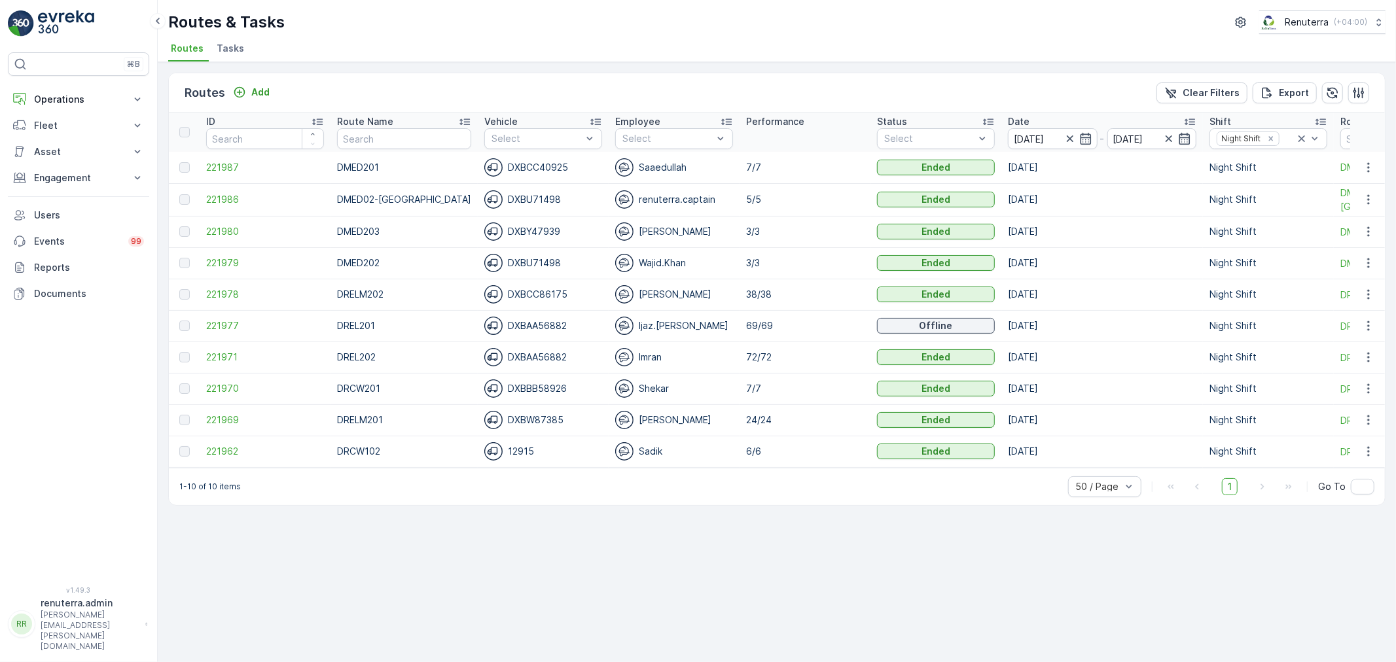
click at [1029, 567] on div "Routes Add Clear Filters Export ID Route Name Vehicle Select Employee Select Pe…" at bounding box center [777, 362] width 1238 height 600
click at [1063, 136] on icon "button" at bounding box center [1069, 138] width 13 height 13
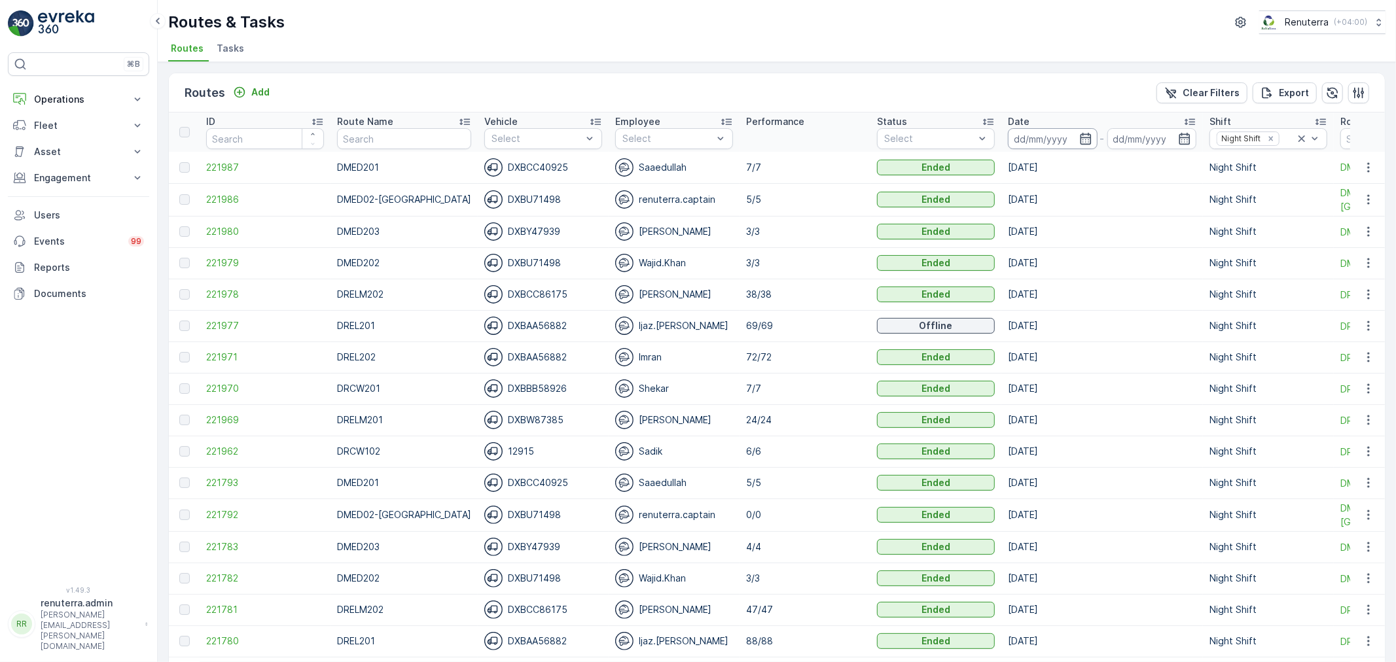
click at [1061, 139] on input at bounding box center [1053, 138] width 90 height 21
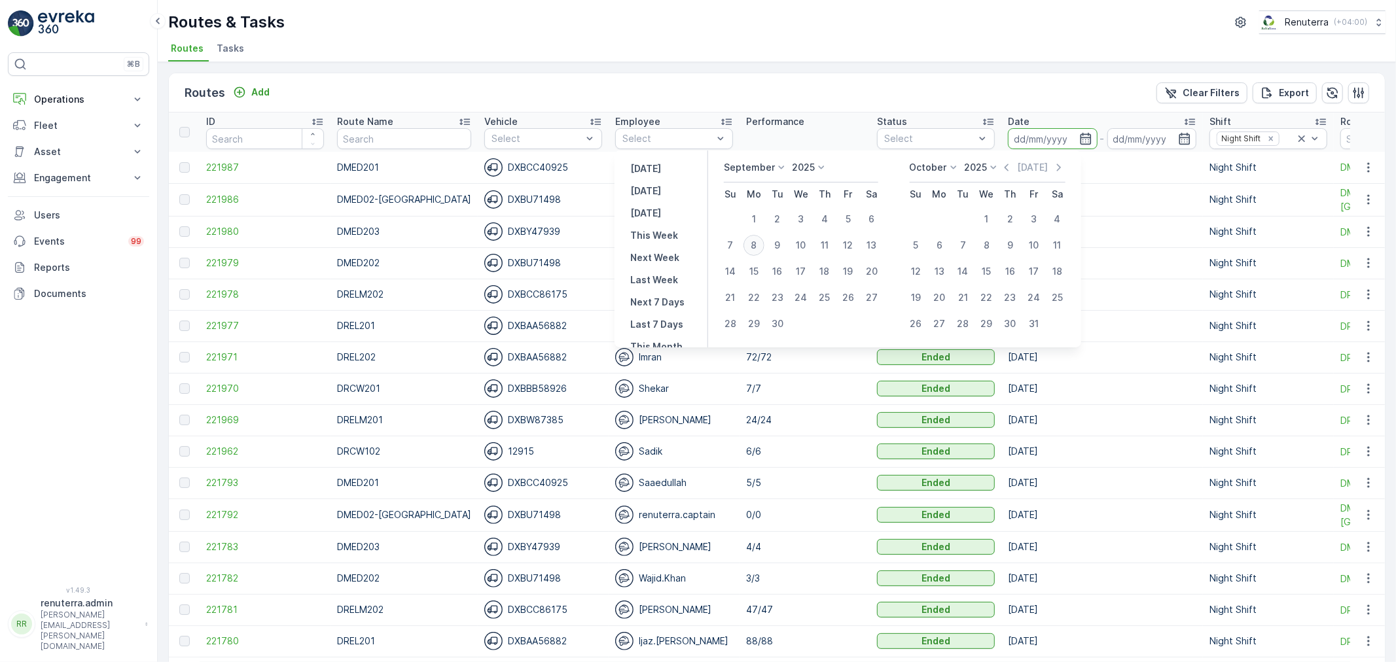
click at [756, 238] on div "8" at bounding box center [753, 245] width 21 height 21
type input "[DATE]"
click at [756, 238] on div "8" at bounding box center [753, 245] width 21 height 21
type input "[DATE]"
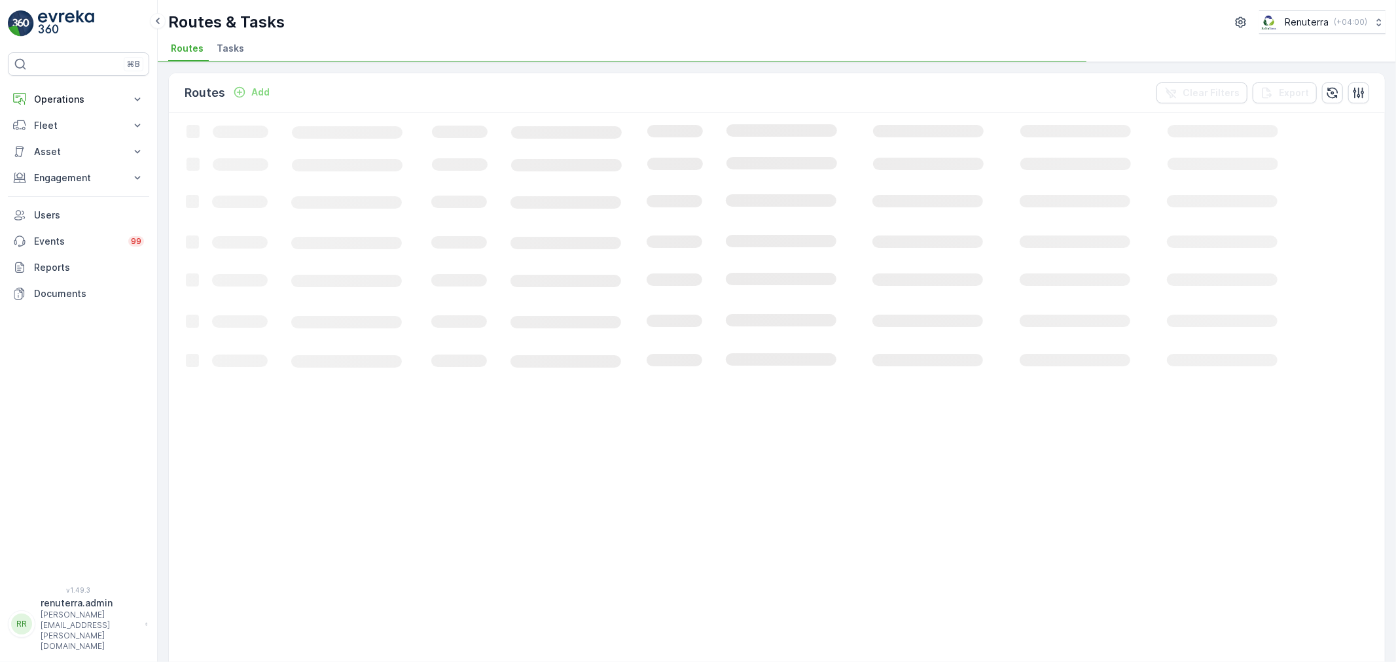
click at [769, 34] on div "Routes & Tasks Renuterra ( +04:00 ) Routes Tasks" at bounding box center [777, 31] width 1238 height 62
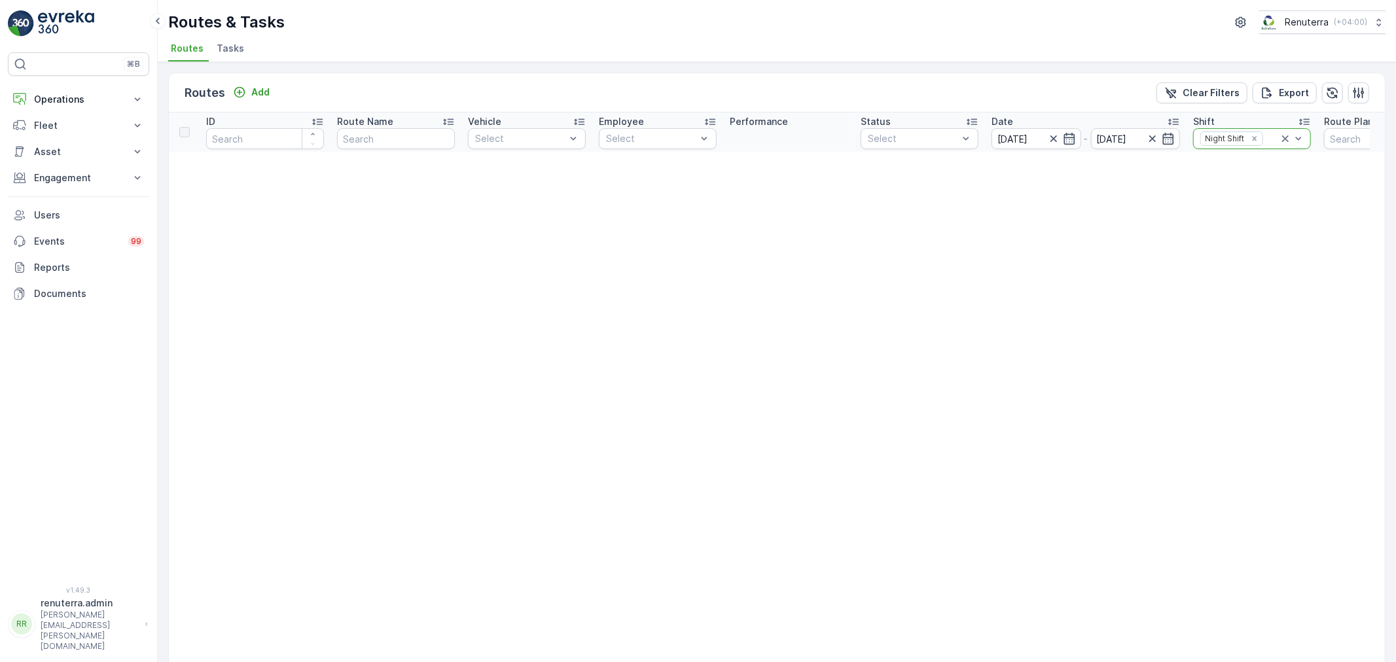
click at [1284, 137] on icon at bounding box center [1285, 138] width 7 height 7
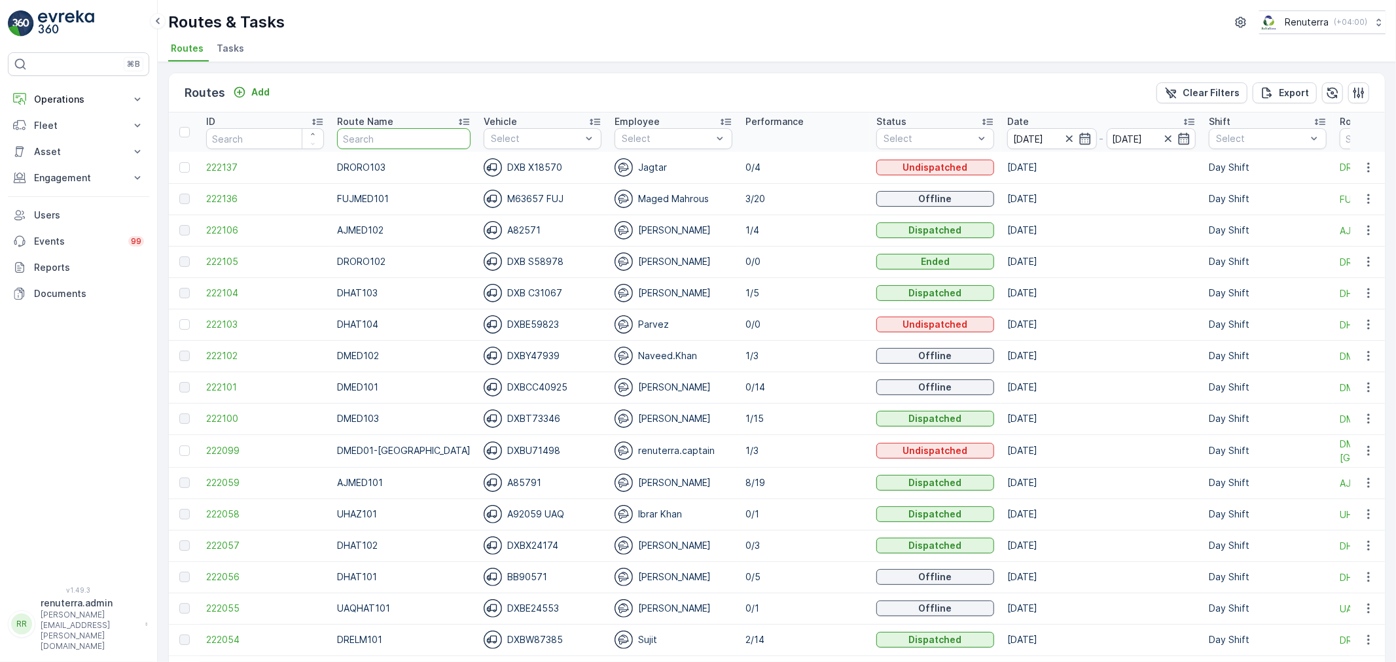
click at [397, 135] on input "text" at bounding box center [403, 138] width 133 height 21
type input "roro"
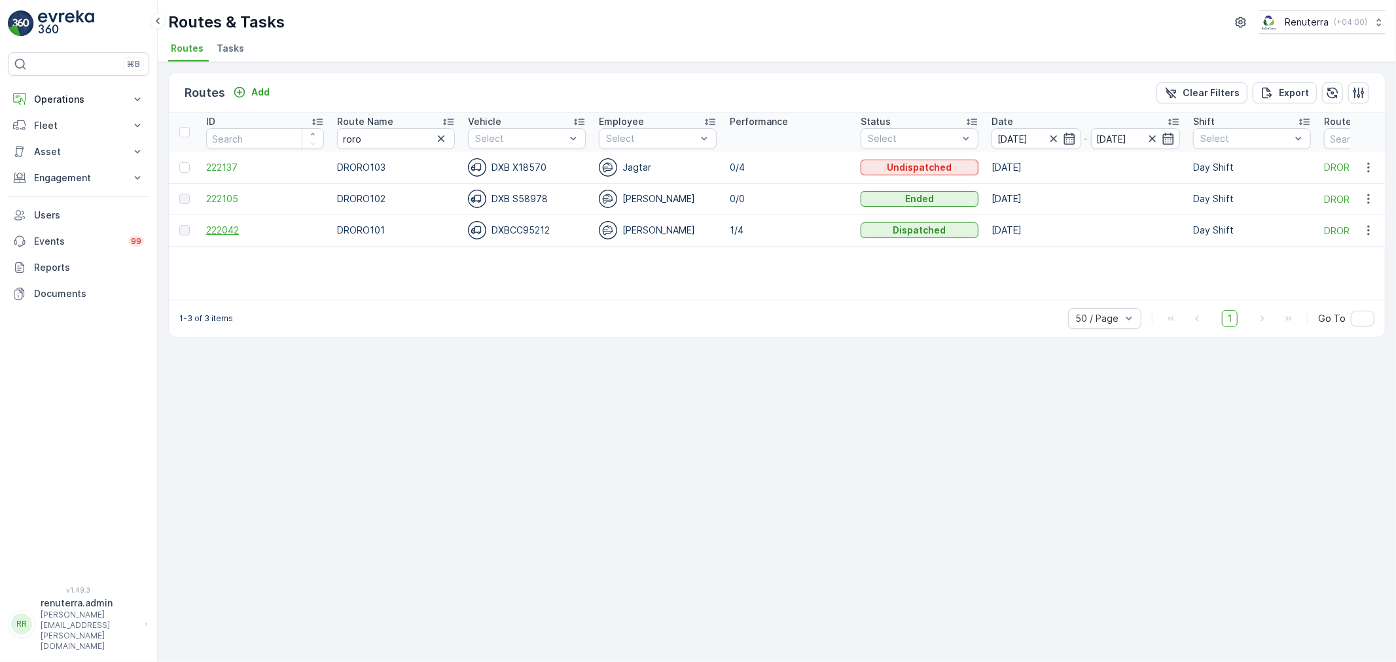
click at [224, 230] on span "222042" at bounding box center [265, 230] width 118 height 13
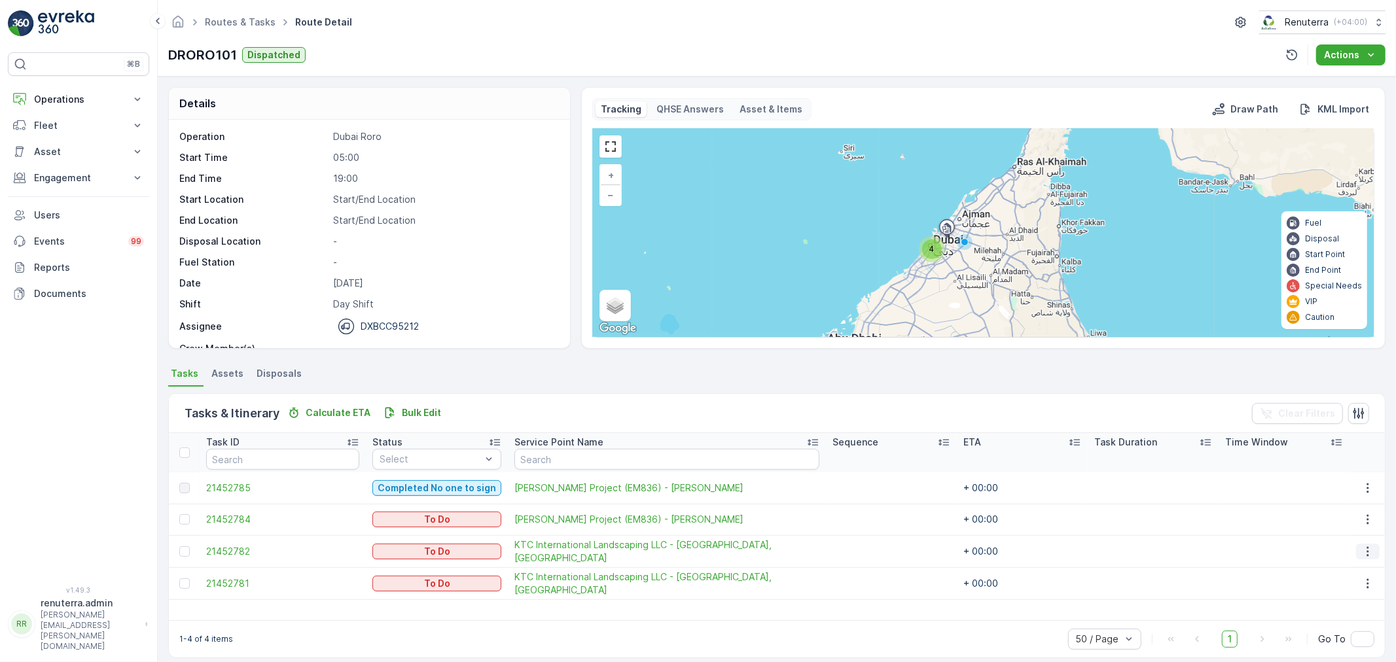
click at [1364, 552] on icon "button" at bounding box center [1367, 551] width 13 height 13
click at [1336, 619] on span "Remove from Route" at bounding box center [1347, 624] width 88 height 13
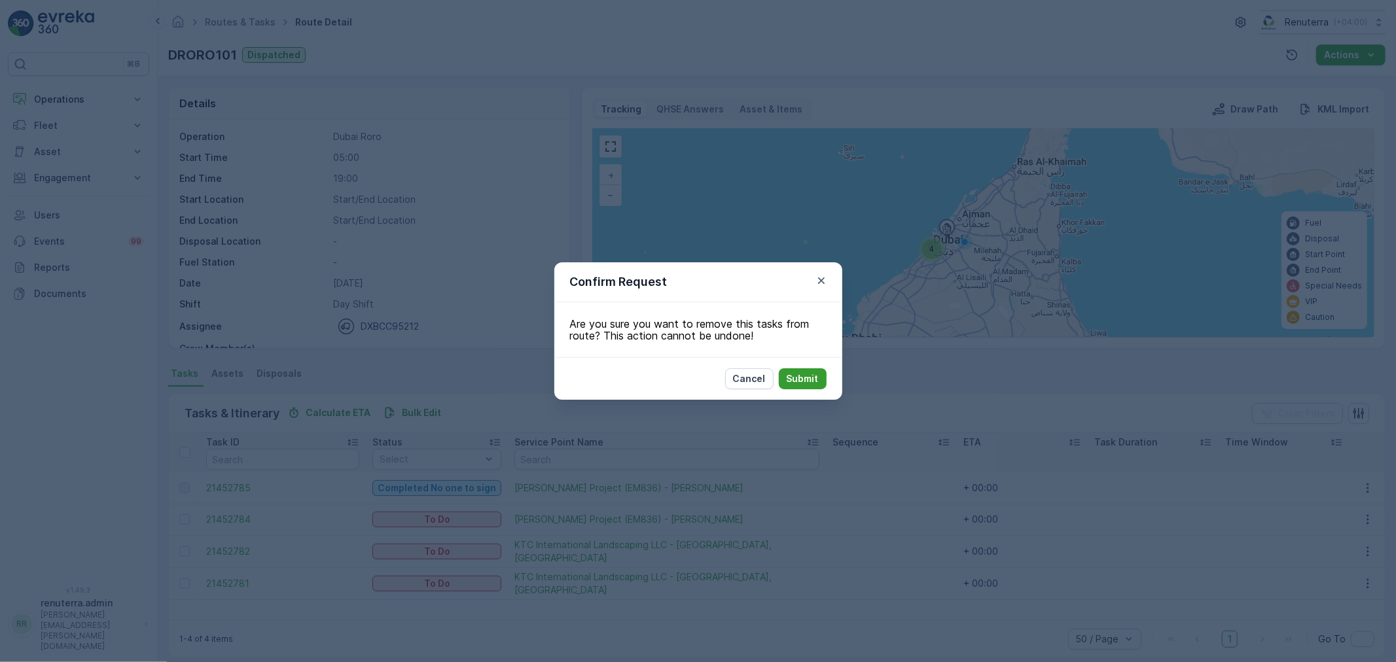
click at [816, 376] on p "Submit" at bounding box center [803, 378] width 32 height 13
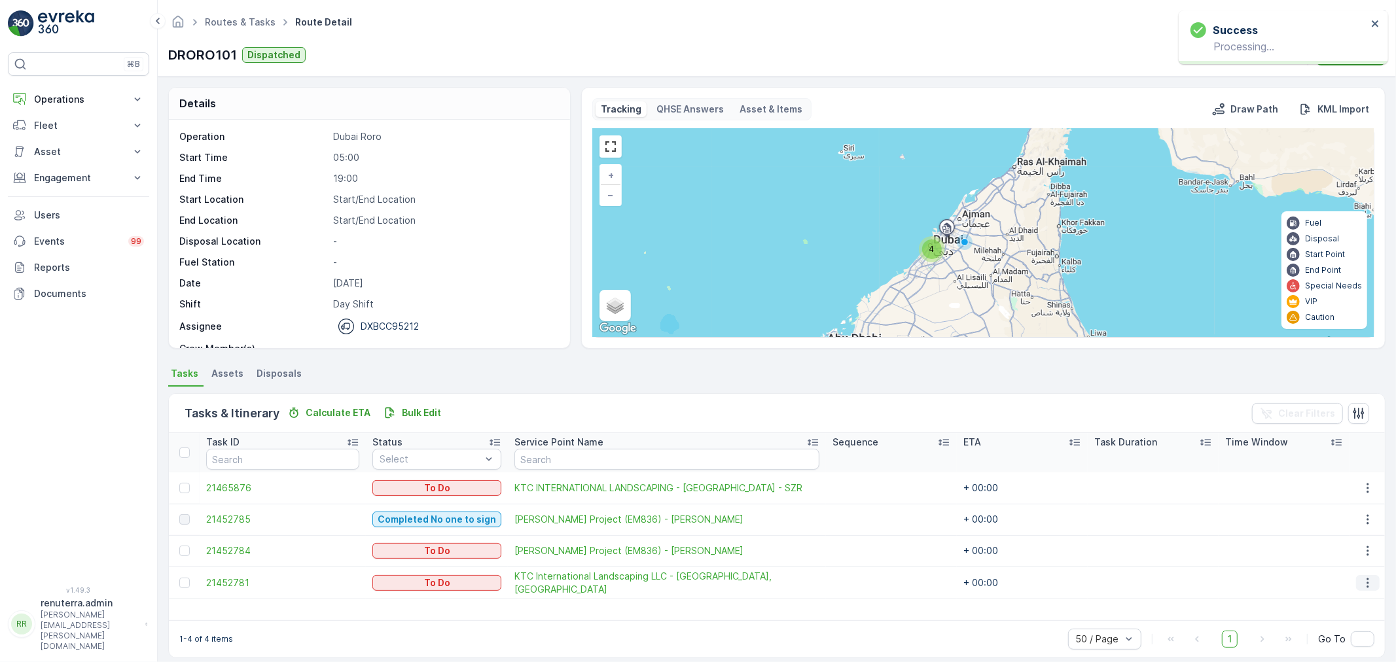
click at [1362, 576] on icon "button" at bounding box center [1367, 582] width 13 height 13
click at [1324, 535] on span "Remove from Route" at bounding box center [1347, 537] width 88 height 13
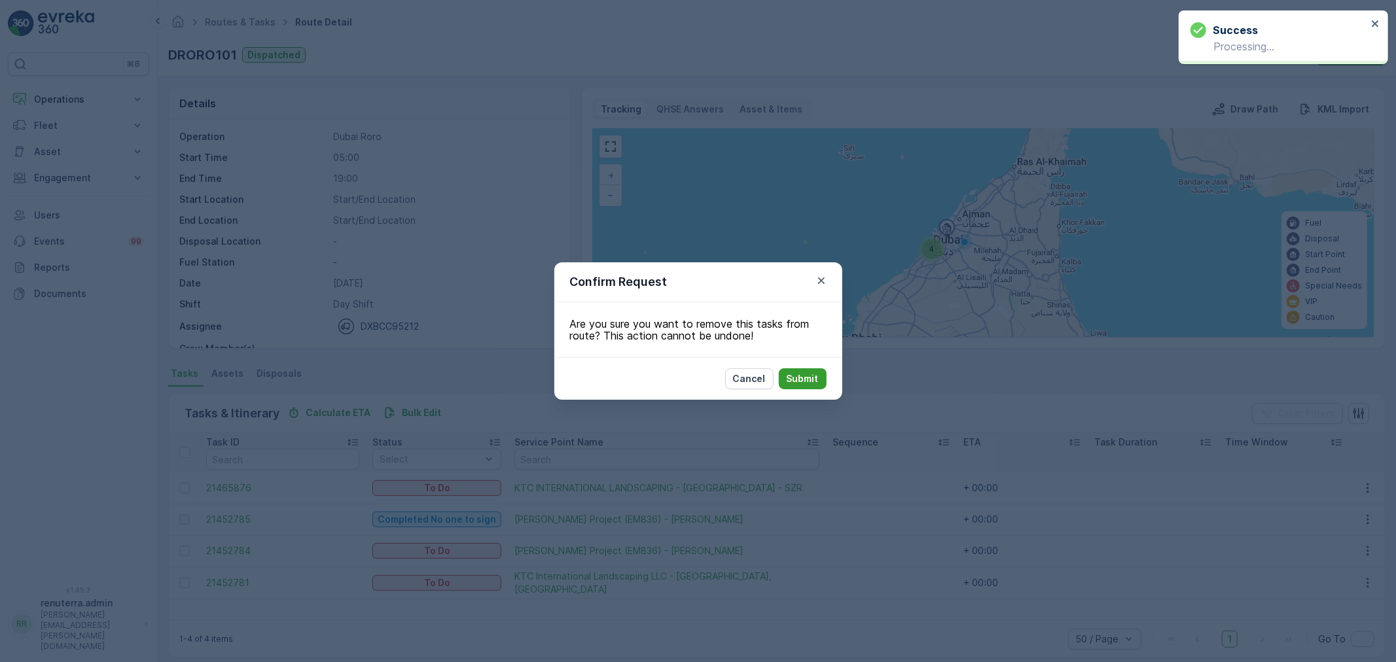
click at [794, 374] on p "Submit" at bounding box center [803, 378] width 32 height 13
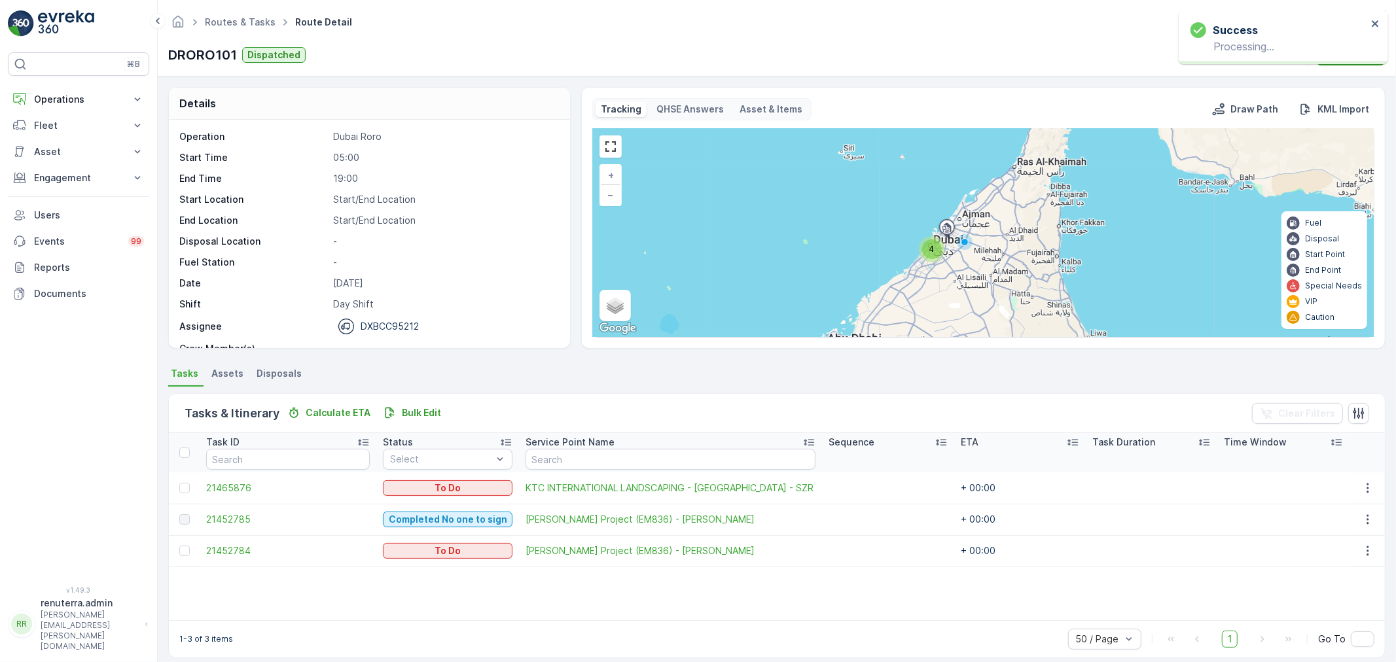
click at [544, 590] on div "Task ID Status Select Service Point Name Sequence ETA Task Duration Time Window…" at bounding box center [777, 526] width 1216 height 187
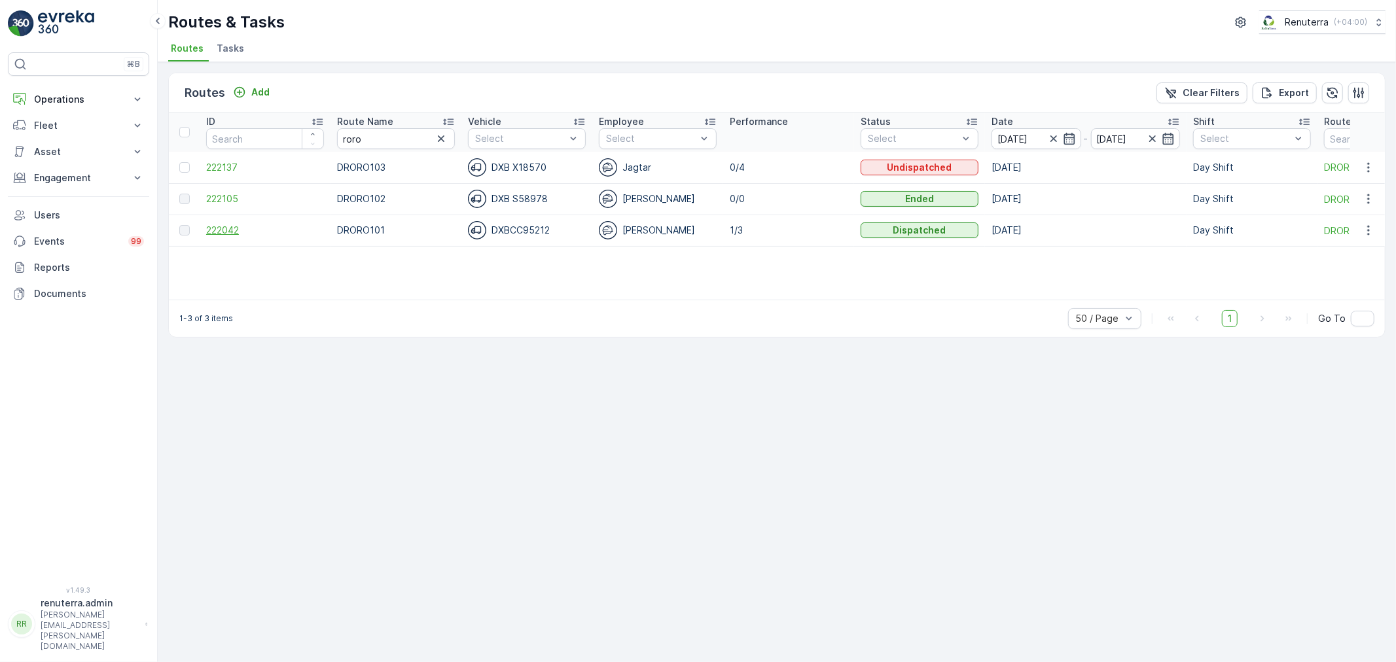
click at [226, 229] on span "222042" at bounding box center [265, 230] width 118 height 13
click at [231, 161] on span "222137" at bounding box center [265, 167] width 118 height 13
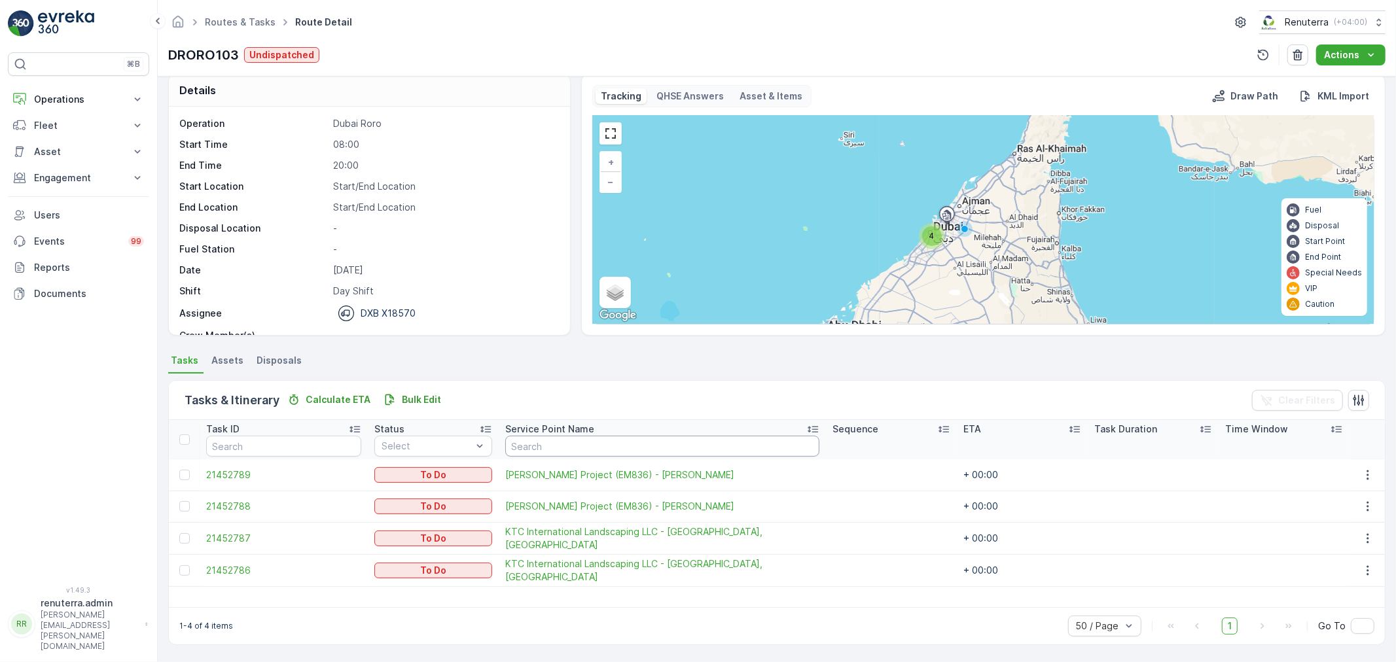
scroll to position [12, 0]
click at [1361, 539] on icon "button" at bounding box center [1367, 539] width 13 height 13
click at [1331, 612] on span "Remove from Route" at bounding box center [1347, 612] width 88 height 13
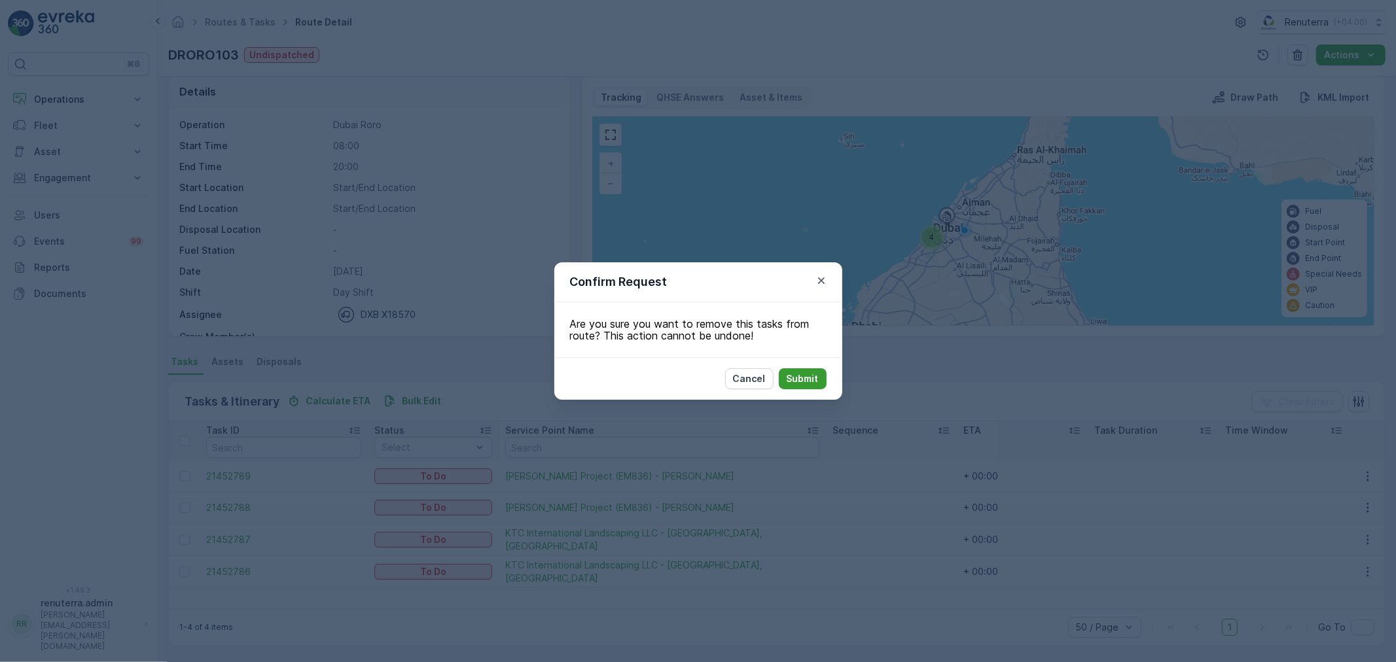
click at [797, 372] on p "Submit" at bounding box center [803, 378] width 32 height 13
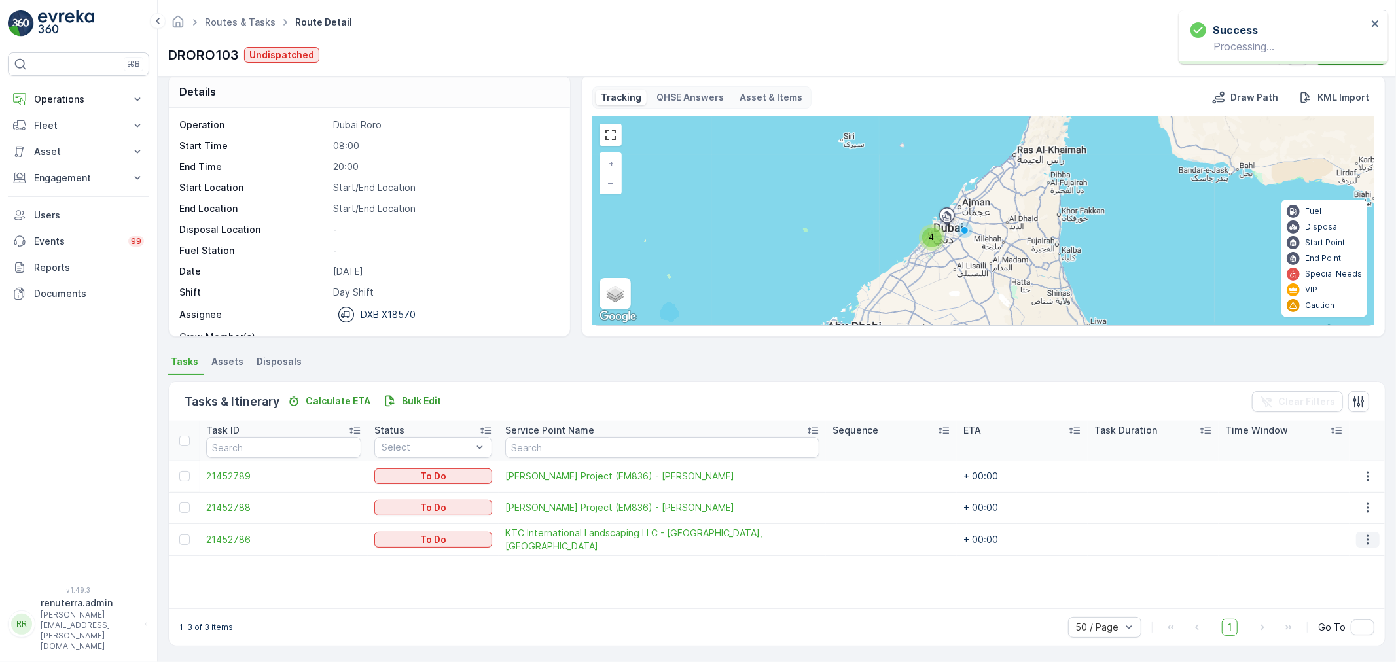
click at [1368, 535] on icon "button" at bounding box center [1367, 539] width 13 height 13
click at [1342, 612] on span "Remove from Route" at bounding box center [1347, 612] width 88 height 13
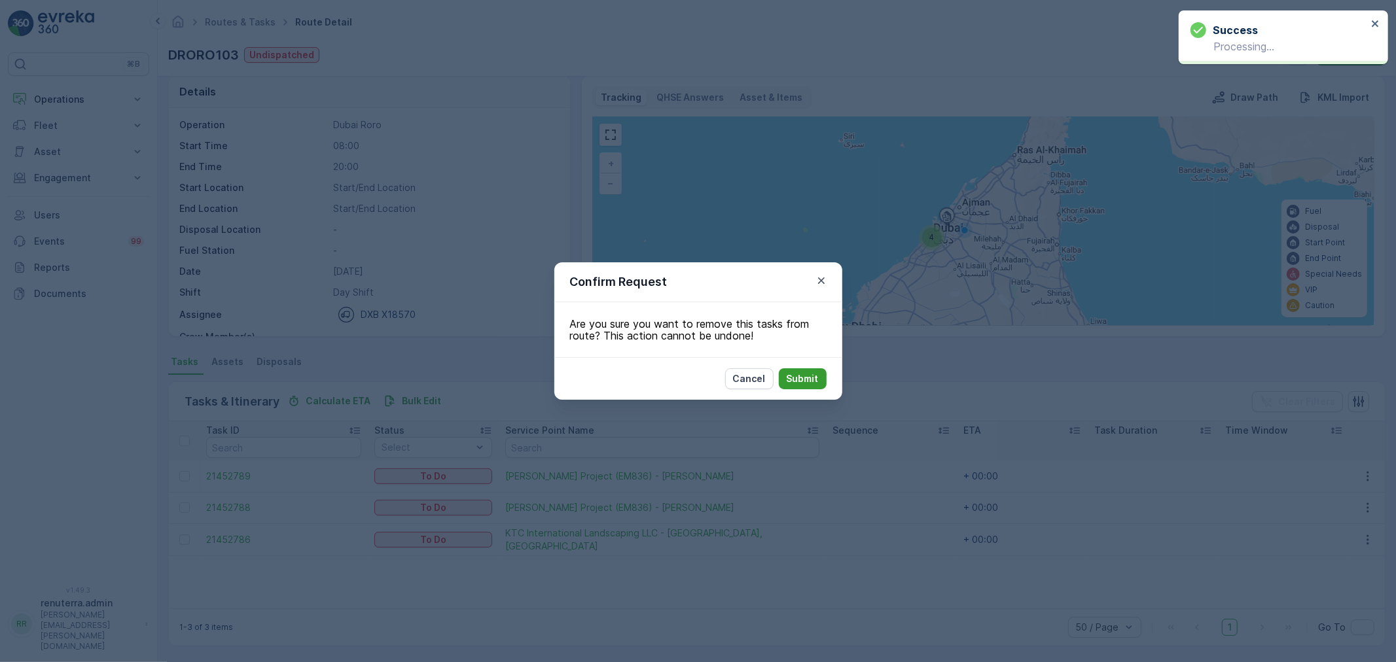
click at [805, 378] on p "Submit" at bounding box center [803, 378] width 32 height 13
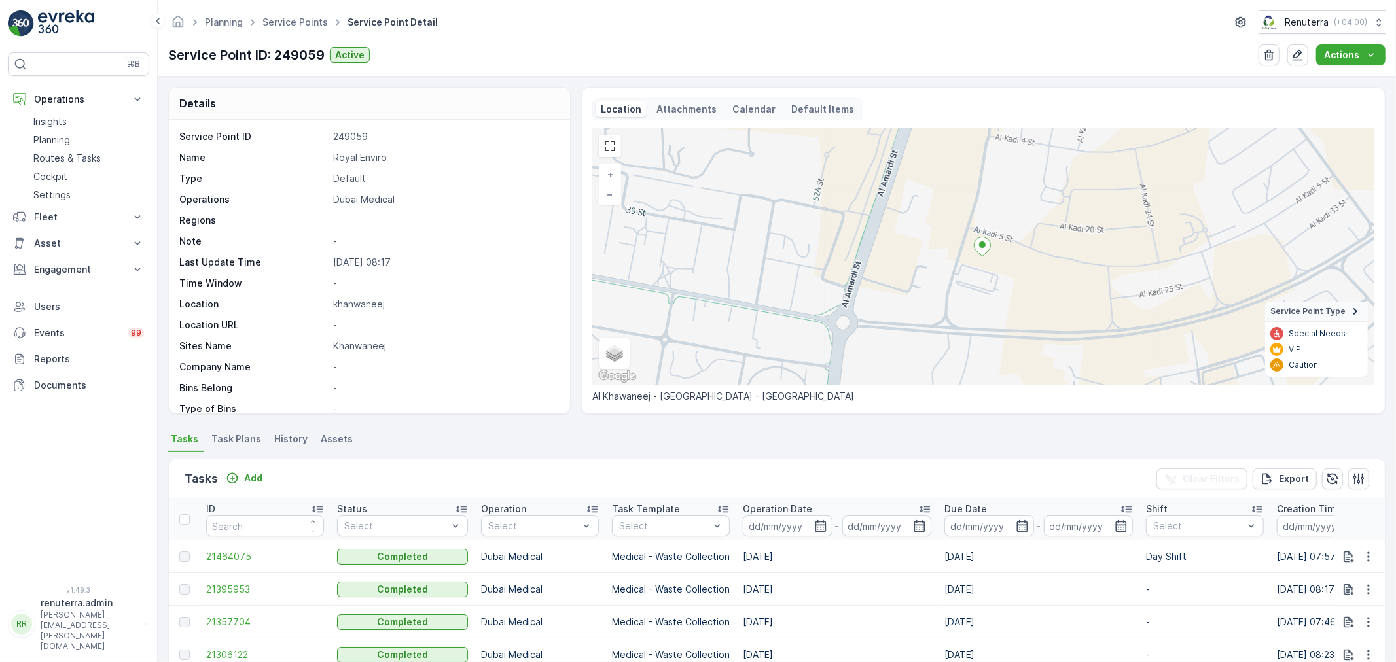
scroll to position [145, 0]
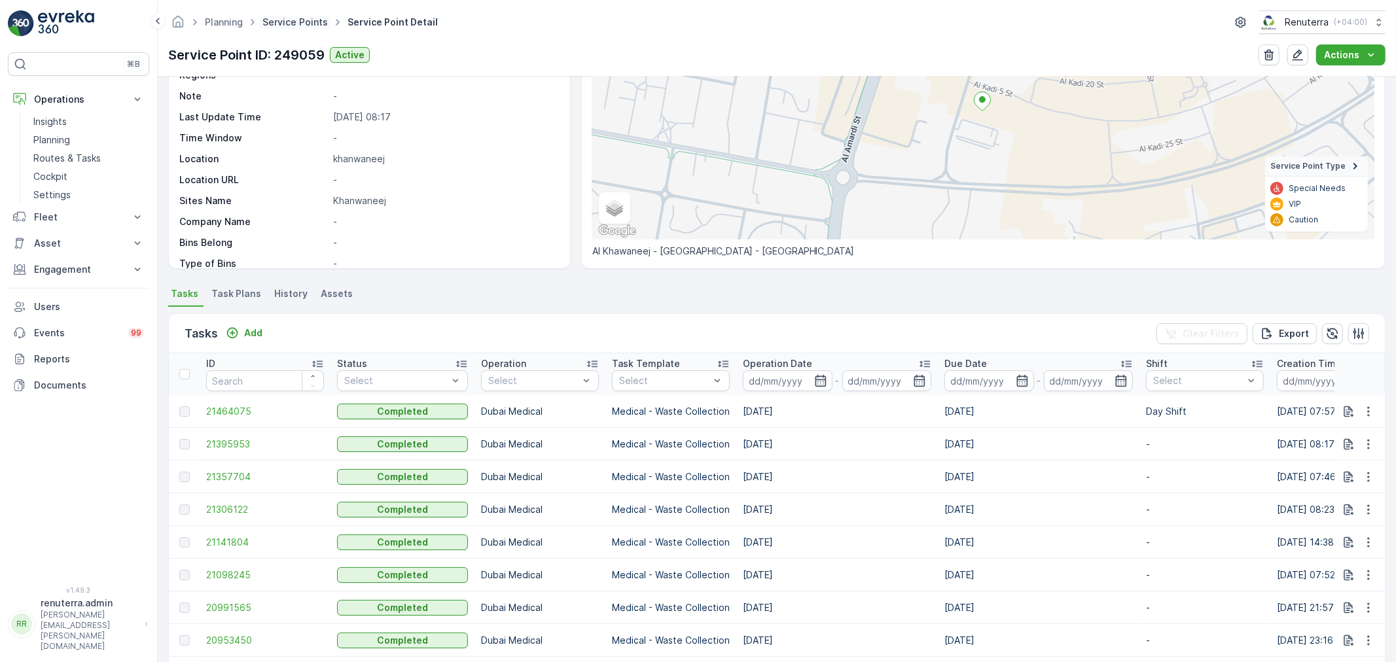
click at [302, 22] on link "Service Points" at bounding box center [294, 21] width 65 height 11
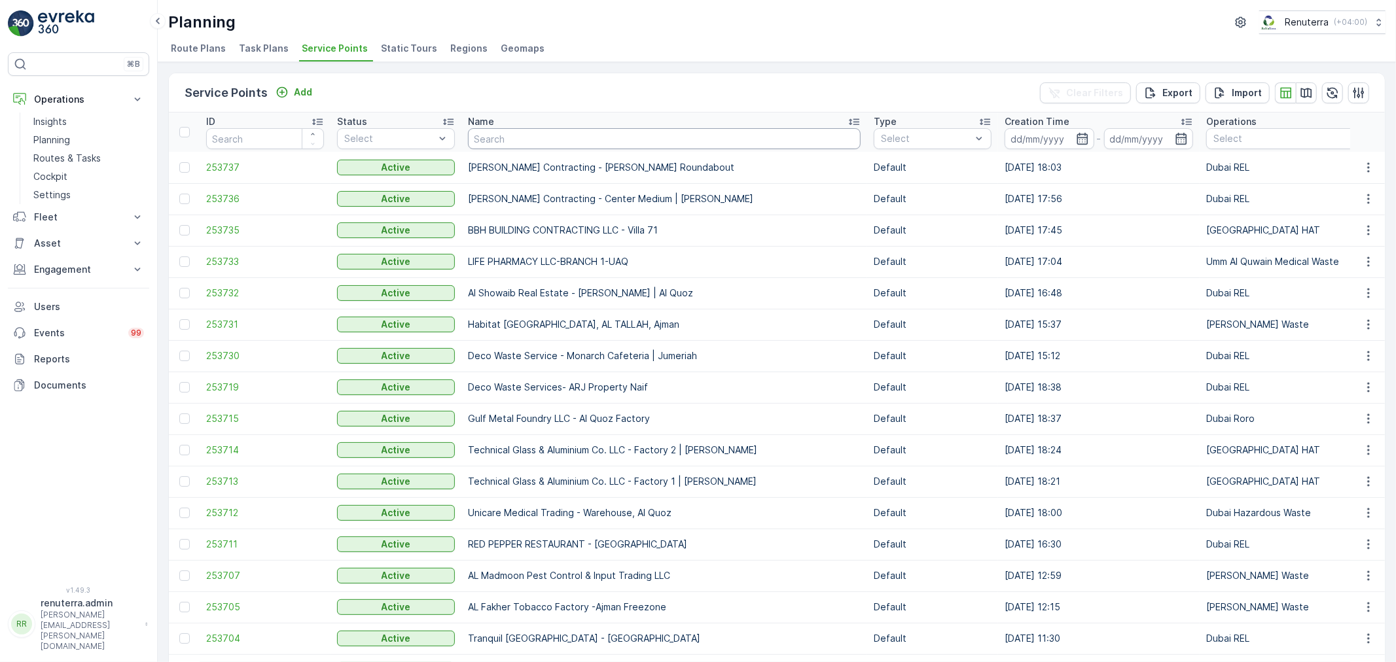
click at [522, 142] on input "text" at bounding box center [664, 138] width 393 height 21
type input "otto"
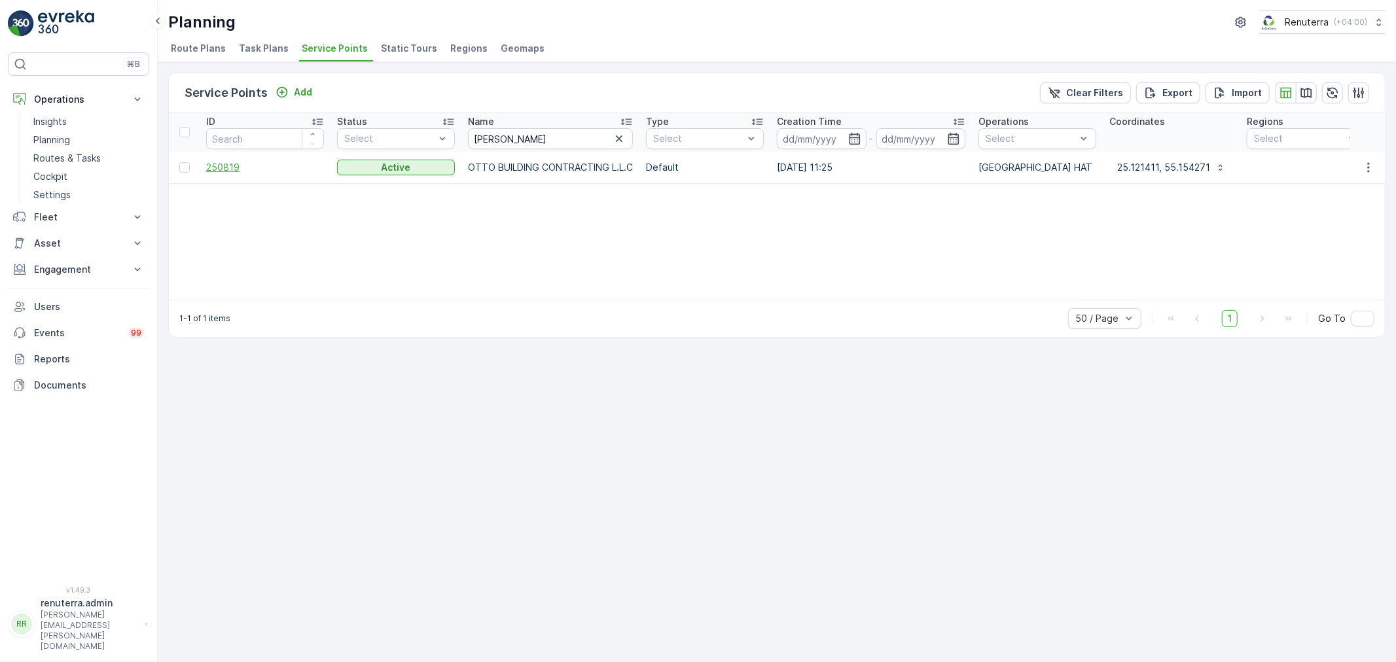
click at [212, 162] on span "250819" at bounding box center [265, 167] width 118 height 13
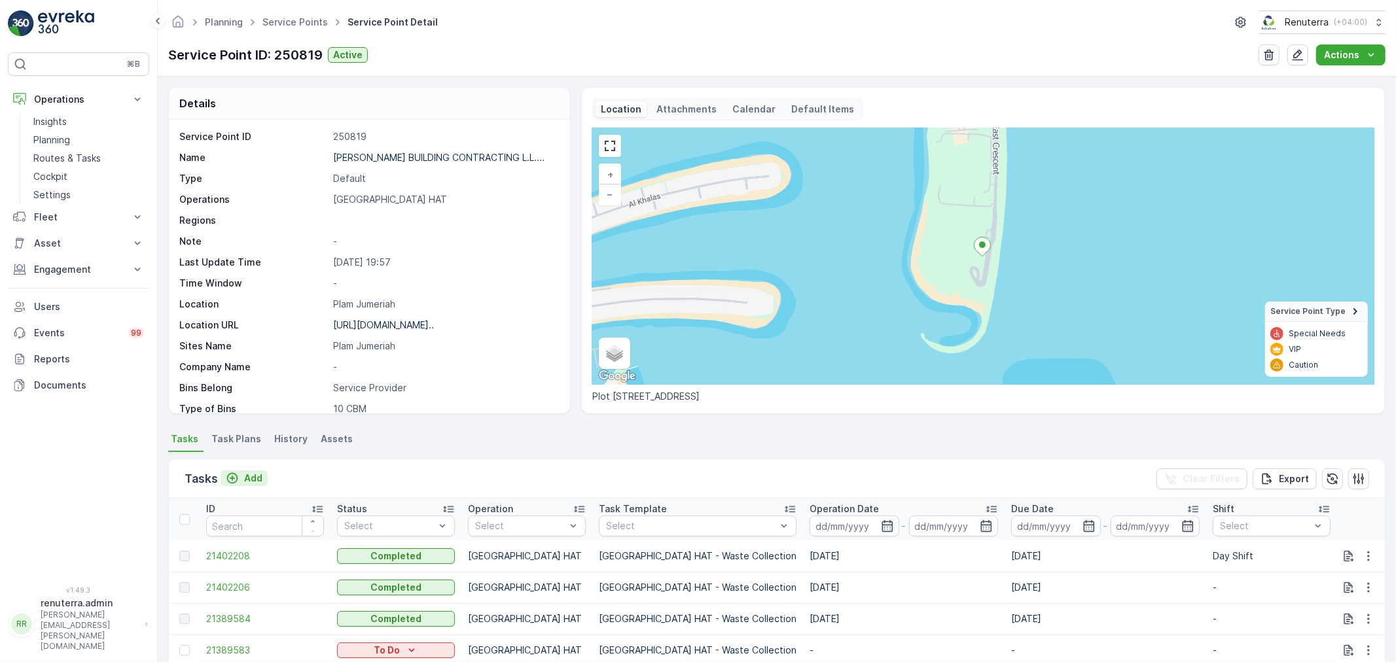
click at [253, 473] on p "Add" at bounding box center [253, 478] width 18 height 13
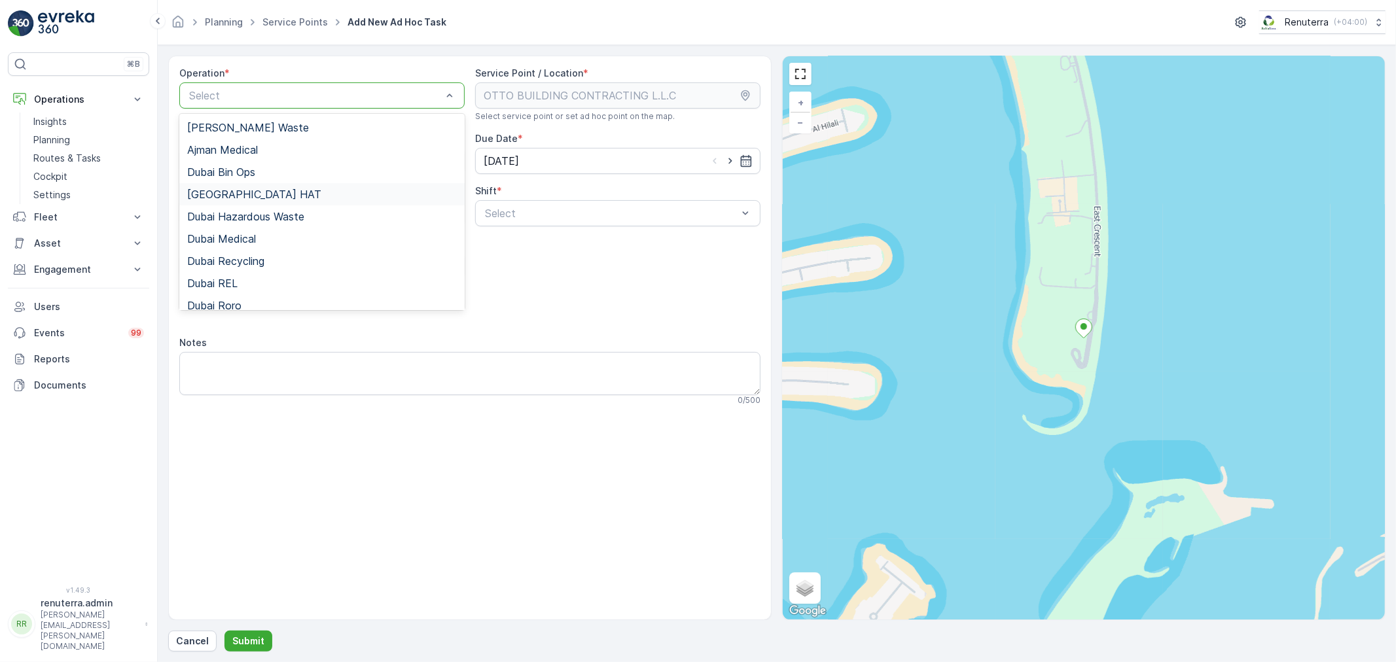
click at [224, 192] on span "Dubai HAT" at bounding box center [254, 194] width 134 height 12
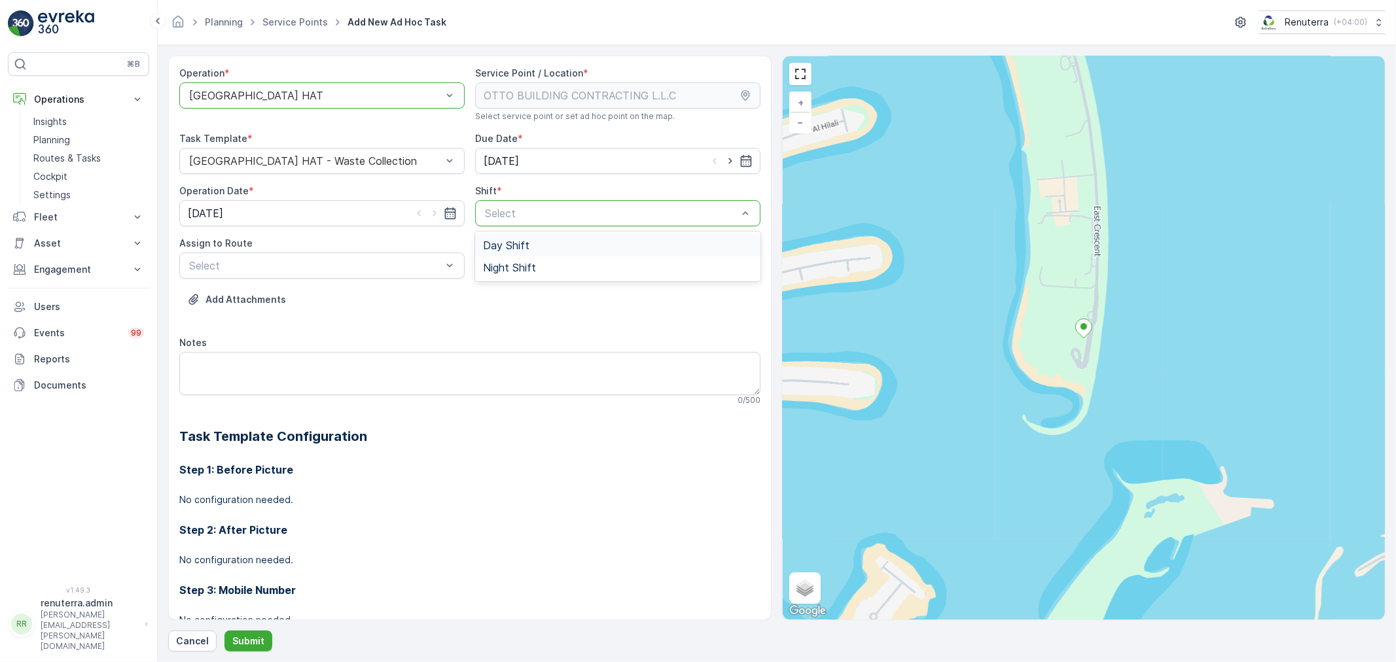
drag, startPoint x: 678, startPoint y: 202, endPoint x: 514, endPoint y: 243, distance: 169.3
click at [514, 243] on span "Day Shift" at bounding box center [506, 245] width 46 height 12
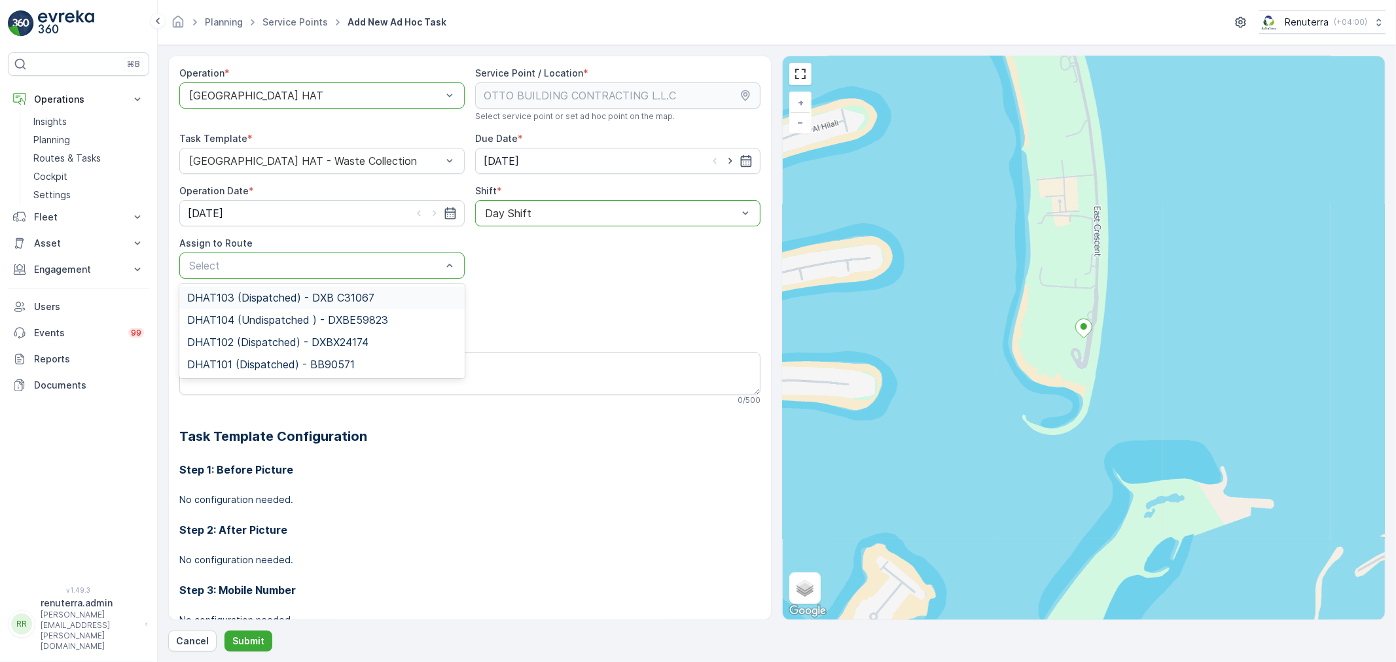
drag, startPoint x: 321, startPoint y: 262, endPoint x: 315, endPoint y: 270, distance: 9.3
click at [236, 359] on span "DHAT101 (Dispatched) - BB90571" at bounding box center [271, 365] width 168 height 12
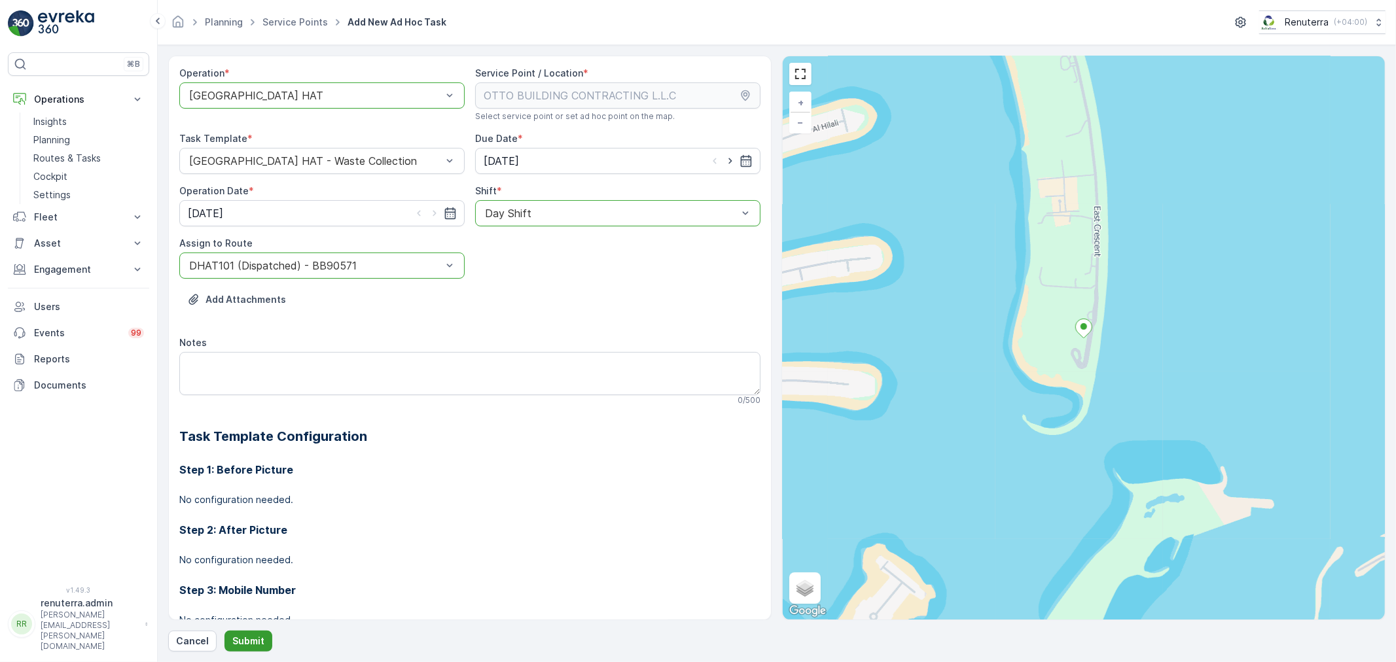
click at [245, 631] on button "Submit" at bounding box center [248, 641] width 48 height 21
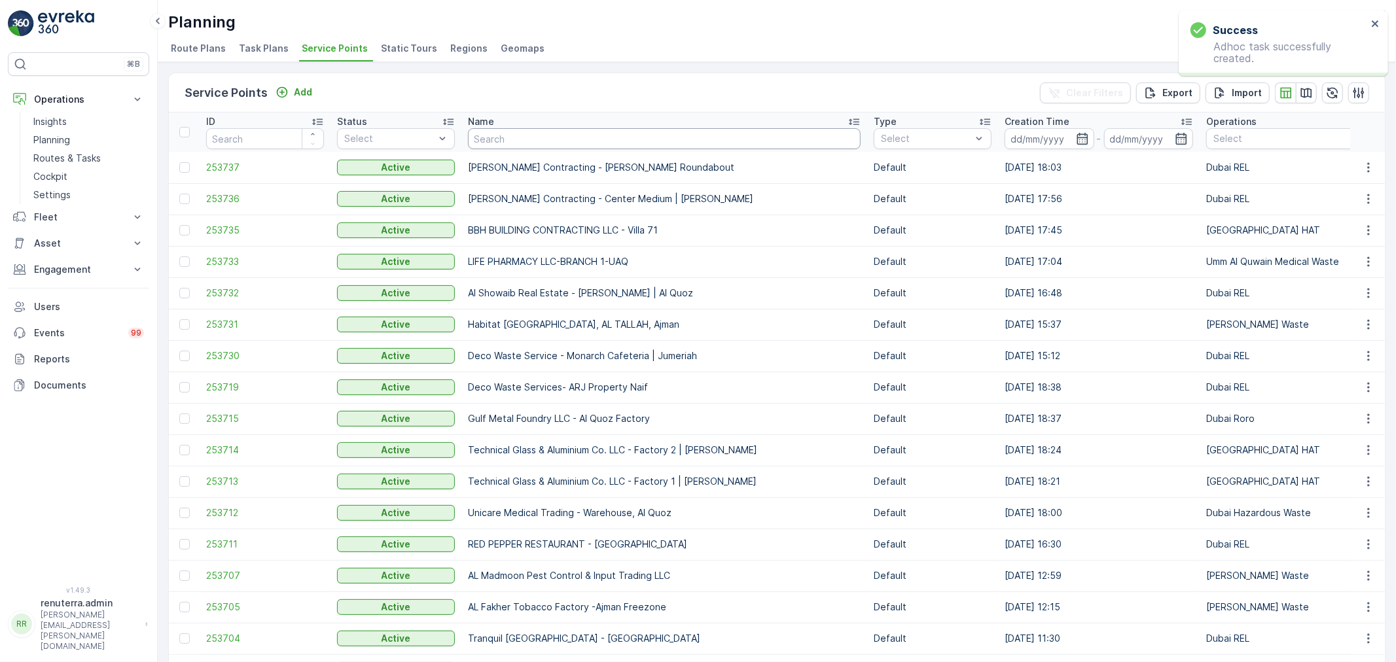
click at [508, 147] on input "text" at bounding box center [664, 138] width 393 height 21
type input "otto"
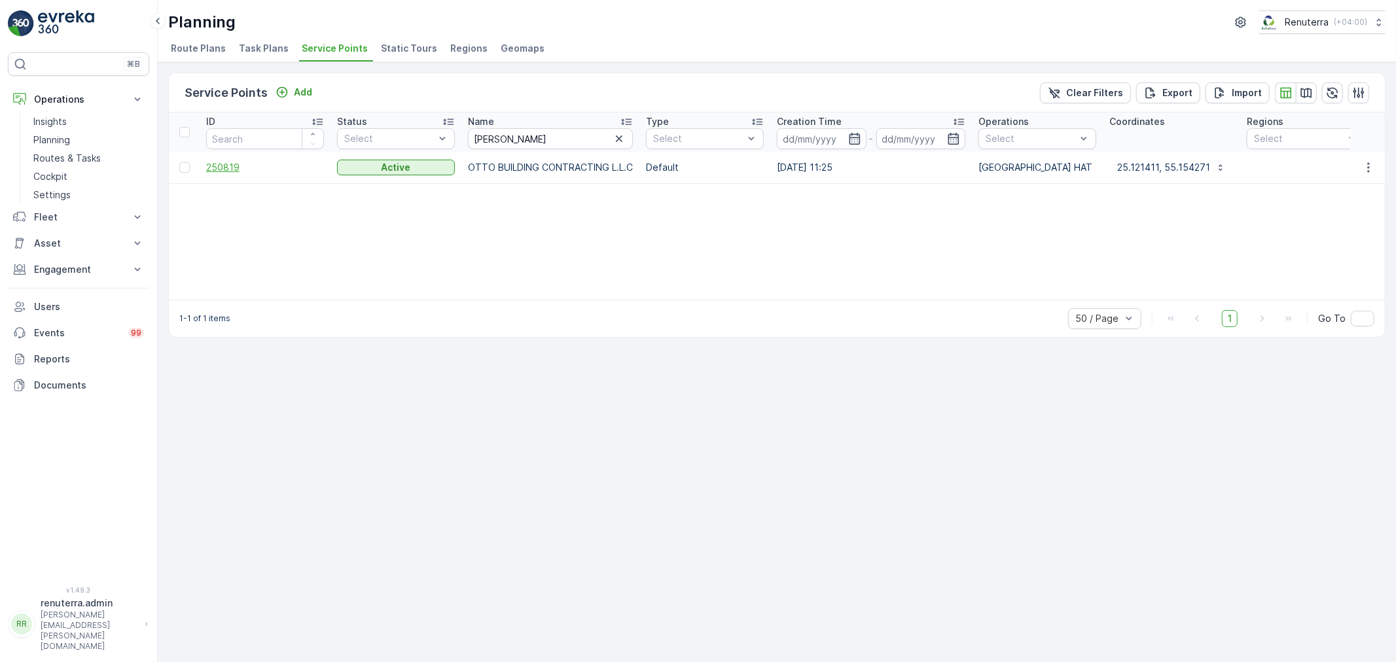
click at [230, 168] on span "250819" at bounding box center [265, 167] width 118 height 13
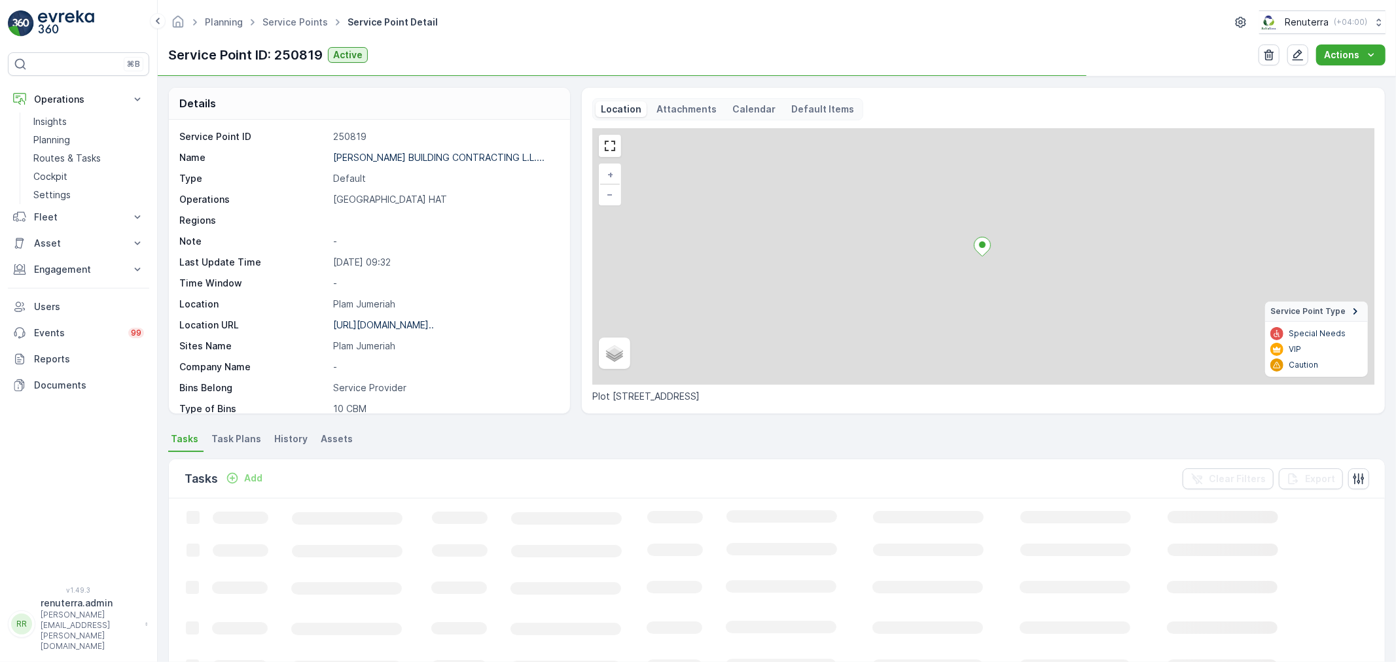
click at [393, 151] on div "OTTO BUILDING CONTRACTING L.L...." at bounding box center [438, 157] width 211 height 13
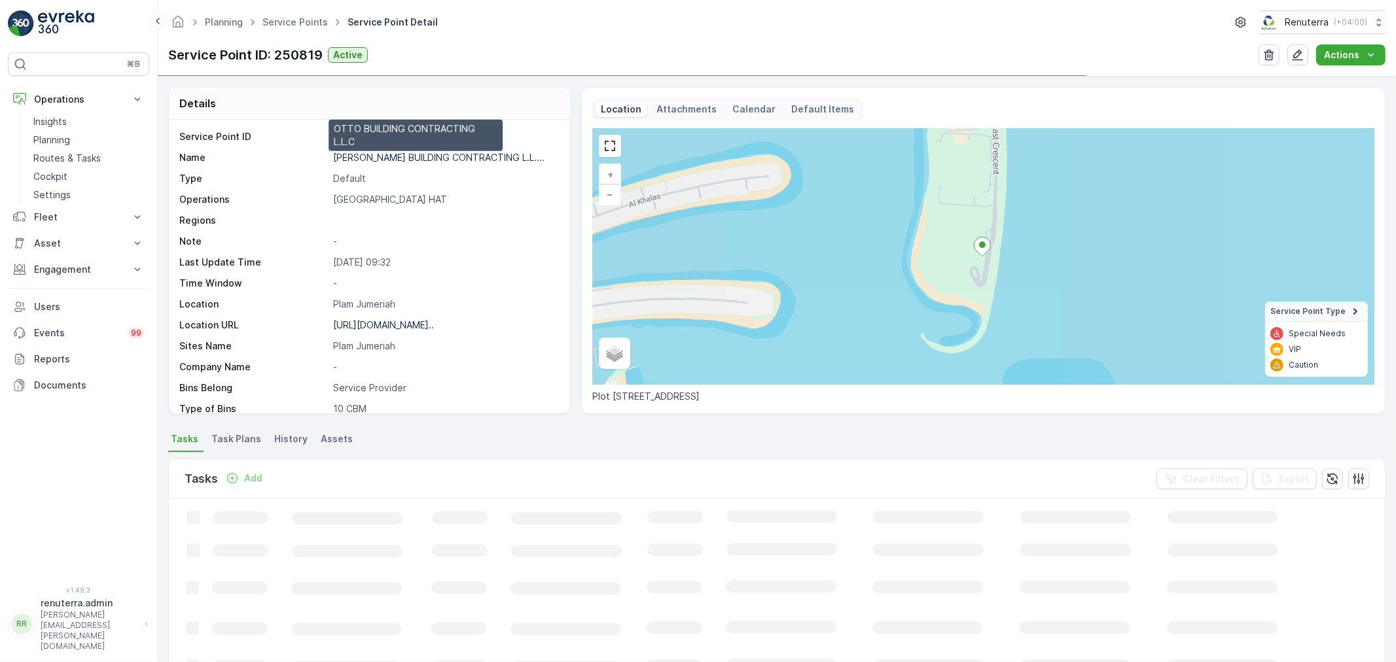
click at [391, 154] on p "OTTO BUILDING CONTRACTING L.L...." at bounding box center [438, 157] width 211 height 11
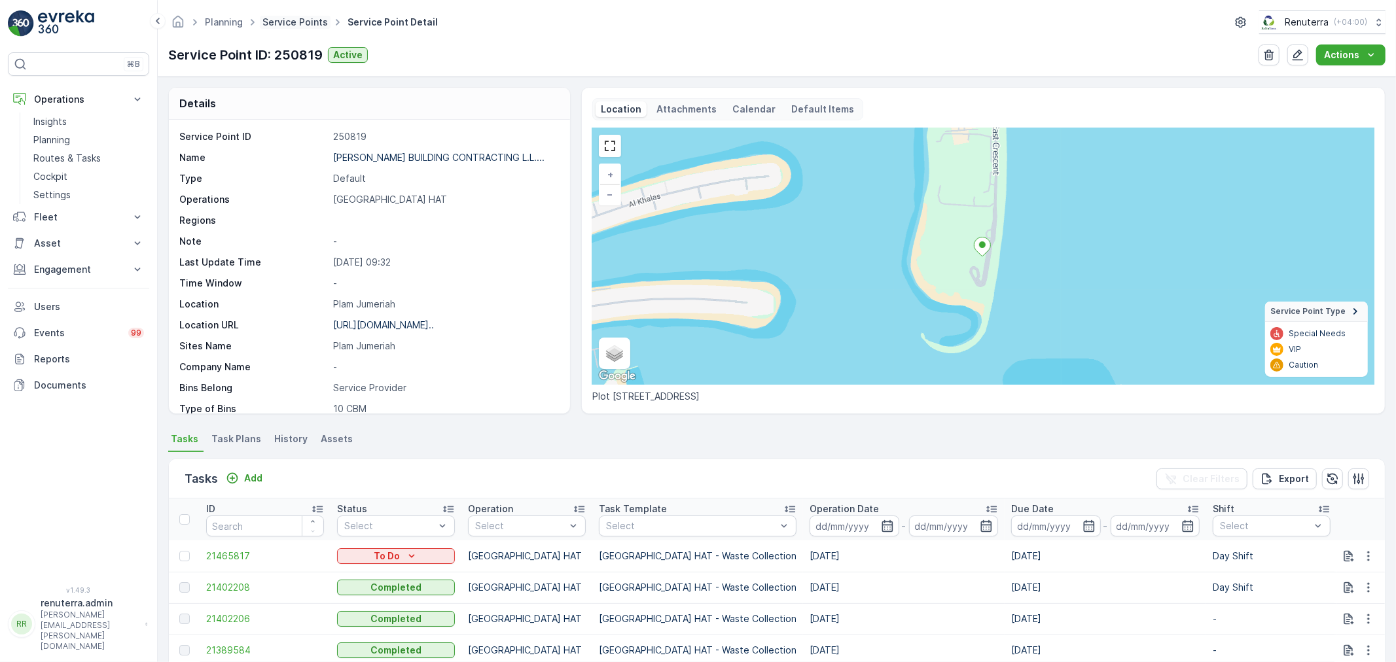
click at [291, 20] on link "Service Points" at bounding box center [294, 21] width 65 height 11
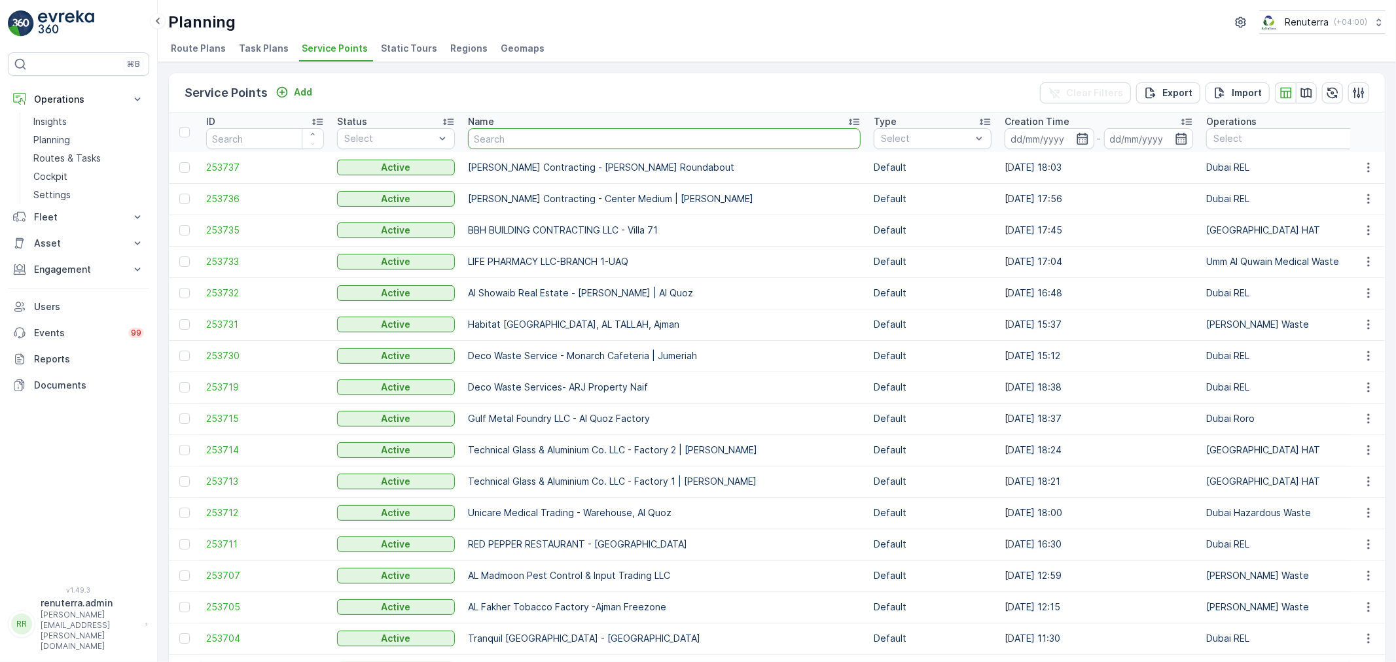
click at [487, 132] on input "text" at bounding box center [664, 138] width 393 height 21
type input "italian"
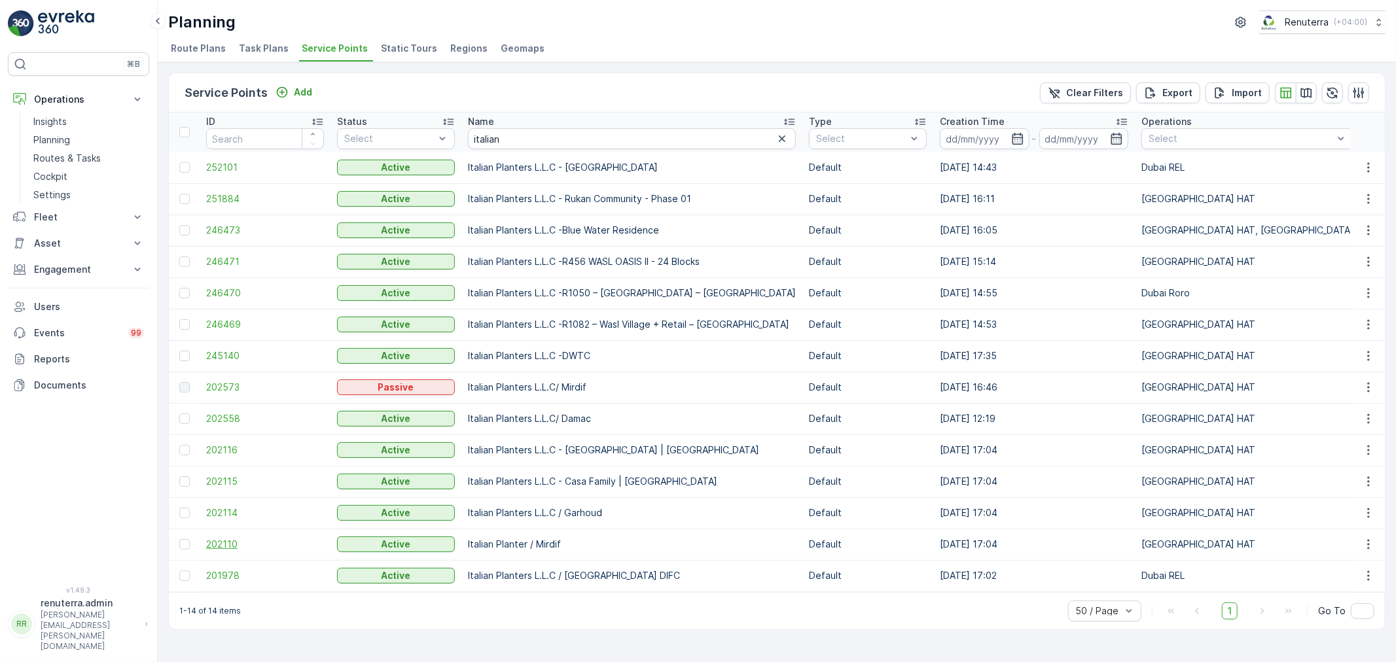
click at [234, 544] on span "202110" at bounding box center [265, 544] width 118 height 13
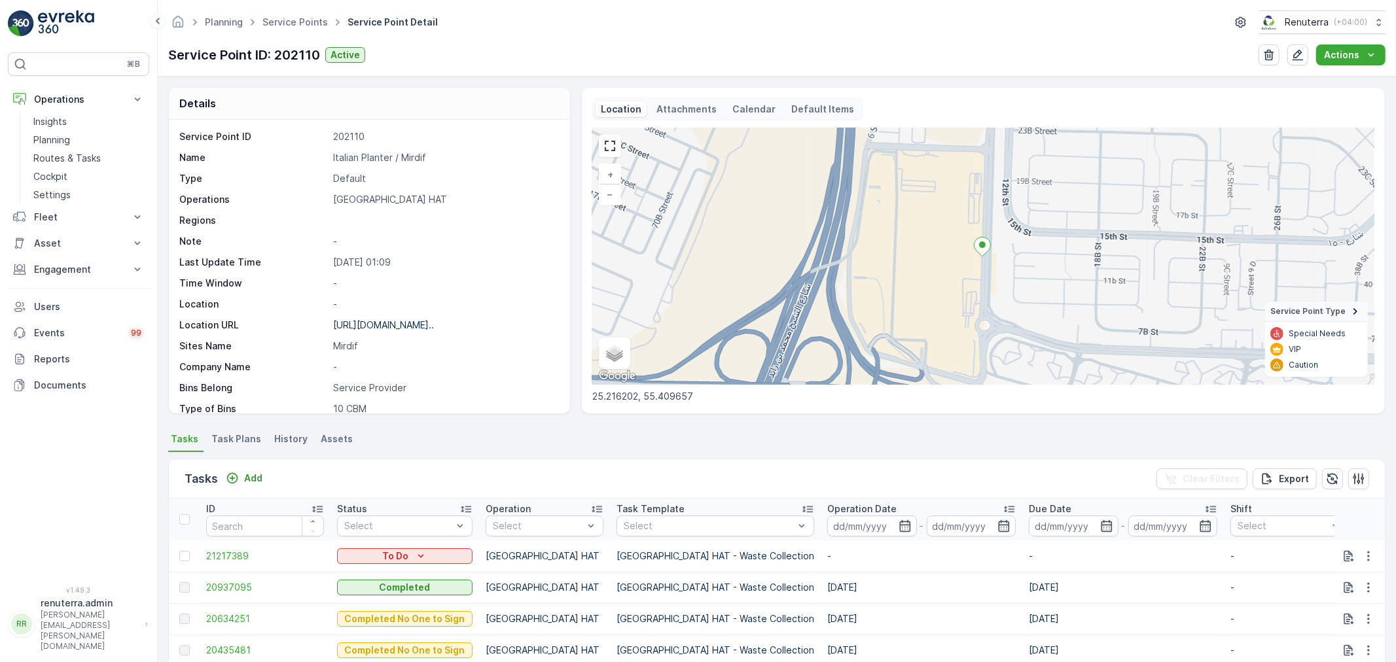
click at [381, 155] on p "Italian Planter / Mirdif" at bounding box center [444, 157] width 223 height 13
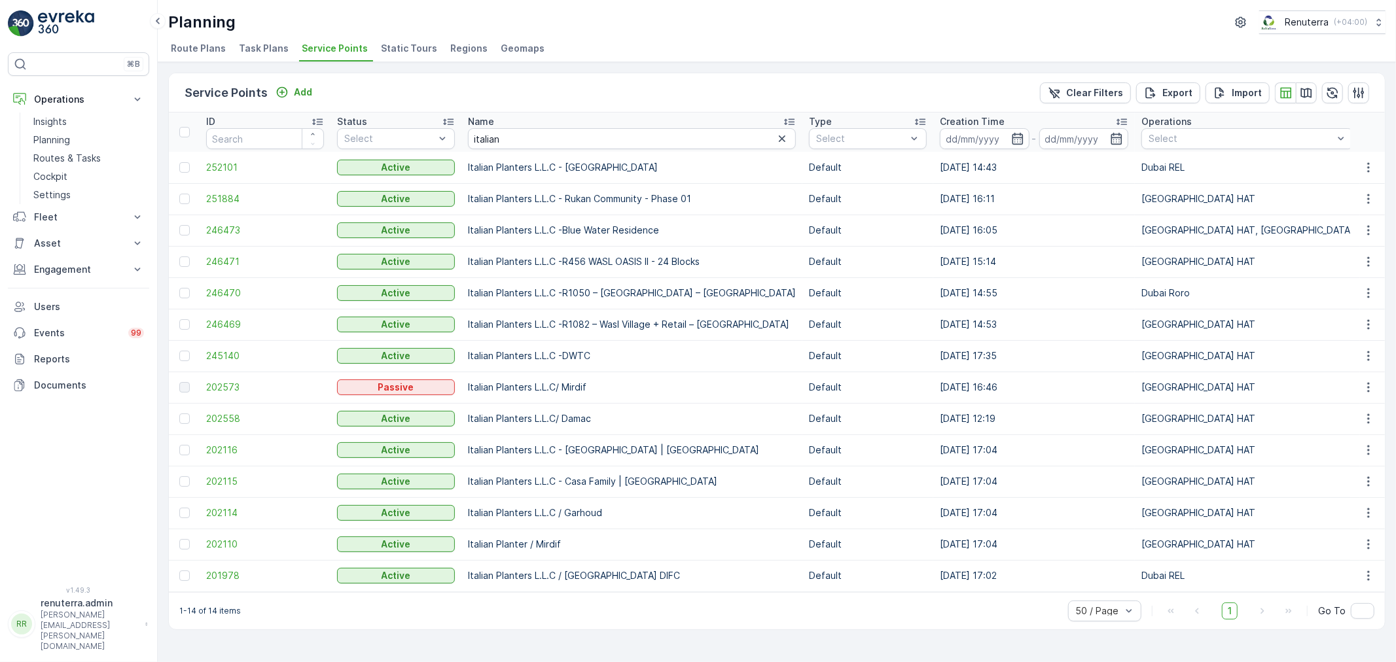
click at [499, 615] on div "1-14 of 14 items 50 / Page 1 Go To" at bounding box center [777, 610] width 1216 height 37
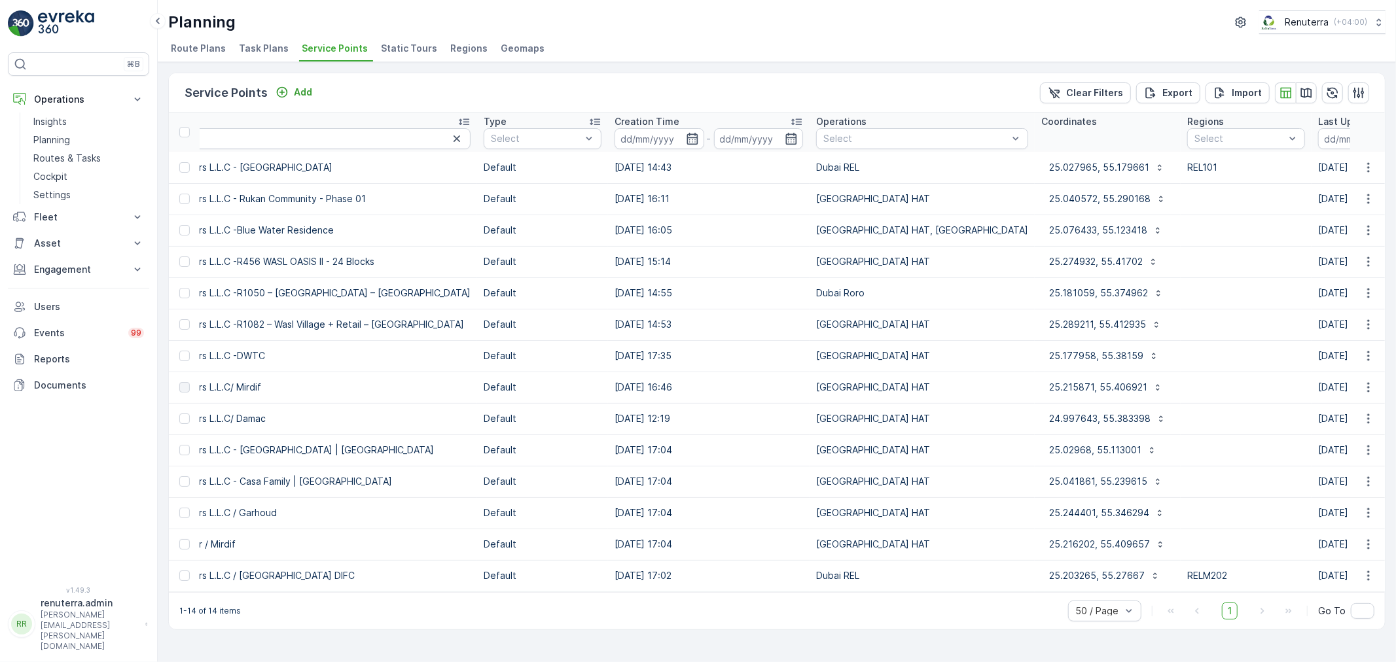
scroll to position [0, 323]
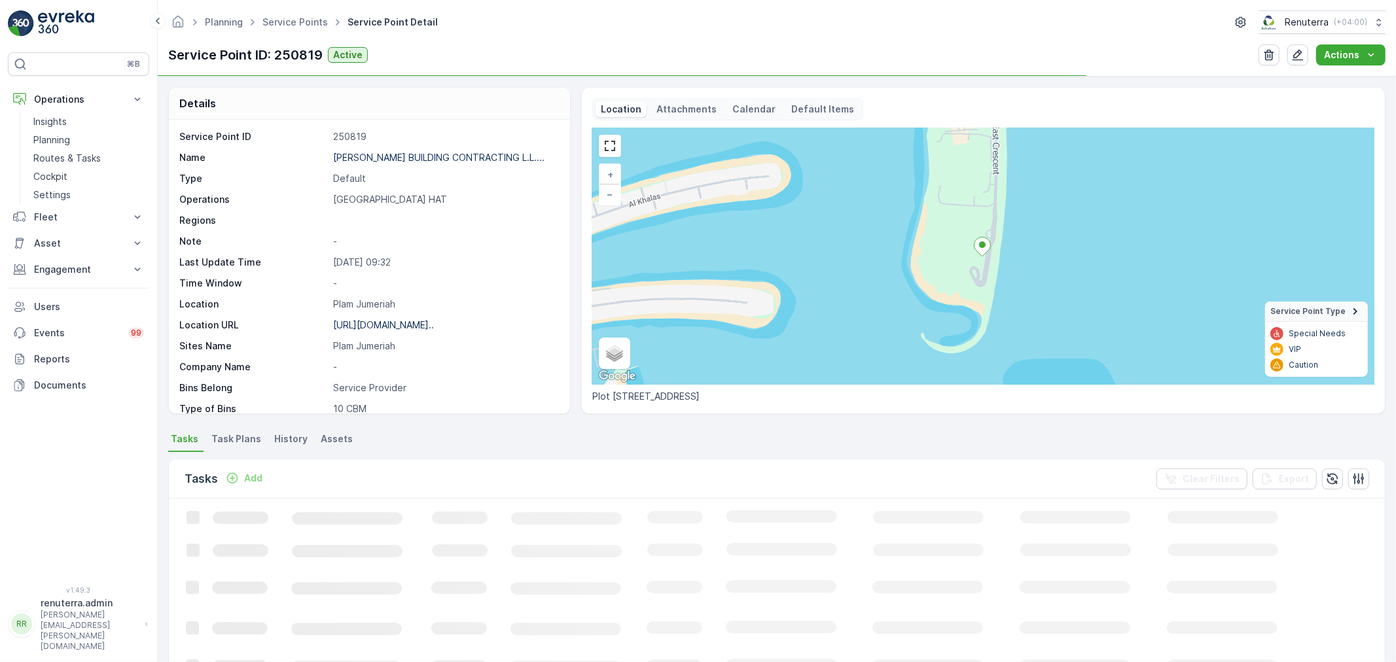
click at [285, 13] on ul "Service Points" at bounding box center [302, 22] width 85 height 19
click at [282, 24] on link "Service Points" at bounding box center [294, 21] width 65 height 11
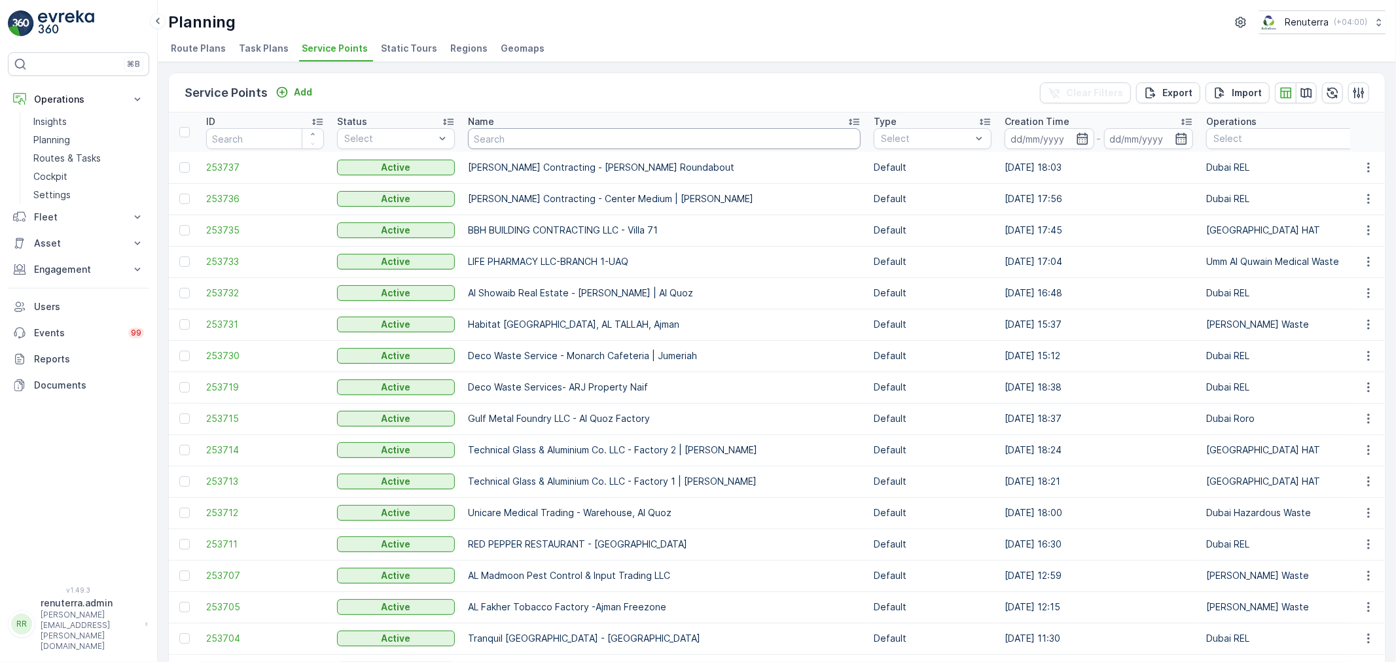
click at [556, 138] on input "text" at bounding box center [664, 138] width 393 height 21
type input "desert"
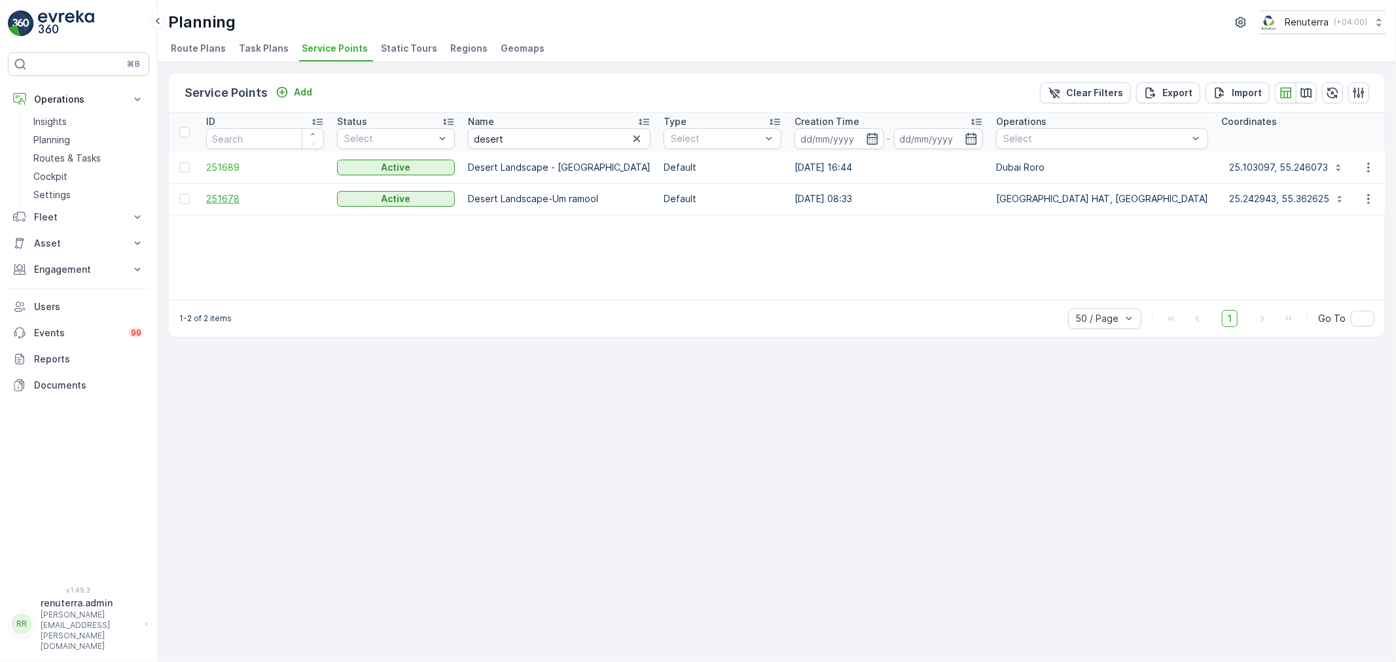
click at [223, 194] on span "251678" at bounding box center [265, 198] width 118 height 13
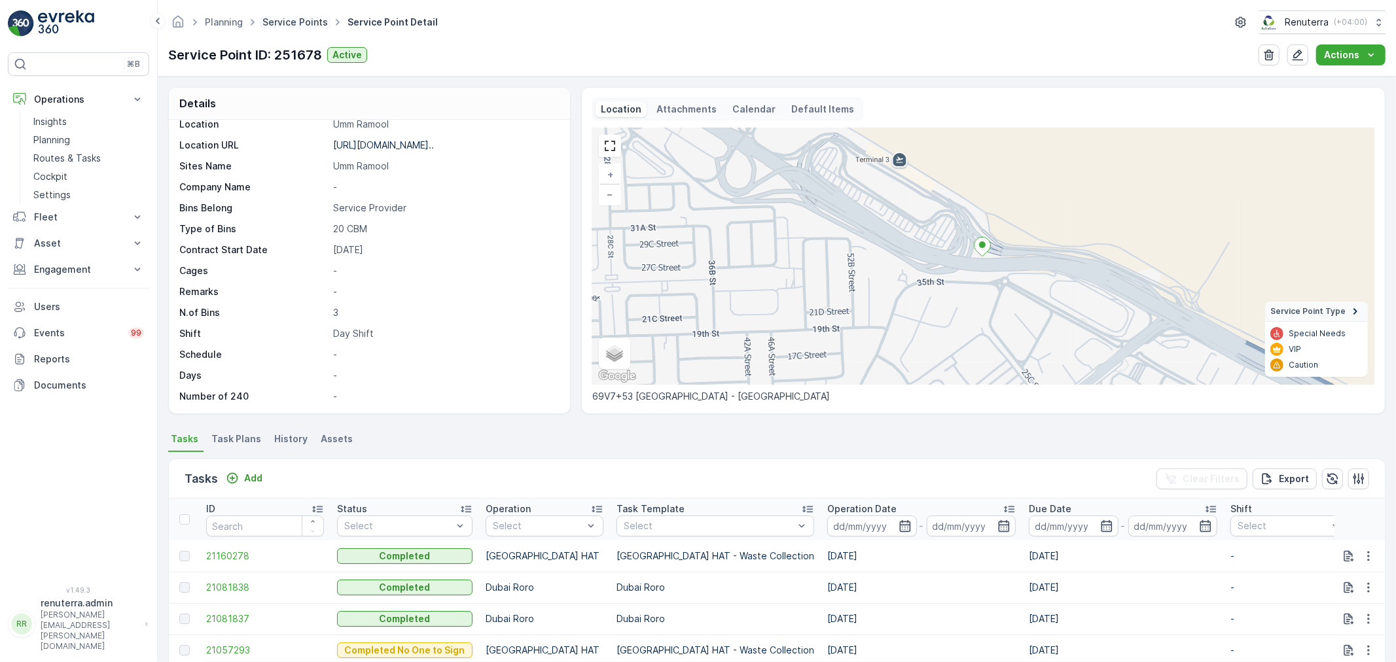
click at [304, 18] on link "Service Points" at bounding box center [294, 21] width 65 height 11
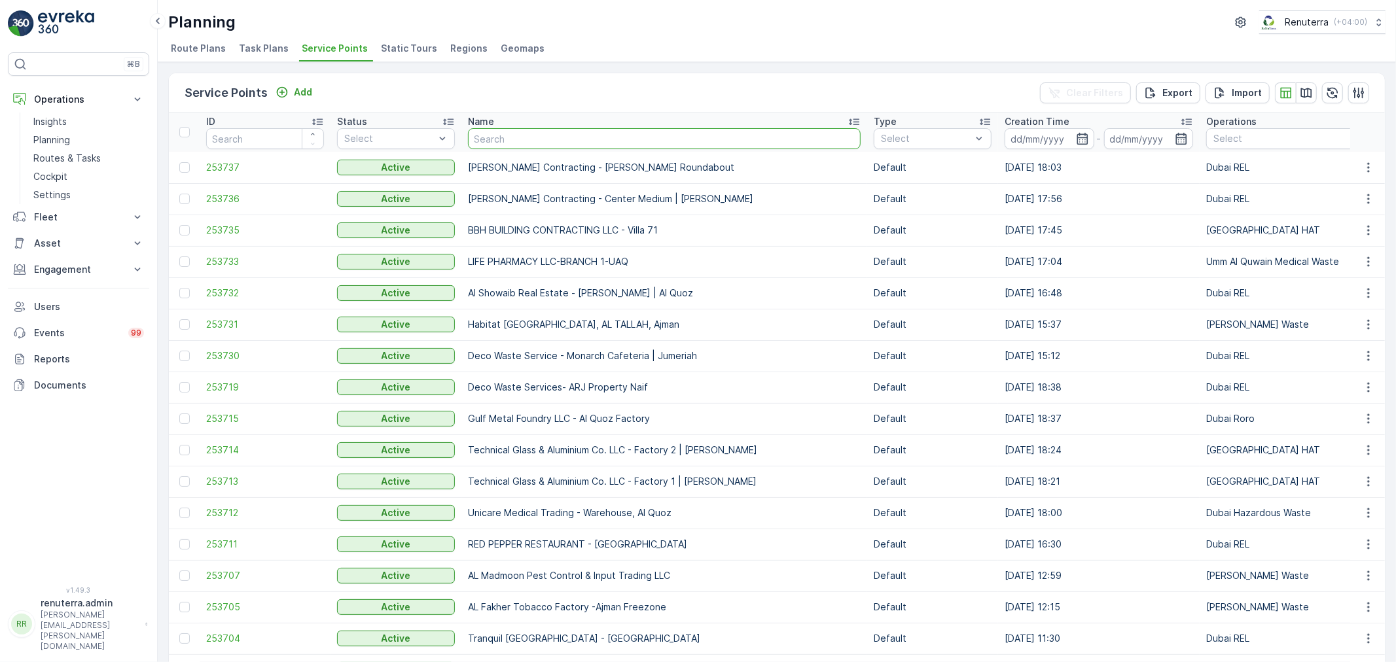
click at [530, 141] on input "text" at bounding box center [664, 138] width 393 height 21
type input "wade"
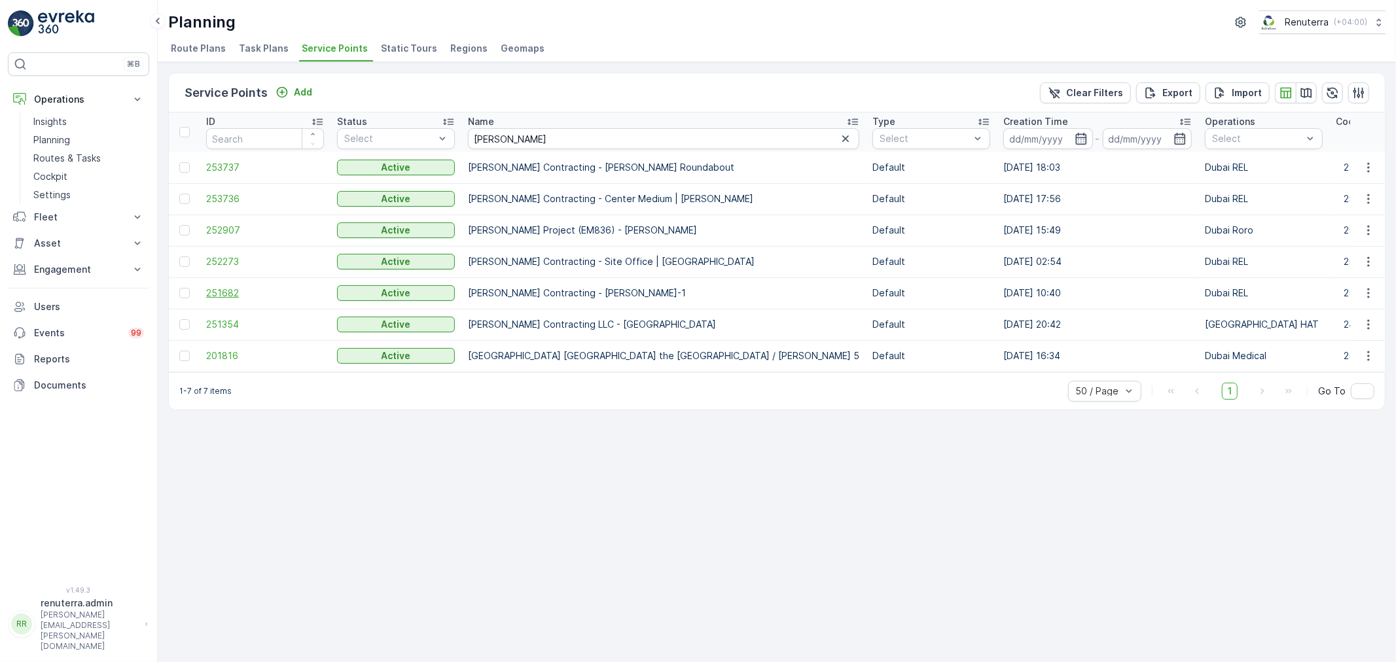
click at [232, 288] on span "251682" at bounding box center [265, 293] width 118 height 13
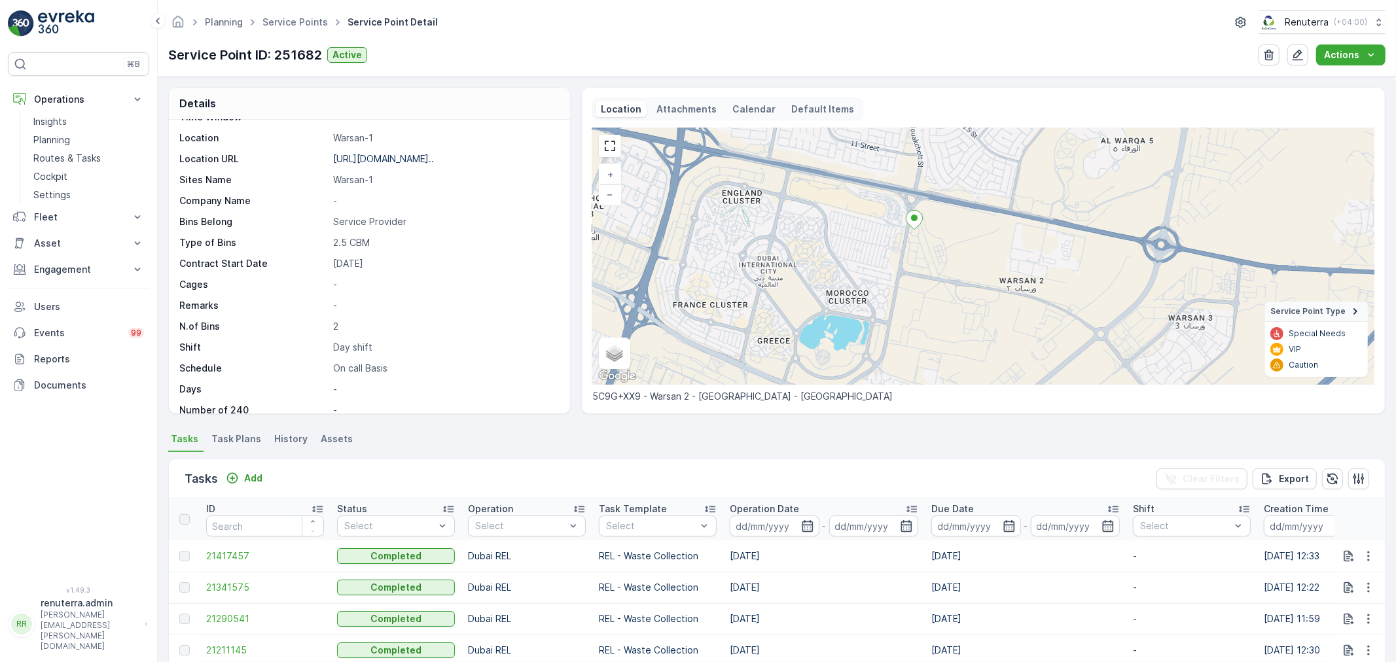
scroll to position [180, 0]
click at [243, 436] on span "Task Plans" at bounding box center [236, 439] width 50 height 13
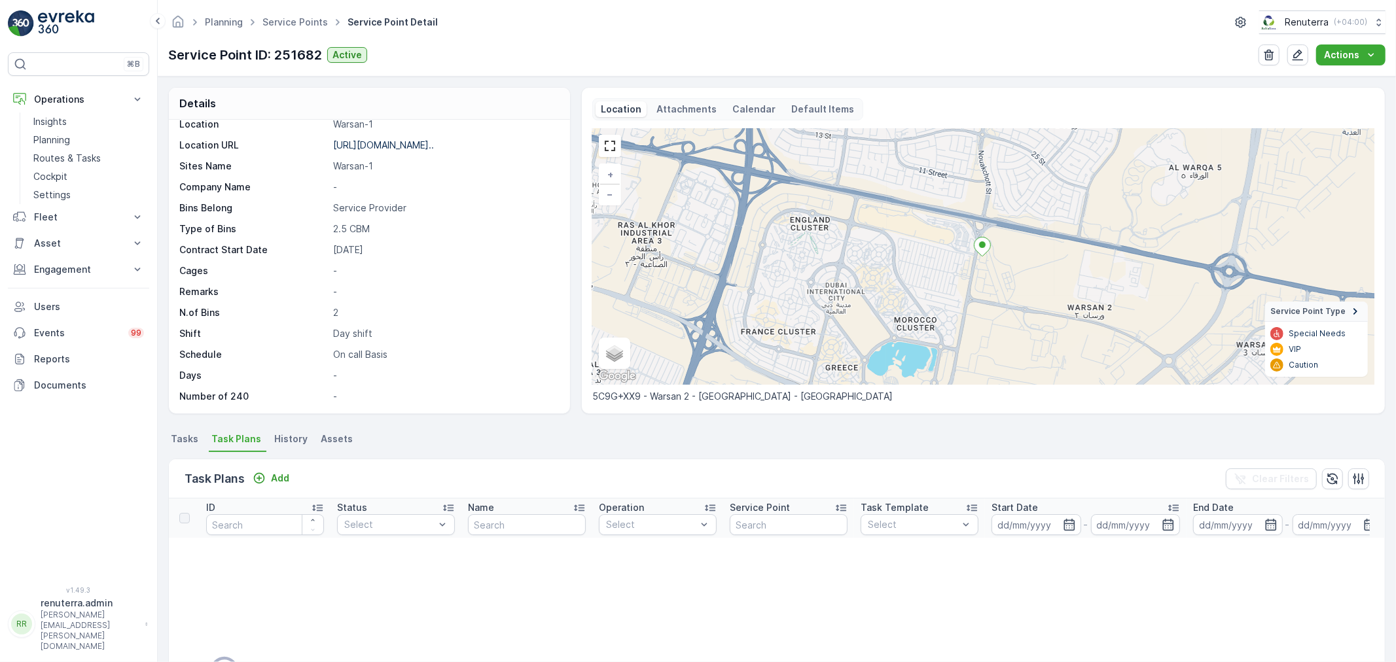
click at [178, 434] on span "Tasks" at bounding box center [184, 439] width 27 height 13
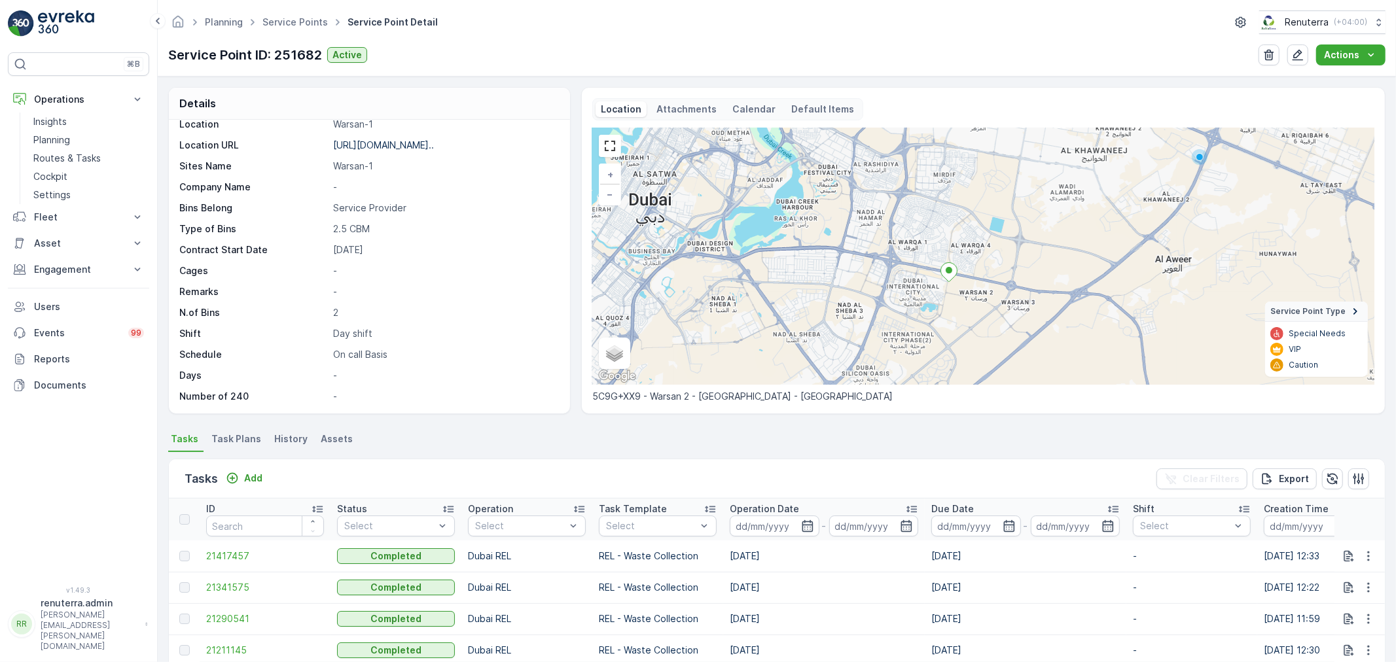
click at [1059, 446] on ul "Tasks Task Plans History Assets" at bounding box center [776, 441] width 1217 height 22
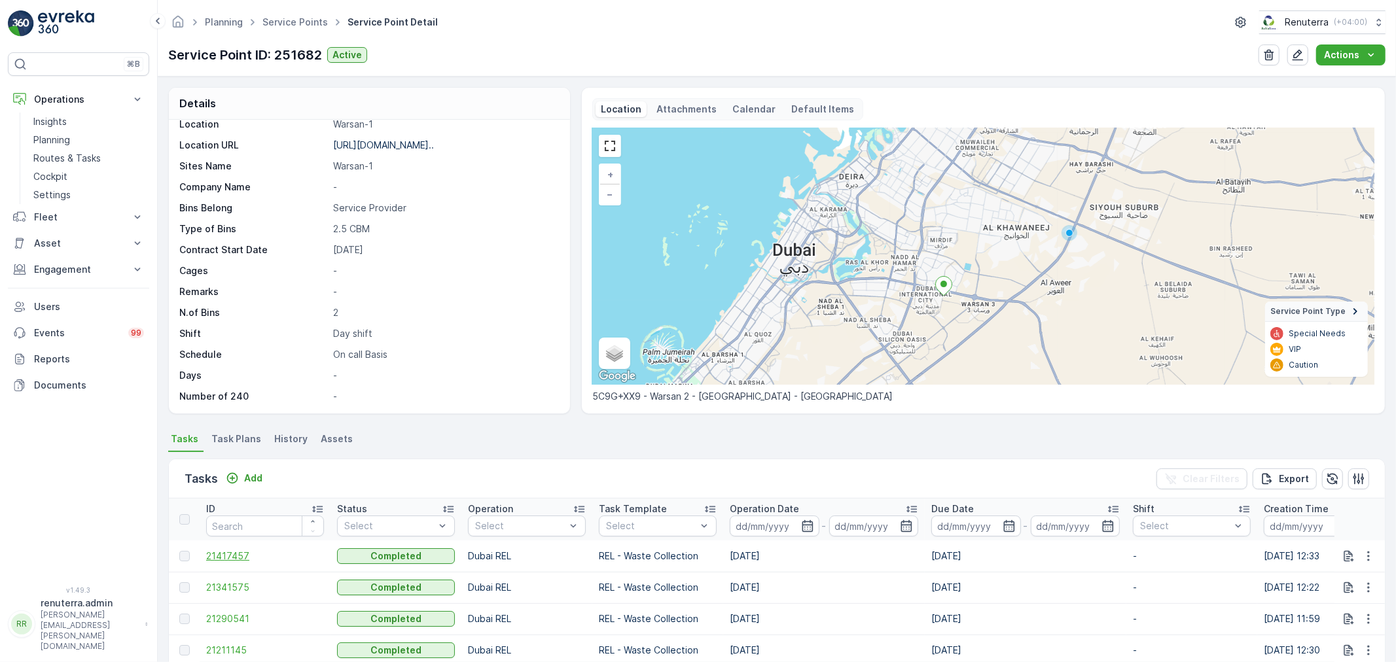
click at [238, 555] on span "21417457" at bounding box center [265, 556] width 118 height 13
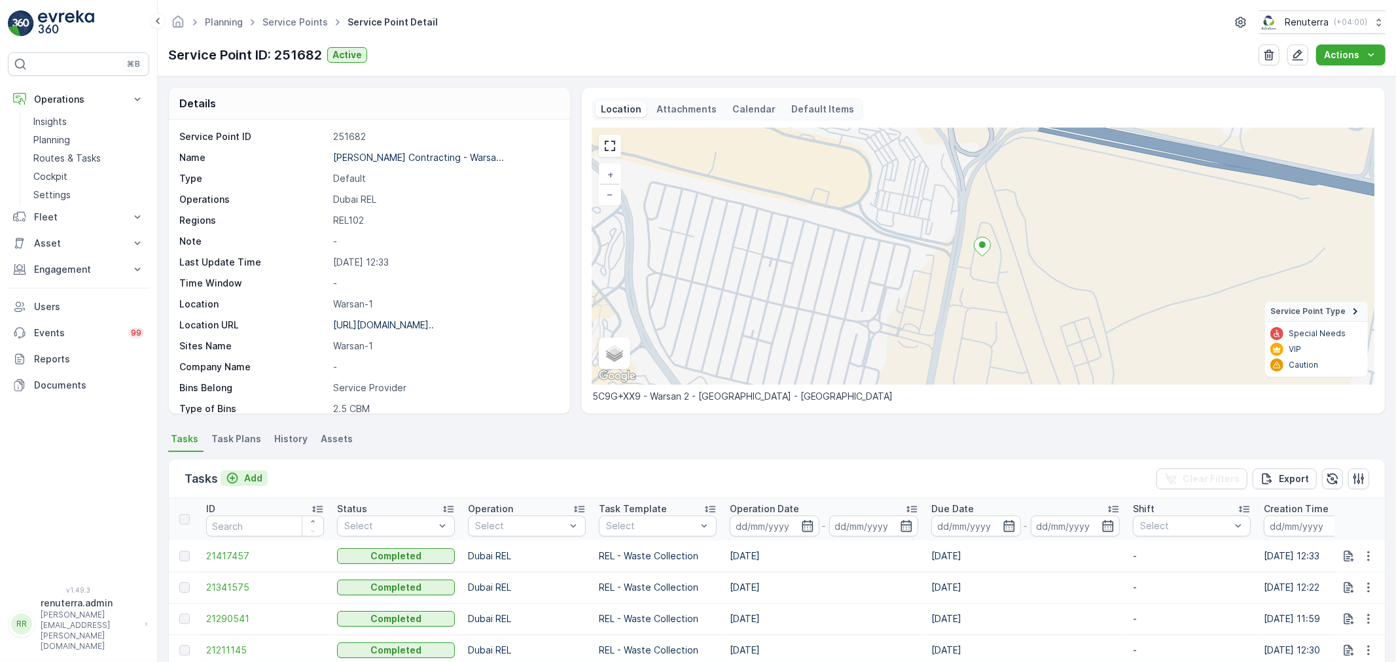
click at [257, 472] on p "Add" at bounding box center [253, 478] width 18 height 13
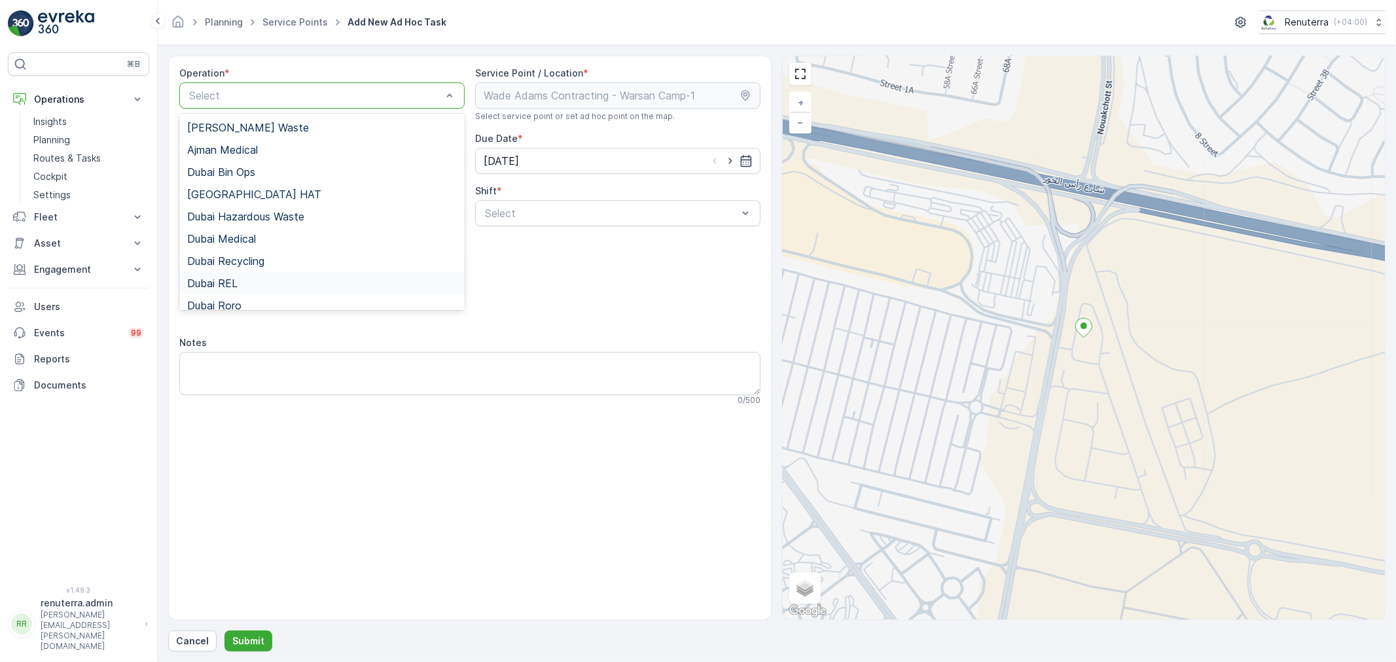
click at [236, 281] on span "Dubai REL" at bounding box center [212, 283] width 50 height 12
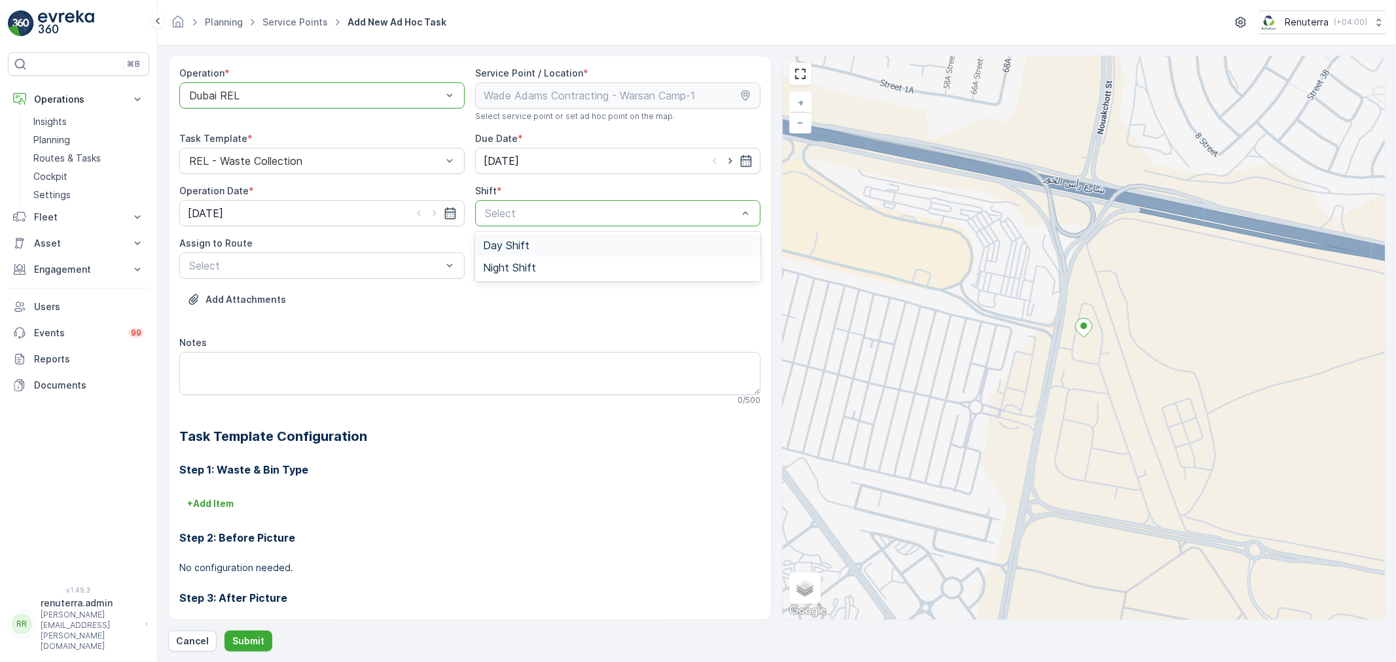
click at [507, 244] on span "Day Shift" at bounding box center [506, 245] width 46 height 12
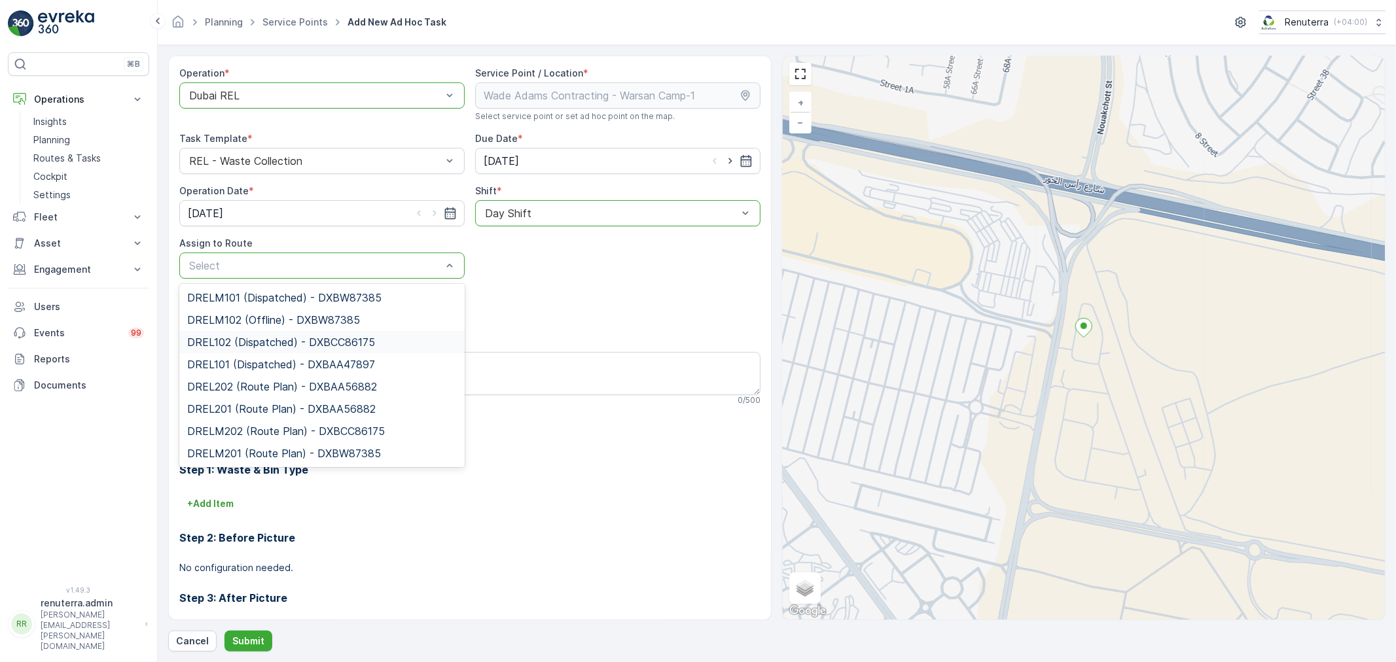
click at [238, 342] on span "DREL102 (Dispatched) - DXBCC86175" at bounding box center [281, 342] width 188 height 12
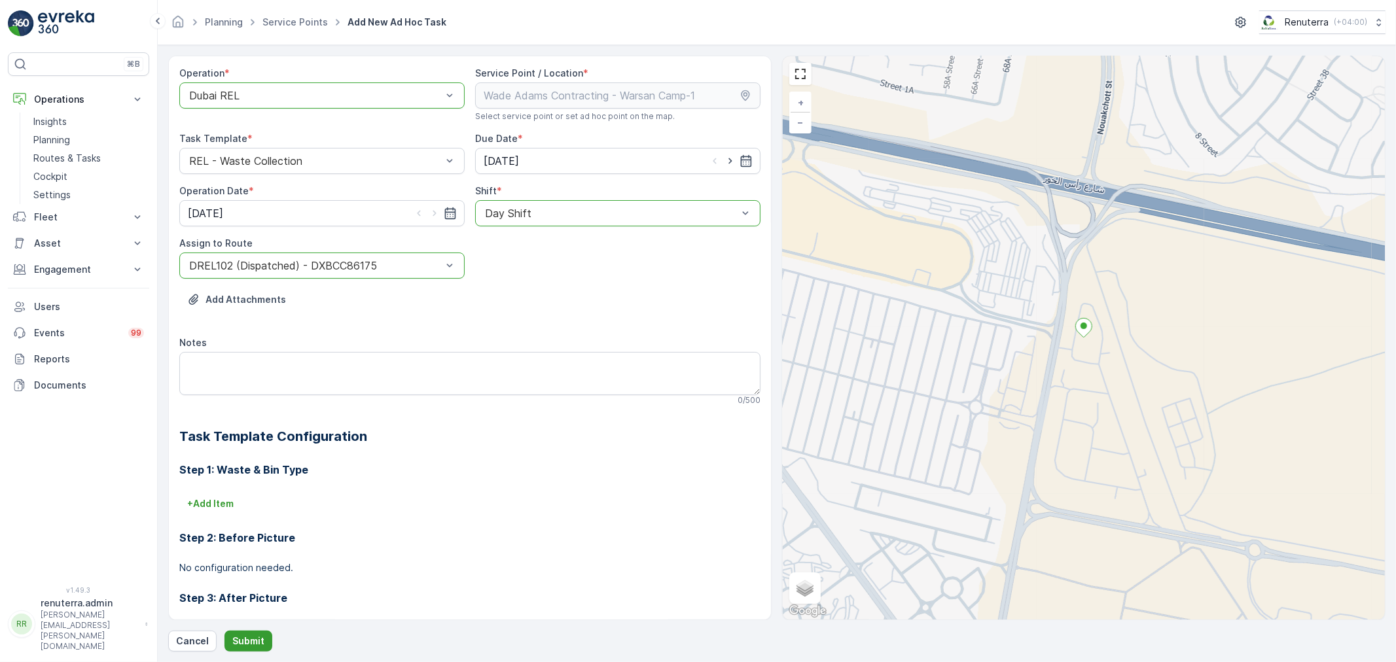
click at [234, 637] on p "Submit" at bounding box center [248, 641] width 32 height 13
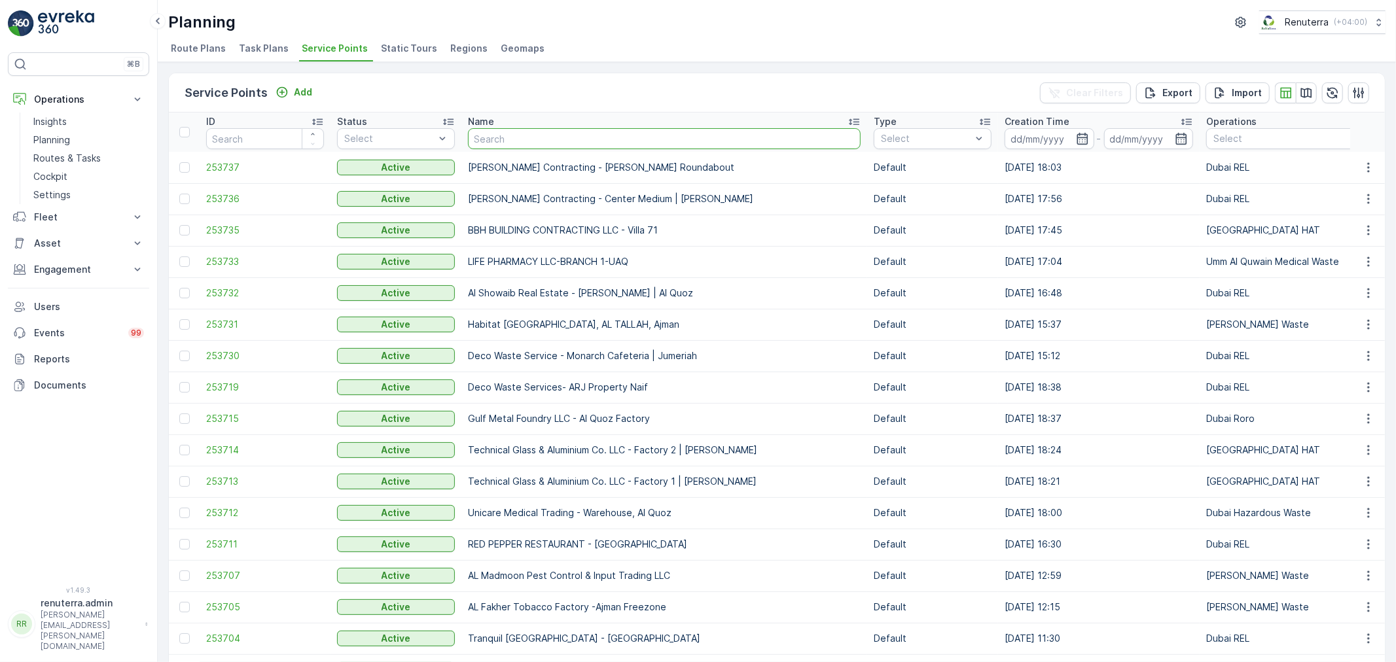
click at [559, 145] on input "text" at bounding box center [664, 138] width 393 height 21
click at [62, 310] on p "Users" at bounding box center [89, 306] width 110 height 13
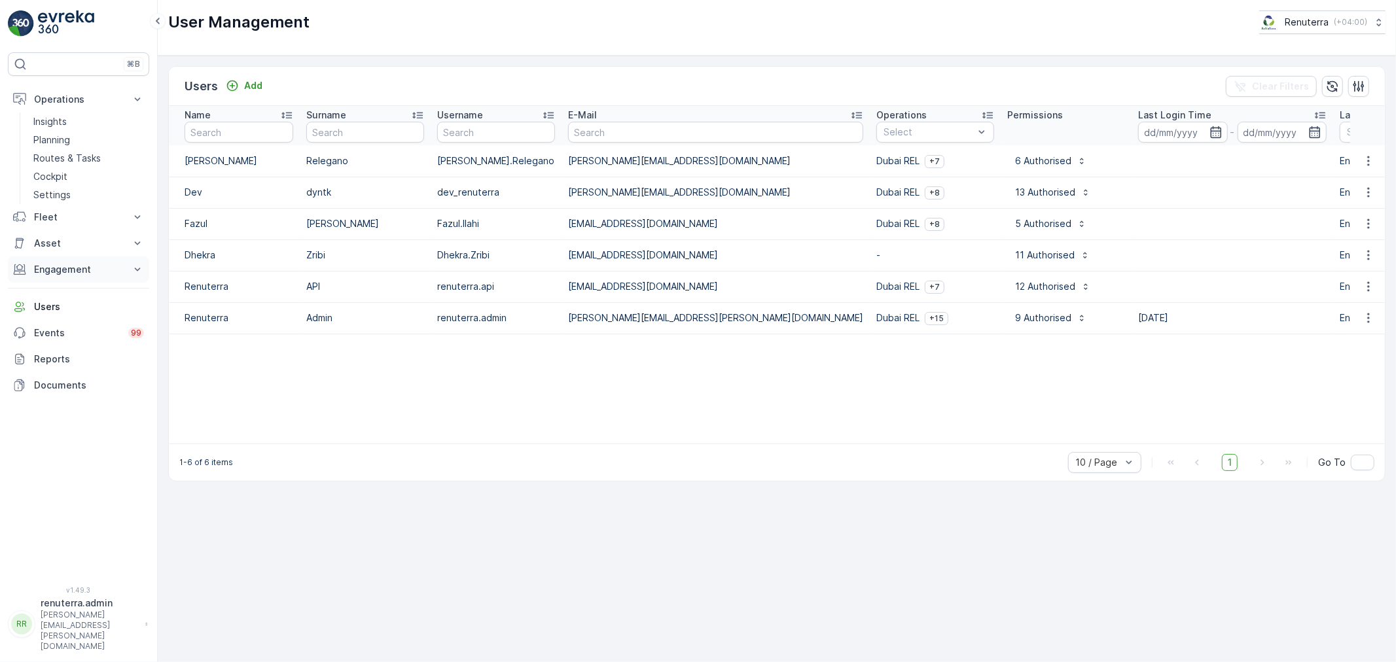
click at [80, 269] on p "Engagement" at bounding box center [78, 269] width 89 height 13
click at [58, 310] on p "Entities" at bounding box center [49, 310] width 33 height 13
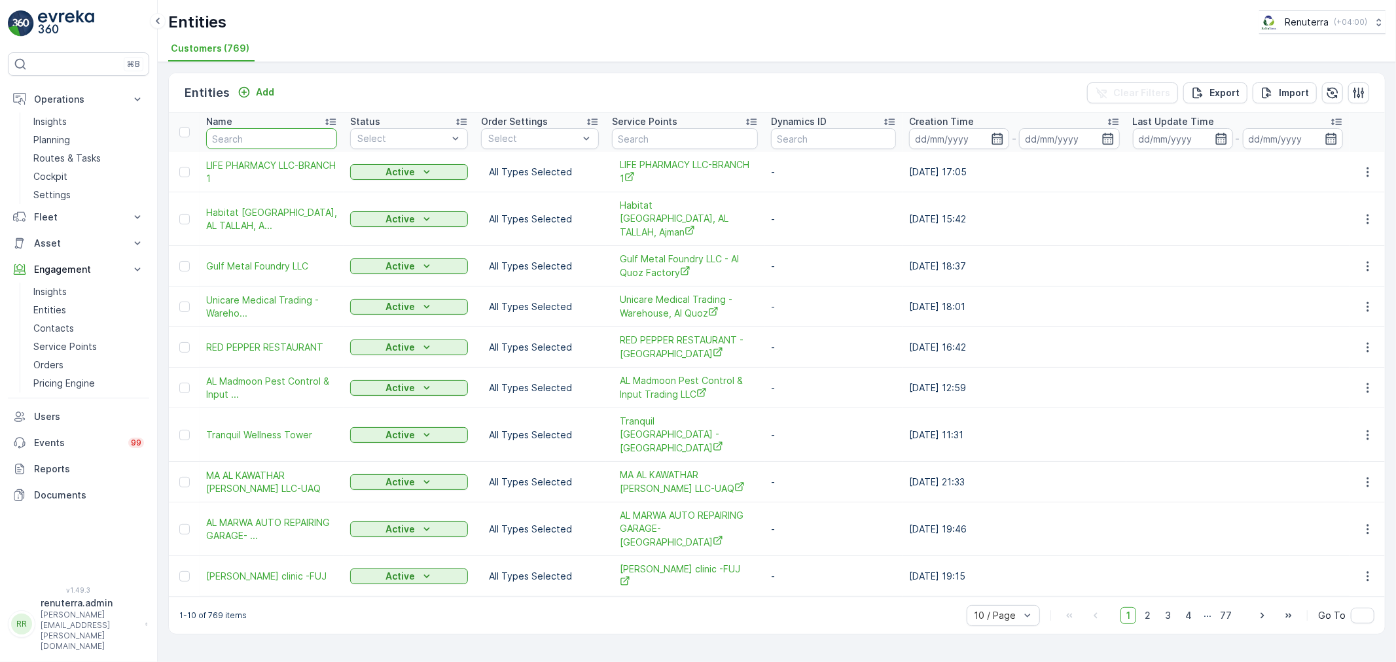
click at [272, 142] on input "text" at bounding box center [271, 138] width 131 height 21
type input "italian"
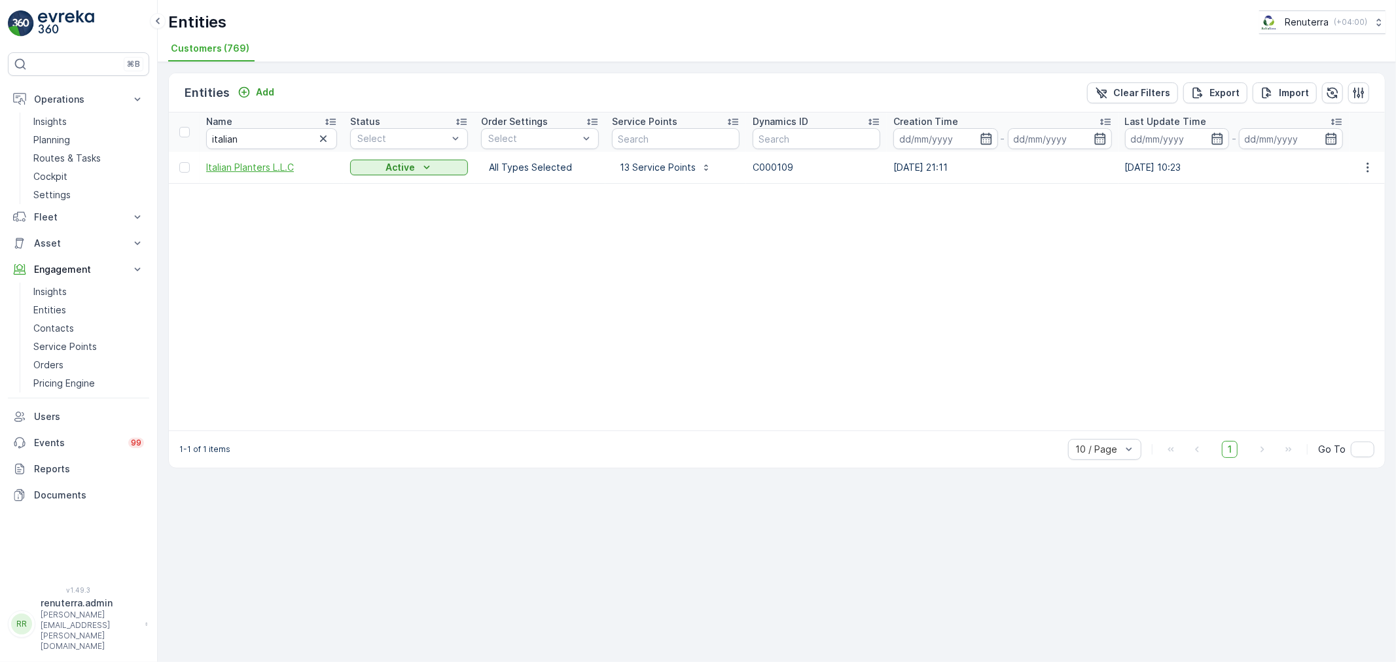
click at [240, 166] on span "Italian Planters L.L.C" at bounding box center [271, 167] width 131 height 13
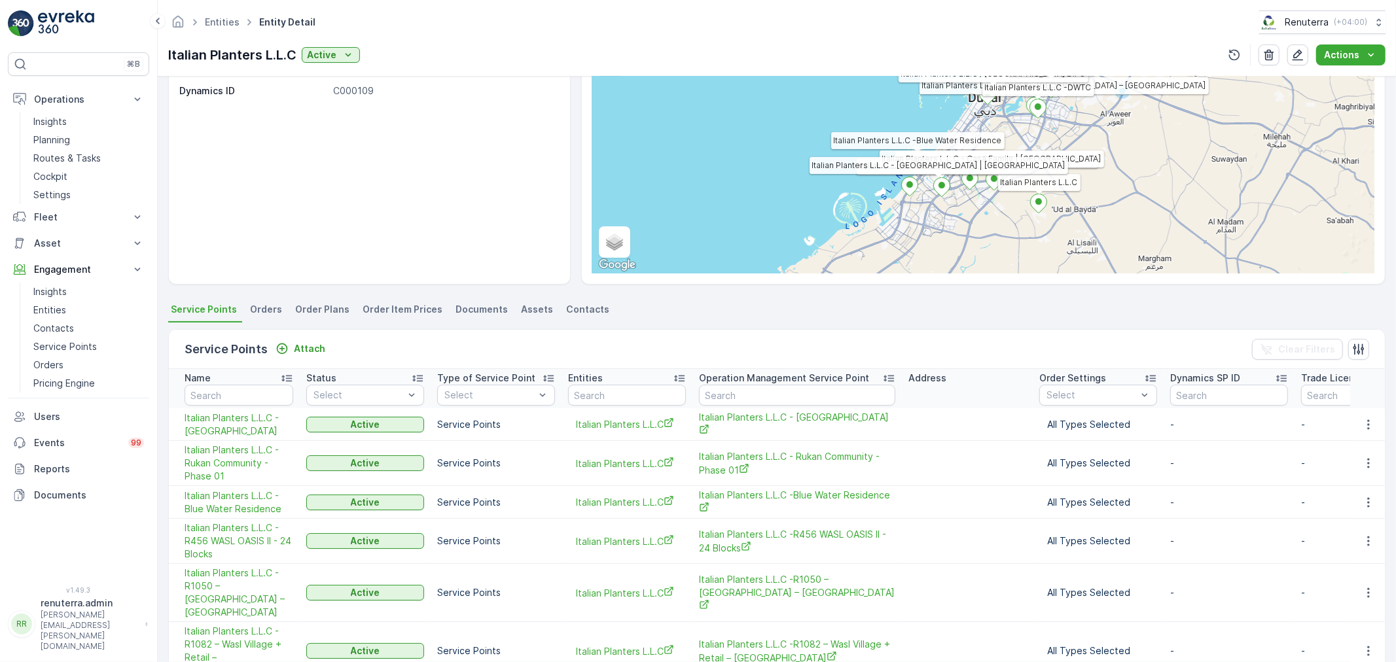
scroll to position [94, 0]
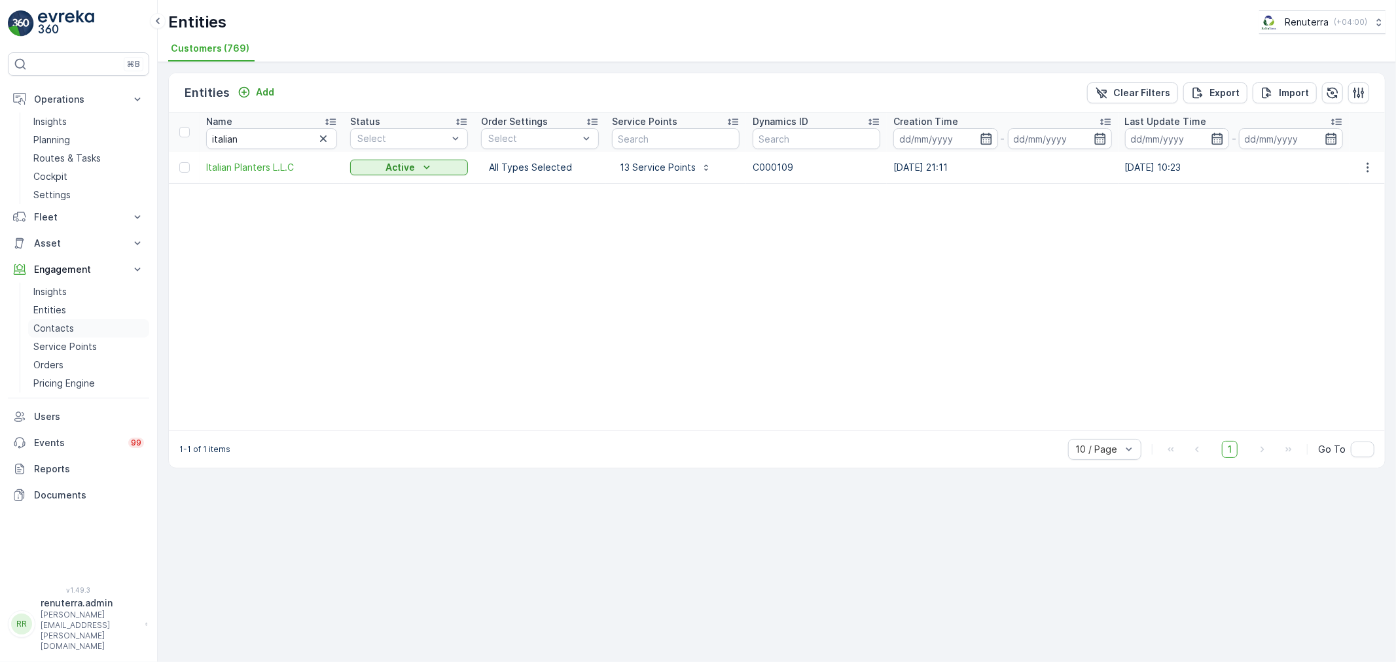
click at [59, 326] on p "Contacts" at bounding box center [53, 328] width 41 height 13
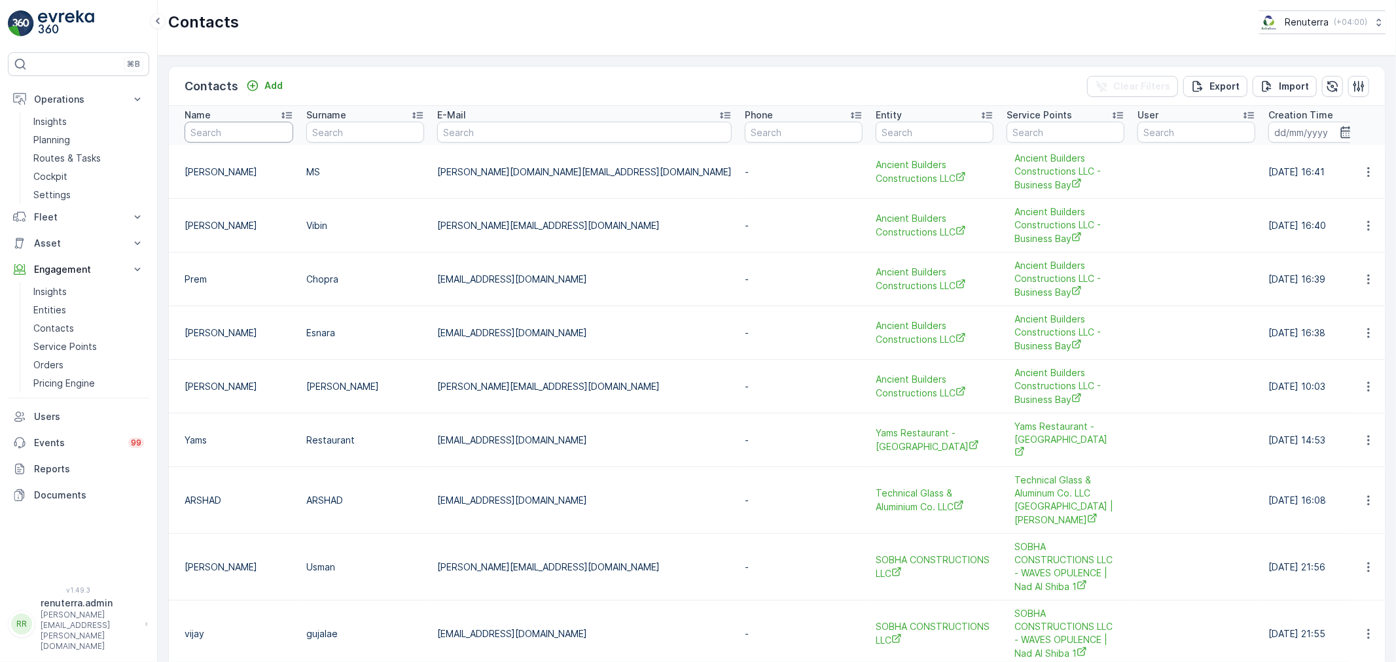
click at [244, 133] on input "text" at bounding box center [239, 132] width 109 height 21
type input "itali"
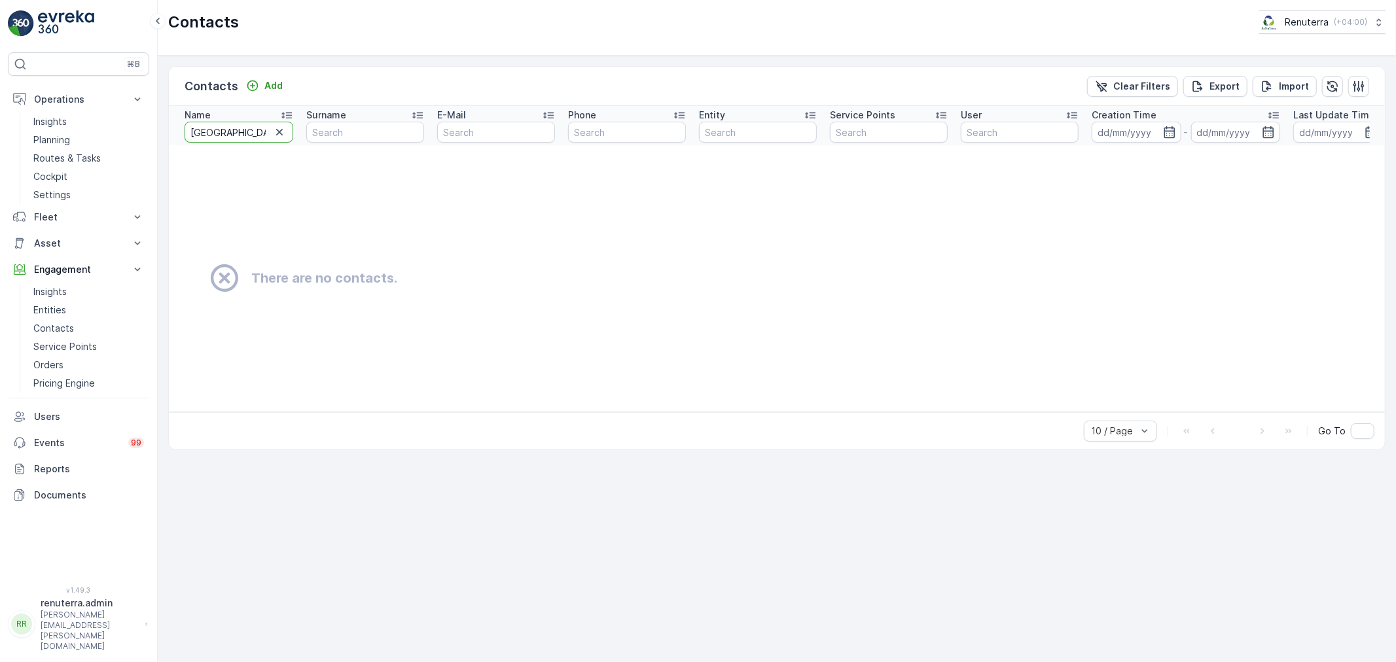
drag, startPoint x: 227, startPoint y: 132, endPoint x: 159, endPoint y: 119, distance: 69.2
click at [159, 119] on div "Contacts Add Clear Filters Export Import Name itali Surname E-Mail Phone Entity…" at bounding box center [777, 359] width 1238 height 607
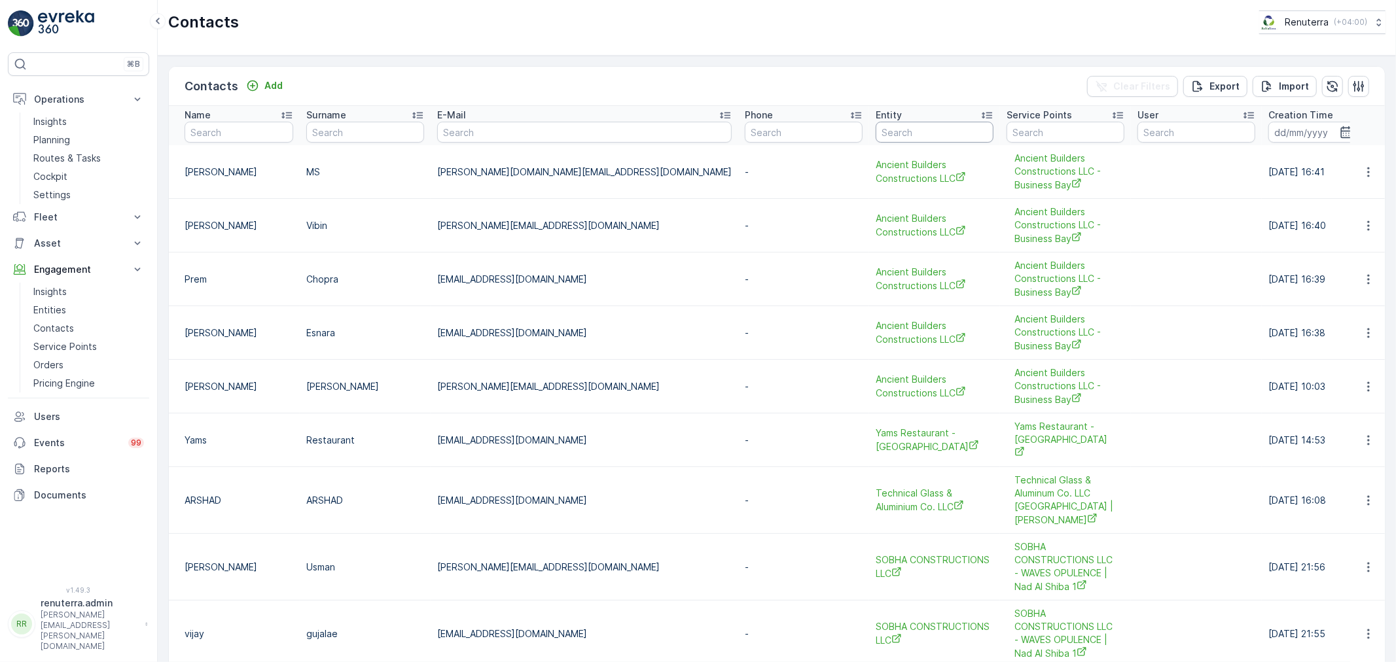
click at [875, 135] on input "text" at bounding box center [934, 132] width 118 height 21
type input "italian"
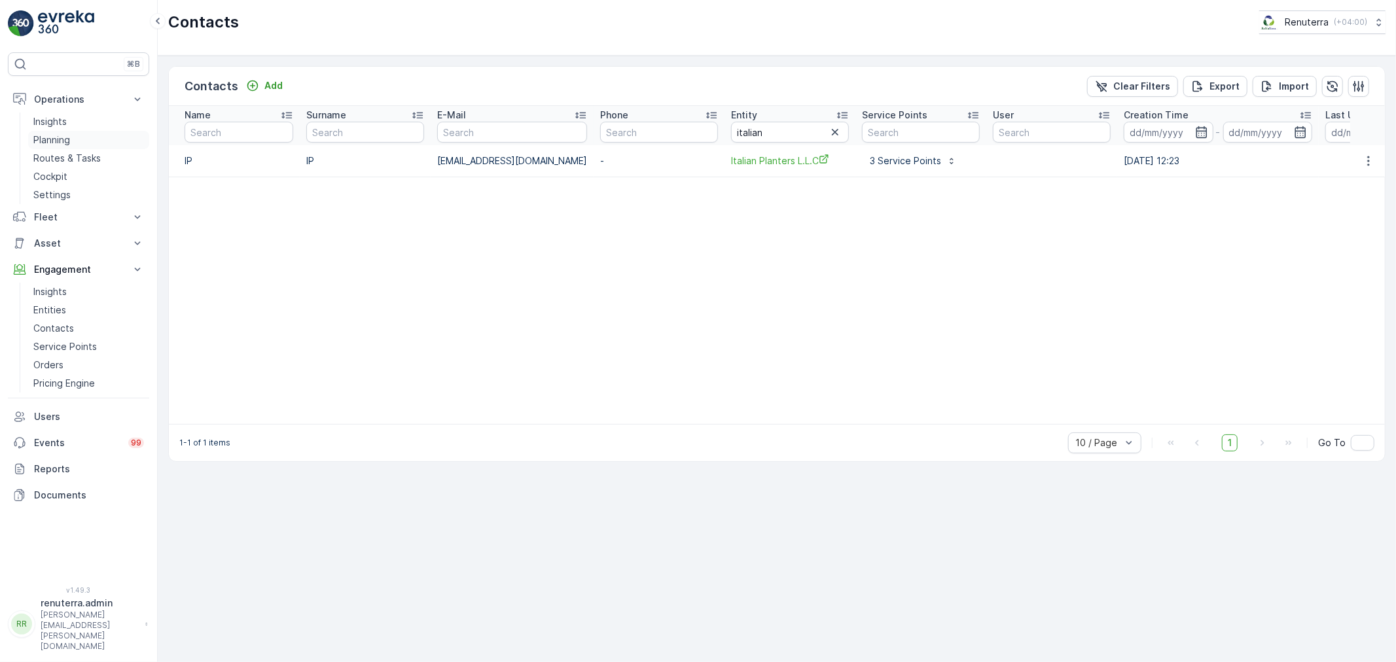
click at [69, 139] on p "Planning" at bounding box center [51, 139] width 37 height 13
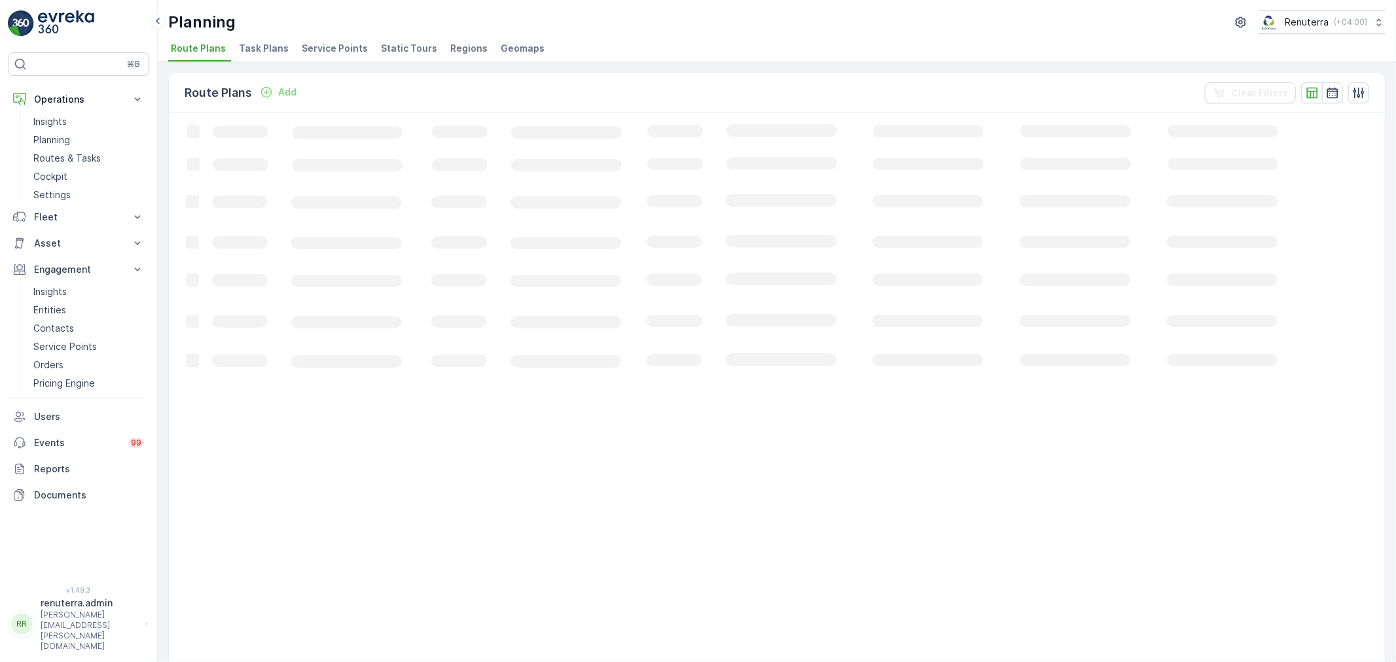
click at [317, 44] on span "Service Points" at bounding box center [335, 48] width 66 height 13
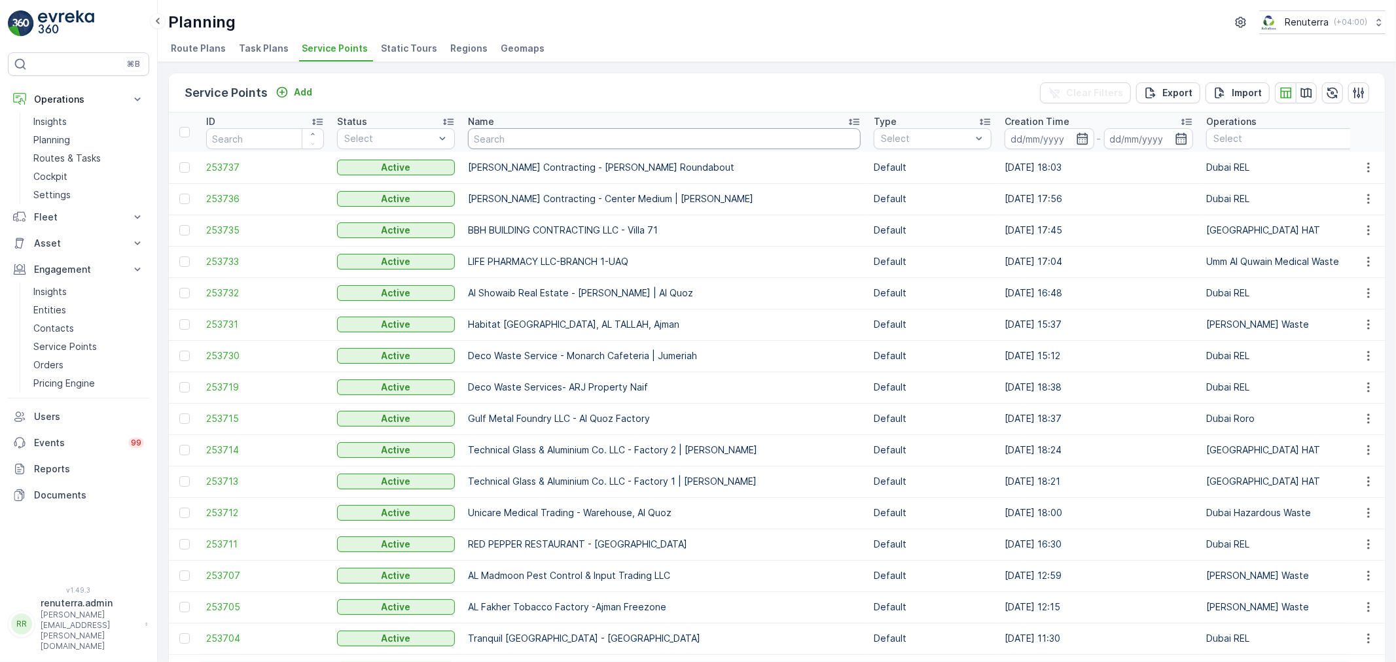
click at [539, 133] on input "text" at bounding box center [664, 138] width 393 height 21
type input "HAB"
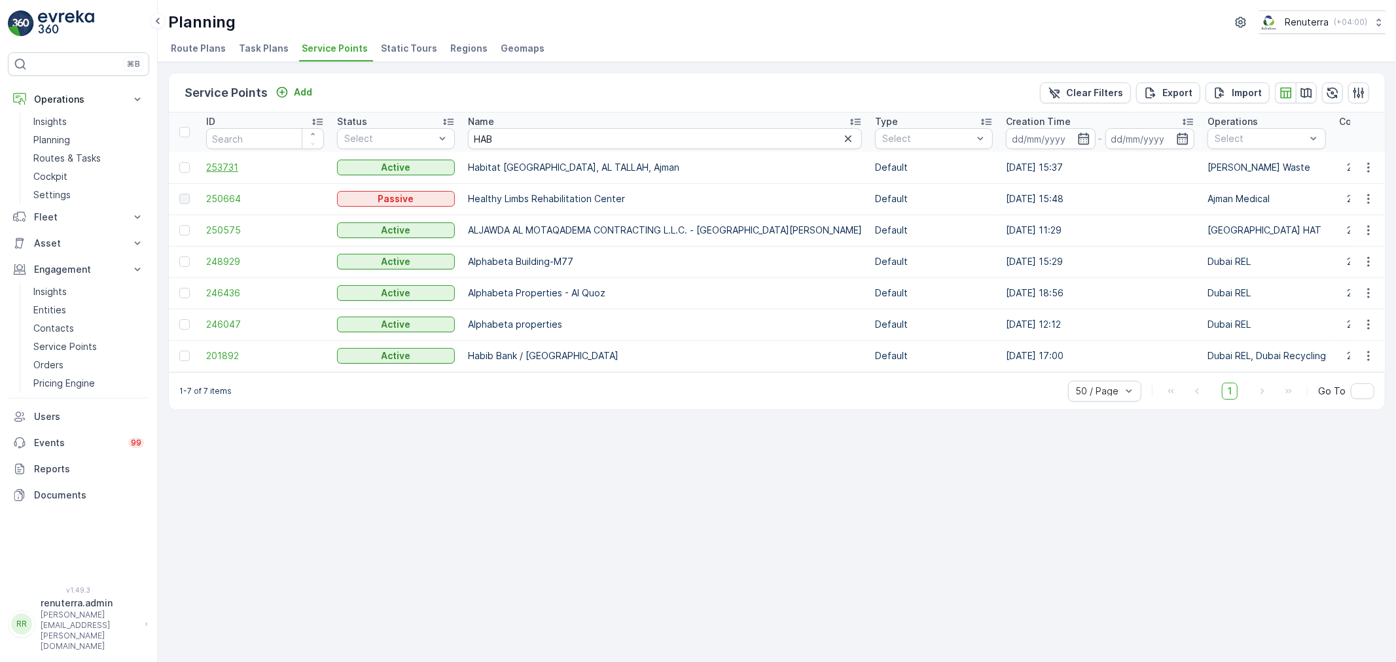
click at [239, 165] on span "253731" at bounding box center [265, 167] width 118 height 13
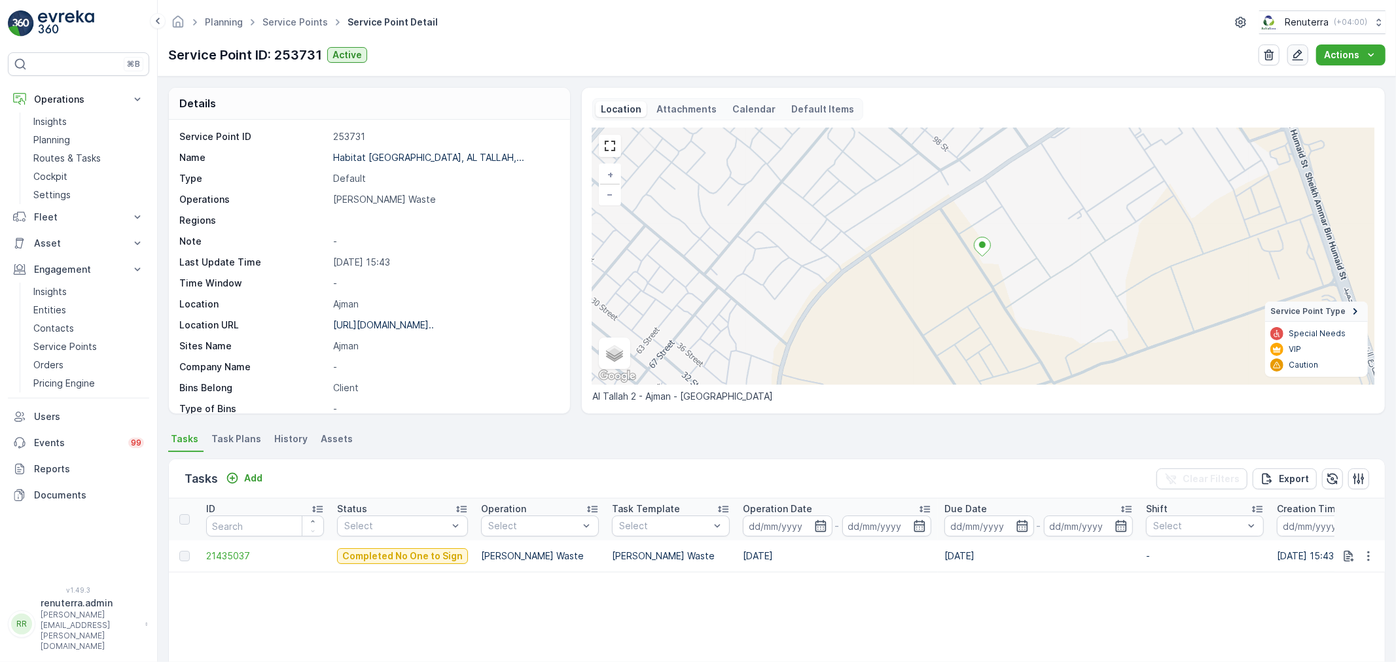
click at [1294, 53] on icon "button" at bounding box center [1297, 54] width 13 height 13
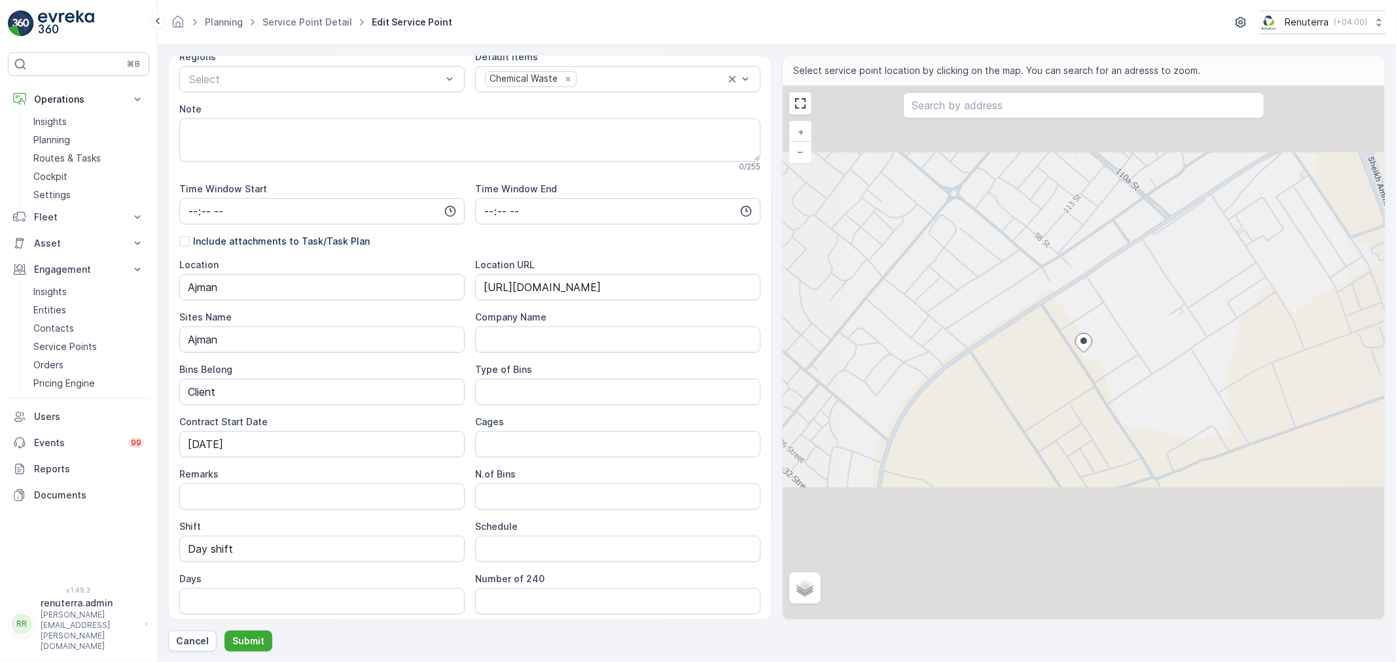
scroll to position [218, 0]
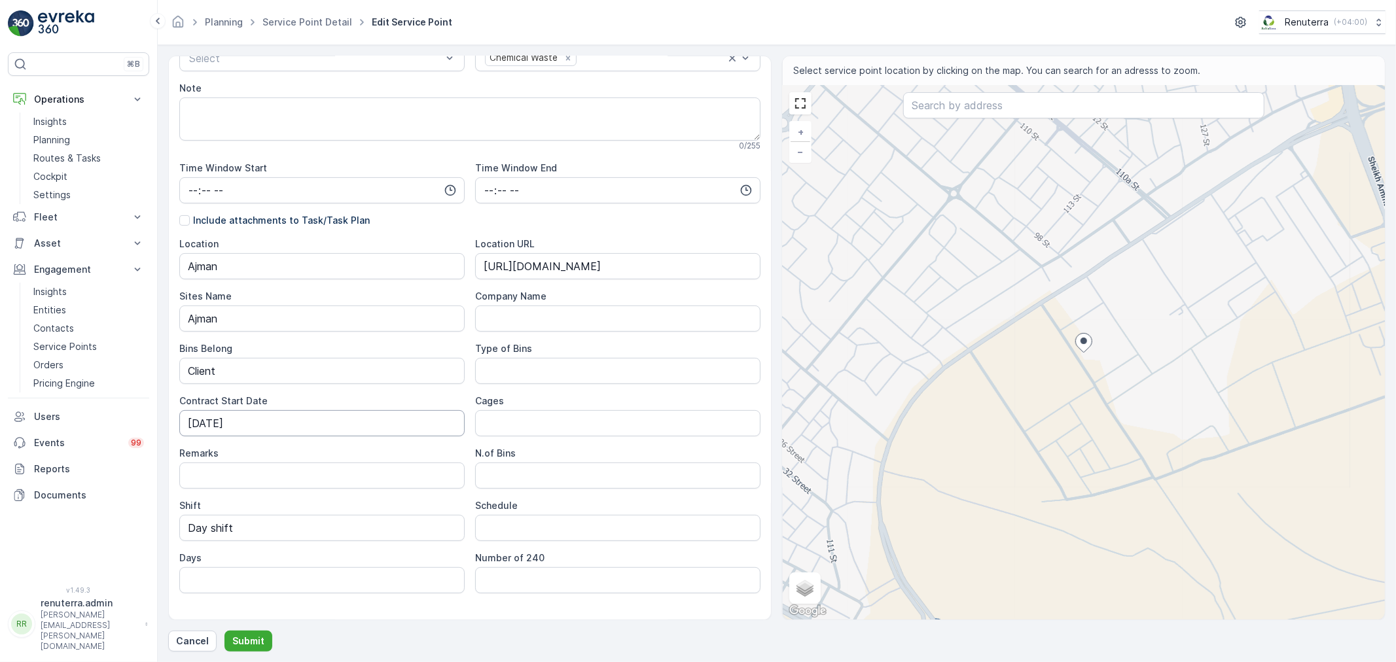
click at [301, 428] on Date "06-09-2025" at bounding box center [321, 423] width 285 height 26
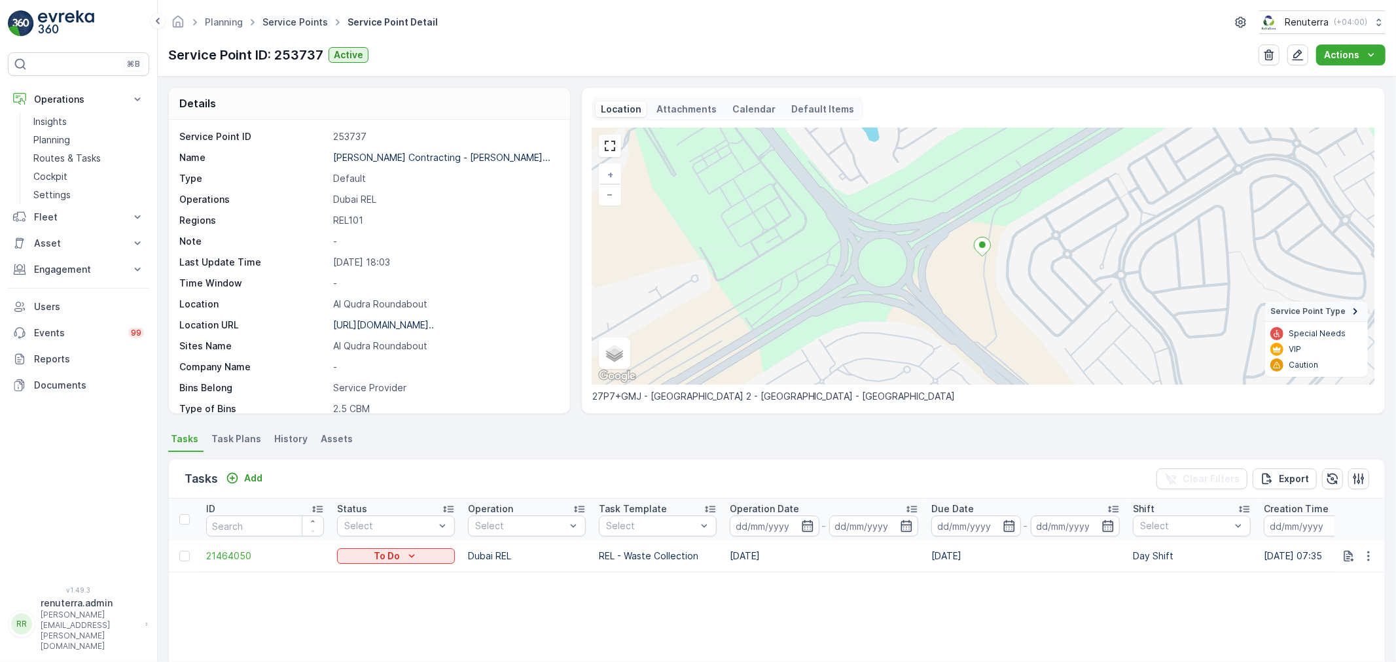
click at [287, 23] on link "Service Points" at bounding box center [294, 21] width 65 height 11
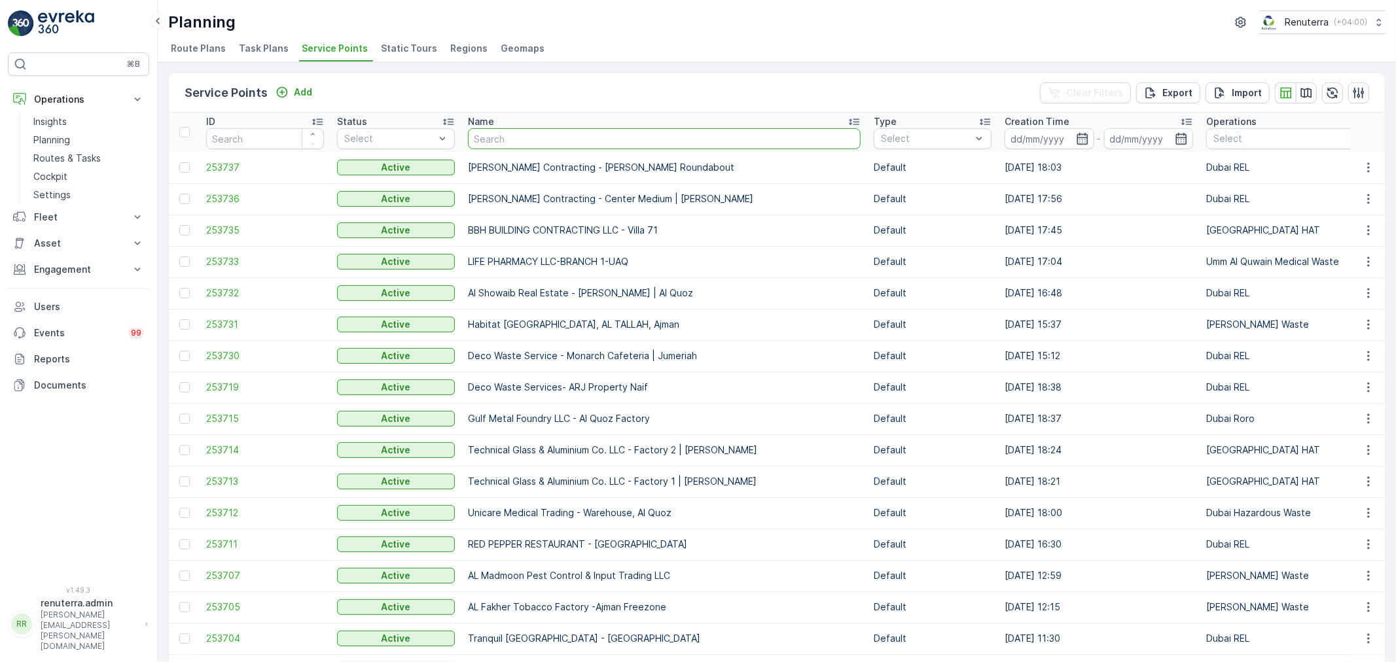
click at [501, 129] on input "text" at bounding box center [664, 138] width 393 height 21
type input "sbk"
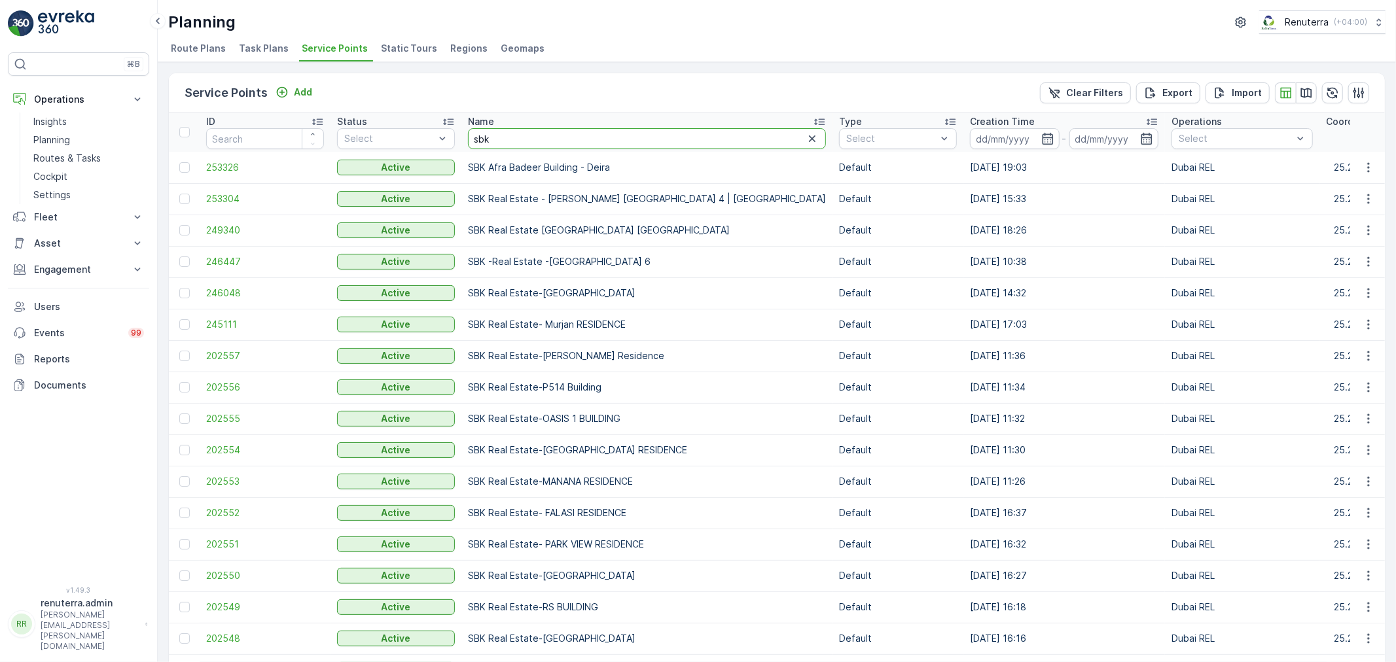
drag, startPoint x: 489, startPoint y: 139, endPoint x: 459, endPoint y: 135, distance: 31.0
type input "wade"
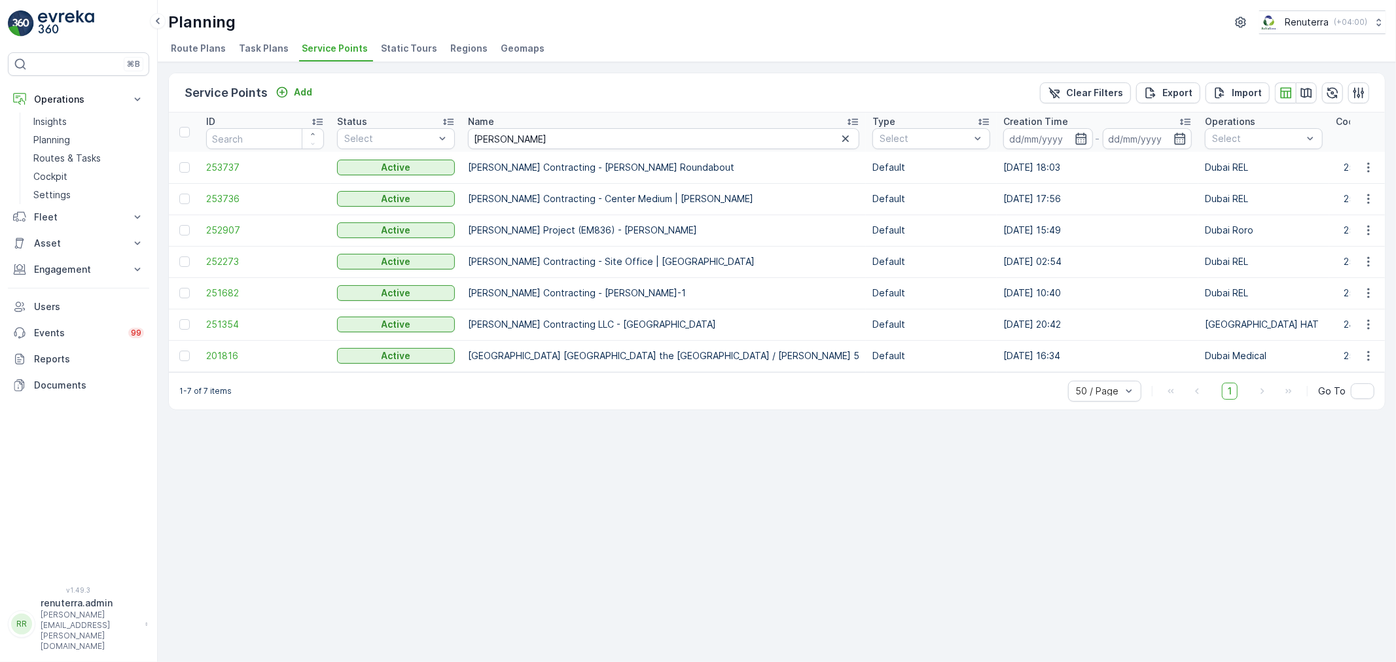
click at [670, 474] on div "Service Points Add Clear Filters Export Import ID Status Select Name wade Type …" at bounding box center [777, 362] width 1238 height 600
drag, startPoint x: 619, startPoint y: 166, endPoint x: 638, endPoint y: 173, distance: 20.5
click at [638, 173] on td "Wade Adams Contracting - Al Qudra Roundabout" at bounding box center [663, 167] width 404 height 31
drag, startPoint x: 615, startPoint y: 198, endPoint x: 644, endPoint y: 202, distance: 29.1
click at [644, 202] on td "Wade Adams Contracting - Center Medium | Al Qudra" at bounding box center [663, 198] width 404 height 31
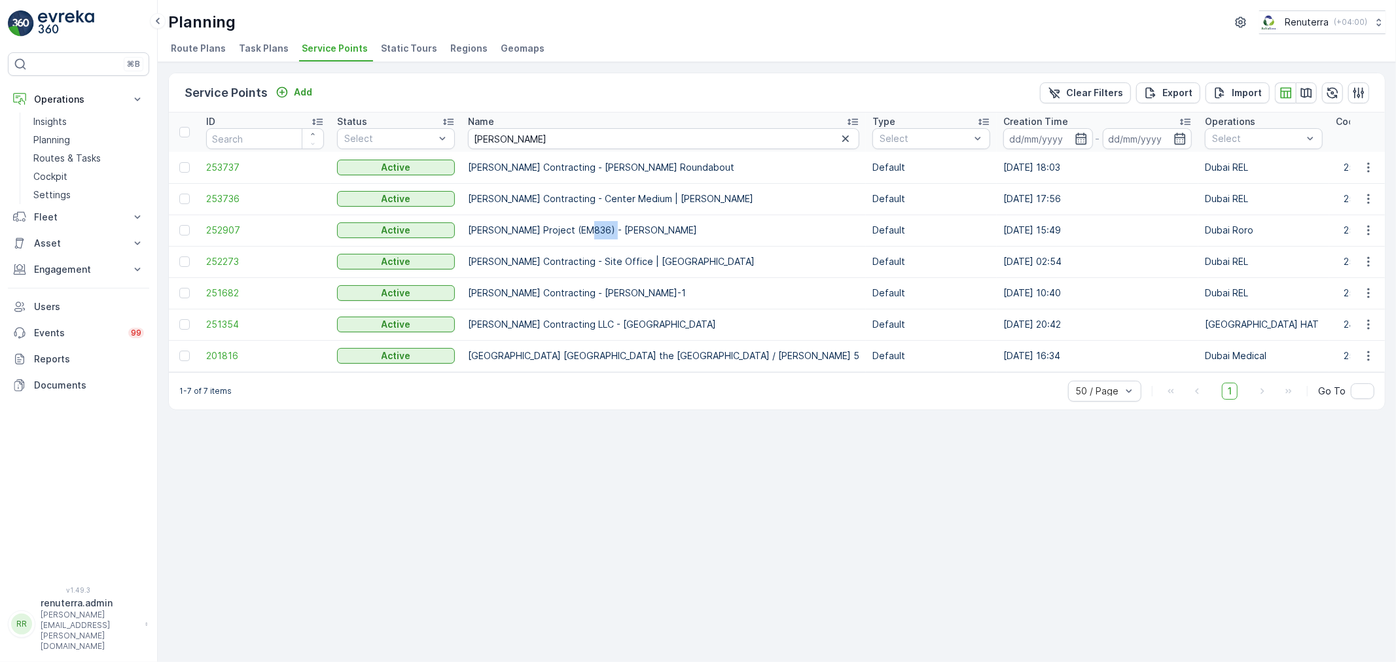
drag, startPoint x: 595, startPoint y: 226, endPoint x: 616, endPoint y: 230, distance: 20.5
click at [616, 230] on td "[PERSON_NAME] Project (EM836) - [PERSON_NAME]" at bounding box center [663, 230] width 404 height 31
drag, startPoint x: 599, startPoint y: 260, endPoint x: 616, endPoint y: 262, distance: 17.8
click at [616, 262] on td "Wade Adams Contracting - Site Office | Al Qudra" at bounding box center [663, 261] width 404 height 31
drag, startPoint x: 597, startPoint y: 296, endPoint x: 616, endPoint y: 296, distance: 19.6
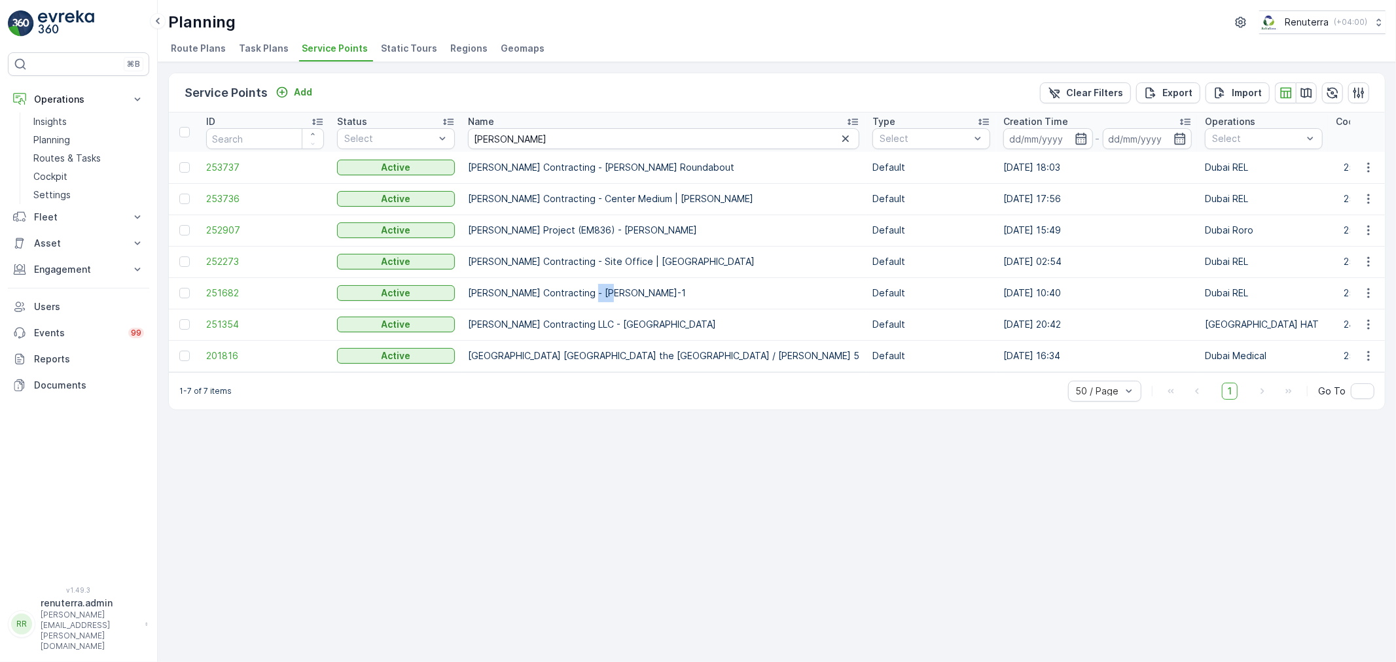
click at [616, 296] on td "Wade Adams Contracting - Warsan Camp-1" at bounding box center [663, 292] width 404 height 31
drag, startPoint x: 604, startPoint y: 317, endPoint x: 617, endPoint y: 323, distance: 14.4
click at [616, 322] on td "Wade Adams Contracting LLC - Golf City" at bounding box center [663, 324] width 404 height 31
drag, startPoint x: 602, startPoint y: 352, endPoint x: 626, endPoint y: 352, distance: 23.6
click at [626, 352] on td "Dubai London the Villa Clinic / Wade Al Safa 5" at bounding box center [663, 355] width 404 height 31
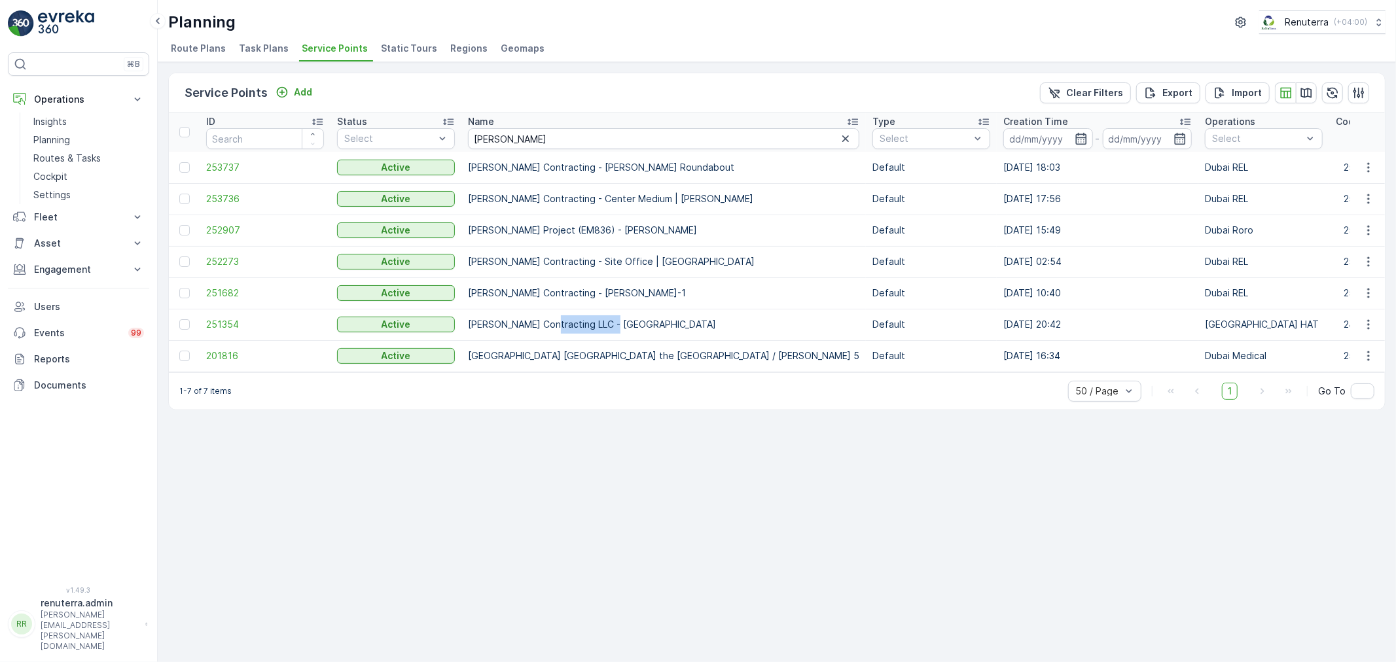
drag, startPoint x: 554, startPoint y: 324, endPoint x: 618, endPoint y: 324, distance: 64.1
click at [618, 324] on td "Wade Adams Contracting LLC - Golf City" at bounding box center [663, 324] width 404 height 31
drag, startPoint x: 559, startPoint y: 289, endPoint x: 619, endPoint y: 298, distance: 60.2
click at [619, 298] on td "Wade Adams Contracting - Warsan Camp-1" at bounding box center [663, 292] width 404 height 31
drag, startPoint x: 574, startPoint y: 259, endPoint x: 650, endPoint y: 268, distance: 76.5
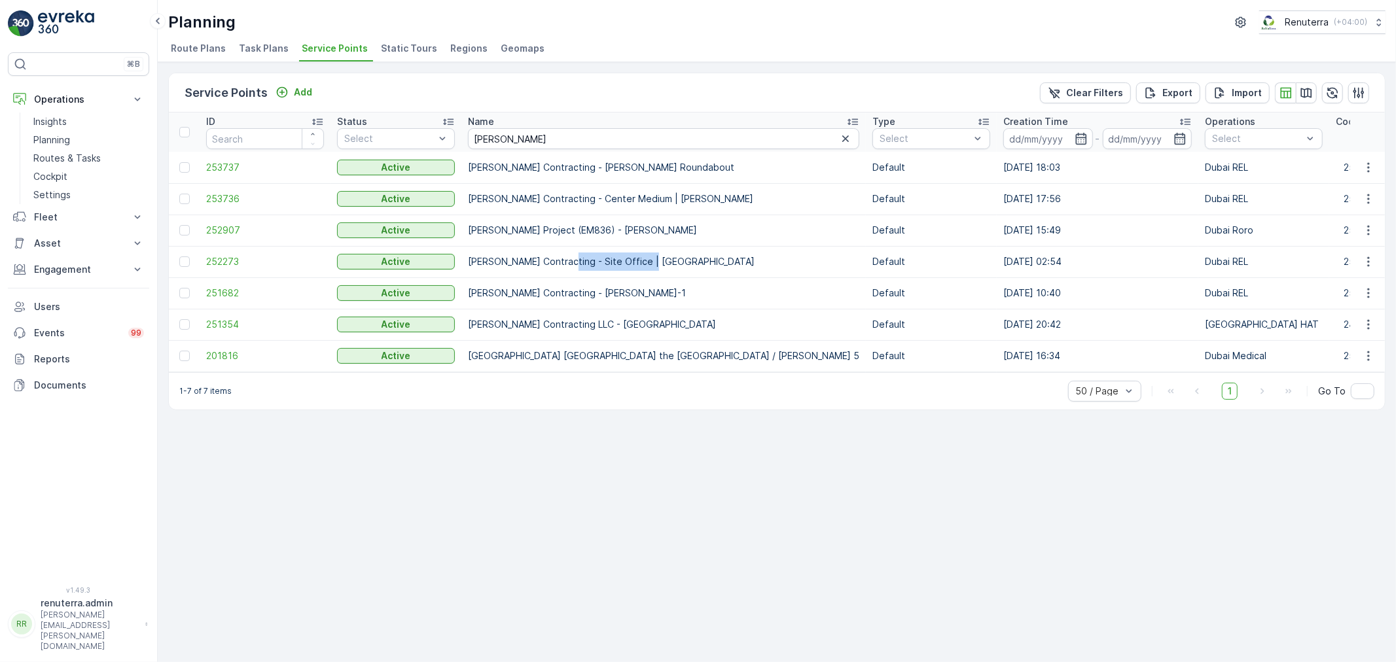
click at [650, 268] on td "Wade Adams Contracting - Site Office | Al Qudra" at bounding box center [663, 261] width 404 height 31
drag, startPoint x: 581, startPoint y: 227, endPoint x: 646, endPoint y: 230, distance: 65.5
click at [646, 230] on td "[PERSON_NAME] Project (EM836) - [PERSON_NAME]" at bounding box center [663, 230] width 404 height 31
drag, startPoint x: 592, startPoint y: 193, endPoint x: 711, endPoint y: 195, distance: 119.1
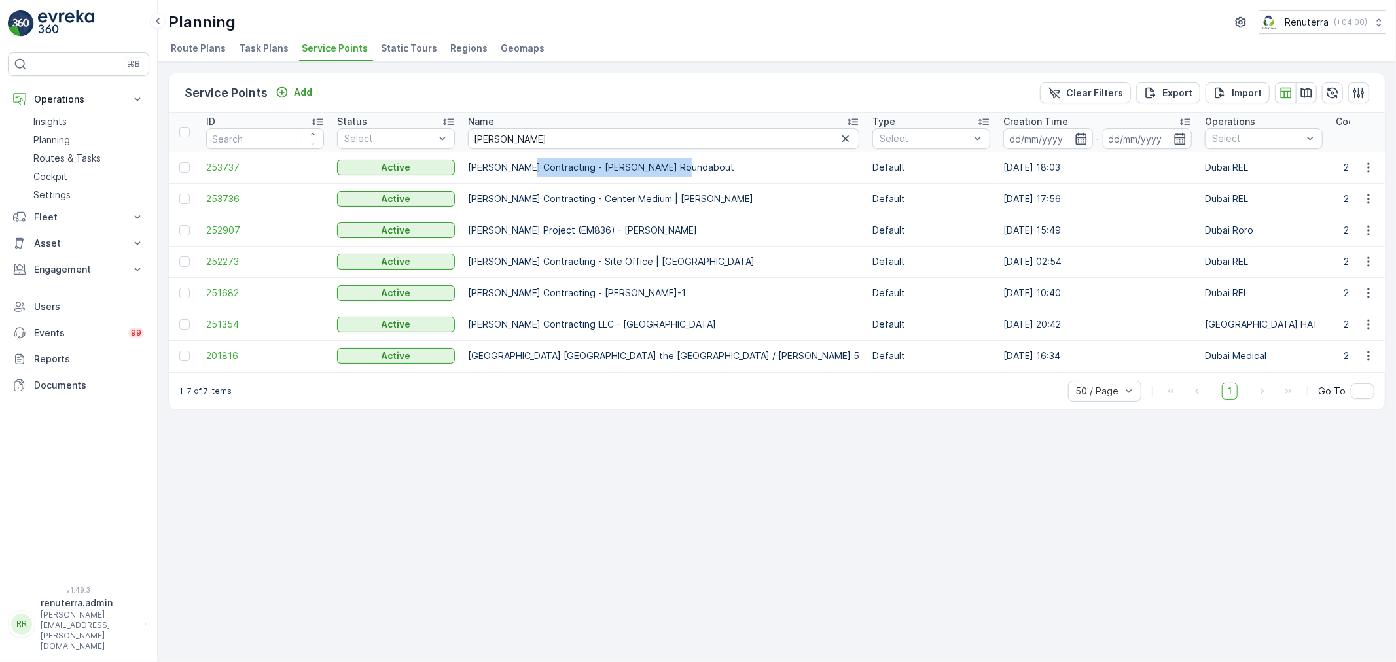
drag, startPoint x: 537, startPoint y: 164, endPoint x: 686, endPoint y: 177, distance: 149.8
click at [686, 177] on td "Wade Adams Contracting - Al Qudra Roundabout" at bounding box center [663, 167] width 404 height 31
click at [643, 467] on div "Service Points Add Clear Filters Export Import ID Status Select Name wade Type …" at bounding box center [777, 362] width 1238 height 600
click at [692, 487] on div "Service Points Add Clear Filters Export Import ID Status Select Name wade Type …" at bounding box center [777, 362] width 1238 height 600
drag, startPoint x: 520, startPoint y: 144, endPoint x: 393, endPoint y: 128, distance: 128.6
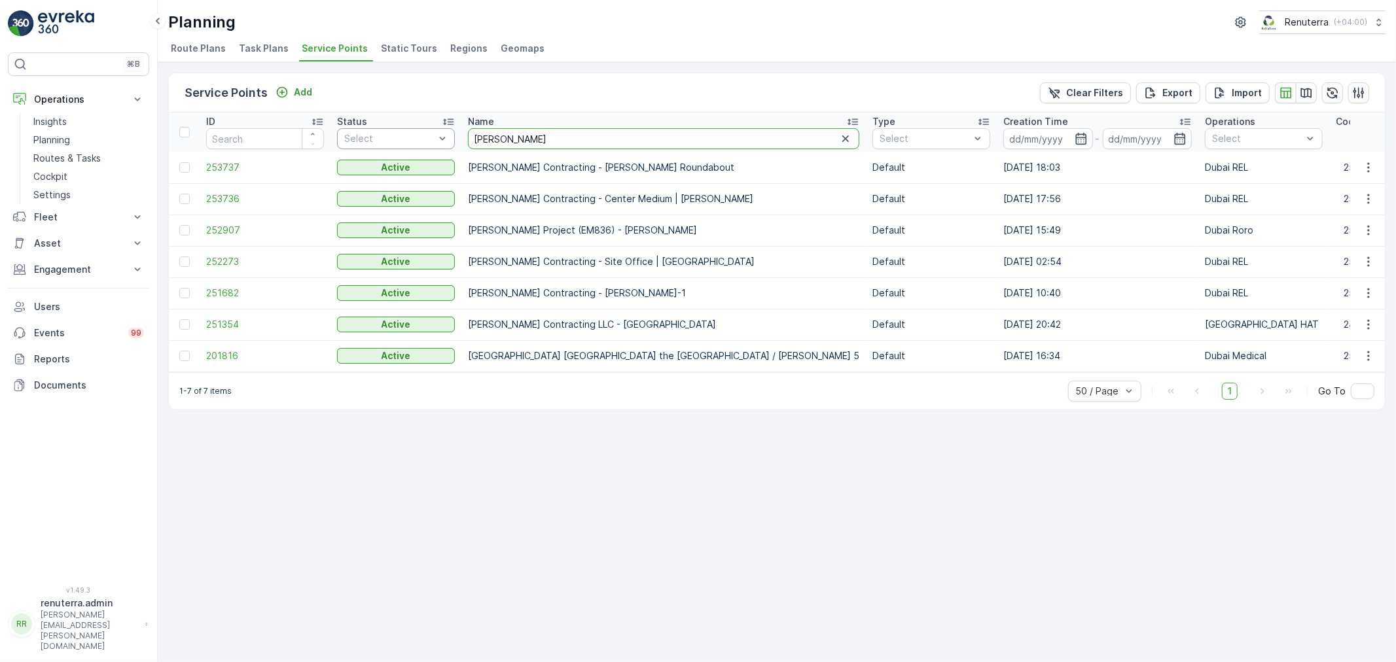
type input "i"
type input "ktc"
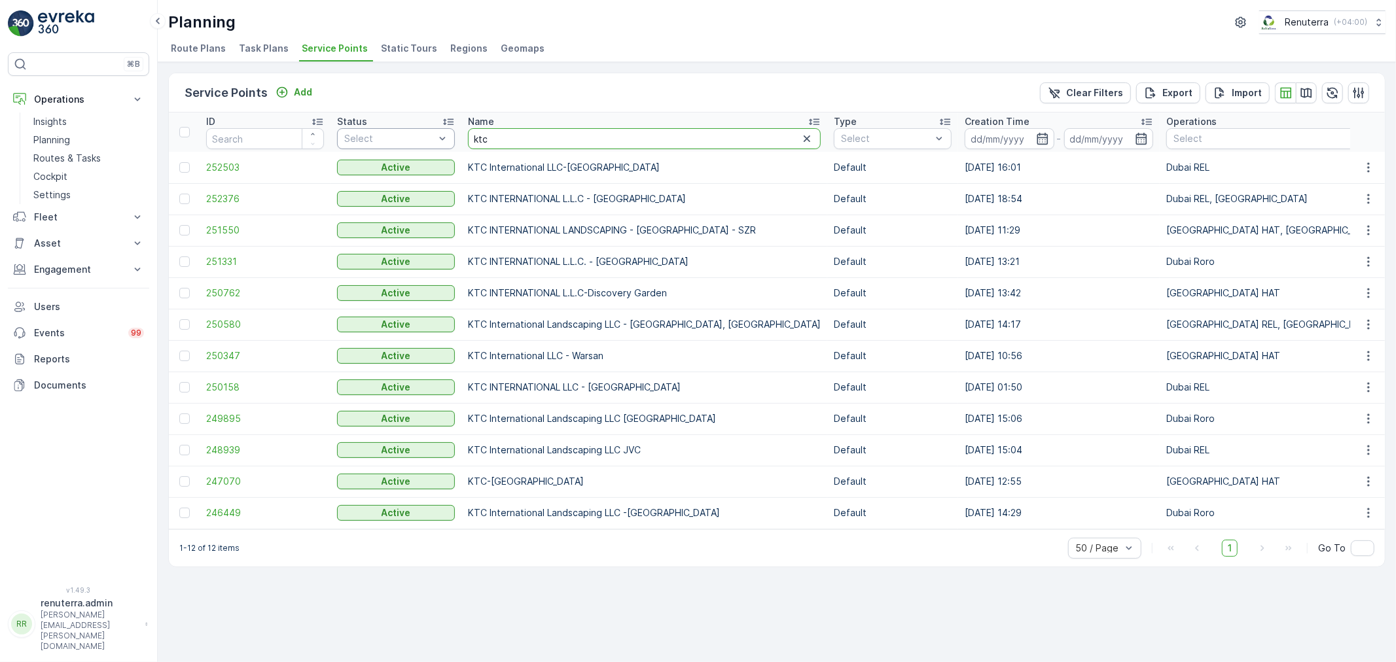
drag, startPoint x: 518, startPoint y: 141, endPoint x: 412, endPoint y: 132, distance: 105.7
type input "techni"
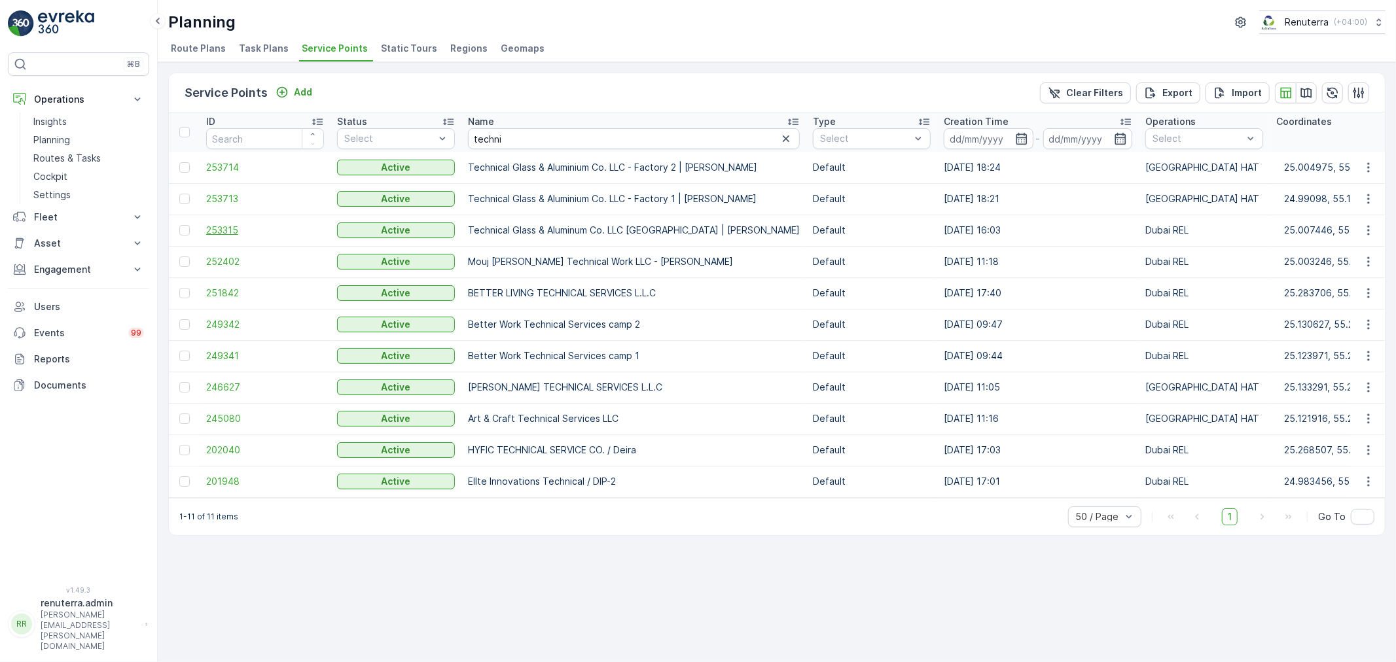
click at [225, 228] on span "253315" at bounding box center [265, 230] width 118 height 13
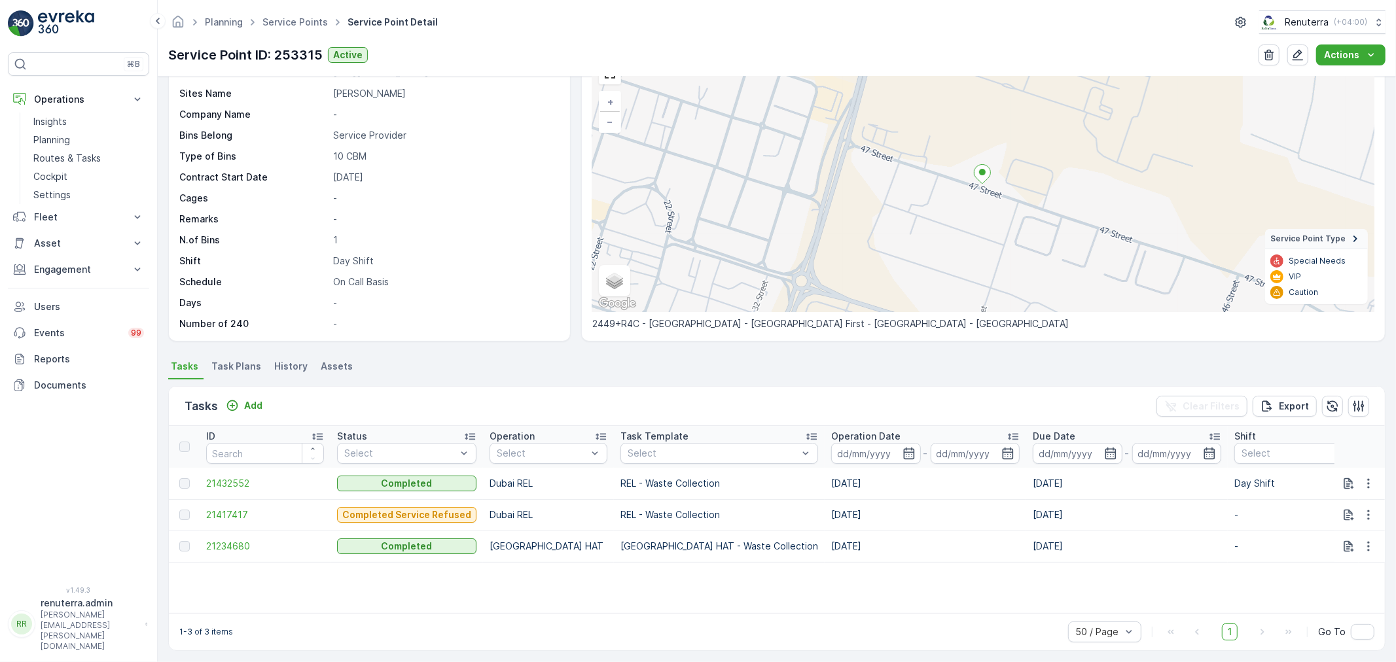
scroll to position [77, 0]
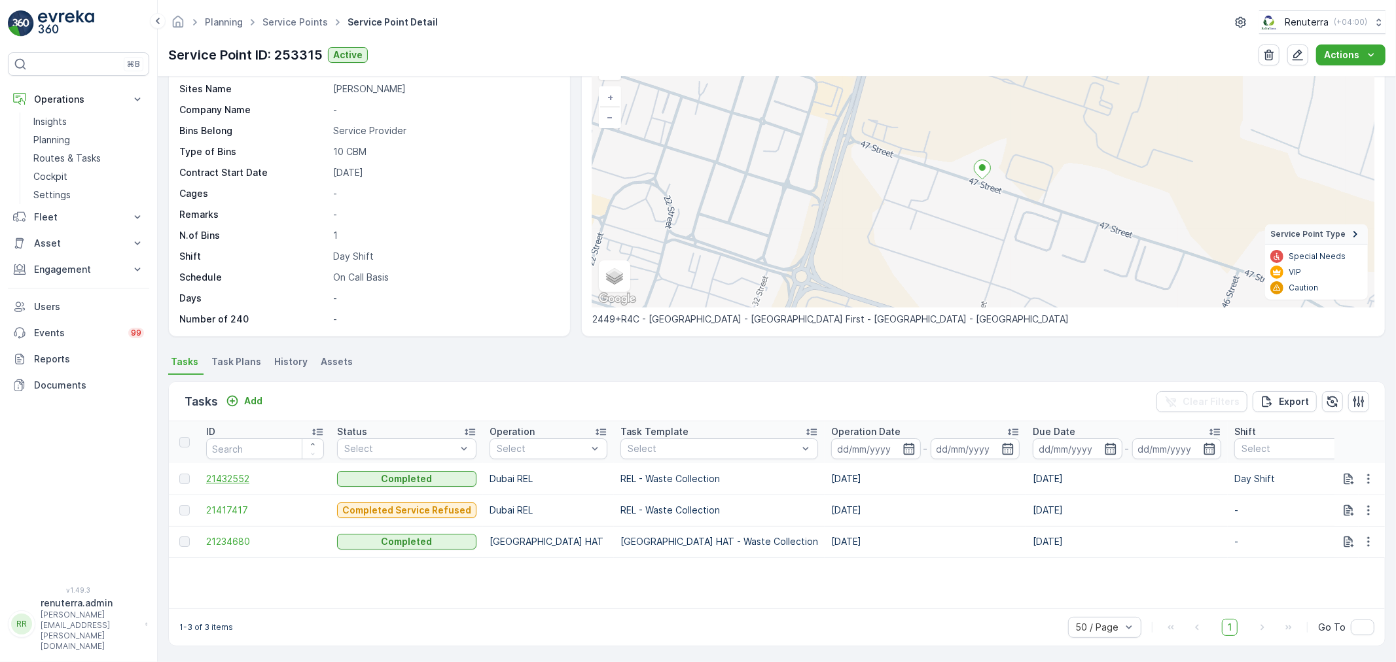
click at [229, 472] on span "21432552" at bounding box center [265, 478] width 118 height 13
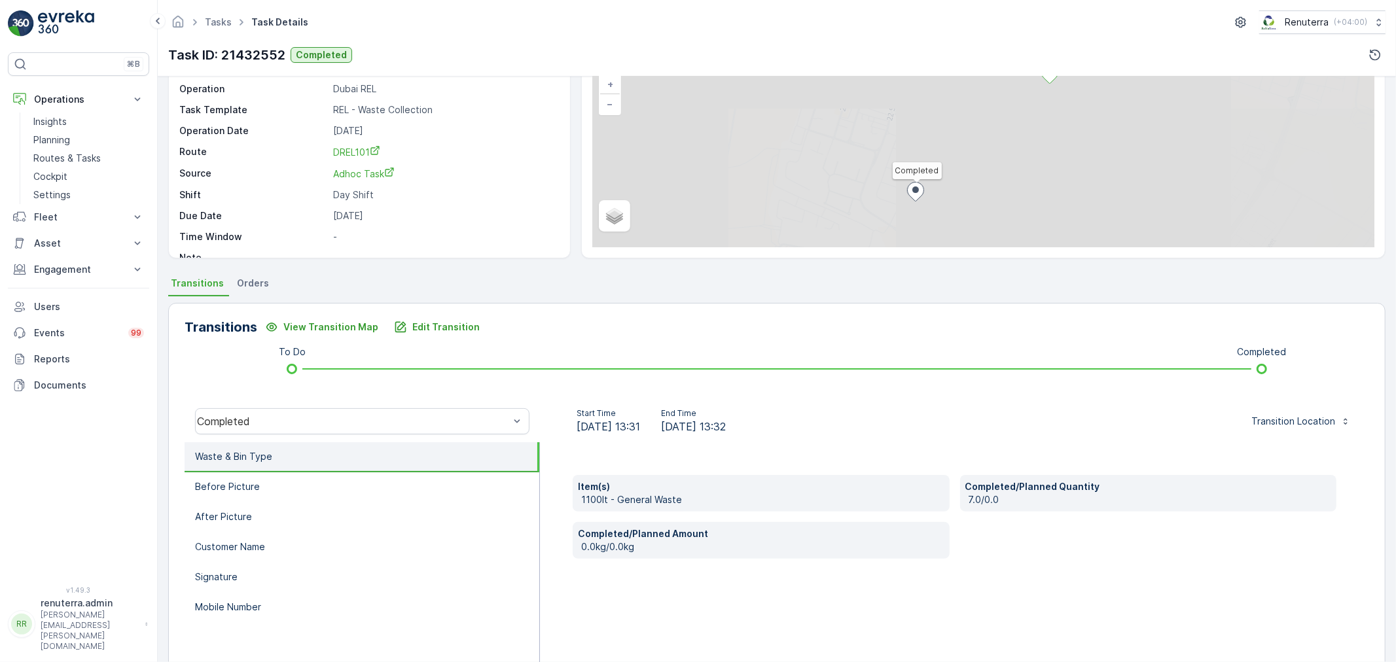
scroll to position [162, 0]
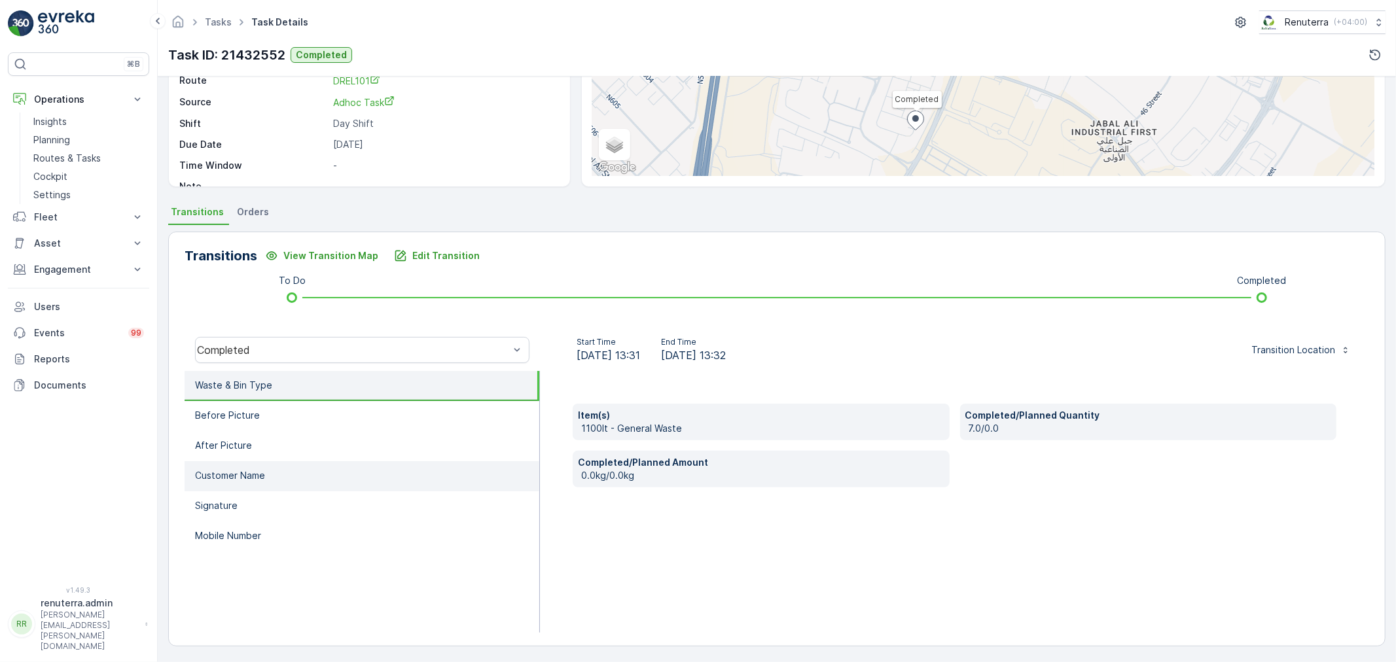
click at [226, 471] on p "Customer Name" at bounding box center [230, 475] width 70 height 13
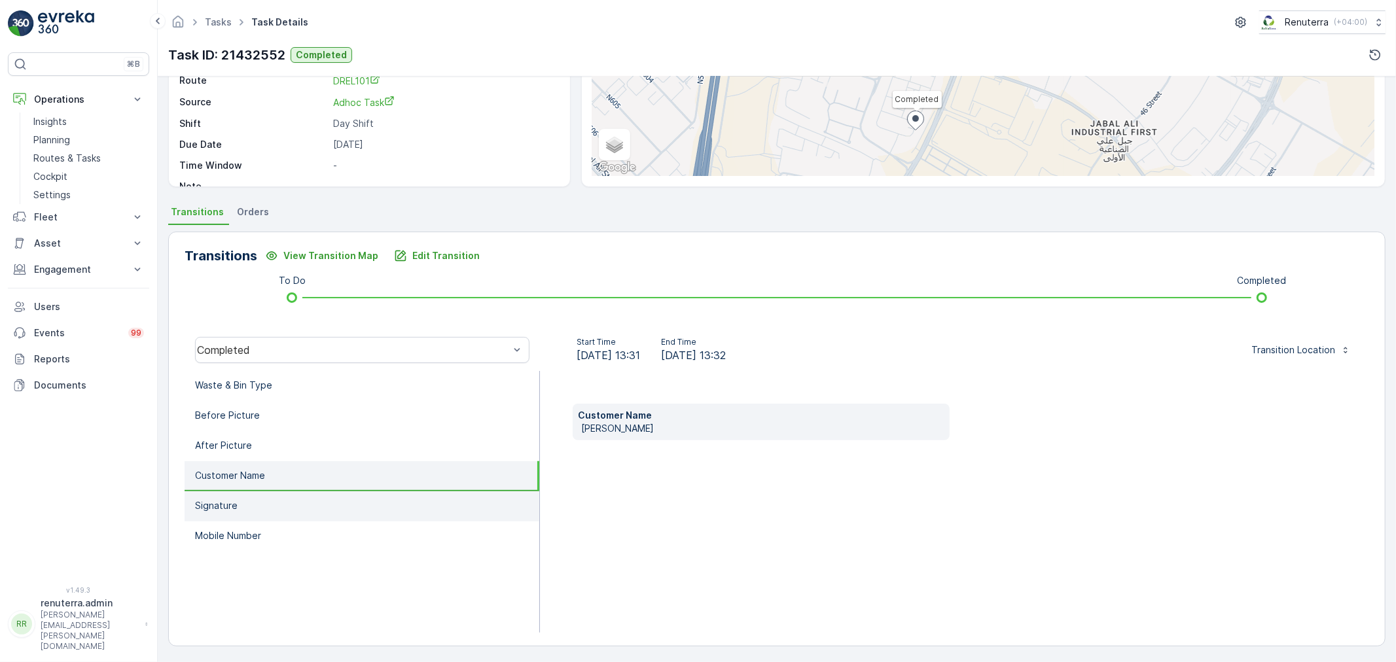
click at [245, 499] on li "Signature" at bounding box center [362, 506] width 355 height 30
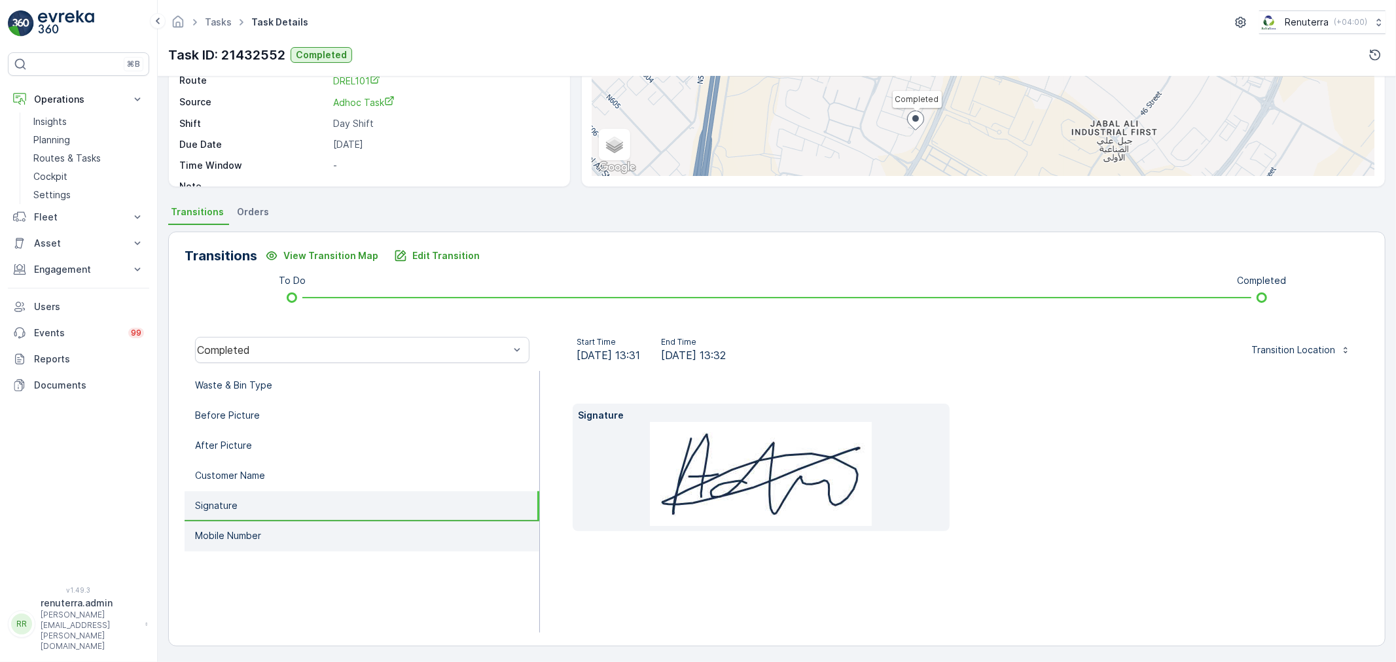
click at [254, 524] on li "Mobile Number" at bounding box center [362, 537] width 355 height 30
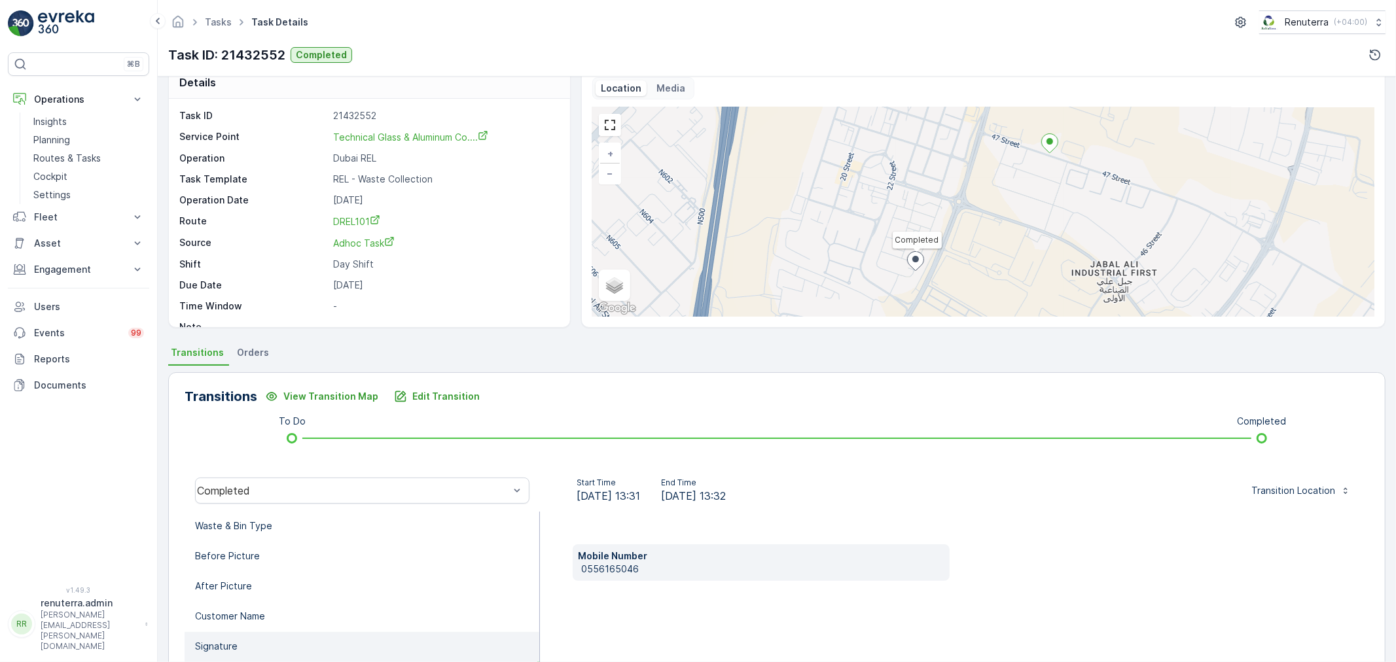
scroll to position [0, 0]
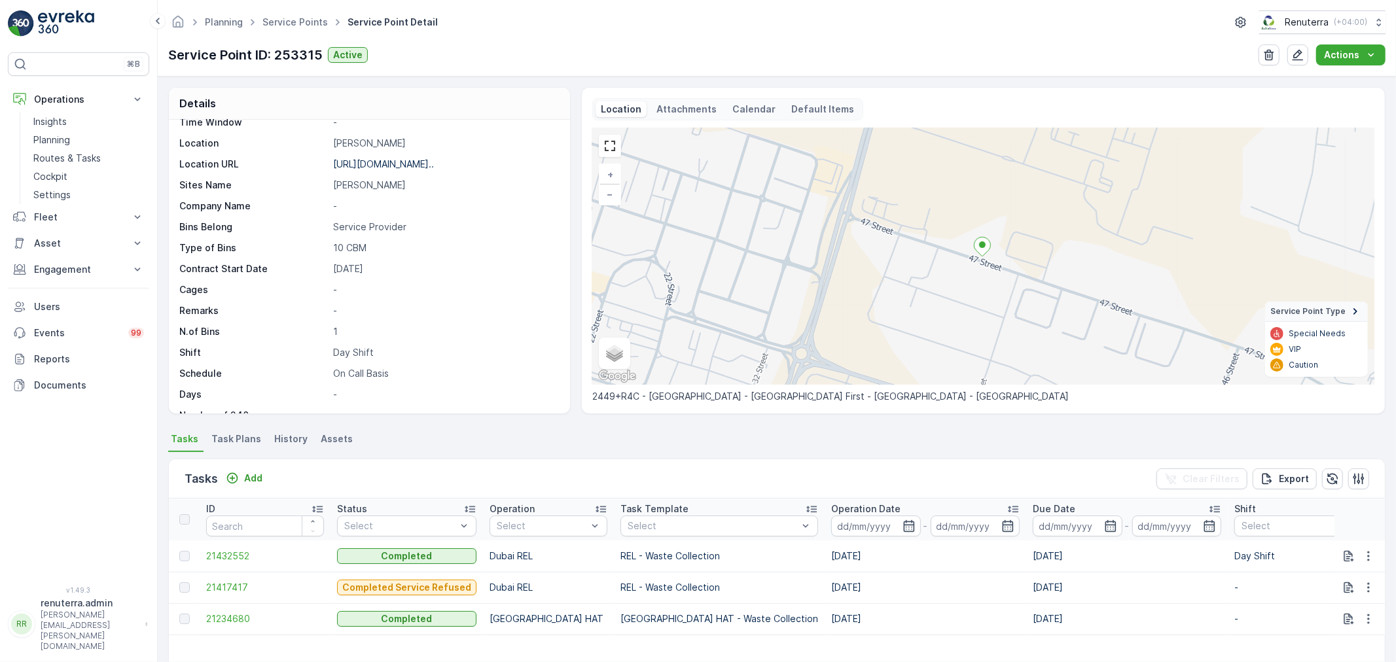
scroll to position [180, 0]
click at [223, 434] on span "Task Plans" at bounding box center [236, 439] width 50 height 13
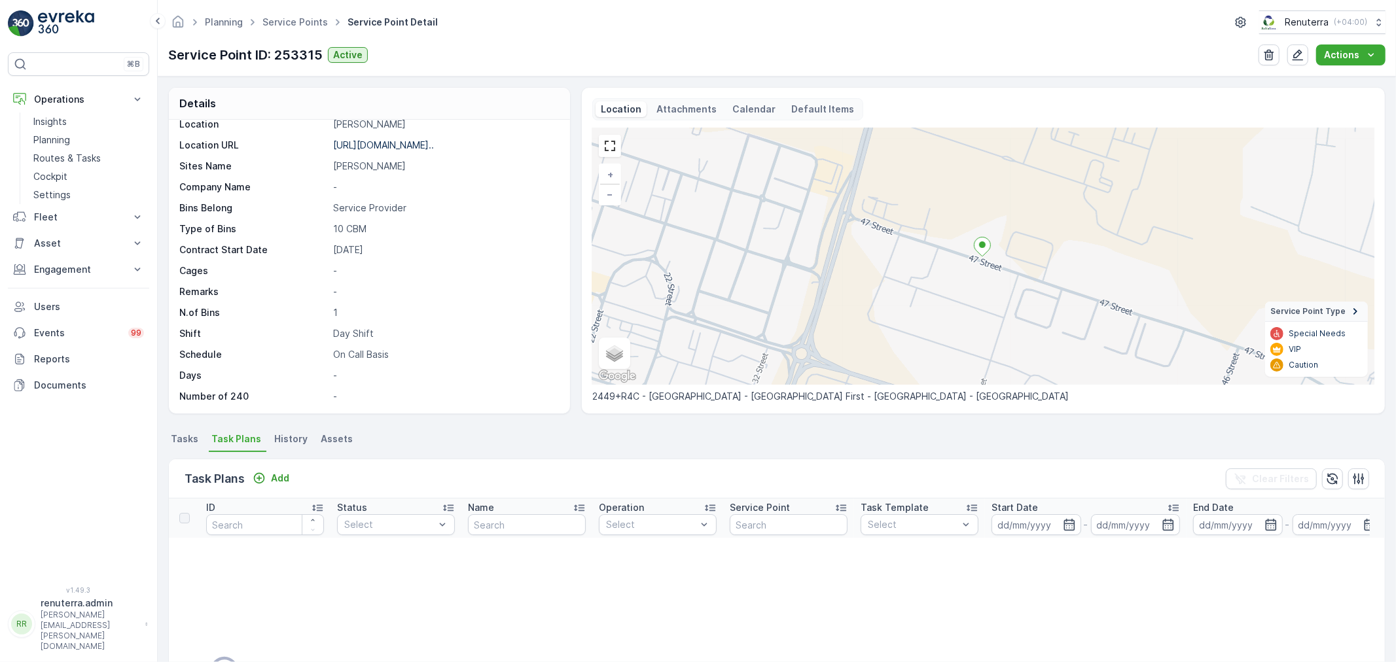
click at [192, 442] on span "Tasks" at bounding box center [184, 439] width 27 height 13
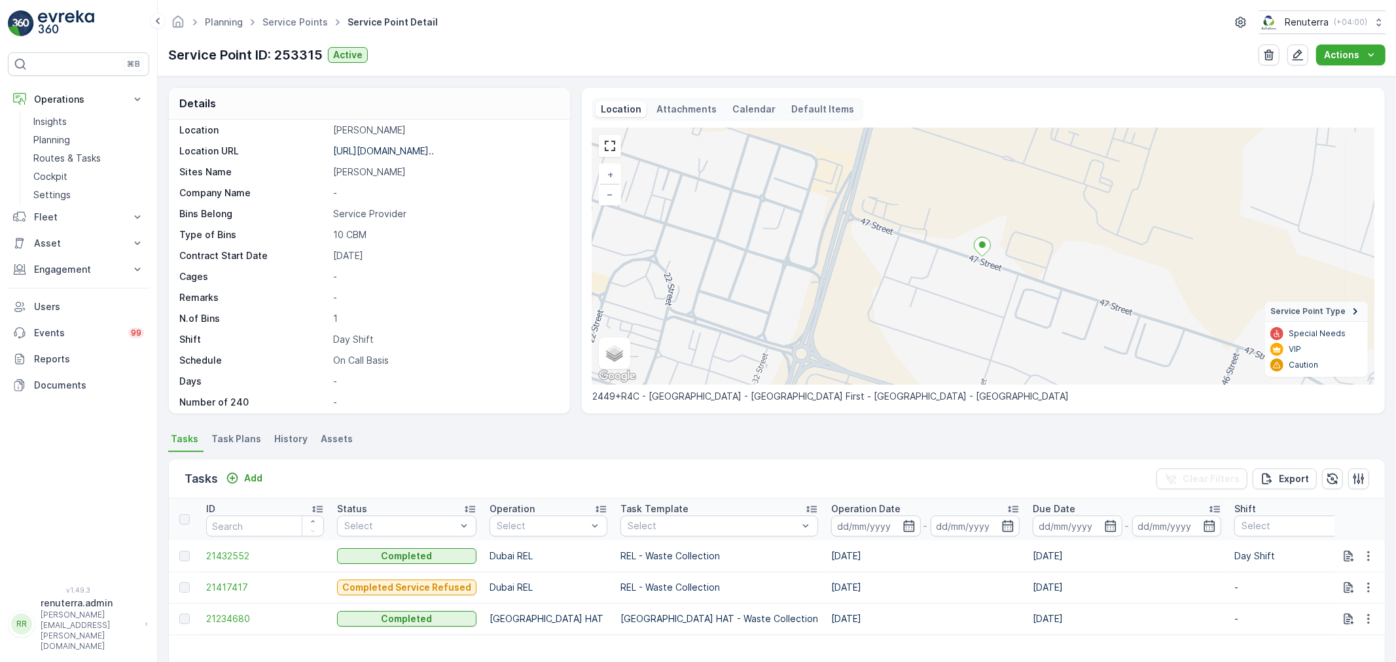
scroll to position [180, 0]
click at [228, 434] on span "Task Plans" at bounding box center [236, 439] width 50 height 13
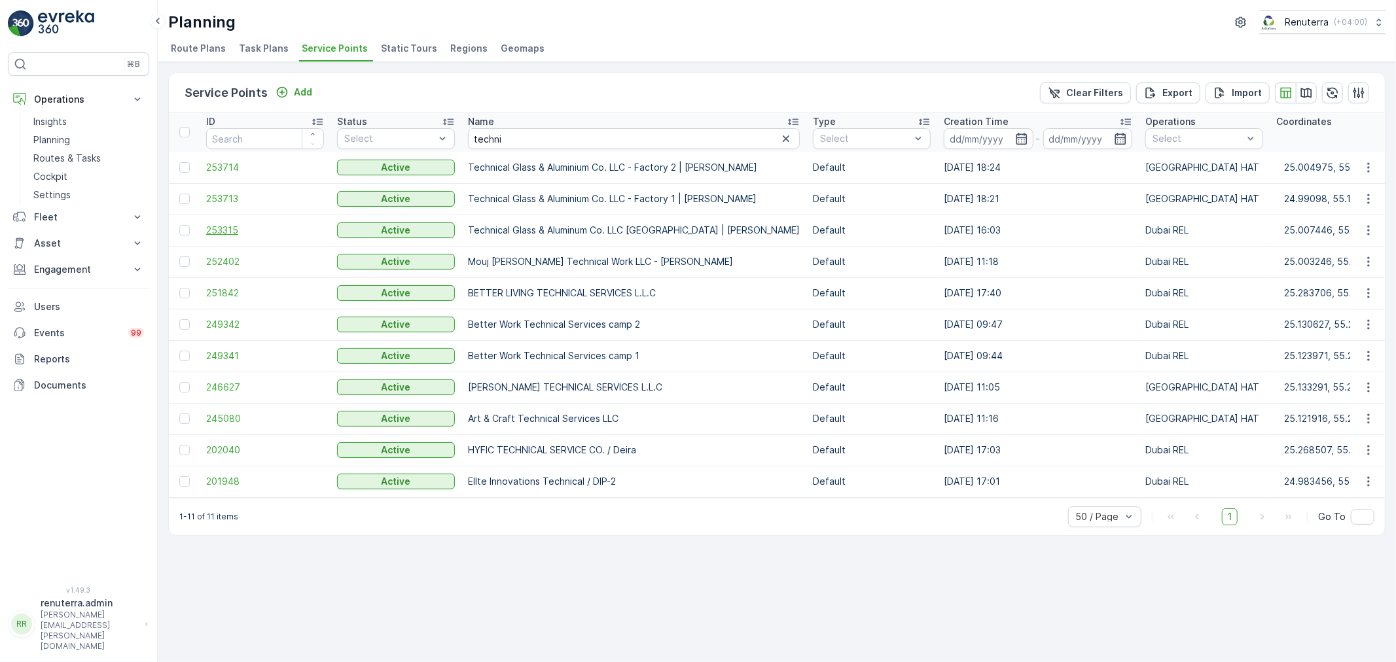
click at [223, 226] on span "253315" at bounding box center [265, 230] width 118 height 13
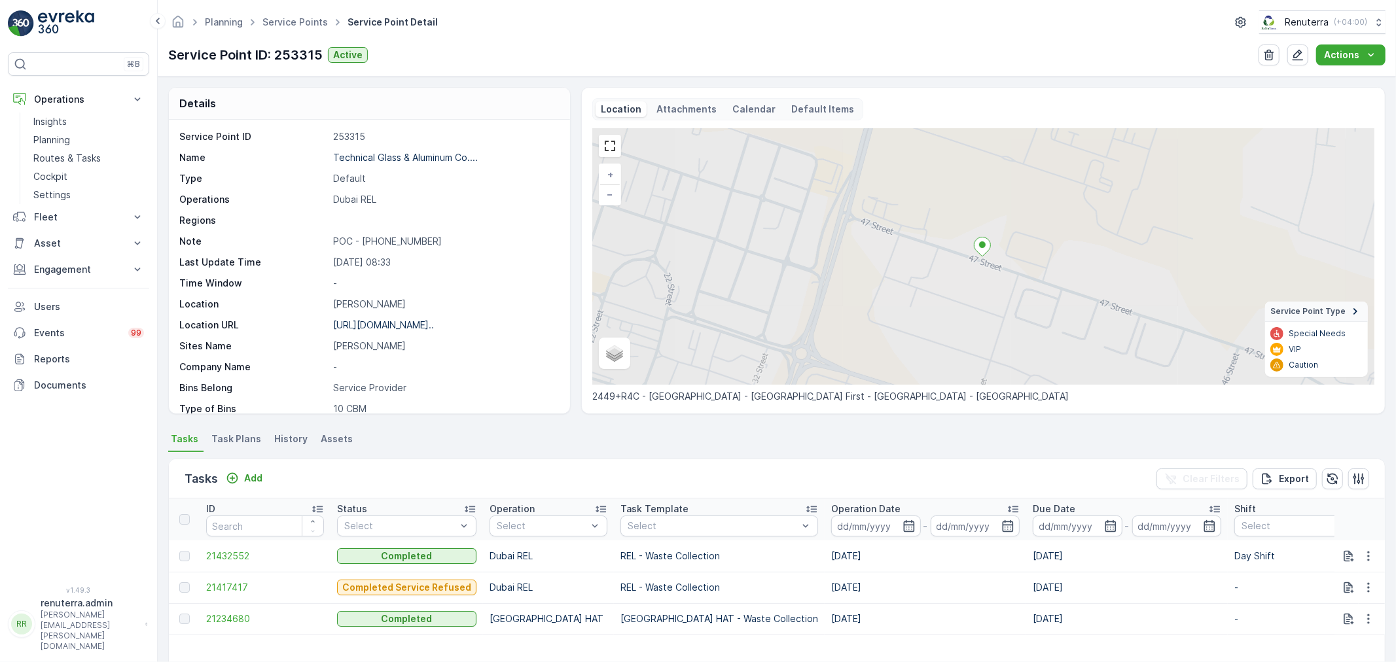
scroll to position [180, 0]
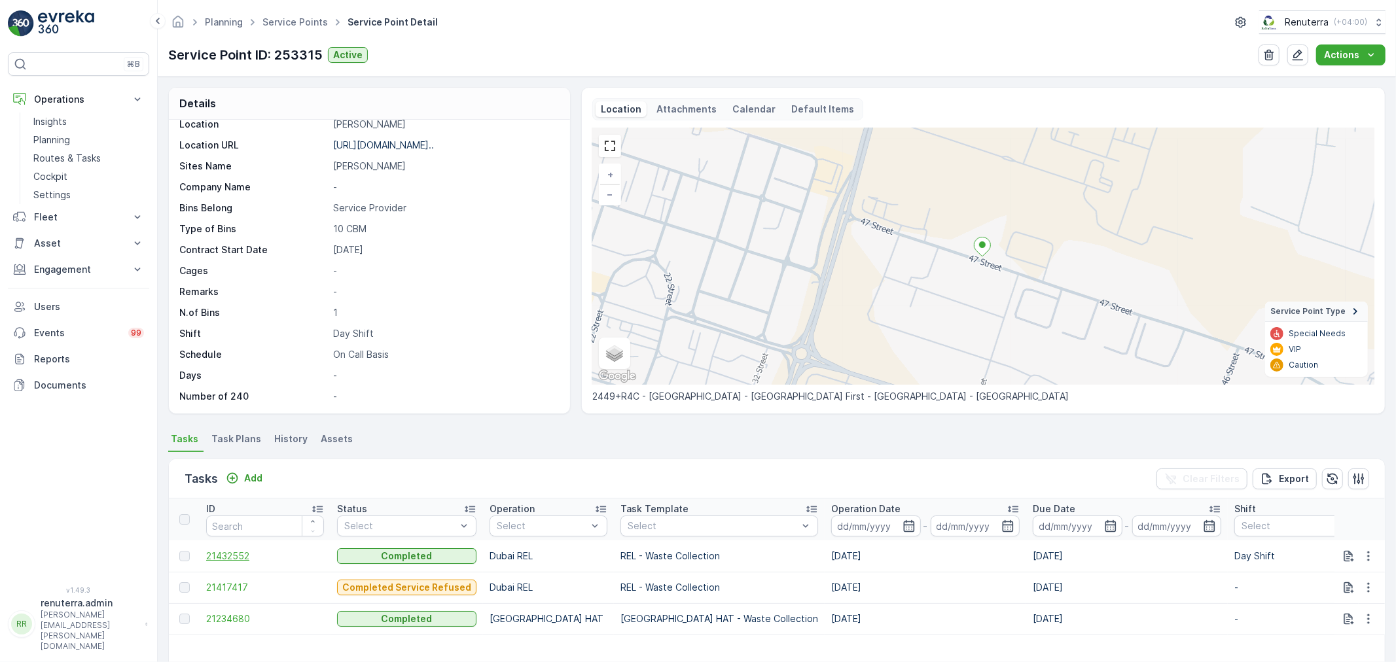
click at [232, 557] on span "21432552" at bounding box center [265, 556] width 118 height 13
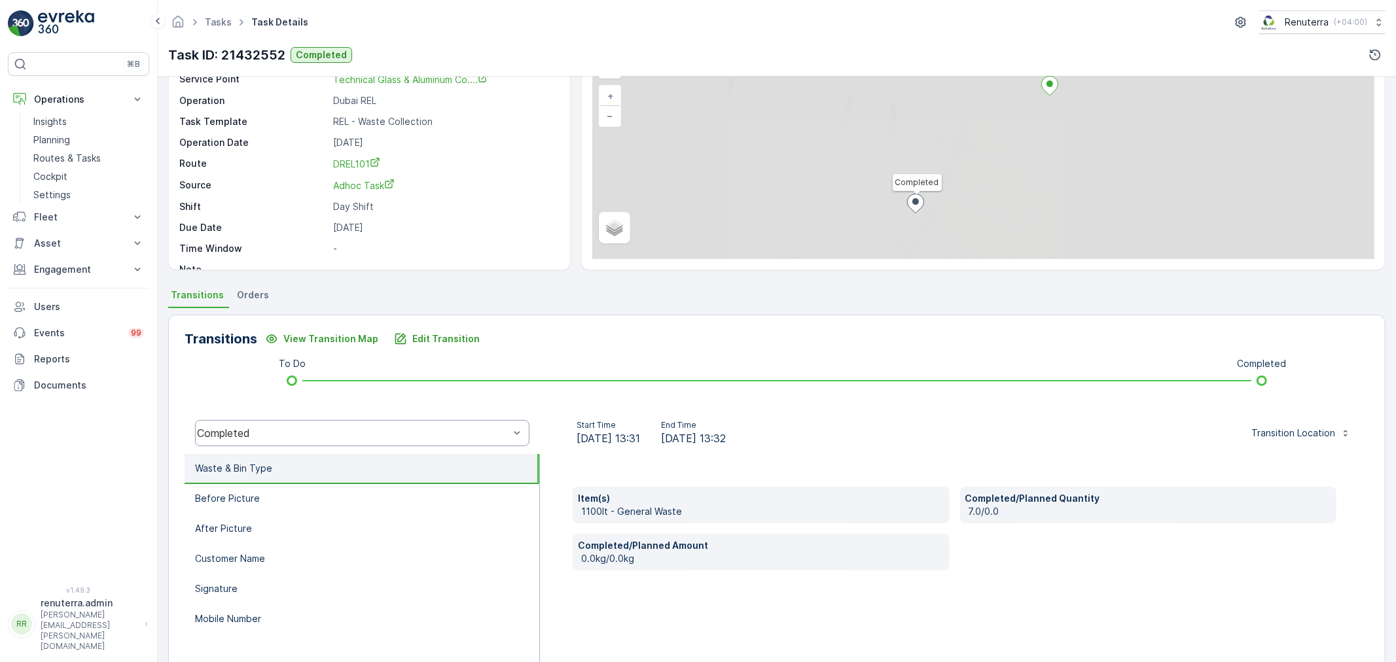
scroll to position [162, 0]
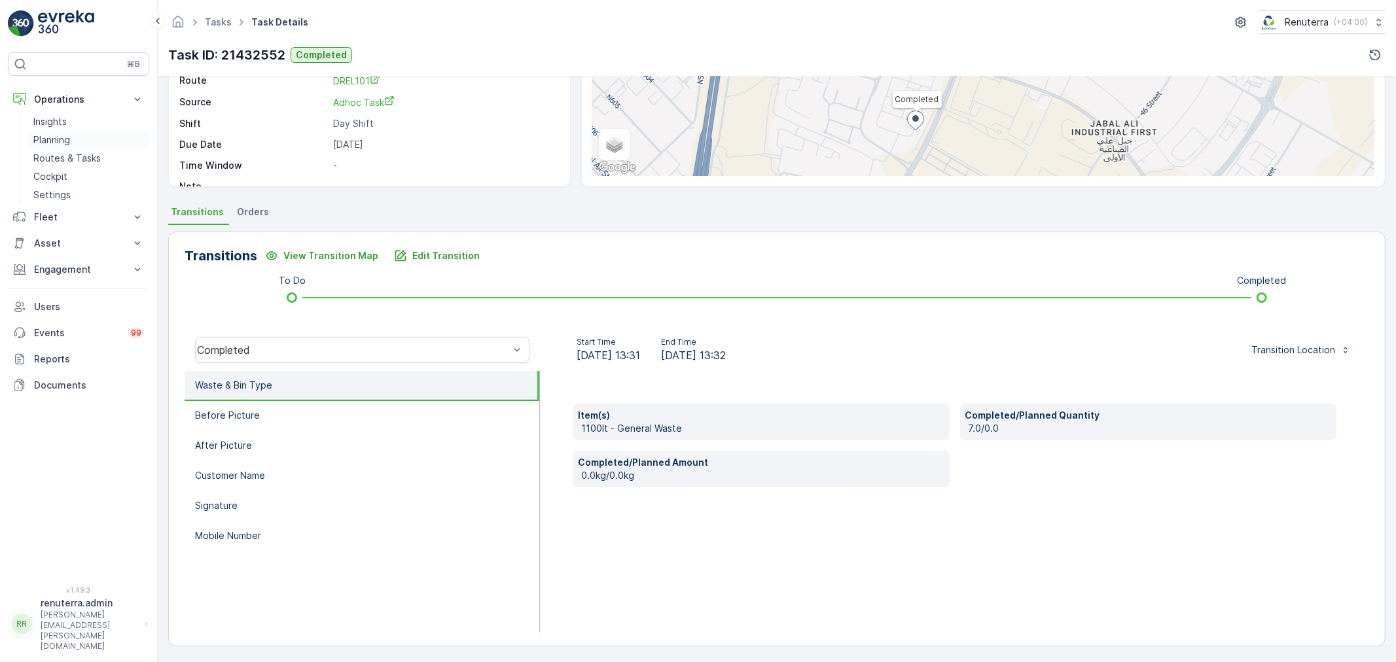
click at [55, 138] on p "Planning" at bounding box center [51, 139] width 37 height 13
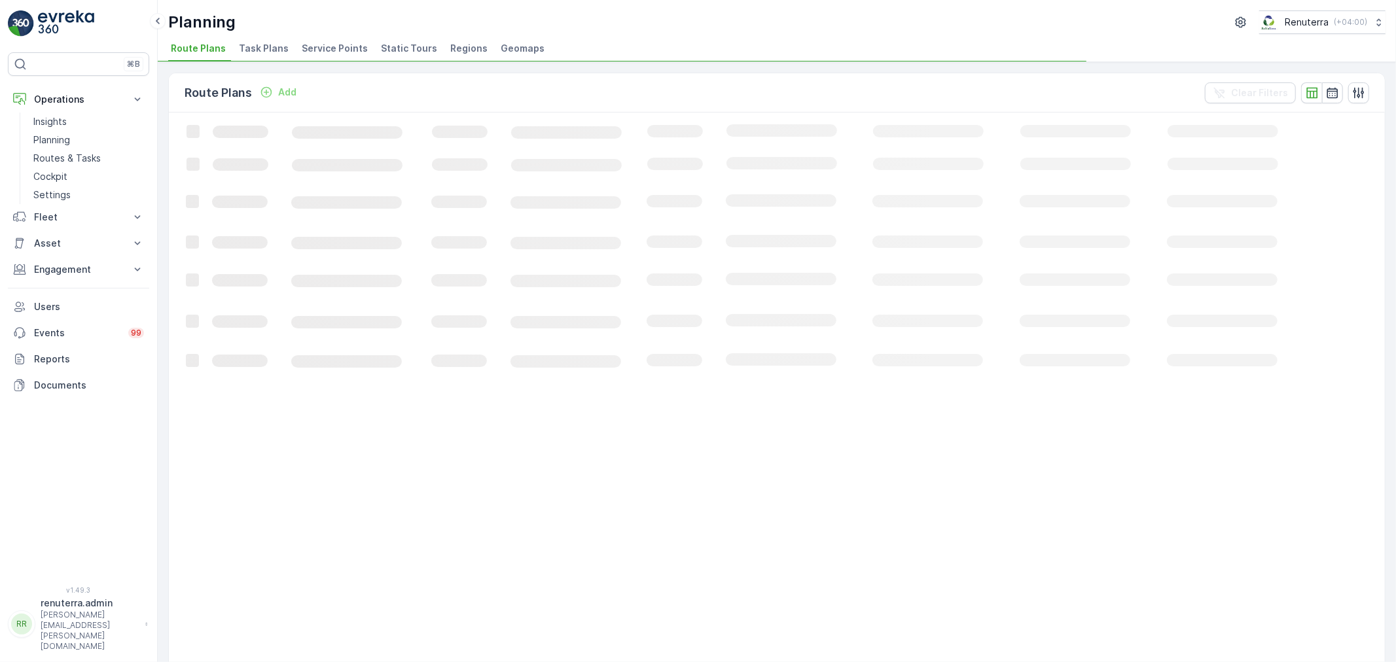
click at [325, 46] on span "Service Points" at bounding box center [335, 48] width 66 height 13
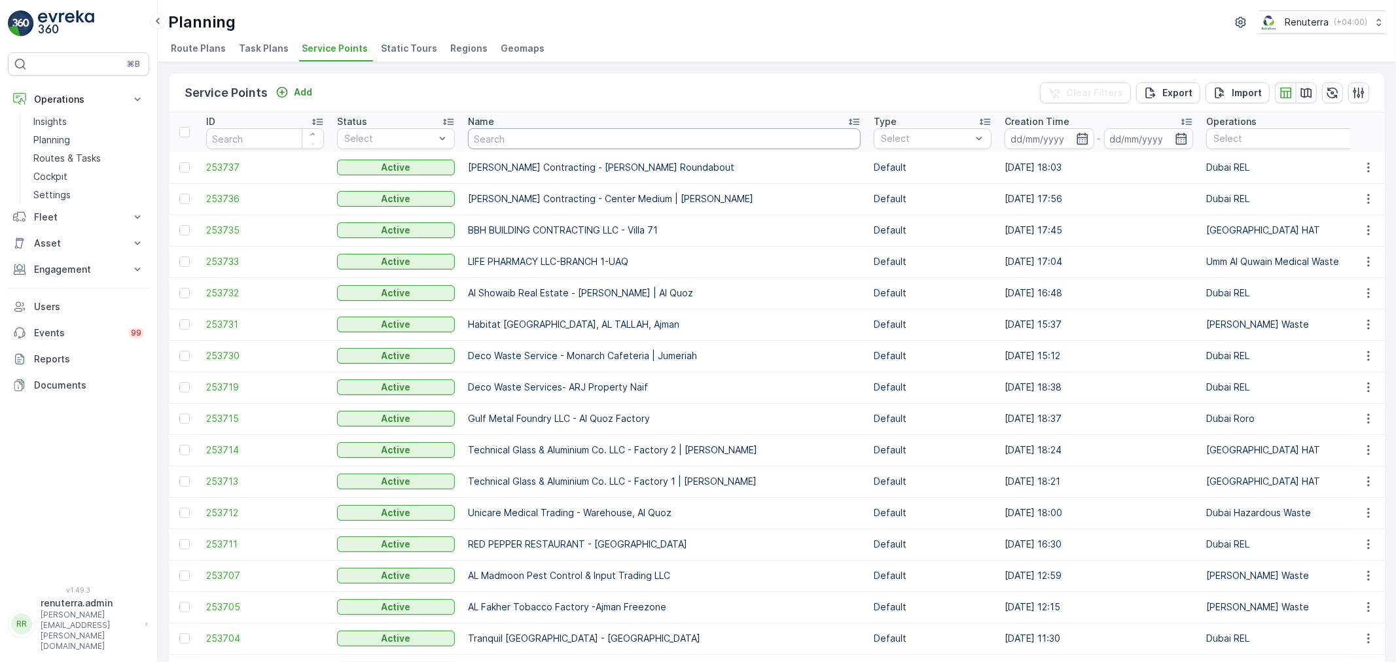
click at [574, 141] on input "text" at bounding box center [664, 138] width 393 height 21
type input "saudi"
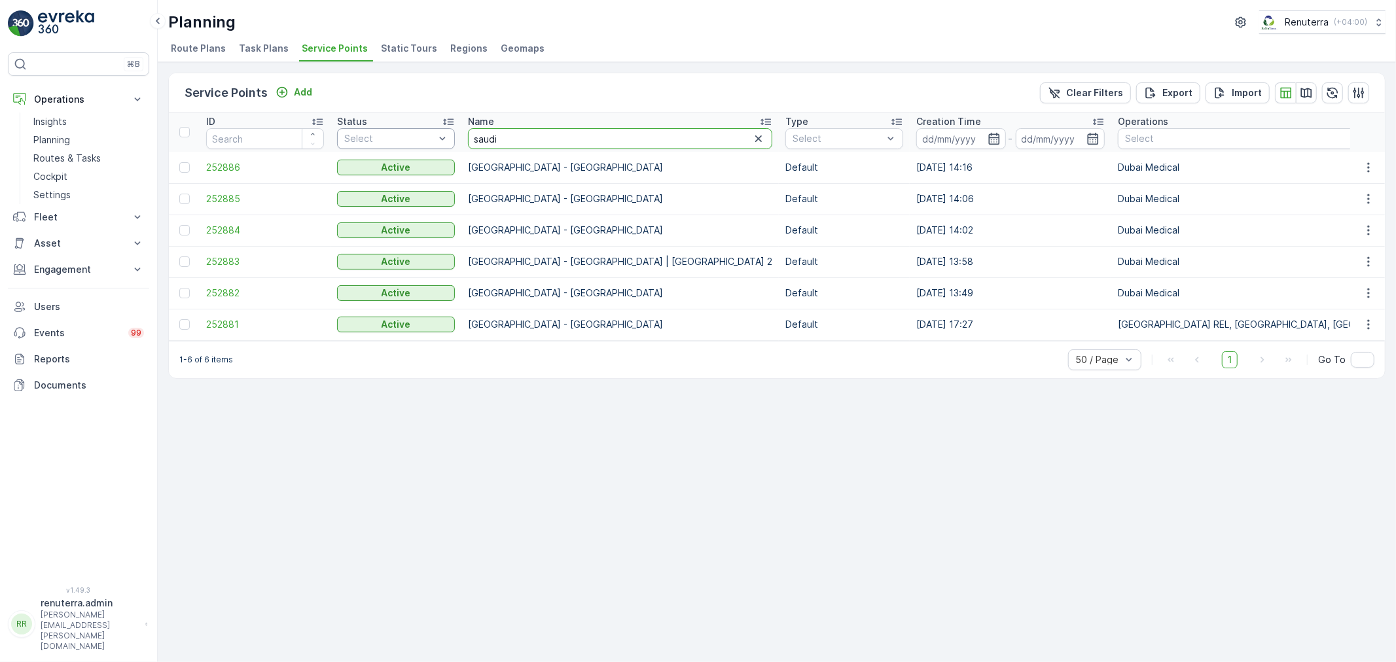
drag, startPoint x: 531, startPoint y: 143, endPoint x: 400, endPoint y: 148, distance: 131.0
type input "italian"
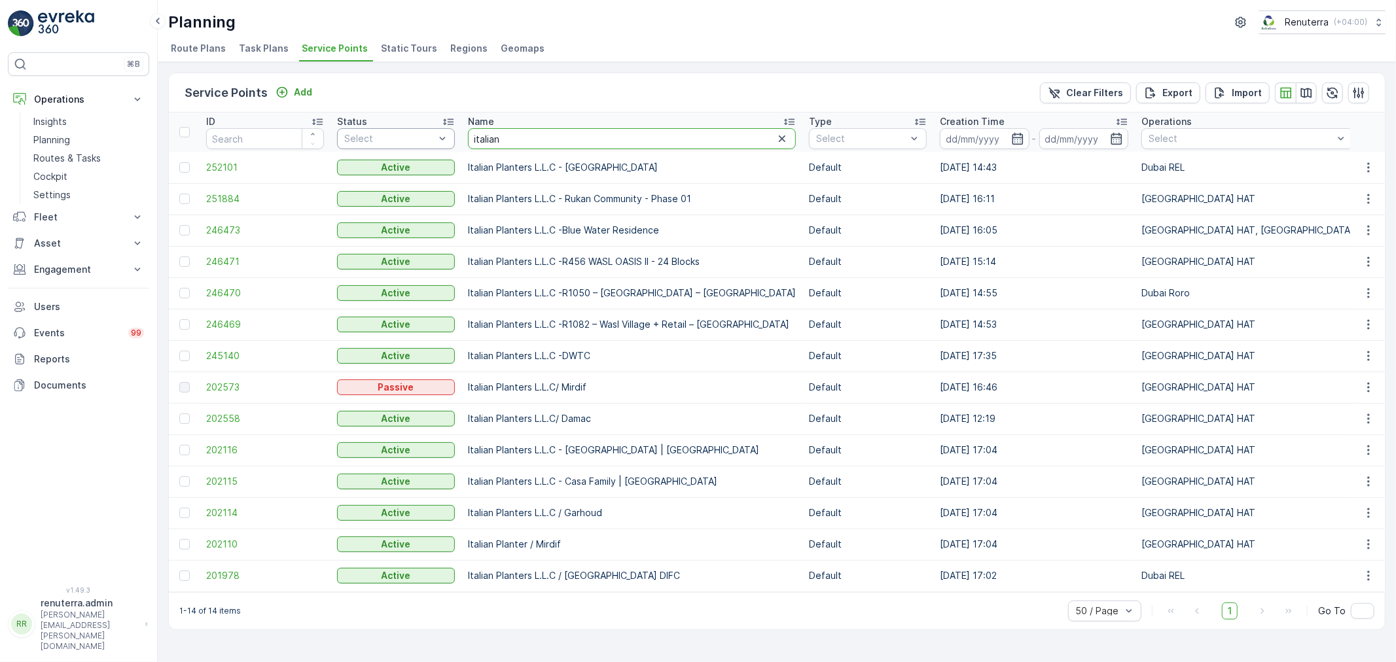
drag, startPoint x: 520, startPoint y: 137, endPoint x: 410, endPoint y: 132, distance: 110.1
type input "ktc"
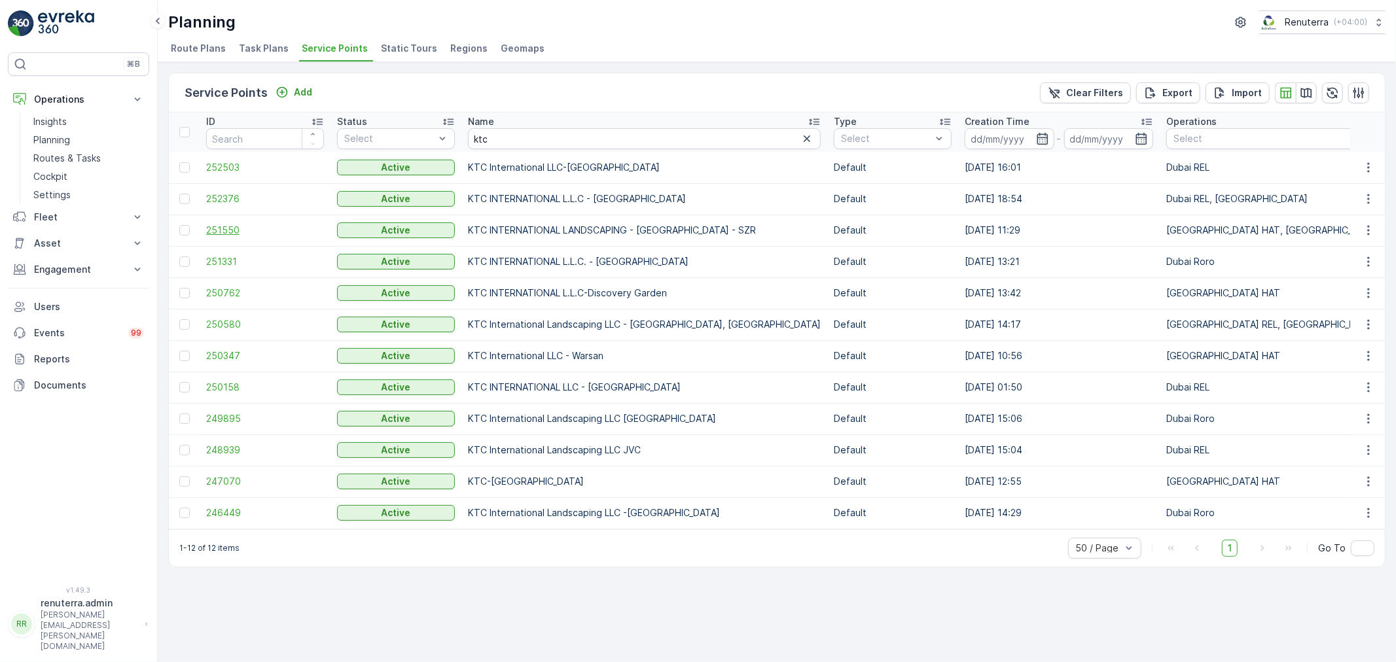
click at [216, 225] on span "251550" at bounding box center [265, 230] width 118 height 13
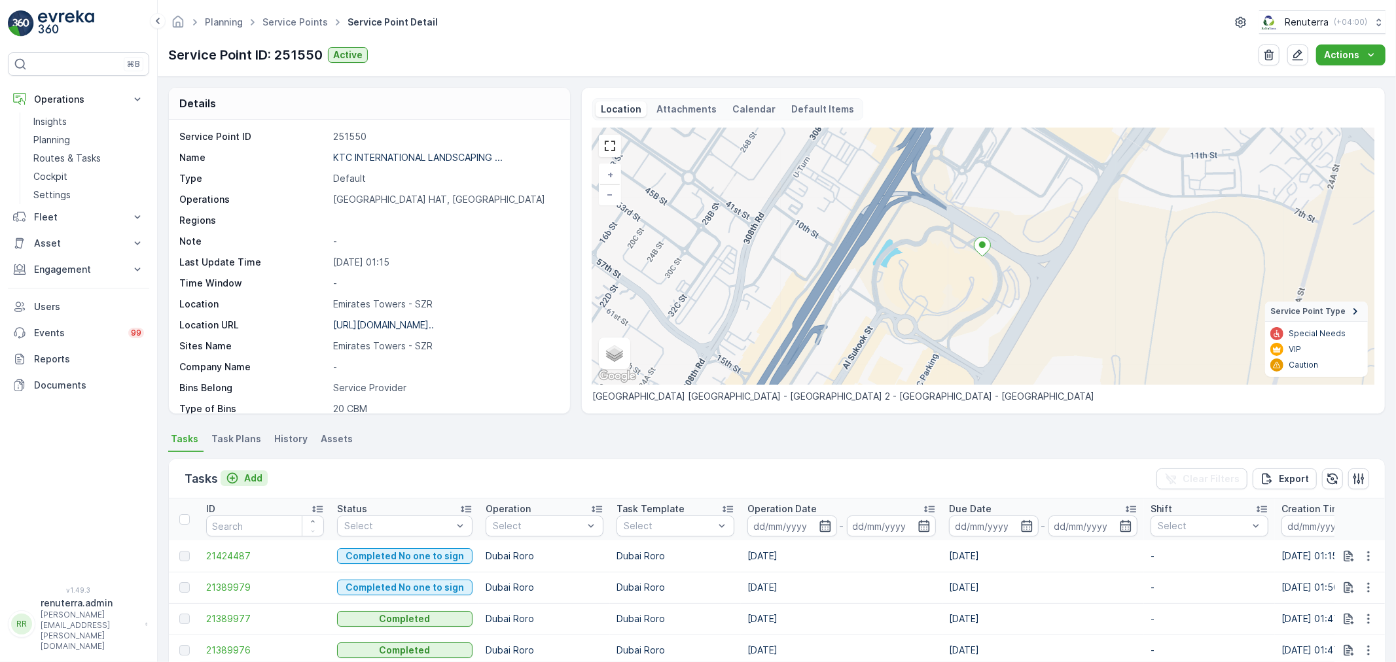
click at [249, 476] on p "Add" at bounding box center [253, 478] width 18 height 13
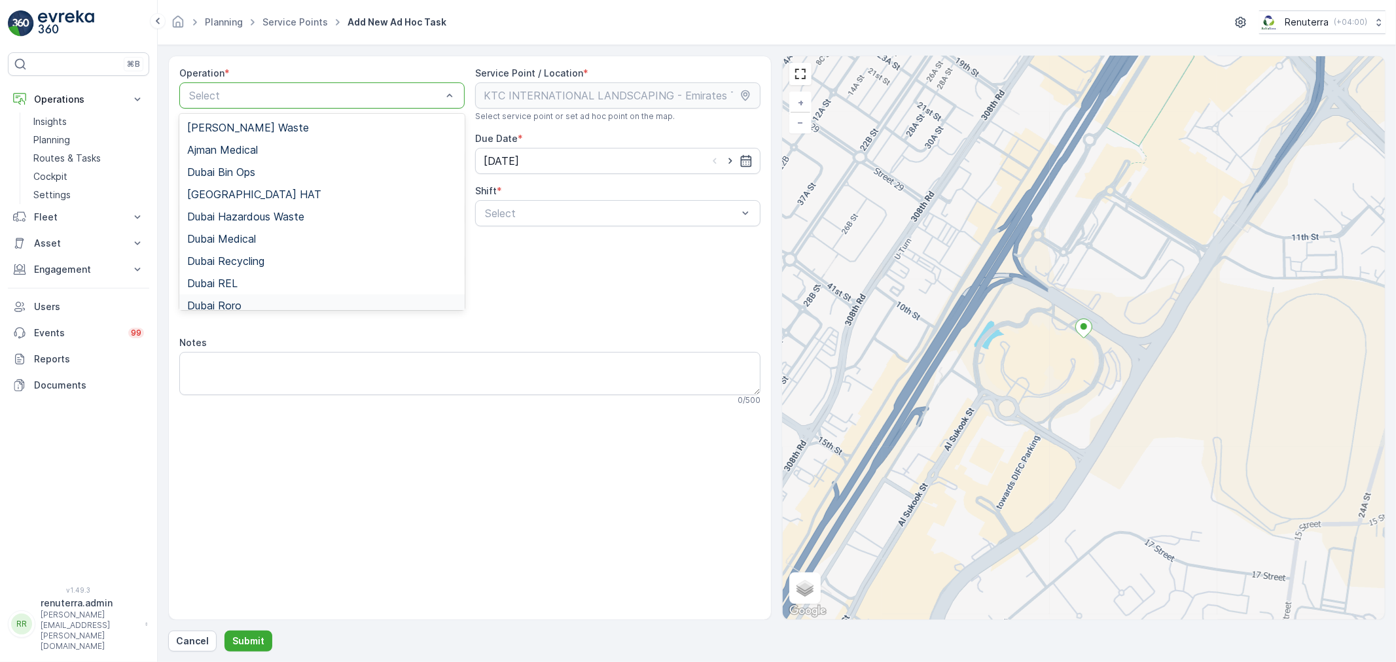
click at [239, 302] on span "Dubai Roro" at bounding box center [214, 306] width 54 height 12
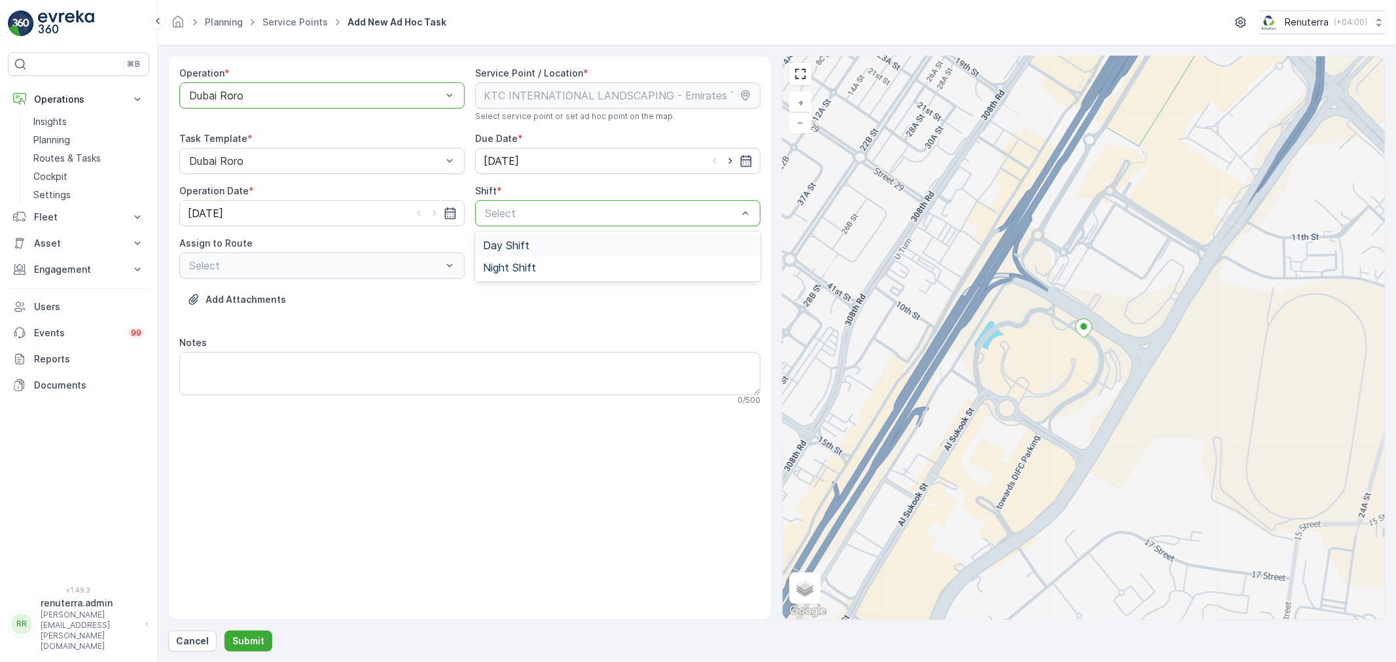
click at [586, 224] on div "Select" at bounding box center [617, 213] width 285 height 26
click at [502, 250] on span "Day Shift" at bounding box center [506, 245] width 46 height 12
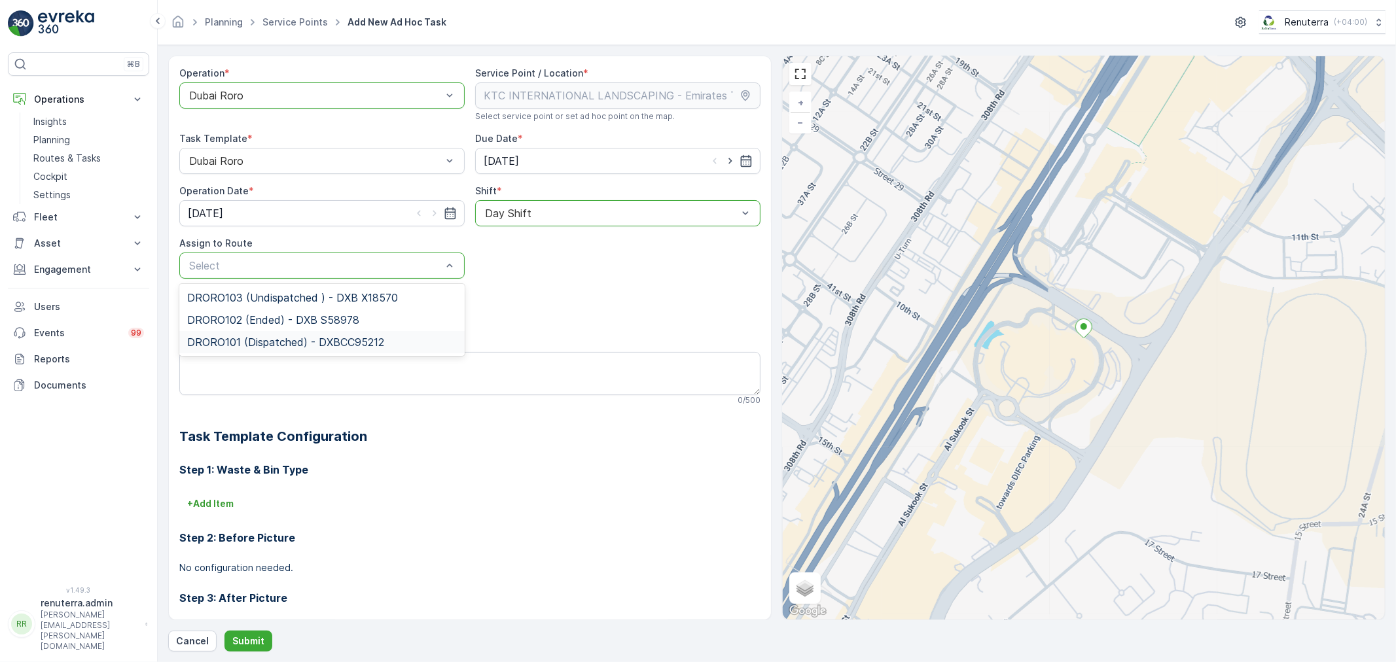
click at [243, 344] on span "DRORO101 (Dispatched) - DXBCC95212" at bounding box center [285, 342] width 197 height 12
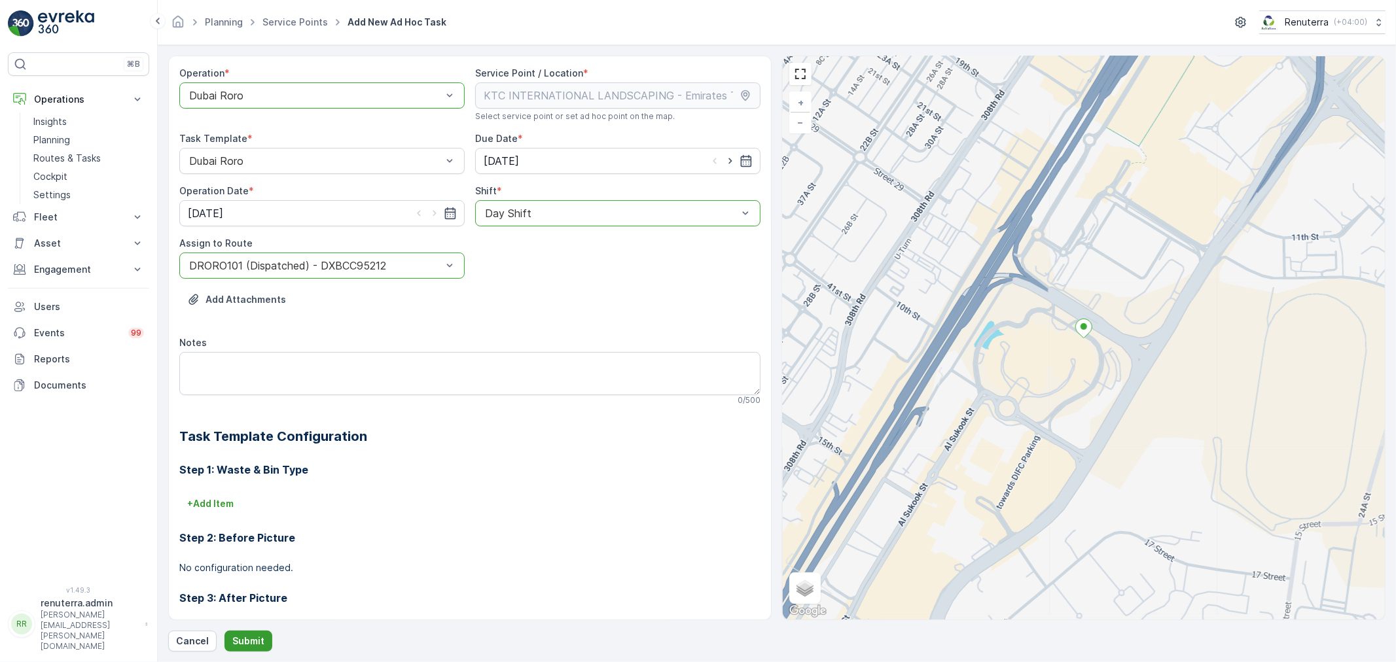
click at [247, 633] on button "Submit" at bounding box center [248, 641] width 48 height 21
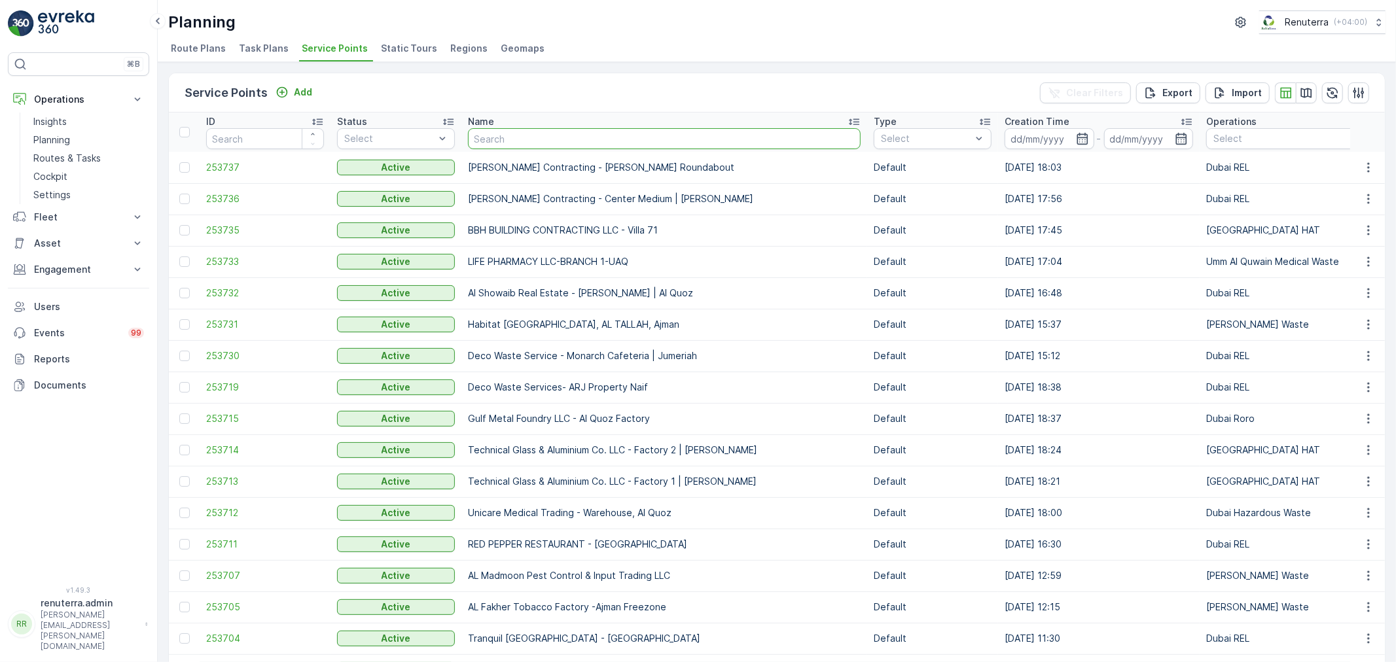
click at [510, 132] on input "text" at bounding box center [664, 138] width 393 height 21
type input "ktc"
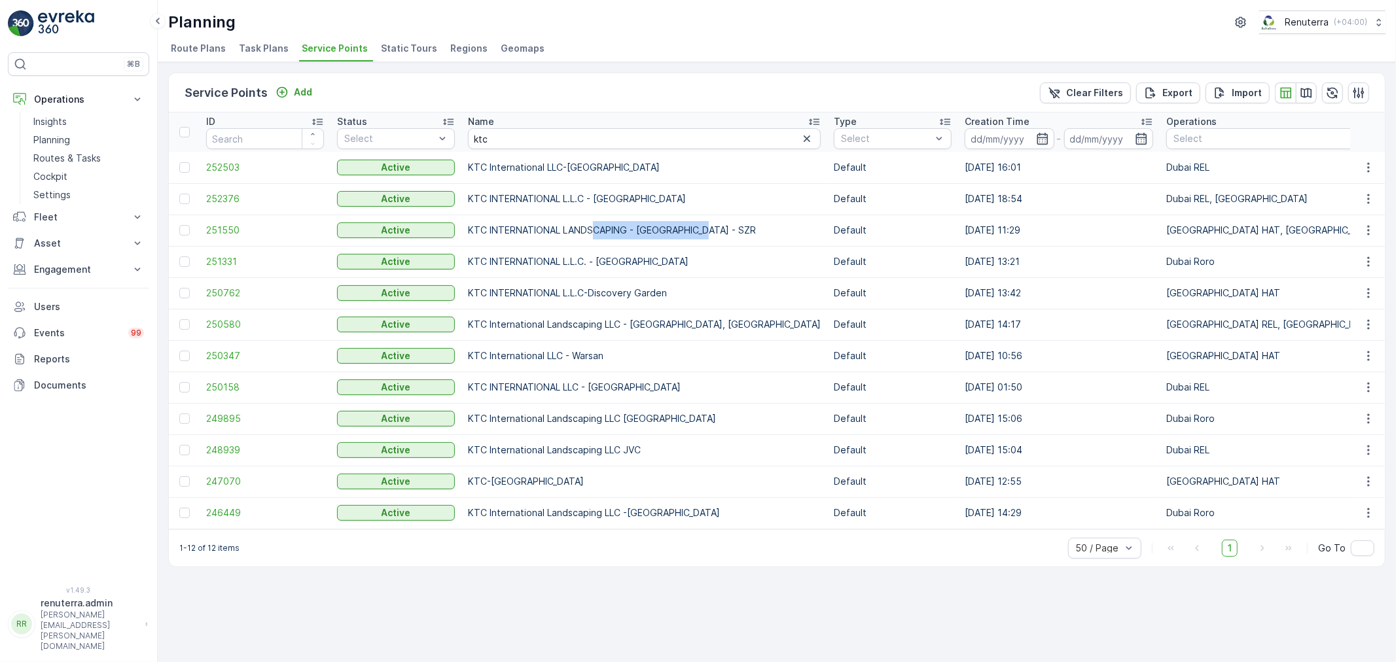
drag, startPoint x: 593, startPoint y: 227, endPoint x: 703, endPoint y: 231, distance: 110.7
click at [703, 231] on td "KTC INTERNATIONAL LANDSCAPING - Emirates Towers - SZR" at bounding box center [644, 230] width 366 height 31
click at [698, 230] on td "KTC INTERNATIONAL LANDSCAPING - Emirates Towers - SZR" at bounding box center [644, 230] width 366 height 31
click at [226, 228] on span "251550" at bounding box center [265, 230] width 118 height 13
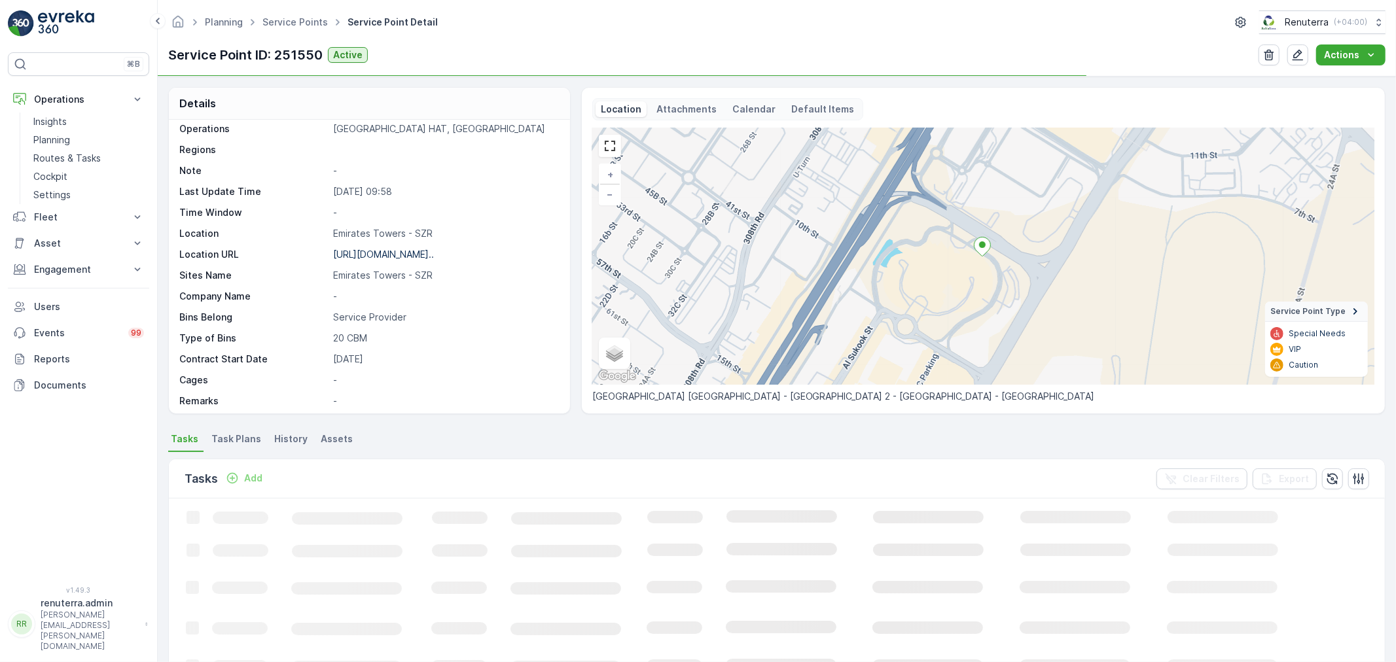
scroll to position [73, 0]
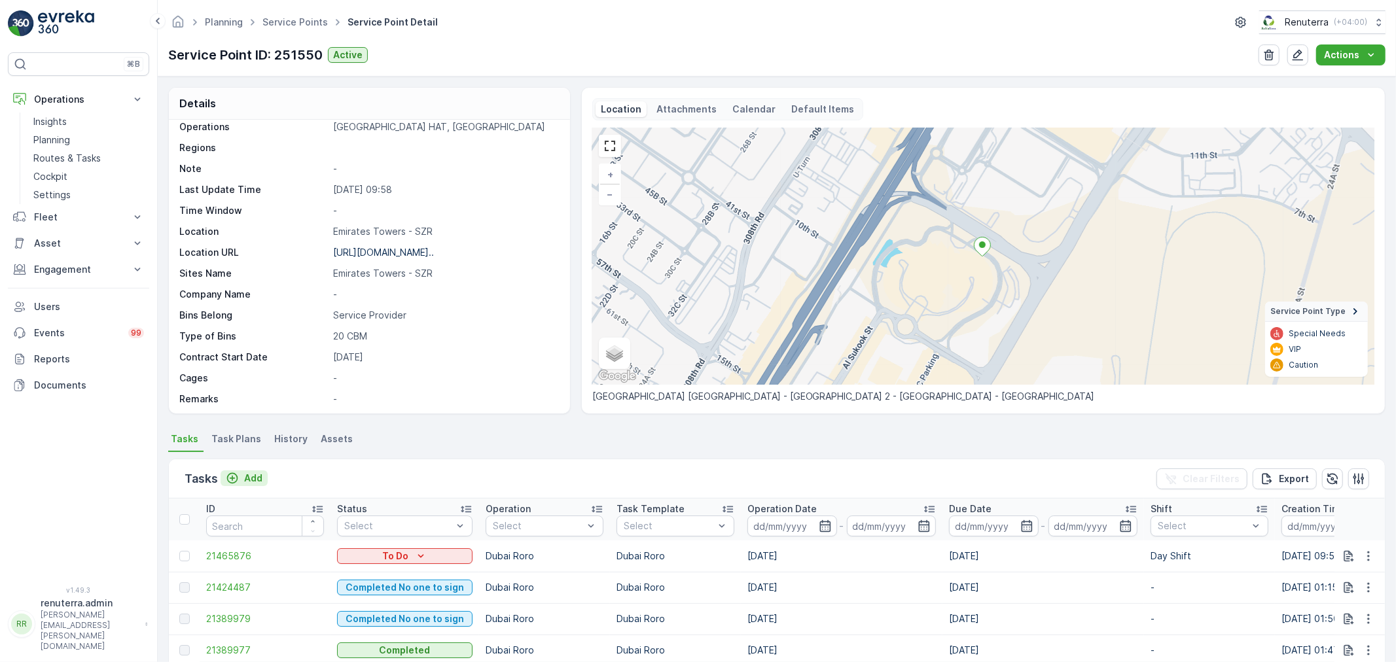
click at [253, 474] on p "Add" at bounding box center [253, 478] width 18 height 13
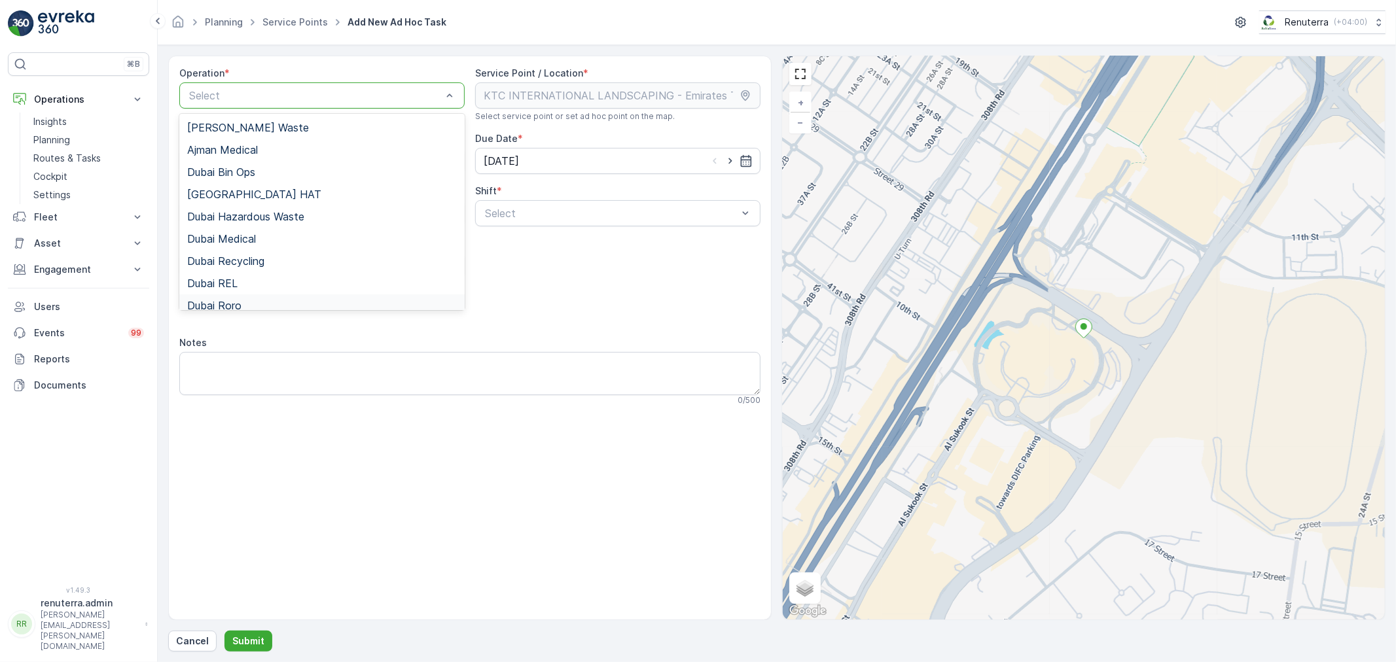
click at [240, 304] on span "Dubai Roro" at bounding box center [214, 306] width 54 height 12
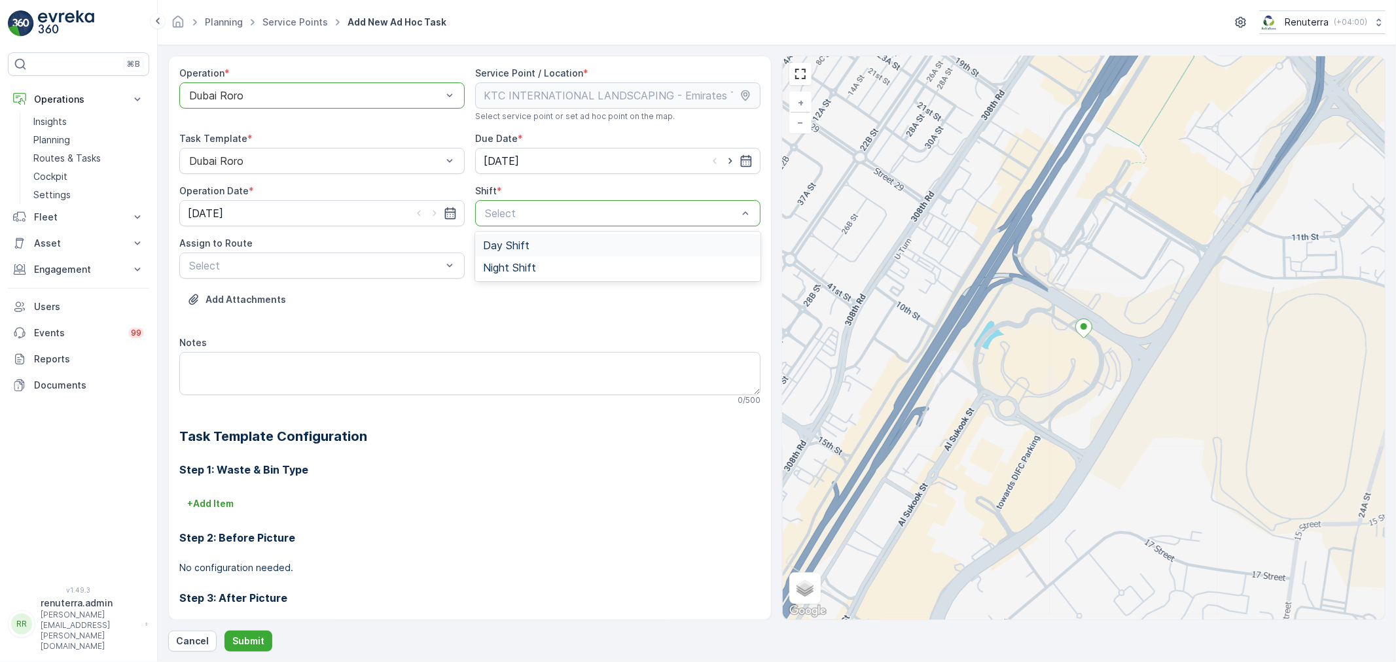
click at [497, 247] on span "Day Shift" at bounding box center [506, 245] width 46 height 12
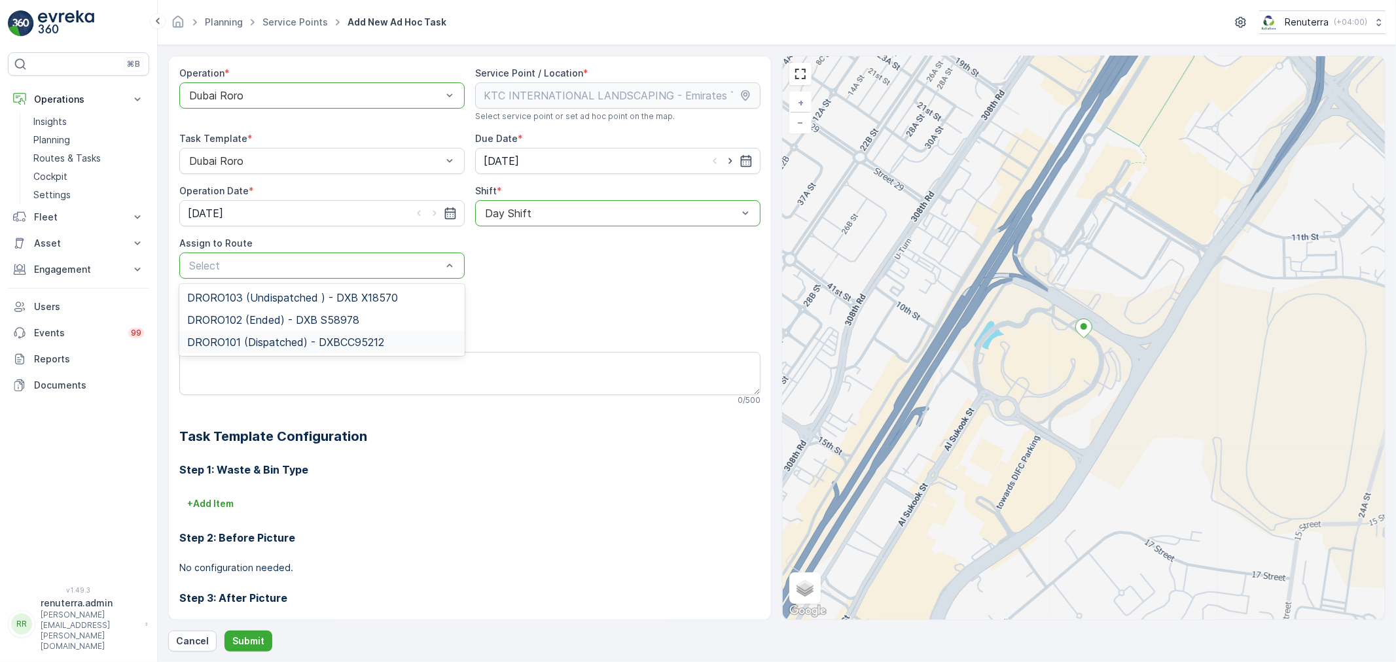
click at [245, 338] on span "DRORO101 (Dispatched) - DXBCC95212" at bounding box center [285, 342] width 197 height 12
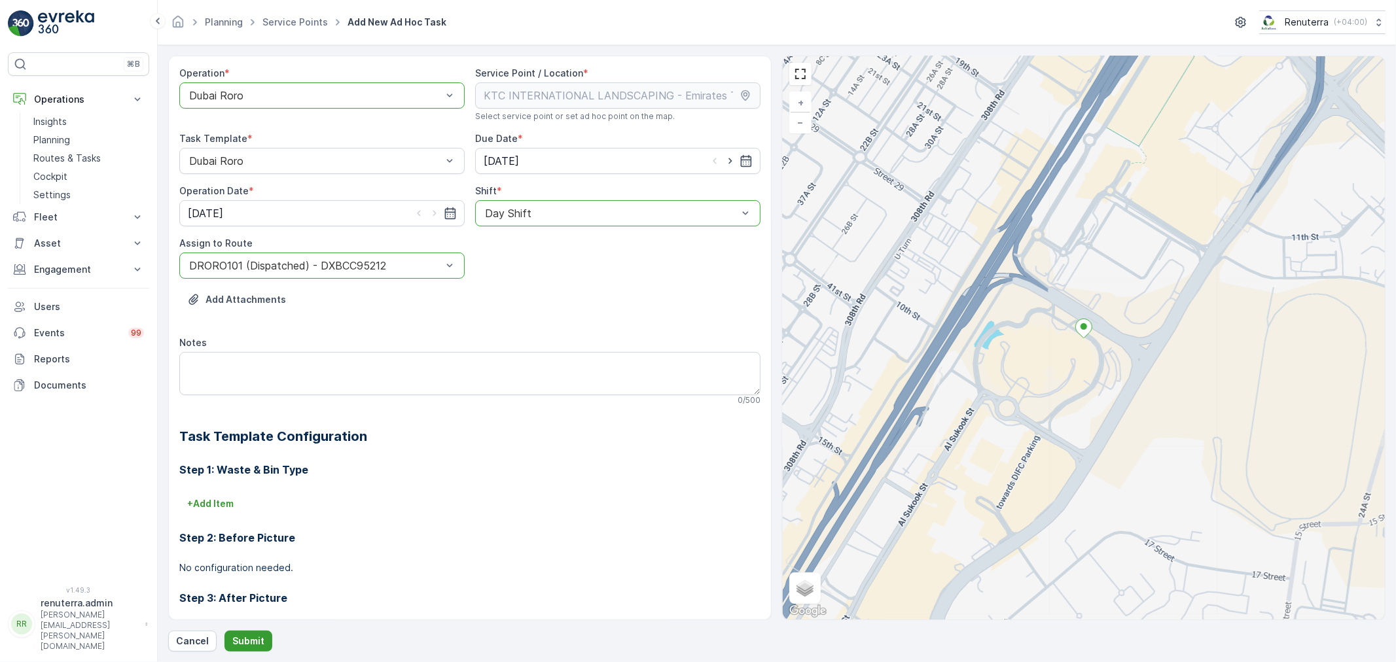
click at [249, 636] on p "Submit" at bounding box center [248, 641] width 32 height 13
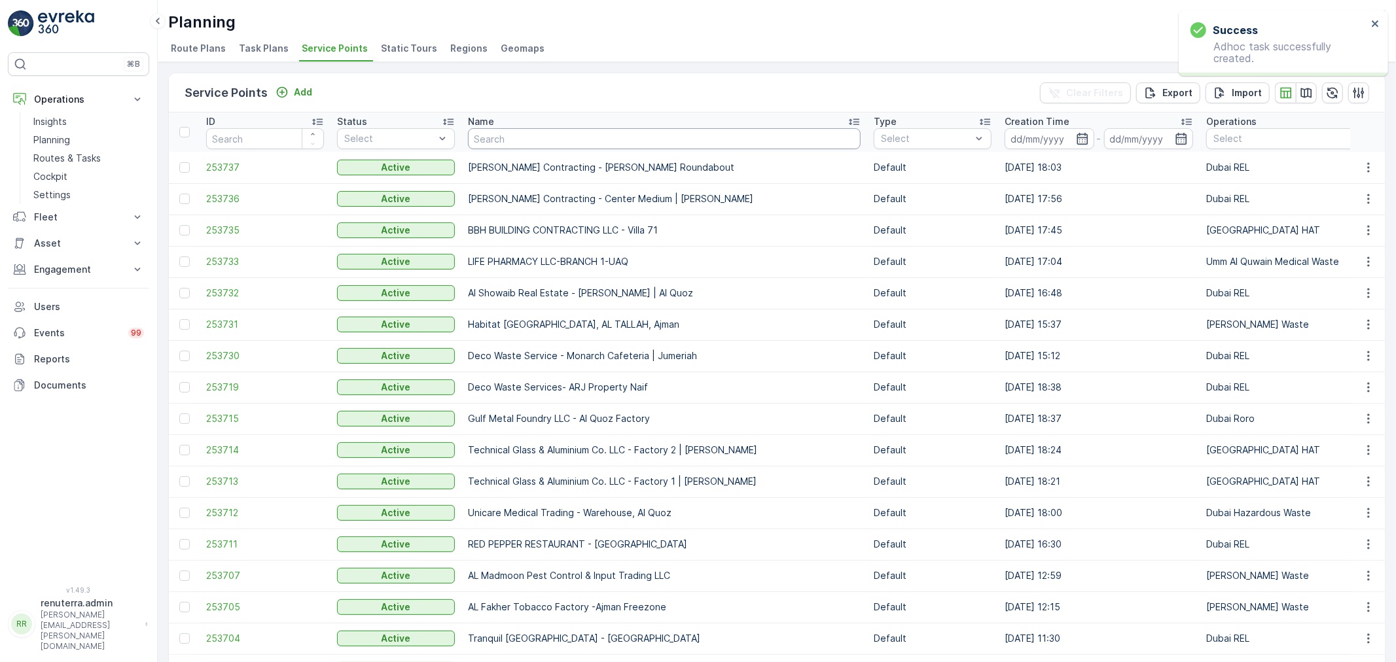
click at [539, 137] on input "text" at bounding box center [664, 138] width 393 height 21
type input "ktc"
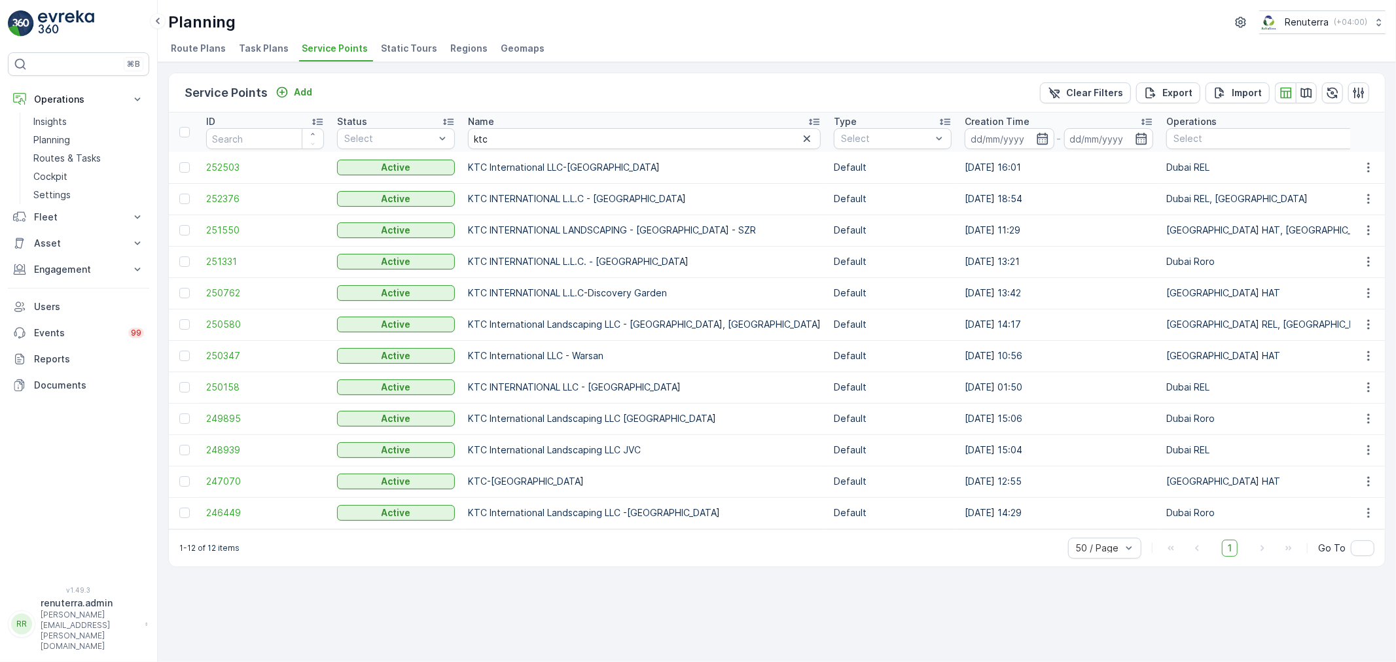
click at [226, 222] on td "251550" at bounding box center [265, 230] width 131 height 31
click at [229, 227] on span "251550" at bounding box center [265, 230] width 118 height 13
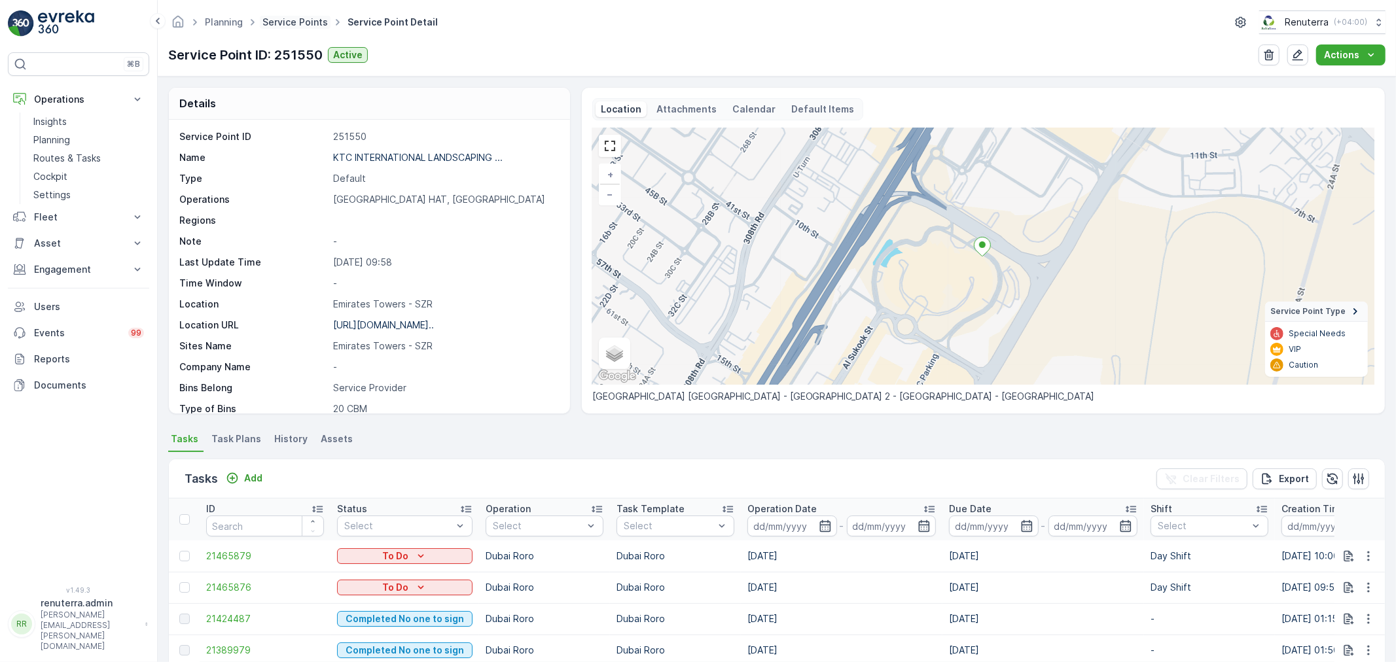
click at [301, 22] on link "Service Points" at bounding box center [294, 21] width 65 height 11
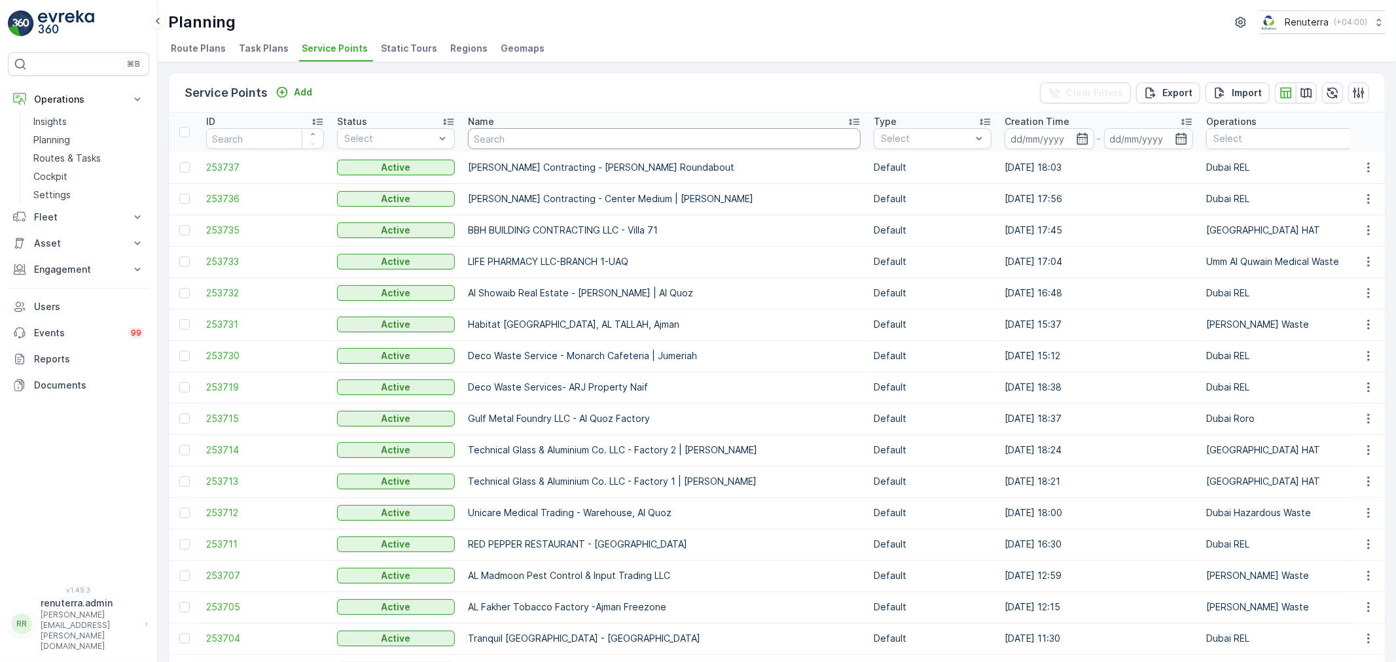
click at [556, 139] on input "text" at bounding box center [664, 138] width 393 height 21
type input "ktc"
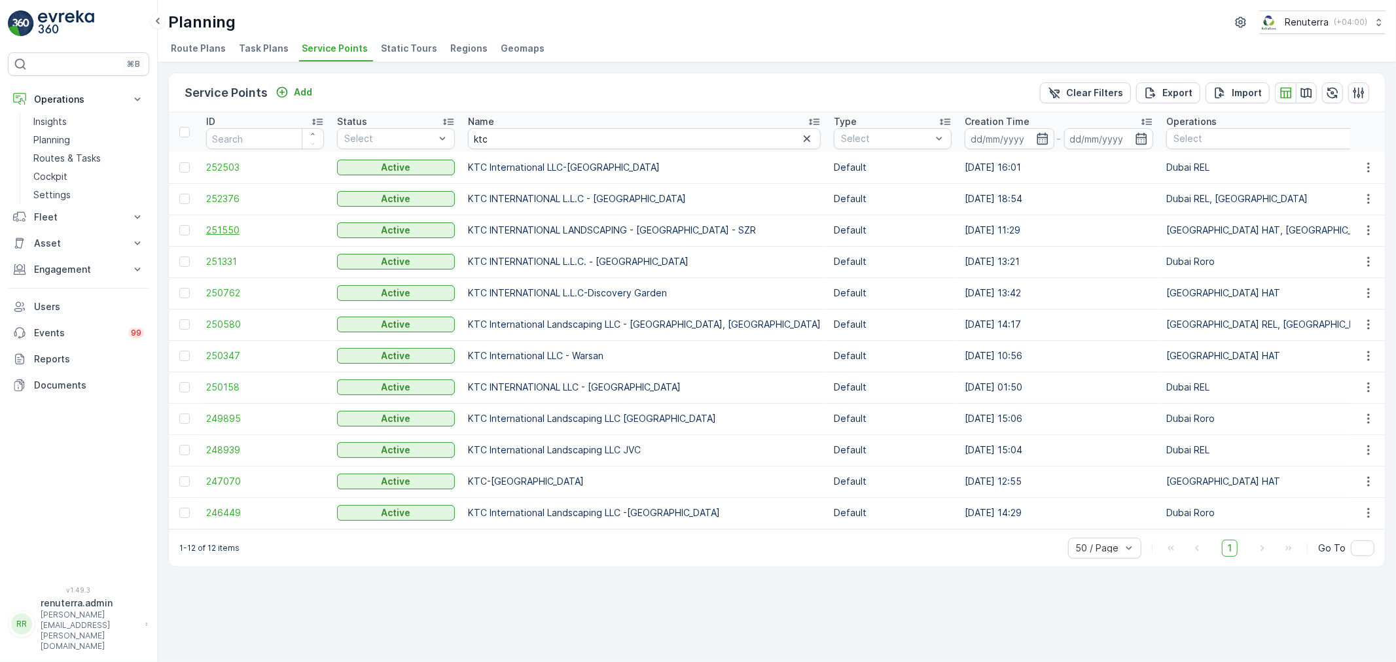
click at [226, 229] on span "251550" at bounding box center [265, 230] width 118 height 13
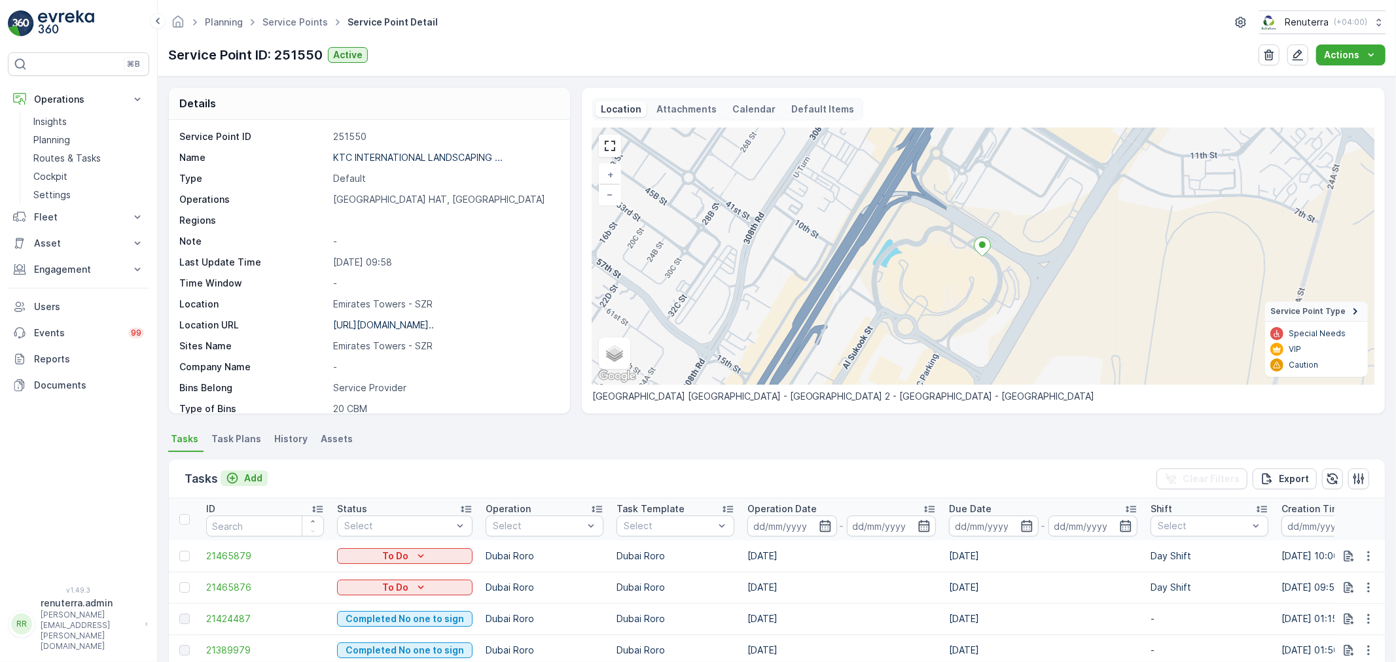
click at [255, 475] on p "Add" at bounding box center [253, 478] width 18 height 13
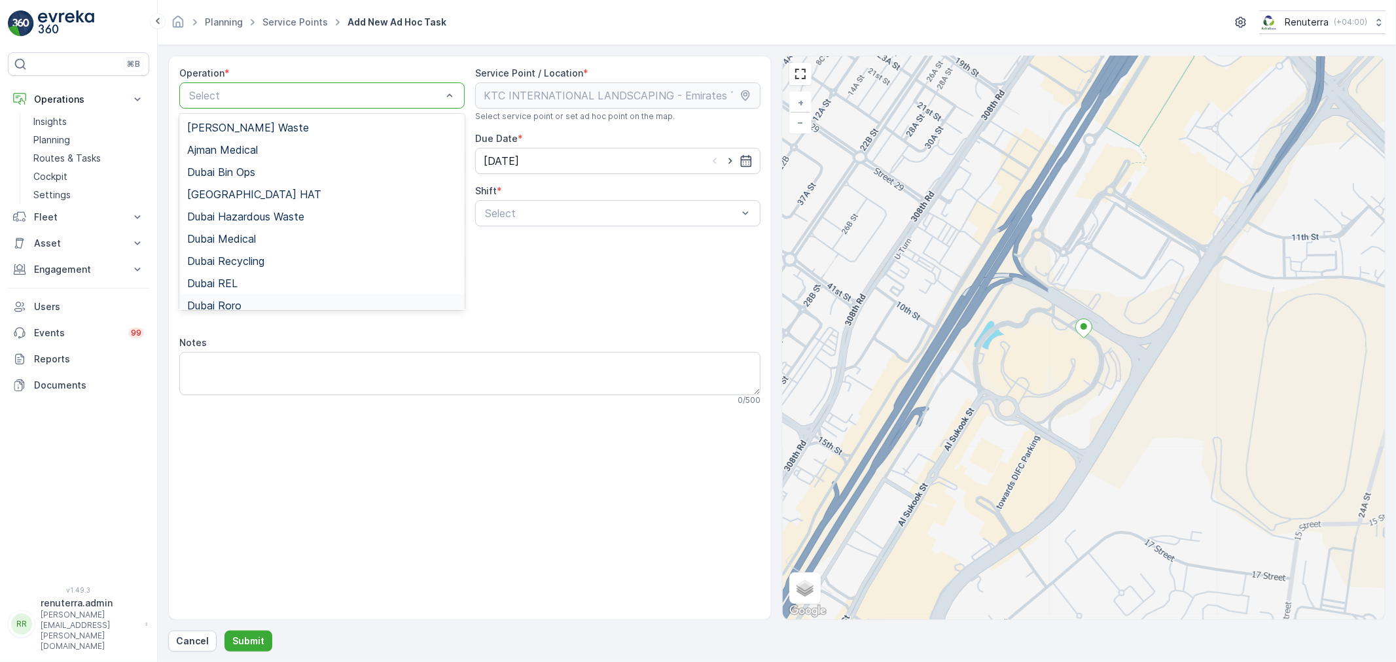
click at [234, 301] on span "Dubai Roro" at bounding box center [214, 306] width 54 height 12
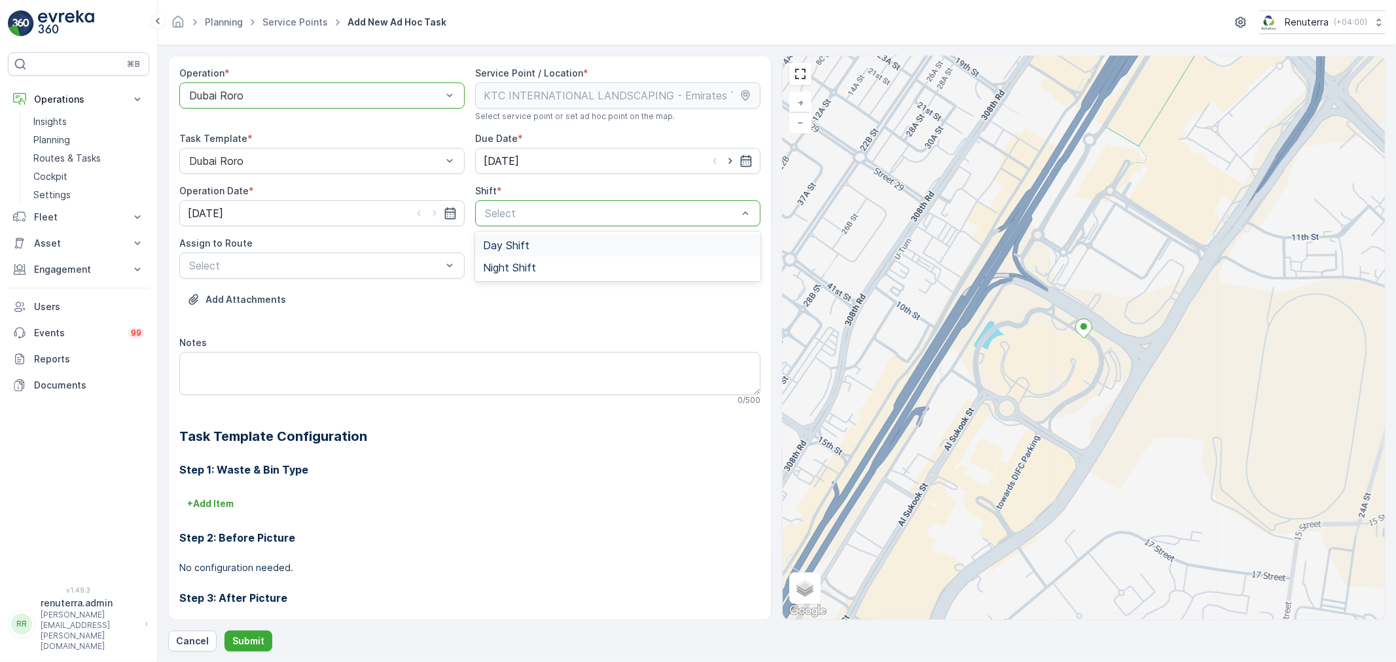
click at [491, 247] on span "Day Shift" at bounding box center [506, 245] width 46 height 12
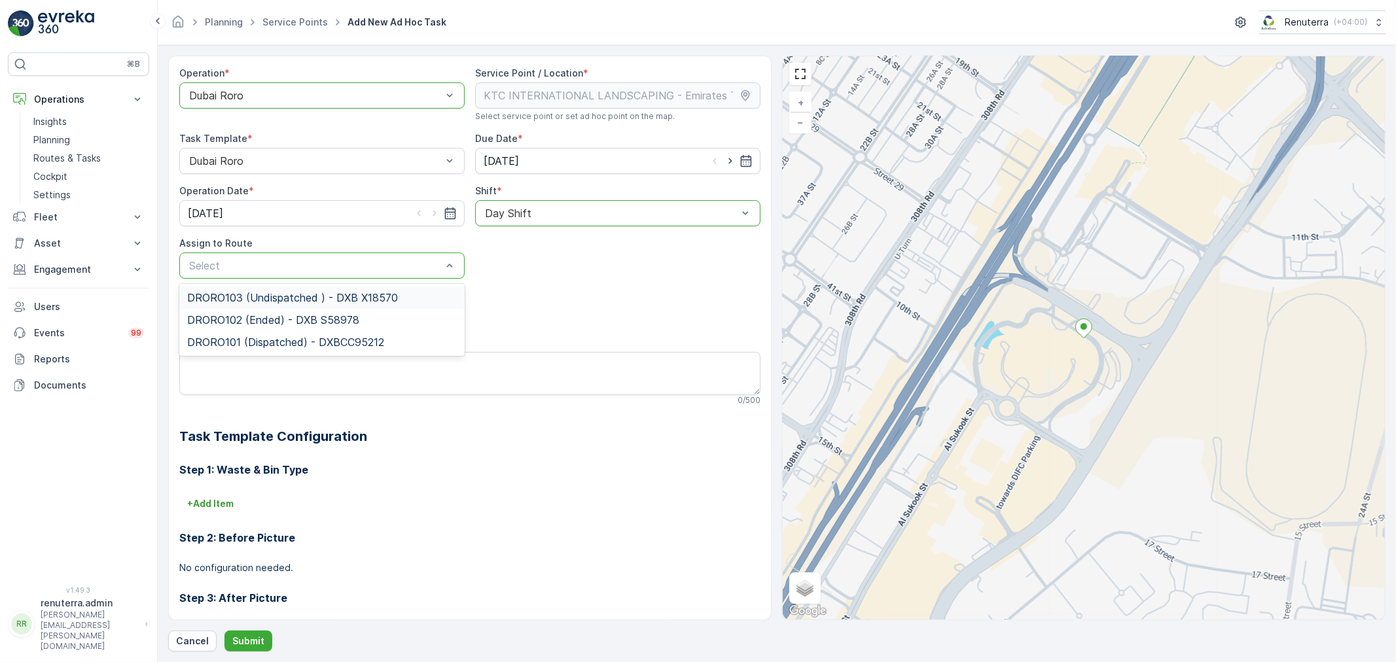
click at [241, 300] on span "DRORO103 (Undispatched ) - DXB X18570" at bounding box center [292, 298] width 211 height 12
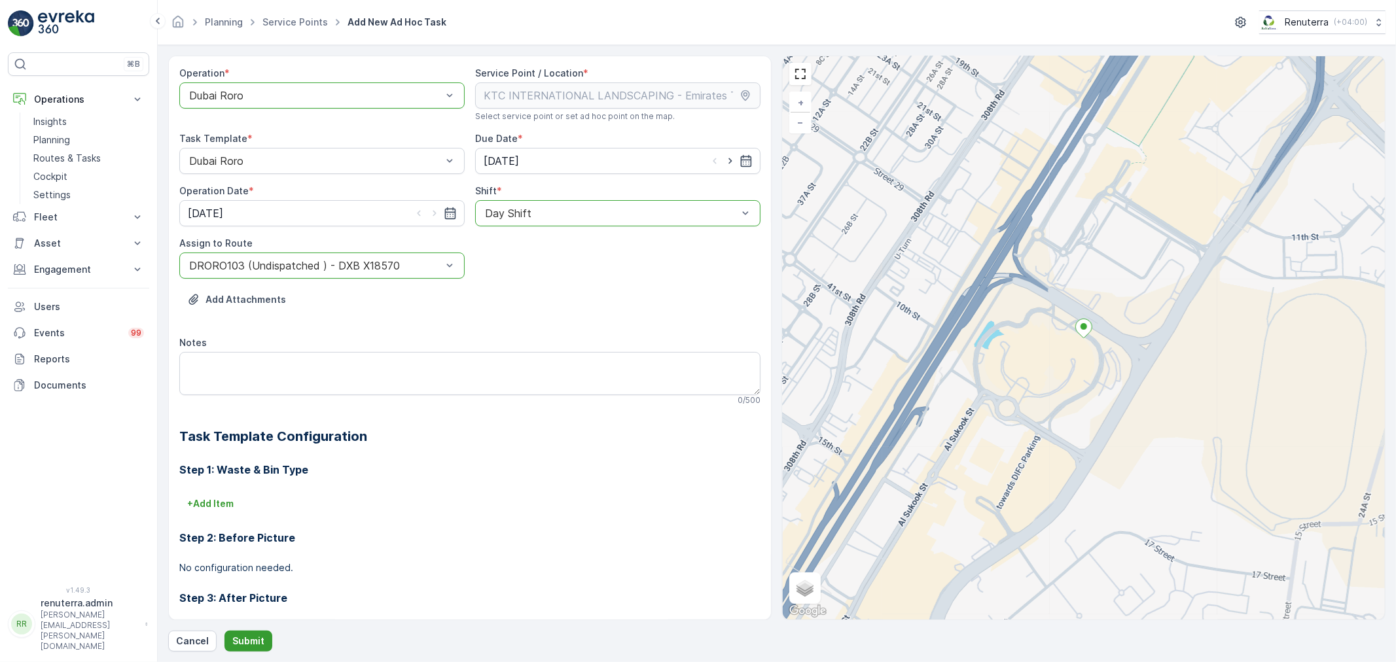
click at [252, 635] on p "Submit" at bounding box center [248, 641] width 32 height 13
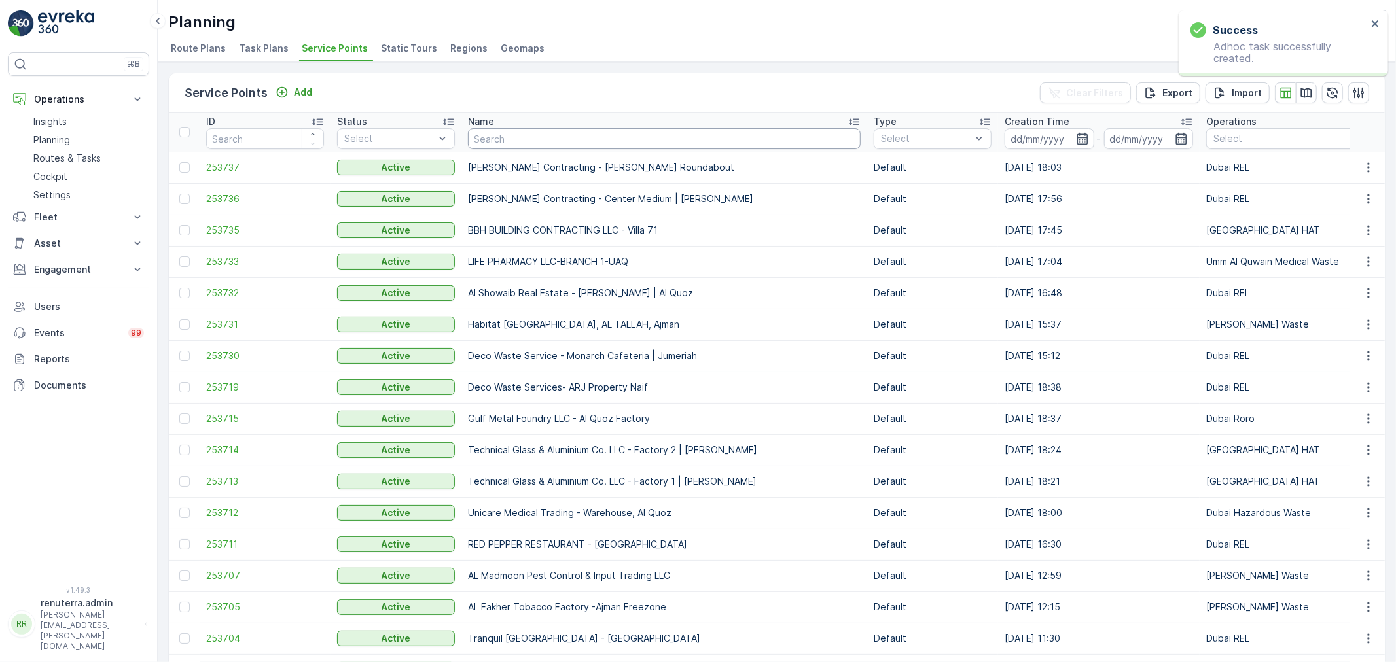
click at [528, 137] on input "text" at bounding box center [664, 138] width 393 height 21
type input "ktc"
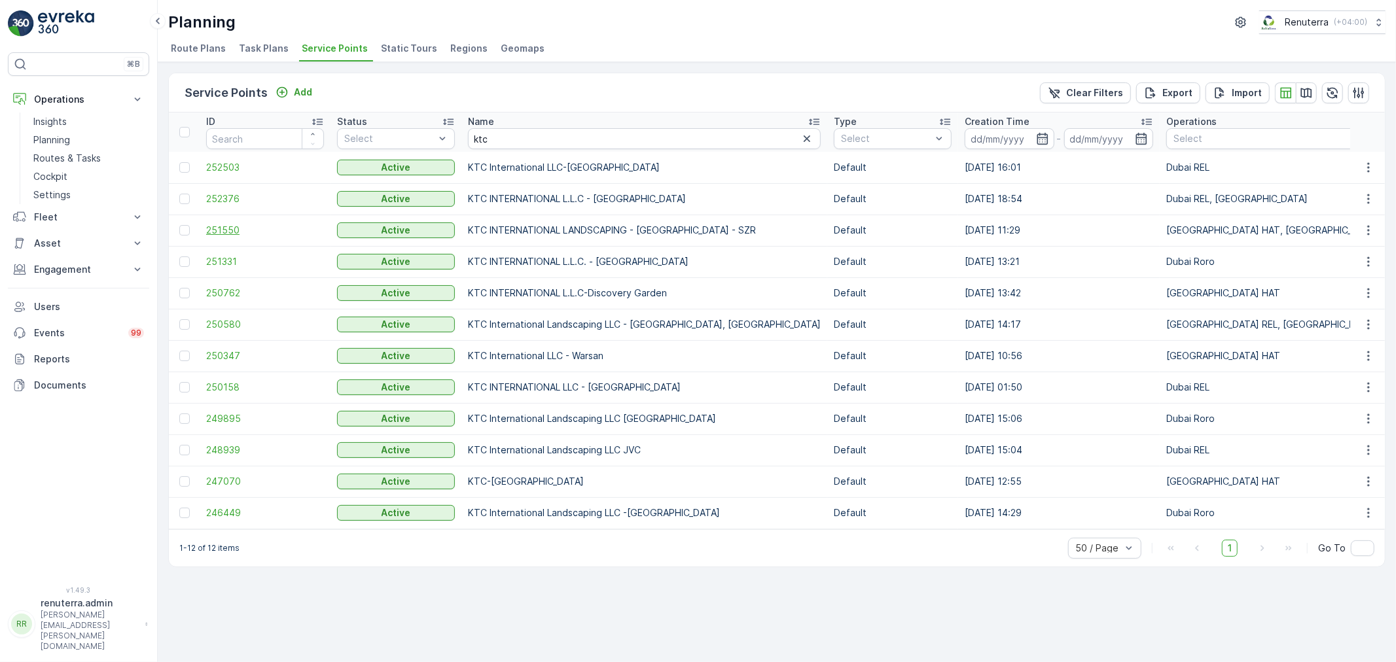
click at [228, 226] on span "251550" at bounding box center [265, 230] width 118 height 13
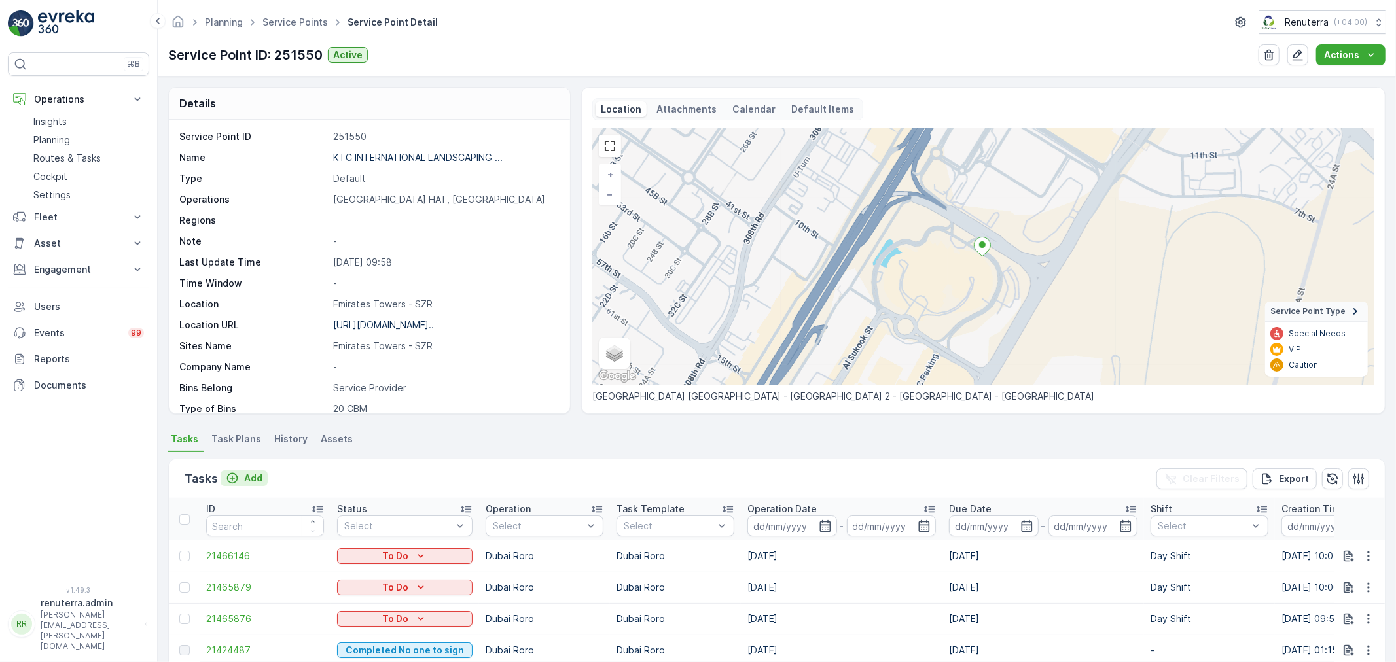
click at [245, 475] on p "Add" at bounding box center [253, 478] width 18 height 13
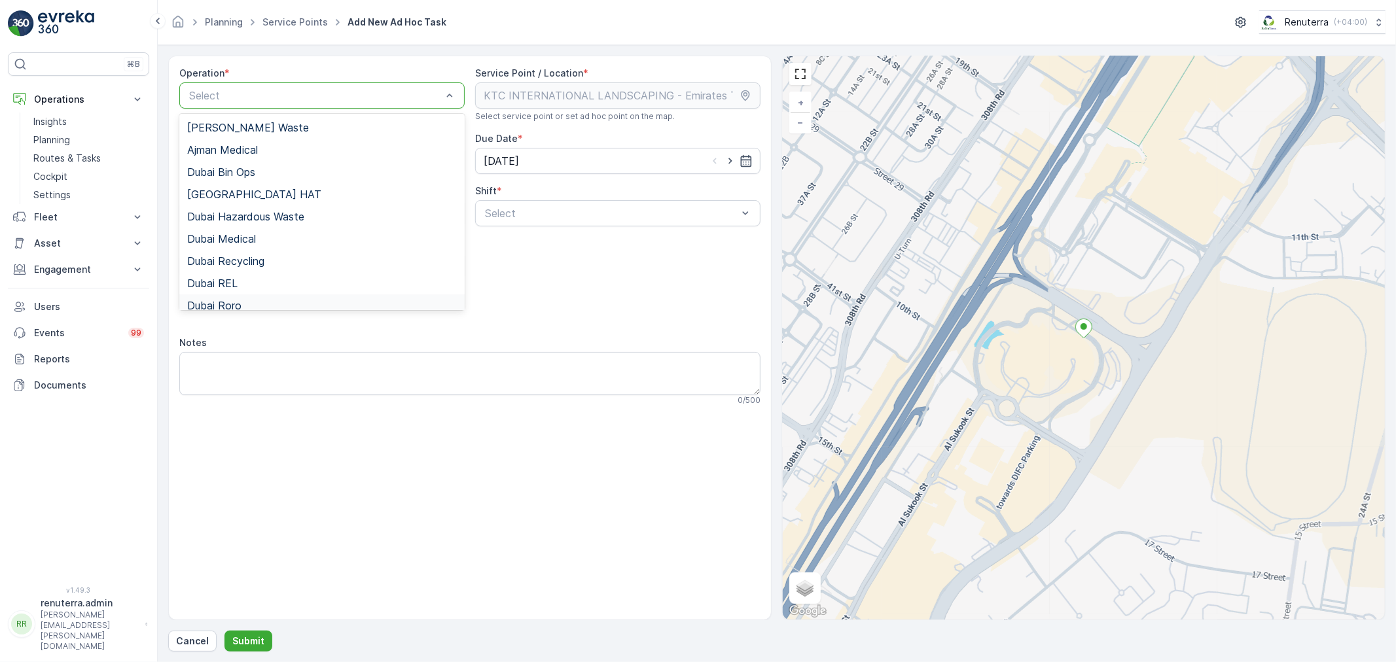
click at [250, 302] on div "Dubai Roro" at bounding box center [322, 306] width 270 height 12
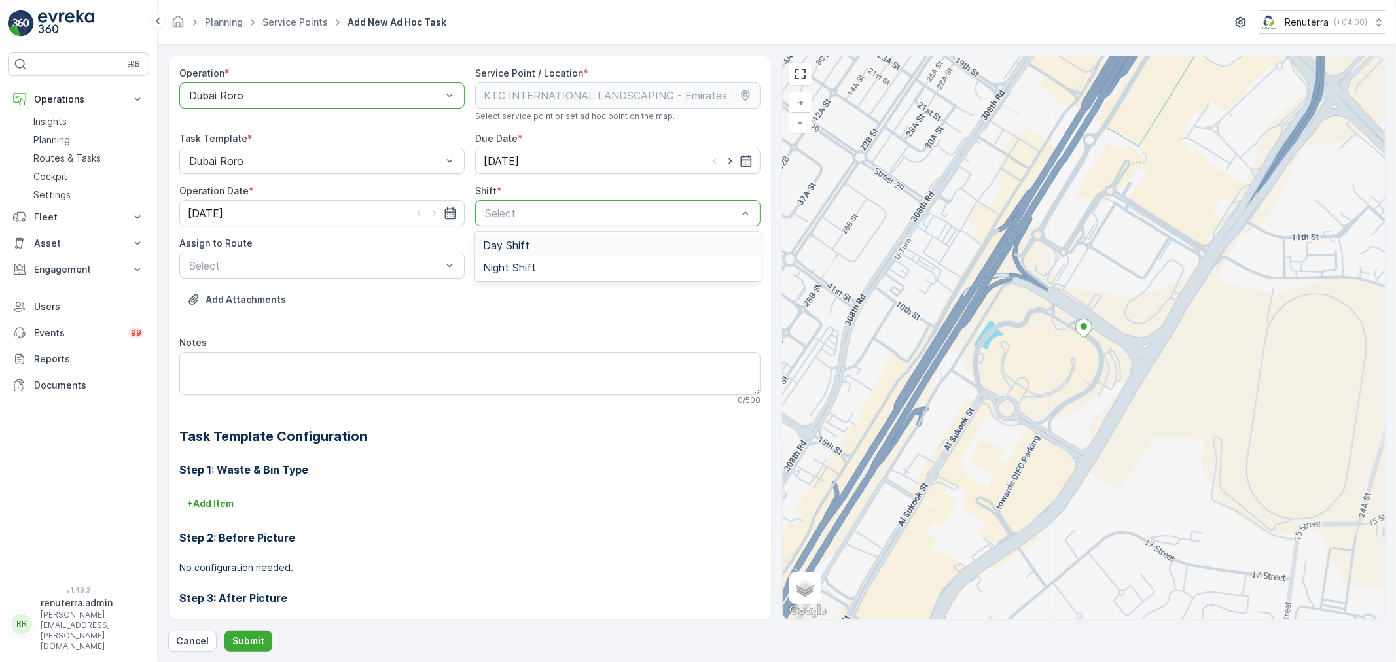
click at [520, 242] on span "Day Shift" at bounding box center [506, 245] width 46 height 12
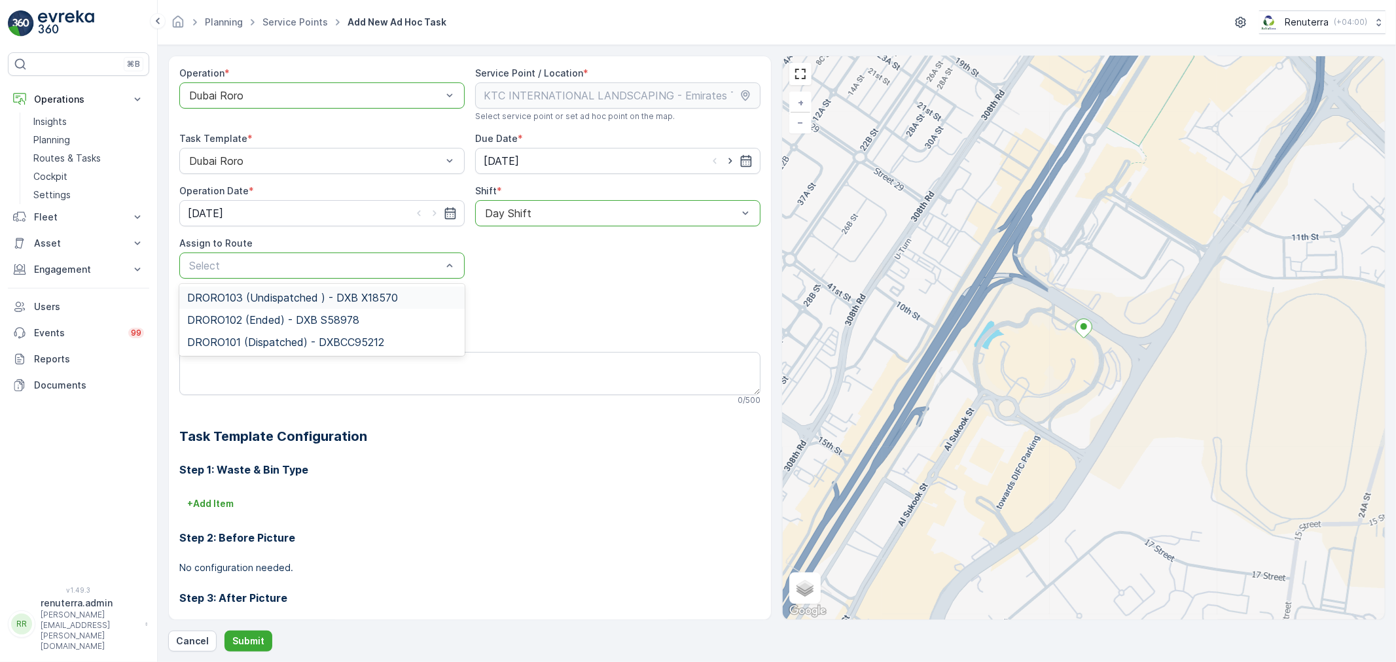
click at [297, 298] on span "DRORO103 (Undispatched ) - DXB X18570" at bounding box center [292, 298] width 211 height 12
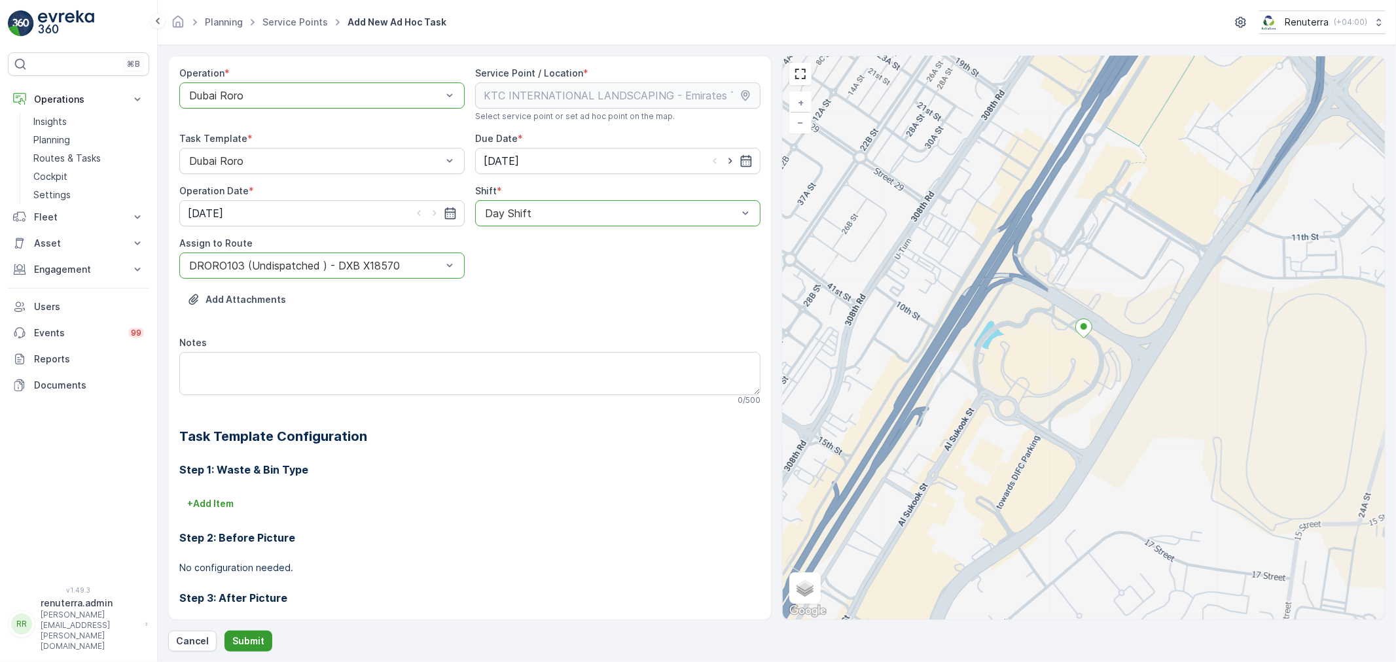
click at [237, 637] on p "Submit" at bounding box center [248, 641] width 32 height 13
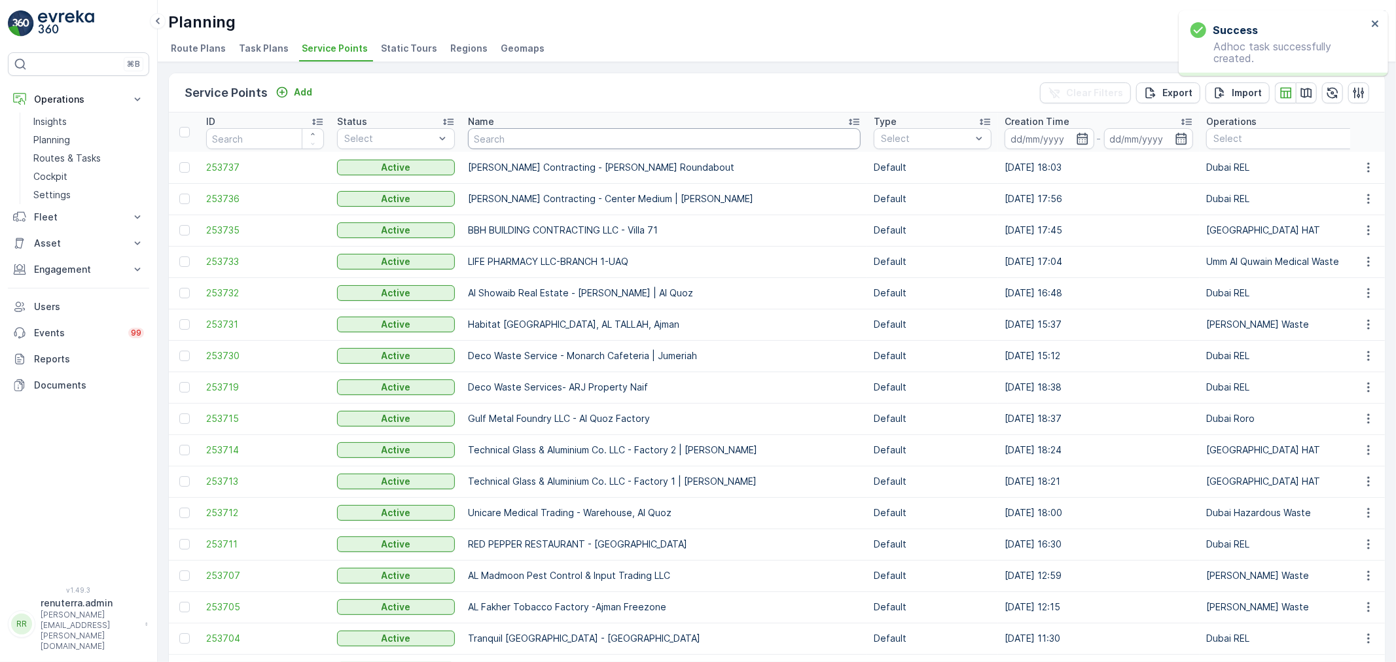
click at [523, 135] on input "text" at bounding box center [664, 138] width 393 height 21
type input "habi"
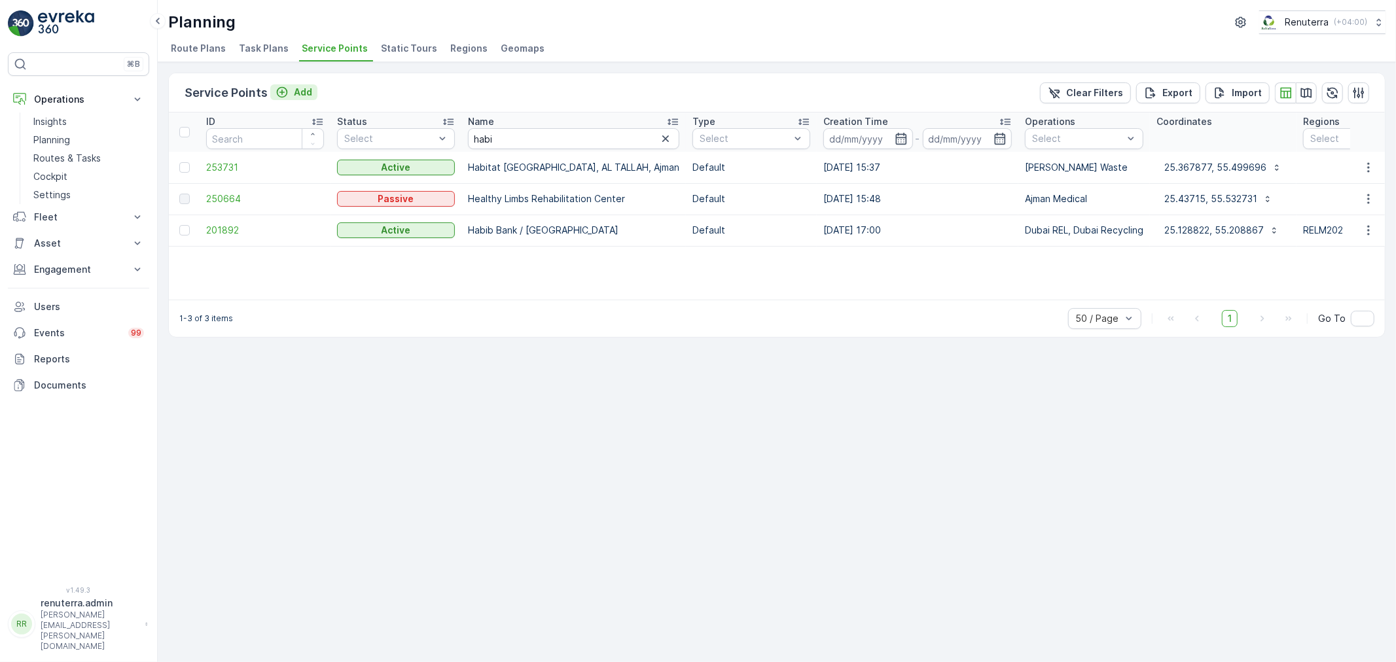
click at [298, 88] on p "Add" at bounding box center [303, 92] width 18 height 13
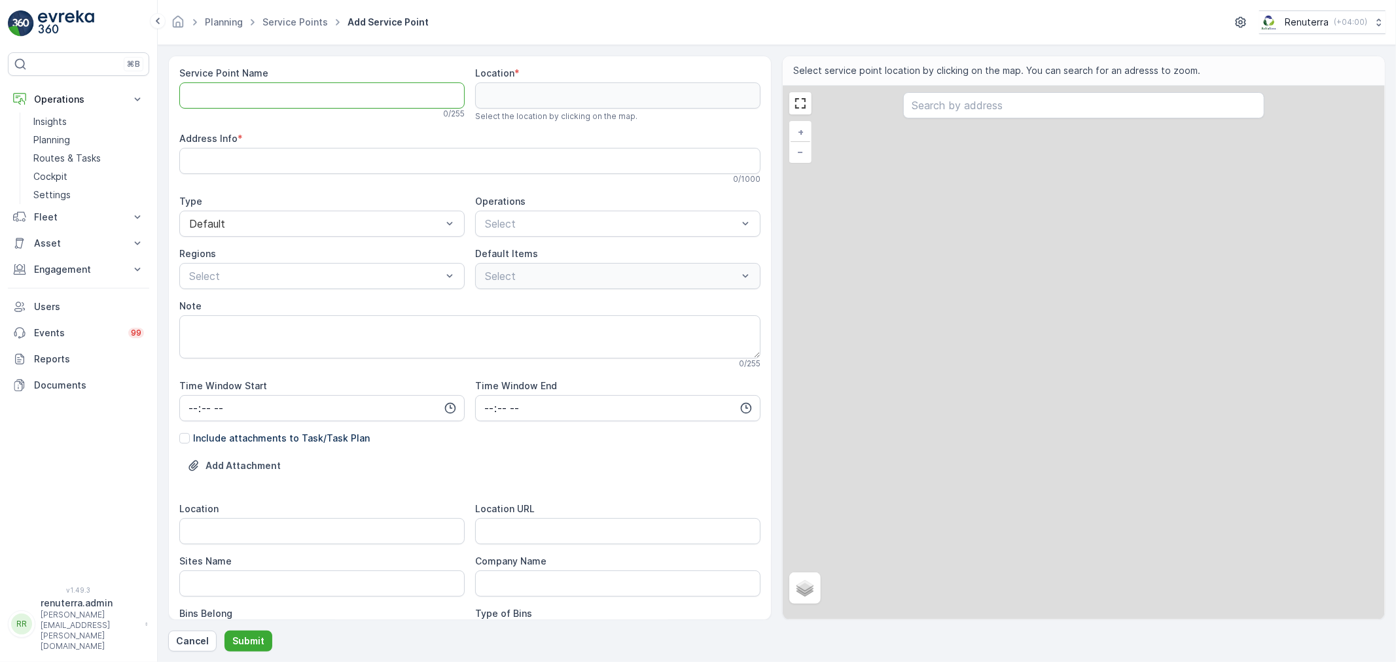
click at [262, 101] on Name "Service Point Name" at bounding box center [321, 95] width 285 height 26
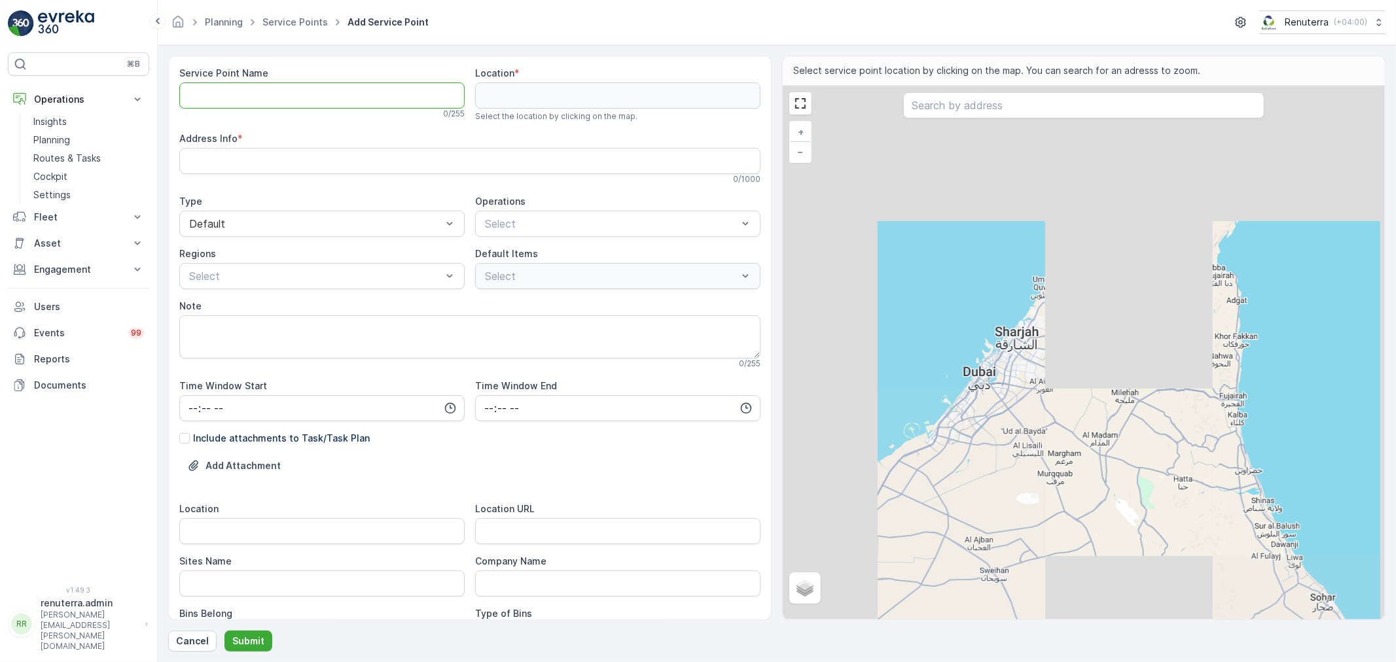
paste Name "HABITAT PRIVATE SCHOOL L.L.C-AL JURF"
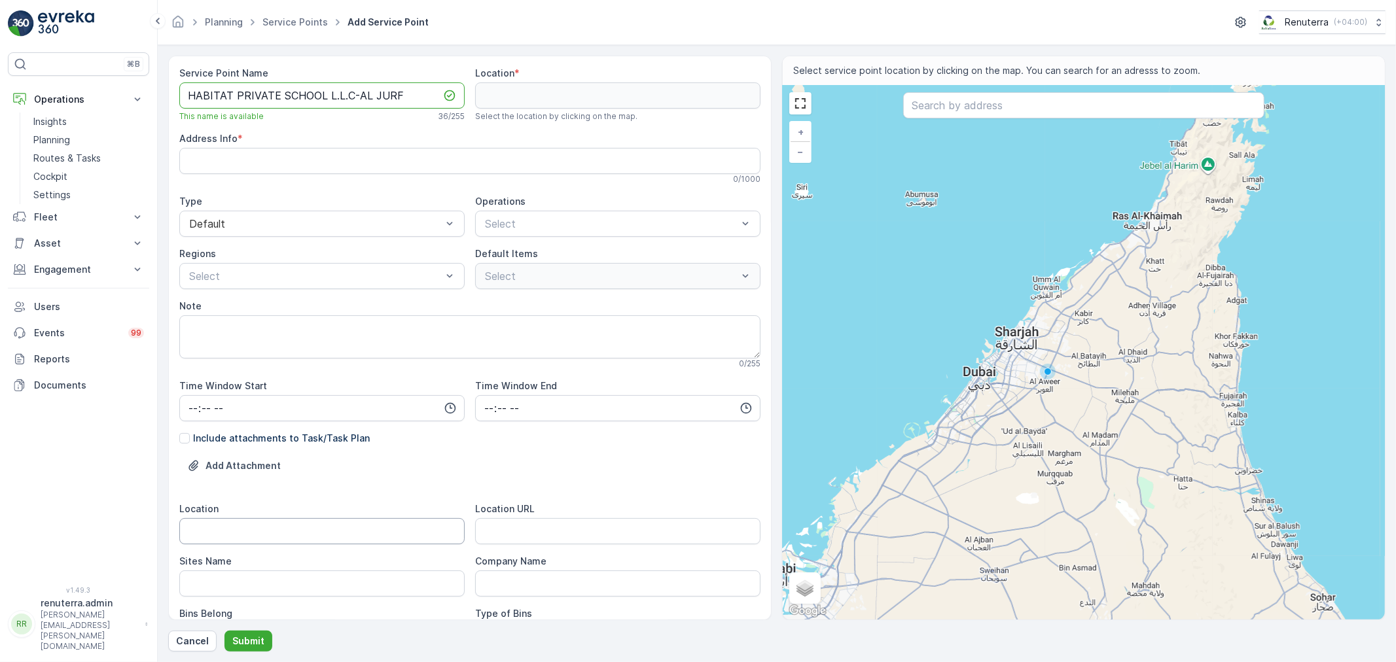
type Name "HABITAT PRIVATE SCHOOL L.L.C-AL JURF"
drag, startPoint x: 278, startPoint y: 531, endPoint x: 277, endPoint y: 524, distance: 6.6
click at [277, 528] on input "Location" at bounding box center [321, 531] width 285 height 26
type input "AL JURF"
click at [250, 590] on Name "Sites Name" at bounding box center [321, 584] width 285 height 26
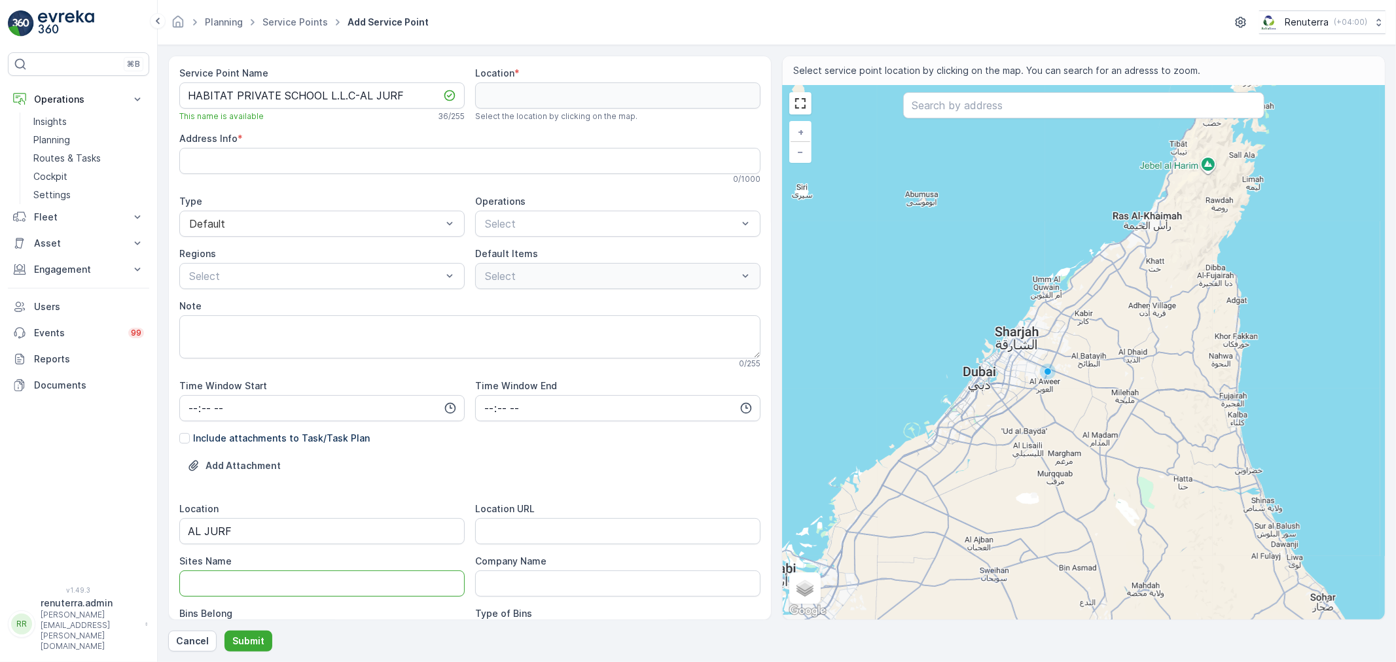
paste Name "AL JURF"
type Name "AL JURF"
click at [537, 525] on URL "Location URL" at bounding box center [617, 531] width 285 height 26
paste URL "https://maps.app.goo.gl/SHND1FJiSjXE1BQp8"
type URL "https://maps.app.goo.gl/SHND1FJiSjXE1BQp8"
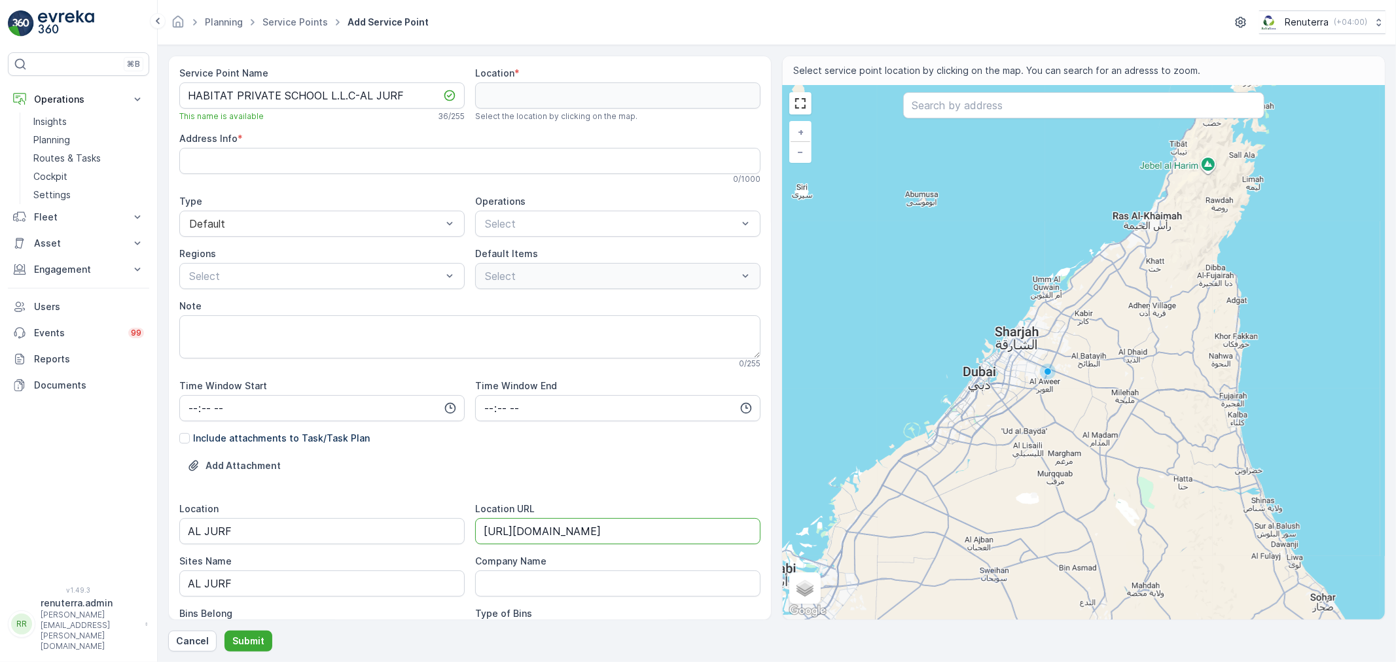
click at [526, 476] on div "Add Attachment" at bounding box center [469, 473] width 581 height 37
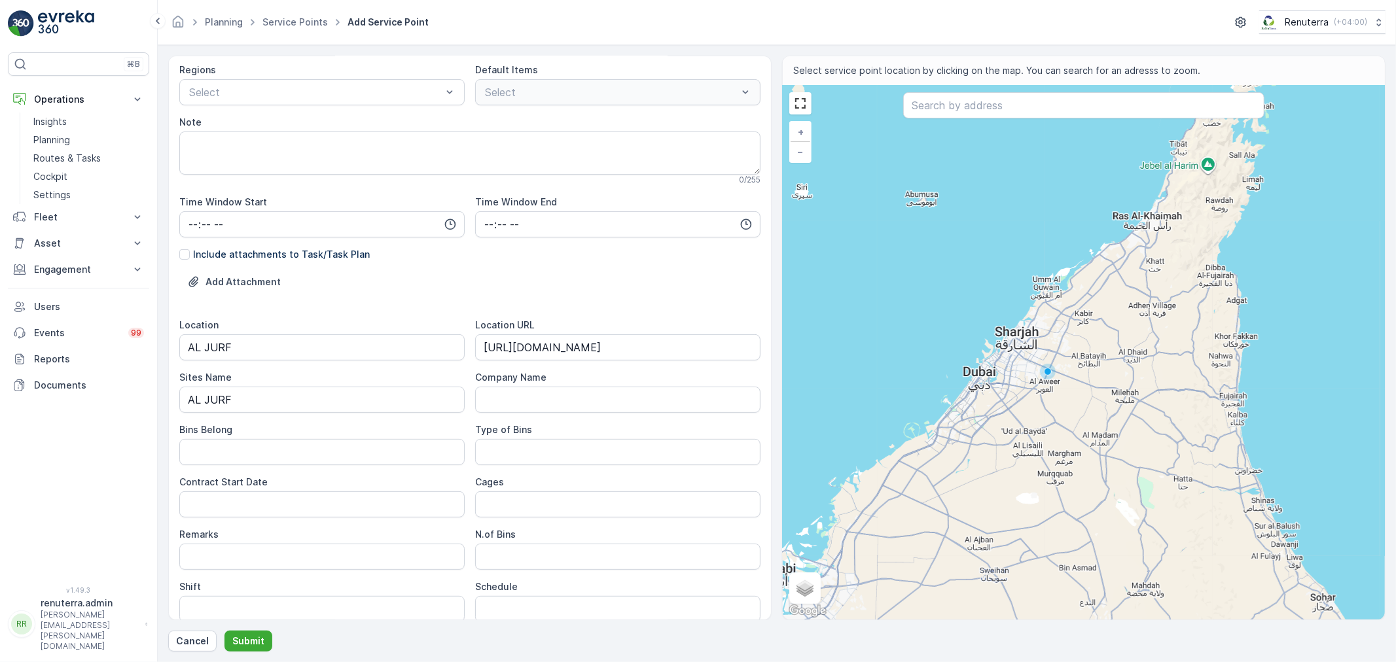
scroll to position [218, 0]
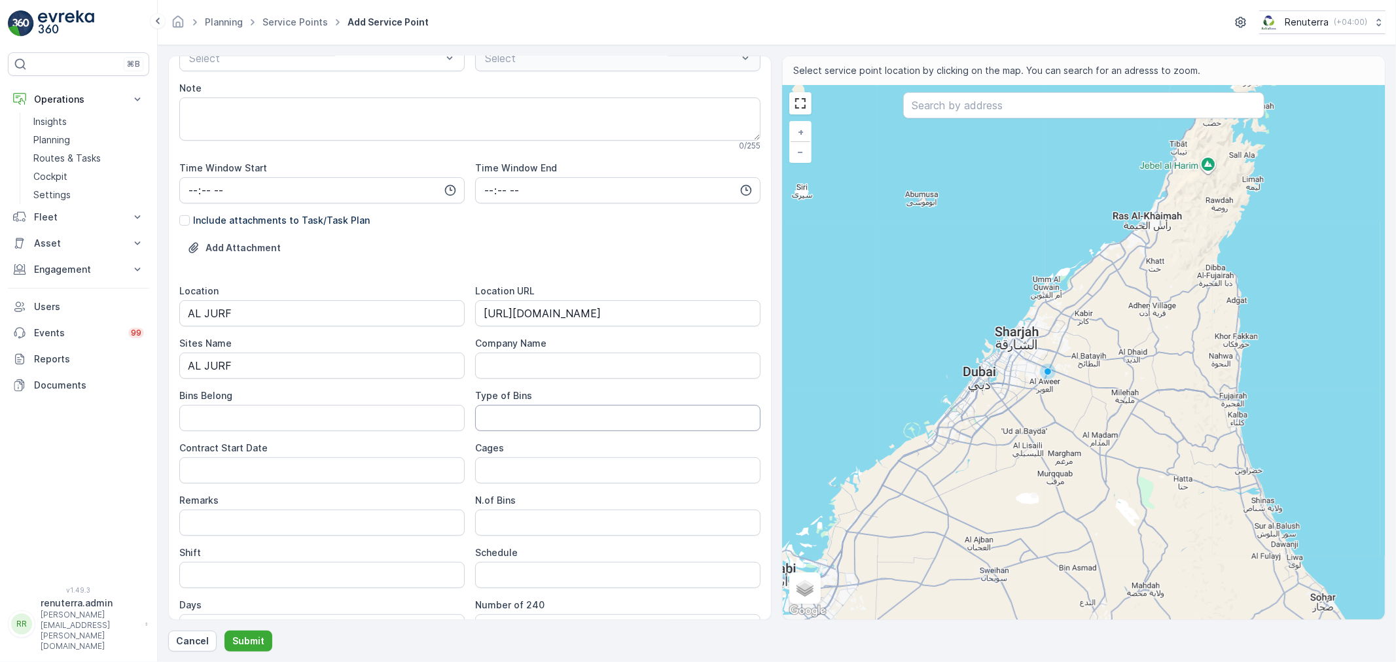
click at [522, 423] on Bins "Type of Bins" at bounding box center [617, 418] width 285 height 26
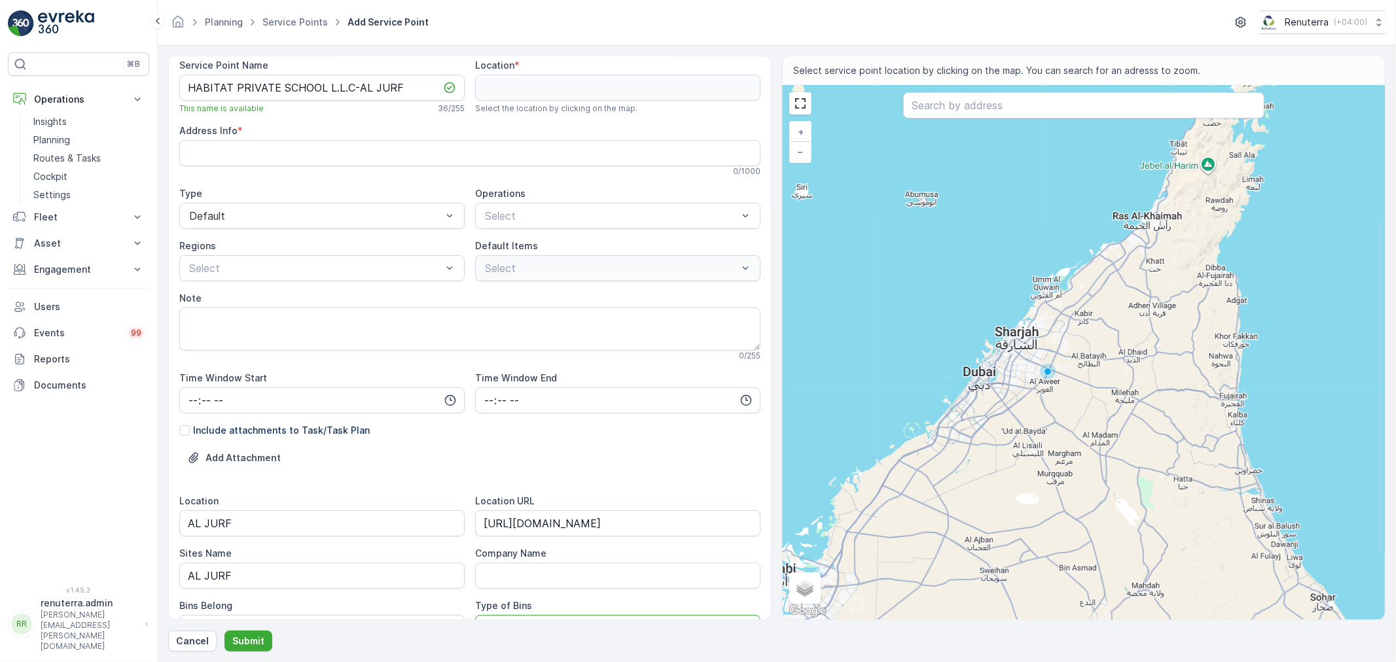
scroll to position [0, 0]
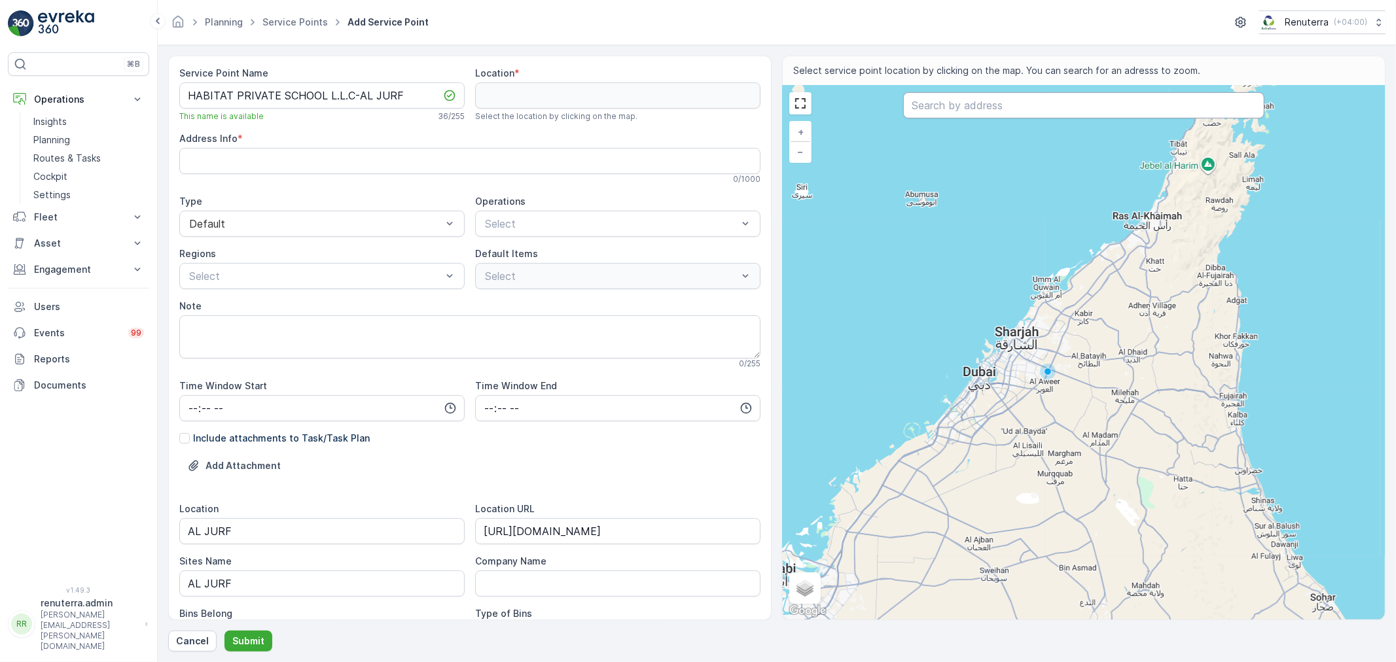
click at [980, 98] on input "text" at bounding box center [1083, 105] width 361 height 26
paste input "Habitat School, Al Jurf"
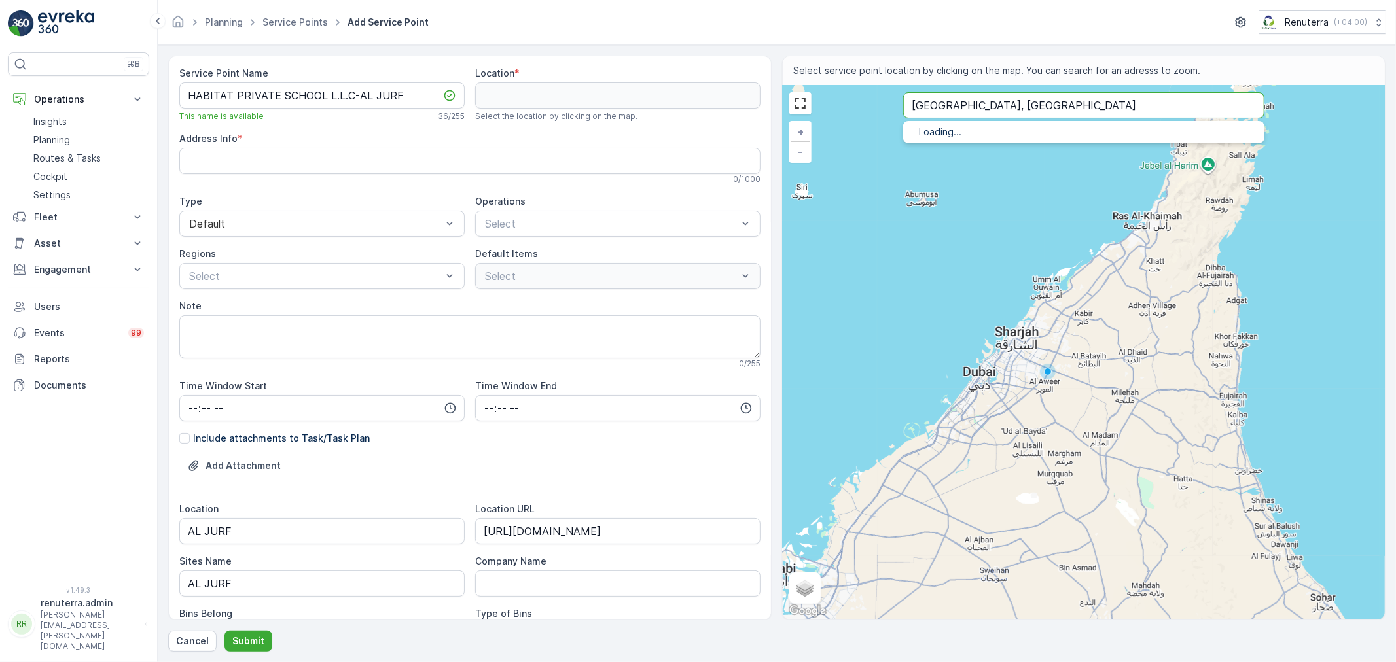
type input "Habitat School, Al Jurf"
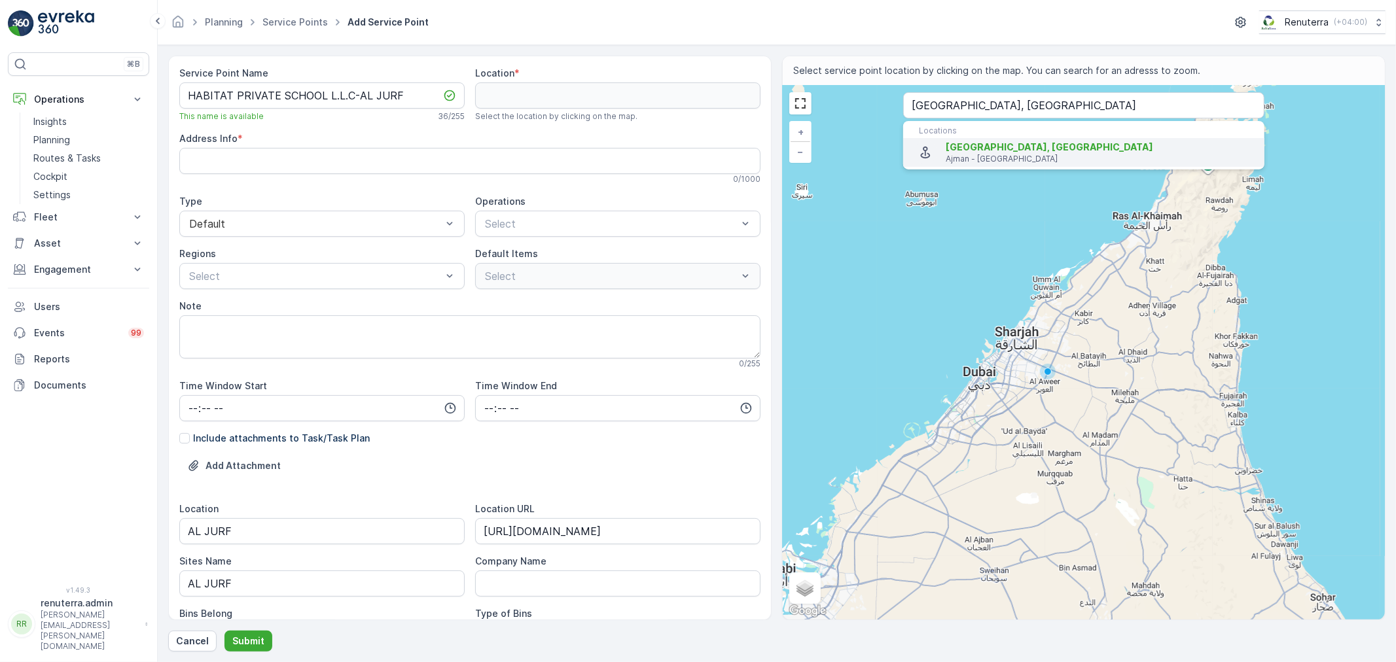
click at [991, 146] on span "Habitat School, Al Jurf" at bounding box center [1049, 146] width 207 height 11
type input "25.3999685,55.4852911"
type Info "9FXM+X7C - Behind Ajman City Center - Al Jerf 2 - Ajman - United Arab Emirates"
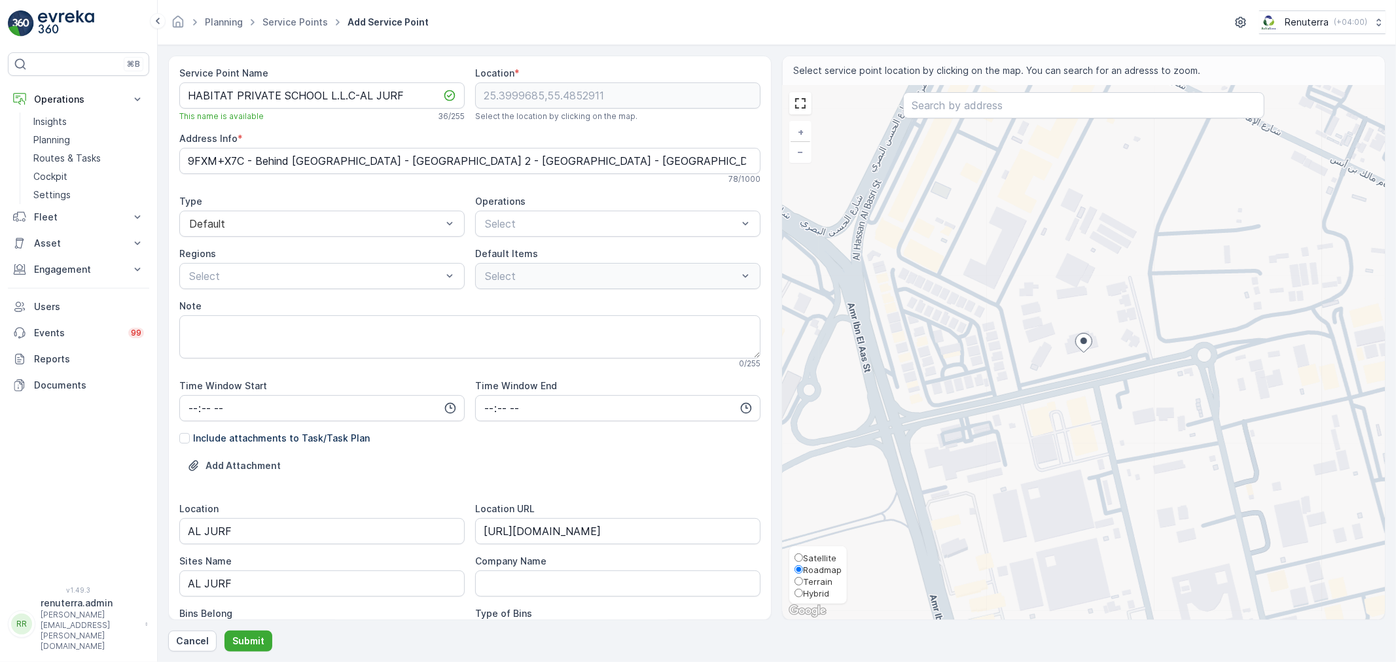
click at [813, 553] on span "Satellite" at bounding box center [819, 558] width 33 height 10
click at [803, 554] on input "Satellite" at bounding box center [798, 558] width 9 height 9
radio input "true"
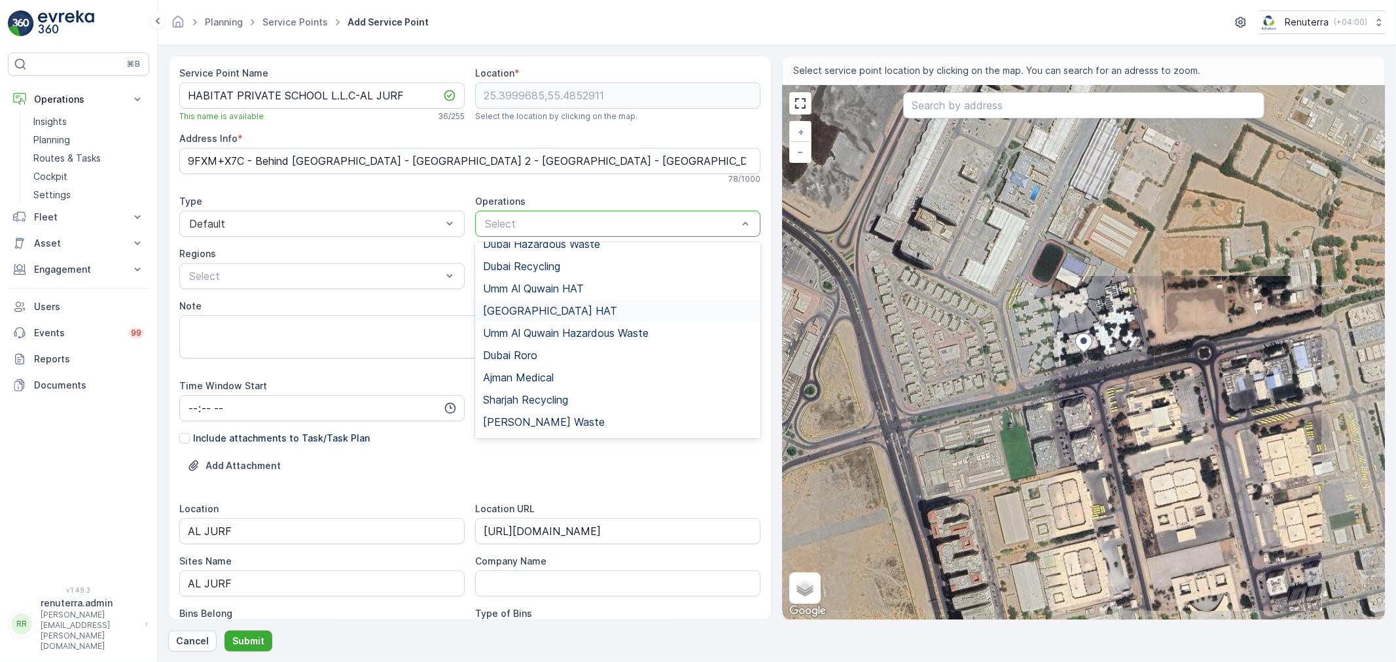
scroll to position [164, 0]
click at [567, 404] on span "[PERSON_NAME] Waste" at bounding box center [544, 403] width 122 height 12
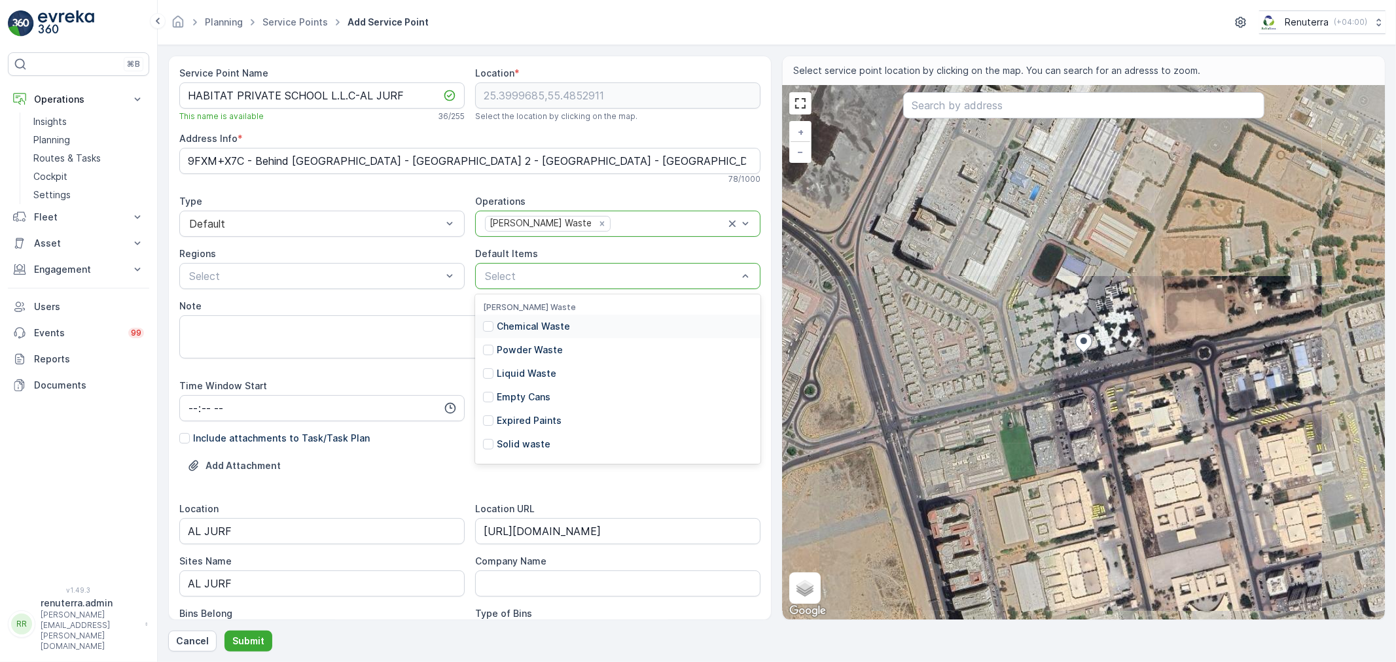
click at [531, 329] on p "Chemical Waste" at bounding box center [533, 326] width 73 height 13
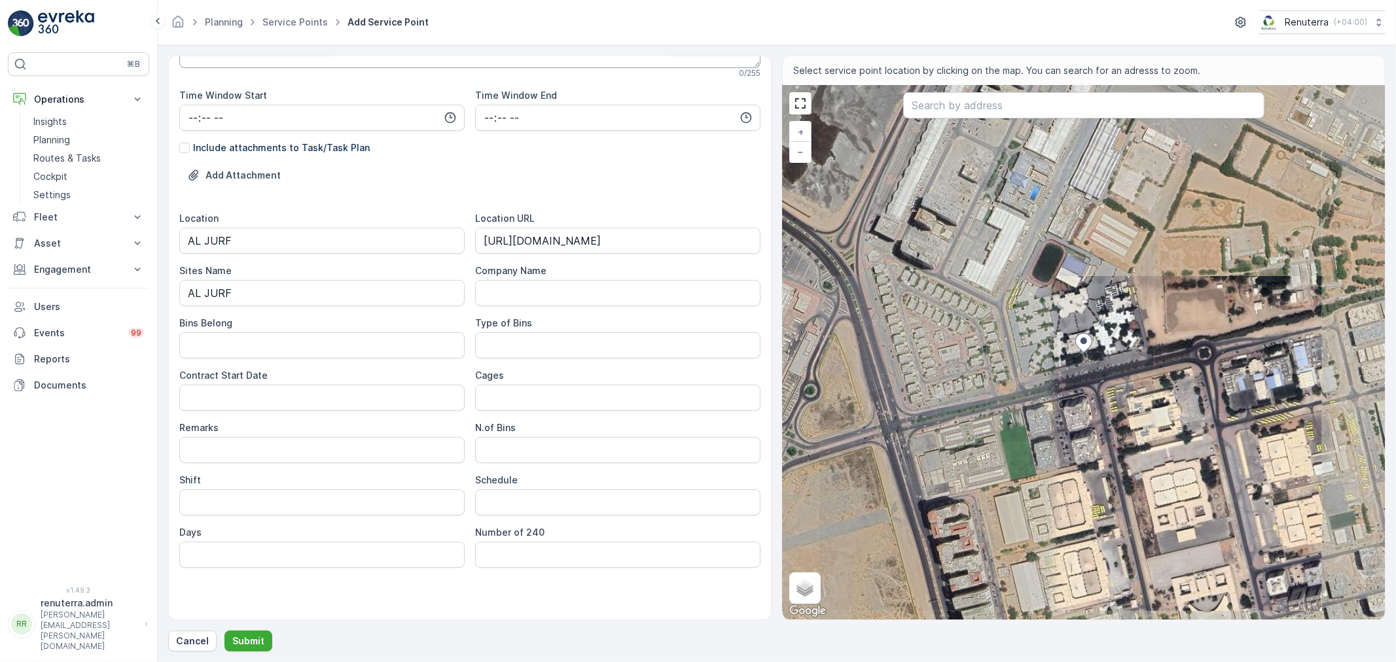
scroll to position [291, 0]
click at [219, 344] on Belong "Bins Belong" at bounding box center [321, 345] width 285 height 26
type Belong "Client"
click at [243, 397] on Date "Contract Start Date" at bounding box center [321, 397] width 285 height 26
paste Date "[DATE]"
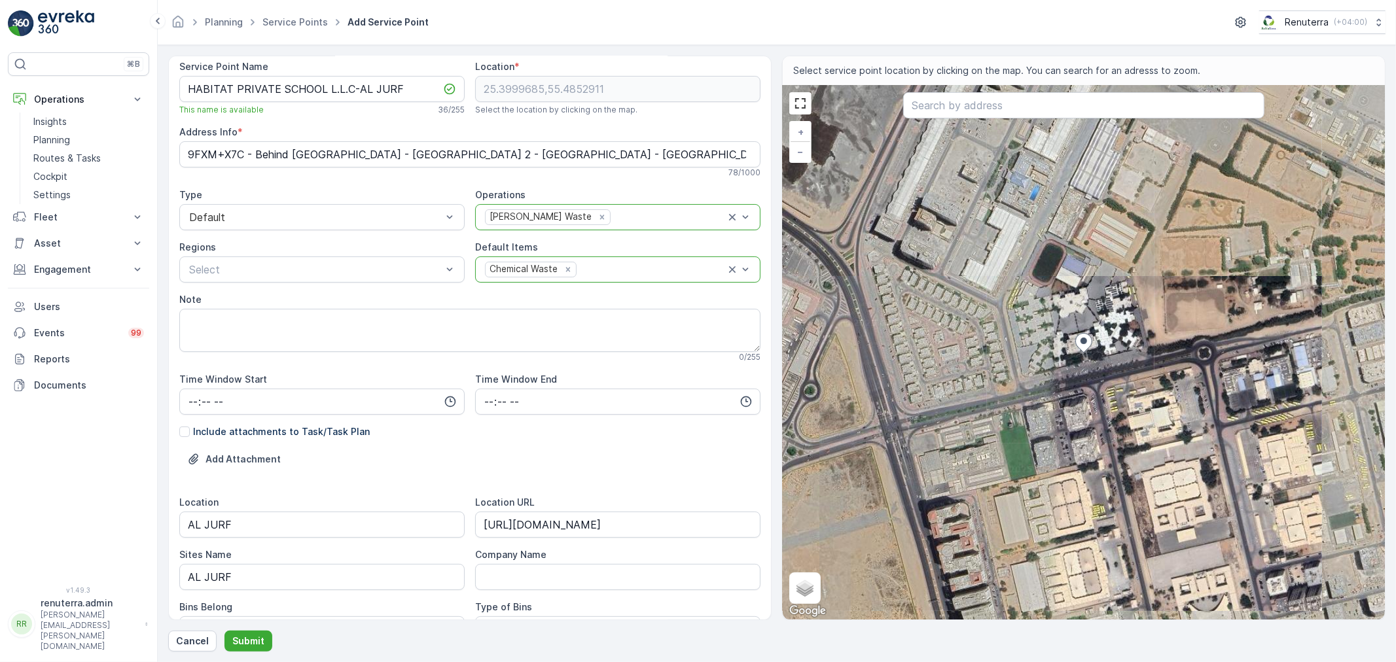
scroll to position [0, 0]
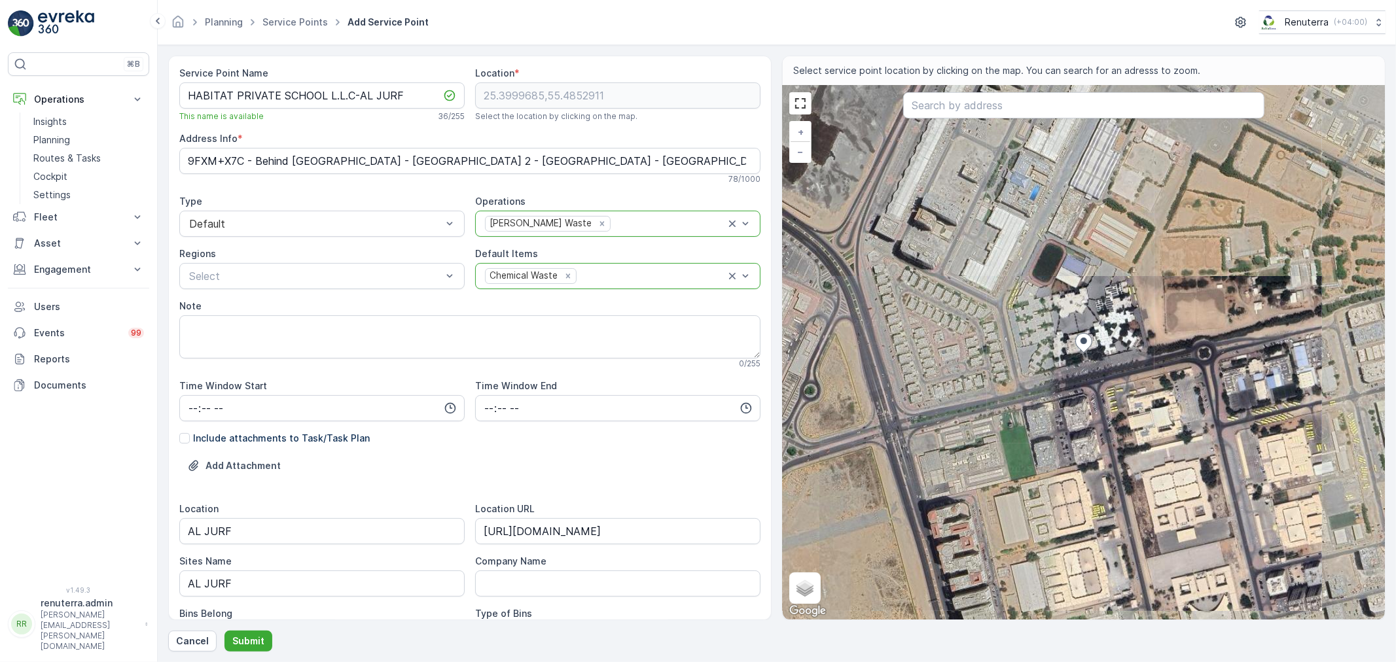
type Date "[DATE]"
click at [555, 465] on div "Add Attachment" at bounding box center [469, 473] width 581 height 37
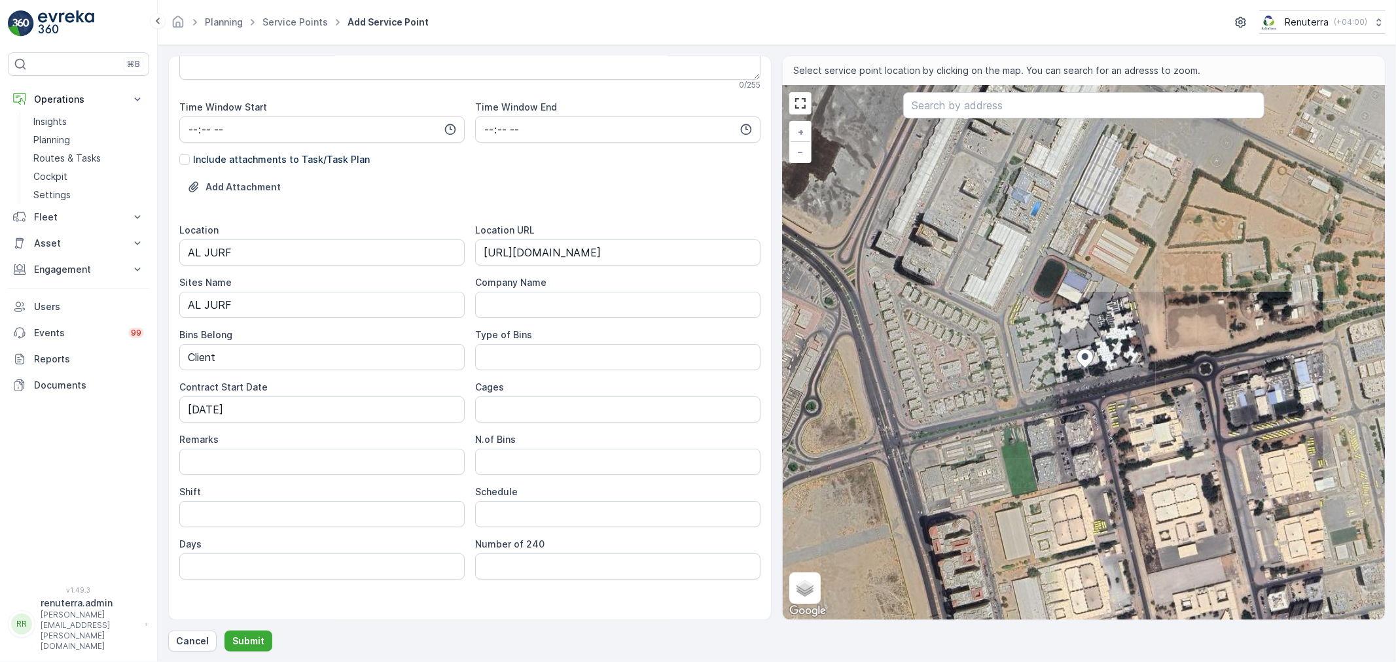
scroll to position [291, 0]
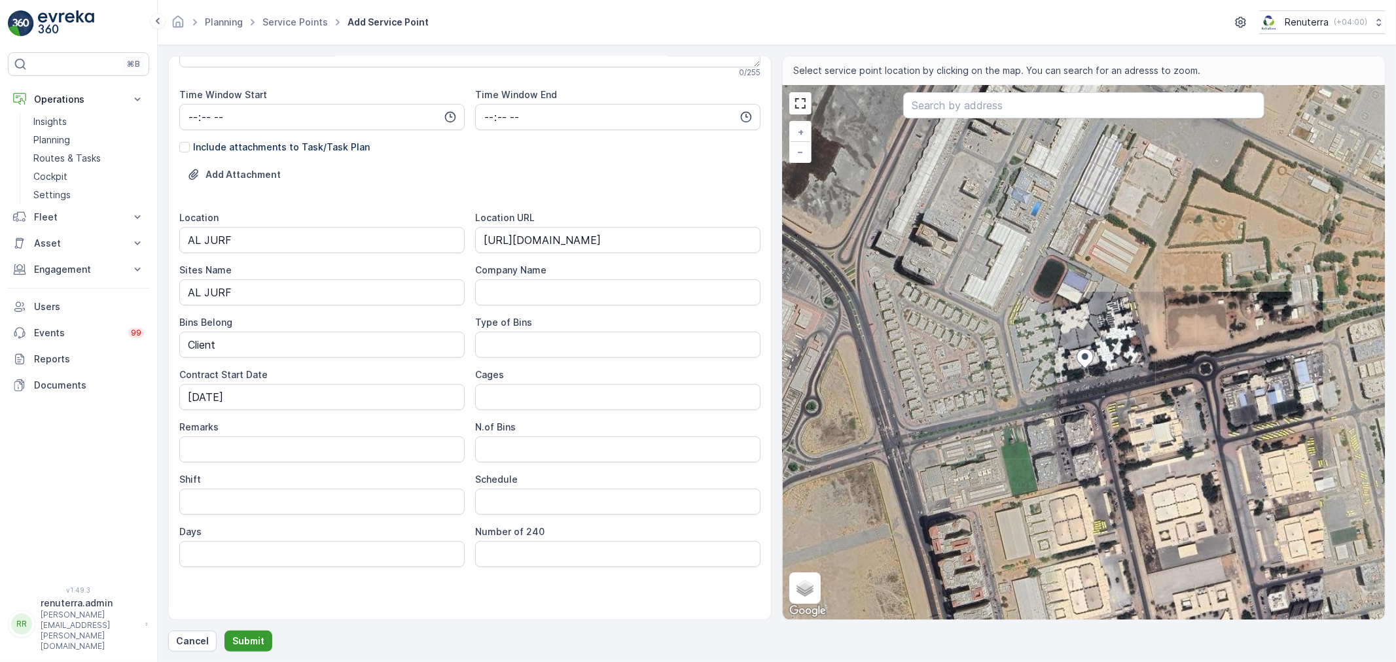
click at [253, 642] on p "Submit" at bounding box center [248, 641] width 32 height 13
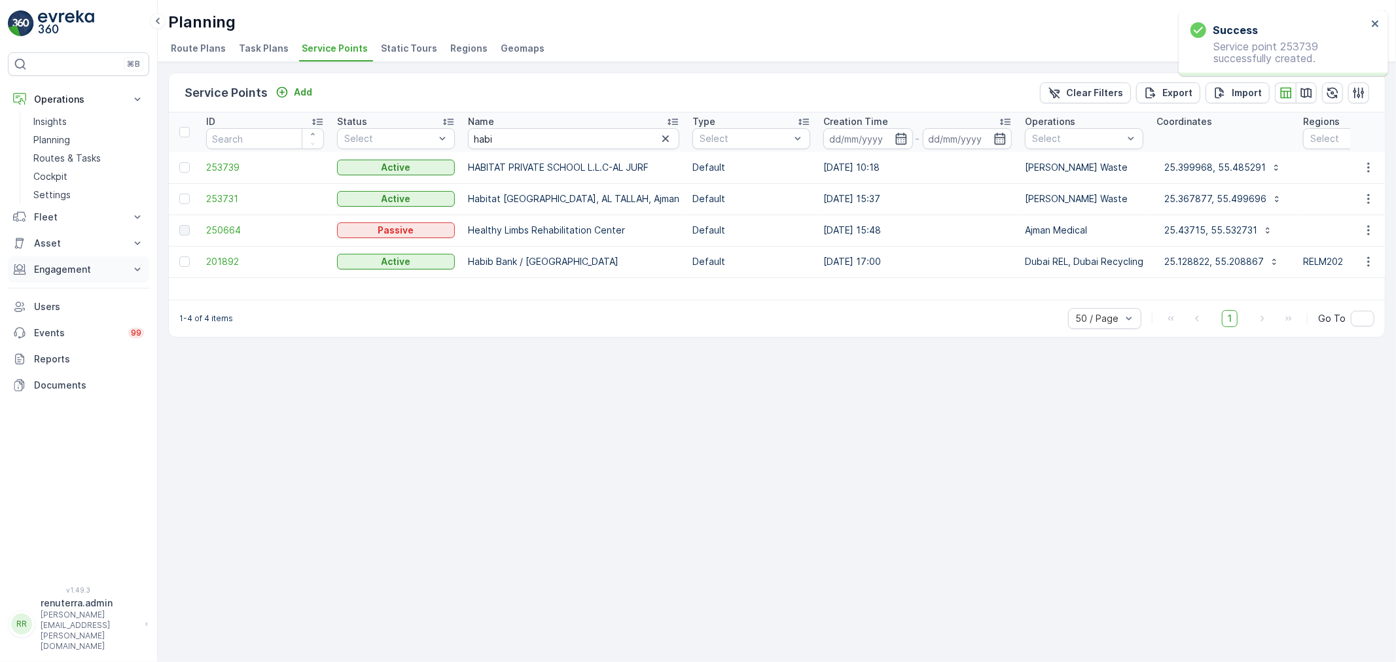
click at [107, 266] on p "Engagement" at bounding box center [78, 269] width 89 height 13
click at [79, 349] on p "Service Points" at bounding box center [64, 346] width 63 height 13
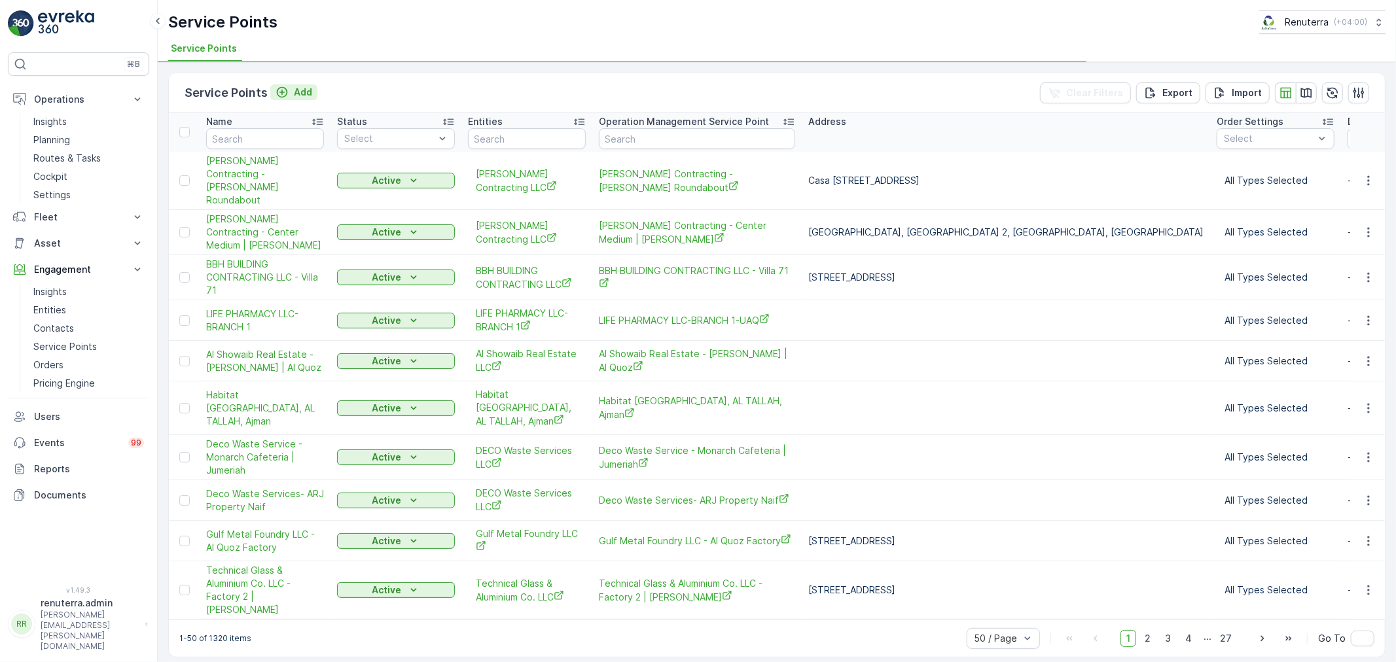
click at [298, 92] on p "Add" at bounding box center [303, 92] width 18 height 13
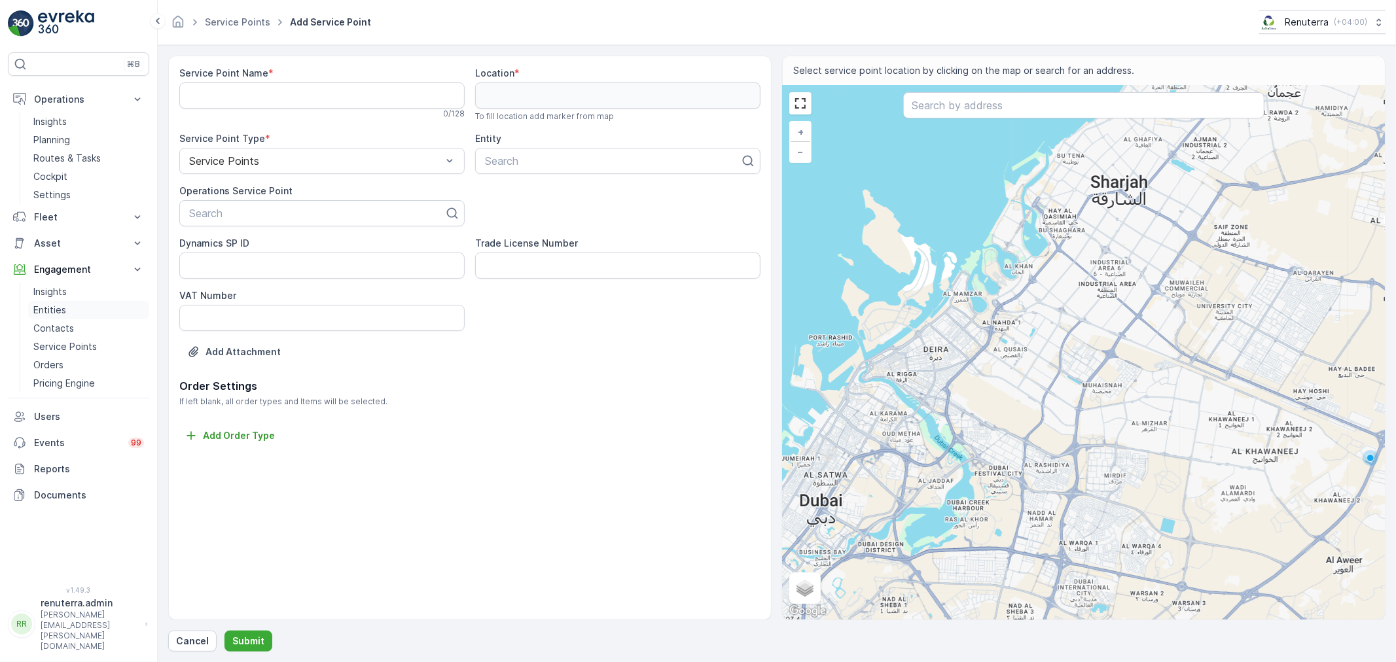
click at [43, 310] on p "Entities" at bounding box center [49, 310] width 33 height 13
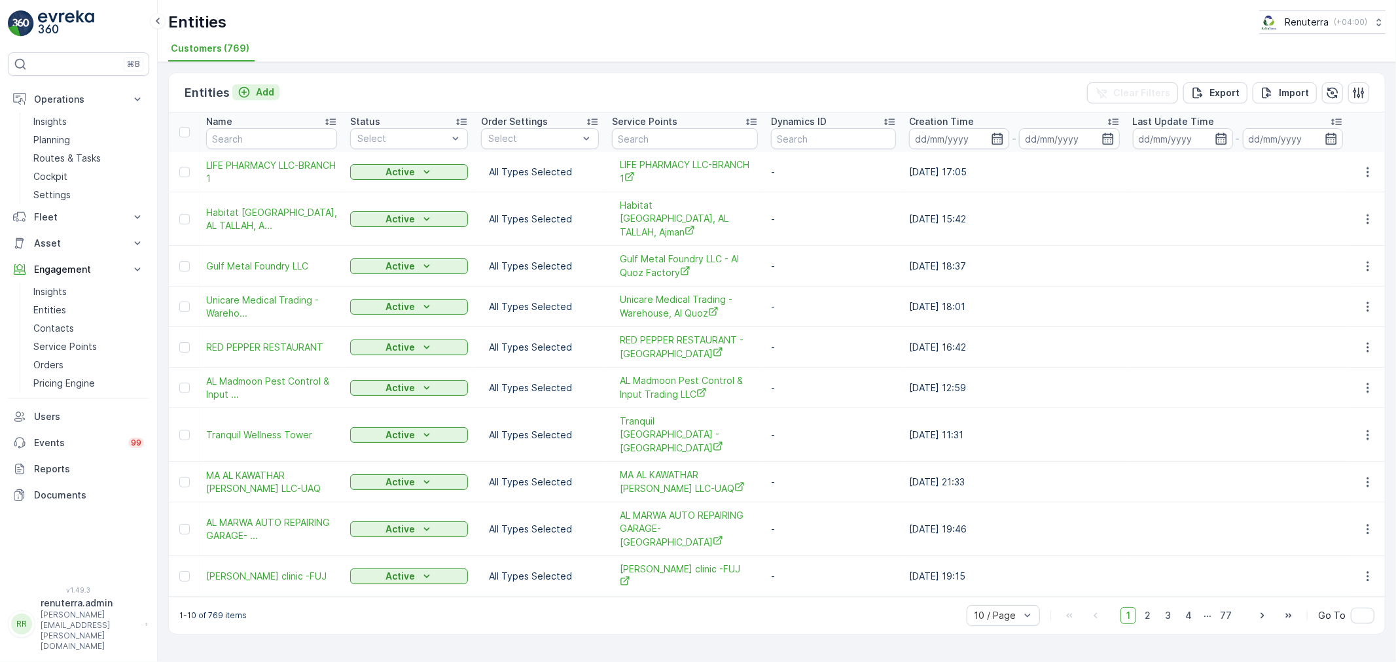
click at [262, 96] on p "Add" at bounding box center [265, 92] width 18 height 13
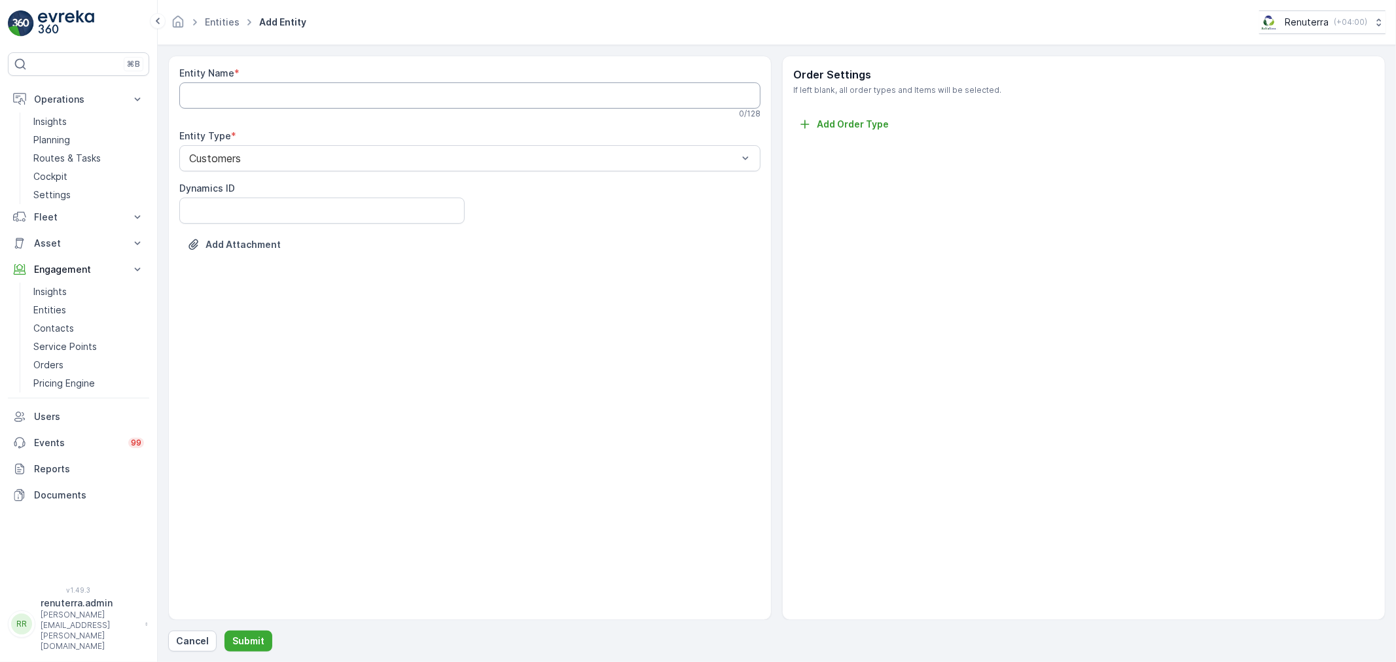
click at [262, 96] on Name "Entity Name" at bounding box center [469, 95] width 581 height 26
paste Name "HABITAT PRIVATE SCHOOL L.L.C-AL JURF"
drag, startPoint x: 351, startPoint y: 93, endPoint x: 512, endPoint y: 109, distance: 162.4
click at [512, 109] on div "Entity Name * HABITAT PRIVATE SCHOOL L.L.C-AL JURF This entity name is availabl…" at bounding box center [469, 94] width 581 height 55
click at [437, 363] on div "Entity Name * HABITAT PRIVATE SCHOOL L.L.C-AL JURF This entity name is availabl…" at bounding box center [469, 338] width 603 height 565
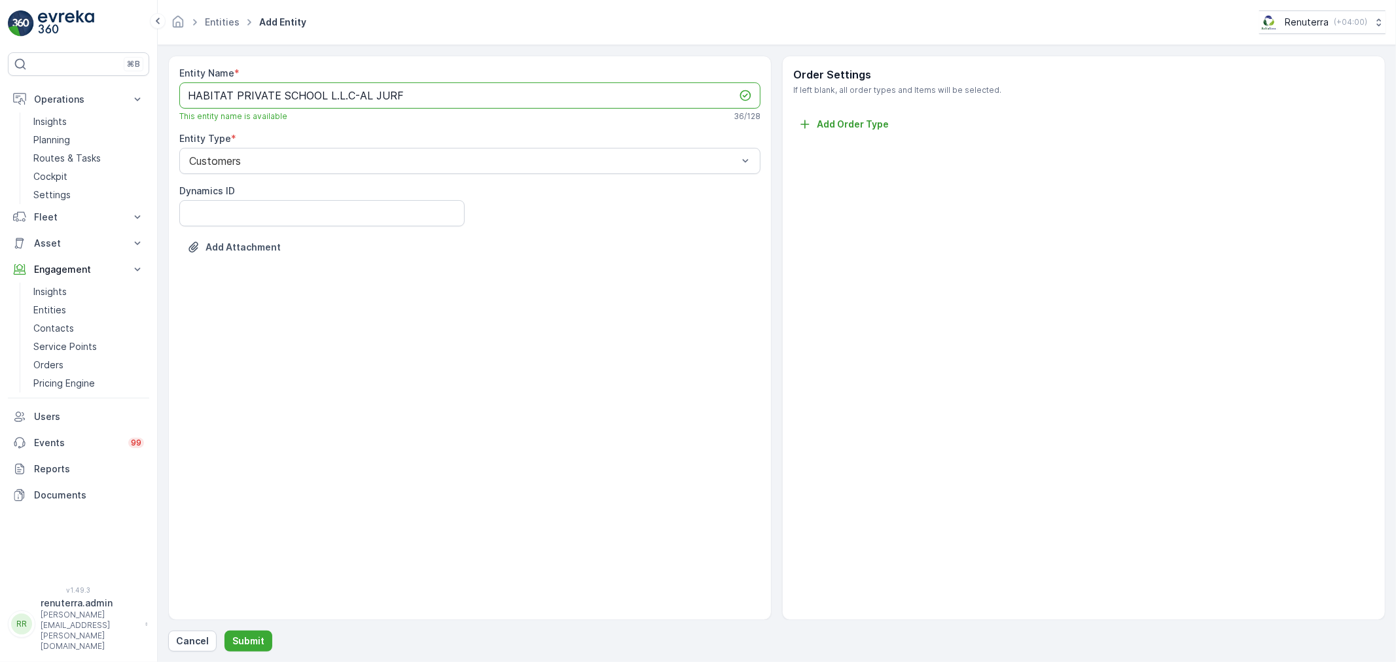
drag, startPoint x: 351, startPoint y: 94, endPoint x: 461, endPoint y: 113, distance: 112.2
click at [461, 113] on div "Entity Name * HABITAT PRIVATE SCHOOL L.L.C-AL JURF This entity name is availabl…" at bounding box center [469, 94] width 581 height 55
type Name "HABITAT PRIVATE SCHOOL L.L.C"
click at [370, 389] on div "Entity Name * HABITAT PRIVATE SCHOOL L.L.C This entity name is available 28 / 1…" at bounding box center [469, 338] width 603 height 565
click at [245, 637] on p "Submit" at bounding box center [248, 641] width 32 height 13
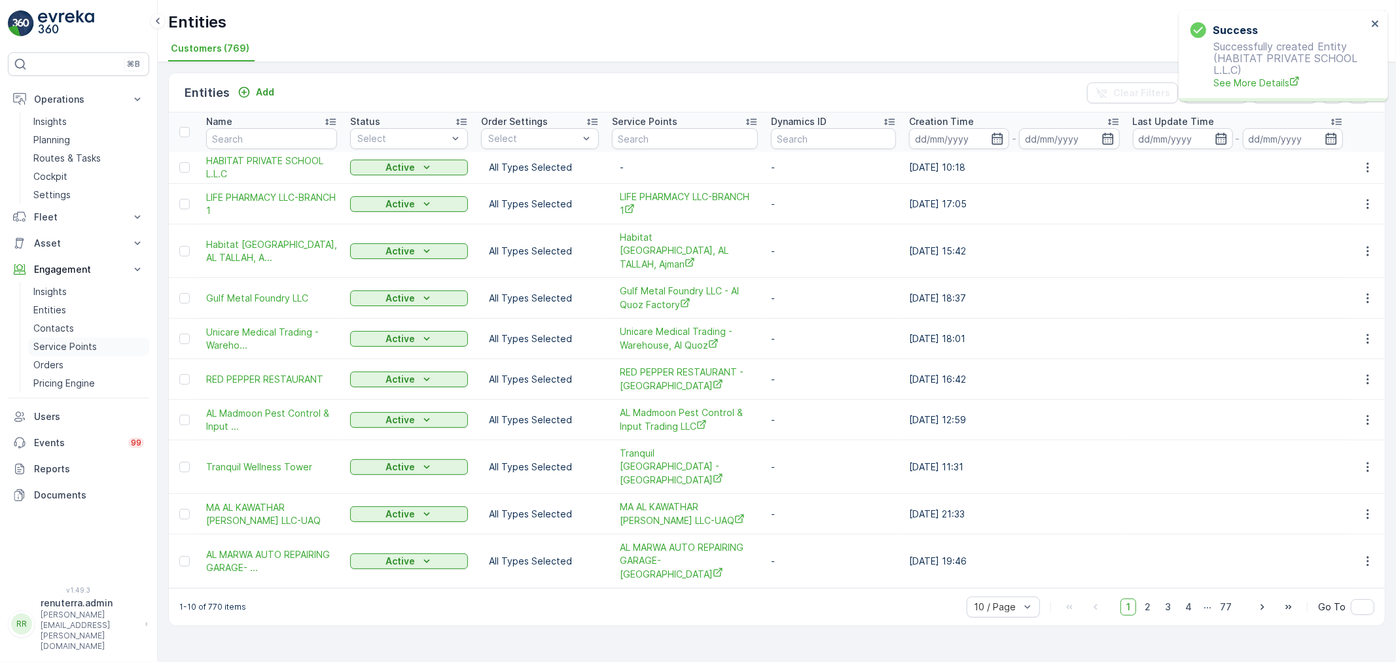
click at [69, 345] on p "Service Points" at bounding box center [64, 346] width 63 height 13
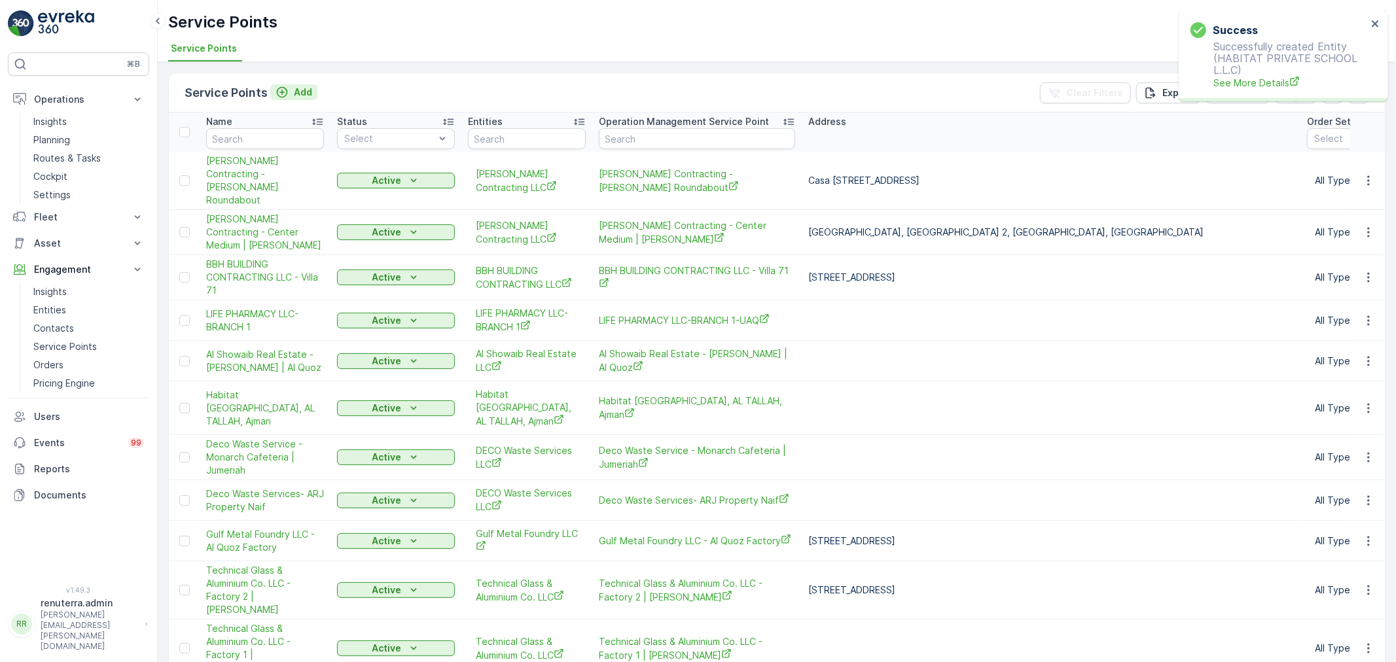
click at [296, 87] on p "Add" at bounding box center [303, 92] width 18 height 13
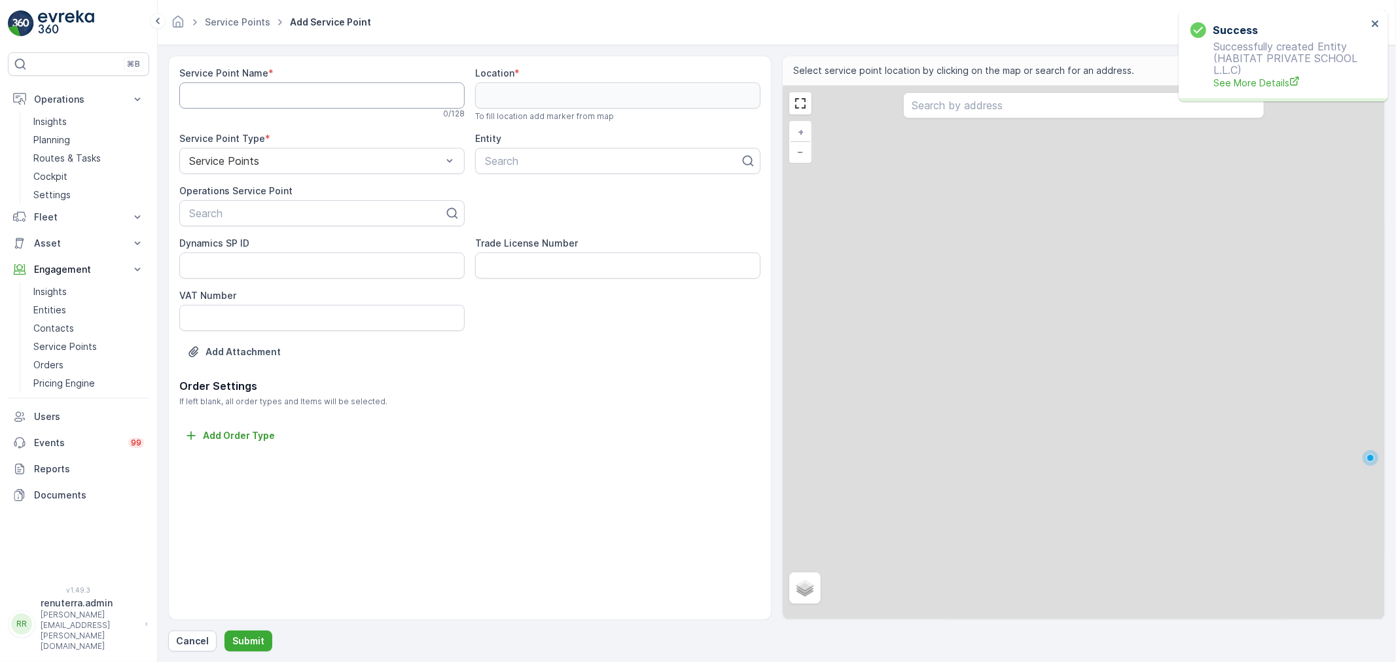
click at [306, 97] on Name "Service Point Name" at bounding box center [321, 95] width 285 height 26
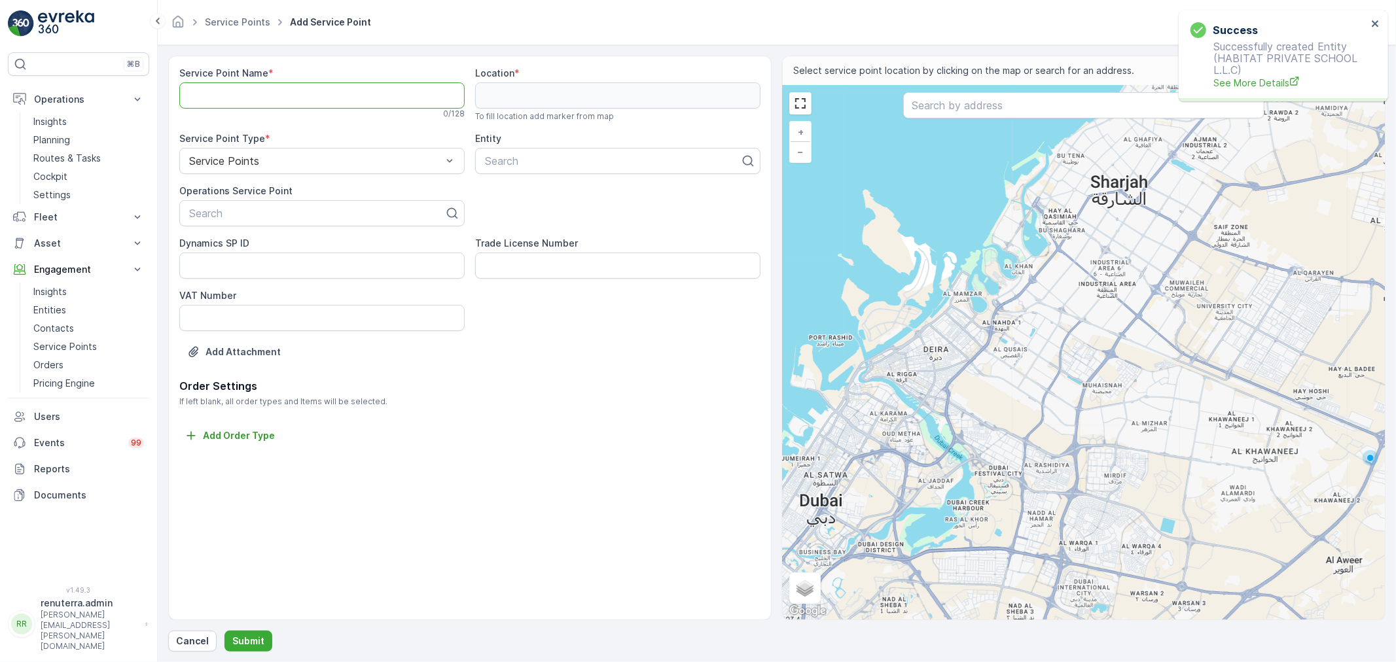
paste Name "HABITAT PRIVATE SCHOOL L.L.C-AL JURF"
type Name "HABITAT PRIVATE SCHOOL L.L.C-AL JURF"
click at [953, 113] on input "text" at bounding box center [1083, 105] width 361 height 26
paste input "Habitat School, Al Jurf"
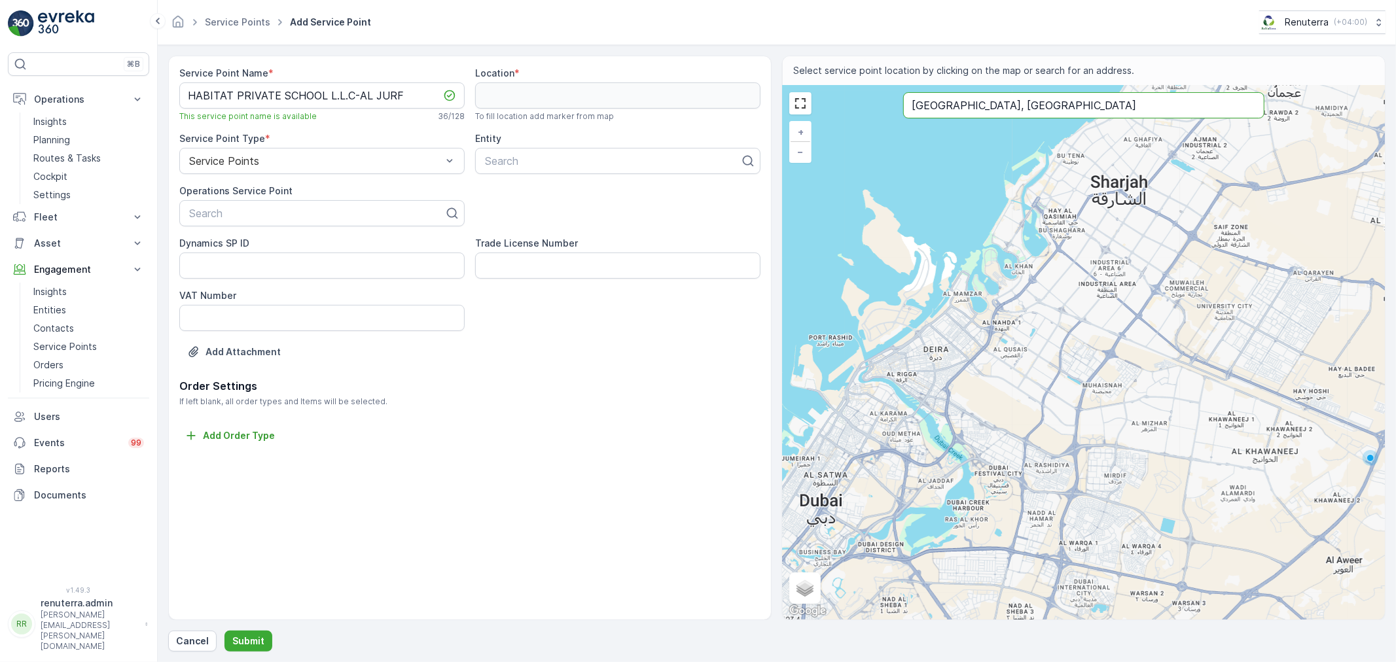
type input "Habitat School, Al Jurf"
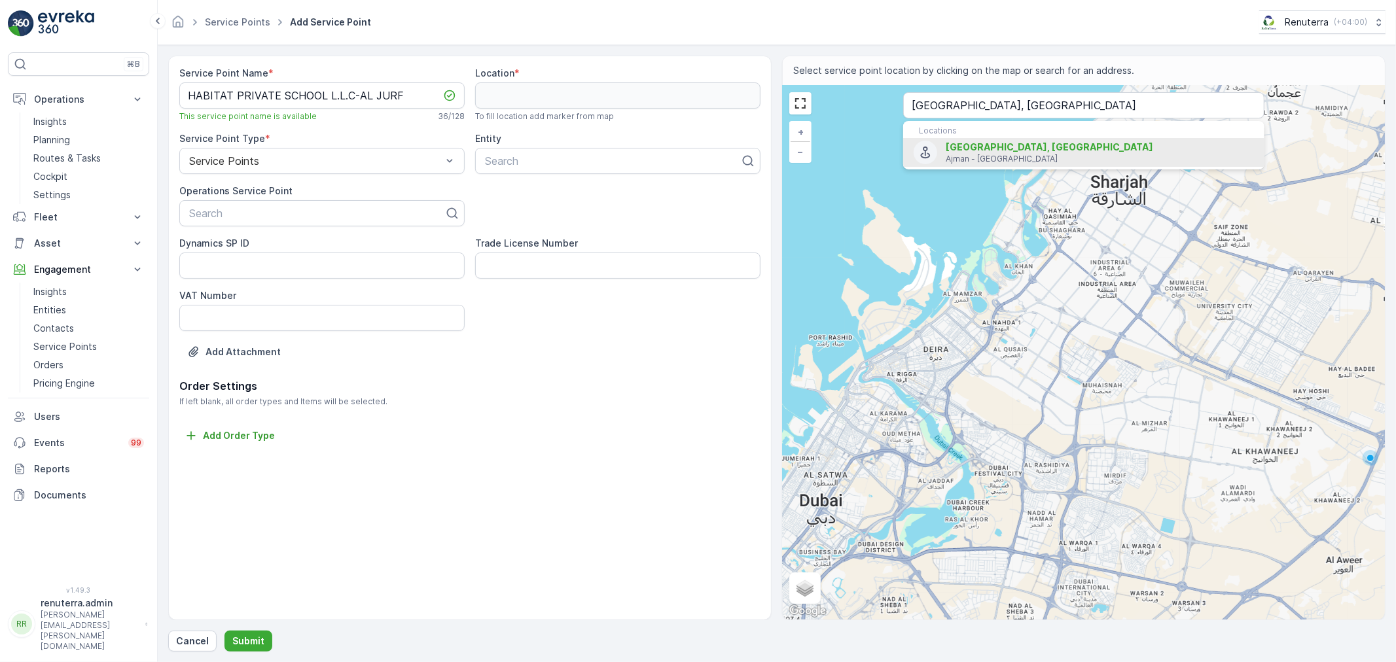
click at [975, 143] on span "Habitat School, Al Jurf" at bounding box center [1049, 146] width 207 height 11
type input "25.3999685,55.4852911"
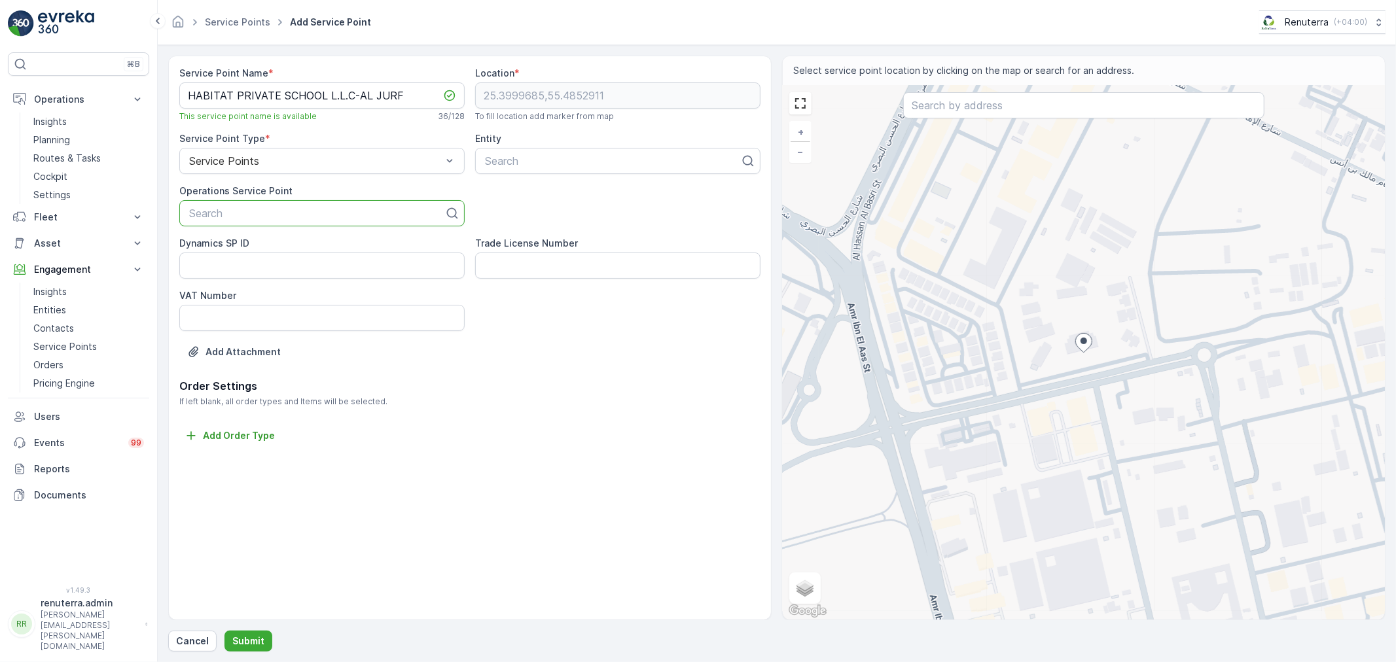
paste input "Habitat School, Al Jurf"
type input "Habitat School, Al Jurf"
click at [393, 92] on Name "HABITAT PRIVATE SCHOOL L.L.C-AL JURF" at bounding box center [321, 95] width 285 height 26
click at [289, 217] on div at bounding box center [317, 213] width 258 height 12
paste input "HABITAT PRIVATE SCHOOL L.L.C-AL JURF"
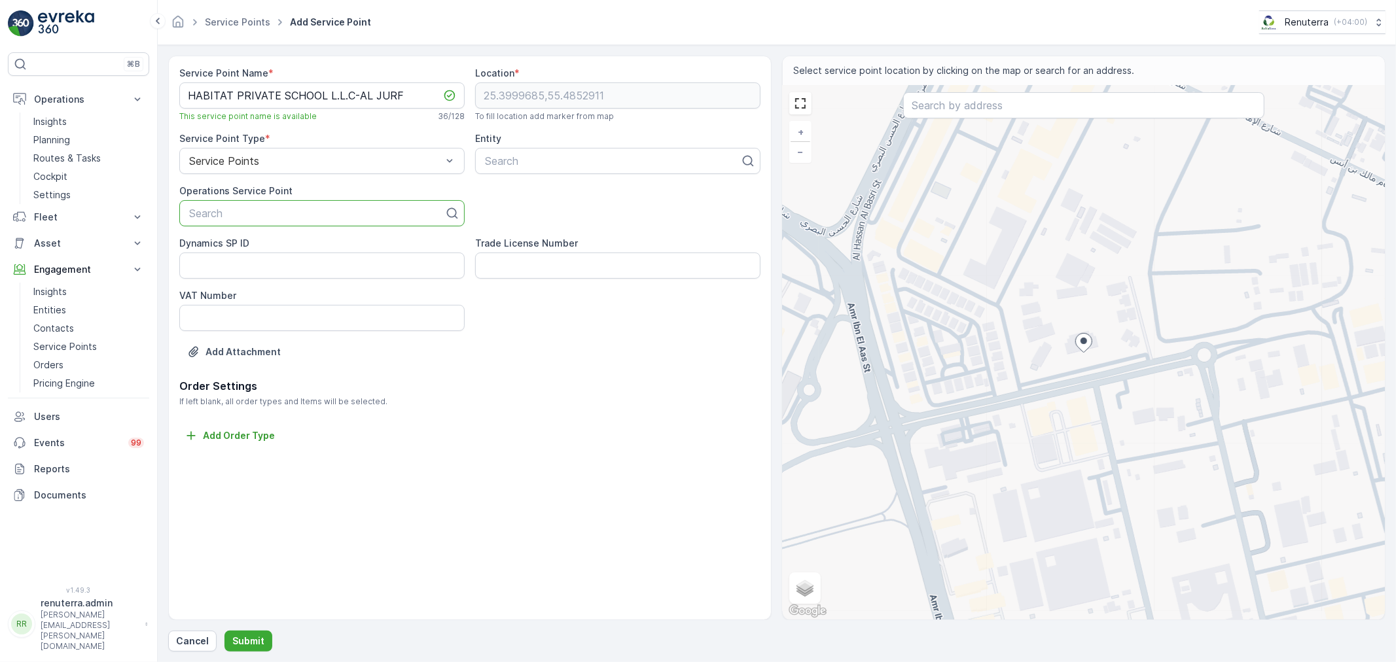
type input "HABITAT PRIVATE SCHOOL L.L.C-AL JURF"
click at [285, 244] on span "HABITAT PRIVATE SCHOOL L.L.C-AL JURF" at bounding box center [295, 245] width 216 height 12
click at [539, 162] on div at bounding box center [613, 161] width 258 height 12
type input "HABITAT"
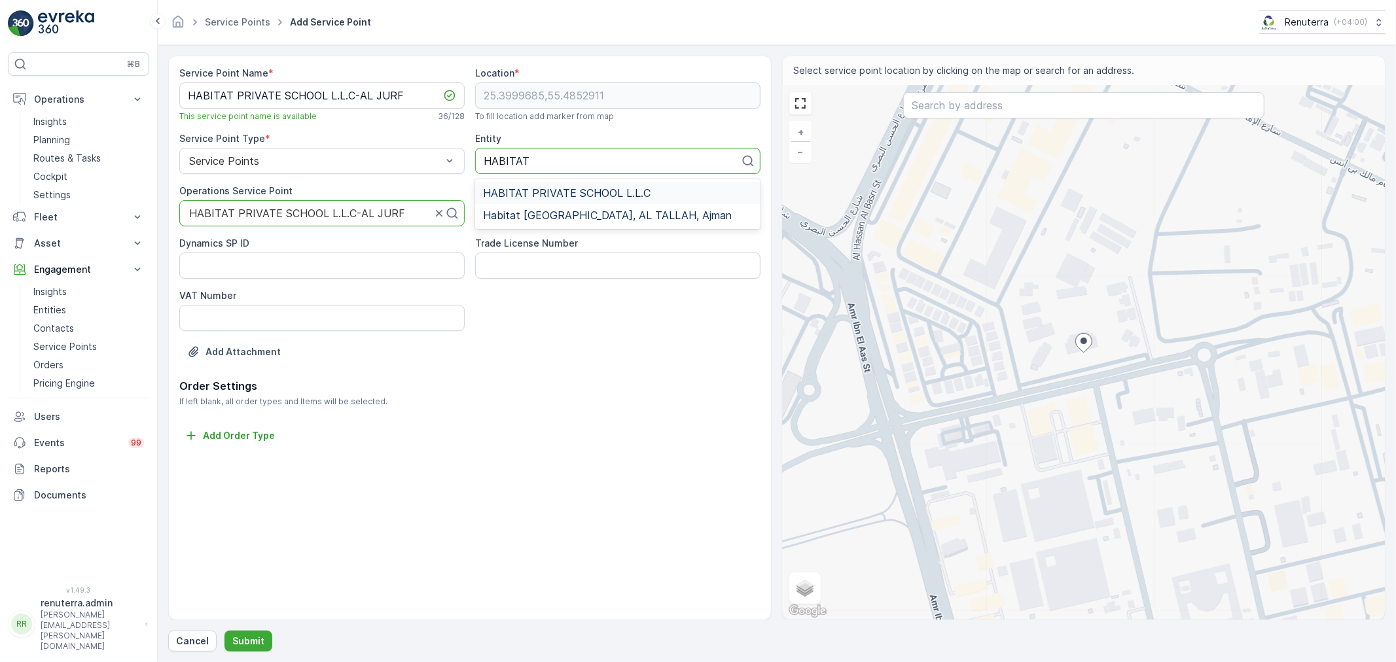
click at [604, 193] on span "HABITAT PRIVATE SCHOOL L.L.C" at bounding box center [567, 193] width 168 height 12
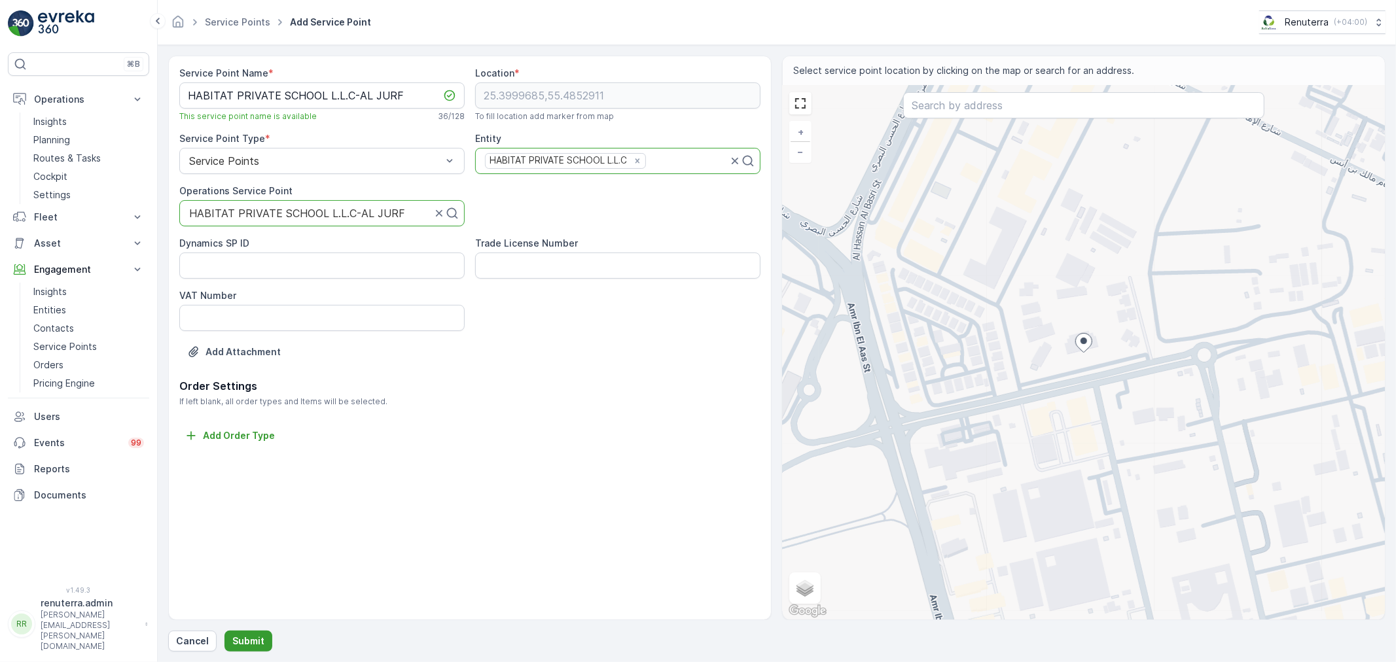
click at [251, 636] on p "Submit" at bounding box center [248, 641] width 32 height 13
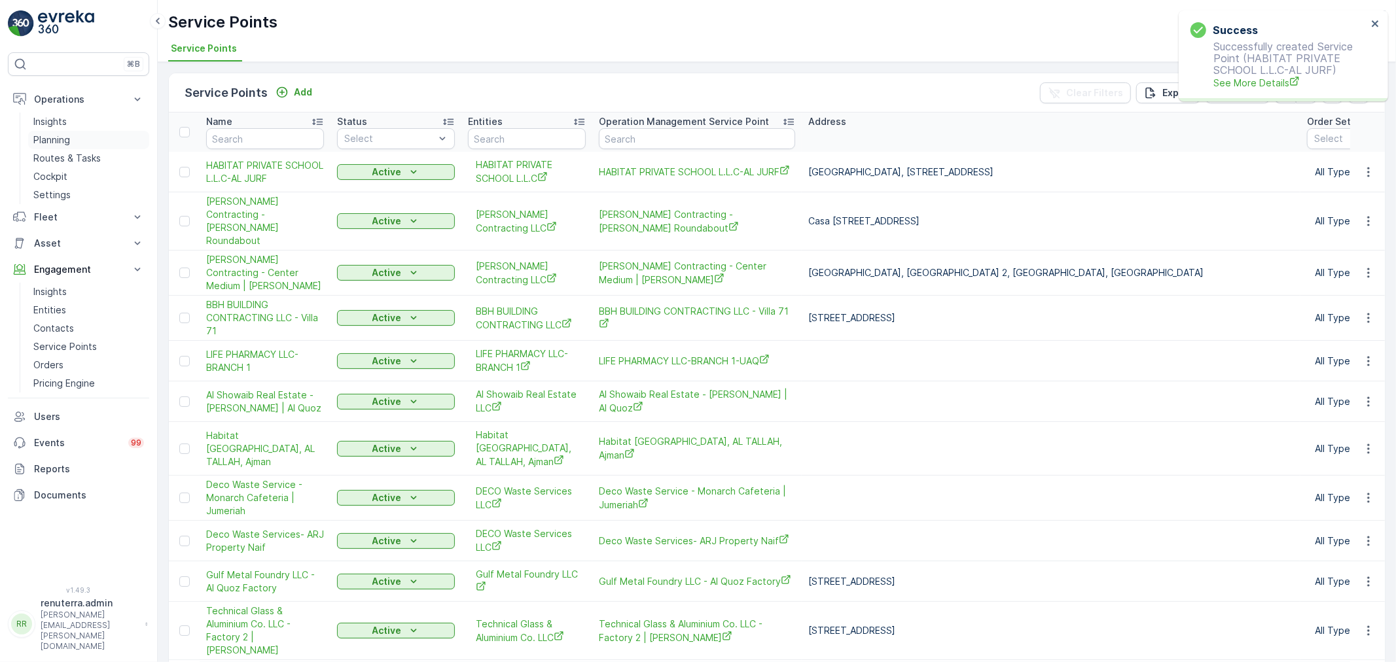
click at [57, 139] on p "Planning" at bounding box center [51, 139] width 37 height 13
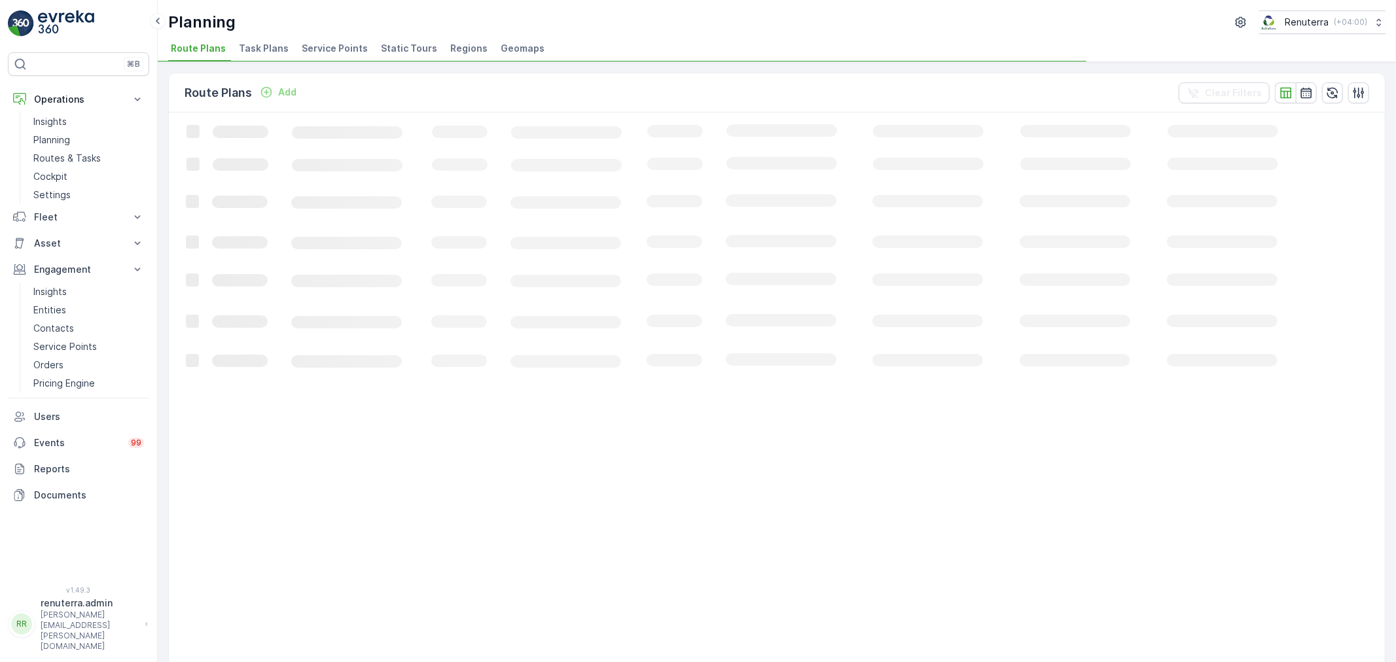
click at [330, 47] on span "Service Points" at bounding box center [335, 48] width 66 height 13
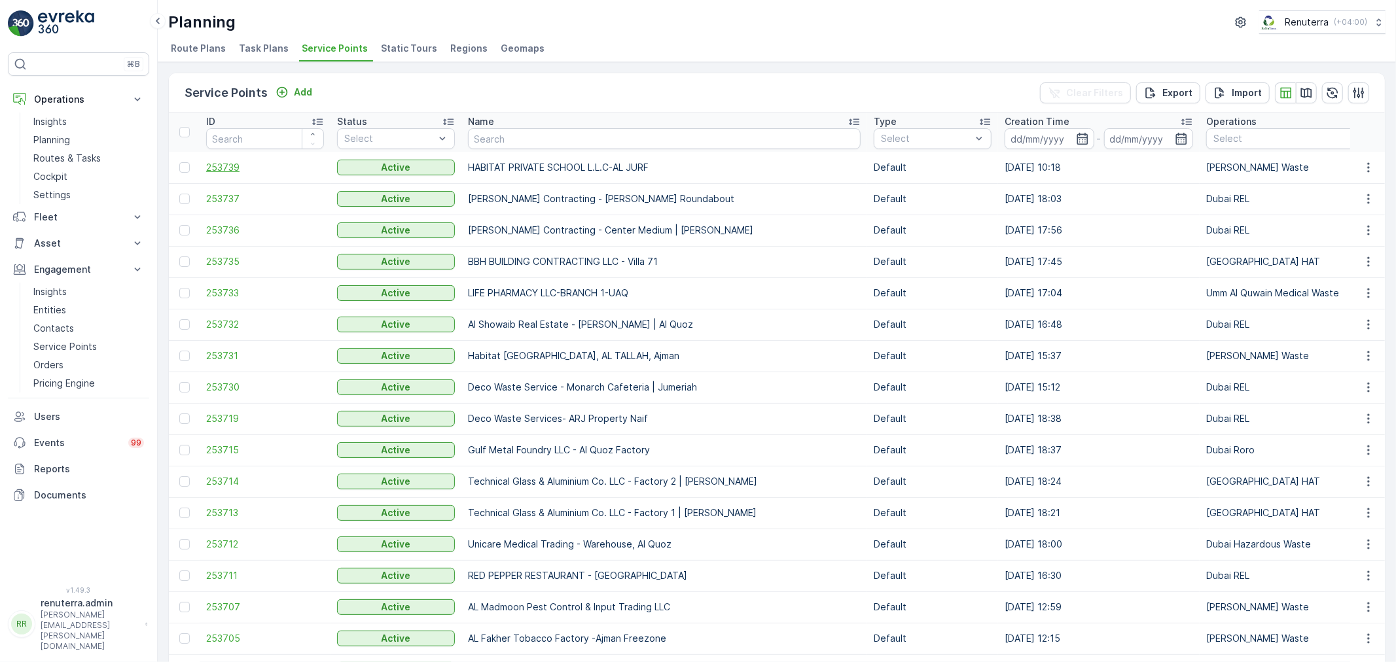
click at [230, 161] on span "253739" at bounding box center [265, 167] width 118 height 13
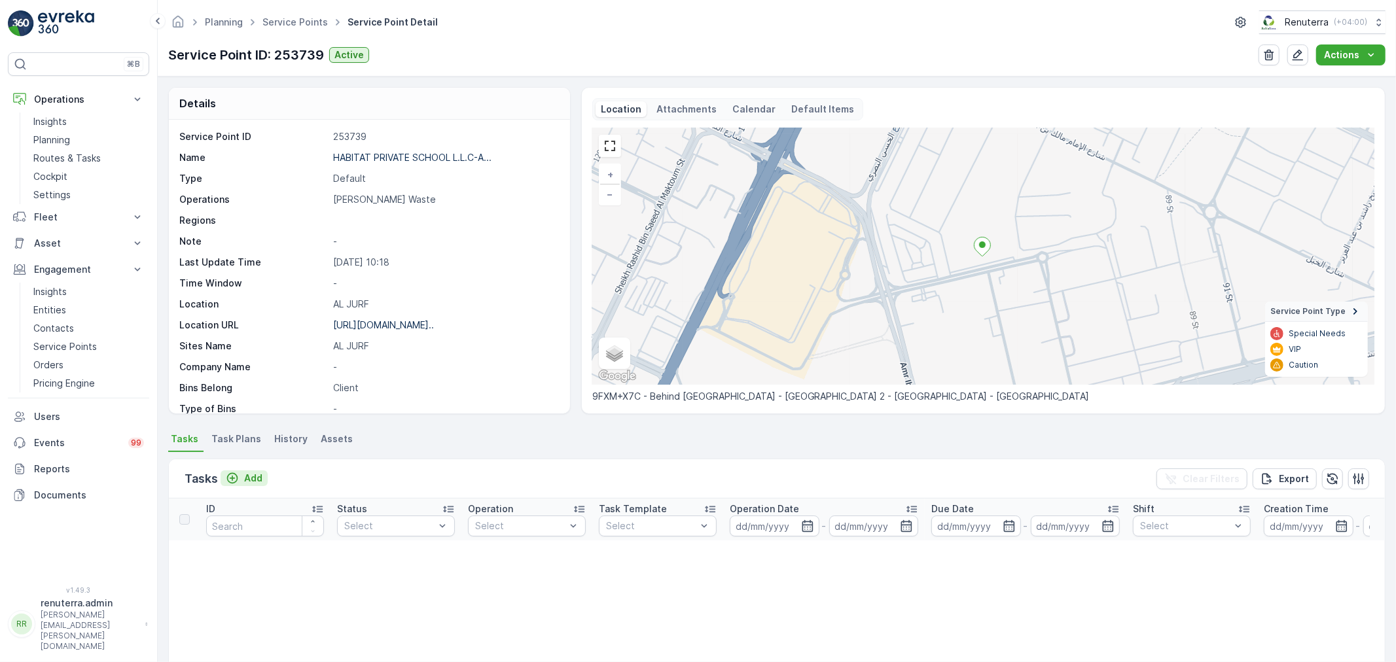
click at [250, 478] on p "Add" at bounding box center [253, 478] width 18 height 13
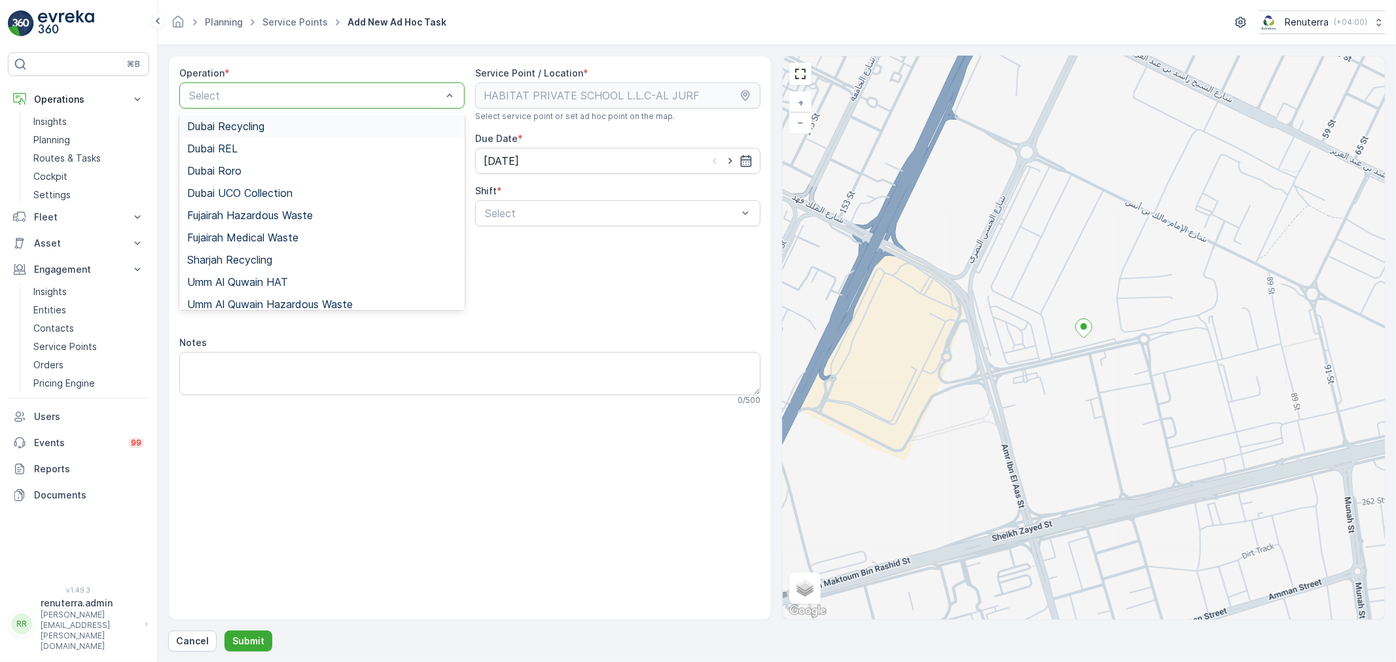
scroll to position [164, 0]
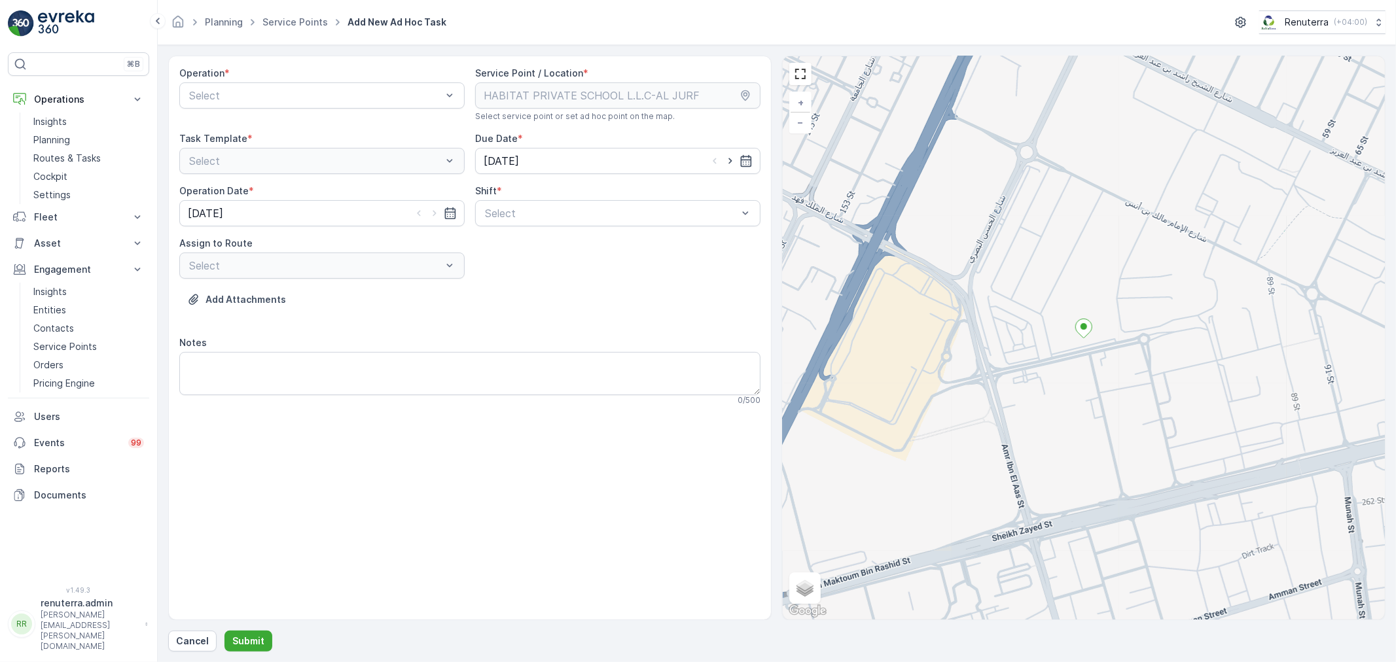
click at [629, 309] on div "Add Attachments" at bounding box center [469, 307] width 581 height 37
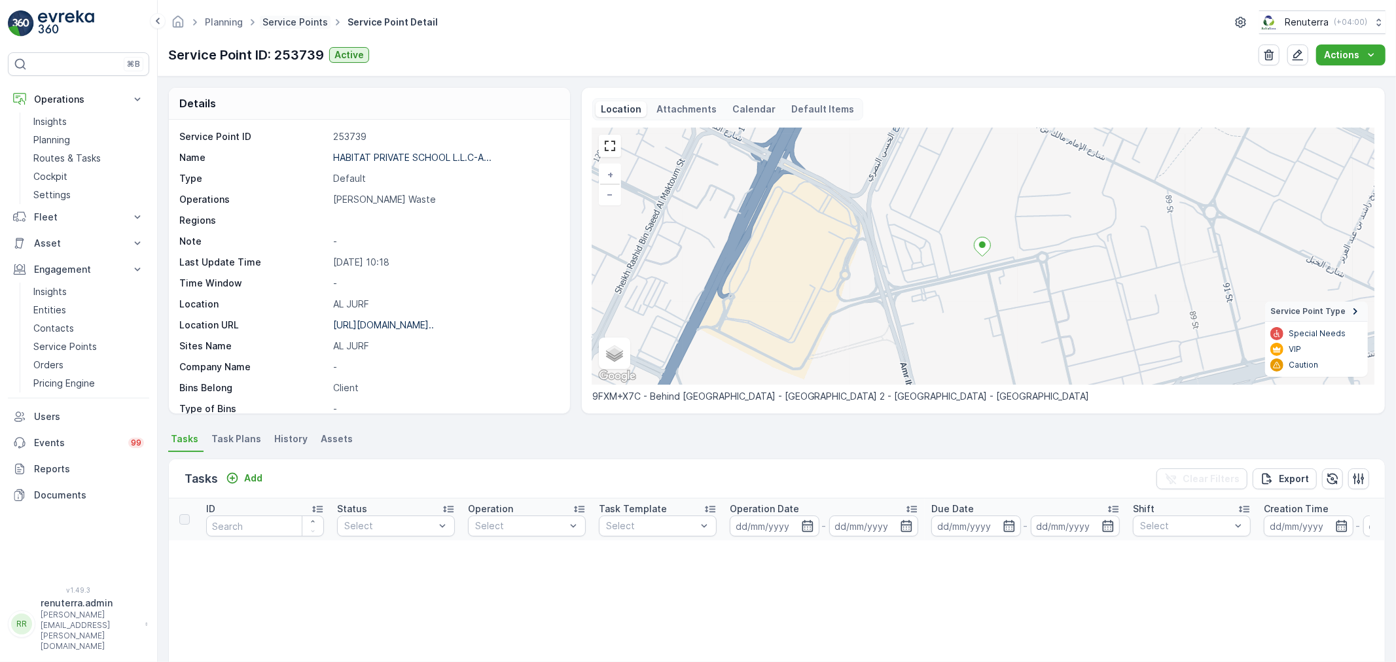
click at [294, 24] on link "Service Points" at bounding box center [294, 21] width 65 height 11
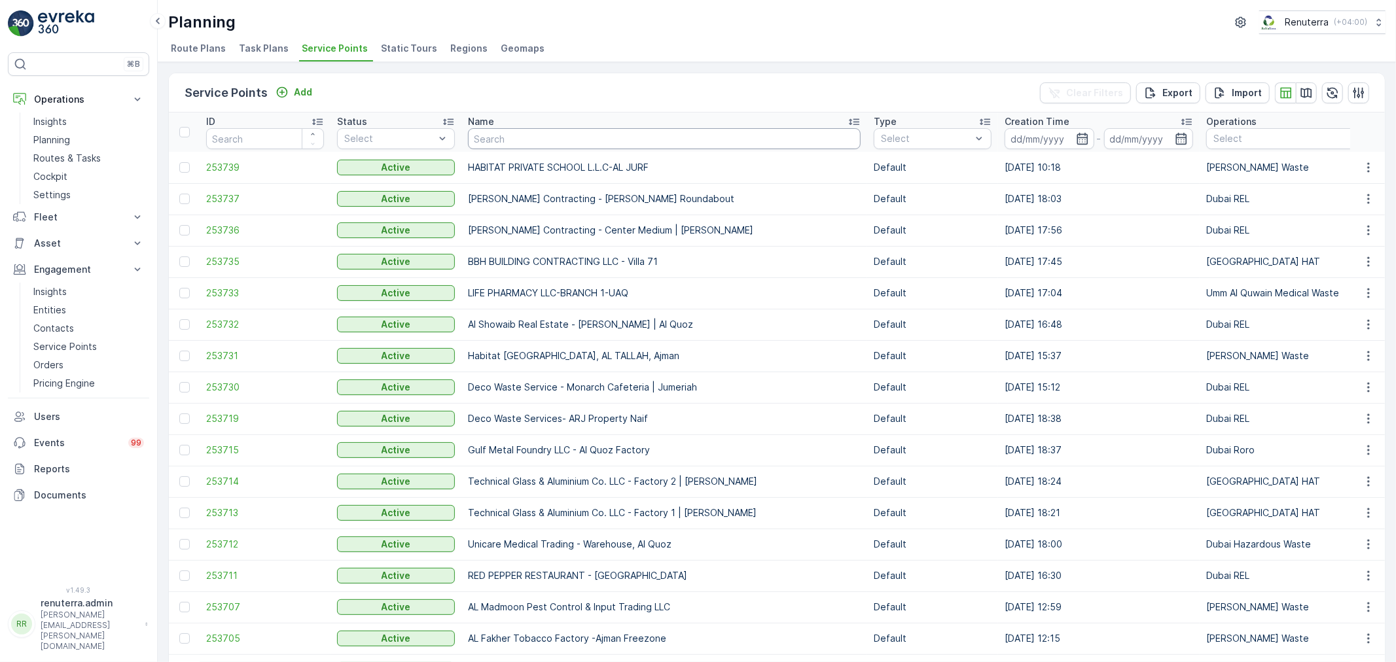
click at [527, 135] on input "text" at bounding box center [664, 138] width 393 height 21
type input "better"
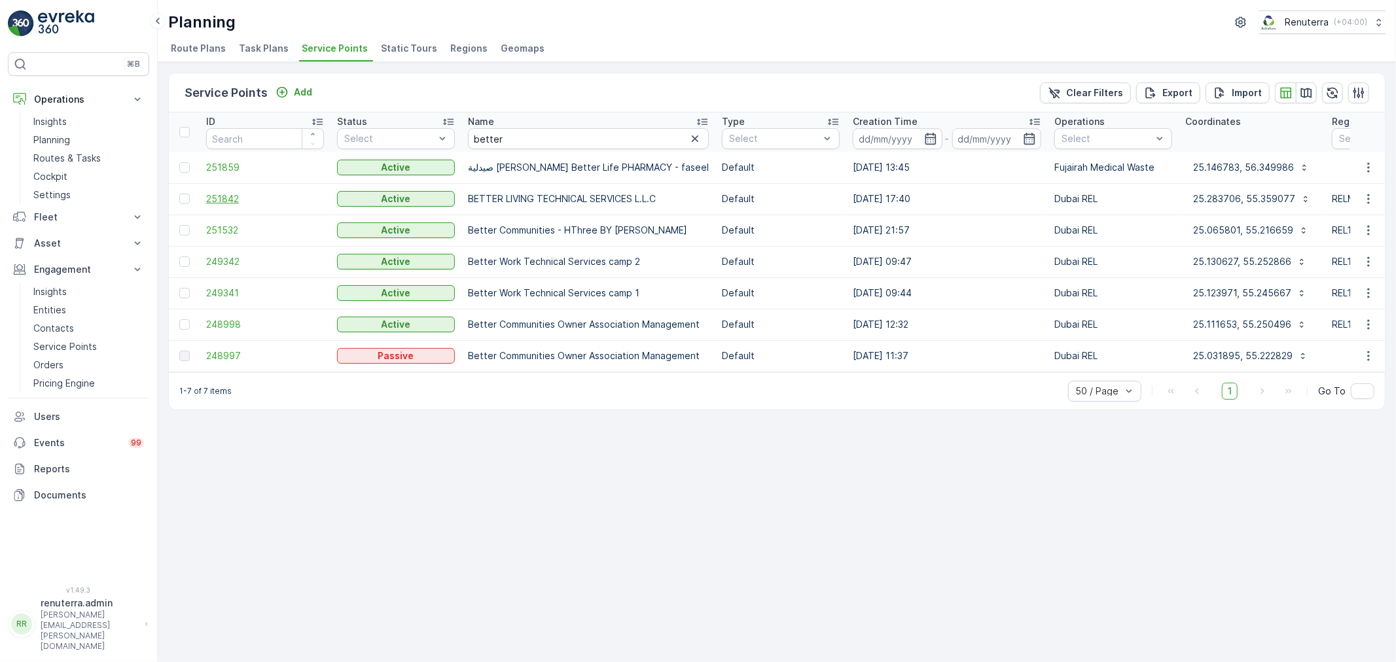
click at [234, 198] on span "251842" at bounding box center [265, 198] width 118 height 13
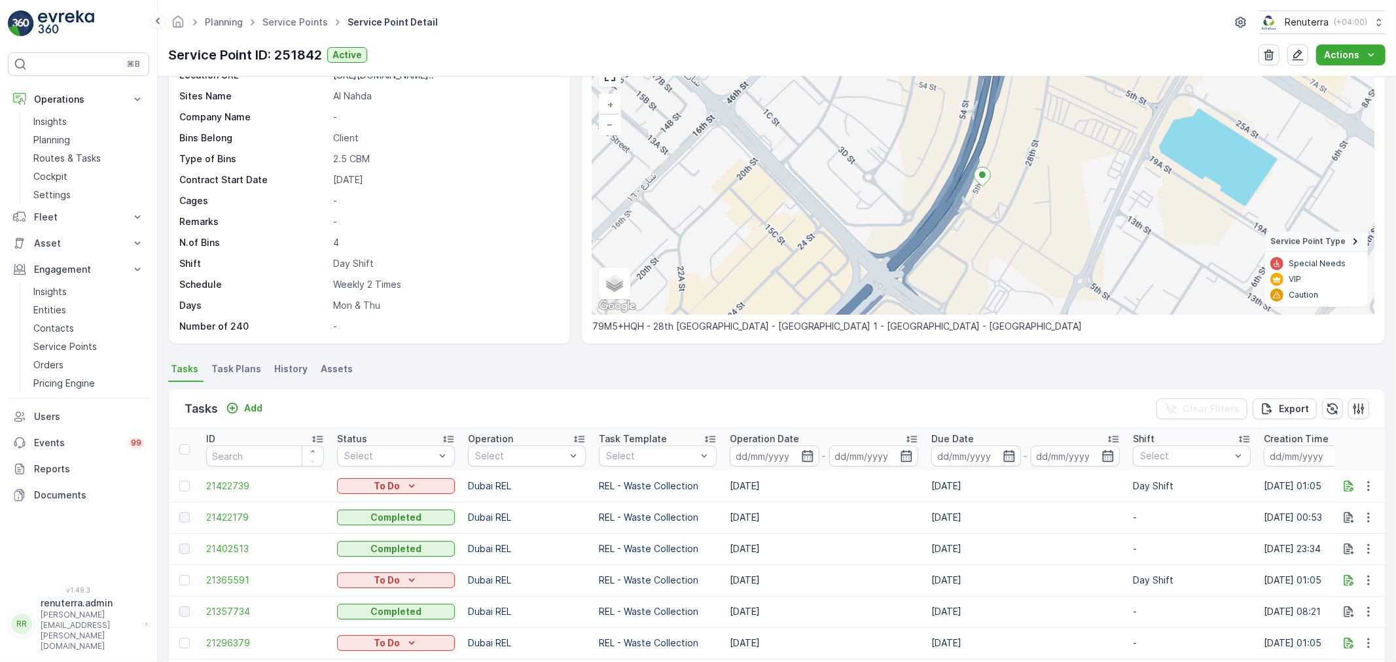
scroll to position [73, 0]
click at [1362, 573] on icon "button" at bounding box center [1368, 577] width 13 height 13
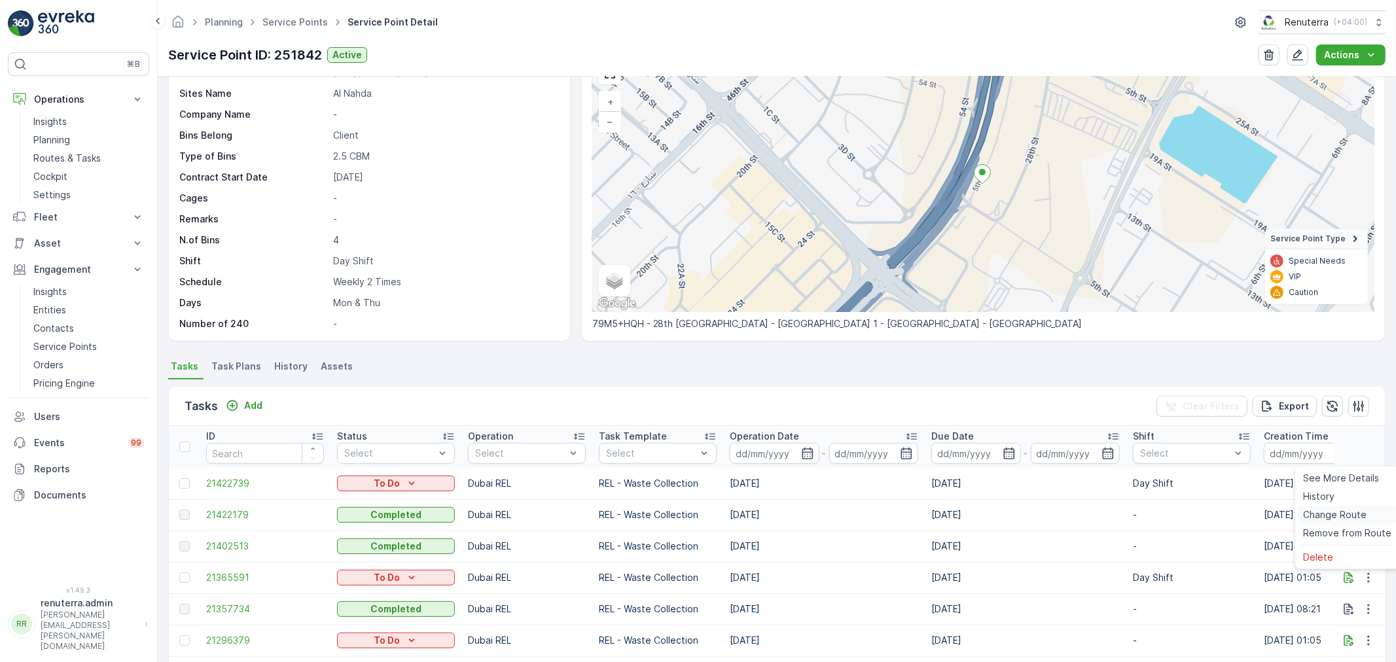
click at [1345, 514] on span "Change Route" at bounding box center [1334, 514] width 63 height 13
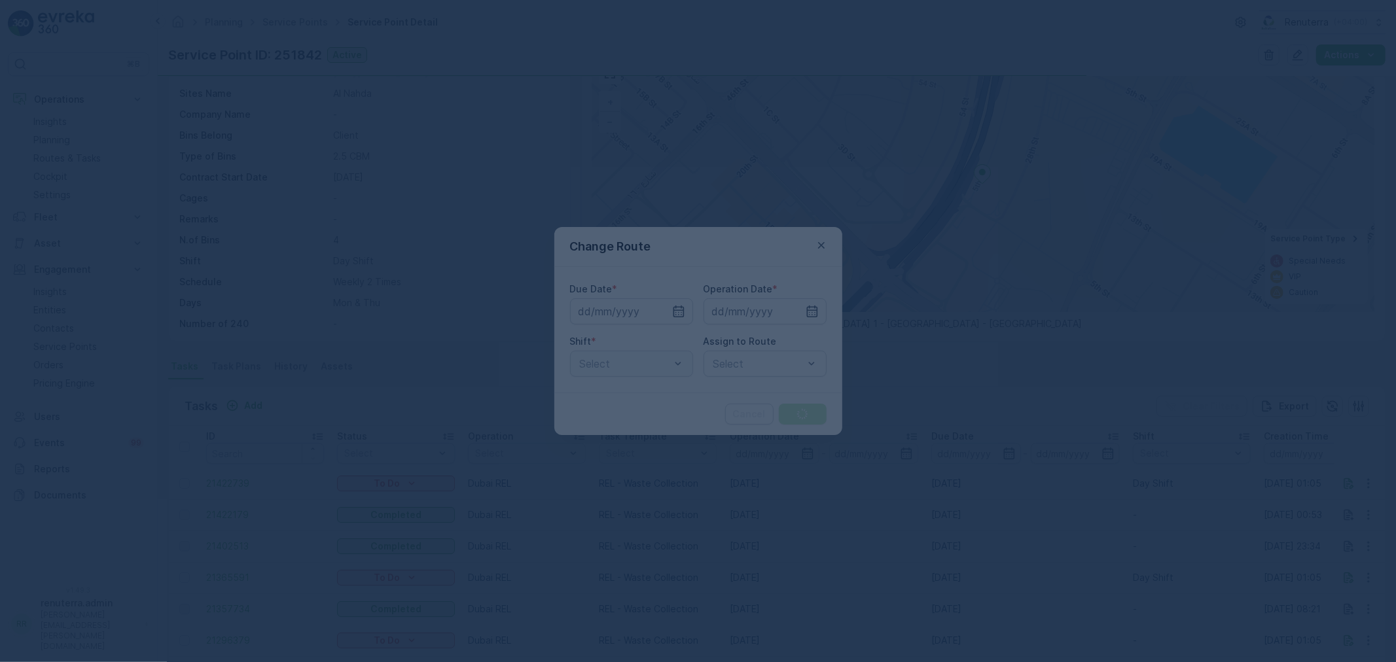
type input "[DATE]"
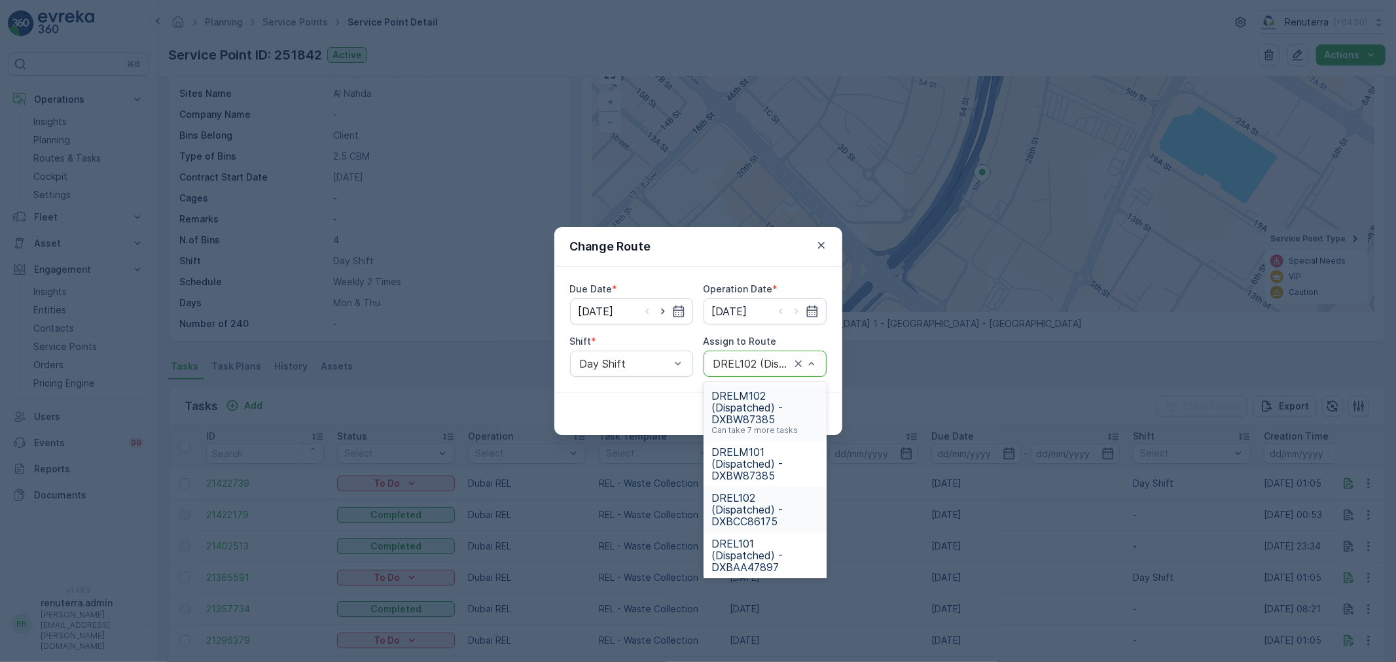
click at [750, 404] on span "DRELM102 (Dispatched) - DXBW87385" at bounding box center [764, 407] width 107 height 35
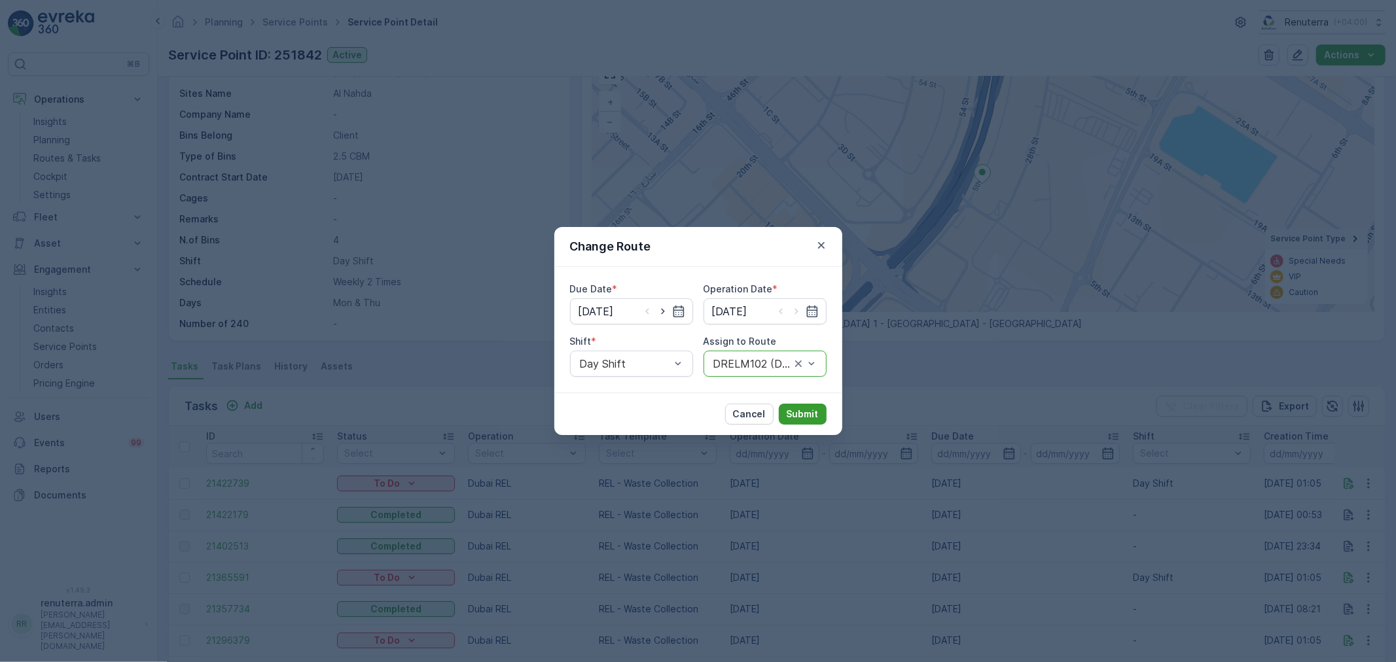
click at [807, 410] on p "Submit" at bounding box center [803, 414] width 32 height 13
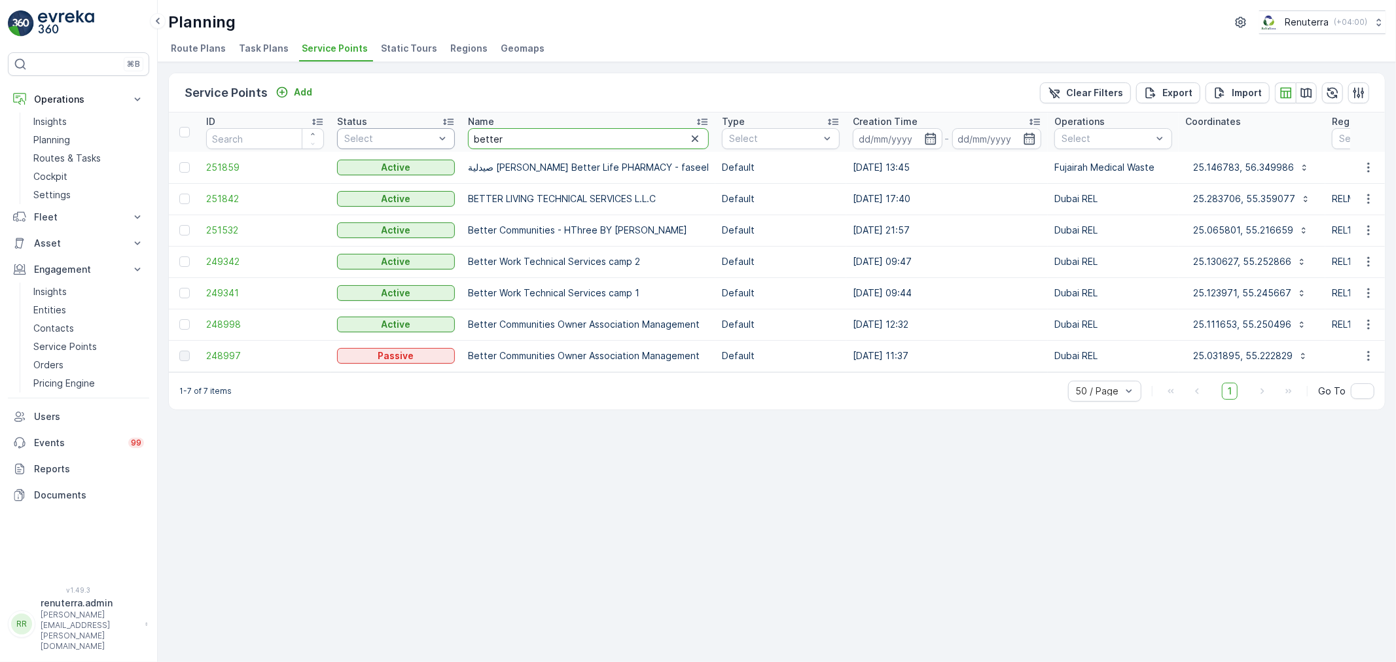
drag, startPoint x: 506, startPoint y: 140, endPoint x: 446, endPoint y: 136, distance: 59.7
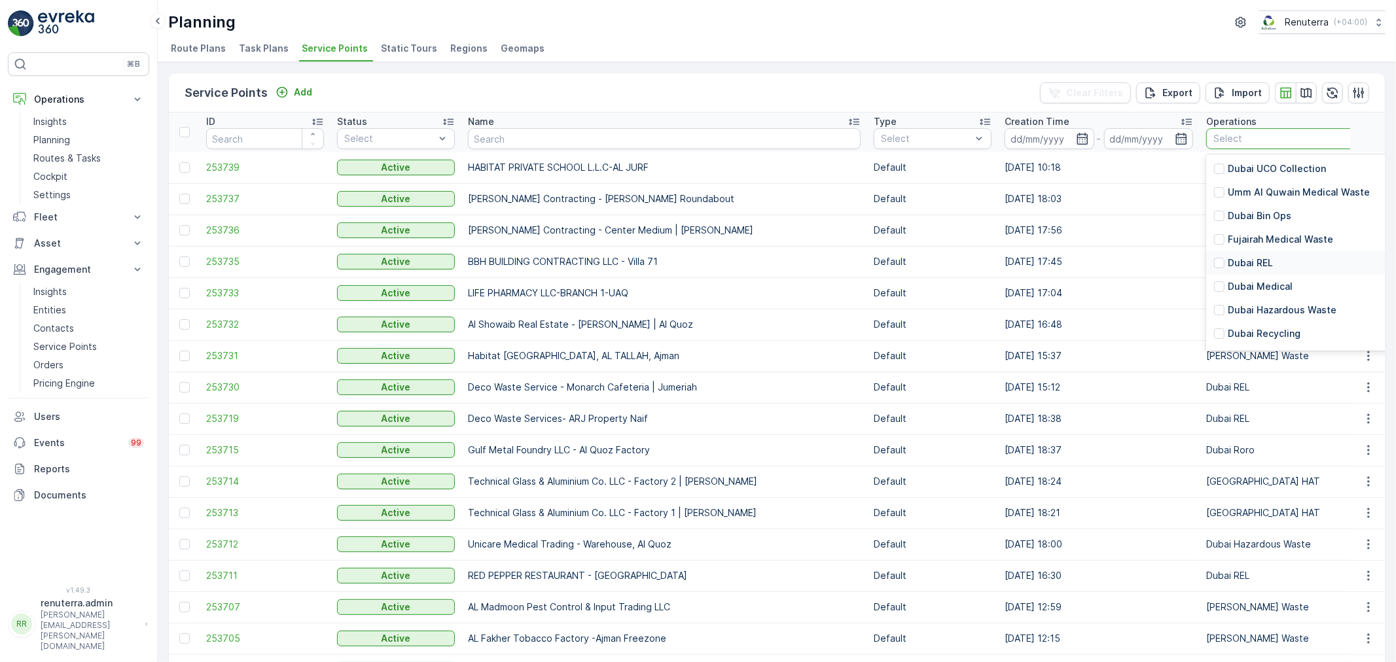
click at [1228, 260] on p "Dubai REL" at bounding box center [1250, 262] width 45 height 13
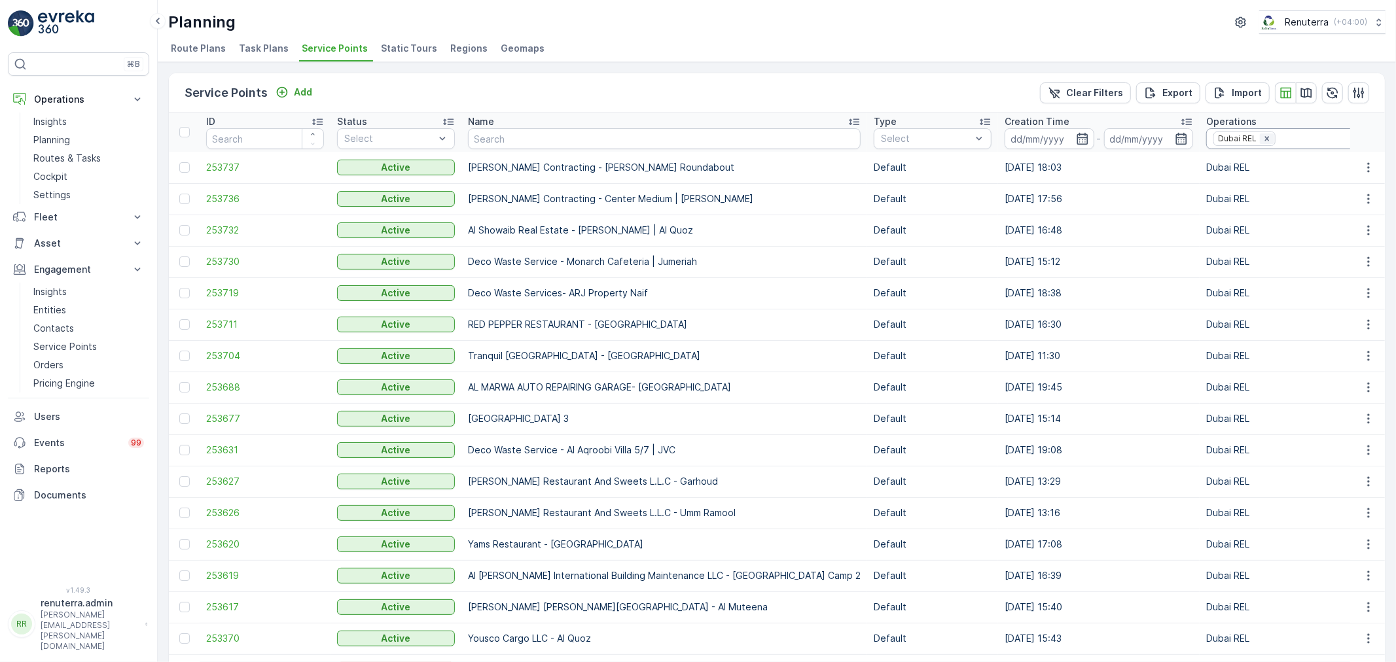
click at [1262, 137] on icon "Remove Dubai REL" at bounding box center [1266, 138] width 9 height 9
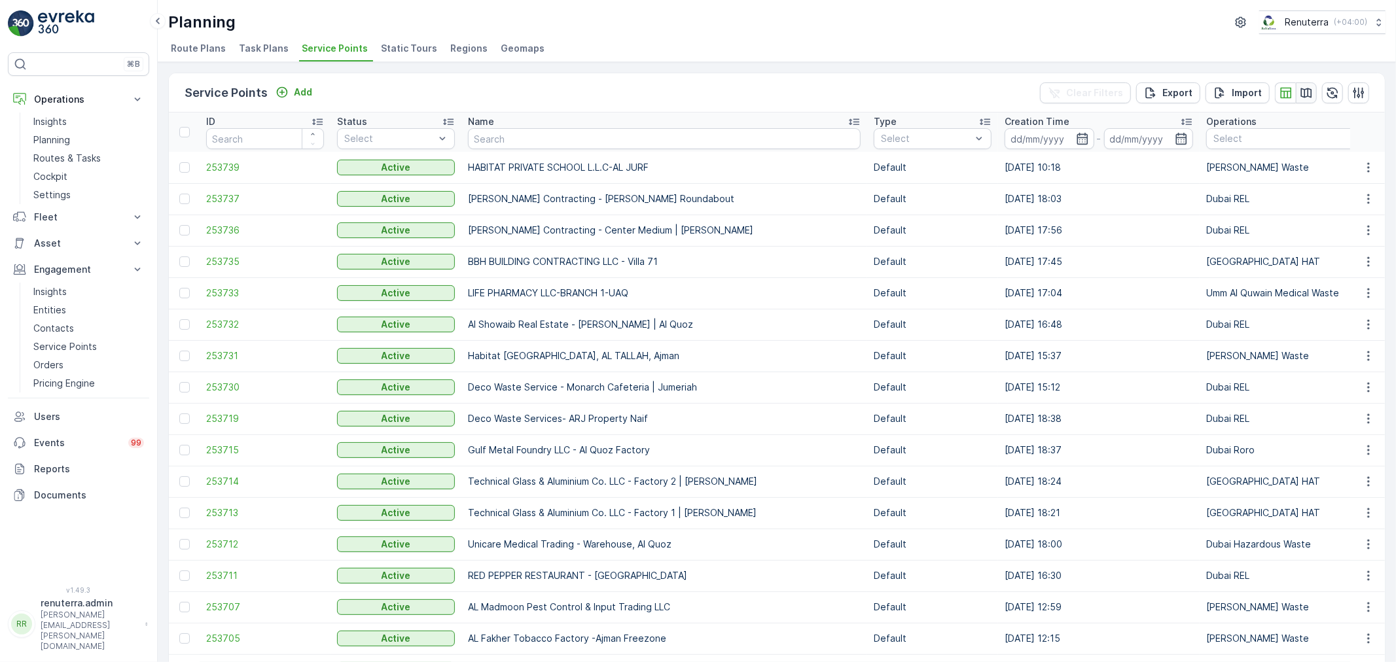
click at [1300, 92] on icon "button" at bounding box center [1306, 92] width 13 height 13
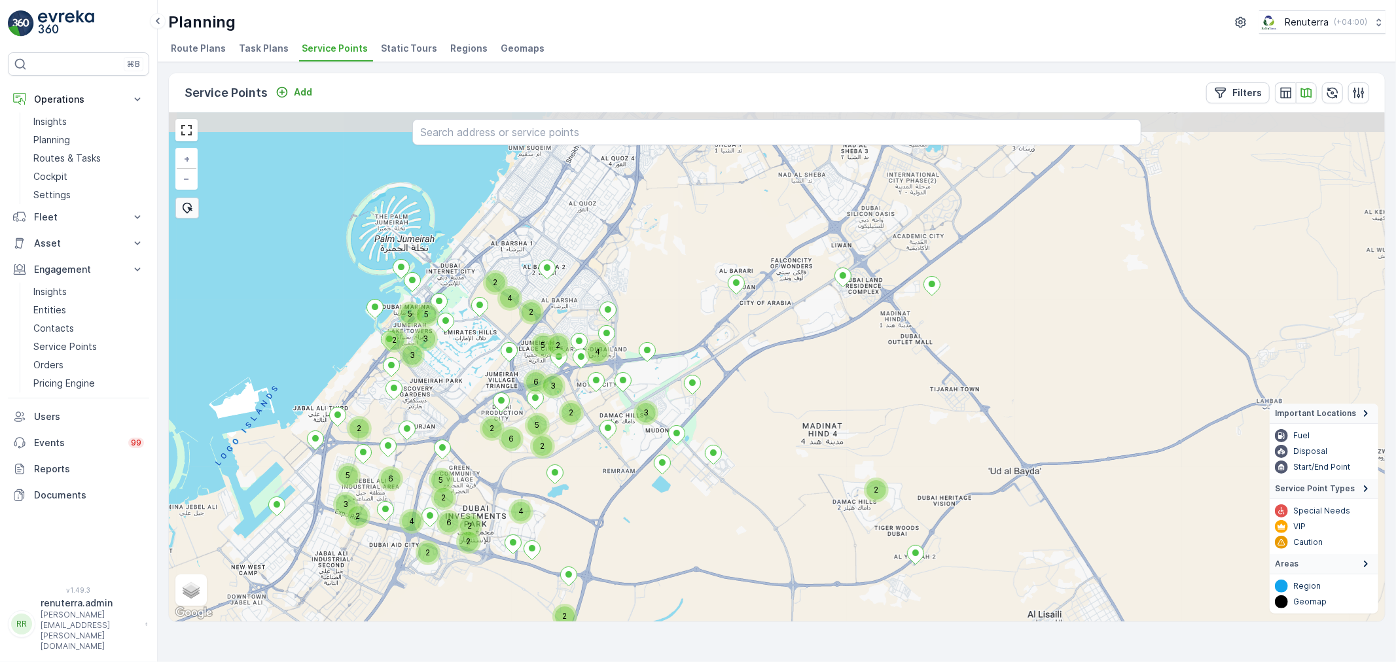
drag, startPoint x: 814, startPoint y: 308, endPoint x: 806, endPoint y: 469, distance: 161.8
click at [806, 469] on div "2 2 2 4 6 3 5 2 4 5 6 2 2 2 4 2 3 5 2 4 2 2 5 3 5 2 3 6 3 6 2 2 2 5 + − Satelli…" at bounding box center [777, 367] width 1216 height 509
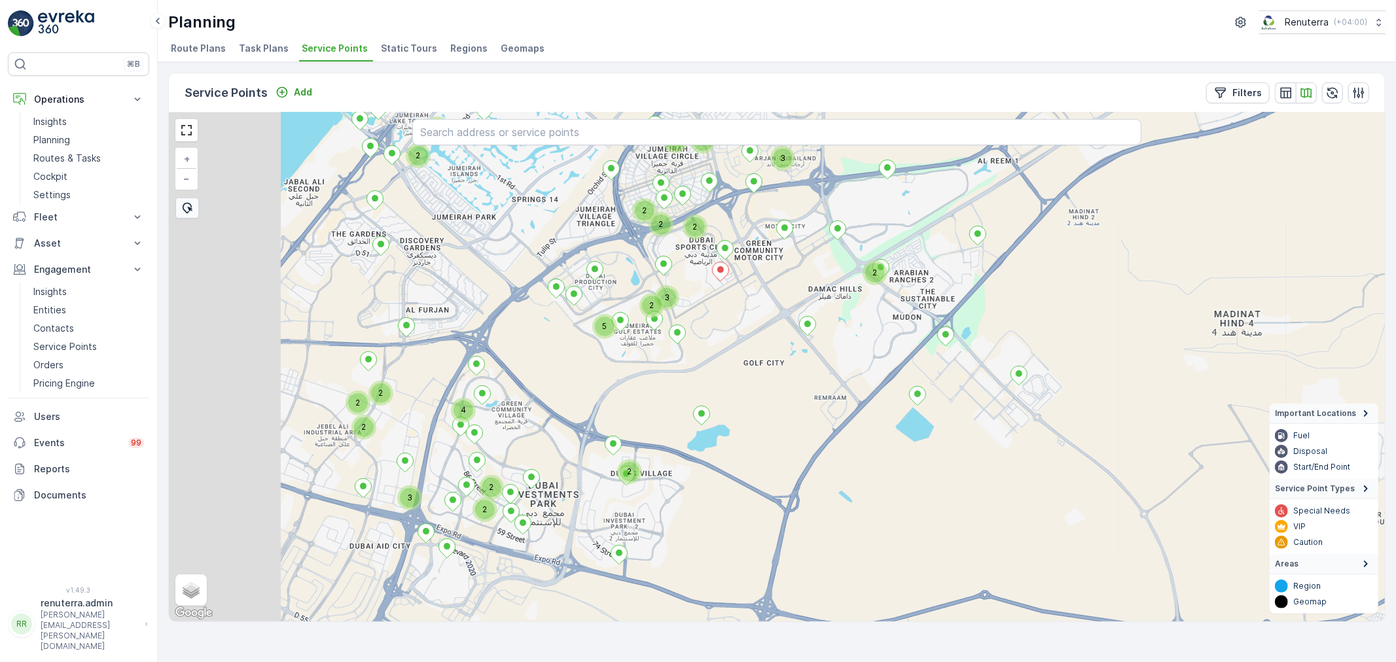
drag, startPoint x: 558, startPoint y: 492, endPoint x: 738, endPoint y: 439, distance: 187.6
click at [738, 439] on div "3 5 2 4 2 3 2 2 2 2 2 2 2 4 2 2 3 2 2 2 2 2 2 3 3 + − Satellite Roadmap Terrain…" at bounding box center [777, 367] width 1216 height 509
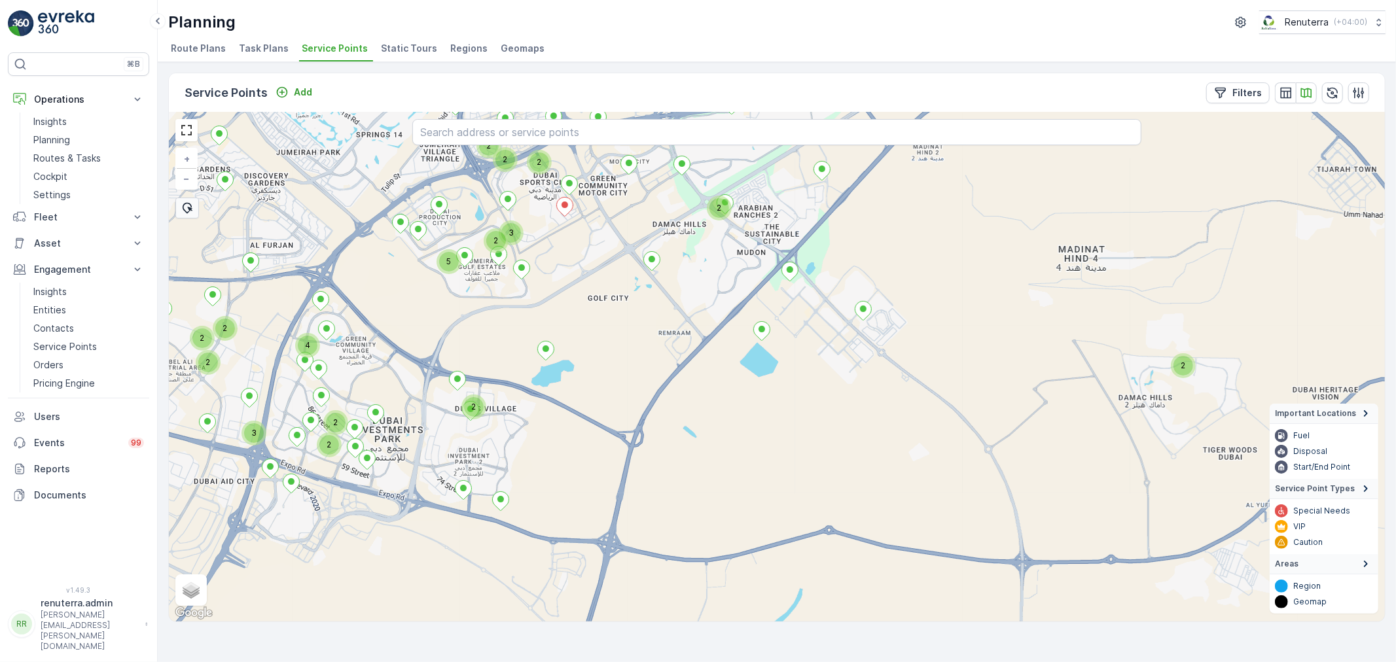
drag, startPoint x: 944, startPoint y: 521, endPoint x: 784, endPoint y: 456, distance: 172.9
click at [784, 456] on div "3 5 2 4 2 3 2 2 2 2 2 2 4 2 2 3 2 2 2 2 3 2 2 2 + − Satellite Roadmap Terrain H…" at bounding box center [777, 367] width 1216 height 509
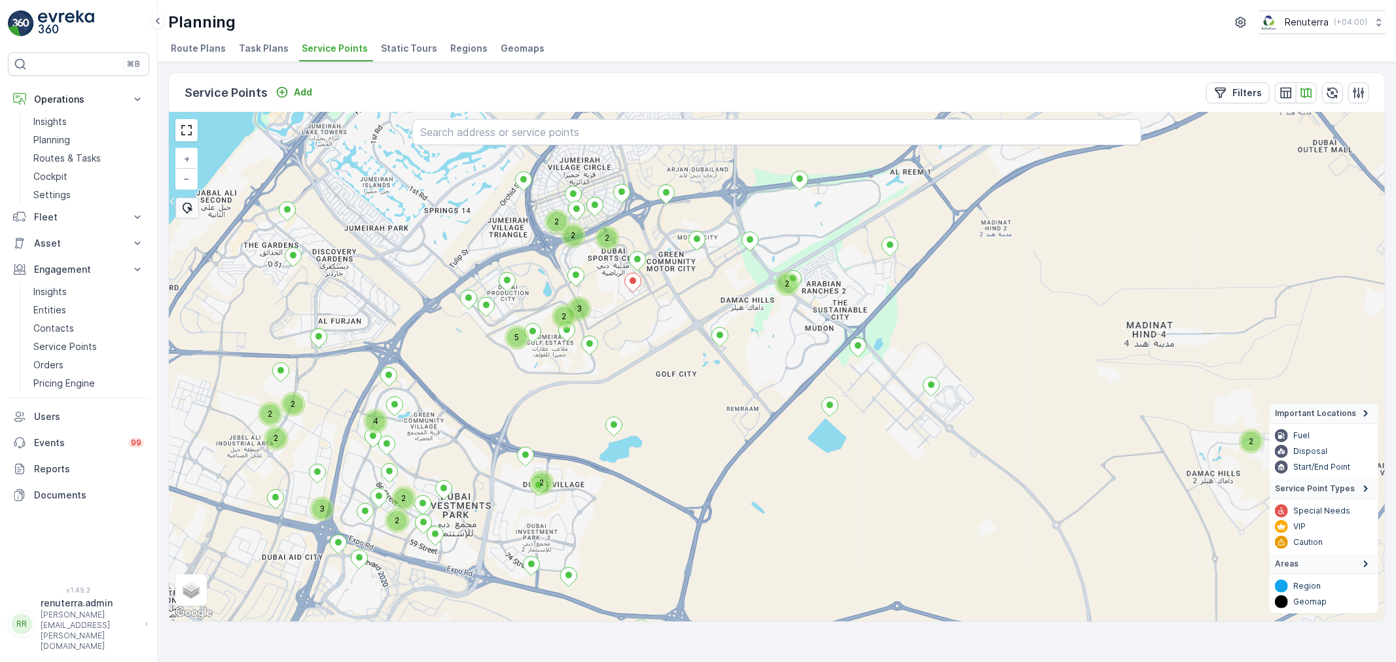
drag, startPoint x: 573, startPoint y: 384, endPoint x: 646, endPoint y: 460, distance: 105.1
click at [646, 460] on div "3 5 2 2 2 2 2 2 2 4 2 2 3 2 2 2 + − Satellite Roadmap Terrain Hybrid Leaflet Ke…" at bounding box center [777, 367] width 1216 height 509
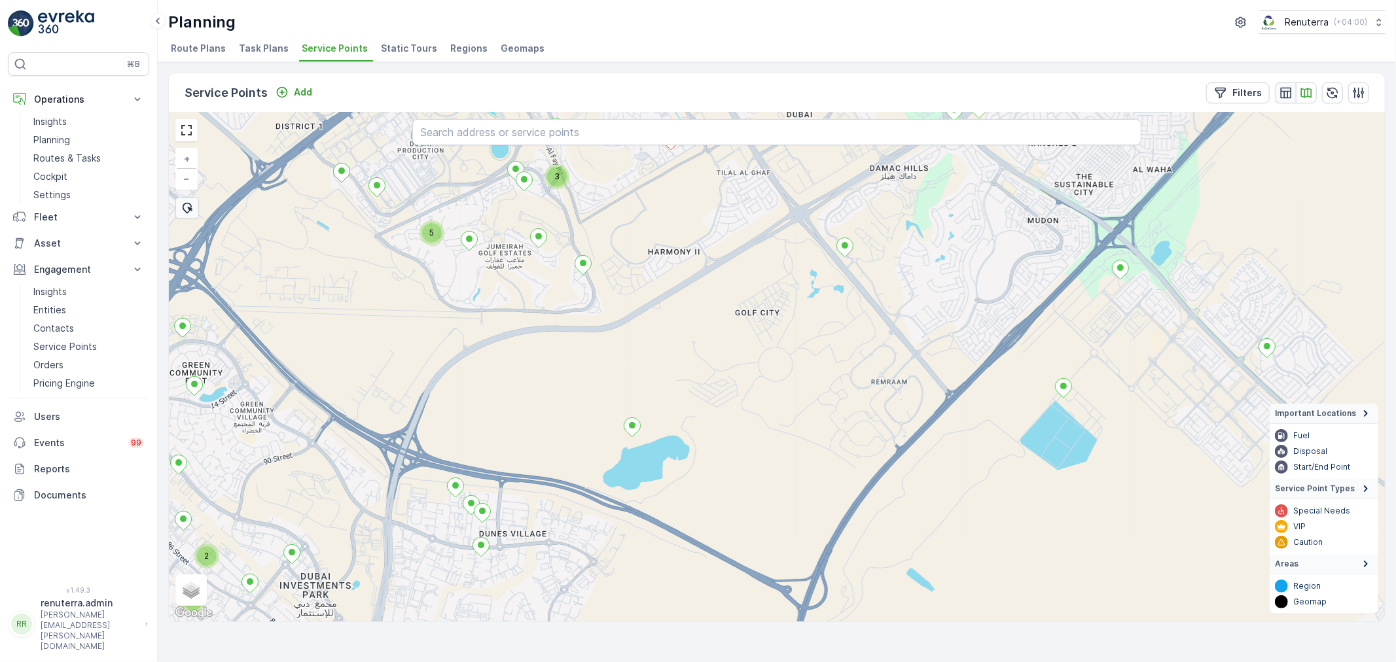
click at [1279, 87] on icon "button" at bounding box center [1285, 92] width 13 height 13
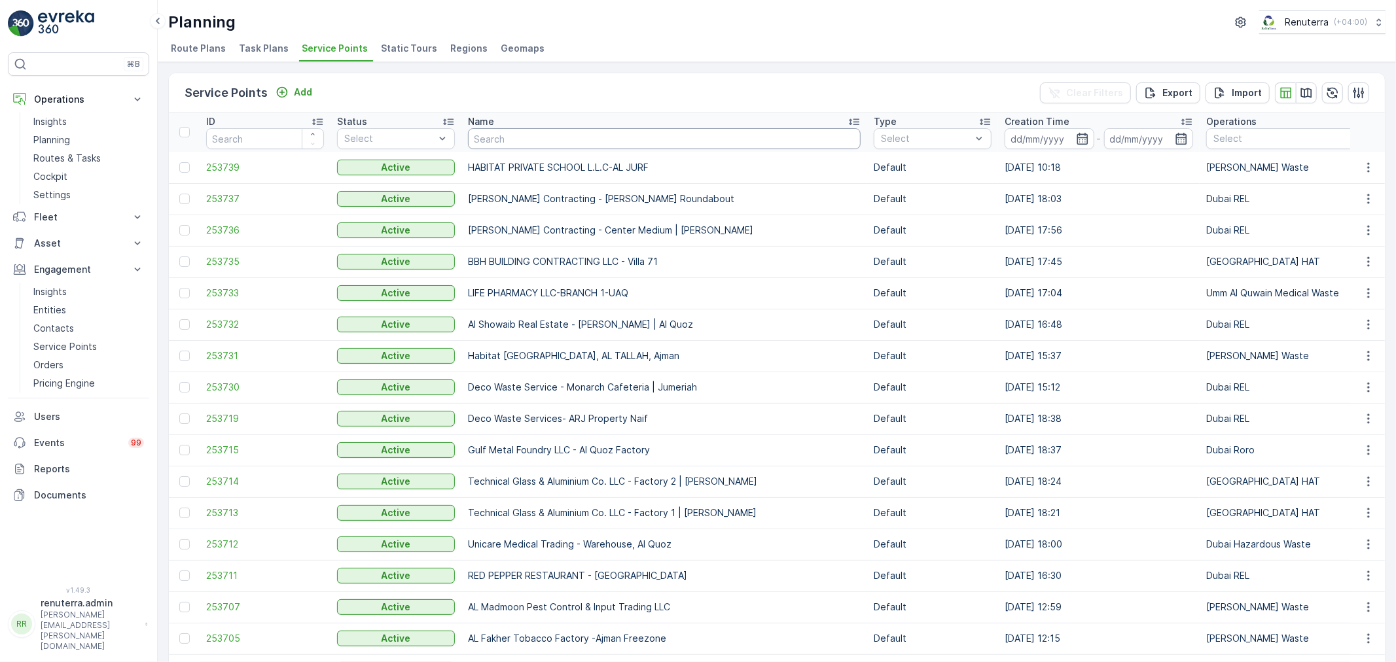
click at [511, 140] on input "text" at bounding box center [664, 138] width 393 height 21
type input "wade"
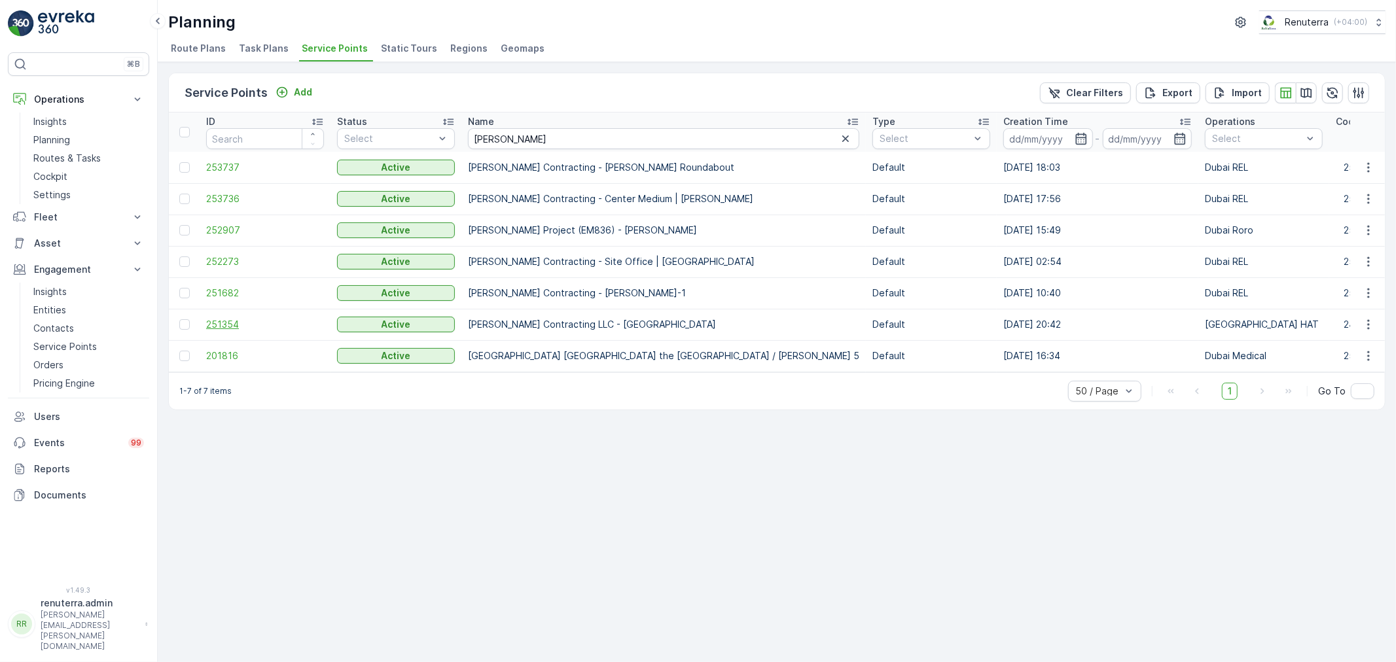
click at [232, 324] on span "251354" at bounding box center [265, 324] width 118 height 13
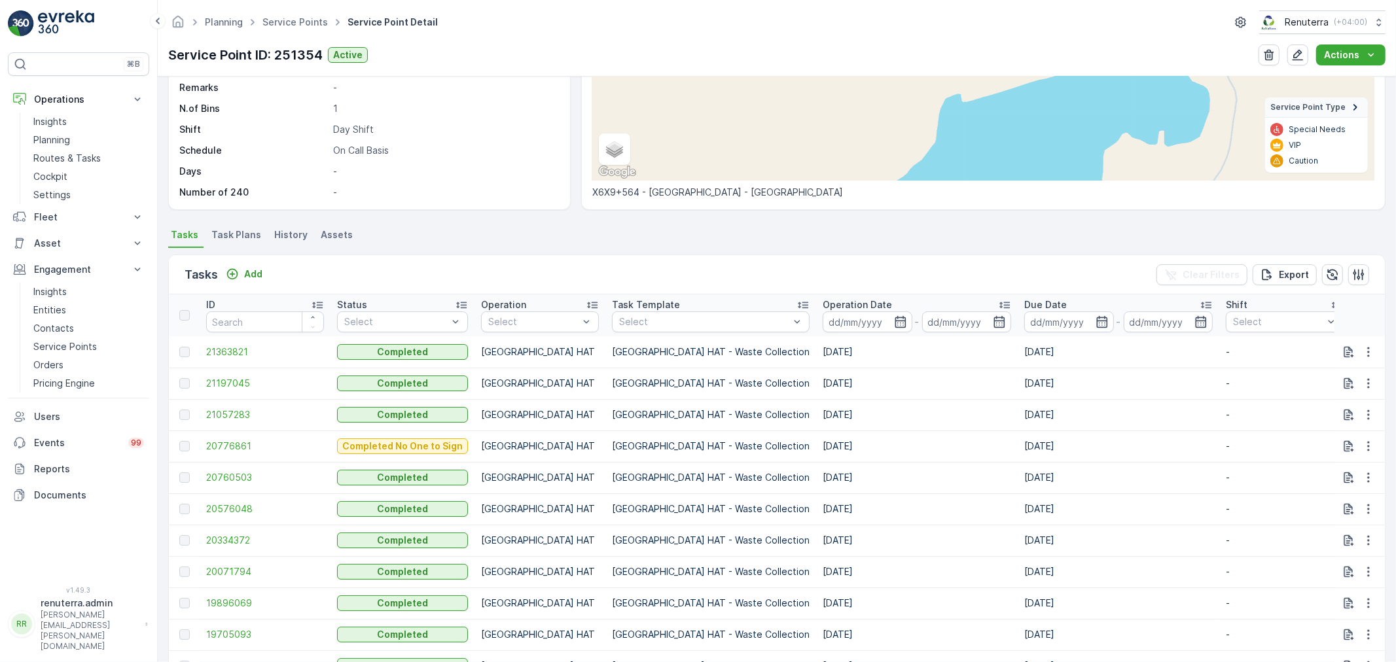
scroll to position [218, 0]
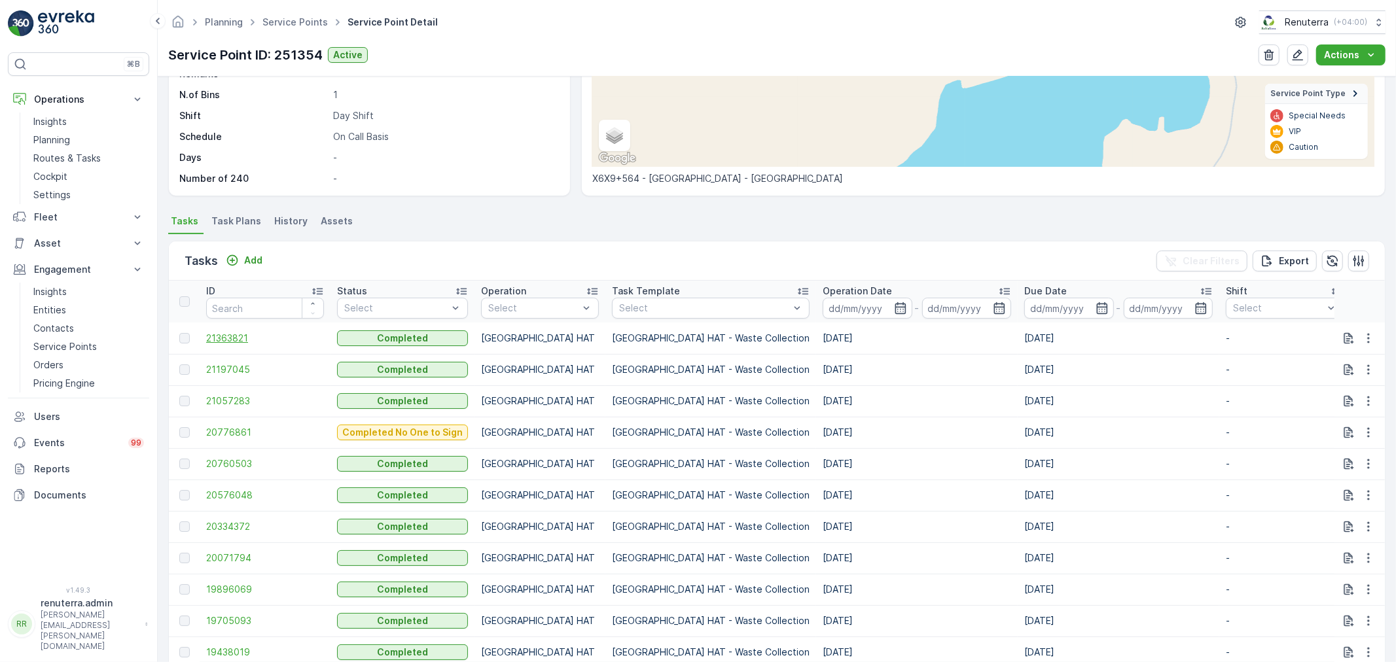
click at [218, 334] on span "21363821" at bounding box center [265, 338] width 118 height 13
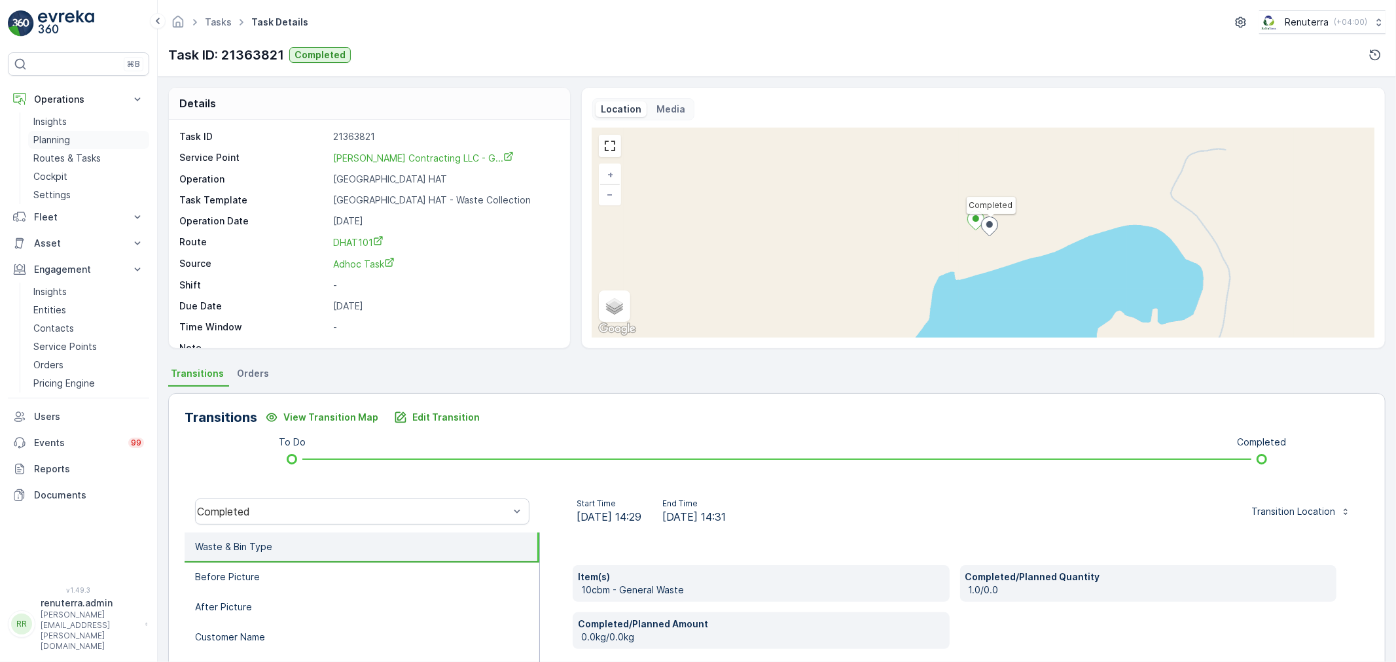
click at [62, 138] on p "Planning" at bounding box center [51, 139] width 37 height 13
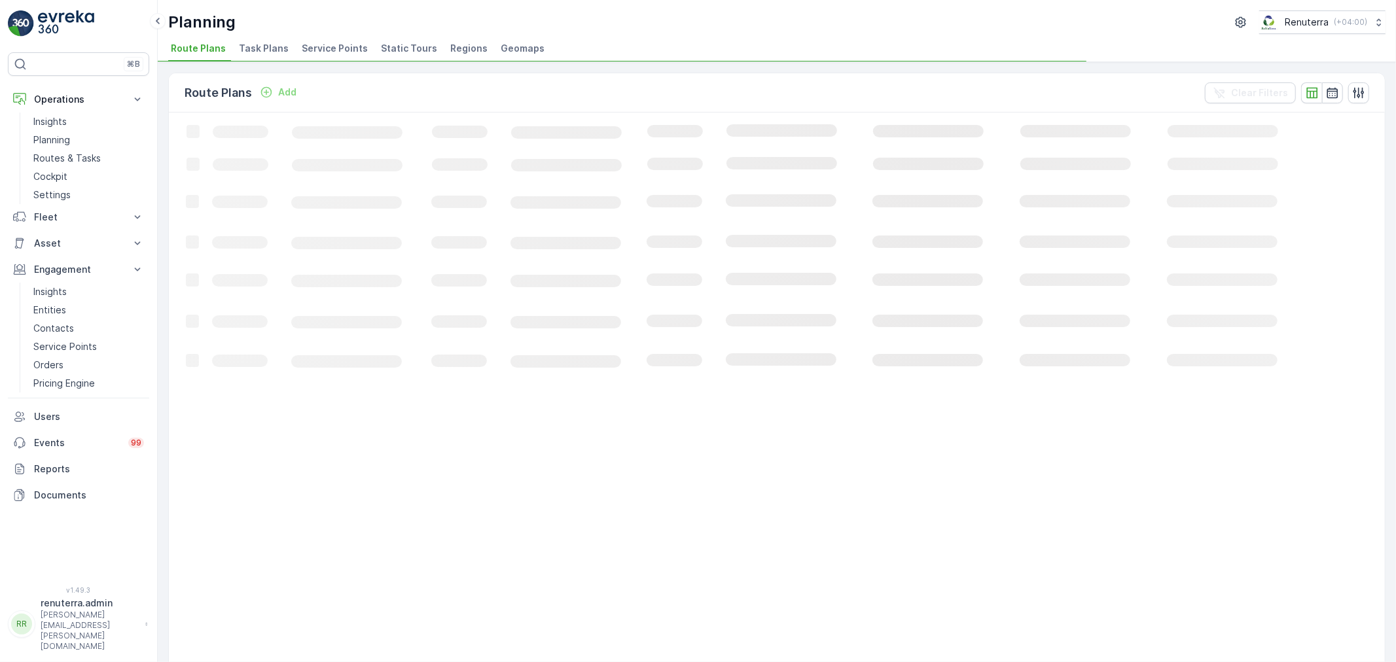
click at [326, 47] on span "Service Points" at bounding box center [335, 48] width 66 height 13
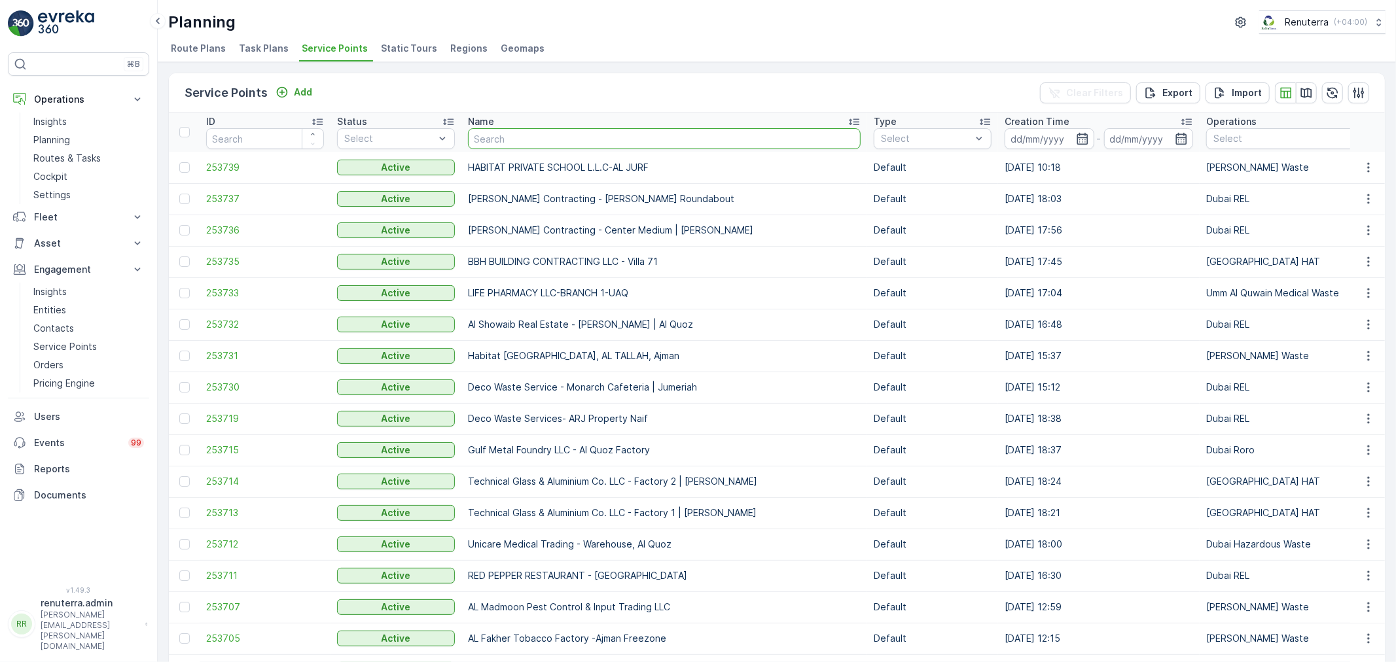
click at [557, 135] on input "text" at bounding box center [664, 138] width 393 height 21
type input "hssg"
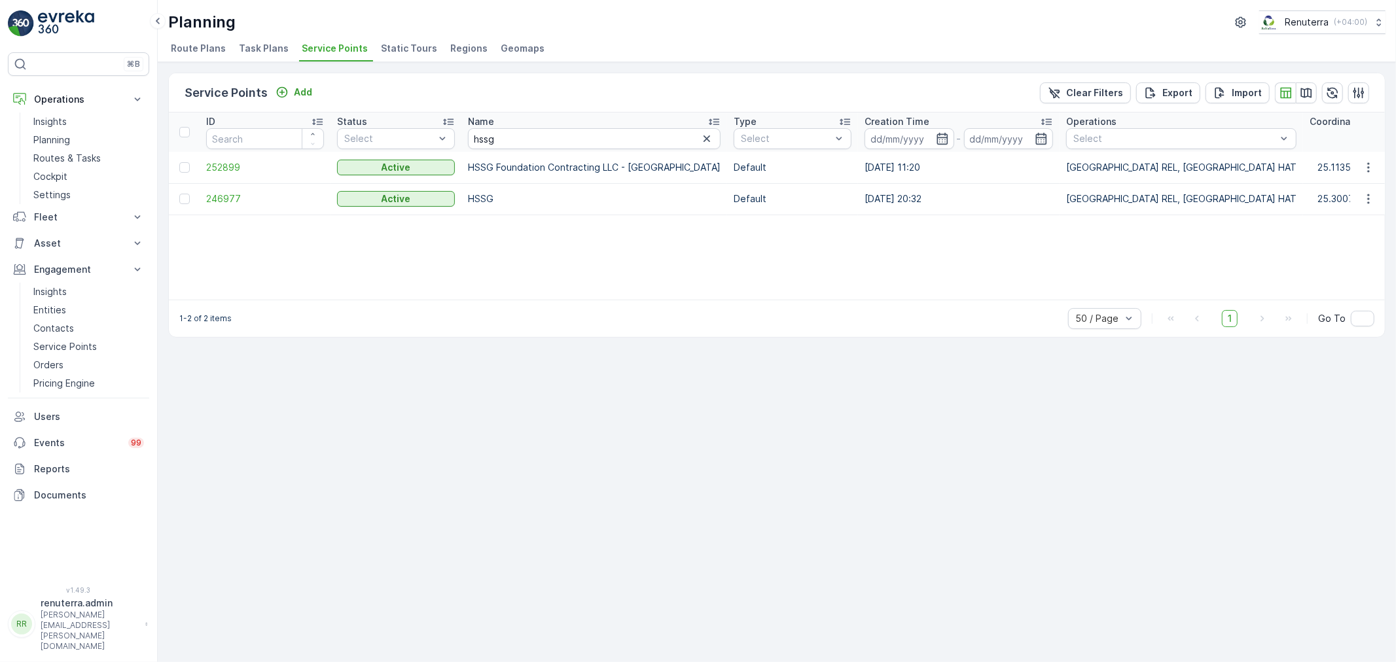
click at [480, 194] on td "HSSG" at bounding box center [594, 198] width 266 height 31
copy td "HSSG"
click at [228, 165] on span "252899" at bounding box center [265, 167] width 118 height 13
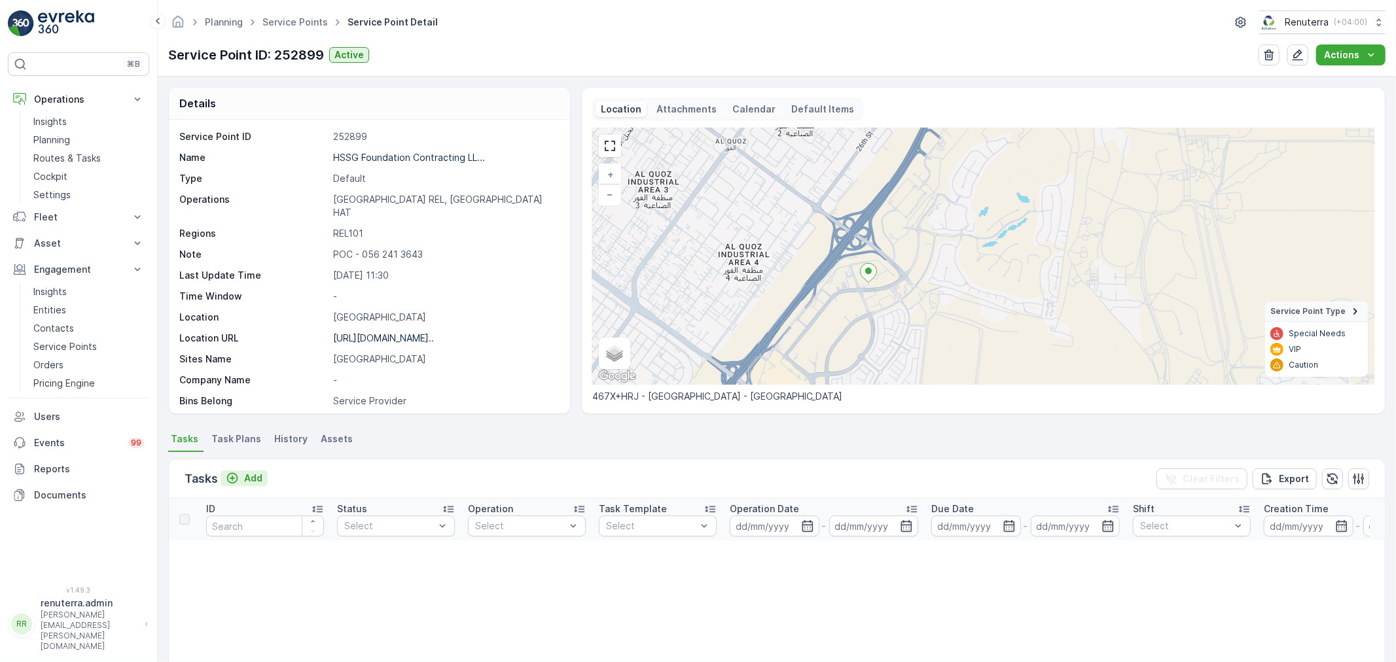
click at [252, 474] on p "Add" at bounding box center [253, 478] width 18 height 13
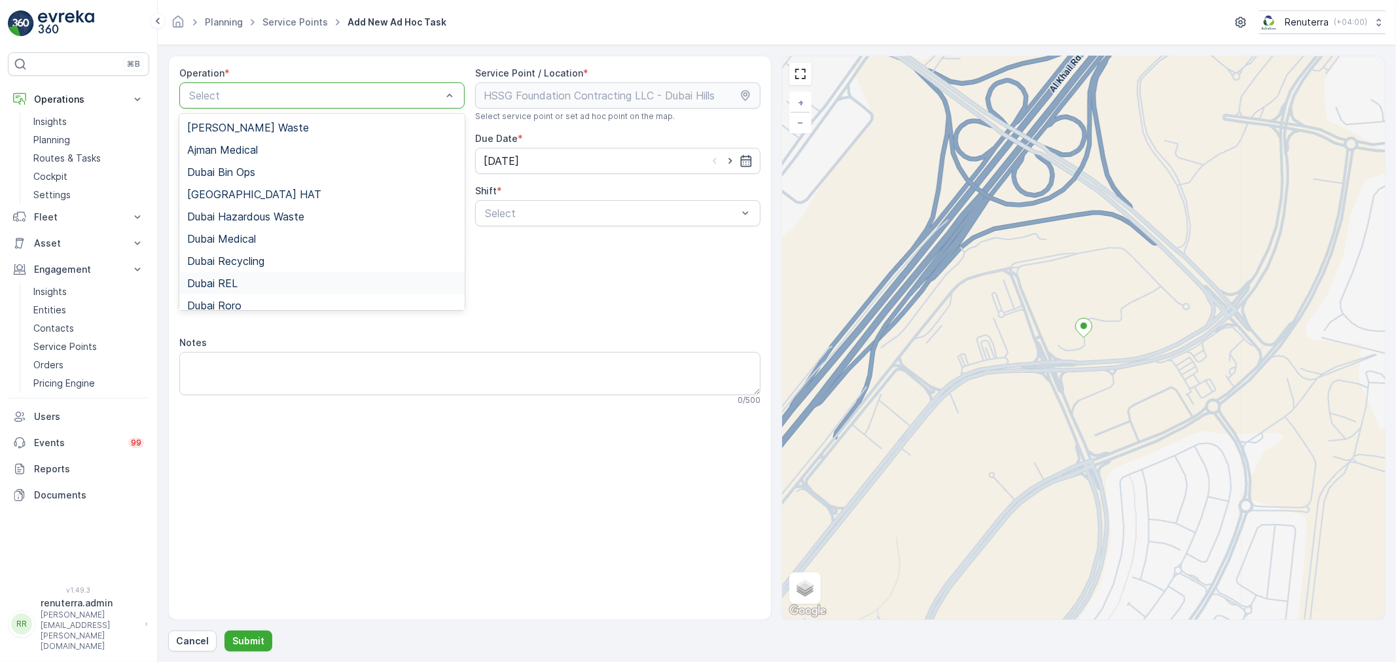
click at [232, 283] on span "Dubai REL" at bounding box center [212, 283] width 50 height 12
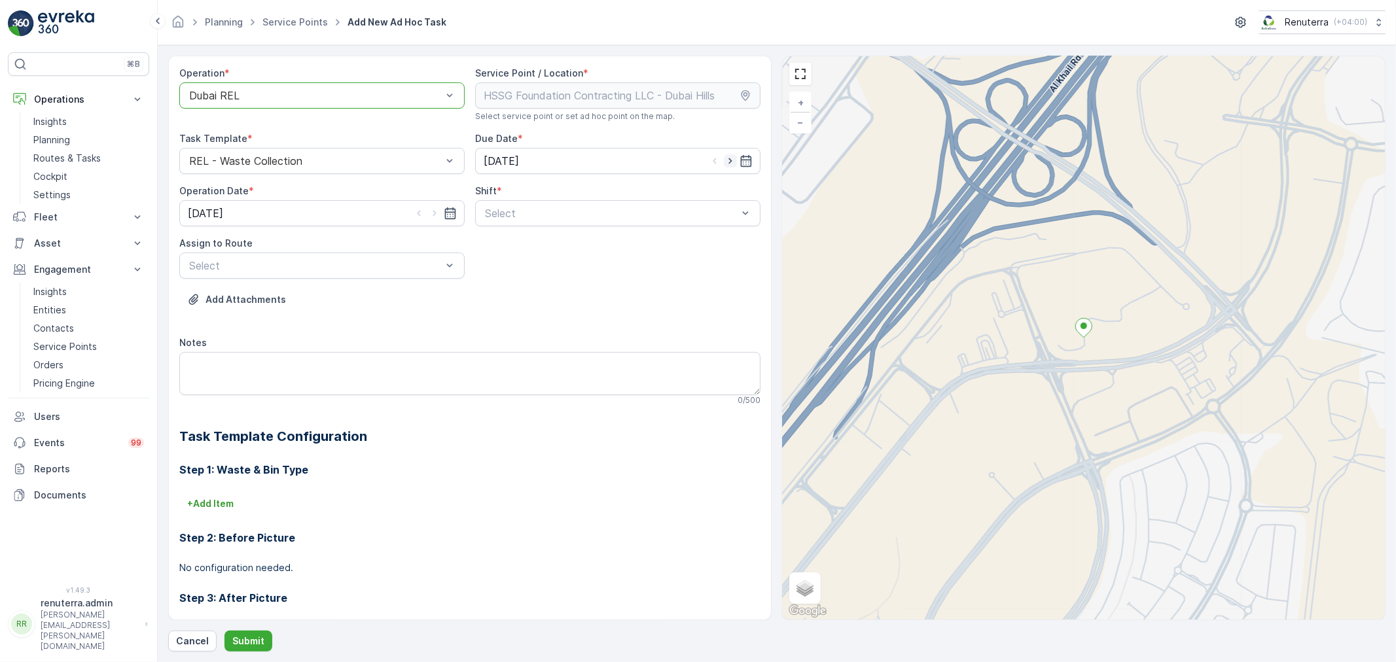
click at [728, 161] on icon "button" at bounding box center [729, 161] width 3 height 6
type input "09.09.2025"
click at [433, 216] on icon "button" at bounding box center [434, 214] width 3 height 6
type input "09.09.2025"
click at [501, 246] on span "Day Shift" at bounding box center [506, 245] width 46 height 12
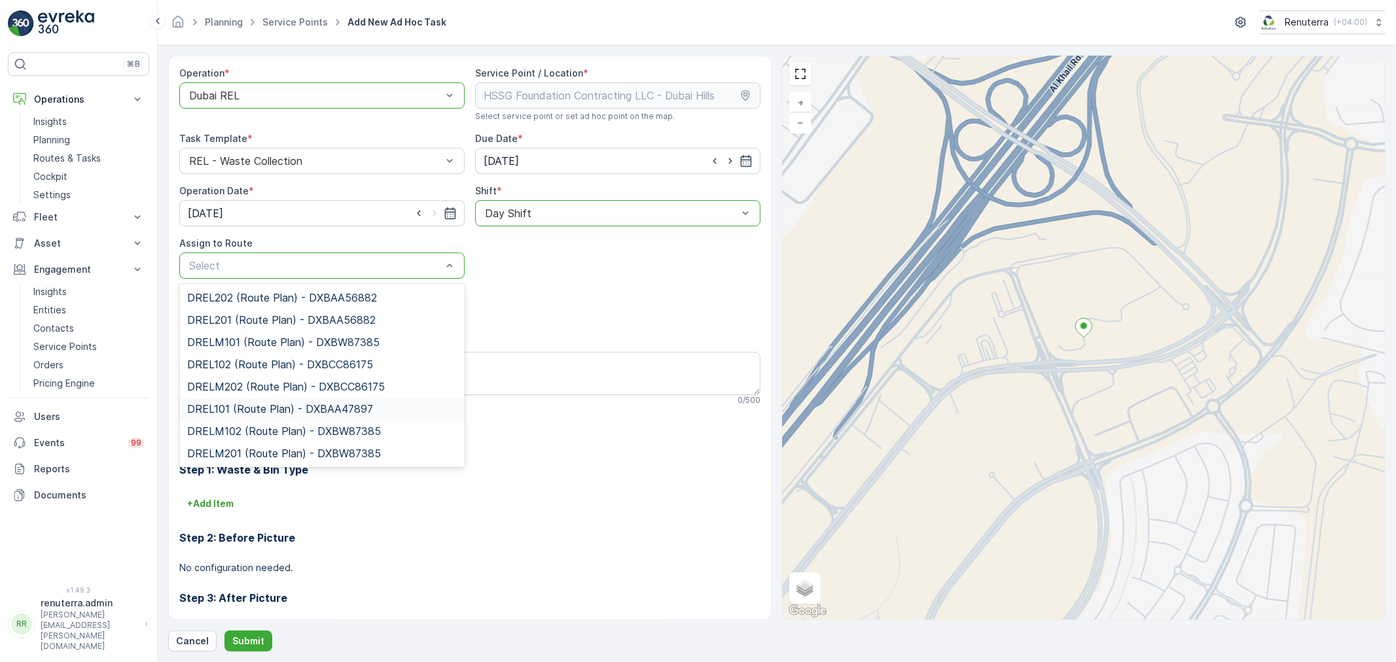
click at [245, 408] on span "DREL101 (Route Plan) - DXBAA47897" at bounding box center [280, 409] width 186 height 12
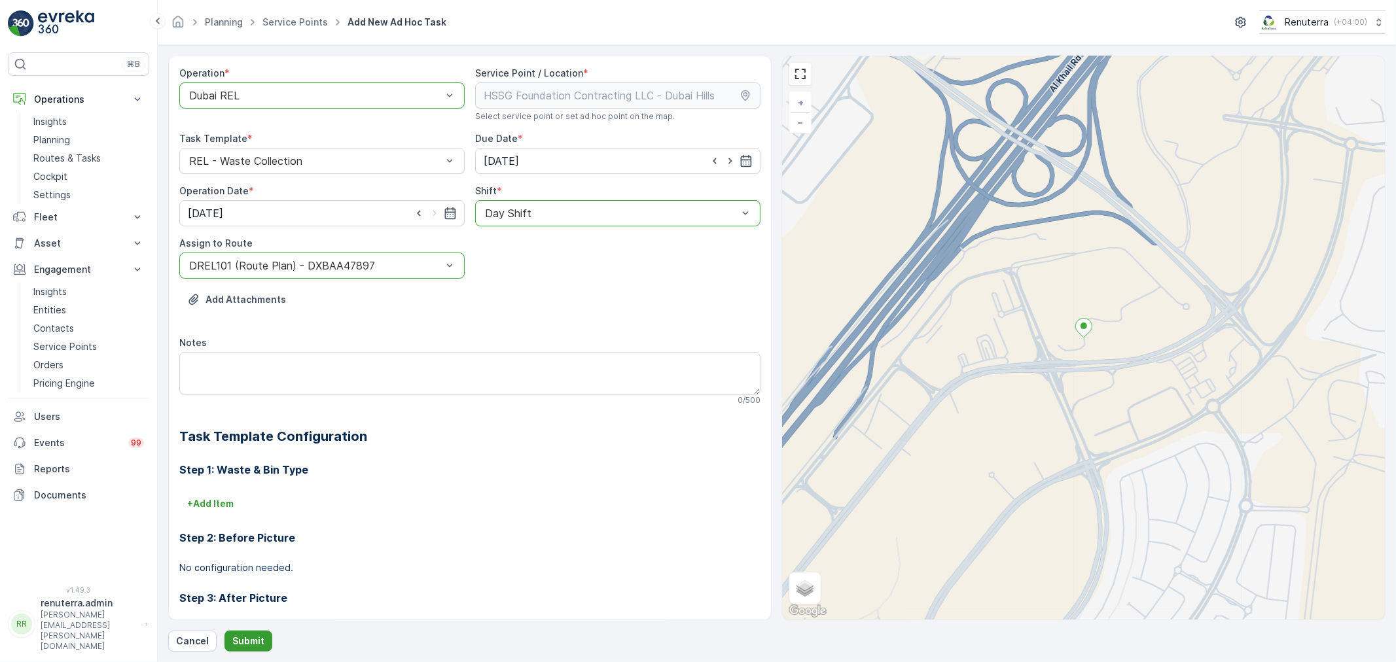
click at [246, 633] on button "Submit" at bounding box center [248, 641] width 48 height 21
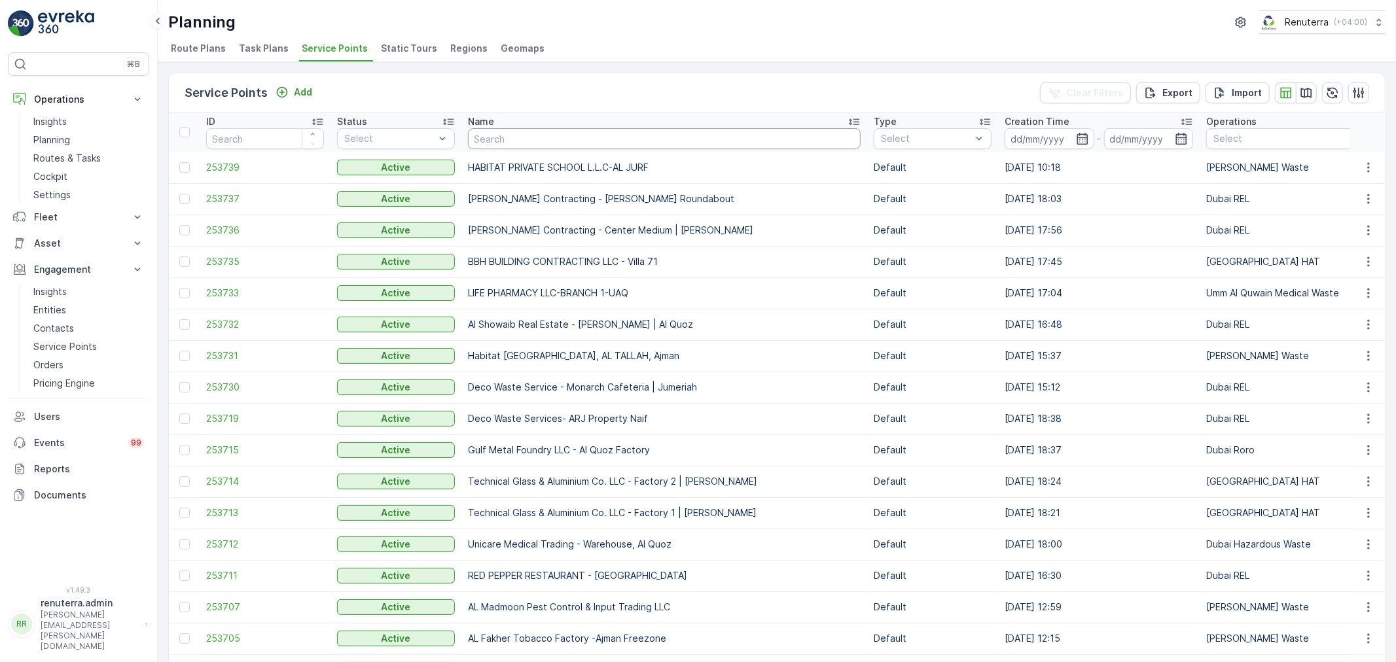
click at [540, 135] on input "text" at bounding box center [664, 138] width 393 height 21
type input "afra"
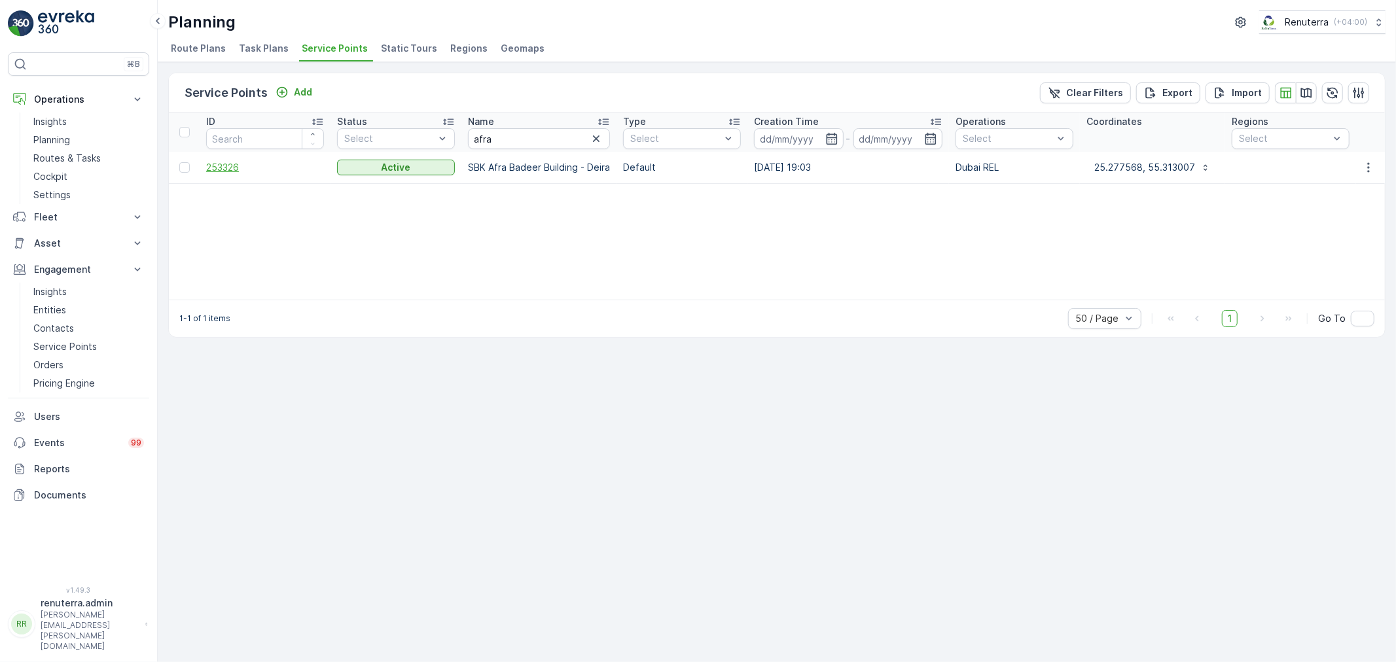
click at [237, 165] on span "253326" at bounding box center [265, 167] width 118 height 13
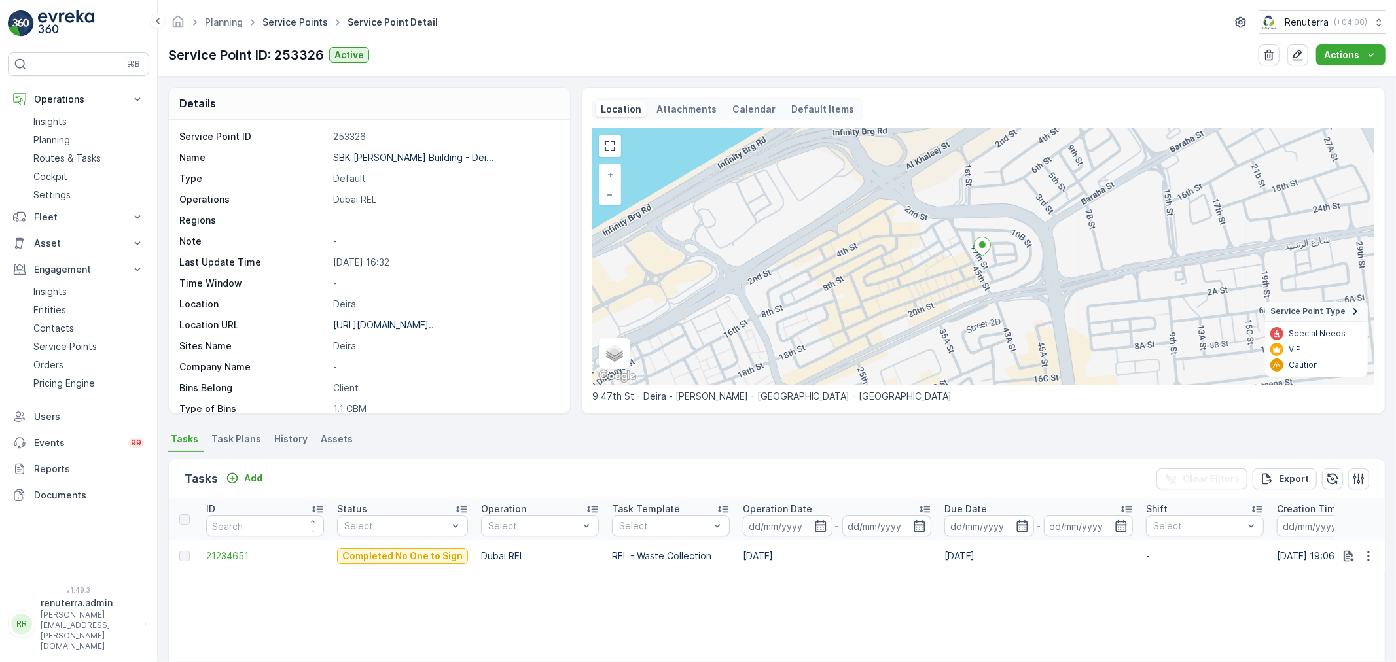
click at [292, 22] on link "Service Points" at bounding box center [294, 21] width 65 height 11
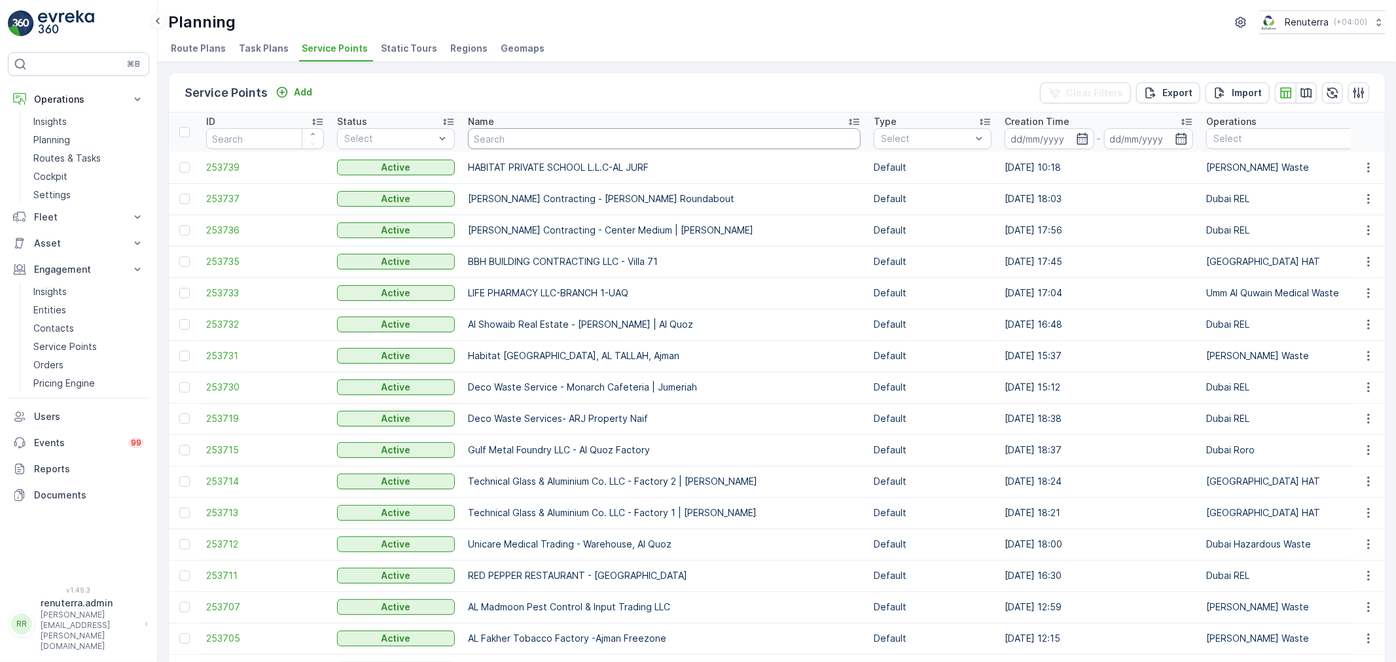
click at [520, 137] on input "text" at bounding box center [664, 138] width 393 height 21
type input "lesp"
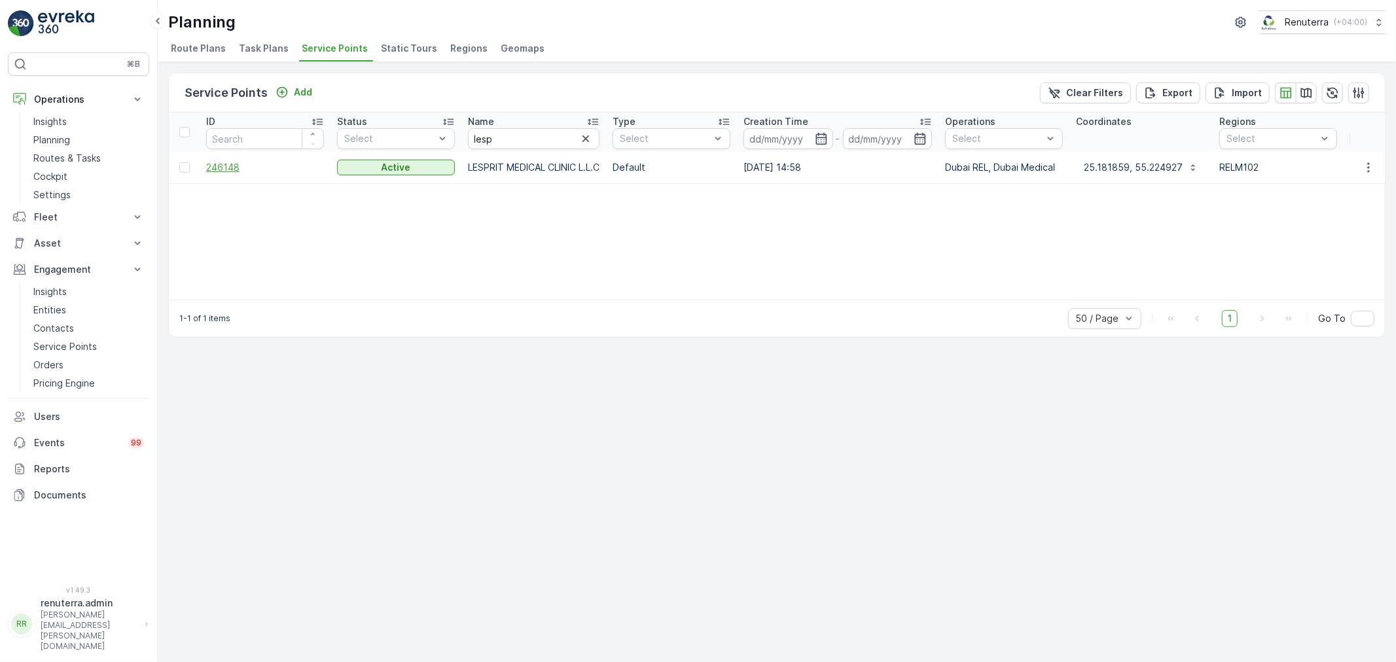
click at [238, 168] on span "246148" at bounding box center [265, 167] width 118 height 13
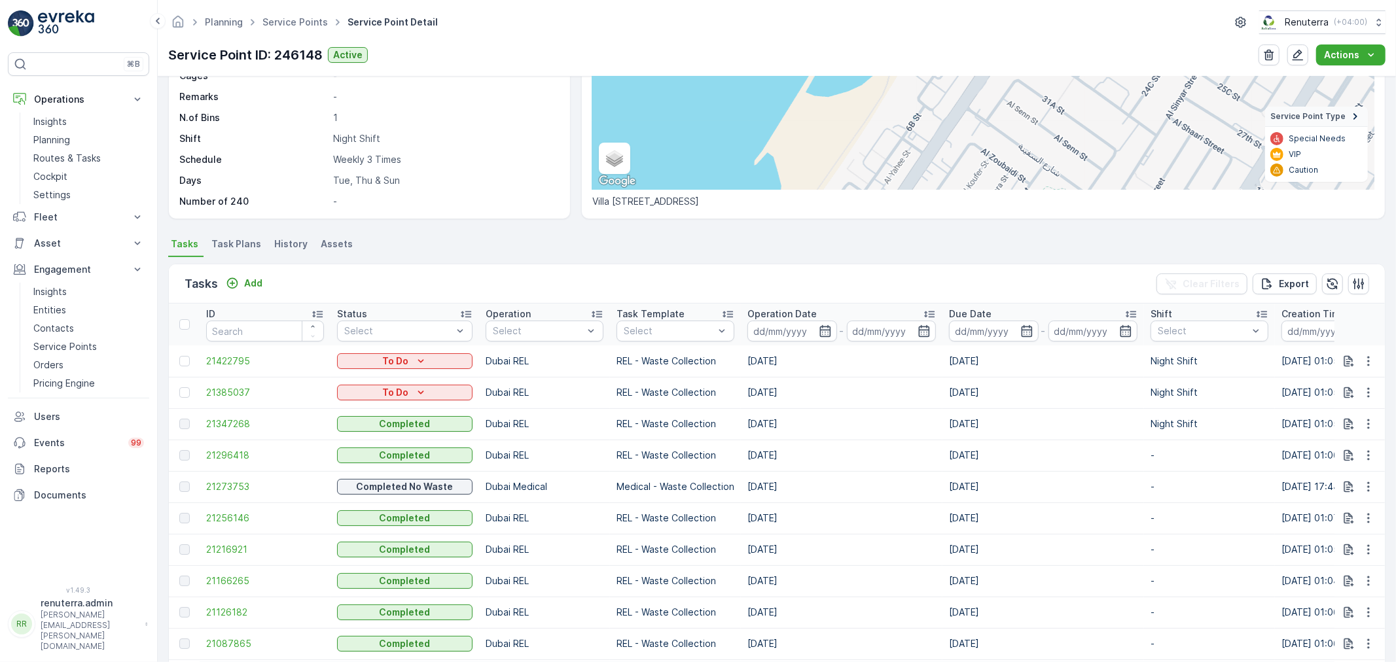
scroll to position [218, 0]
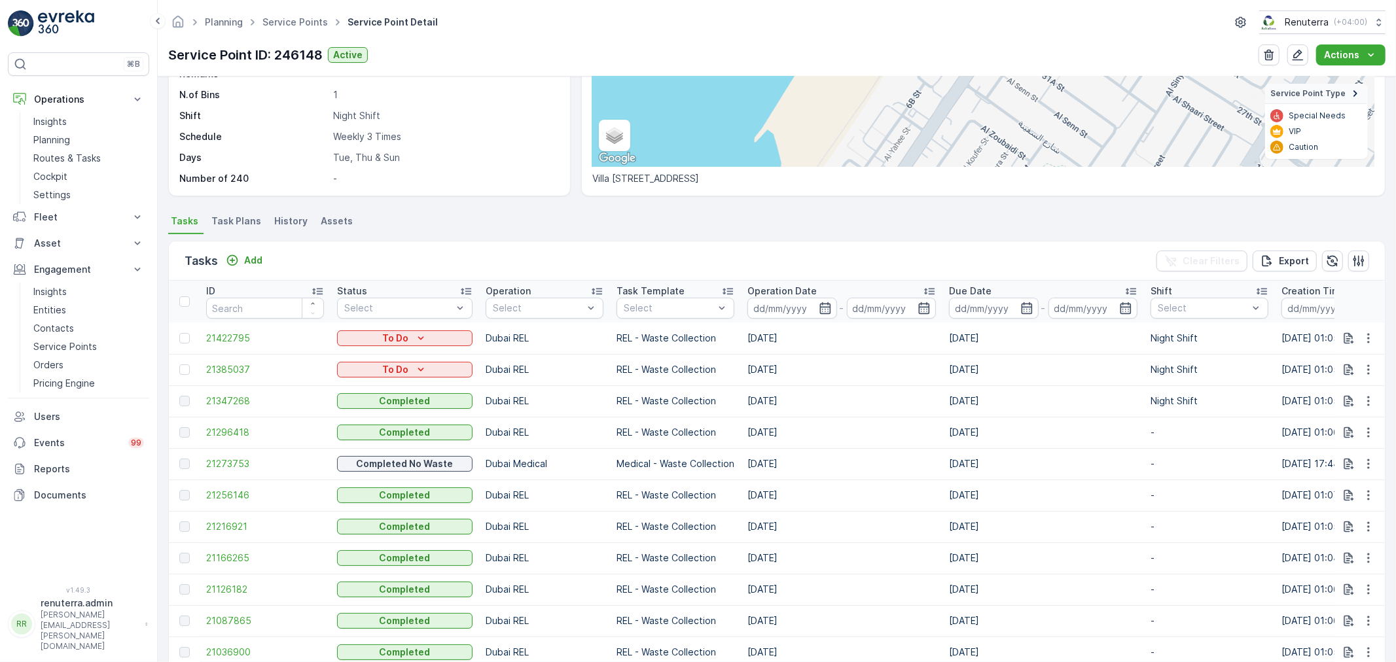
click at [232, 220] on span "Task Plans" at bounding box center [236, 221] width 50 height 13
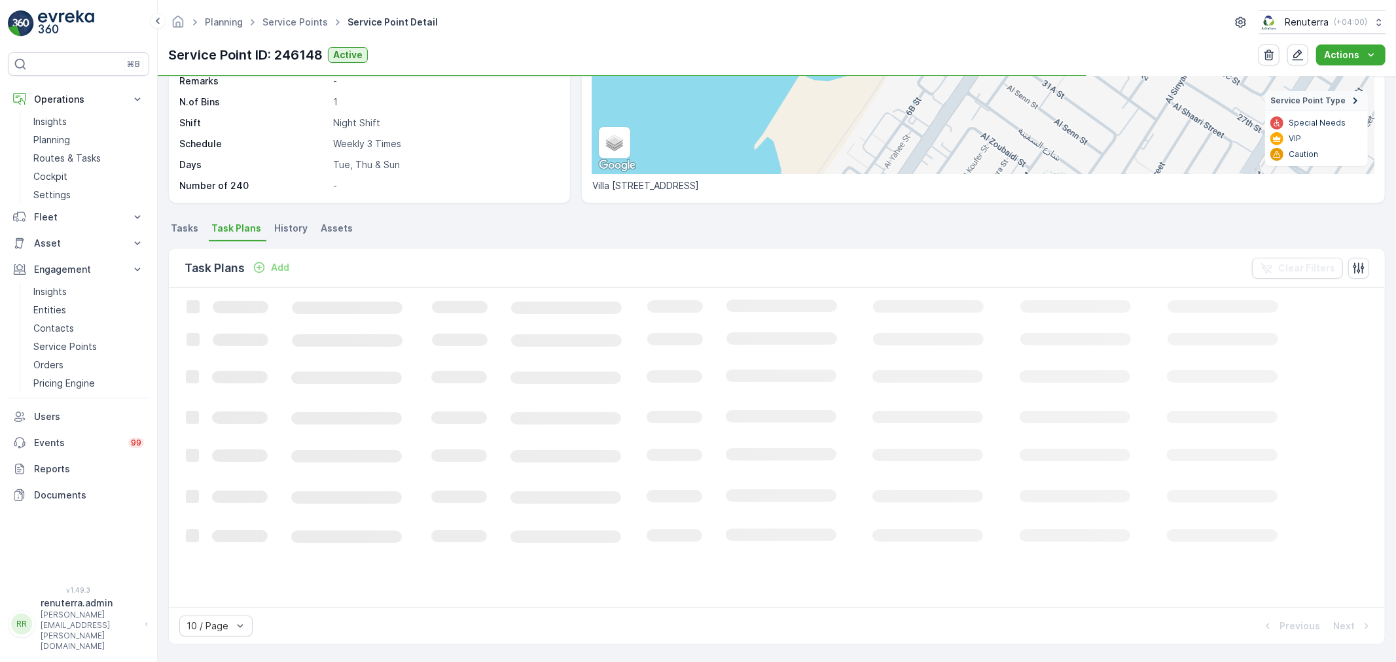
scroll to position [211, 0]
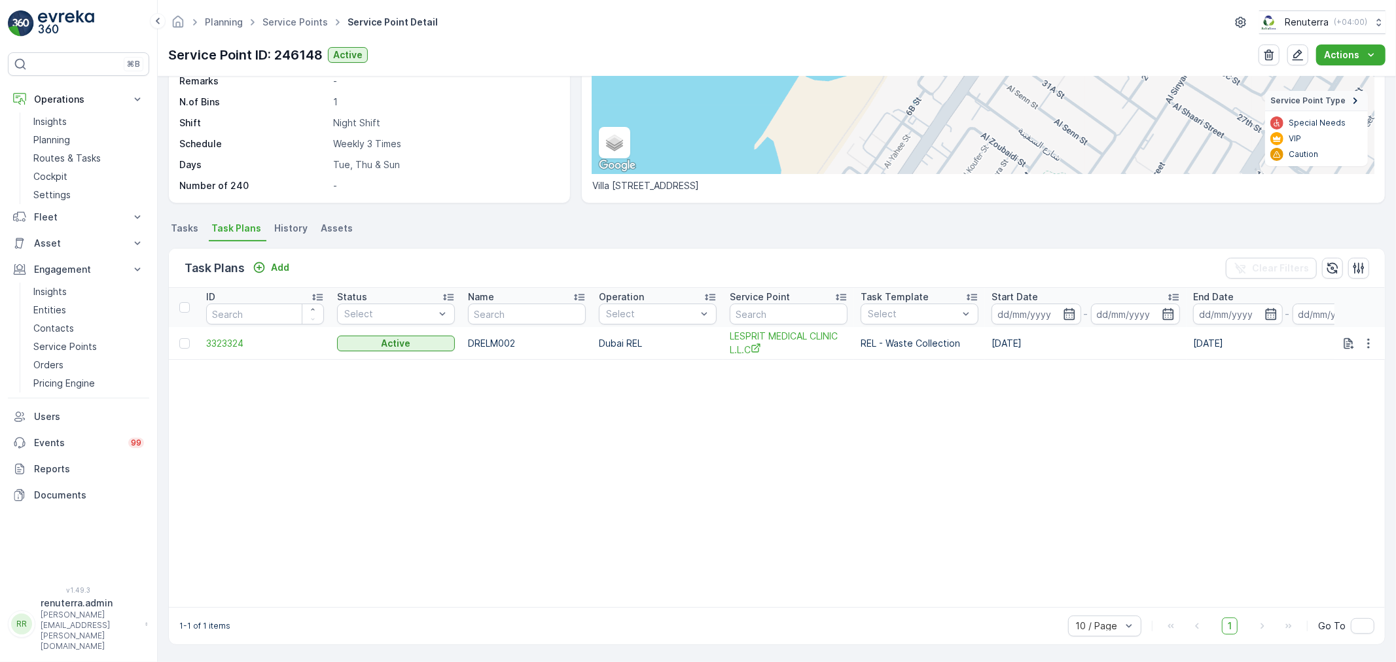
click at [188, 225] on span "Tasks" at bounding box center [184, 228] width 27 height 13
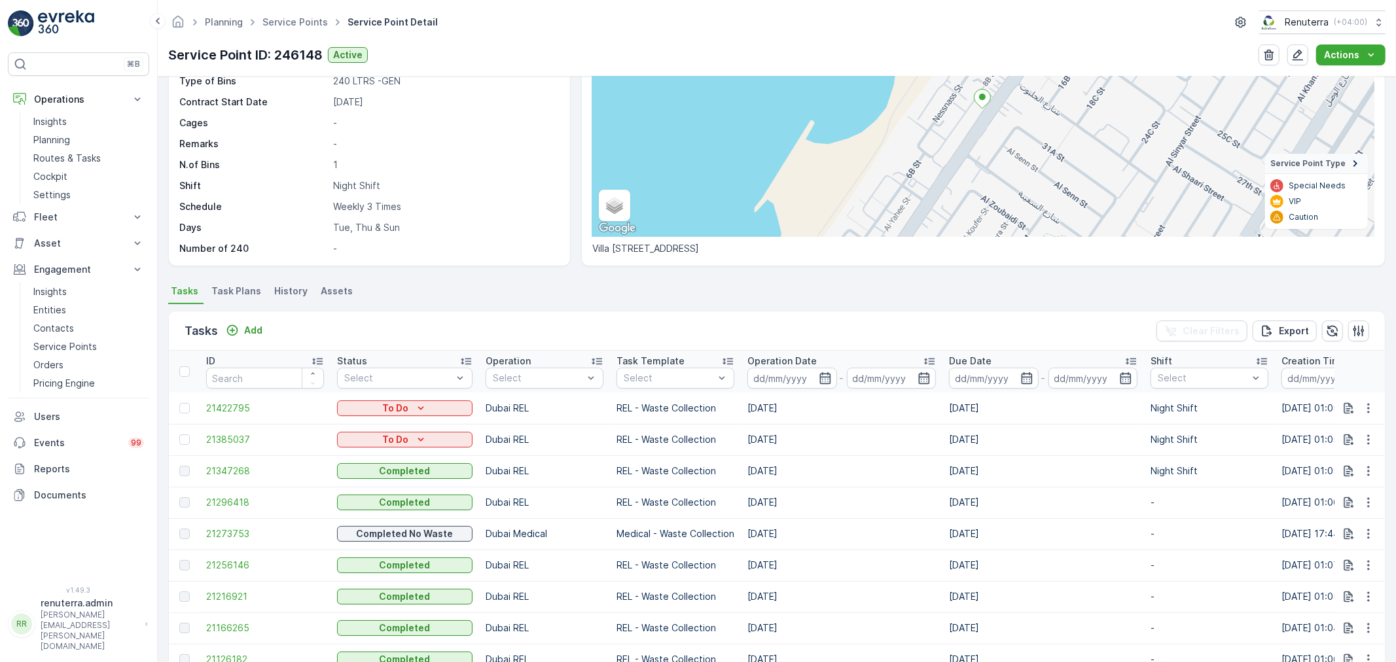
scroll to position [151, 0]
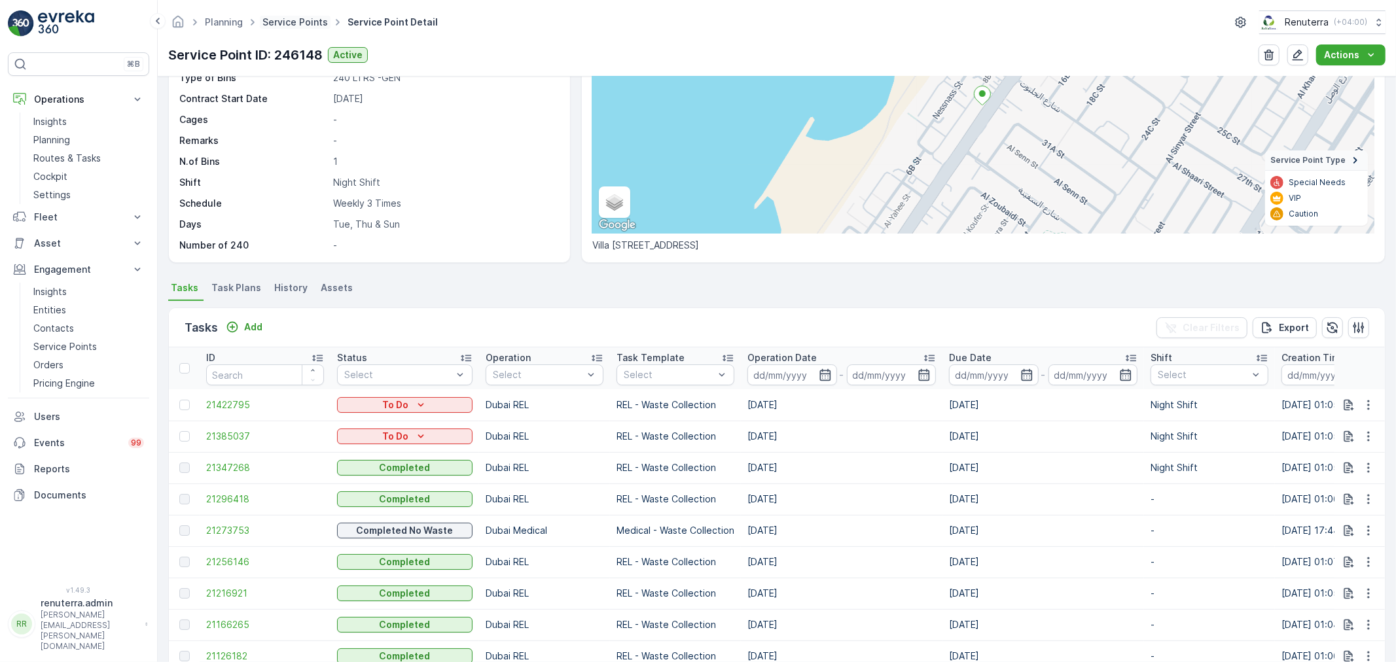
click at [290, 20] on link "Service Points" at bounding box center [294, 21] width 65 height 11
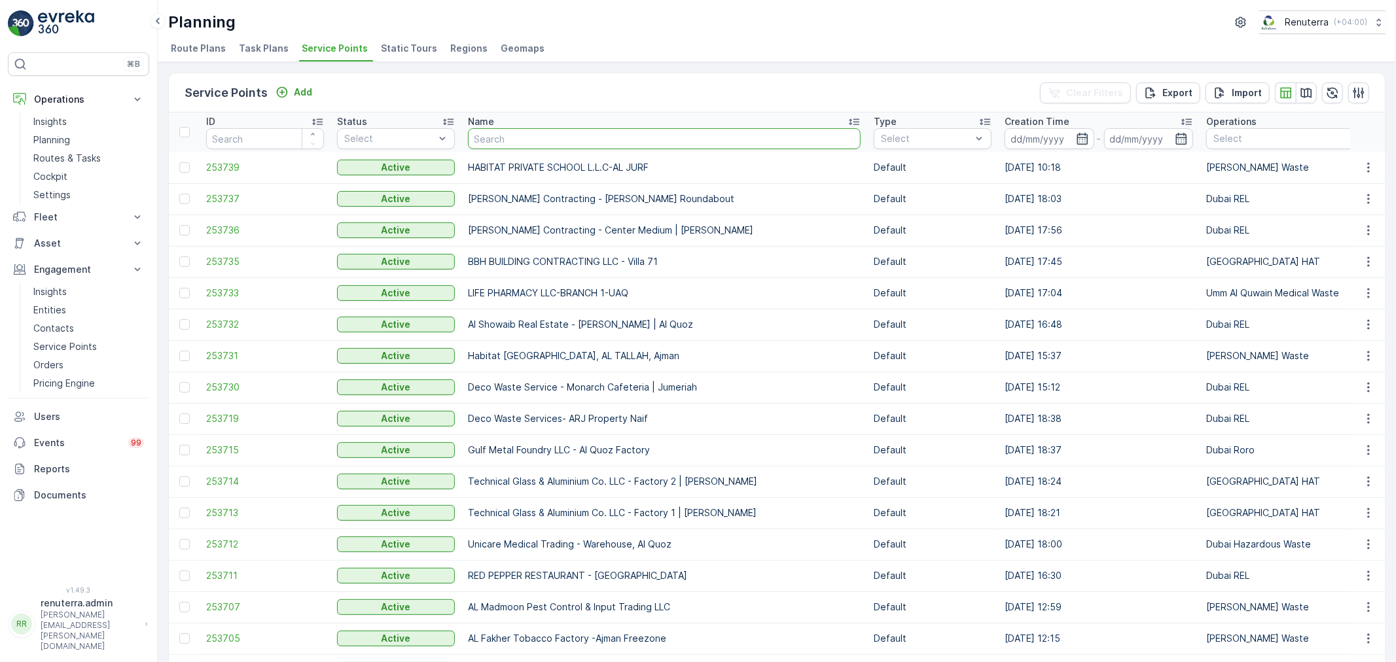
click at [494, 137] on input "text" at bounding box center [664, 138] width 393 height 21
type input "iff"
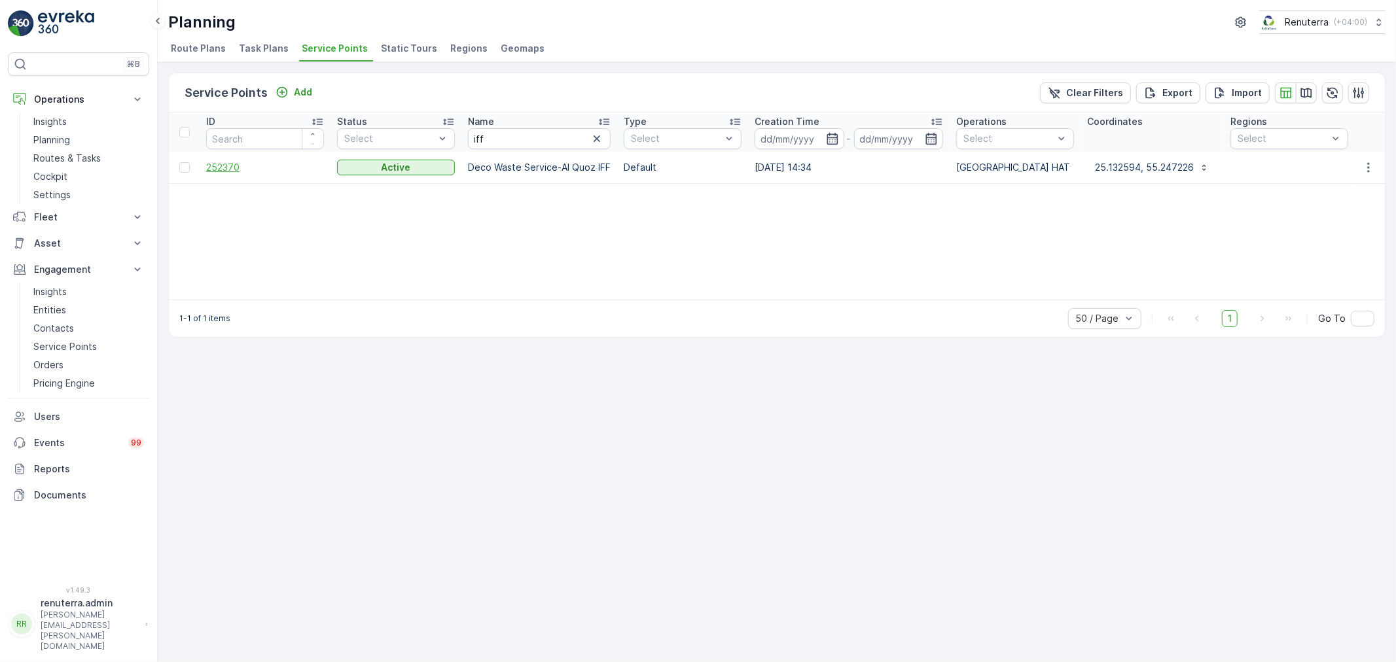
click at [227, 164] on span "252370" at bounding box center [265, 167] width 118 height 13
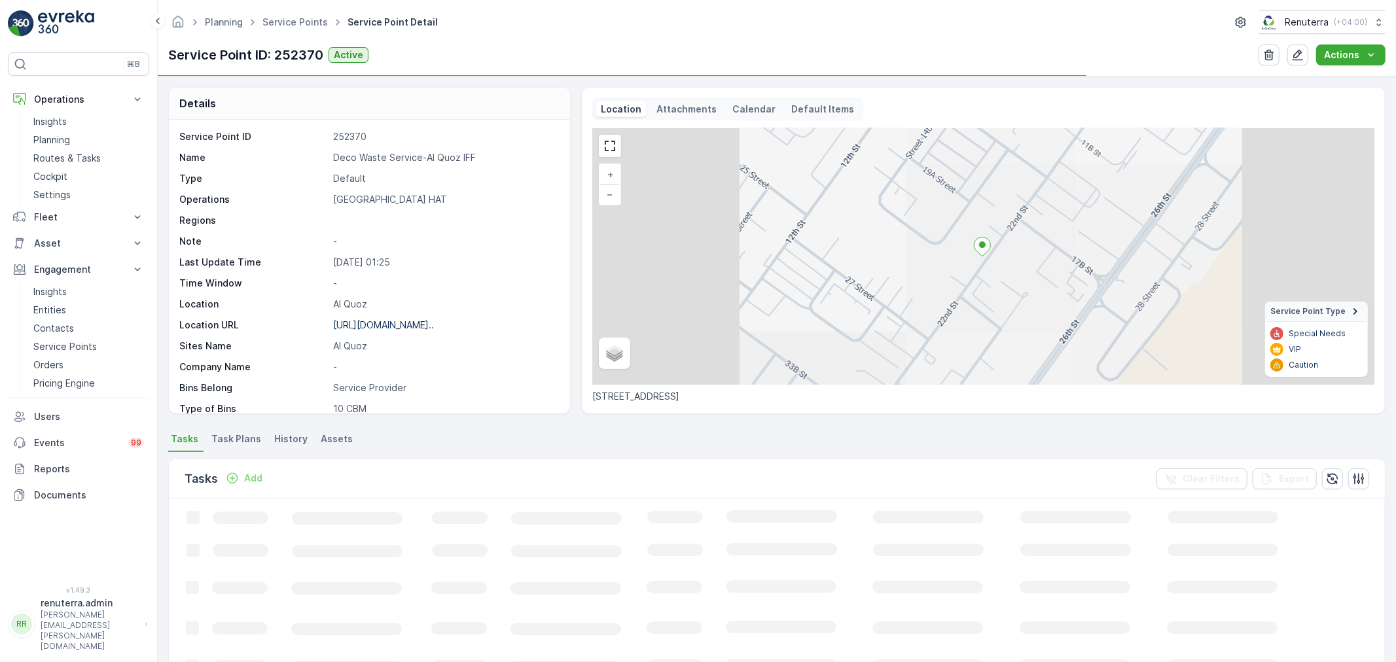
click at [397, 156] on p "Deco Waste Service-Al Quoz IFF" at bounding box center [444, 157] width 223 height 13
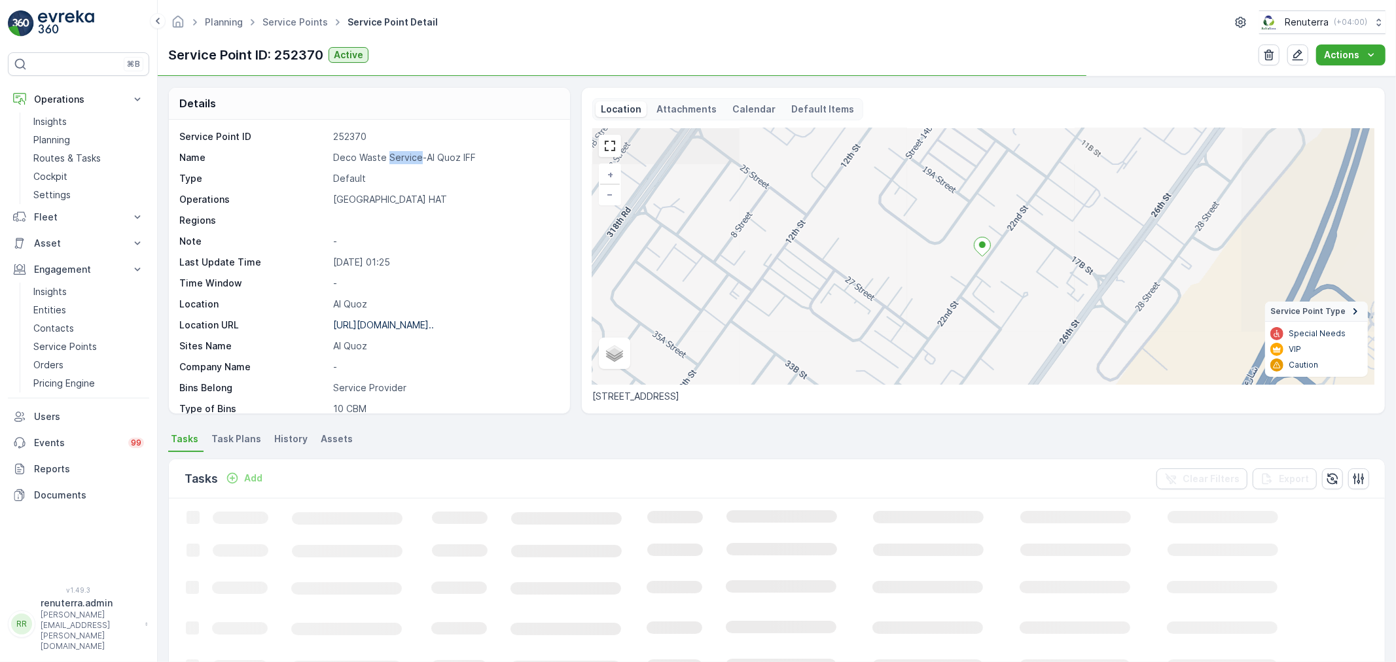
click at [397, 156] on p "Deco Waste Service-Al Quoz IFF" at bounding box center [444, 157] width 223 height 13
copy p "Deco Waste Service-Al Quoz IFF"
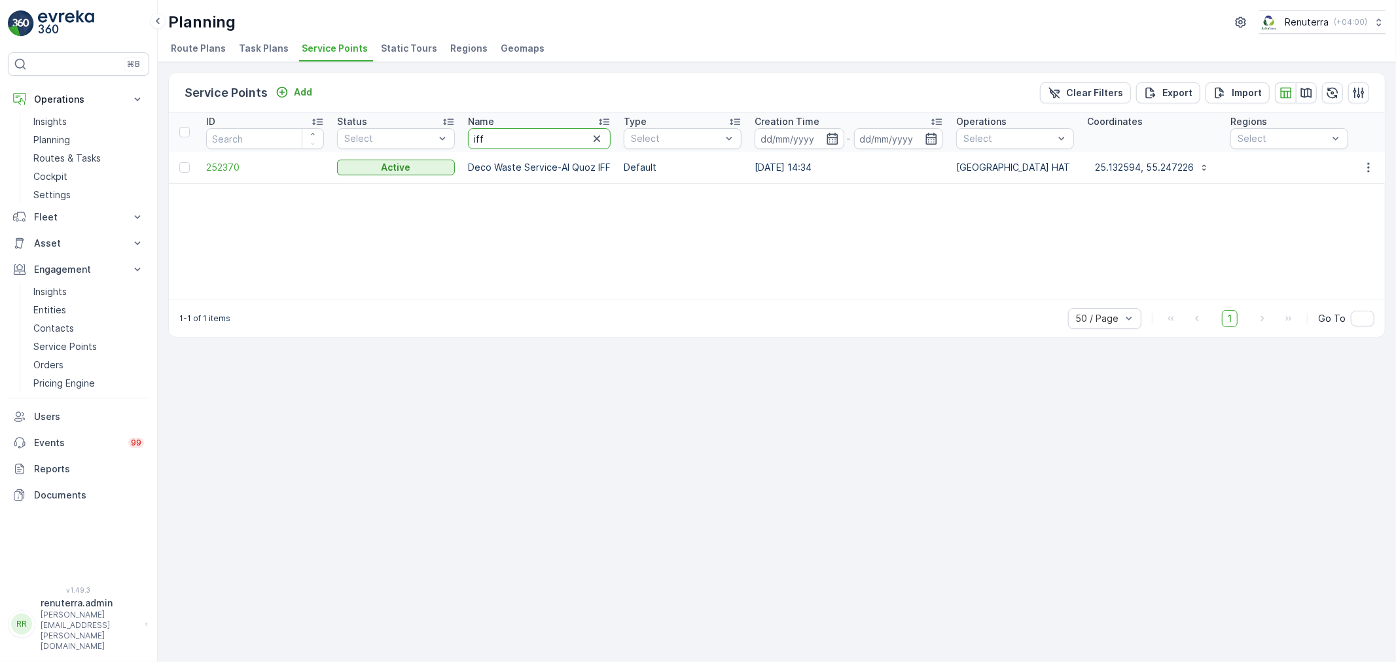
drag, startPoint x: 518, startPoint y: 136, endPoint x: 439, endPoint y: 126, distance: 79.1
type input "rox"
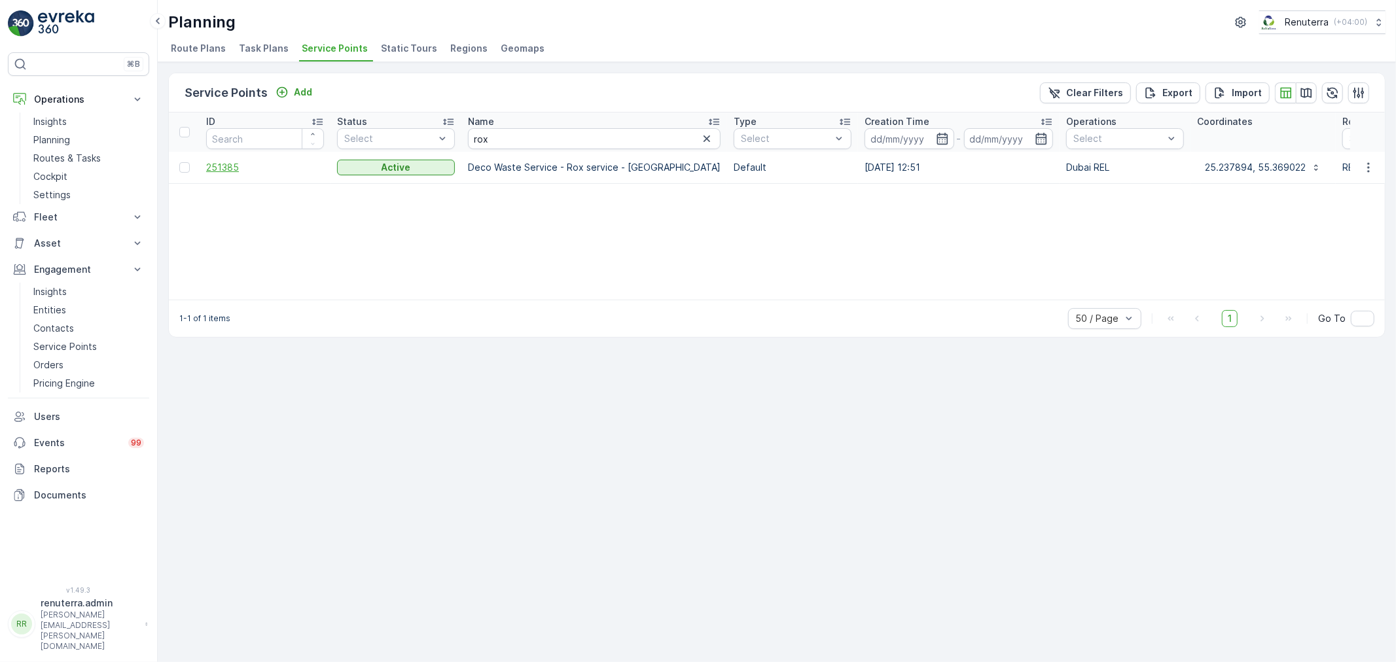
click at [213, 162] on span "251385" at bounding box center [265, 167] width 118 height 13
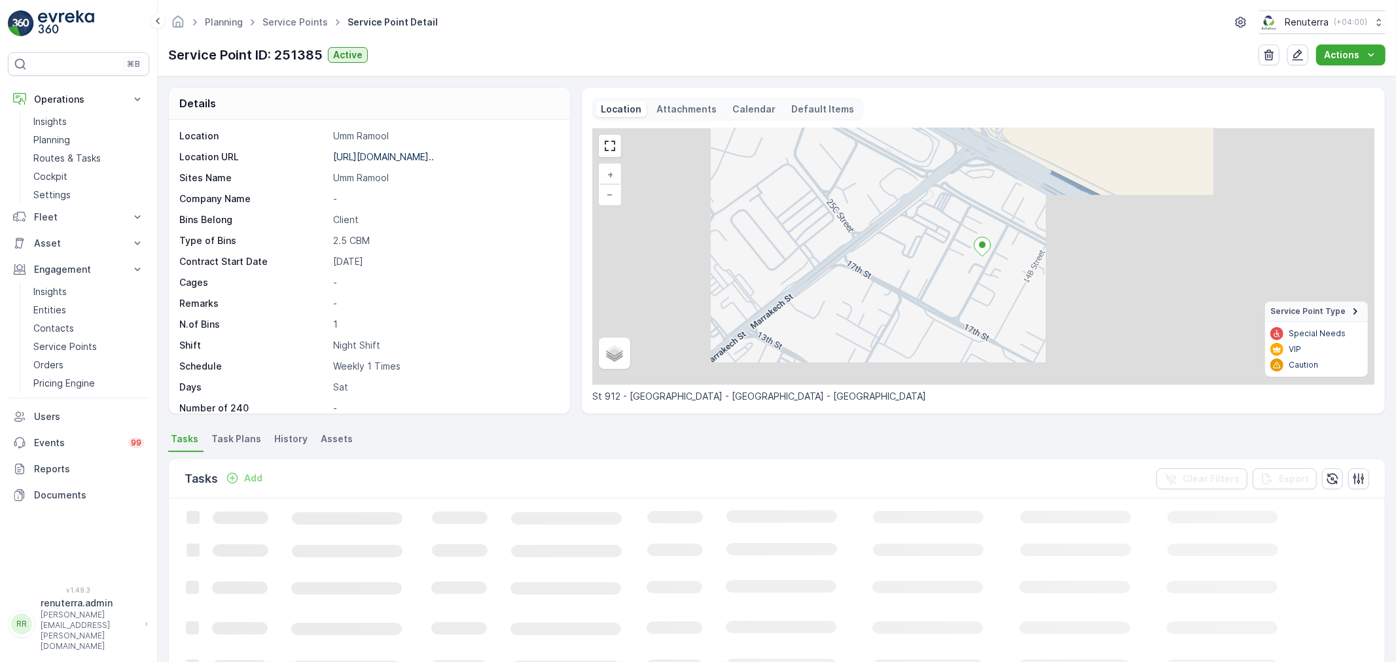
scroll to position [180, 0]
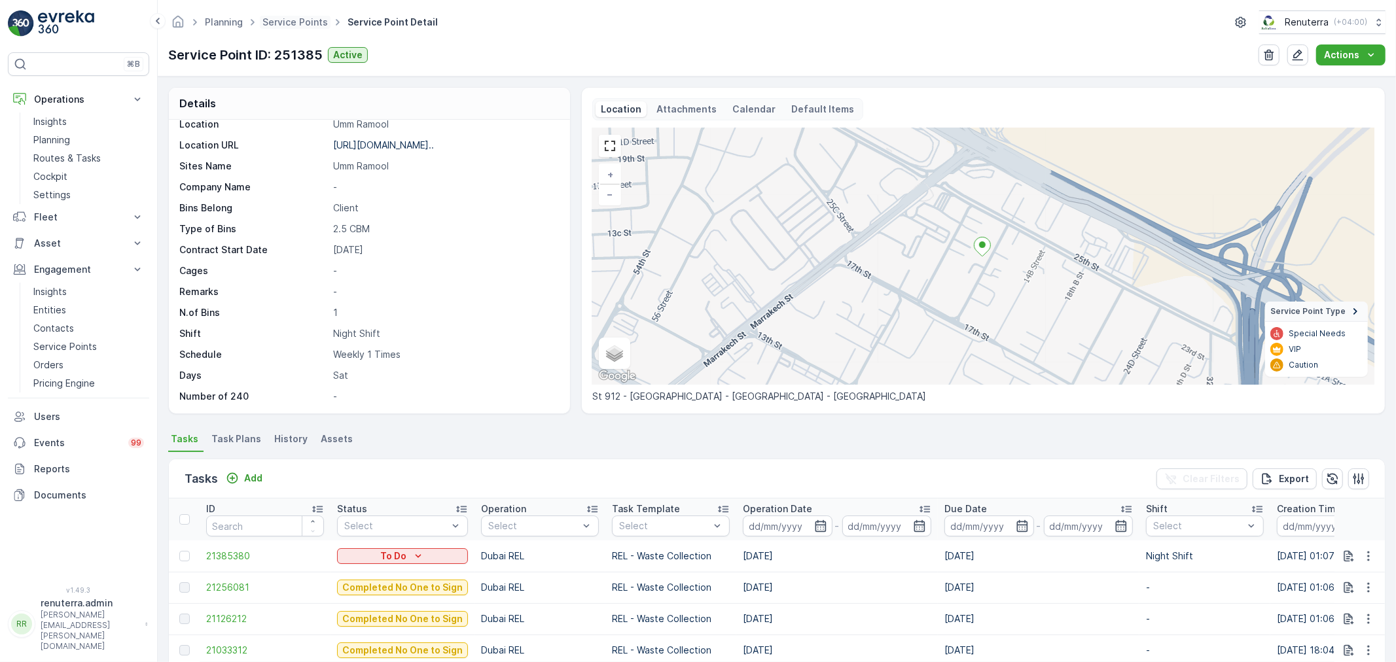
click at [306, 27] on span "Service Points" at bounding box center [295, 22] width 71 height 13
click at [277, 20] on link "Service Points" at bounding box center [294, 21] width 65 height 11
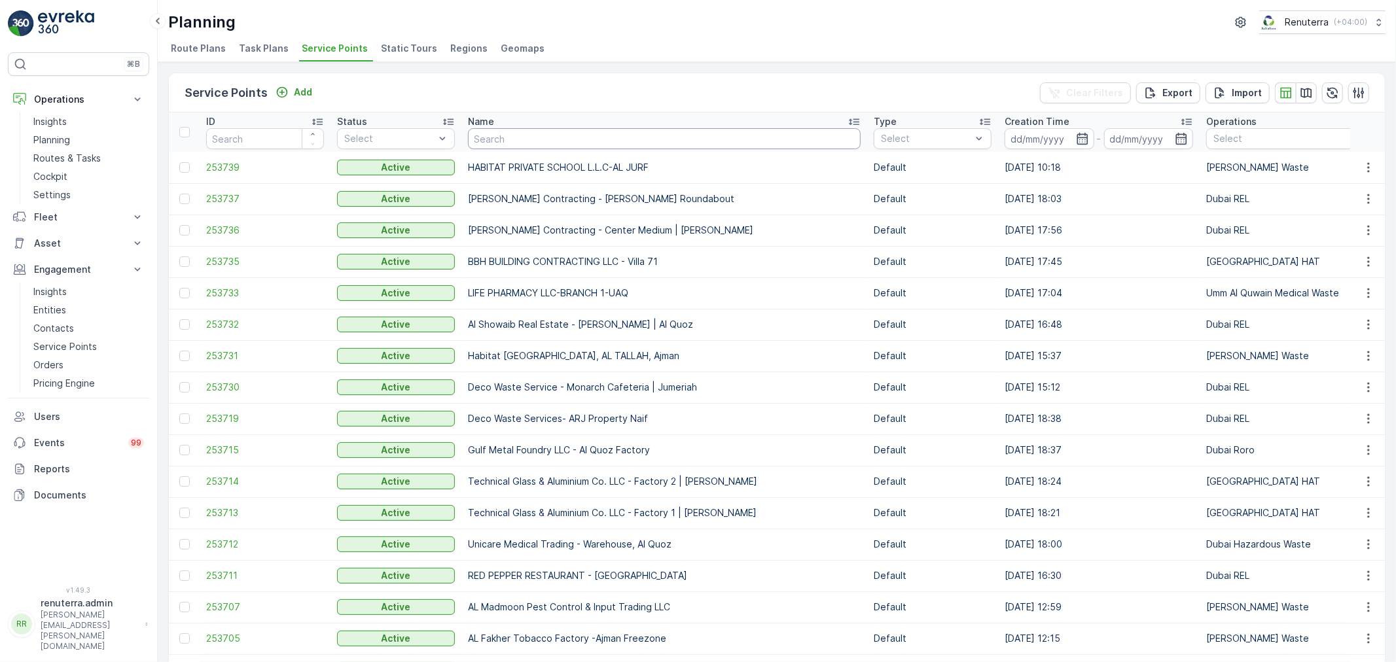
click at [513, 140] on input "text" at bounding box center [664, 138] width 393 height 21
type input "masat"
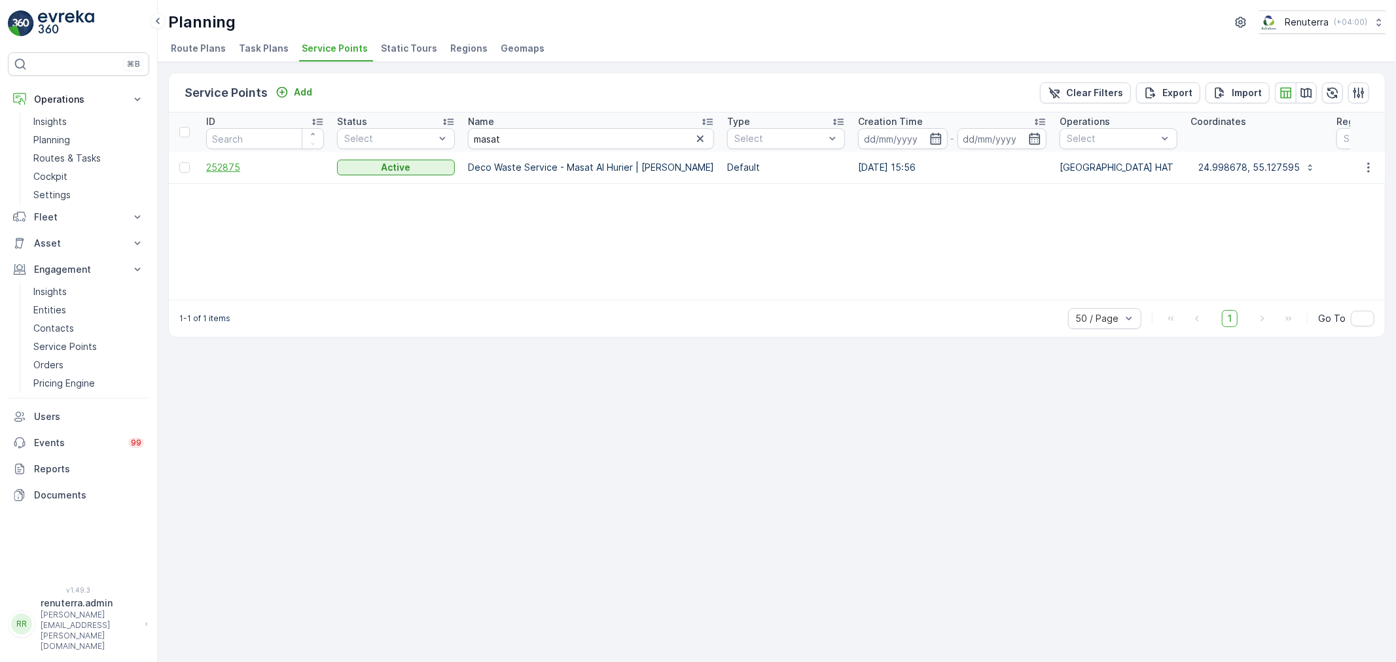
click at [230, 165] on span "252875" at bounding box center [265, 167] width 118 height 13
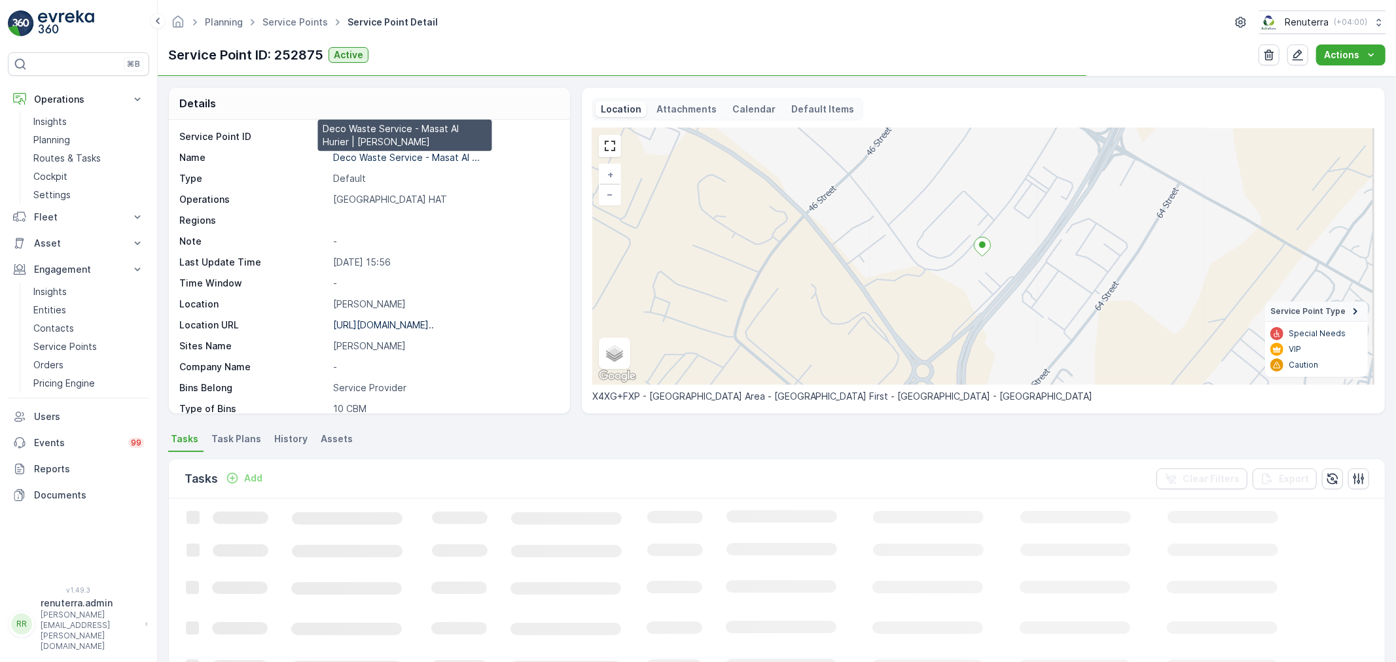
click at [393, 154] on p "Deco Waste Service - Masat Al ..." at bounding box center [406, 157] width 147 height 11
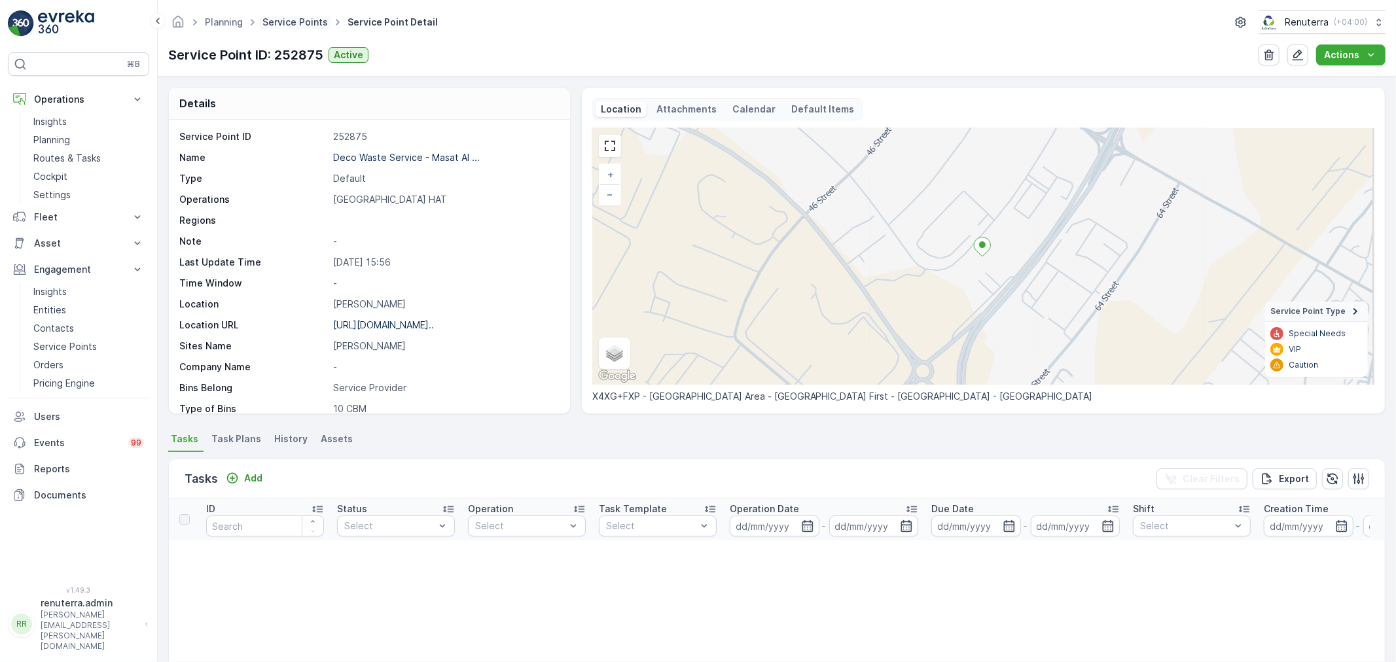
click at [291, 22] on link "Service Points" at bounding box center [294, 21] width 65 height 11
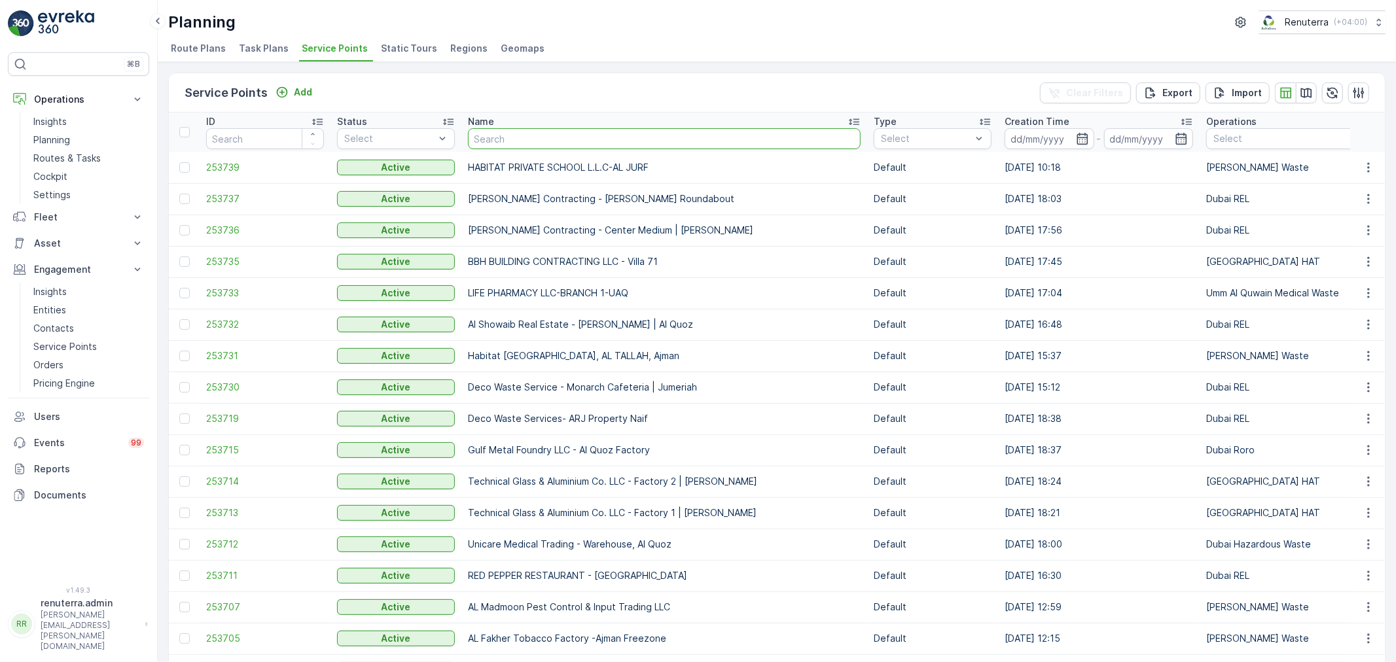
click at [535, 138] on input "text" at bounding box center [664, 138] width 393 height 21
type input "lesp"
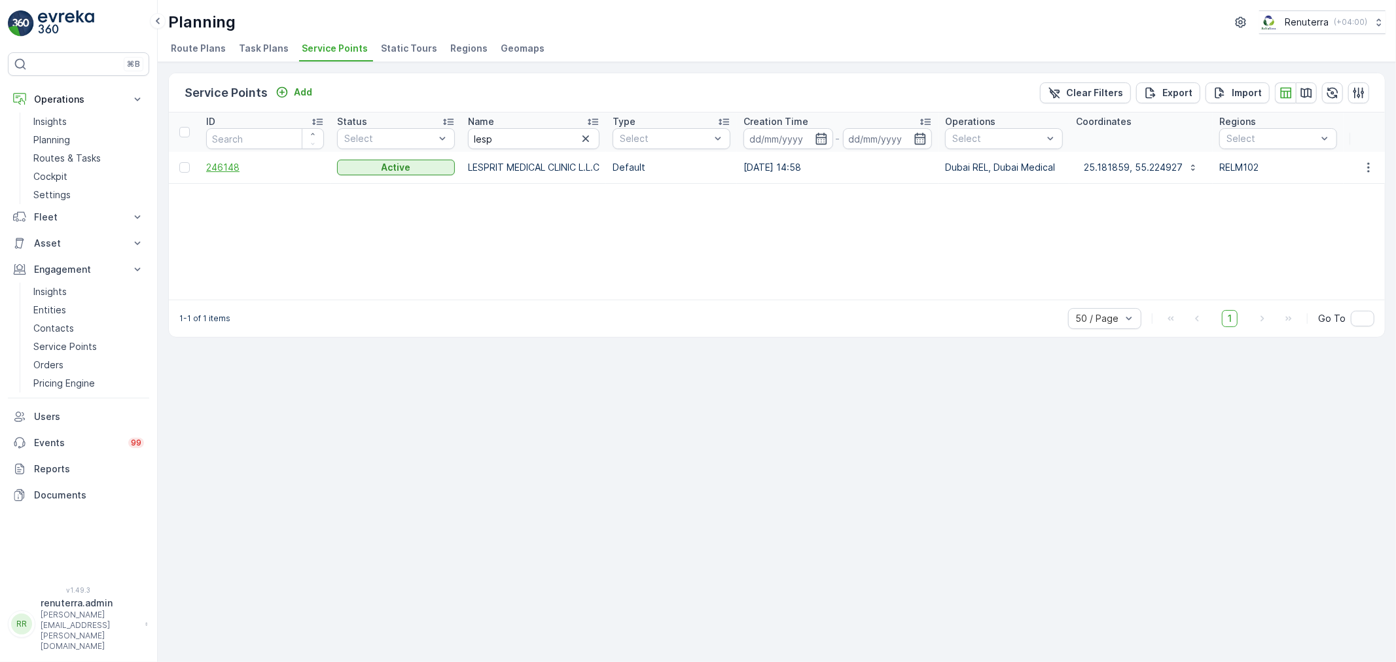
click at [232, 162] on span "246148" at bounding box center [265, 167] width 118 height 13
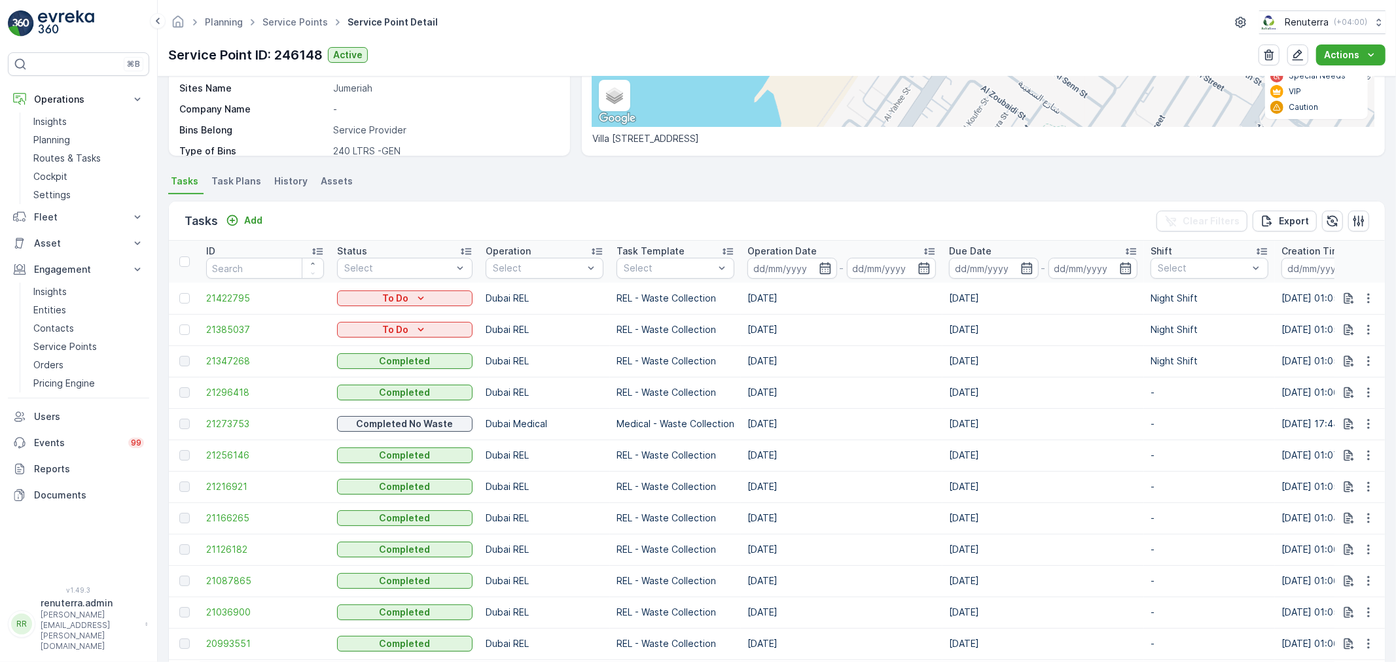
scroll to position [291, 0]
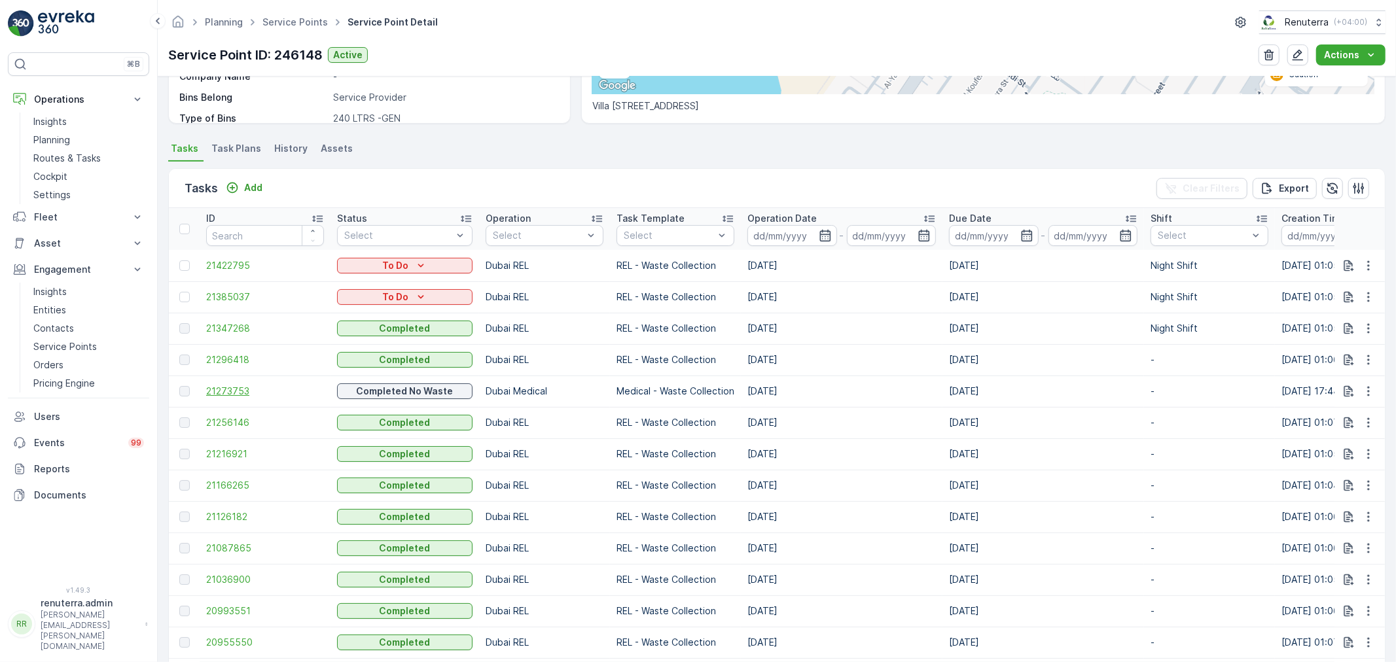
click at [222, 387] on span "21273753" at bounding box center [265, 391] width 118 height 13
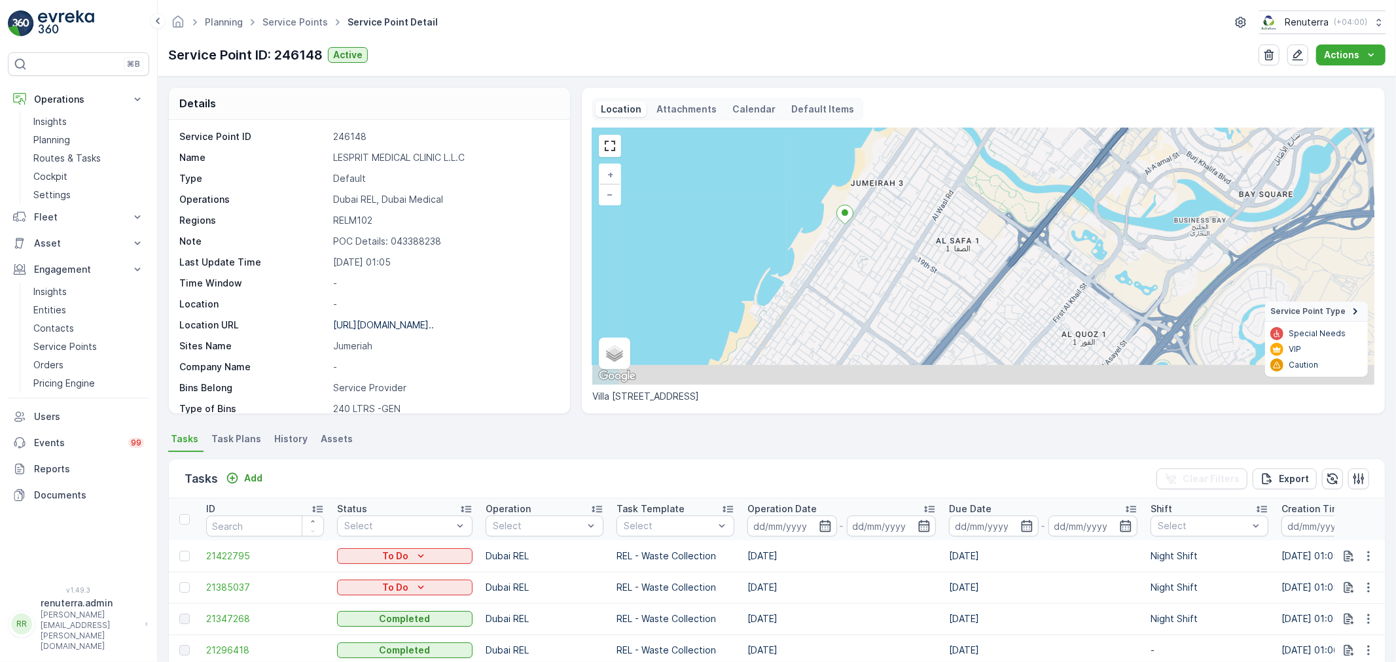
drag, startPoint x: 836, startPoint y: 310, endPoint x: 864, endPoint y: 249, distance: 66.8
click at [864, 249] on div "+ − Satellite Roadmap Terrain Hybrid Leaflet Keyboard shortcuts Map Data Map da…" at bounding box center [983, 256] width 782 height 256
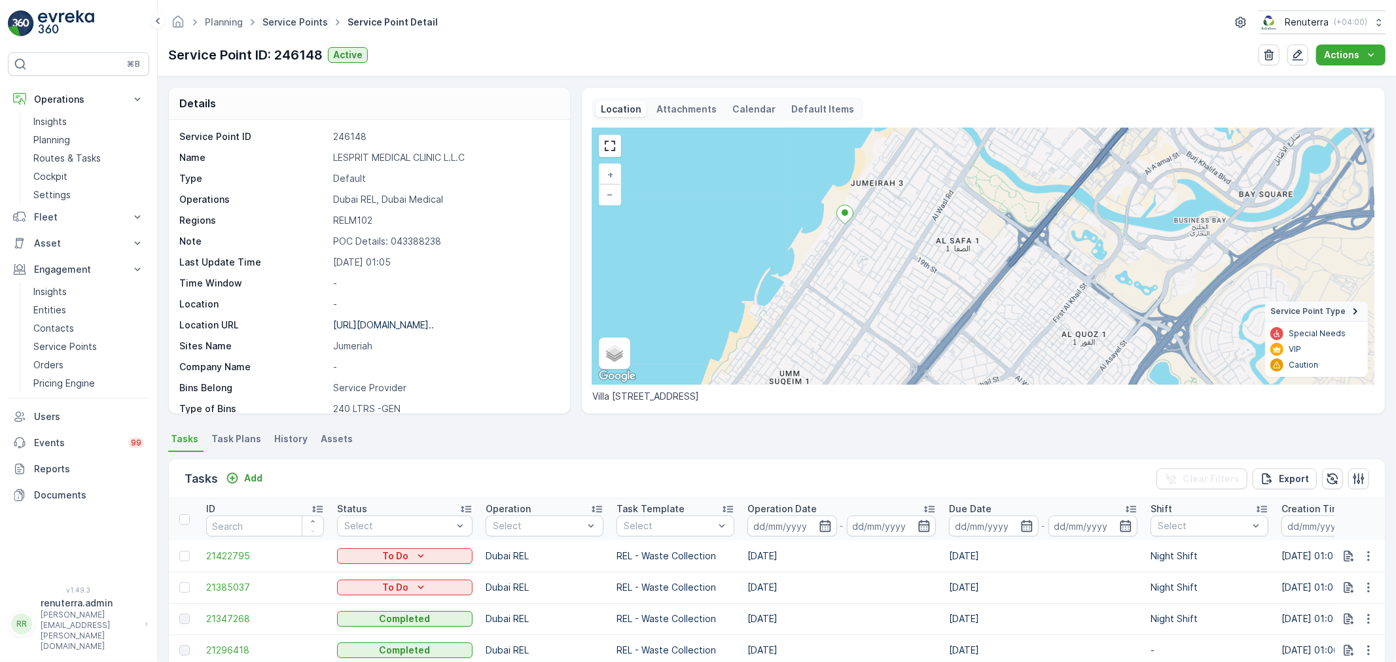
click at [293, 20] on link "Service Points" at bounding box center [294, 21] width 65 height 11
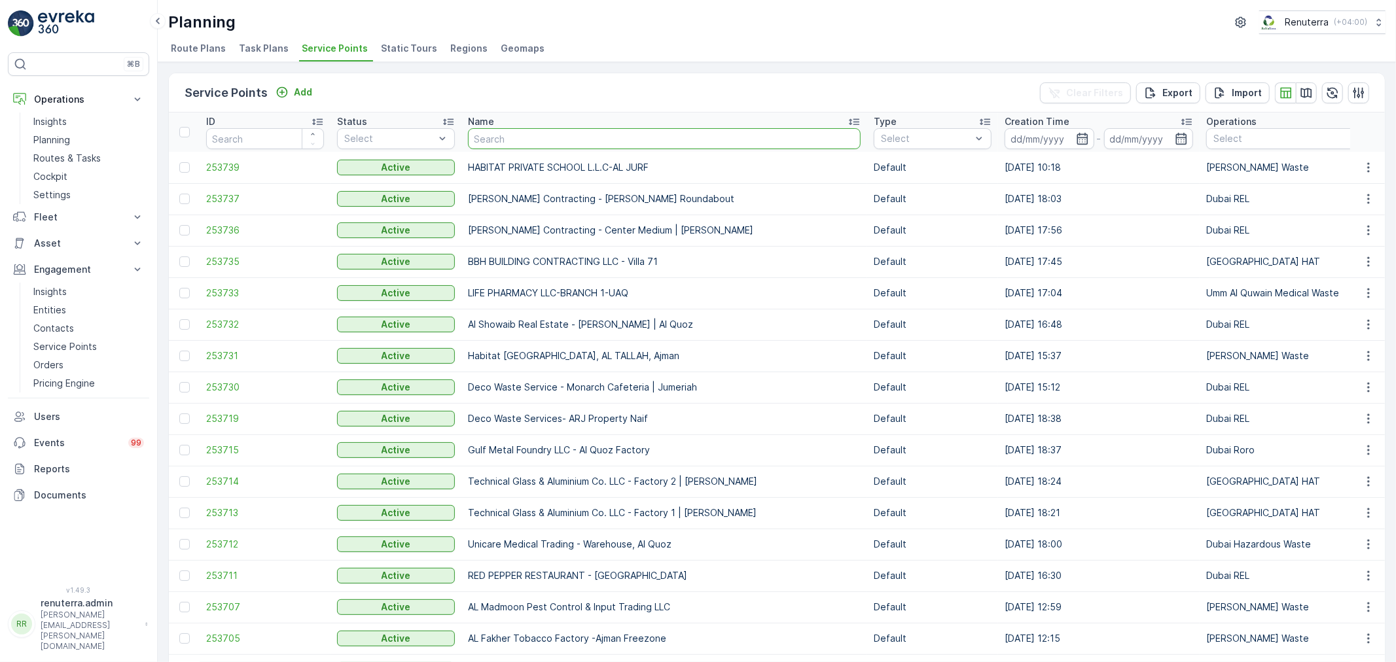
click at [538, 130] on input "text" at bounding box center [664, 138] width 393 height 21
type input "yousuf"
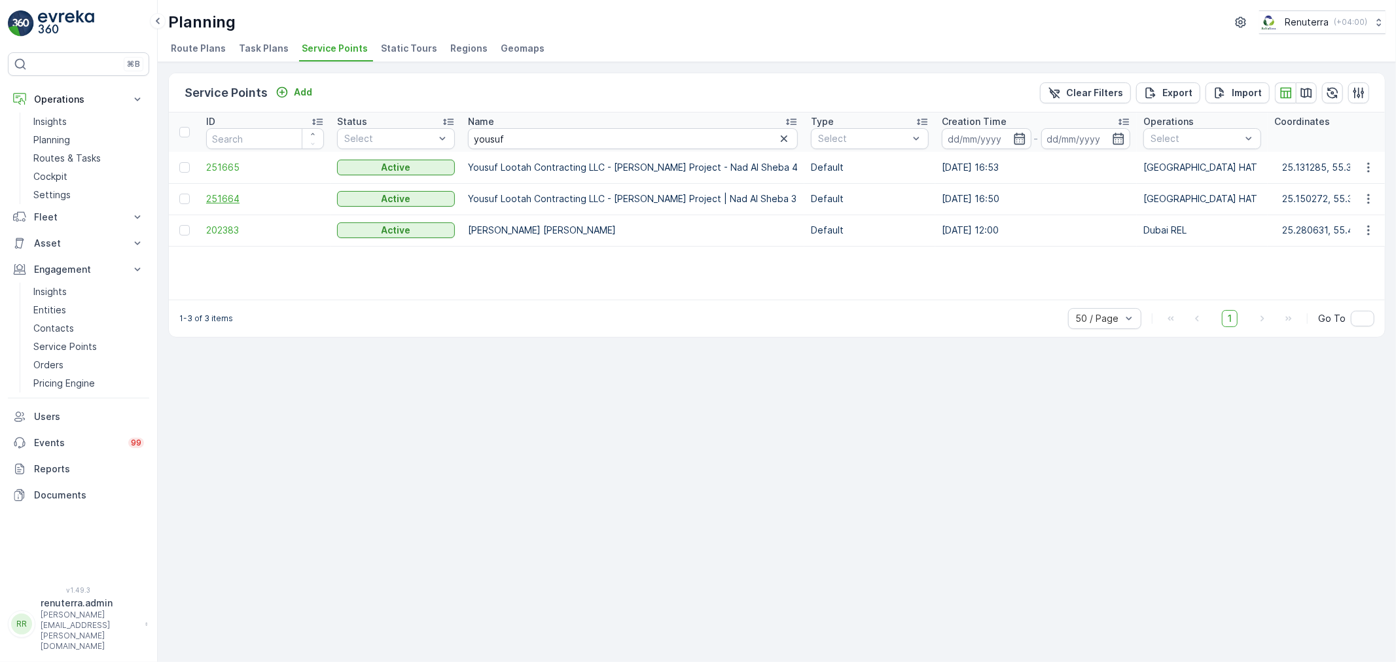
click at [221, 197] on span "251664" at bounding box center [265, 198] width 118 height 13
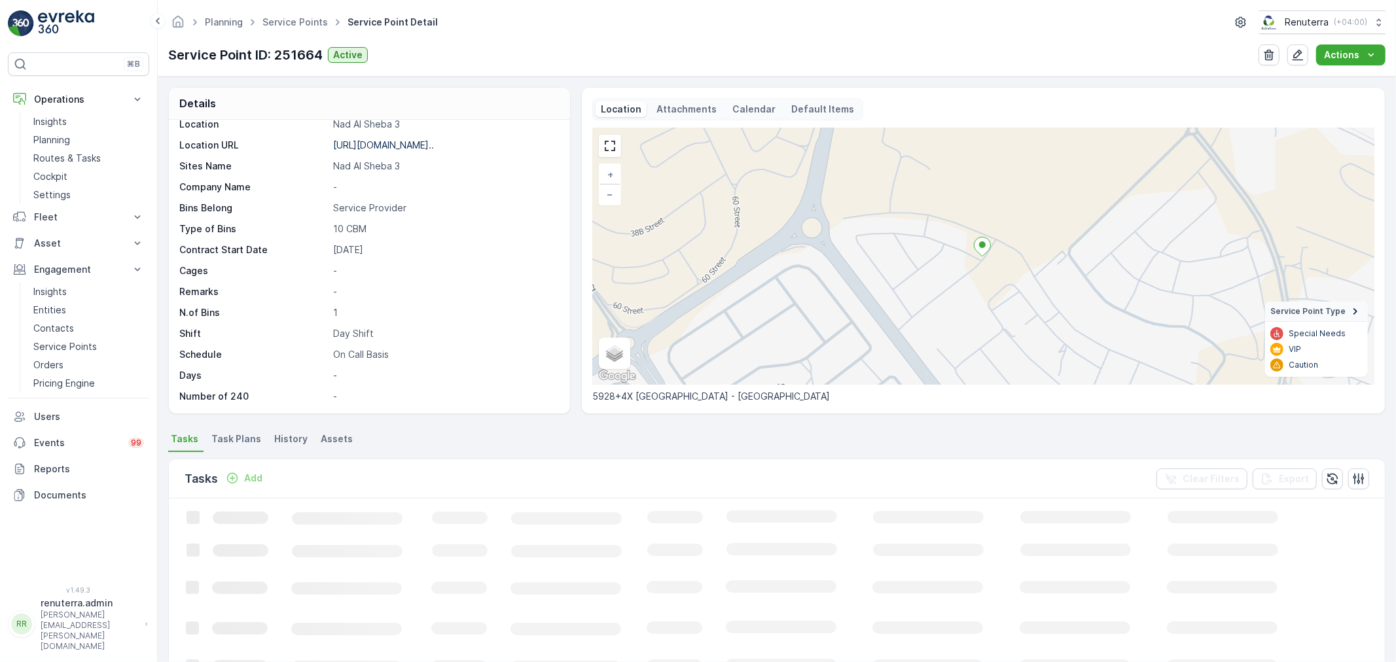
scroll to position [73, 0]
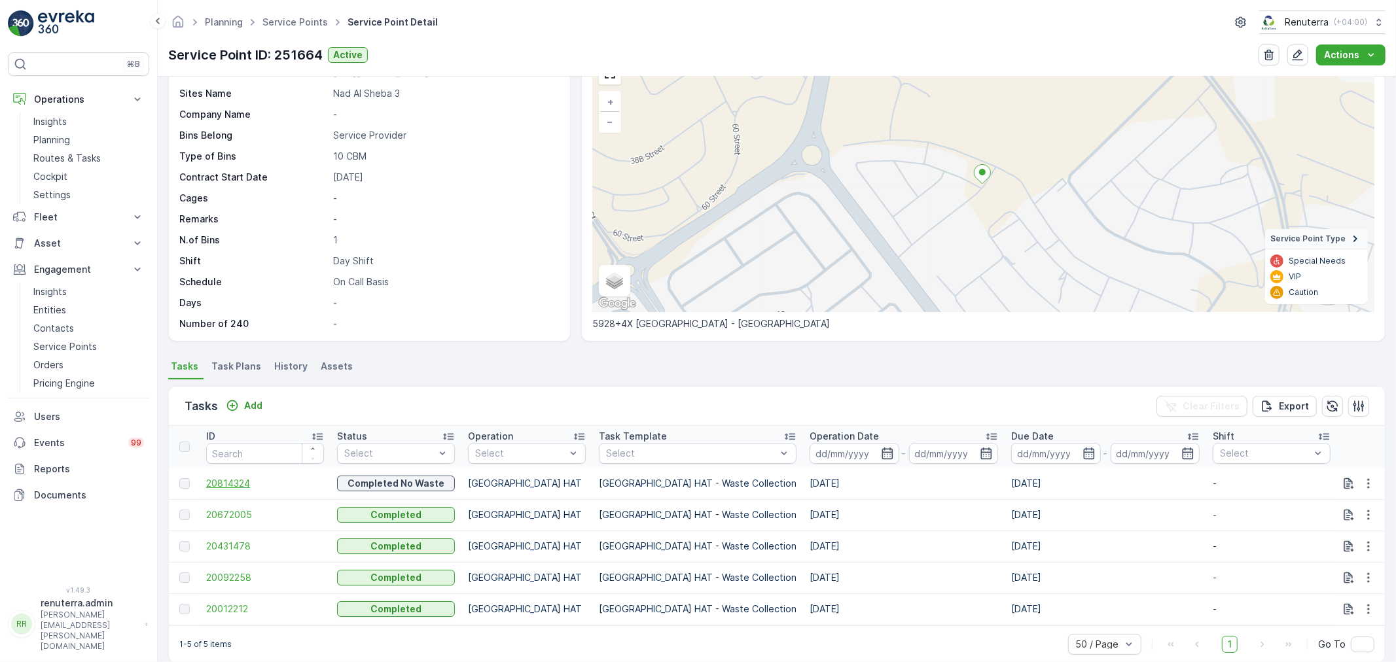
click at [241, 480] on span "20814324" at bounding box center [265, 483] width 118 height 13
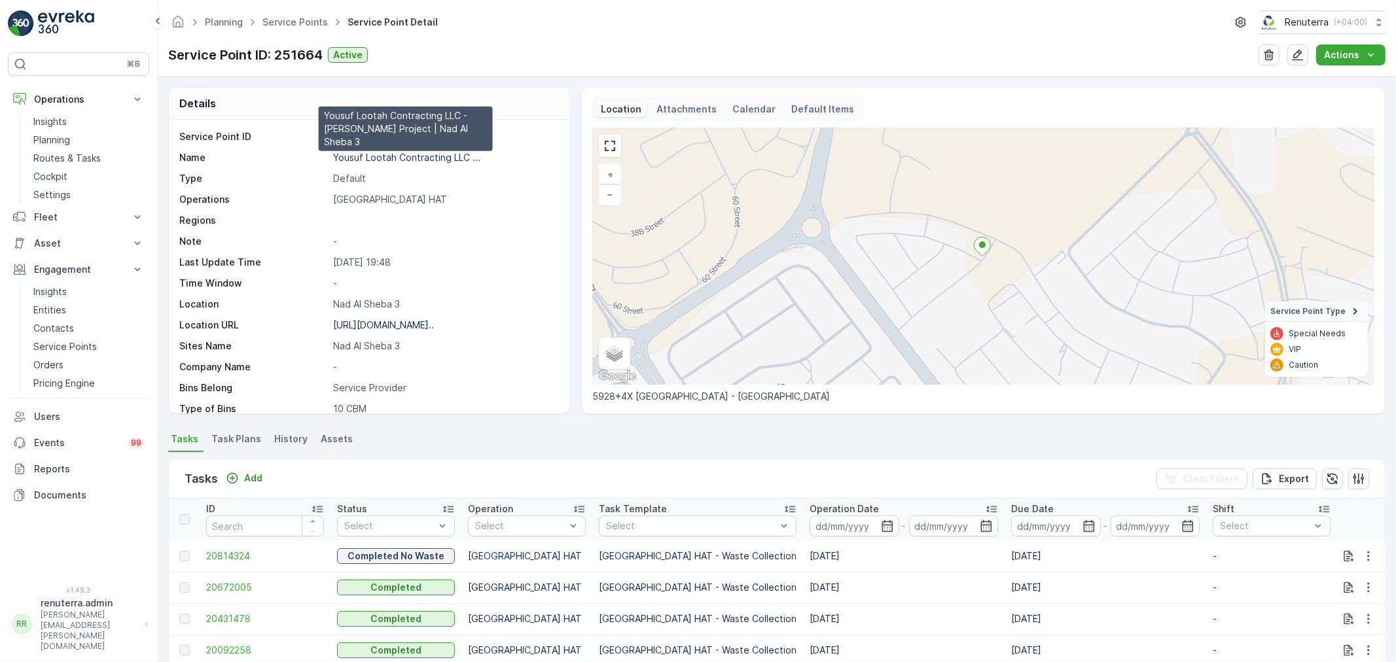
click at [388, 160] on p "Yousuf Lootah Contracting LLC ..." at bounding box center [406, 157] width 147 height 11
click at [232, 552] on span "20814324" at bounding box center [265, 556] width 118 height 13
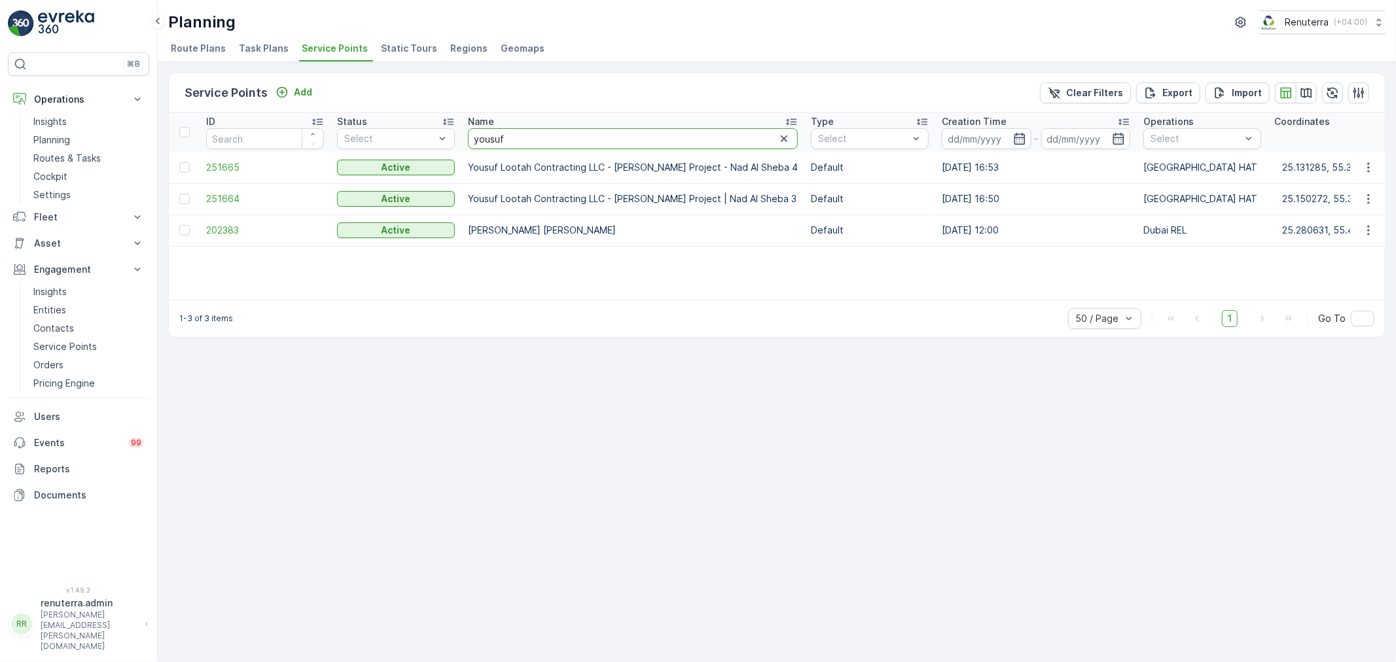
drag, startPoint x: 550, startPoint y: 136, endPoint x: 462, endPoint y: 137, distance: 87.7
click at [462, 137] on th "Name yousuf" at bounding box center [632, 132] width 343 height 39
type input "besix"
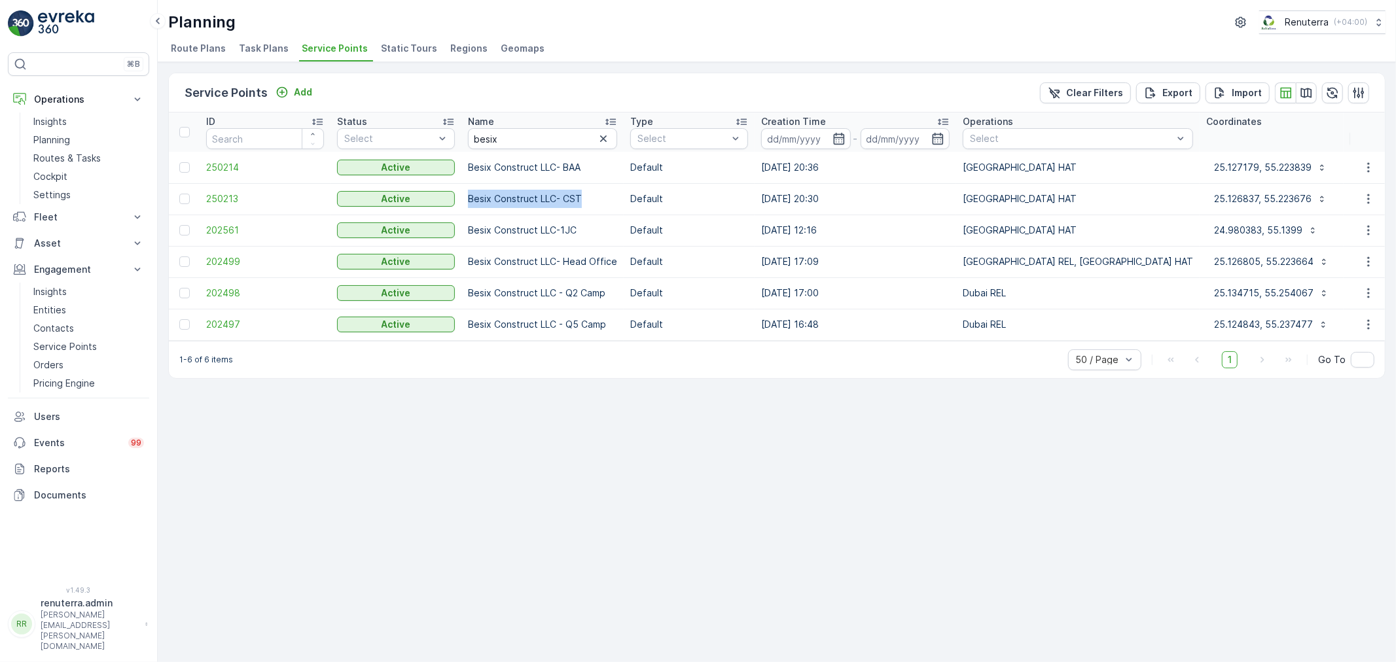
drag, startPoint x: 463, startPoint y: 198, endPoint x: 596, endPoint y: 200, distance: 132.8
click at [596, 200] on td "Besix Construct LLC- CST" at bounding box center [542, 198] width 162 height 31
copy td "Besix Construct LLC- CST"
drag, startPoint x: 517, startPoint y: 132, endPoint x: 423, endPoint y: 133, distance: 93.6
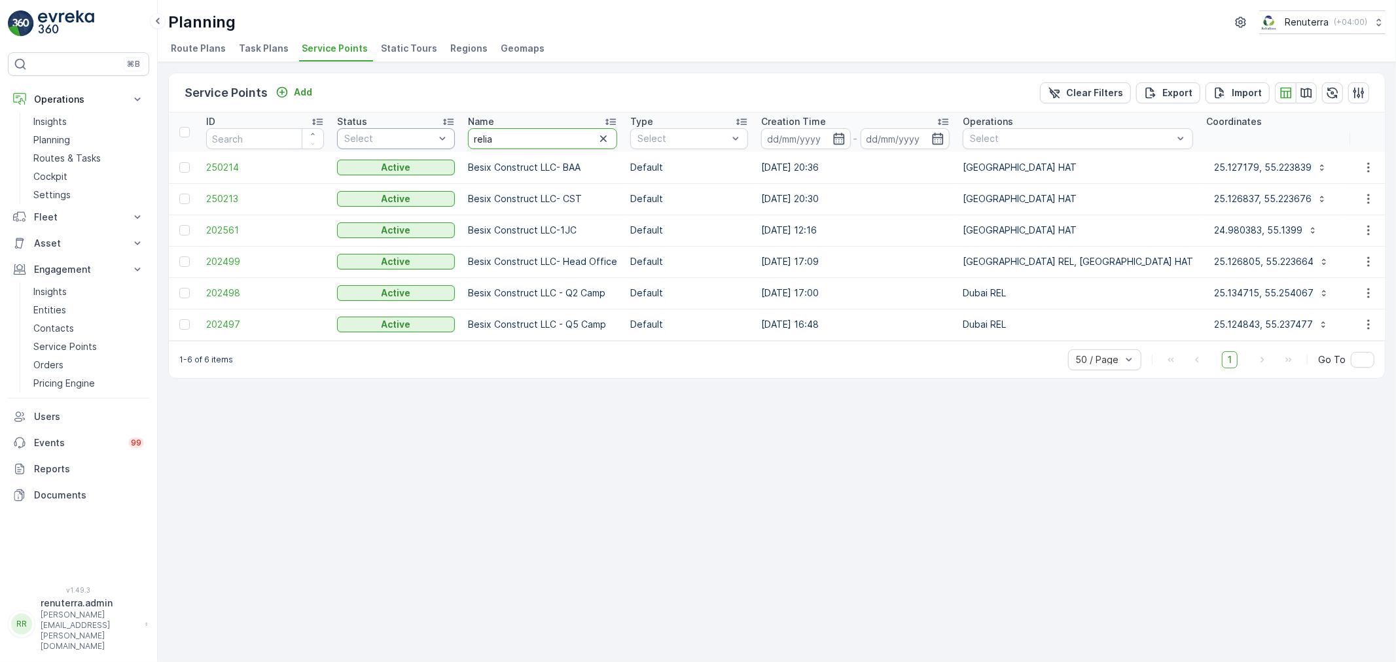
type input "reliab"
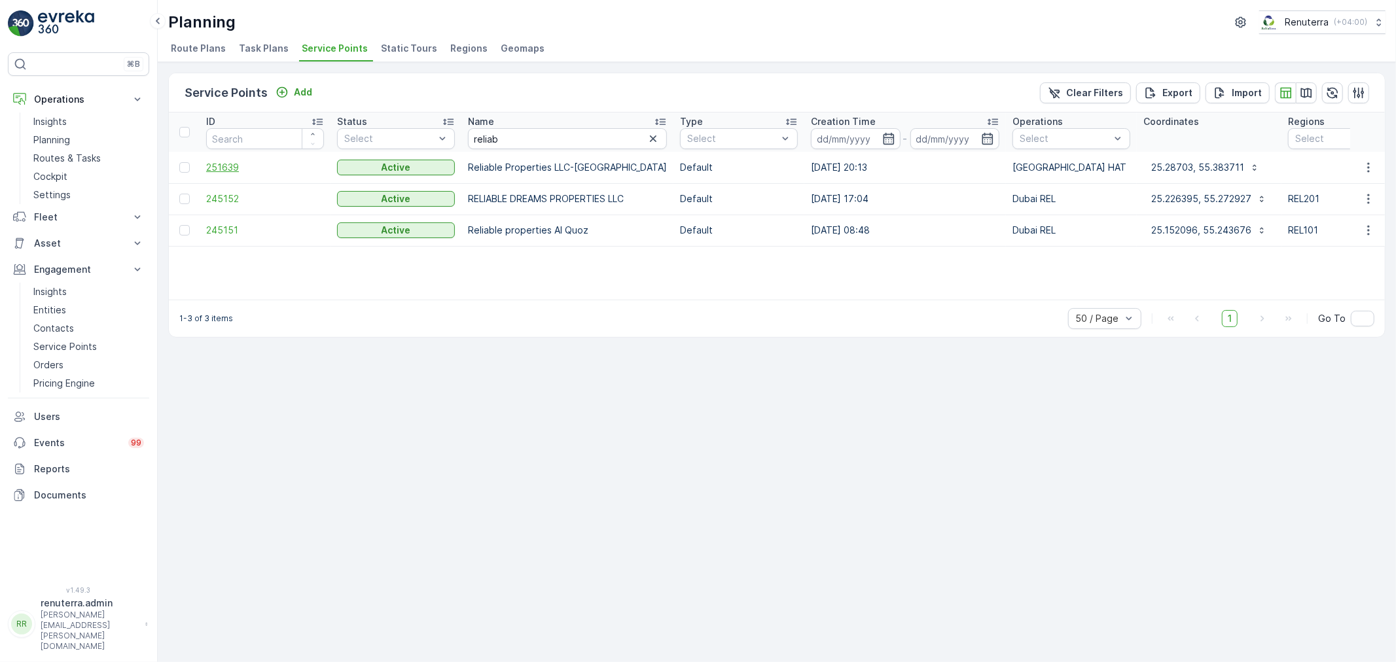
click at [214, 166] on span "251639" at bounding box center [265, 167] width 118 height 13
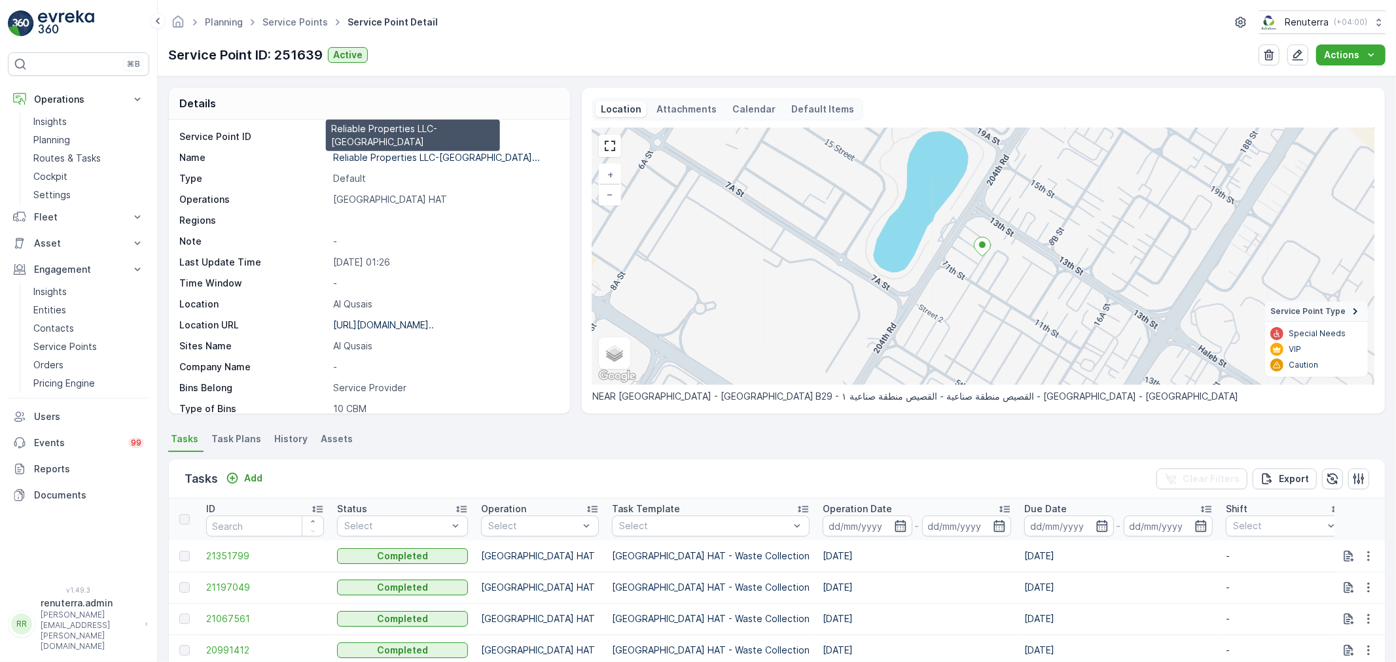
click at [381, 160] on p "Reliable Properties LLC-Al Qus..." at bounding box center [436, 157] width 207 height 11
click at [302, 21] on link "Service Points" at bounding box center [294, 21] width 65 height 11
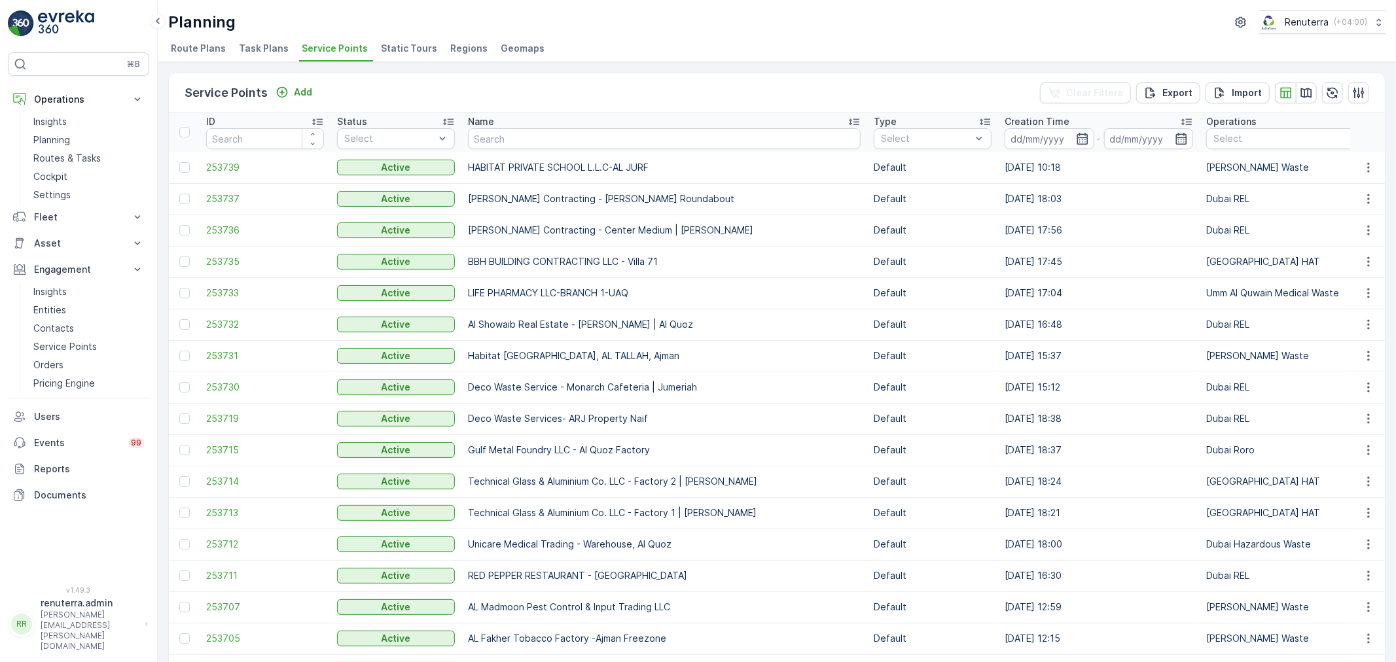
click at [523, 135] on input "text" at bounding box center [664, 138] width 393 height 21
type input "global"
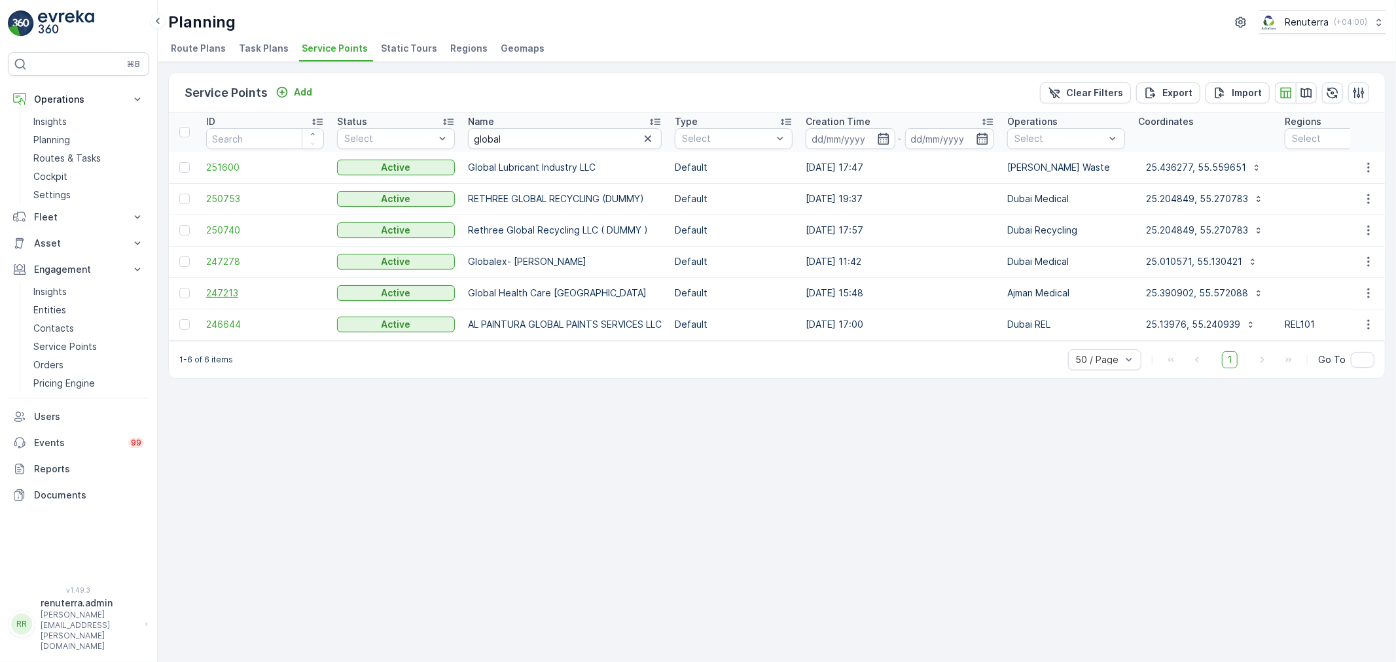
click at [226, 291] on span "247213" at bounding box center [265, 293] width 118 height 13
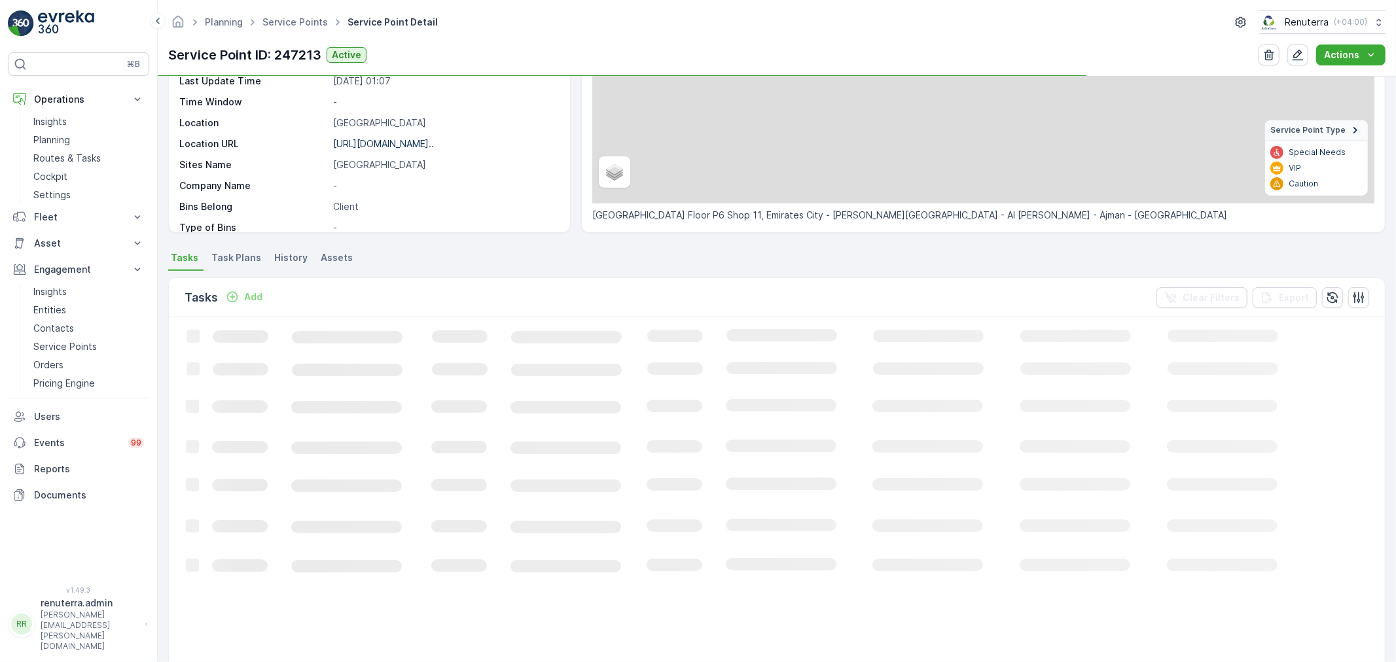
scroll to position [218, 0]
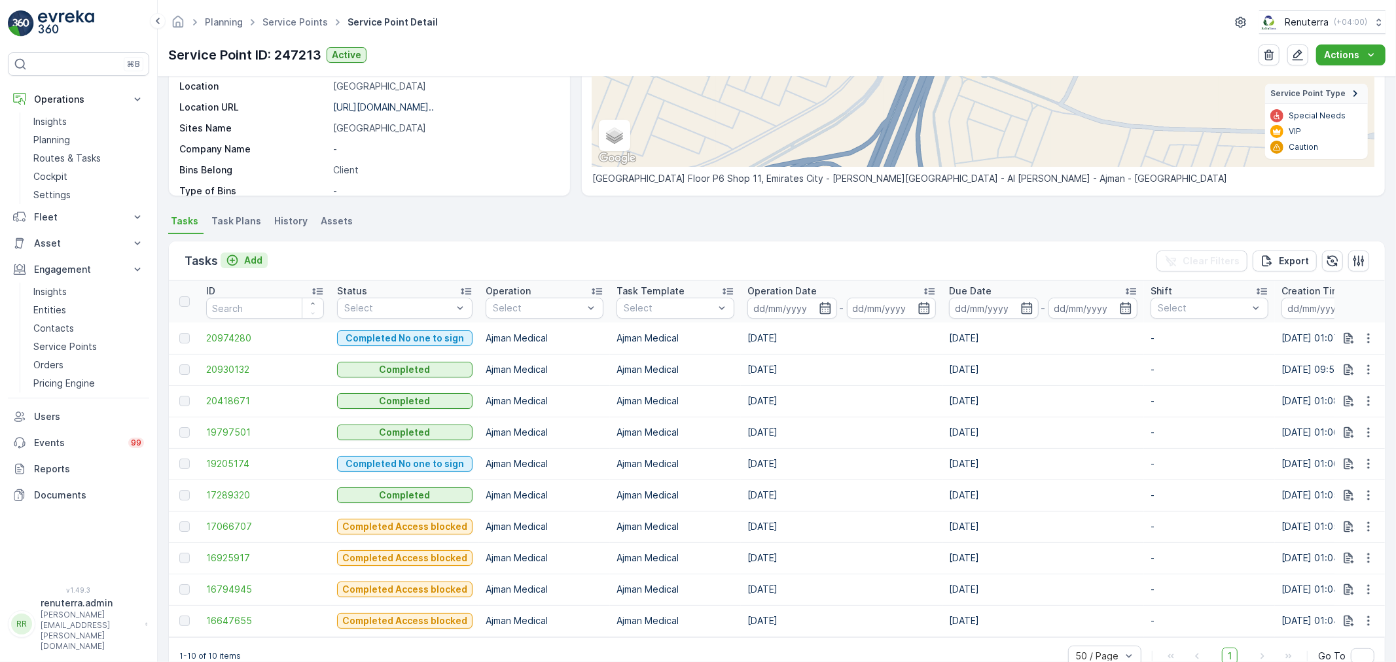
click at [244, 254] on p "Add" at bounding box center [253, 260] width 18 height 13
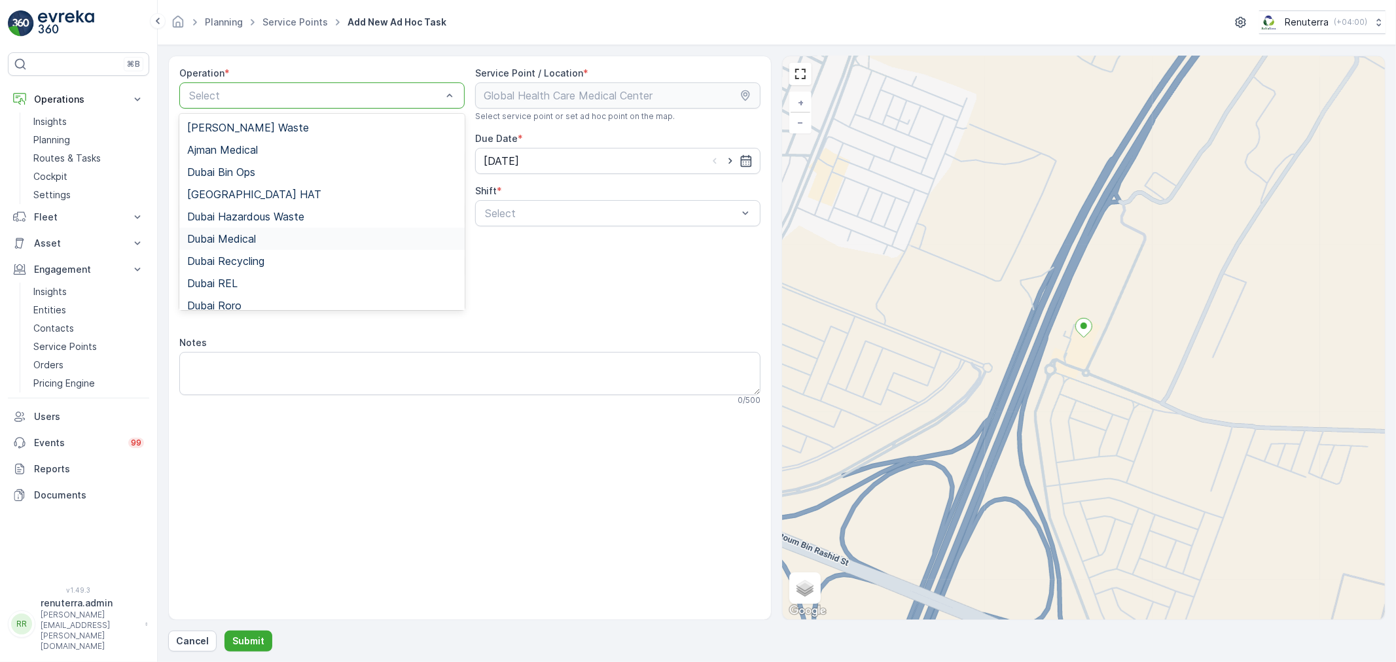
click at [240, 242] on span "Dubai Medical" at bounding box center [221, 239] width 69 height 12
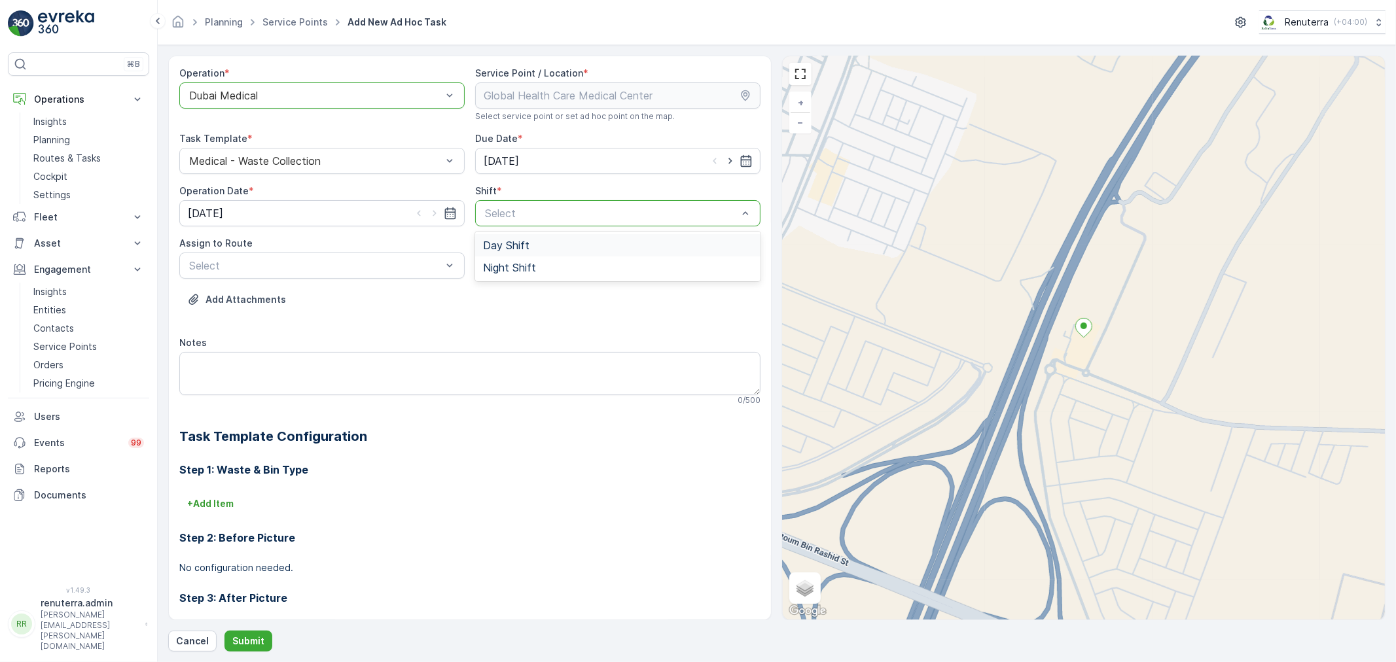
click at [497, 243] on span "Day Shift" at bounding box center [506, 245] width 46 height 12
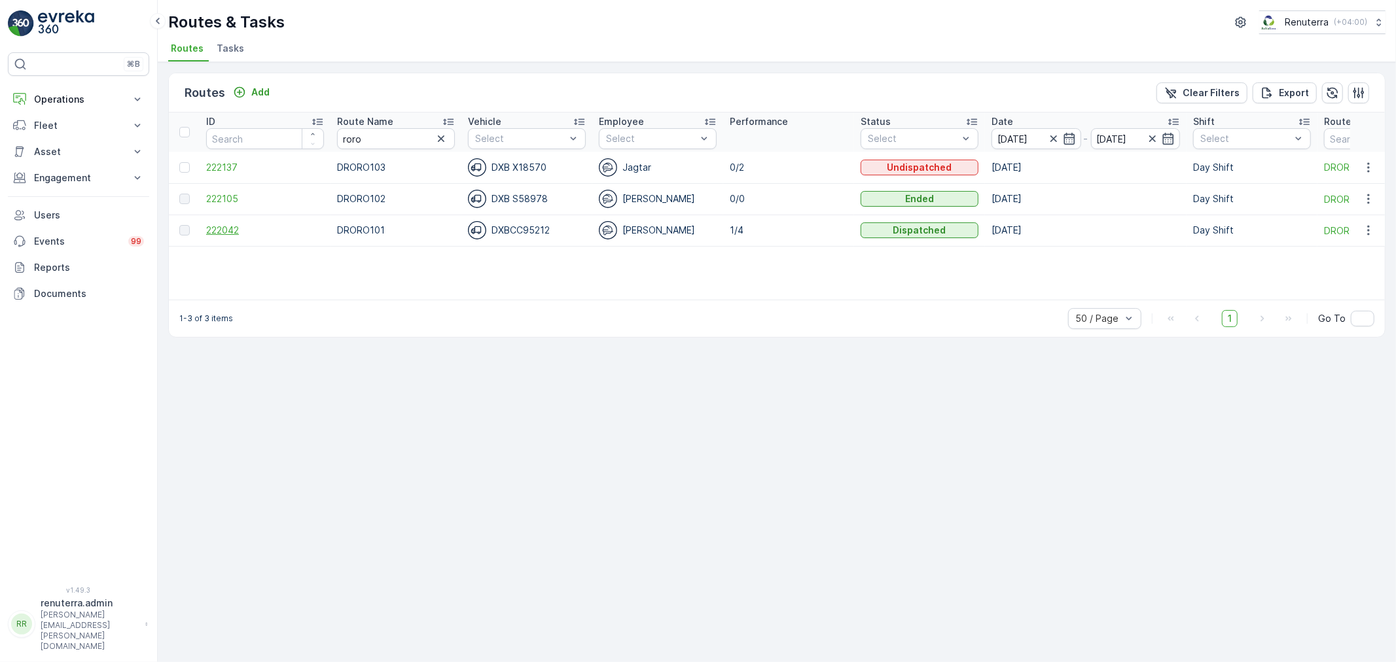
click at [219, 228] on span "222042" at bounding box center [265, 230] width 118 height 13
click at [211, 161] on span "222137" at bounding box center [265, 167] width 118 height 13
drag, startPoint x: 371, startPoint y: 141, endPoint x: 308, endPoint y: 130, distance: 63.9
click at [308, 130] on tr "ID Route Name roro Vehicle Select Employee Select Performance Status Select Dat…" at bounding box center [826, 132] width 1315 height 39
type input "rel"
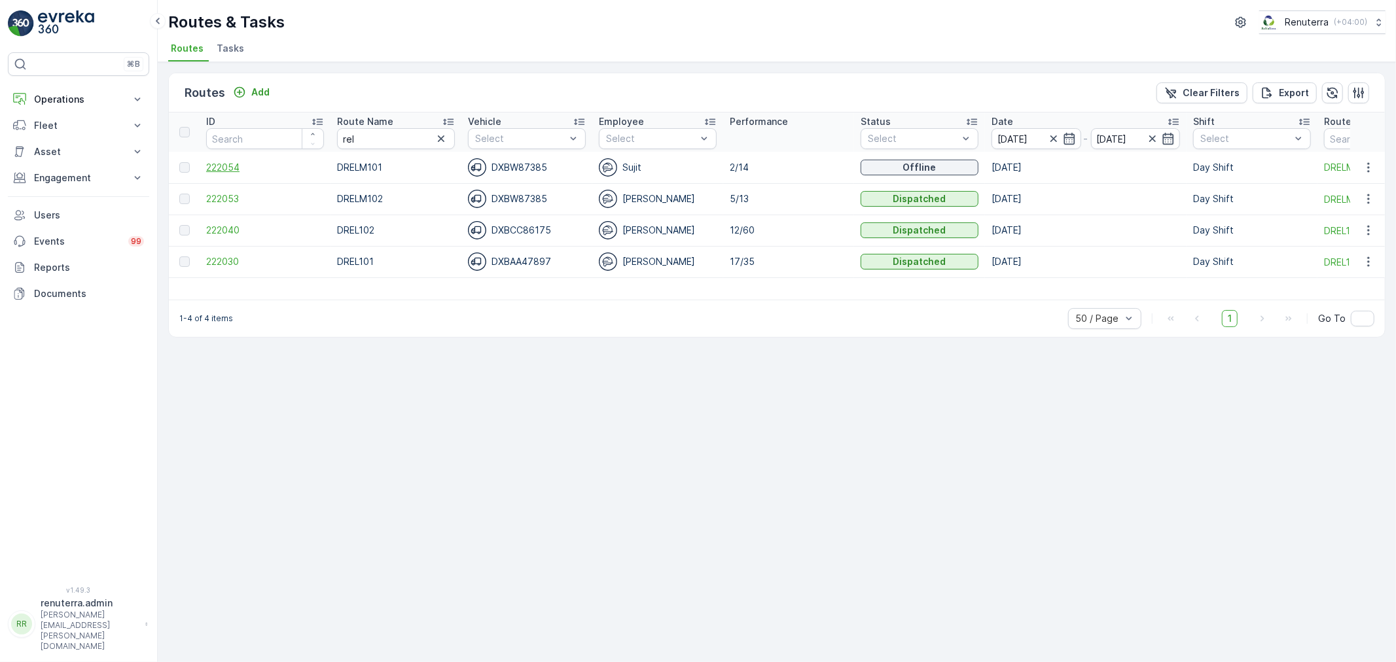
click at [232, 164] on span "222054" at bounding box center [265, 167] width 118 height 13
click at [231, 198] on span "222053" at bounding box center [265, 198] width 118 height 13
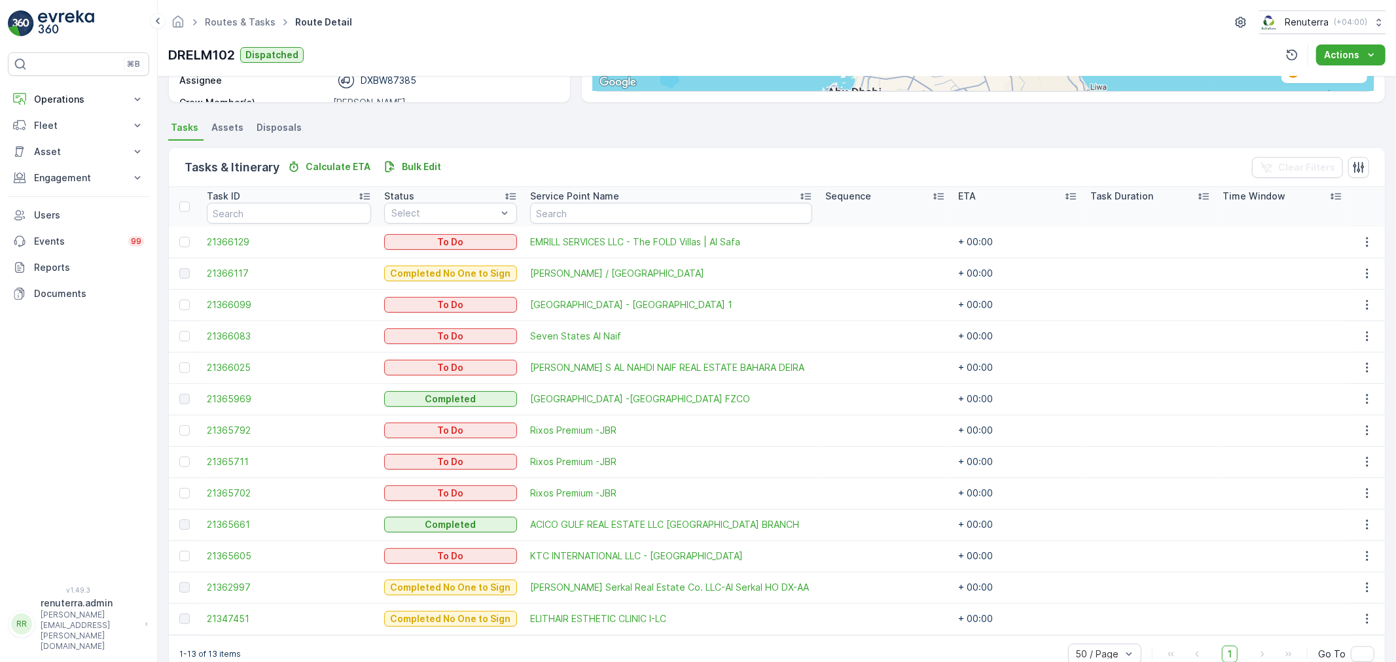
scroll to position [273, 0]
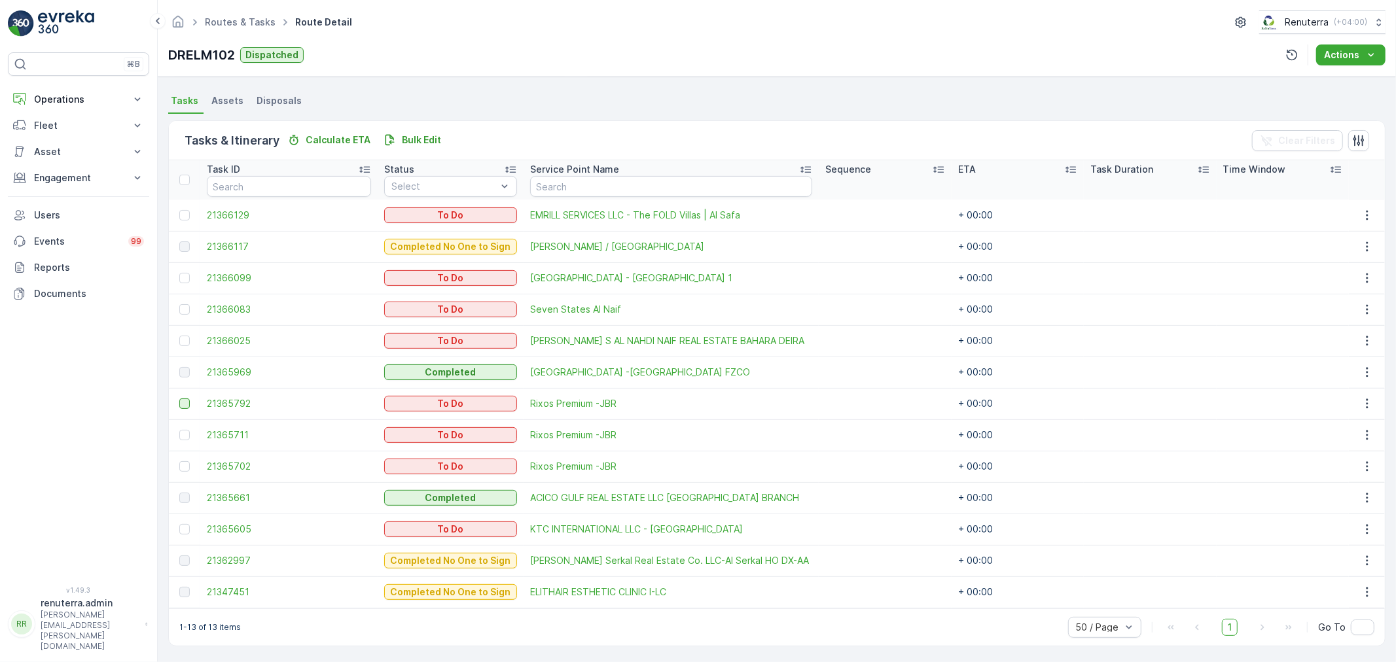
click at [188, 402] on div at bounding box center [184, 403] width 10 height 10
click at [179, 398] on input "checkbox" at bounding box center [179, 398] width 0 height 0
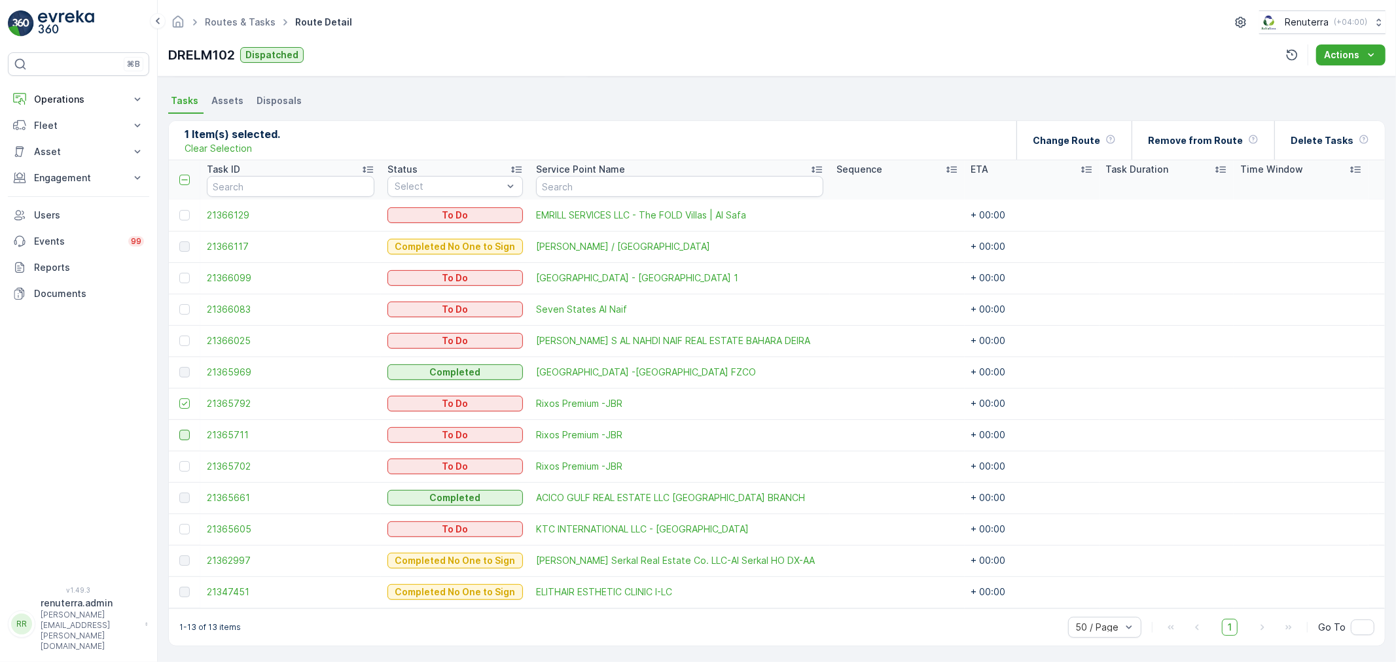
click at [179, 431] on div at bounding box center [184, 435] width 10 height 10
click at [179, 430] on input "checkbox" at bounding box center [179, 430] width 0 height 0
click at [185, 463] on div at bounding box center [184, 466] width 10 height 10
click at [179, 461] on input "checkbox" at bounding box center [179, 461] width 0 height 0
click at [186, 308] on div at bounding box center [184, 309] width 10 height 10
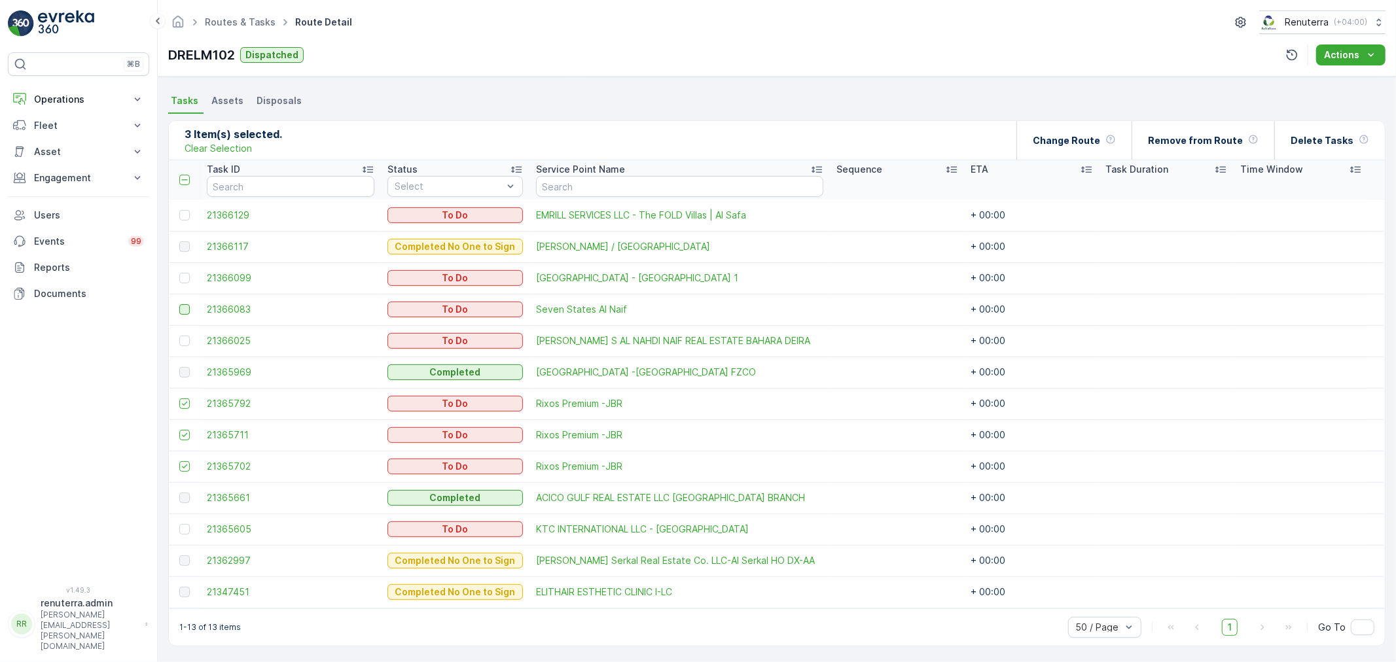
click at [179, 304] on input "checkbox" at bounding box center [179, 304] width 0 height 0
click at [183, 525] on div at bounding box center [184, 529] width 10 height 10
click at [179, 524] on input "checkbox" at bounding box center [179, 524] width 0 height 0
click at [185, 342] on div at bounding box center [184, 341] width 10 height 10
click at [179, 336] on input "checkbox" at bounding box center [179, 336] width 0 height 0
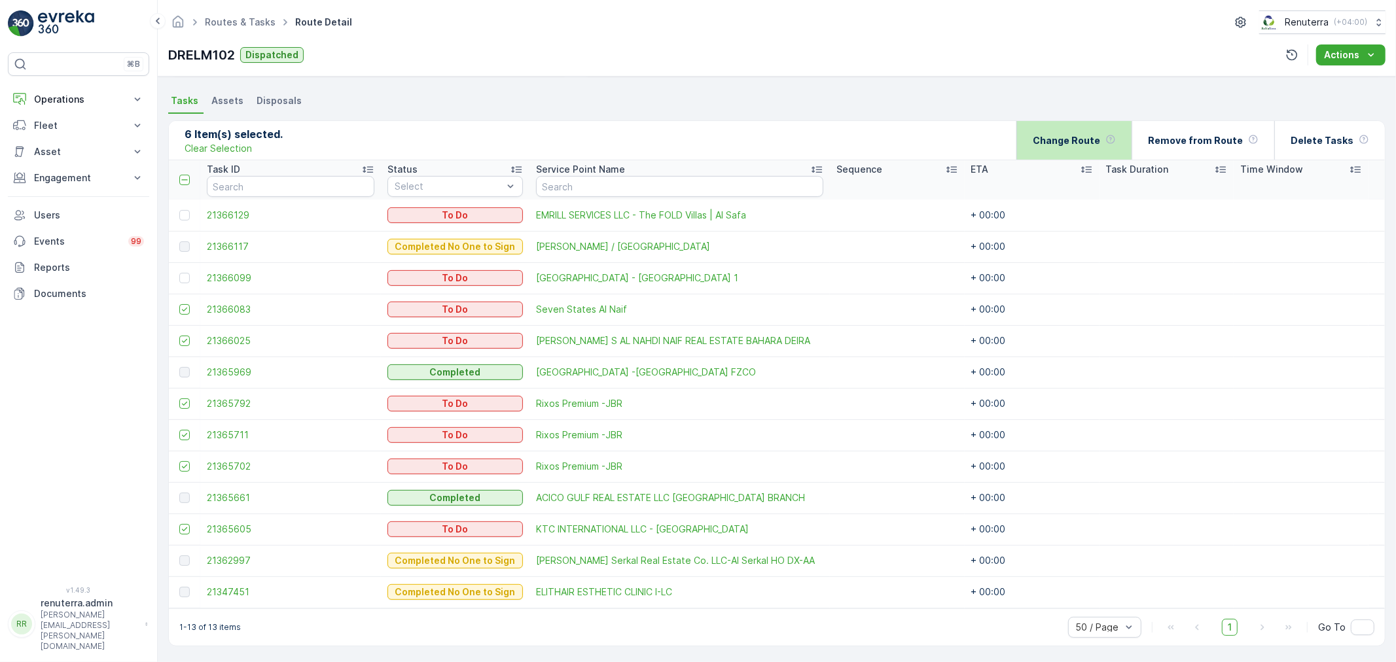
click at [1063, 138] on p "Change Route" at bounding box center [1066, 140] width 67 height 13
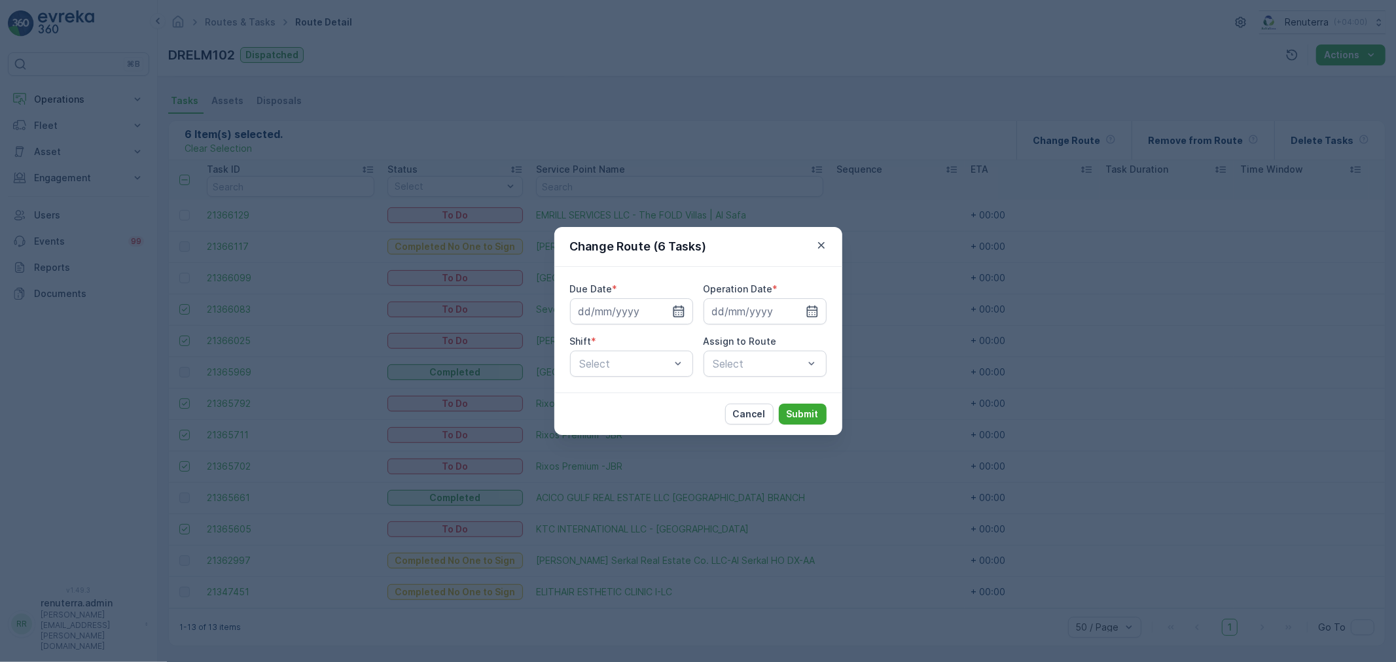
click at [682, 309] on icon "button" at bounding box center [678, 311] width 13 height 13
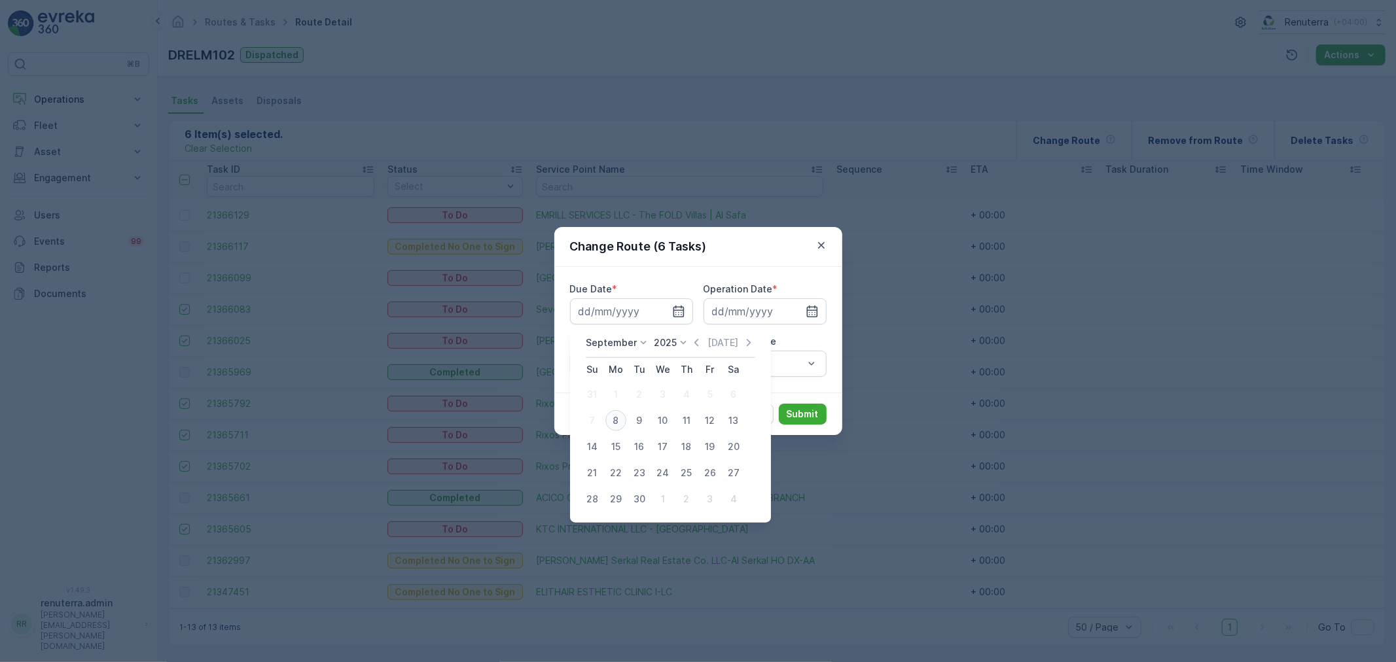
click at [617, 414] on div "8" at bounding box center [615, 420] width 21 height 21
type input "[DATE]"
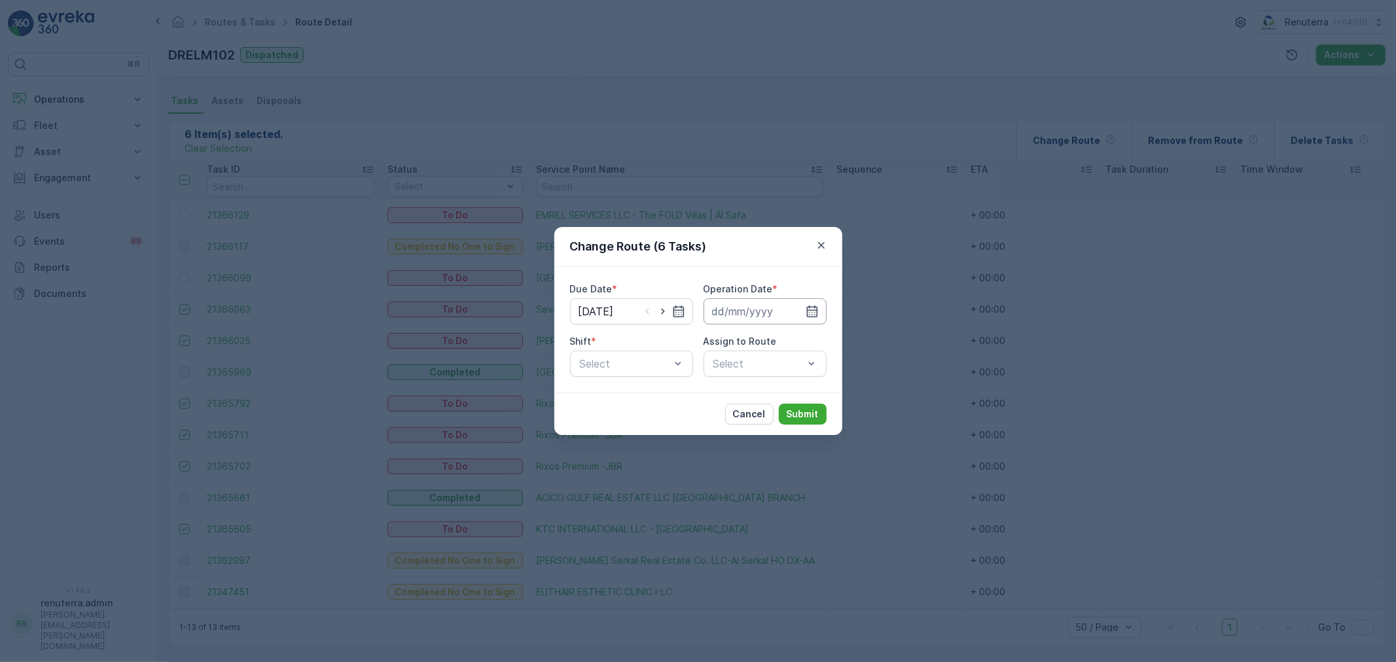
click at [758, 309] on input at bounding box center [764, 311] width 123 height 26
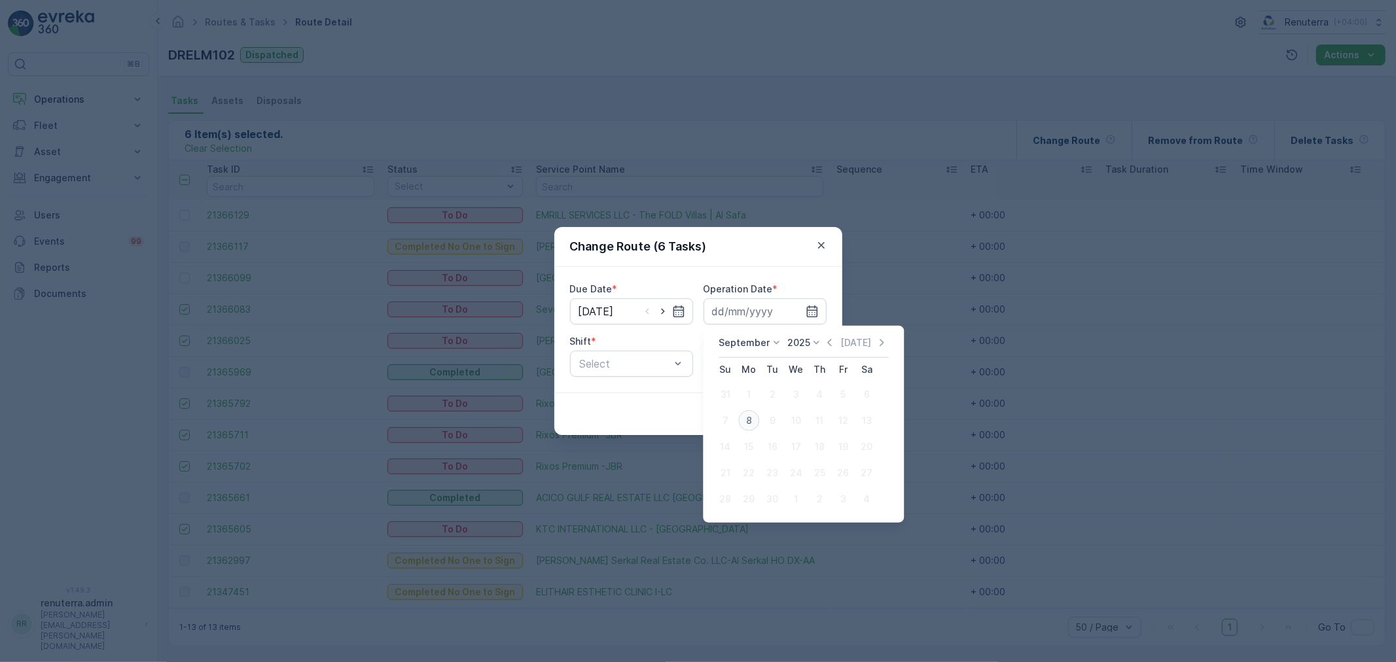
click at [747, 420] on div "8" at bounding box center [748, 420] width 21 height 21
type input "[DATE]"
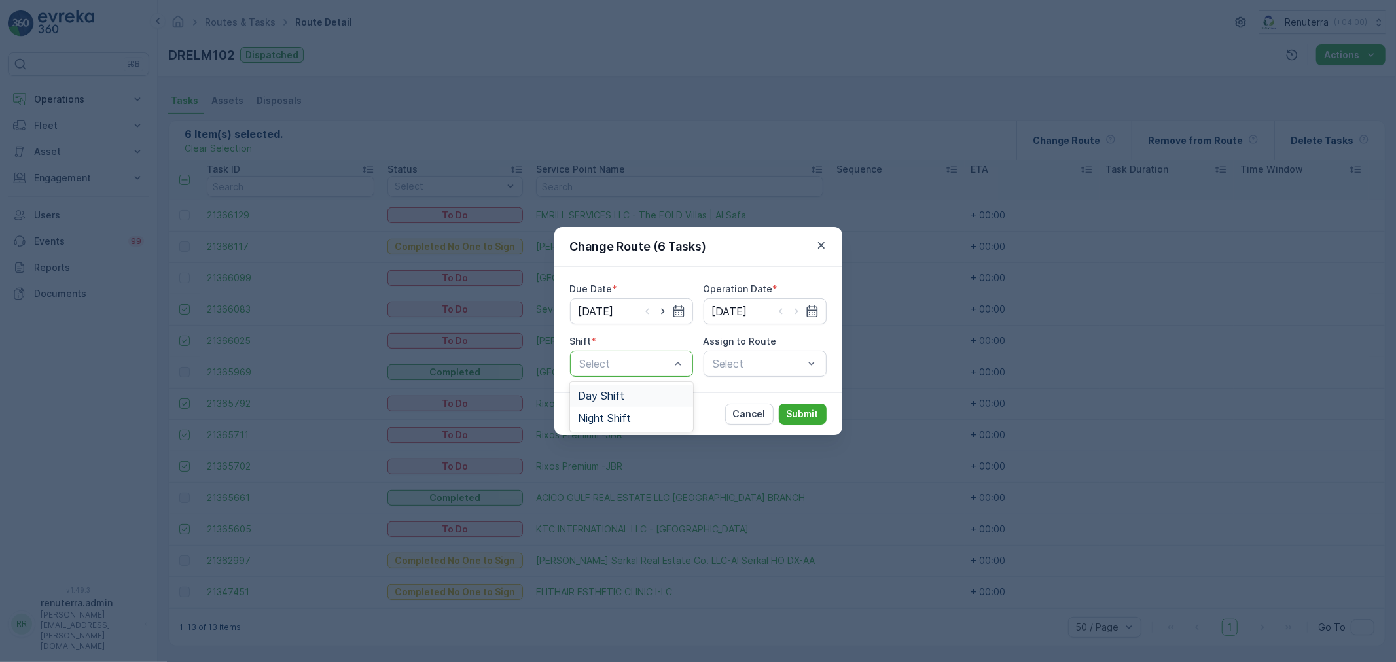
click at [607, 395] on span "Day Shift" at bounding box center [601, 396] width 46 height 12
click at [754, 360] on div "Select" at bounding box center [764, 364] width 123 height 26
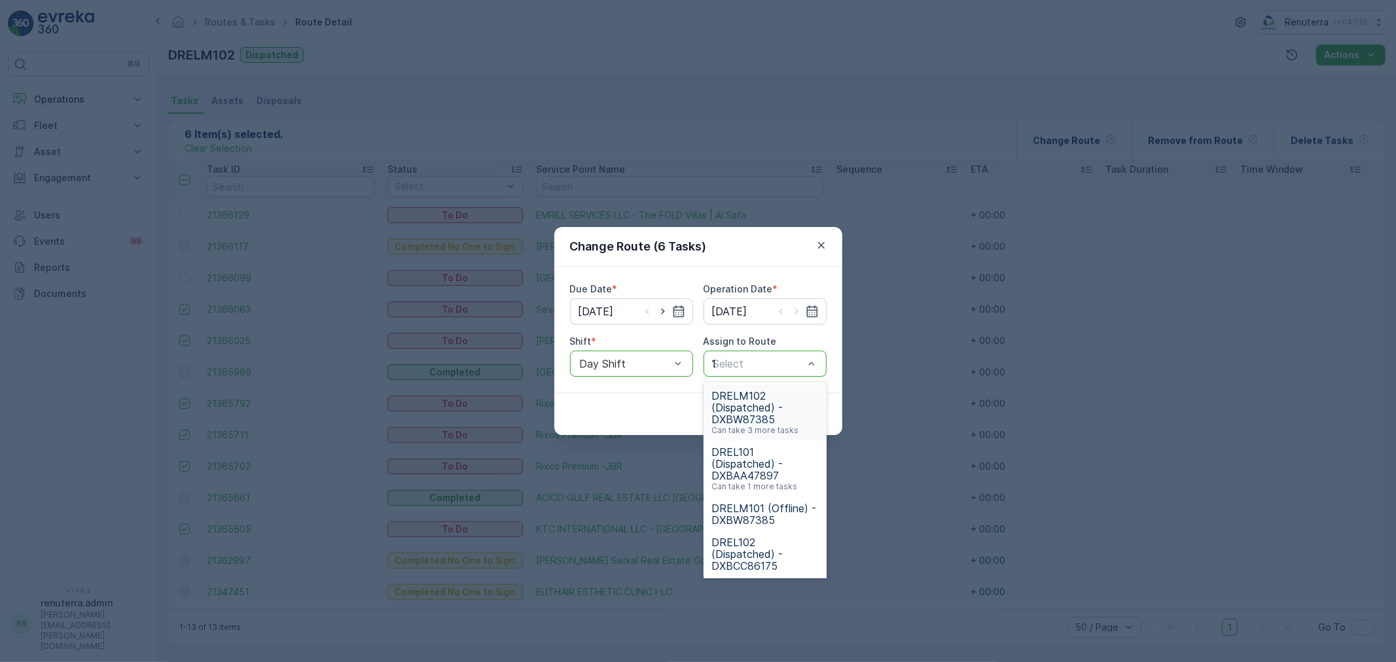
type input "101"
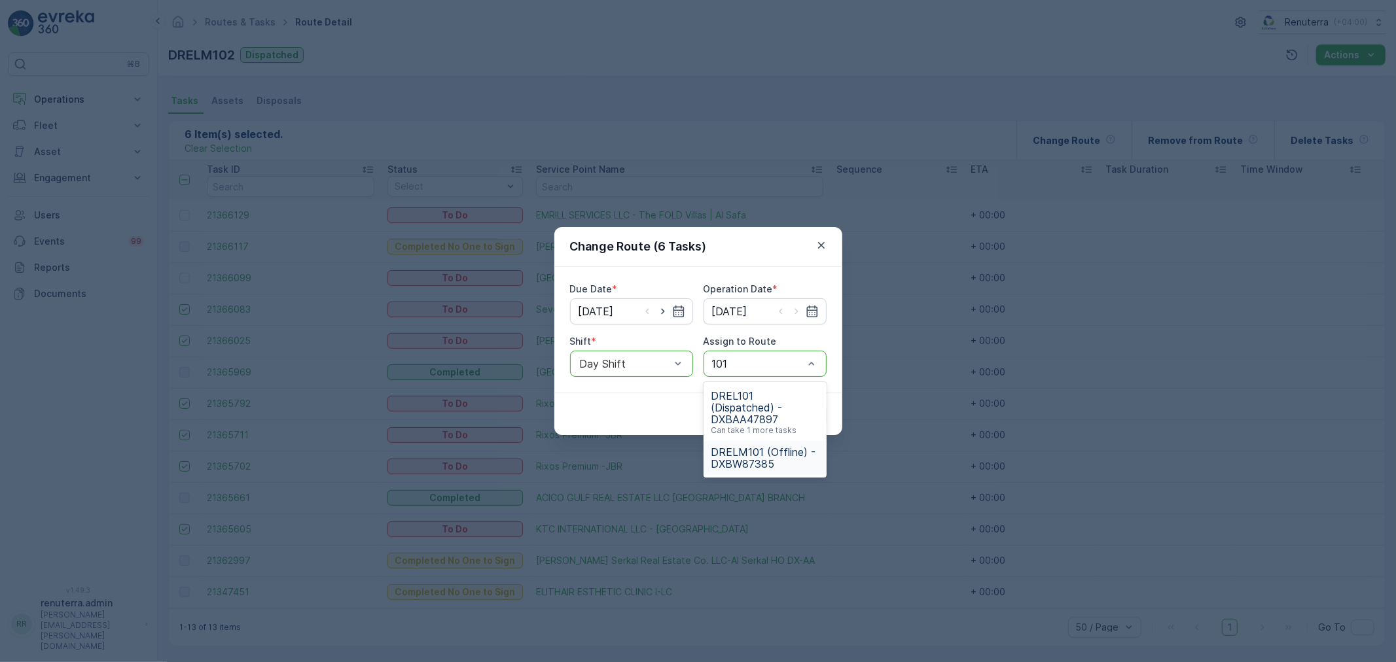
click at [751, 454] on span "DRELM101 (Offline) - DXBW87385" at bounding box center [764, 458] width 107 height 24
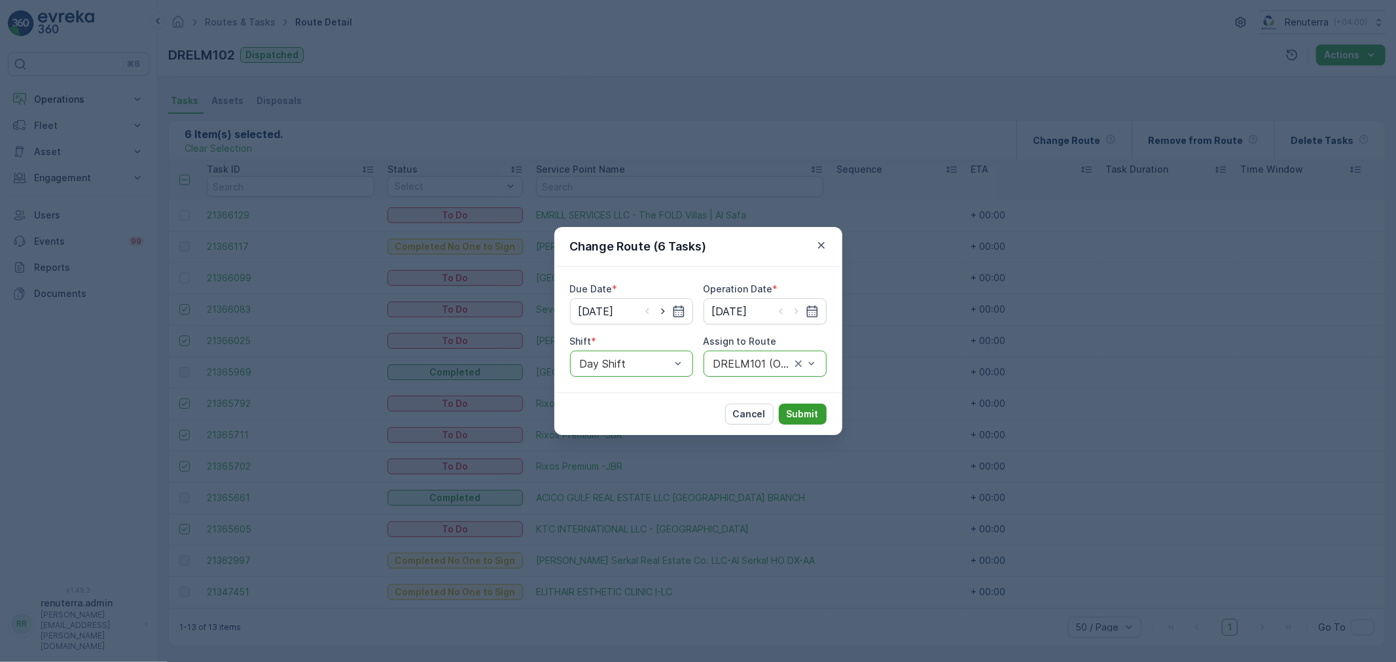
click at [801, 414] on p "Submit" at bounding box center [803, 414] width 32 height 13
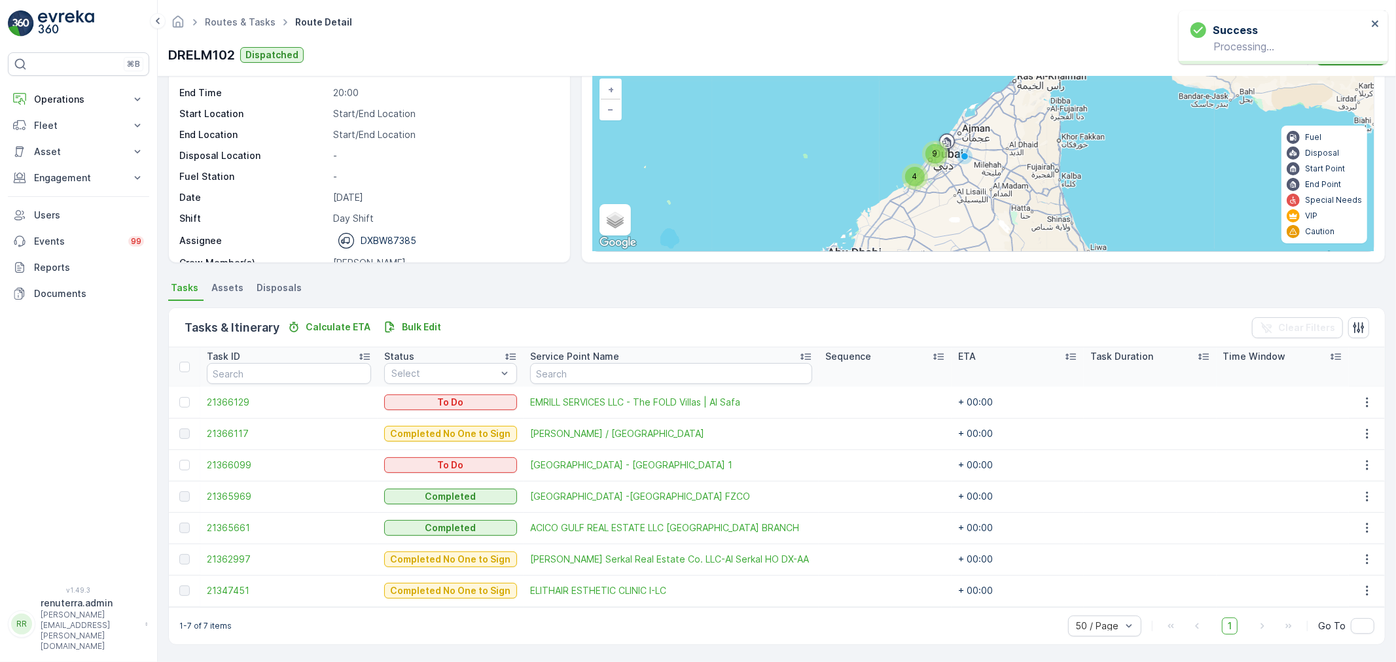
scroll to position [85, 0]
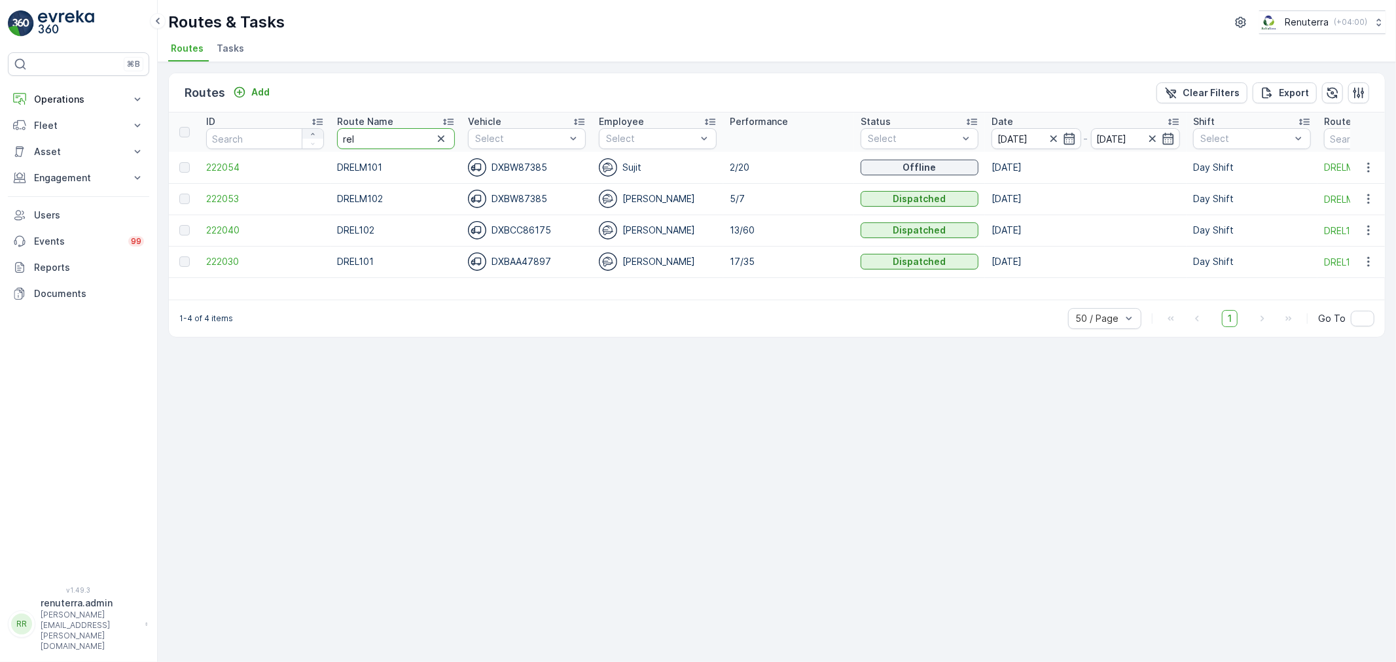
drag, startPoint x: 383, startPoint y: 136, endPoint x: 321, endPoint y: 133, distance: 62.2
click at [321, 133] on tr "ID Route Name rel Vehicle Select Employee Select Performance Status Select Date…" at bounding box center [826, 132] width 1315 height 39
type input "roro"
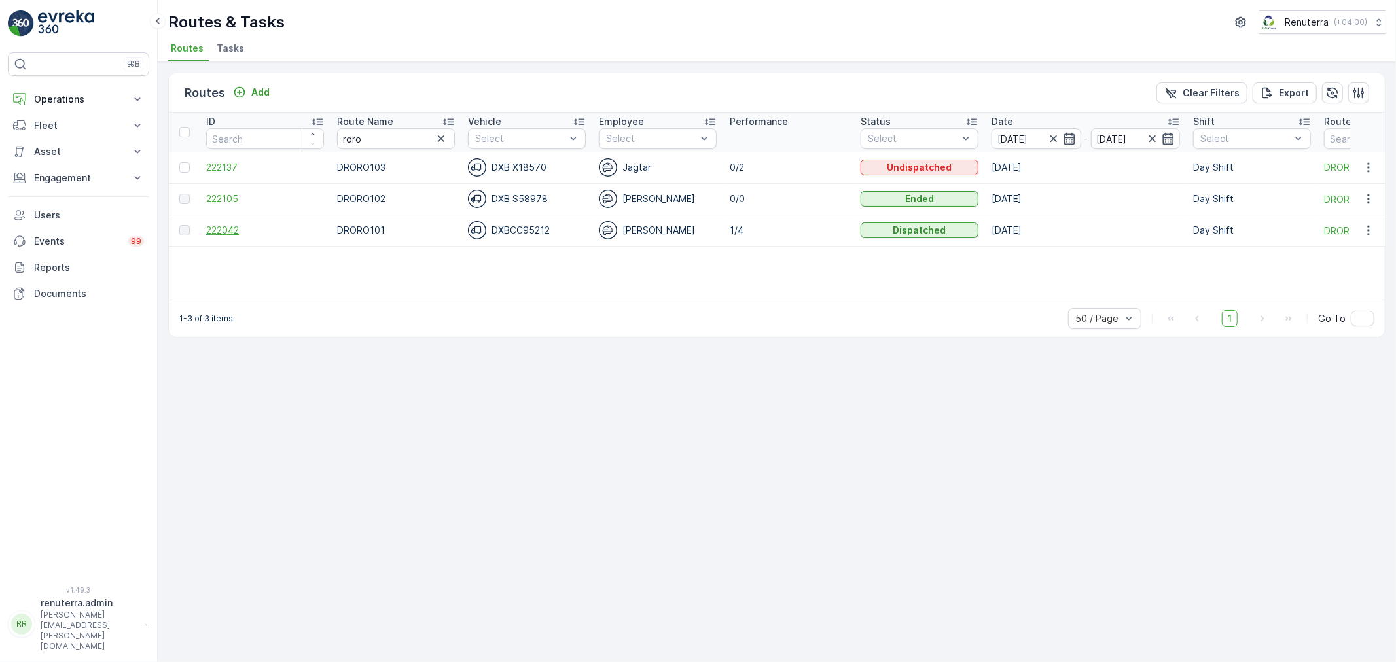
click at [234, 231] on span "222042" at bounding box center [265, 230] width 118 height 13
click at [233, 162] on span "222137" at bounding box center [265, 167] width 118 height 13
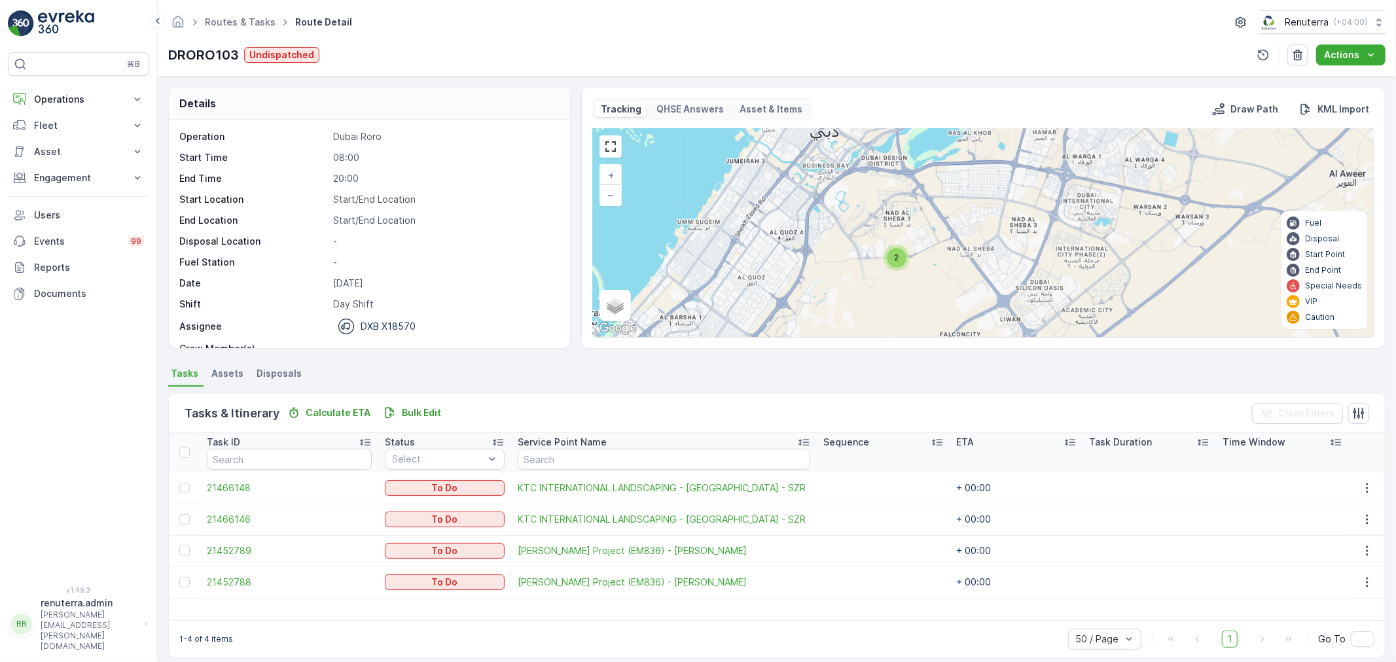
drag, startPoint x: 906, startPoint y: 270, endPoint x: 893, endPoint y: 195, distance: 76.5
click at [893, 195] on div "2 2 + − Satellite Roadmap Terrain Hybrid Leaflet Keyboard shortcuts Map Data Ma…" at bounding box center [983, 233] width 781 height 208
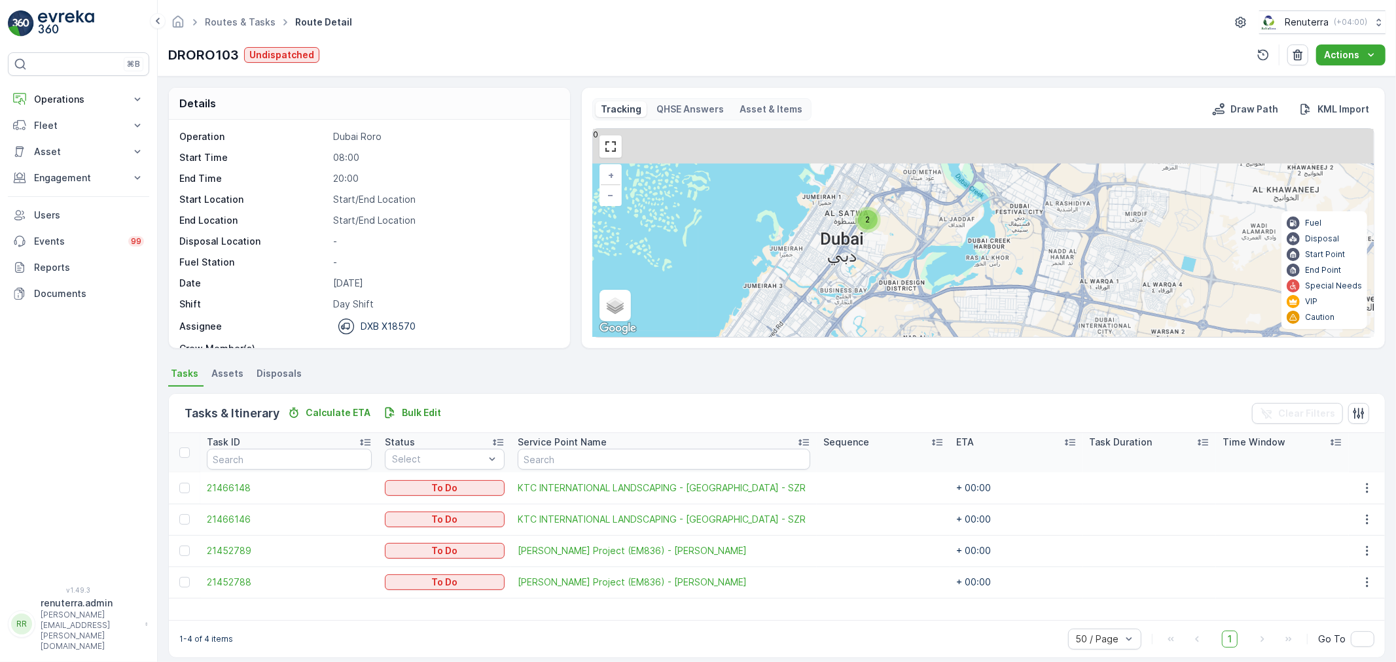
drag, startPoint x: 877, startPoint y: 192, endPoint x: 894, endPoint y: 318, distance: 127.5
click at [894, 318] on div "2 2 + − Satellite Roadmap Terrain Hybrid Leaflet Keyboard shortcuts Map Data Ma…" at bounding box center [983, 233] width 781 height 208
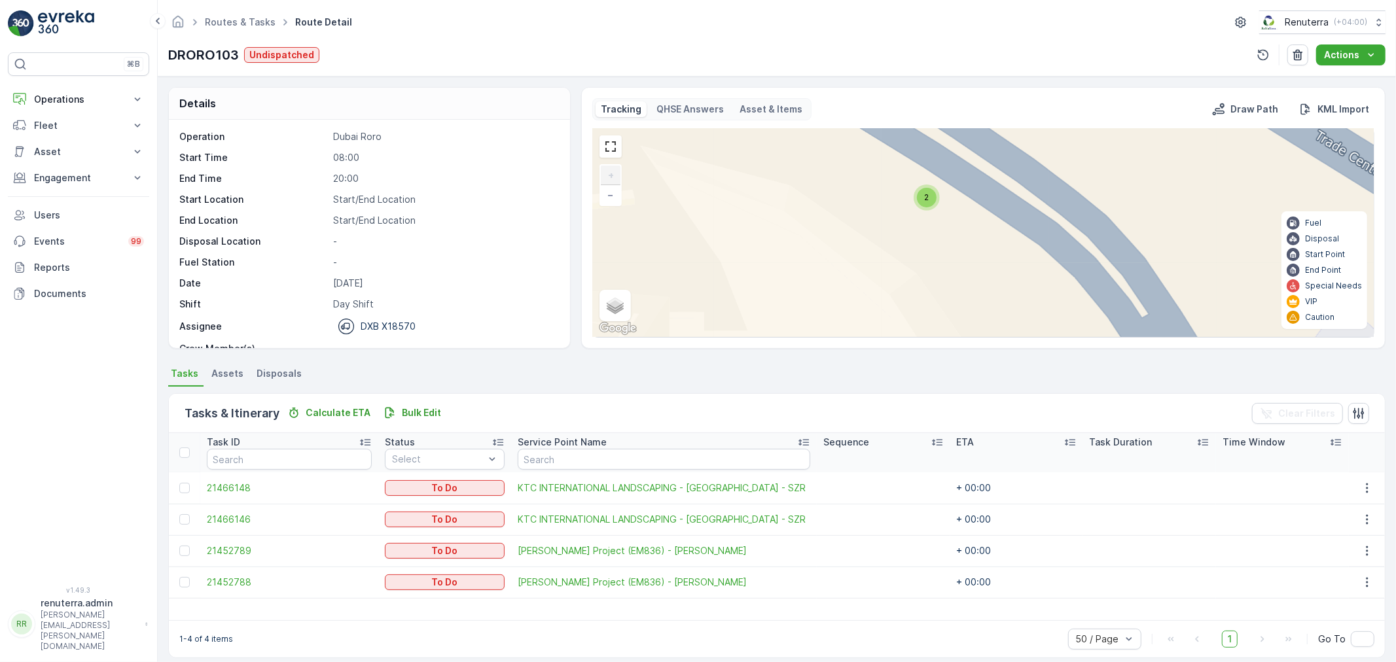
click at [932, 200] on div "2" at bounding box center [927, 198] width 20 height 20
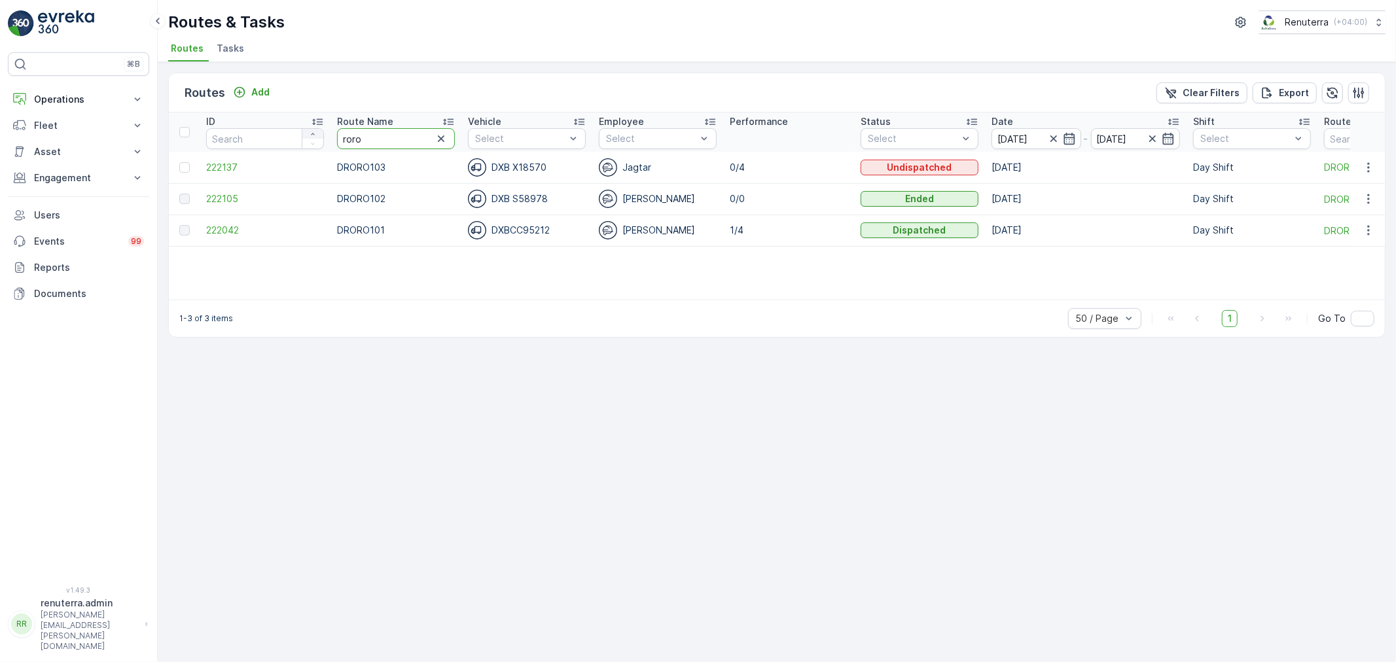
drag, startPoint x: 380, startPoint y: 135, endPoint x: 318, endPoint y: 130, distance: 62.4
click at [318, 130] on tr "ID Route Name roro Vehicle Select Employee Select Performance Status Select Dat…" at bounding box center [826, 132] width 1315 height 39
type input "hat"
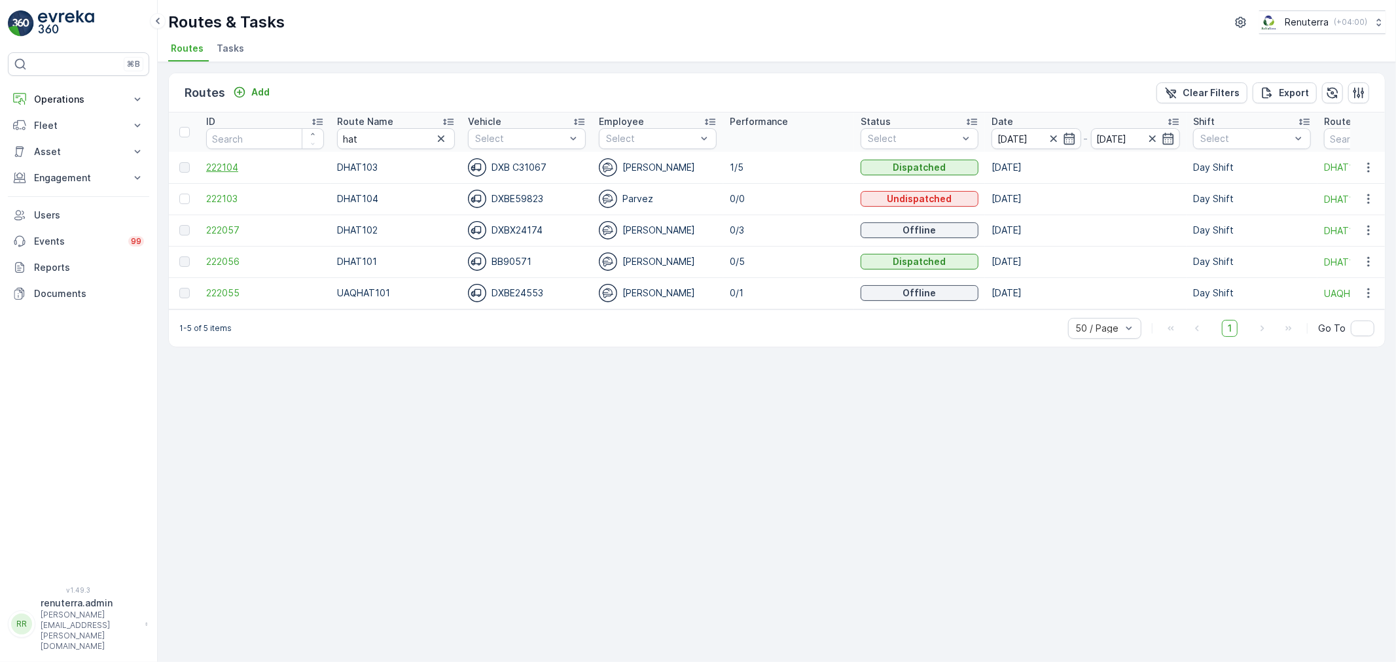
click at [229, 171] on span "222104" at bounding box center [265, 167] width 118 height 13
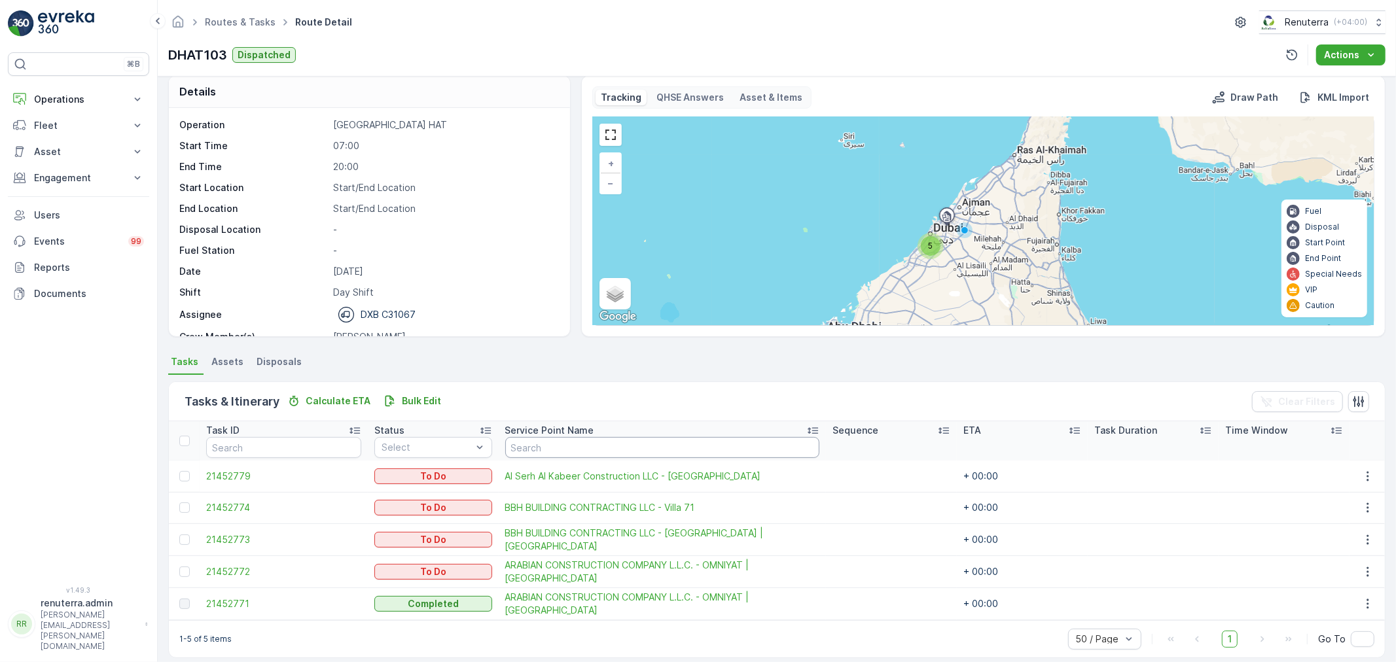
scroll to position [23, 0]
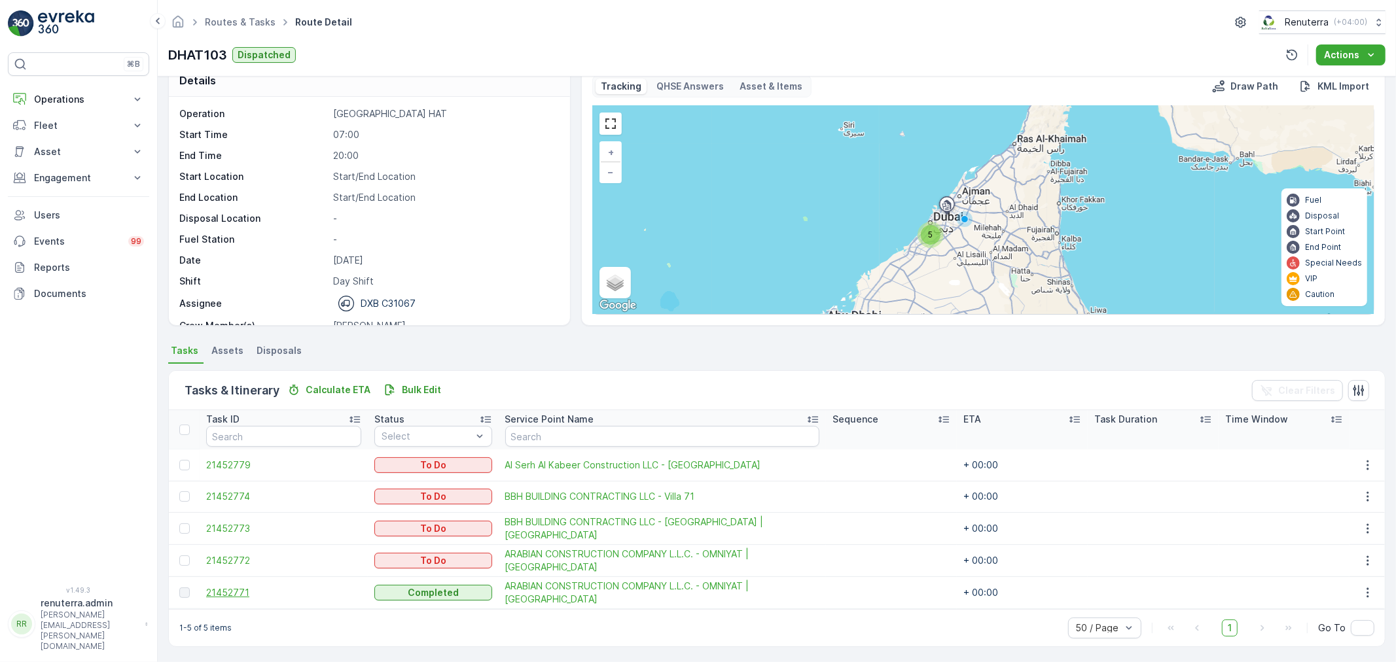
click at [236, 589] on span "21452771" at bounding box center [283, 592] width 155 height 13
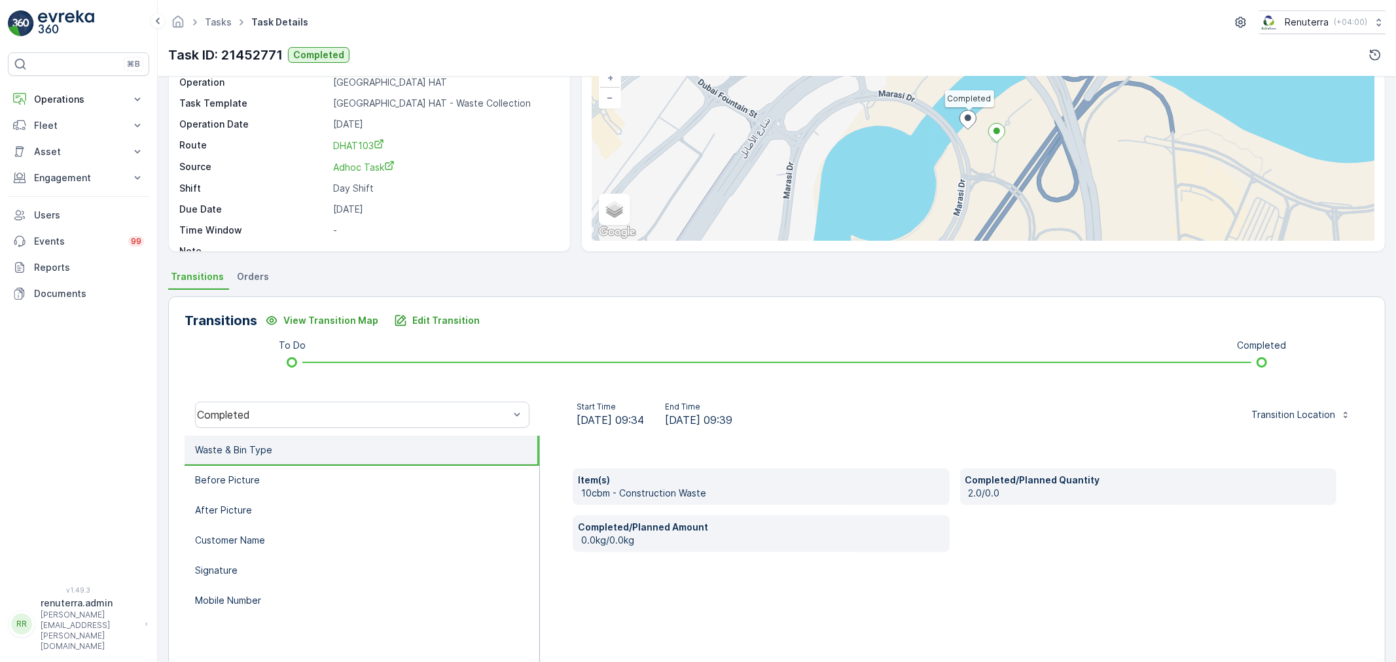
scroll to position [145, 0]
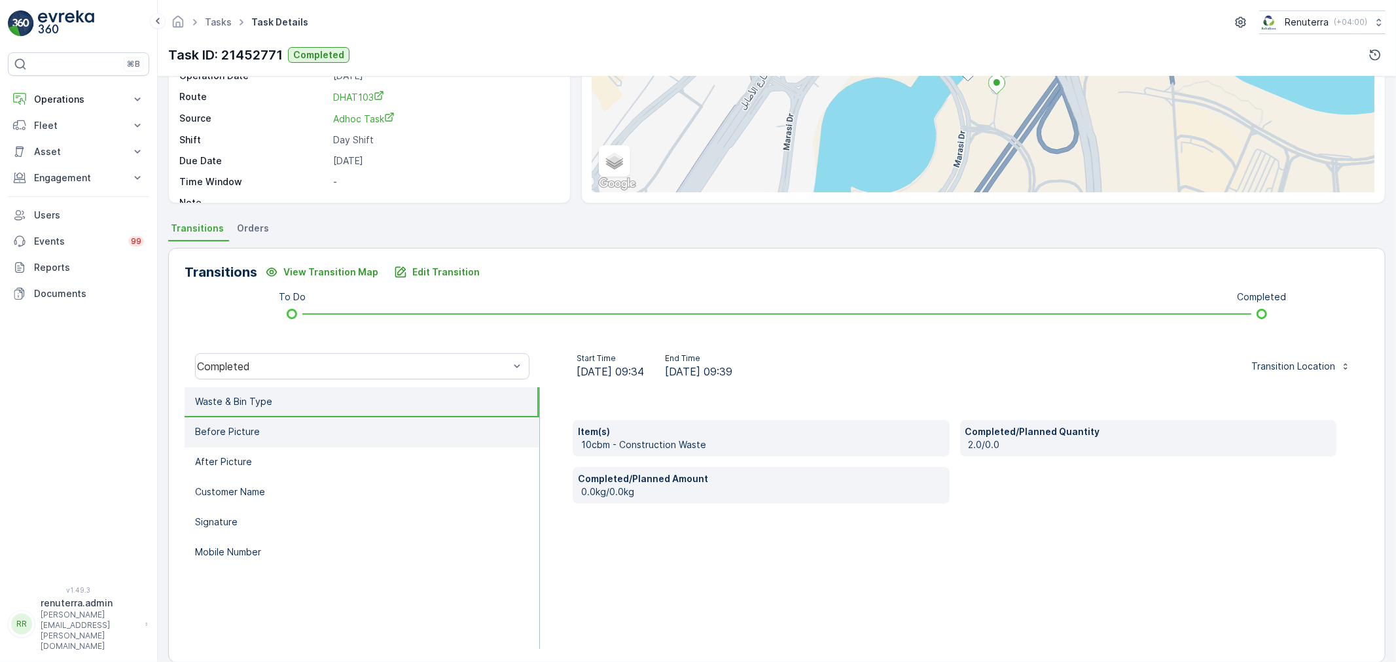
click at [279, 434] on li "Before Picture" at bounding box center [362, 432] width 355 height 30
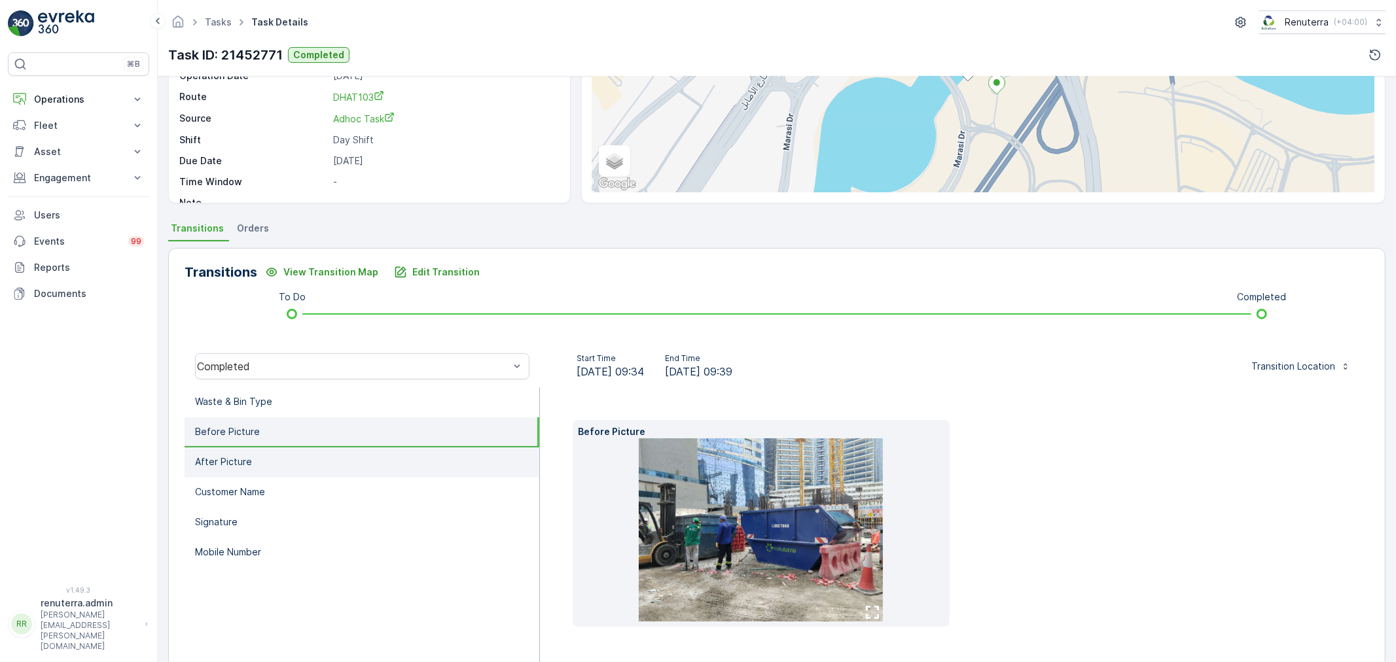
click at [279, 454] on li "After Picture" at bounding box center [362, 463] width 355 height 30
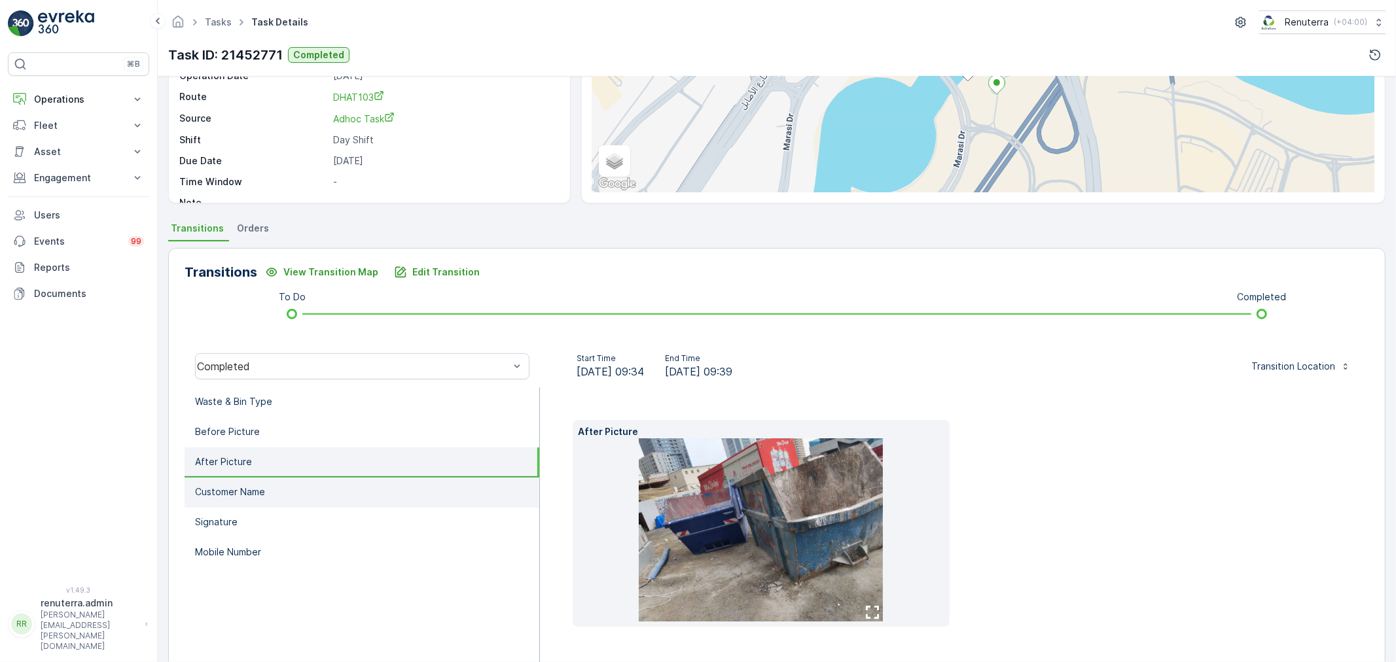
click at [284, 478] on li "Customer Name" at bounding box center [362, 493] width 355 height 30
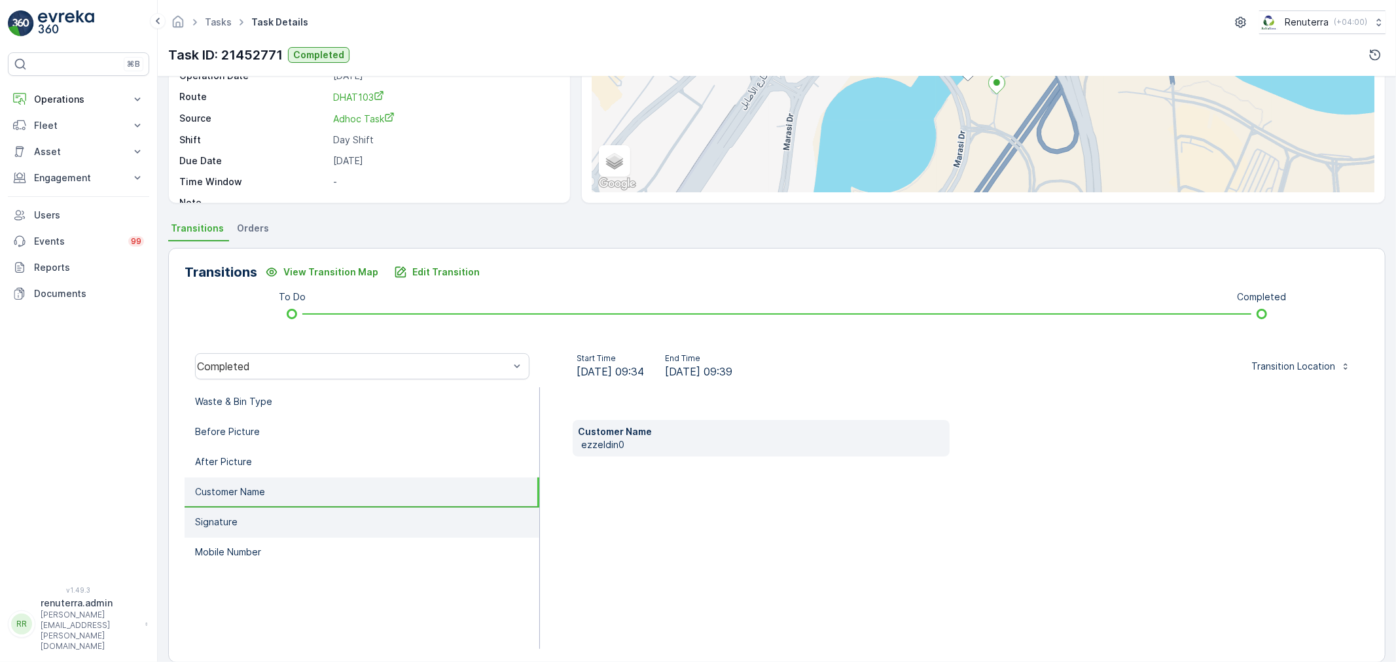
click at [284, 518] on li "Signature" at bounding box center [362, 523] width 355 height 30
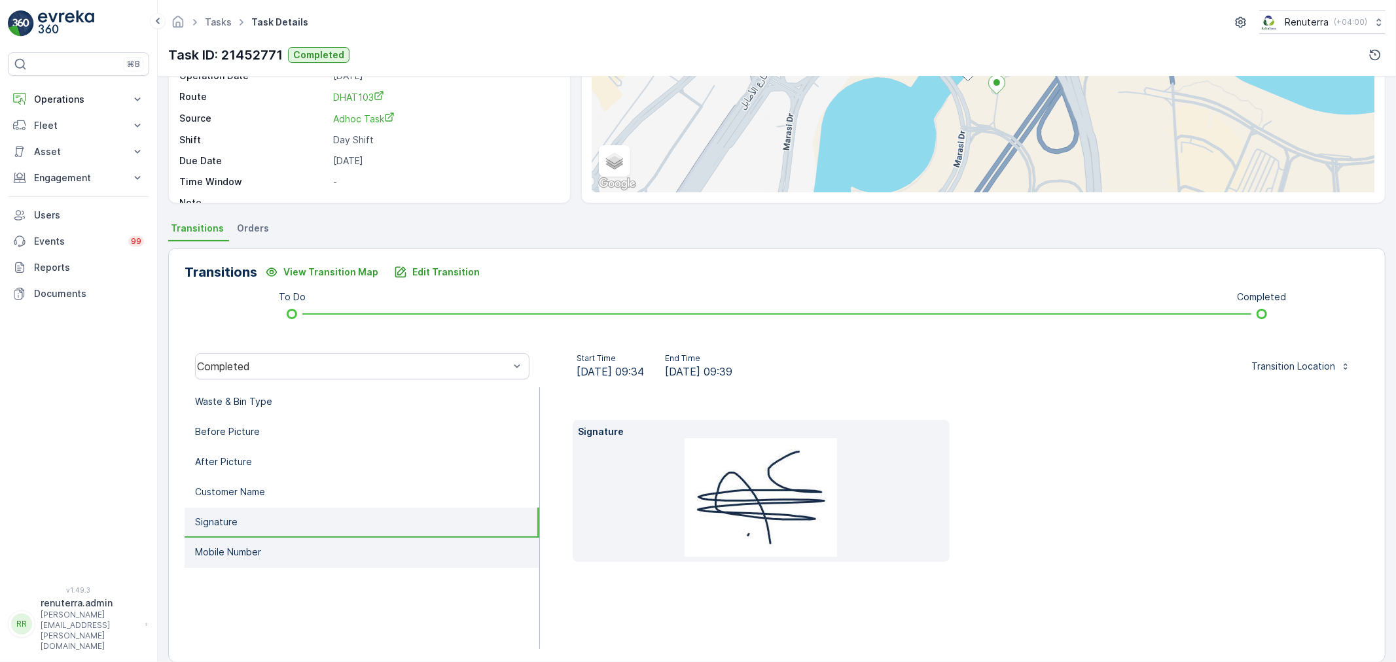
click at [297, 553] on li "Mobile Number" at bounding box center [362, 553] width 355 height 30
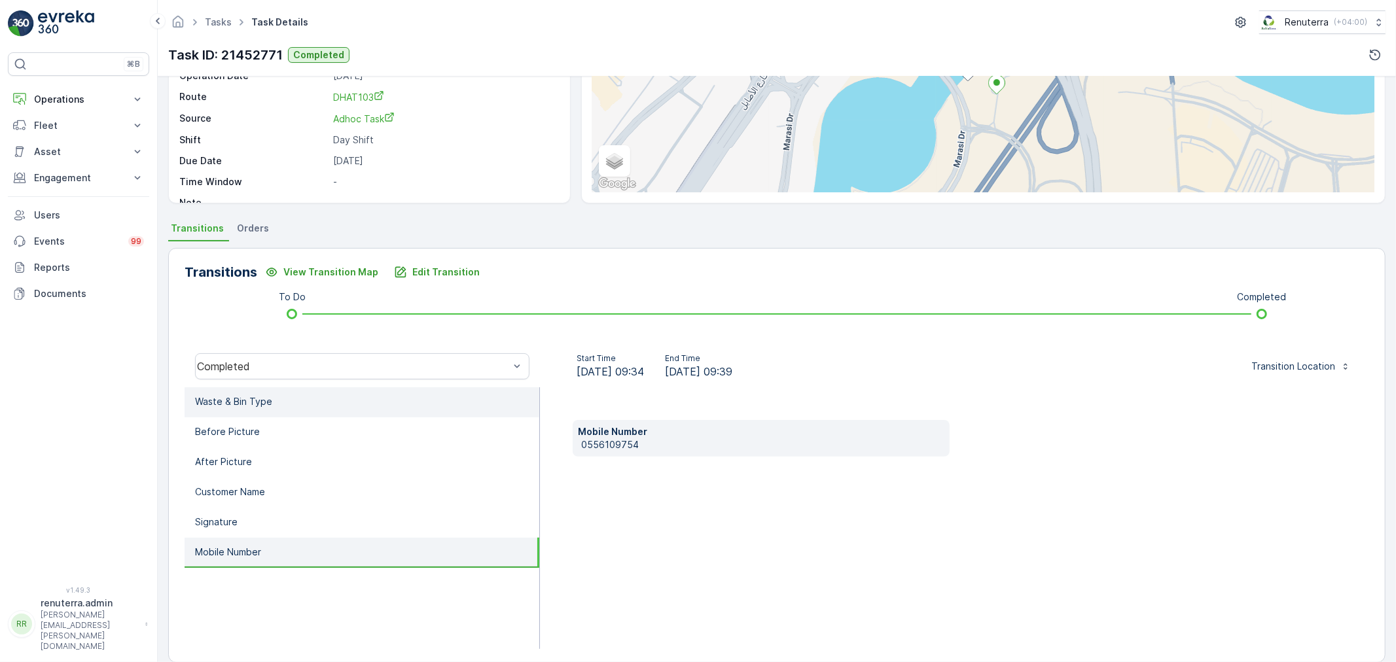
click at [281, 402] on li "Waste & Bin Type" at bounding box center [362, 402] width 355 height 30
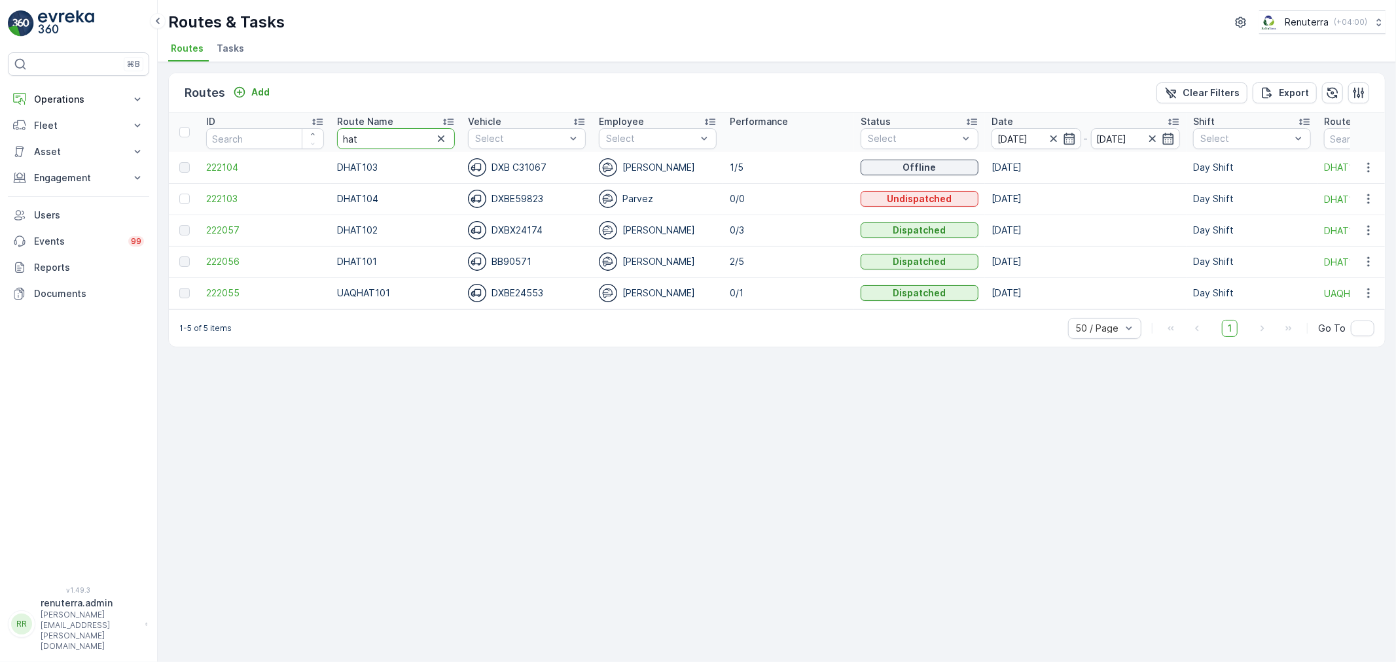
drag, startPoint x: 370, startPoint y: 134, endPoint x: 324, endPoint y: 128, distance: 46.2
click at [324, 128] on tr "ID Route Name hat Vehicle Select Employee Select Performance Status Select Date…" at bounding box center [826, 132] width 1315 height 39
type input "rel"
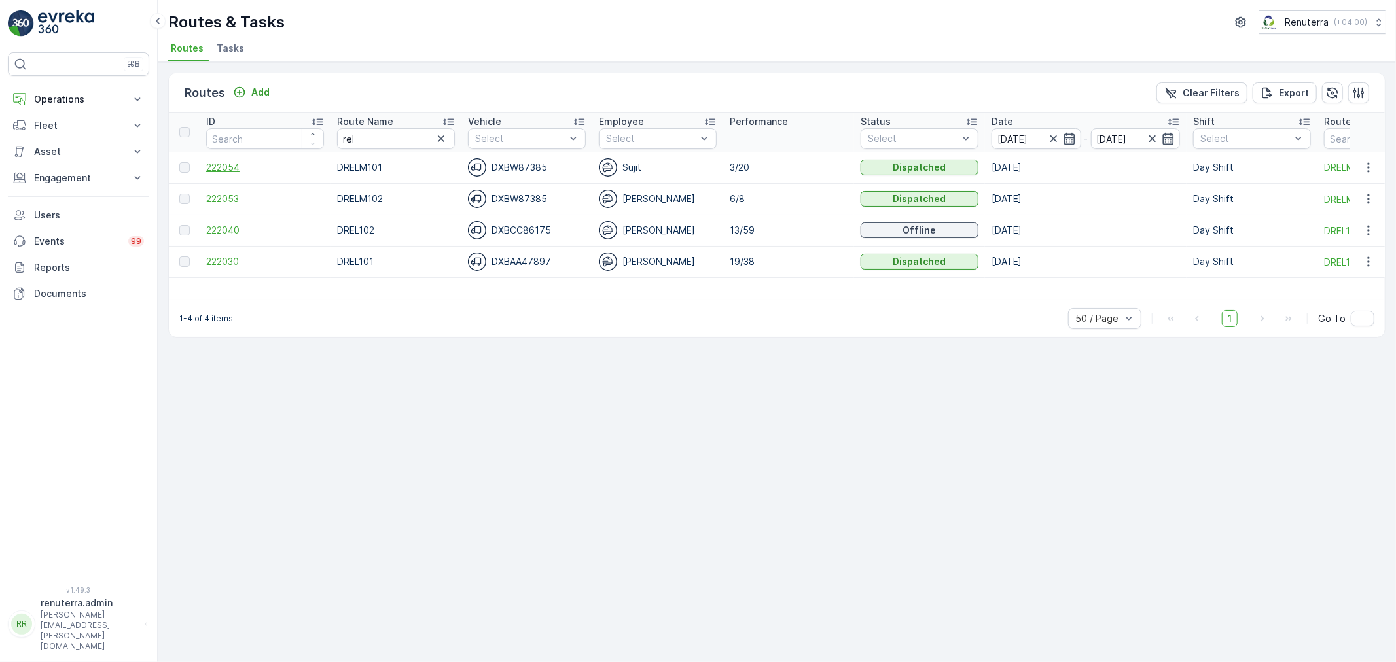
click at [233, 164] on span "222054" at bounding box center [265, 167] width 118 height 13
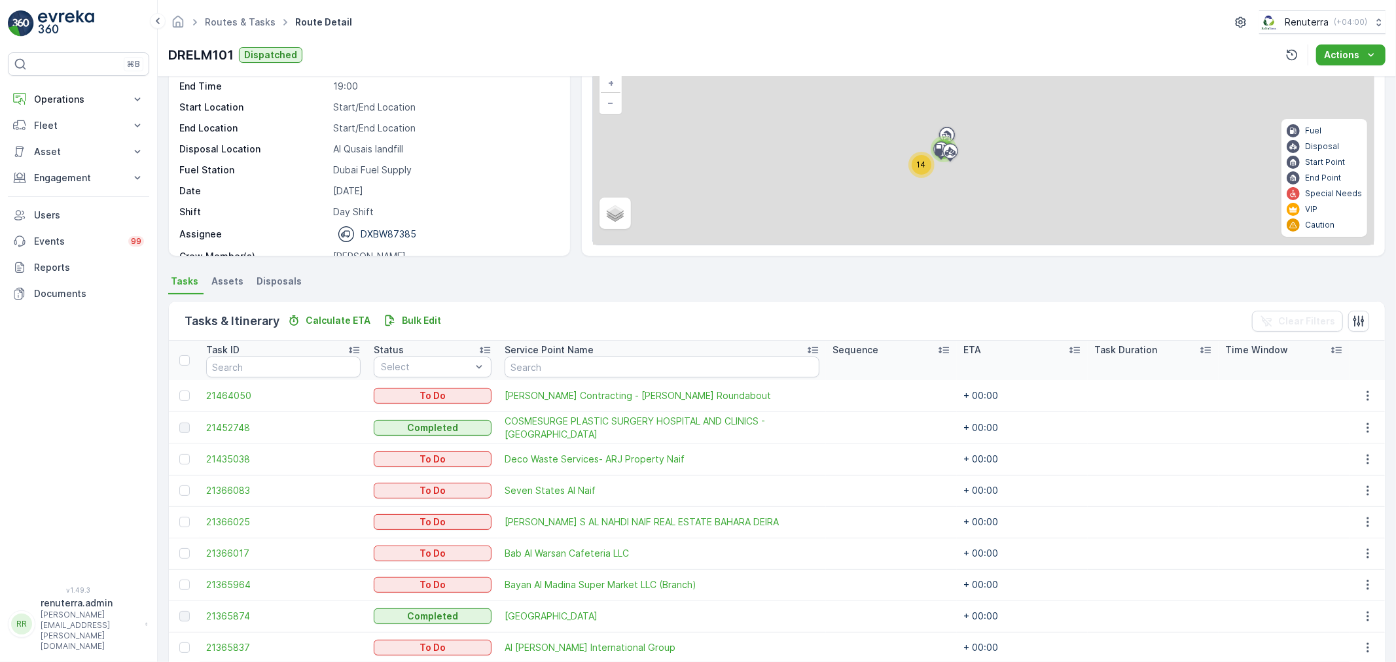
scroll to position [145, 0]
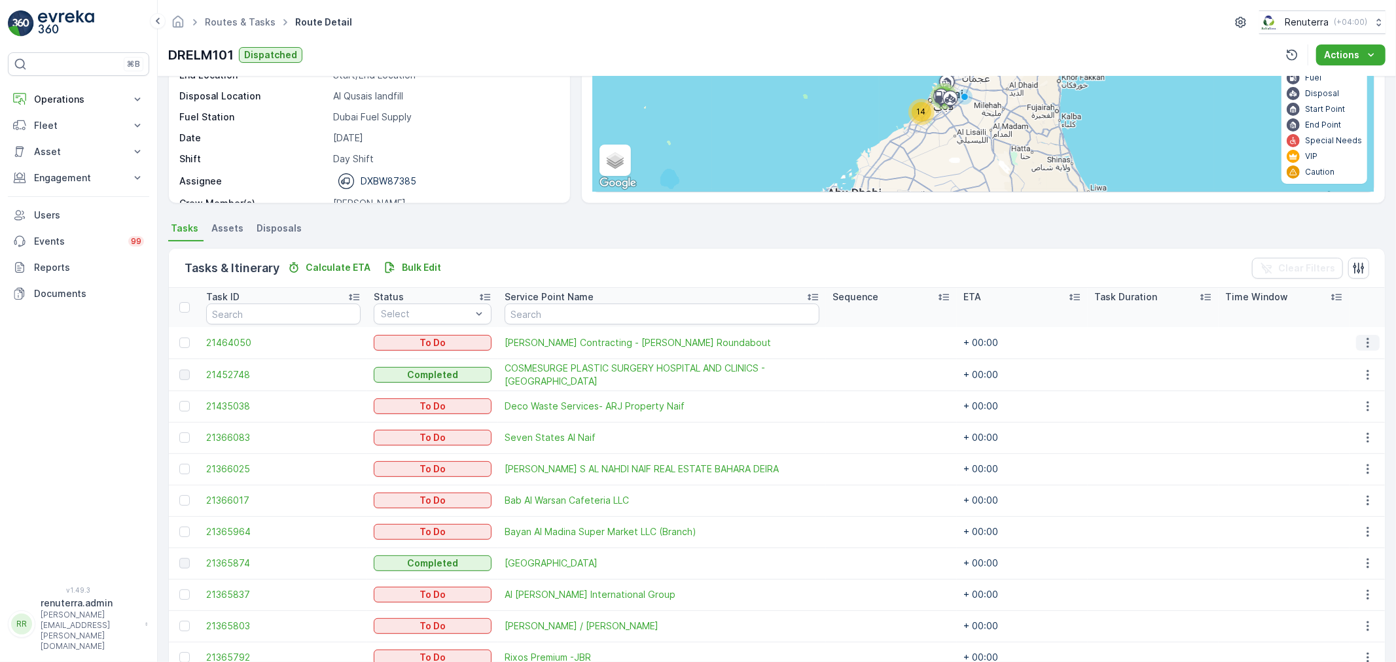
click at [1363, 336] on icon "button" at bounding box center [1367, 342] width 13 height 13
click at [1336, 397] on span "Change Route" at bounding box center [1334, 398] width 63 height 13
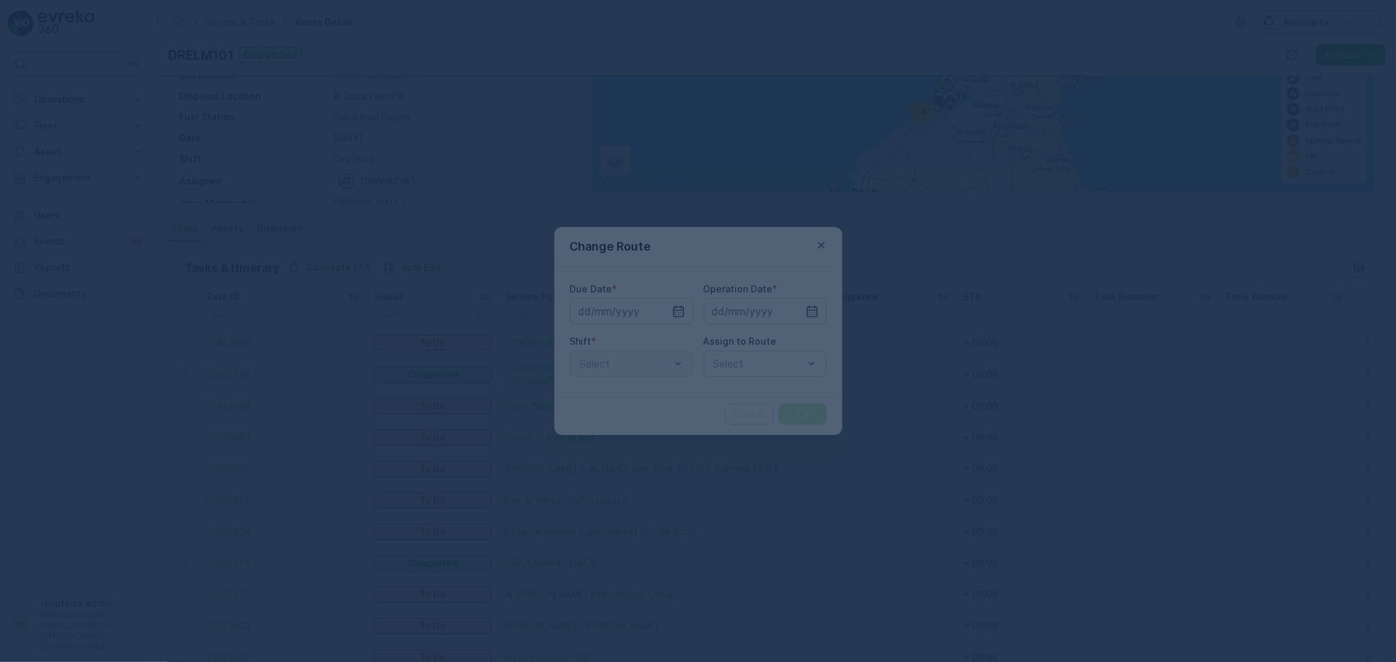
type input "[DATE]"
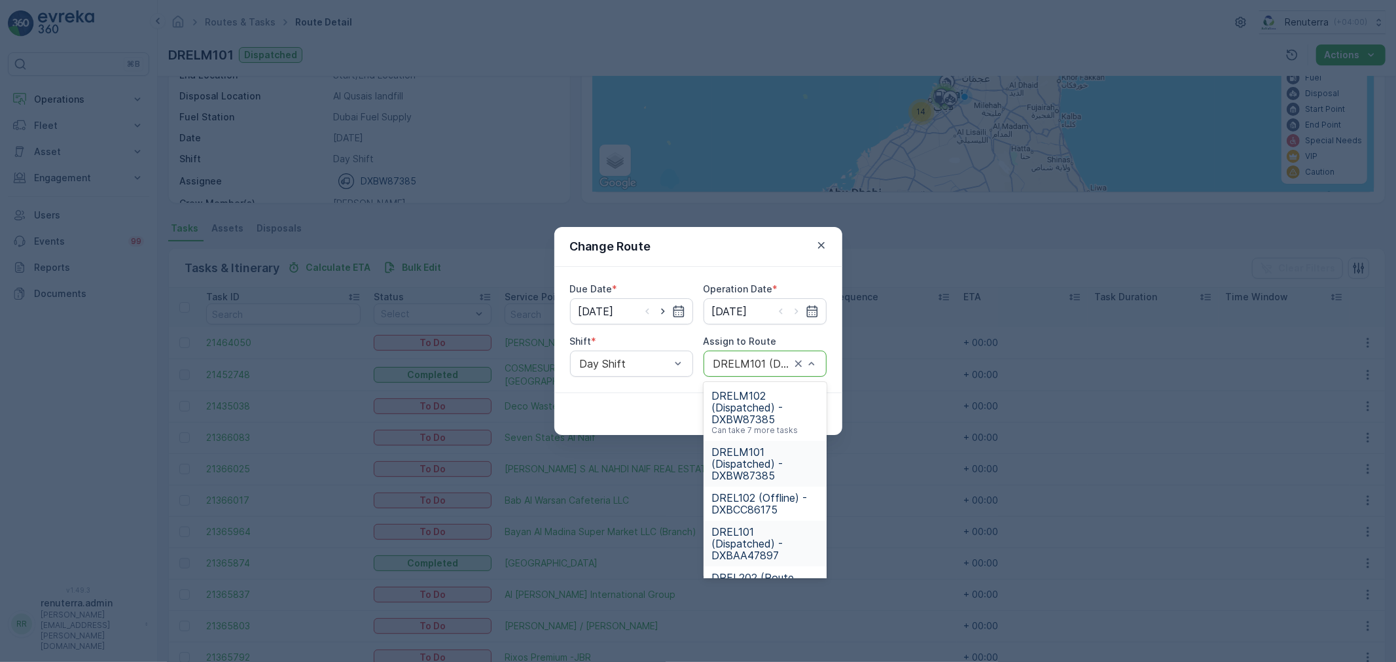
click at [751, 539] on span "DREL101 (Dispatched) - DXBAA47897" at bounding box center [764, 543] width 107 height 35
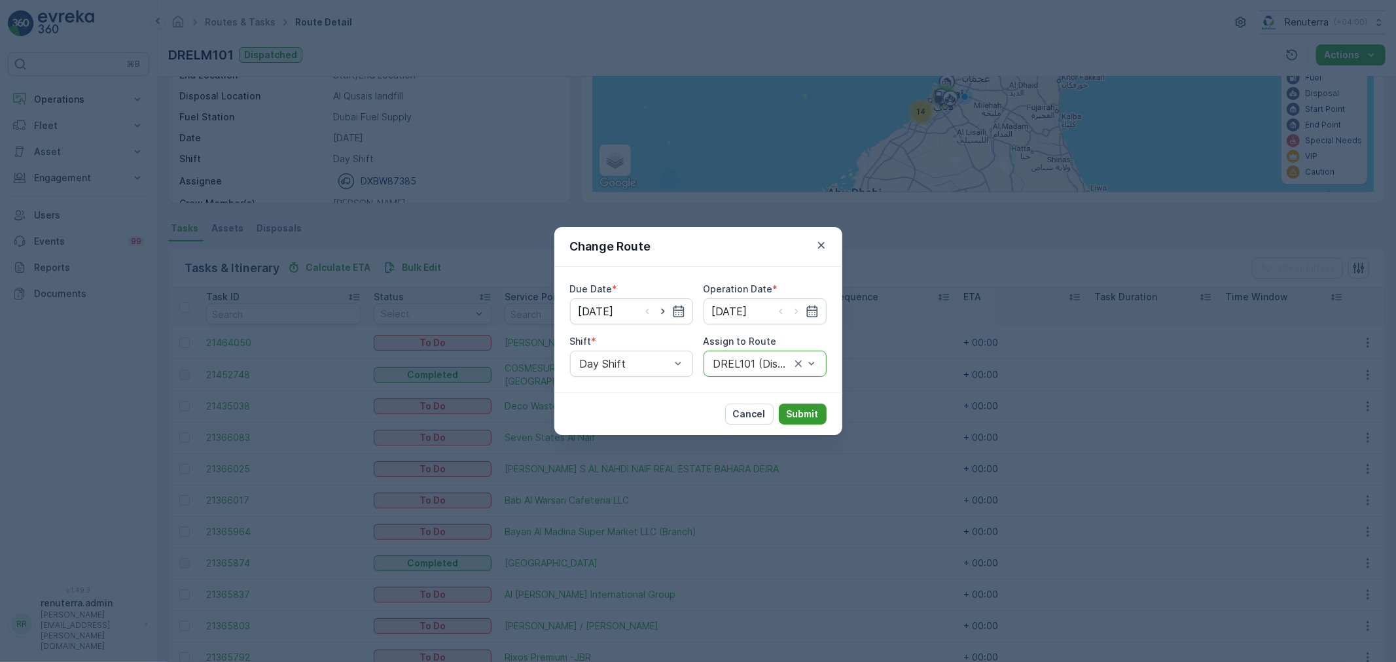
click at [807, 410] on p "Submit" at bounding box center [803, 414] width 32 height 13
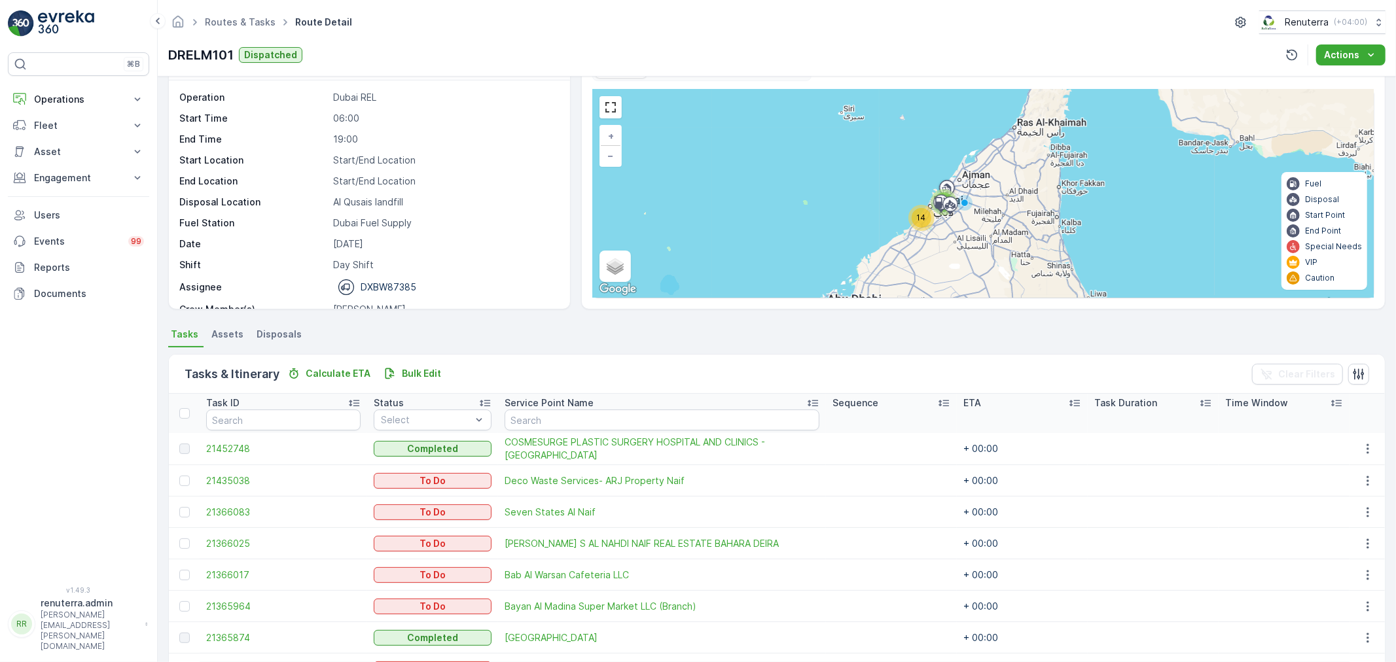
scroll to position [25, 0]
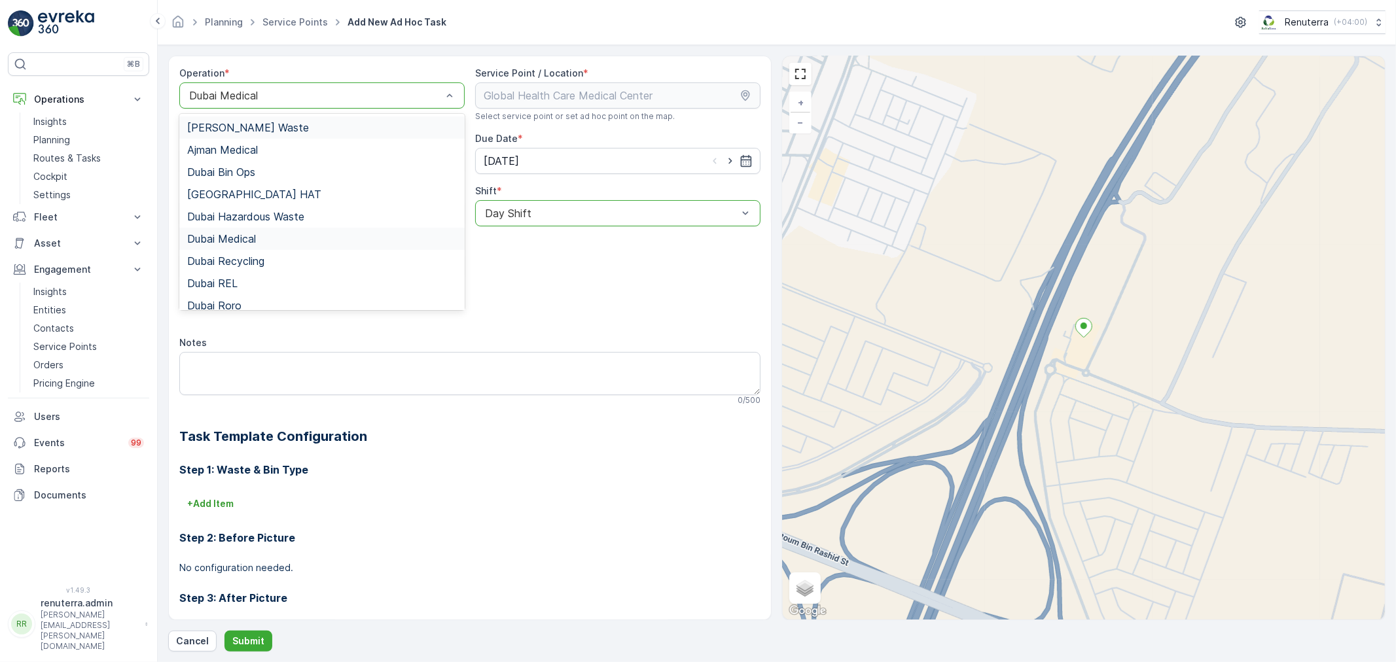
click at [272, 90] on div at bounding box center [315, 96] width 255 height 12
click at [258, 152] on span "Ajman Medical" at bounding box center [222, 150] width 71 height 12
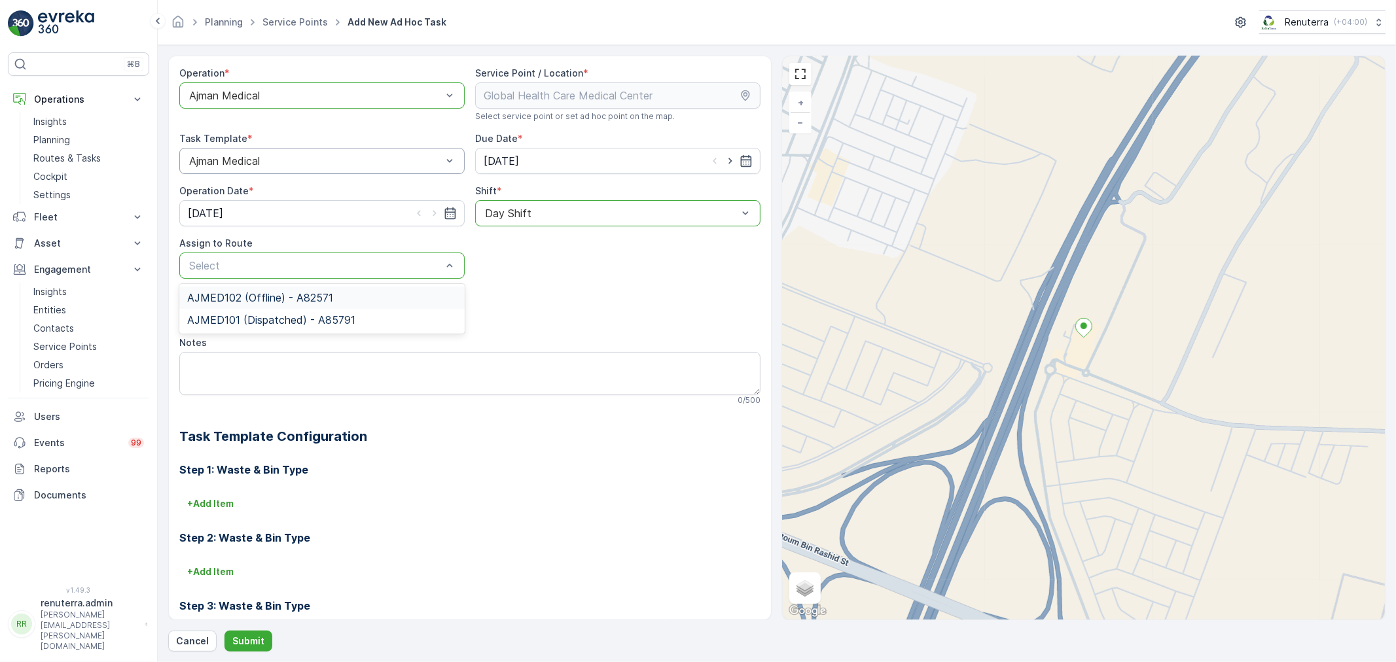
click at [275, 298] on span "AJMED102 (Offline) - A82571" at bounding box center [260, 298] width 146 height 12
click at [239, 636] on p "Submit" at bounding box center [248, 641] width 32 height 13
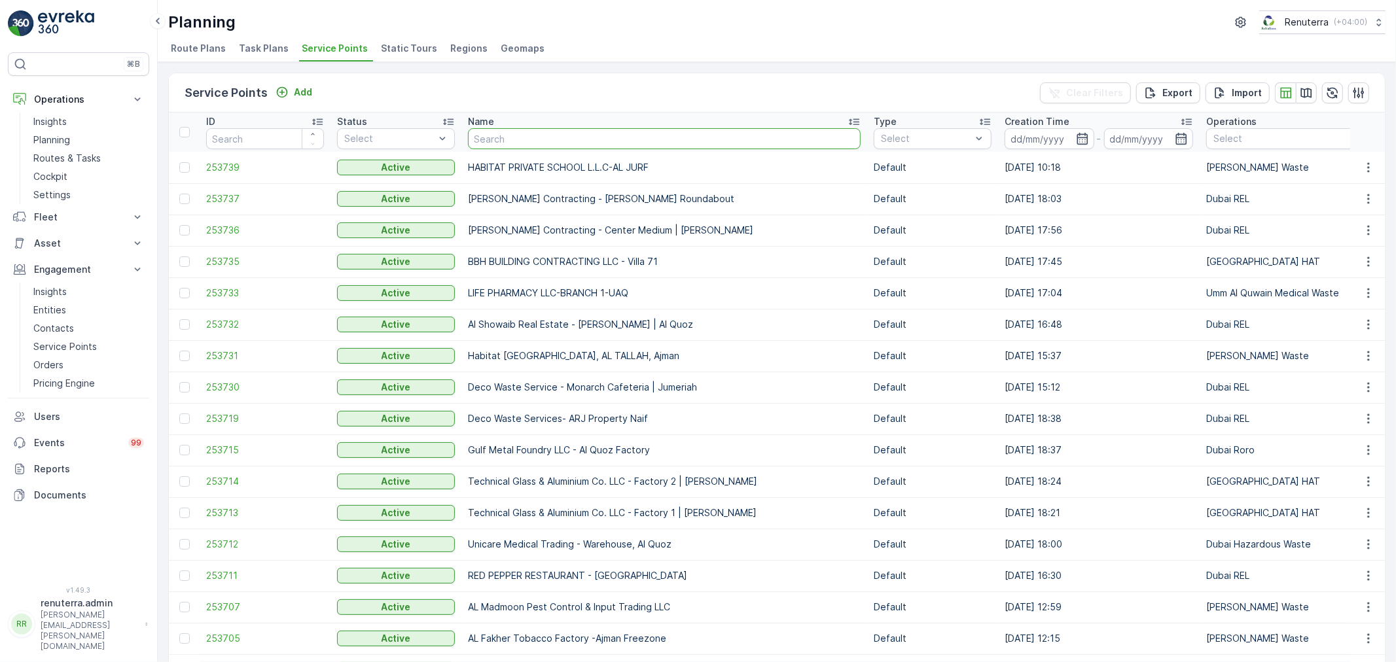
click at [513, 139] on input "text" at bounding box center [664, 138] width 393 height 21
type input "emirll"
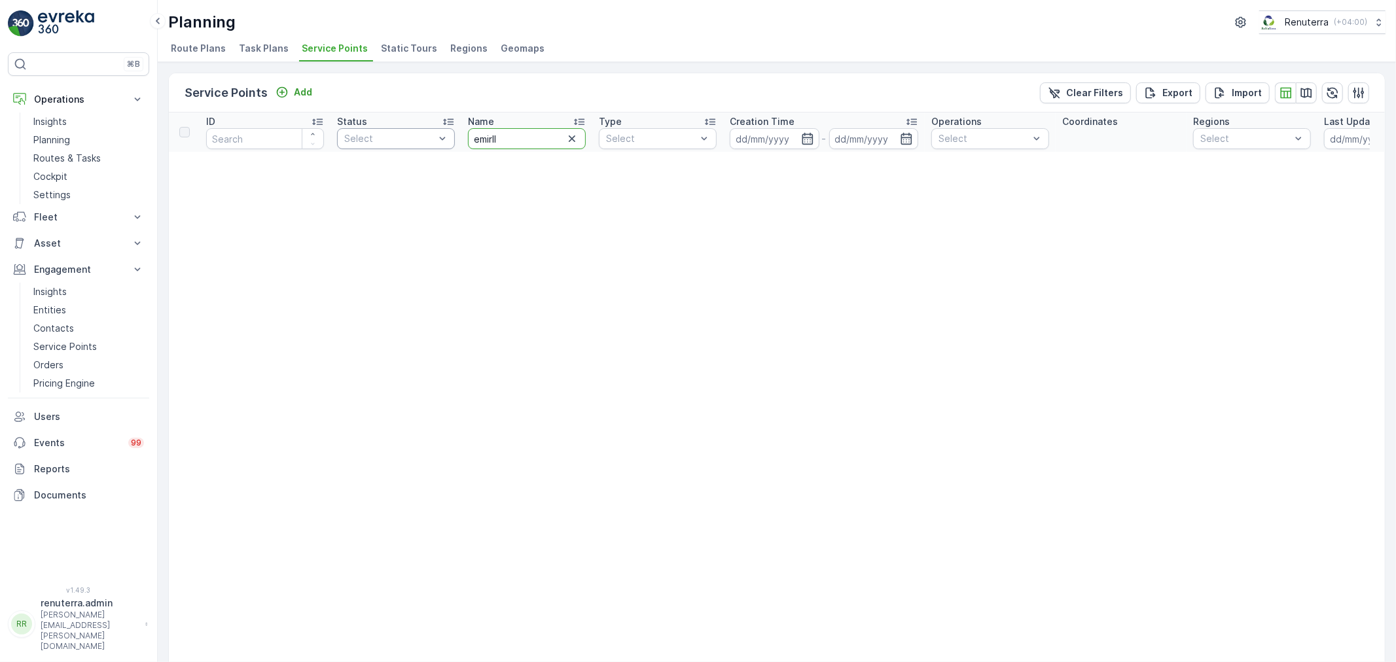
drag, startPoint x: 539, startPoint y: 137, endPoint x: 338, endPoint y: 137, distance: 200.2
type input "emrill"
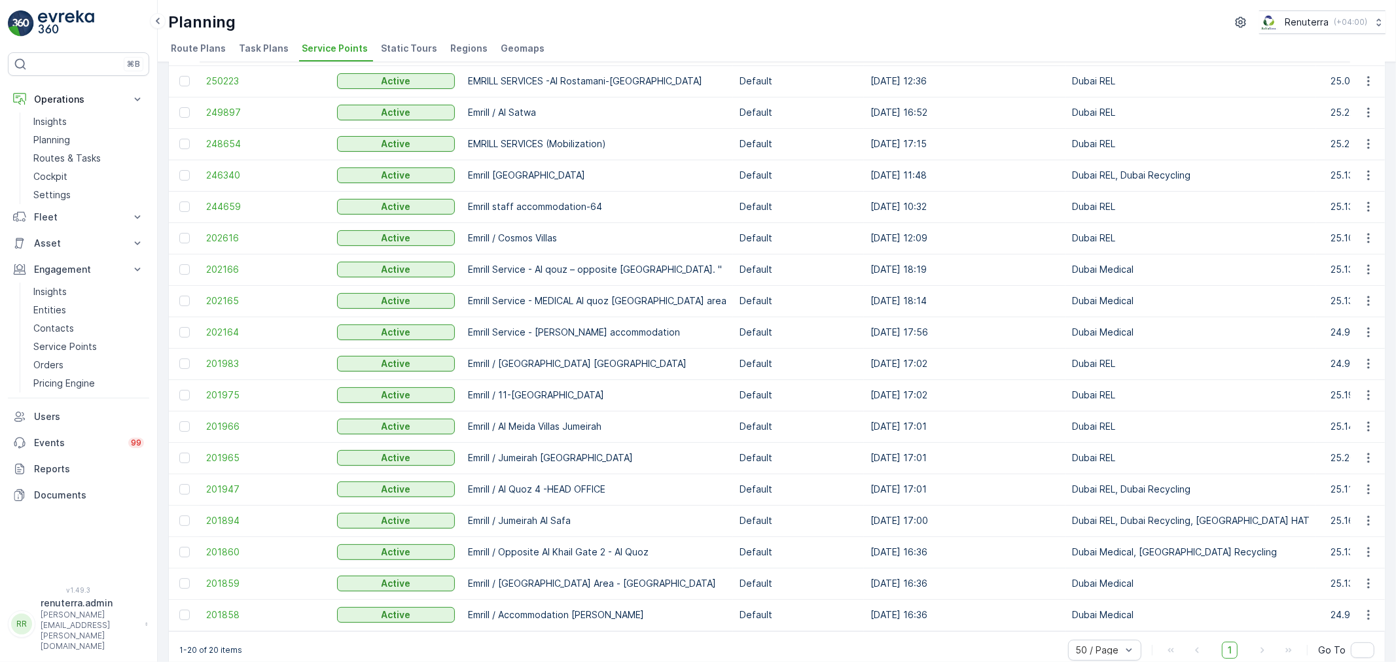
scroll to position [172, 0]
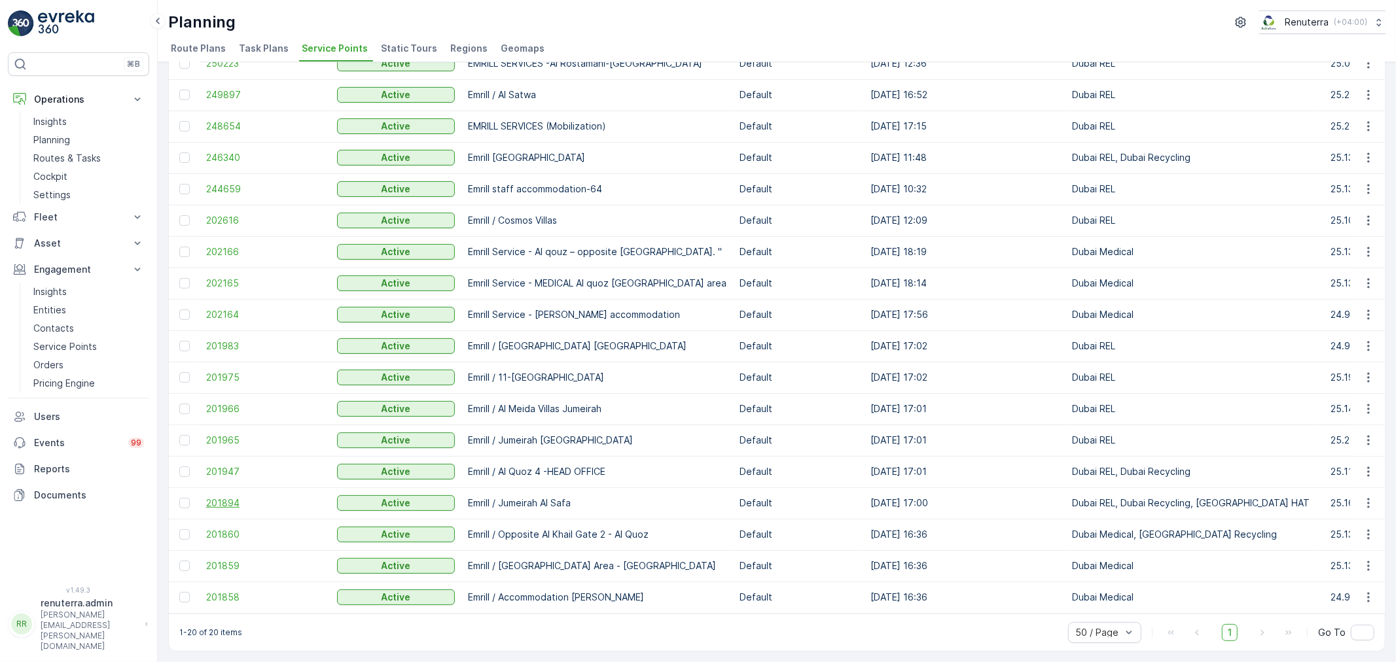
click at [236, 497] on span "201894" at bounding box center [265, 503] width 118 height 13
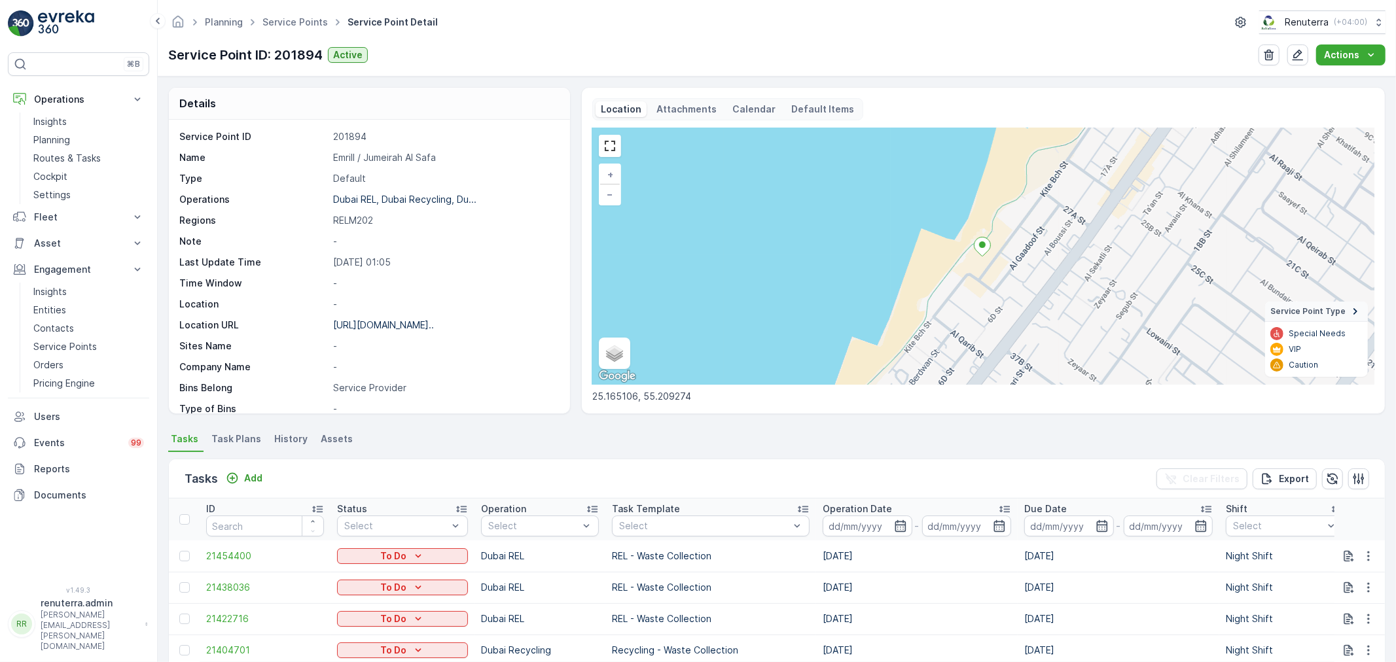
click at [391, 156] on p "Emrill / Jumeirah Al Safa" at bounding box center [444, 157] width 223 height 13
click at [391, 155] on p "Emrill / Jumeirah Al Safa" at bounding box center [444, 157] width 223 height 13
copy p "Emrill / Jumeirah Al Safa"
click at [283, 20] on link "Service Points" at bounding box center [294, 21] width 65 height 11
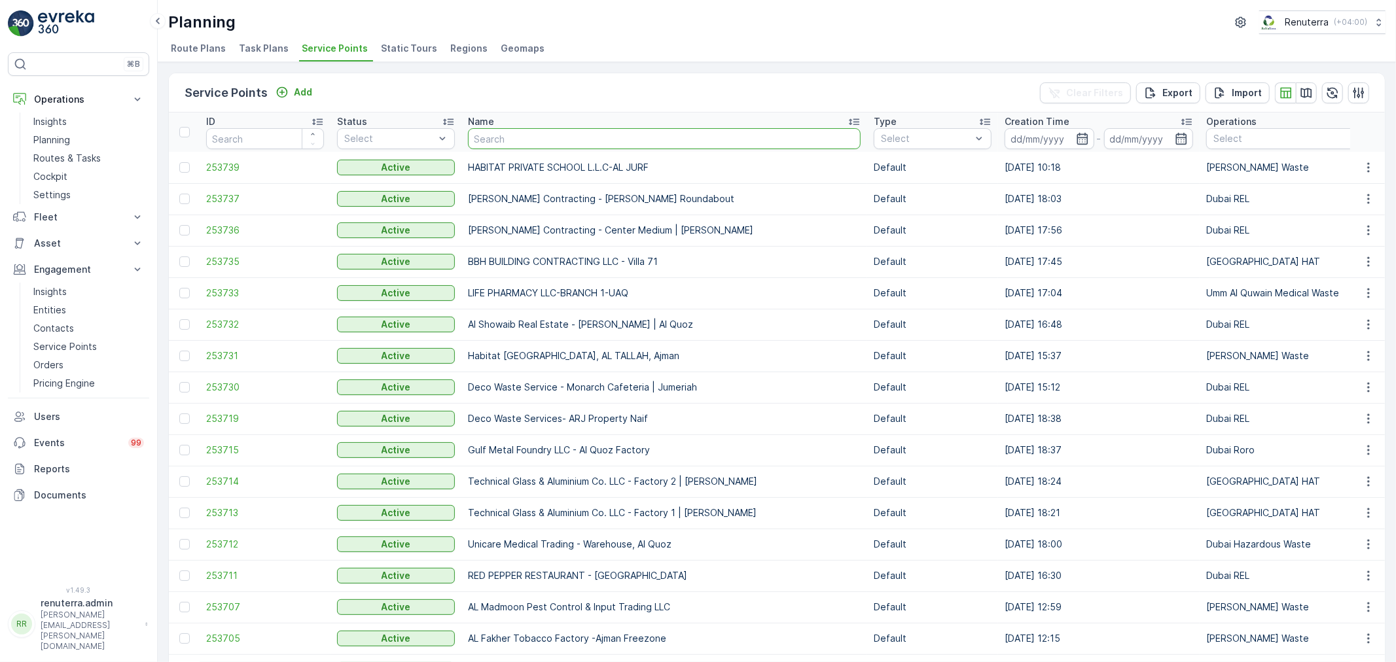
click at [526, 129] on input "text" at bounding box center [664, 138] width 393 height 21
type input "zabeel"
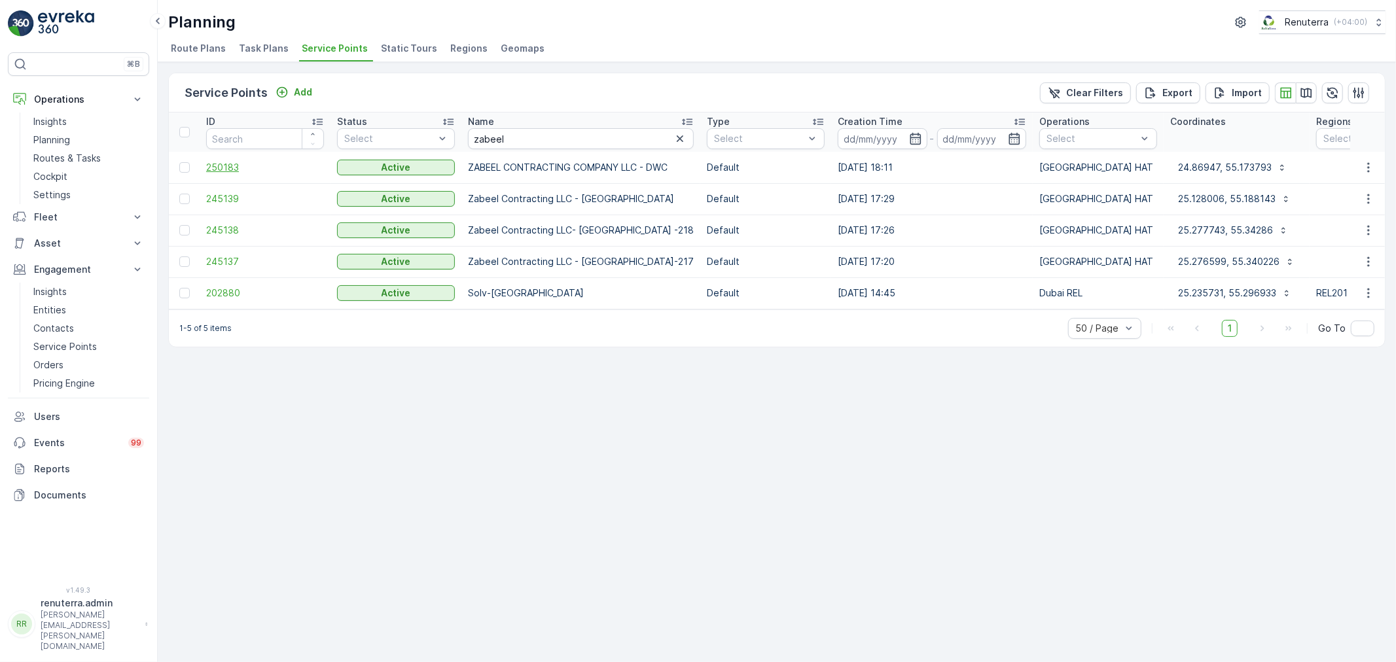
click at [232, 167] on span "250183" at bounding box center [265, 167] width 118 height 13
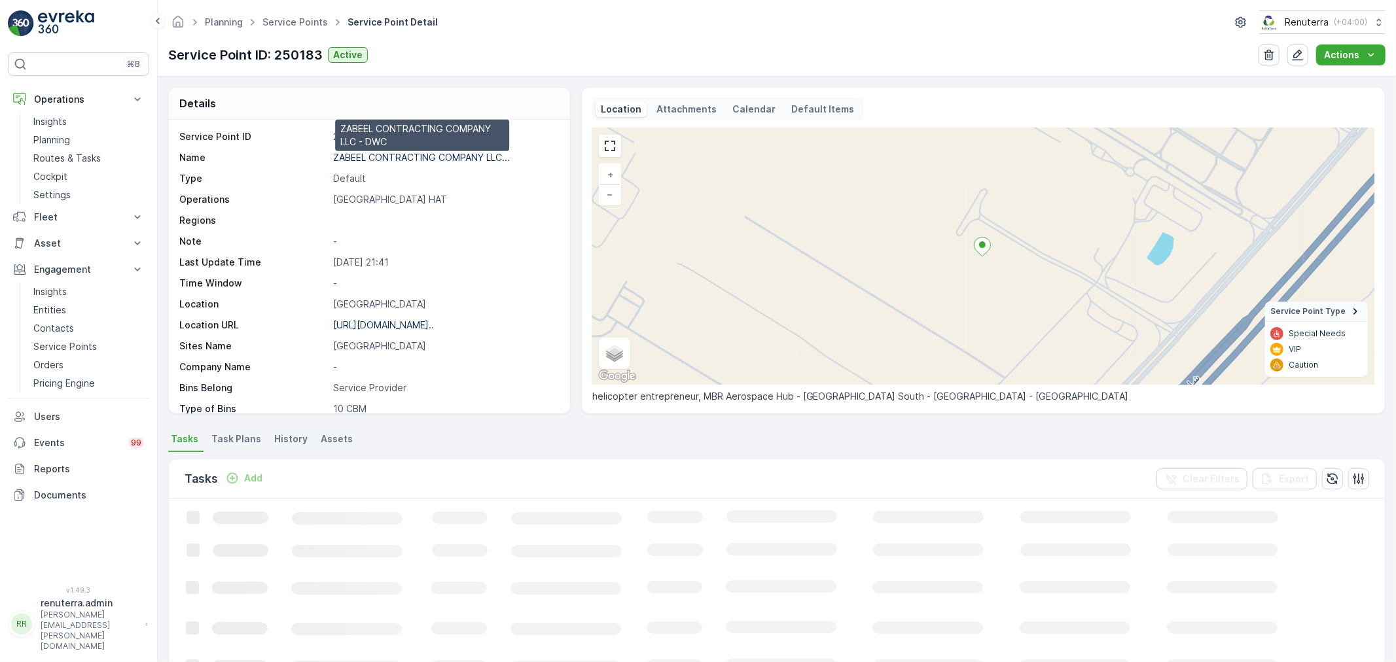
click at [361, 155] on p "ZABEEL CONTRACTING COMPANY LLC..." at bounding box center [421, 157] width 177 height 11
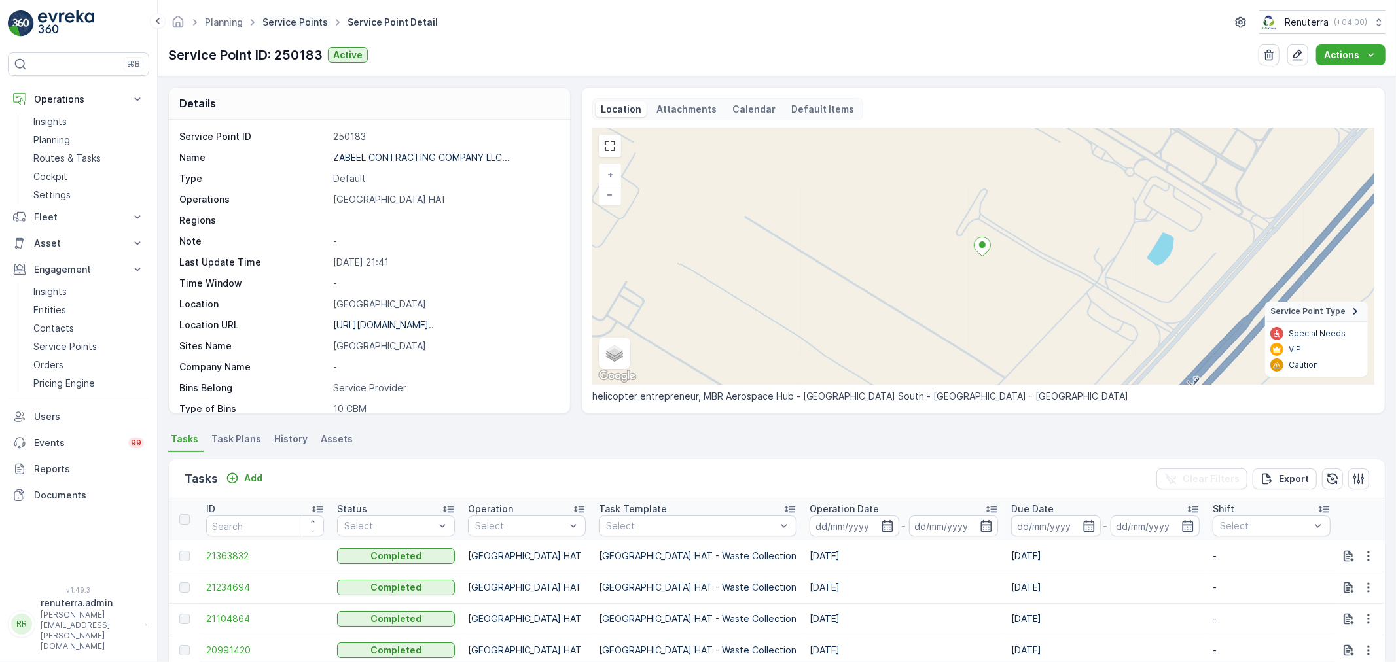
click at [277, 20] on link "Service Points" at bounding box center [294, 21] width 65 height 11
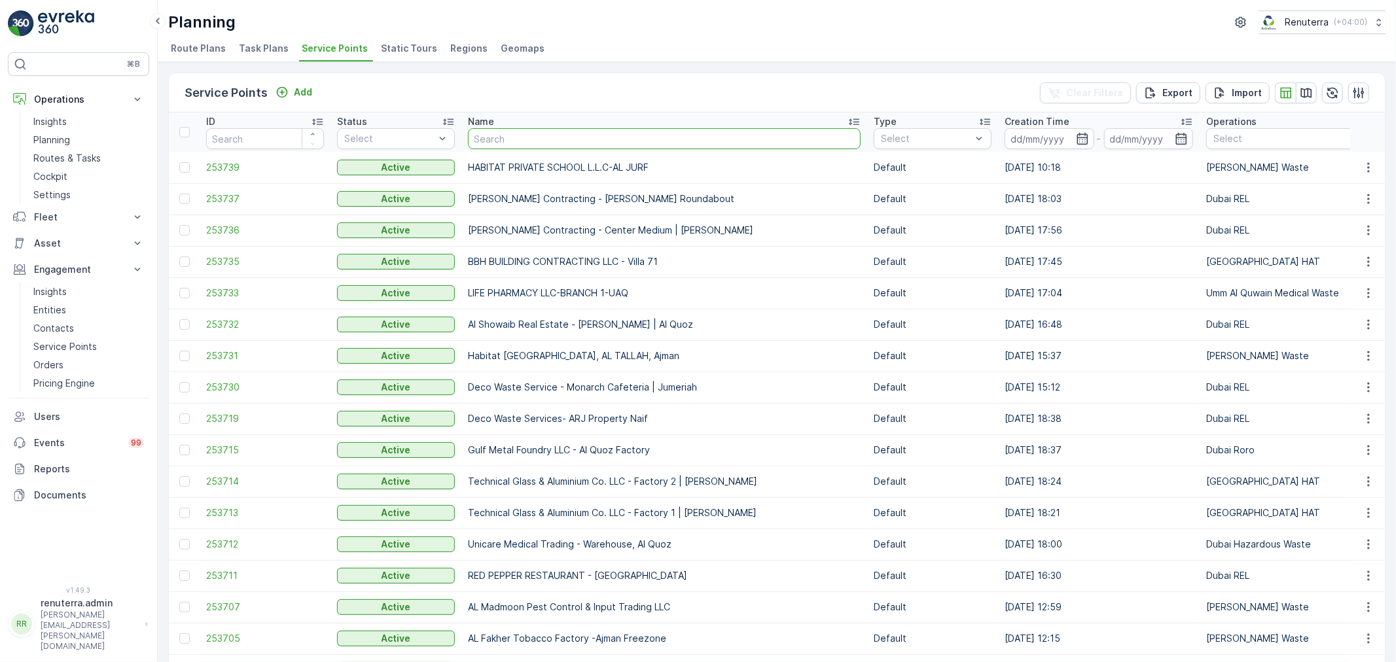
click at [510, 136] on input "text" at bounding box center [664, 138] width 393 height 21
type input "al tayer"
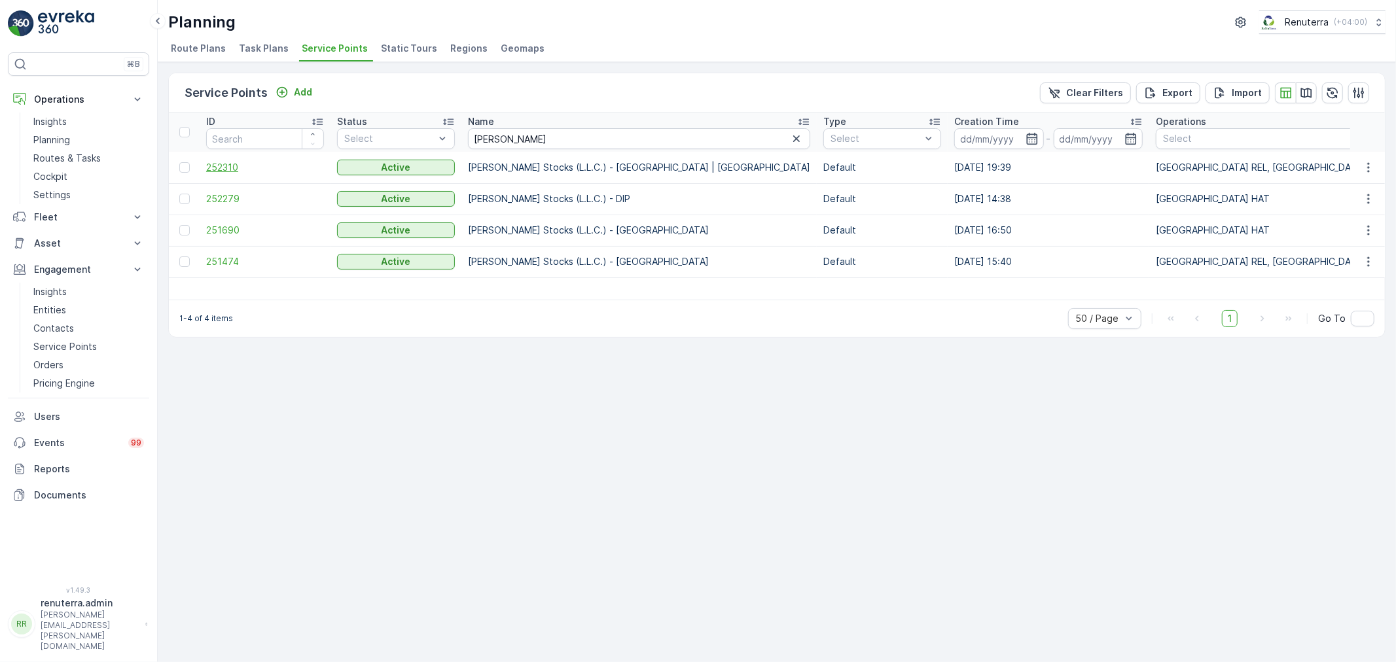
click at [224, 166] on span "252310" at bounding box center [265, 167] width 118 height 13
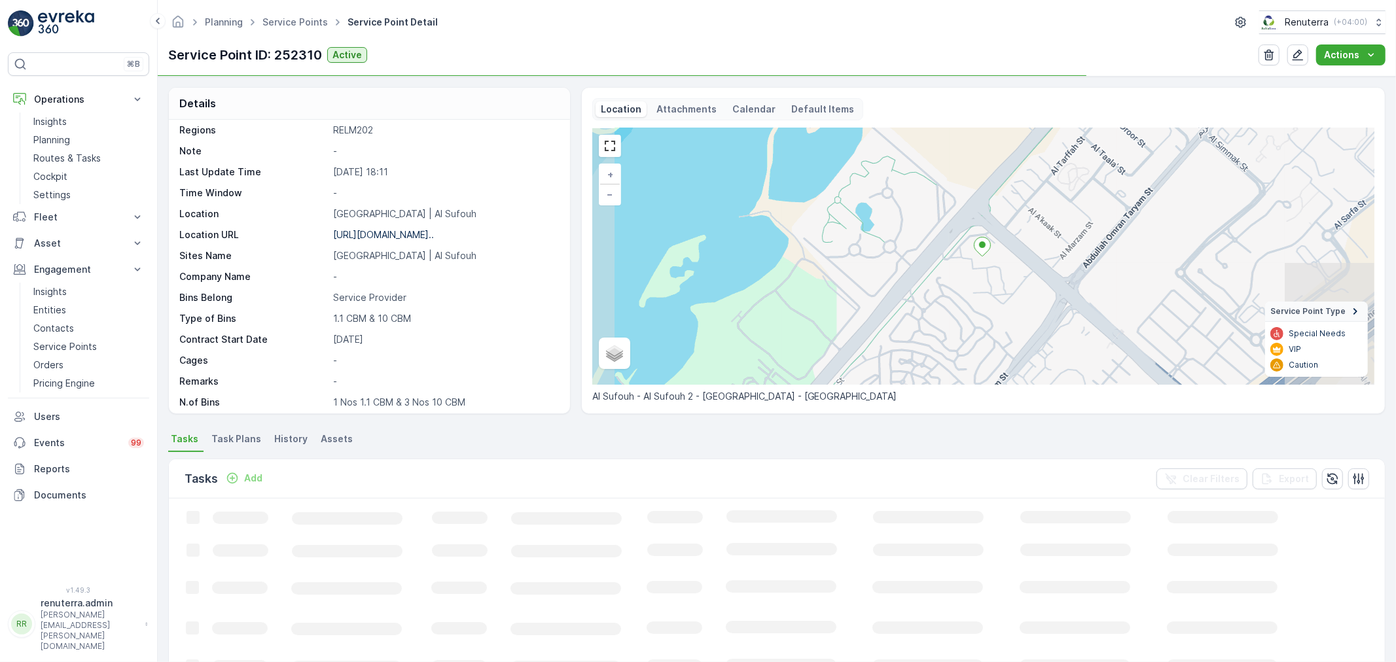
scroll to position [180, 0]
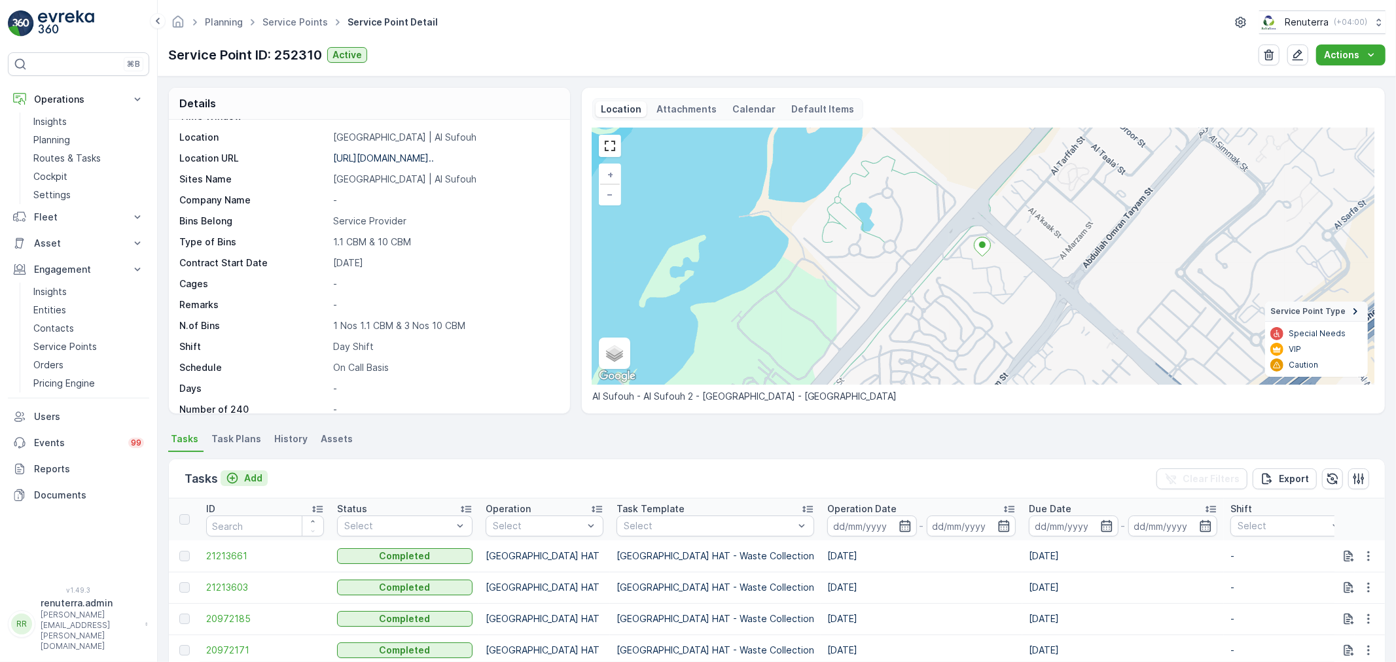
click at [253, 478] on p "Add" at bounding box center [253, 478] width 18 height 13
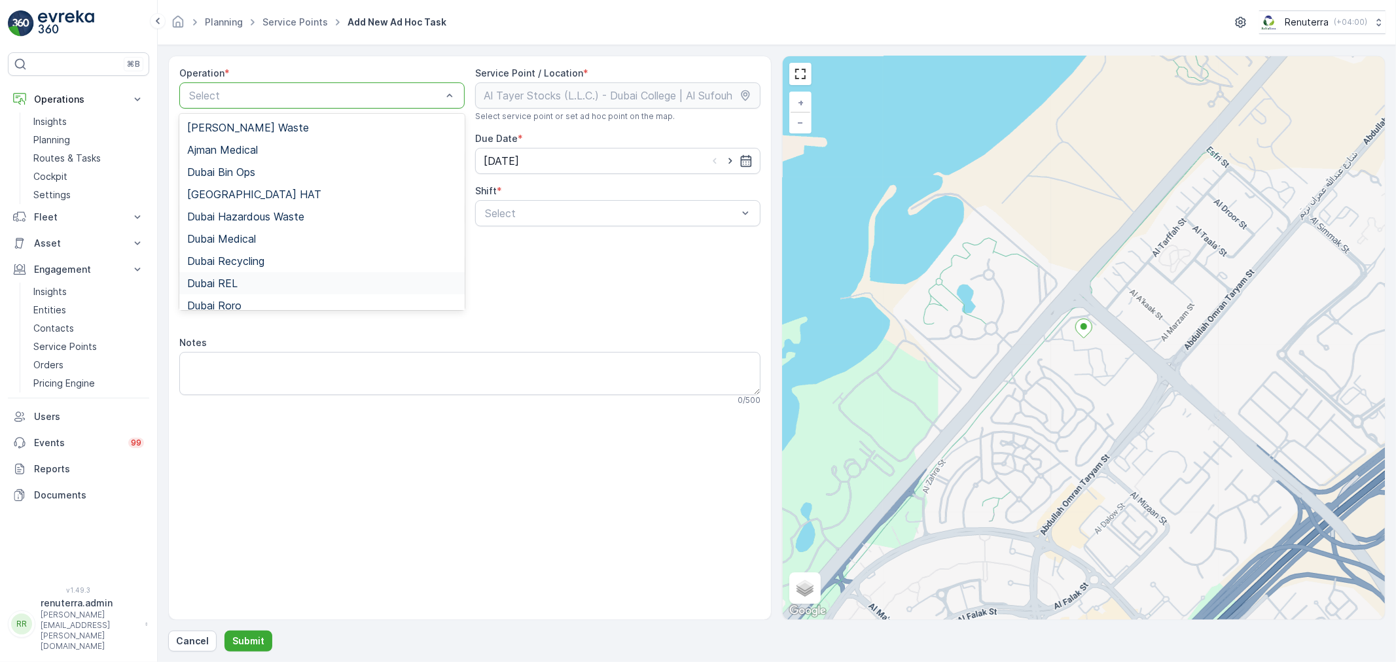
click at [243, 282] on div "Dubai REL" at bounding box center [322, 283] width 270 height 12
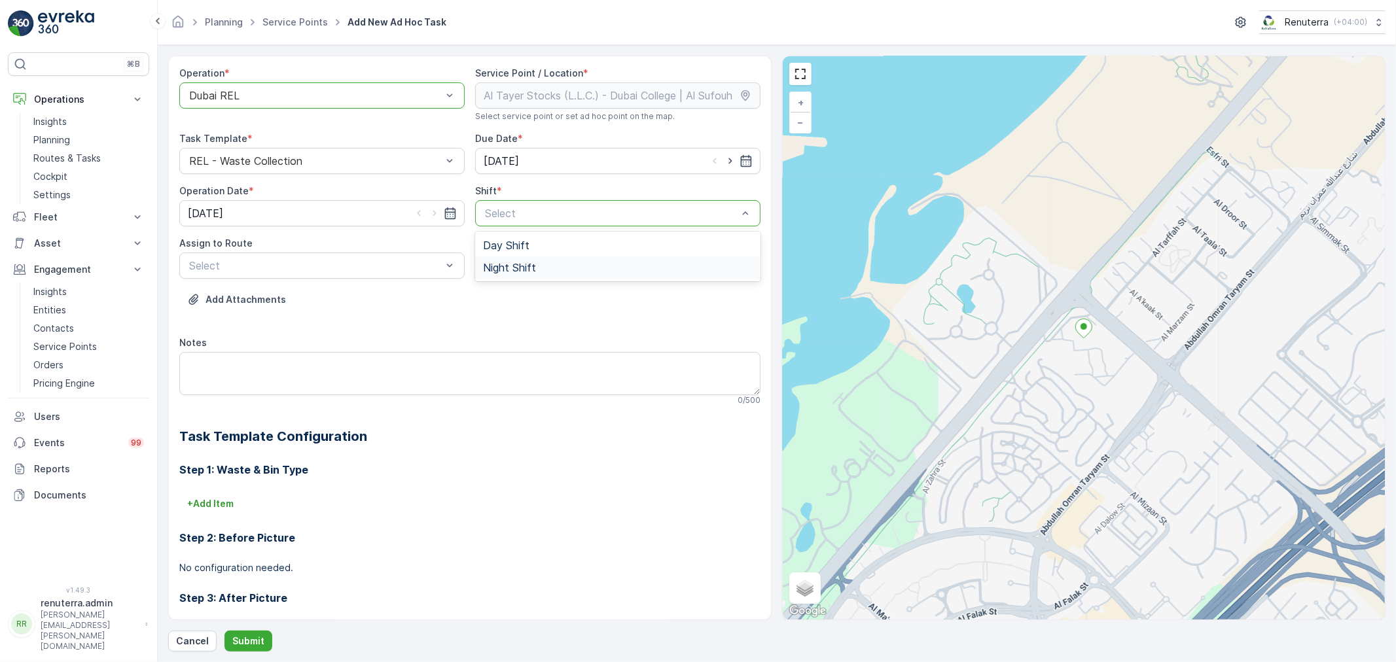
click at [508, 264] on span "Night Shift" at bounding box center [509, 268] width 53 height 12
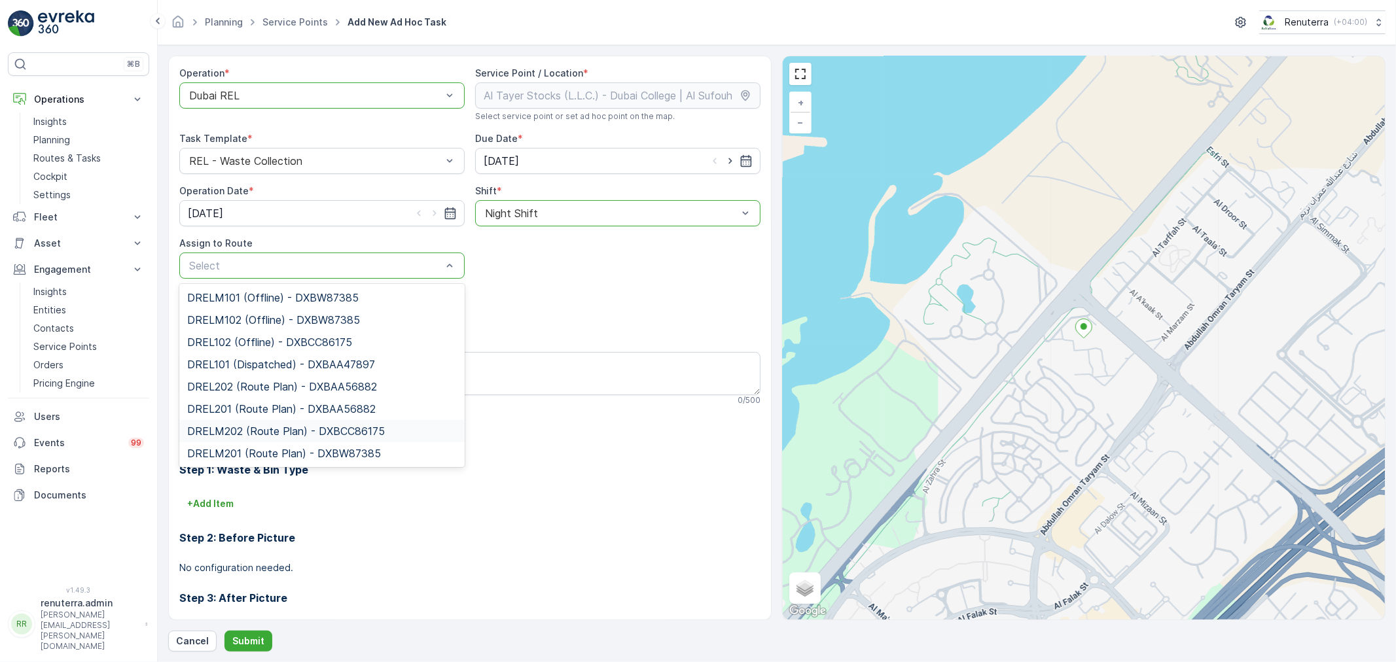
click at [247, 429] on span "DRELM202 (Route Plan) - DXBCC86175" at bounding box center [286, 431] width 198 height 12
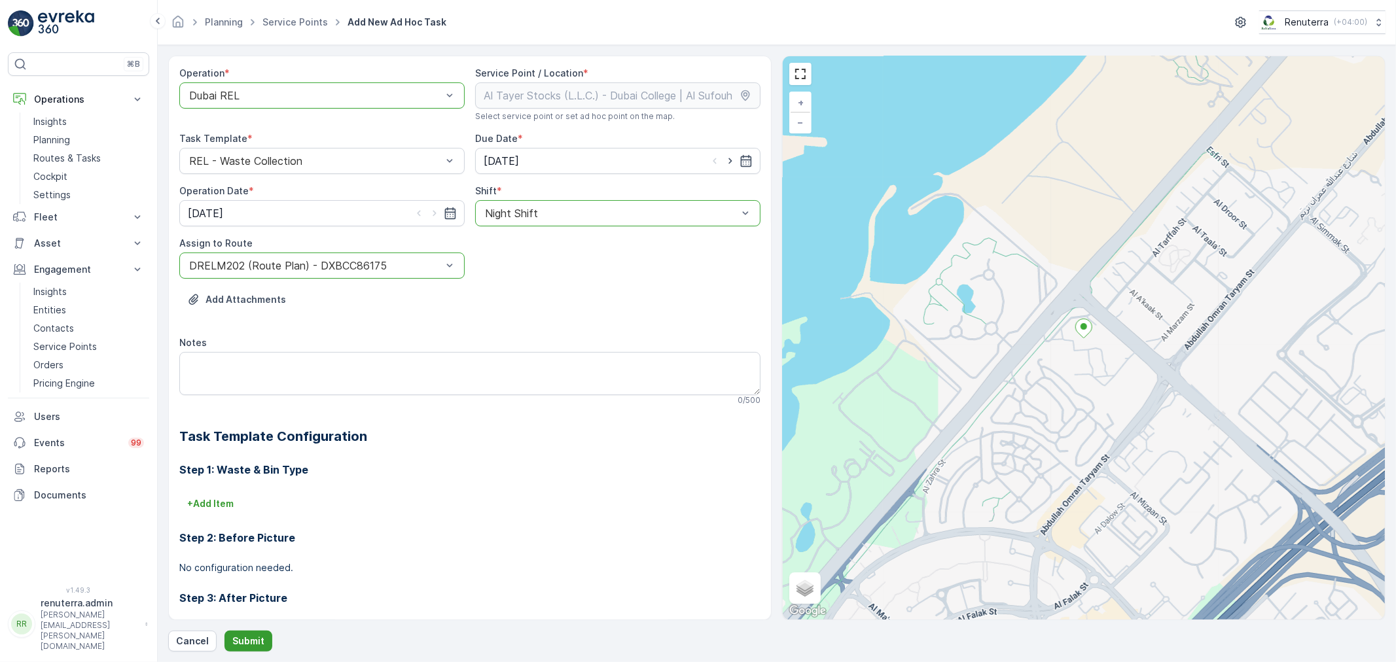
click at [242, 635] on p "Submit" at bounding box center [248, 641] width 32 height 13
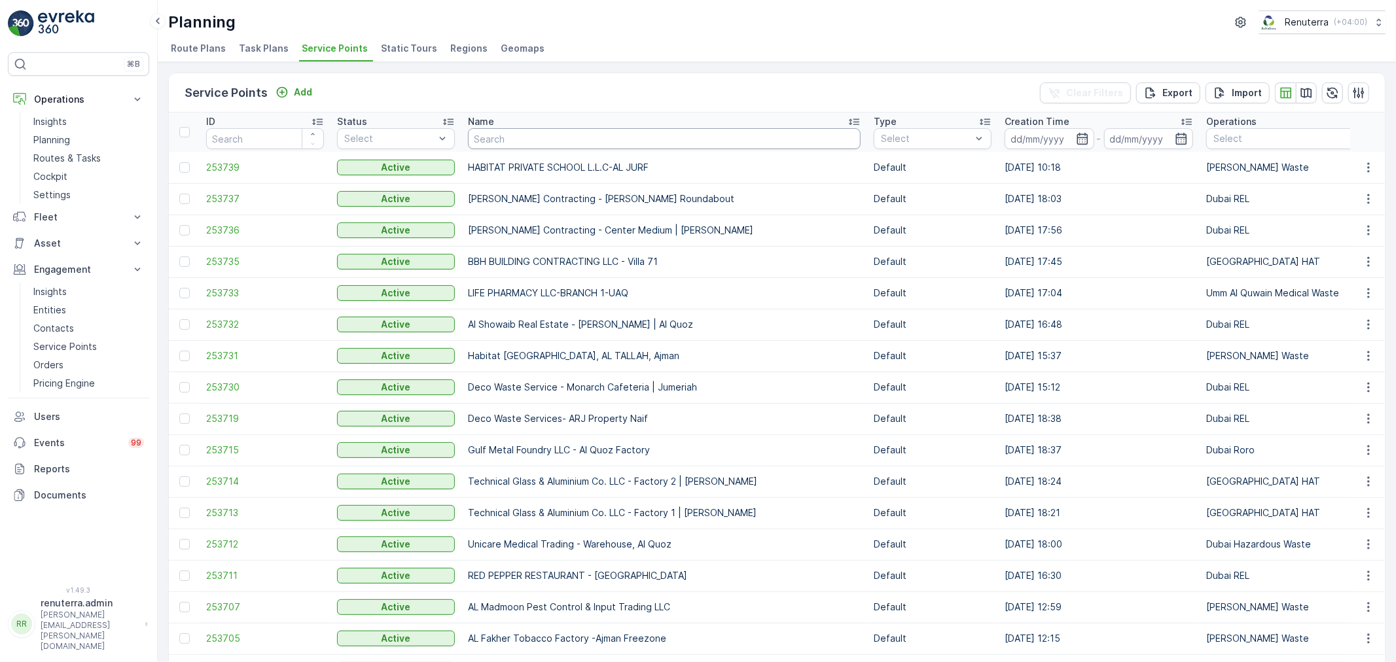
click at [520, 135] on input "text" at bounding box center [664, 138] width 393 height 21
type input "dupod"
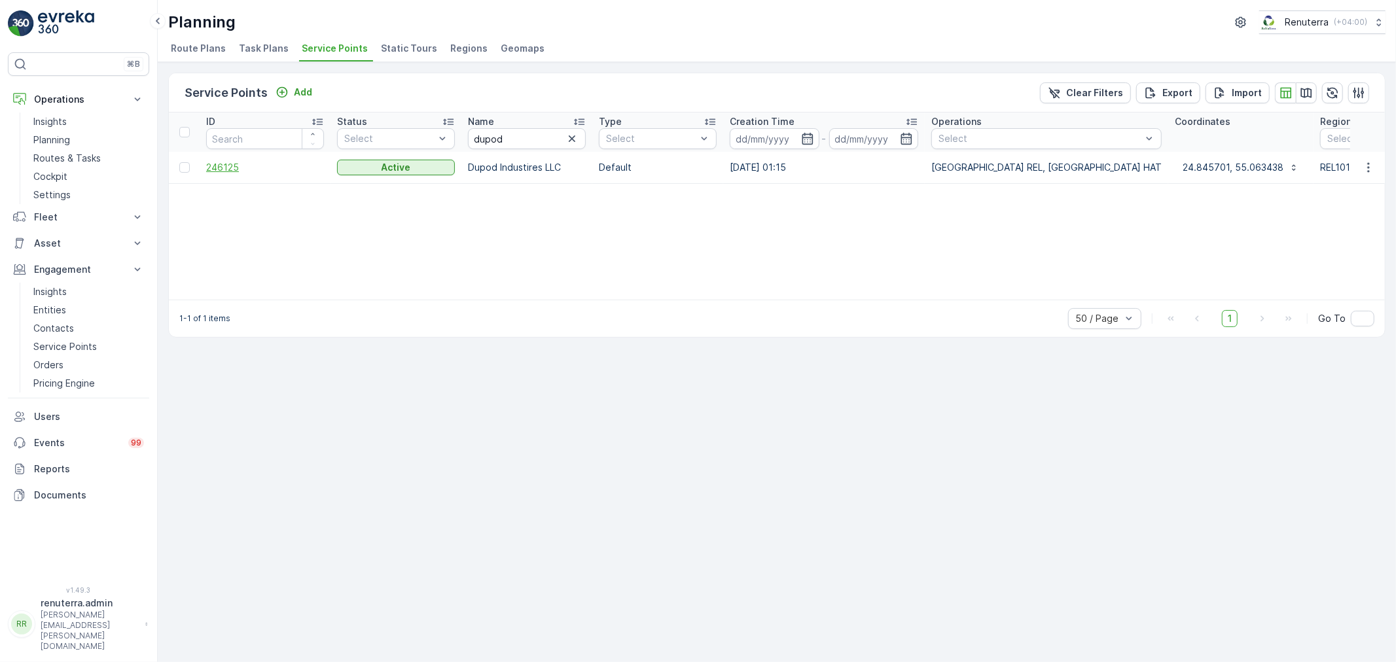
click at [211, 168] on span "246125" at bounding box center [265, 167] width 118 height 13
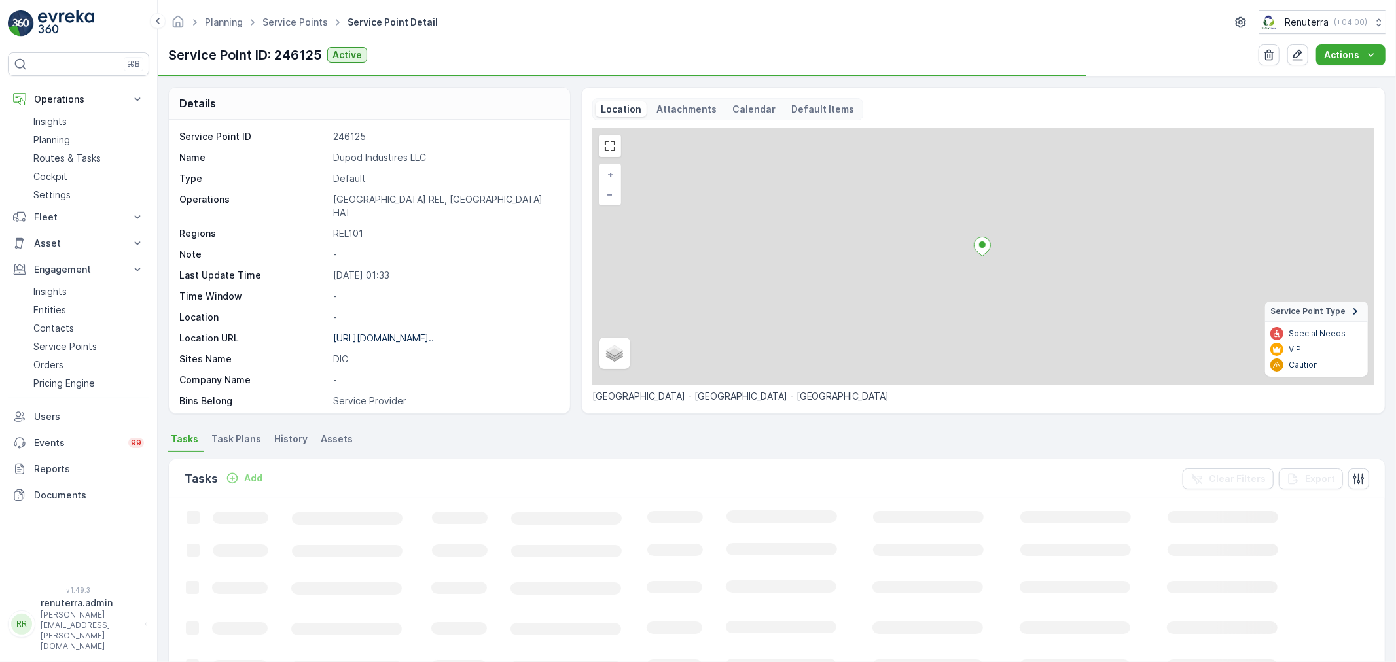
click at [370, 154] on p "Dupod Industires LLC" at bounding box center [444, 157] width 223 height 13
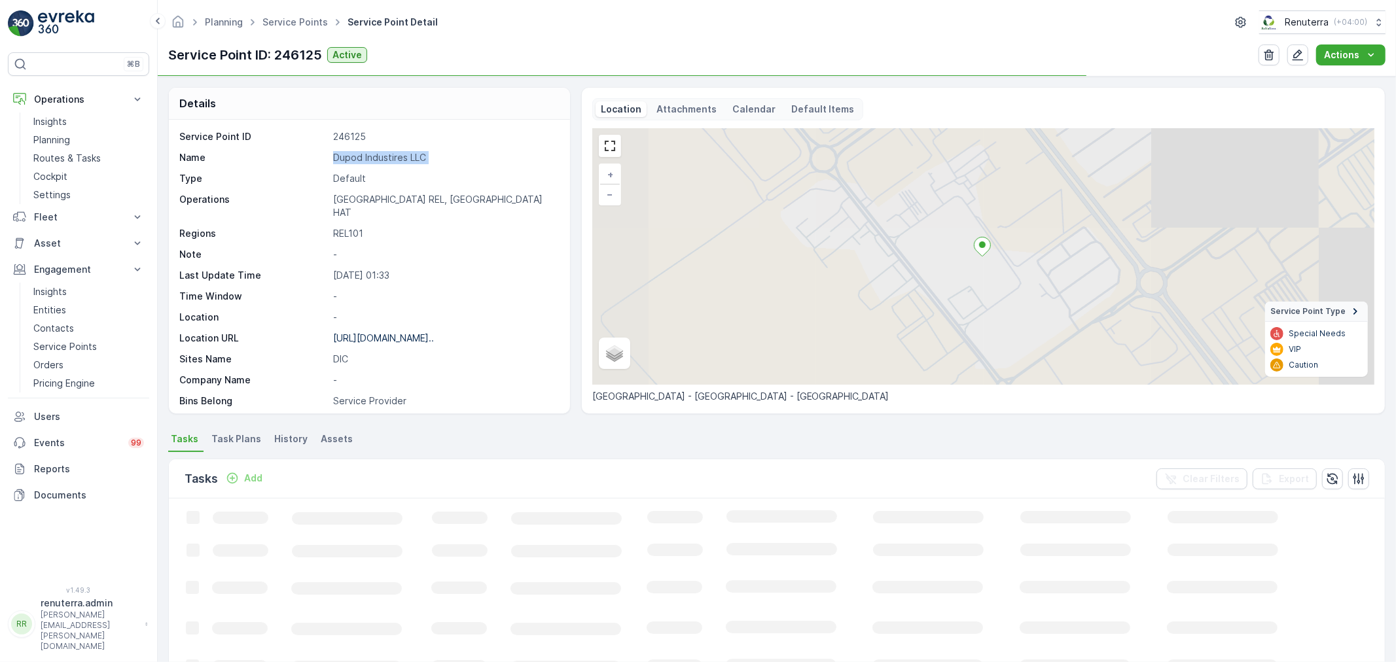
click at [370, 154] on p "Dupod Industires LLC" at bounding box center [444, 157] width 223 height 13
copy p "Dupod Industires LLC"
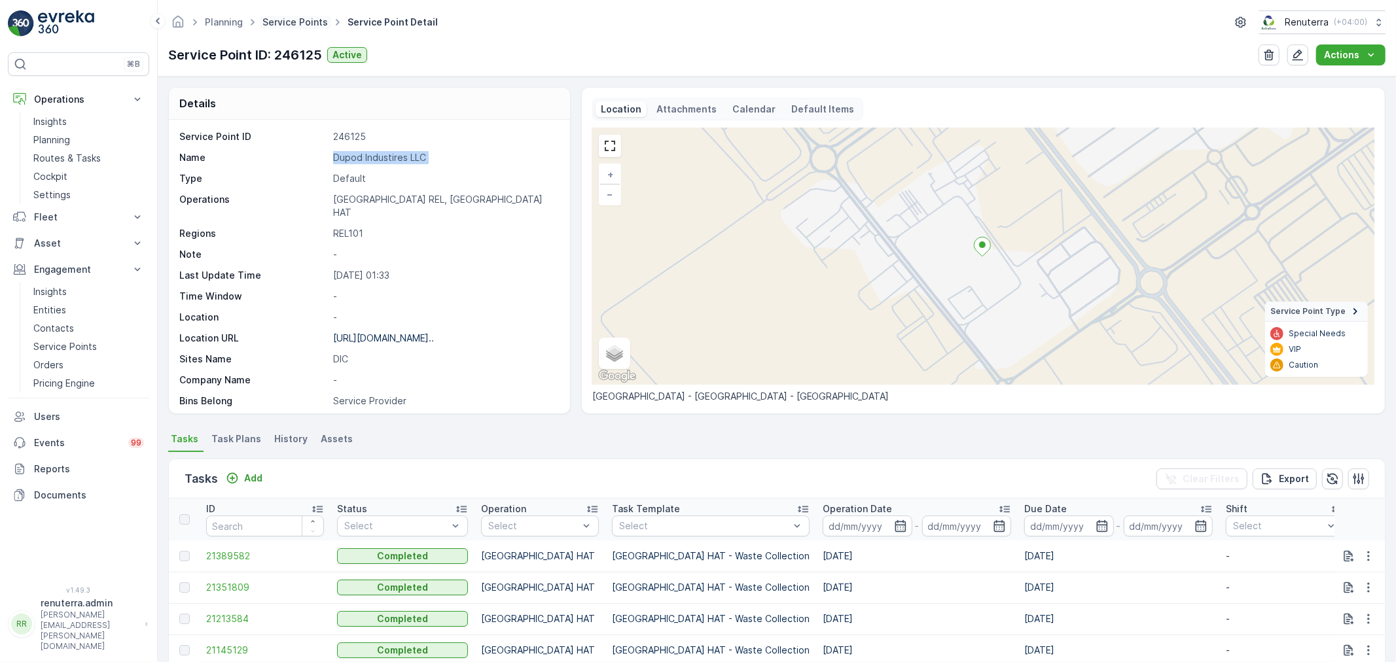
click at [283, 18] on link "Service Points" at bounding box center [294, 21] width 65 height 11
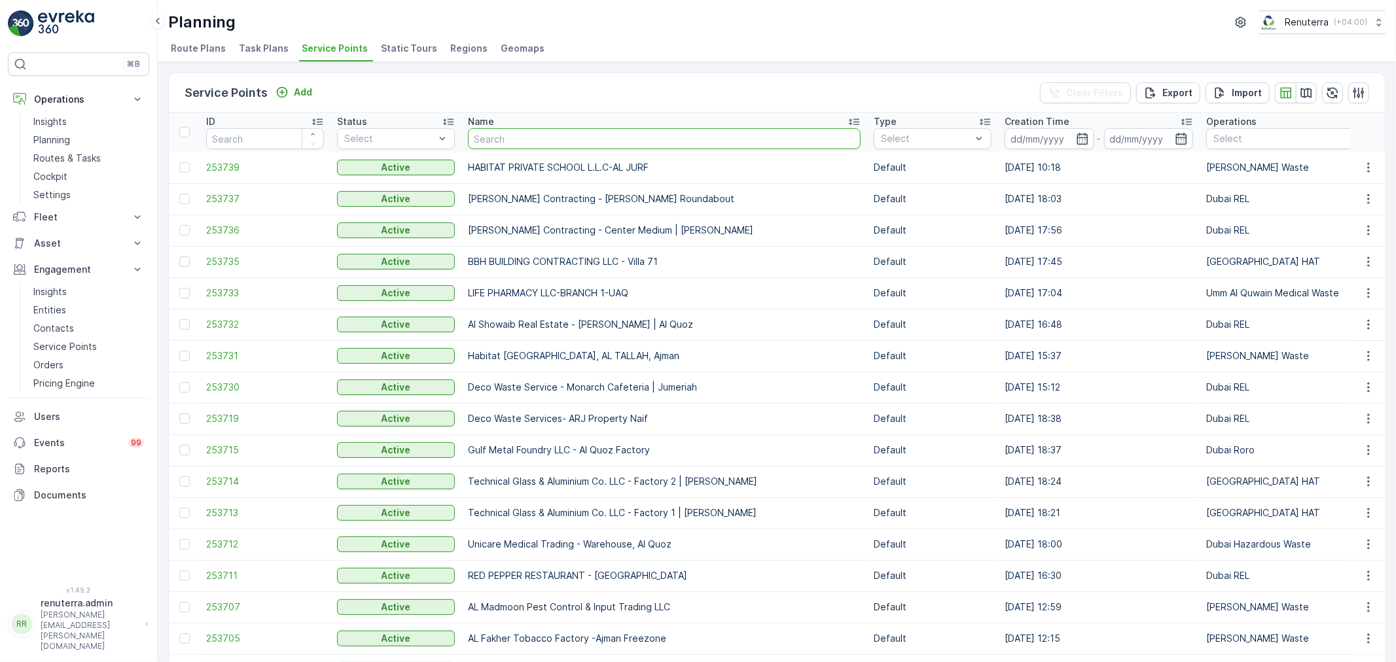
click at [508, 143] on input "text" at bounding box center [664, 138] width 393 height 21
type input "dubox"
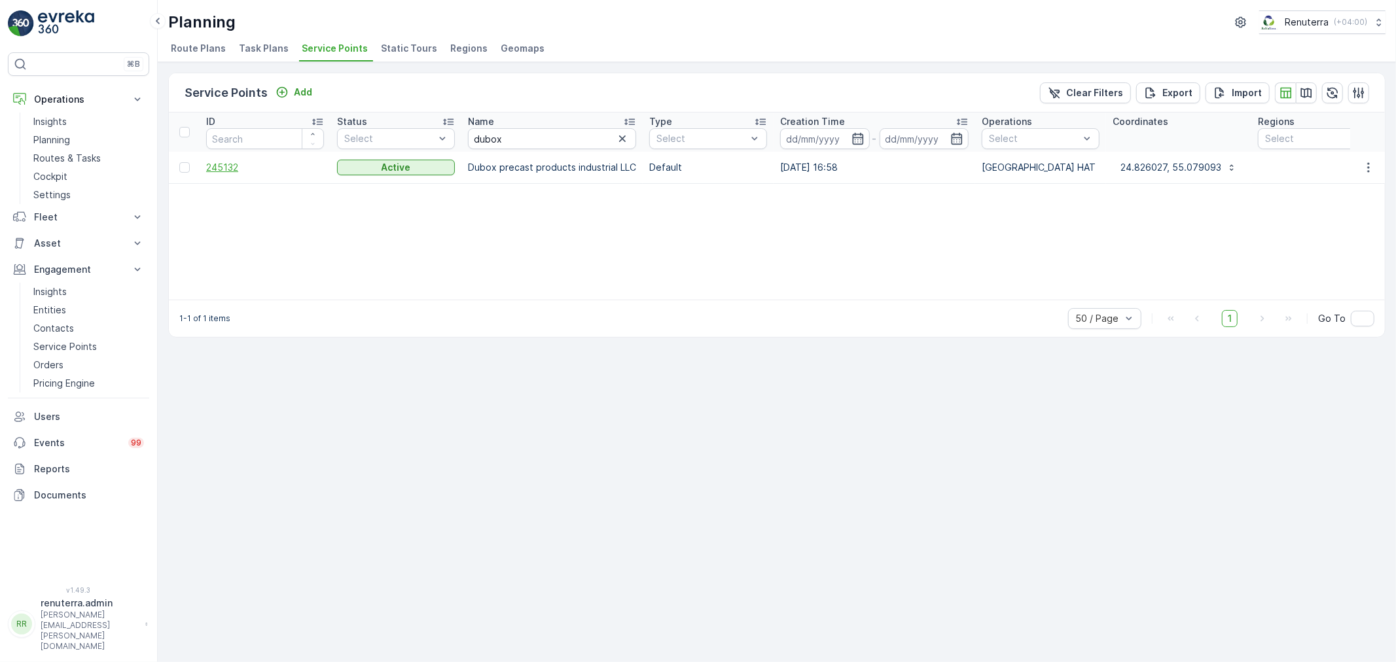
click at [224, 164] on span "245132" at bounding box center [265, 167] width 118 height 13
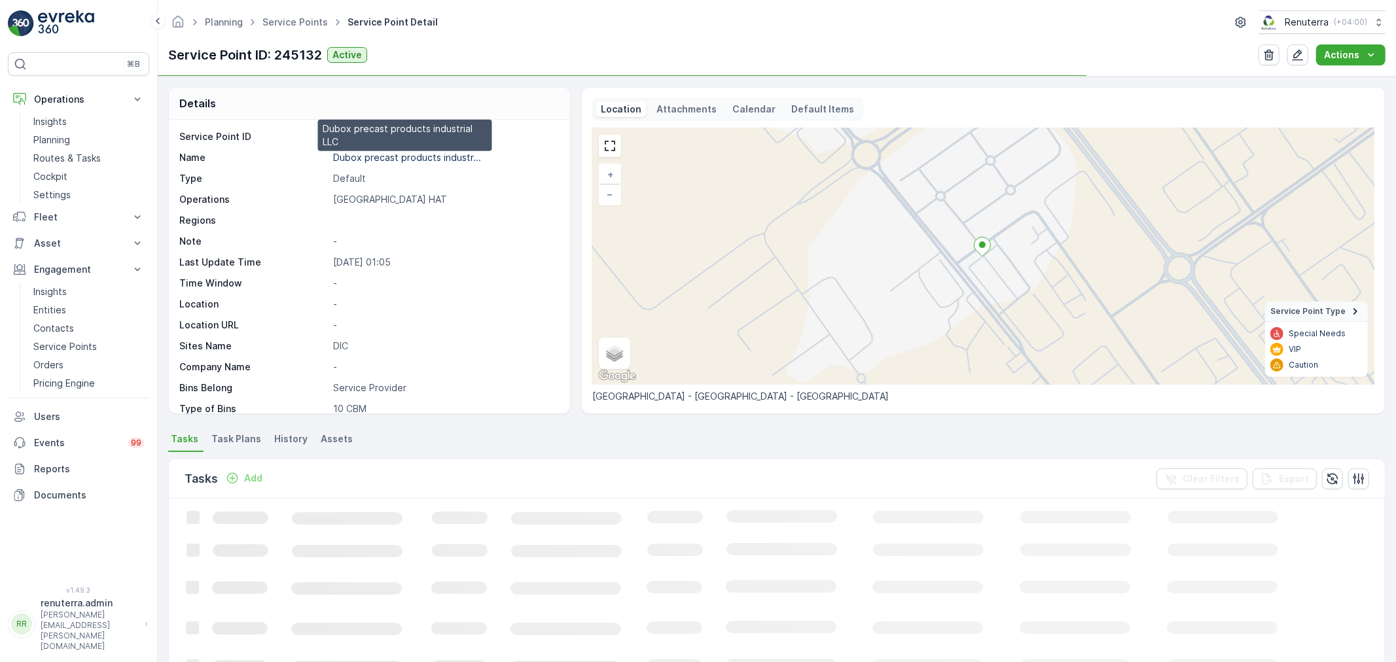
click at [372, 160] on p "Dubox precast products industr..." at bounding box center [407, 157] width 148 height 11
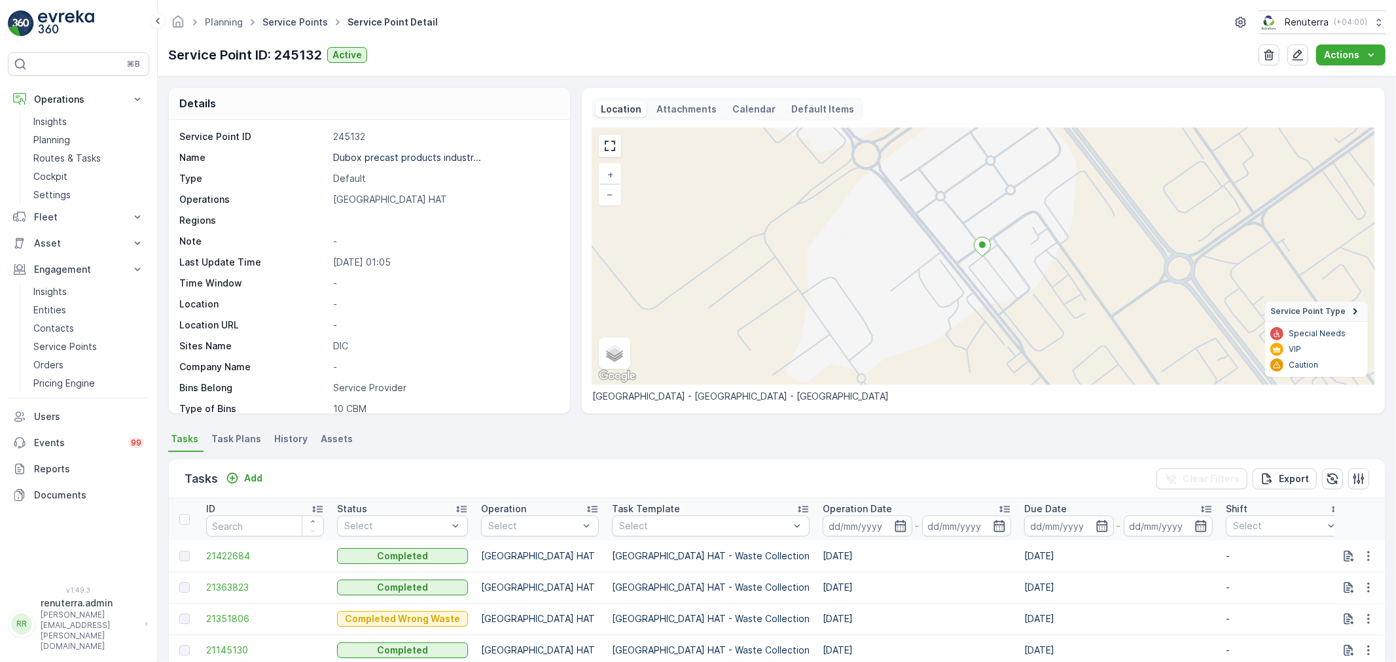
click at [282, 24] on link "Service Points" at bounding box center [294, 21] width 65 height 11
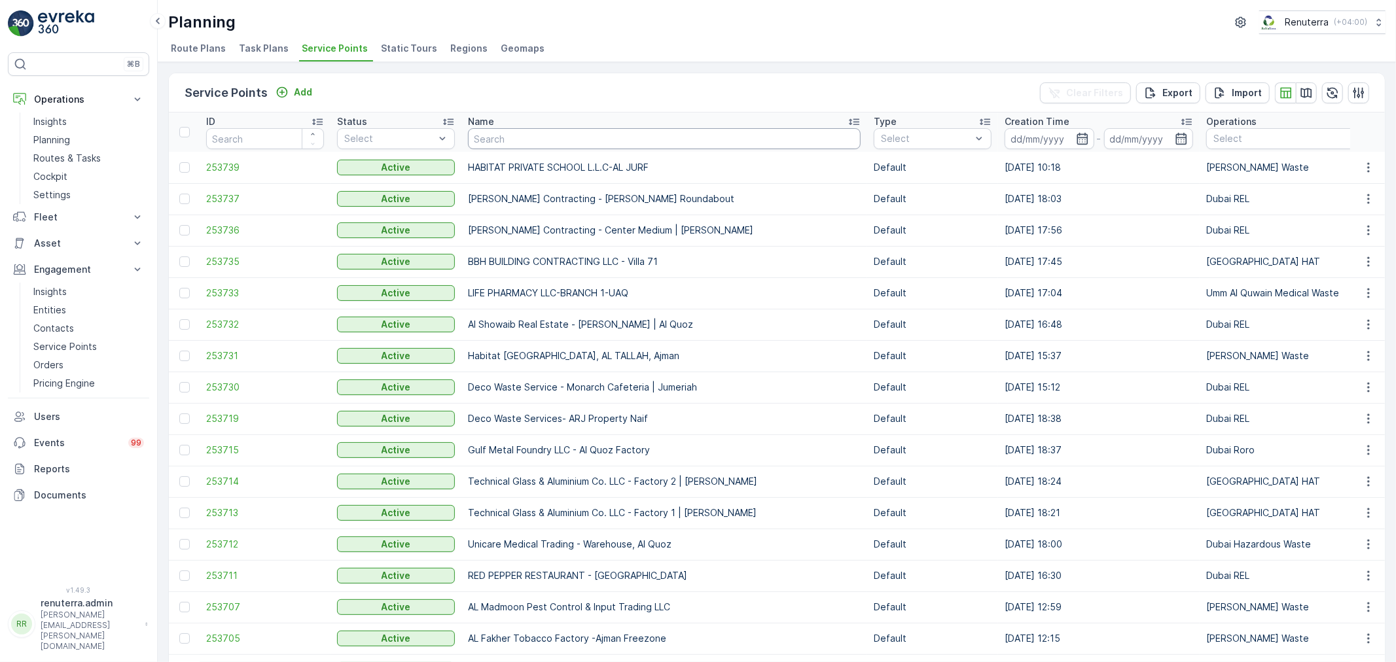
click at [506, 144] on input "text" at bounding box center [664, 138] width 393 height 21
type input "beena"
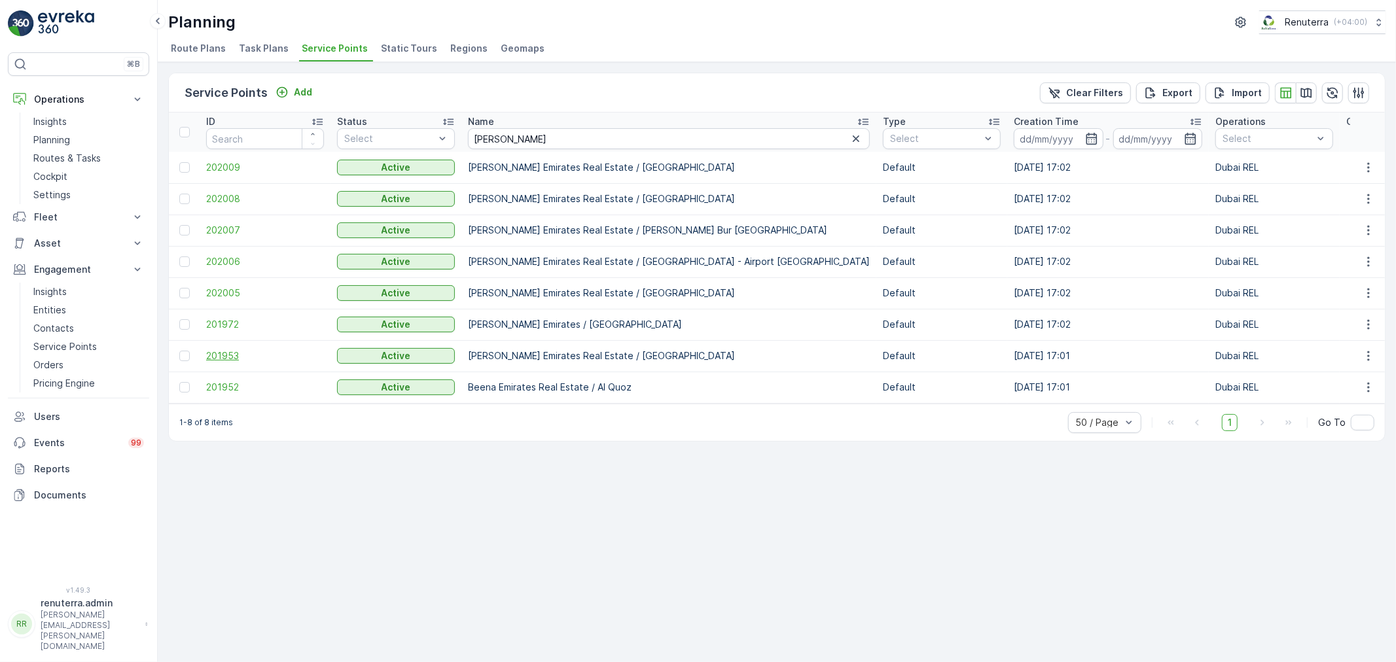
click at [228, 351] on span "201953" at bounding box center [265, 355] width 118 height 13
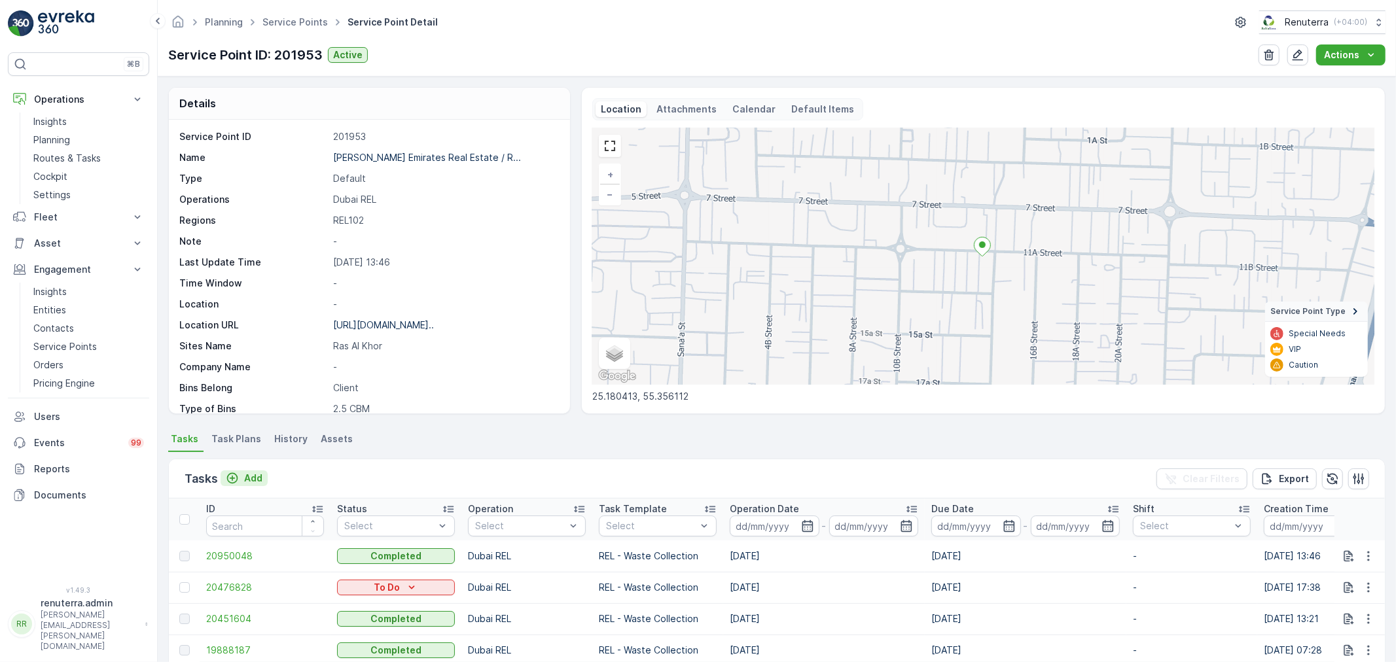
click at [255, 479] on p "Add" at bounding box center [253, 478] width 18 height 13
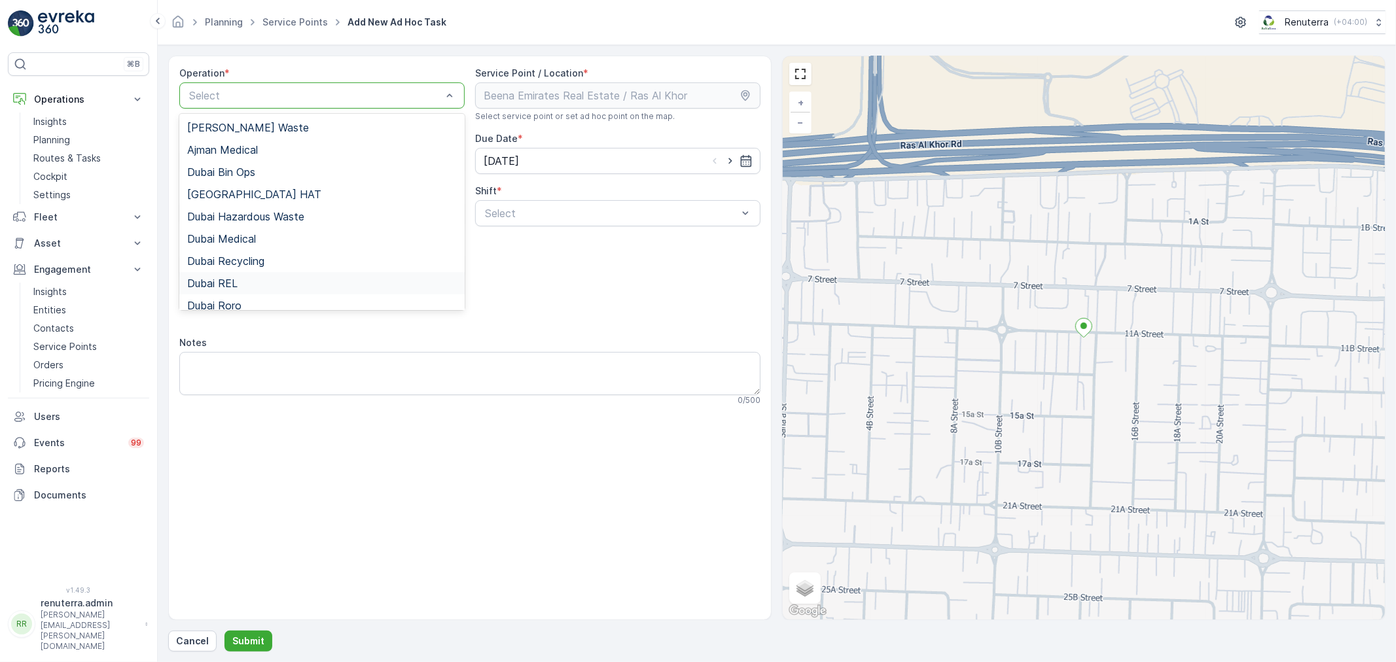
click at [239, 283] on div "Dubai REL" at bounding box center [322, 283] width 270 height 12
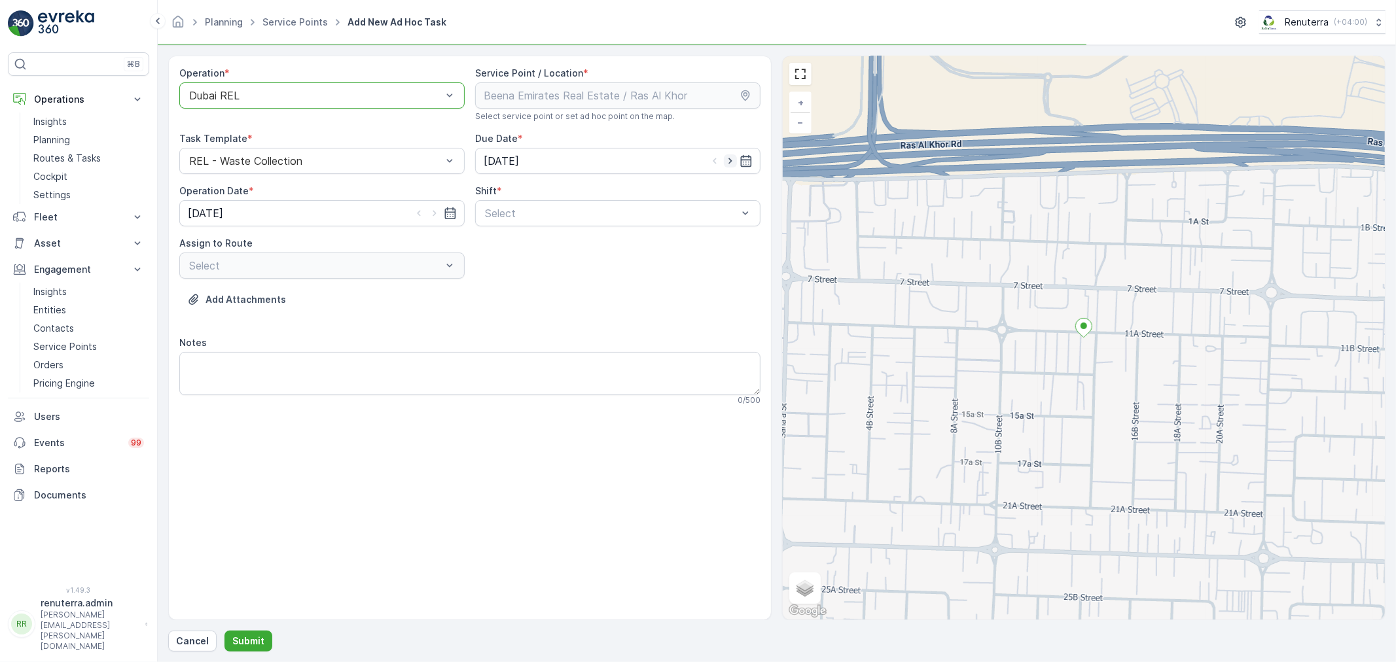
click at [731, 158] on icon "button" at bounding box center [730, 160] width 13 height 13
type input "09.09.2025"
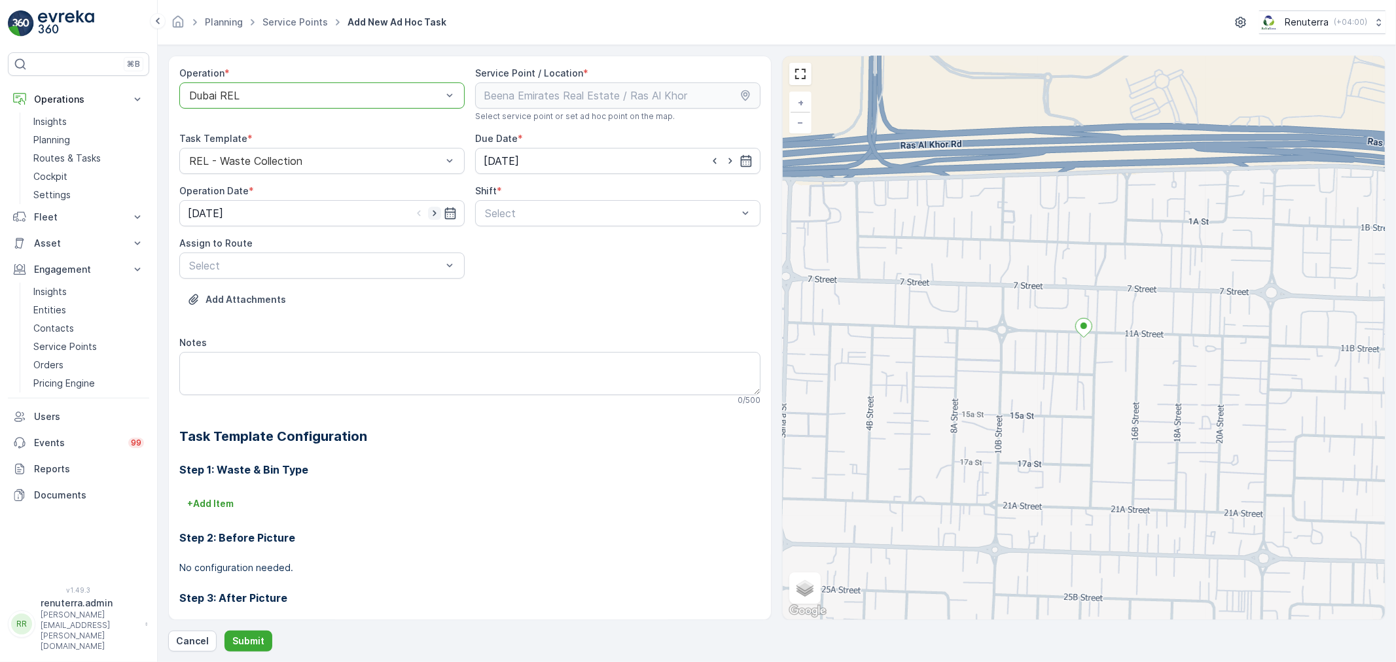
click at [433, 211] on icon "button" at bounding box center [434, 213] width 13 height 13
type input "09.09.2025"
click at [502, 241] on span "Day Shift" at bounding box center [506, 245] width 46 height 12
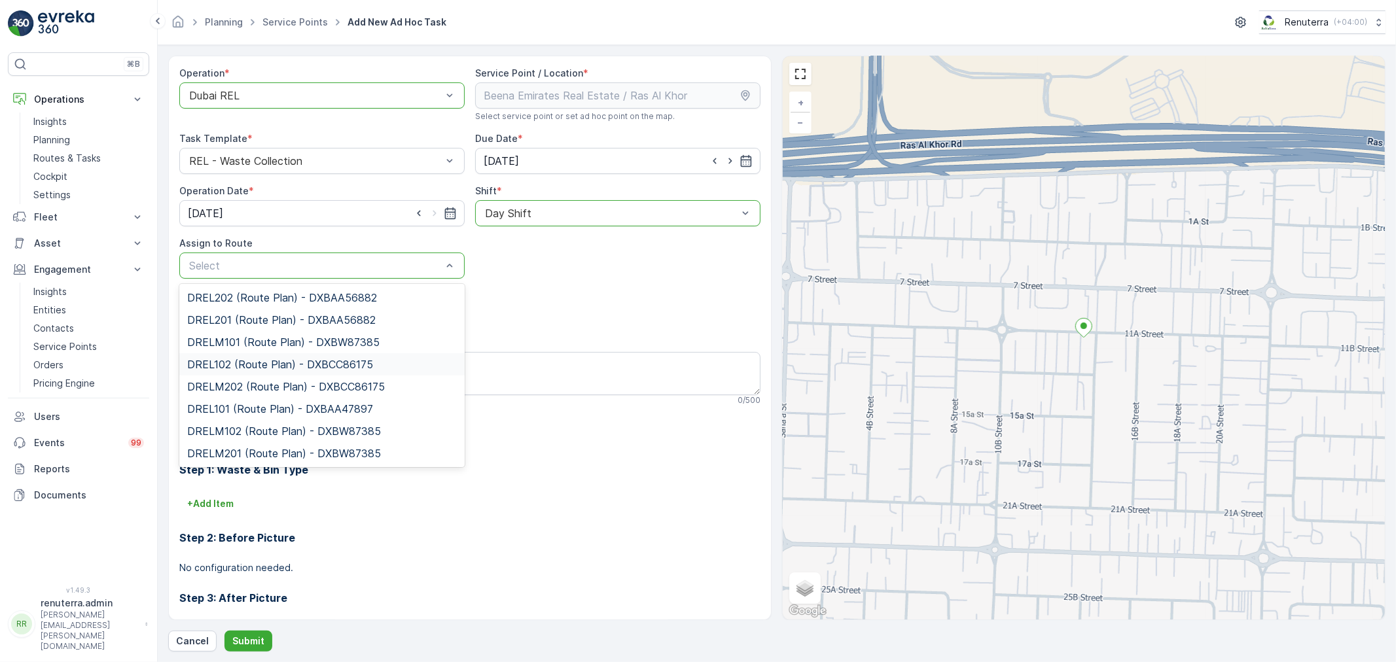
click at [241, 359] on span "DREL102 (Route Plan) - DXBCC86175" at bounding box center [280, 365] width 186 height 12
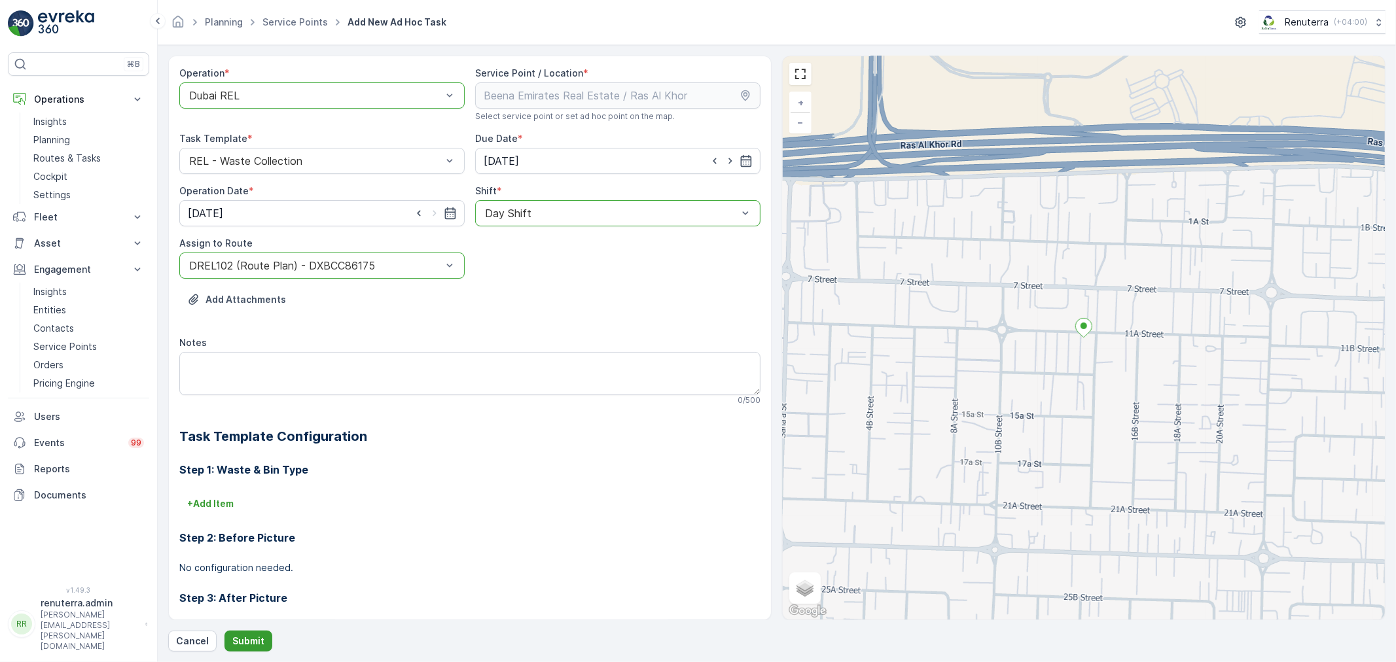
click at [245, 642] on p "Submit" at bounding box center [248, 641] width 32 height 13
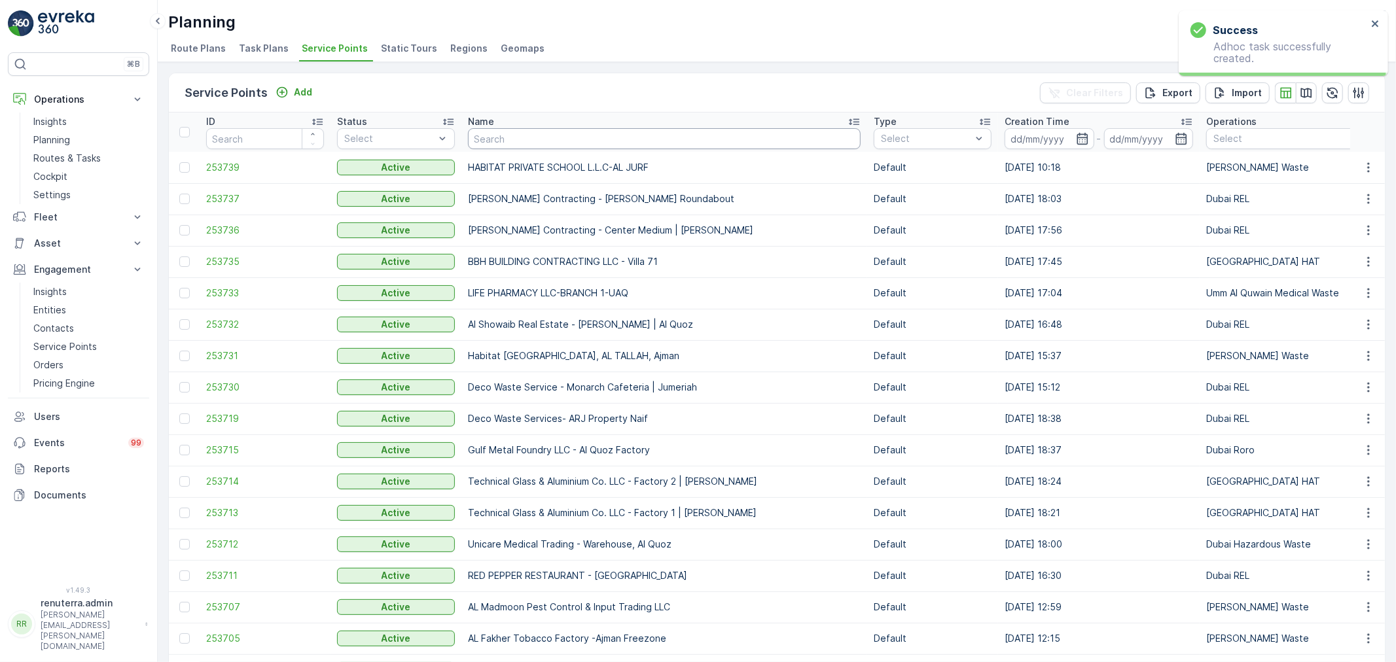
click at [548, 134] on input "text" at bounding box center [664, 138] width 393 height 21
click at [519, 139] on input "text" at bounding box center [664, 138] width 393 height 21
type input "wade"
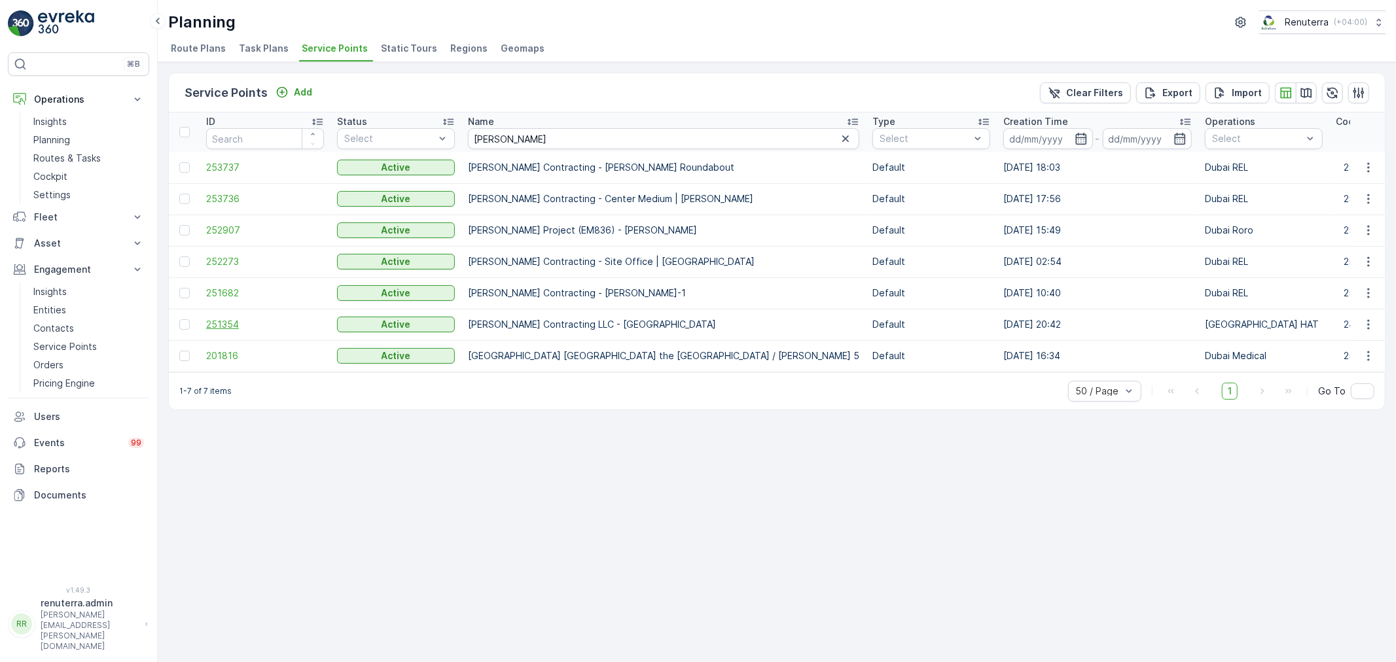
click at [213, 321] on span "251354" at bounding box center [265, 324] width 118 height 13
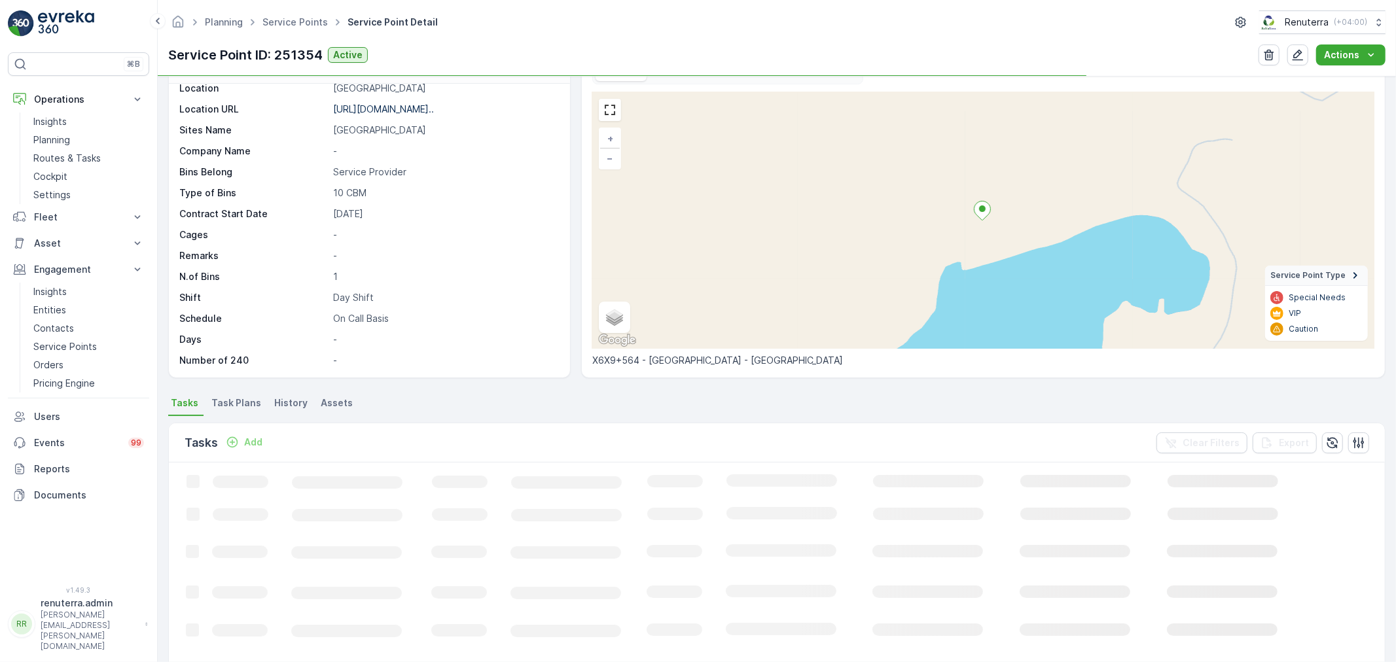
scroll to position [73, 0]
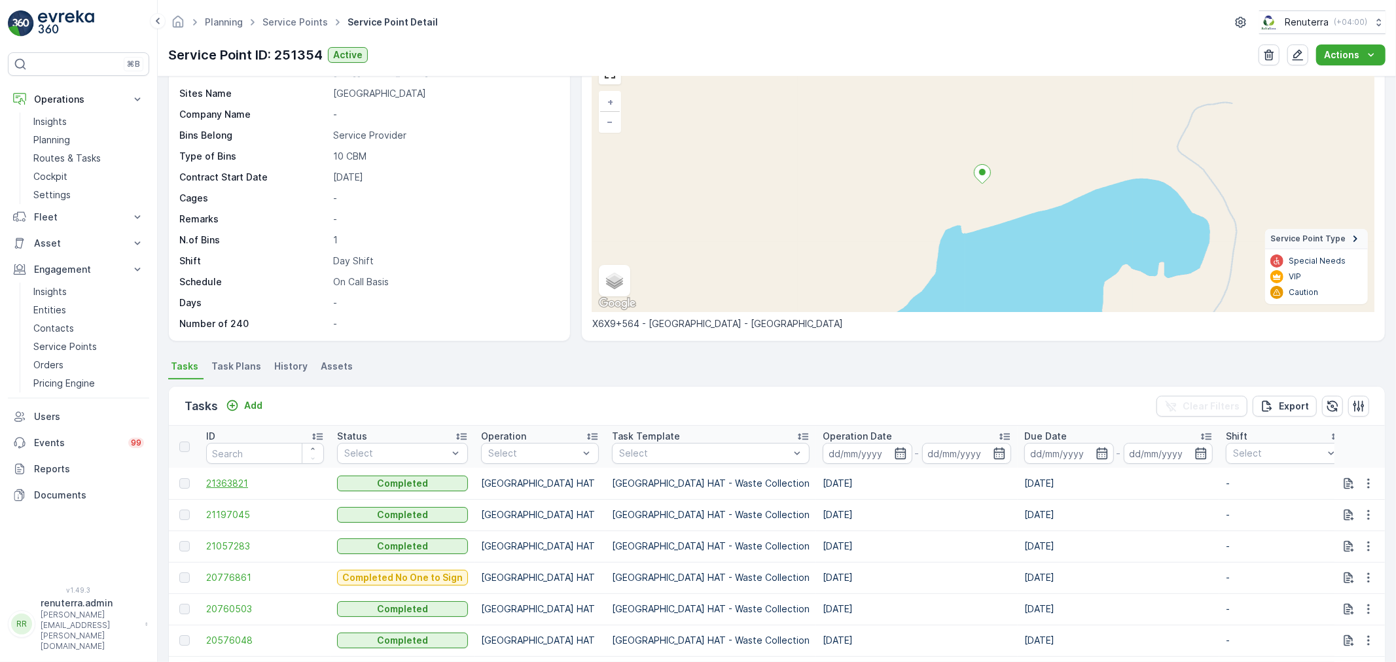
click at [230, 479] on span "21363821" at bounding box center [265, 483] width 118 height 13
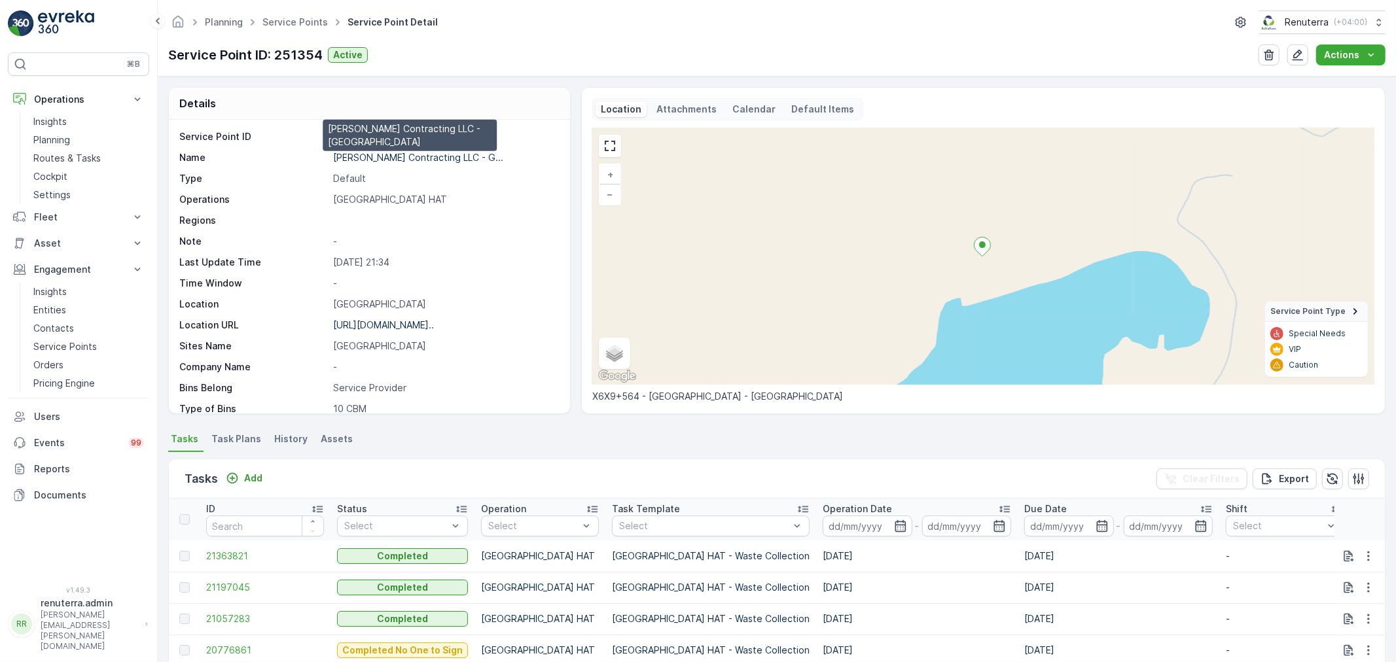
click at [407, 160] on p "Wade Adams Contracting LLC - G..." at bounding box center [418, 157] width 170 height 11
click at [299, 16] on link "Service Points" at bounding box center [294, 21] width 65 height 11
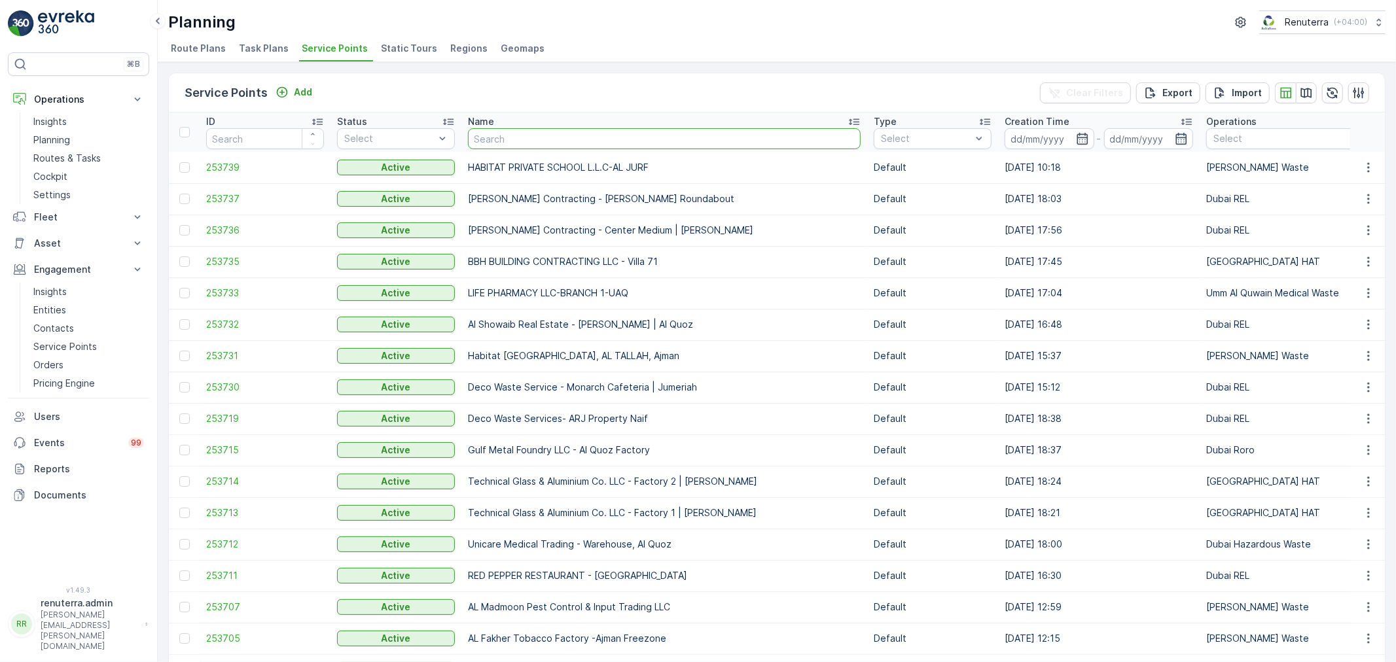
click at [522, 134] on input "text" at bounding box center [664, 138] width 393 height 21
type input "uirban"
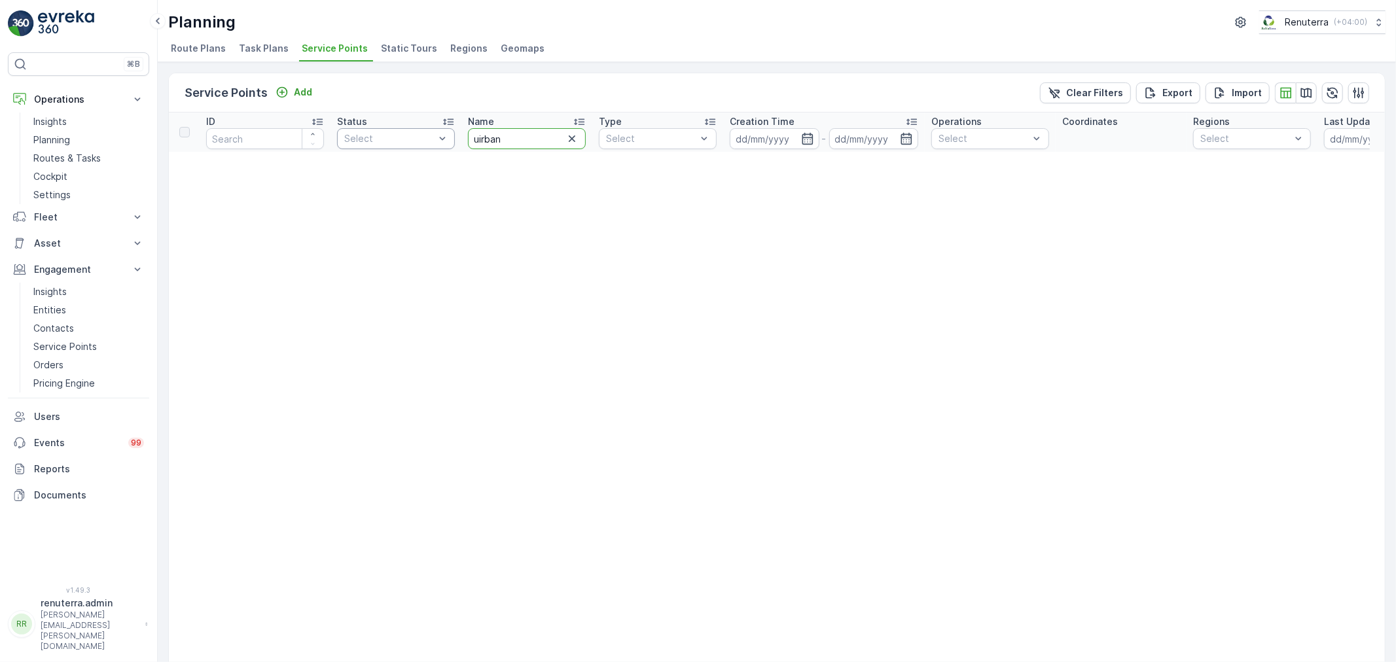
drag, startPoint x: 534, startPoint y: 135, endPoint x: 386, endPoint y: 135, distance: 147.9
type input "urban"
click at [519, 134] on input "urban" at bounding box center [527, 138] width 118 height 21
type input "urb"
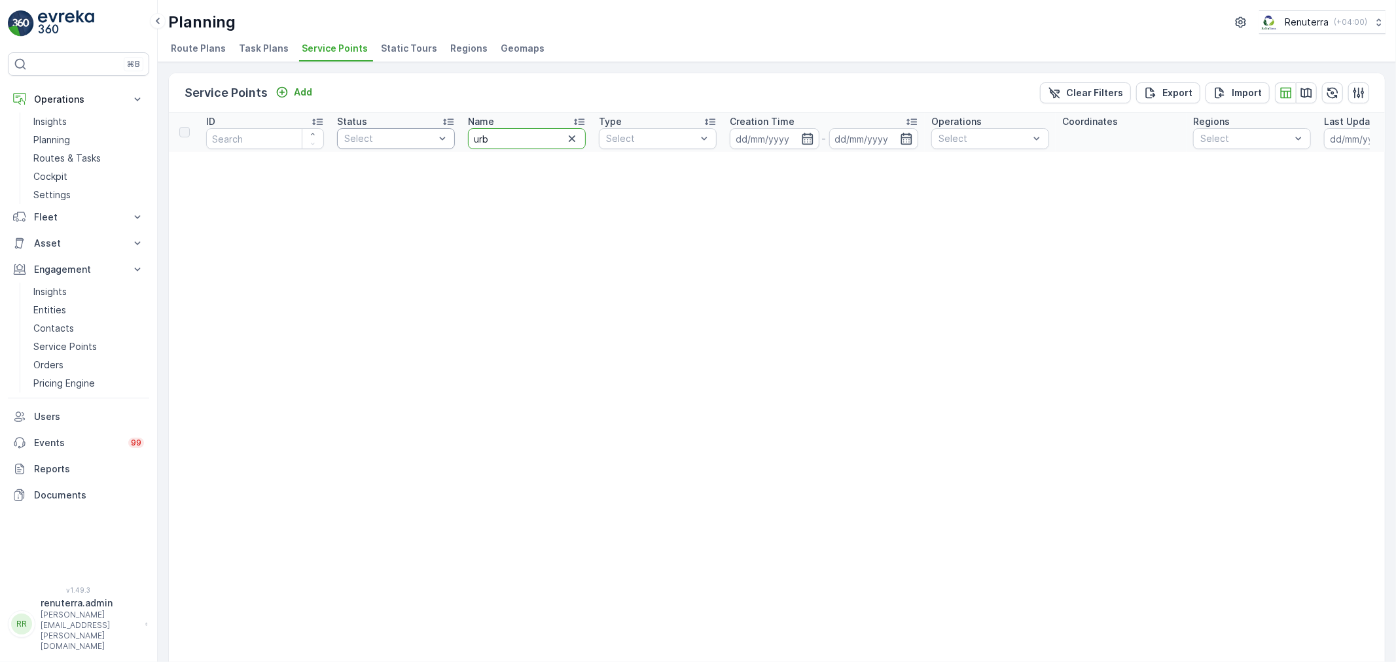
drag, startPoint x: 525, startPoint y: 141, endPoint x: 445, endPoint y: 129, distance: 81.4
type input "urba"
drag, startPoint x: 518, startPoint y: 137, endPoint x: 454, endPoint y: 136, distance: 63.5
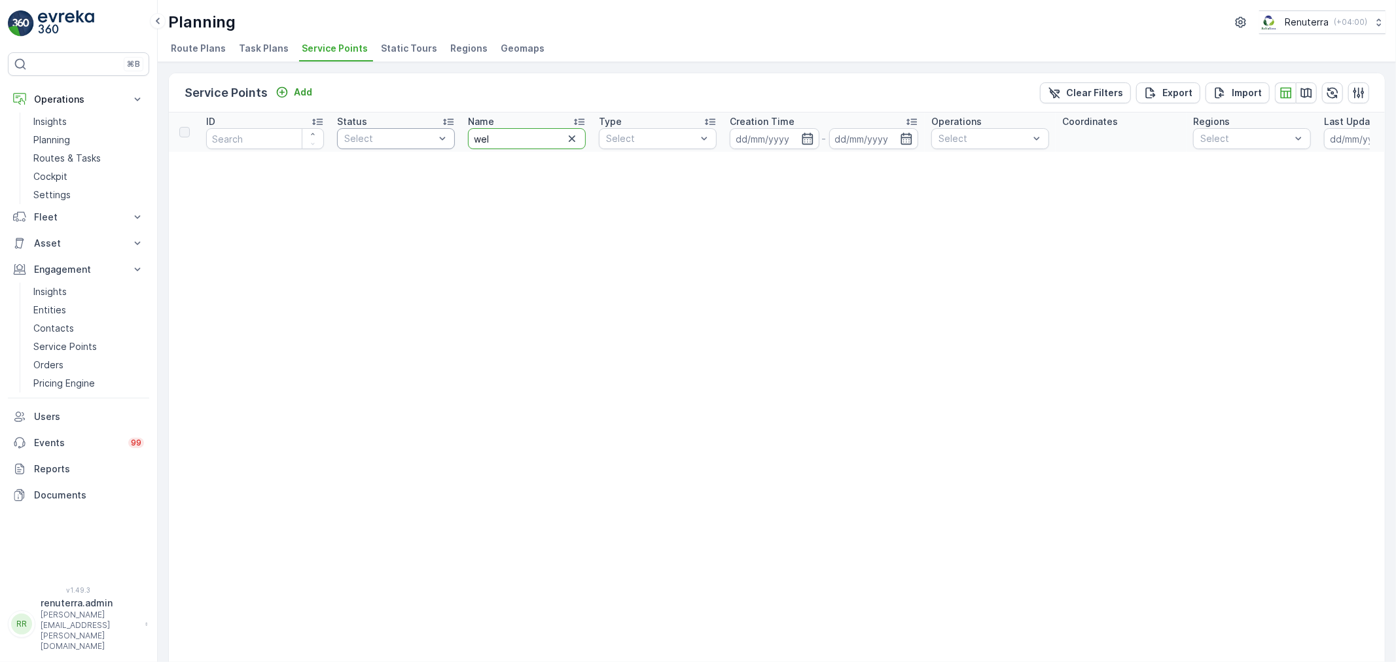
type input "well"
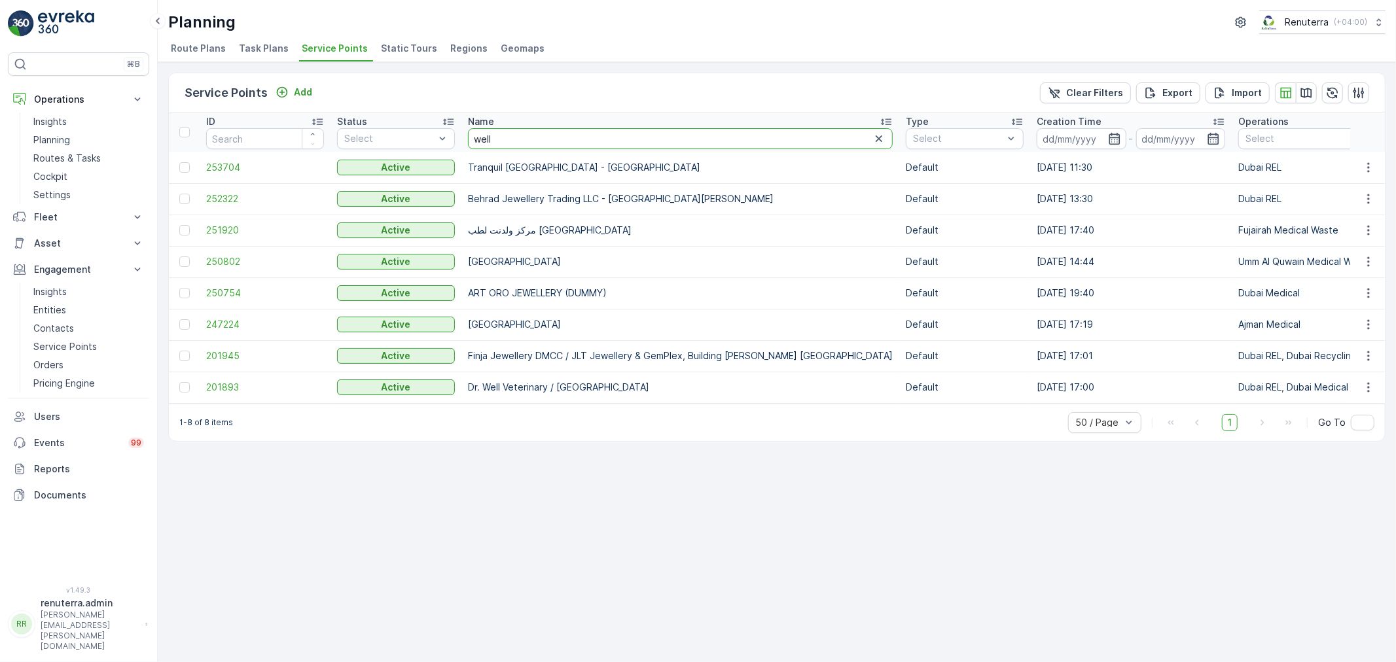
drag, startPoint x: 513, startPoint y: 133, endPoint x: 463, endPoint y: 135, distance: 49.8
click at [463, 135] on th "Name well" at bounding box center [680, 132] width 438 height 39
type input "emrill"
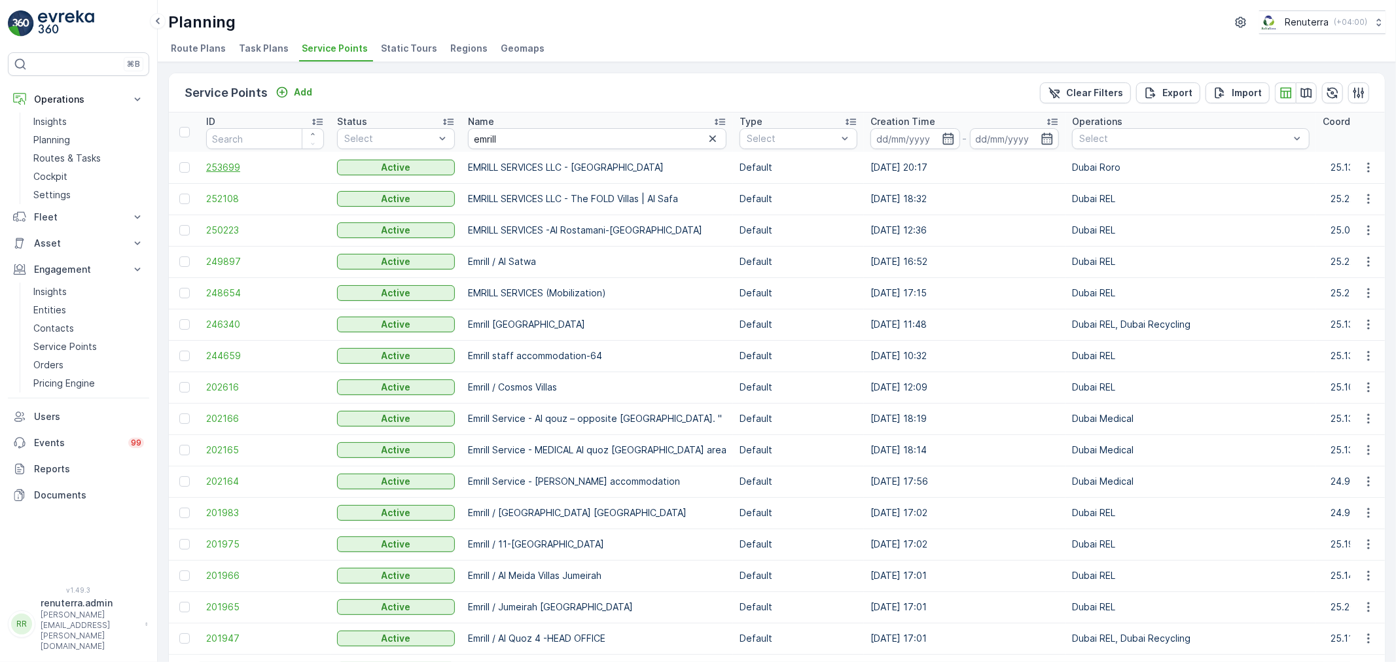
click at [229, 165] on span "253699" at bounding box center [265, 167] width 118 height 13
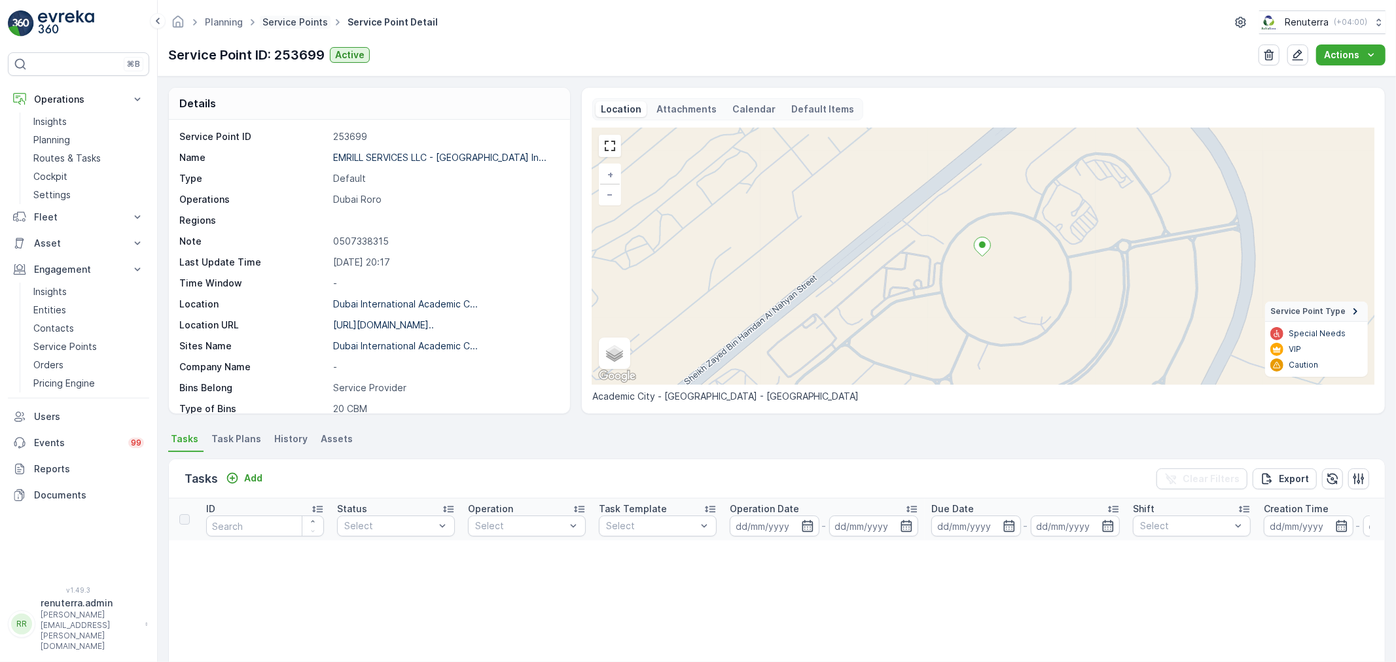
click at [300, 22] on link "Service Points" at bounding box center [294, 21] width 65 height 11
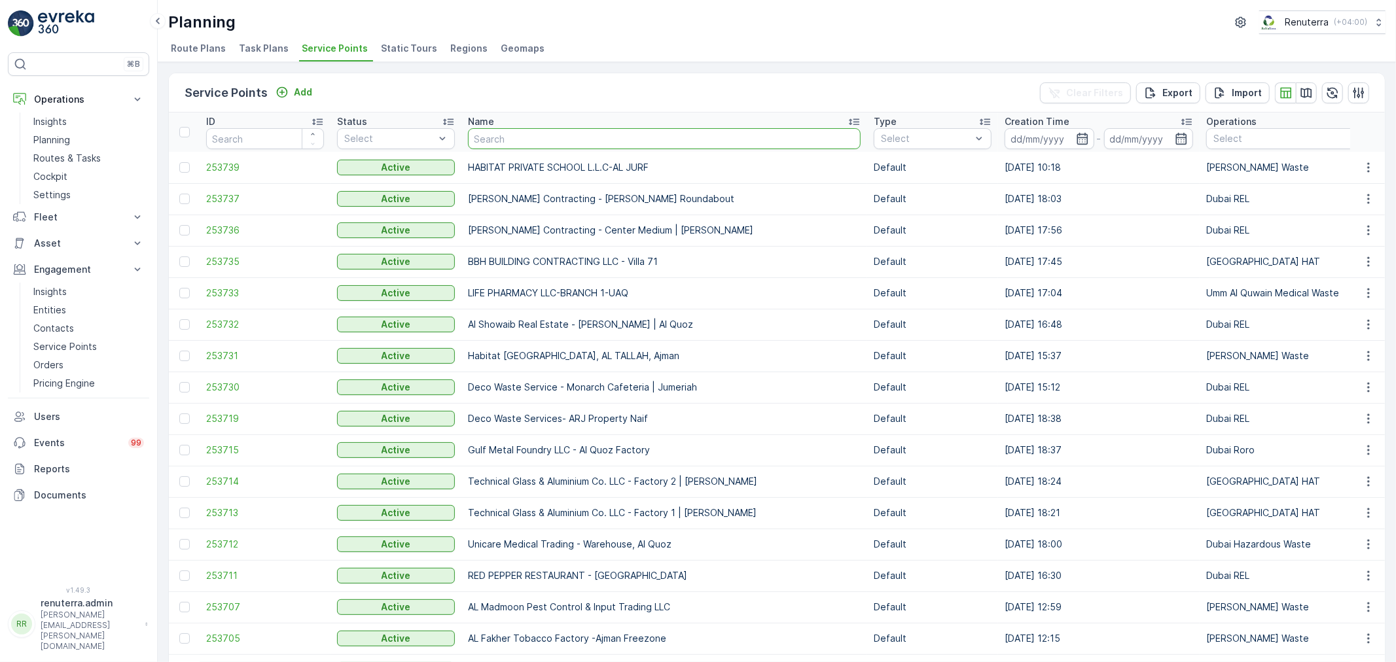
click at [559, 144] on input "text" at bounding box center [664, 138] width 393 height 21
type input "berk"
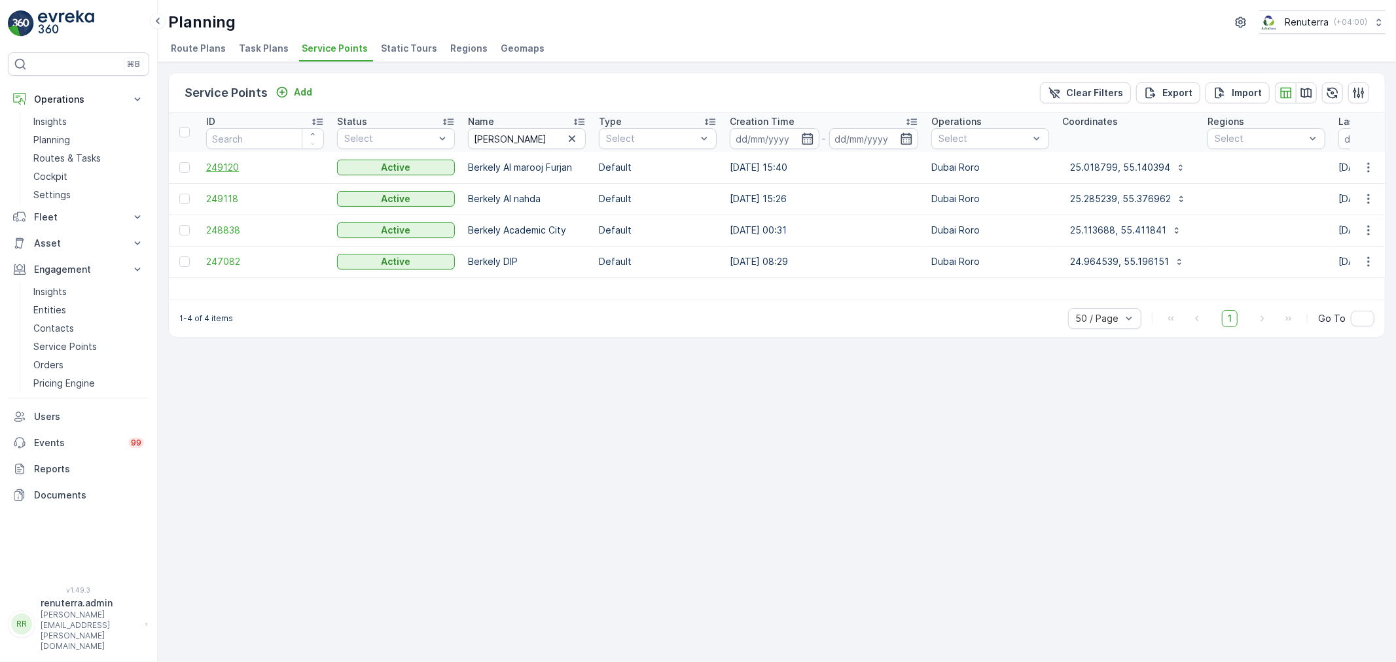
click at [236, 167] on span "249120" at bounding box center [265, 167] width 118 height 13
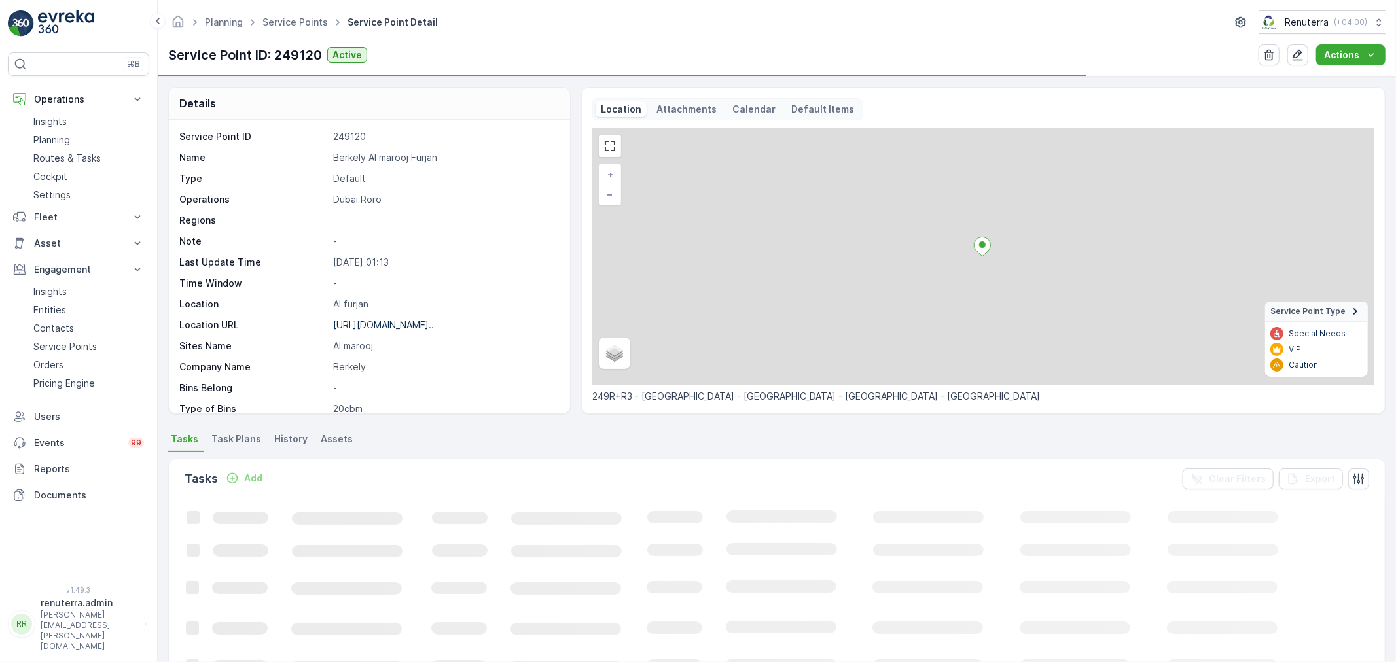
click at [391, 158] on p "Berkely Al marooj Furjan" at bounding box center [444, 157] width 223 height 13
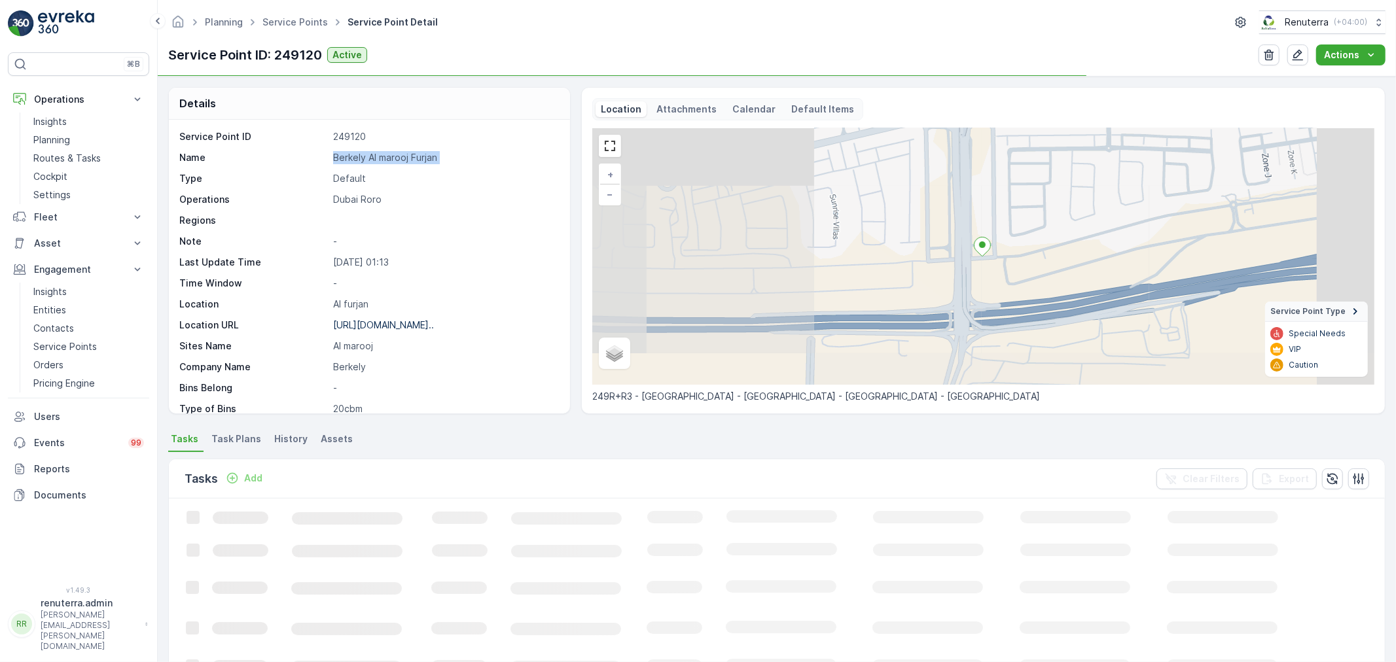
copy p "Berkely Al marooj Furjan"
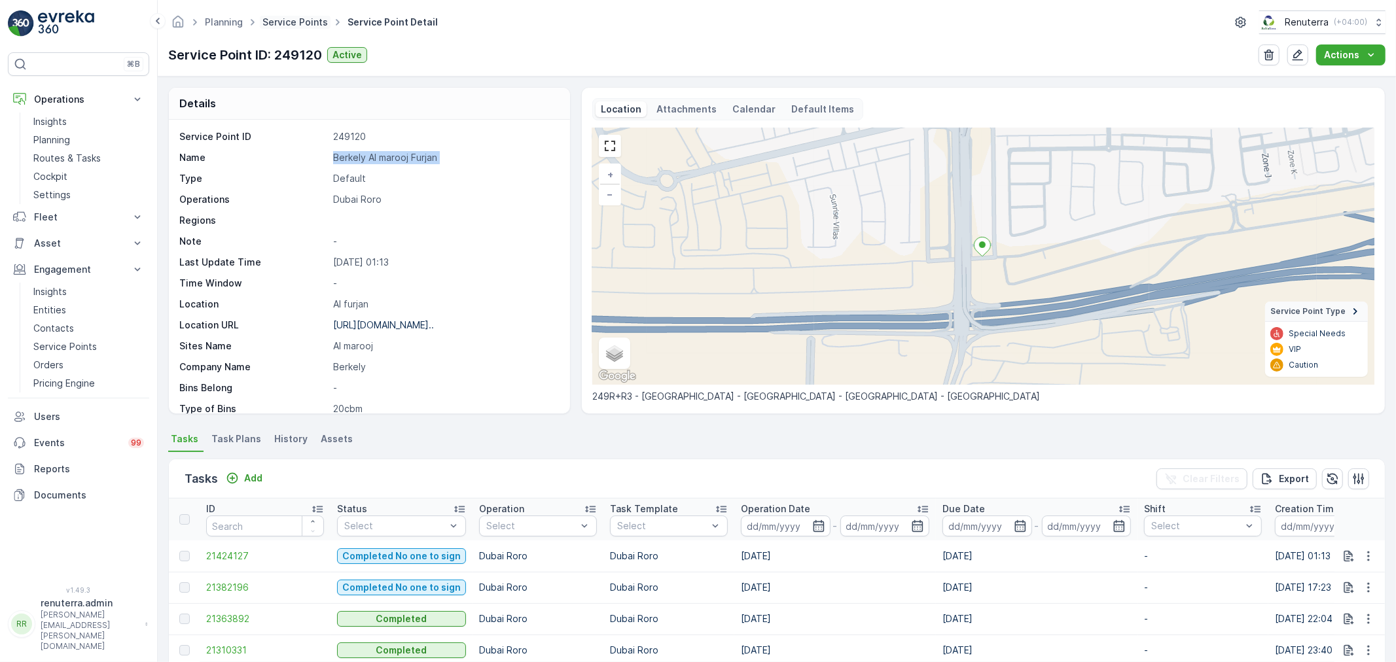
click at [298, 24] on link "Service Points" at bounding box center [294, 21] width 65 height 11
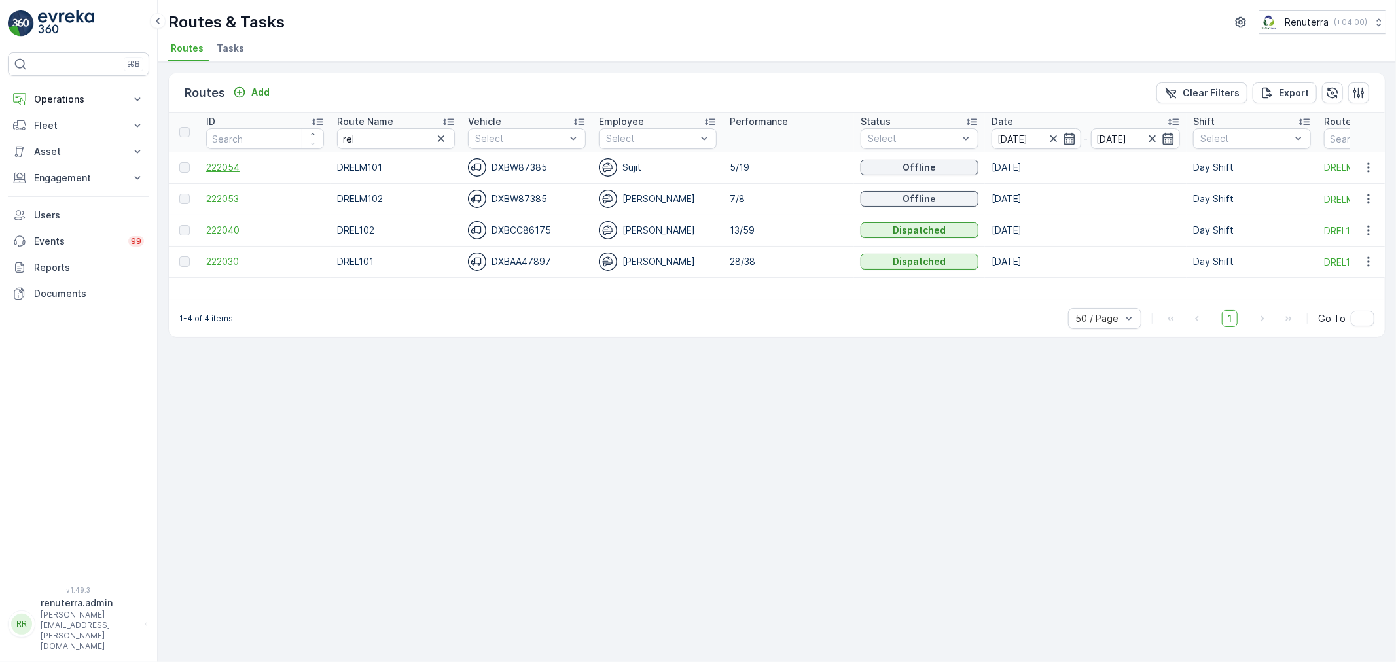
click at [231, 162] on span "222054" at bounding box center [265, 167] width 118 height 13
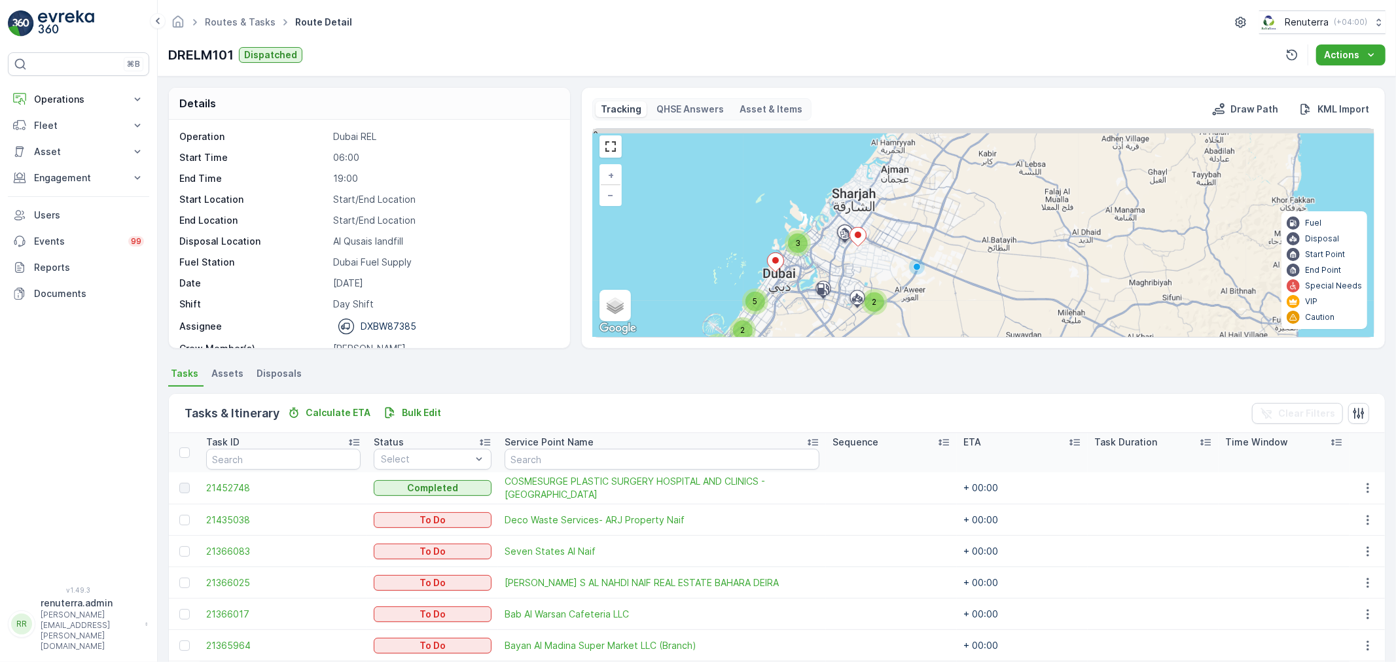
drag, startPoint x: 887, startPoint y: 215, endPoint x: 862, endPoint y: 326, distance: 113.8
click at [862, 326] on div "3 2 2 4 5 + − Satellite Roadmap Terrain Hybrid Leaflet Keyboard shortcuts Map D…" at bounding box center [983, 233] width 781 height 208
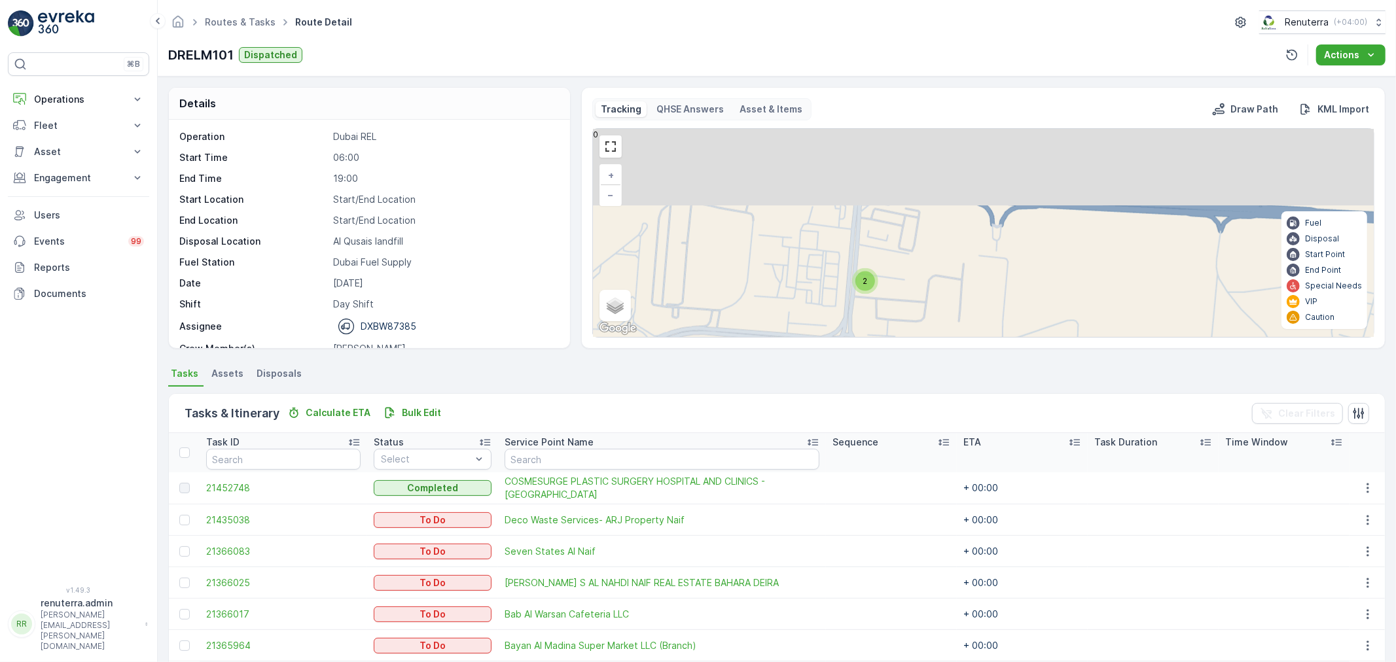
drag, startPoint x: 826, startPoint y: 195, endPoint x: 894, endPoint y: 311, distance: 134.0
click at [894, 311] on div "2 3 + − Satellite Roadmap Terrain Hybrid Leaflet Keyboard shortcuts Map Data Ma…" at bounding box center [983, 233] width 781 height 208
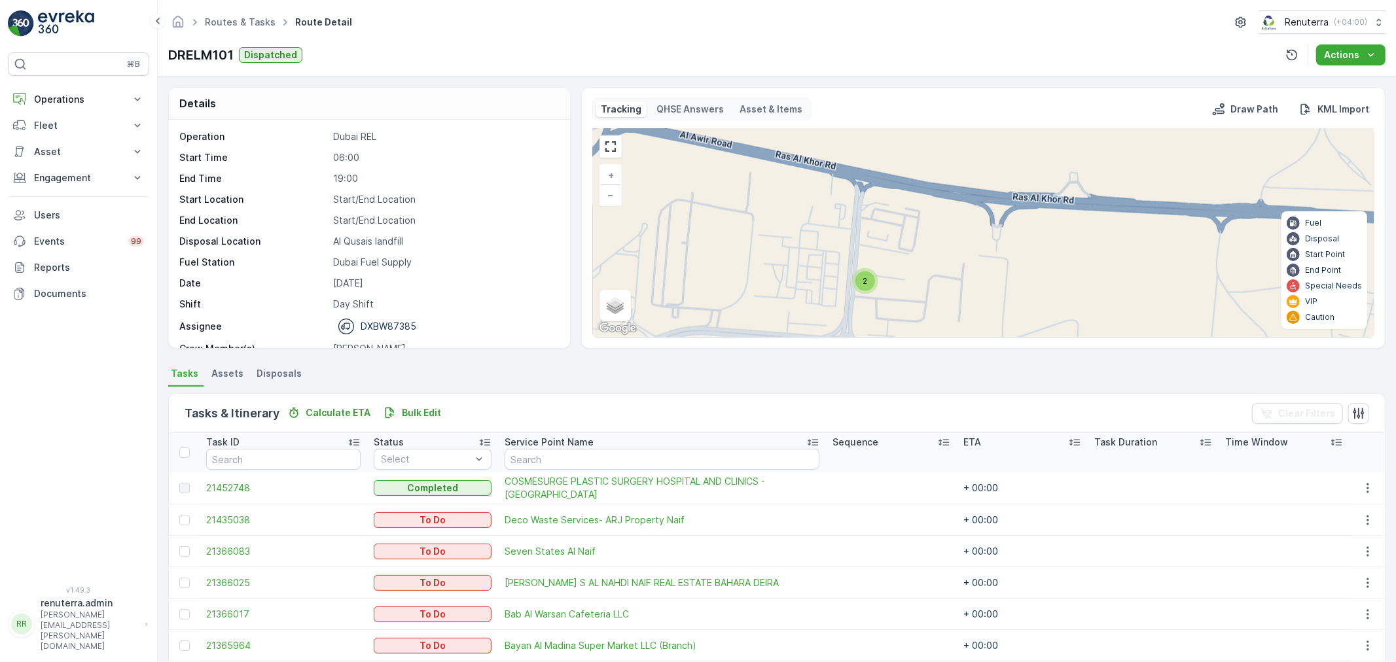
click at [866, 275] on div "2" at bounding box center [865, 282] width 20 height 20
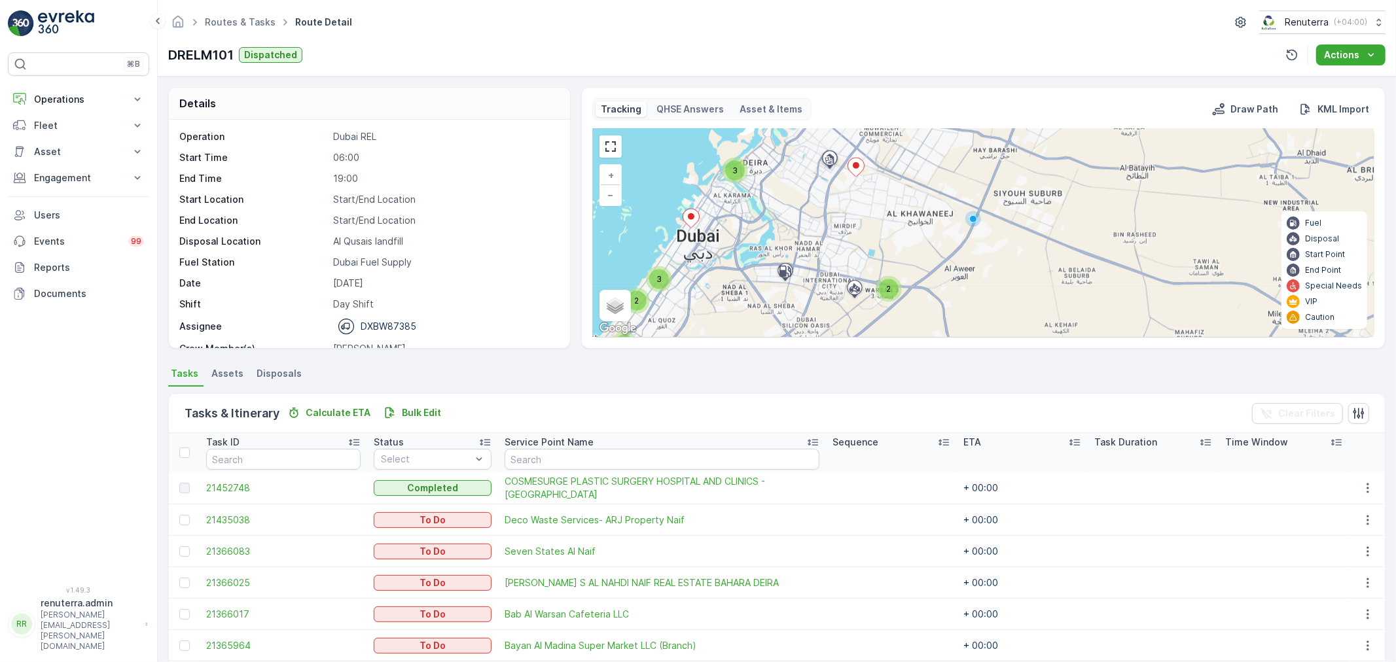
drag, startPoint x: 846, startPoint y: 315, endPoint x: 864, endPoint y: 315, distance: 18.3
click at [864, 315] on div "3 2 2 4 2 3 + − Satellite Roadmap Terrain Hybrid Leaflet Keyboard shortcuts Map…" at bounding box center [983, 233] width 781 height 208
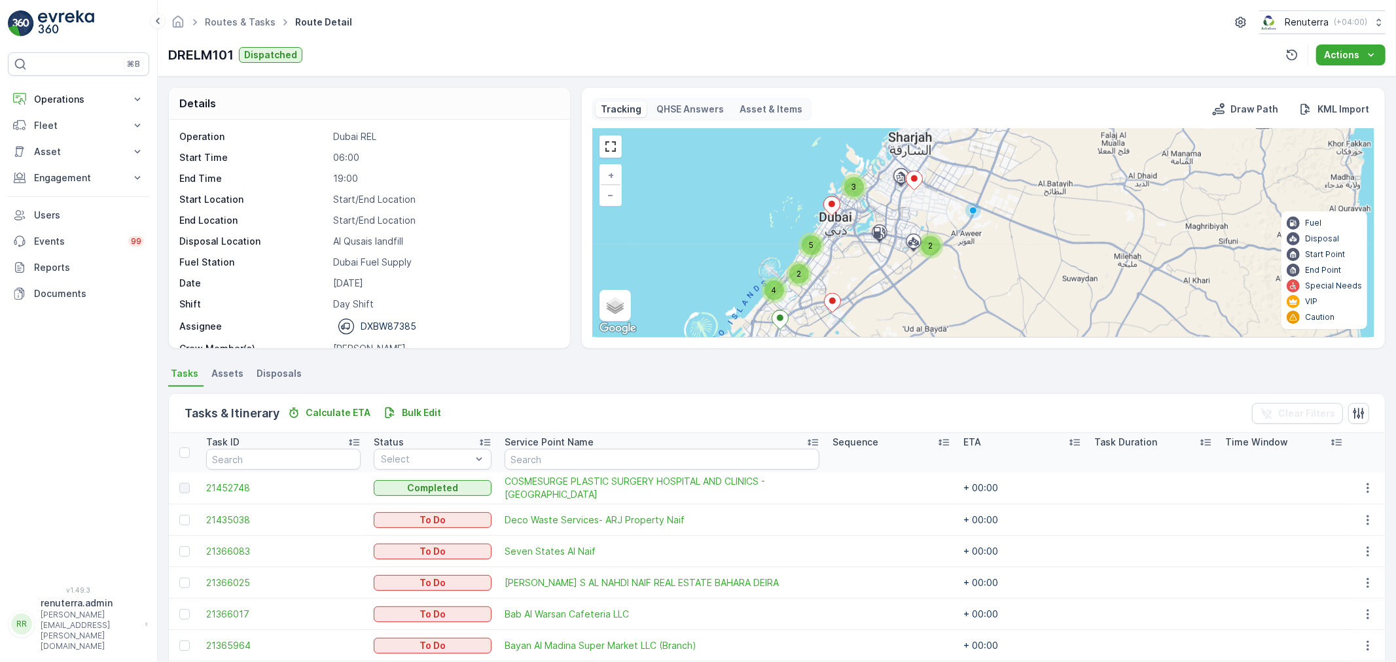
drag, startPoint x: 871, startPoint y: 322, endPoint x: 932, endPoint y: 279, distance: 74.8
click at [932, 279] on div "3 2 2 4 5 + − Satellite Roadmap Terrain Hybrid Leaflet Keyboard shortcuts Map D…" at bounding box center [983, 233] width 781 height 208
click at [832, 303] on ellipse at bounding box center [832, 301] width 7 height 7
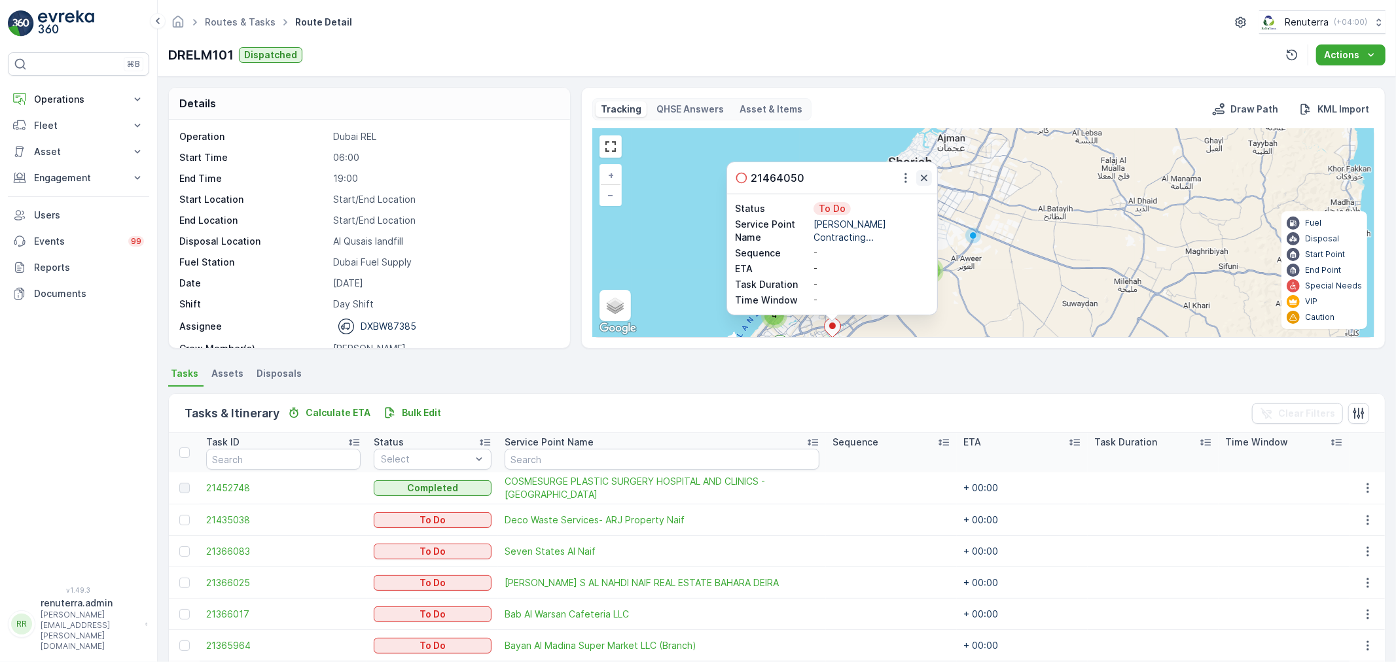
click at [923, 173] on icon "button" at bounding box center [923, 177] width 13 height 13
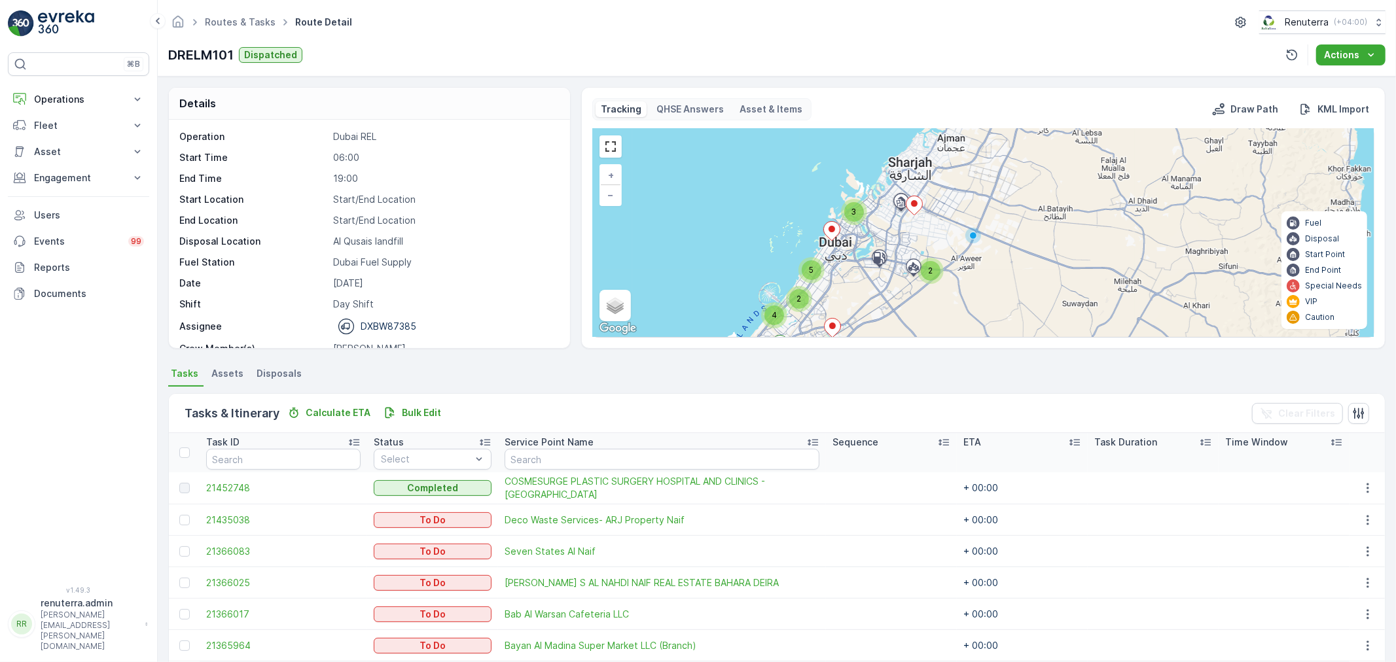
click at [911, 201] on icon at bounding box center [914, 205] width 16 height 19
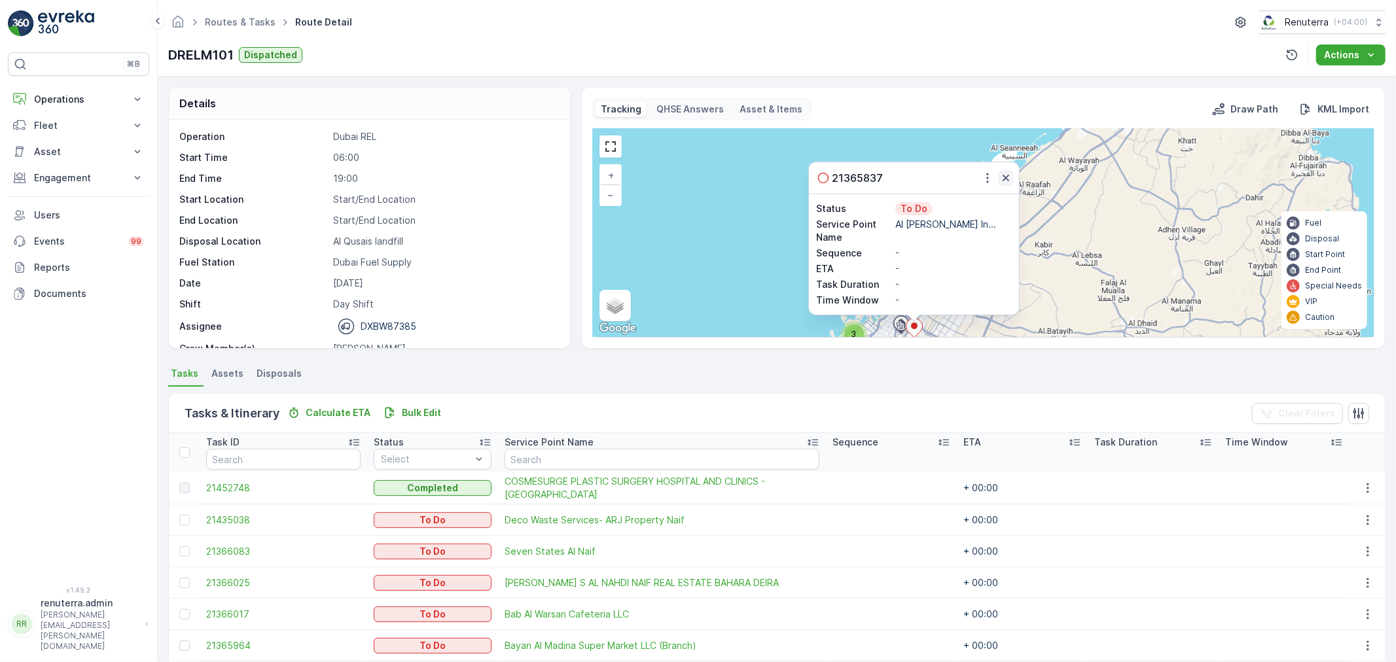
click at [1004, 175] on icon "button" at bounding box center [1005, 177] width 13 height 13
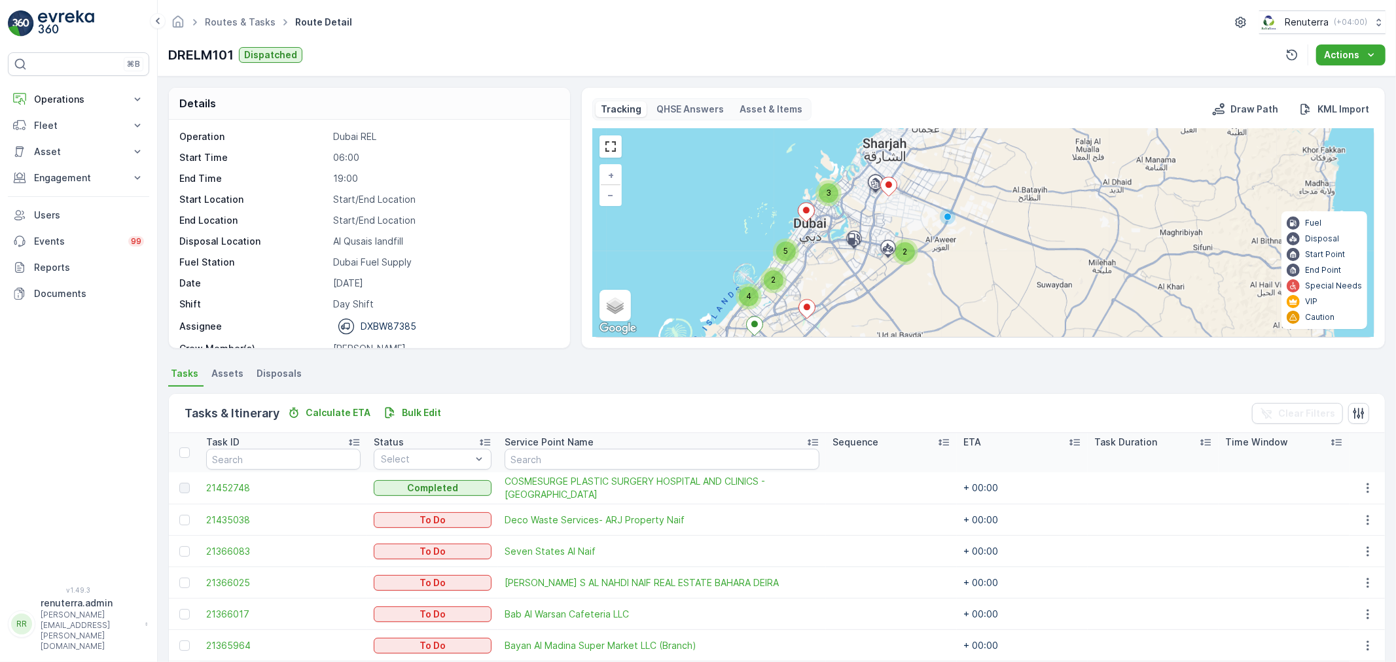
drag, startPoint x: 983, startPoint y: 296, endPoint x: 958, endPoint y: 152, distance: 146.2
click at [958, 152] on div "3 2 2 4 5 + − Satellite Roadmap Terrain Hybrid Leaflet Keyboard shortcuts Map D…" at bounding box center [983, 233] width 781 height 208
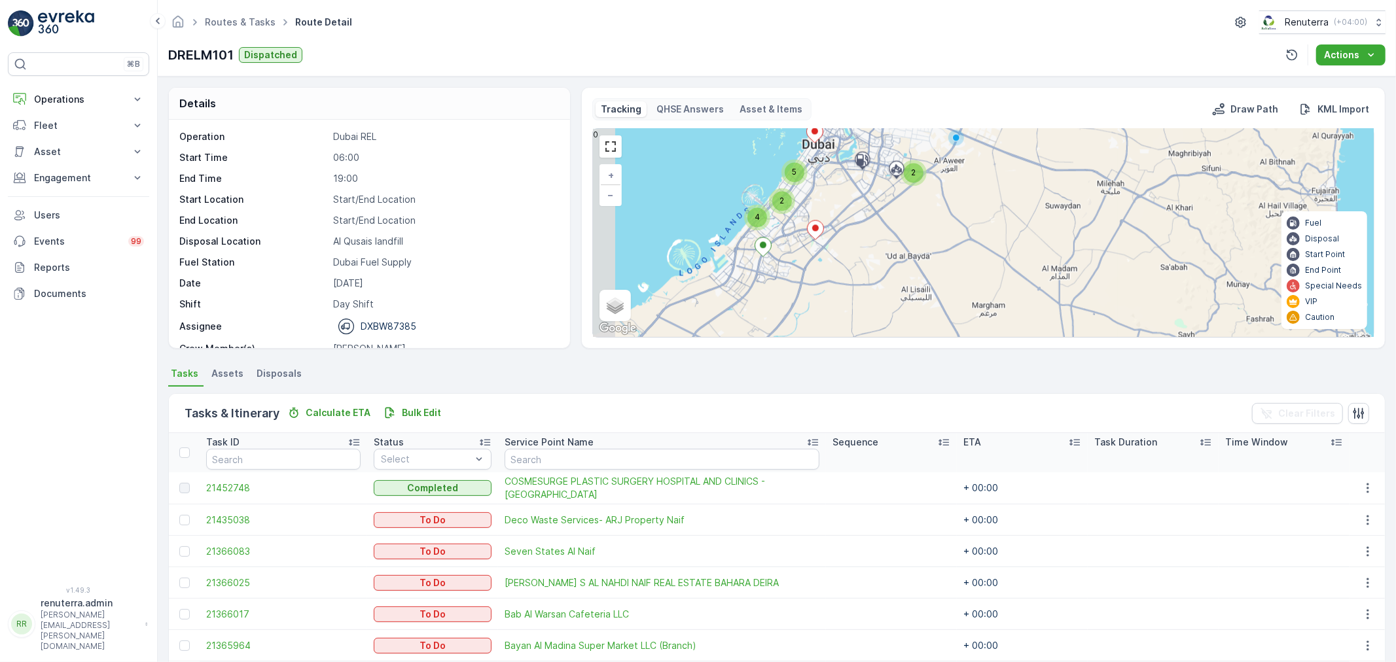
drag, startPoint x: 838, startPoint y: 305, endPoint x: 864, endPoint y: 223, distance: 85.9
click at [864, 223] on div "3 2 2 4 5 + − Satellite Roadmap Terrain Hybrid Leaflet Keyboard shortcuts Map D…" at bounding box center [983, 233] width 781 height 208
click at [815, 233] on icon at bounding box center [815, 230] width 16 height 19
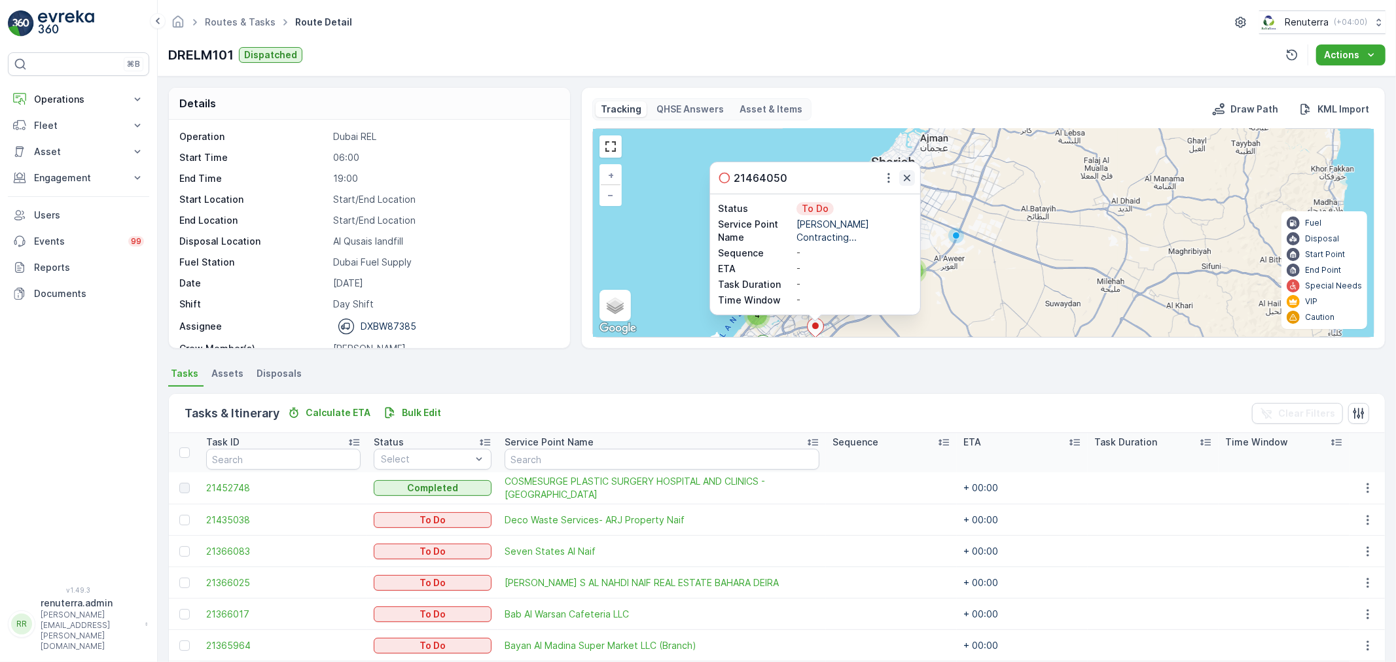
click at [910, 174] on icon "button" at bounding box center [906, 177] width 13 height 13
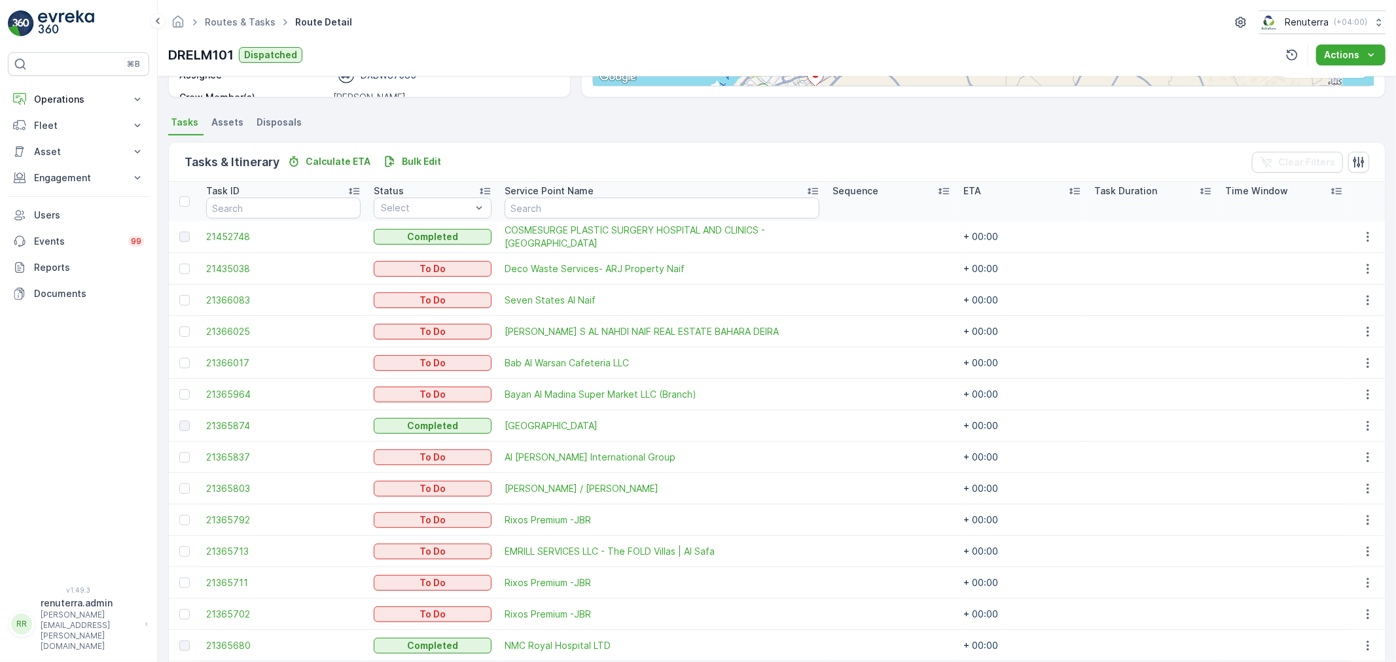
scroll to position [98, 0]
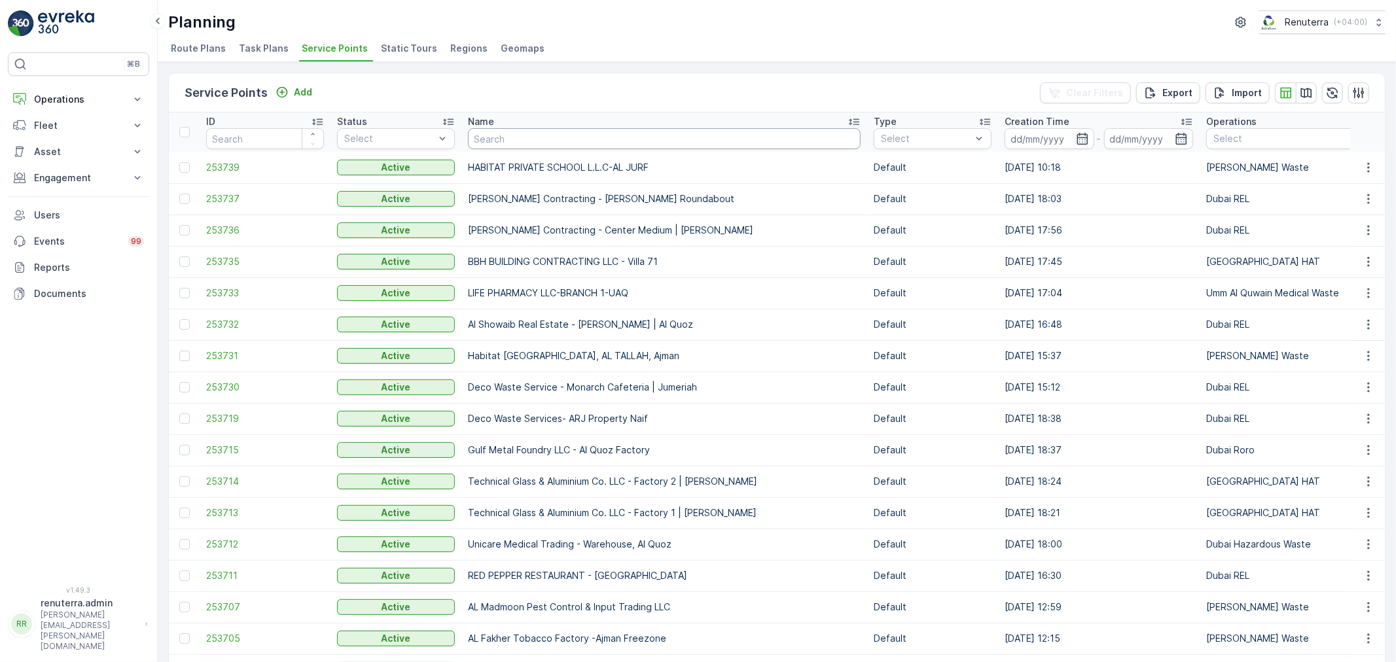
click at [521, 137] on input "text" at bounding box center [664, 138] width 393 height 21
type input "better"
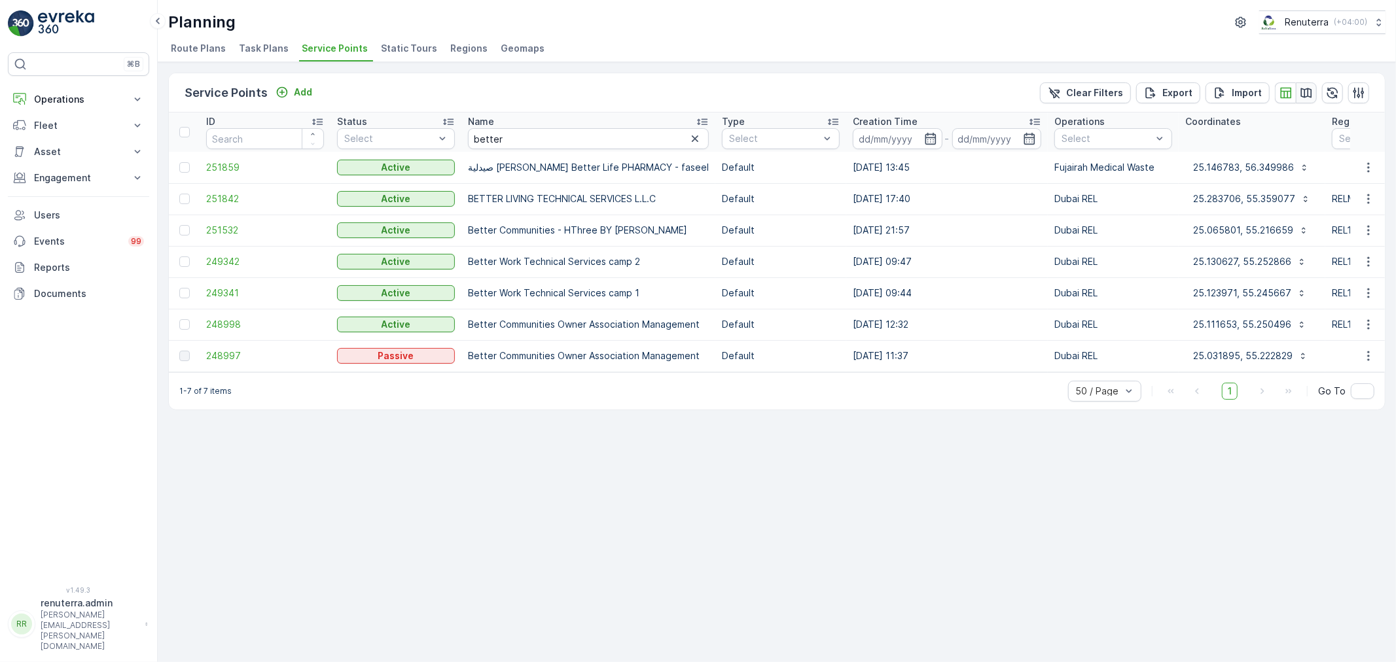
click at [1302, 92] on icon "button" at bounding box center [1306, 92] width 13 height 13
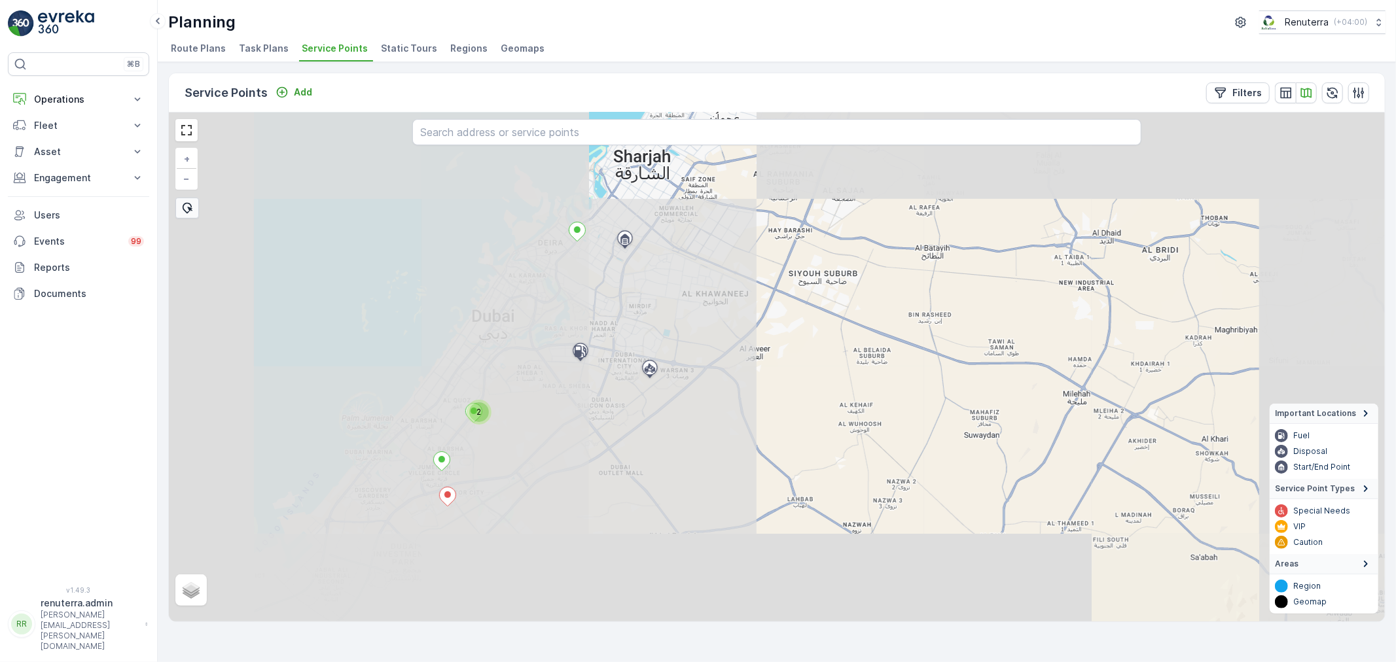
drag, startPoint x: 406, startPoint y: 446, endPoint x: 611, endPoint y: 453, distance: 204.9
click at [611, 453] on div "2 + − Satellite Roadmap Terrain Hybrid Leaflet Important Locations Fuel Disposa…" at bounding box center [777, 367] width 1216 height 509
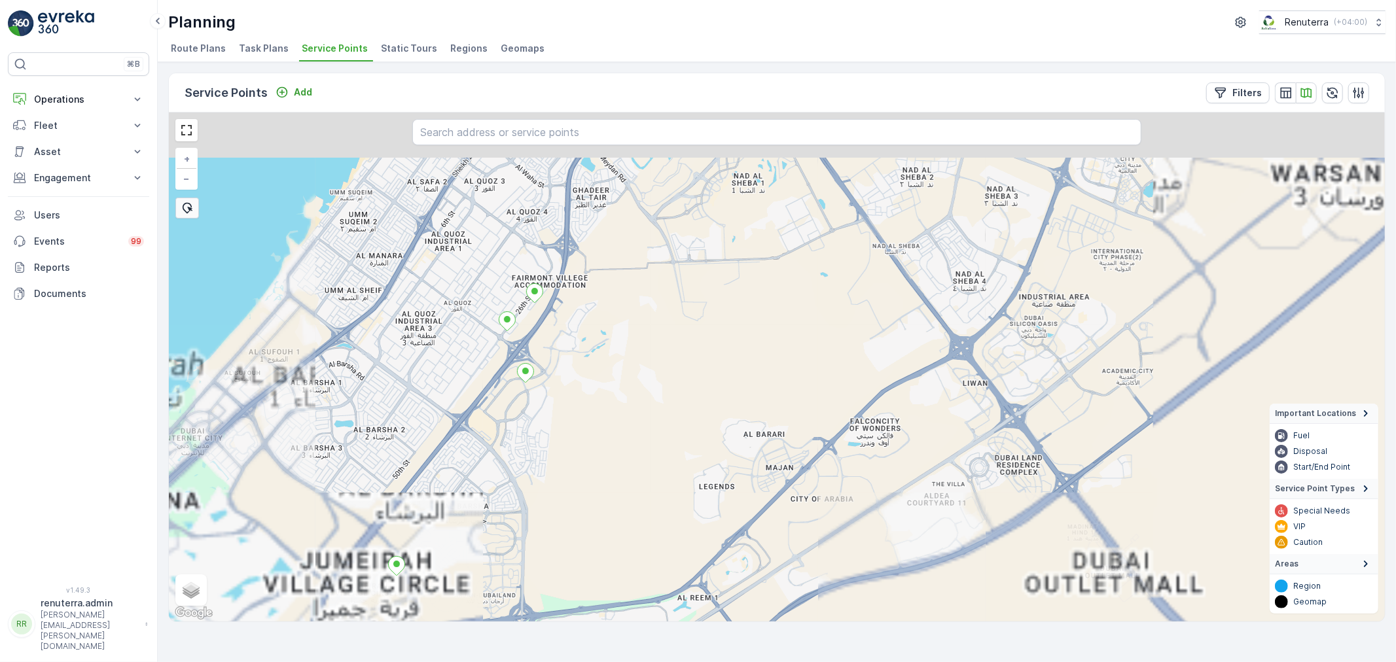
drag, startPoint x: 580, startPoint y: 279, endPoint x: 553, endPoint y: 421, distance: 144.6
click at [553, 421] on div "+ − Satellite Roadmap Terrain Hybrid Leaflet Keyboard shortcuts Map Data Map da…" at bounding box center [777, 367] width 1216 height 509
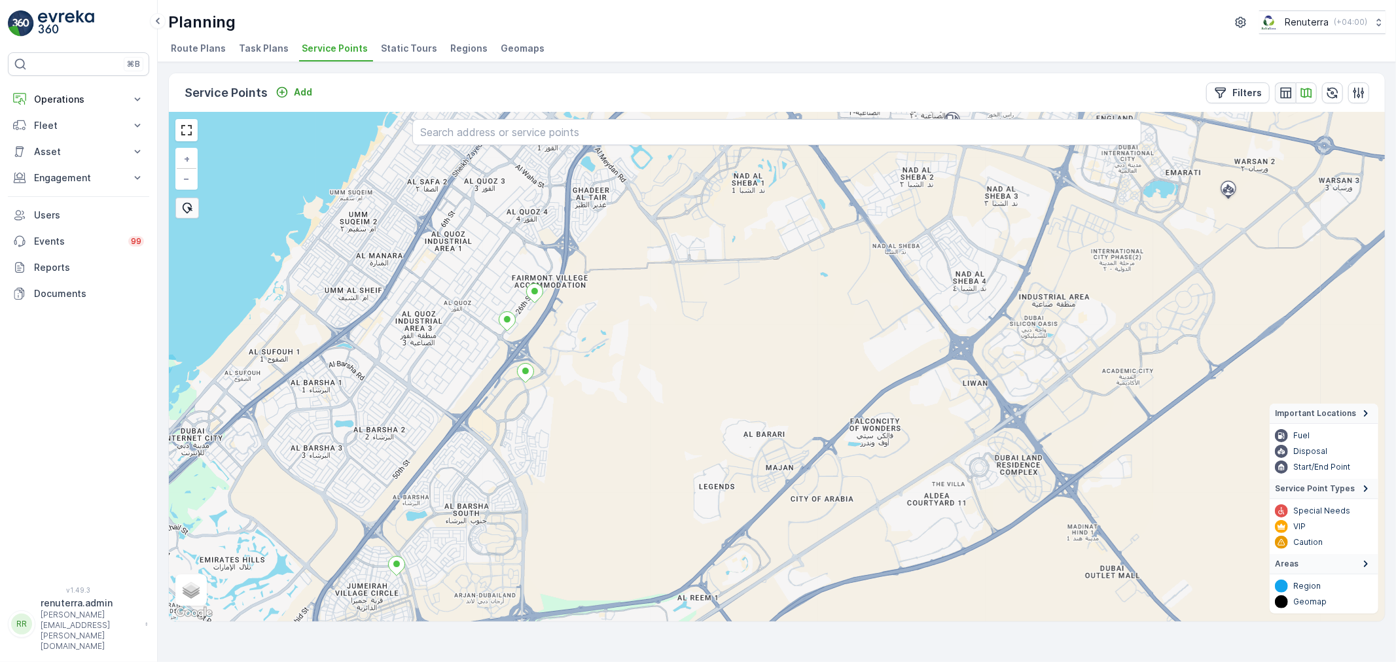
click at [1284, 92] on icon "button" at bounding box center [1285, 92] width 13 height 13
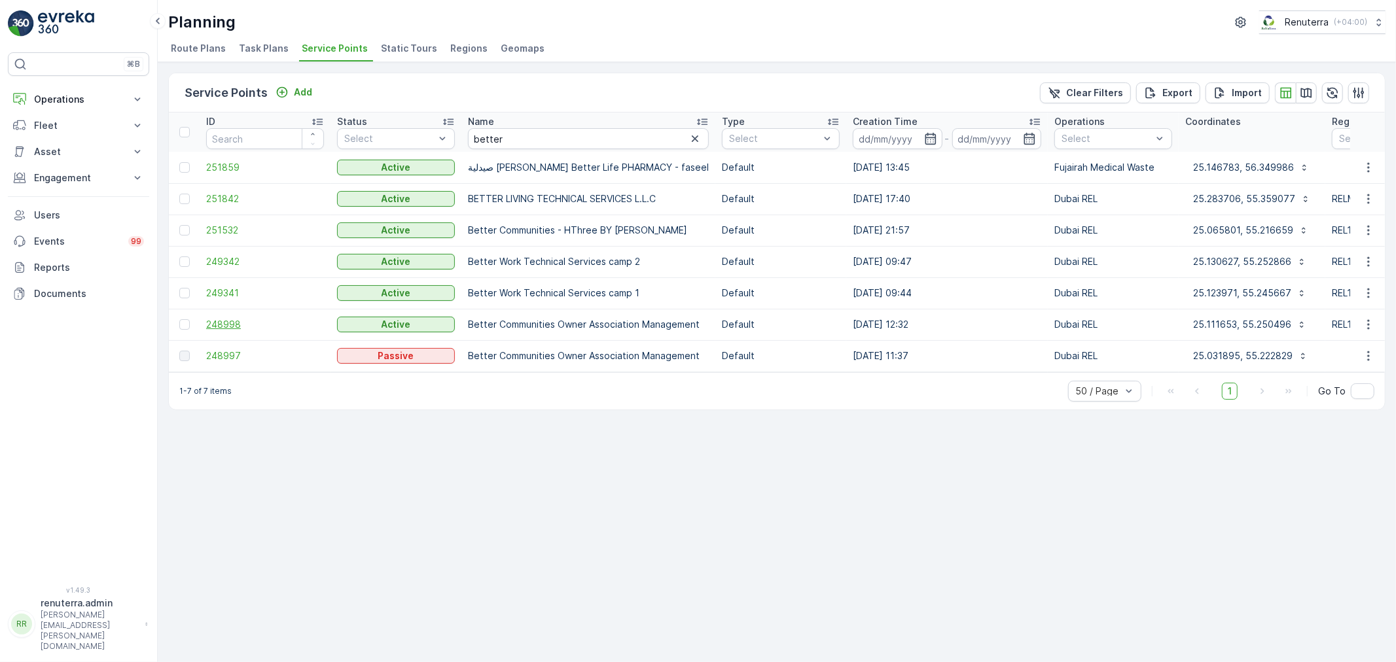
click at [224, 321] on span "248998" at bounding box center [265, 324] width 118 height 13
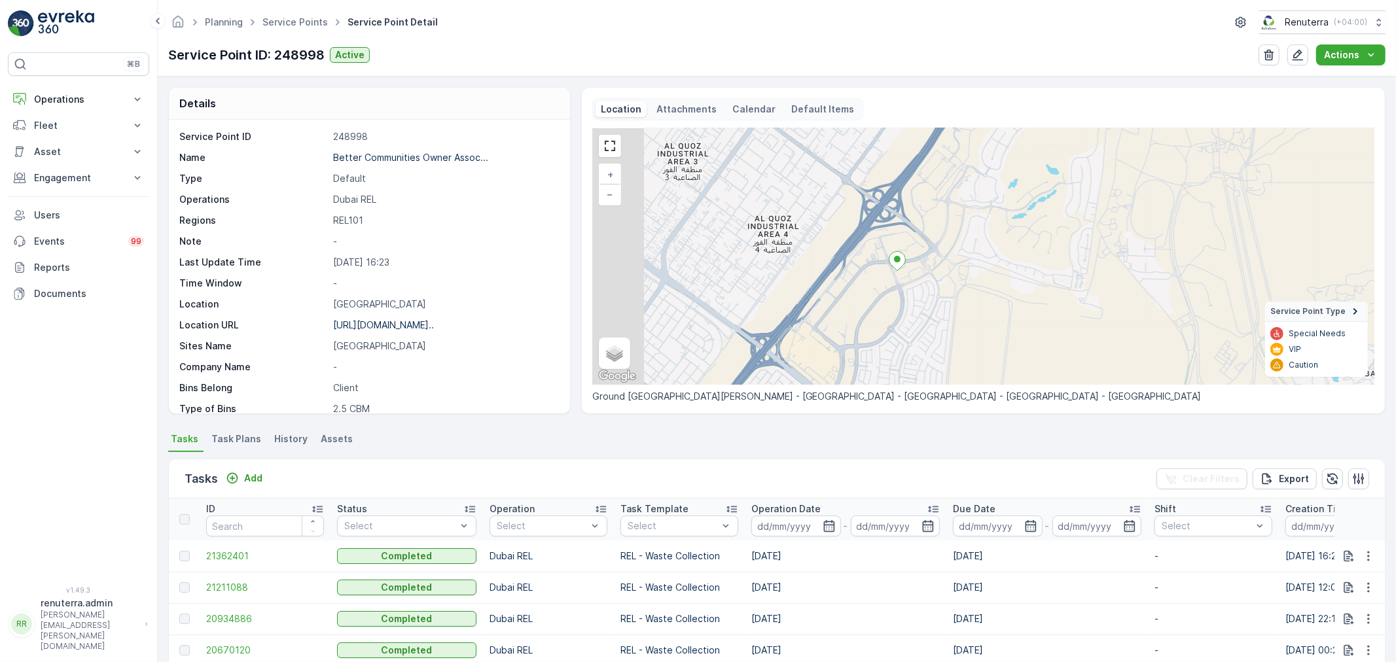
drag, startPoint x: 774, startPoint y: 311, endPoint x: 860, endPoint y: 302, distance: 86.2
click at [860, 302] on div "+ − Satellite Roadmap Terrain Hybrid Leaflet Keyboard shortcuts Map Data Map da…" at bounding box center [983, 256] width 782 height 256
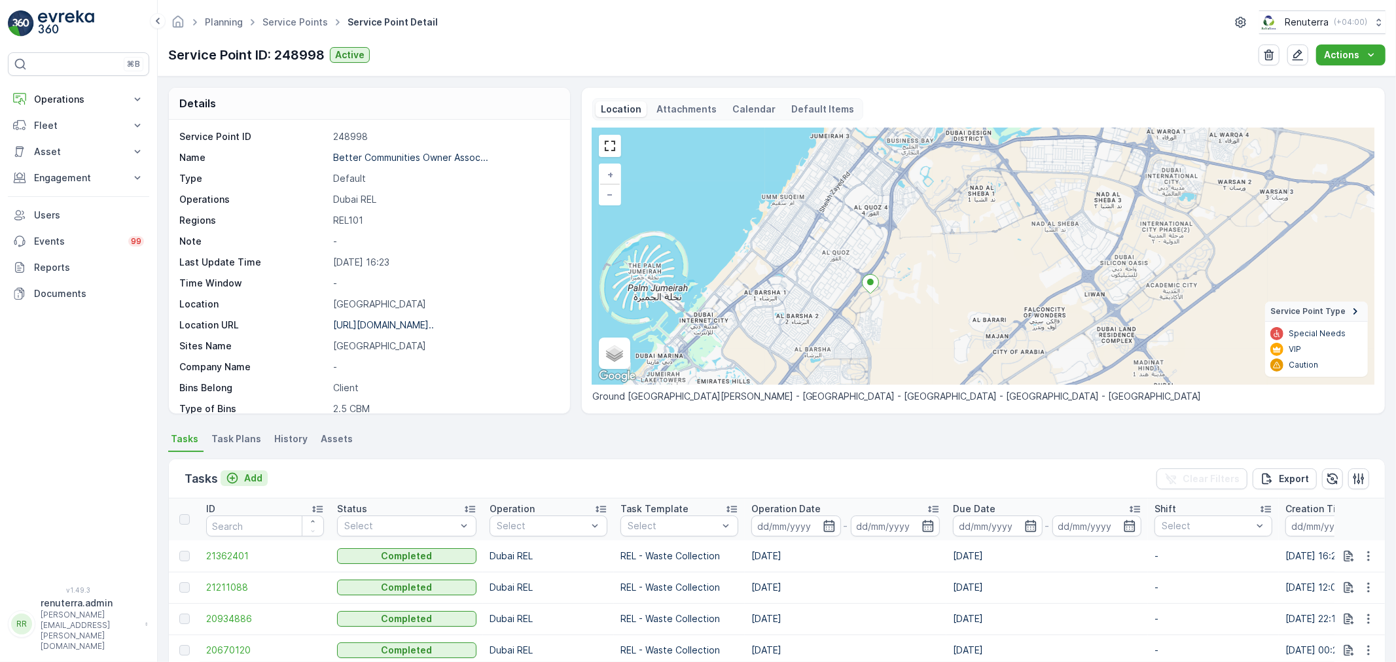
click at [245, 474] on p "Add" at bounding box center [253, 478] width 18 height 13
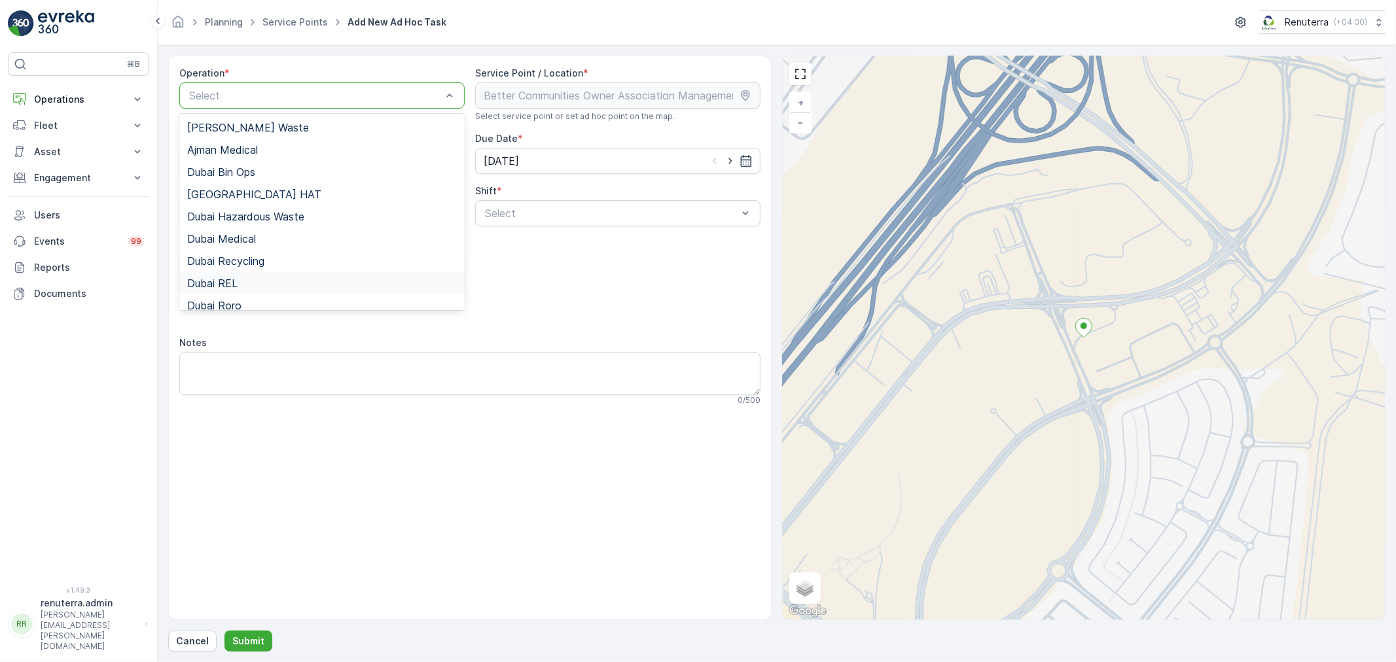
click at [234, 284] on span "Dubai REL" at bounding box center [212, 283] width 50 height 12
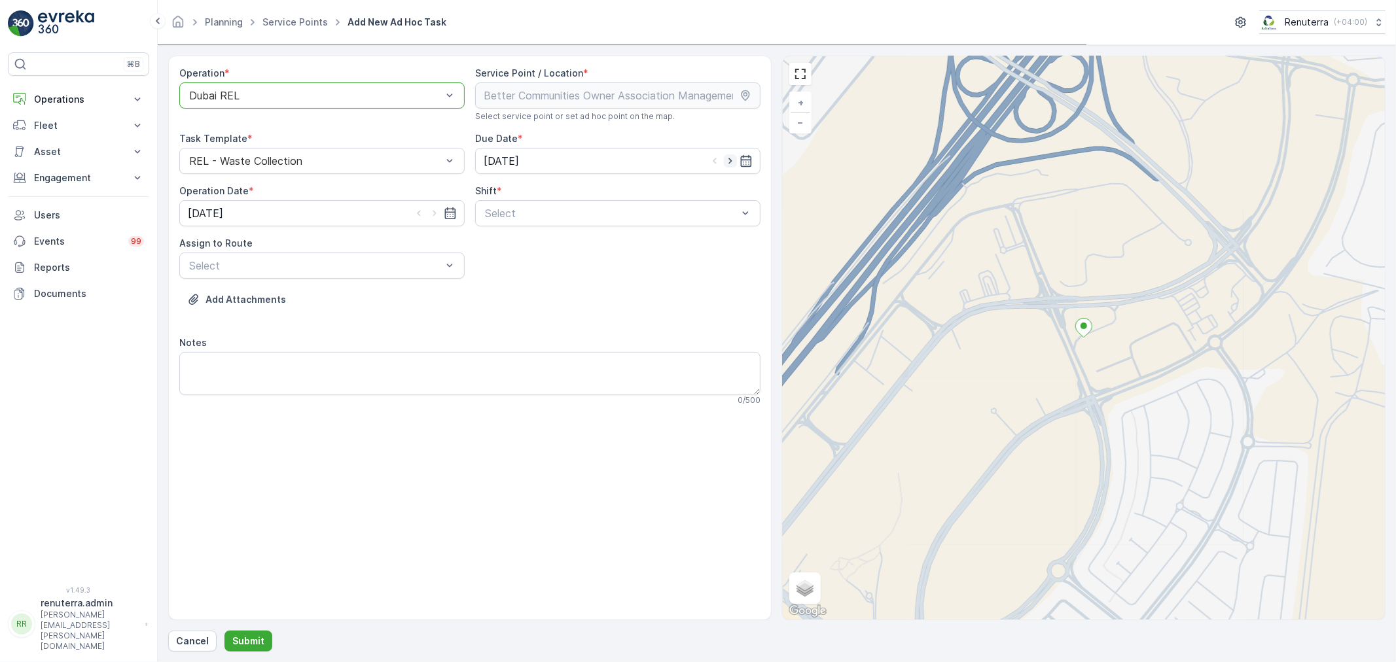
click at [724, 158] on icon "button" at bounding box center [730, 160] width 13 height 13
type input "[DATE]"
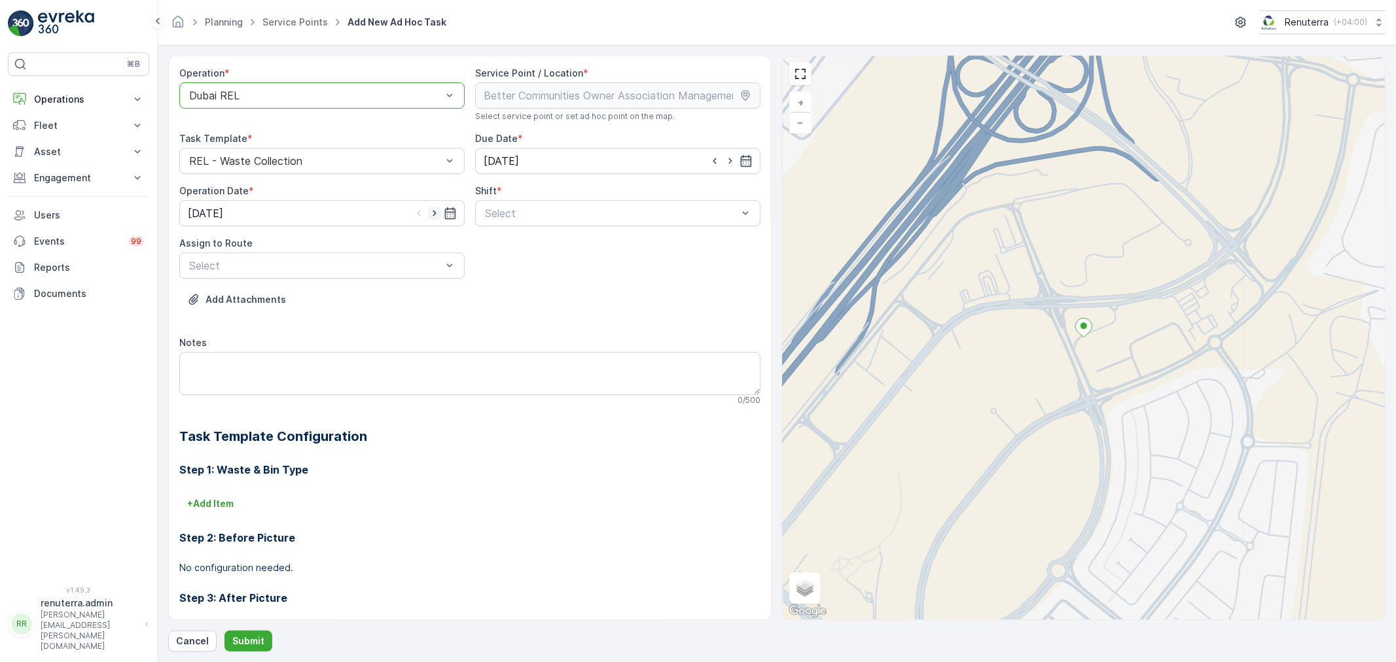
click at [435, 211] on icon "button" at bounding box center [434, 213] width 13 height 13
type input "[DATE]"
click at [504, 245] on span "Day Shift" at bounding box center [506, 245] width 46 height 12
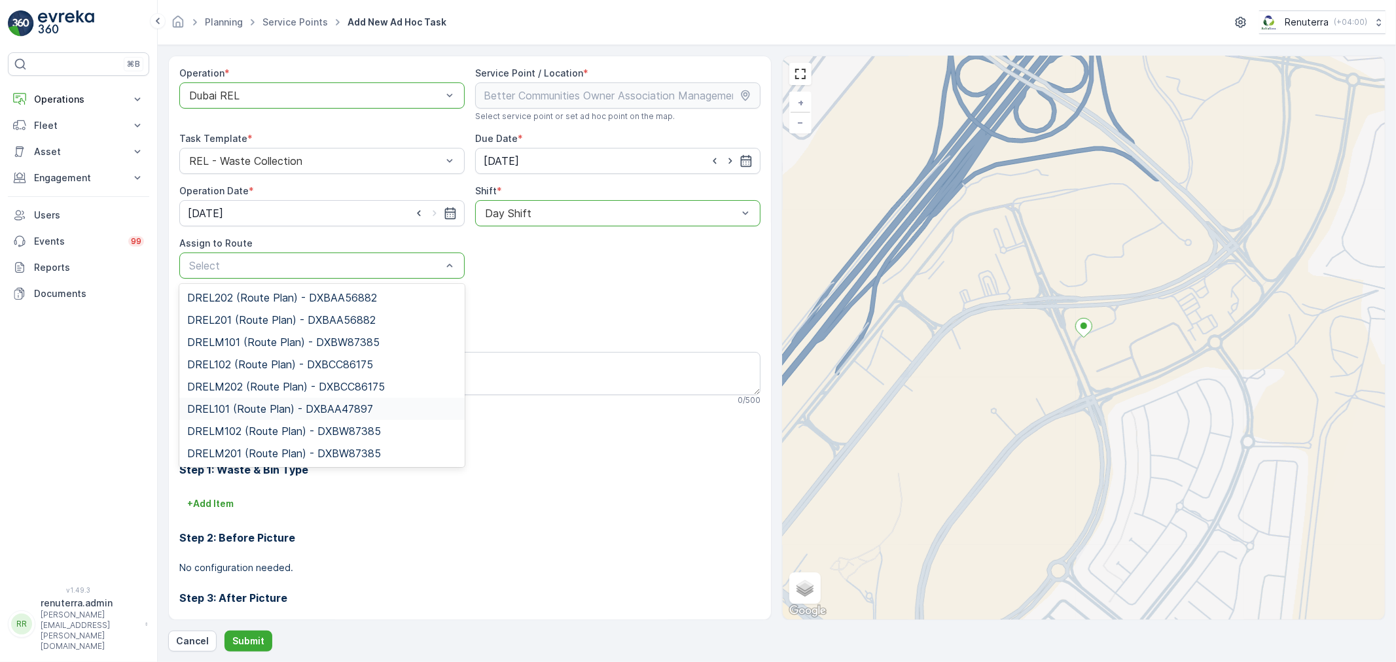
click at [240, 404] on span "DREL101 (Route Plan) - DXBAA47897" at bounding box center [280, 409] width 186 height 12
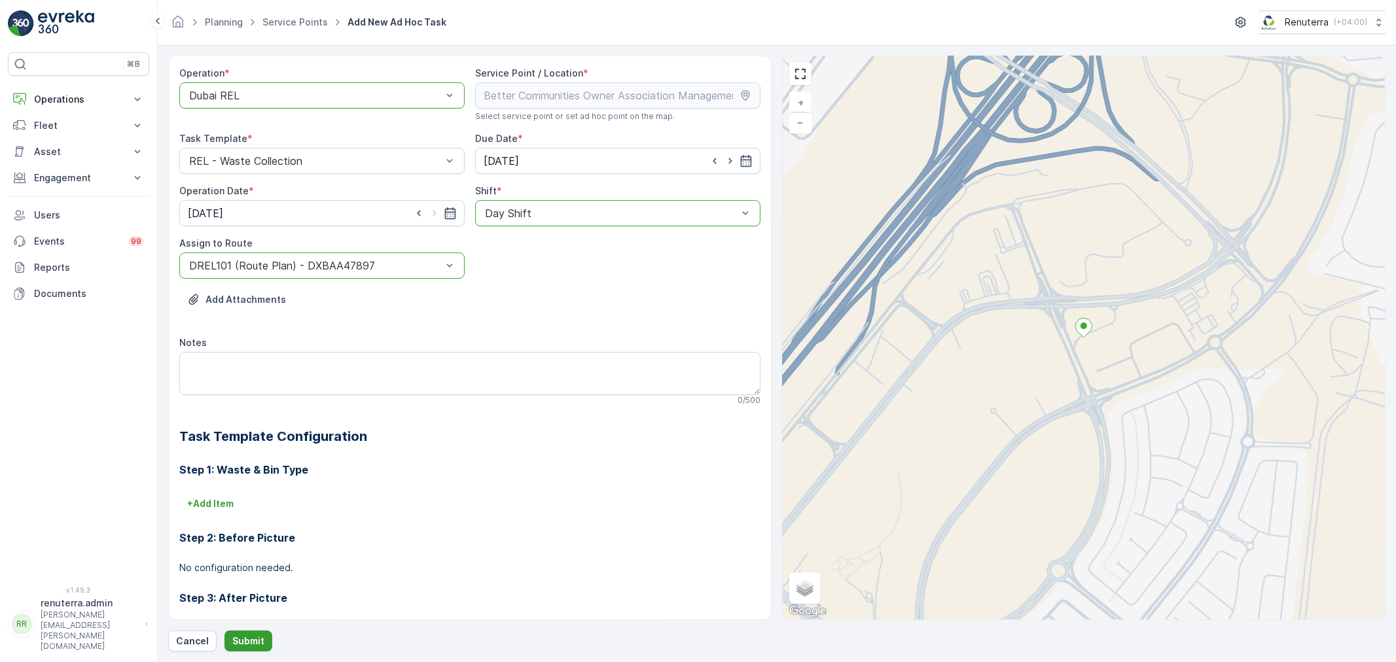
click at [245, 637] on p "Submit" at bounding box center [248, 641] width 32 height 13
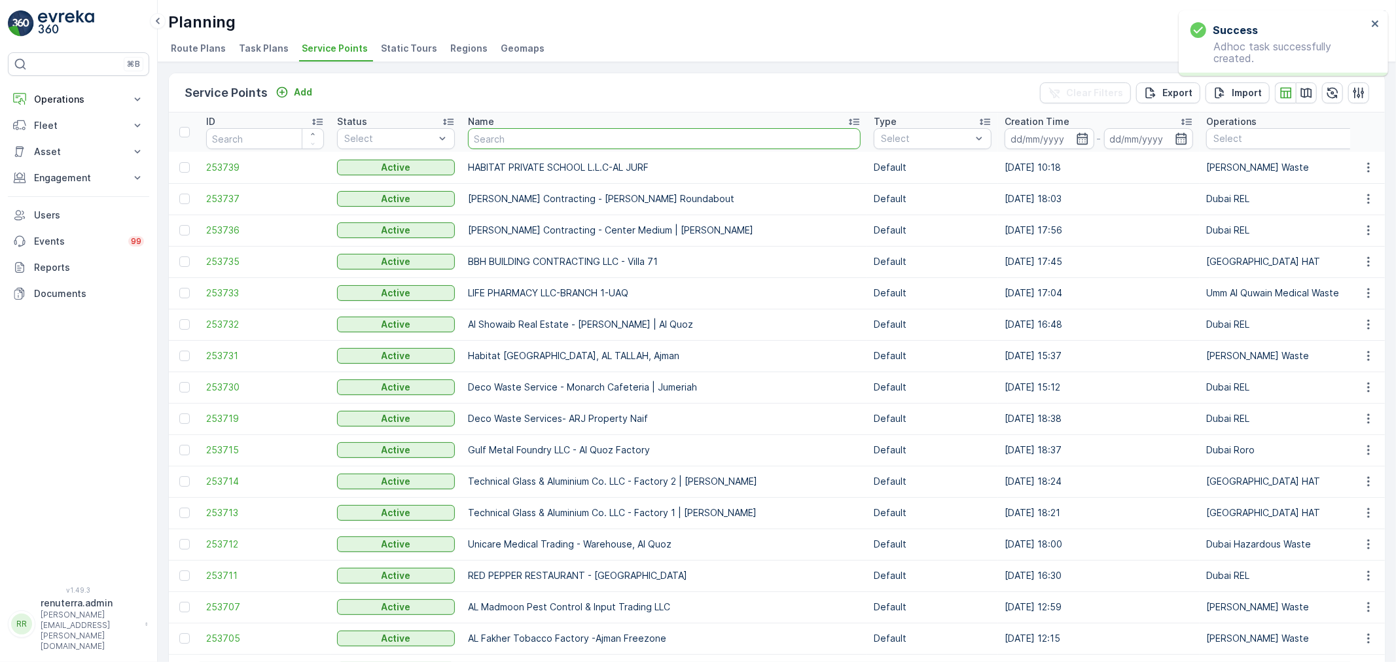
click at [523, 141] on input "text" at bounding box center [664, 138] width 393 height 21
type input "al fa"
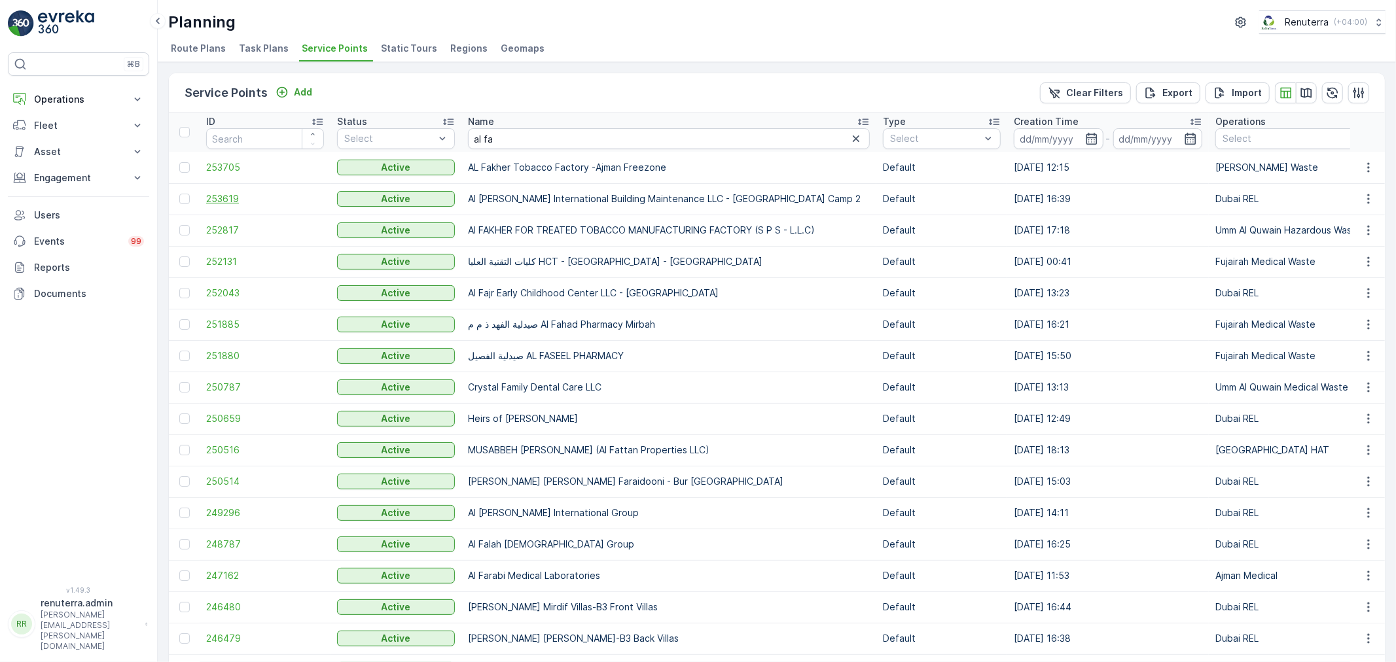
click at [207, 199] on span "253619" at bounding box center [265, 198] width 118 height 13
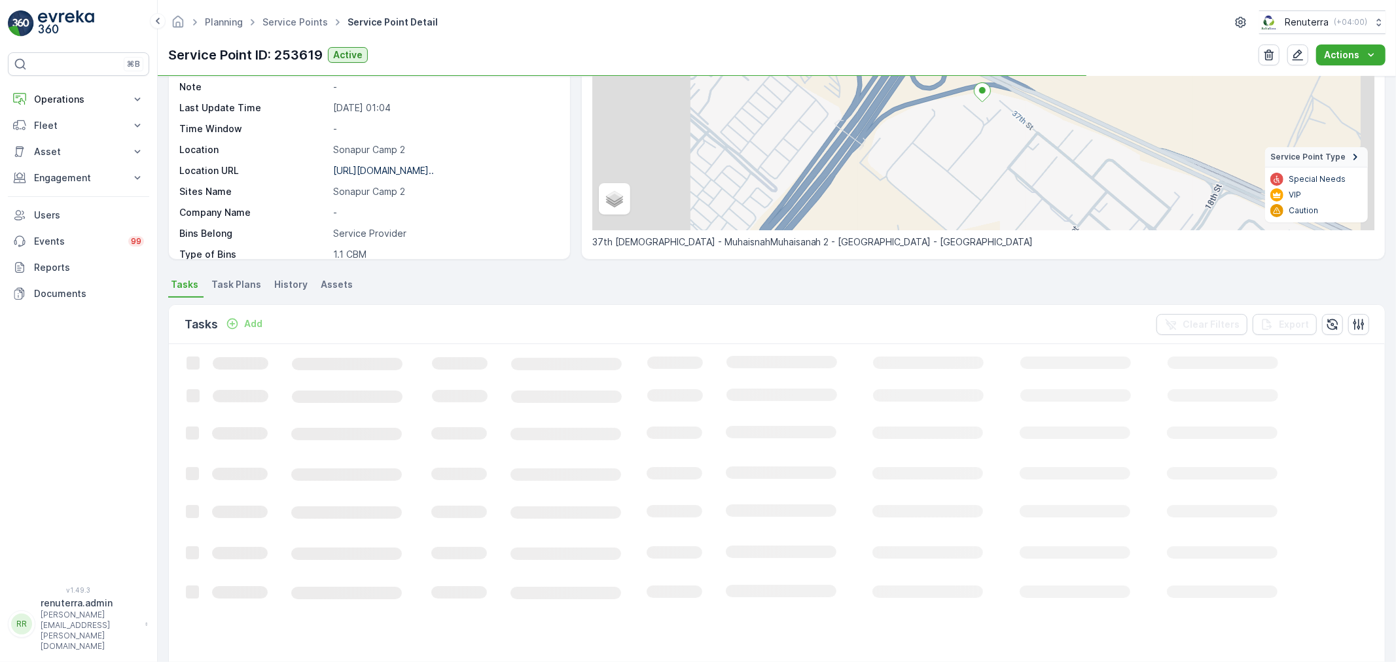
scroll to position [218, 0]
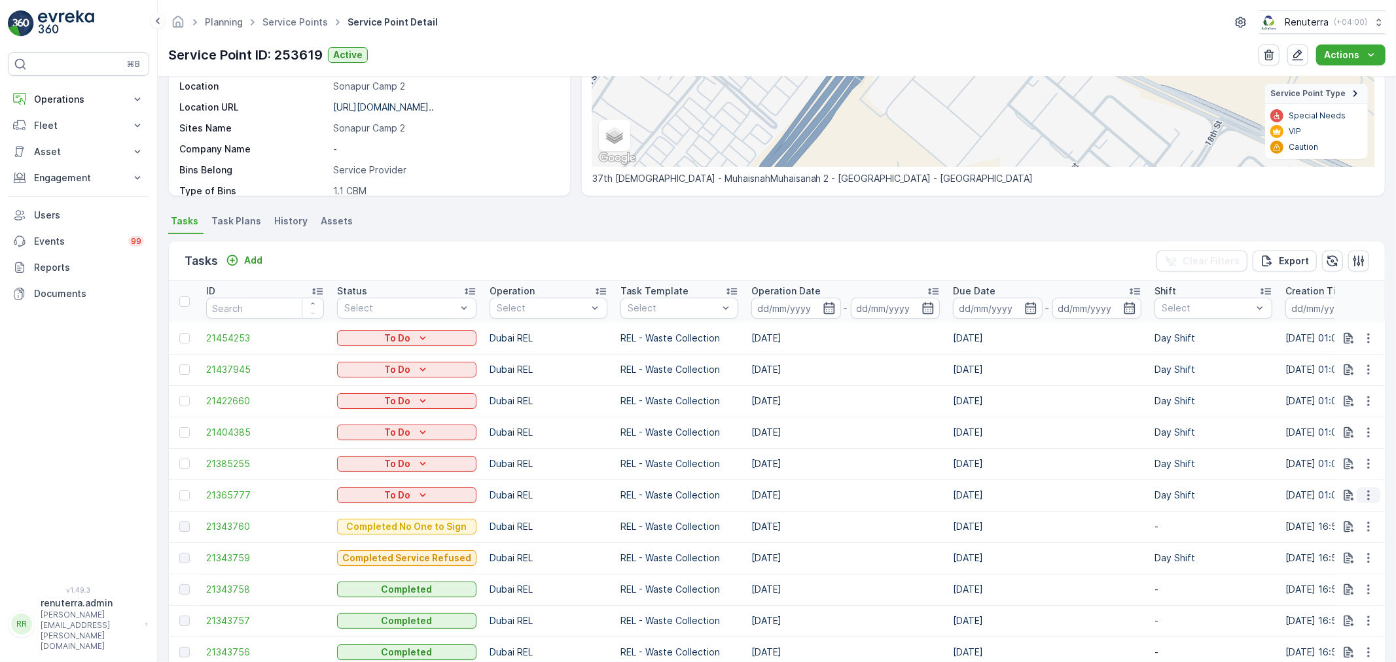
click at [1364, 497] on icon "button" at bounding box center [1368, 495] width 13 height 13
click at [1323, 546] on span "Change Route" at bounding box center [1334, 550] width 63 height 13
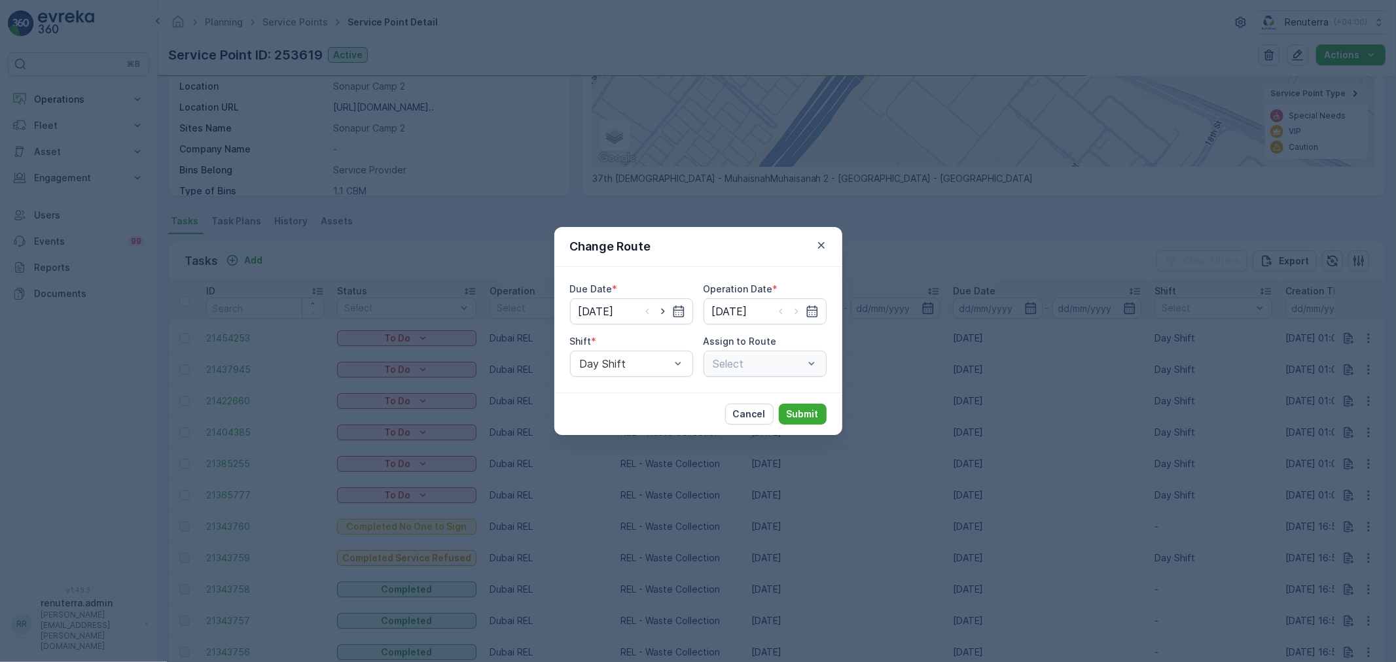
type input "[DATE]"
click at [817, 245] on icon "button" at bounding box center [821, 245] width 13 height 13
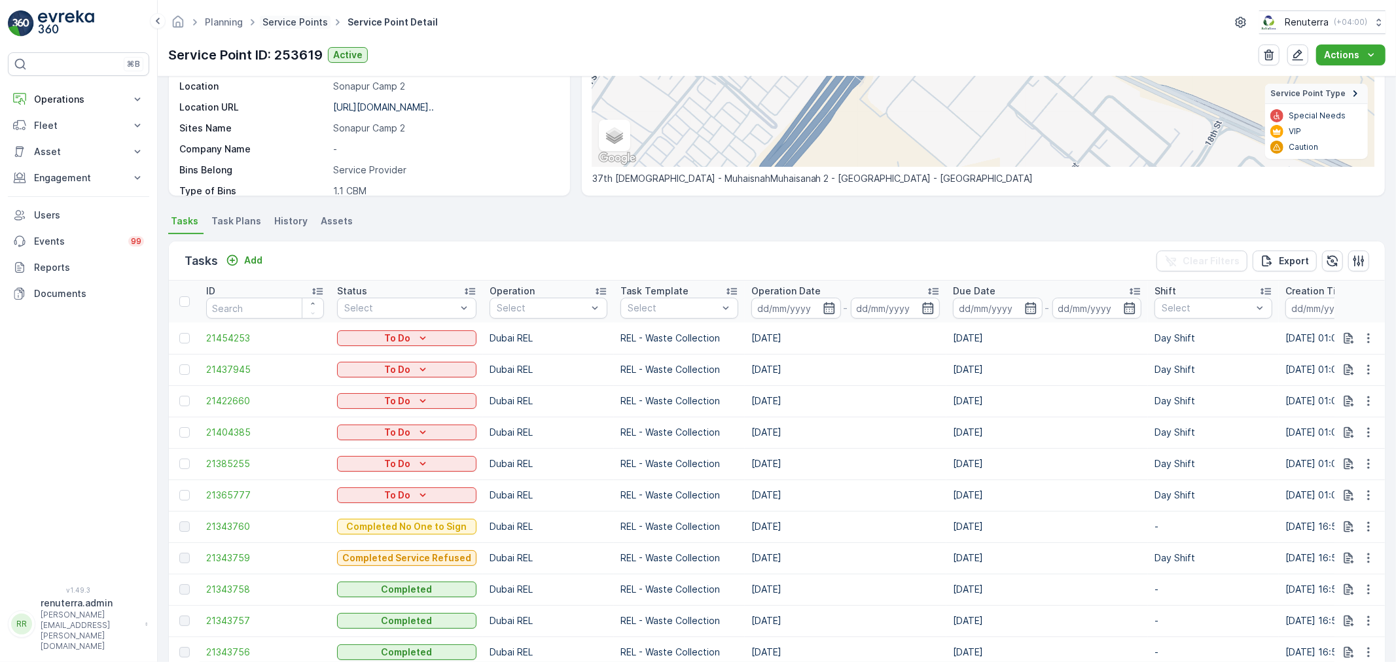
click at [298, 20] on link "Service Points" at bounding box center [294, 21] width 65 height 11
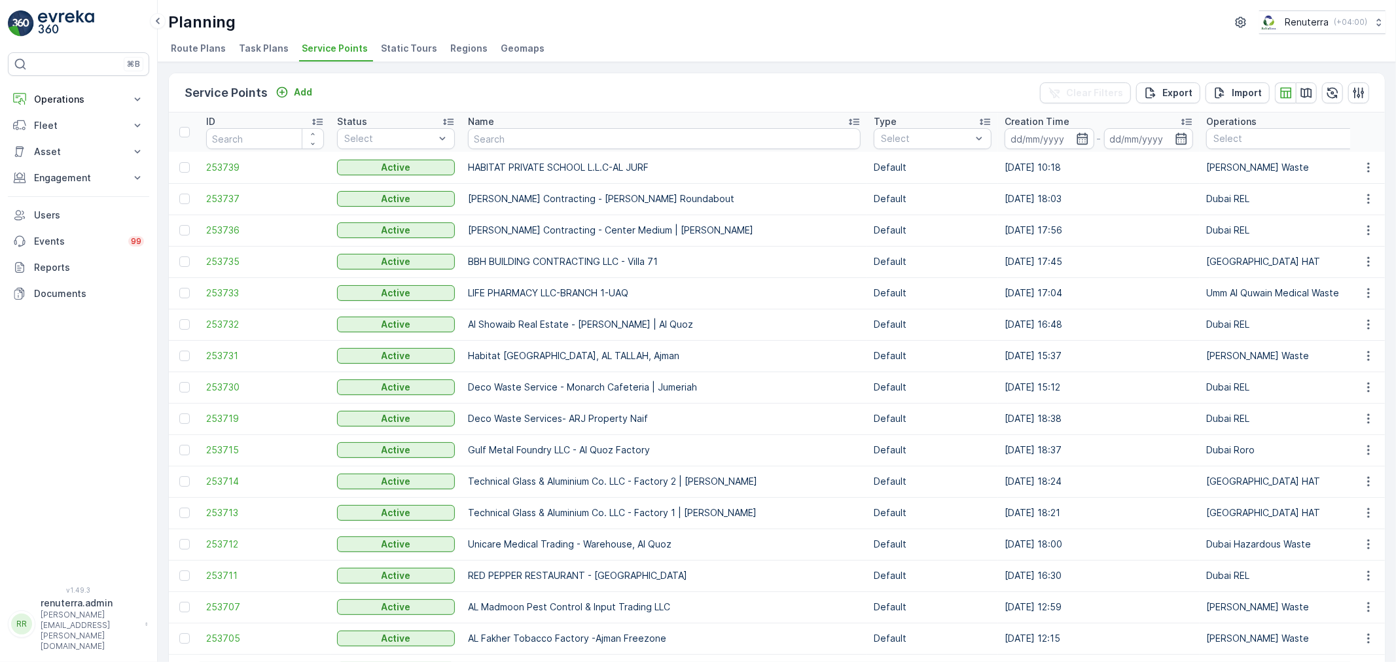
click at [521, 139] on input "text" at bounding box center [664, 138] width 393 height 21
type input "wade"
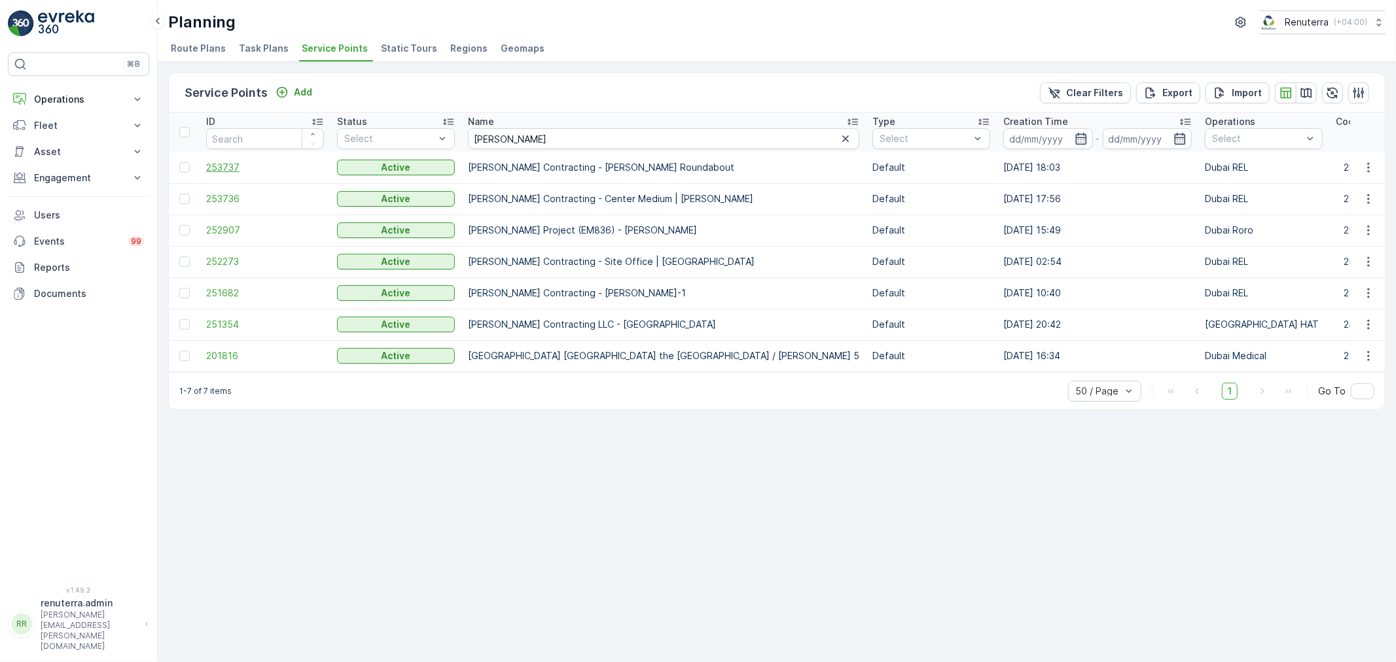
click at [222, 164] on span "253737" at bounding box center [265, 167] width 118 height 13
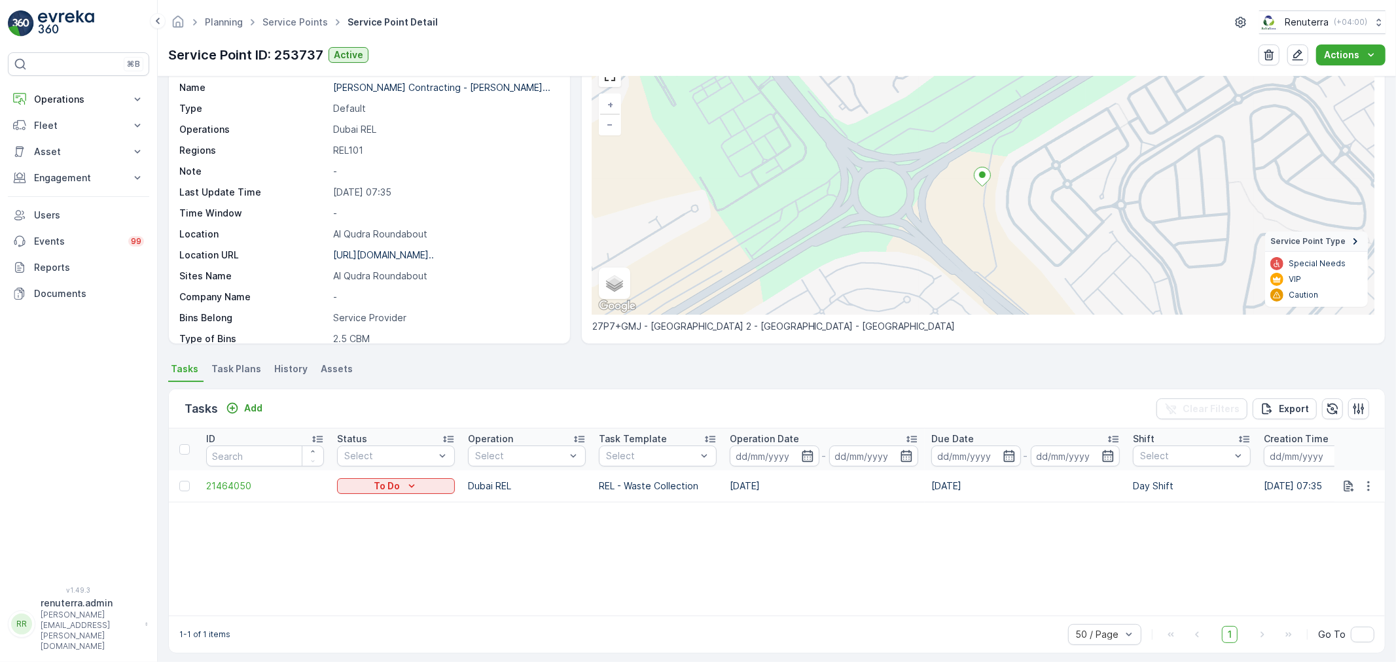
scroll to position [73, 0]
click at [1362, 480] on icon "button" at bounding box center [1368, 483] width 13 height 13
click at [1369, 479] on icon "button" at bounding box center [1368, 483] width 13 height 13
click at [1362, 484] on icon "button" at bounding box center [1368, 483] width 13 height 13
click at [1328, 535] on span "Change Route" at bounding box center [1334, 539] width 63 height 13
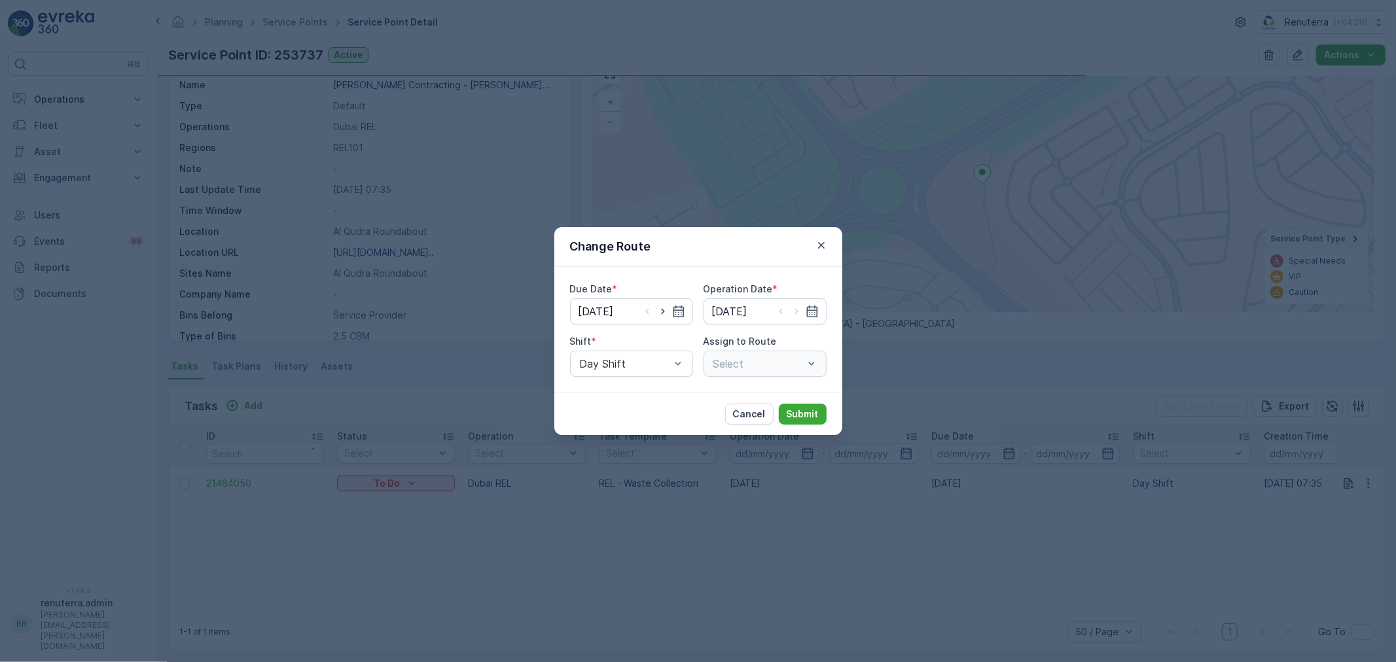
type input "[DATE]"
click at [664, 309] on icon "button" at bounding box center [662, 311] width 13 height 13
type input "09.09.2025"
click at [799, 308] on icon "button" at bounding box center [796, 311] width 13 height 13
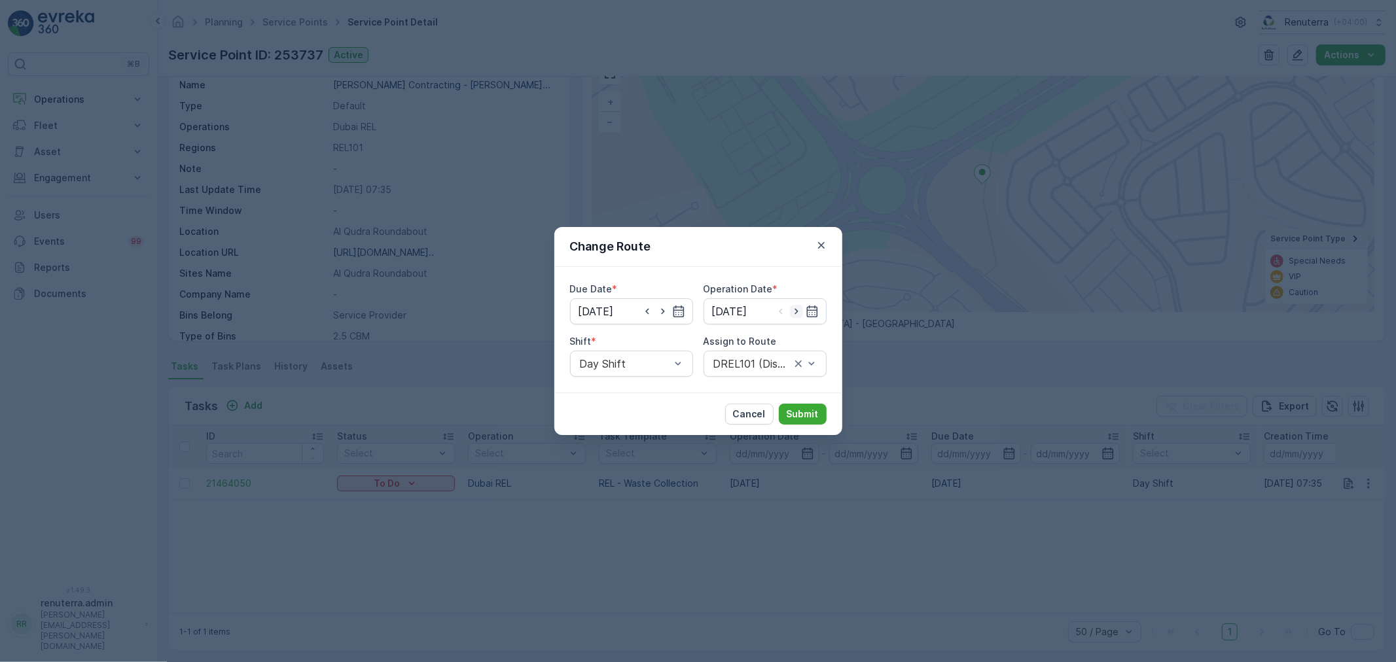
type input "09.09.2025"
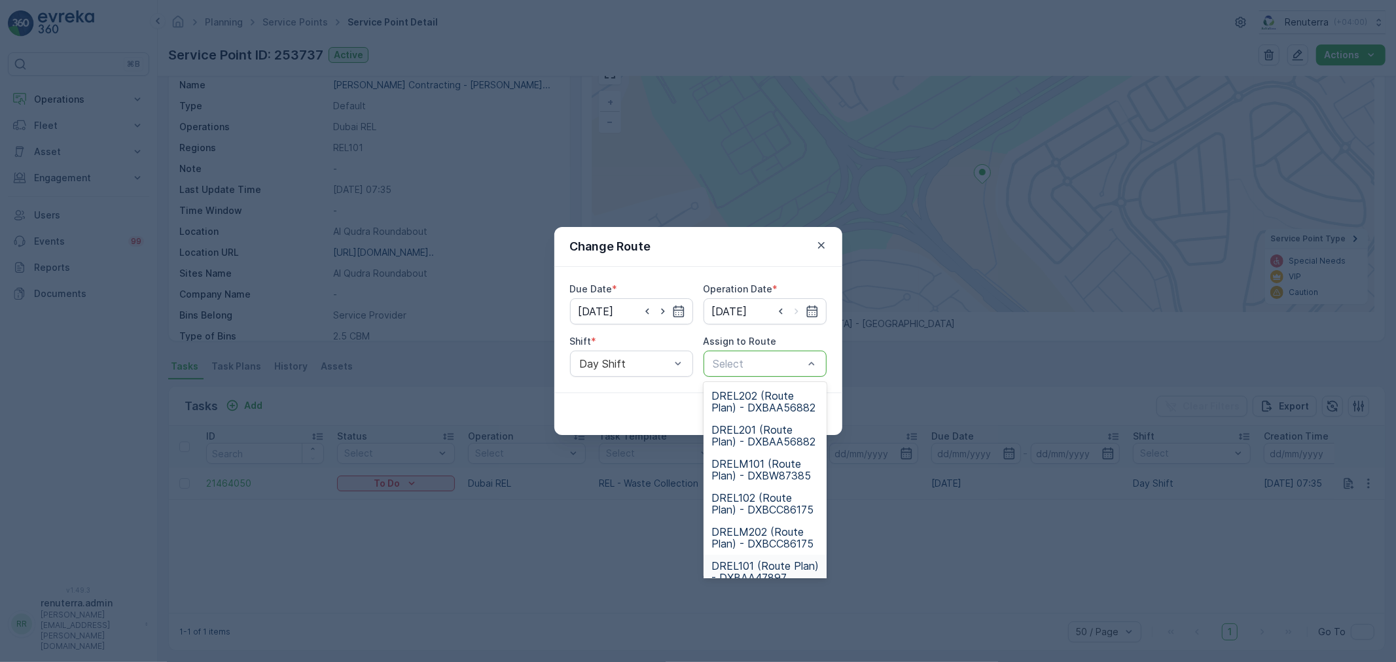
click at [752, 565] on span "DREL101 (Route Plan) - DXBAA47897" at bounding box center [764, 572] width 107 height 24
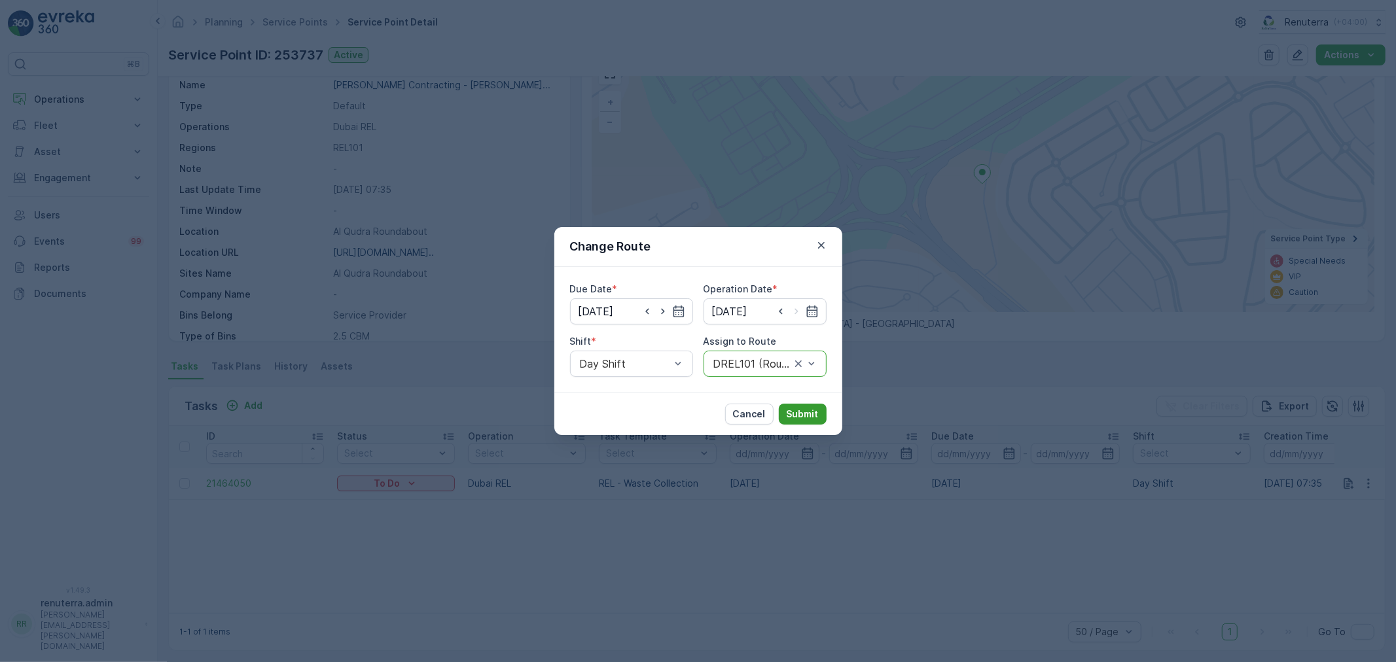
click at [796, 410] on p "Submit" at bounding box center [803, 414] width 32 height 13
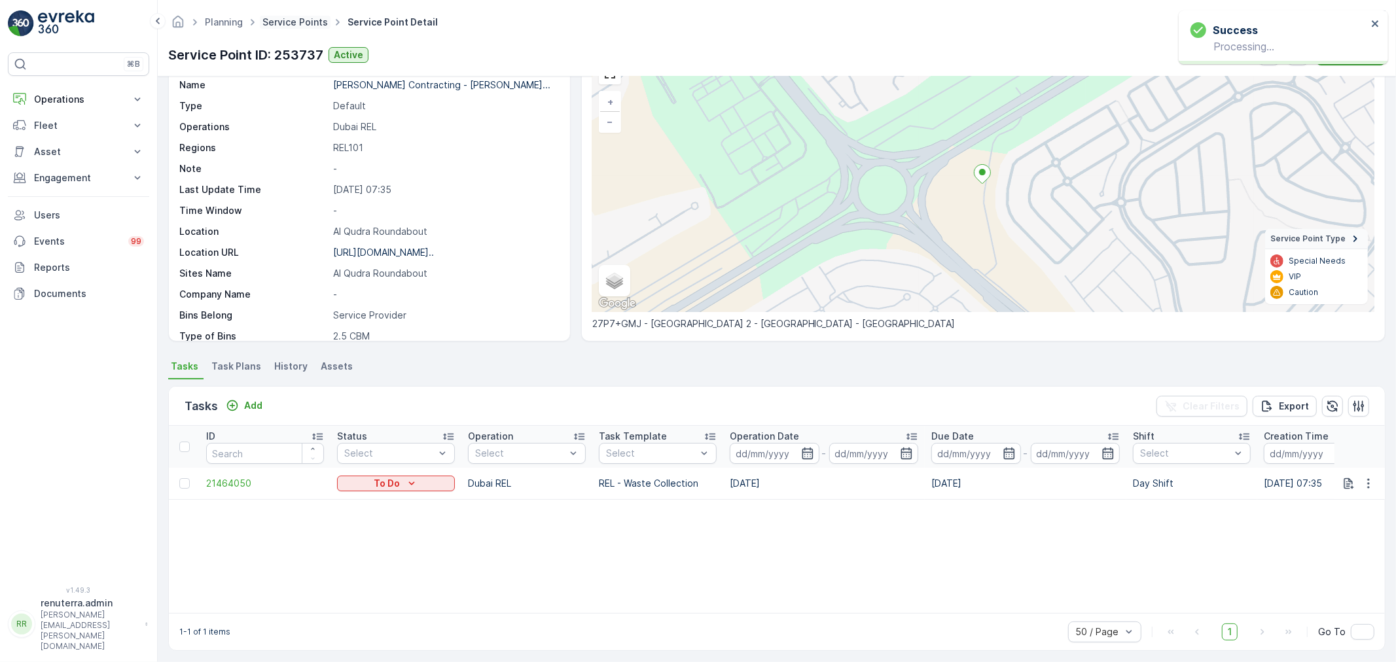
click at [302, 21] on link "Service Points" at bounding box center [294, 21] width 65 height 11
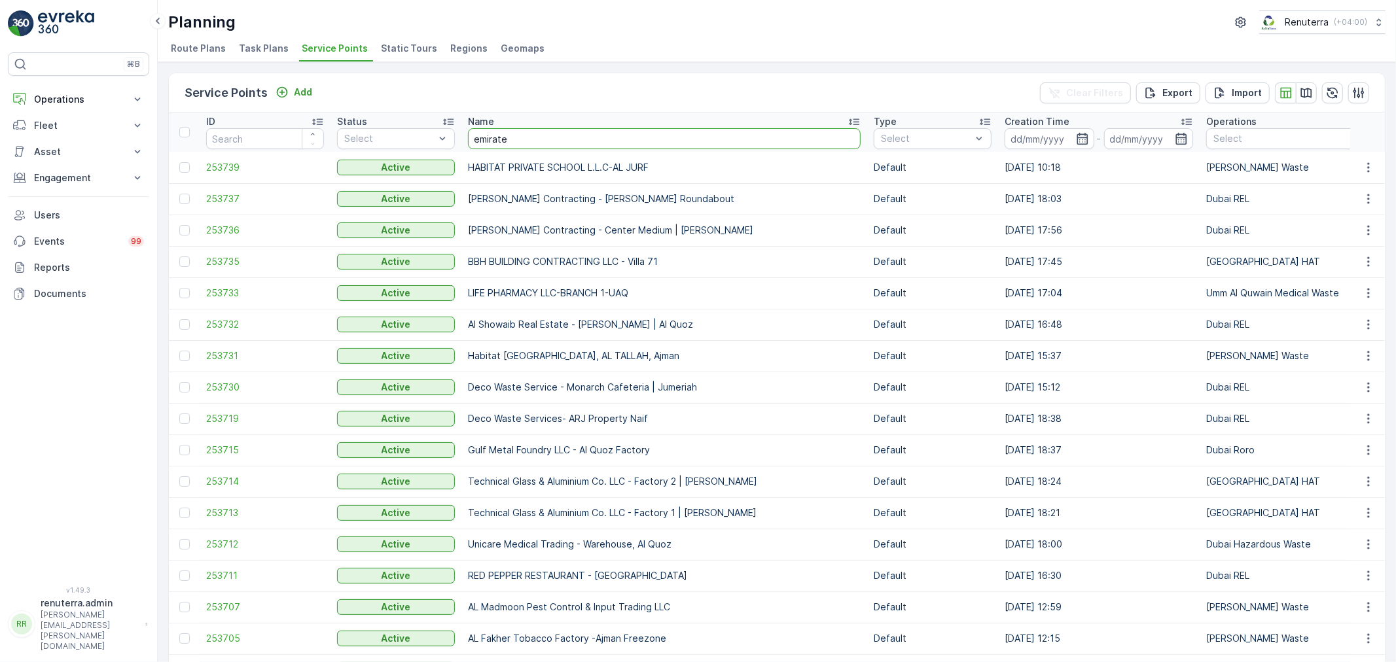
type input "emirates"
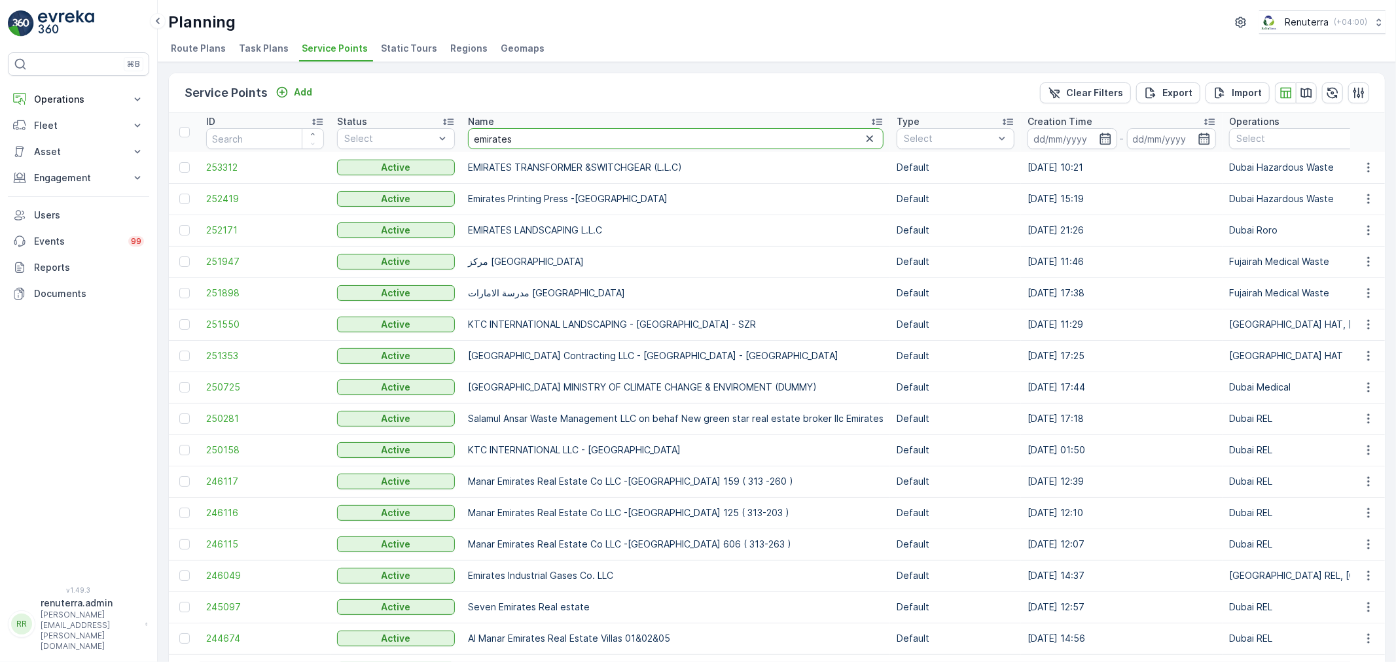
click at [556, 137] on input "emirates" at bounding box center [676, 138] width 416 height 21
type input "emirates gases"
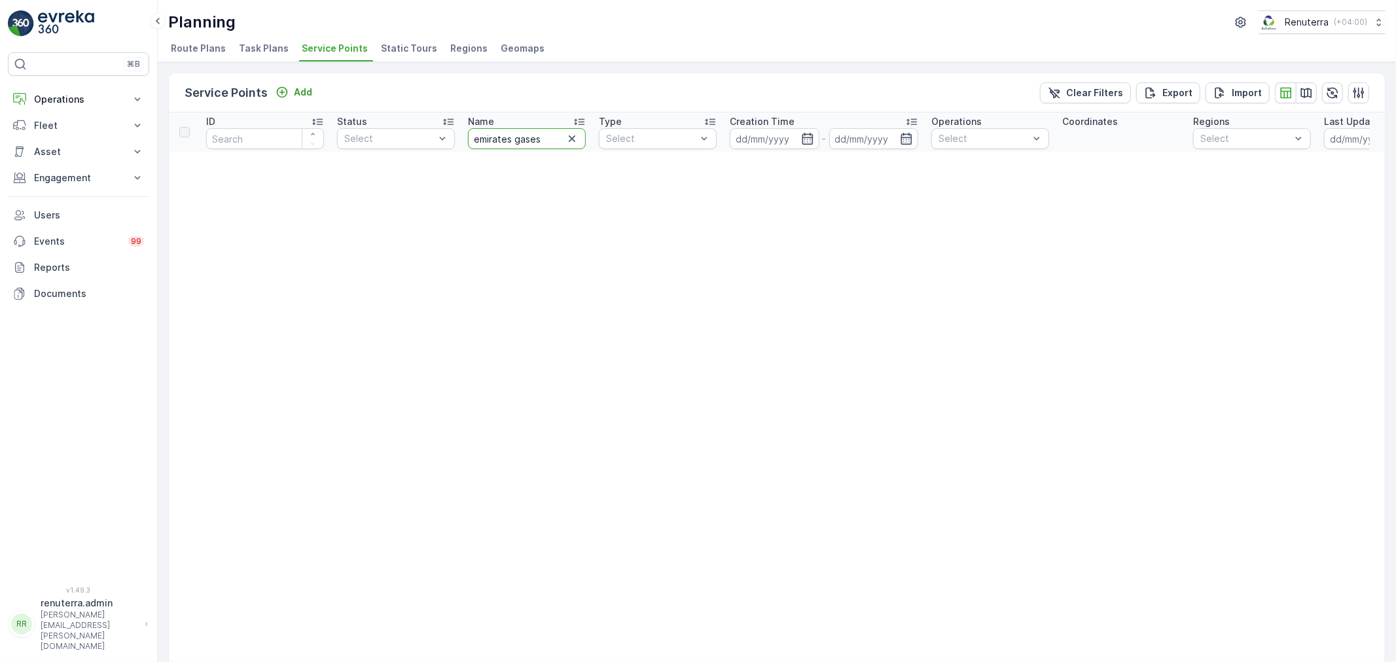
click at [556, 136] on input "emirates gases" at bounding box center [527, 138] width 118 height 21
type input "emirates gase"
click at [556, 136] on input "emirates gase" at bounding box center [527, 138] width 118 height 21
type input "emirates"
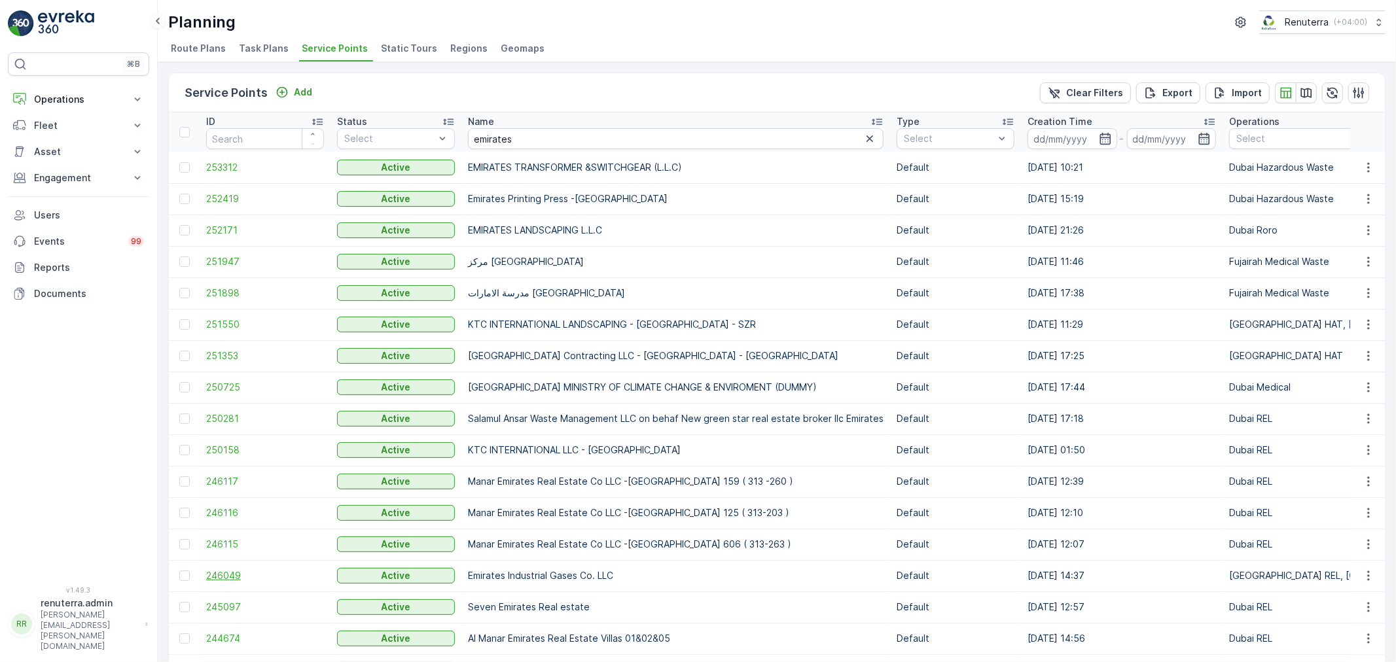
click at [227, 571] on span "246049" at bounding box center [265, 575] width 118 height 13
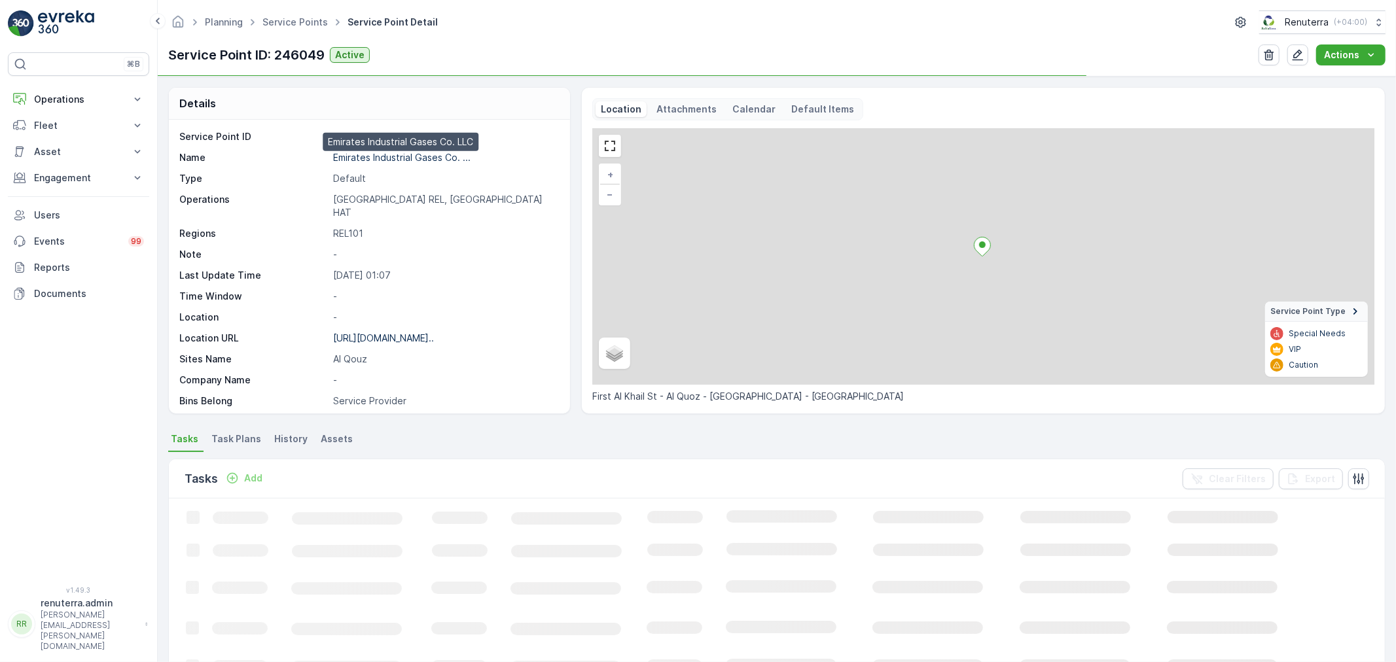
click at [367, 154] on p "Emirates Industrial Gases Co. ..." at bounding box center [401, 157] width 137 height 11
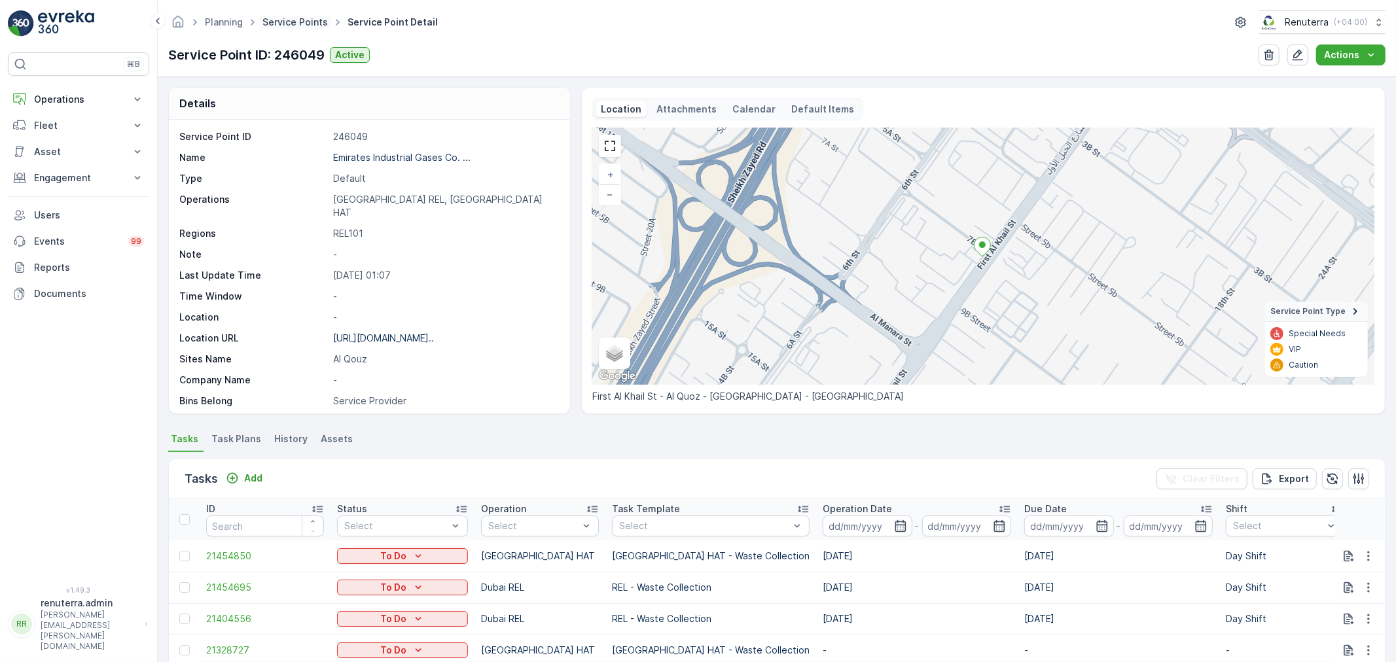
click at [292, 24] on link "Service Points" at bounding box center [294, 21] width 65 height 11
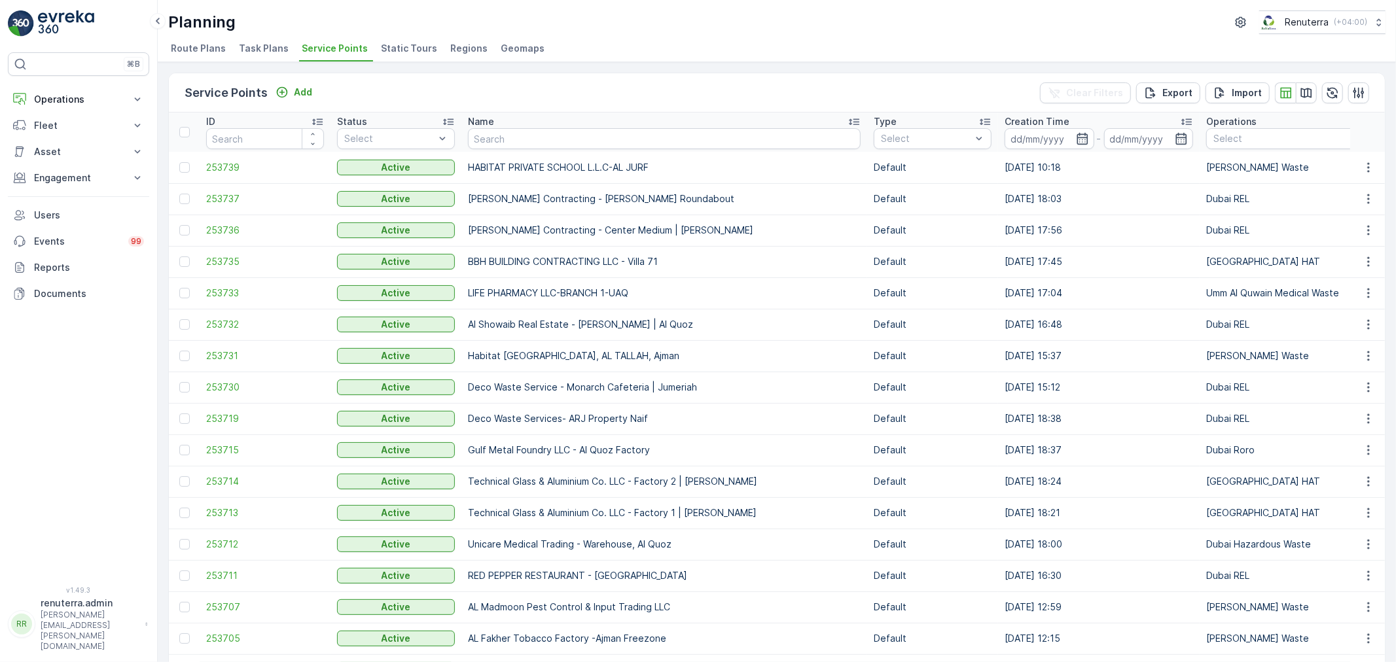
drag, startPoint x: 511, startPoint y: 139, endPoint x: 524, endPoint y: 135, distance: 13.7
click at [524, 135] on input "text" at bounding box center [664, 138] width 393 height 21
click at [489, 134] on input "text" at bounding box center [664, 138] width 393 height 21
type input "tech"
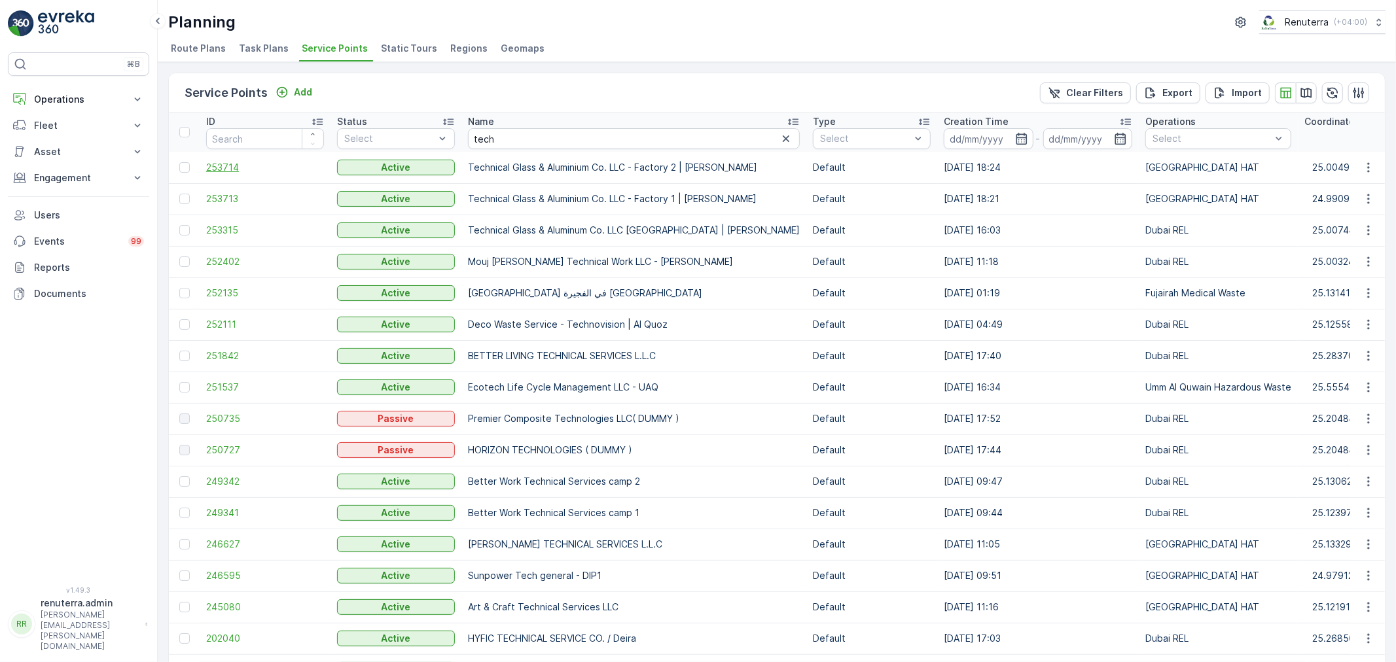
click at [222, 162] on span "253714" at bounding box center [265, 167] width 118 height 13
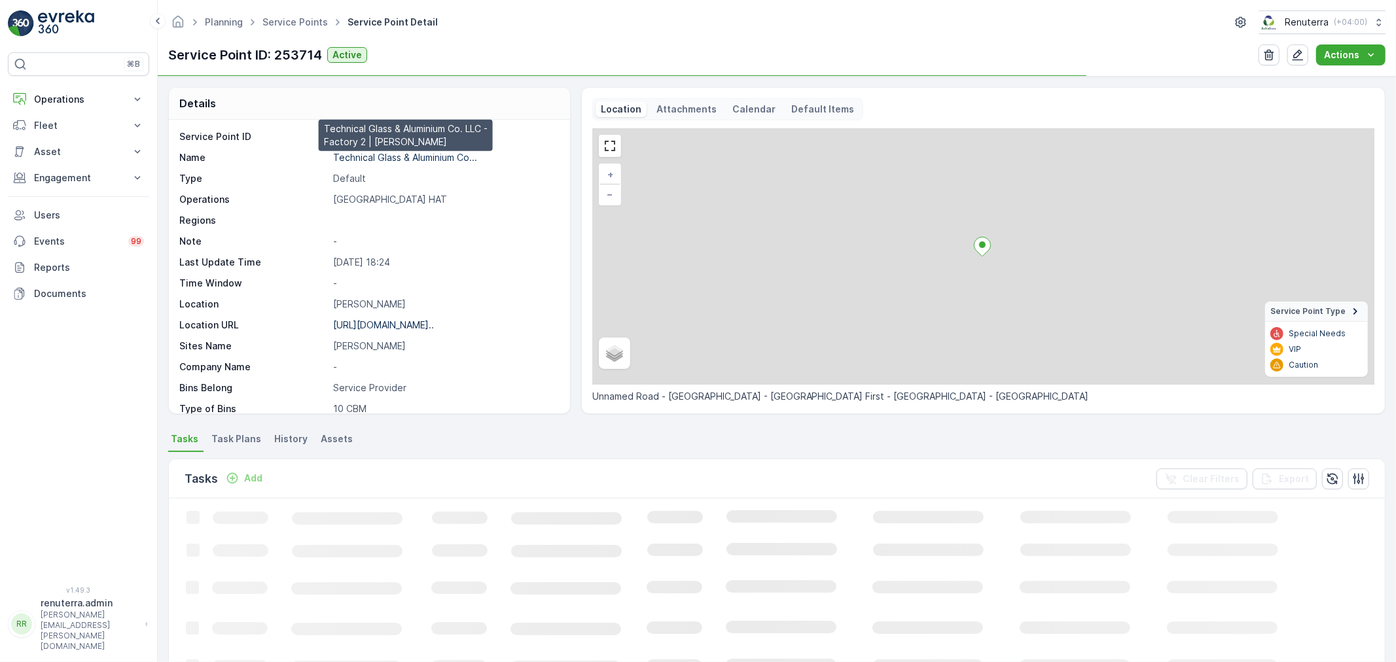
click at [384, 158] on p "Technical Glass & Aluminium Co..." at bounding box center [405, 157] width 144 height 11
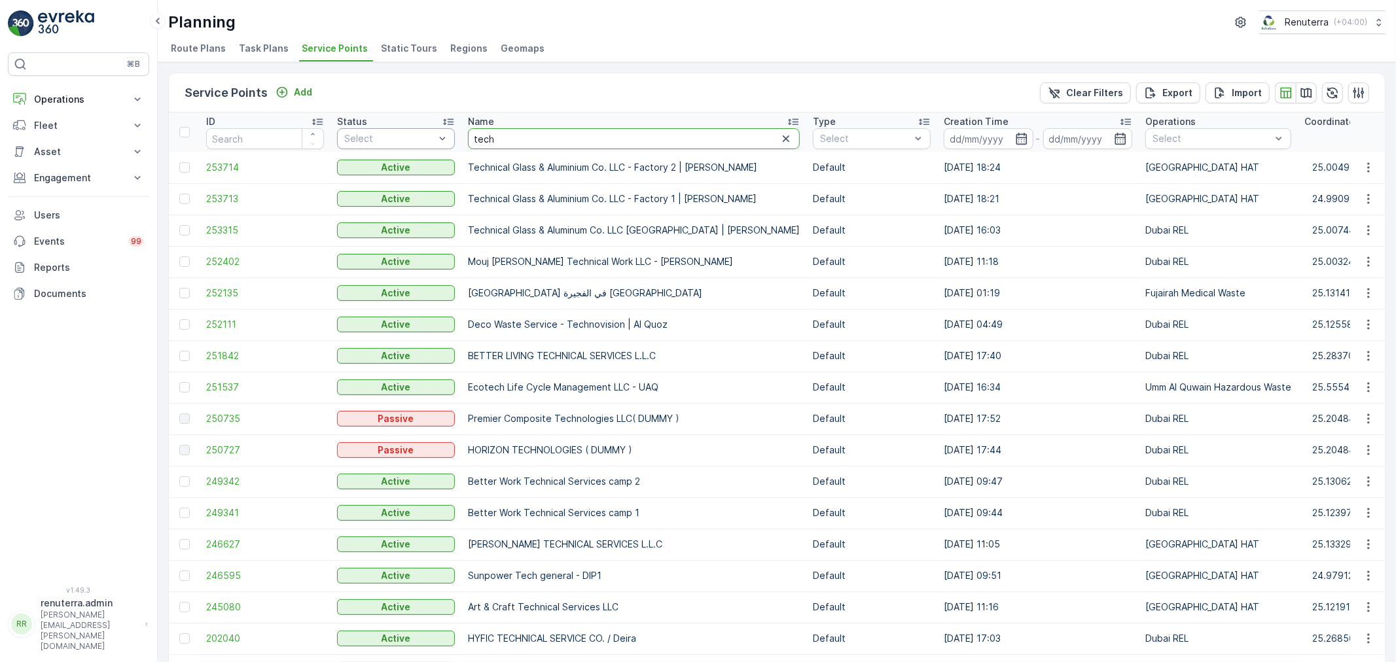
drag, startPoint x: 512, startPoint y: 141, endPoint x: 434, endPoint y: 135, distance: 78.8
type input "emrill"
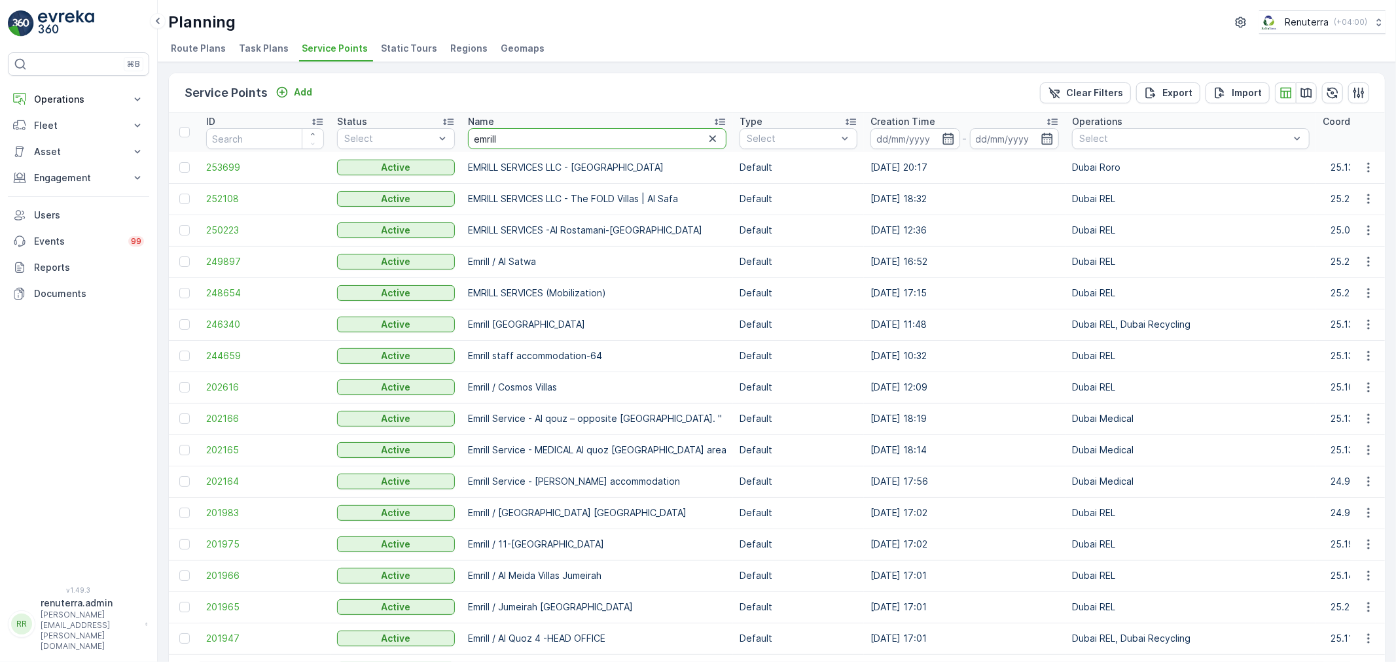
click at [618, 138] on input "emrill" at bounding box center [597, 138] width 258 height 21
drag, startPoint x: 571, startPoint y: 168, endPoint x: 720, endPoint y: 167, distance: 148.5
click at [720, 167] on td "EMRILL SERVICES LLC - Dubai International Academic City" at bounding box center [597, 167] width 272 height 31
click at [615, 20] on div "Planning Renuterra ( +04:00 )" at bounding box center [776, 22] width 1217 height 24
drag, startPoint x: 522, startPoint y: 141, endPoint x: 373, endPoint y: 125, distance: 149.4
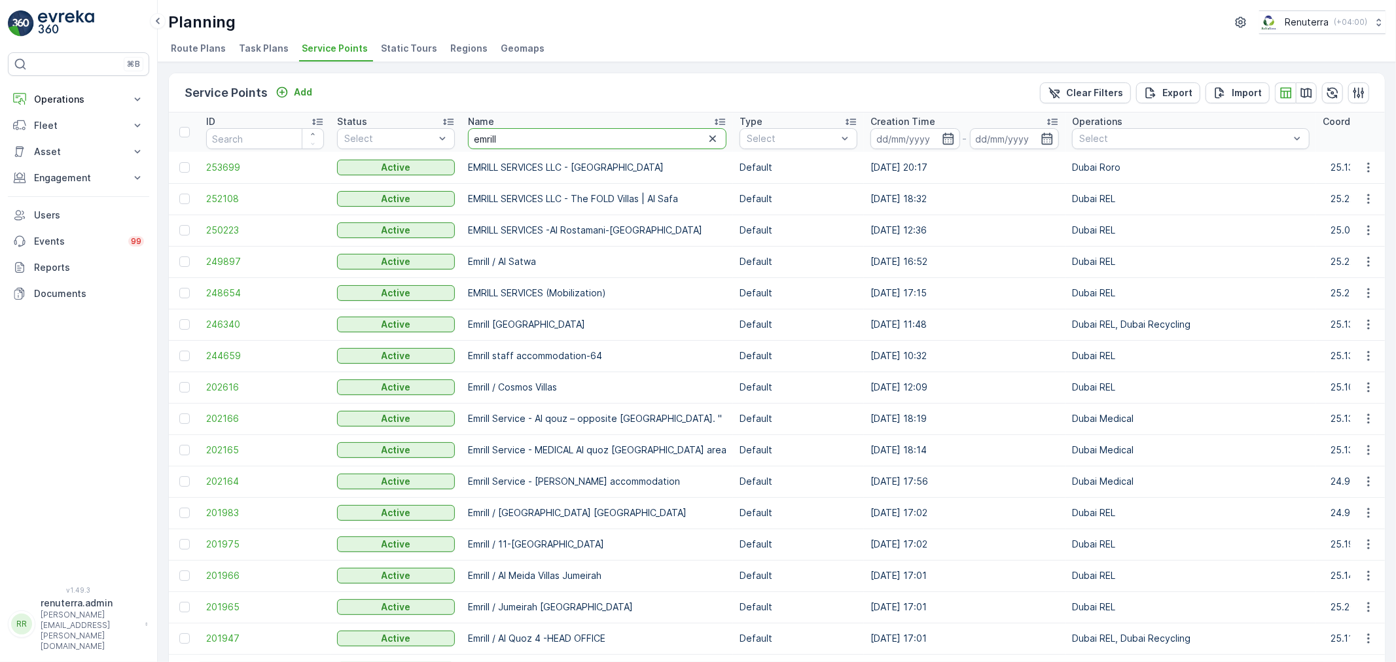
type input "lulu"
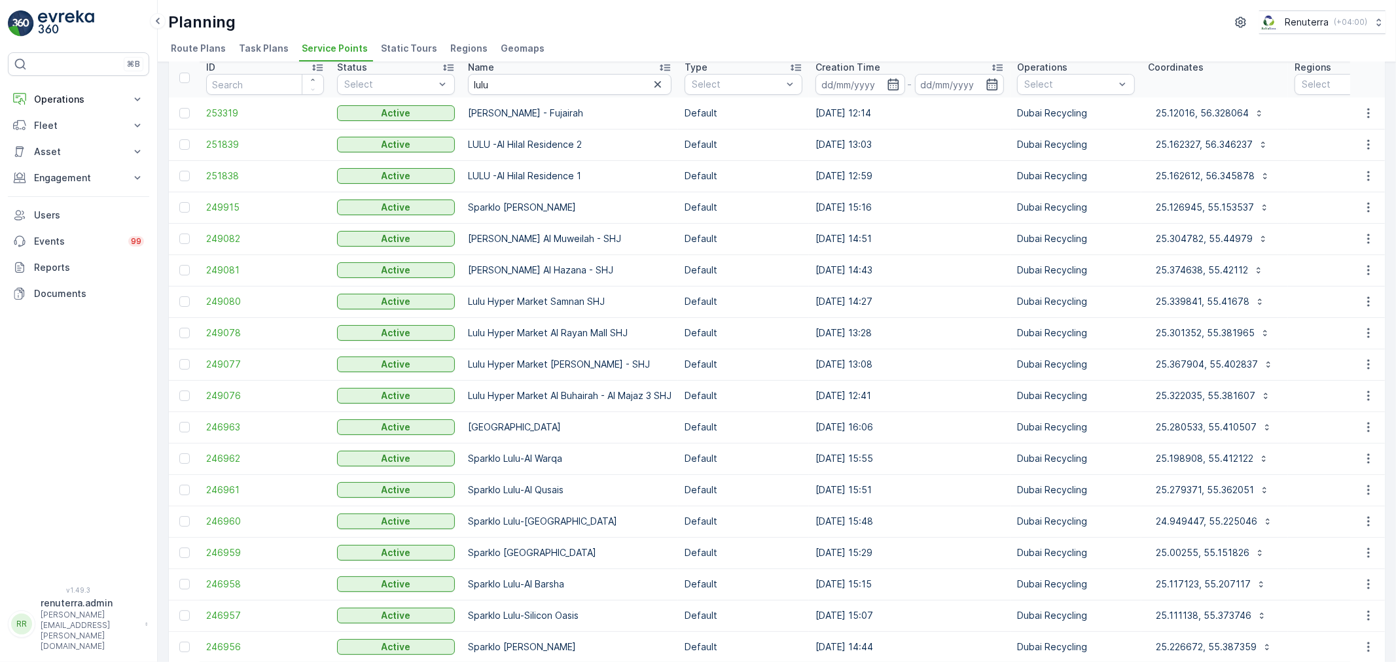
scroll to position [73, 0]
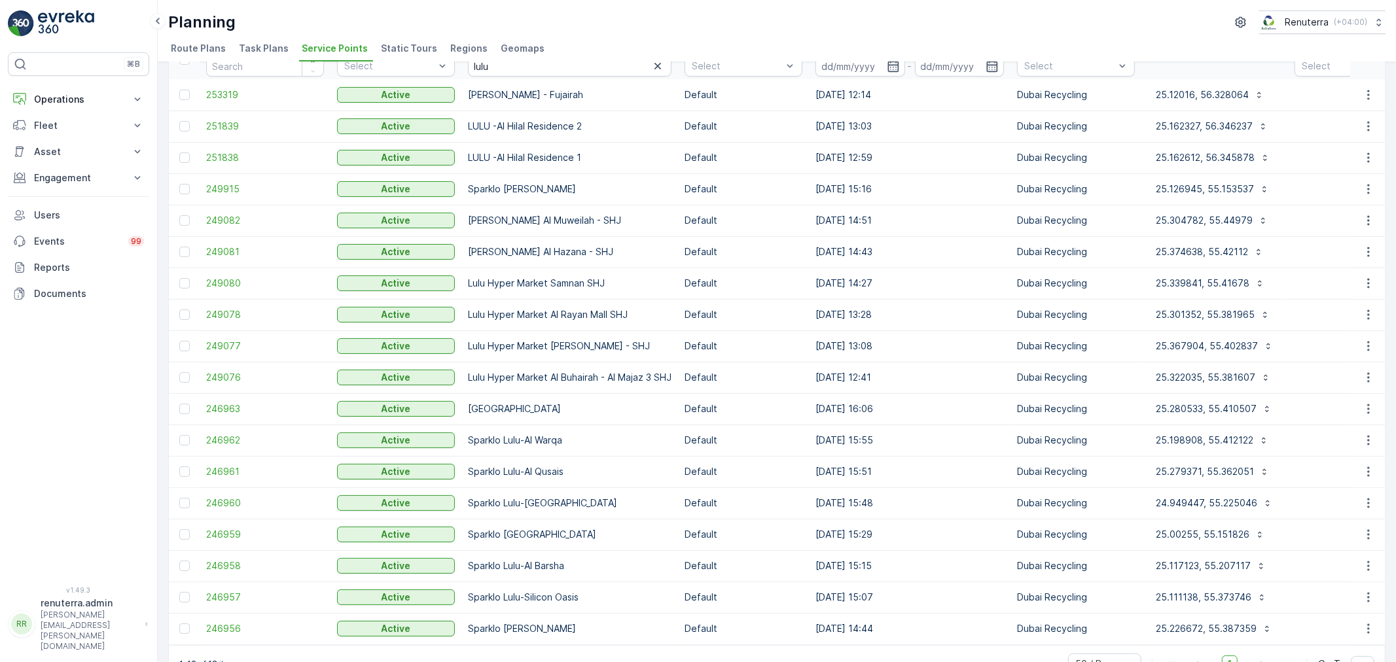
click at [230, 589] on td "246957" at bounding box center [265, 597] width 131 height 31
click at [230, 597] on span "246957" at bounding box center [265, 597] width 118 height 13
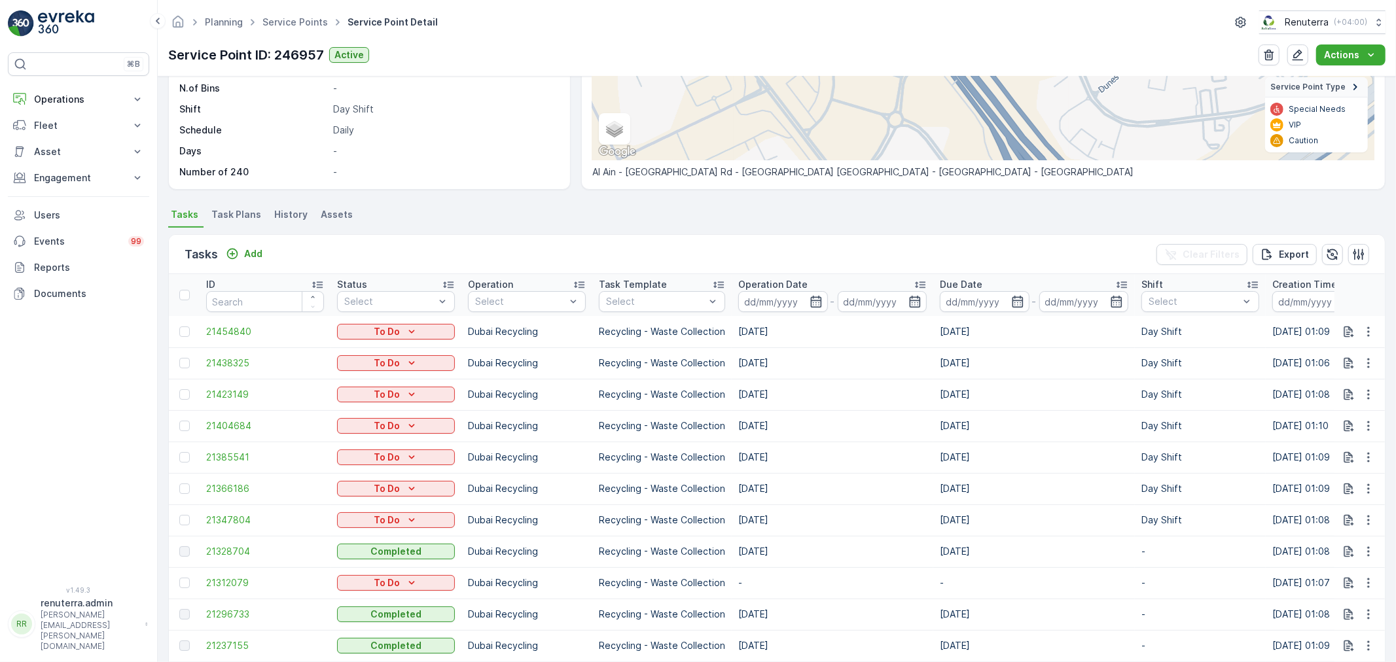
scroll to position [291, 0]
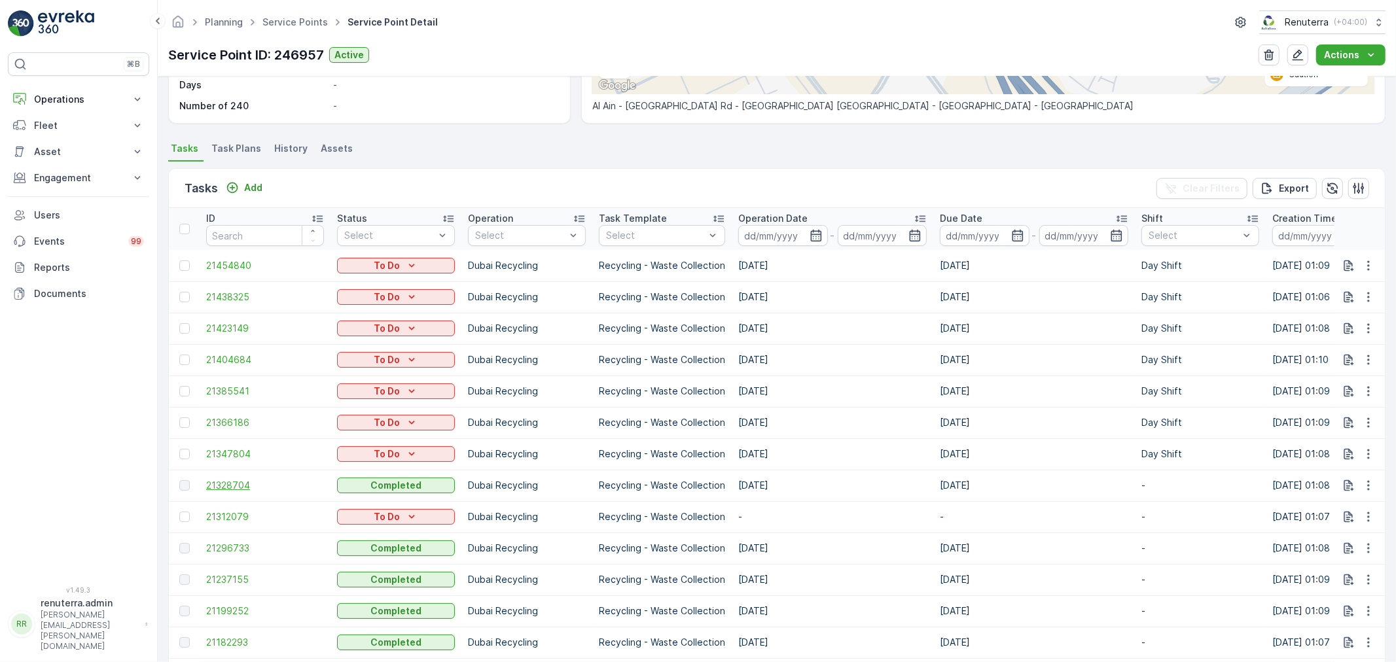
click at [226, 485] on span "21328704" at bounding box center [265, 485] width 118 height 13
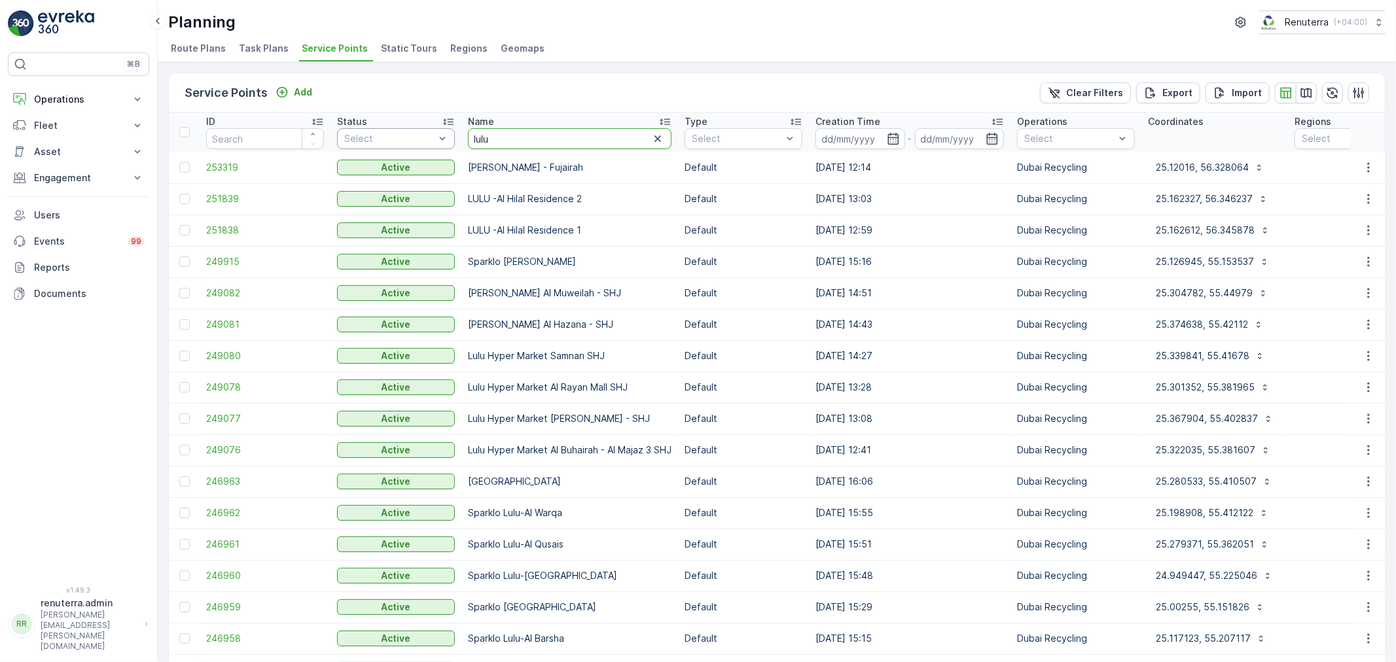
drag, startPoint x: 507, startPoint y: 139, endPoint x: 425, endPoint y: 131, distance: 82.2
type input "wade"
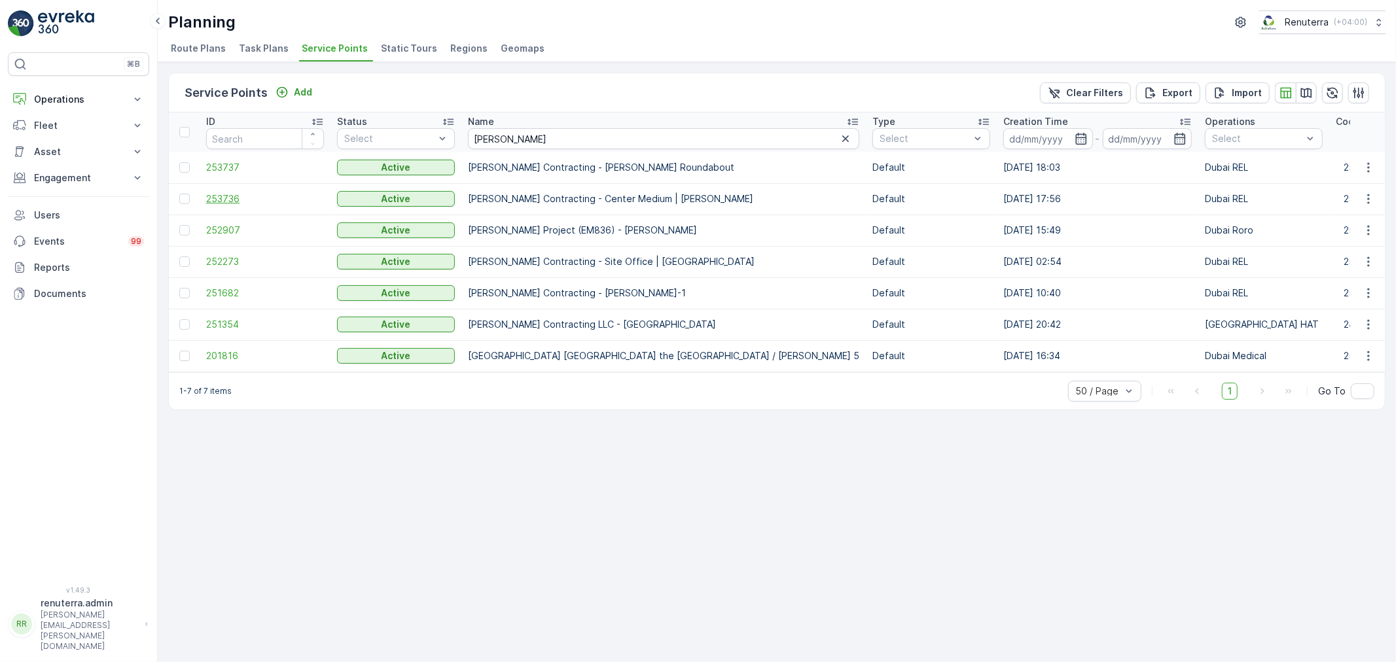
click at [219, 194] on span "253736" at bounding box center [265, 198] width 118 height 13
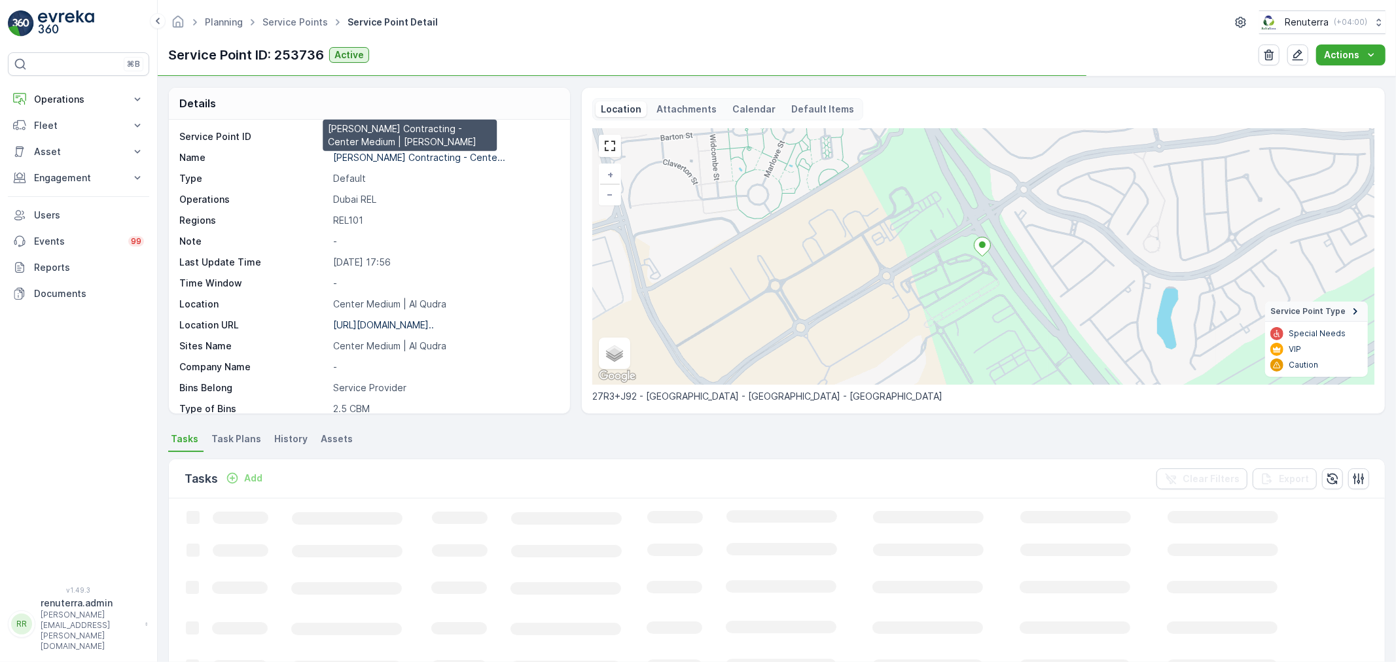
click at [354, 154] on p "Wade Adams Contracting - Cente..." at bounding box center [419, 157] width 172 height 11
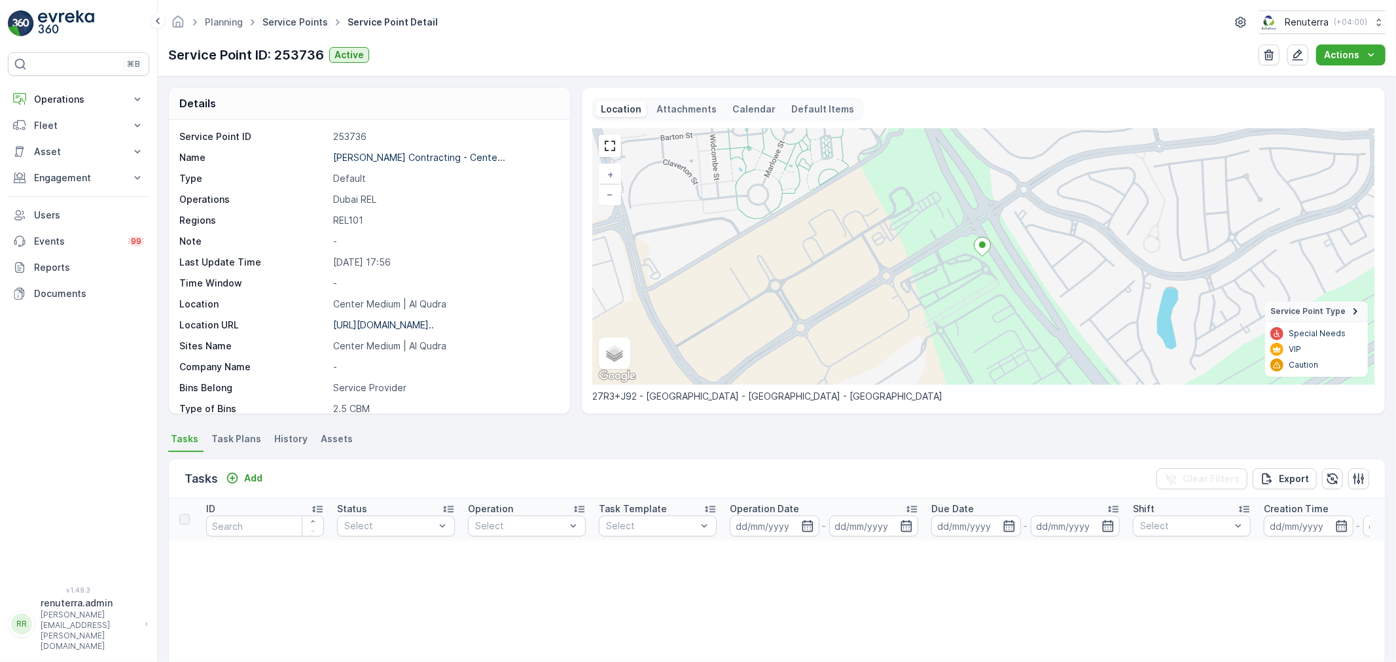
click at [289, 21] on link "Service Points" at bounding box center [294, 21] width 65 height 11
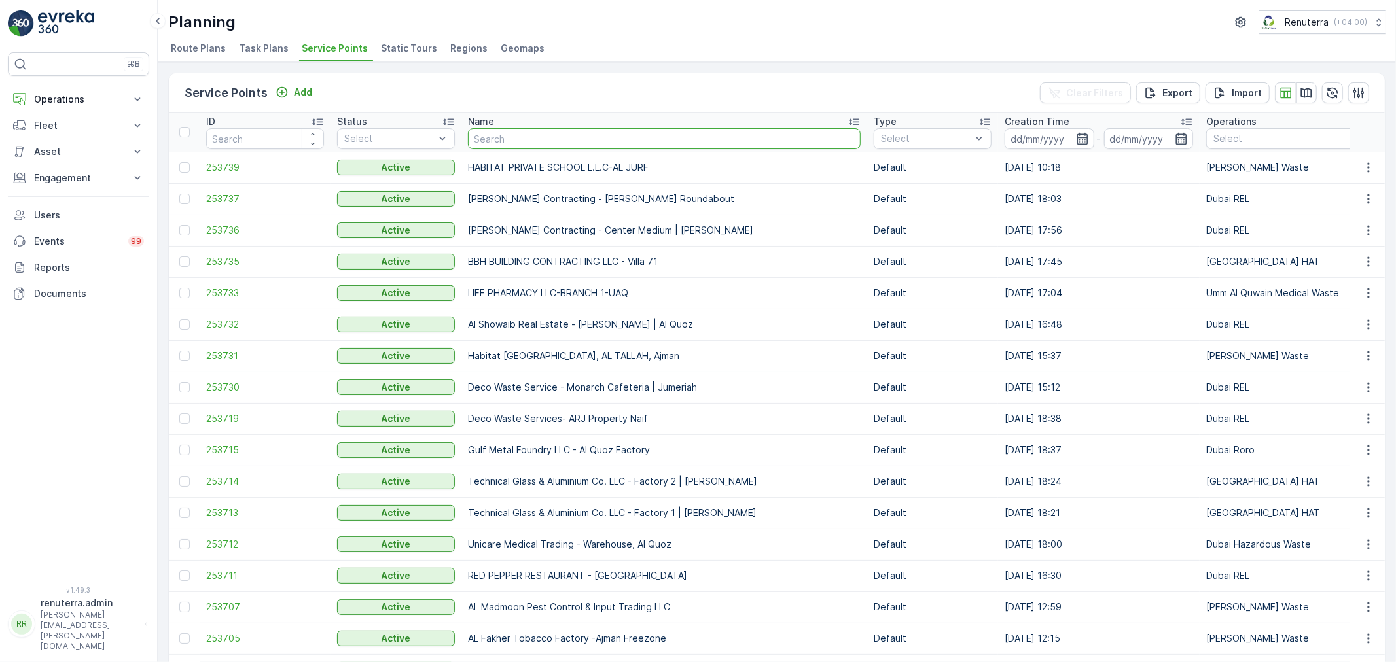
click at [506, 139] on input "text" at bounding box center [664, 138] width 393 height 21
type input "deco"
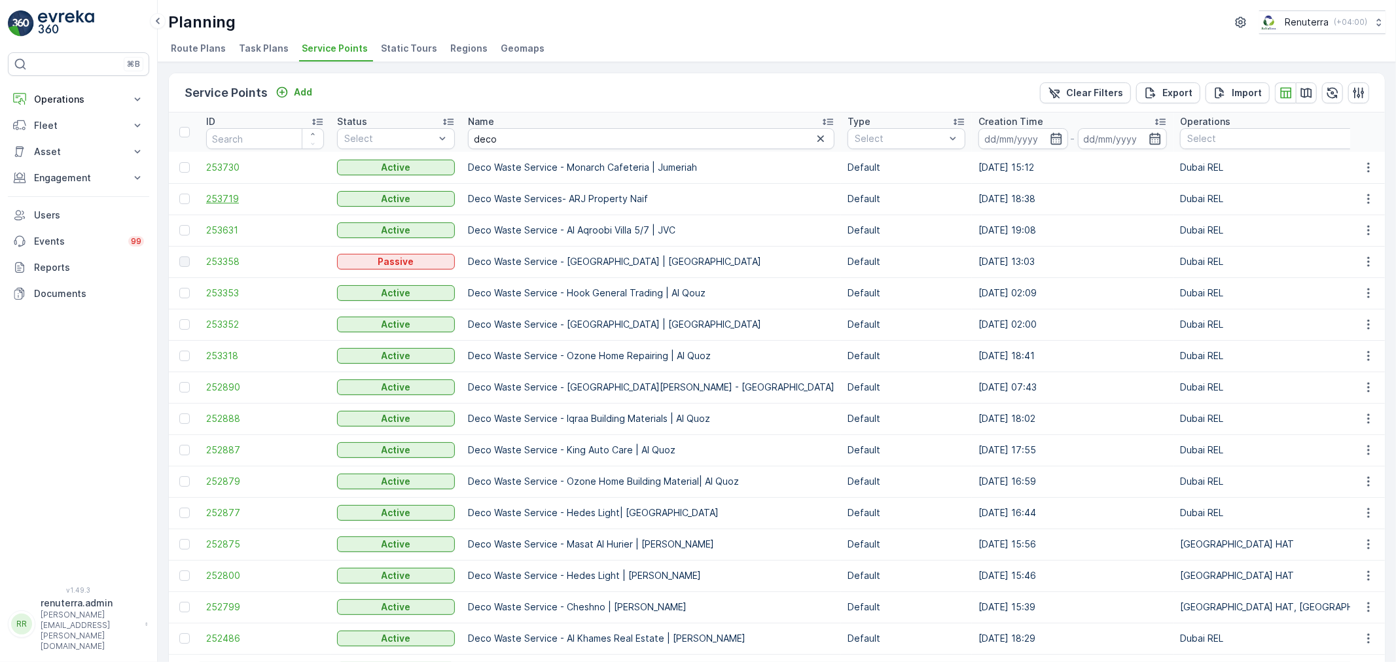
click at [219, 197] on span "253719" at bounding box center [265, 198] width 118 height 13
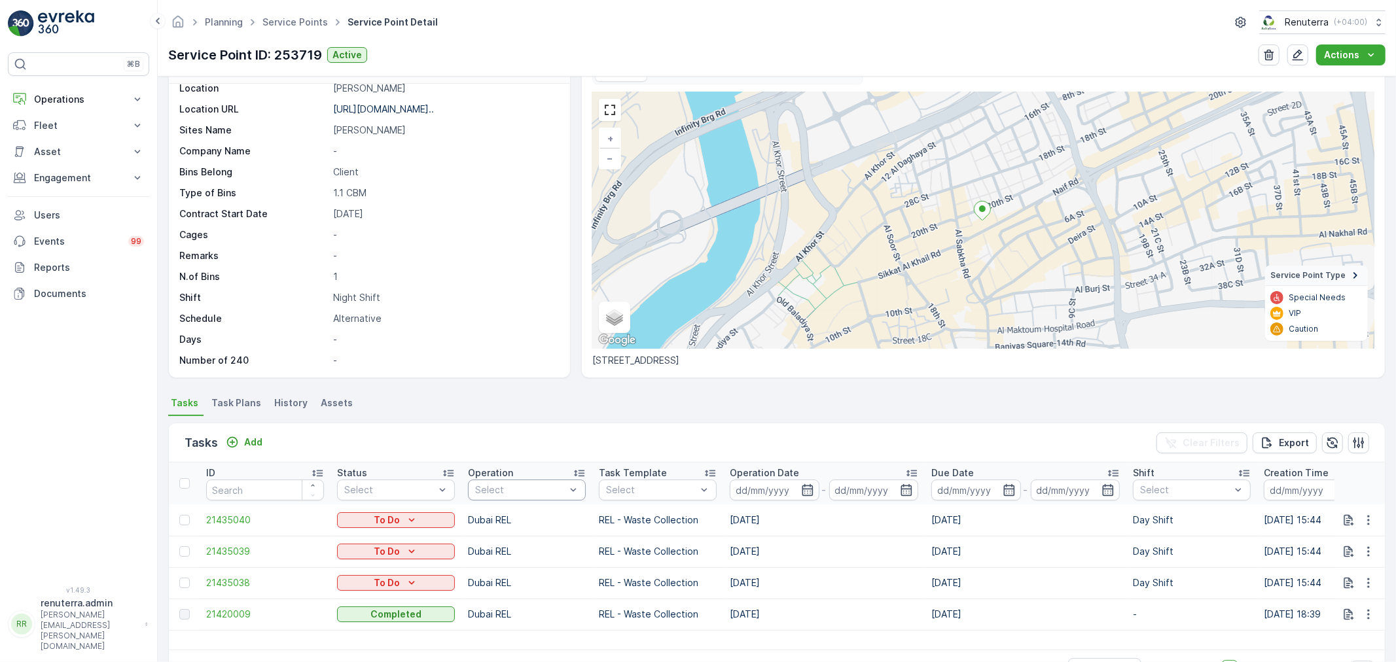
scroll to position [73, 0]
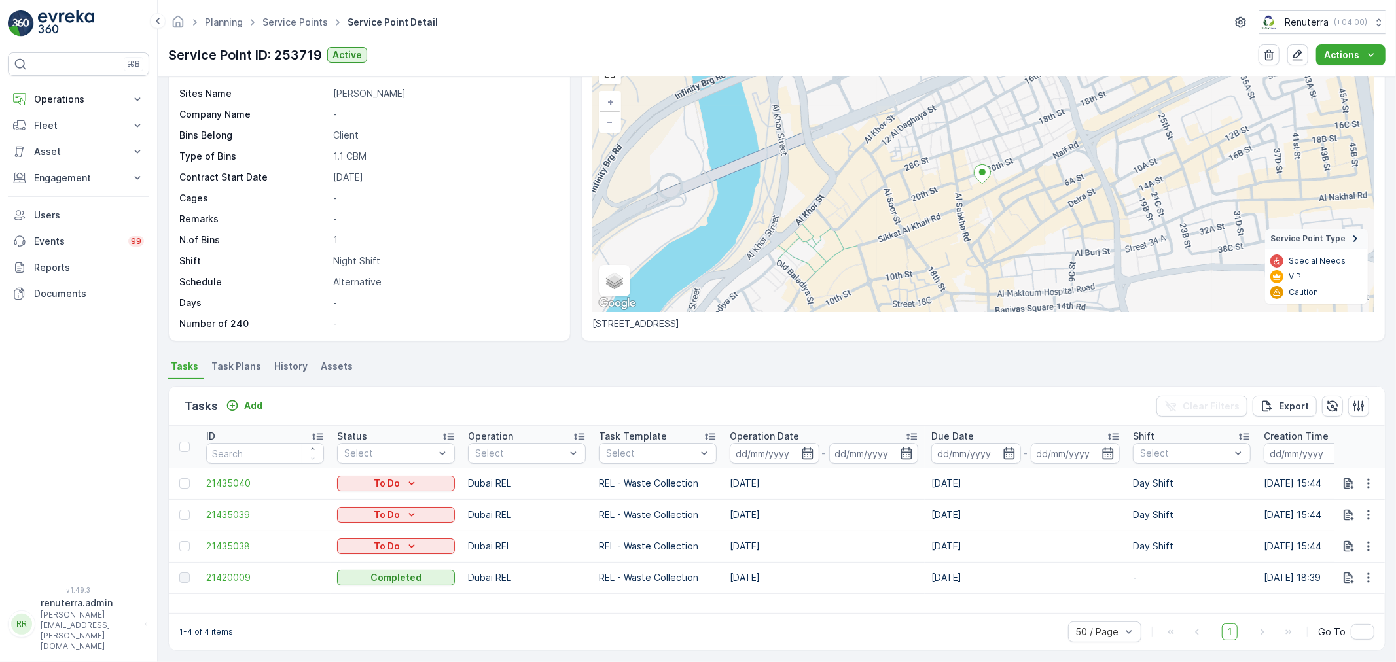
click at [242, 362] on span "Task Plans" at bounding box center [236, 366] width 50 height 13
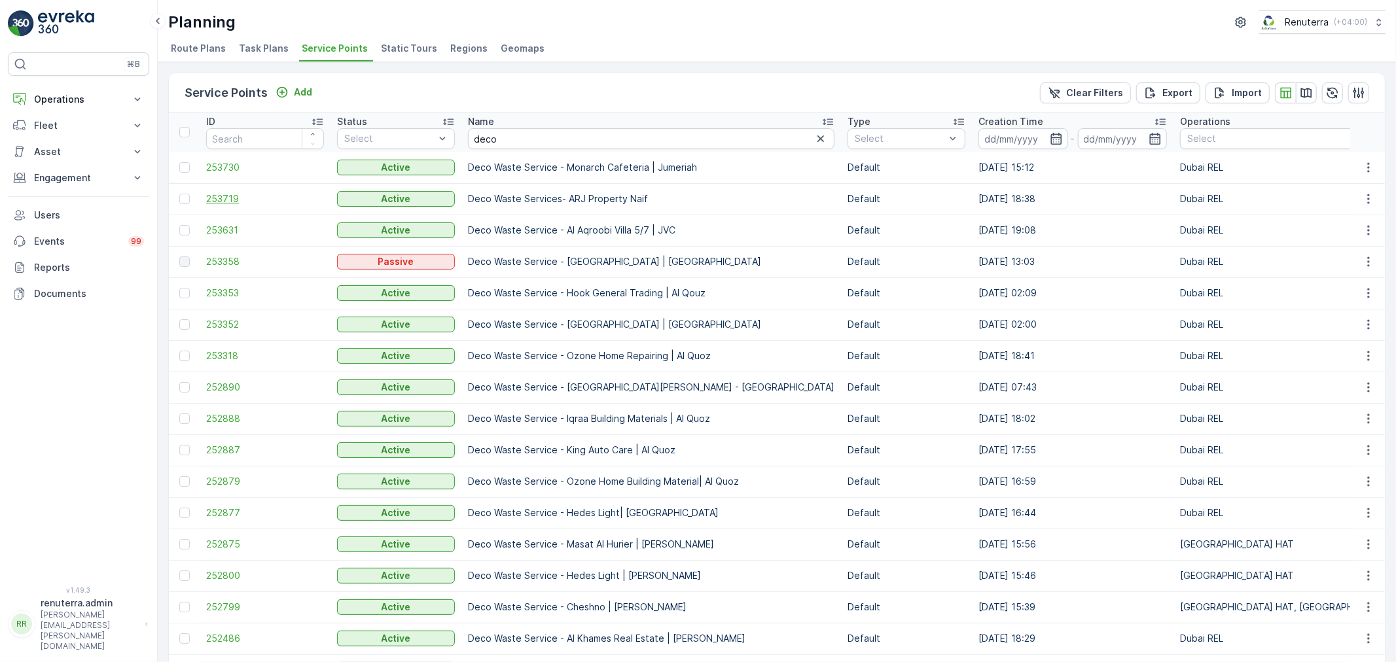
click at [226, 196] on span "253719" at bounding box center [265, 198] width 118 height 13
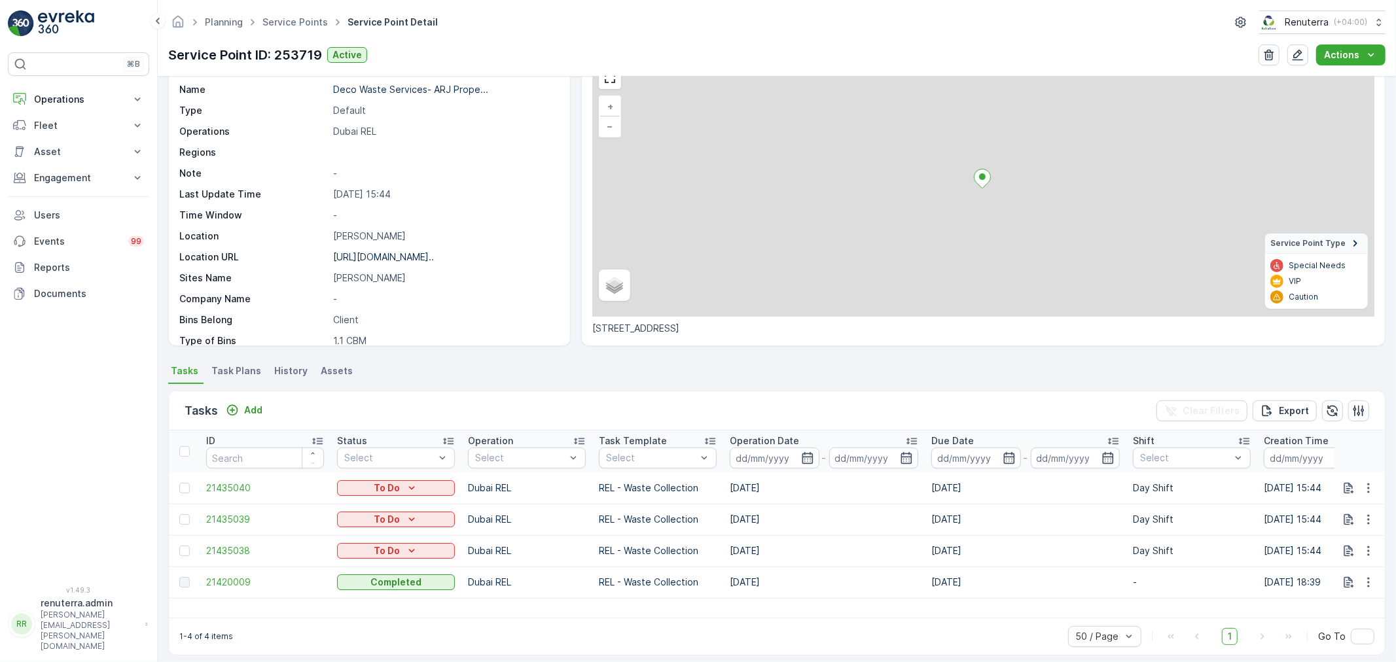
scroll to position [77, 0]
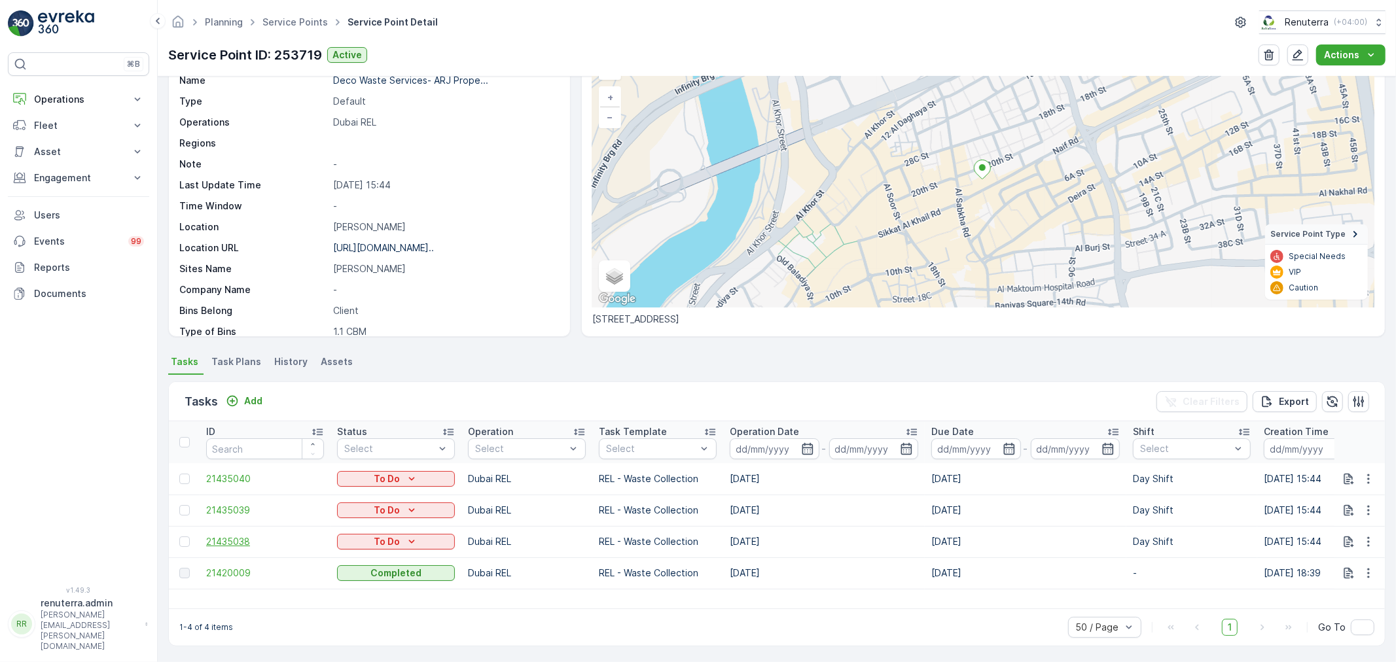
click at [232, 543] on span "21435038" at bounding box center [265, 541] width 118 height 13
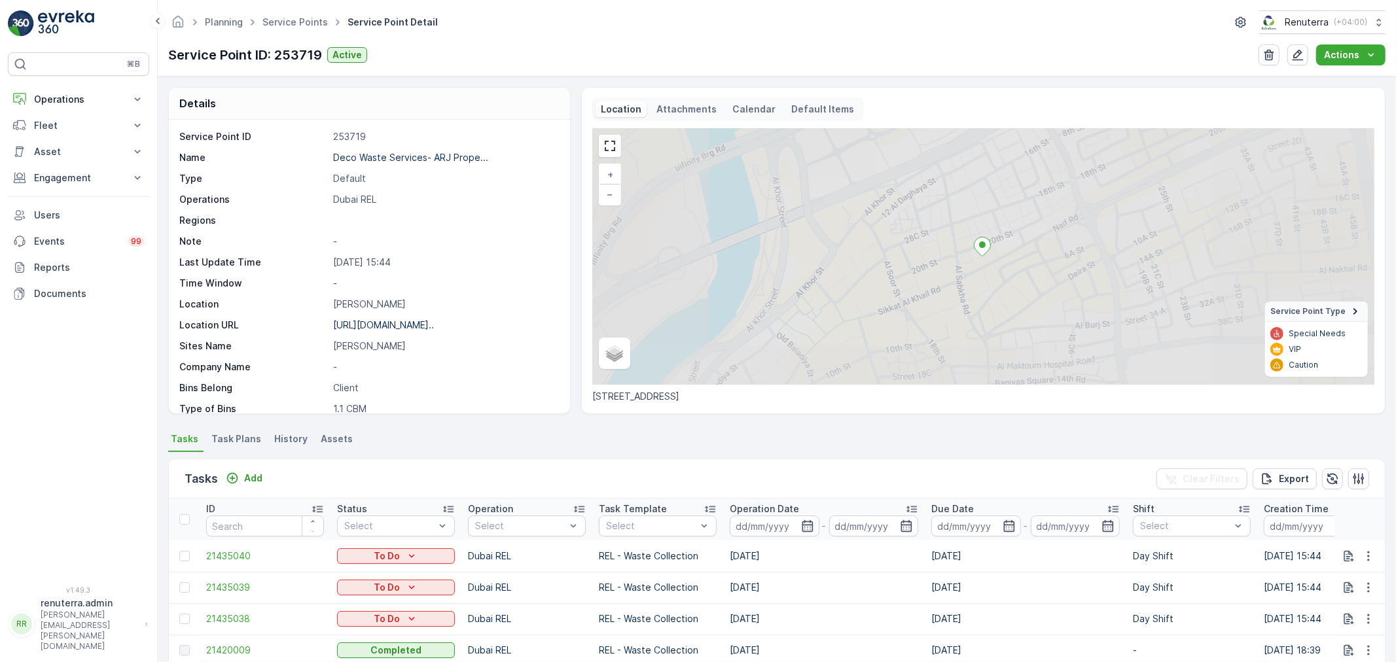
scroll to position [77, 0]
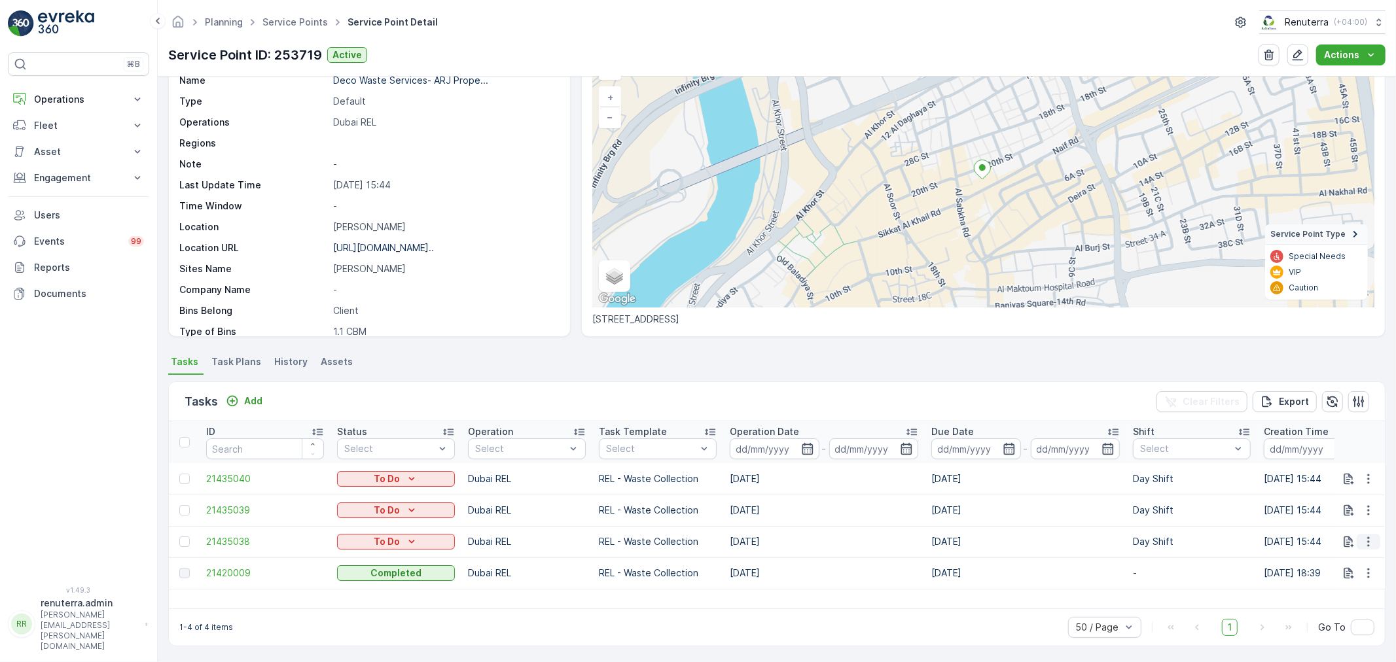
click at [1364, 535] on icon "button" at bounding box center [1368, 541] width 13 height 13
click at [1324, 595] on span "Change Route" at bounding box center [1334, 596] width 63 height 13
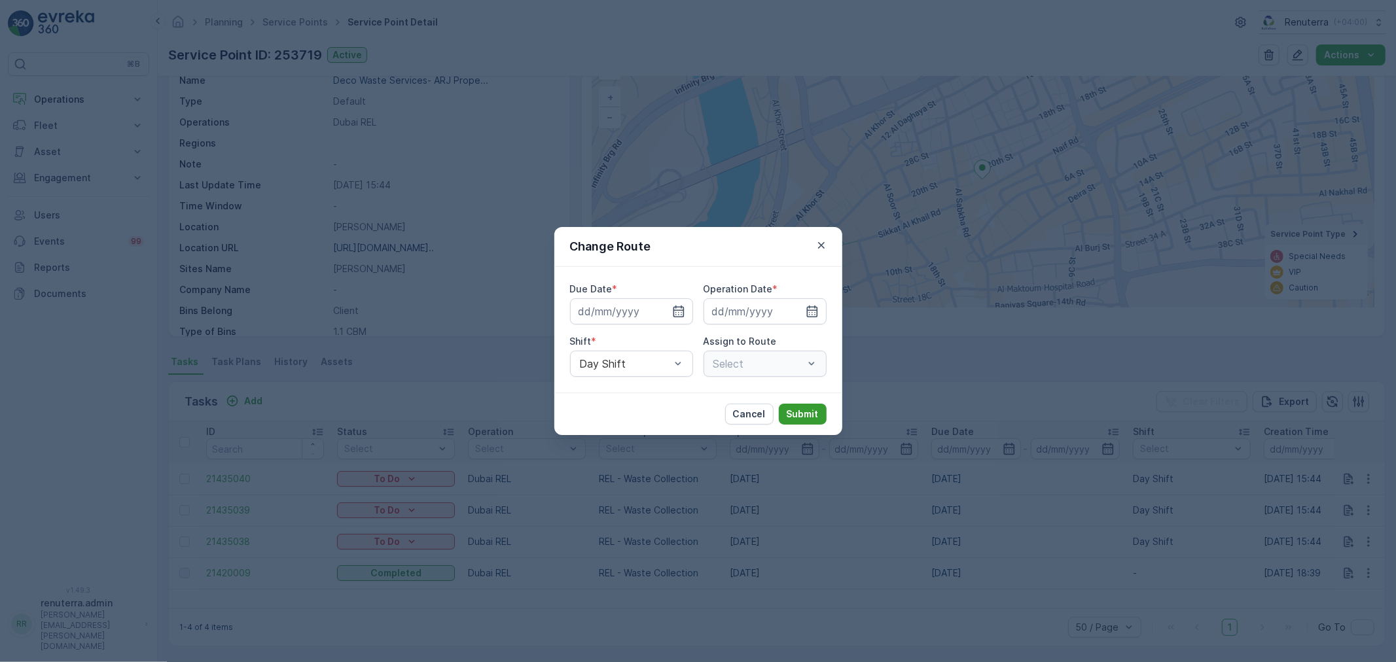
type input "[DATE]"
click at [755, 415] on p "Cancel" at bounding box center [749, 414] width 33 height 13
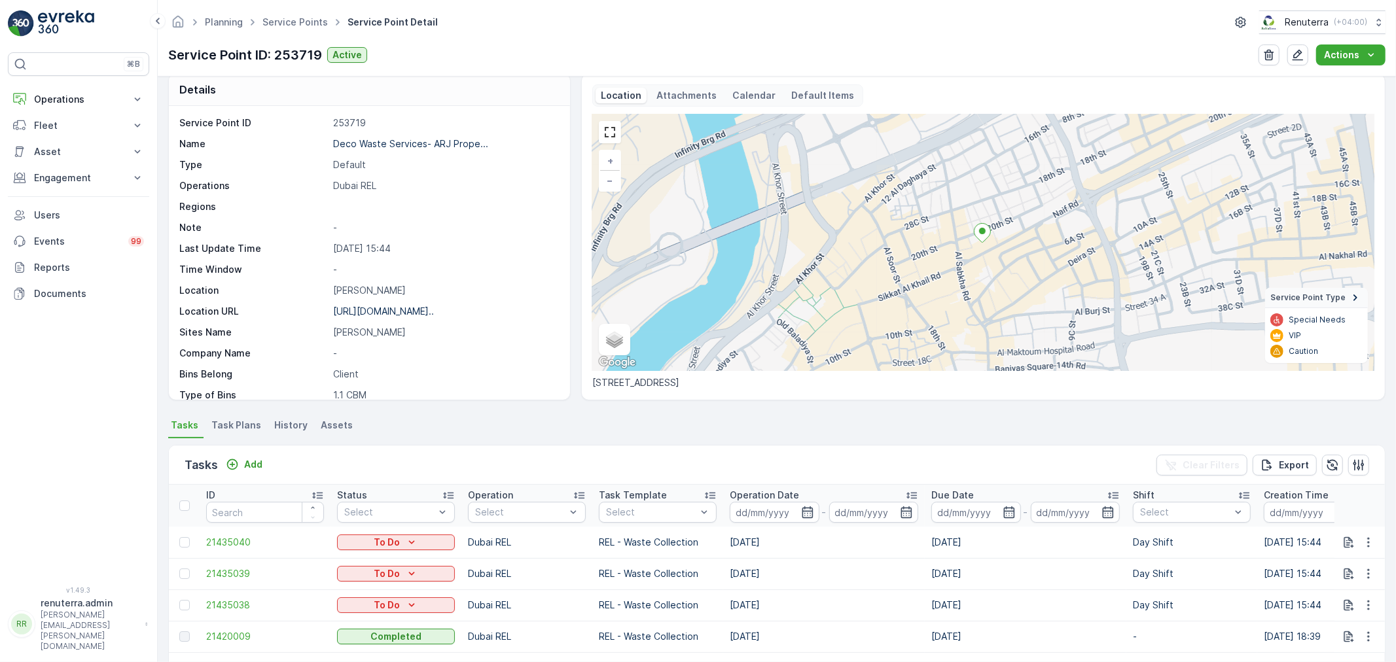
scroll to position [0, 0]
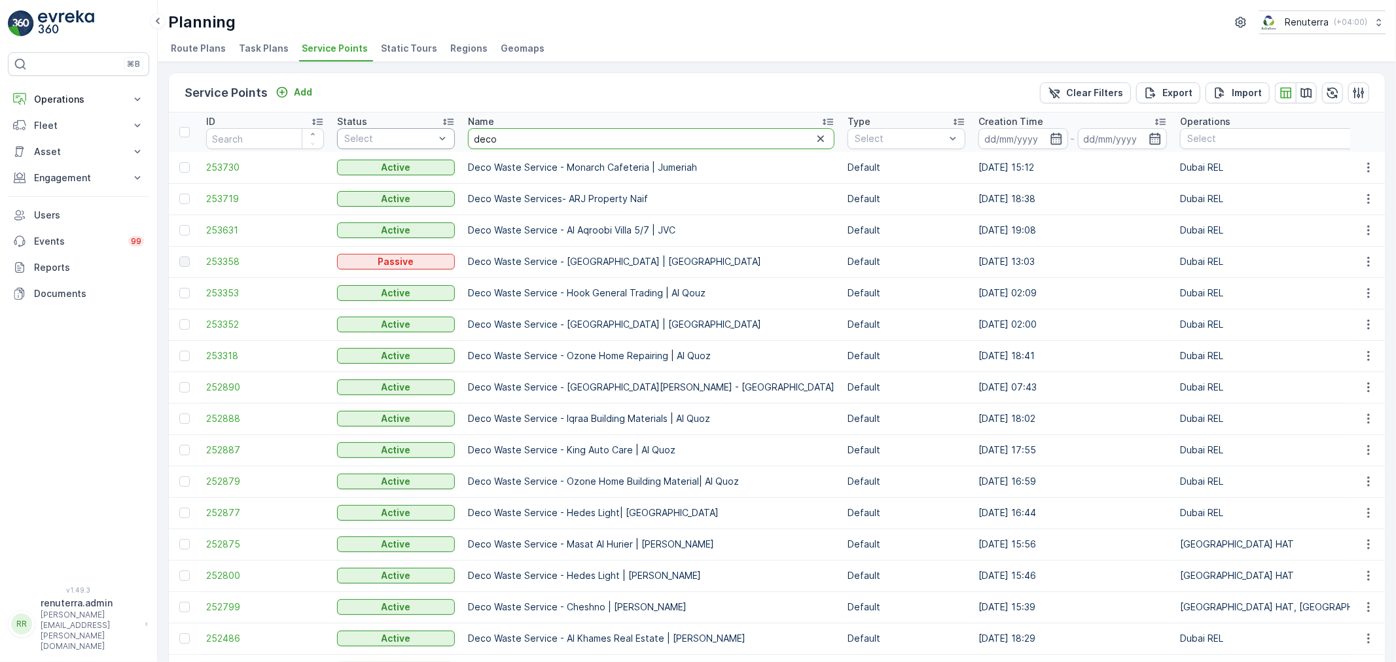
drag, startPoint x: 524, startPoint y: 143, endPoint x: 447, endPoint y: 135, distance: 77.5
type input "tal tayer"
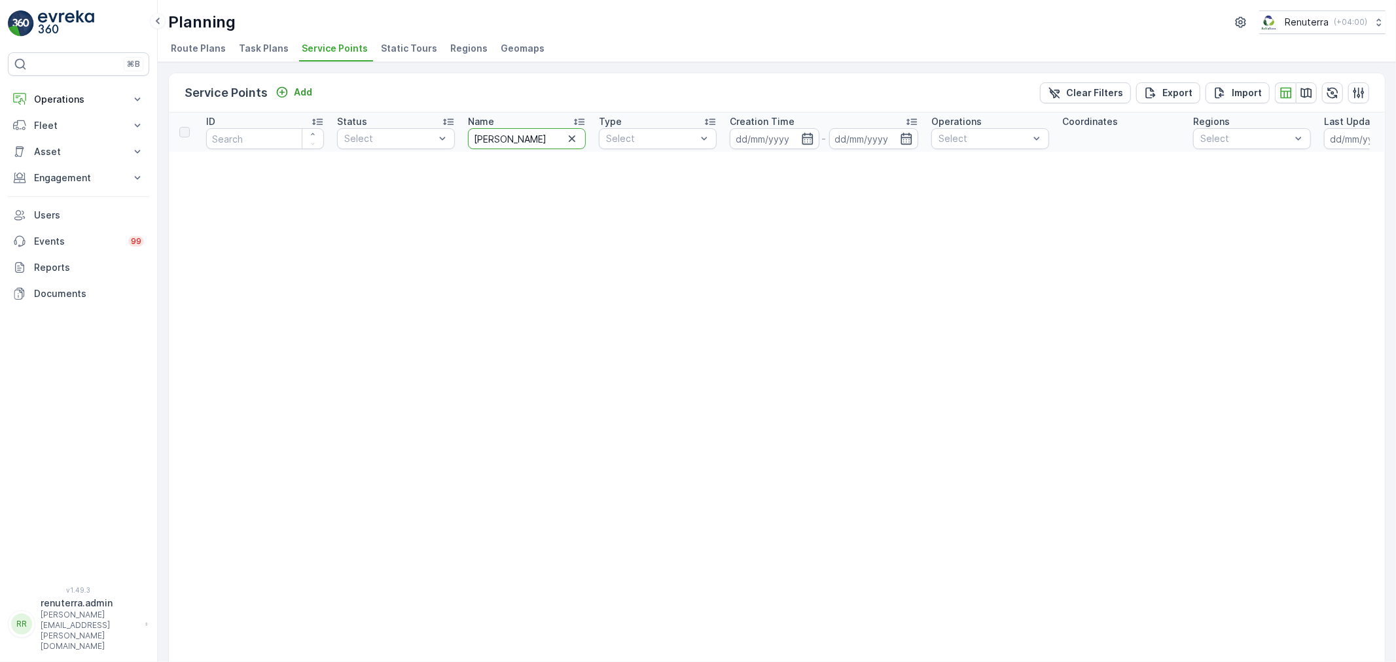
drag, startPoint x: 513, startPoint y: 141, endPoint x: 353, endPoint y: 126, distance: 160.3
type input "al tayer"
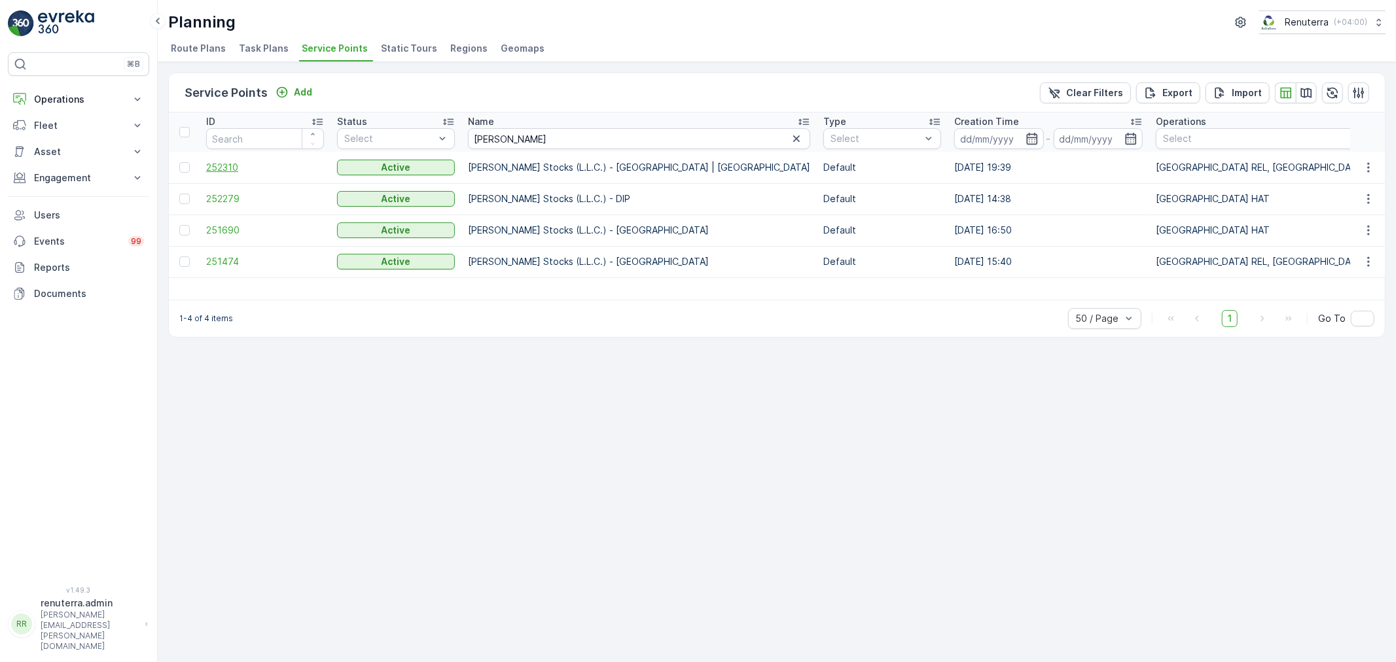
click at [236, 168] on span "252310" at bounding box center [265, 167] width 118 height 13
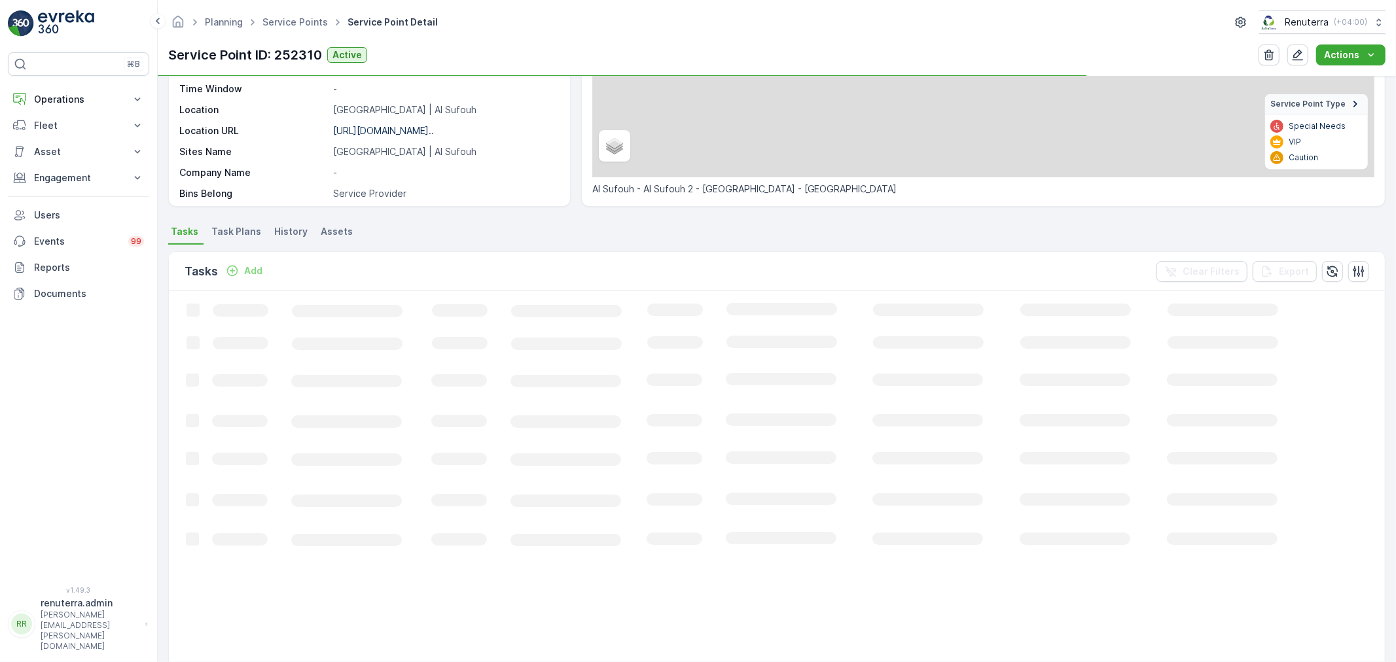
scroll to position [218, 0]
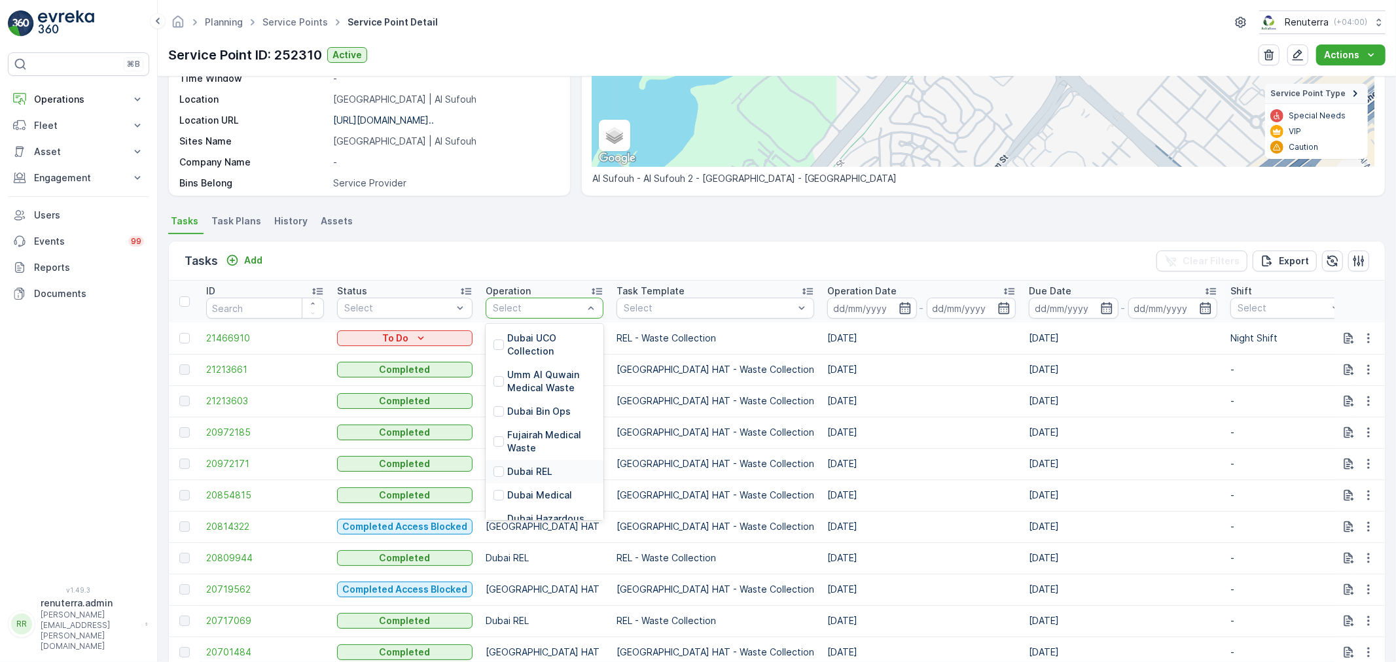
click at [518, 472] on p "Dubai REL" at bounding box center [529, 471] width 45 height 13
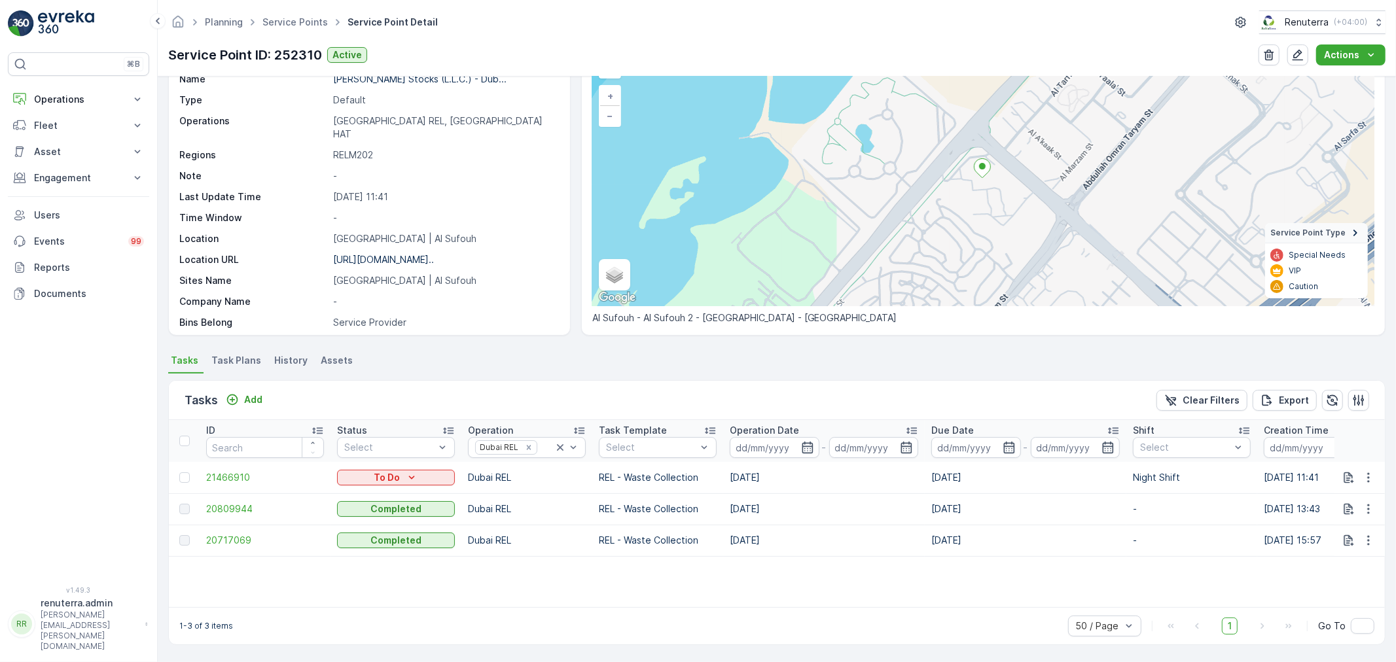
scroll to position [79, 0]
click at [230, 506] on span "20809944" at bounding box center [265, 509] width 118 height 13
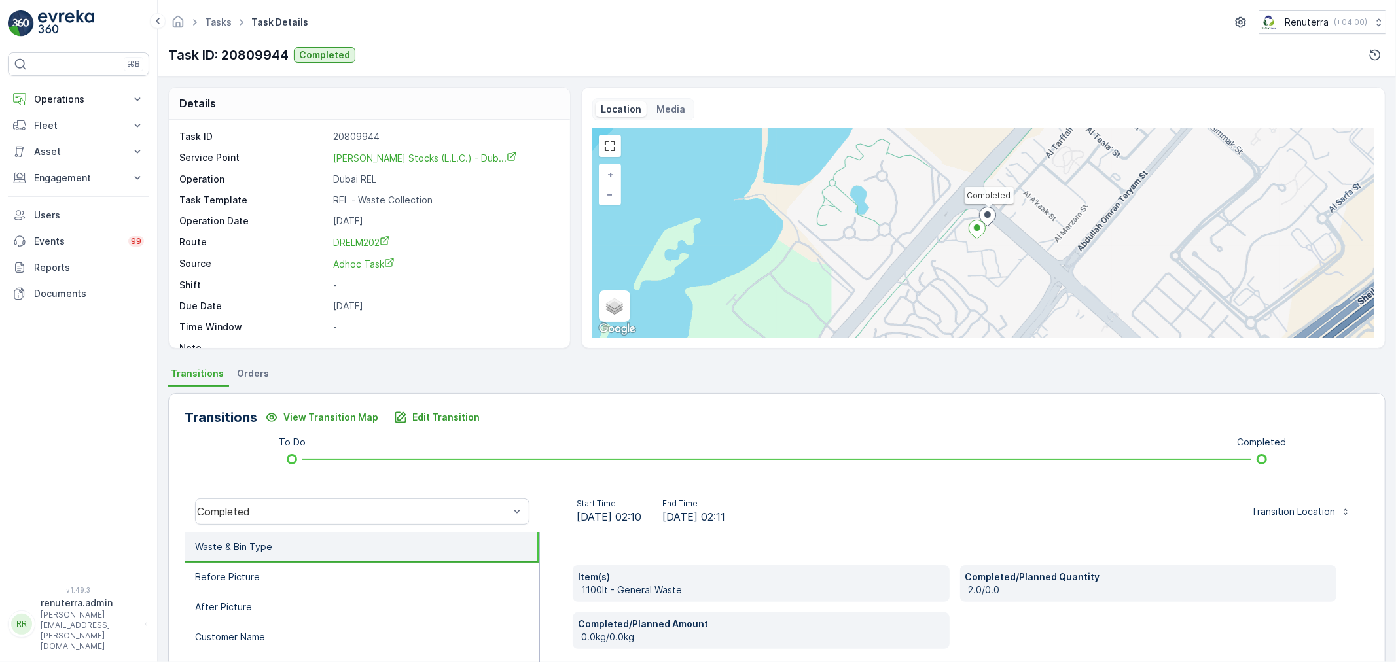
drag, startPoint x: 641, startPoint y: 513, endPoint x: 775, endPoint y: 517, distance: 133.5
click at [751, 517] on div "Start Time 14.08.2025 02:10 End Time 14.08.2025 02:11" at bounding box center [650, 512] width 201 height 26
click at [826, 530] on div "Start Time 14.08.2025 02:10 End Time 14.08.2025 02:11 Transition Location" at bounding box center [954, 512] width 829 height 42
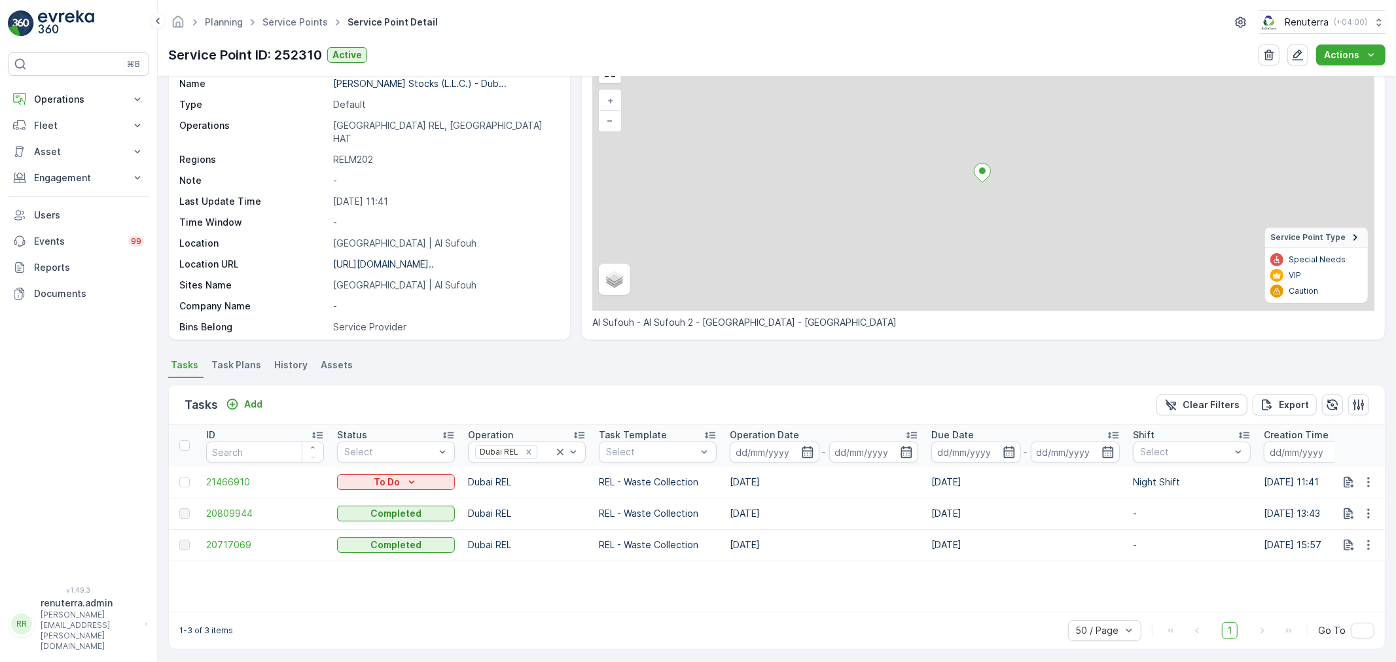
scroll to position [77, 0]
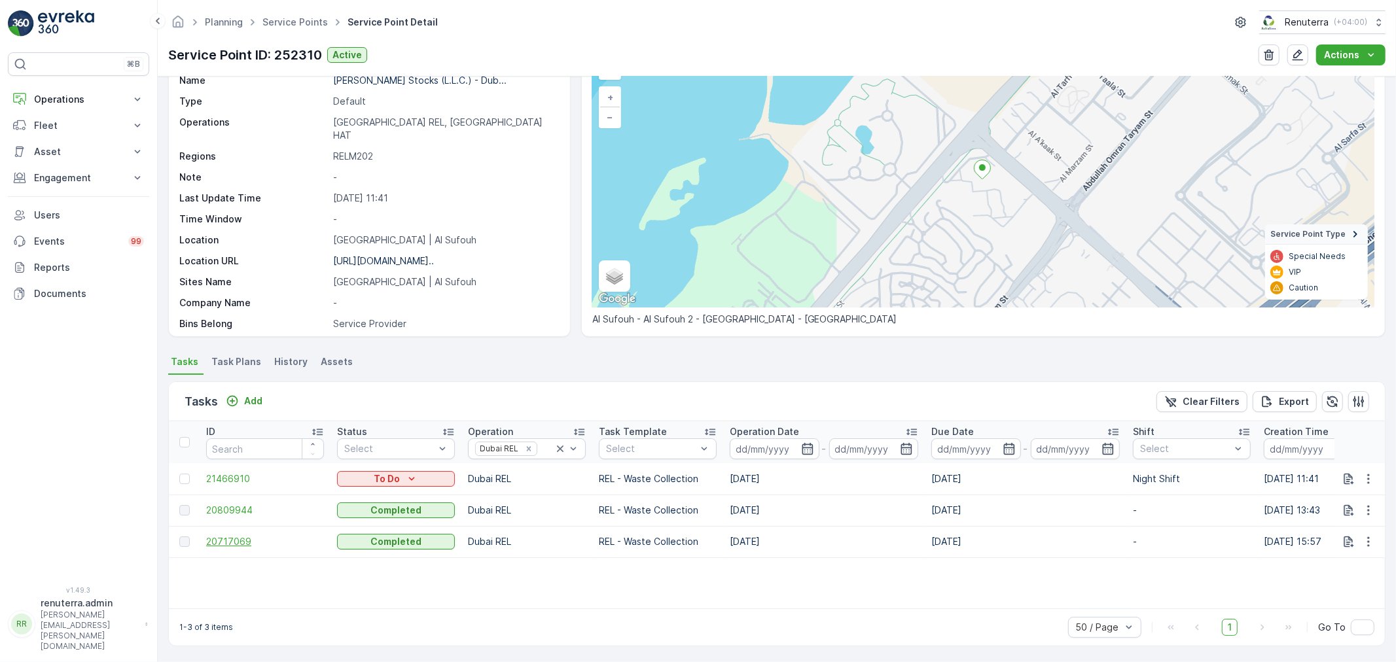
click at [222, 537] on span "20717069" at bounding box center [265, 541] width 118 height 13
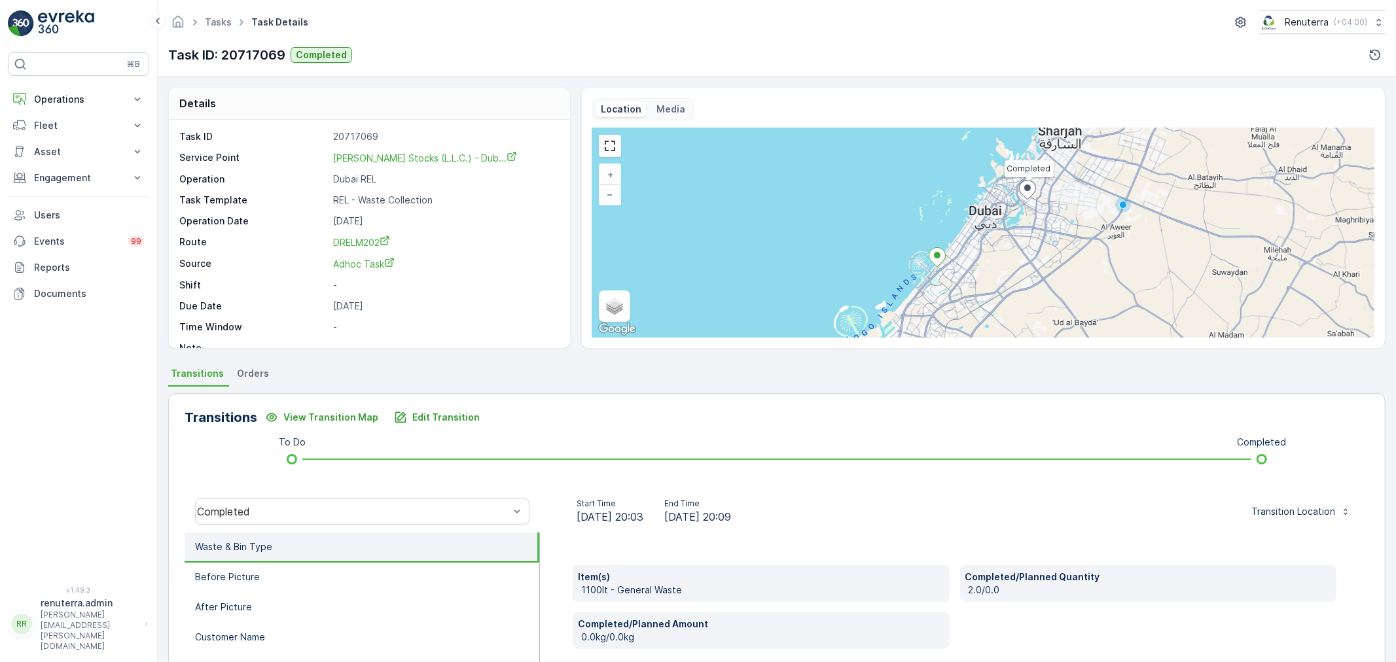
click at [731, 517] on span "30.07.2025 20:09" at bounding box center [697, 517] width 67 height 16
click at [632, 518] on span "30.07.2025 20:03" at bounding box center [609, 517] width 67 height 16
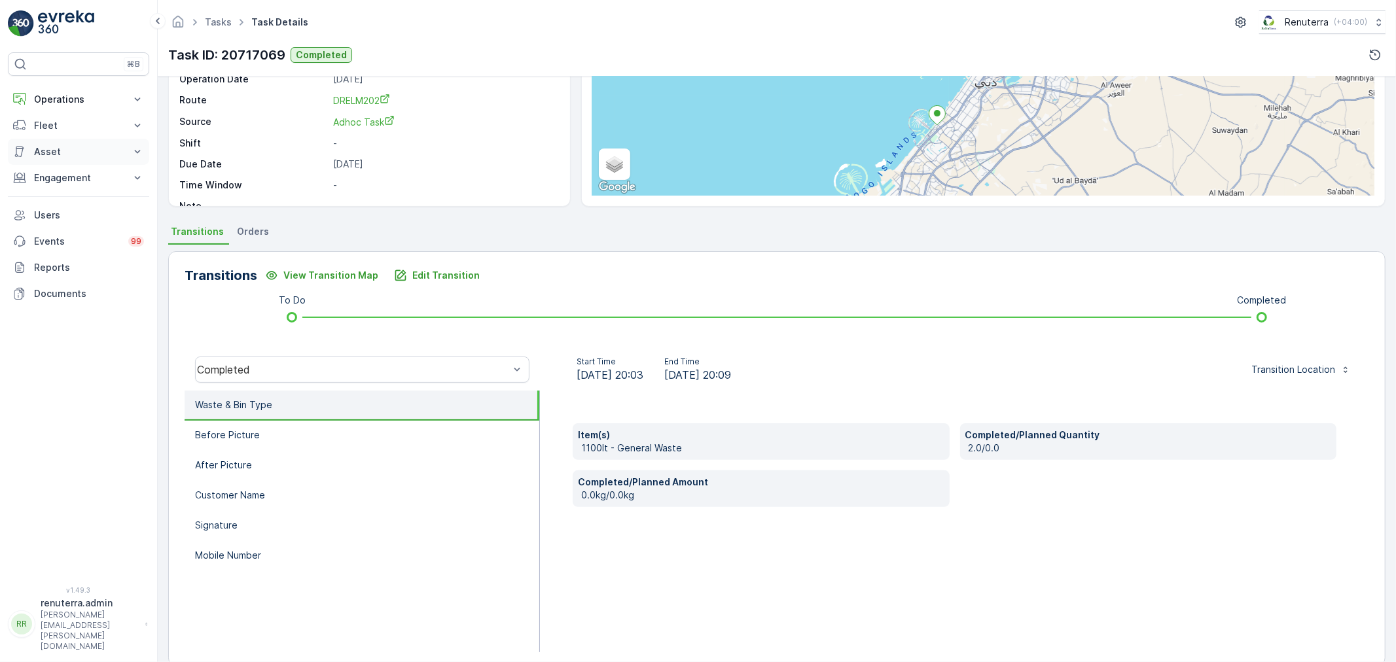
scroll to position [162, 0]
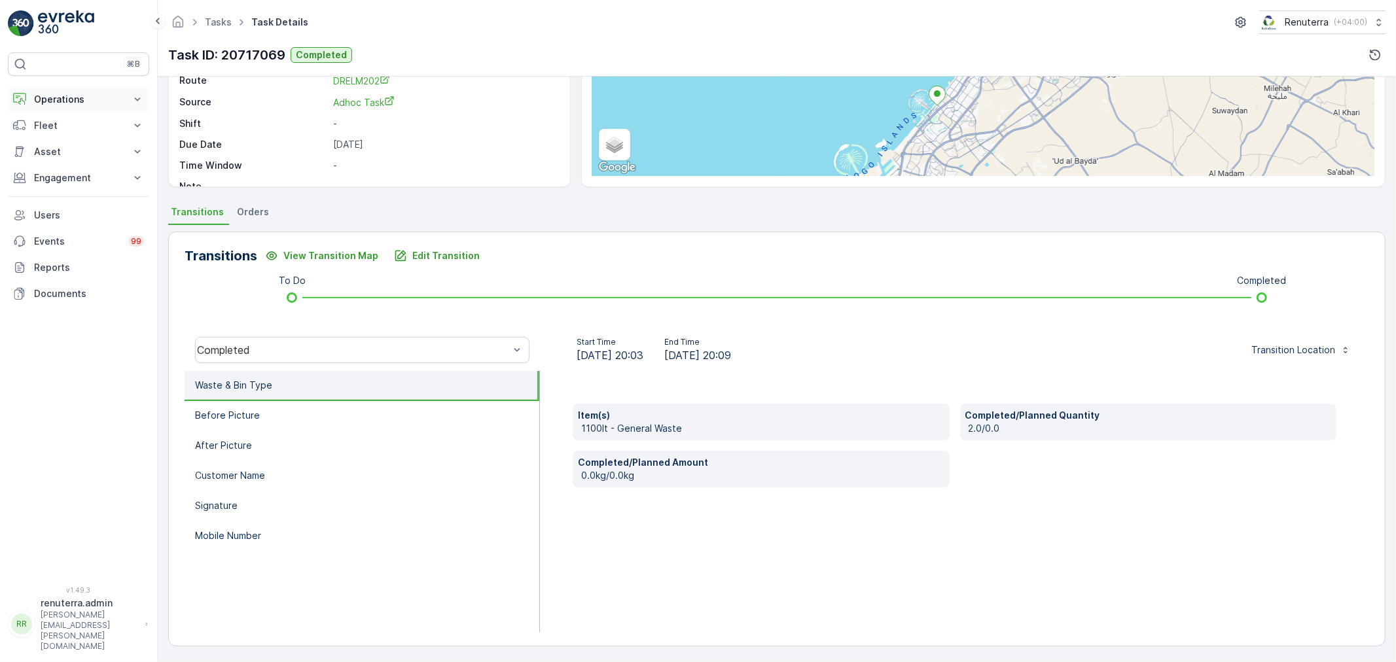
click at [81, 87] on button "Operations" at bounding box center [78, 99] width 141 height 26
click at [82, 145] on link "Planning" at bounding box center [88, 140] width 121 height 18
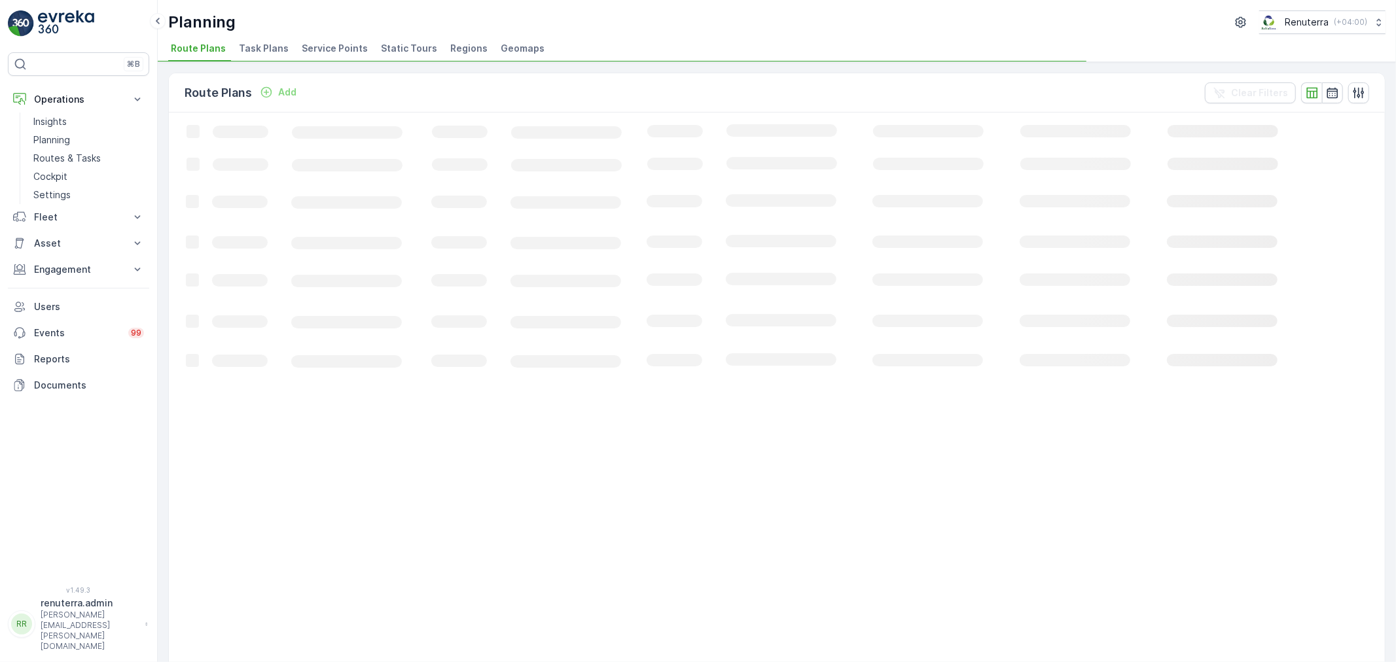
click at [311, 48] on span "Service Points" at bounding box center [335, 48] width 66 height 13
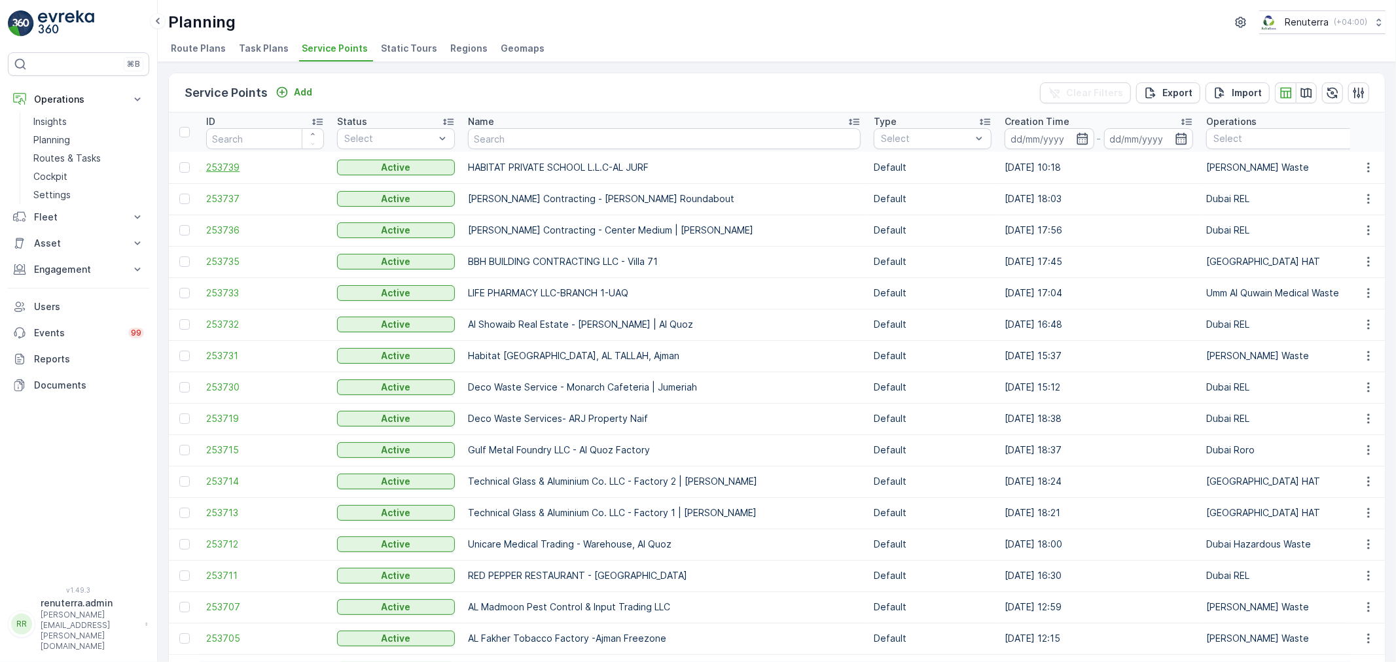
click at [259, 171] on span "253739" at bounding box center [265, 167] width 118 height 13
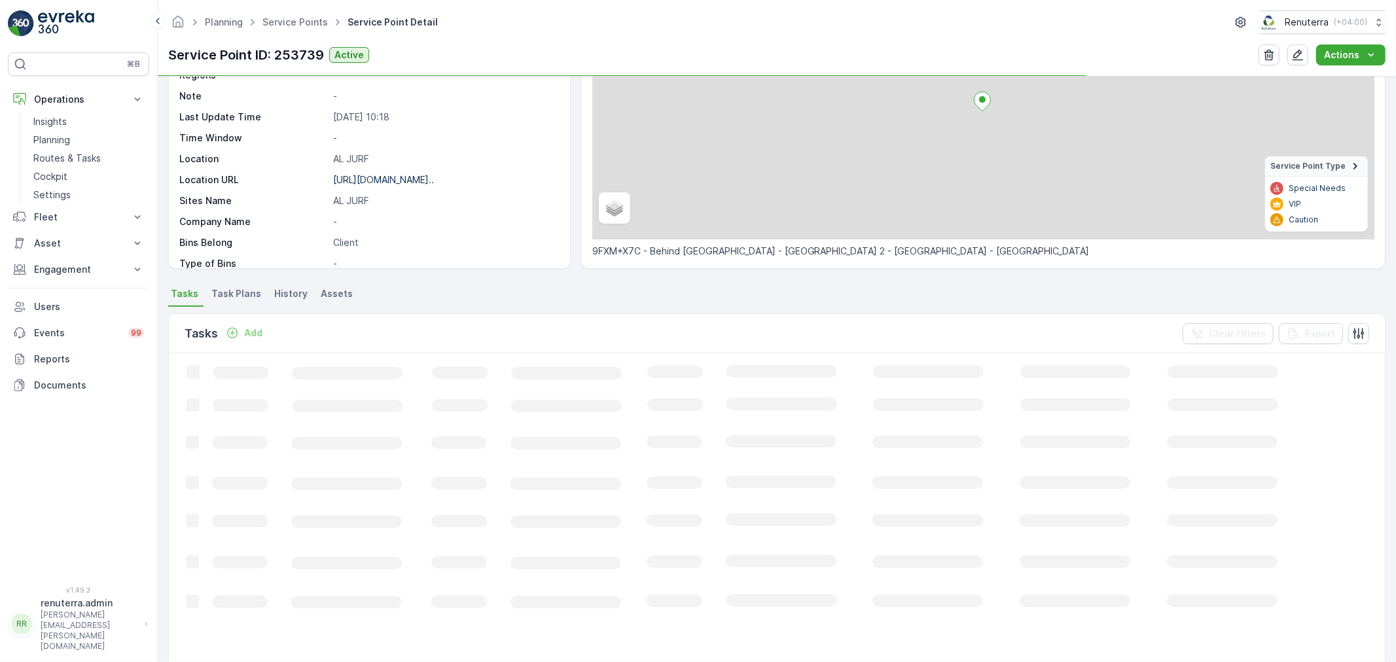
scroll to position [145, 0]
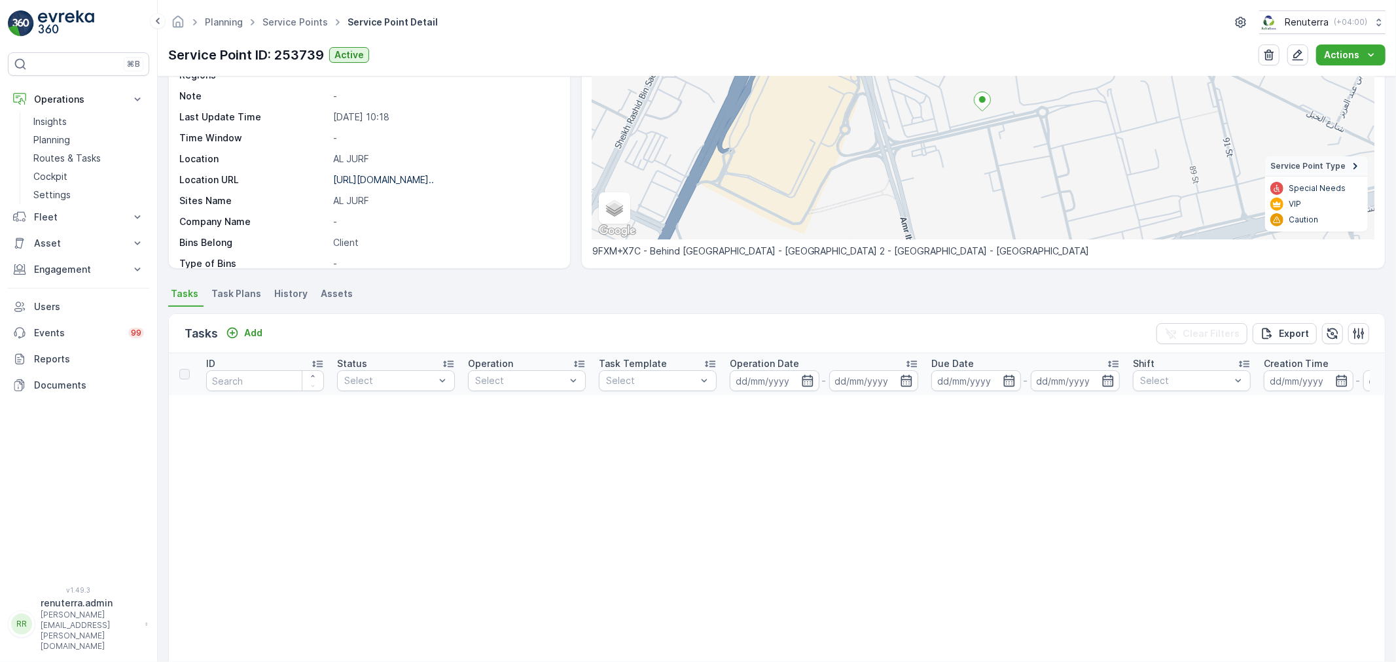
drag, startPoint x: 214, startPoint y: 330, endPoint x: 257, endPoint y: 340, distance: 44.4
click at [215, 328] on p "Tasks" at bounding box center [201, 334] width 33 height 18
click at [258, 335] on p "Add" at bounding box center [253, 333] width 18 height 13
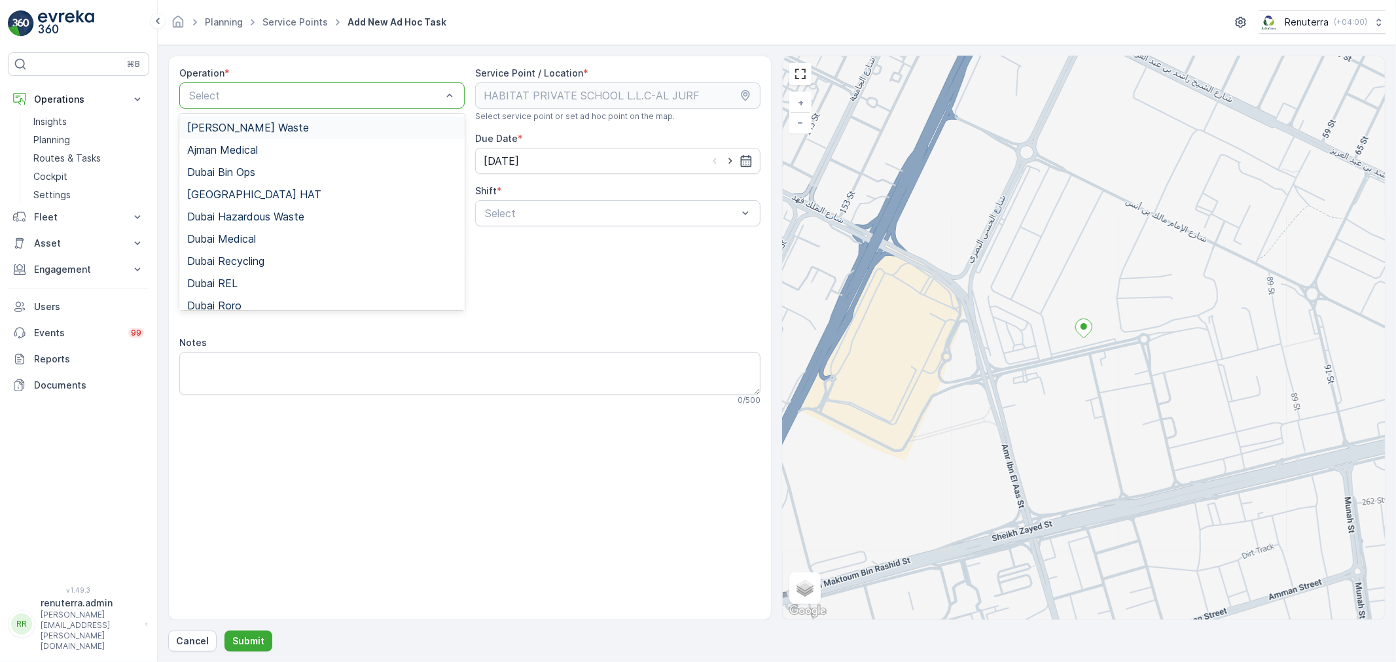
click at [239, 103] on div "Select" at bounding box center [321, 95] width 285 height 26
click at [234, 197] on span "[GEOGRAPHIC_DATA] HAT" at bounding box center [254, 194] width 134 height 12
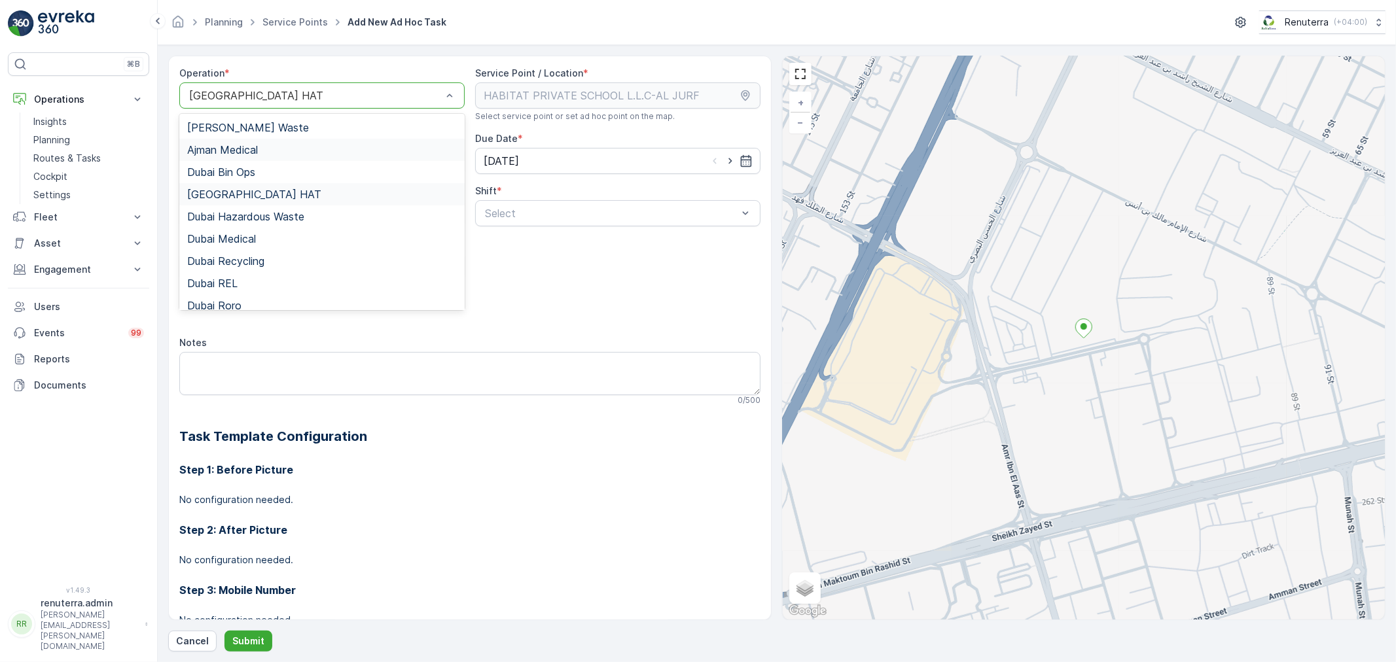
click at [252, 144] on span "Ajman Medical" at bounding box center [222, 150] width 71 height 12
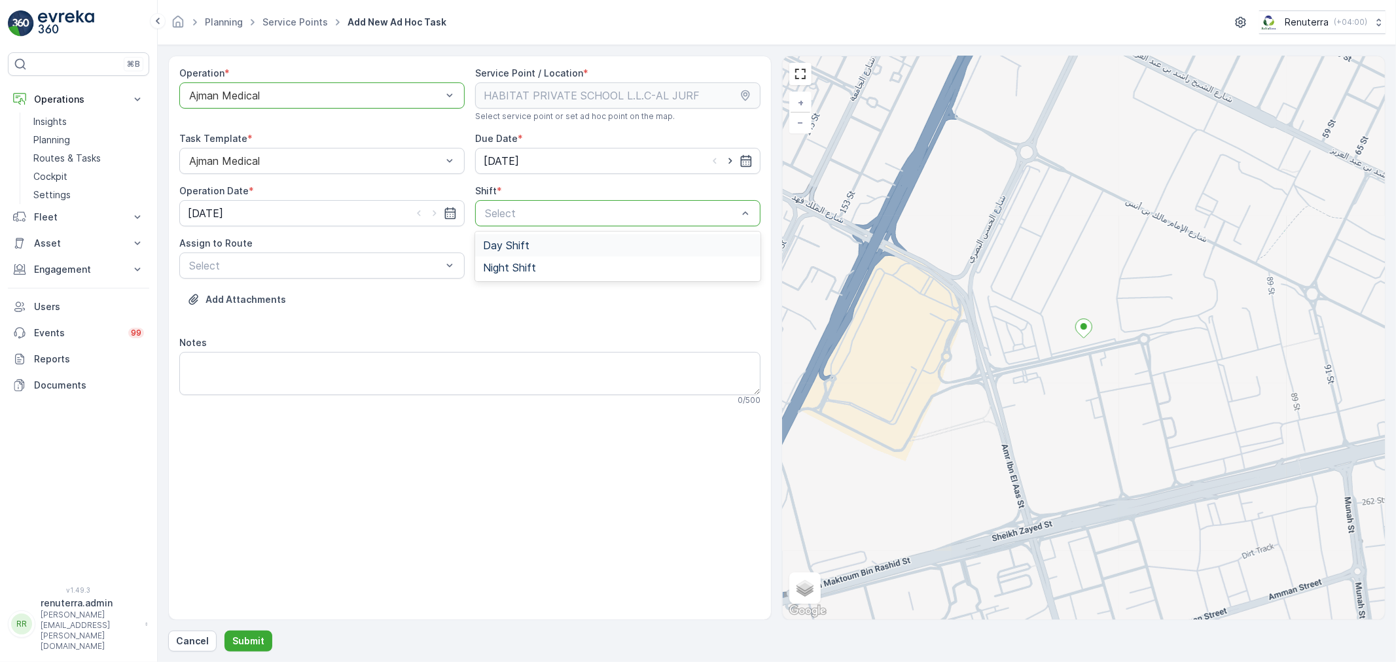
drag, startPoint x: 511, startPoint y: 208, endPoint x: 509, endPoint y: 223, distance: 15.2
click at [511, 243] on span "Day Shift" at bounding box center [506, 245] width 46 height 12
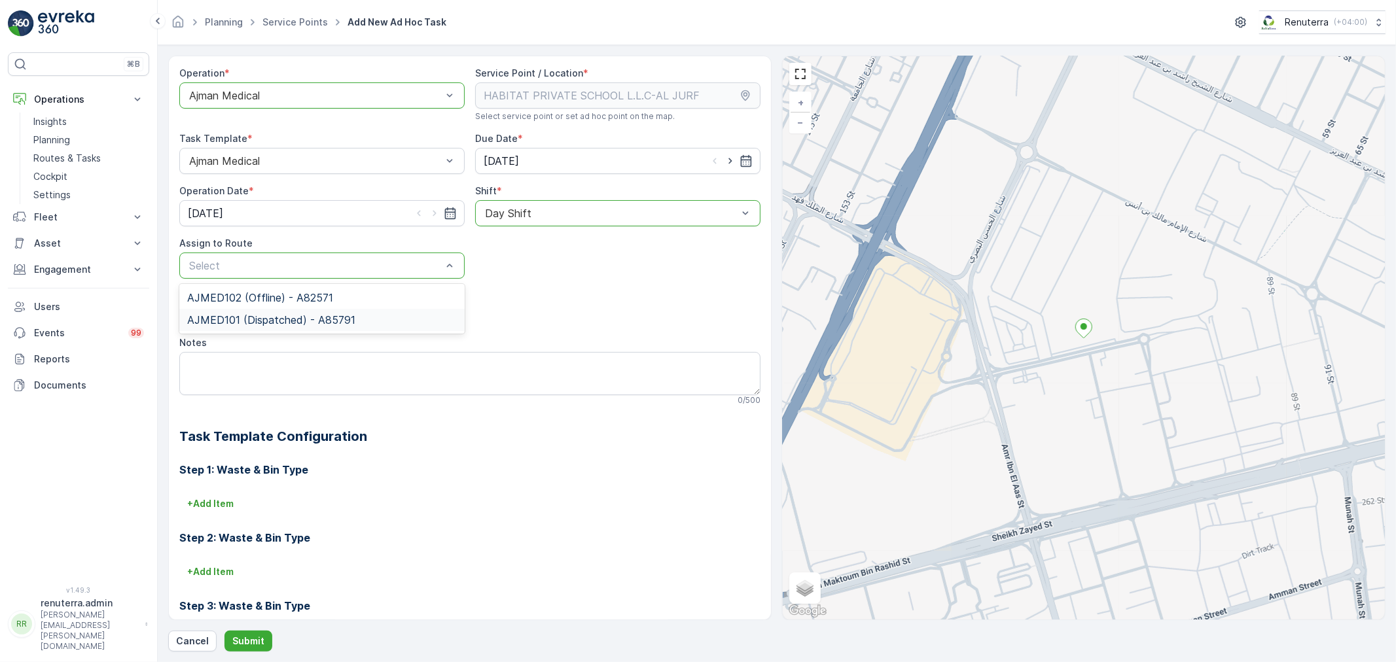
click at [344, 321] on span "AJMED101 (Dispatched) - A85791" at bounding box center [271, 320] width 168 height 12
click at [267, 639] on button "Submit" at bounding box center [248, 641] width 48 height 21
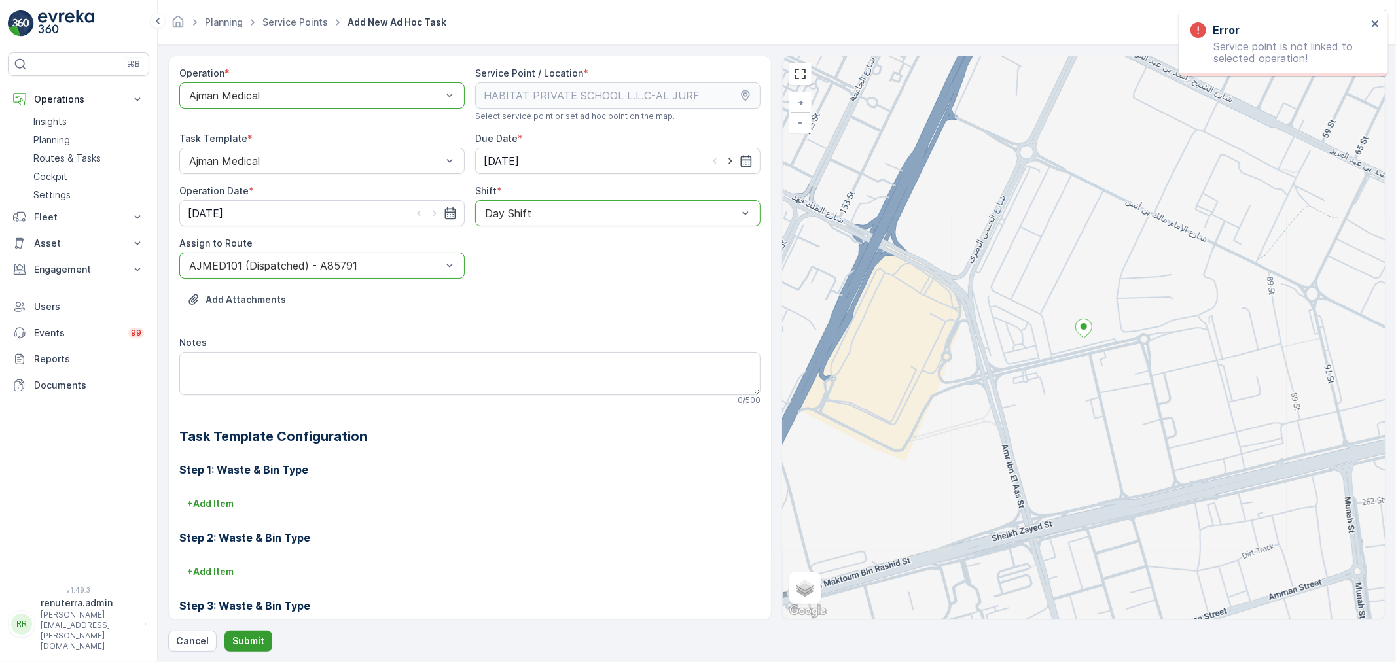
click at [260, 646] on p "Submit" at bounding box center [248, 641] width 32 height 13
click at [199, 642] on p "Cancel" at bounding box center [192, 641] width 33 height 13
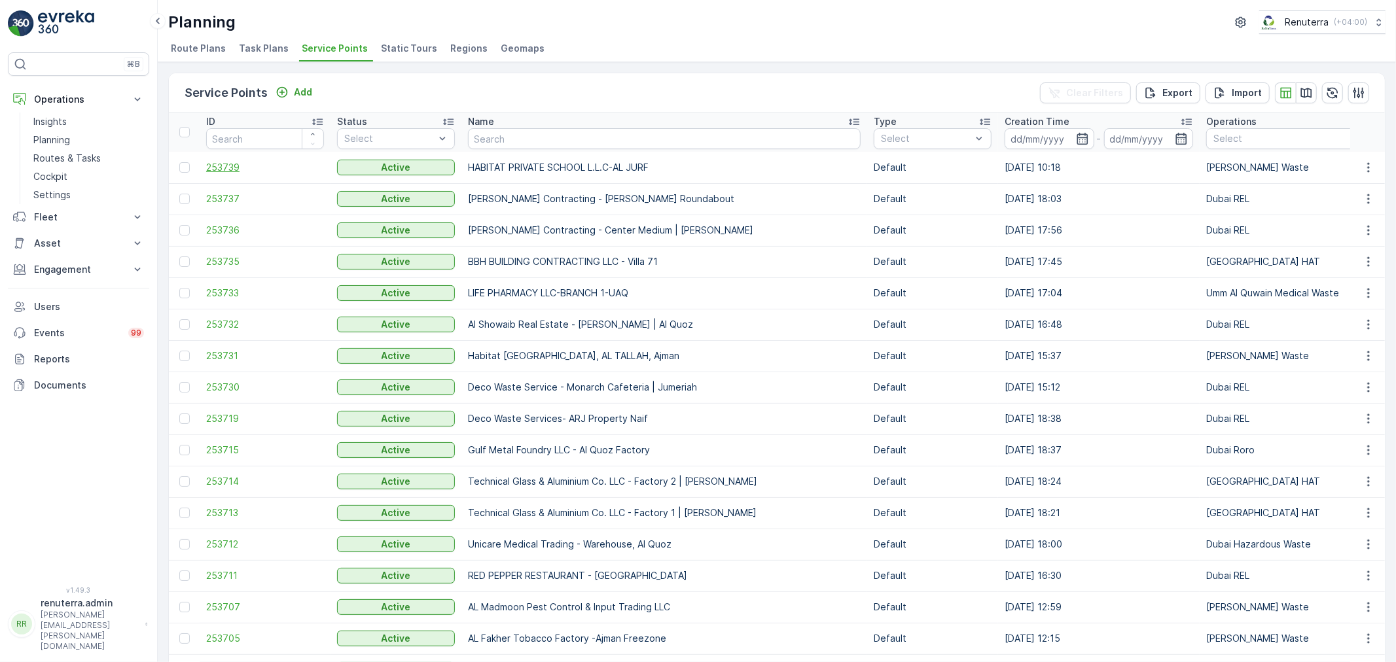
click at [239, 173] on span "253739" at bounding box center [265, 167] width 118 height 13
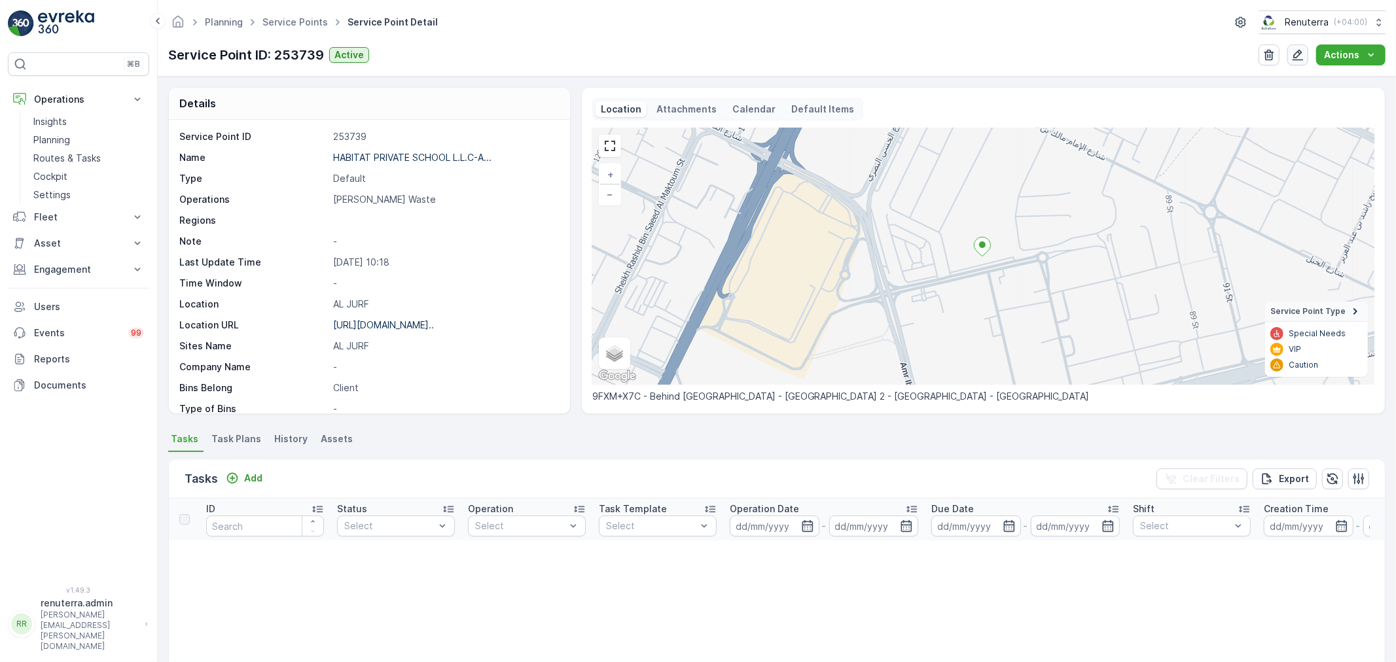
click at [1297, 64] on button "button" at bounding box center [1297, 54] width 21 height 21
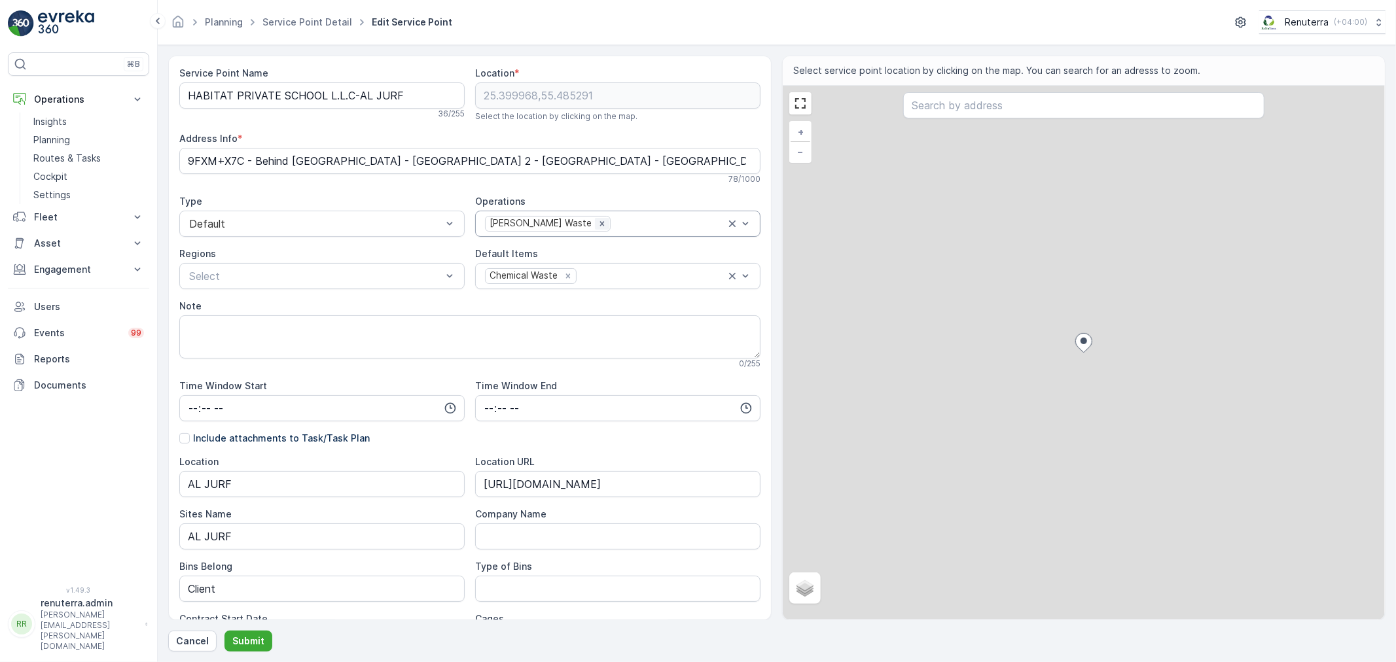
click at [601, 220] on icon "Remove Ajman Hazardous Waste" at bounding box center [601, 223] width 9 height 9
click at [601, 220] on div at bounding box center [611, 224] width 255 height 12
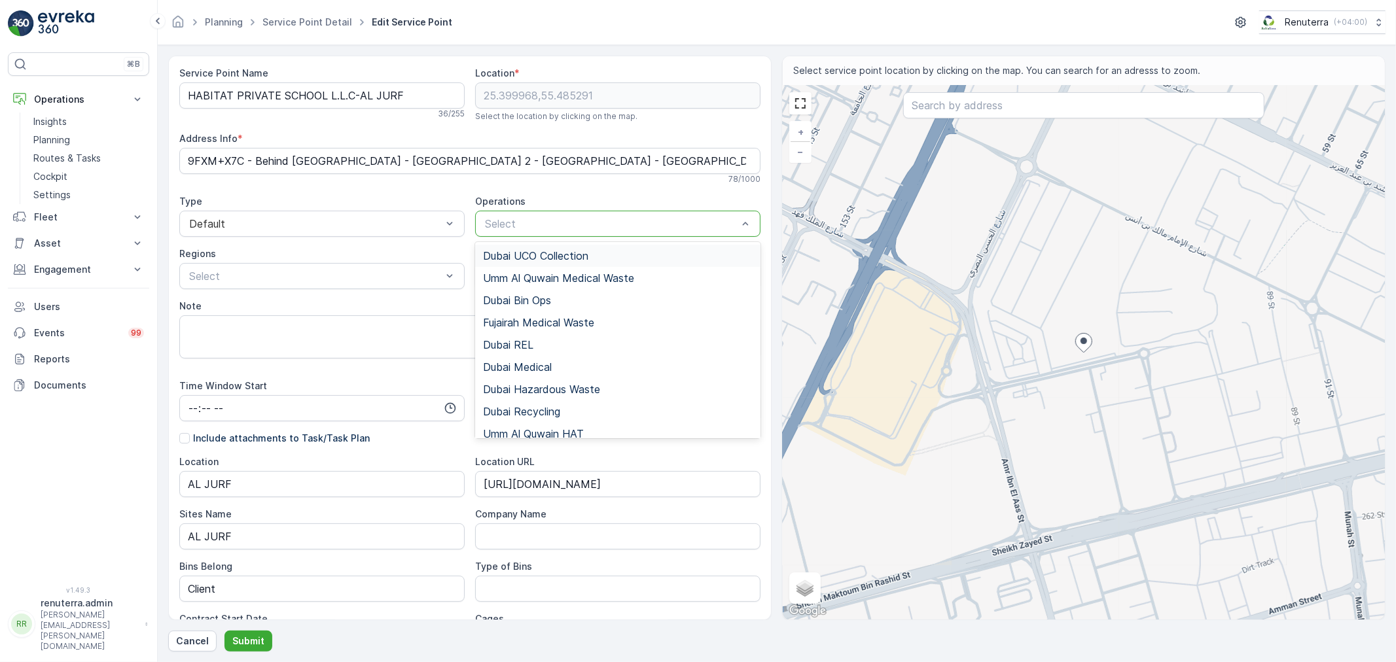
type input "H"
click at [547, 203] on div "Operations" at bounding box center [617, 201] width 285 height 13
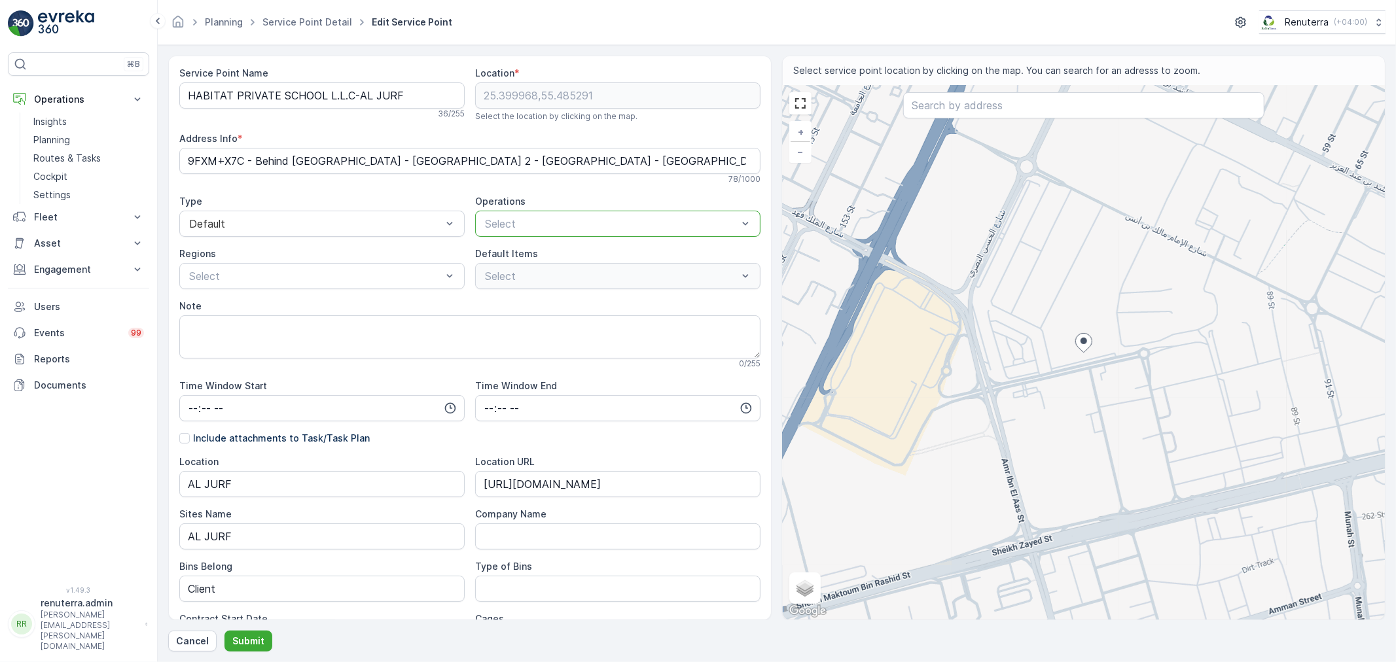
click at [533, 217] on p "Select" at bounding box center [611, 224] width 253 height 16
click at [482, 196] on label "Operations" at bounding box center [500, 201] width 50 height 11
click at [514, 238] on div "Service Point Name HABITAT PRIVATE SCHOOL L.L.C-AL JURF 36 / 255 Location * 25.…" at bounding box center [469, 465] width 581 height 797
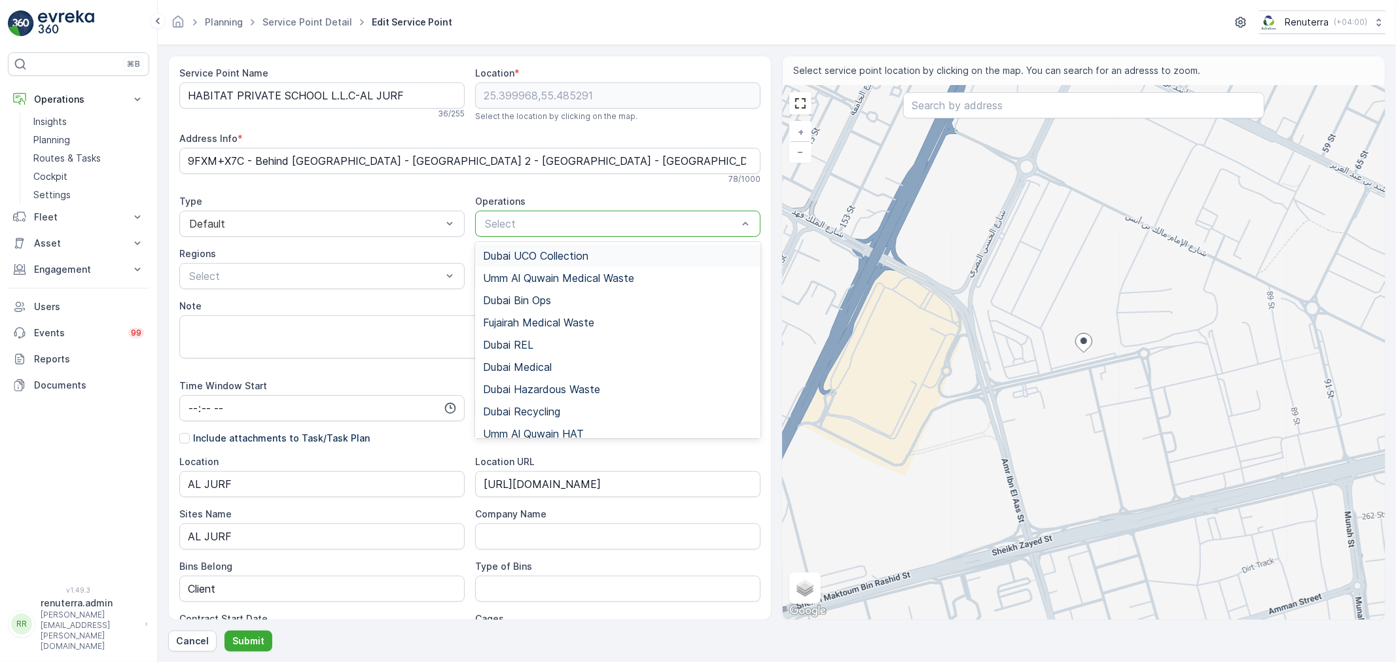
click at [520, 229] on div at bounding box center [611, 224] width 255 height 12
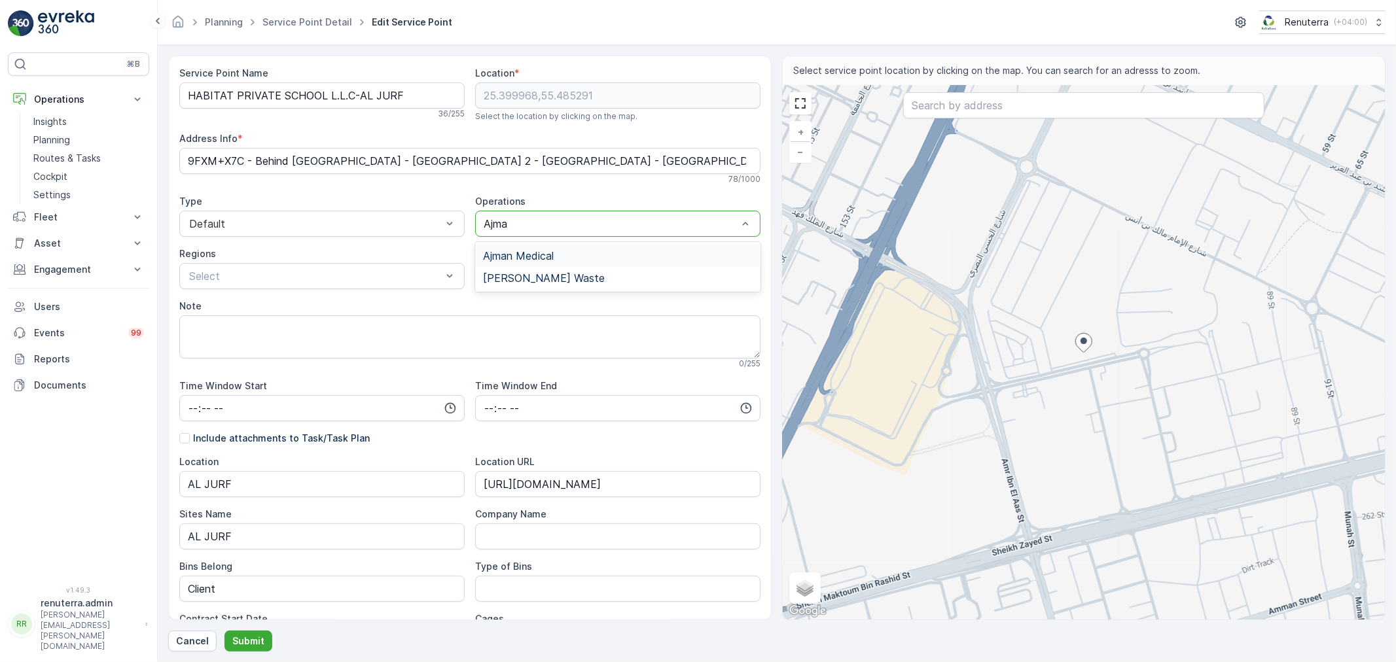
type input "Ajman"
click at [514, 245] on div "Ajman Medical" at bounding box center [617, 256] width 285 height 22
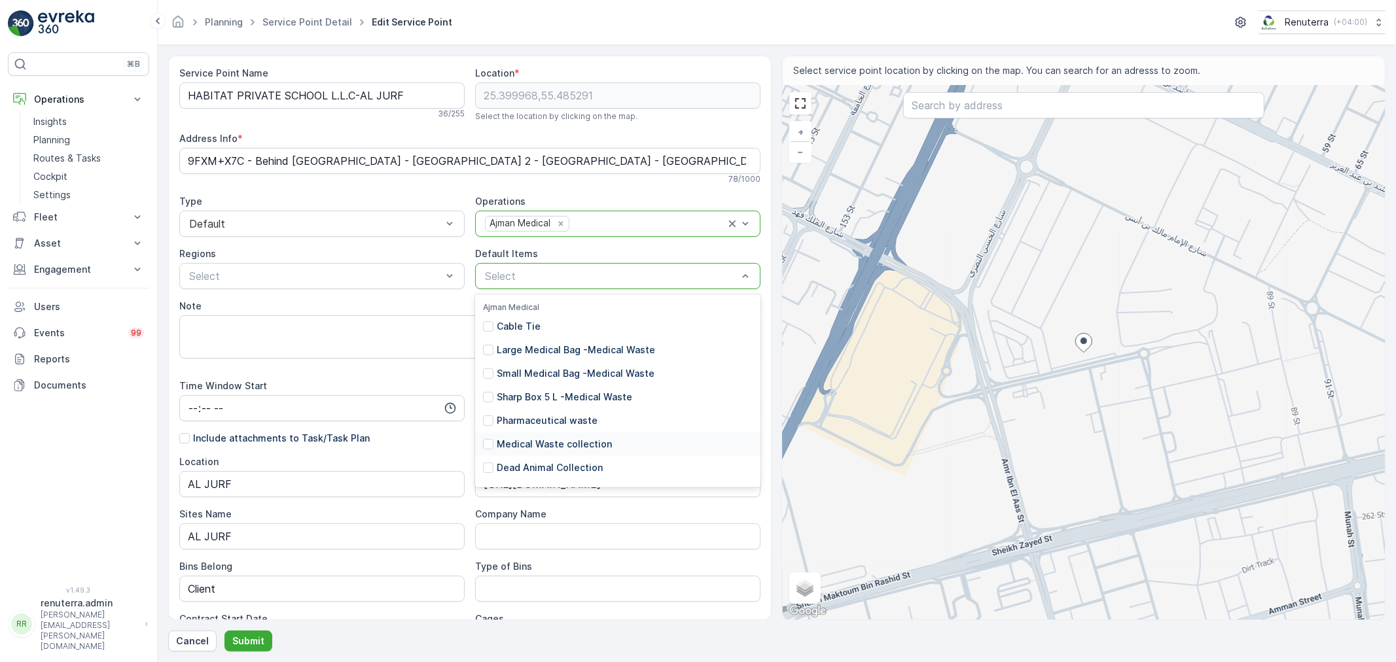
click at [543, 448] on p "Medical Waste collection" at bounding box center [554, 444] width 115 height 13
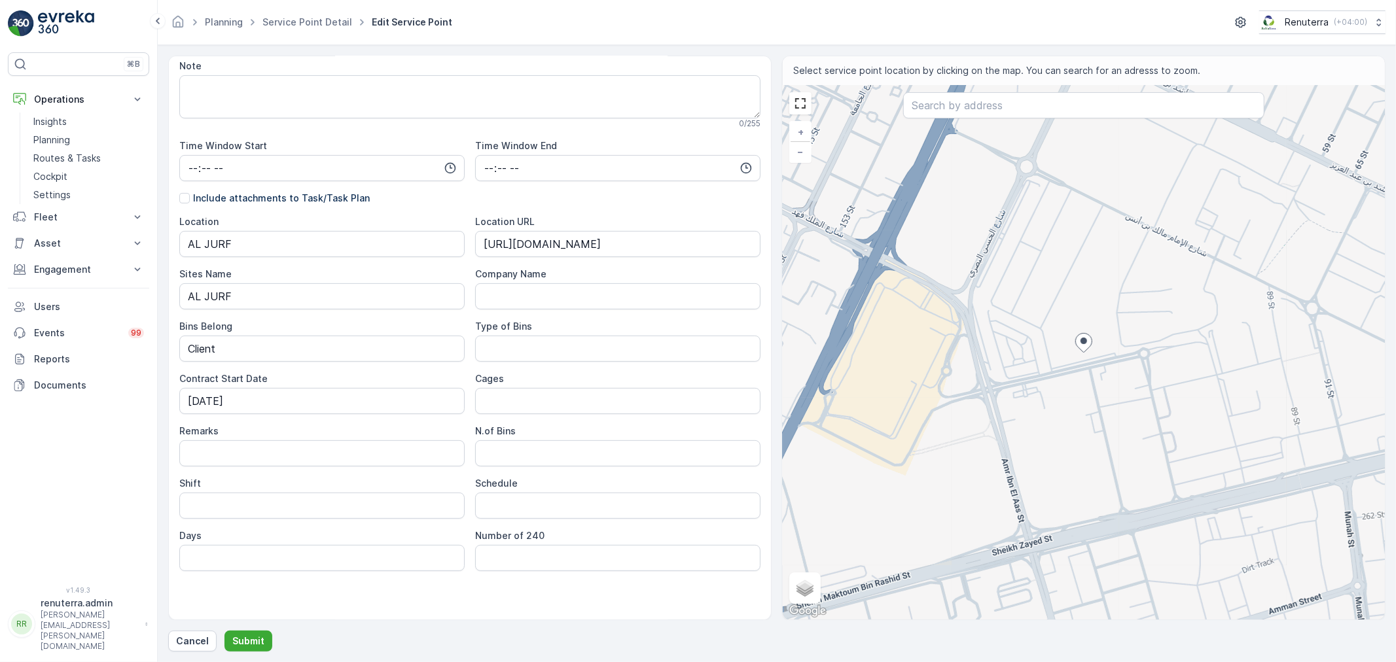
scroll to position [244, 0]
click at [237, 629] on div "Service Point Name HABITAT PRIVATE SCHOOL L.L.C-AL JURF 36 / 255 Location * 25.…" at bounding box center [776, 354] width 1217 height 596
click at [238, 645] on p "Submit" at bounding box center [248, 641] width 32 height 13
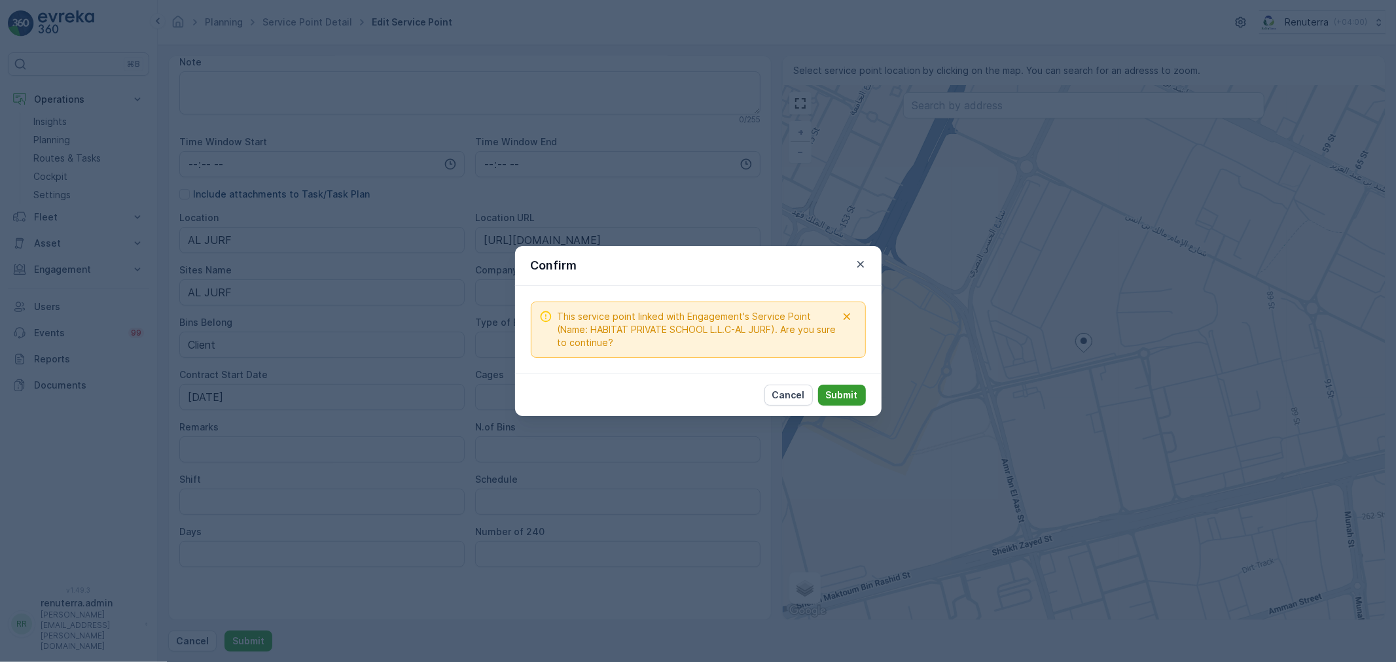
click at [839, 393] on p "Submit" at bounding box center [842, 395] width 32 height 13
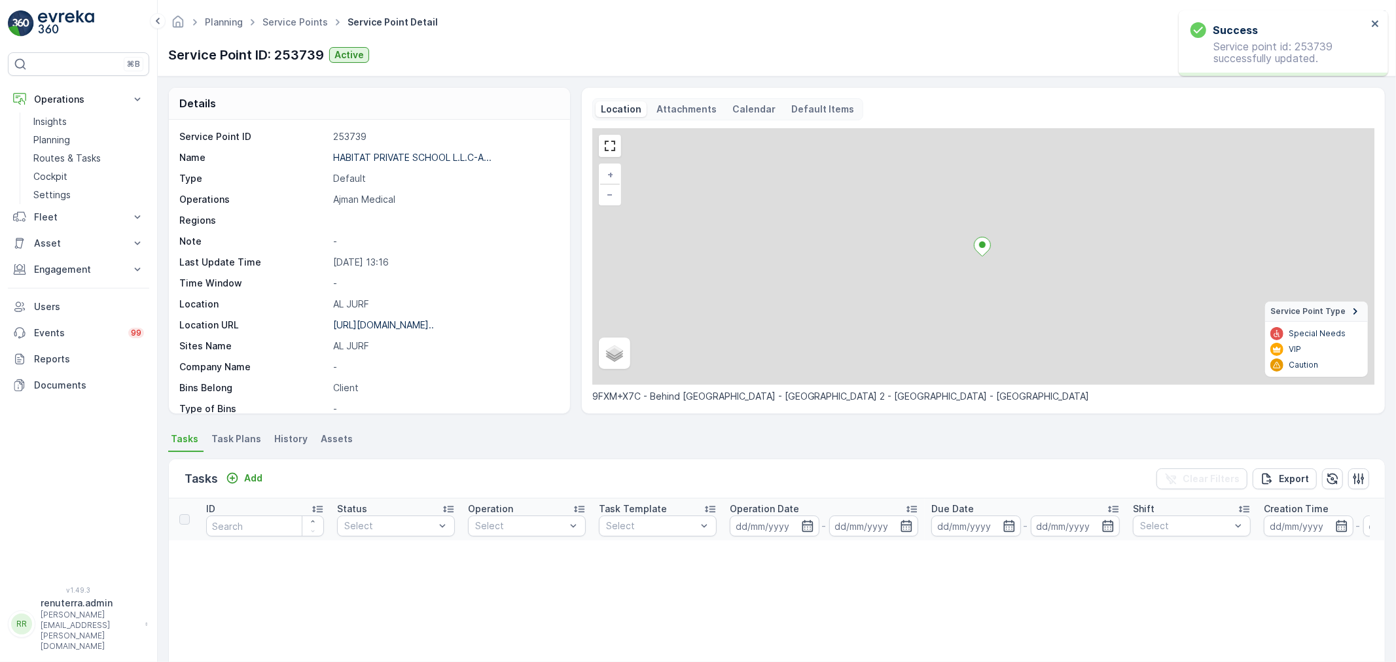
click at [211, 476] on p "Tasks" at bounding box center [201, 479] width 33 height 18
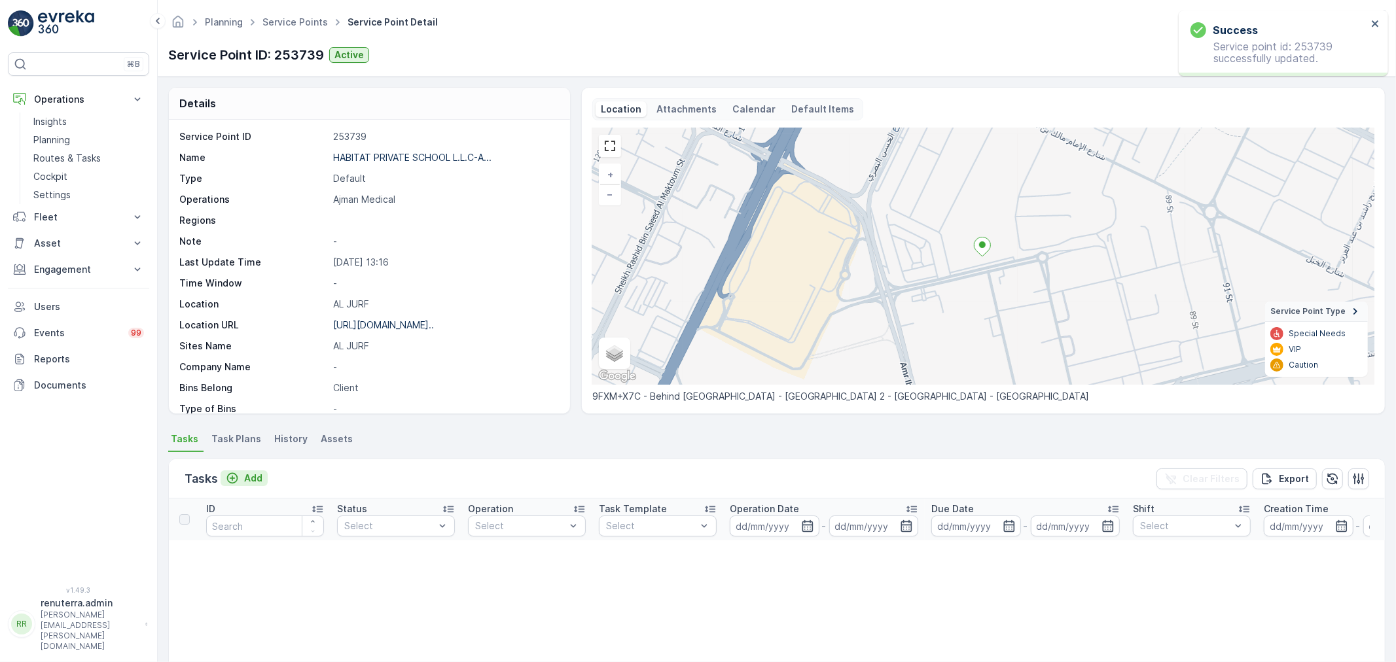
click at [223, 482] on button "Add" at bounding box center [244, 478] width 47 height 16
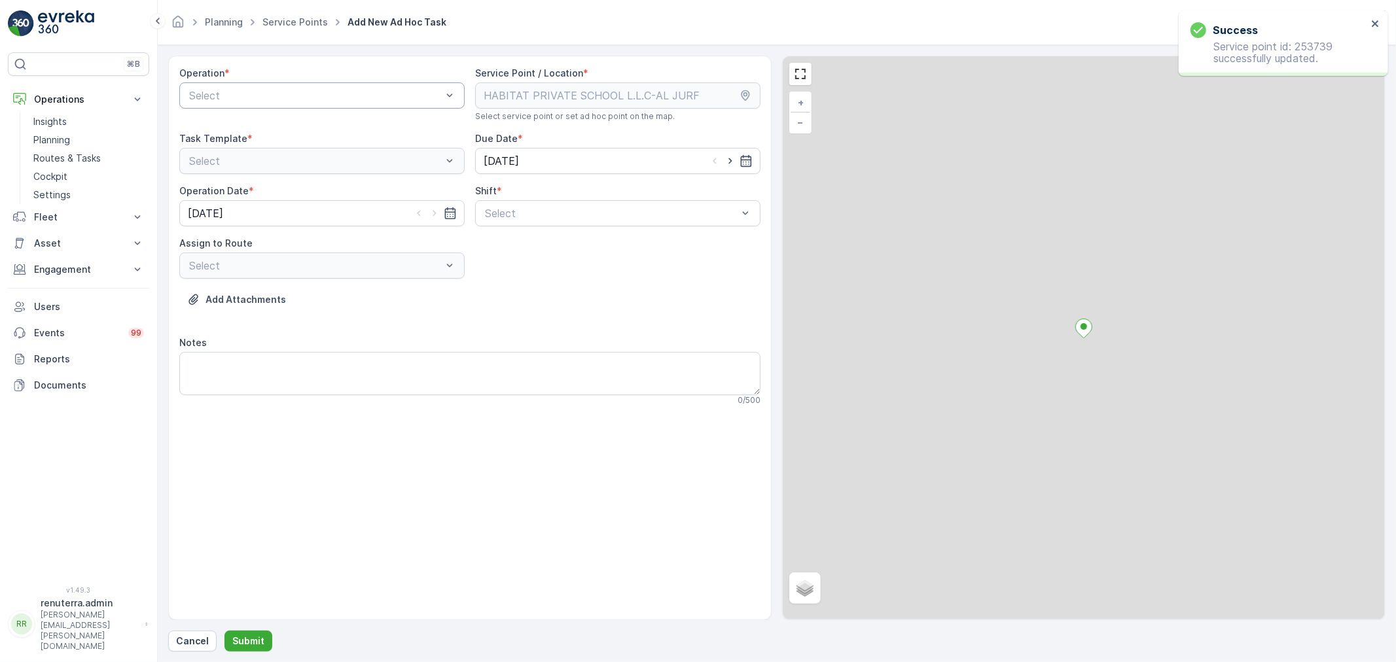
click at [256, 107] on div "Select" at bounding box center [321, 95] width 285 height 26
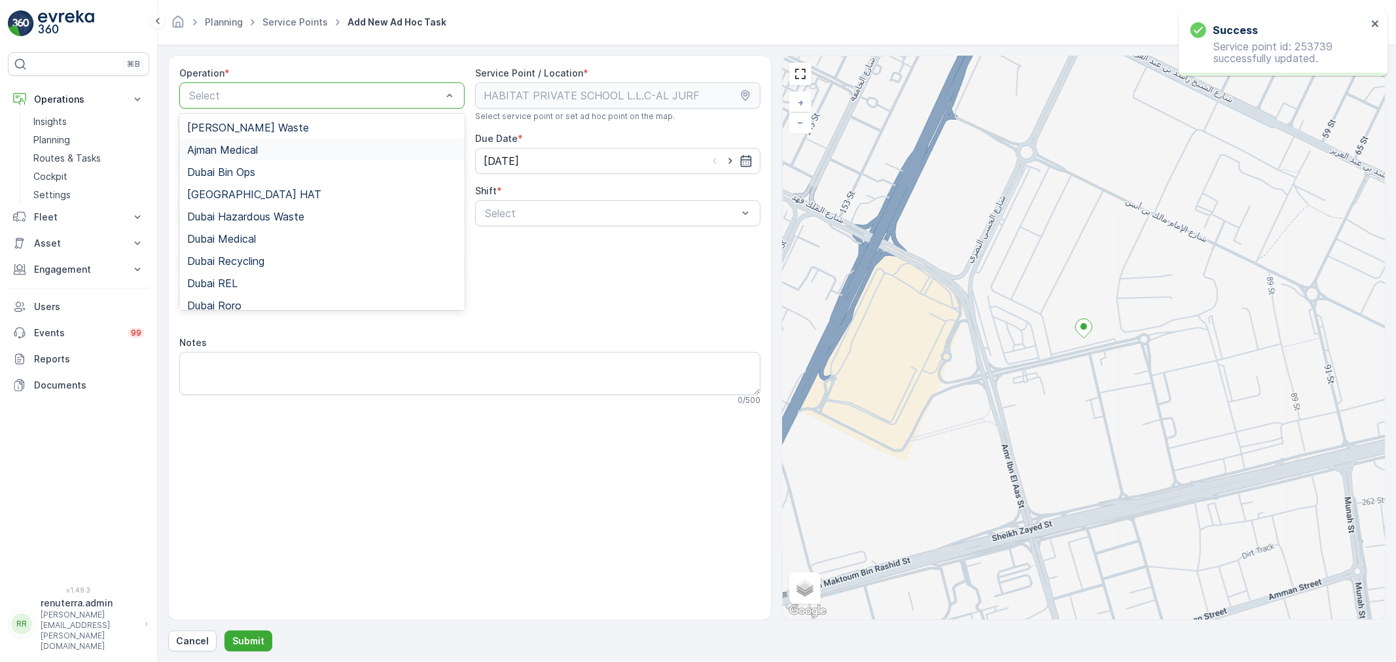
click at [250, 152] on span "Ajman Medical" at bounding box center [222, 150] width 71 height 12
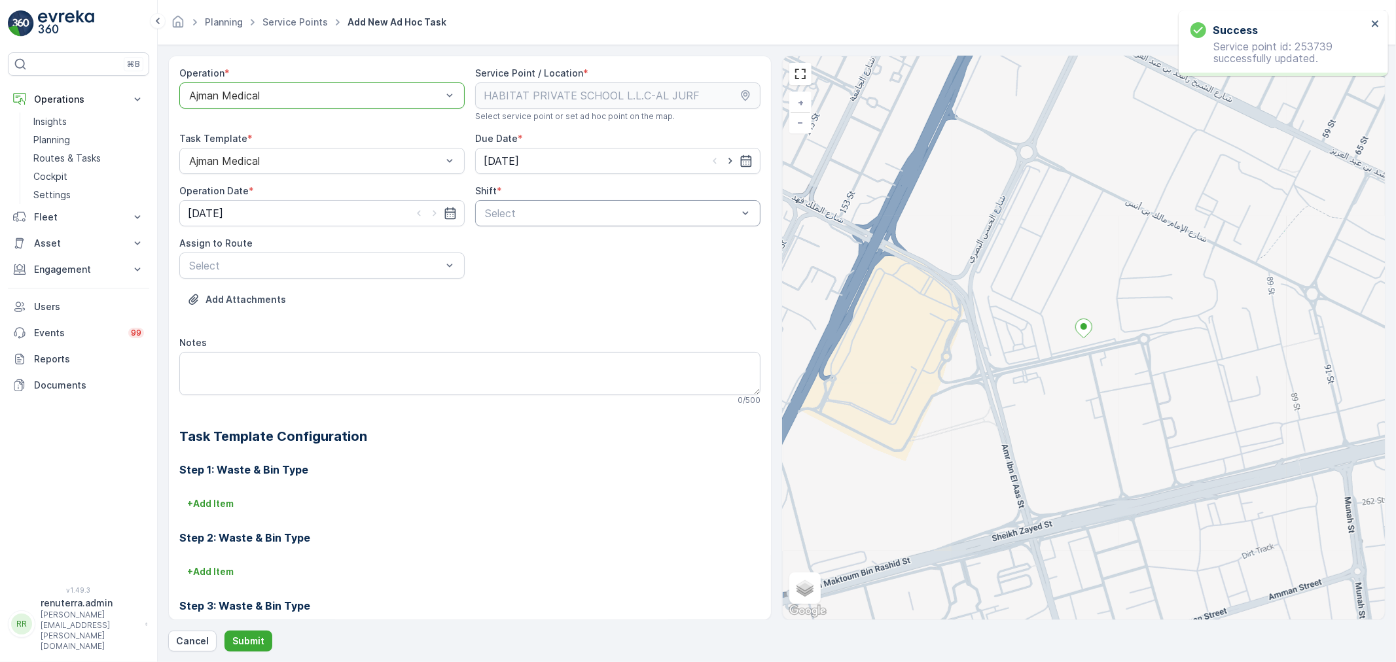
click at [550, 206] on div "Select" at bounding box center [617, 213] width 285 height 26
drag, startPoint x: 545, startPoint y: 230, endPoint x: 542, endPoint y: 243, distance: 12.9
click at [540, 241] on div "Day Shift" at bounding box center [618, 245] width 270 height 12
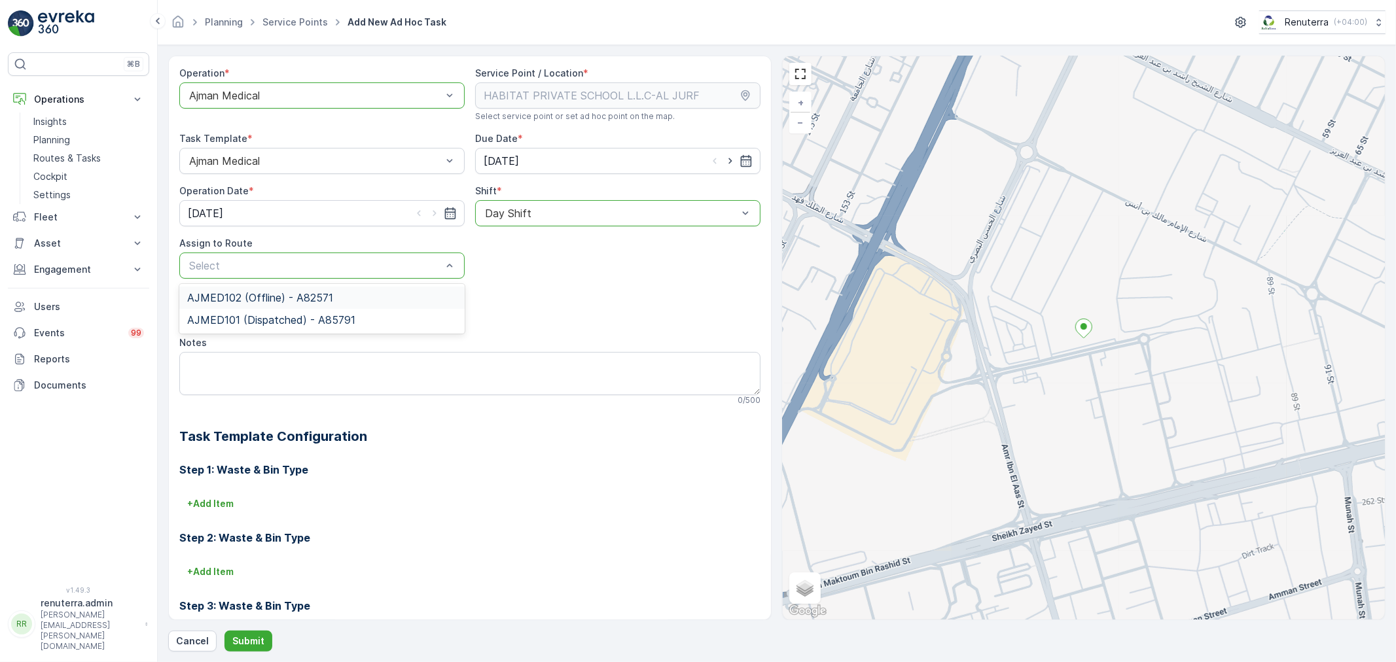
click at [367, 253] on div "Select" at bounding box center [321, 266] width 285 height 26
drag, startPoint x: 339, startPoint y: 315, endPoint x: 328, endPoint y: 372, distance: 57.2
click at [338, 316] on span "AJMED101 (Dispatched) - A85791" at bounding box center [271, 320] width 168 height 12
drag, startPoint x: 247, startPoint y: 624, endPoint x: 245, endPoint y: 639, distance: 14.5
click at [245, 639] on div "Operation * option Ajman Medical, selected. Ajman Medical Service Point / Locat…" at bounding box center [776, 354] width 1217 height 596
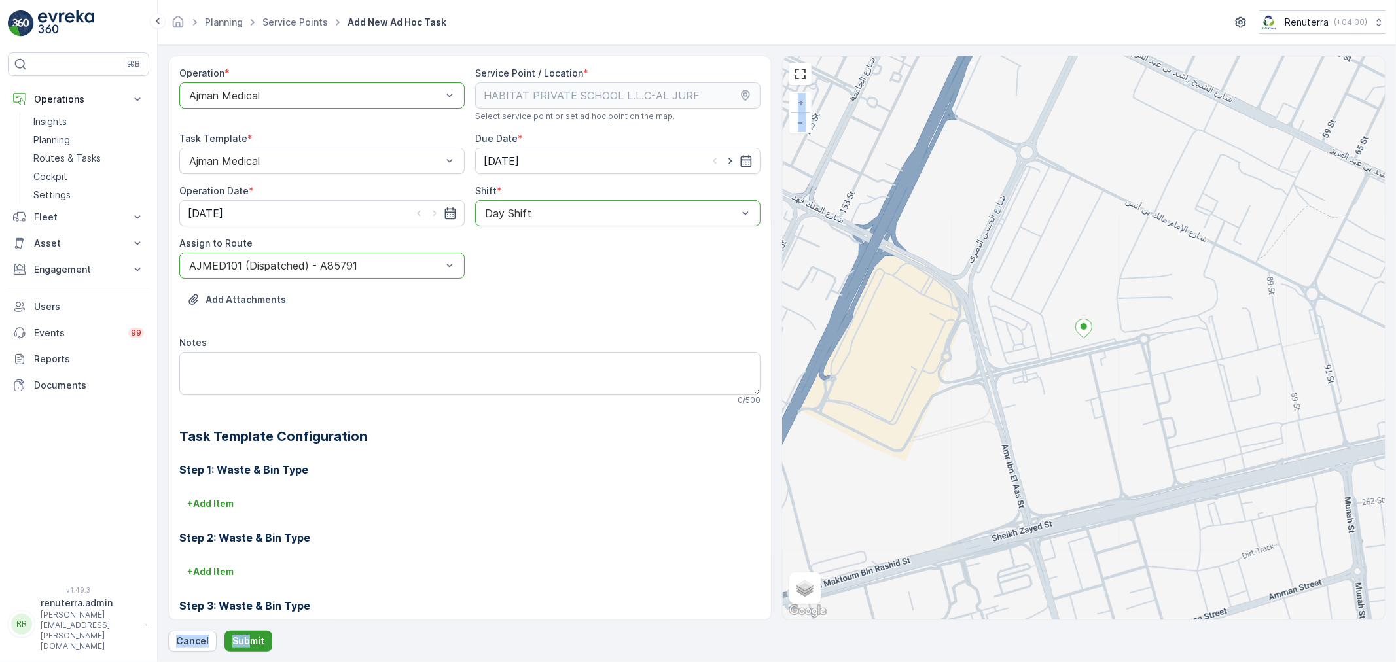
click at [245, 639] on p "Submit" at bounding box center [248, 641] width 32 height 13
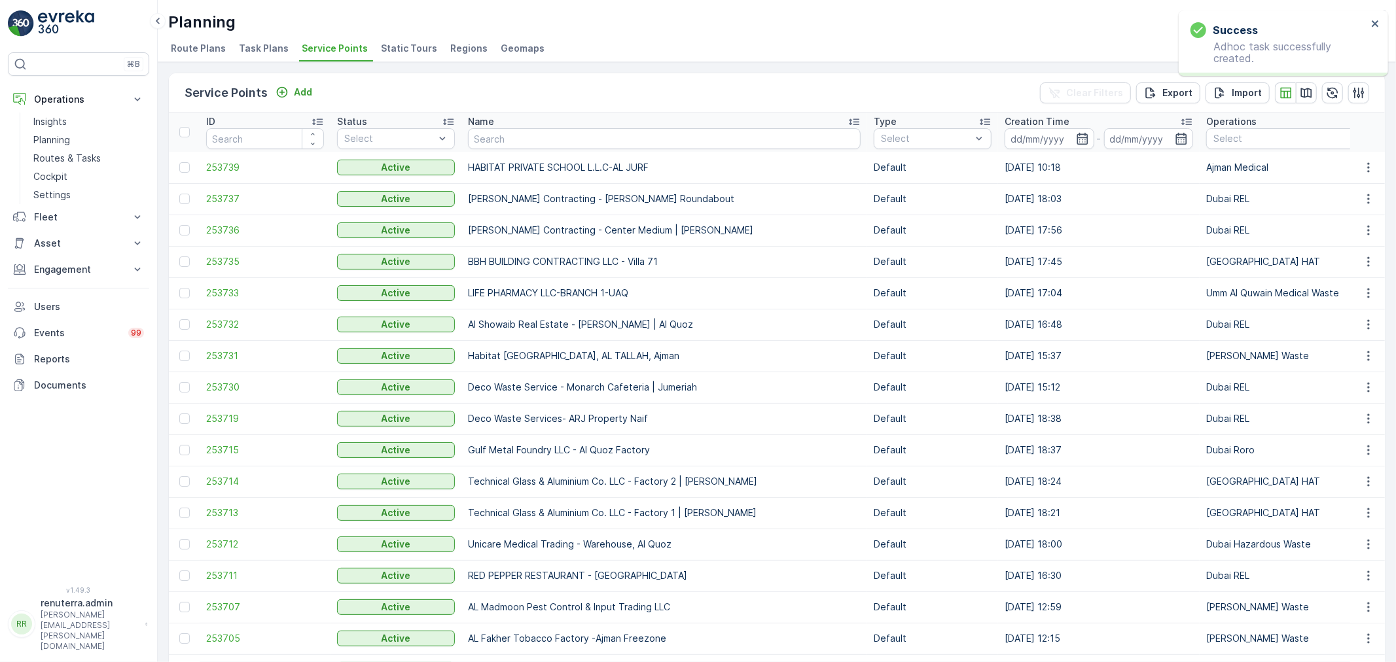
click at [557, 147] on input "text" at bounding box center [664, 138] width 393 height 21
type input "national"
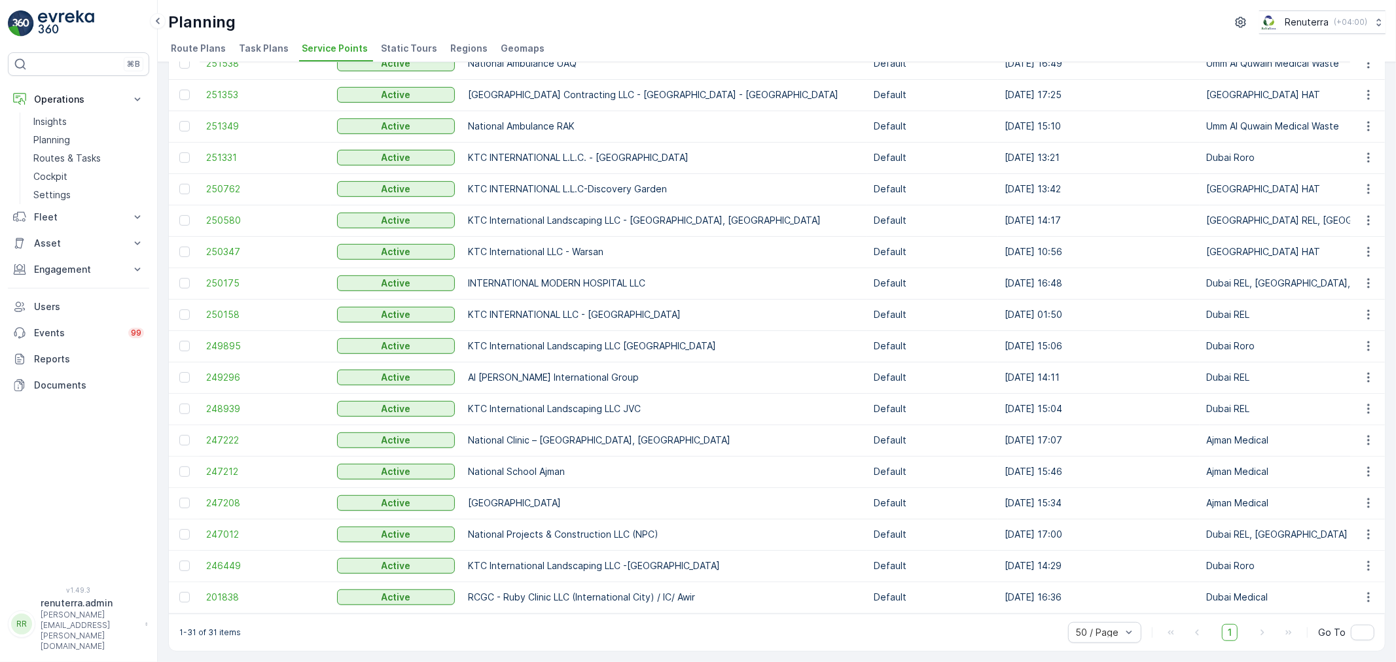
scroll to position [518, 0]
click at [204, 460] on td "247212" at bounding box center [265, 471] width 131 height 31
click at [245, 465] on span "247212" at bounding box center [265, 471] width 118 height 13
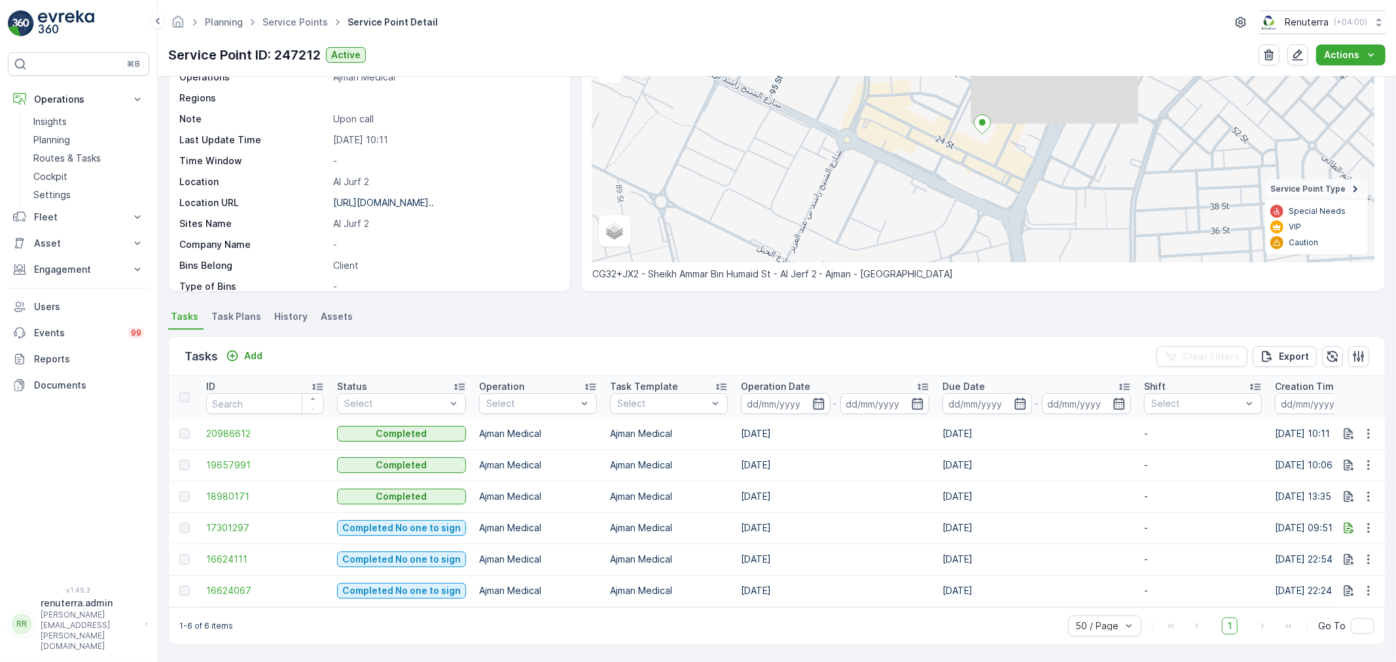
scroll to position [128, 0]
click at [245, 349] on p "Add" at bounding box center [253, 355] width 18 height 13
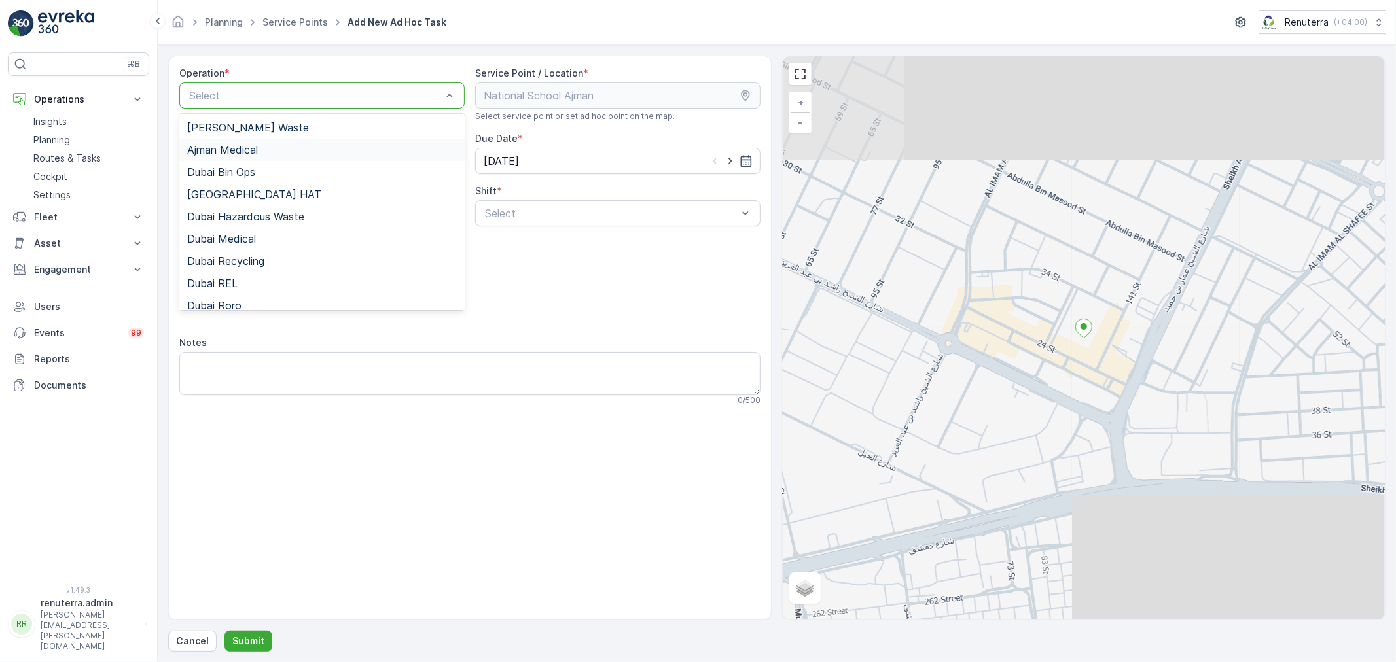
click at [266, 149] on div "Ajman Medical" at bounding box center [322, 150] width 270 height 12
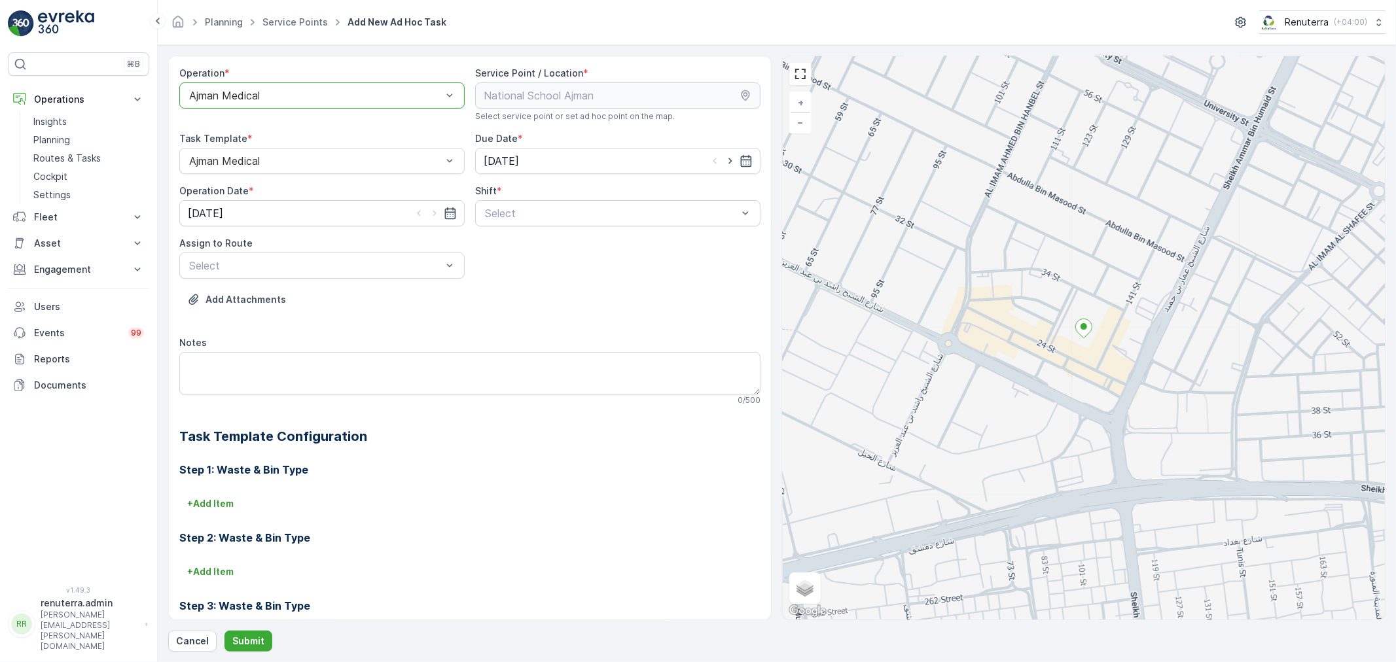
click at [510, 224] on div "Select" at bounding box center [617, 213] width 285 height 26
click at [510, 244] on span "Day Shift" at bounding box center [506, 245] width 46 height 12
drag, startPoint x: 343, startPoint y: 323, endPoint x: 341, endPoint y: 370, distance: 46.5
click at [341, 323] on span "AJMED101 (Dispatched) - A85791" at bounding box center [271, 320] width 168 height 12
click at [251, 646] on p "Submit" at bounding box center [248, 641] width 32 height 13
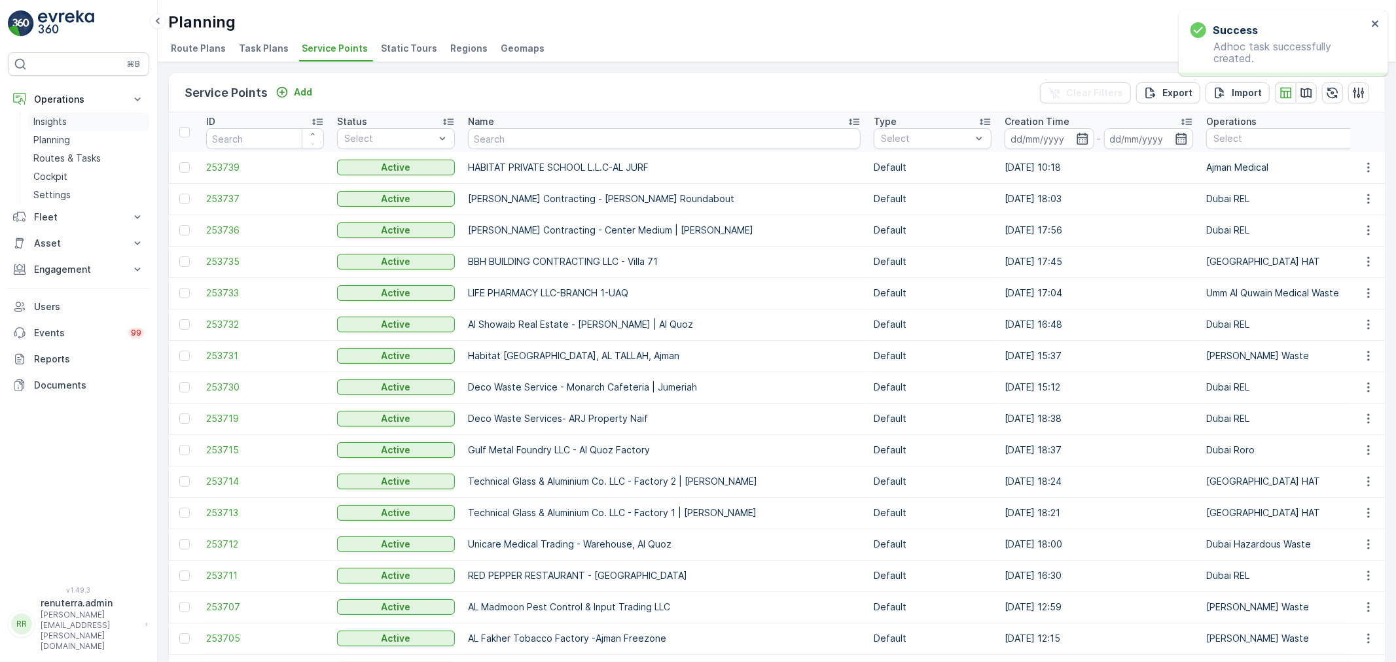
click at [79, 119] on link "Insights" at bounding box center [88, 122] width 121 height 18
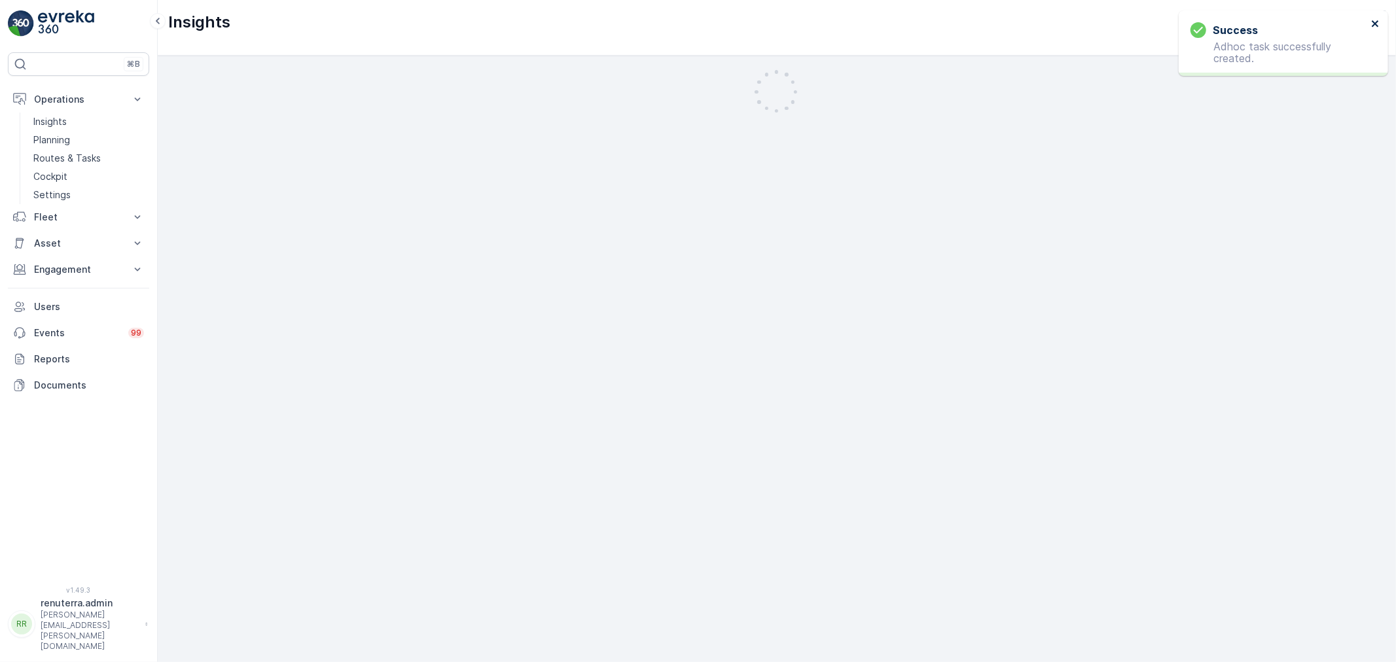
click at [1371, 27] on icon "close" at bounding box center [1375, 23] width 9 height 10
click at [62, 105] on p "Operations" at bounding box center [78, 99] width 89 height 13
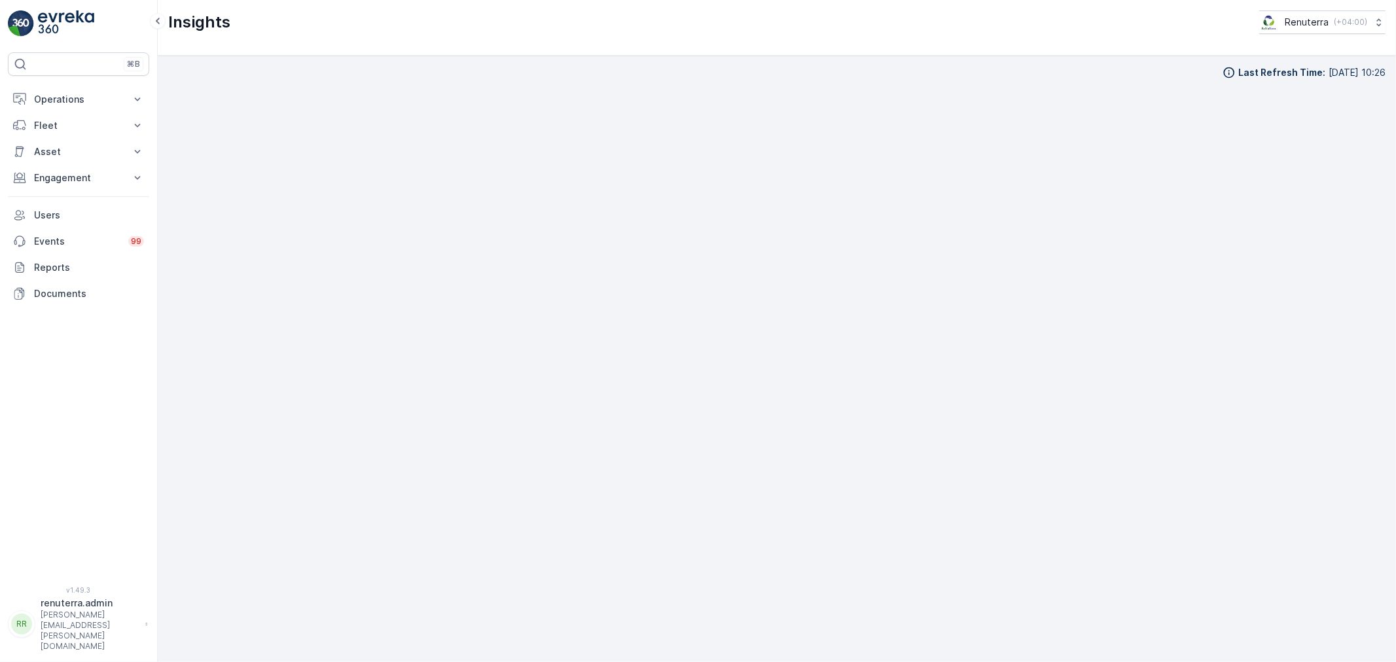
drag, startPoint x: 66, startPoint y: 105, endPoint x: 69, endPoint y: 127, distance: 22.5
click at [66, 103] on p "Operations" at bounding box center [78, 99] width 89 height 13
click at [71, 129] on link "Insights" at bounding box center [88, 122] width 121 height 18
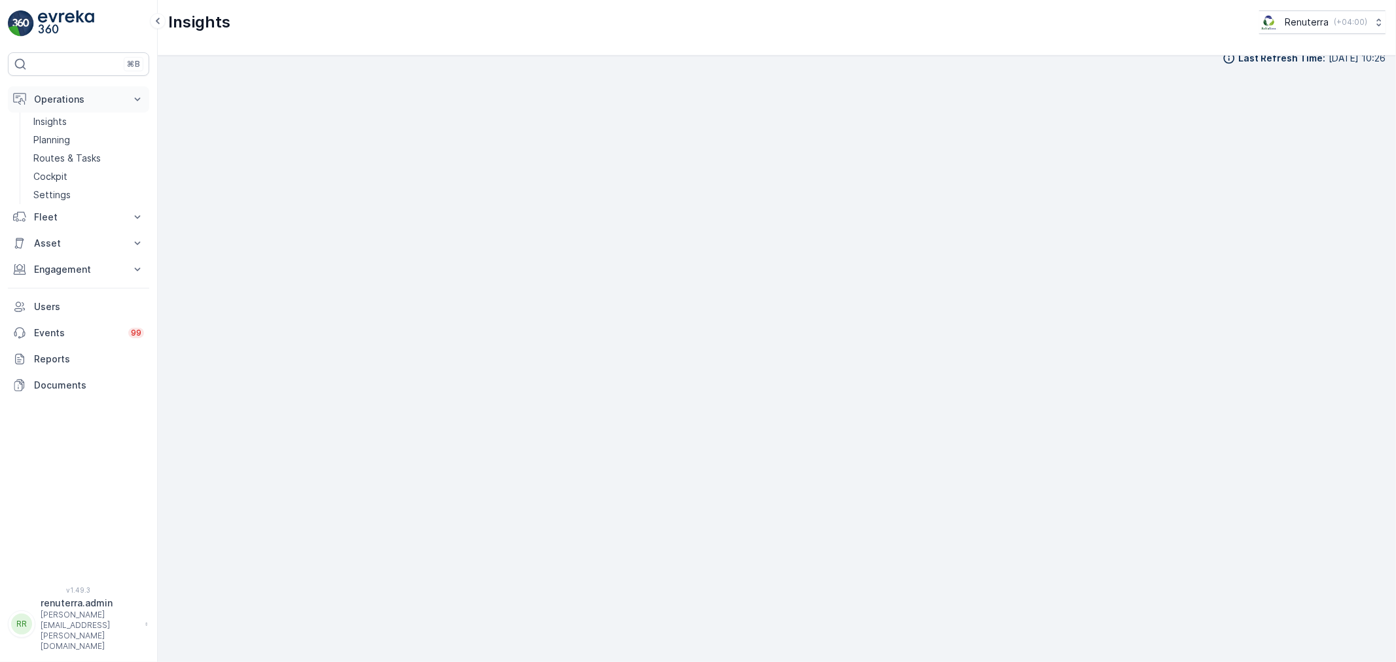
click at [54, 93] on p "Operations" at bounding box center [78, 99] width 89 height 13
drag, startPoint x: 69, startPoint y: 102, endPoint x: 73, endPoint y: 139, distance: 36.9
click at [80, 102] on p "Operations" at bounding box center [78, 99] width 89 height 13
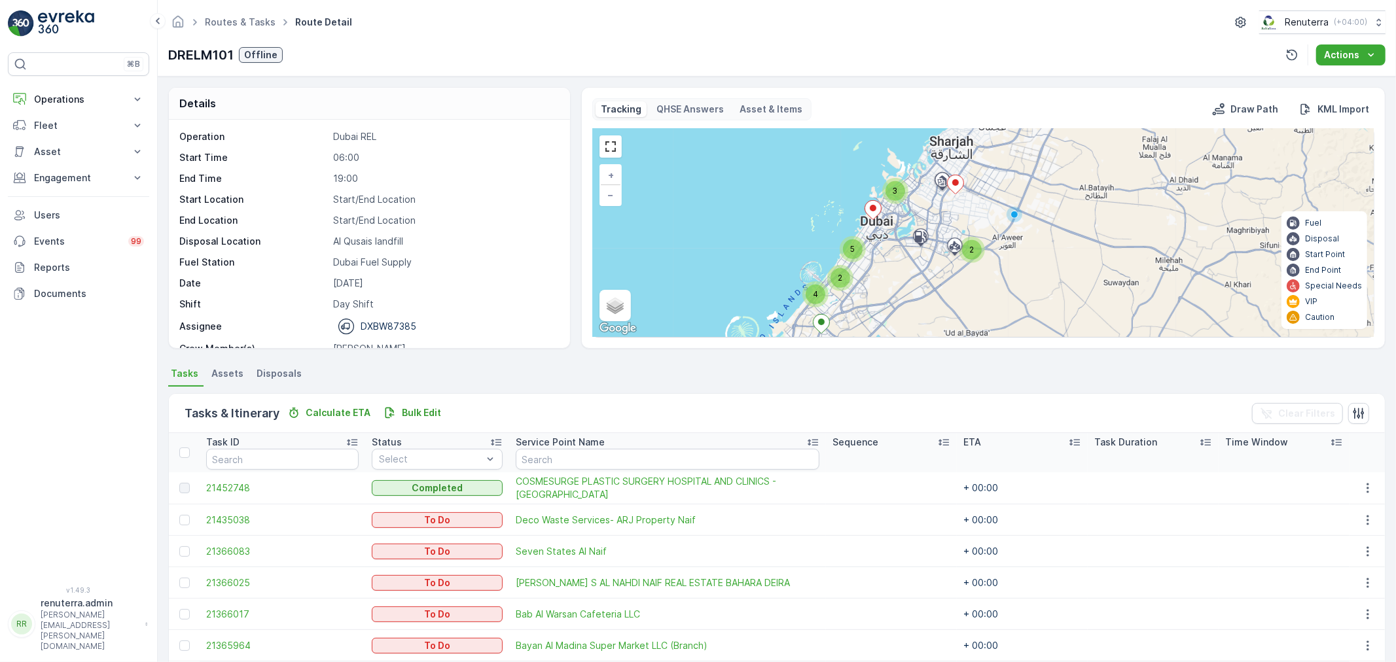
drag, startPoint x: 959, startPoint y: 236, endPoint x: 906, endPoint y: 314, distance: 94.4
click at [906, 314] on div "3 2 2 4 5 + − Satellite Roadmap Terrain Hybrid Leaflet Keyboard shortcuts Map D…" at bounding box center [983, 233] width 781 height 208
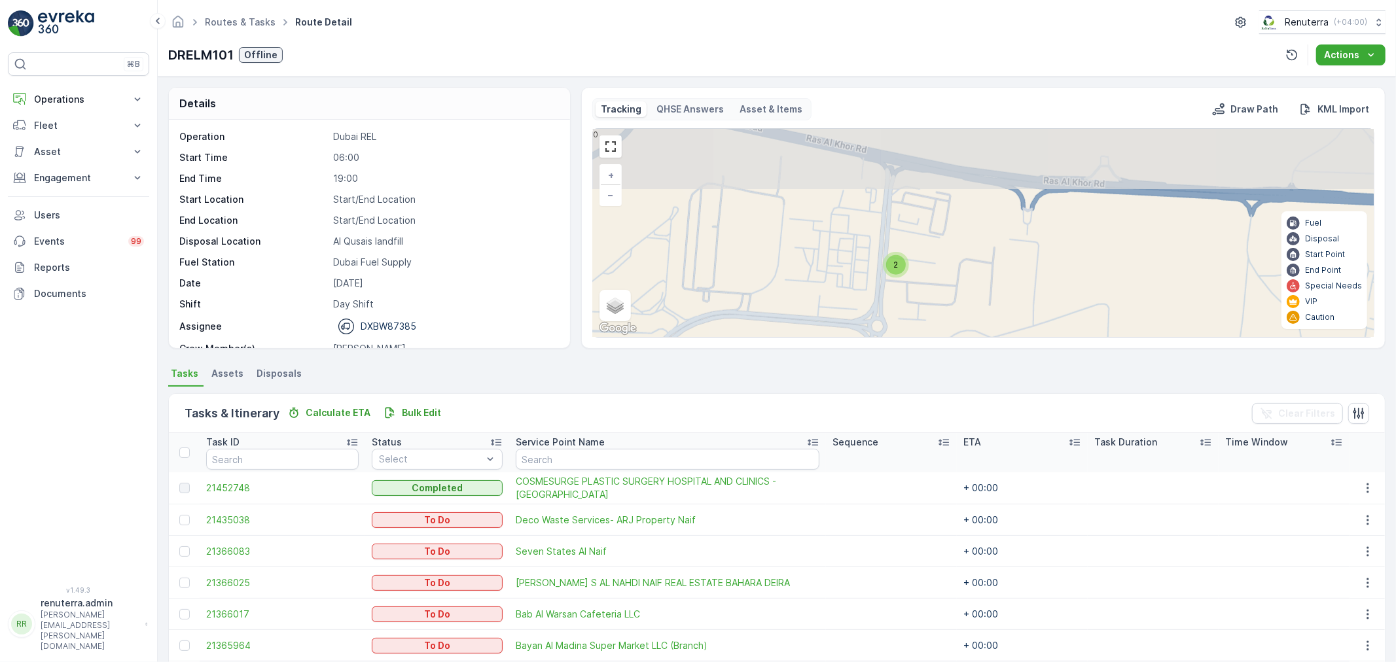
drag, startPoint x: 923, startPoint y: 199, endPoint x: 919, endPoint y: 286, distance: 87.1
click at [920, 285] on div "2 3 + − Satellite Roadmap Terrain Hybrid Leaflet Keyboard shortcuts Map Data Ma…" at bounding box center [983, 233] width 781 height 208
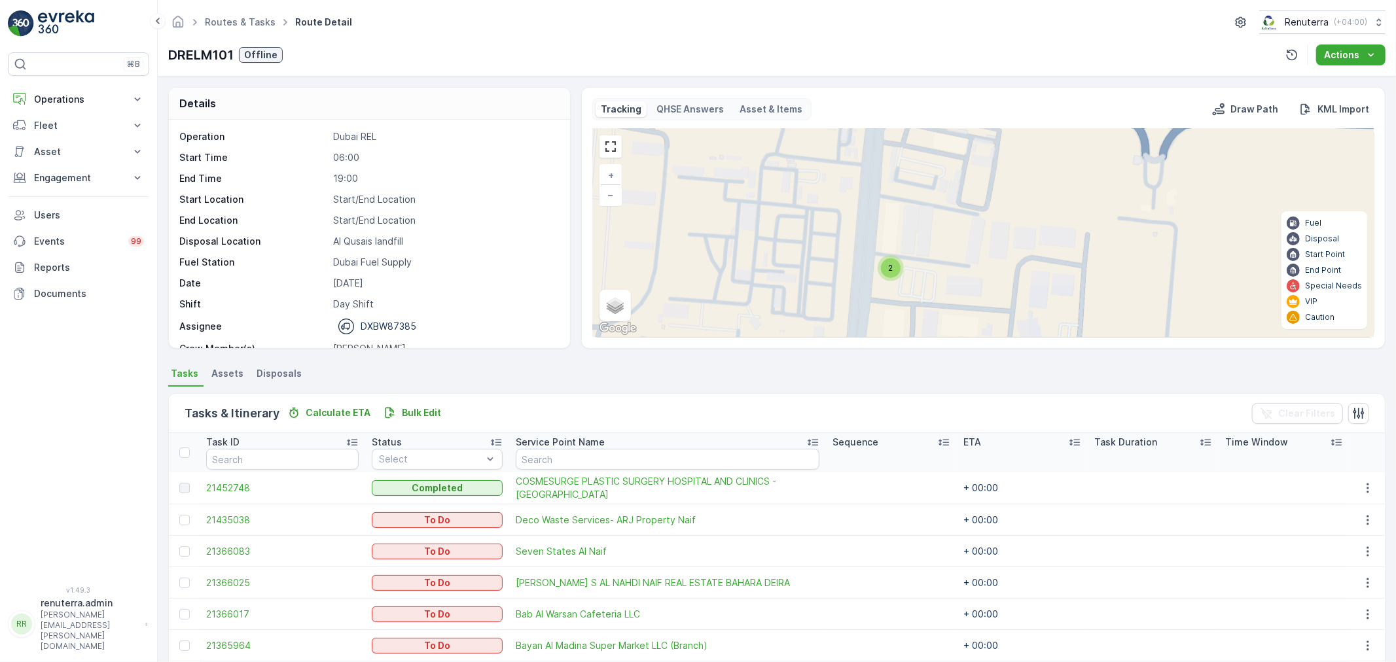
click at [889, 266] on span "2" at bounding box center [890, 268] width 5 height 10
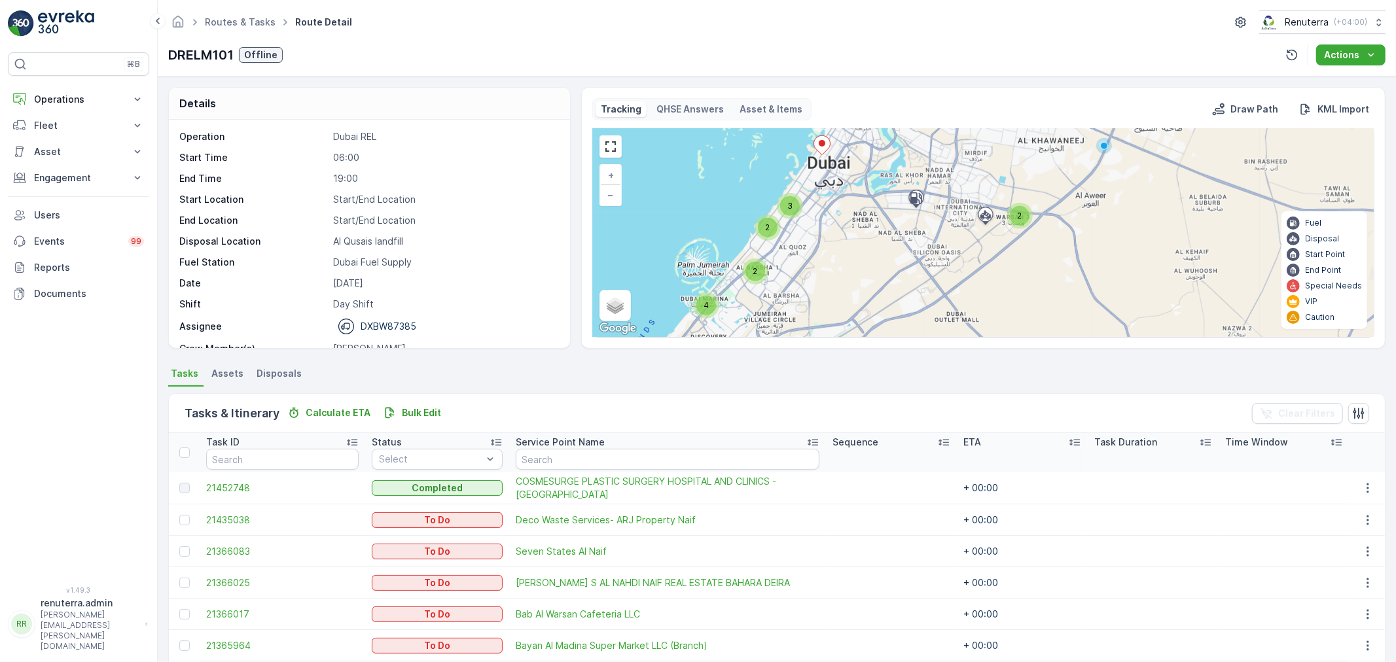
drag, startPoint x: 885, startPoint y: 289, endPoint x: 878, endPoint y: 245, distance: 45.0
click at [878, 245] on div "3 2 2 4 2 3 + − Satellite Roadmap Terrain Hybrid Leaflet Keyboard shortcuts Map…" at bounding box center [983, 233] width 781 height 208
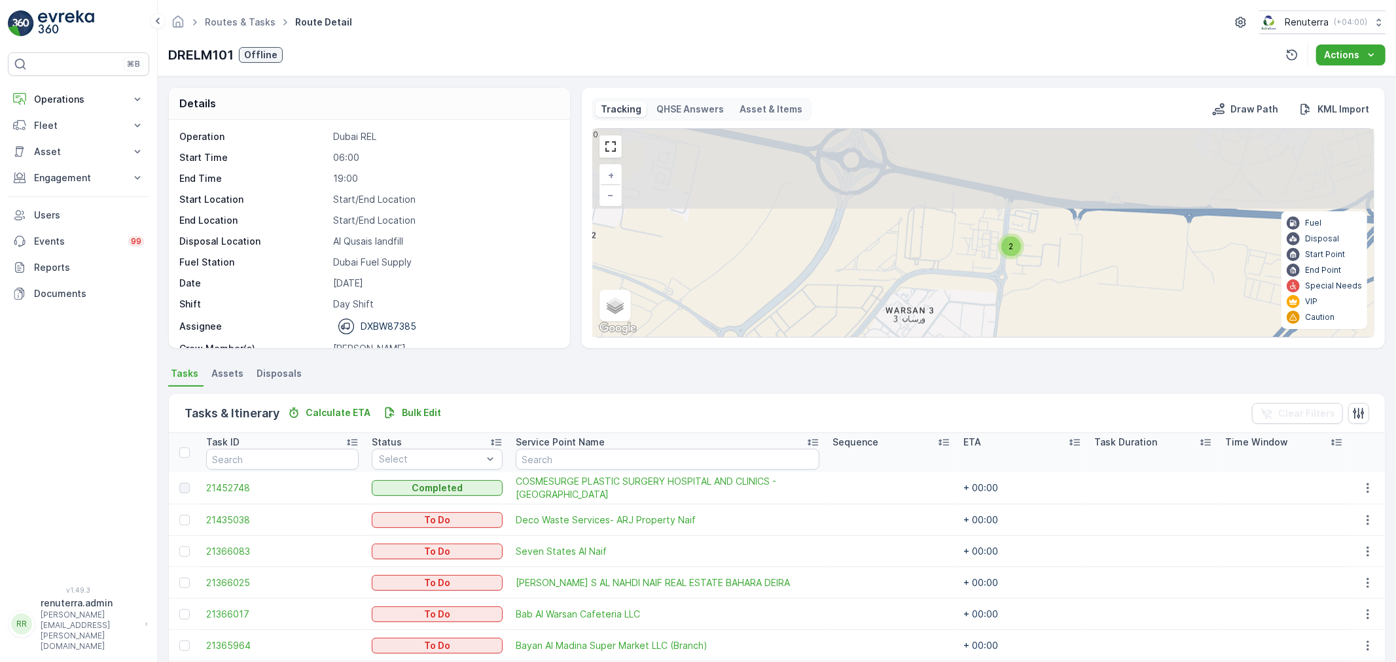
drag, startPoint x: 1019, startPoint y: 183, endPoint x: 1026, endPoint y: 288, distance: 104.9
click at [1026, 288] on div "2 3 + − Satellite Roadmap Terrain Hybrid Leaflet Keyboard shortcuts Map Data Ma…" at bounding box center [983, 233] width 781 height 208
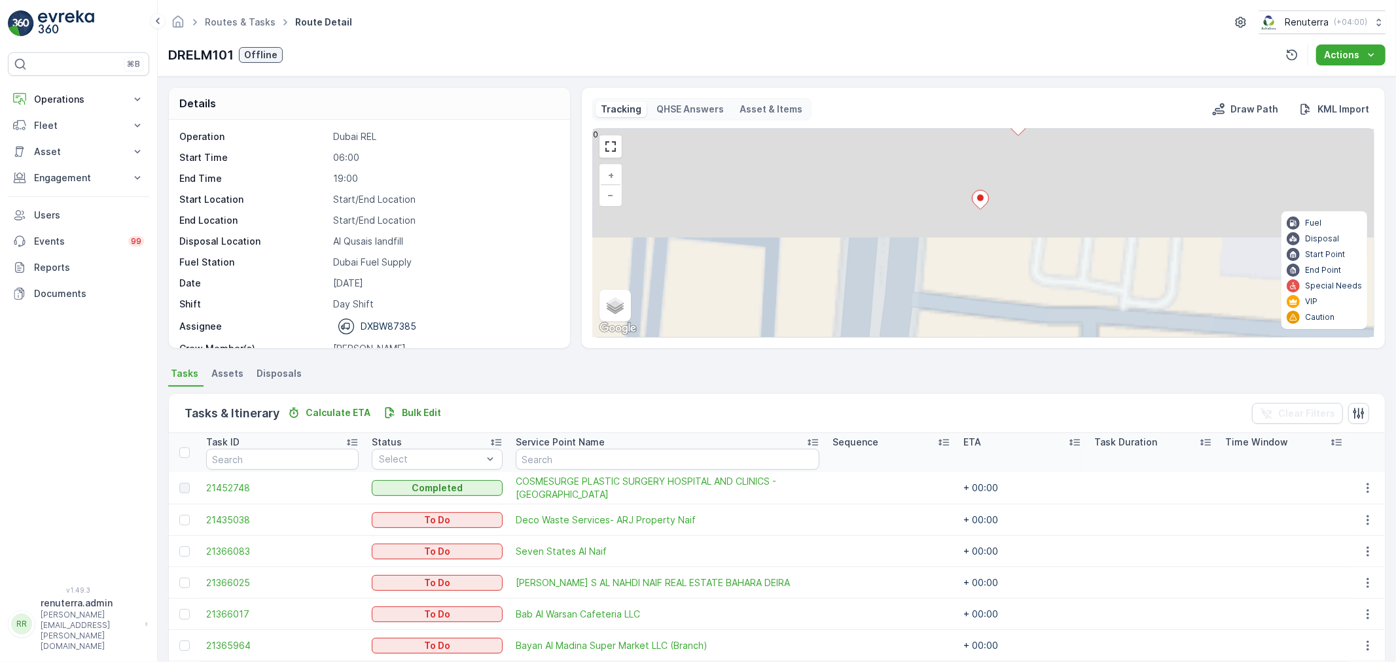
drag, startPoint x: 1031, startPoint y: 180, endPoint x: 1018, endPoint y: 297, distance: 117.9
click at [1026, 342] on div "Tracking QHSE Answers Asset & Items Draw Path KML Import 3 + − Satellite Roadma…" at bounding box center [983, 218] width 804 height 262
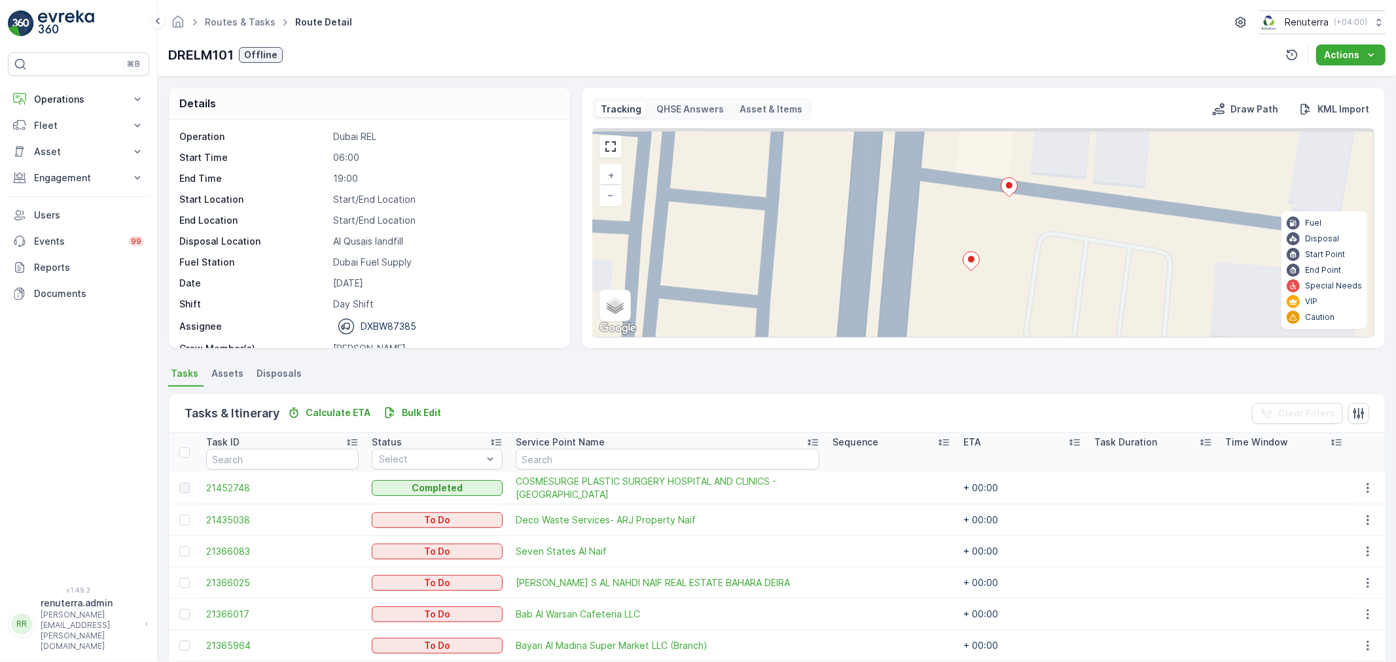
drag, startPoint x: 1010, startPoint y: 211, endPoint x: 1004, endPoint y: 256, distance: 45.5
click at [1004, 280] on div "3 + − Satellite Roadmap Terrain Hybrid Leaflet Keyboard shortcuts Map Data Map …" at bounding box center [983, 233] width 781 height 208
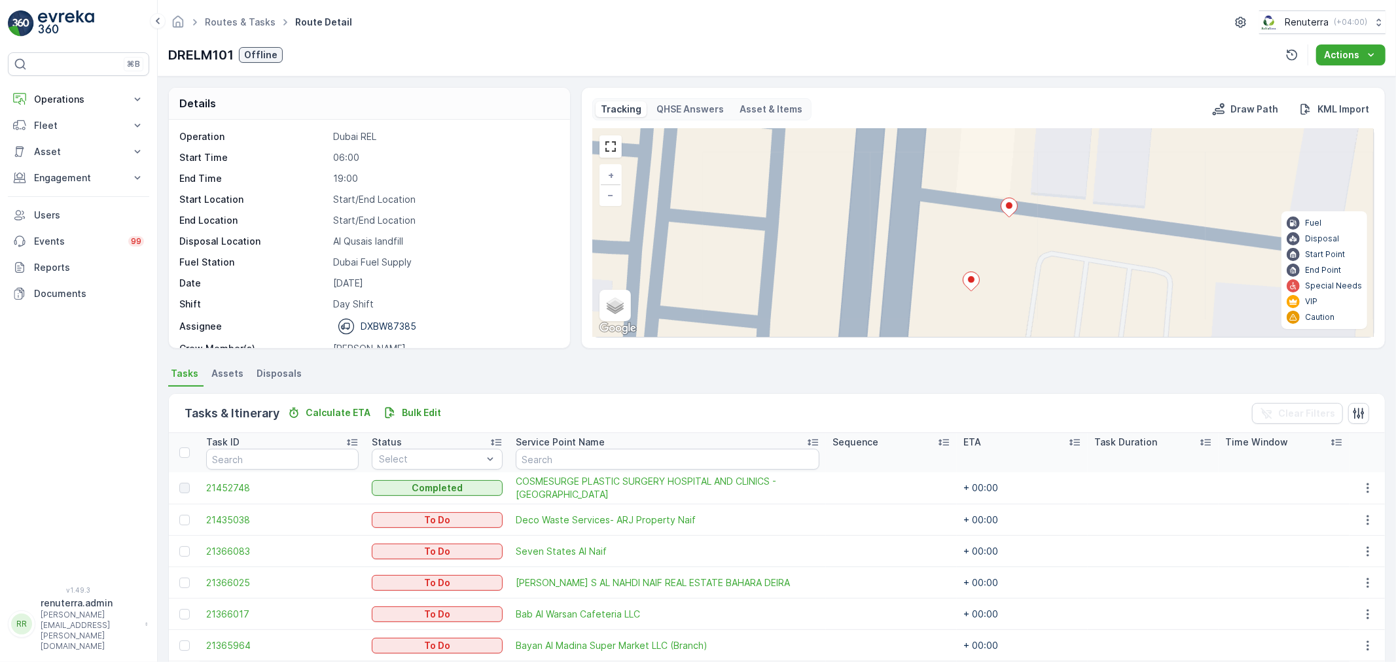
click at [1006, 206] on ellipse at bounding box center [1009, 205] width 7 height 7
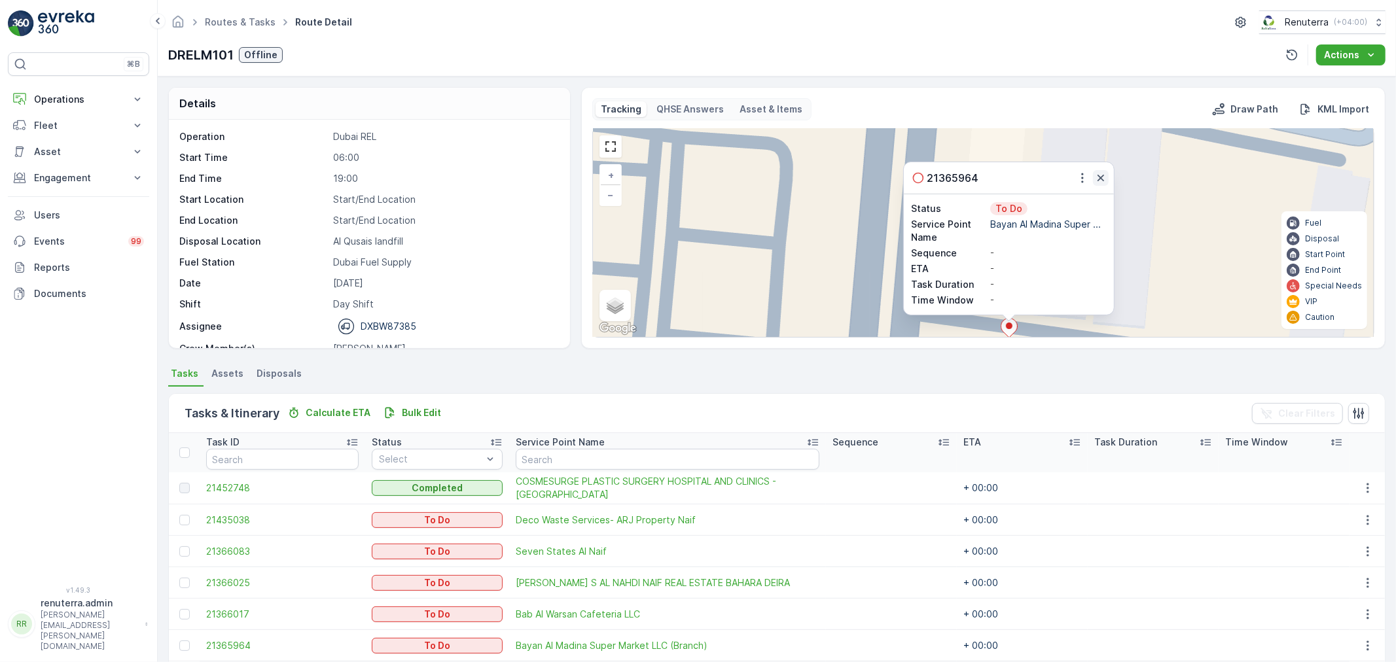
click at [1097, 178] on icon "button" at bounding box center [1100, 177] width 13 height 13
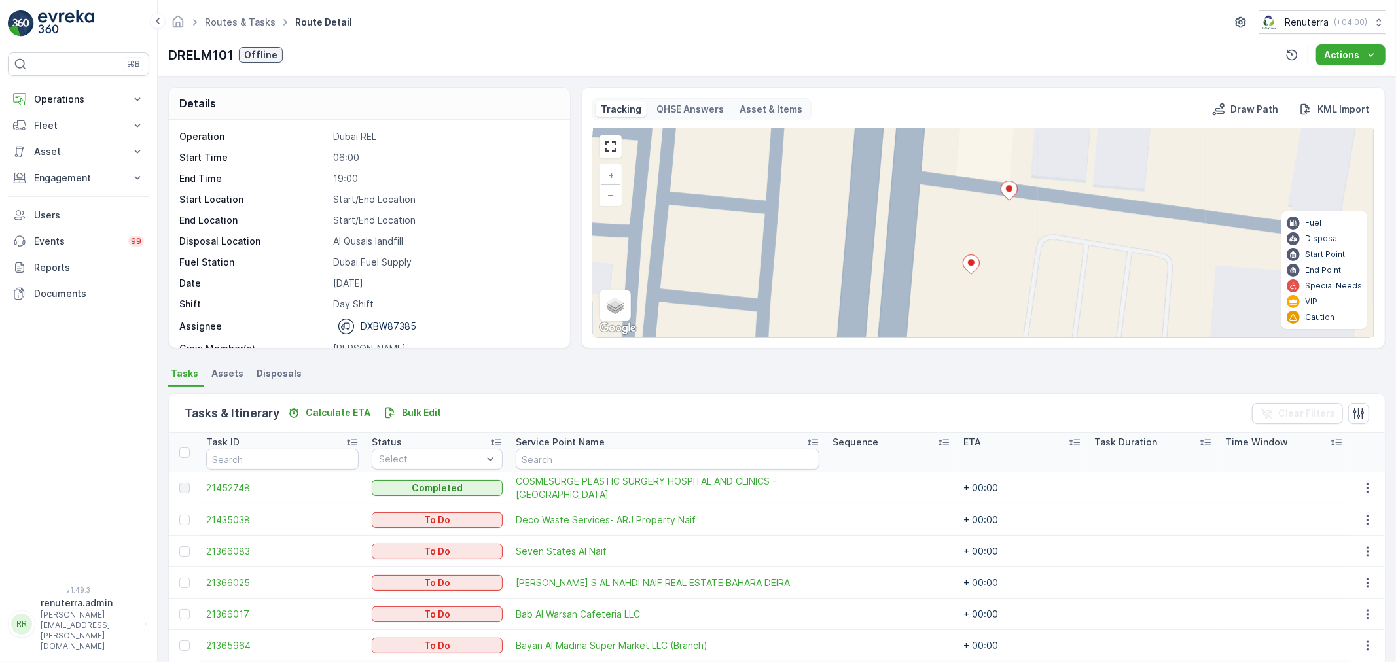
drag, startPoint x: 1088, startPoint y: 270, endPoint x: 1084, endPoint y: 143, distance: 127.0
click at [1088, 127] on div "Tracking QHSE Answers Asset & Items Draw Path KML Import 3 + − Satellite Roadma…" at bounding box center [983, 217] width 782 height 239
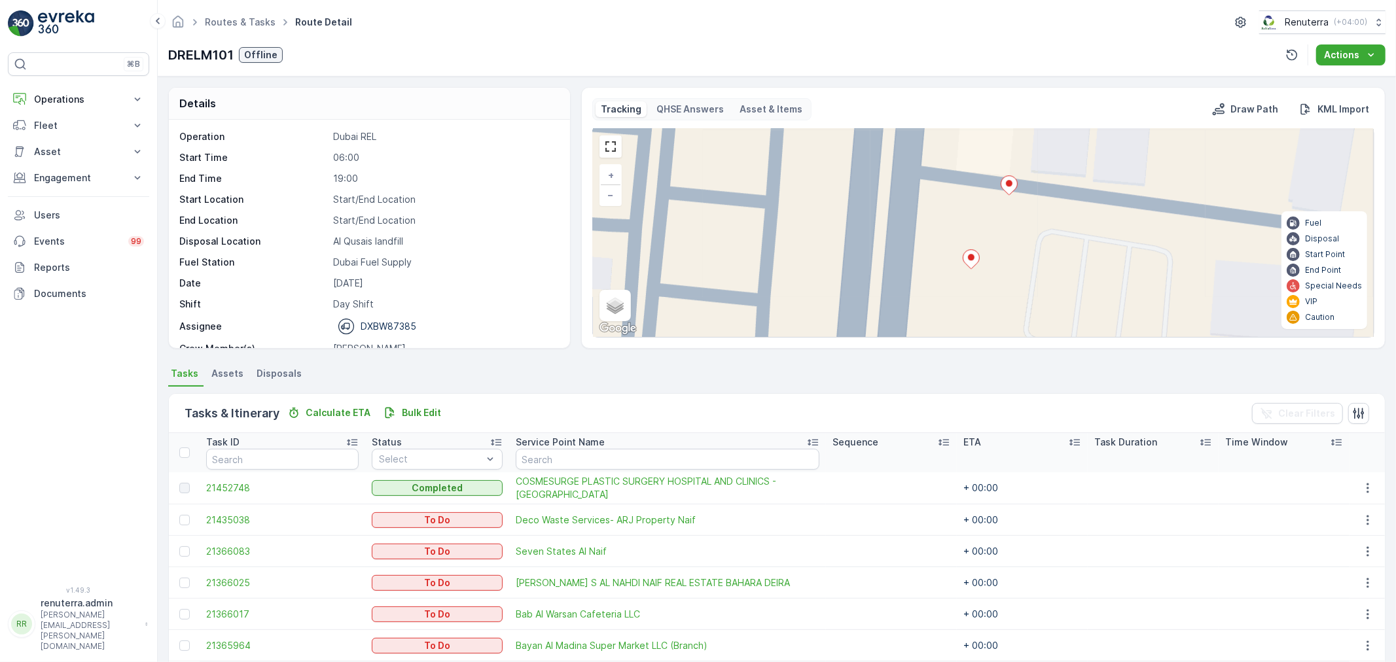
click at [968, 260] on icon at bounding box center [971, 259] width 16 height 19
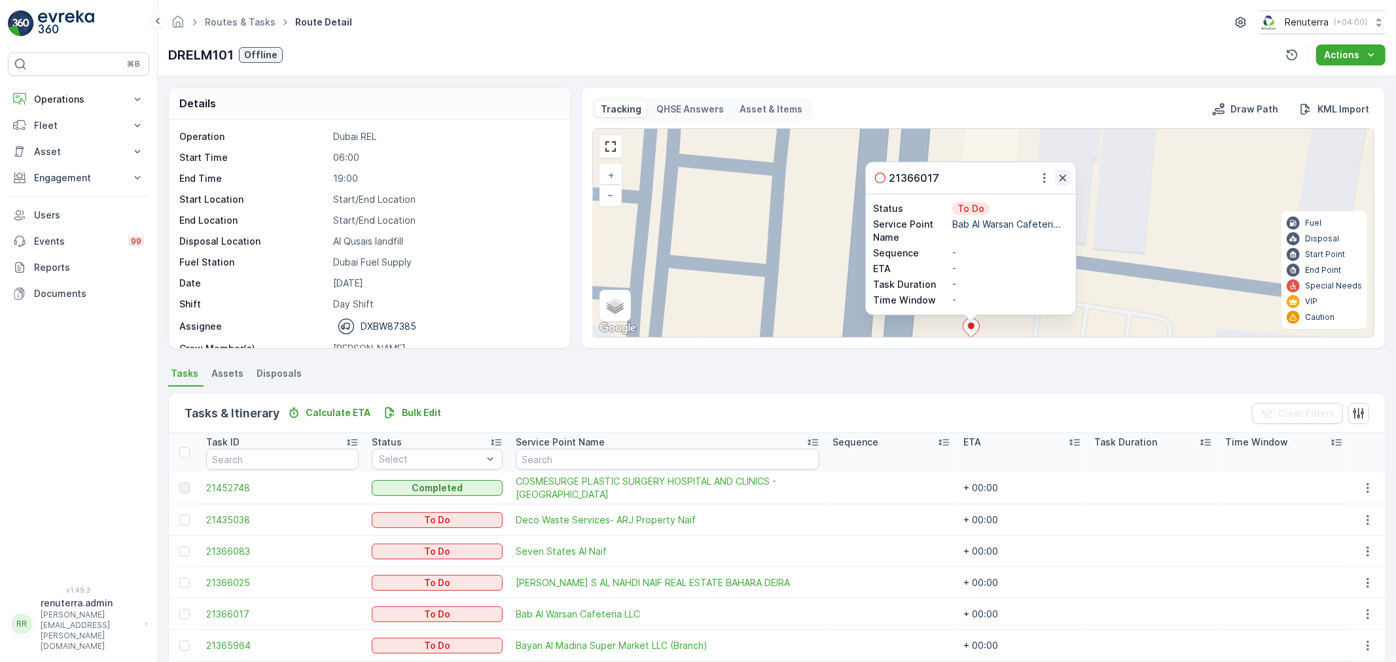
click at [1061, 177] on icon "button" at bounding box center [1062, 178] width 7 height 7
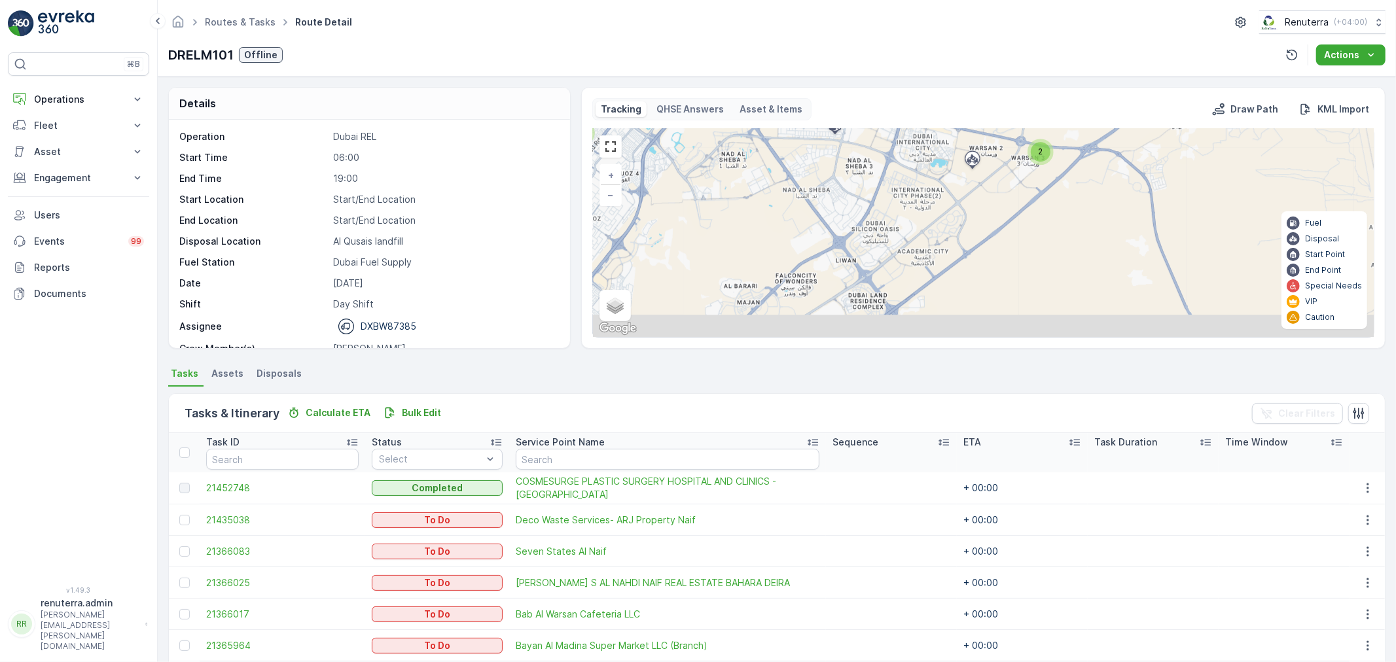
drag, startPoint x: 970, startPoint y: 295, endPoint x: 1016, endPoint y: 169, distance: 134.6
click at [1016, 169] on div "2 2 3 3 + − Satellite Roadmap Terrain Hybrid Leaflet Keyboard shortcuts Map Dat…" at bounding box center [983, 233] width 781 height 208
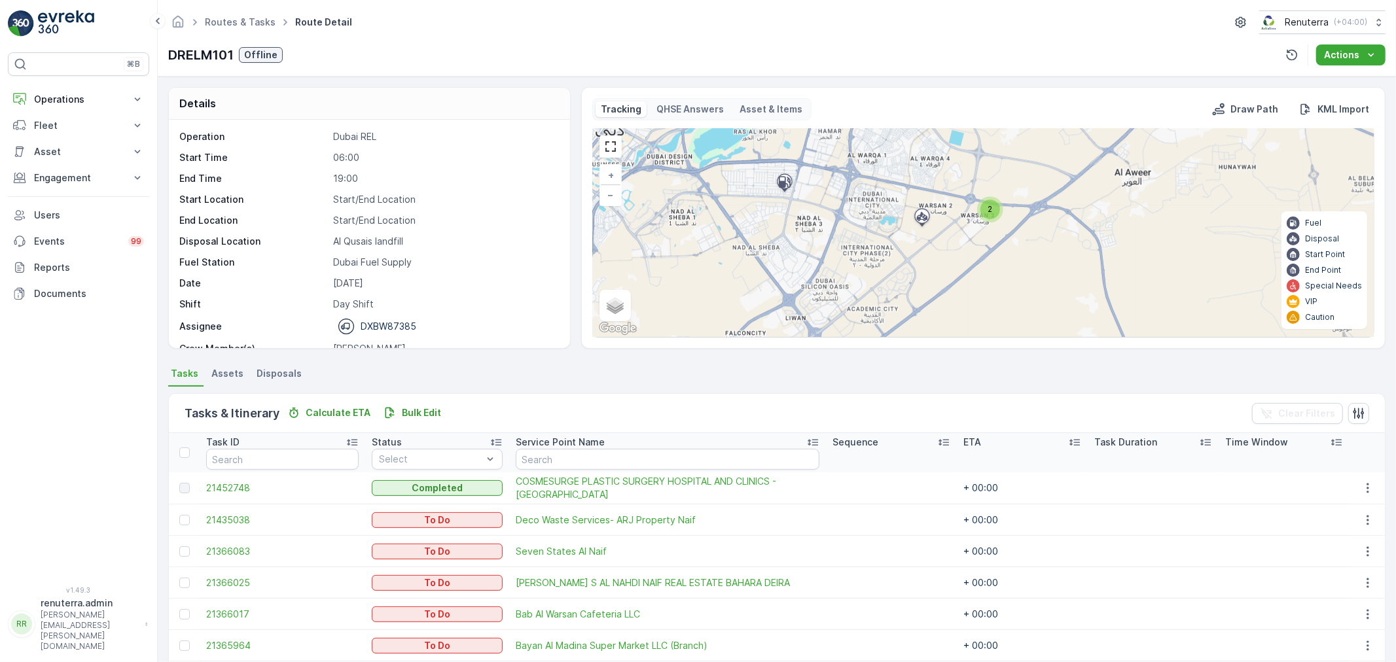
click at [989, 208] on span "2" at bounding box center [989, 209] width 5 height 10
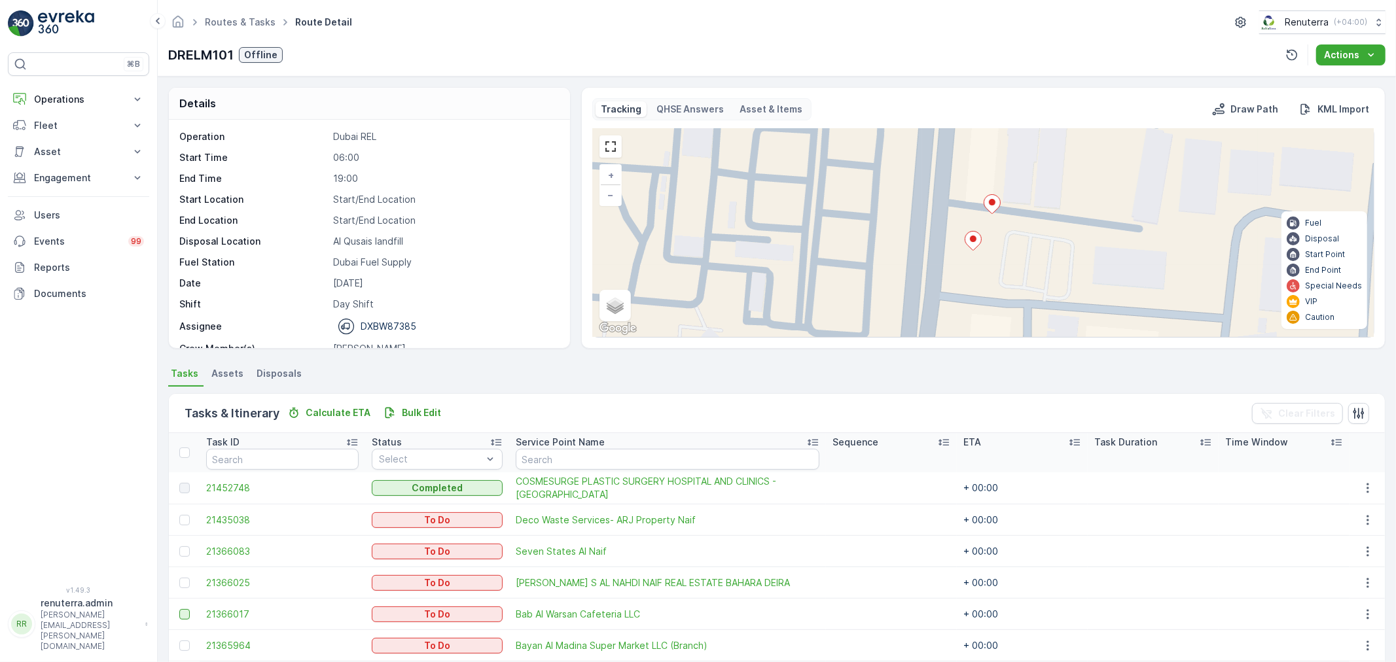
click at [186, 609] on div at bounding box center [184, 614] width 10 height 10
click at [179, 609] on input "checkbox" at bounding box center [179, 609] width 0 height 0
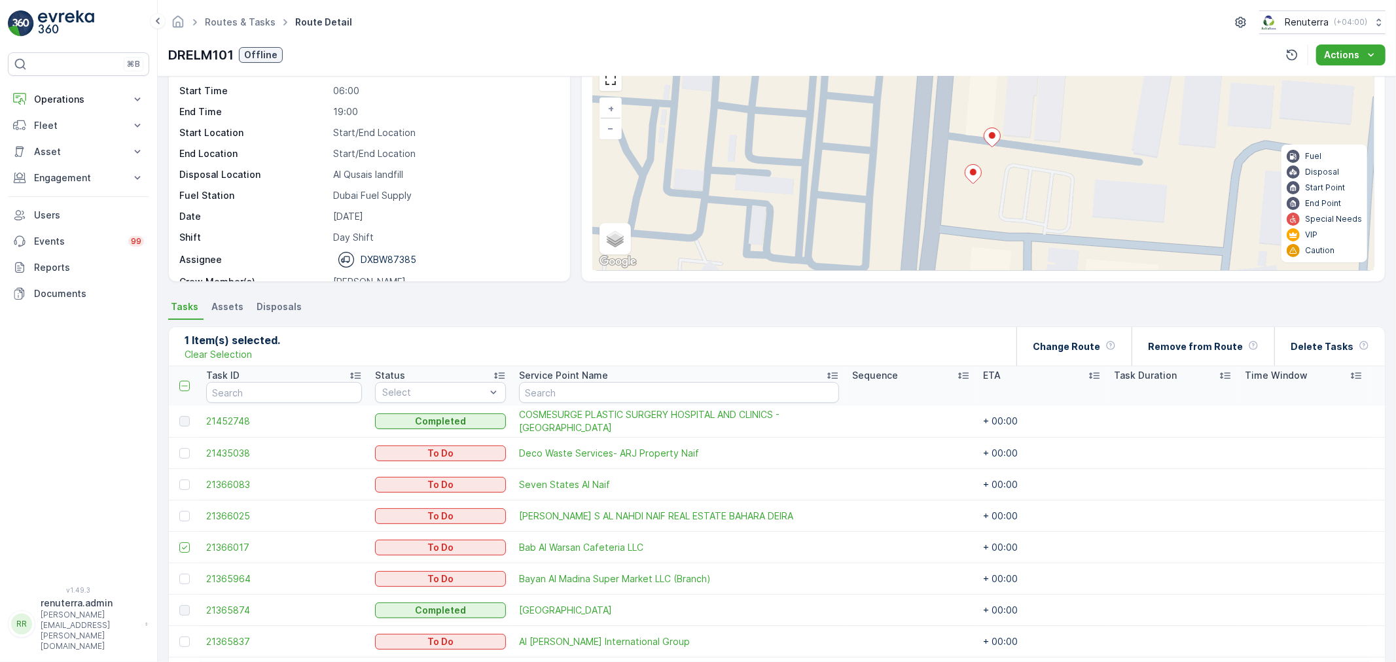
scroll to position [73, 0]
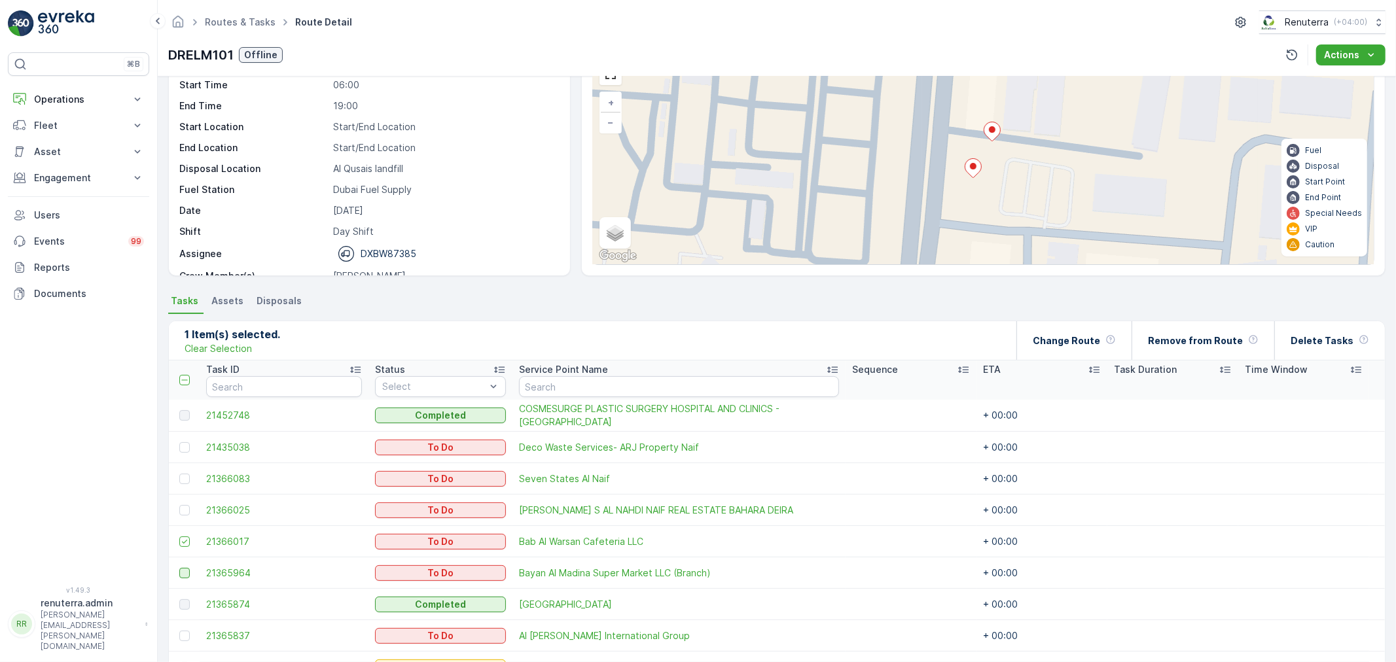
click at [188, 568] on div at bounding box center [184, 573] width 10 height 10
click at [179, 568] on input "checkbox" at bounding box center [179, 568] width 0 height 0
click at [1076, 341] on p "Change Route" at bounding box center [1066, 340] width 67 height 13
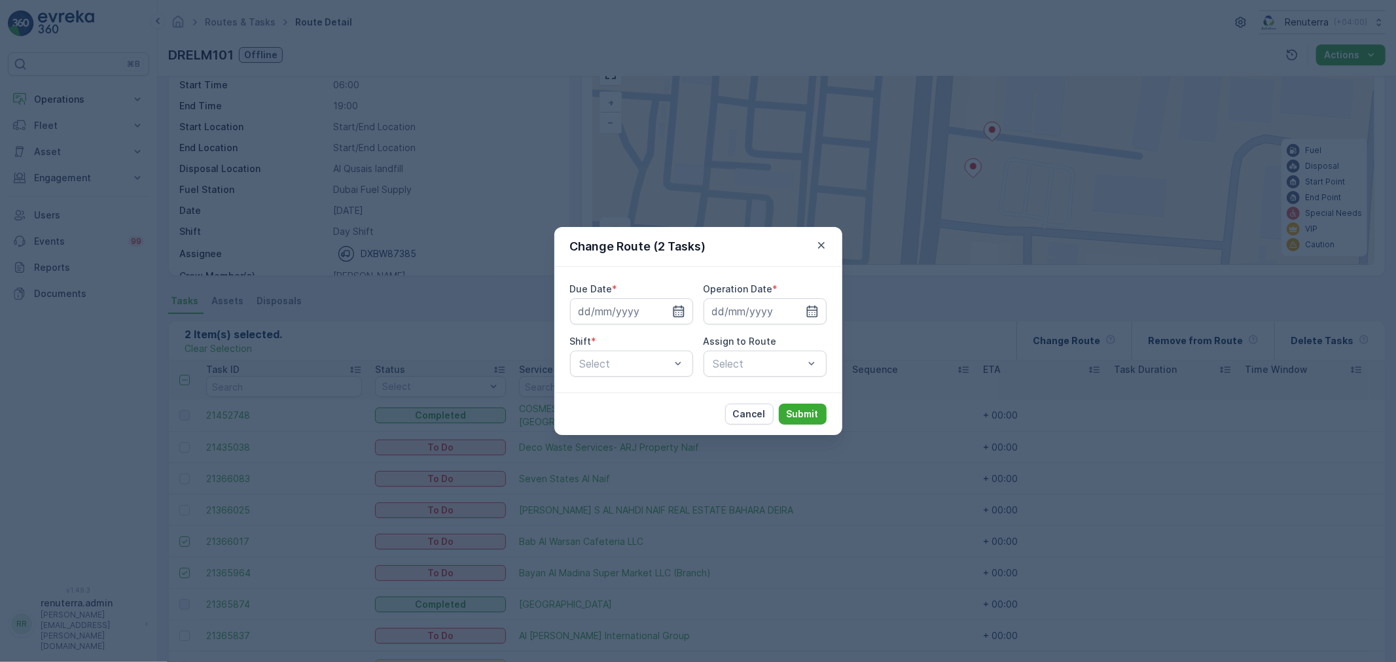
click at [678, 312] on icon "button" at bounding box center [678, 312] width 11 height 12
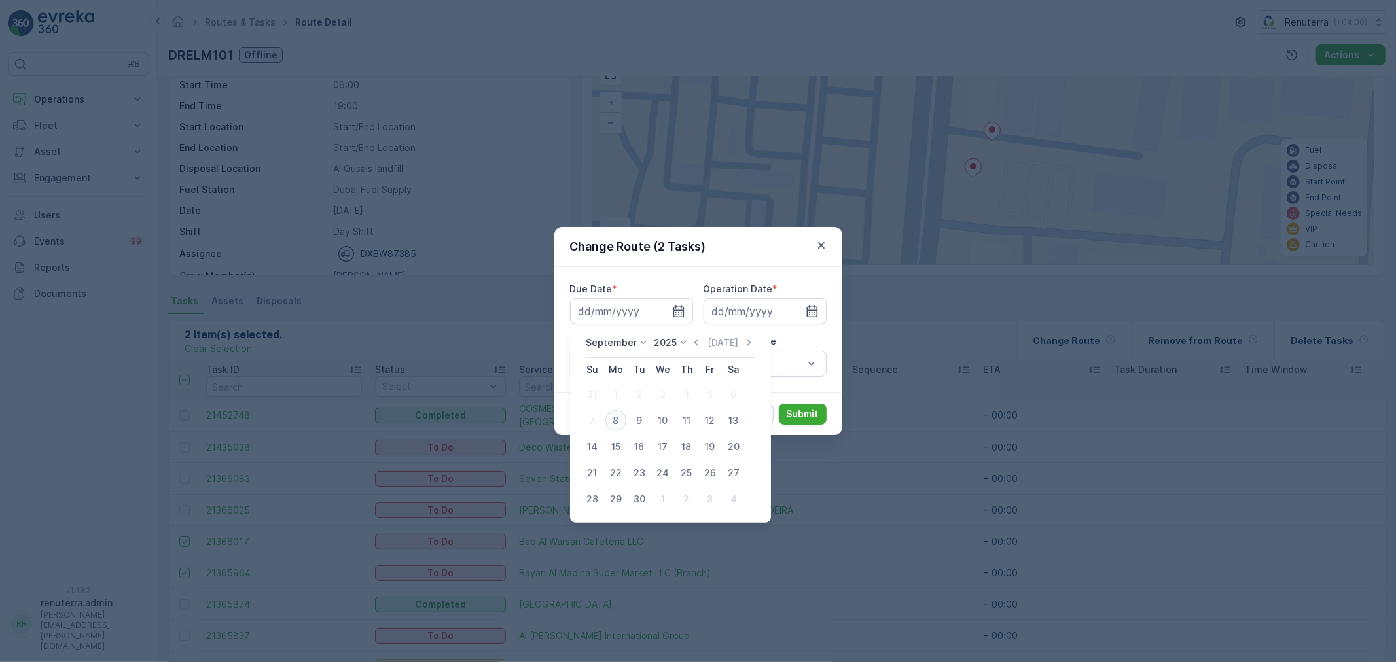
click at [612, 423] on div "8" at bounding box center [615, 420] width 21 height 21
type input "[DATE]"
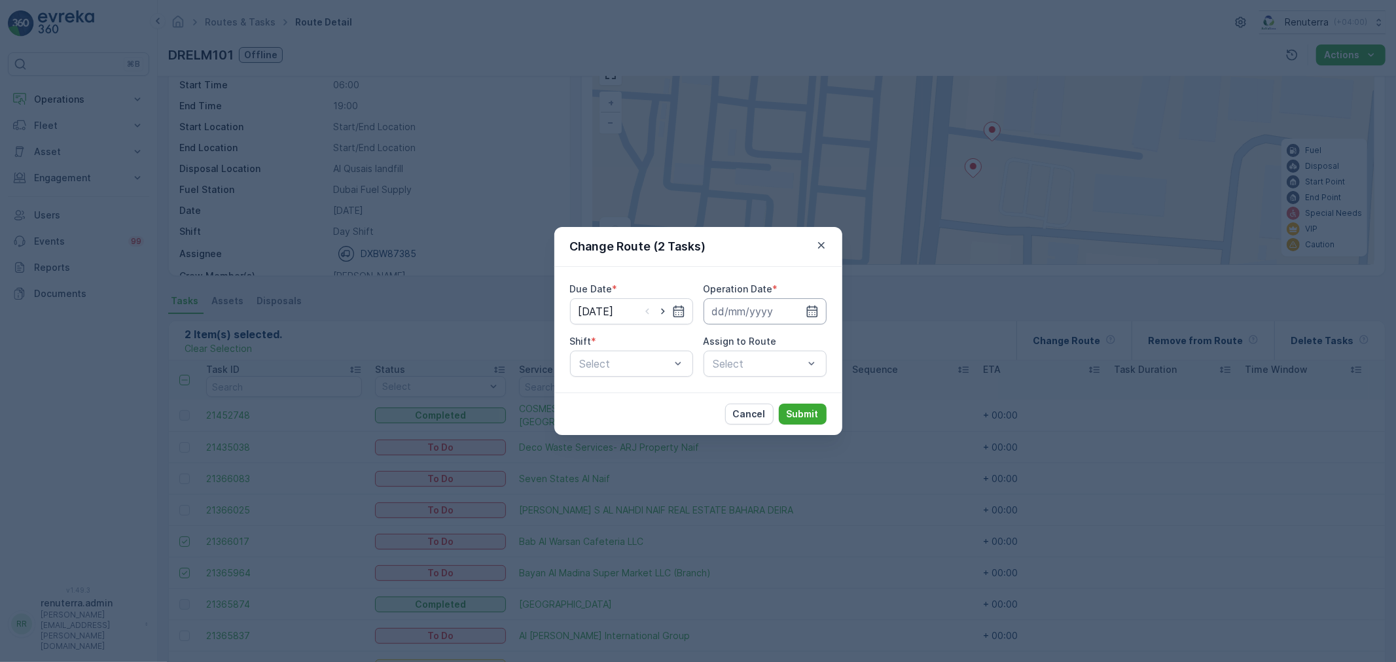
click at [780, 303] on input at bounding box center [764, 311] width 123 height 26
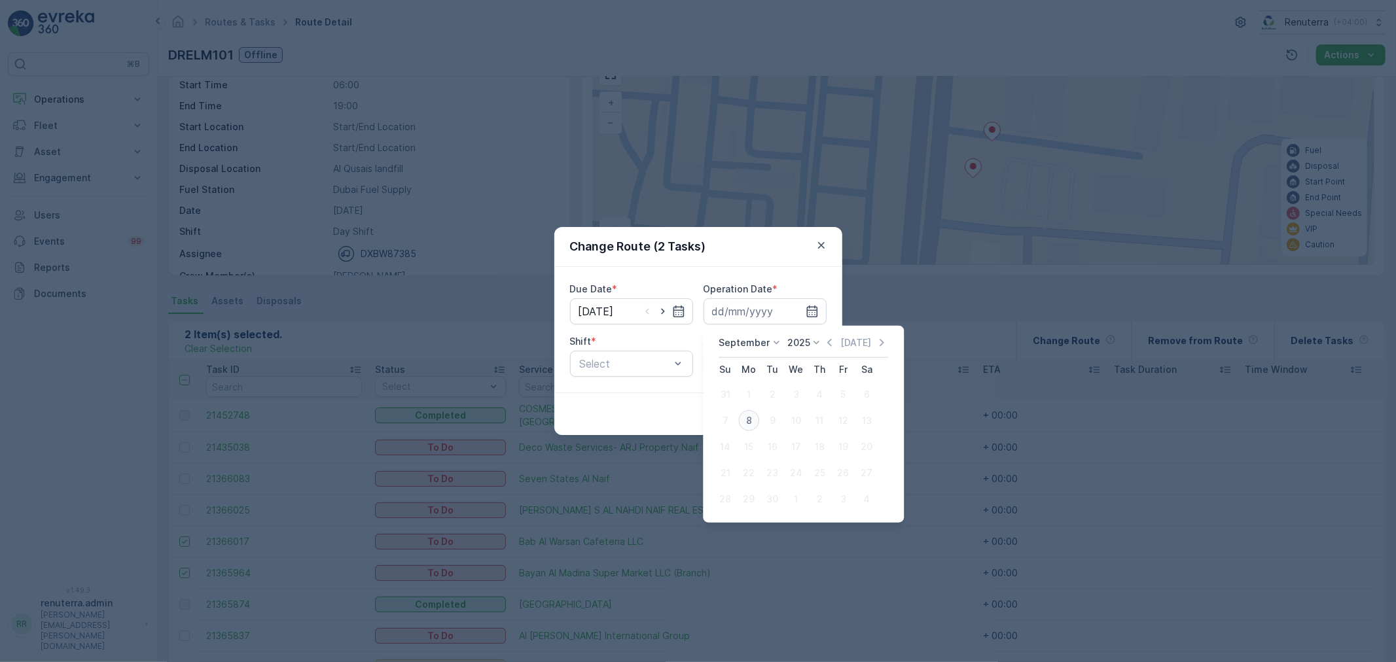
click at [747, 414] on div "8" at bounding box center [748, 420] width 21 height 21
type input "[DATE]"
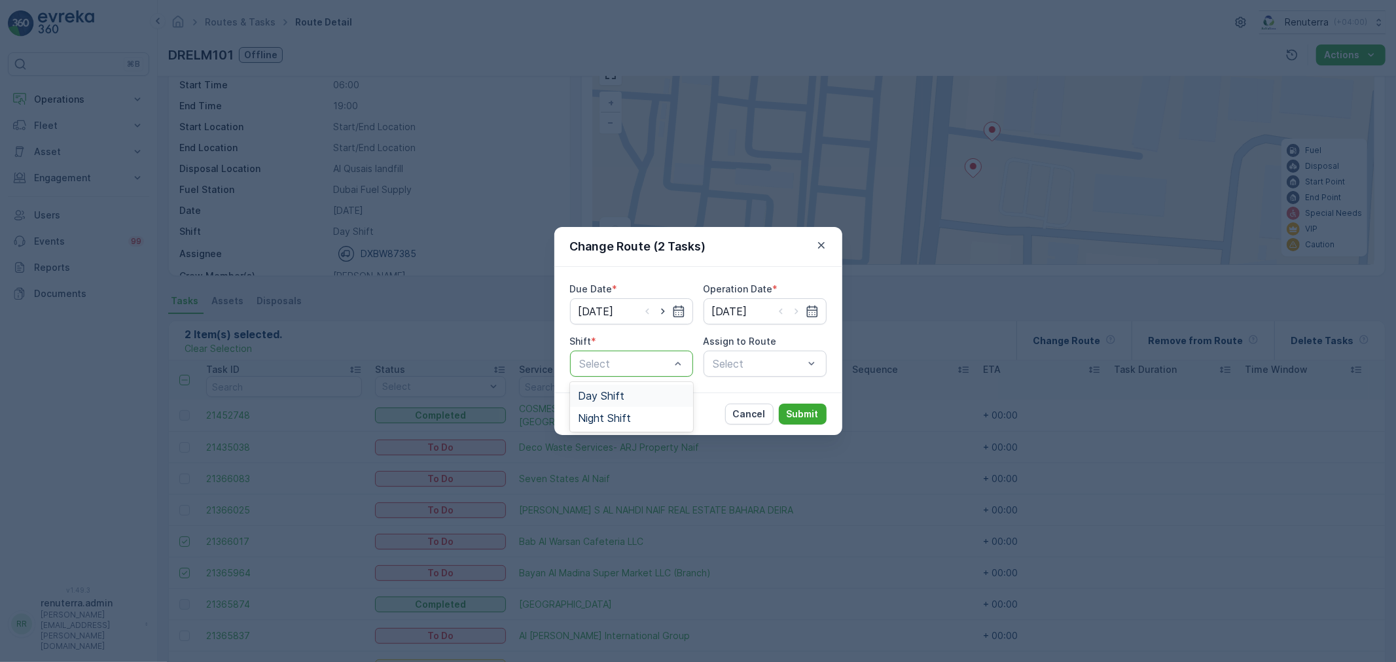
click at [592, 391] on span "Day Shift" at bounding box center [601, 396] width 46 height 12
click at [738, 365] on div "Select" at bounding box center [764, 364] width 123 height 26
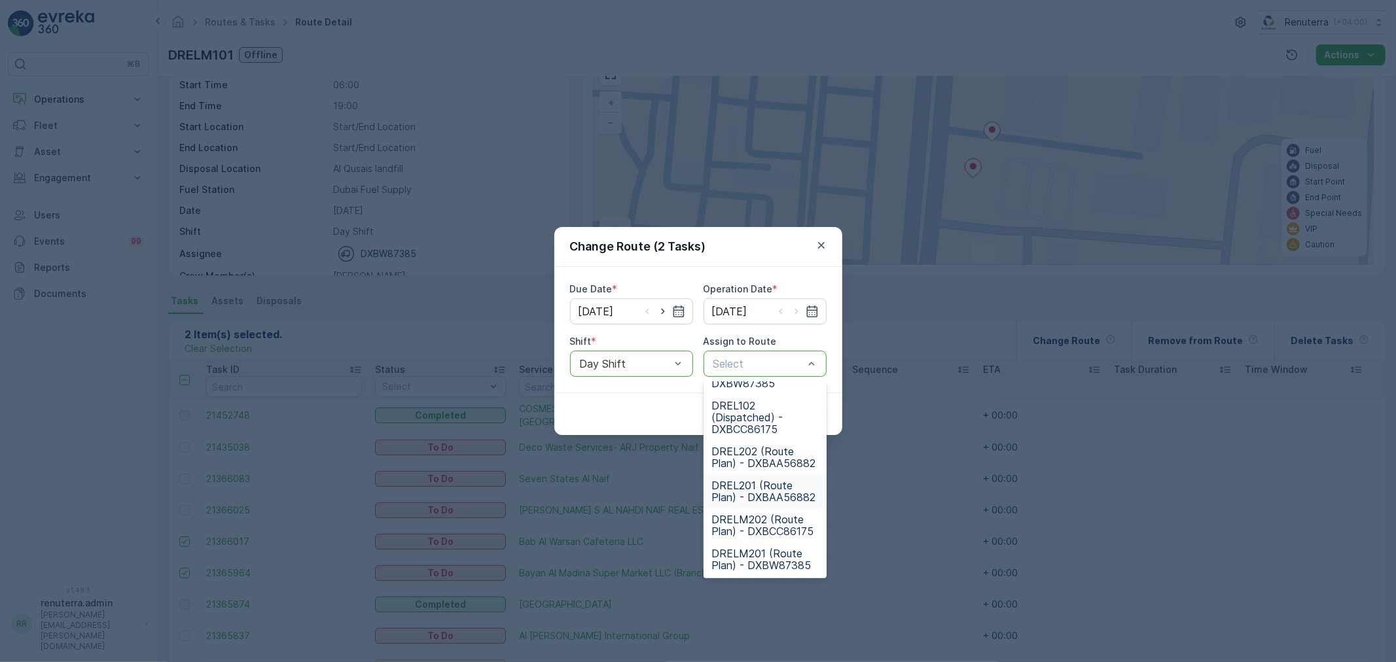
scroll to position [0, 0]
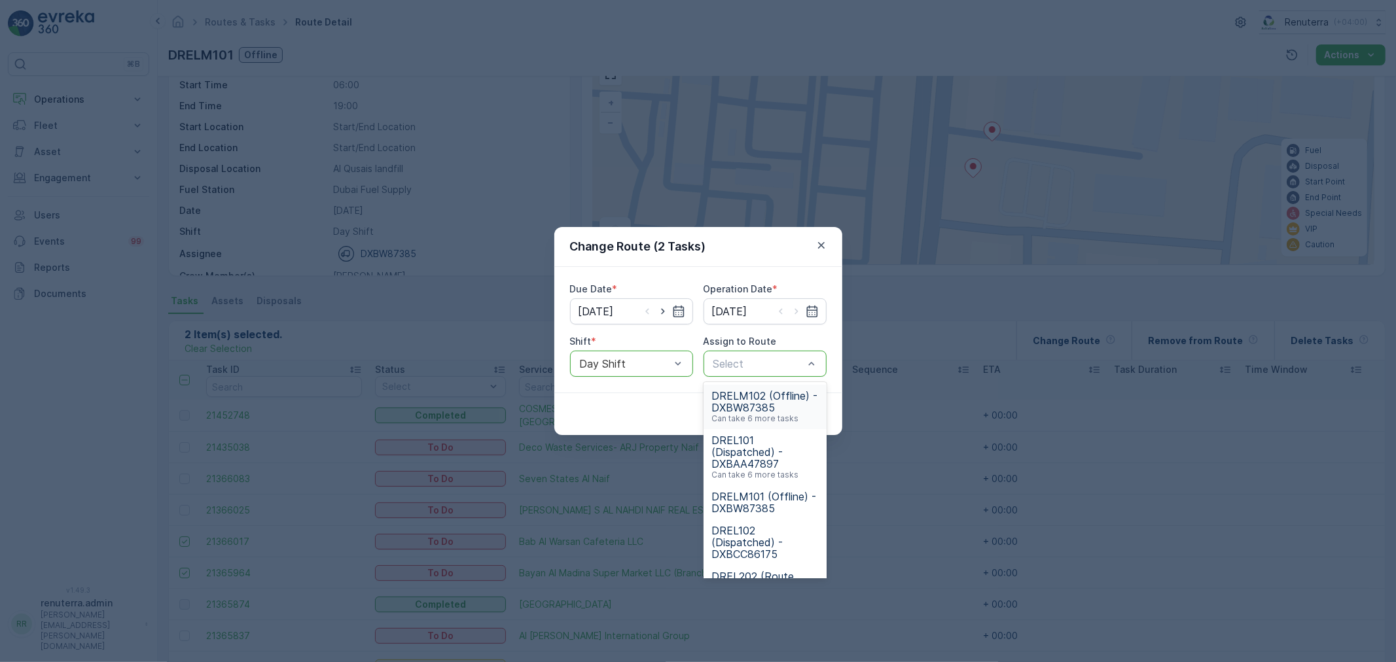
click at [756, 408] on span "DRELM102 (Offline) - DXBW87385" at bounding box center [764, 402] width 107 height 24
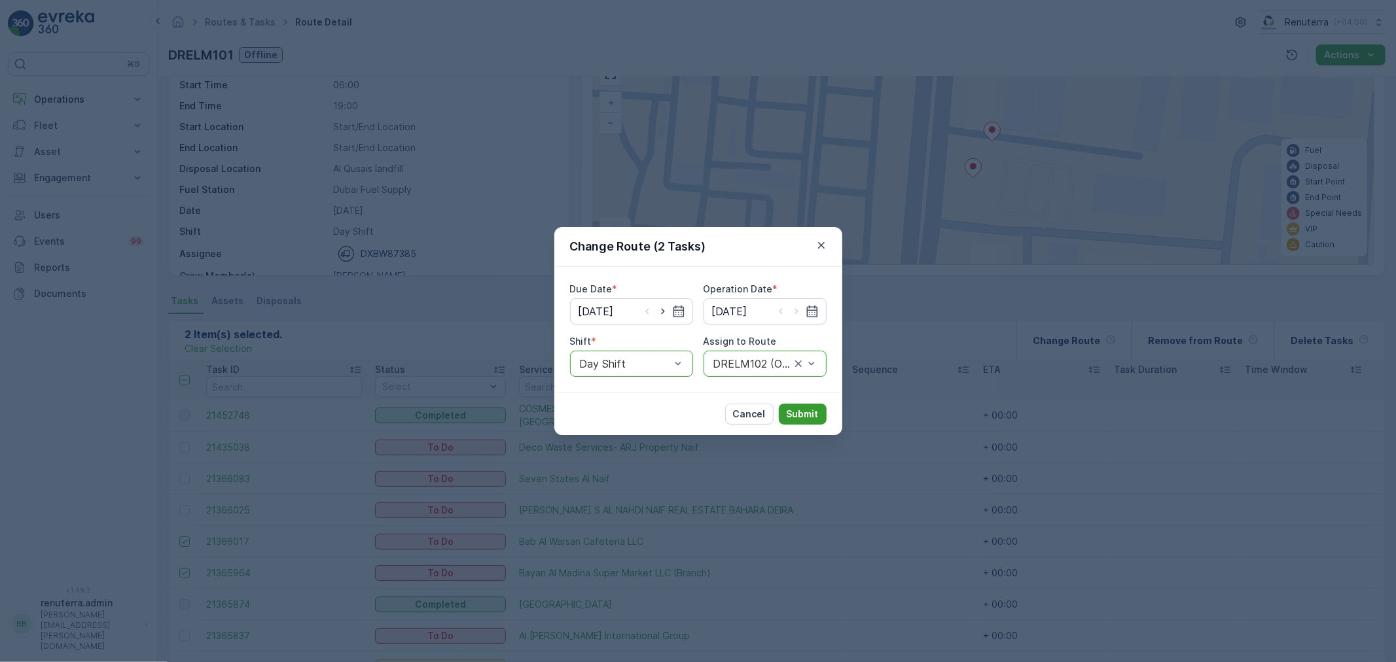
click at [806, 412] on p "Submit" at bounding box center [803, 414] width 32 height 13
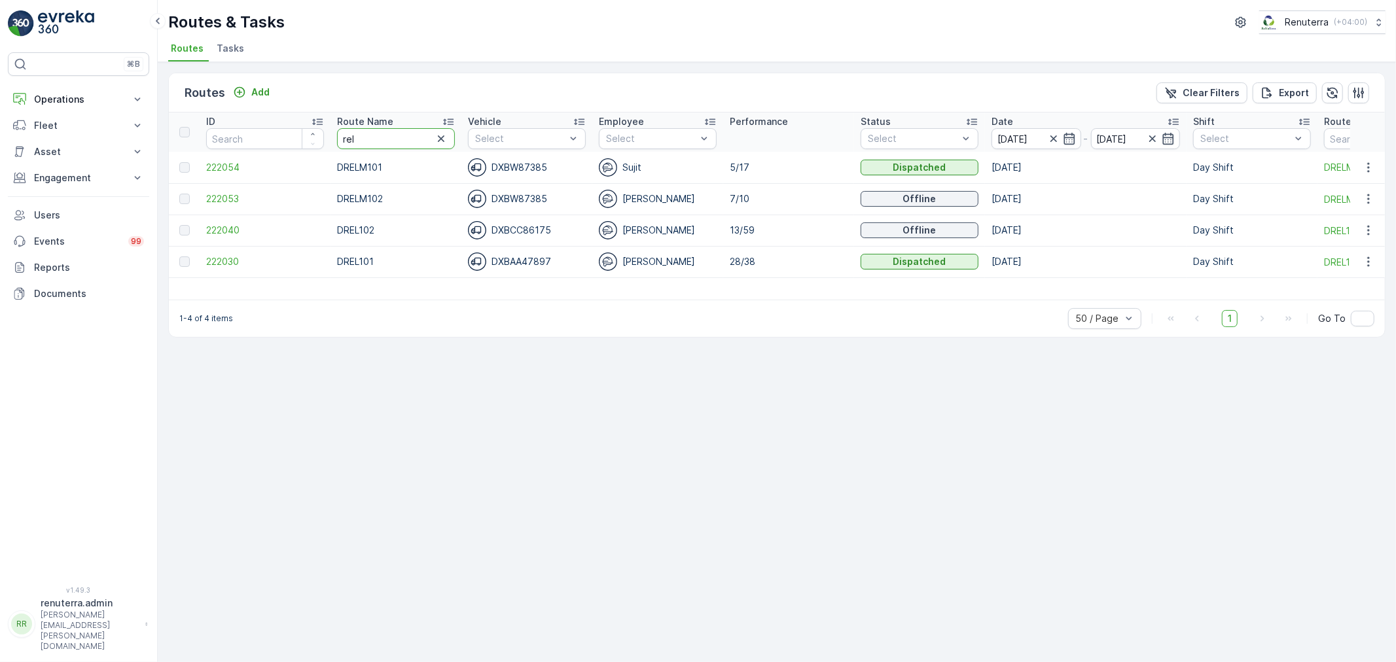
drag, startPoint x: 395, startPoint y: 140, endPoint x: 166, endPoint y: 116, distance: 230.9
click at [190, 130] on tr "ID Route Name rel Vehicle Select Employee Select Performance Status Select Date…" at bounding box center [826, 132] width 1315 height 39
drag, startPoint x: 375, startPoint y: 140, endPoint x: 250, endPoint y: 140, distance: 125.0
click at [250, 140] on tr "ID Route Name rel Vehicle Select Employee Select Performance Status Select Date…" at bounding box center [826, 132] width 1315 height 39
type input "hat"
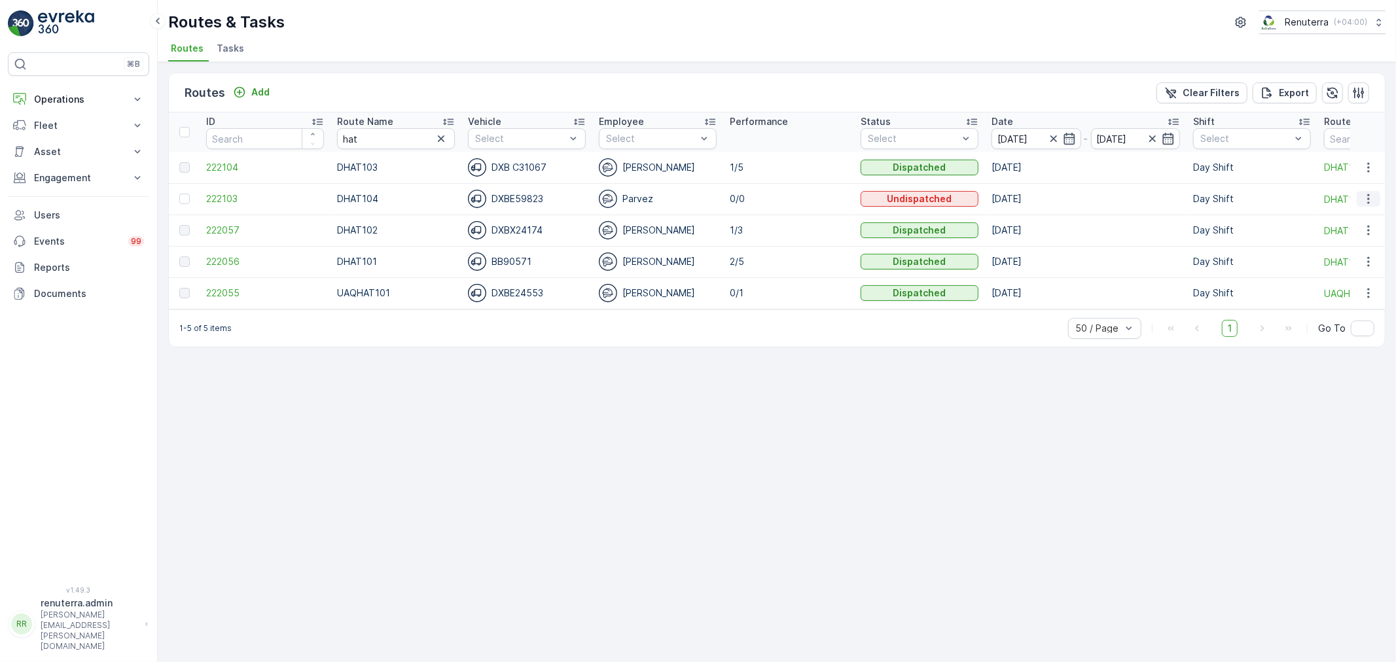
click at [1371, 201] on icon "button" at bounding box center [1368, 198] width 13 height 13
click at [1331, 296] on div "Delete" at bounding box center [1344, 297] width 101 height 18
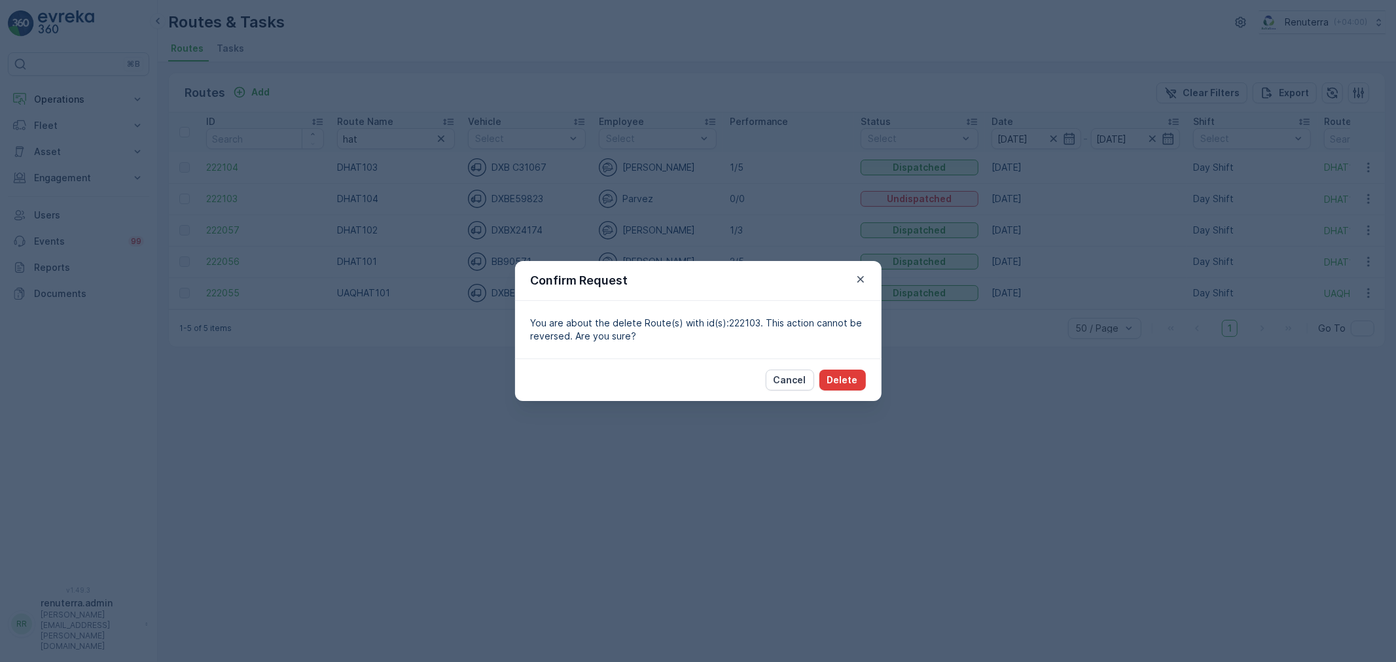
click at [855, 378] on p "Delete" at bounding box center [842, 380] width 31 height 13
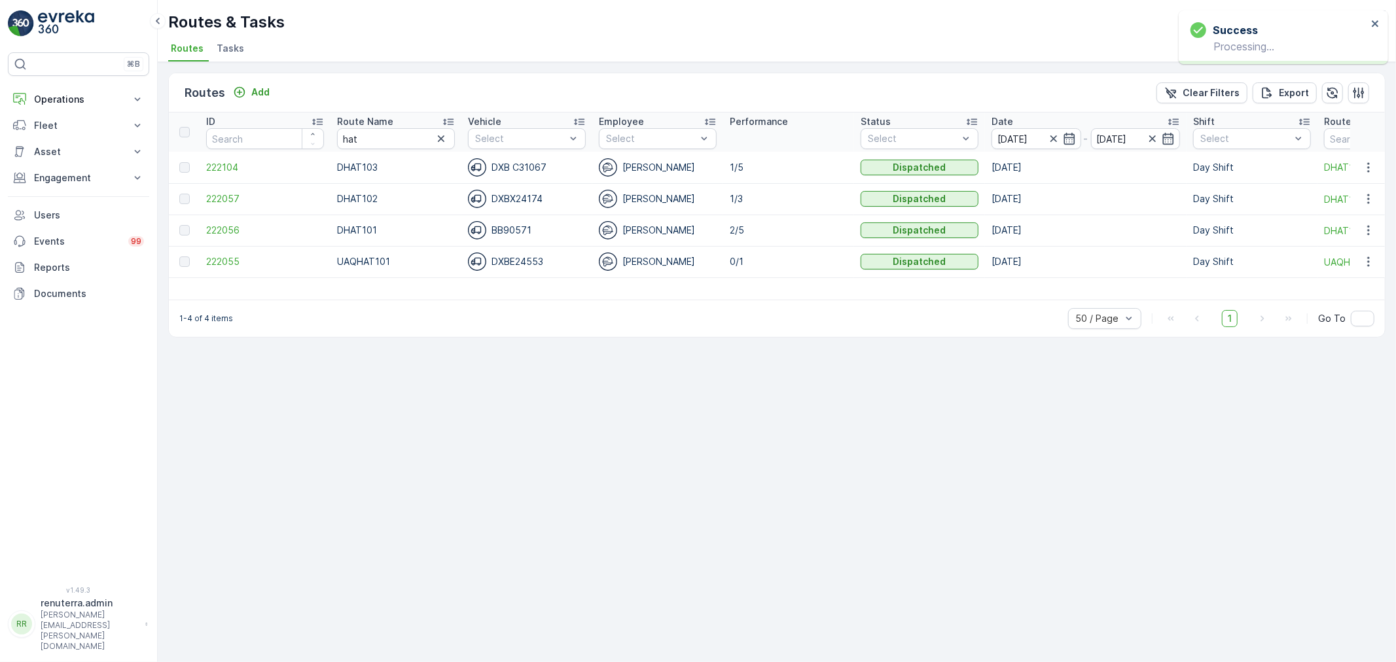
click at [446, 125] on icon at bounding box center [448, 121] width 13 height 13
click at [223, 161] on span "222056" at bounding box center [265, 167] width 118 height 13
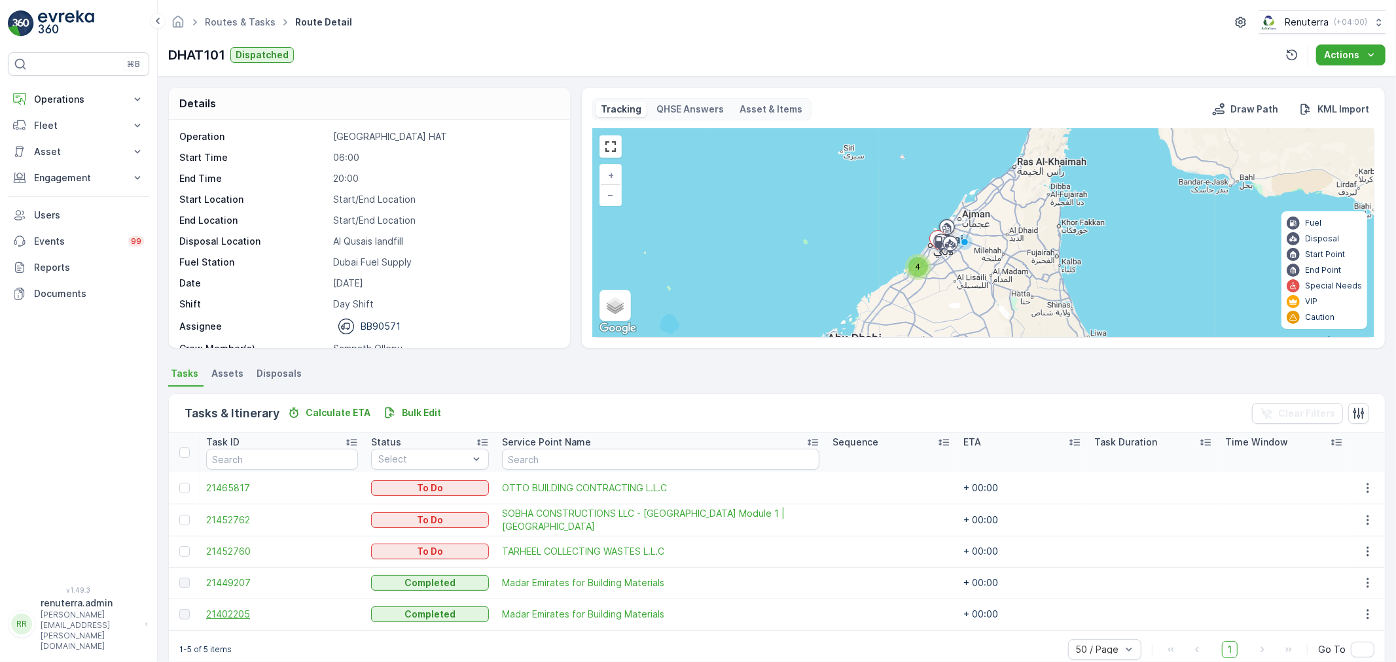
click at [230, 609] on span "21402205" at bounding box center [282, 614] width 152 height 13
click at [222, 577] on span "21449207" at bounding box center [282, 582] width 152 height 13
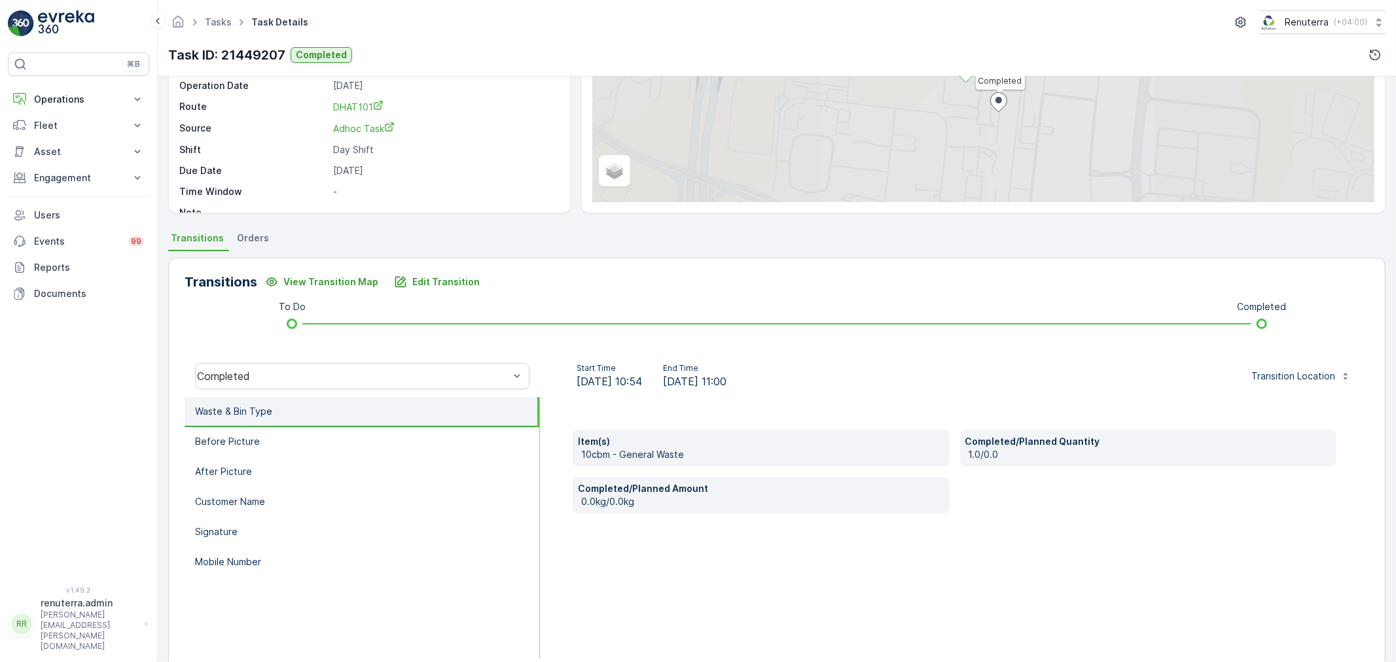
scroll to position [162, 0]
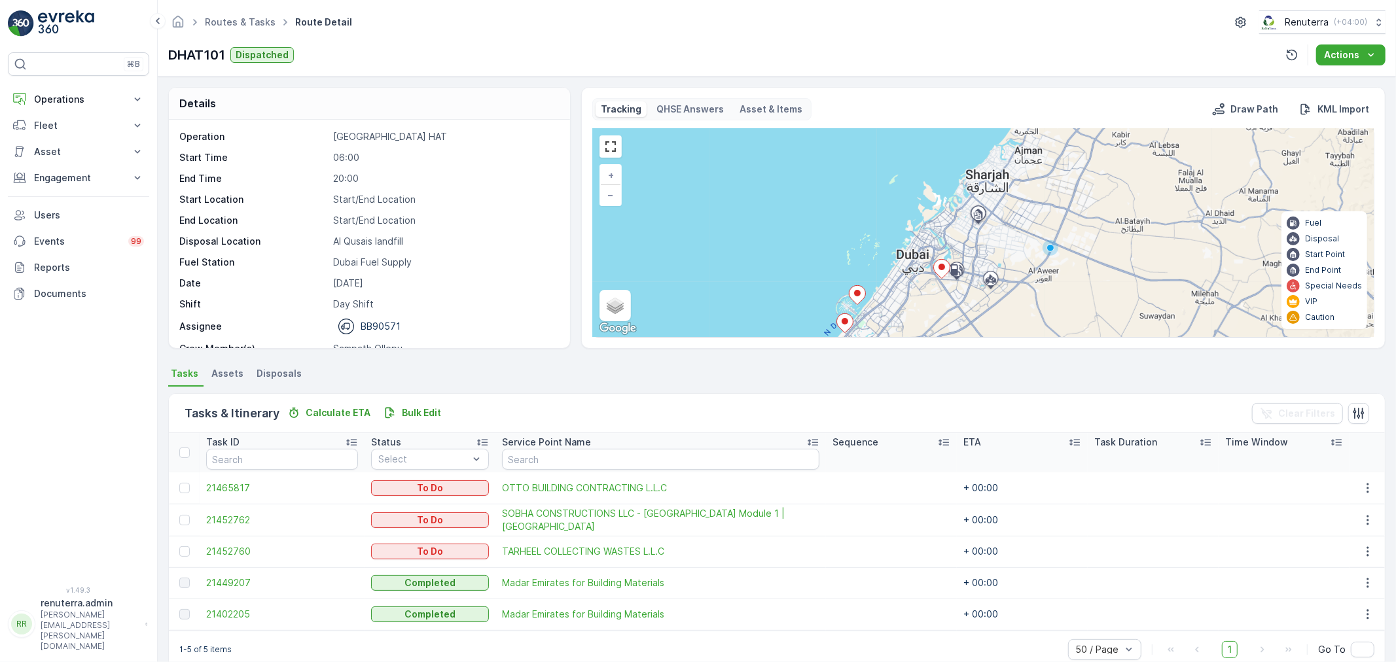
drag, startPoint x: 1016, startPoint y: 205, endPoint x: 1001, endPoint y: 289, distance: 85.6
click at [1001, 289] on div at bounding box center [992, 283] width 25 height 26
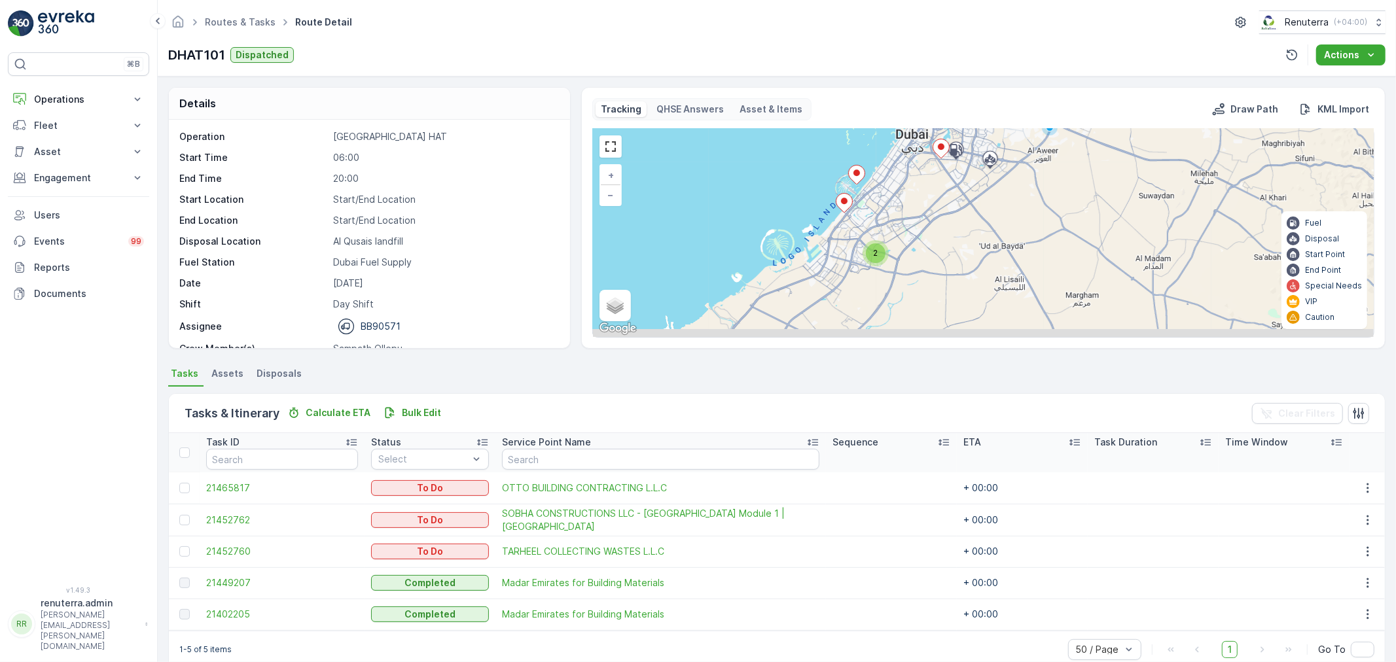
drag, startPoint x: 882, startPoint y: 241, endPoint x: 881, endPoint y: 120, distance: 120.4
click at [881, 120] on div "Tracking QHSE Answers Asset & Items Draw Path KML Import 2 + − Satellite Roadma…" at bounding box center [983, 217] width 782 height 239
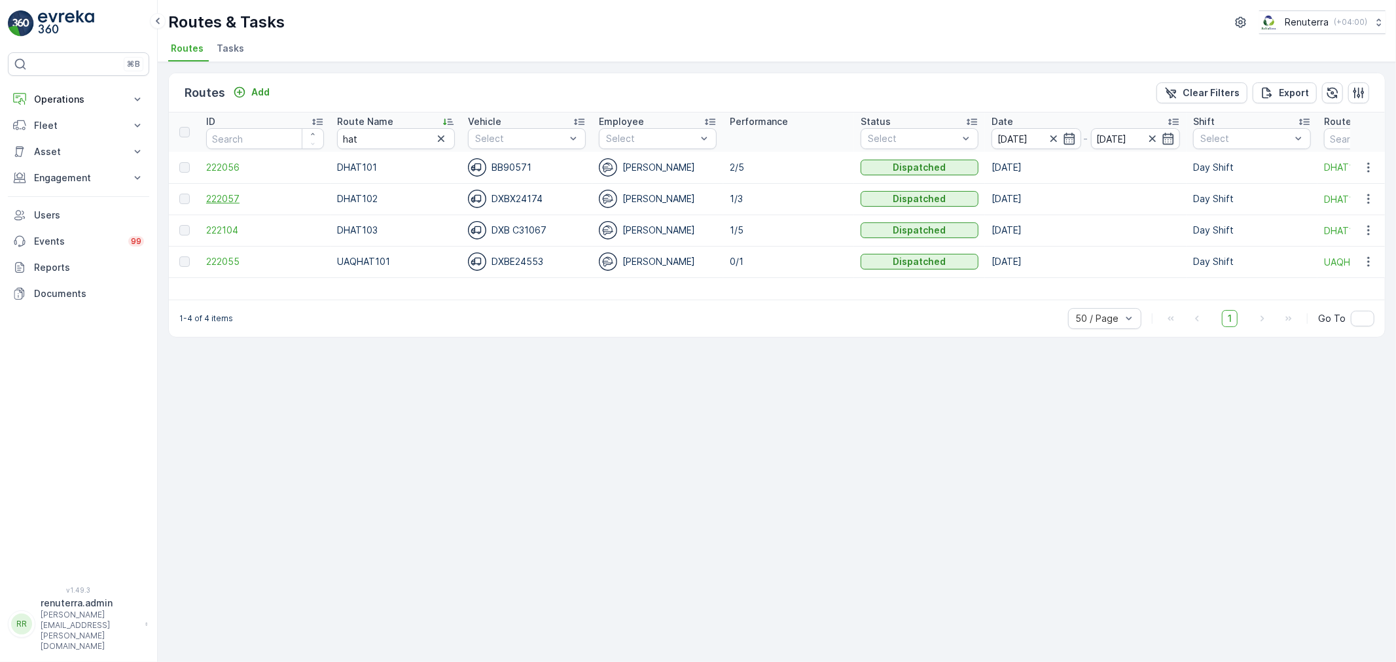
click at [225, 202] on span "222057" at bounding box center [265, 198] width 118 height 13
click at [218, 226] on span "222104" at bounding box center [265, 230] width 118 height 13
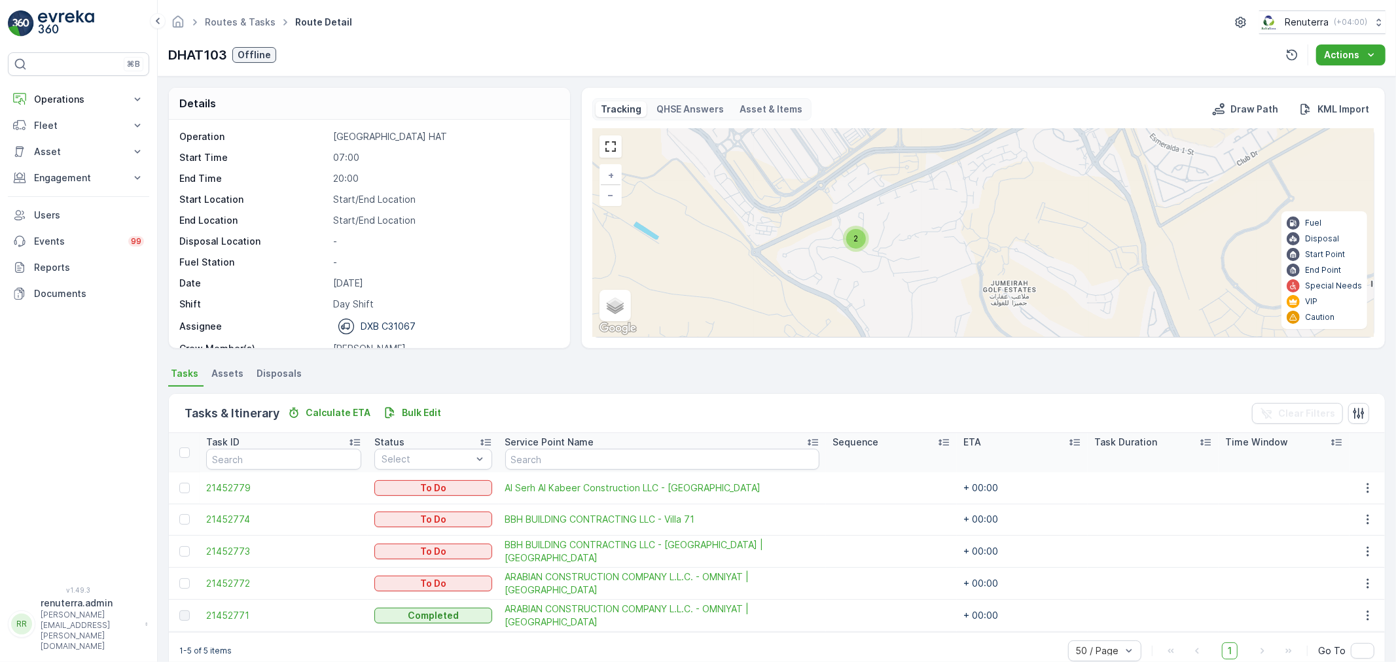
click at [858, 238] on div "2" at bounding box center [856, 239] width 20 height 20
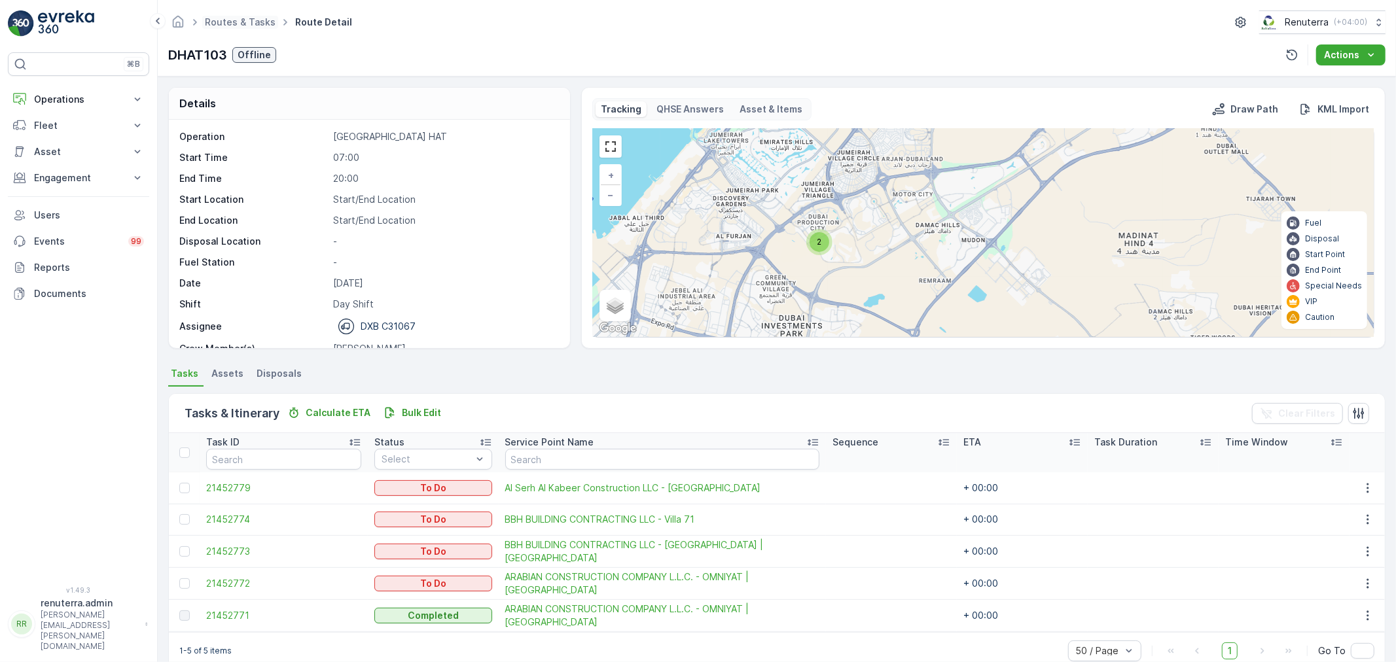
click at [243, 27] on span "Routes & Tasks" at bounding box center [240, 22] width 76 height 13
click at [237, 21] on link "Routes & Tasks" at bounding box center [240, 21] width 71 height 11
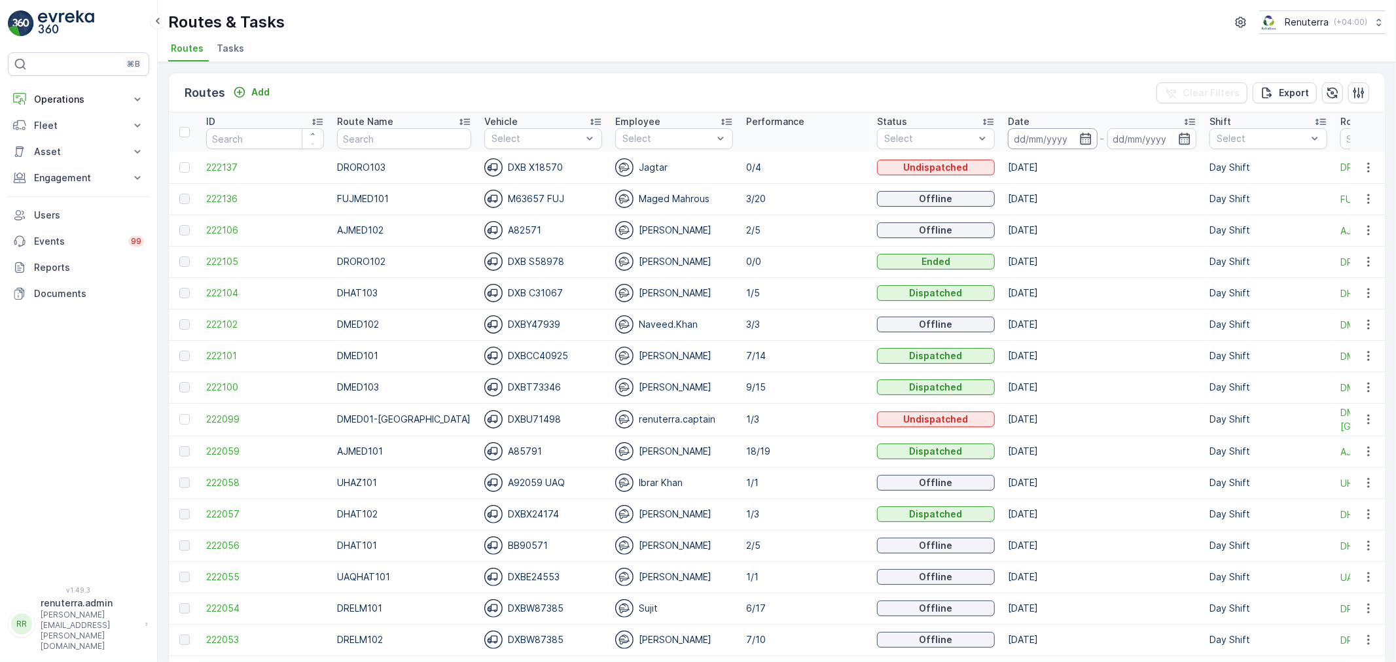
click at [1016, 145] on input at bounding box center [1053, 138] width 90 height 21
click at [1016, 144] on input at bounding box center [1053, 138] width 90 height 21
click at [1024, 152] on td "[DATE]" at bounding box center [1102, 167] width 202 height 31
click at [1021, 144] on input at bounding box center [1053, 138] width 90 height 21
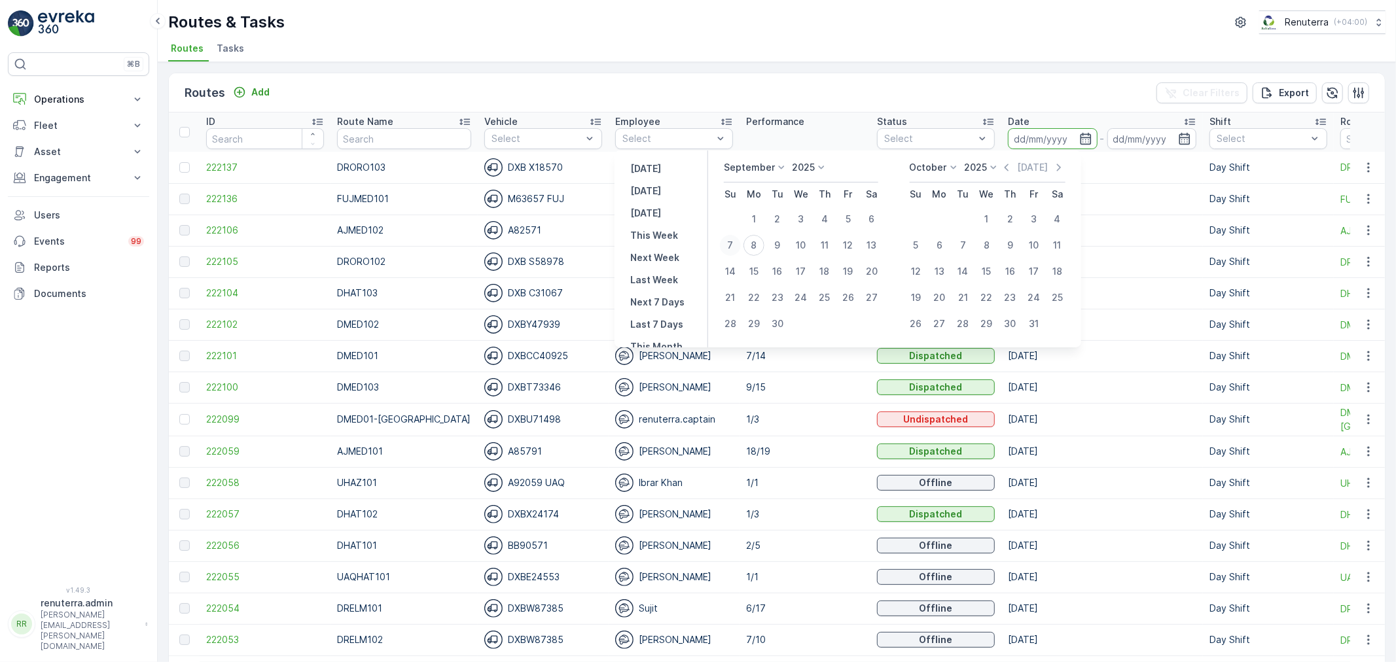
click at [738, 246] on div "7" at bounding box center [730, 245] width 21 height 21
type input "[DATE]"
click at [737, 246] on div "7" at bounding box center [730, 245] width 21 height 21
type input "[DATE]"
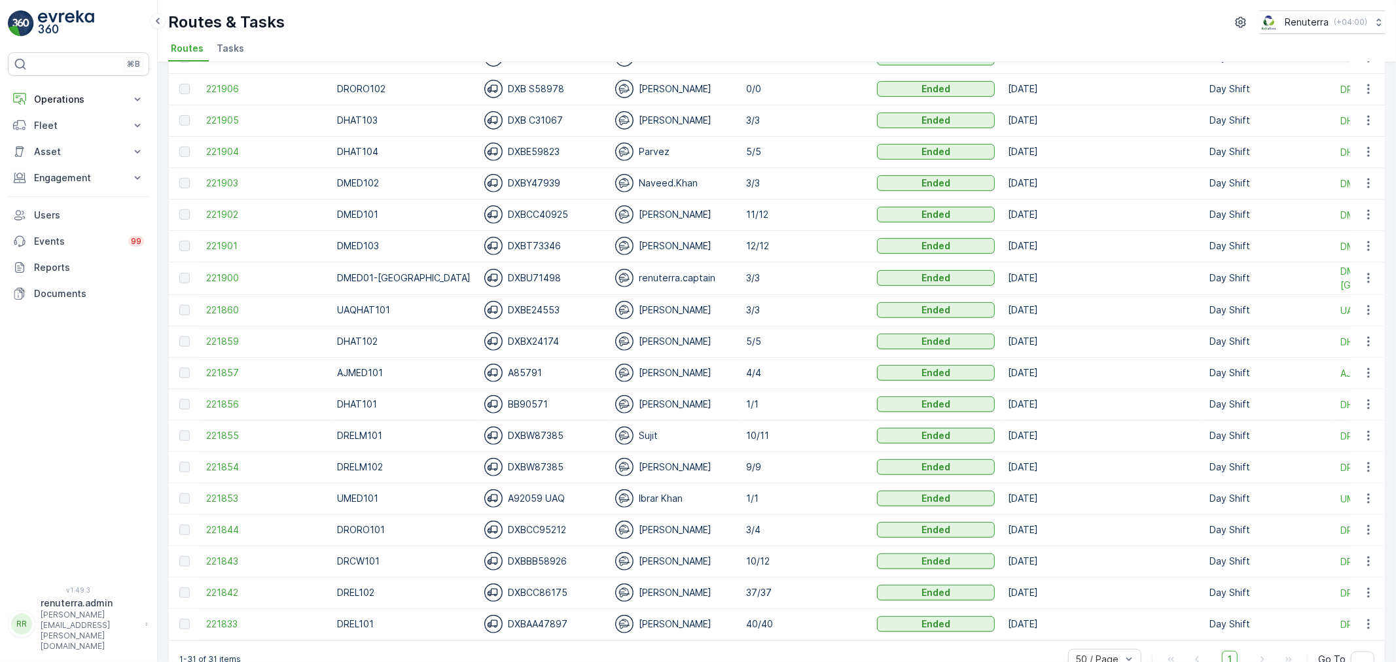
scroll to position [521, 0]
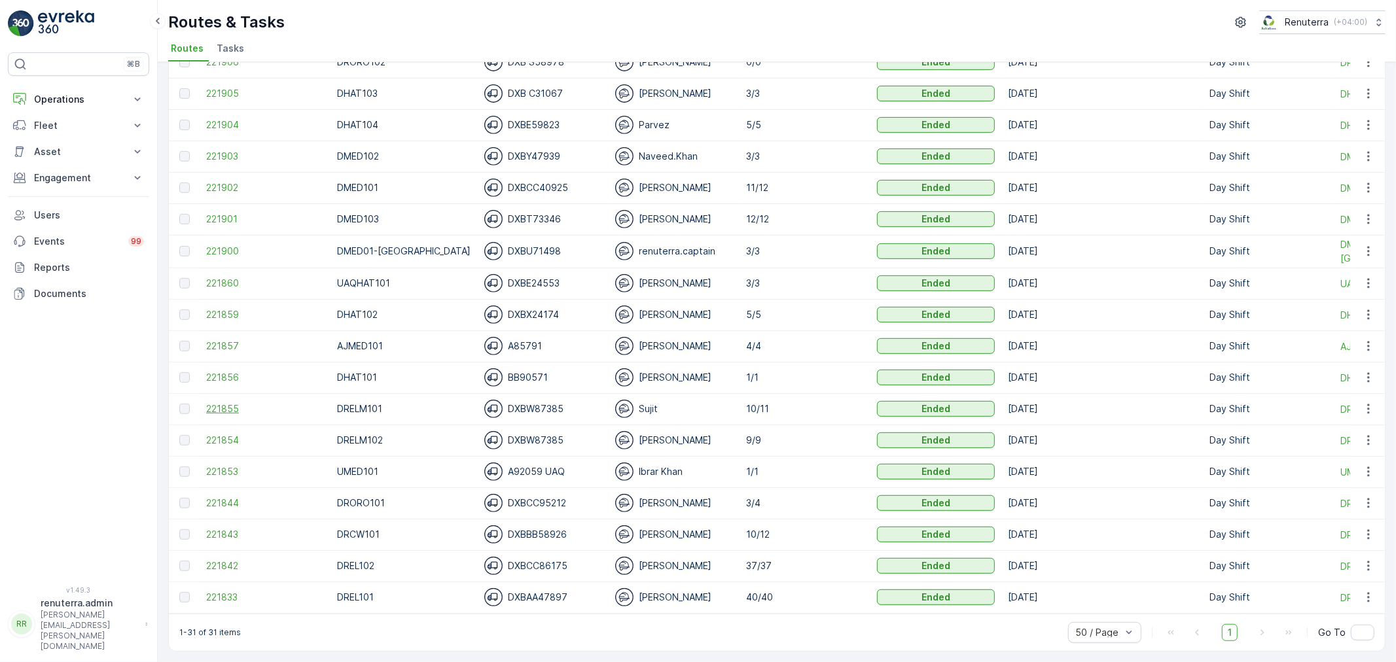
click at [241, 402] on span "221855" at bounding box center [265, 408] width 118 height 13
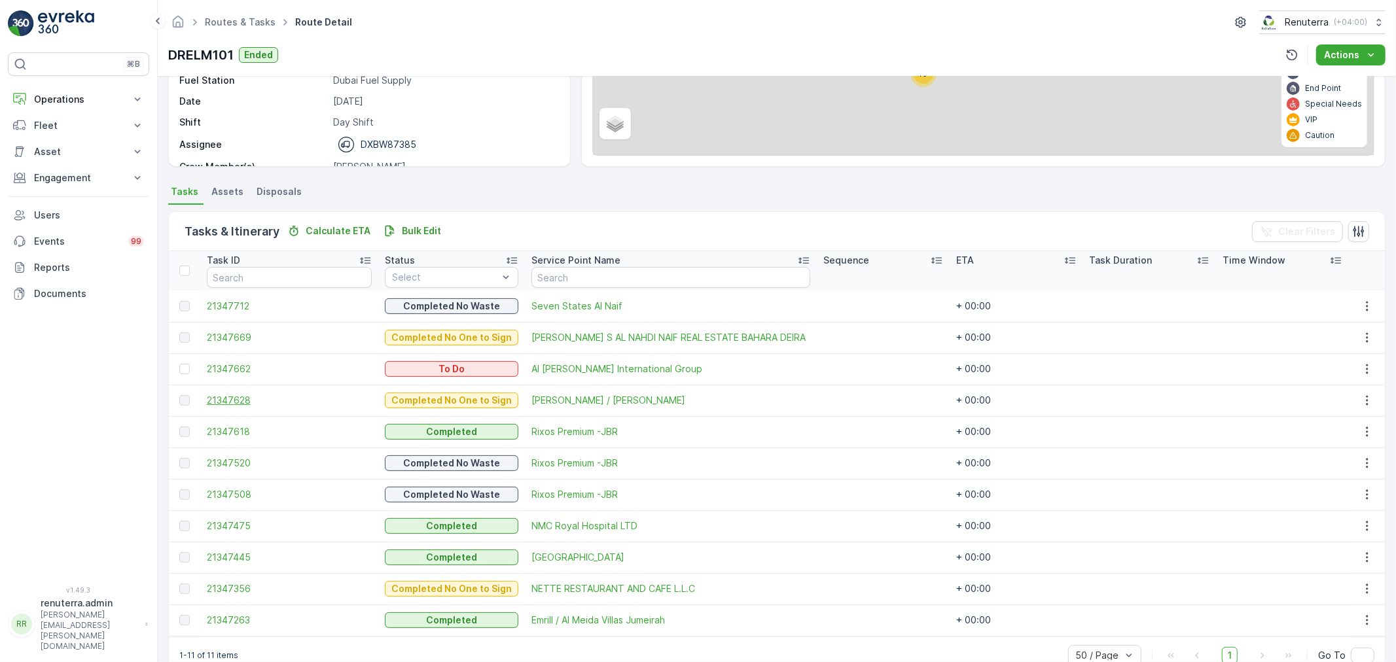
scroll to position [211, 0]
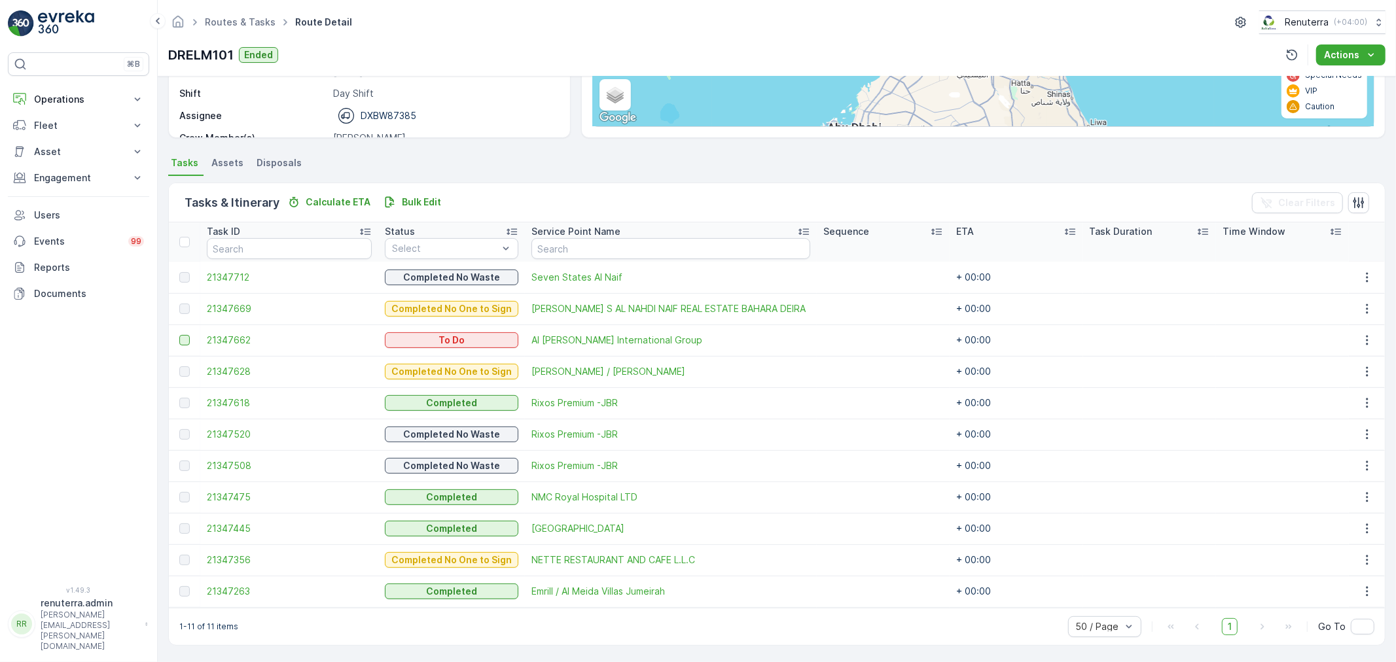
click at [179, 341] on div at bounding box center [184, 340] width 10 height 10
click at [179, 335] on input "checkbox" at bounding box center [179, 335] width 0 height 0
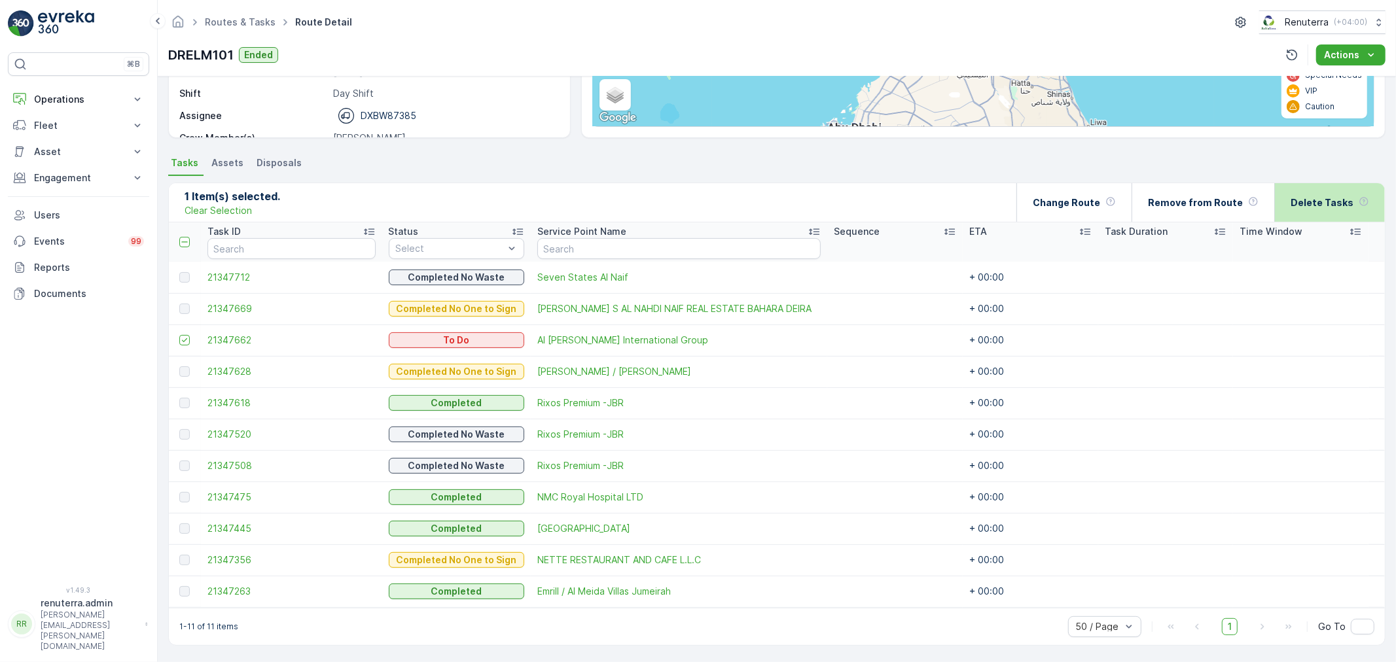
click at [1322, 185] on div "Delete Tasks" at bounding box center [1329, 202] width 79 height 39
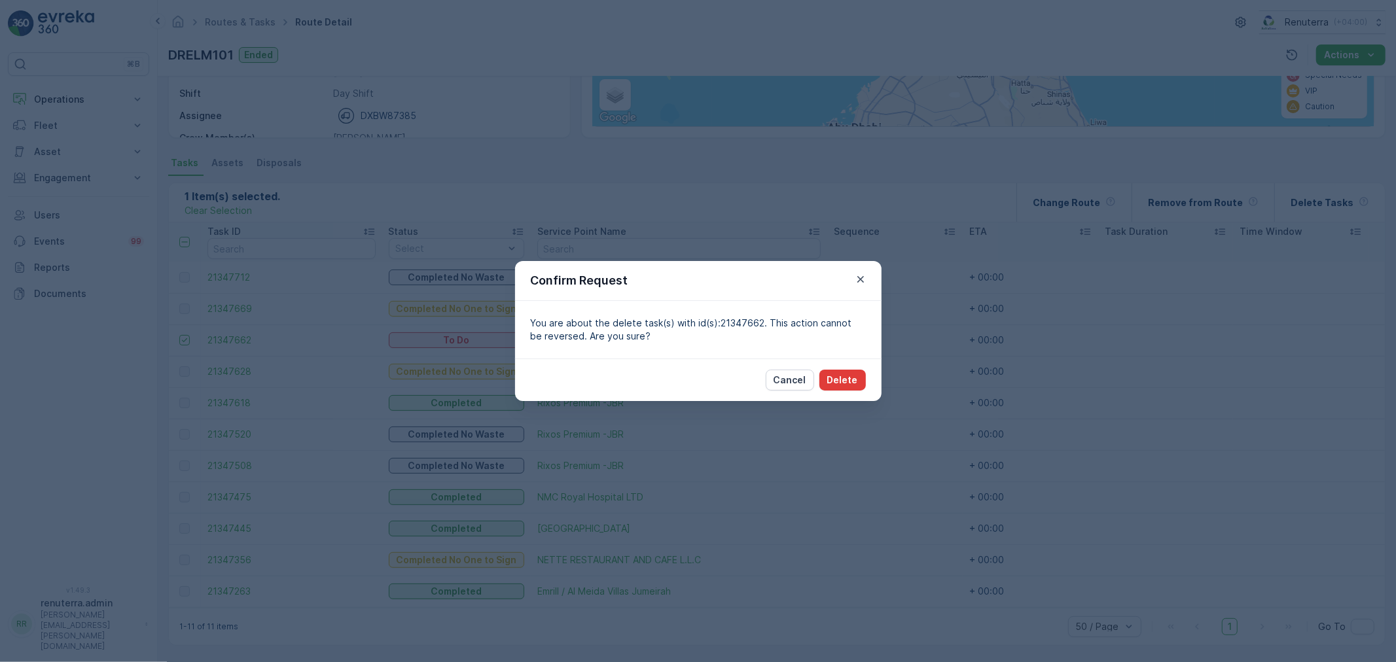
click at [822, 383] on button "Delete" at bounding box center [842, 380] width 46 height 21
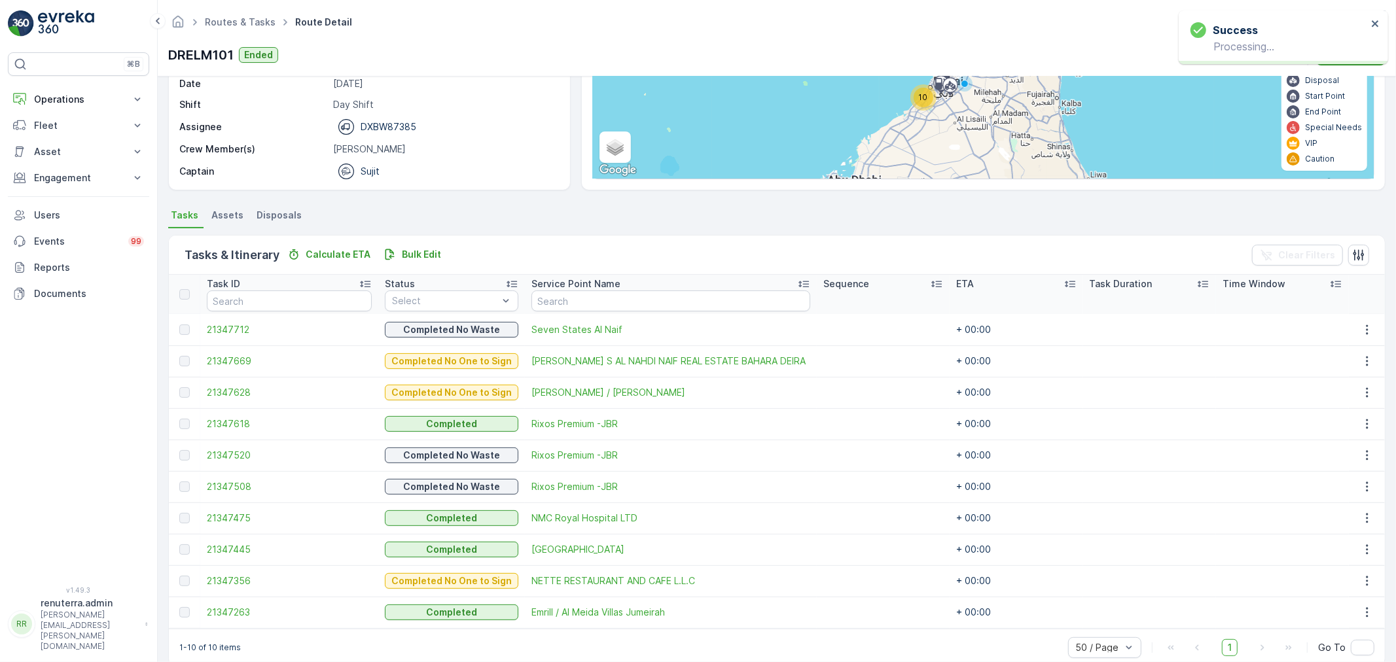
scroll to position [179, 0]
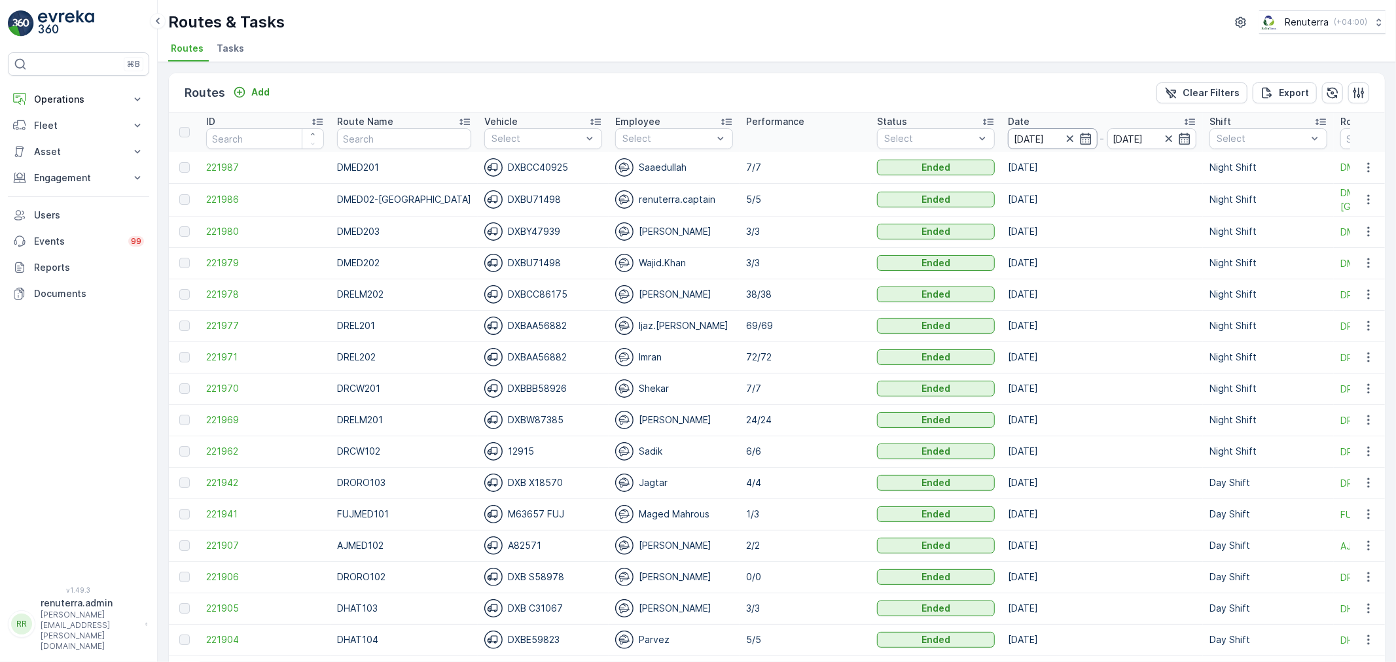
click at [1014, 132] on input "[DATE]" at bounding box center [1053, 138] width 90 height 21
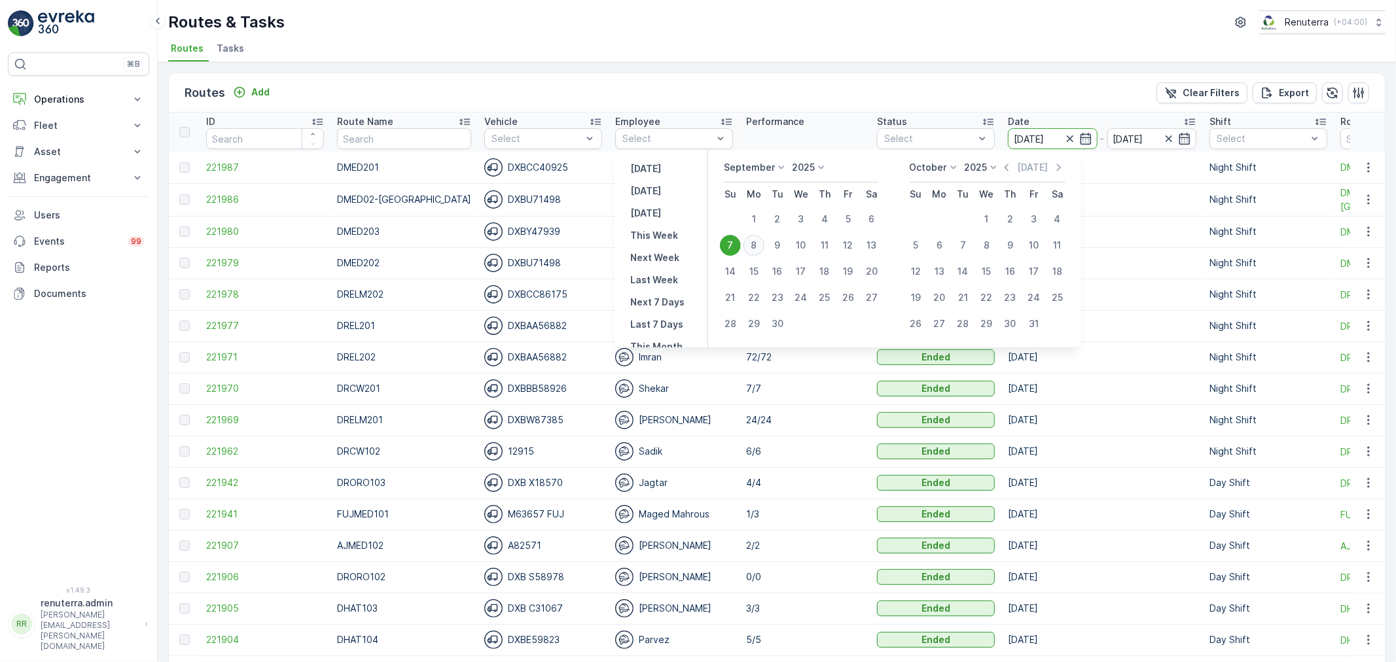
click at [749, 245] on div "8" at bounding box center [753, 245] width 21 height 21
type input "[DATE]"
click at [749, 245] on div "8" at bounding box center [753, 245] width 21 height 21
type input "[DATE]"
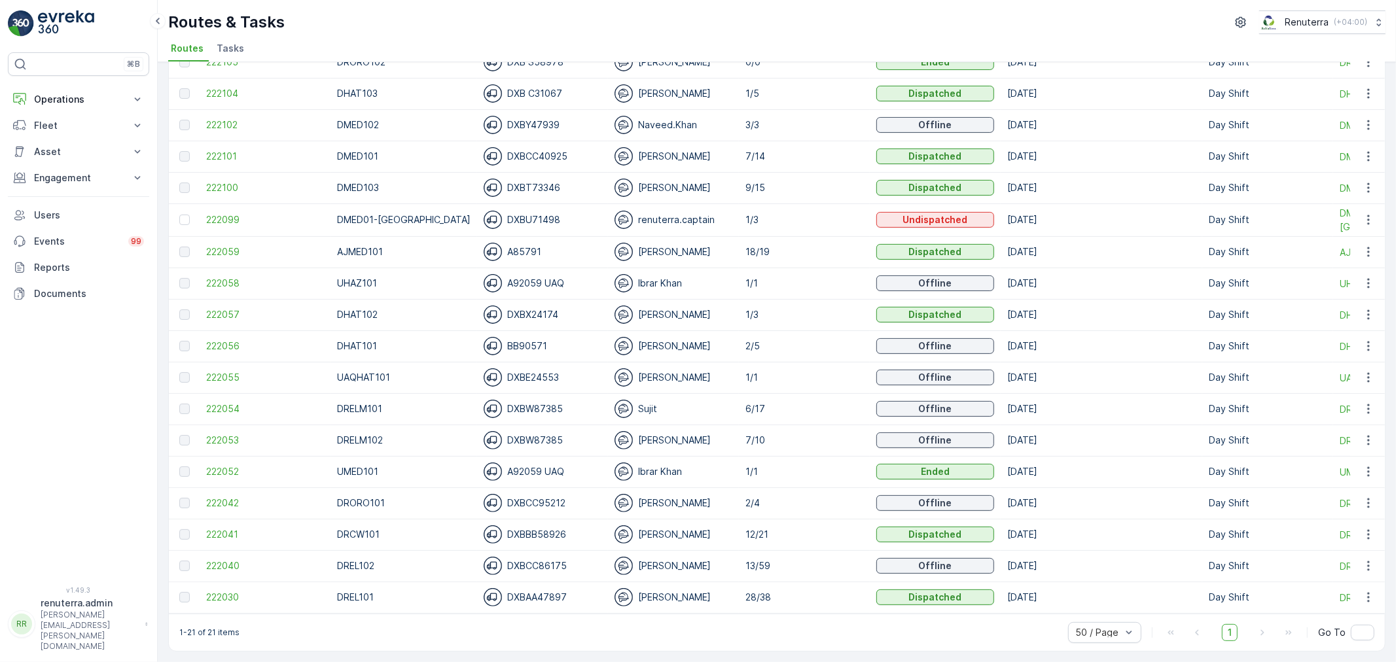
scroll to position [205, 0]
click at [227, 245] on span "222059" at bounding box center [265, 251] width 118 height 13
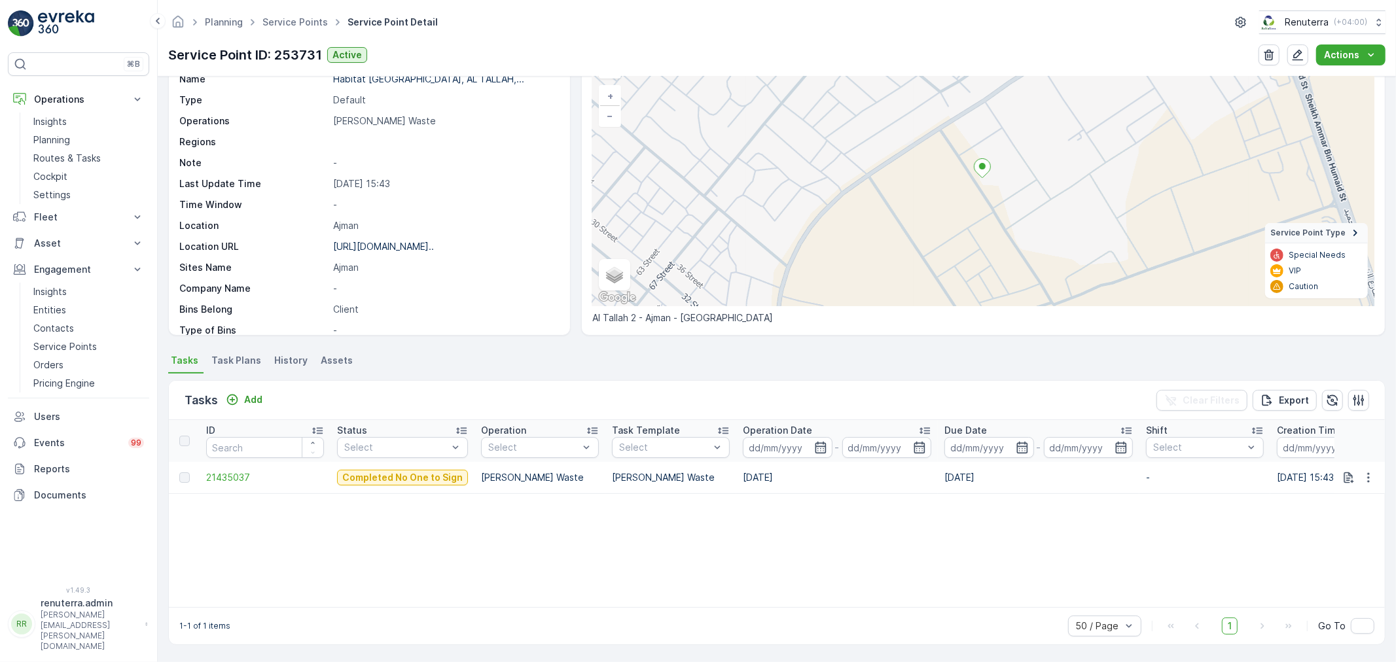
scroll to position [79, 0]
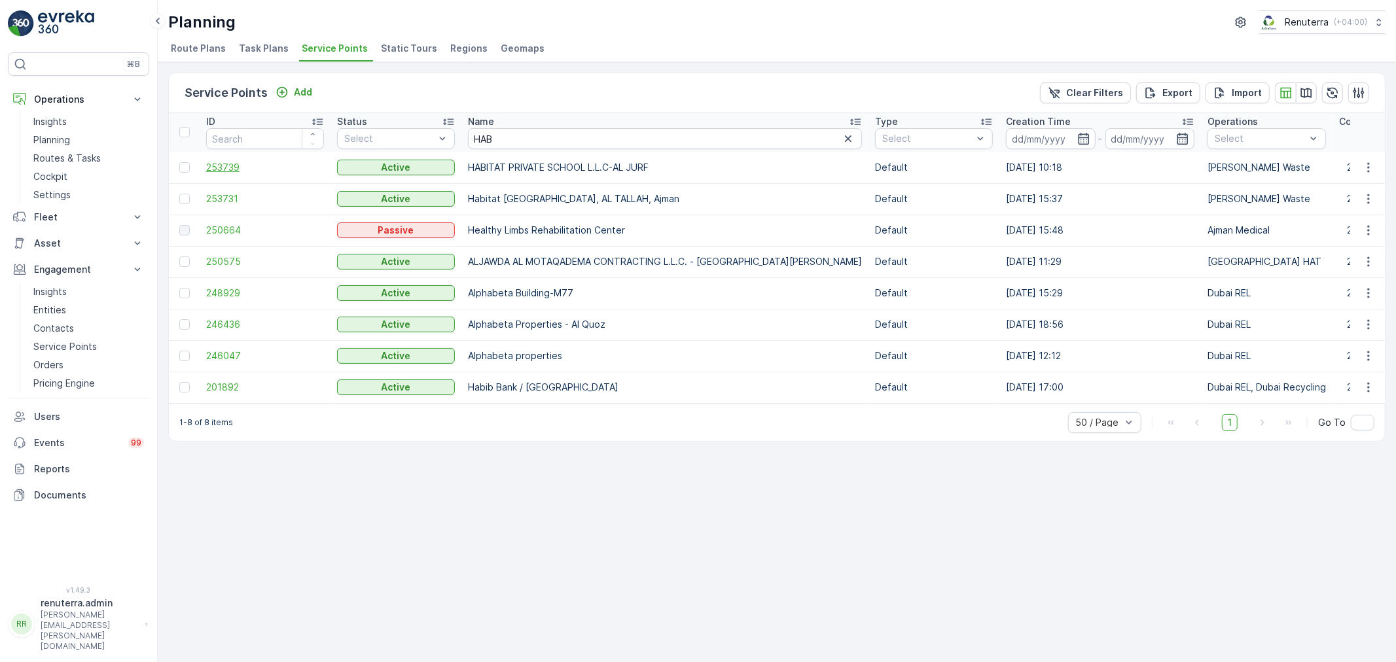
click at [226, 164] on span "253739" at bounding box center [265, 167] width 118 height 13
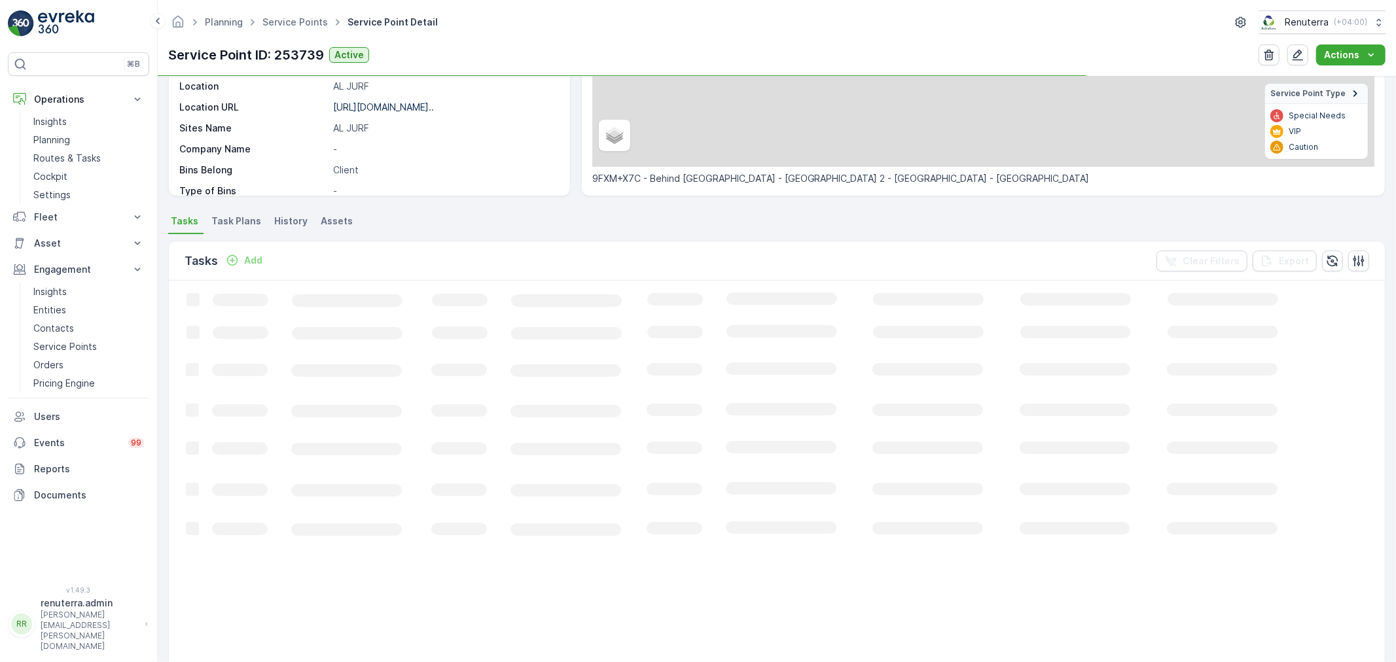
scroll to position [218, 0]
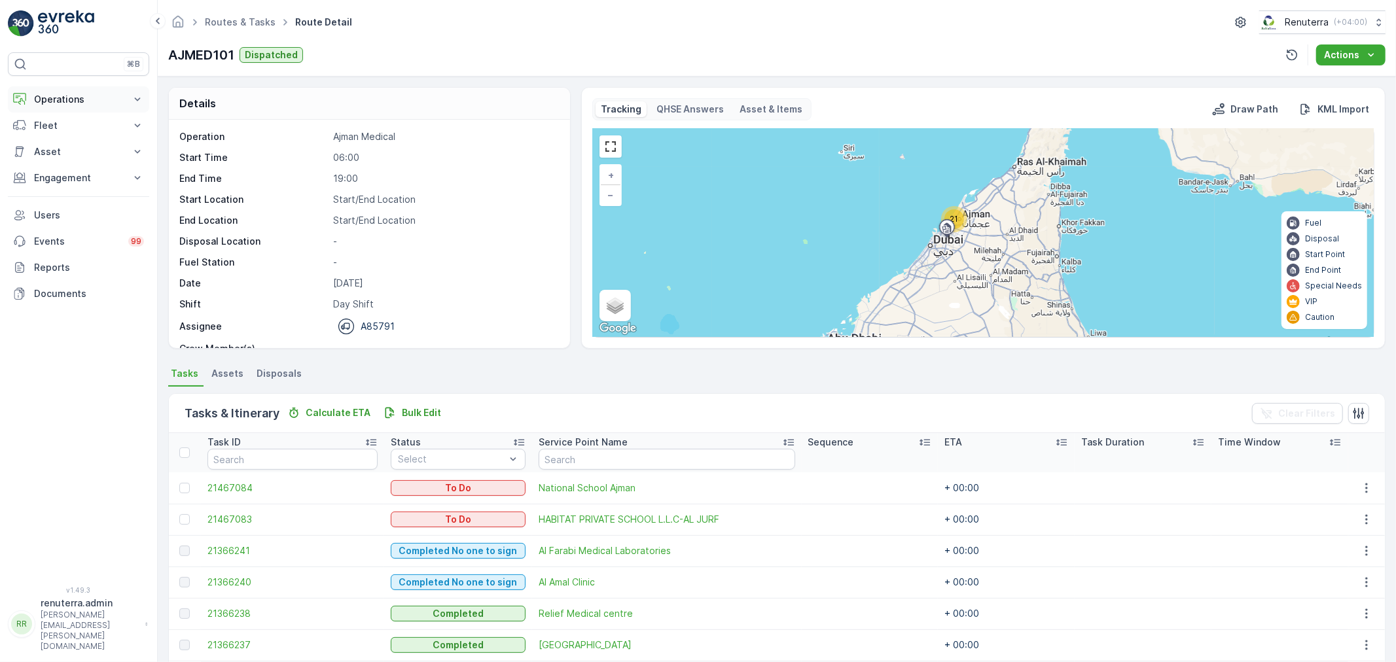
click at [85, 100] on p "Operations" at bounding box center [78, 99] width 89 height 13
click at [83, 168] on link "Cockpit" at bounding box center [88, 177] width 121 height 18
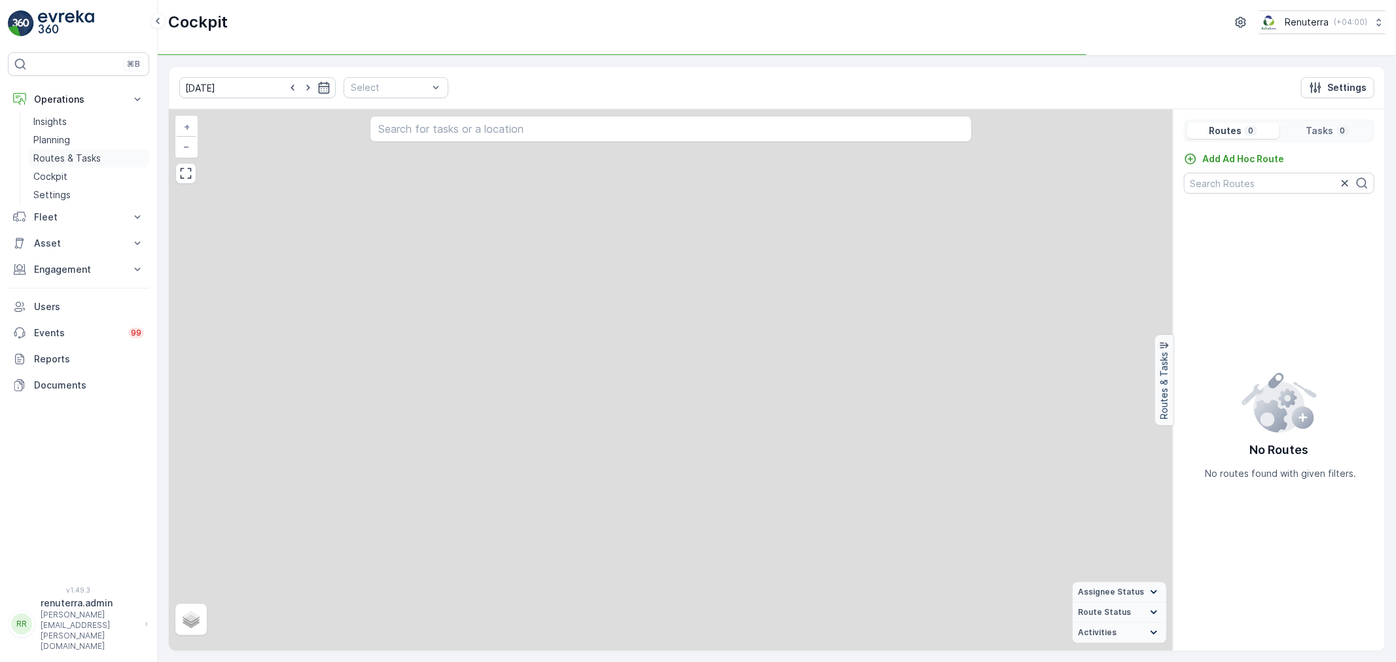
click at [92, 155] on p "Routes & Tasks" at bounding box center [66, 158] width 67 height 13
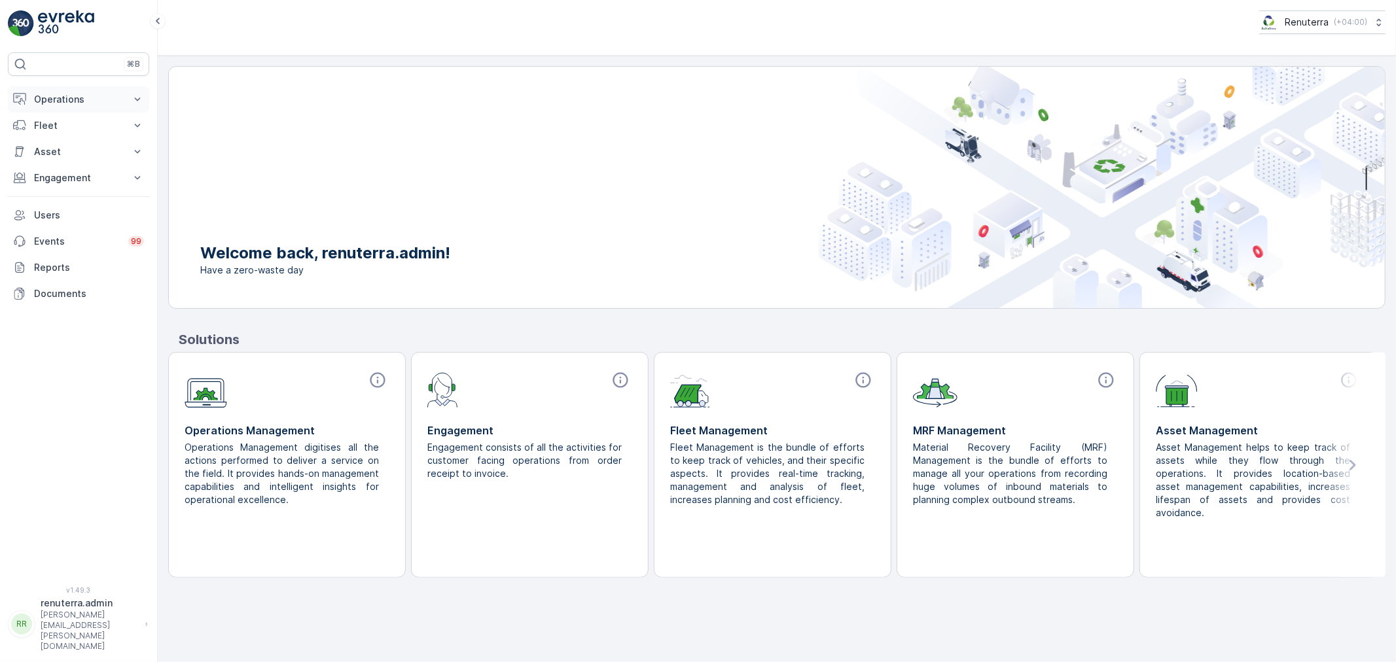
click at [86, 107] on button "Operations" at bounding box center [78, 99] width 141 height 26
click at [90, 131] on link "Planning" at bounding box center [88, 140] width 121 height 18
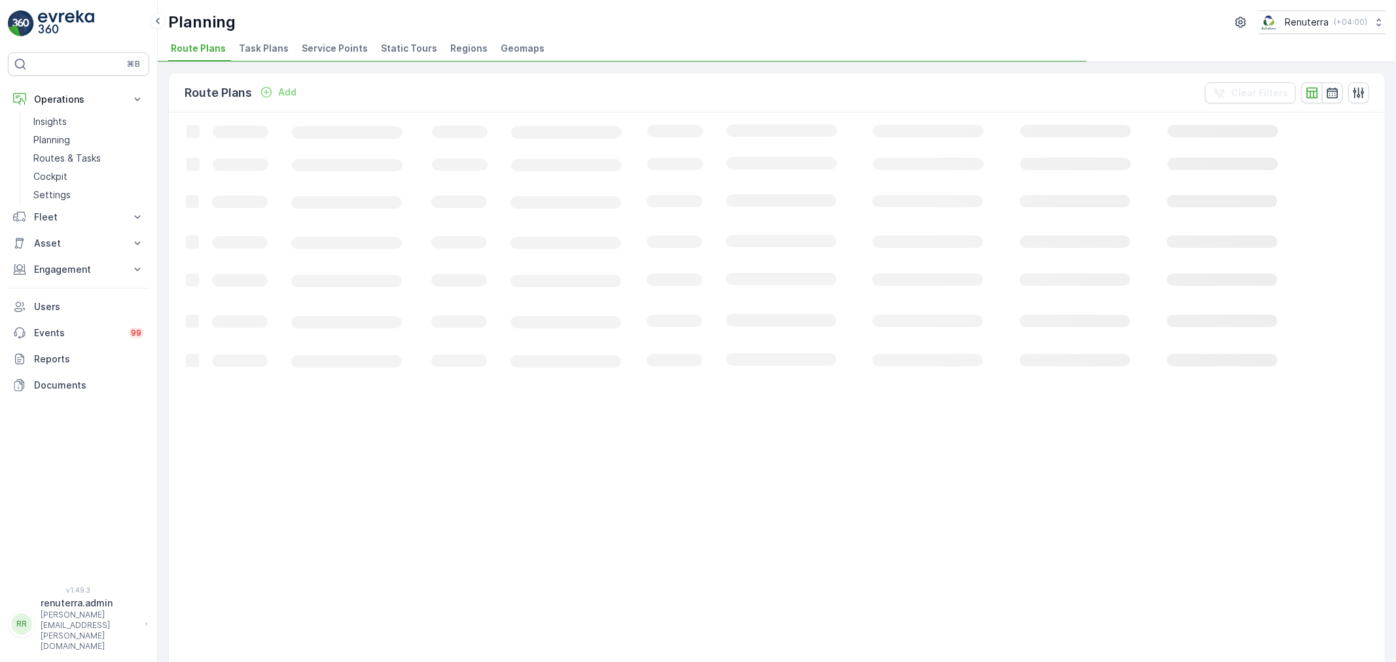
click at [299, 67] on div "Route Plans Add Clear Filters Loading... 50 / Page Previous Next" at bounding box center [777, 362] width 1238 height 600
click at [316, 54] on span "Service Points" at bounding box center [335, 48] width 66 height 13
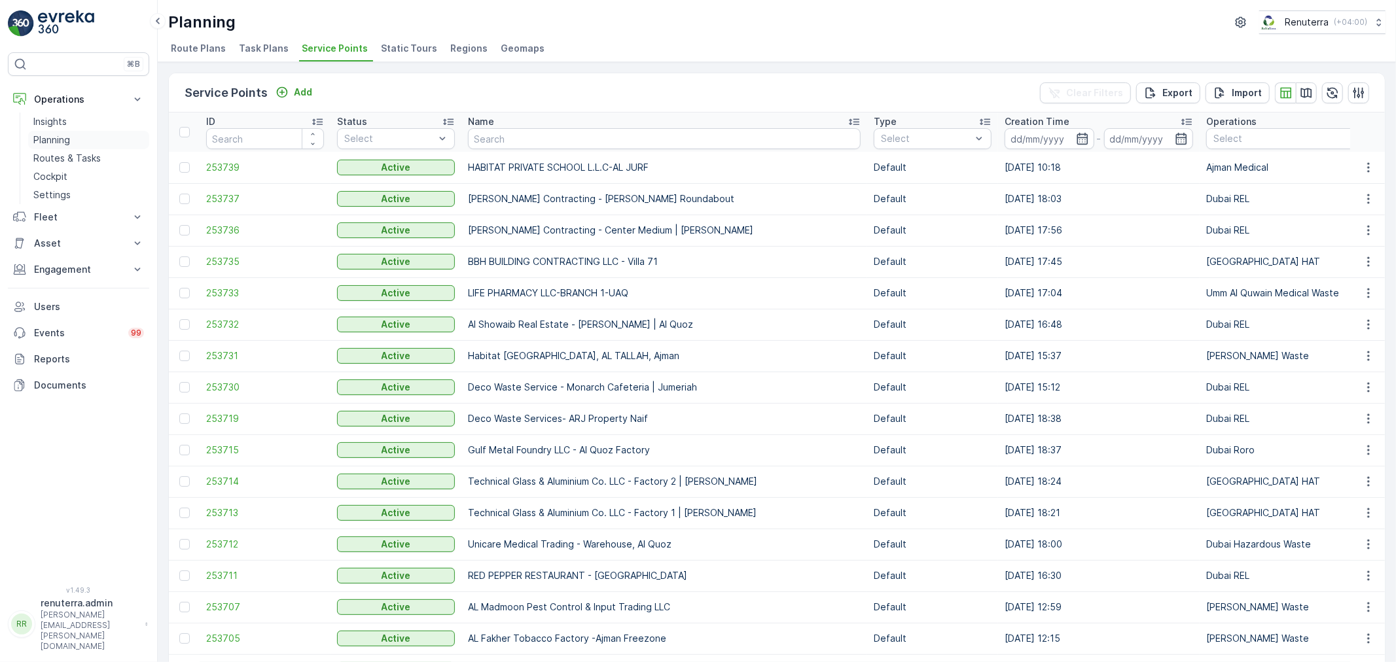
click at [56, 145] on p "Planning" at bounding box center [51, 139] width 37 height 13
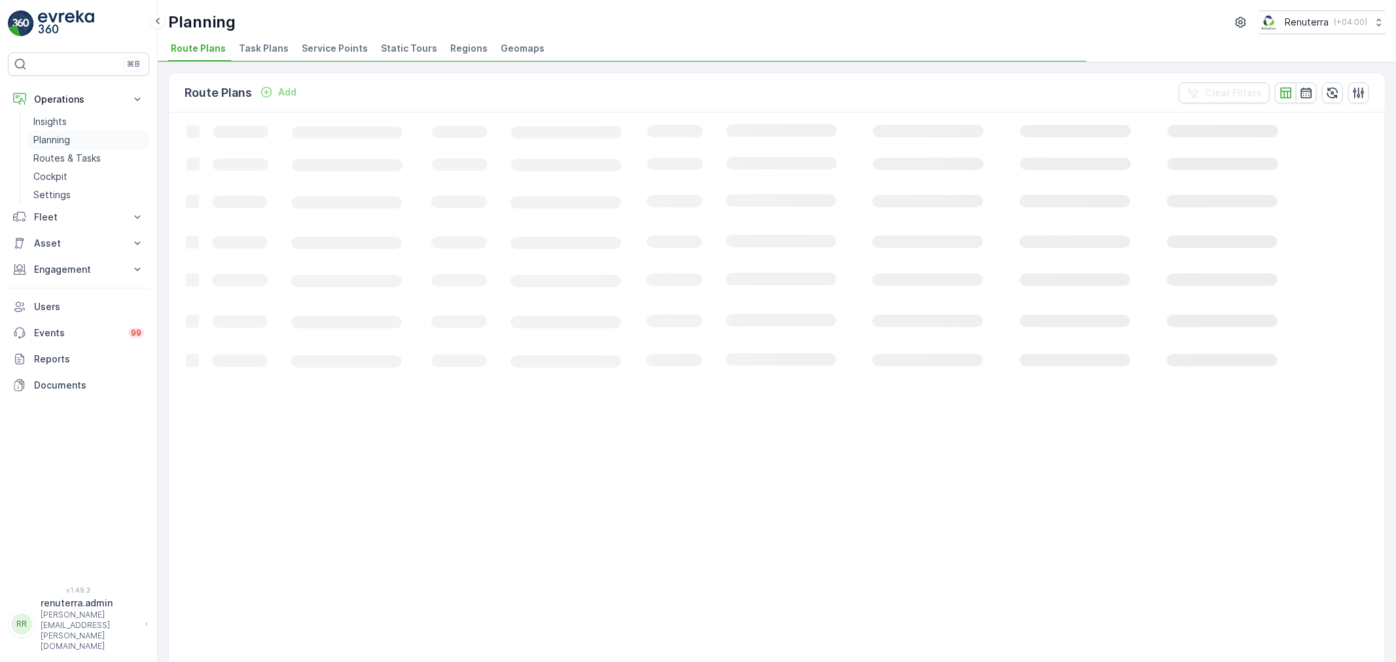
click at [112, 147] on link "Planning" at bounding box center [88, 140] width 121 height 18
click at [107, 153] on link "Routes & Tasks" at bounding box center [88, 158] width 121 height 18
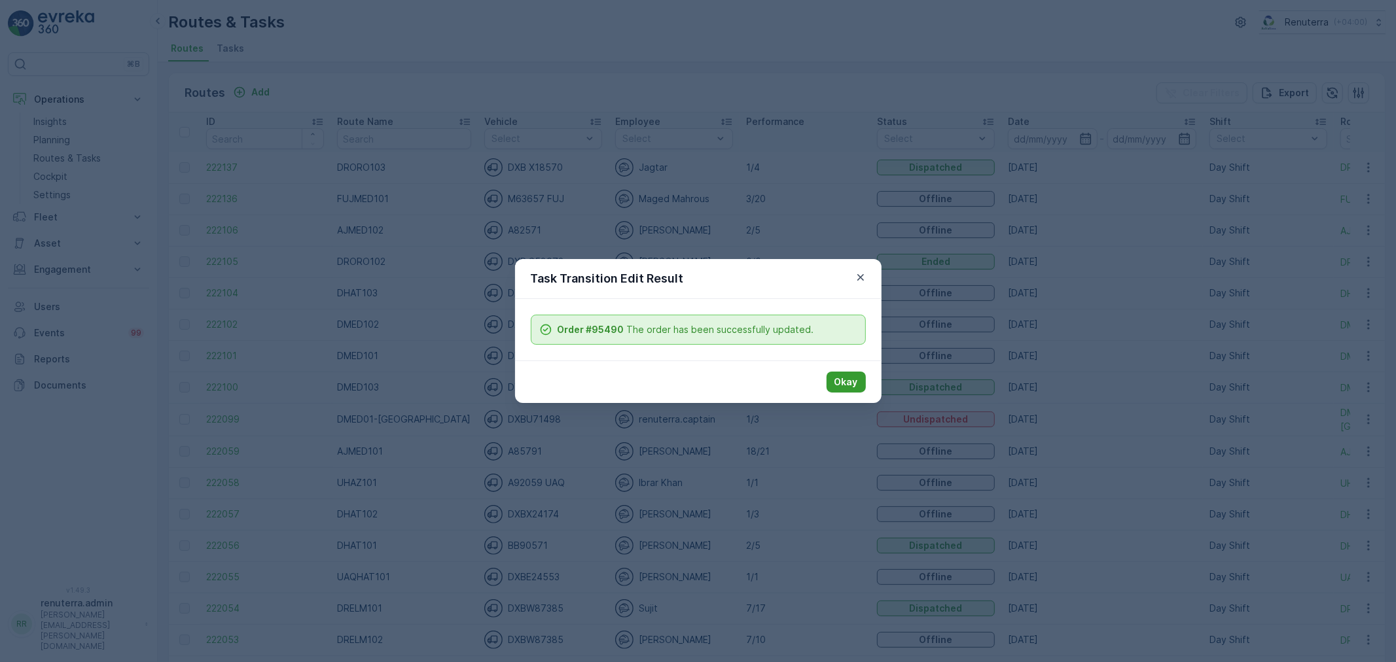
click at [849, 380] on p "Okay" at bounding box center [846, 382] width 24 height 13
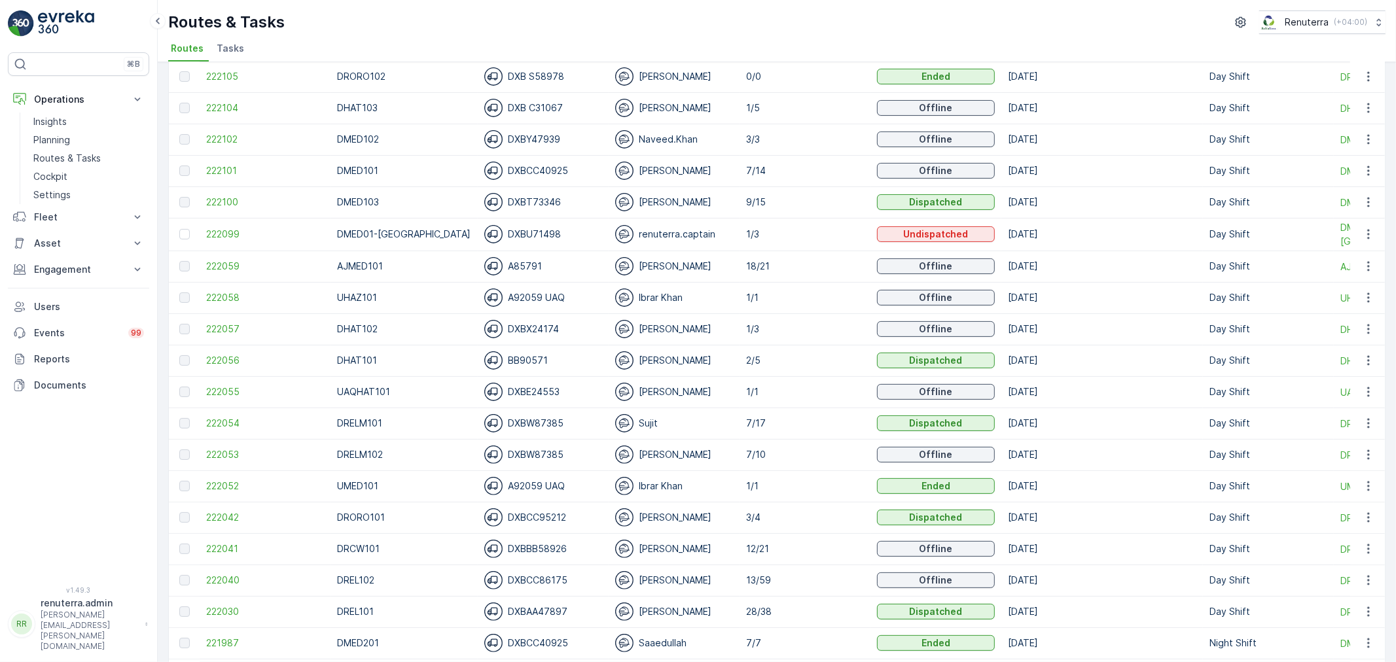
scroll to position [218, 0]
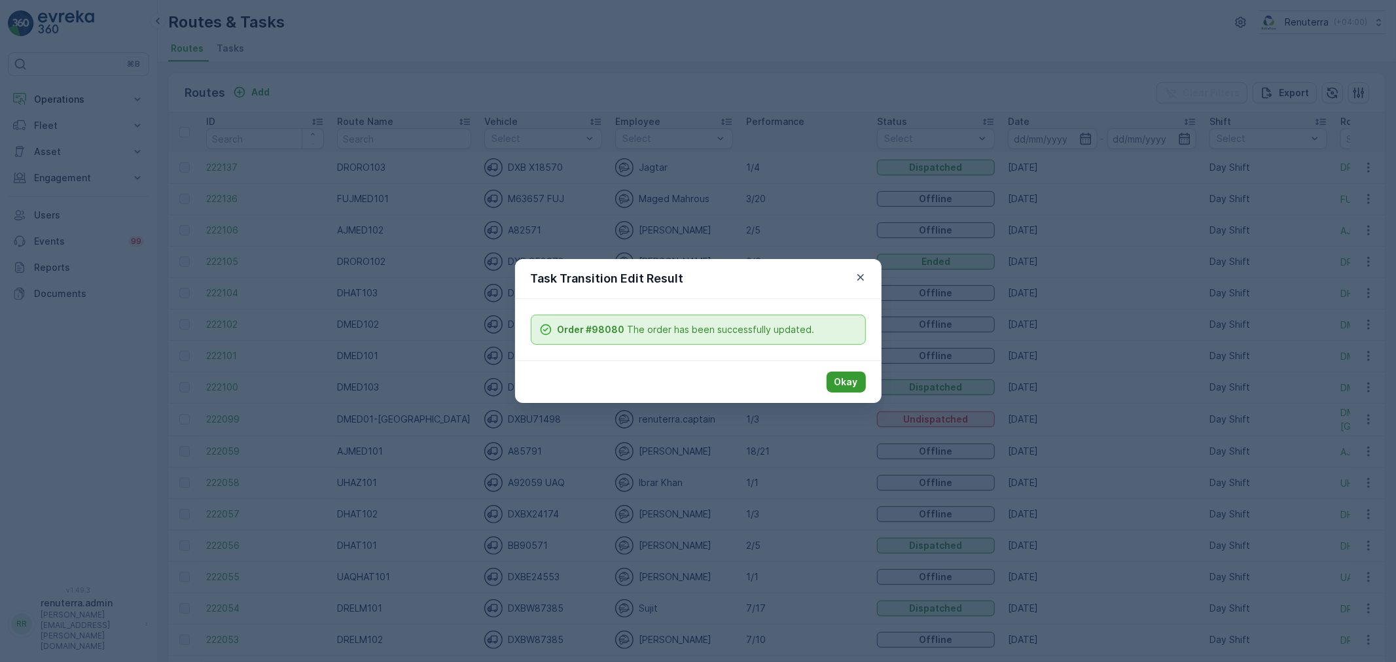
click at [852, 384] on p "Okay" at bounding box center [846, 382] width 24 height 13
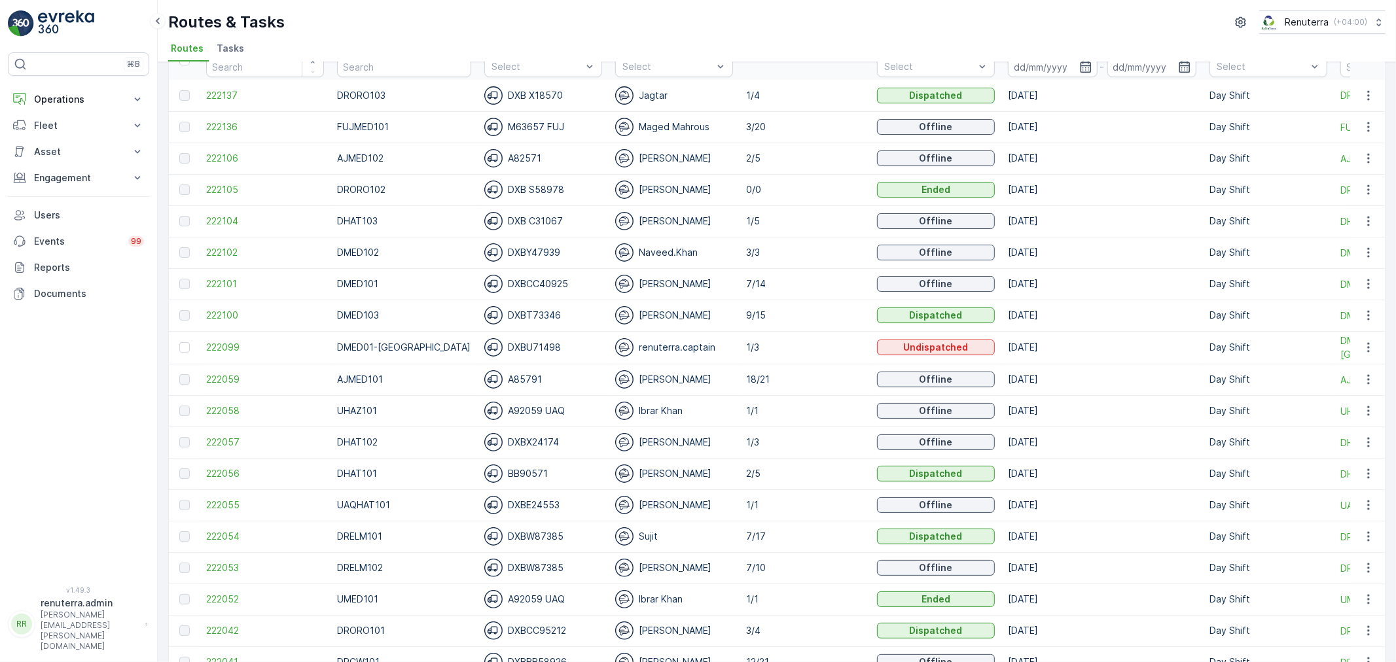
scroll to position [73, 0]
click at [215, 570] on span "222053" at bounding box center [265, 567] width 118 height 13
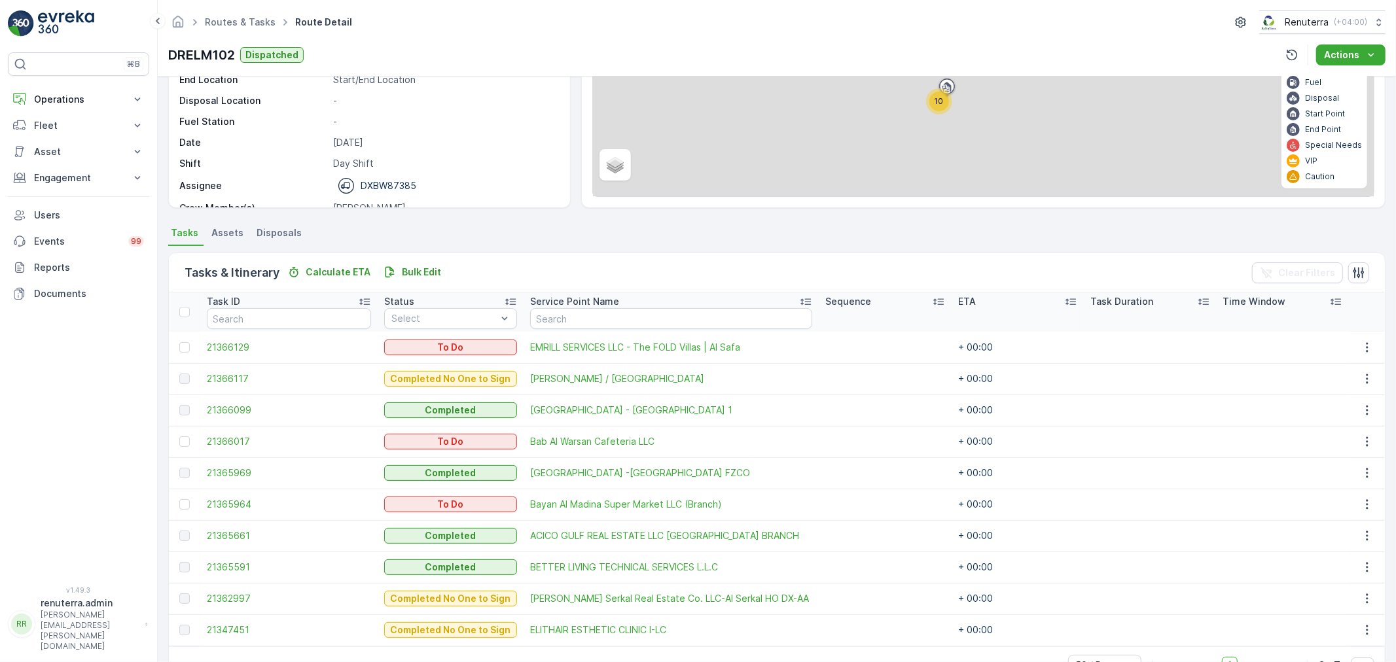
scroll to position [179, 0]
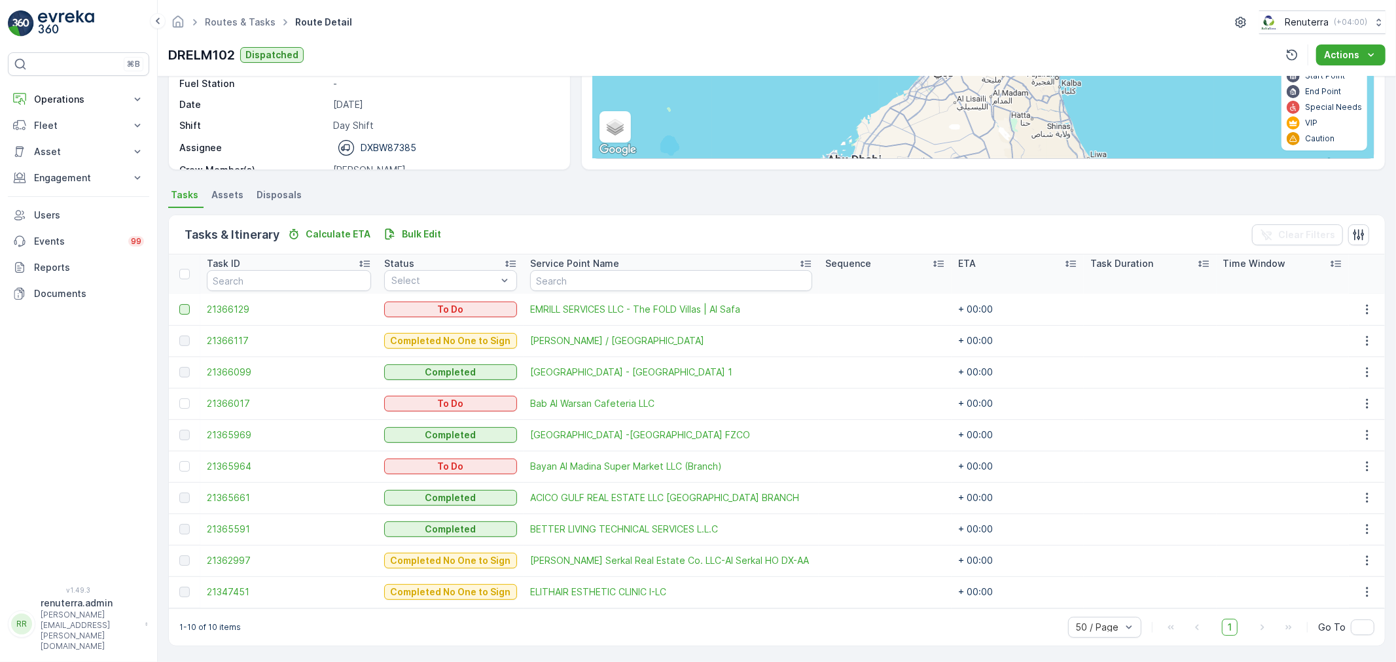
click at [188, 308] on div at bounding box center [184, 309] width 10 height 10
click at [179, 304] on input "checkbox" at bounding box center [179, 304] width 0 height 0
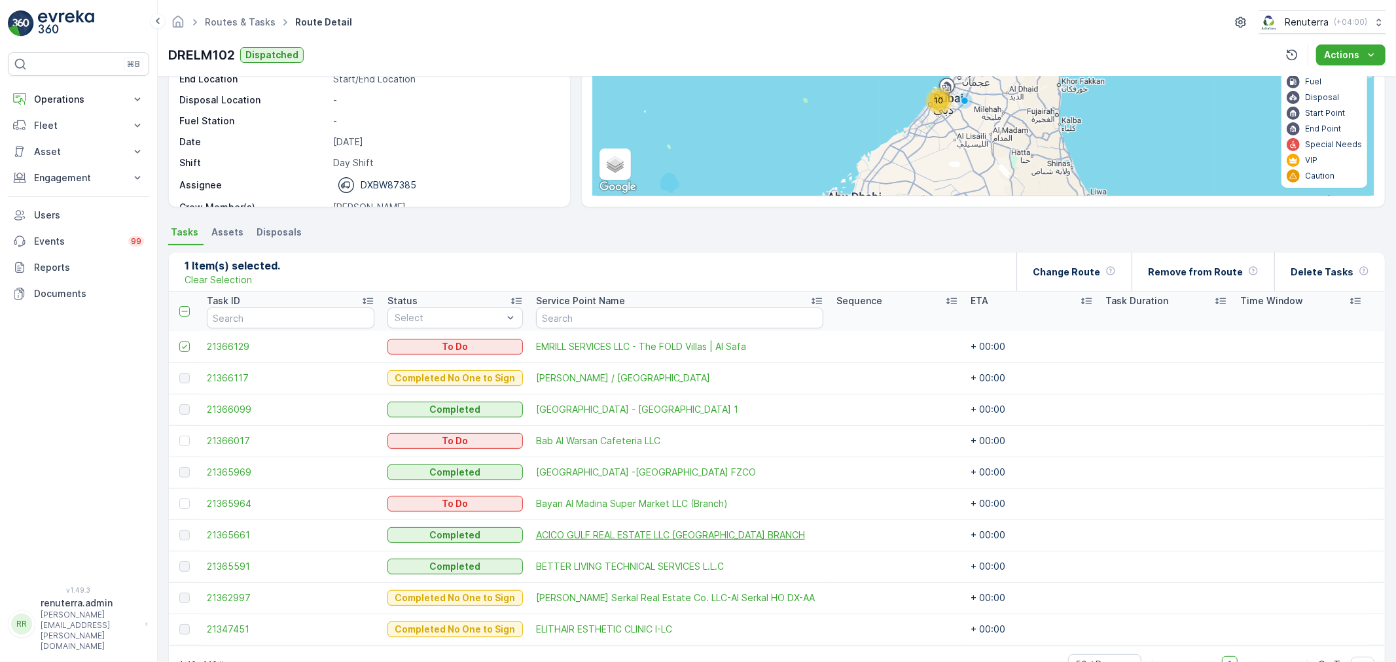
scroll to position [0, 0]
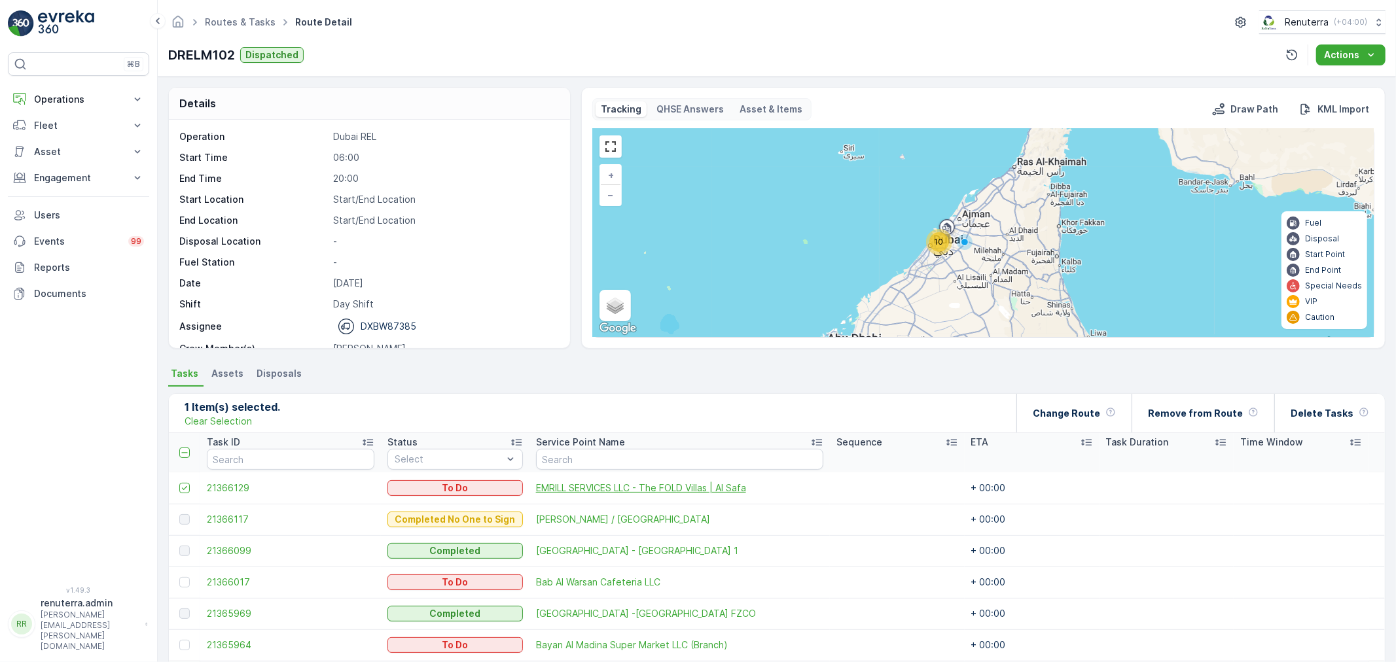
click at [638, 492] on span "EMRILL SERVICES LLC - The FOLD Villas | Al Safa" at bounding box center [679, 488] width 287 height 13
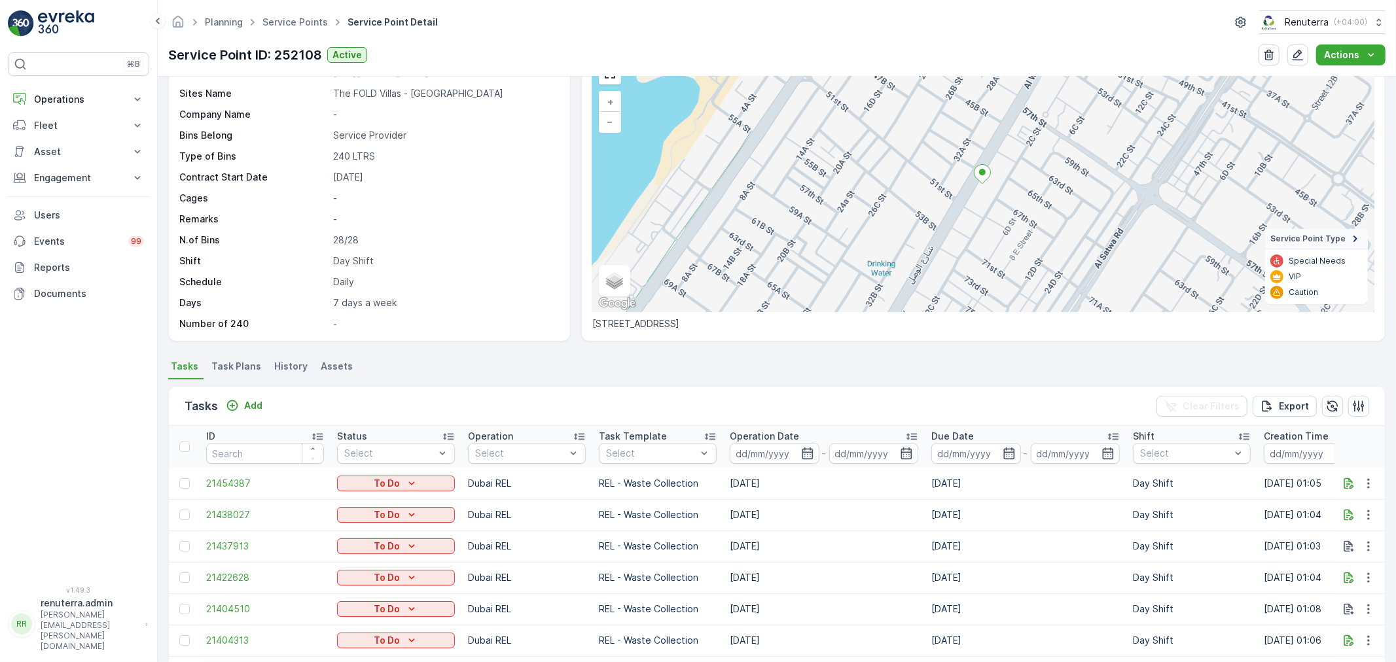
scroll to position [291, 0]
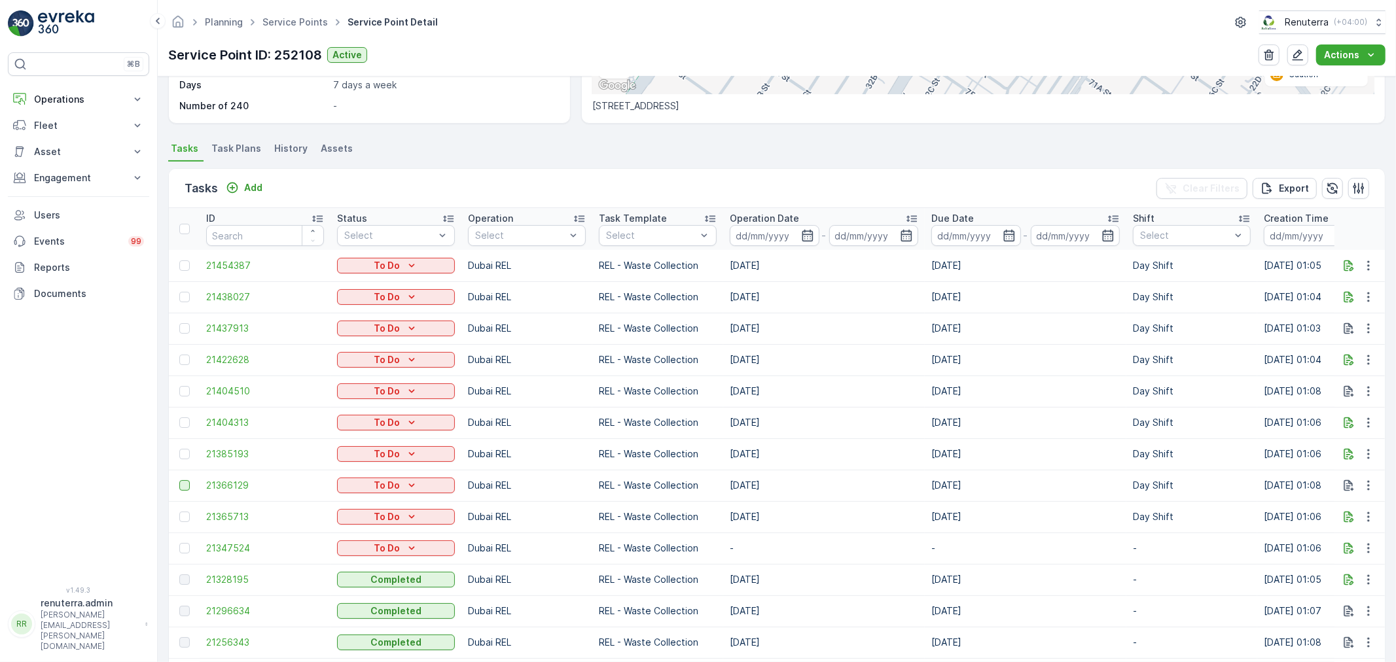
click at [184, 488] on div at bounding box center [184, 485] width 10 height 10
click at [179, 480] on input "checkbox" at bounding box center [179, 480] width 0 height 0
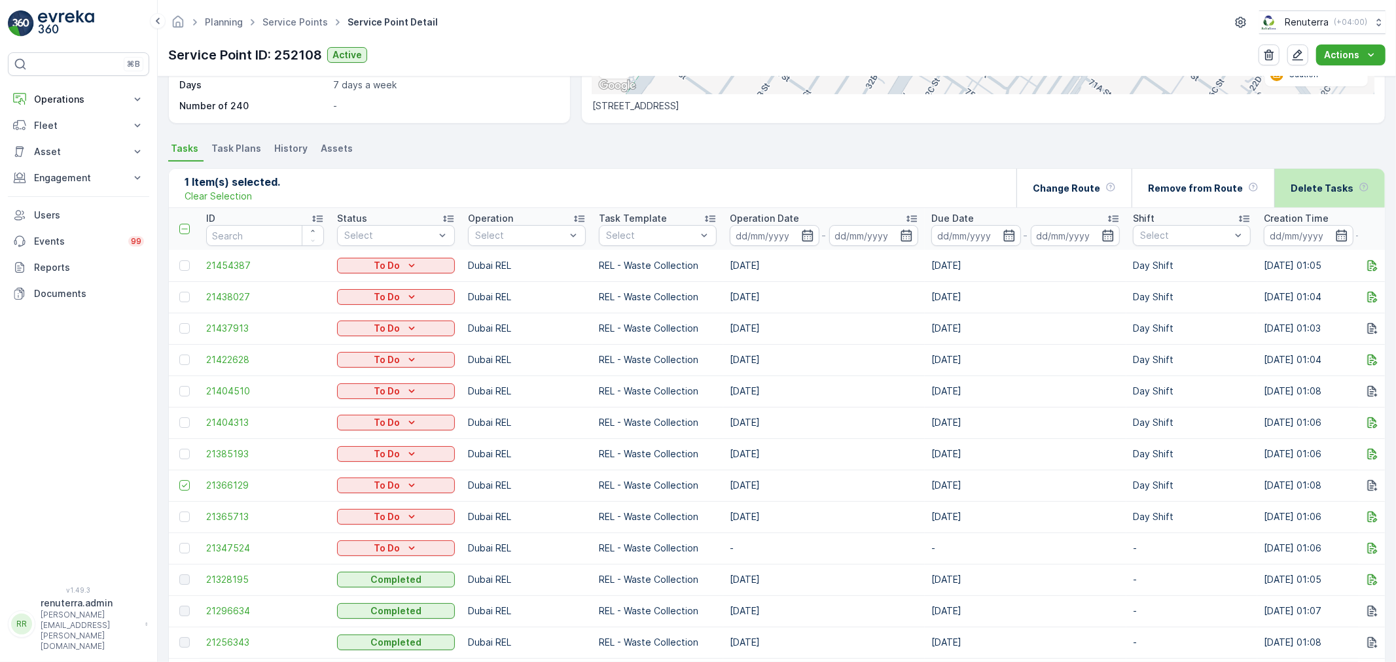
click at [1298, 187] on p "Delete Tasks" at bounding box center [1321, 188] width 63 height 13
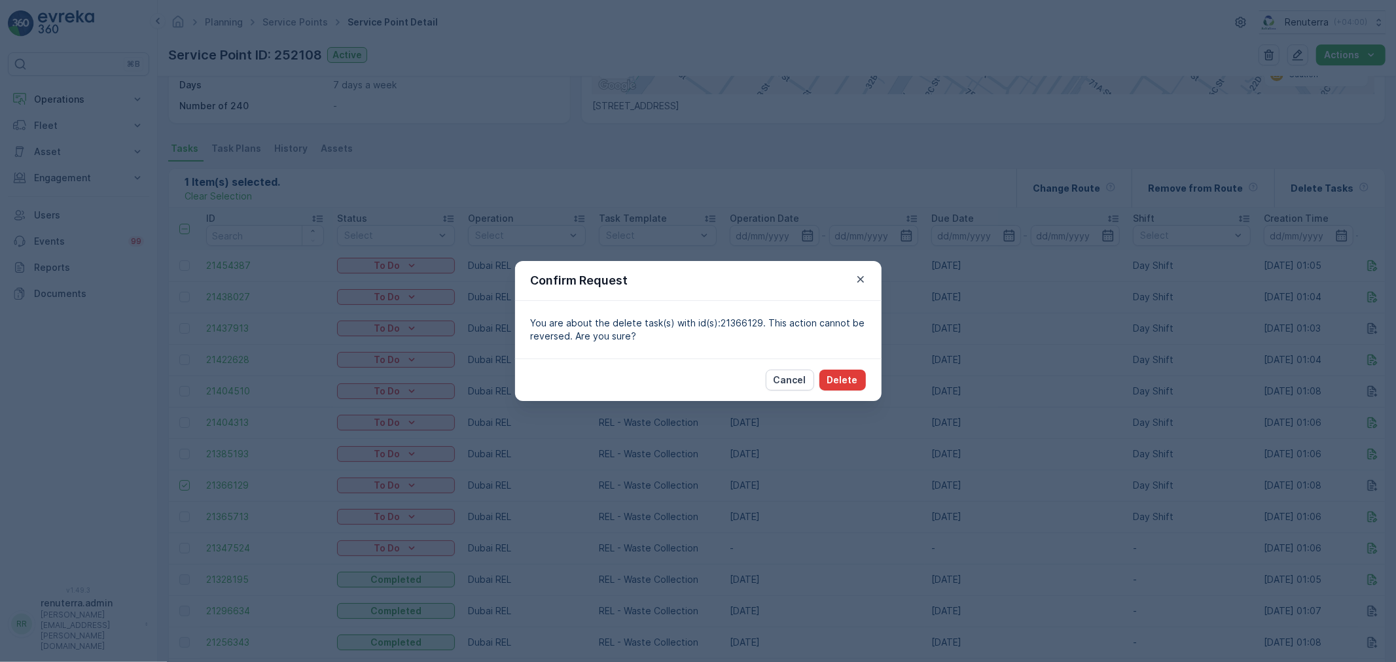
click at [830, 377] on p "Delete" at bounding box center [842, 380] width 31 height 13
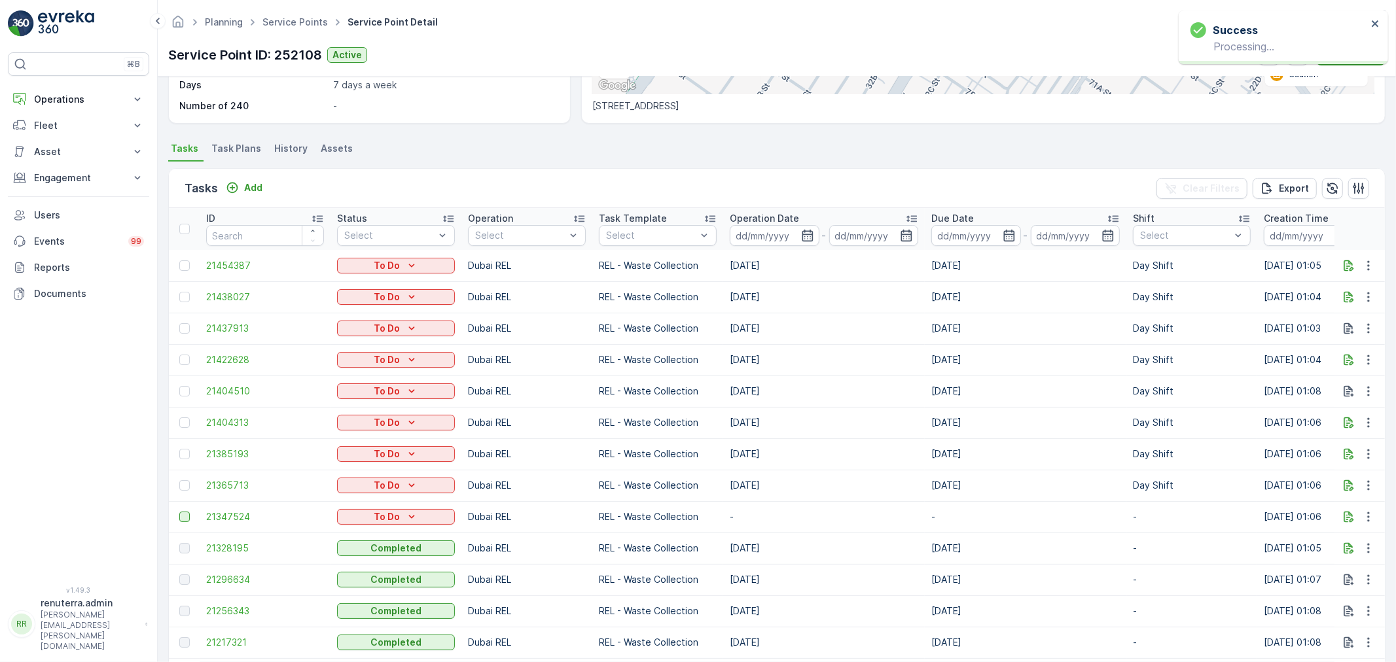
click at [187, 515] on div at bounding box center [184, 517] width 10 height 10
click at [179, 512] on input "checkbox" at bounding box center [179, 512] width 0 height 0
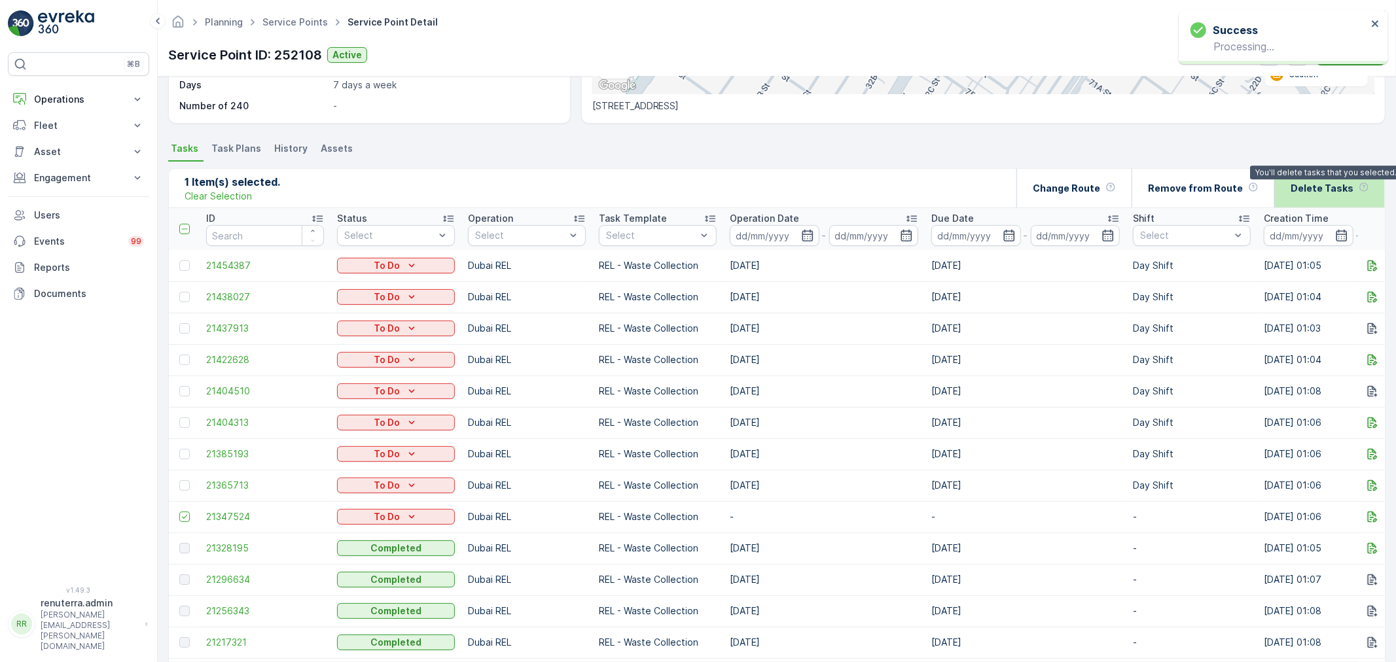
click at [1354, 188] on div "Delete Tasks You'll delete tasks that you selected." at bounding box center [1329, 188] width 79 height 39
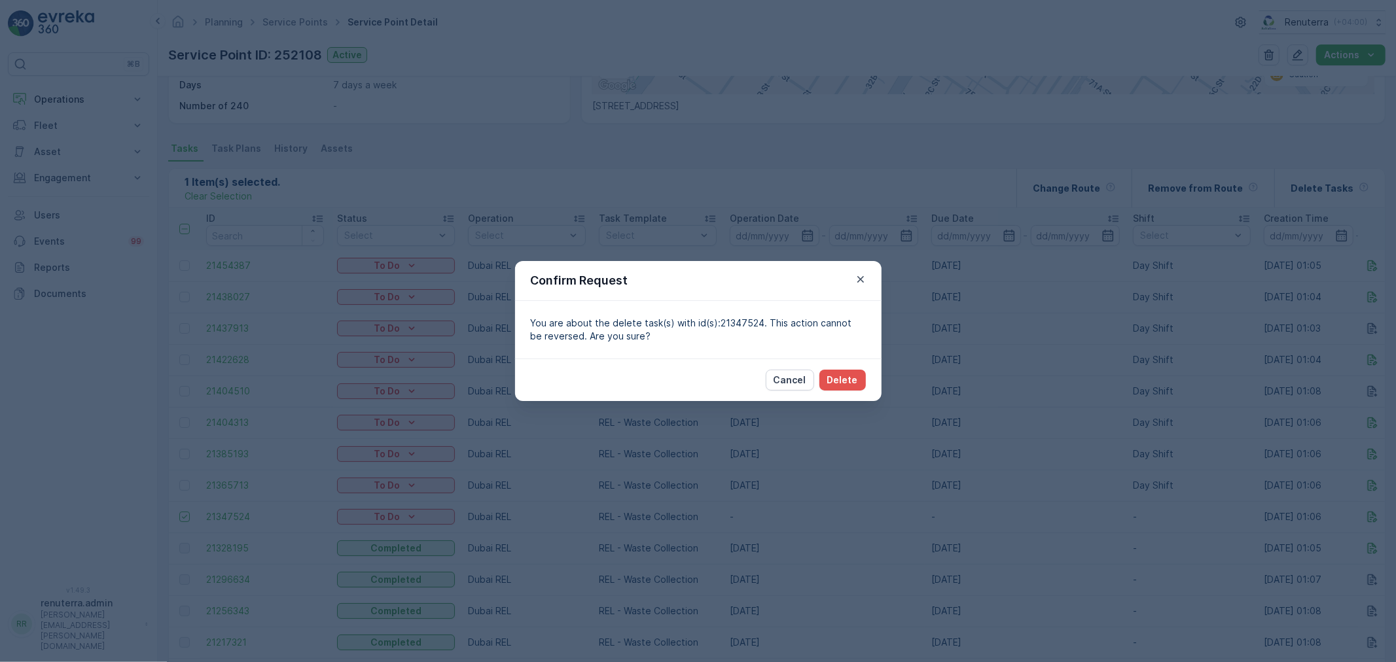
click at [821, 404] on div "Confirm Request You are about the delete task(s) with id(s):21347524. This acti…" at bounding box center [698, 331] width 1396 height 662
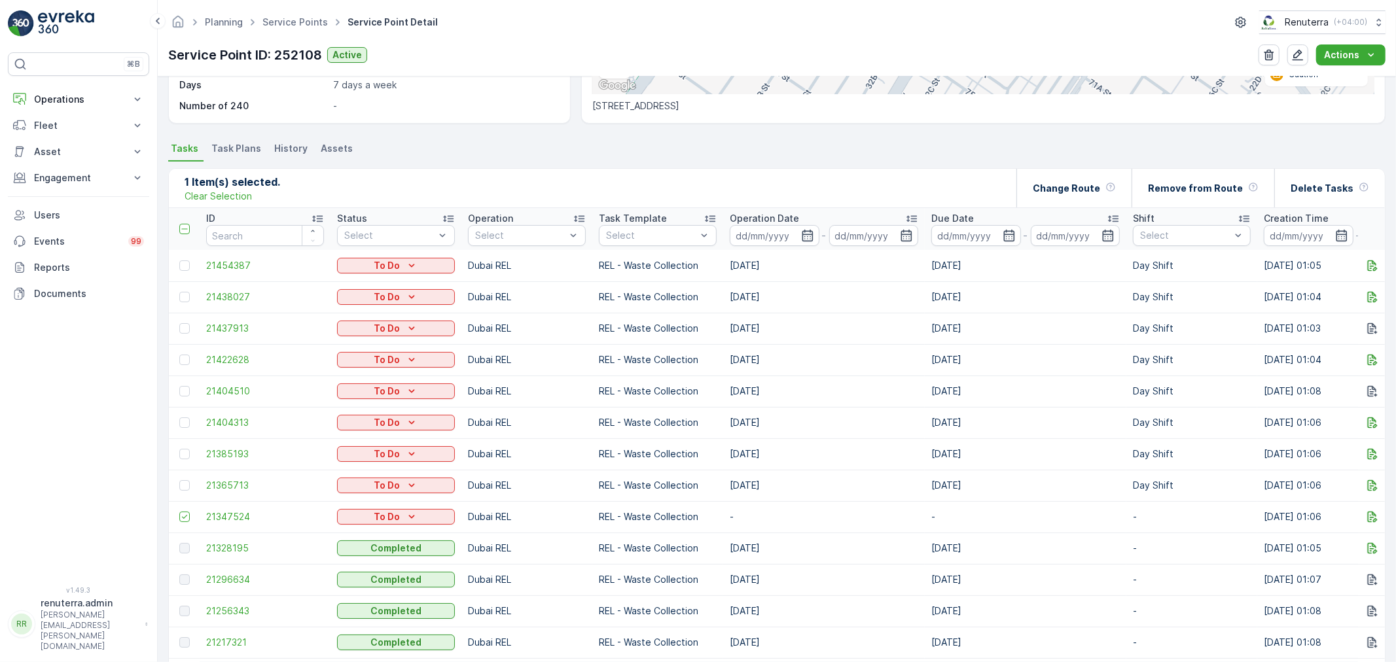
click at [828, 394] on td "10.09.2025" at bounding box center [824, 391] width 202 height 31
click at [1332, 197] on div "Delete Tasks" at bounding box center [1329, 188] width 79 height 39
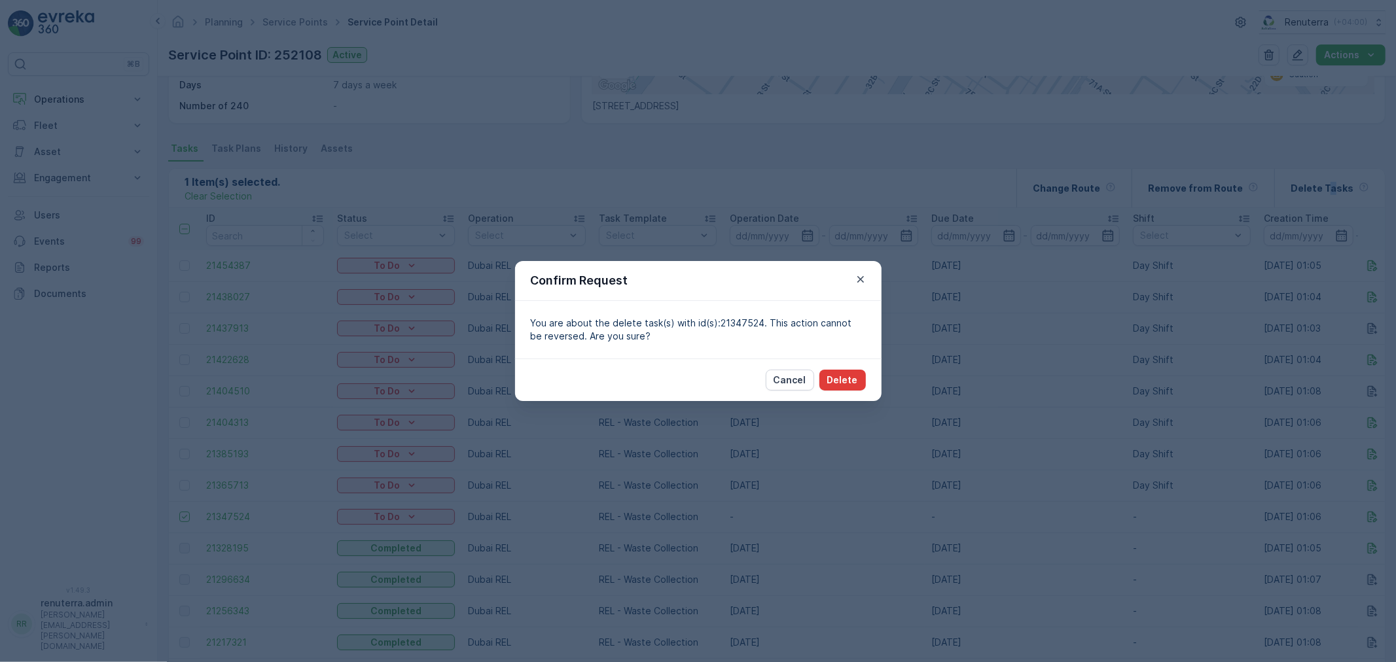
click at [853, 374] on p "Delete" at bounding box center [842, 380] width 31 height 13
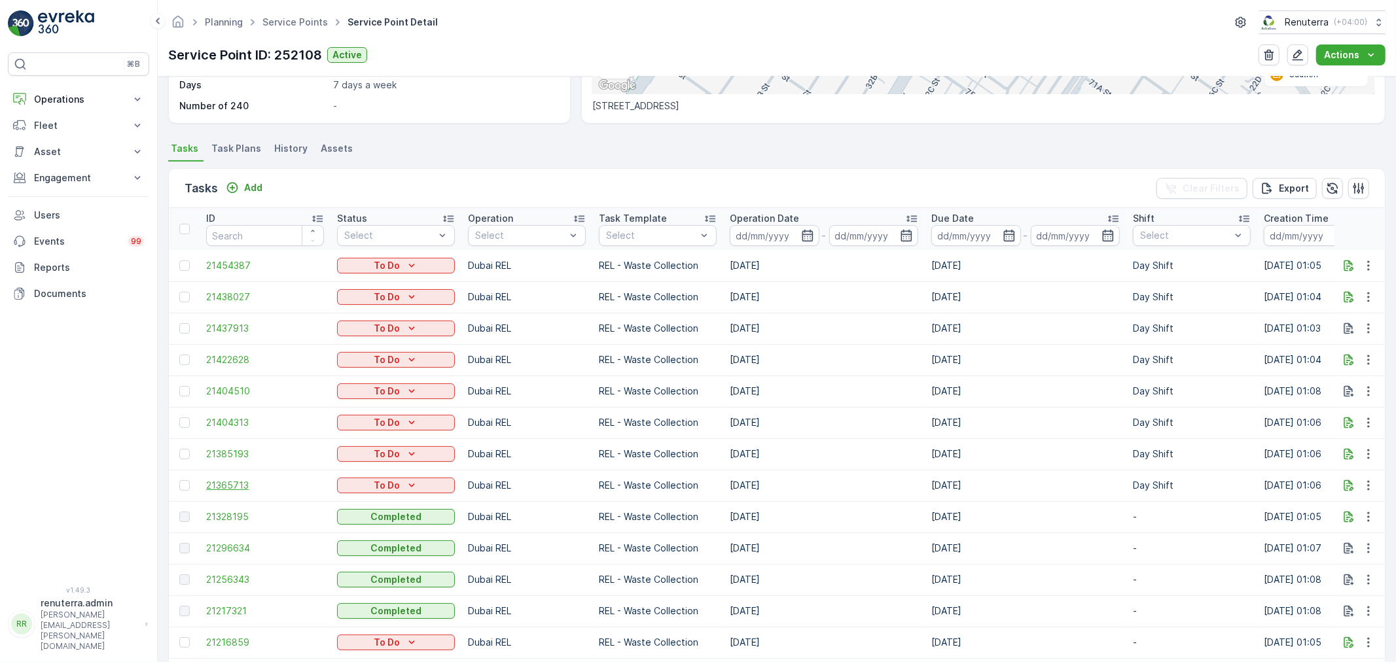
click at [234, 481] on span "21365713" at bounding box center [265, 485] width 118 height 13
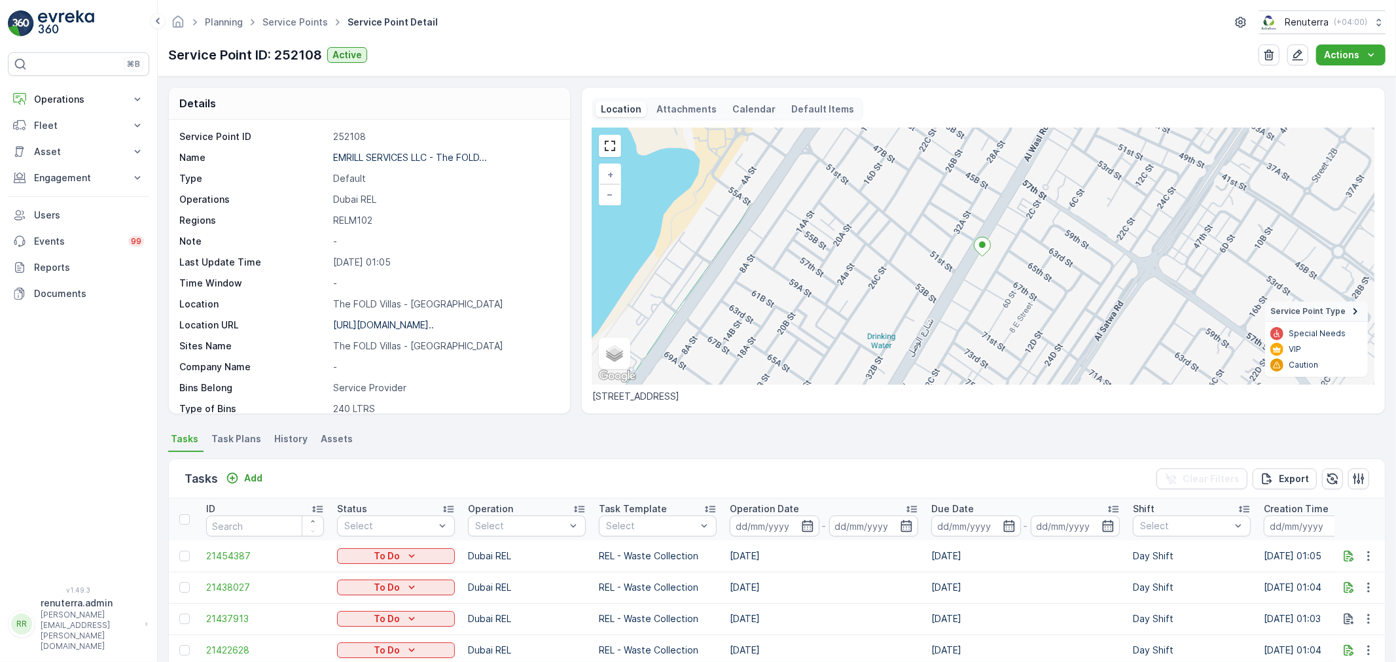
scroll to position [291, 0]
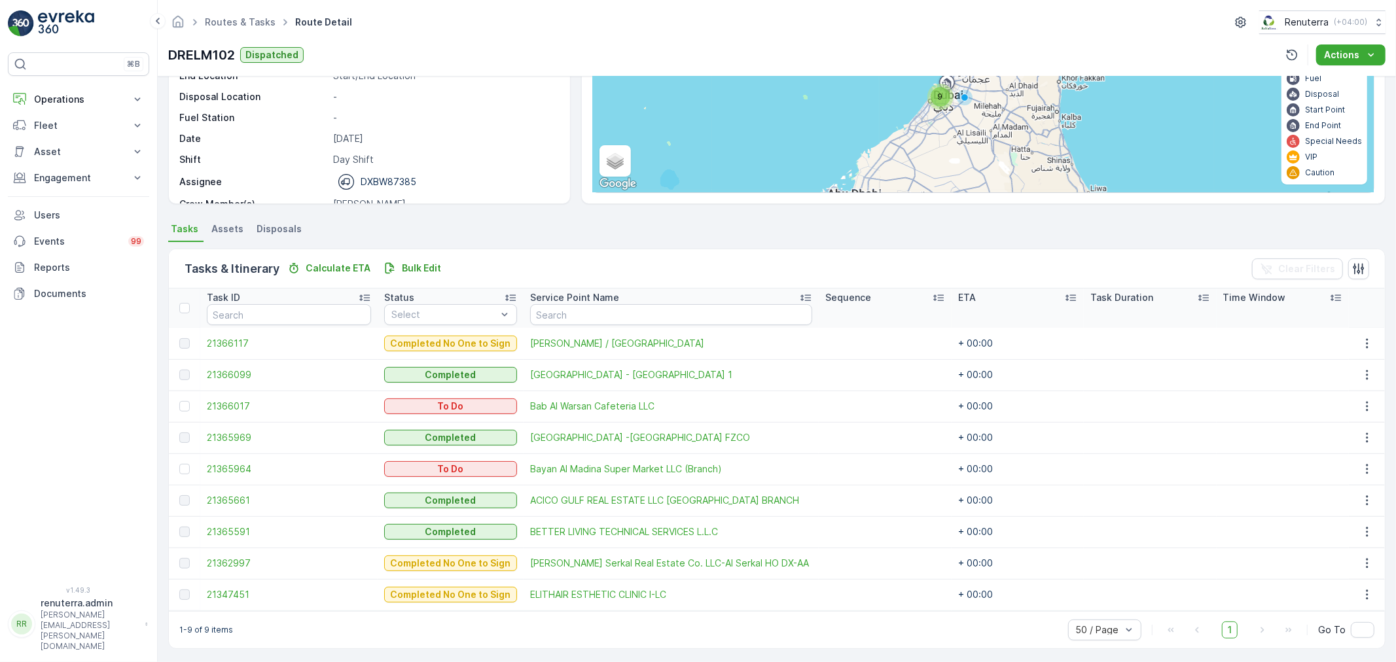
scroll to position [147, 0]
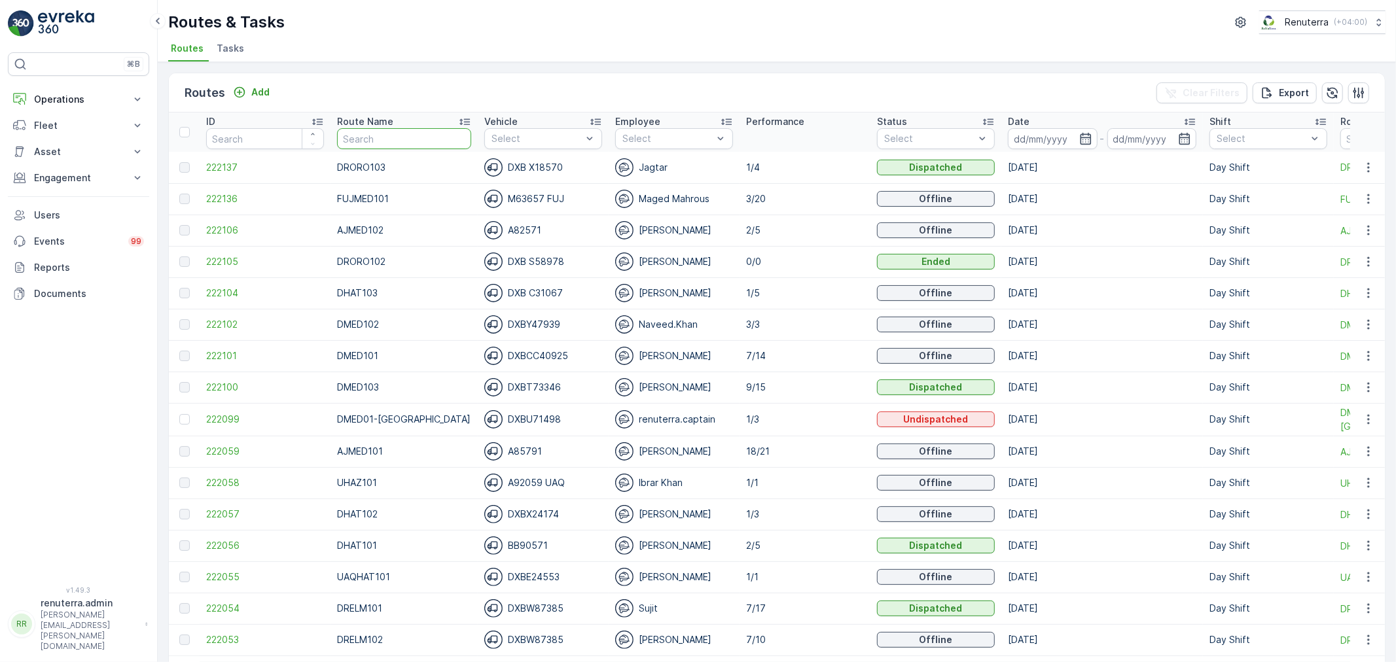
click at [397, 143] on input "text" at bounding box center [404, 138] width 134 height 21
type input "102"
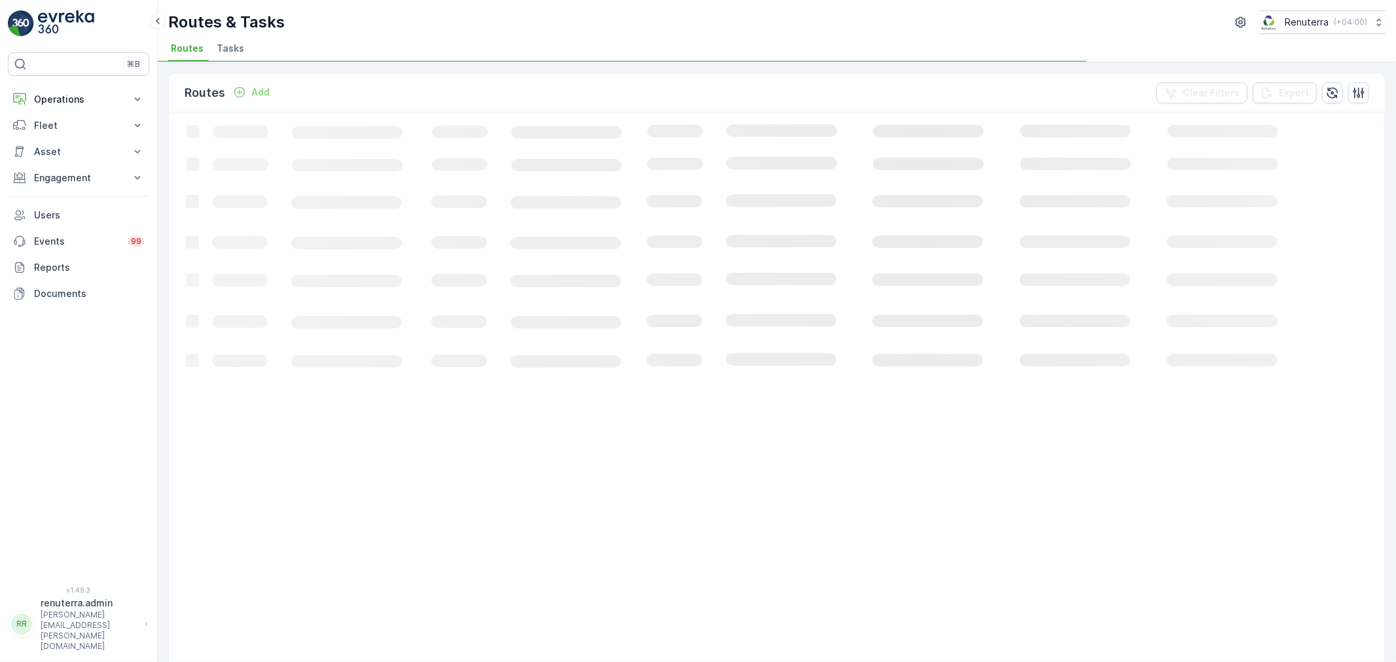
drag, startPoint x: 377, startPoint y: 135, endPoint x: 358, endPoint y: 144, distance: 20.8
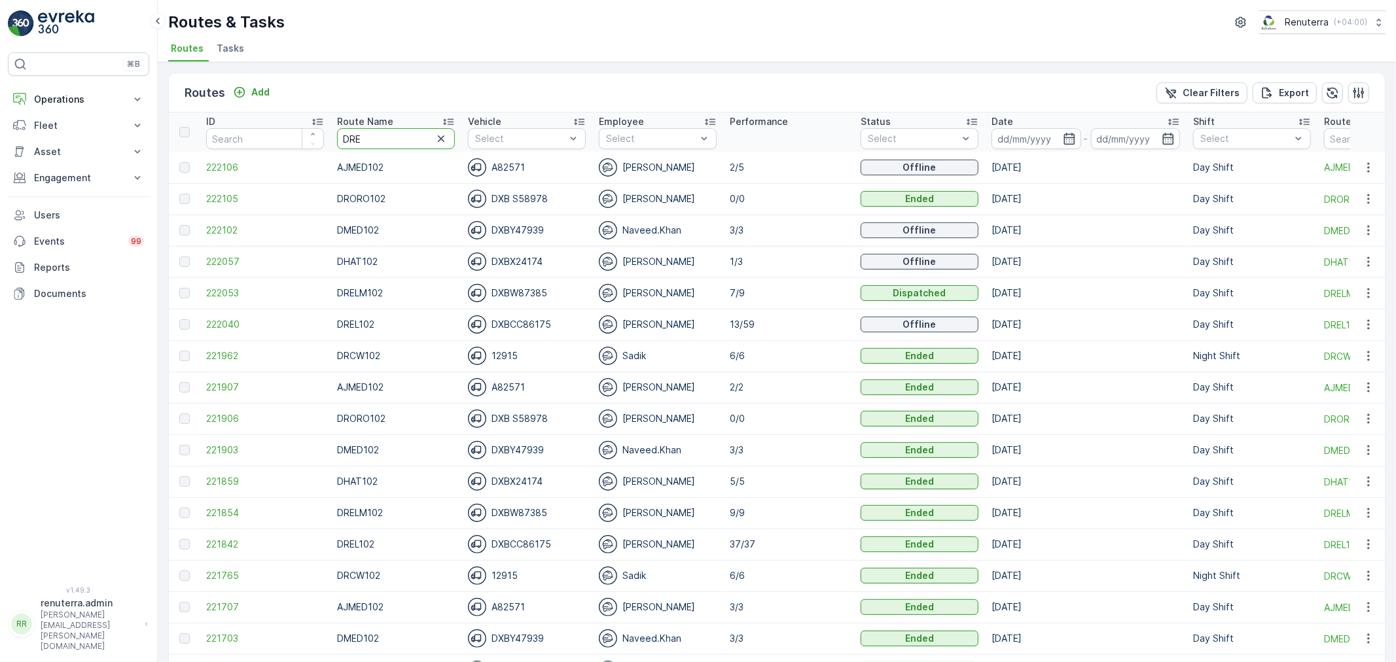
type input "DREL"
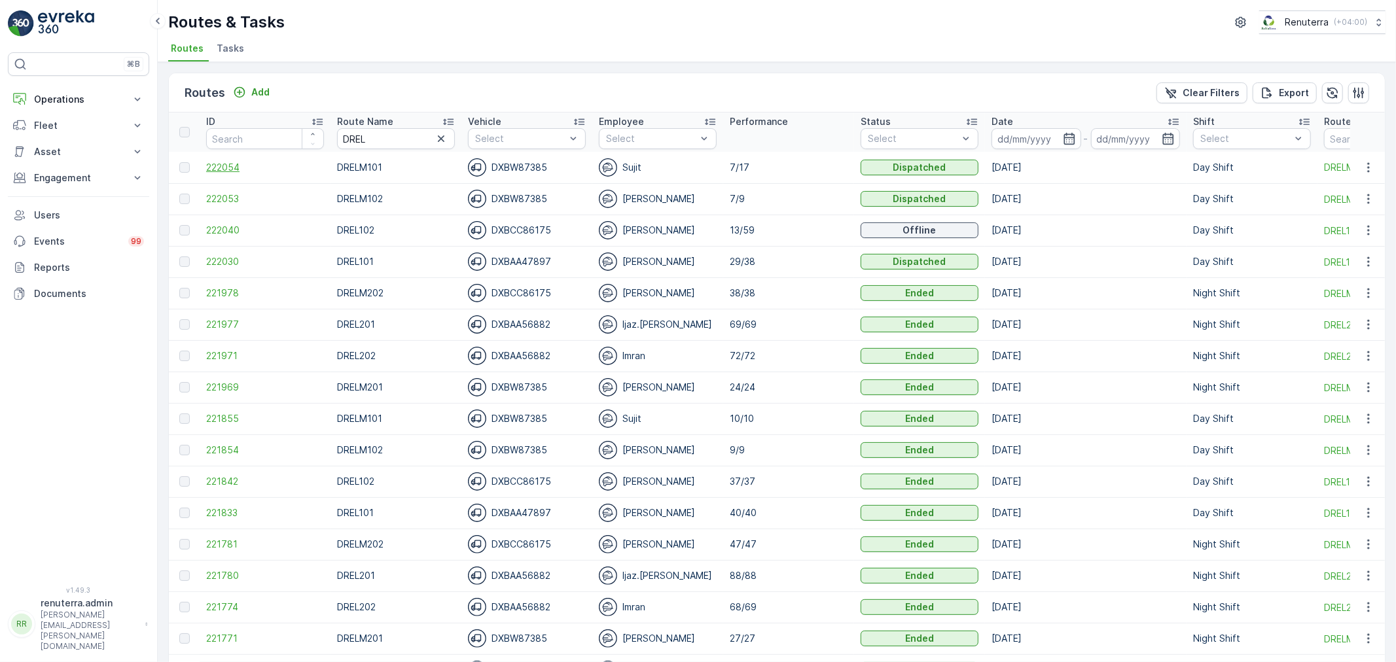
click at [232, 166] on span "222054" at bounding box center [265, 167] width 118 height 13
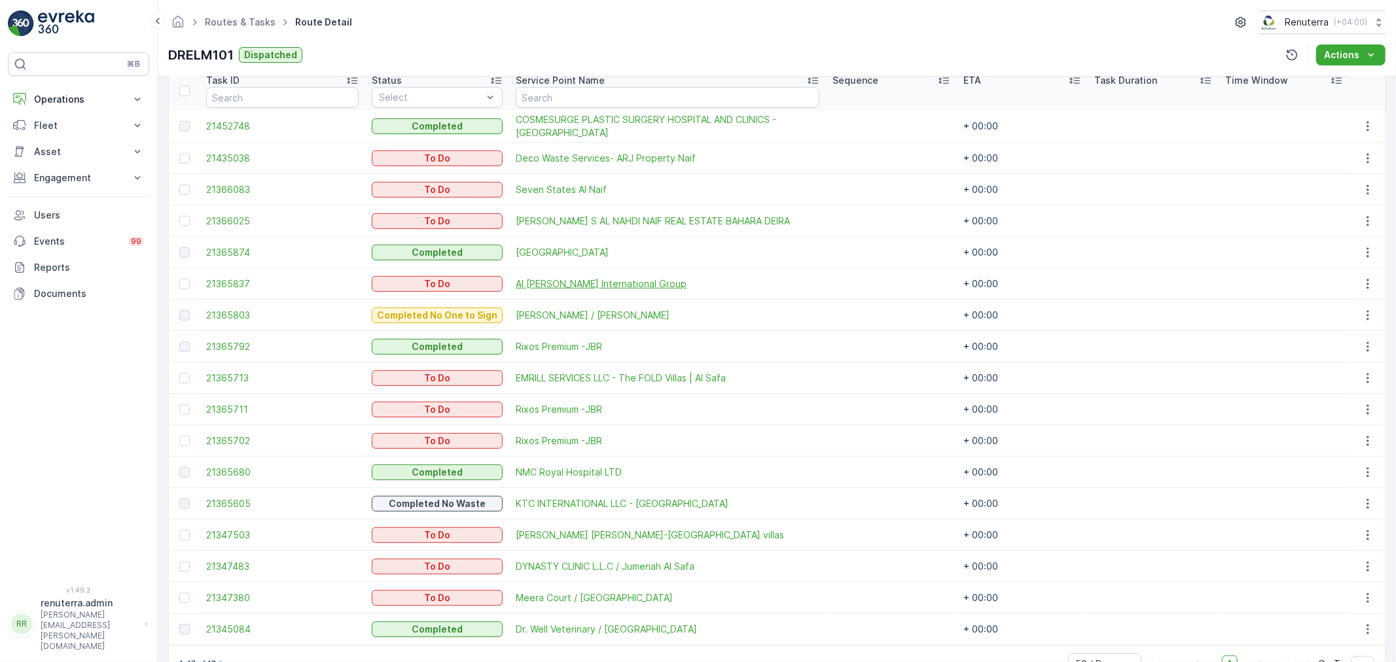
scroll to position [363, 0]
click at [185, 284] on div at bounding box center [184, 282] width 10 height 10
click at [179, 277] on input "checkbox" at bounding box center [179, 277] width 0 height 0
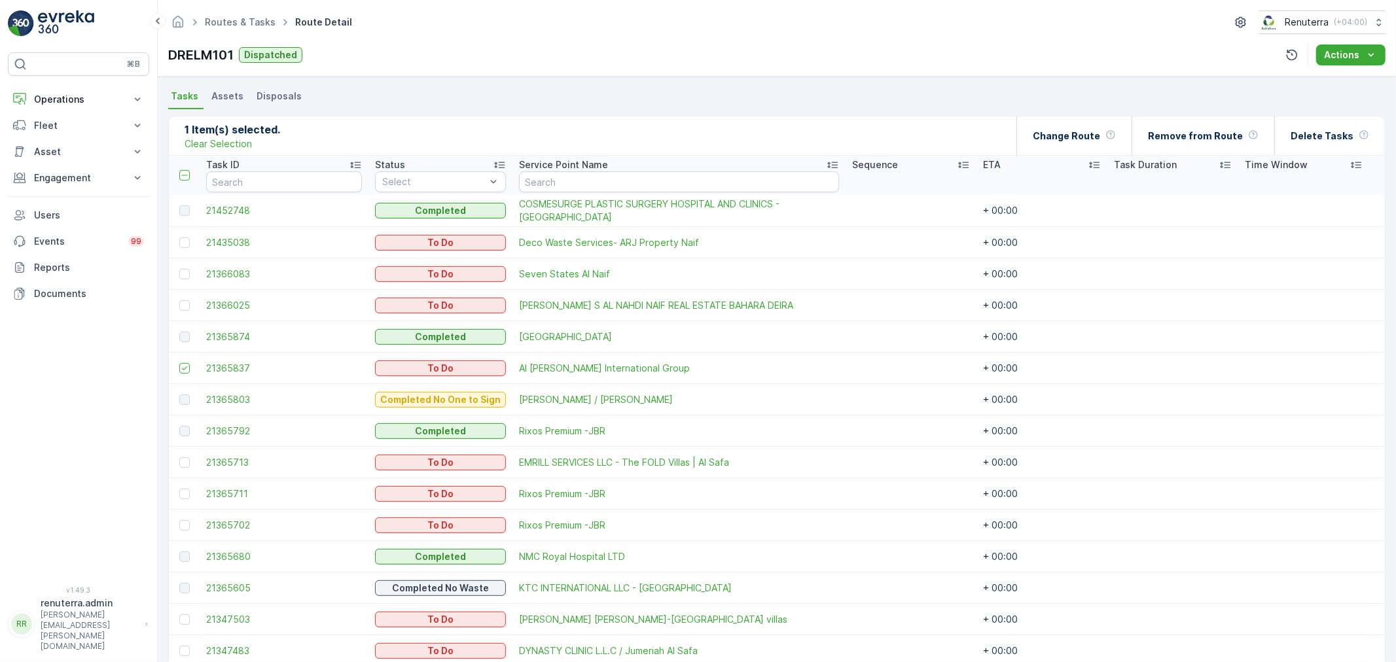
scroll to position [253, 0]
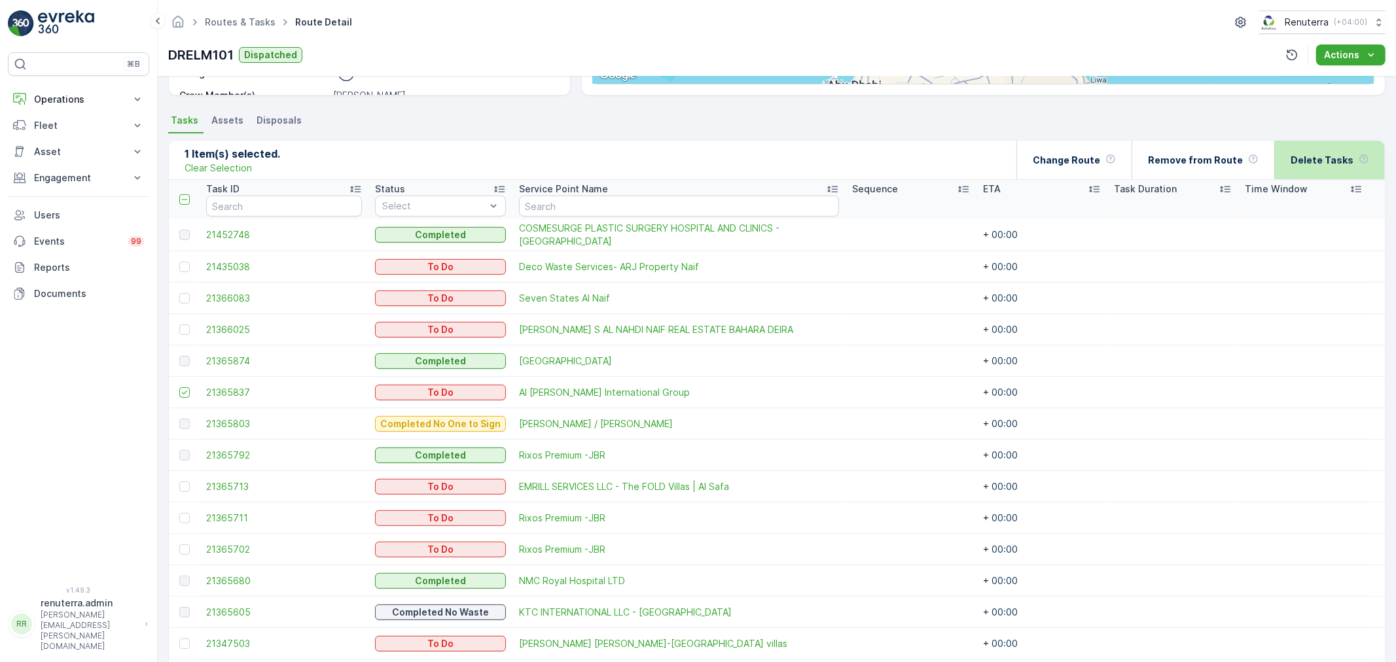
click at [1309, 154] on p "Delete Tasks" at bounding box center [1321, 160] width 63 height 13
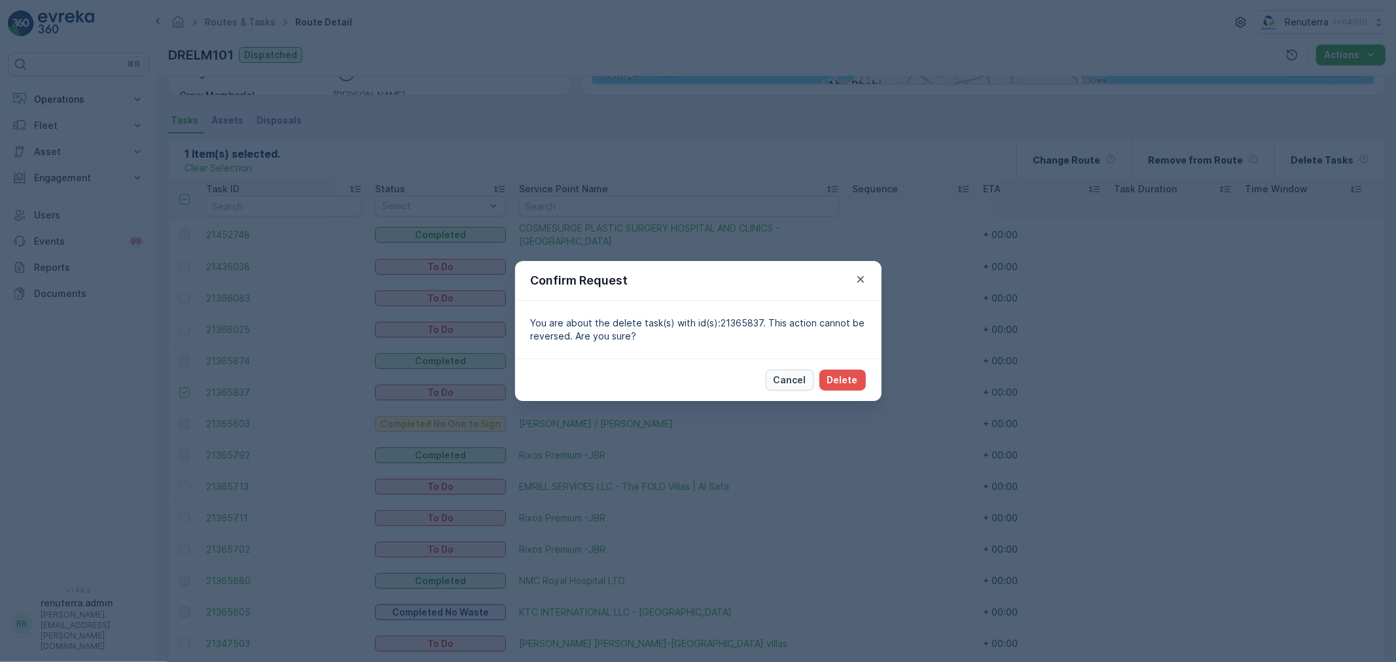
click at [803, 376] on p "Cancel" at bounding box center [789, 380] width 33 height 13
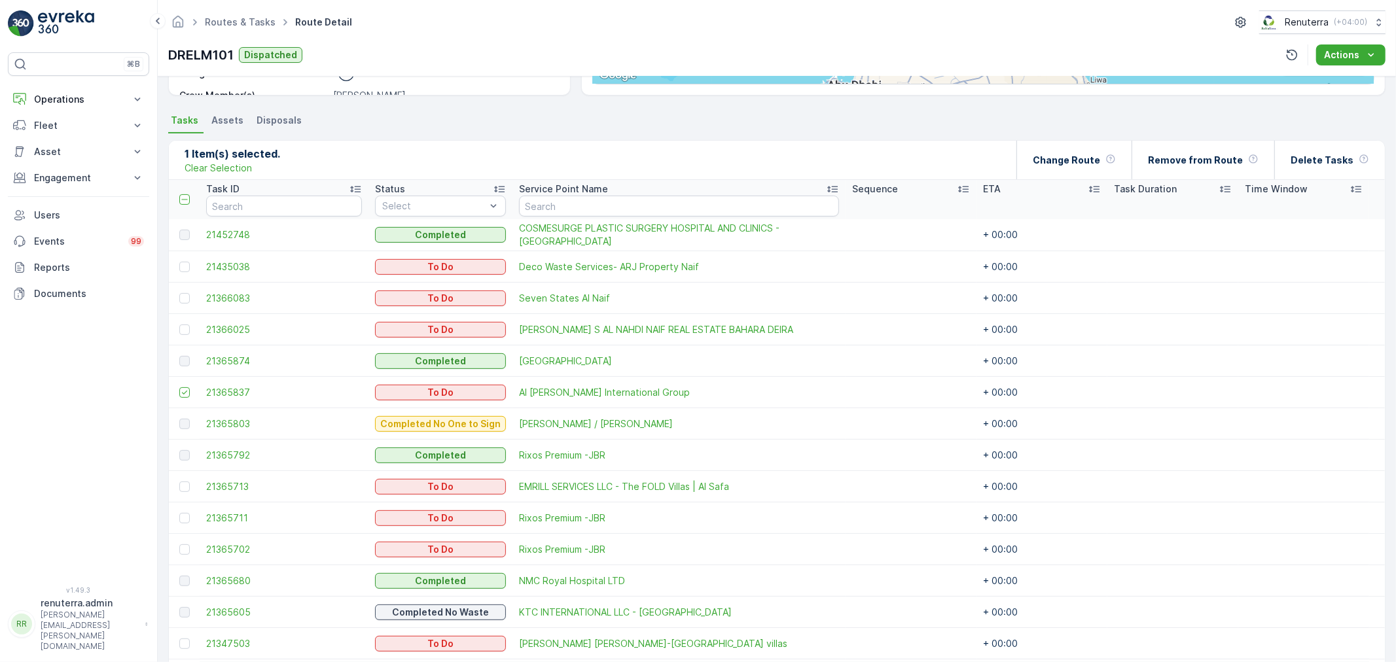
click at [1082, 122] on ul "Tasks Assets Disposals" at bounding box center [776, 122] width 1217 height 22
click at [1076, 156] on p "Change Route" at bounding box center [1066, 160] width 67 height 13
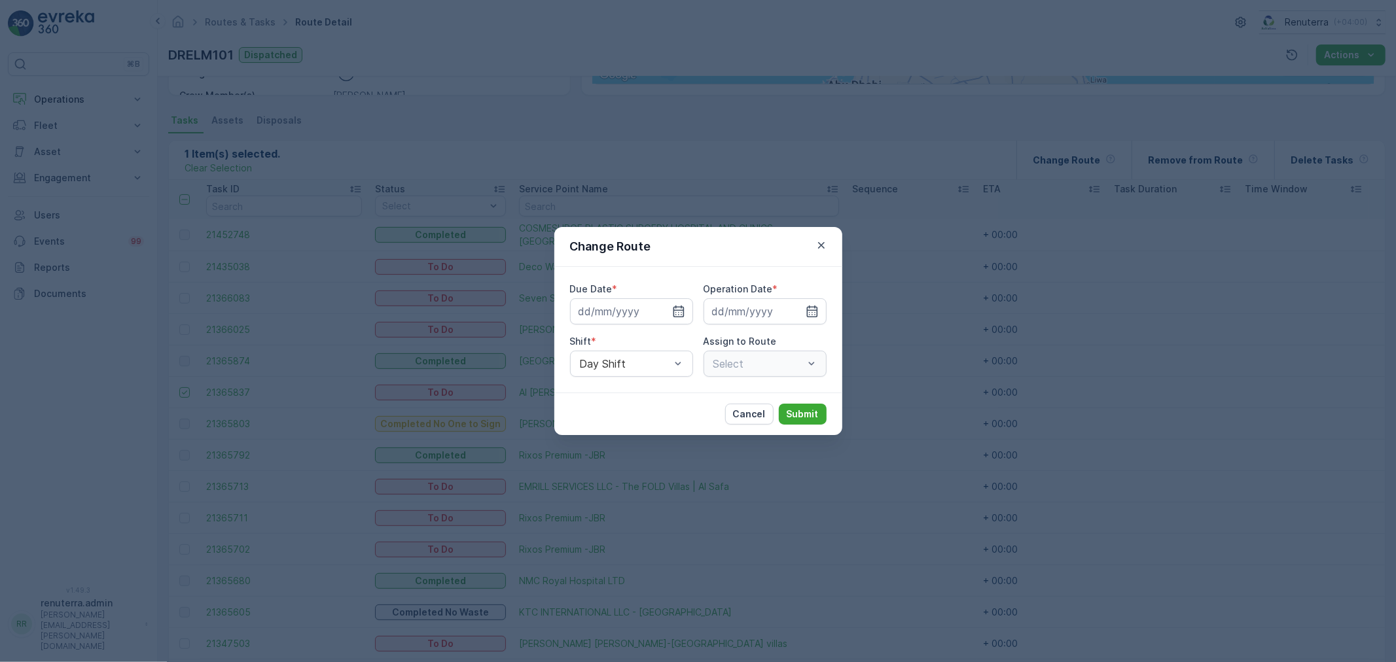
type input "[DATE]"
click at [716, 358] on div "Select" at bounding box center [764, 364] width 123 height 26
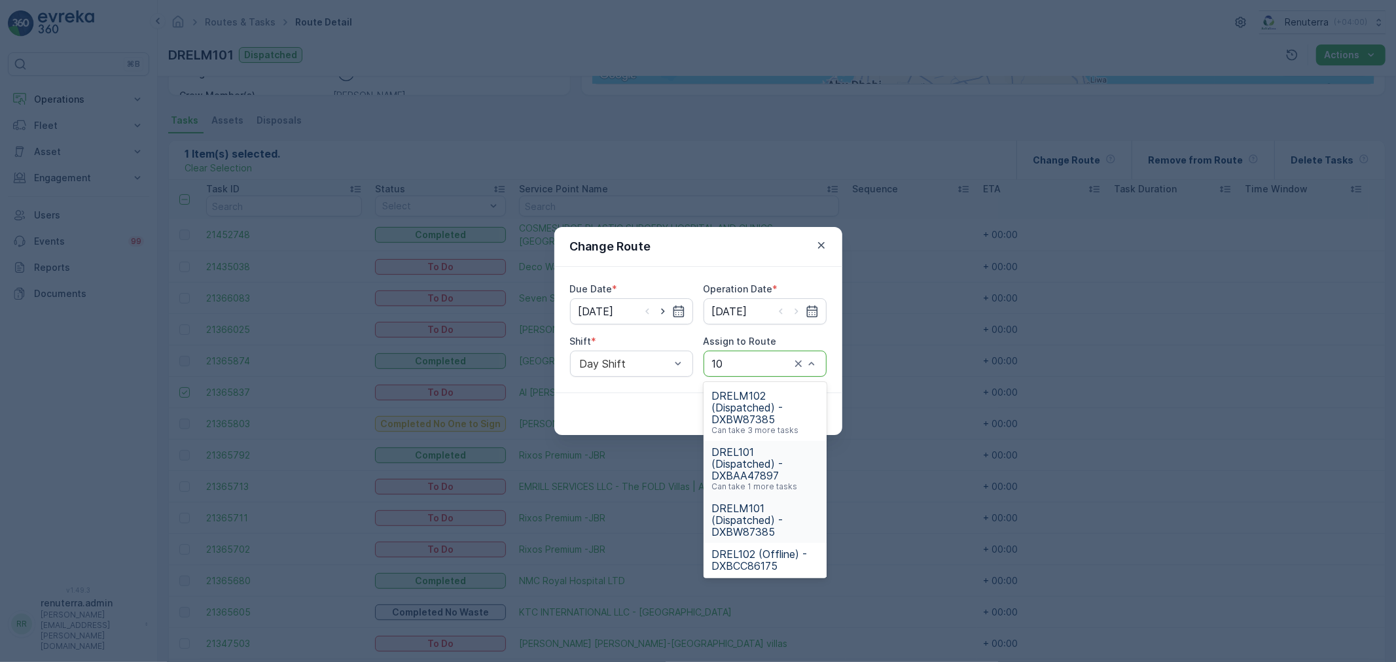
type input "102"
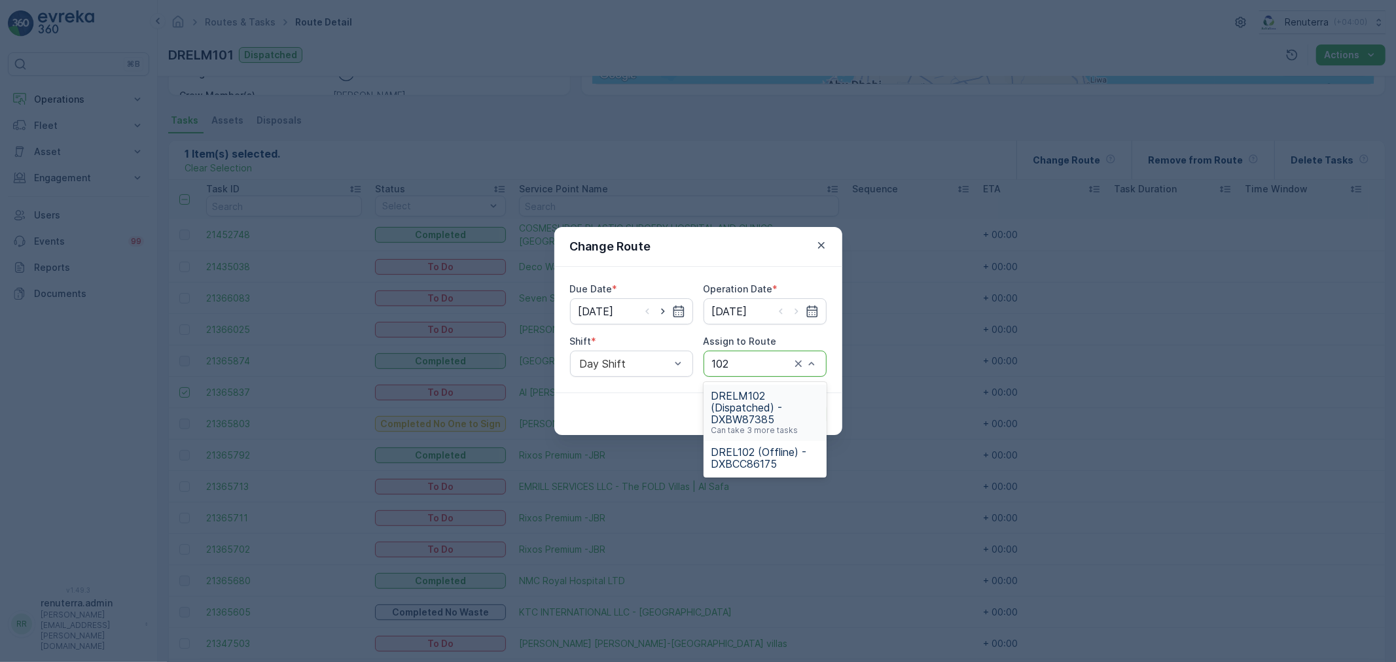
click at [740, 386] on div "DRELM102 (Dispatched) - DXBW87385 Can take 3 more tasks" at bounding box center [764, 413] width 123 height 56
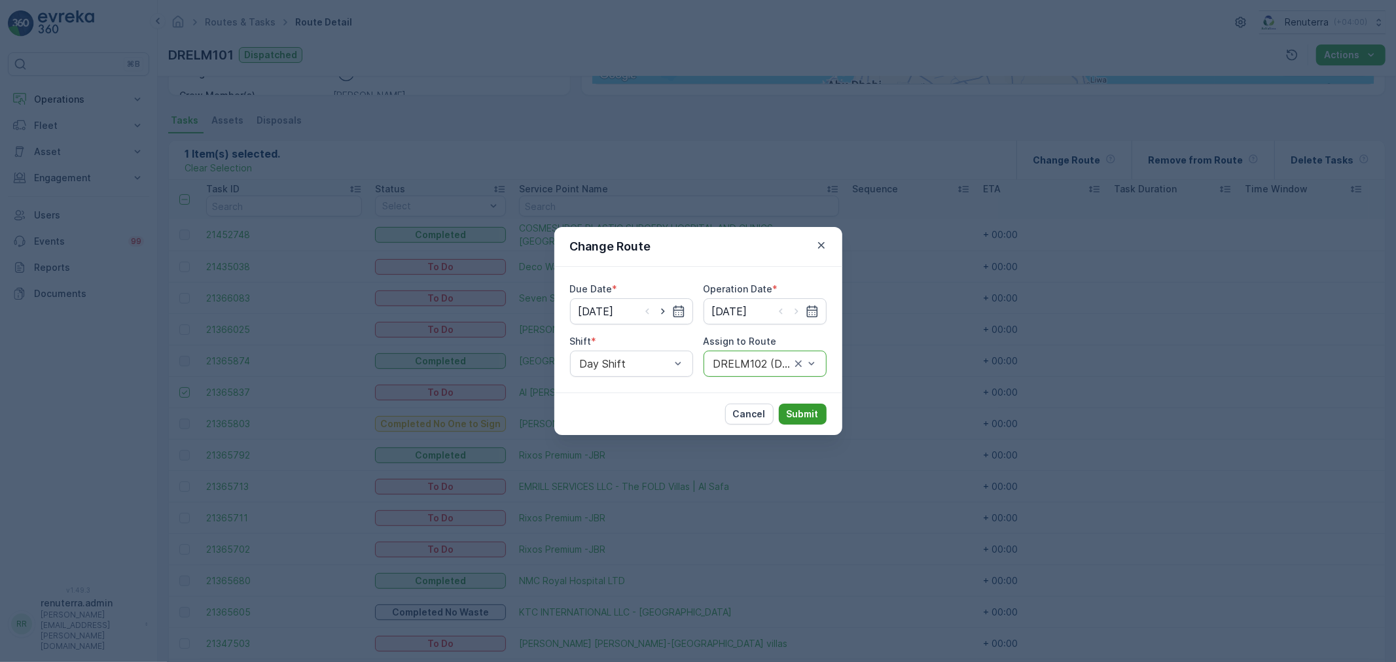
click at [811, 408] on p "Submit" at bounding box center [803, 414] width 32 height 13
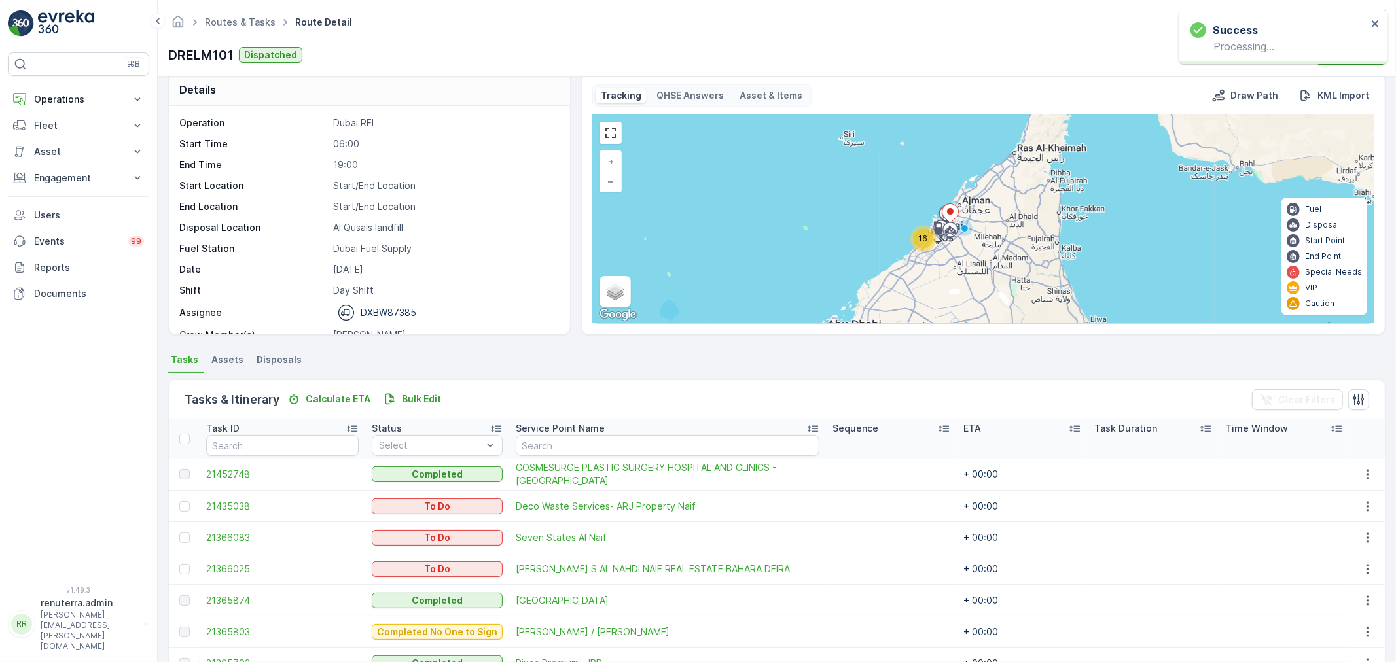
scroll to position [0, 0]
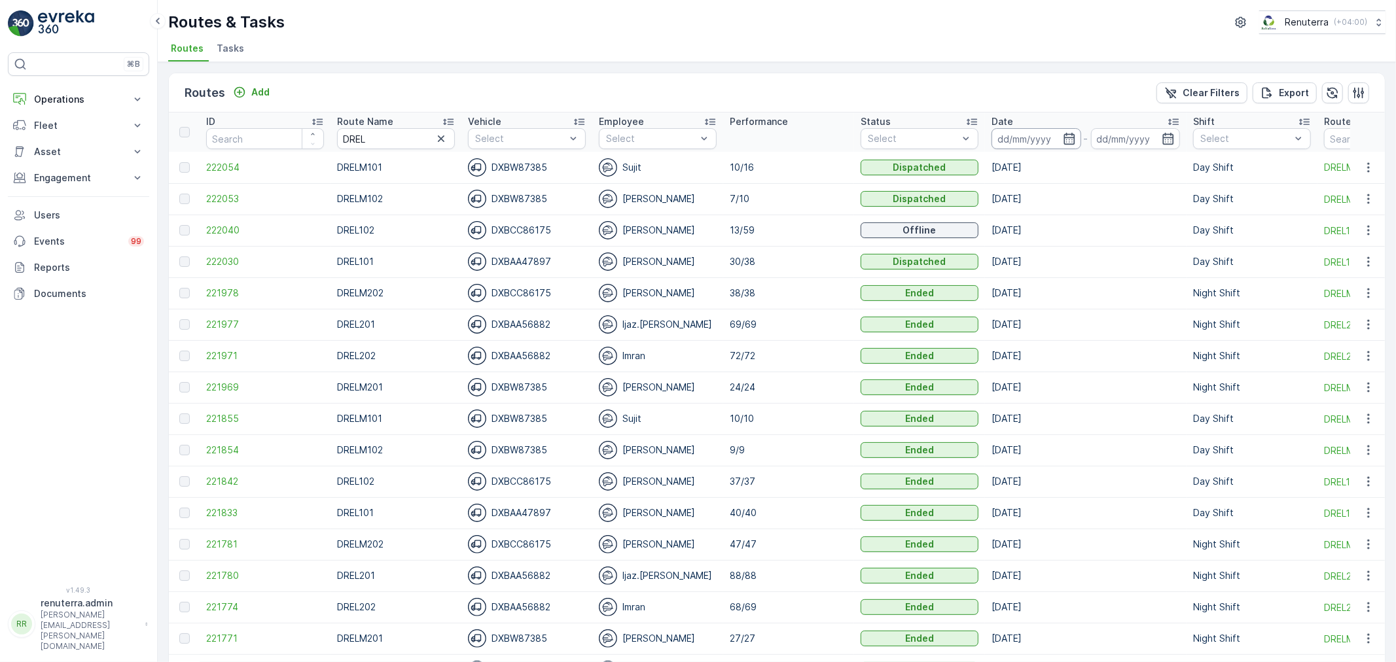
click at [1013, 141] on input at bounding box center [1036, 138] width 90 height 21
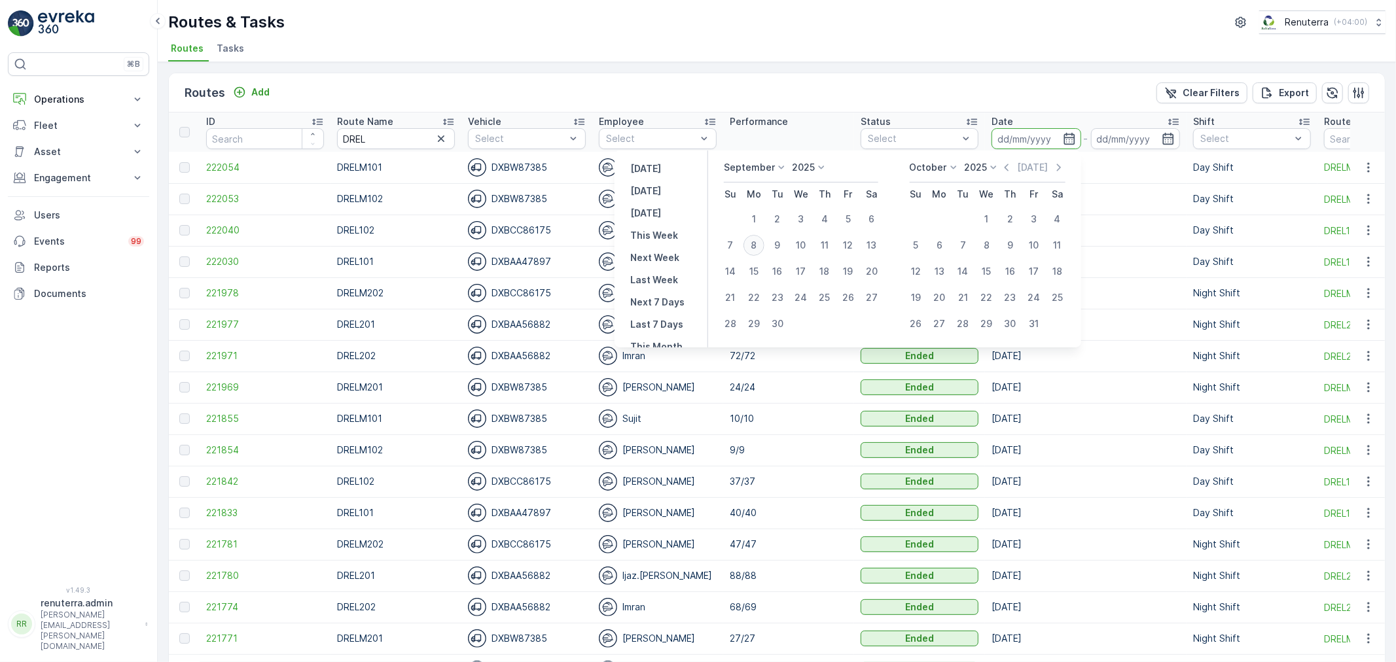
click at [760, 247] on div "8" at bounding box center [753, 245] width 21 height 21
type input "[DATE]"
click at [760, 247] on div "8" at bounding box center [753, 245] width 21 height 21
type input "[DATE]"
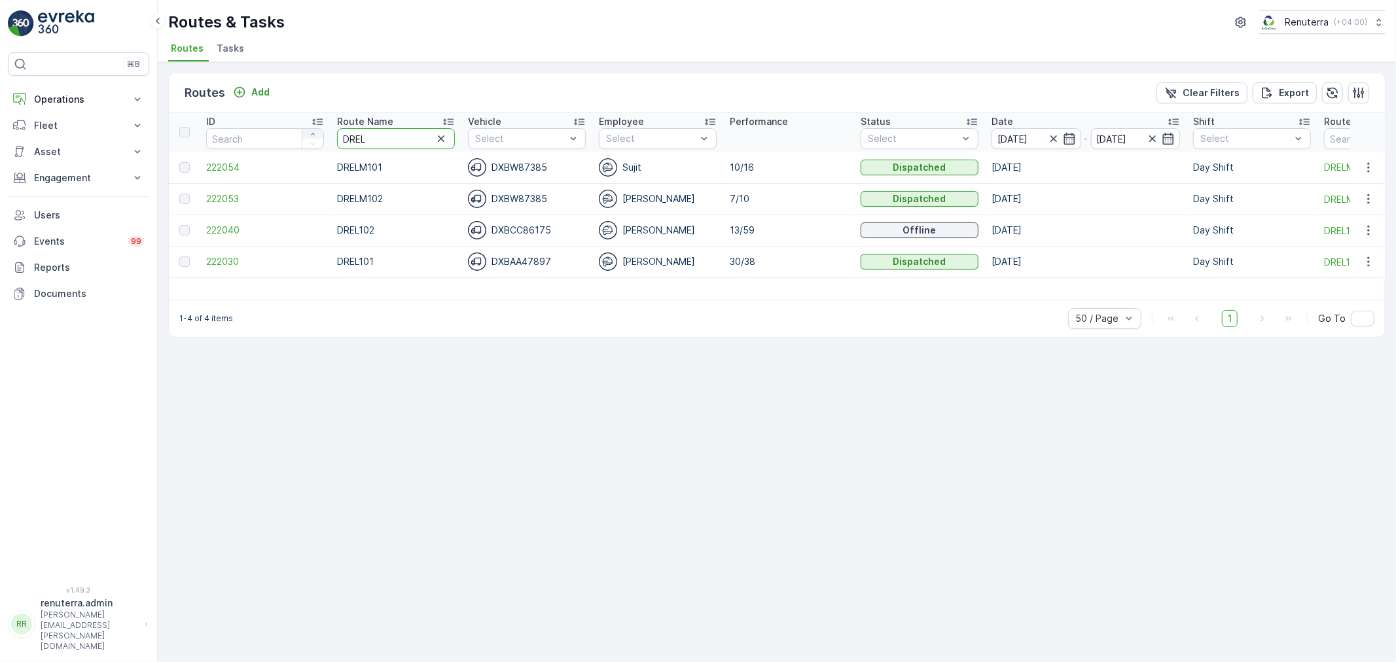
drag, startPoint x: 373, startPoint y: 140, endPoint x: 313, endPoint y: 135, distance: 60.4
click at [313, 135] on tr "ID Route Name DREL Vehicle Select Employee Select Performance Status Select Dat…" at bounding box center [826, 132] width 1315 height 39
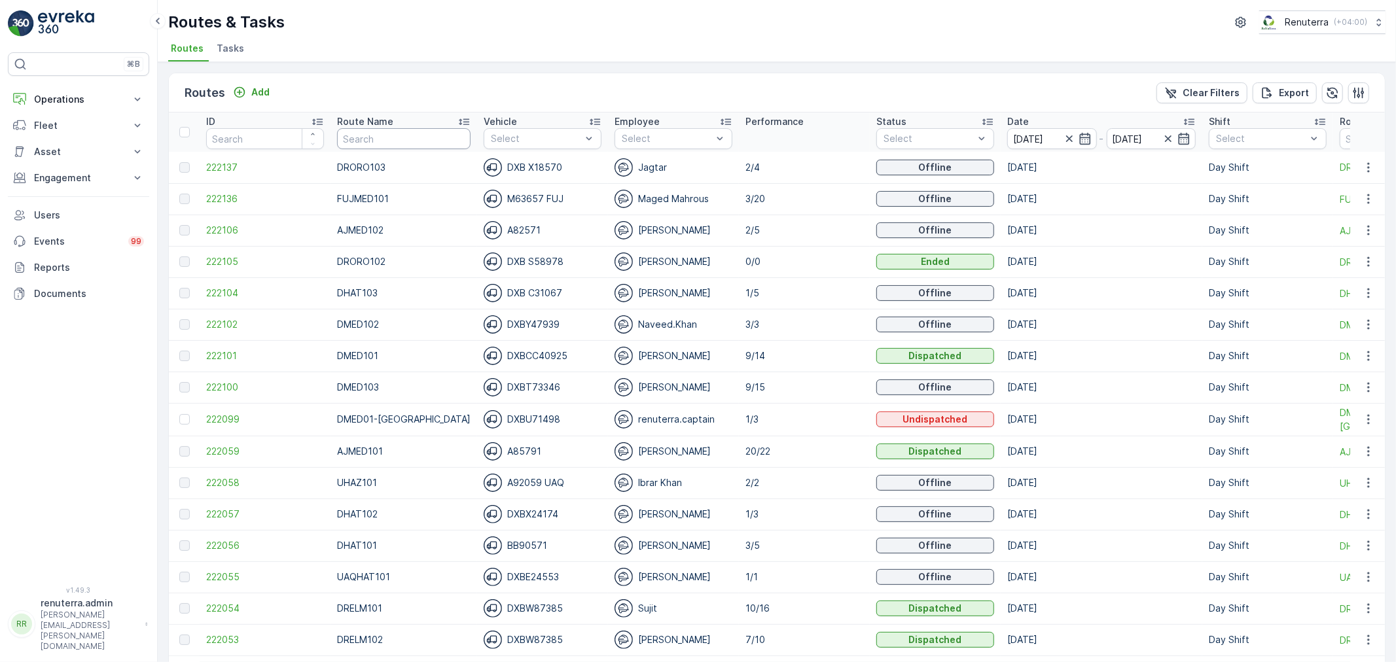
click at [376, 143] on input "text" at bounding box center [403, 138] width 133 height 21
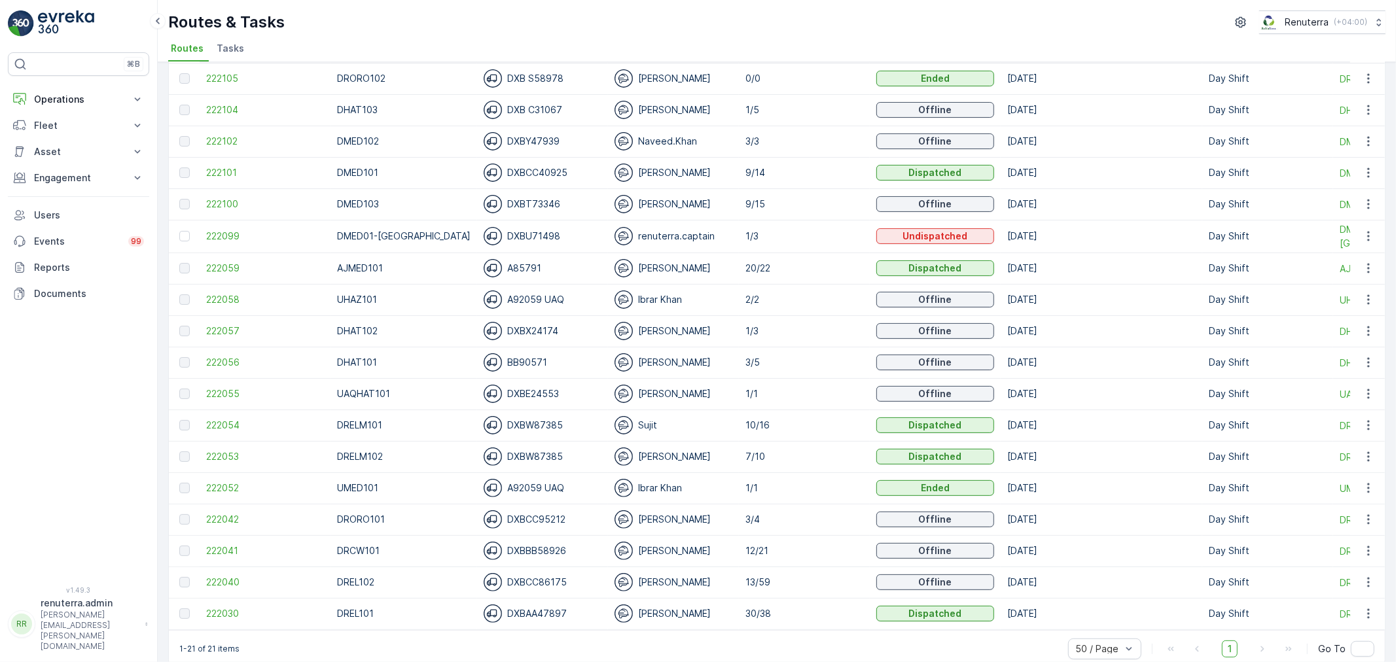
scroll to position [205, 0]
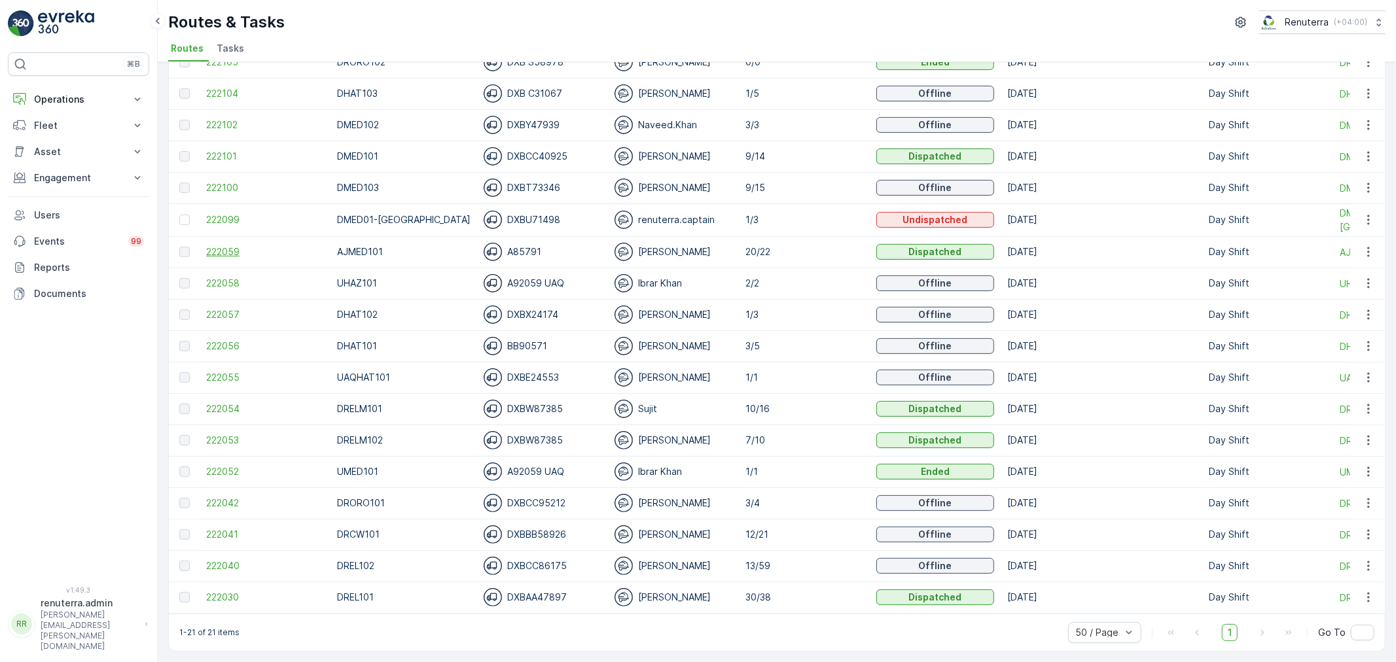
click at [236, 245] on span "222059" at bounding box center [265, 251] width 118 height 13
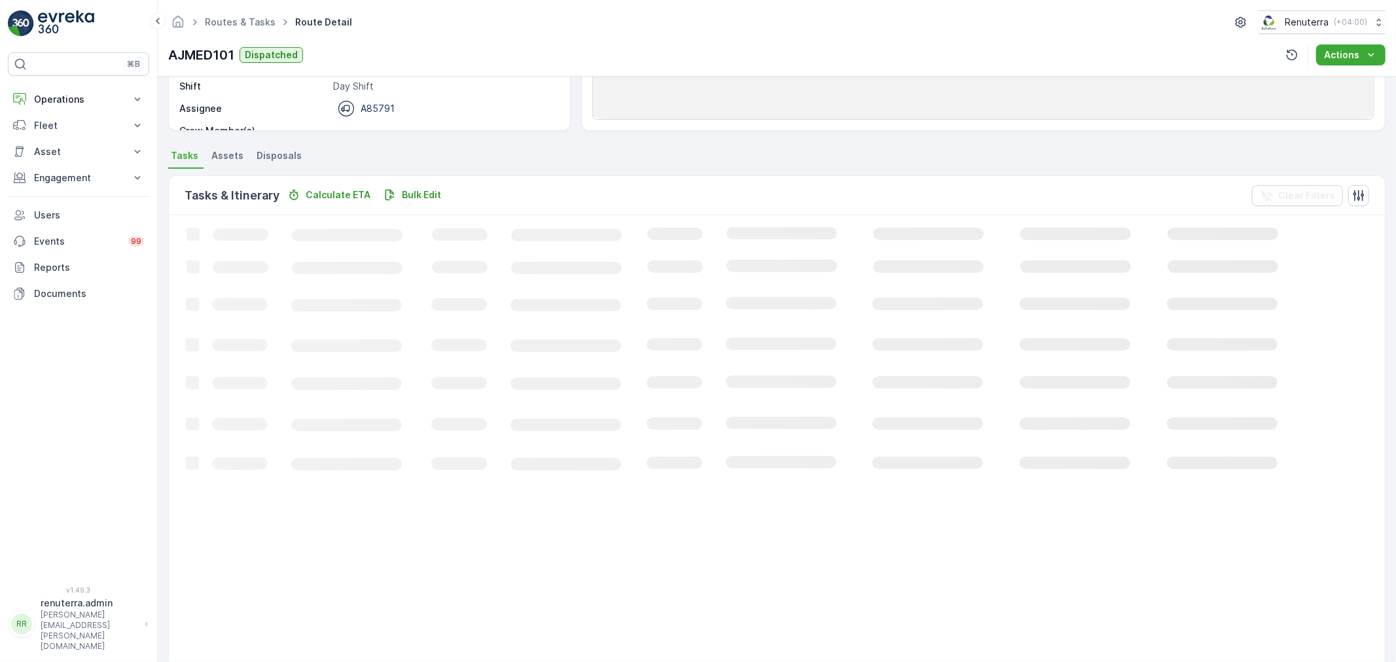
scroll to position [218, 0]
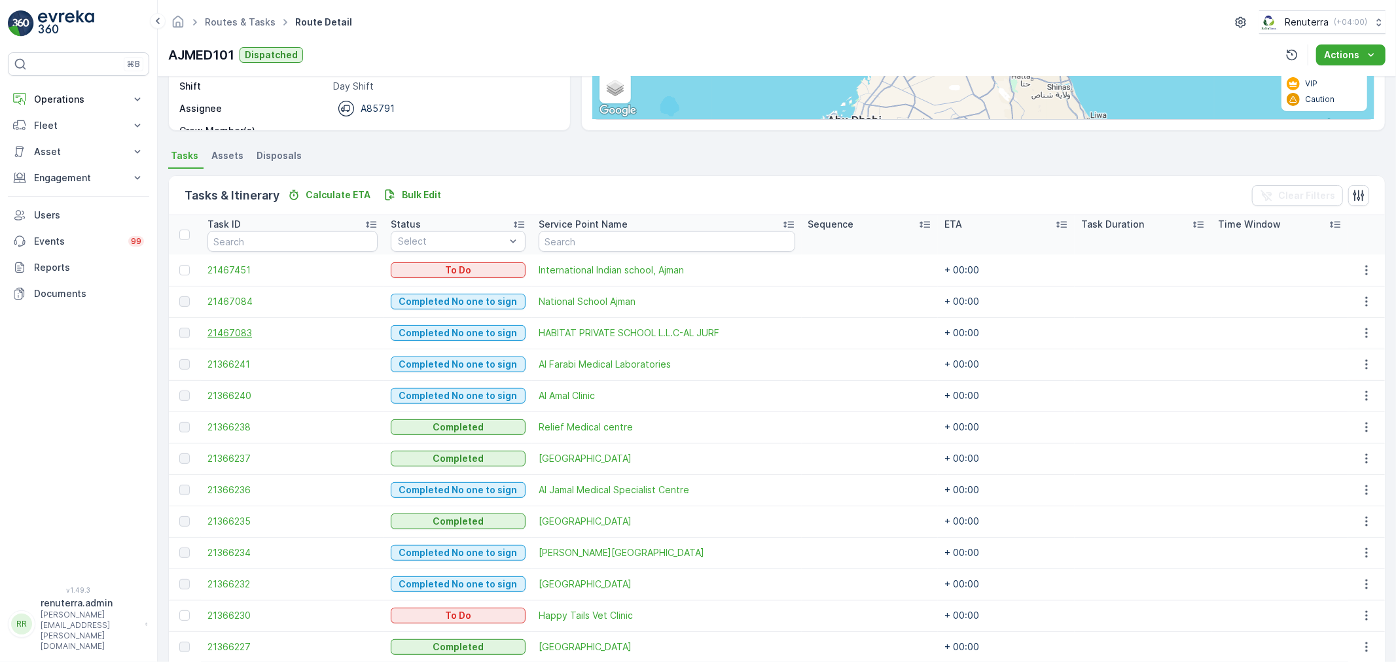
click at [256, 328] on span "21467083" at bounding box center [292, 333] width 170 height 13
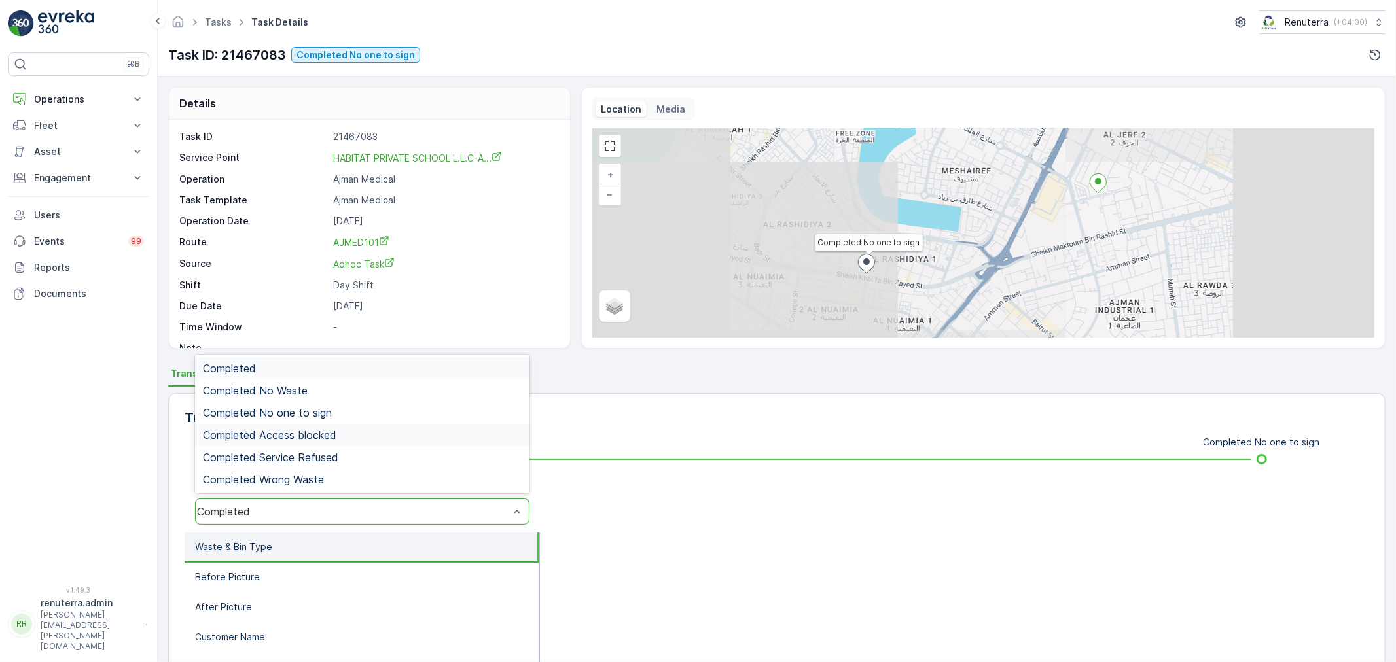
click at [316, 424] on div "Completed Access blocked" at bounding box center [362, 435] width 334 height 22
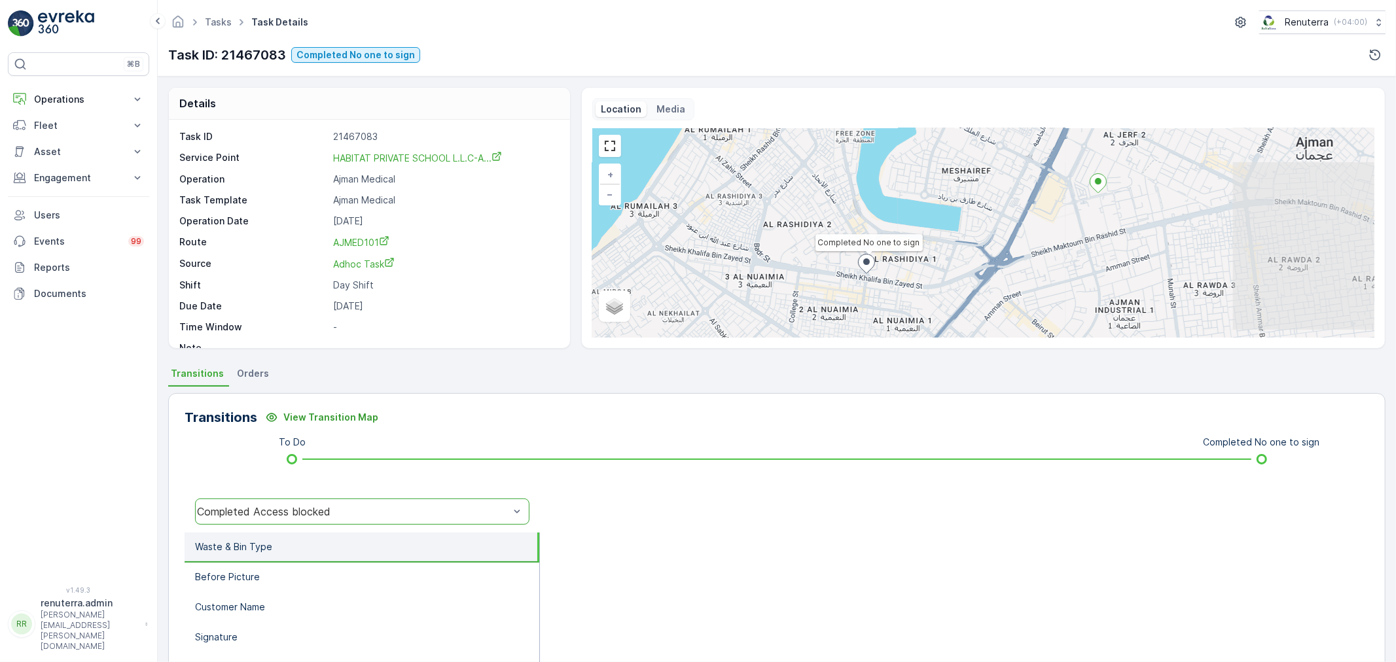
click at [302, 506] on div "Completed Access blocked" at bounding box center [353, 512] width 312 height 12
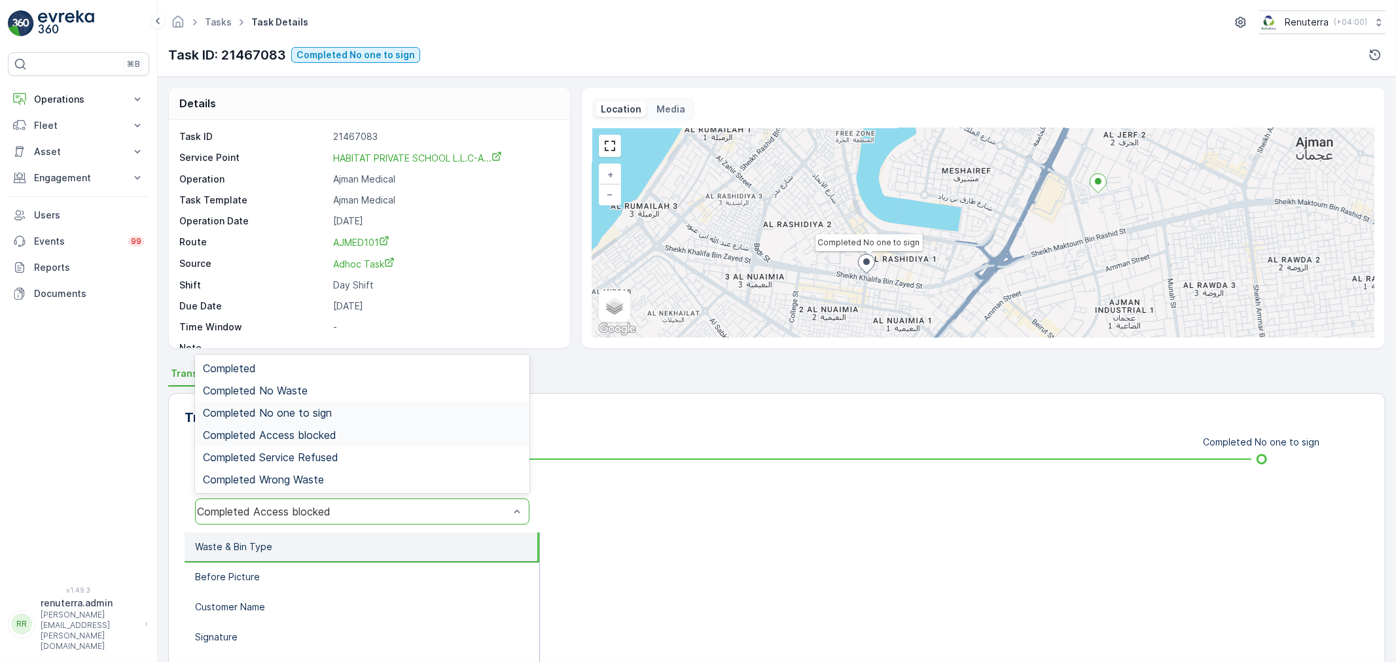
click at [289, 414] on span "Completed No one to sign" at bounding box center [267, 413] width 129 height 12
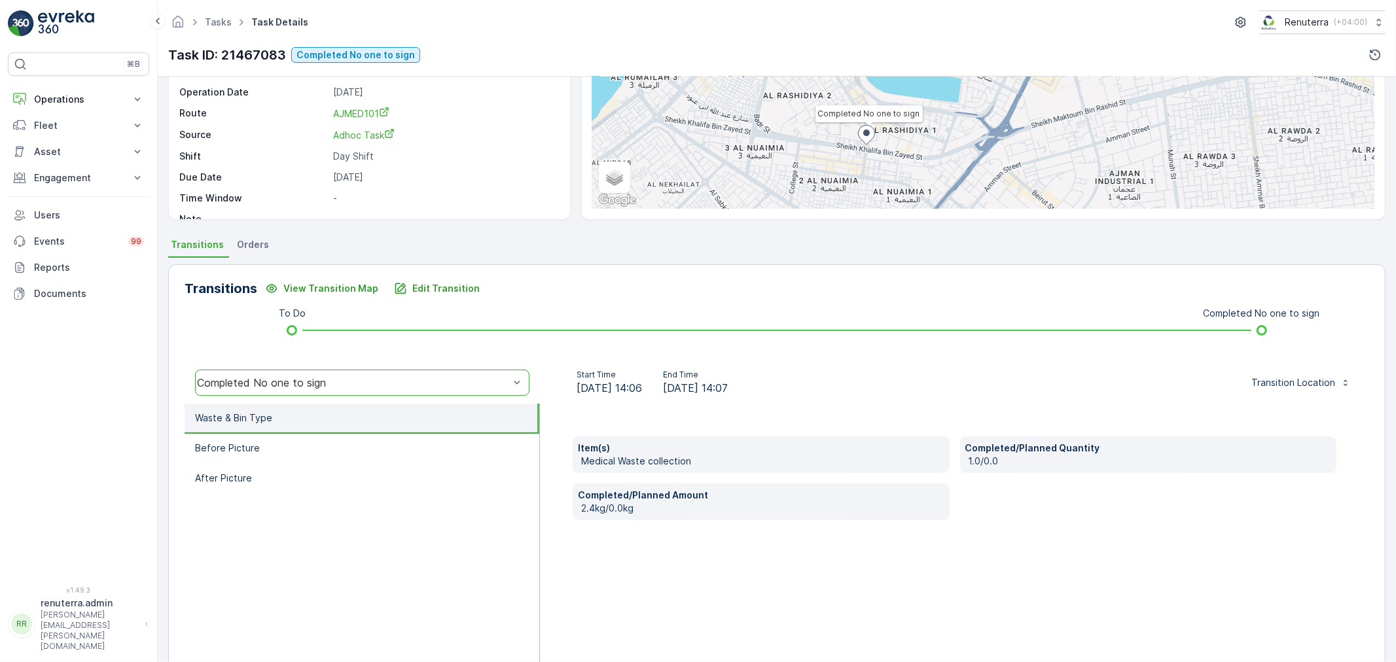
scroll to position [145, 0]
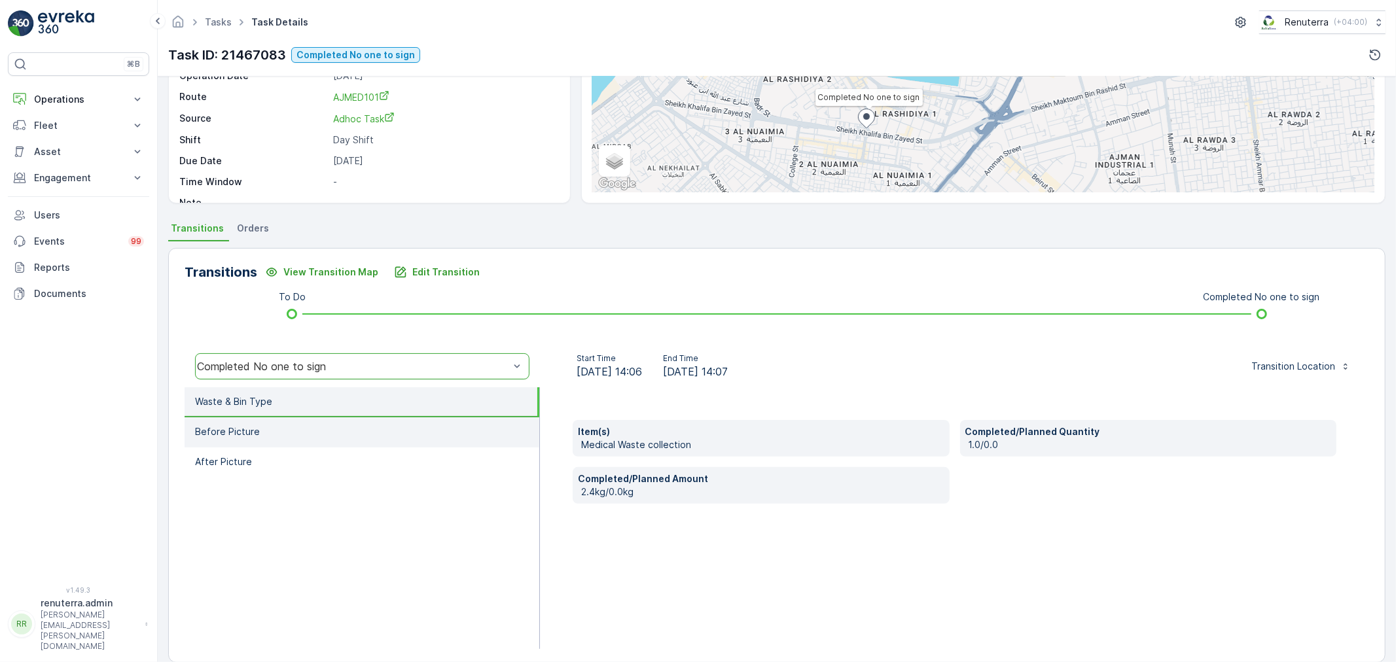
click at [335, 431] on li "Before Picture" at bounding box center [362, 432] width 355 height 30
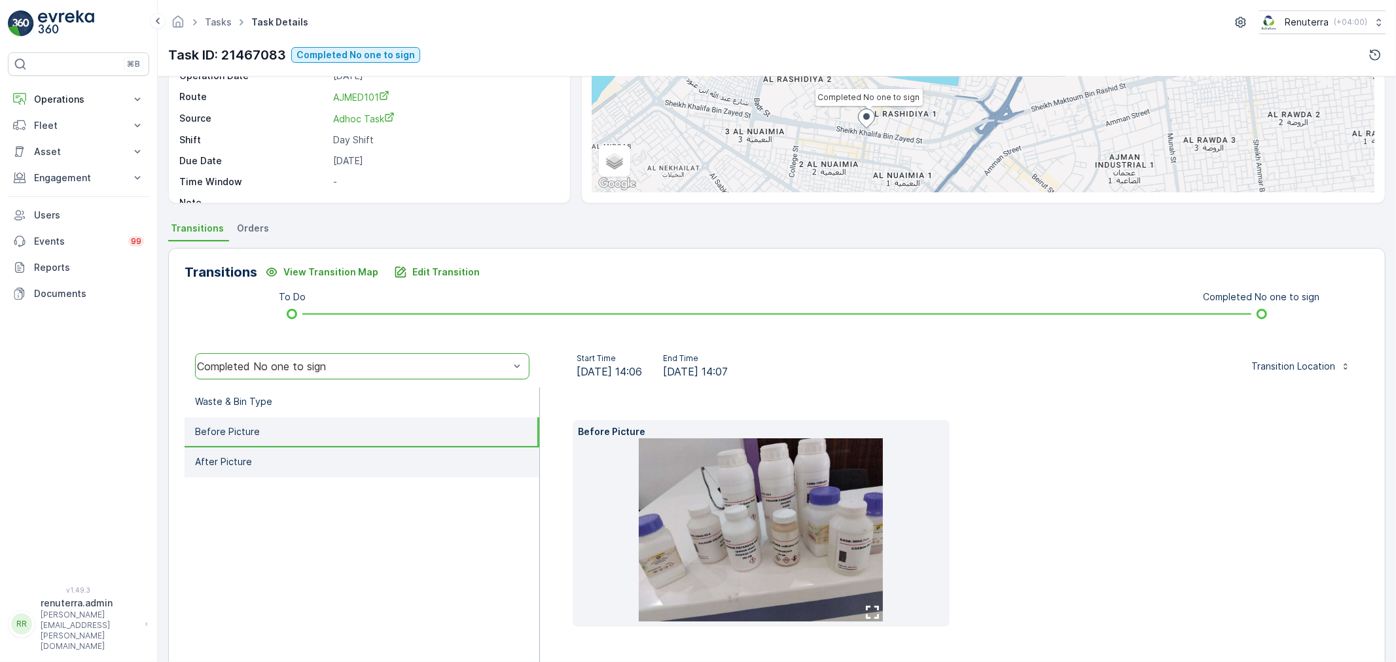
click at [325, 459] on li "After Picture" at bounding box center [362, 463] width 355 height 30
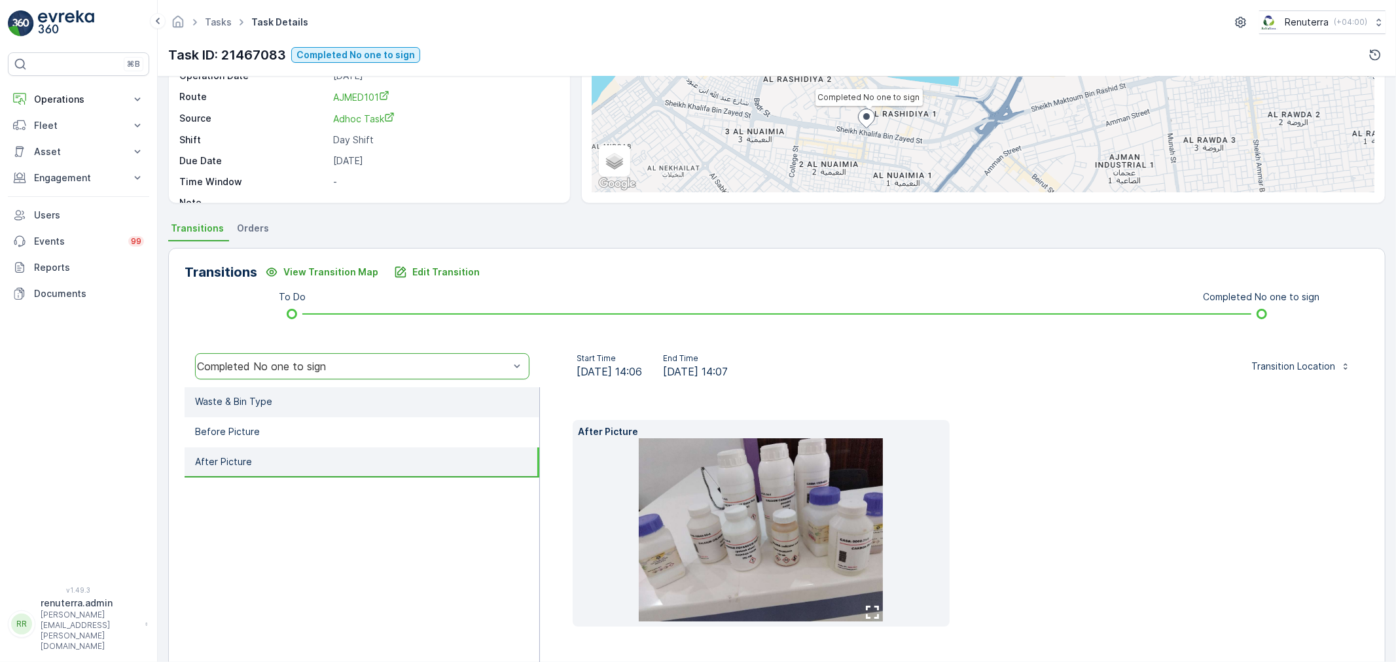
click at [313, 409] on li "Waste & Bin Type" at bounding box center [362, 402] width 355 height 30
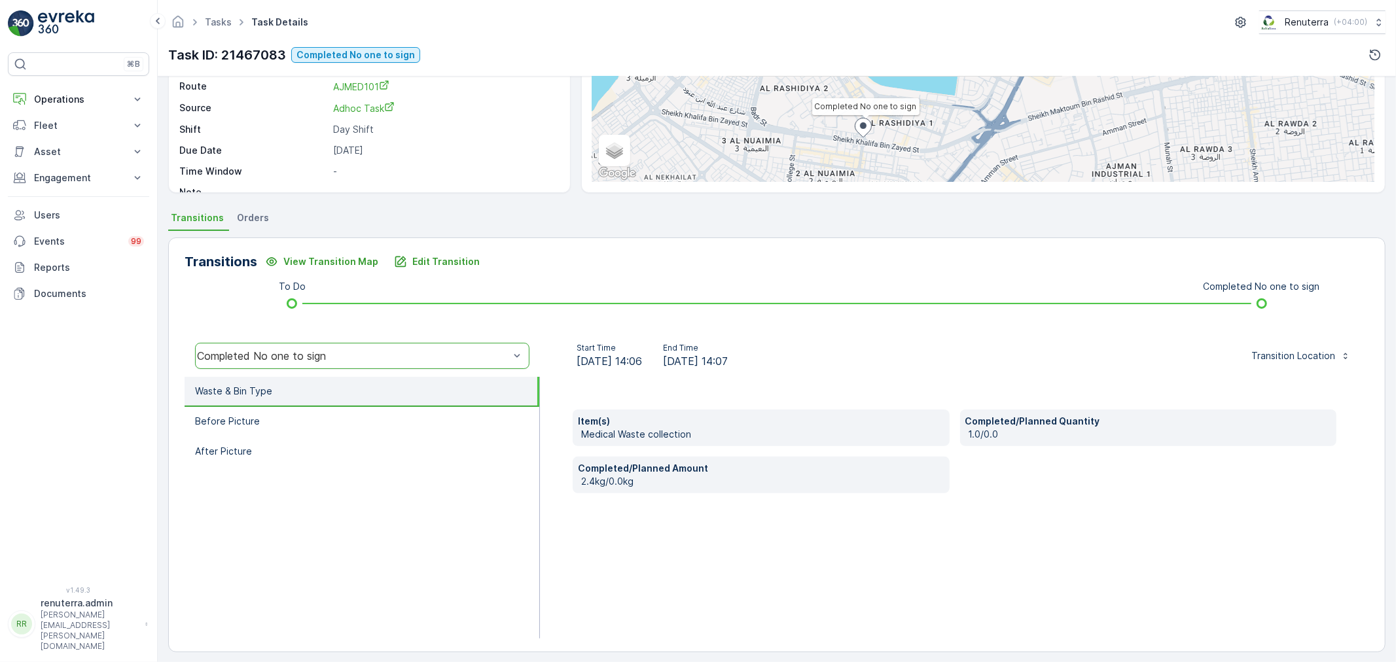
scroll to position [162, 0]
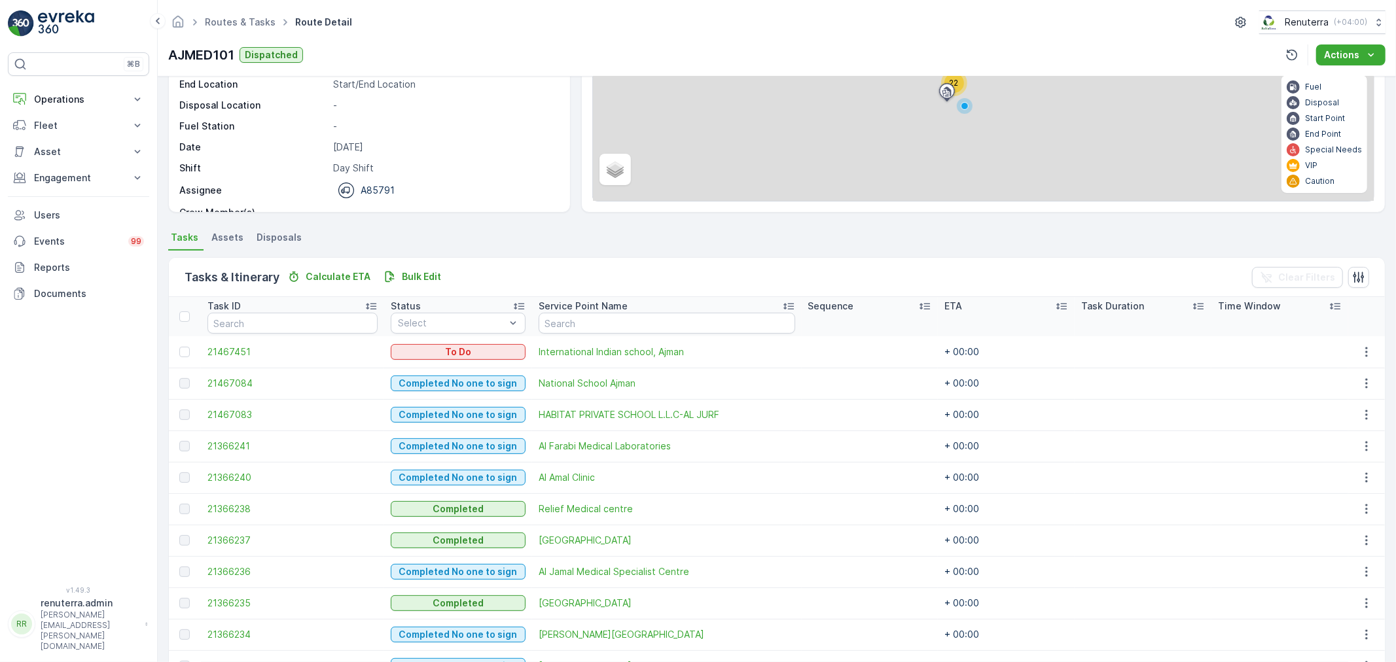
scroll to position [145, 0]
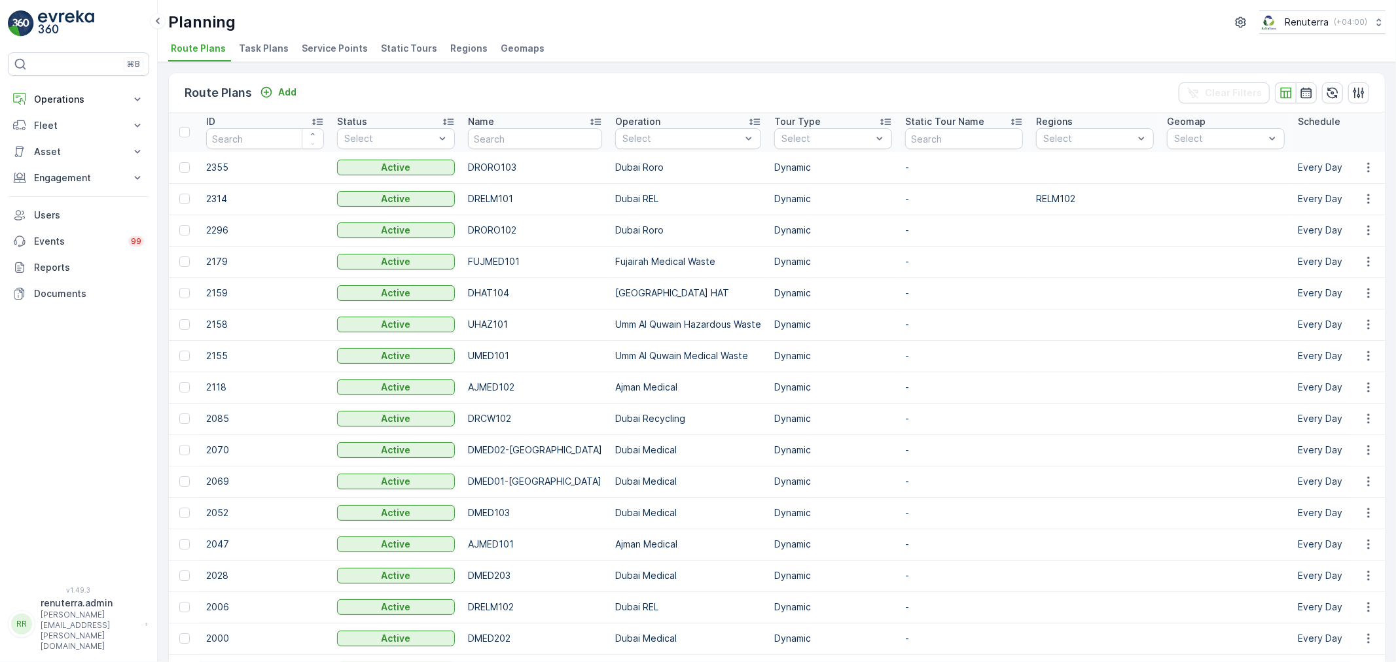
click at [327, 43] on span "Service Points" at bounding box center [335, 48] width 66 height 13
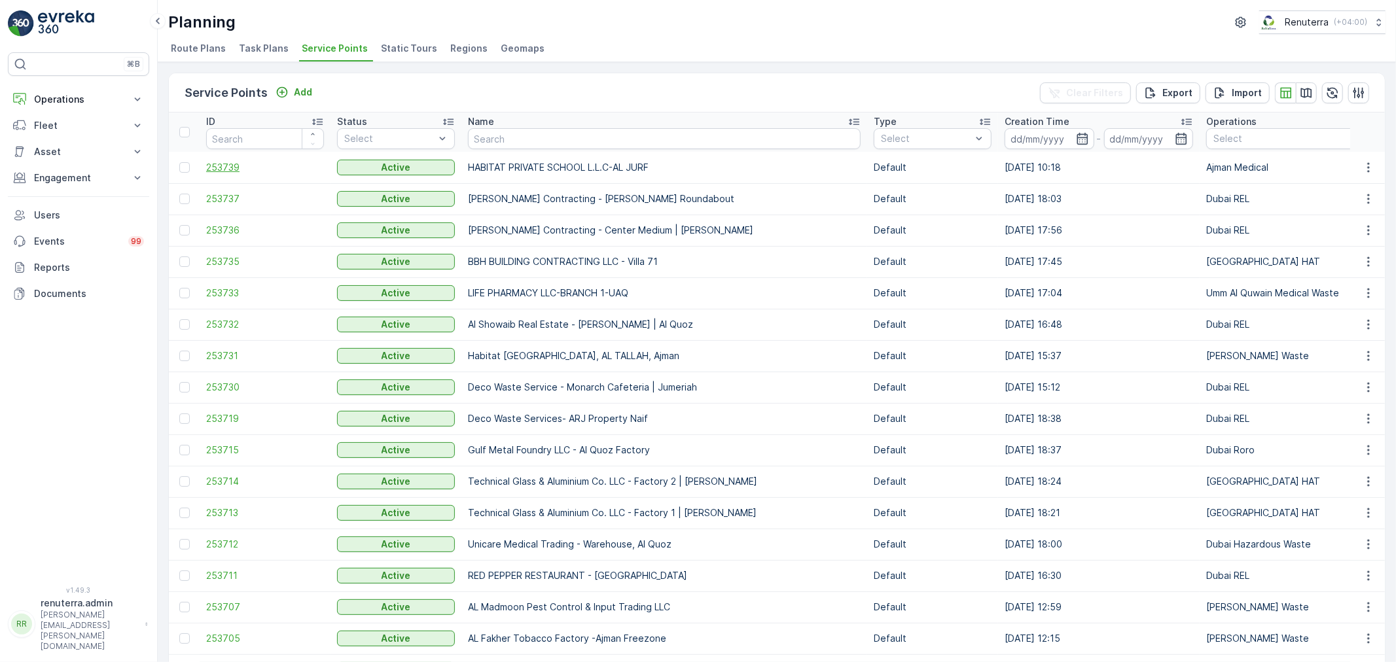
click at [240, 171] on span "253739" at bounding box center [265, 167] width 118 height 13
click at [520, 125] on div "Name" at bounding box center [664, 121] width 393 height 13
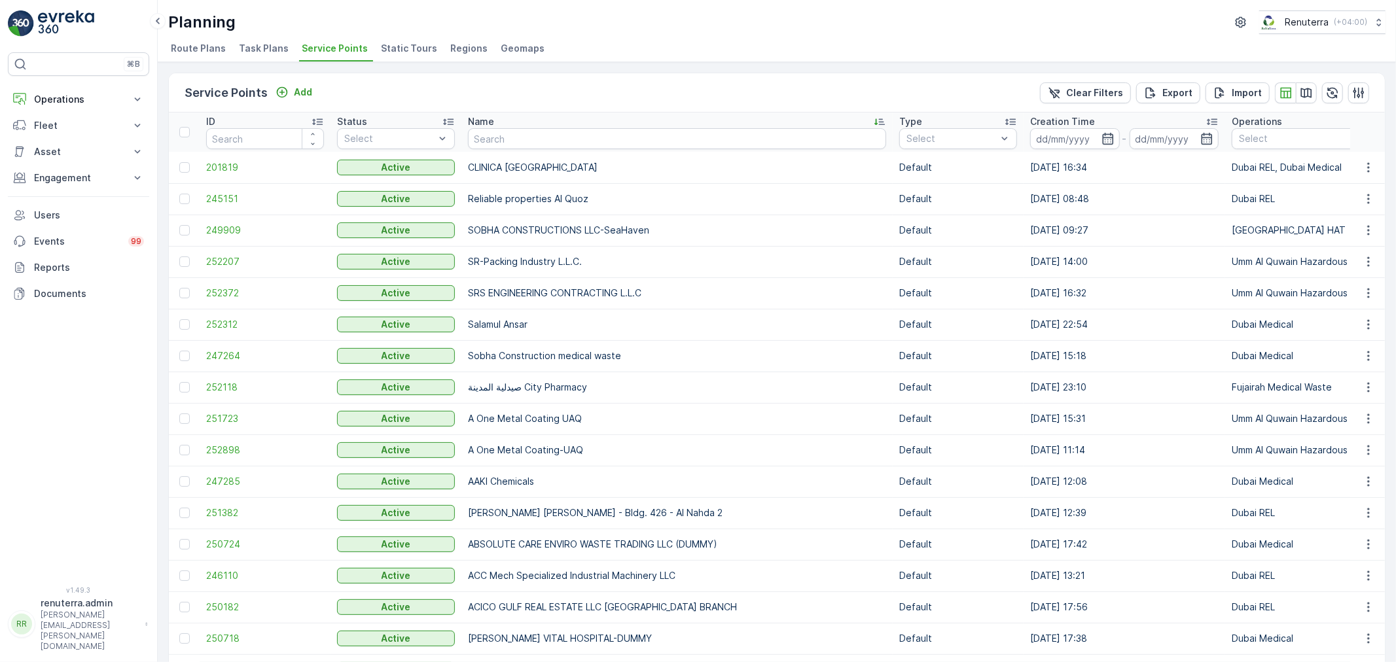
click at [482, 138] on input "text" at bounding box center [677, 138] width 418 height 21
type input "Nomac"
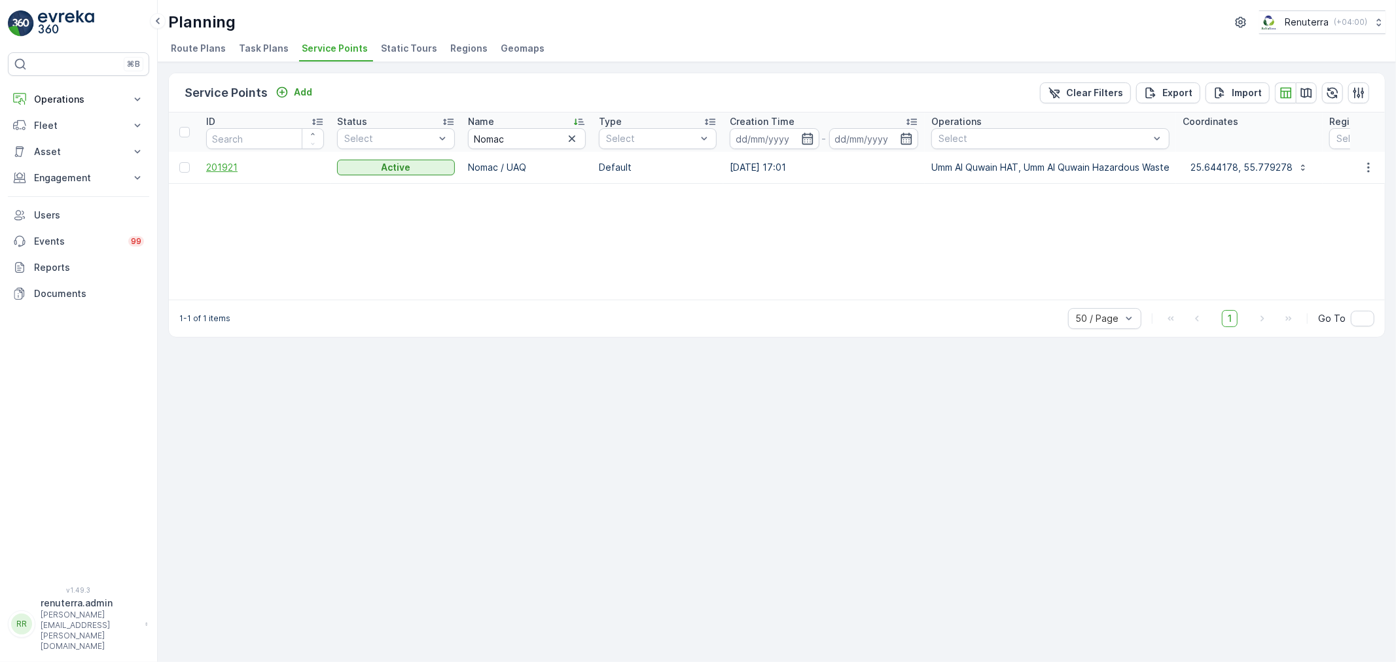
click at [256, 165] on span "201921" at bounding box center [265, 167] width 118 height 13
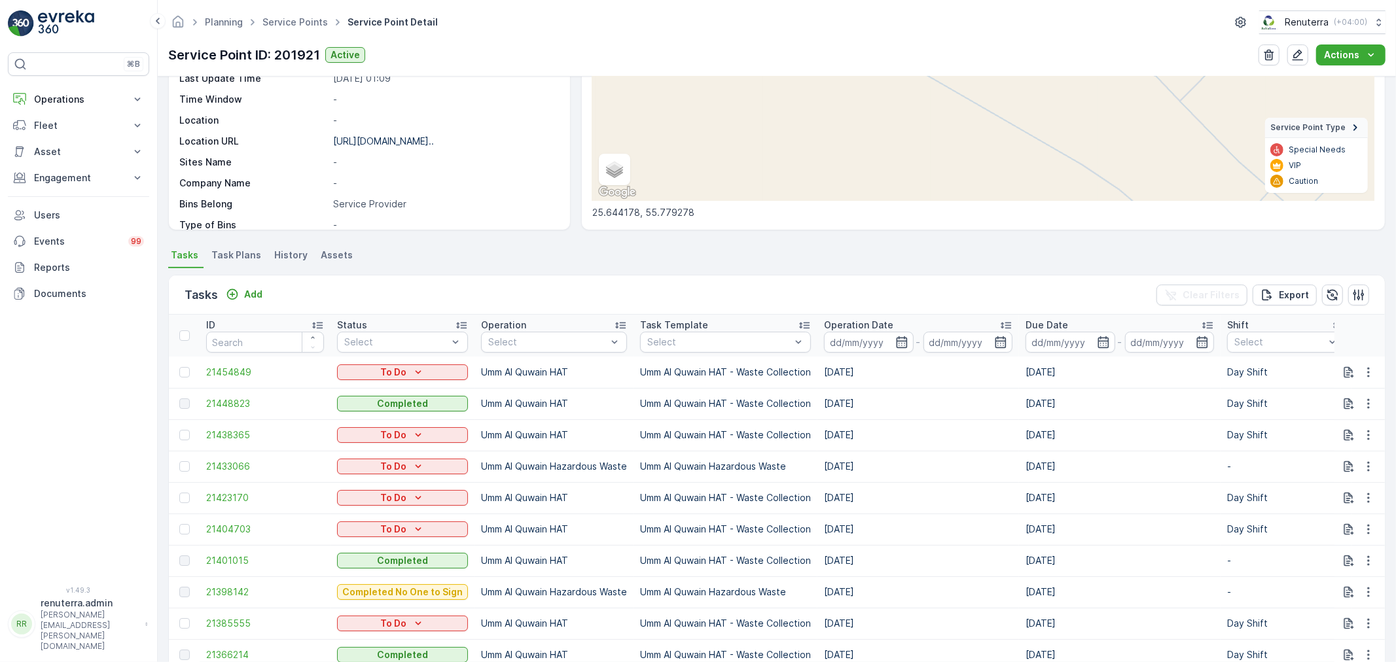
scroll to position [218, 0]
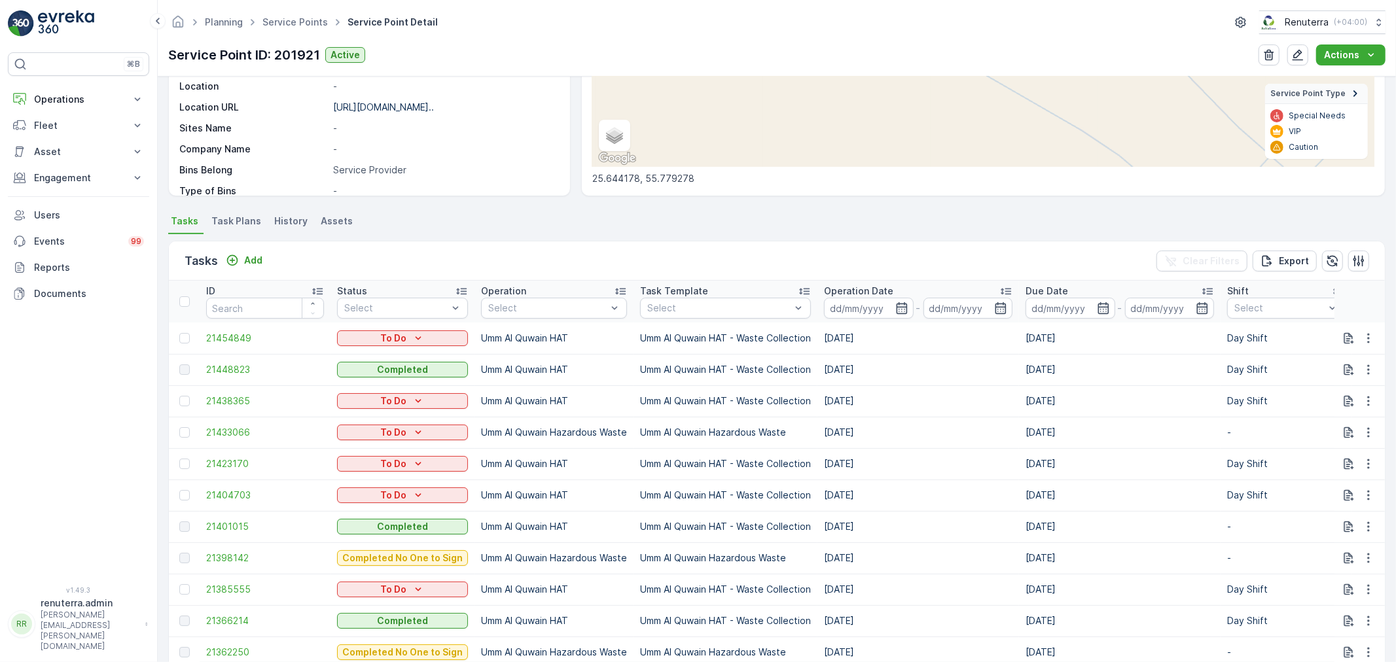
click at [243, 276] on div "Tasks Add Clear Filters Export" at bounding box center [777, 260] width 1216 height 39
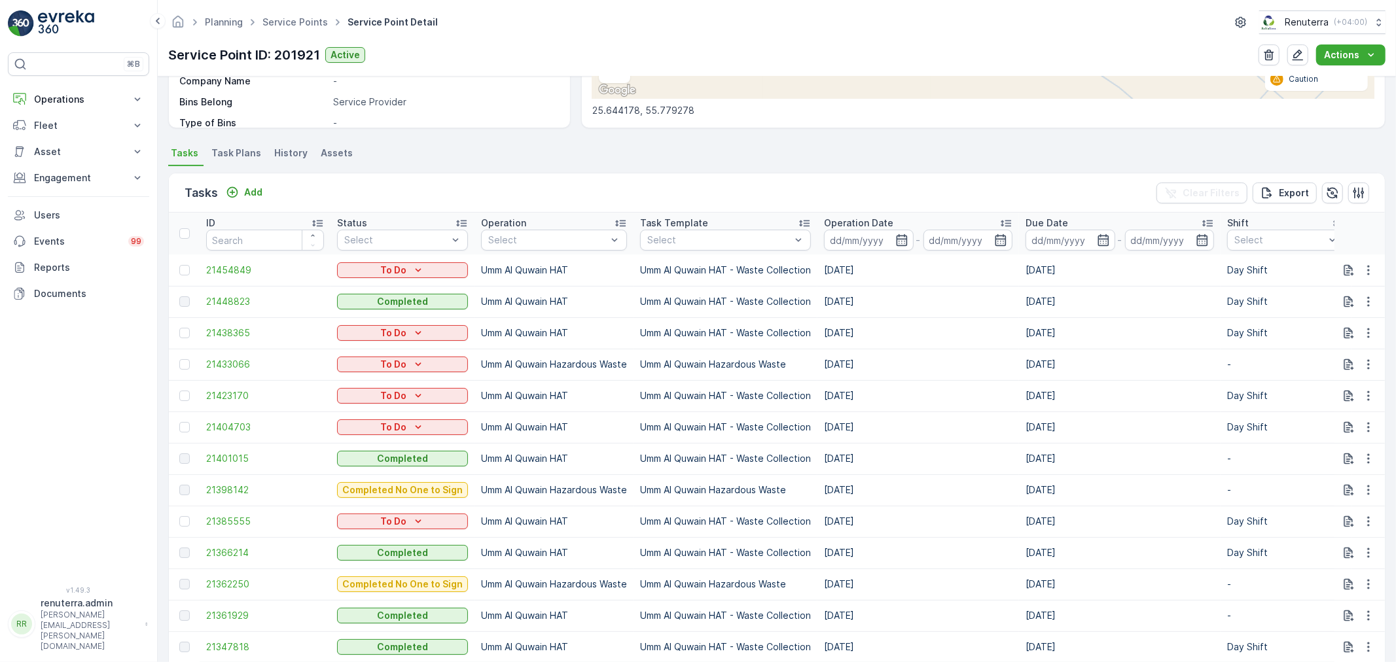
scroll to position [363, 0]
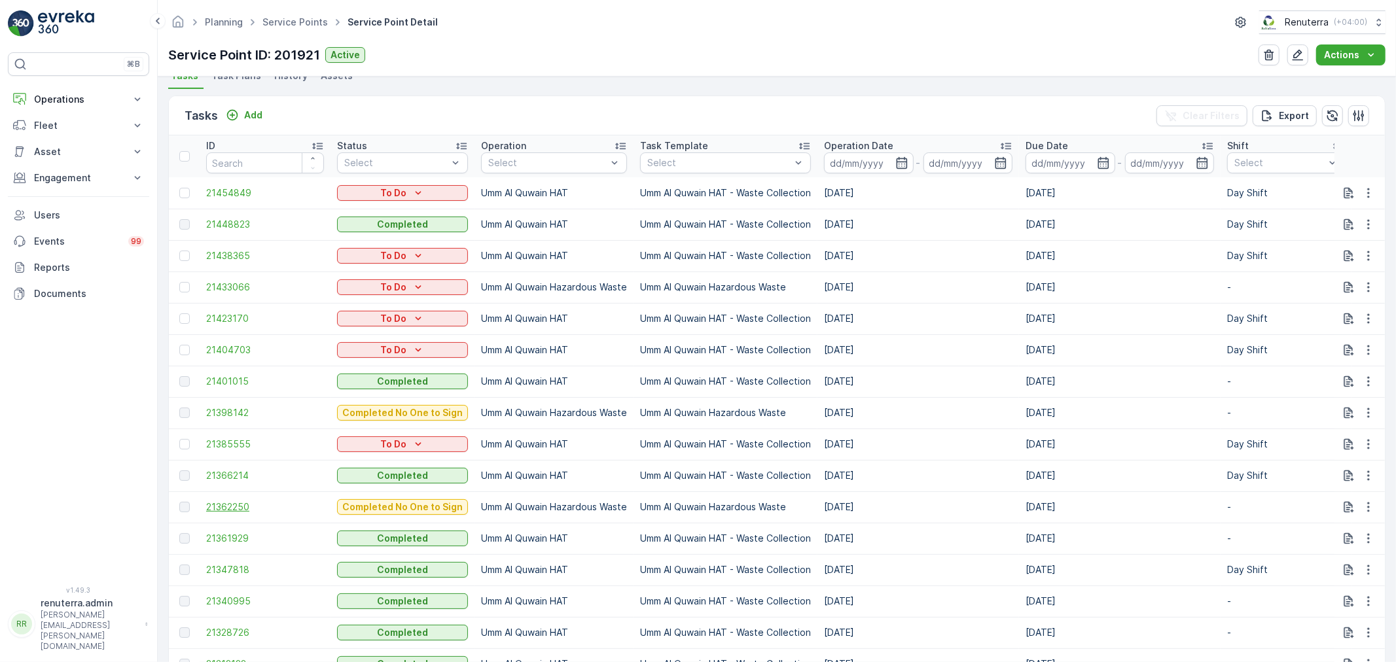
click at [231, 503] on span "21362250" at bounding box center [265, 507] width 118 height 13
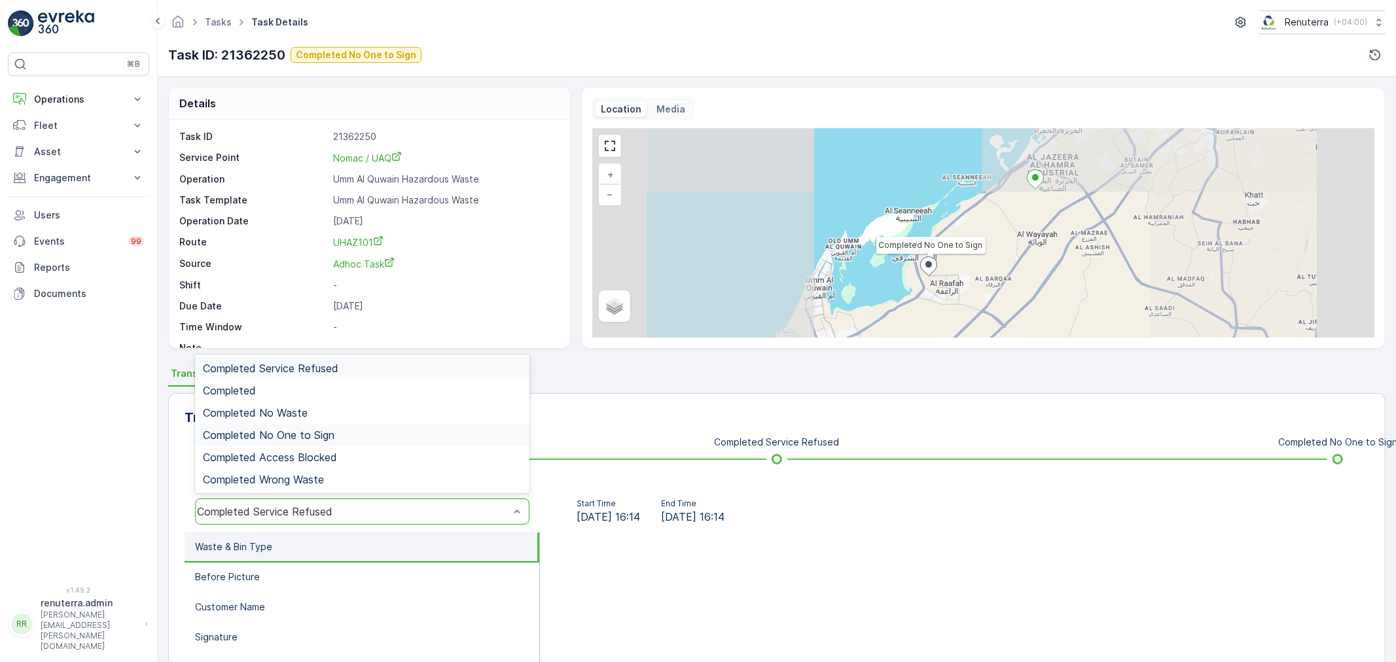
drag, startPoint x: 309, startPoint y: 432, endPoint x: 302, endPoint y: 433, distance: 6.7
click at [308, 431] on span "Completed No One to Sign" at bounding box center [269, 435] width 132 height 12
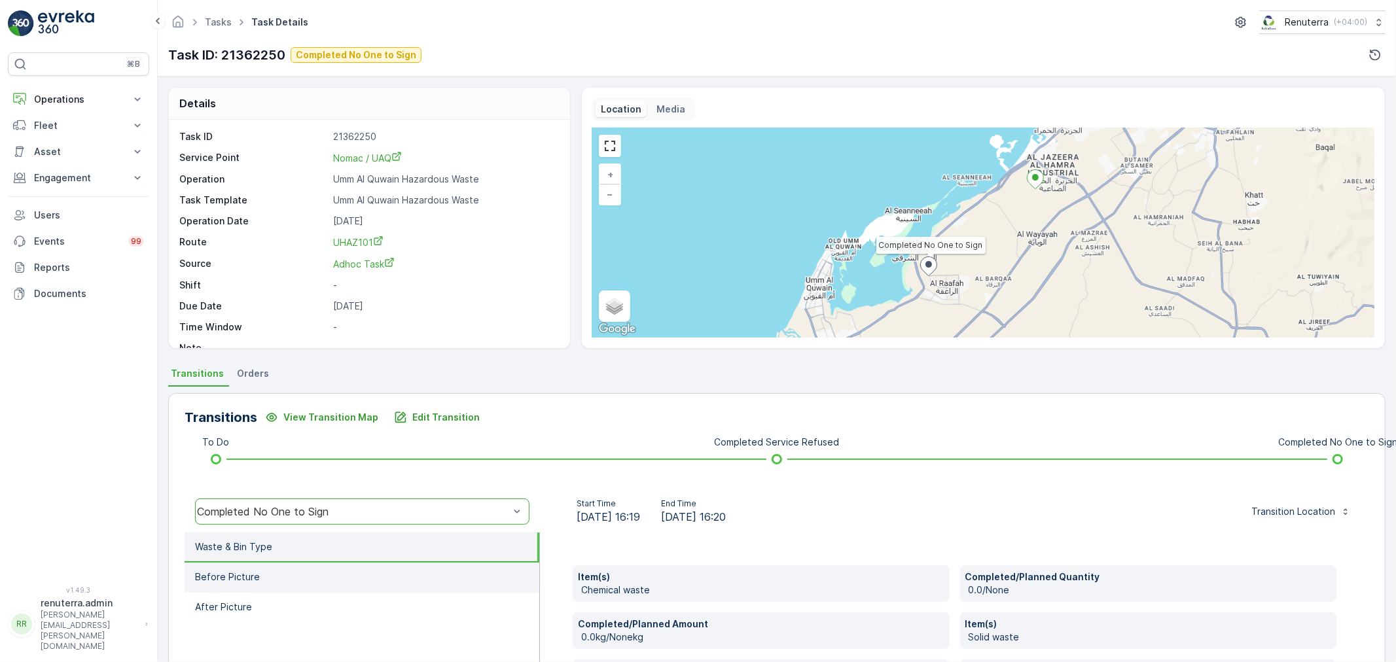
click at [306, 585] on li "Before Picture" at bounding box center [362, 578] width 355 height 30
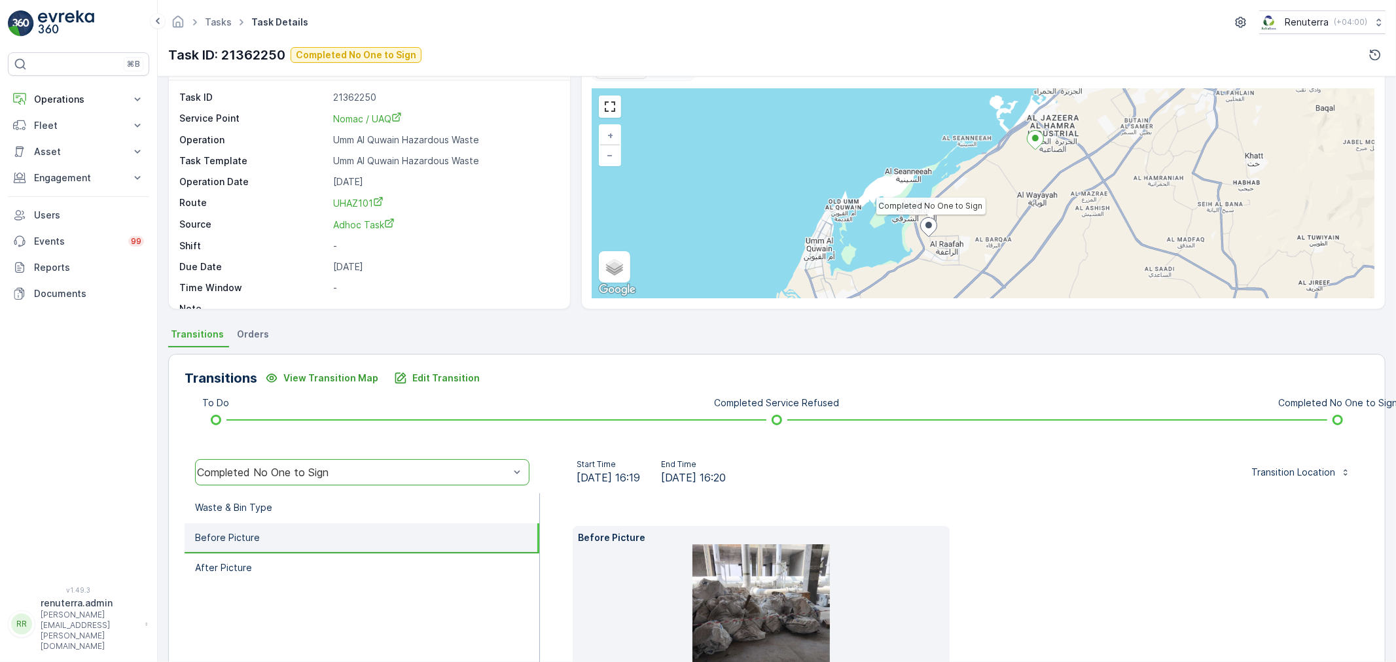
scroll to position [145, 0]
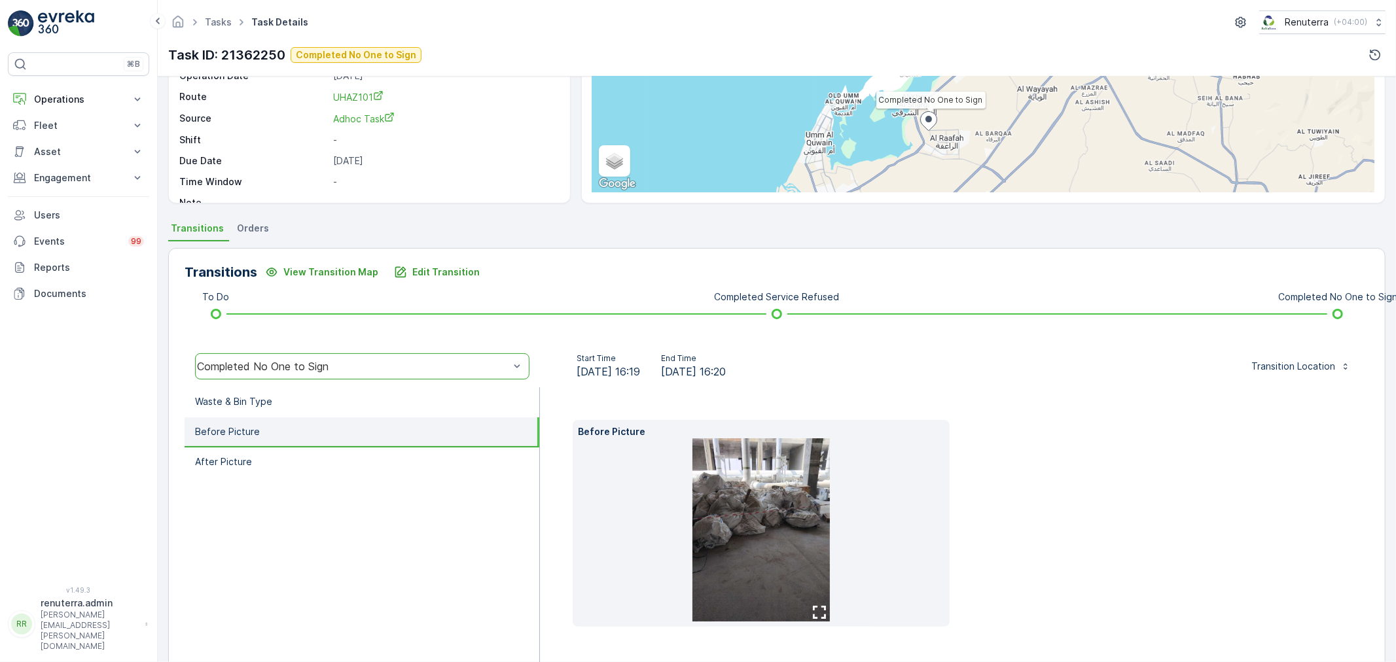
click at [329, 434] on li "Before Picture" at bounding box center [362, 432] width 355 height 30
click at [323, 442] on li "Before Picture" at bounding box center [362, 432] width 355 height 30
click at [323, 465] on li "After Picture" at bounding box center [362, 463] width 355 height 30
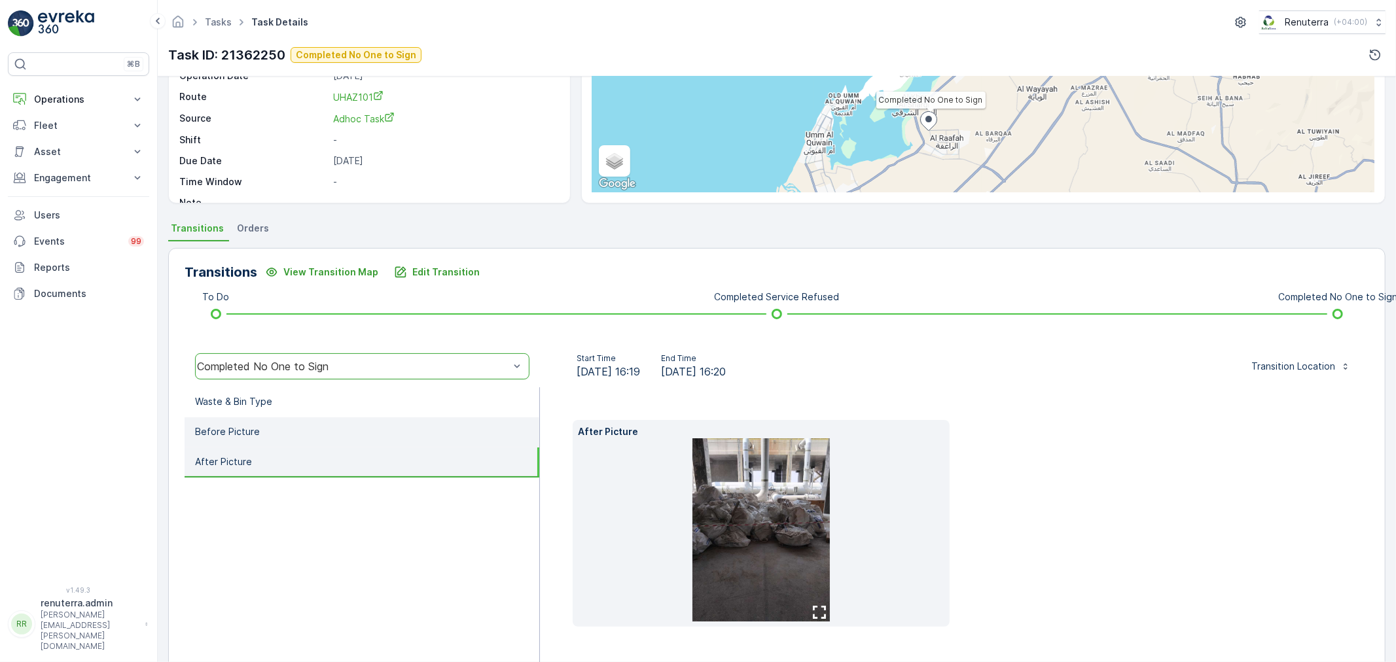
click at [305, 427] on li "Before Picture" at bounding box center [362, 432] width 355 height 30
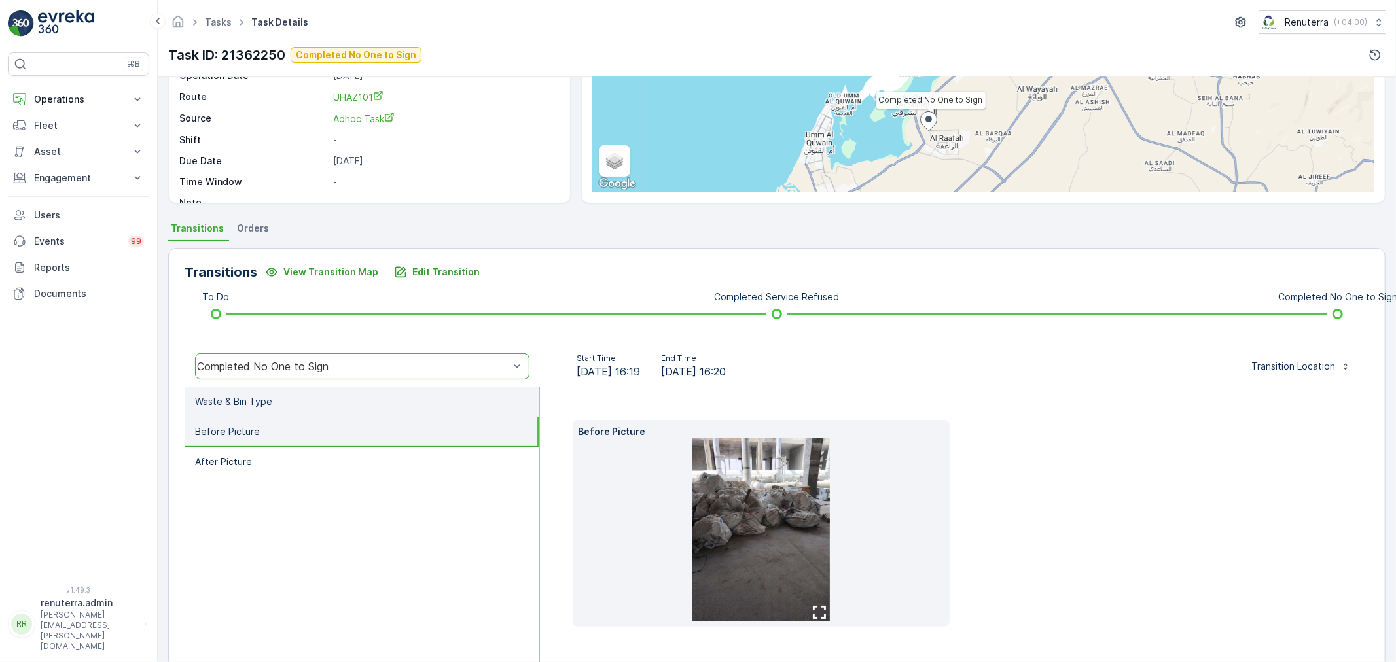
click at [303, 408] on li "Waste & Bin Type" at bounding box center [362, 402] width 355 height 30
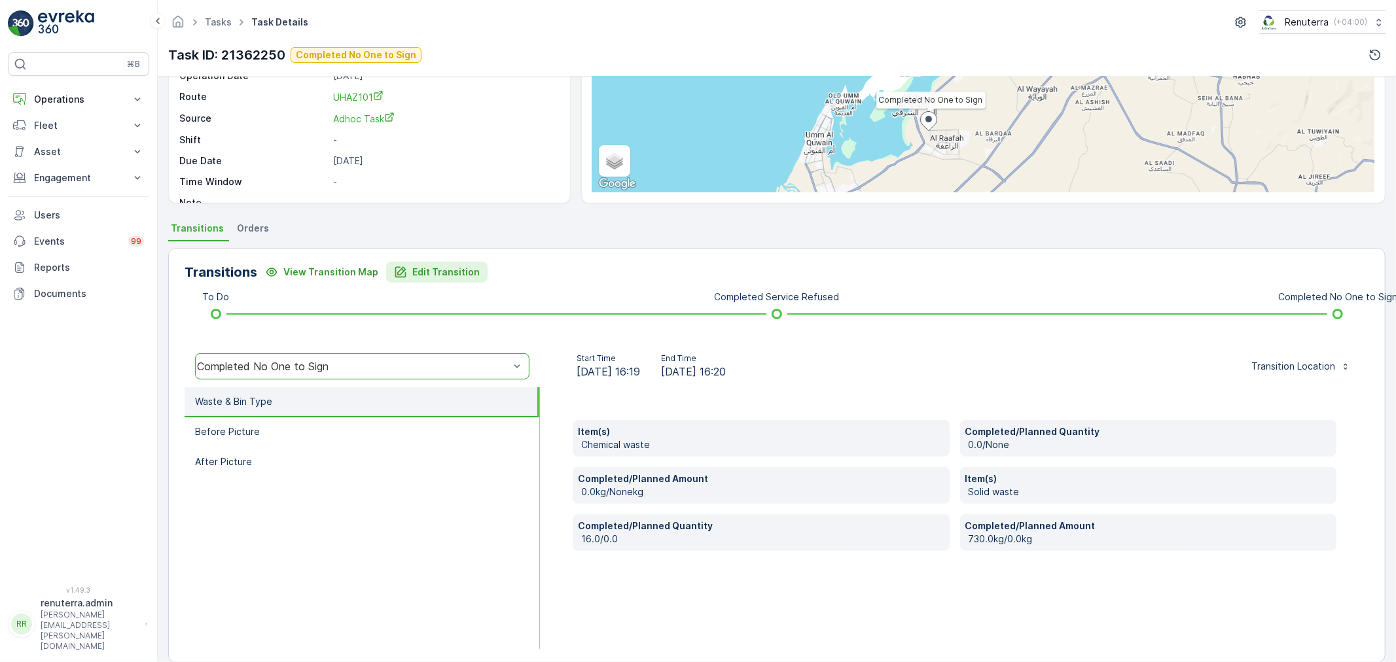
click at [420, 266] on p "Edit Transition" at bounding box center [445, 272] width 67 height 13
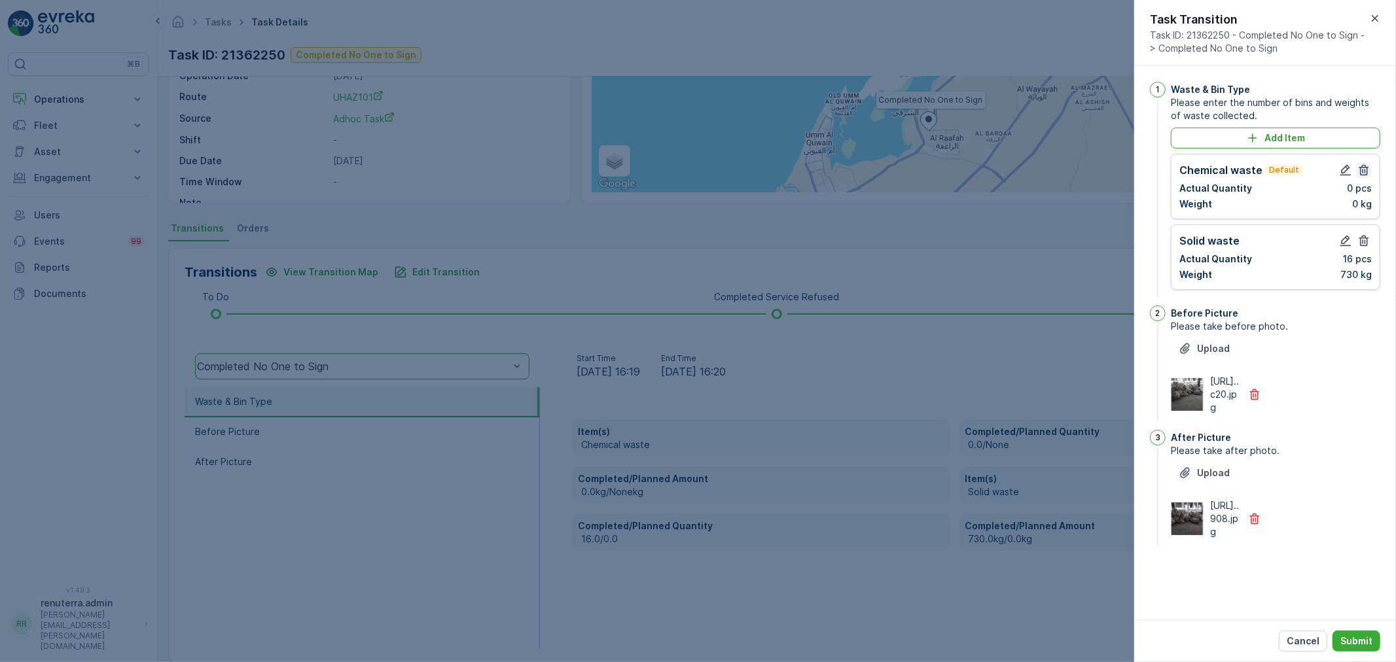
click at [1366, 169] on icon "button" at bounding box center [1363, 170] width 13 height 13
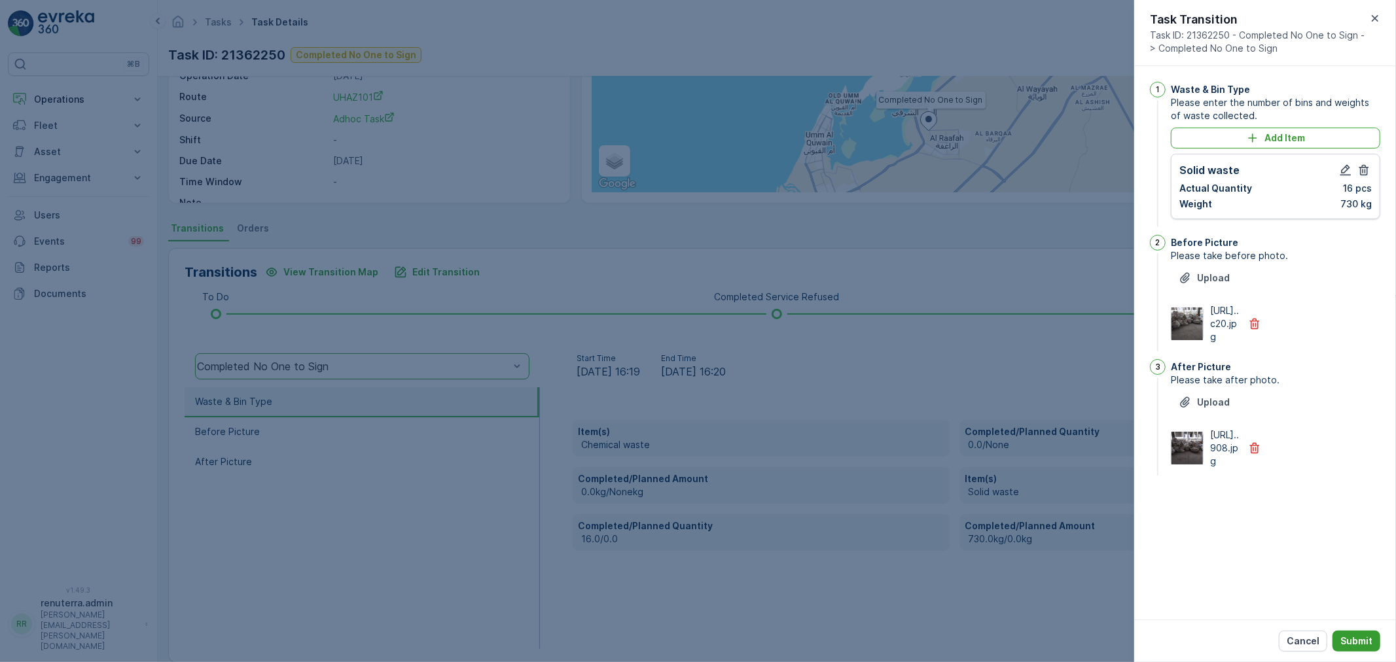
click at [1347, 644] on p "Submit" at bounding box center [1356, 641] width 32 height 13
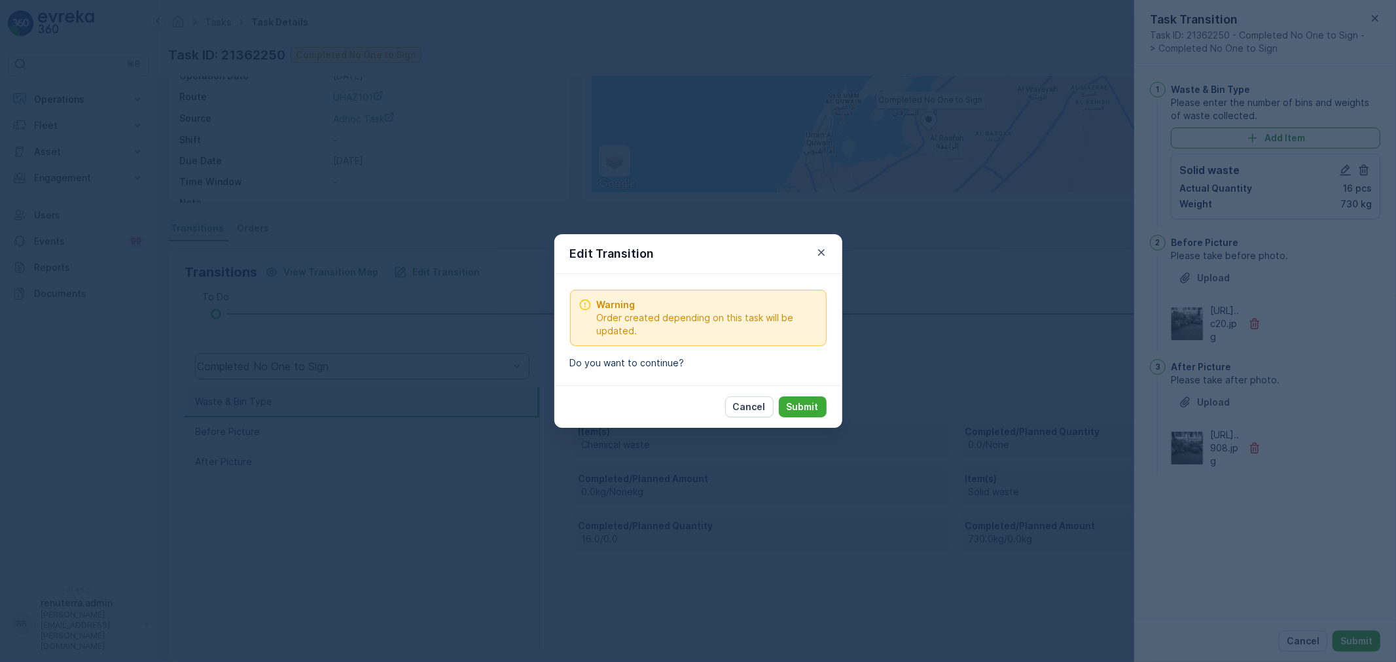
click at [815, 407] on p "Submit" at bounding box center [803, 406] width 32 height 13
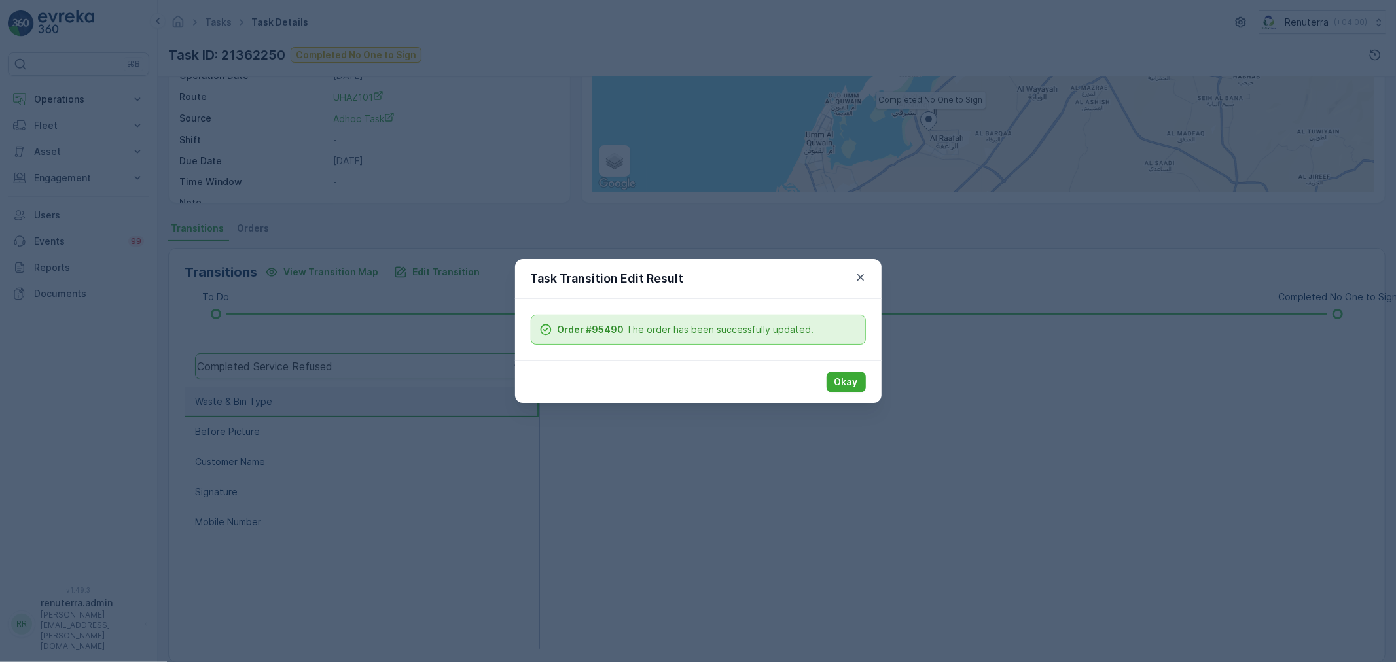
click at [844, 369] on div "Okay" at bounding box center [698, 382] width 366 height 43
click at [848, 383] on p "Okay" at bounding box center [846, 382] width 24 height 13
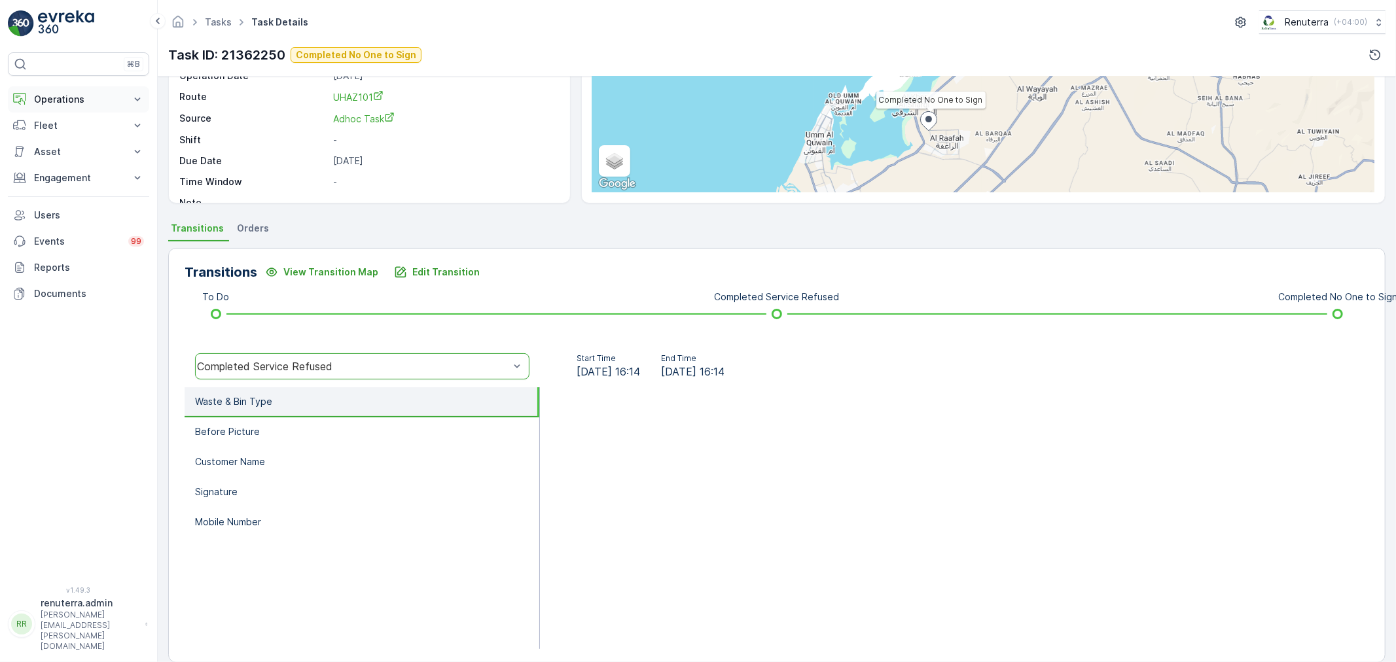
drag, startPoint x: 115, startPoint y: 80, endPoint x: 110, endPoint y: 99, distance: 19.5
click at [116, 80] on div "⌘B Operations Insights Planning Routes & Tasks Cockpit Settings Fleet Live Trac…" at bounding box center [78, 311] width 141 height 518
click at [110, 99] on p "Operations" at bounding box center [78, 99] width 89 height 13
click at [88, 141] on link "Planning" at bounding box center [88, 140] width 121 height 18
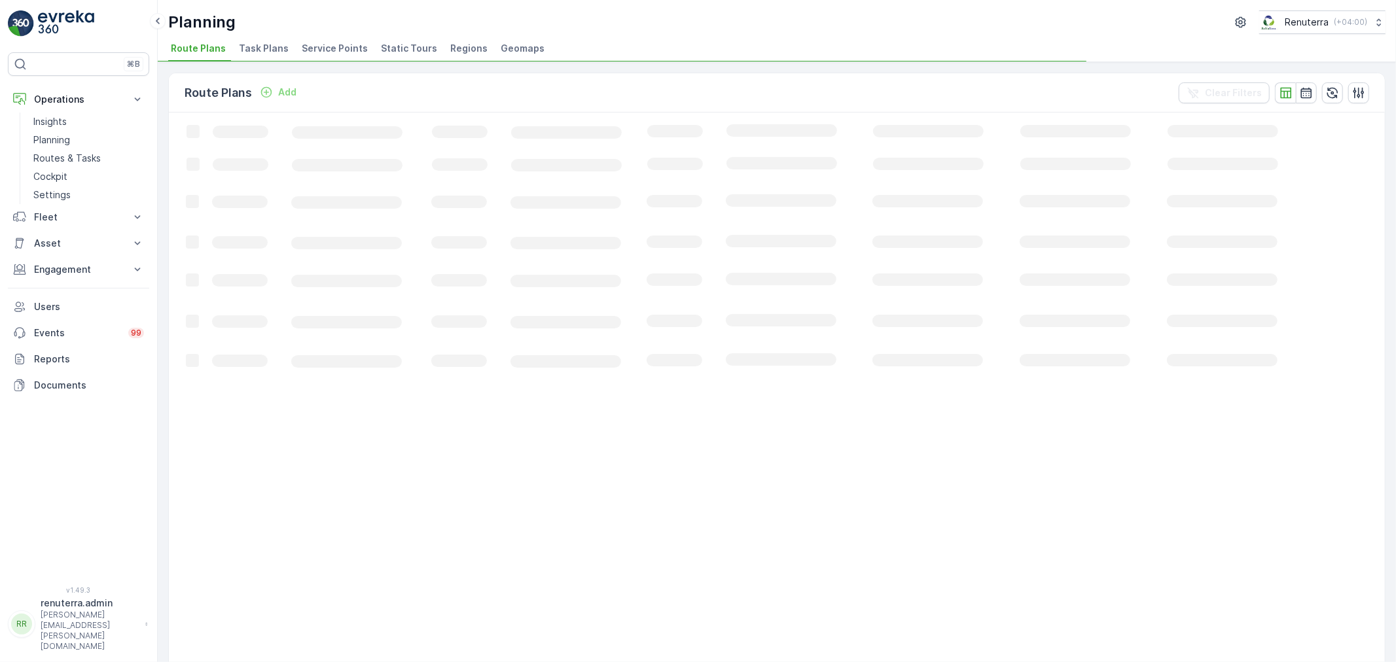
click at [349, 49] on span "Service Points" at bounding box center [335, 48] width 66 height 13
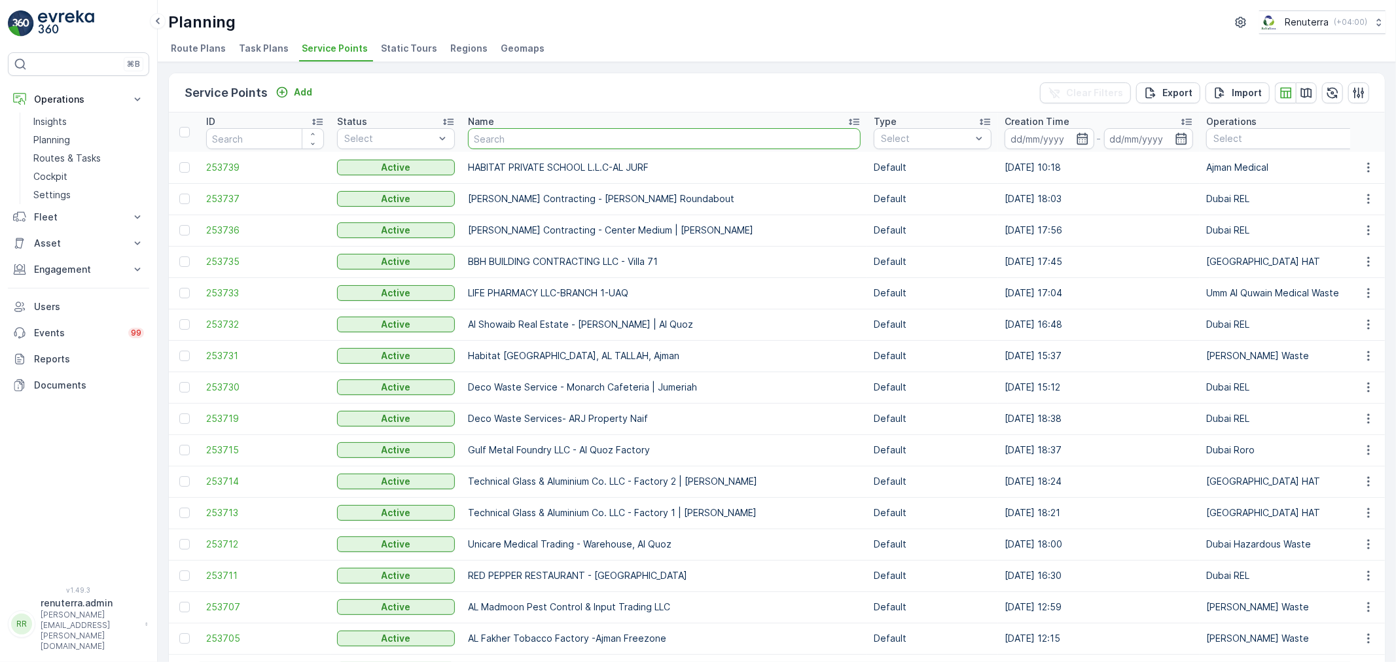
click at [493, 135] on input "text" at bounding box center [664, 138] width 393 height 21
type input "Noamc"
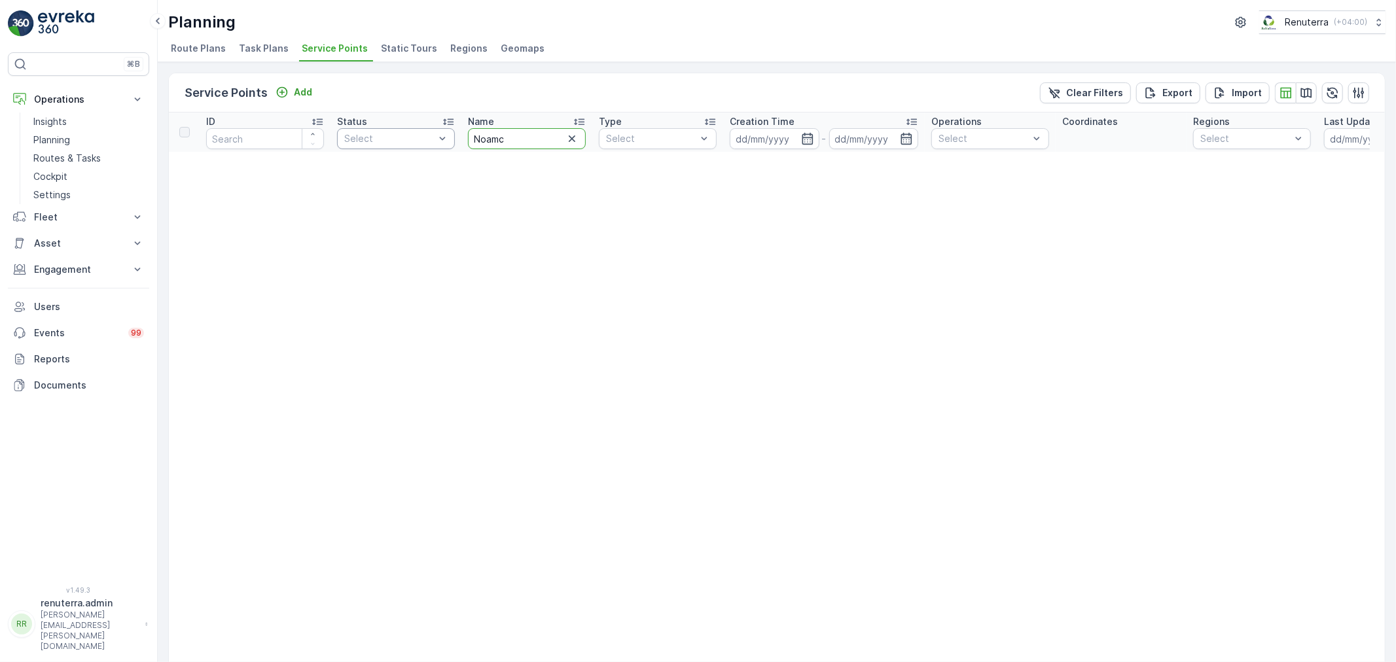
drag, startPoint x: 493, startPoint y: 133, endPoint x: 435, endPoint y: 132, distance: 58.2
type input "Nomac"
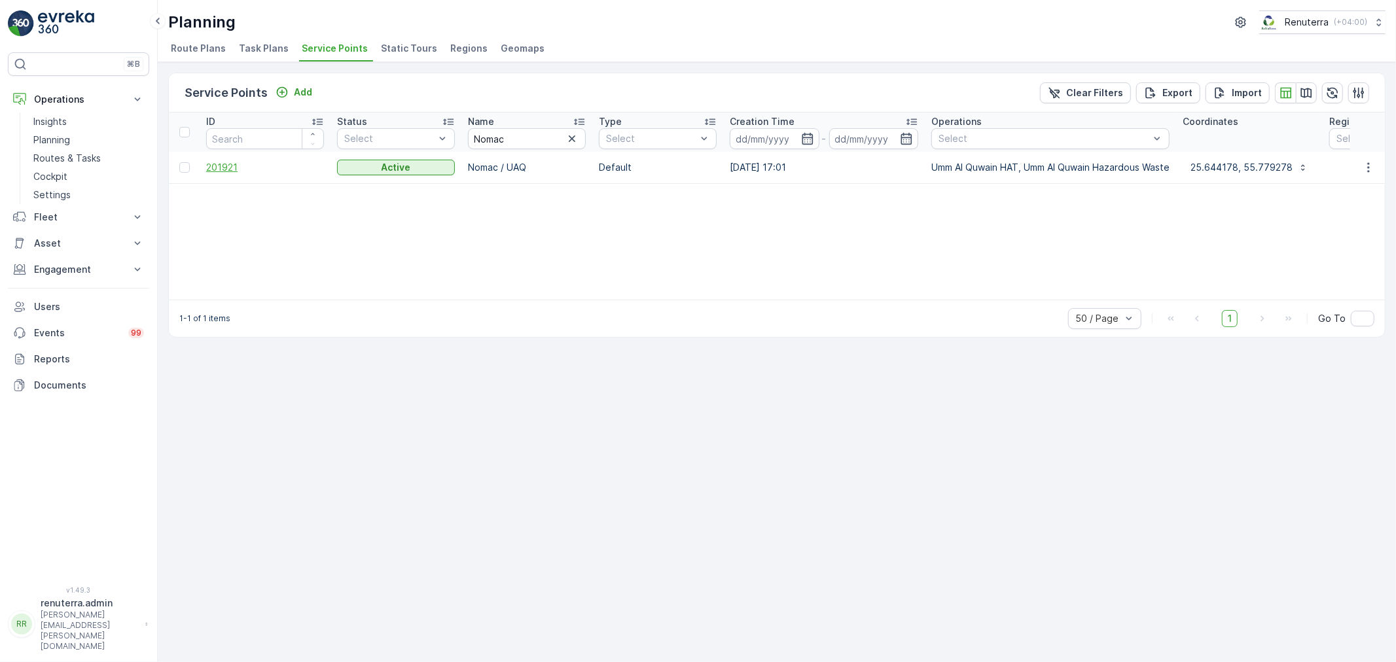
click at [231, 171] on span "201921" at bounding box center [265, 167] width 118 height 13
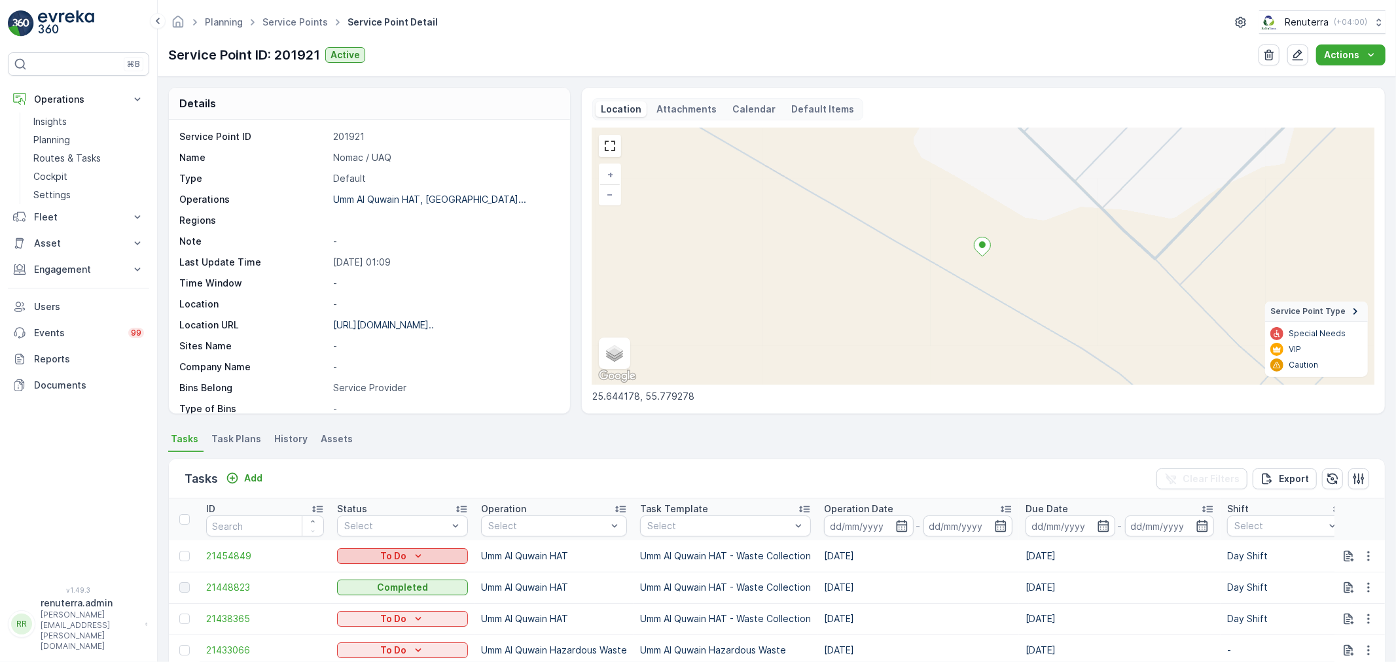
scroll to position [218, 0]
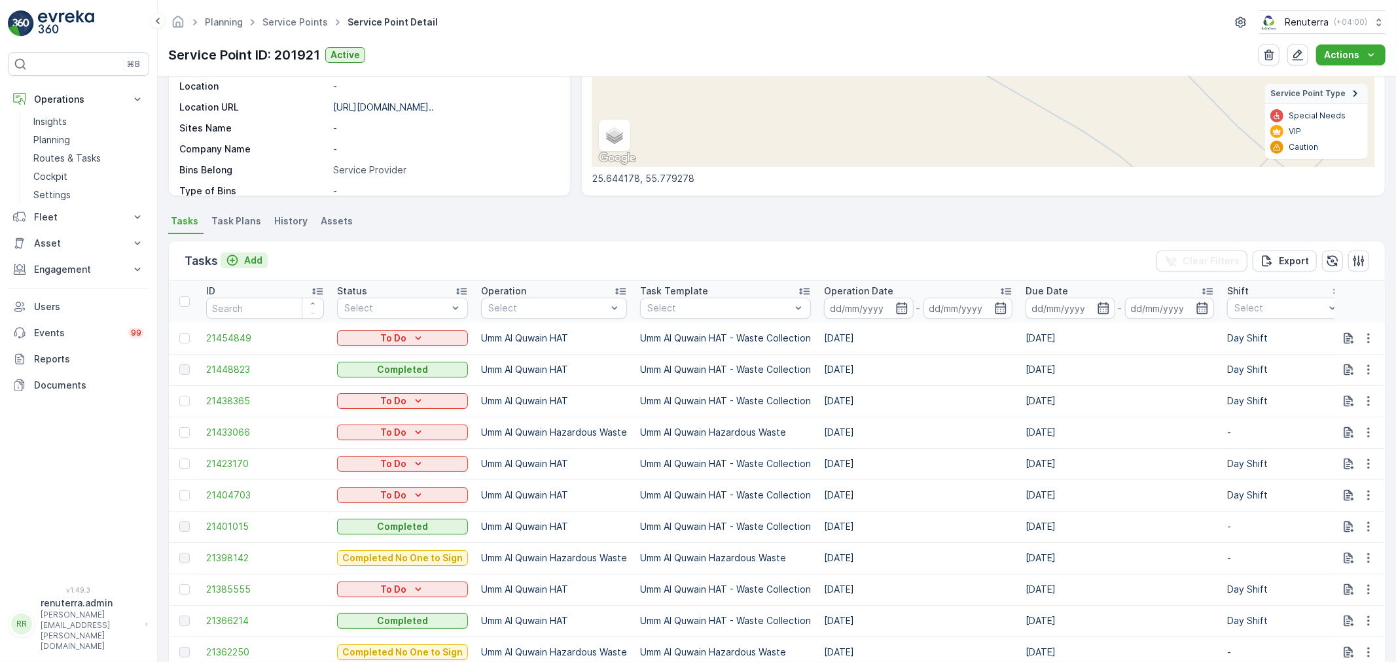
click at [244, 257] on p "Add" at bounding box center [253, 260] width 18 height 13
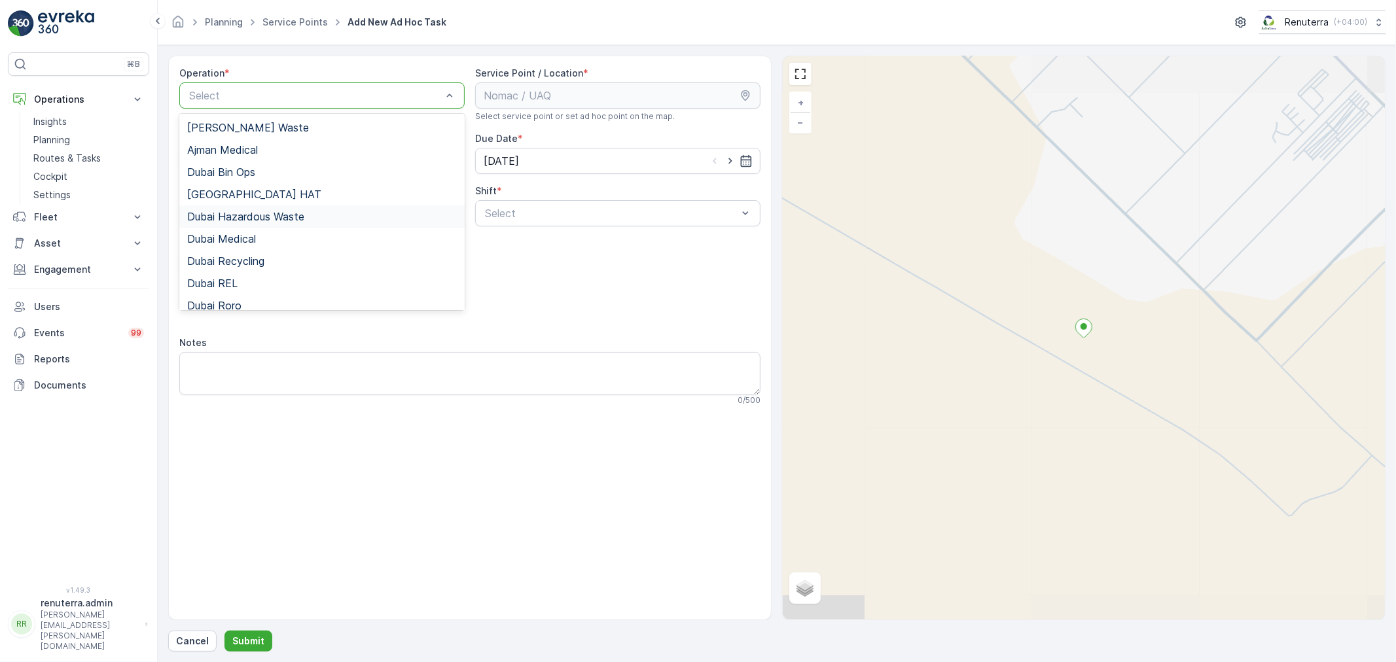
click at [258, 216] on span "Dubai Hazardous Waste" at bounding box center [245, 217] width 117 height 12
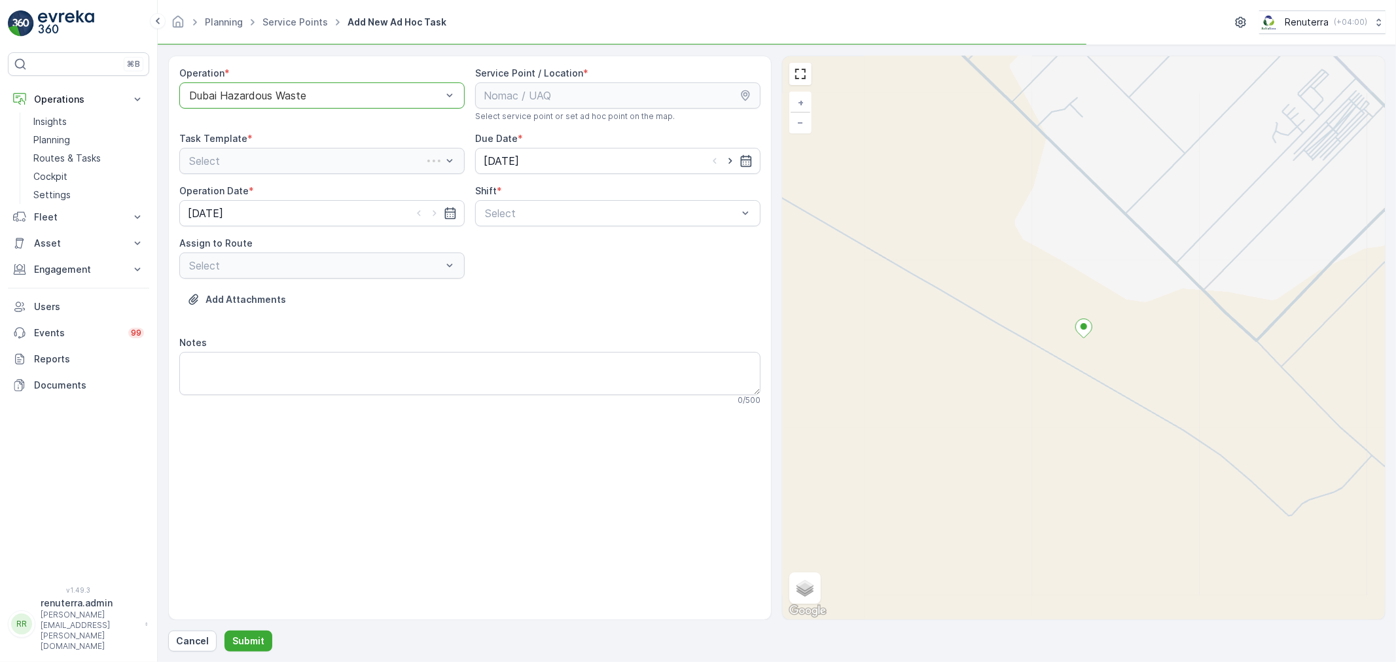
click at [257, 101] on div "Dubai Hazardous Waste" at bounding box center [321, 95] width 285 height 26
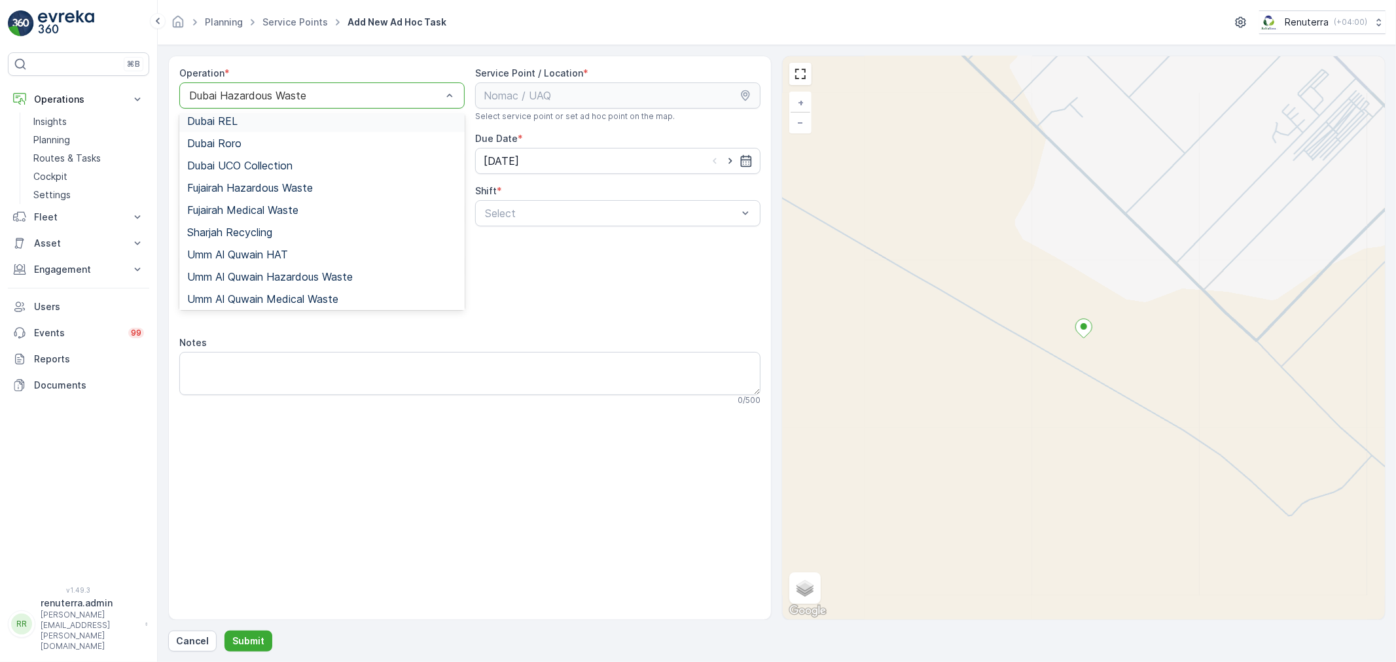
scroll to position [164, 0]
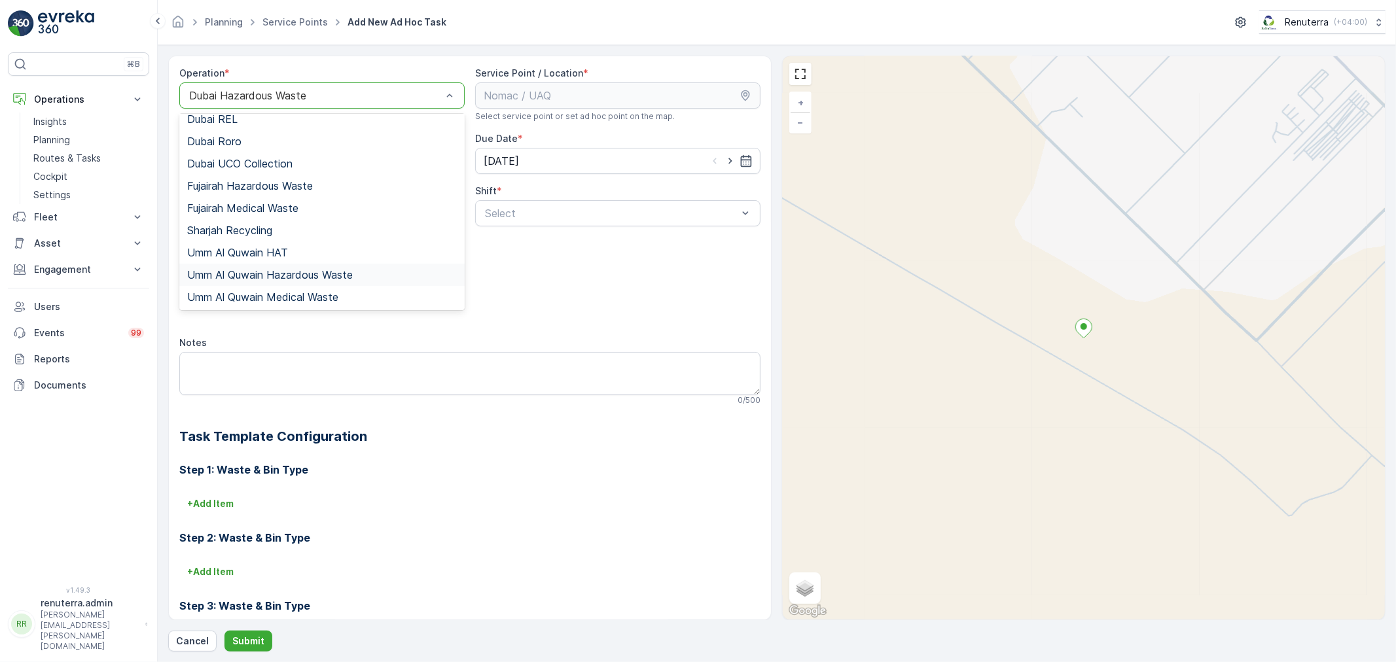
drag, startPoint x: 277, startPoint y: 260, endPoint x: 302, endPoint y: 274, distance: 29.0
click at [302, 274] on span "Umm Al Quwain Hazardous Waste" at bounding box center [270, 275] width 166 height 12
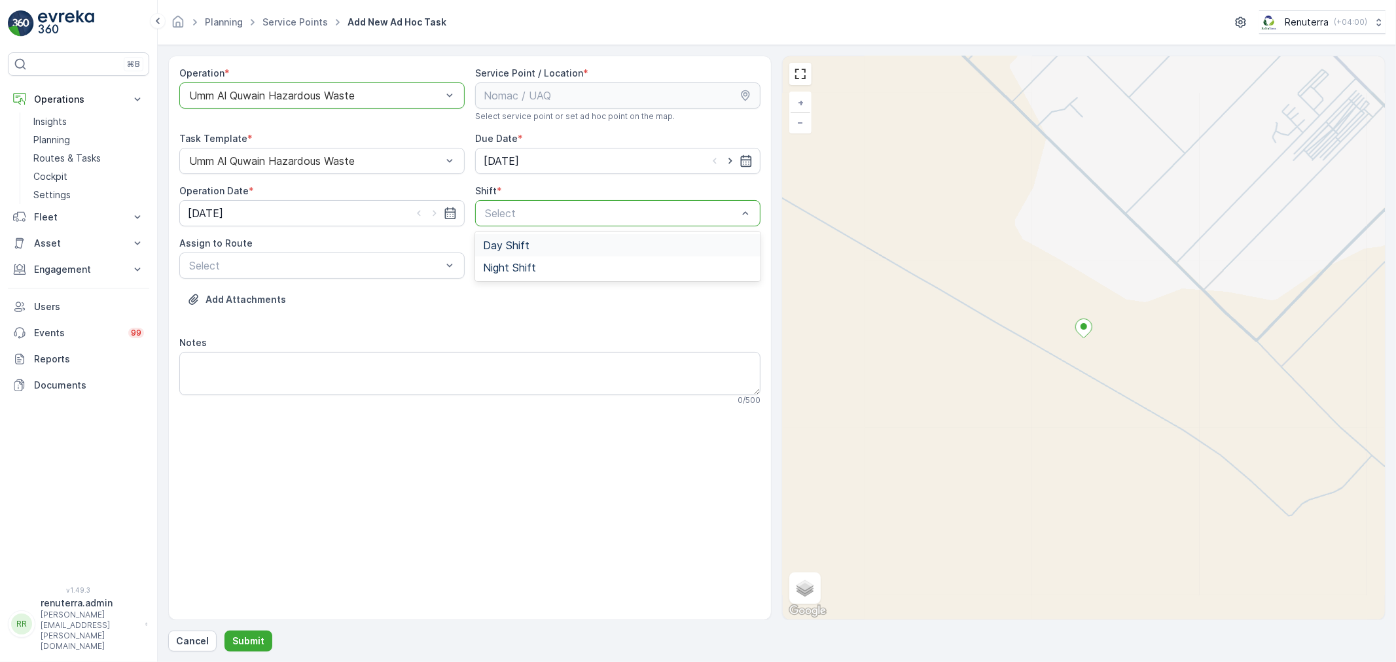
click at [497, 242] on span "Day Shift" at bounding box center [506, 245] width 46 height 12
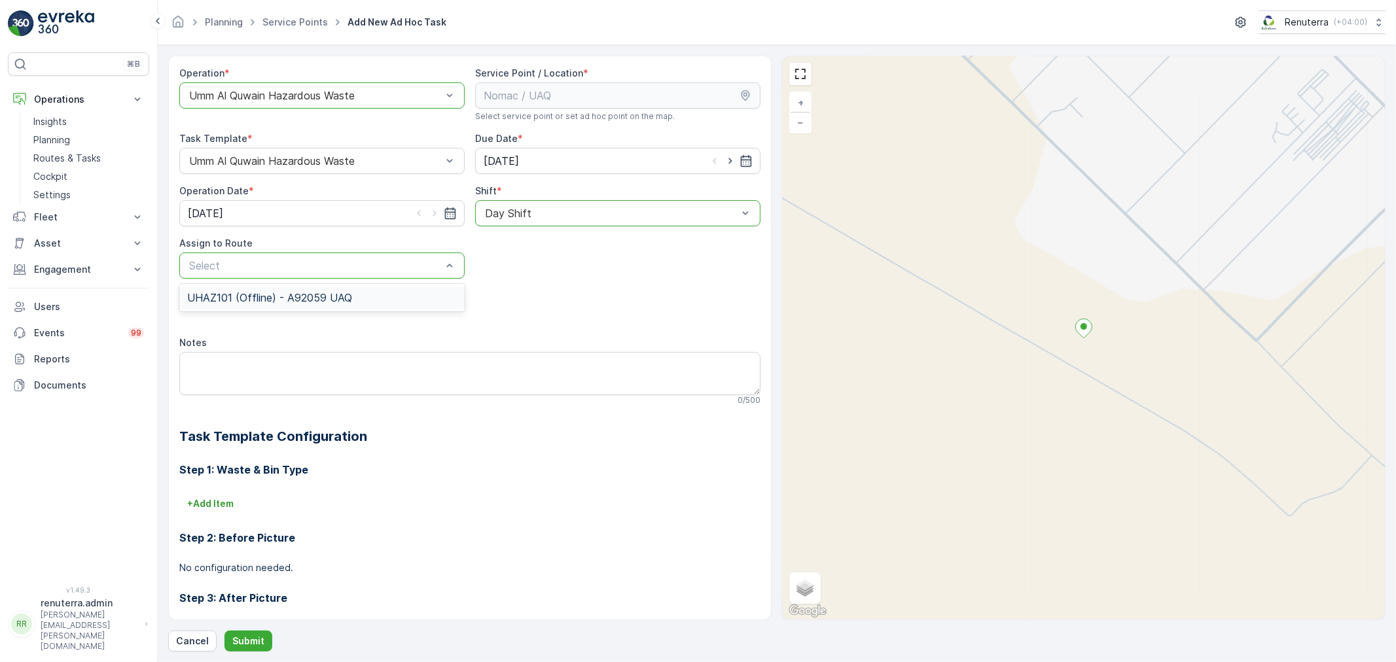
click at [370, 293] on div "UHAZ101 (Offline) - A92059 UAQ" at bounding box center [322, 298] width 270 height 12
click at [262, 631] on button "Submit" at bounding box center [248, 641] width 48 height 21
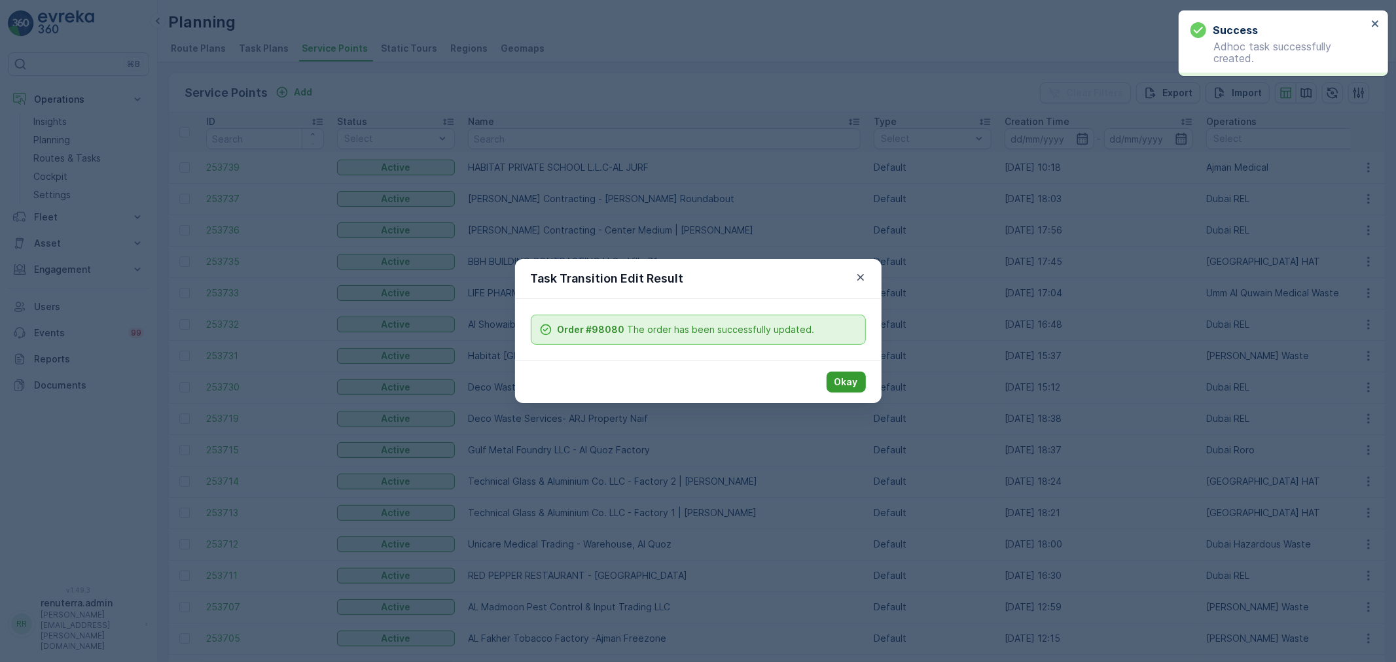
click at [826, 381] on button "Okay" at bounding box center [845, 382] width 39 height 21
click at [849, 385] on p "Okay" at bounding box center [846, 382] width 24 height 13
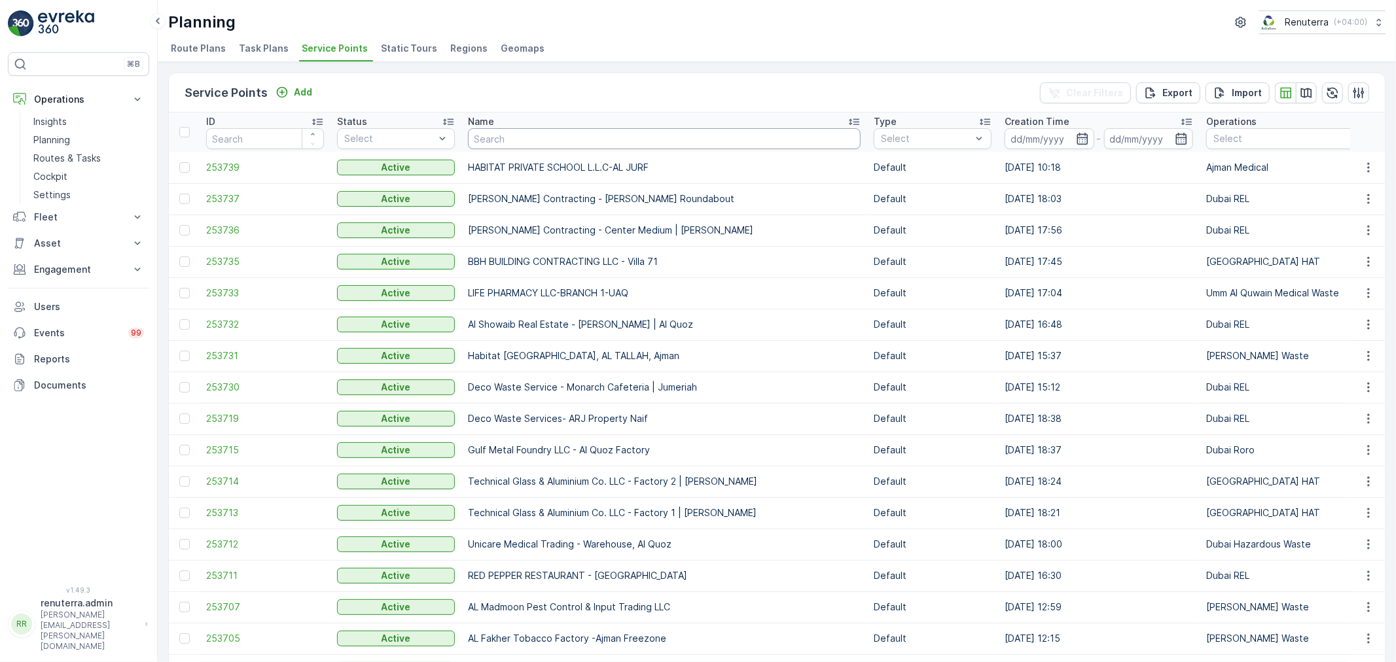
click at [501, 143] on input "text" at bounding box center [664, 138] width 393 height 21
click at [308, 95] on p "Add" at bounding box center [303, 92] width 18 height 13
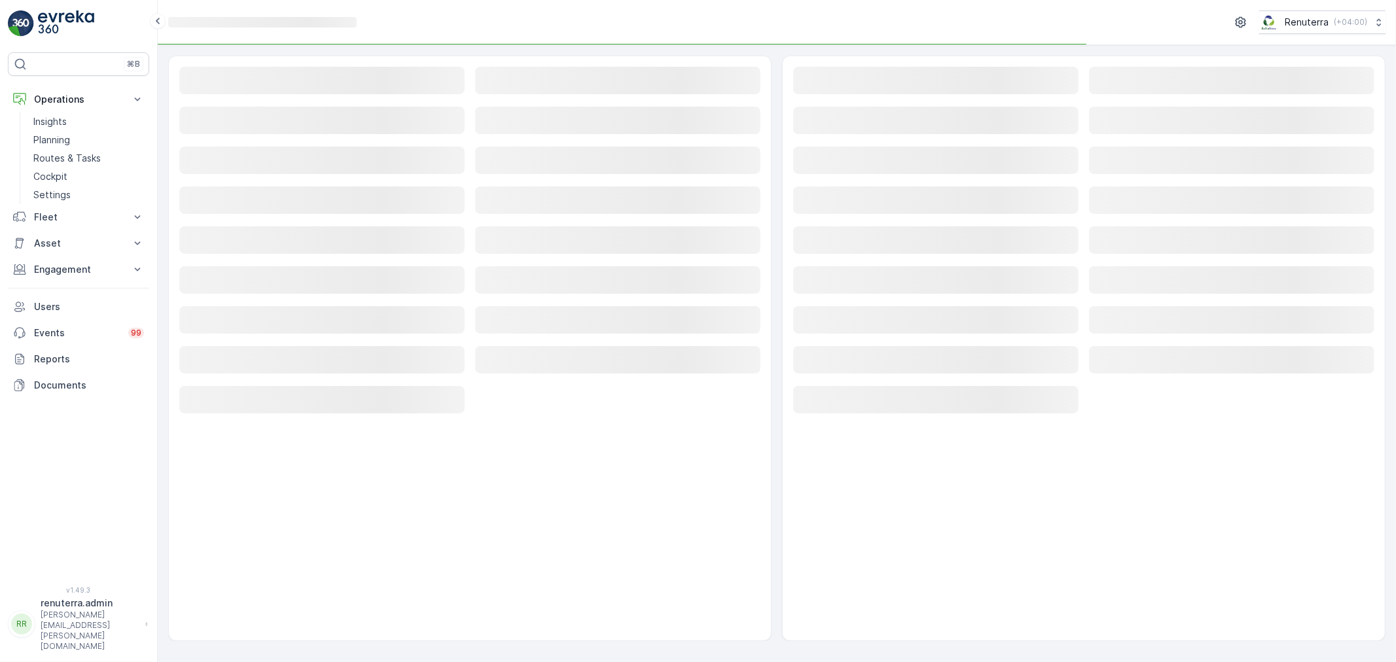
click at [306, 96] on div "Loading..." at bounding box center [321, 81] width 285 height 29
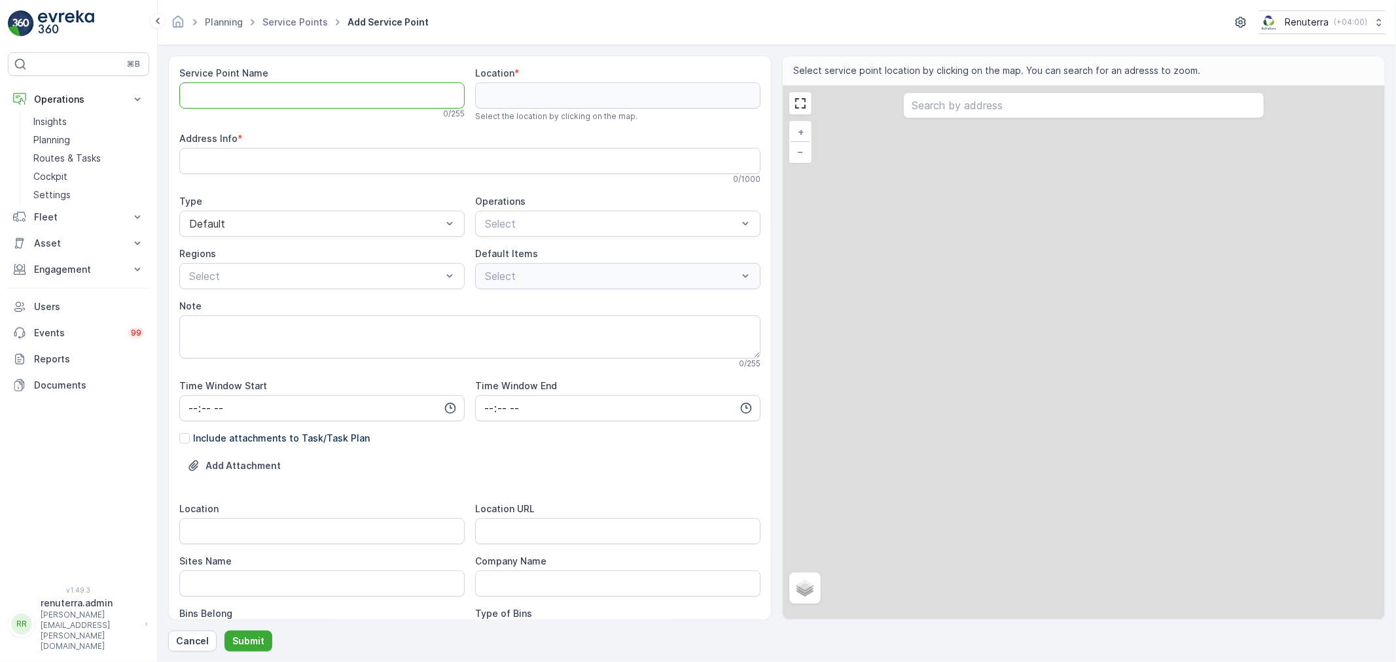
click at [283, 86] on Name "Service Point Name" at bounding box center [321, 95] width 285 height 26
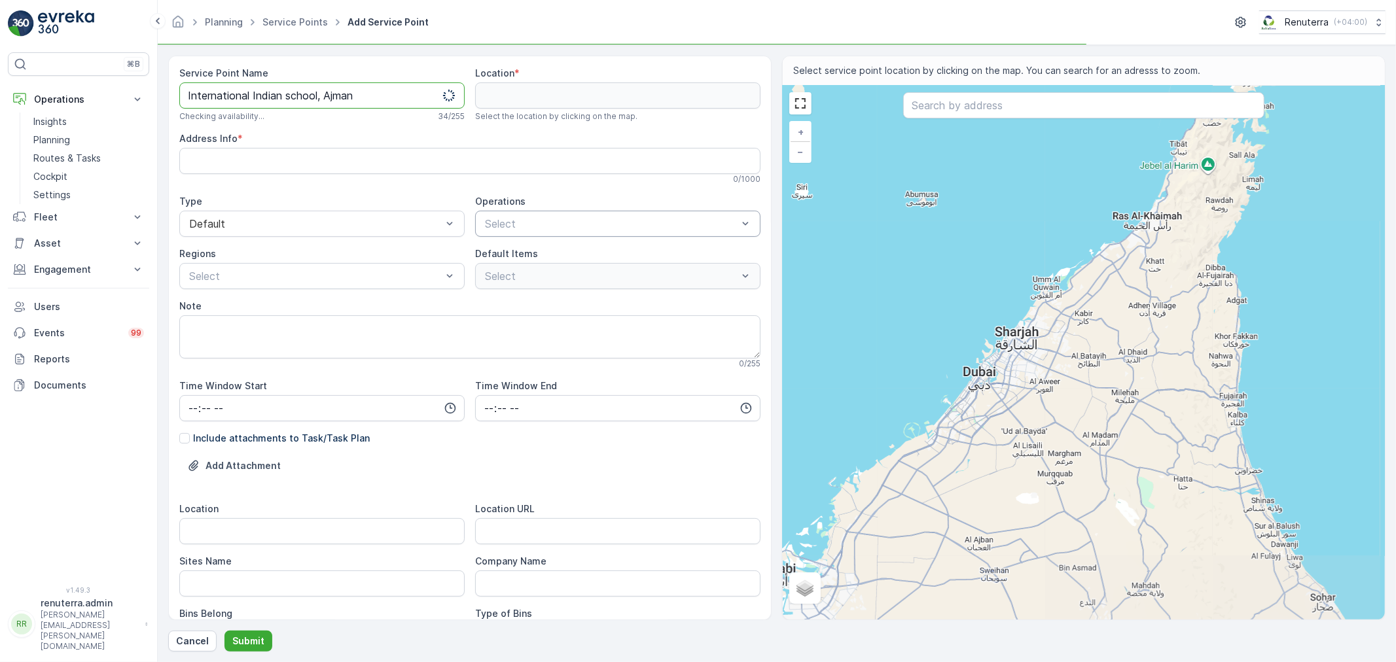
type Name "International Indian school, Ajman"
click at [522, 218] on div "Select" at bounding box center [617, 224] width 285 height 26
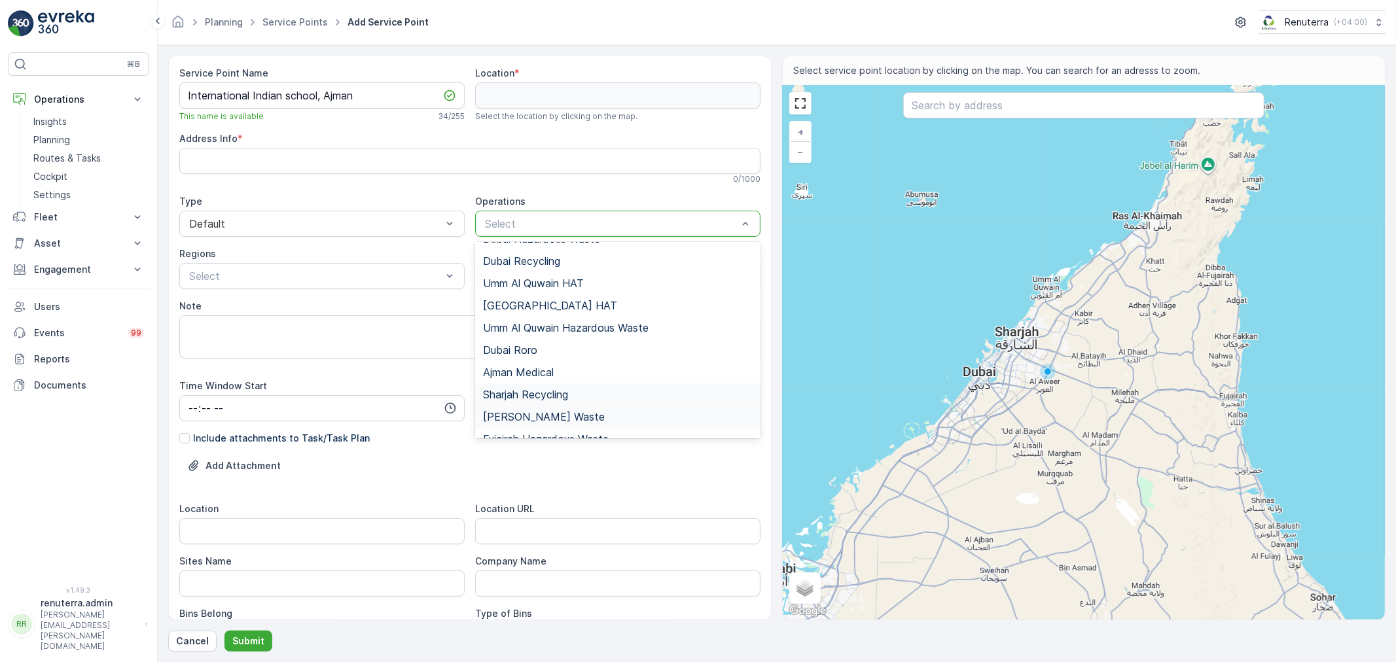
scroll to position [164, 0]
click at [548, 364] on div "Ajman Medical" at bounding box center [617, 358] width 285 height 22
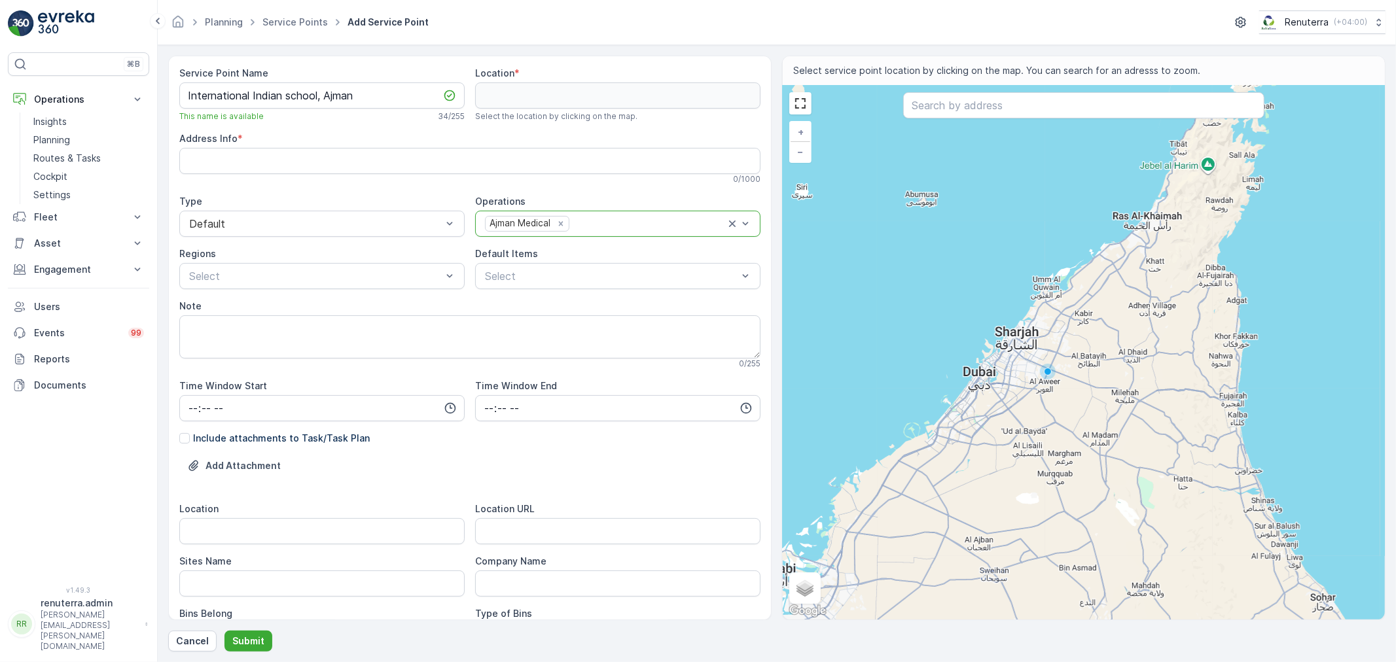
click at [522, 252] on label "Default Items" at bounding box center [506, 253] width 63 height 11
click at [521, 260] on span "Default Items" at bounding box center [506, 253] width 63 height 13
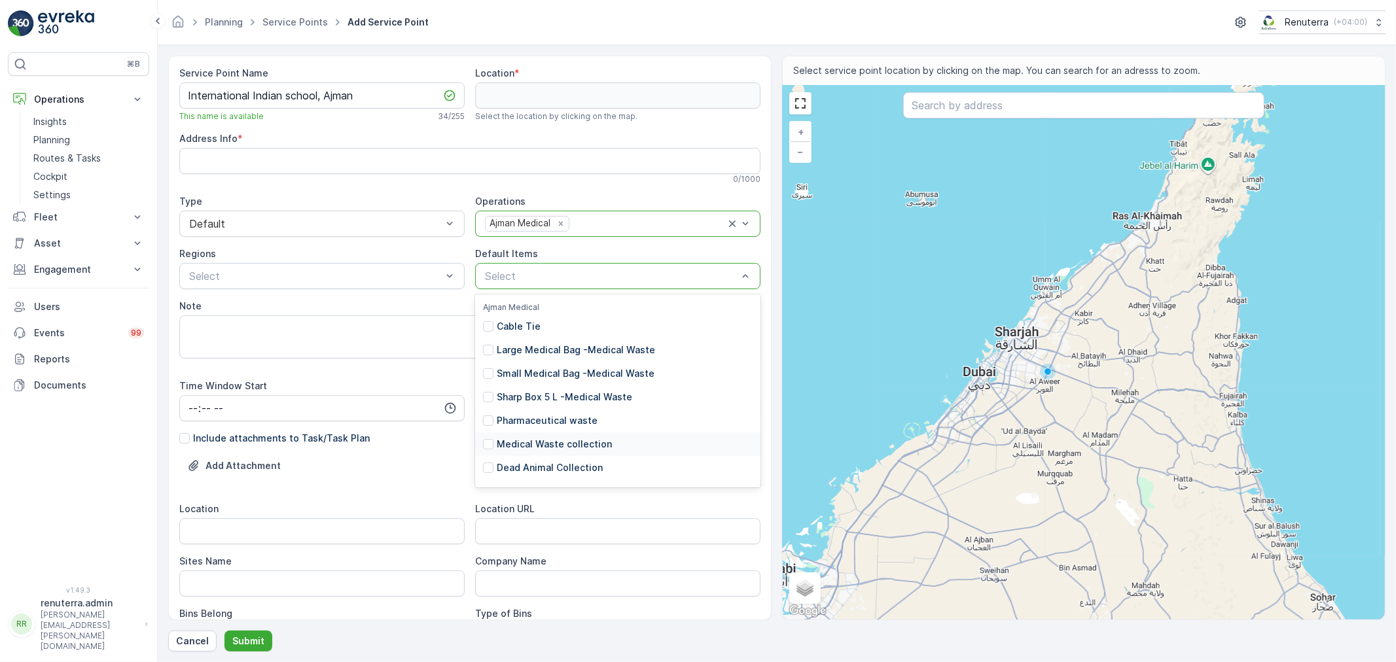
drag, startPoint x: 566, startPoint y: 442, endPoint x: 576, endPoint y: 442, distance: 10.5
click at [566, 442] on p "Medical Waste collection" at bounding box center [554, 444] width 115 height 13
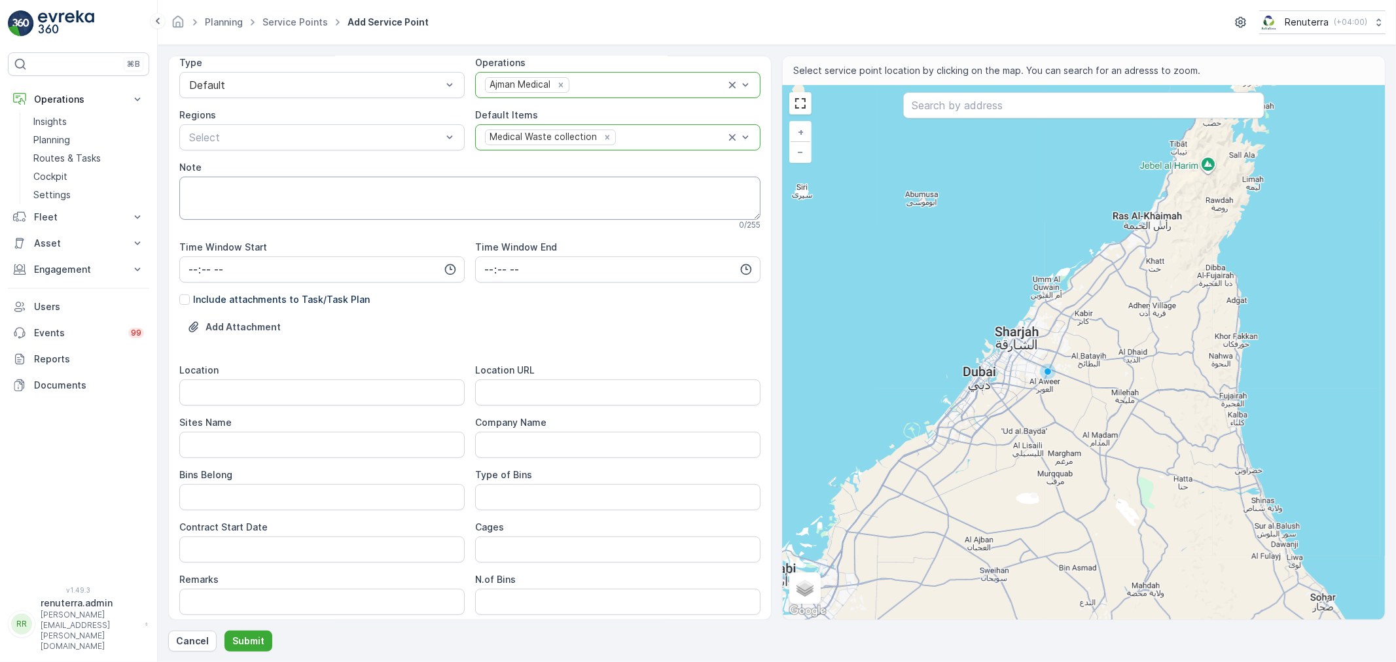
scroll to position [145, 0]
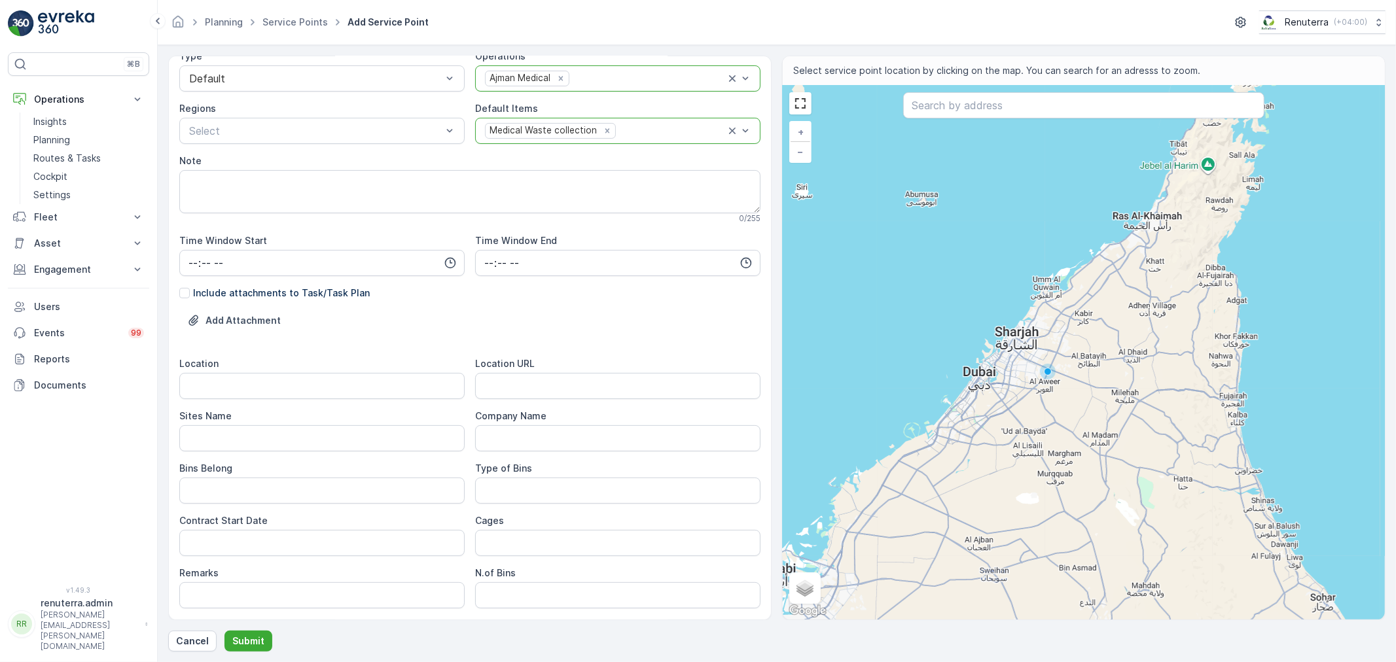
click at [593, 133] on div "Medical Waste collection" at bounding box center [542, 131] width 113 height 14
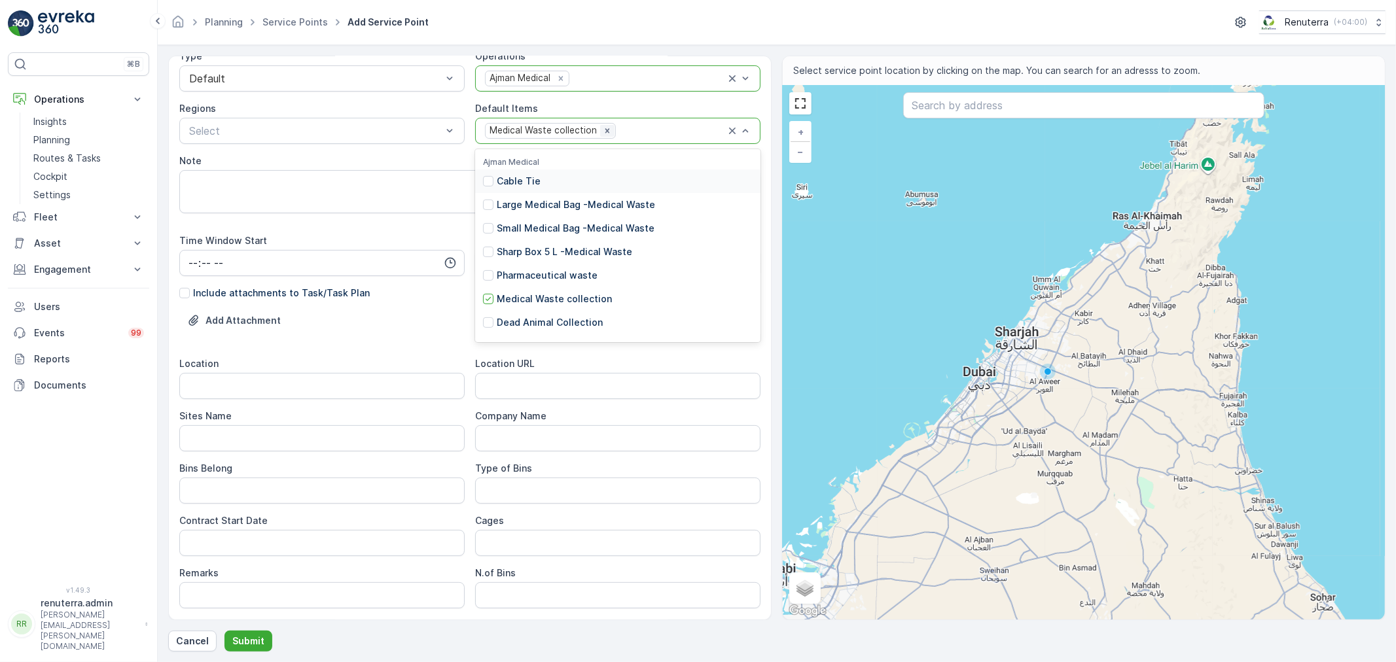
click at [603, 135] on div "Remove Medical Waste collection" at bounding box center [607, 131] width 14 height 12
click at [603, 135] on div at bounding box center [611, 131] width 255 height 12
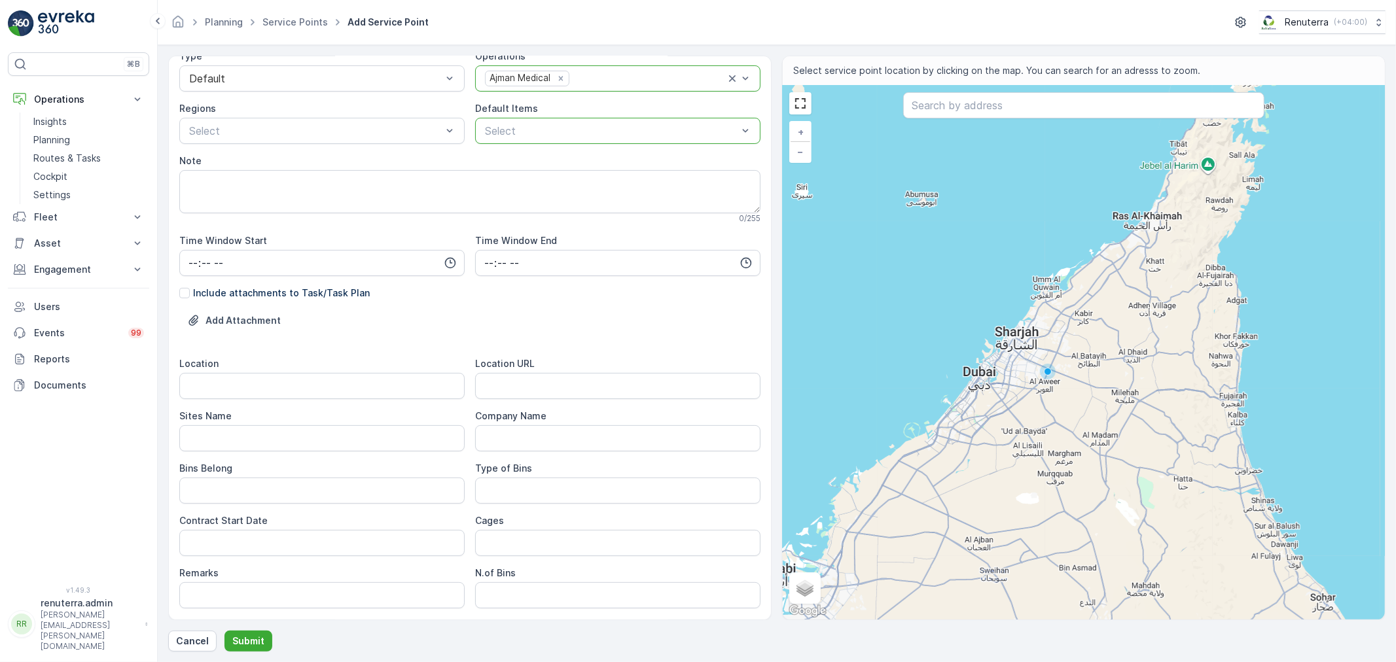
click at [606, 126] on div at bounding box center [611, 131] width 255 height 12
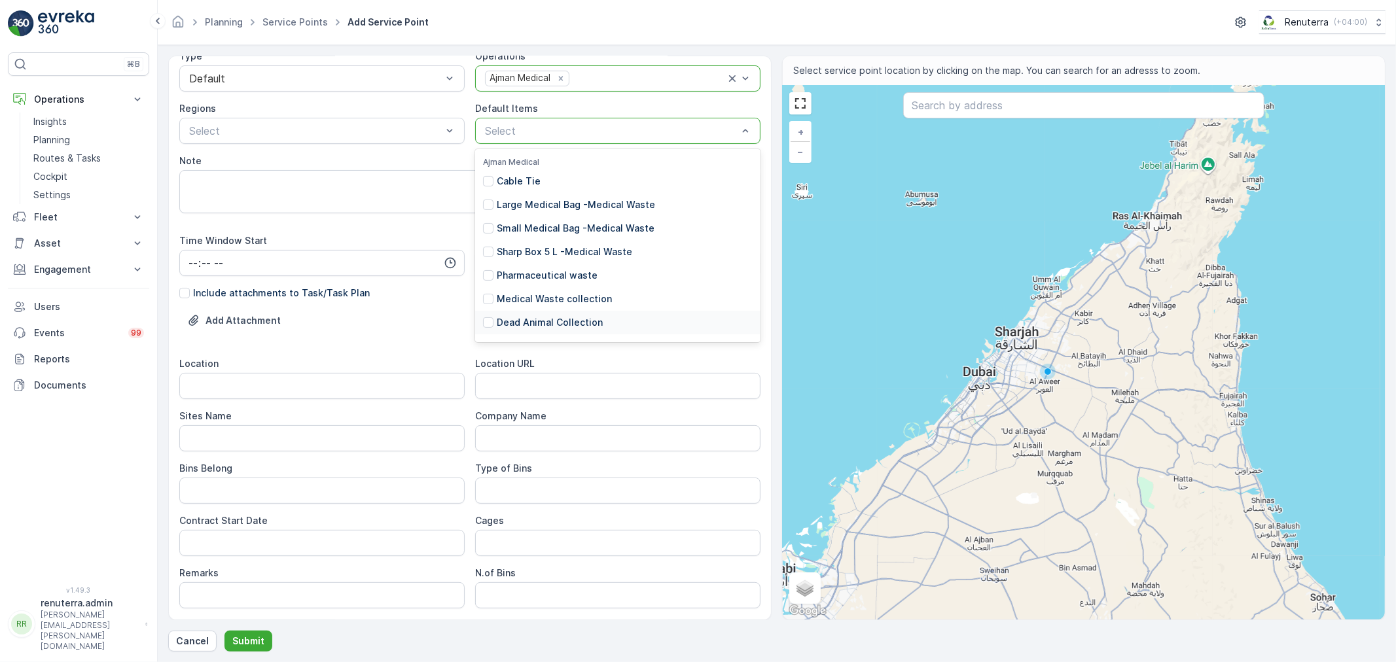
click at [570, 325] on p "Dead Animal Collection" at bounding box center [550, 322] width 106 height 13
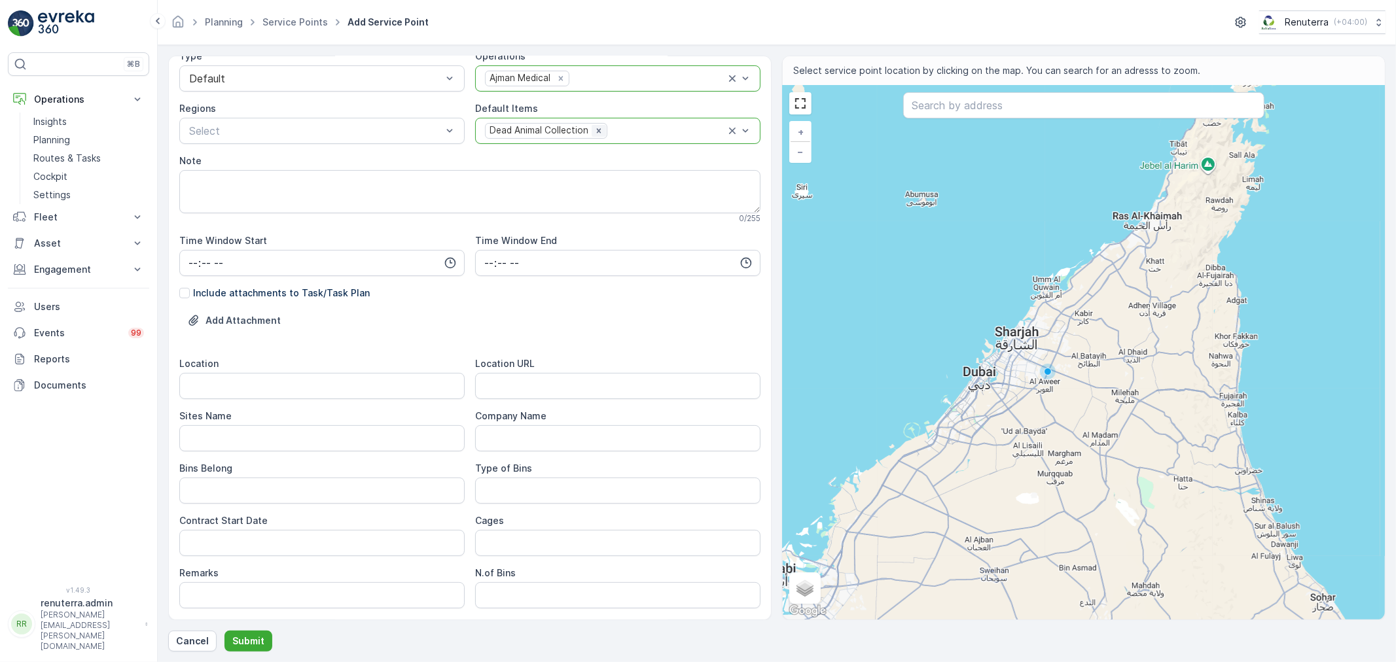
click at [594, 133] on icon "Remove Dead Animal Collection" at bounding box center [598, 130] width 9 height 9
click at [593, 136] on div at bounding box center [611, 131] width 255 height 12
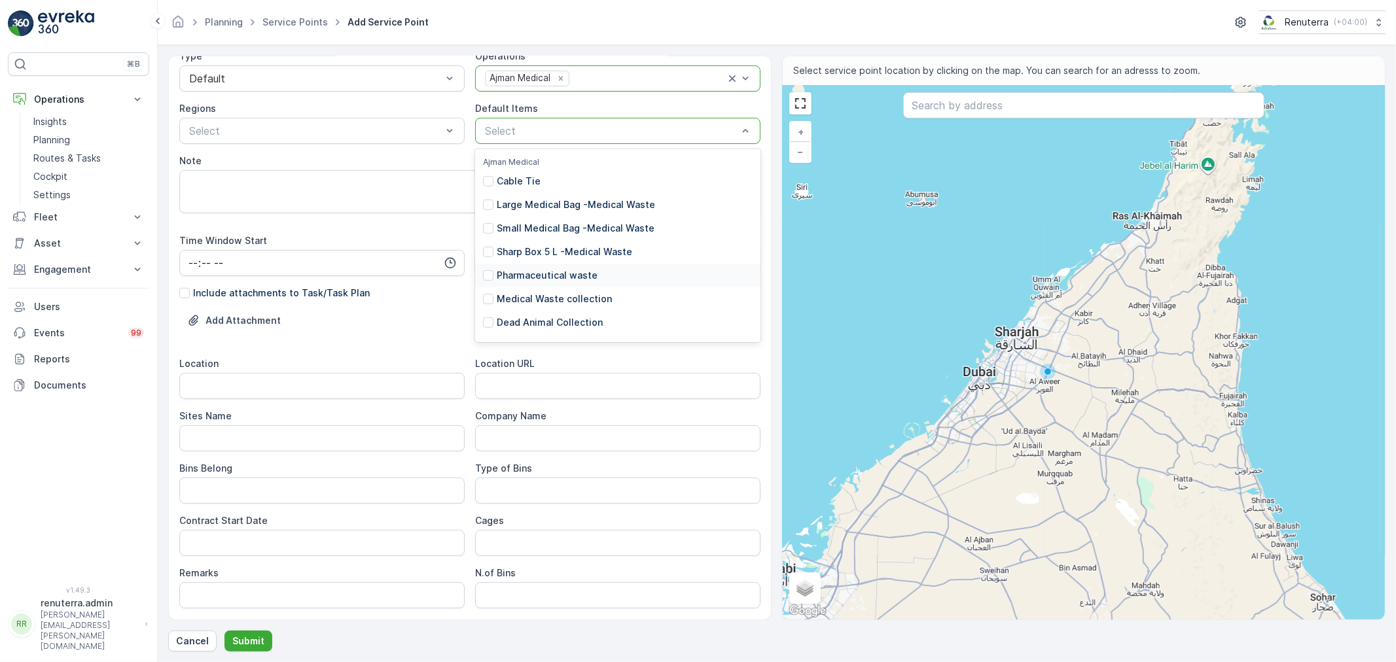
click at [554, 271] on p "Pharmaceutical waste" at bounding box center [547, 275] width 101 height 13
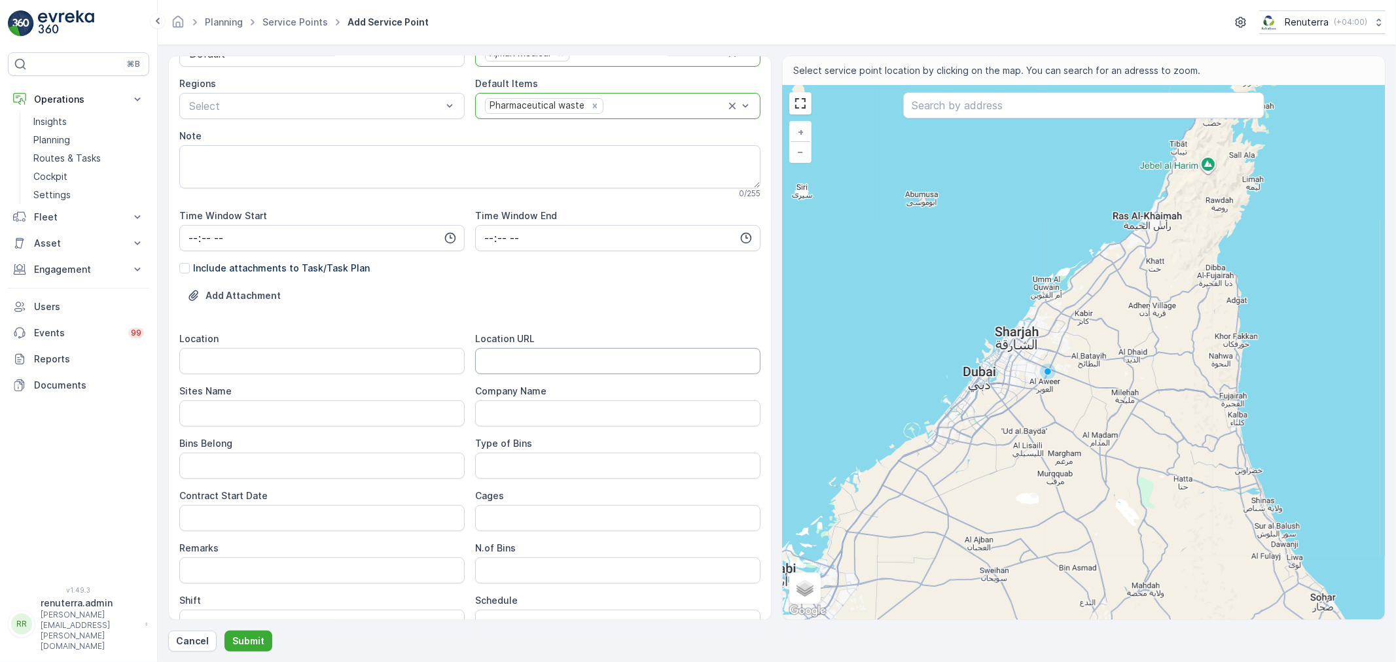
scroll to position [291, 0]
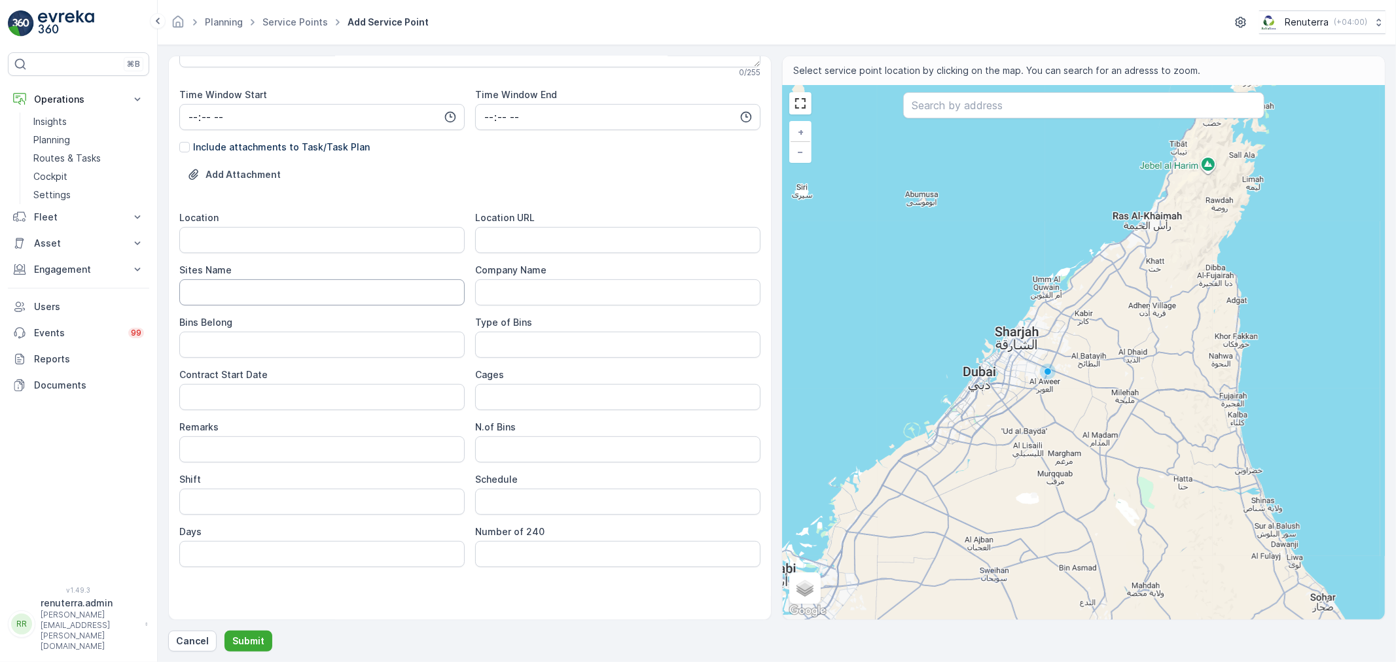
click at [267, 287] on Name "Sites Name" at bounding box center [321, 292] width 285 height 26
click at [236, 241] on input "Location" at bounding box center [321, 240] width 285 height 26
type input "Ajman"
click at [226, 280] on Name "Sites Name" at bounding box center [321, 292] width 285 height 26
type Name "Ajman"
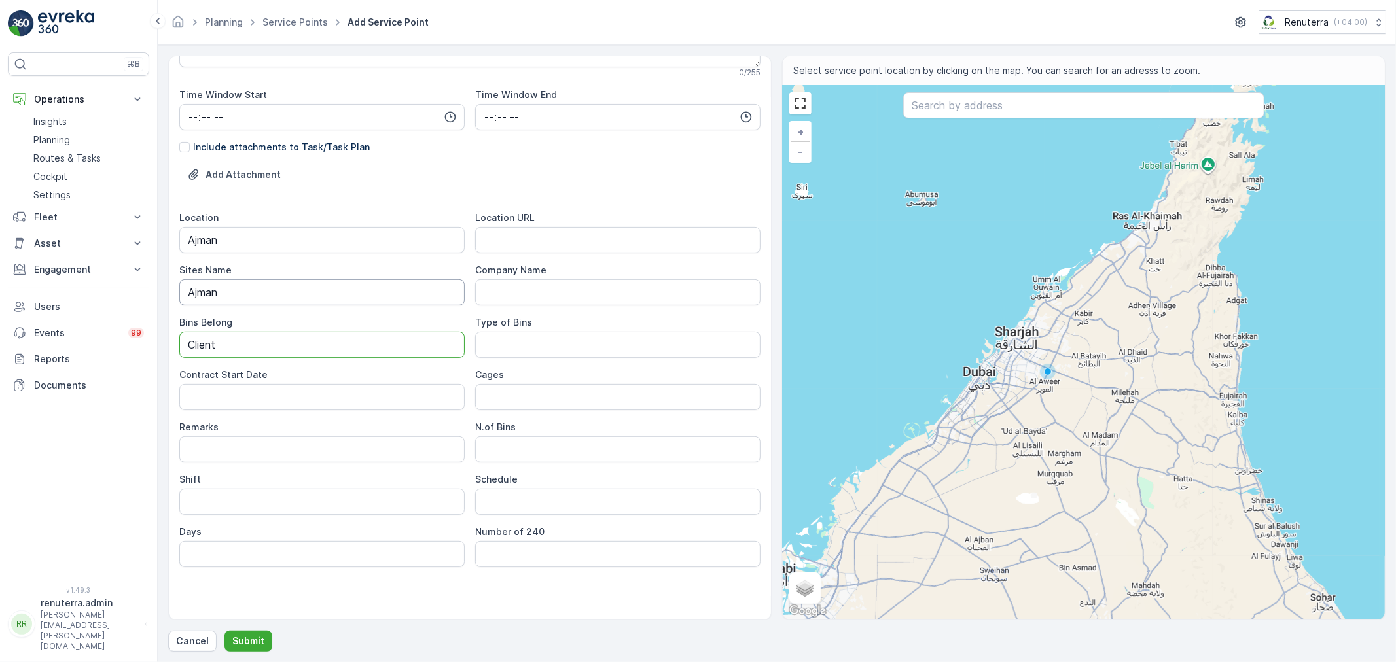
type Belong "Client"
type Date "[DATE]"
click at [233, 485] on div "Shift" at bounding box center [321, 479] width 285 height 13
click at [243, 502] on input "Shift" at bounding box center [321, 502] width 285 height 26
type input "Day Shift"
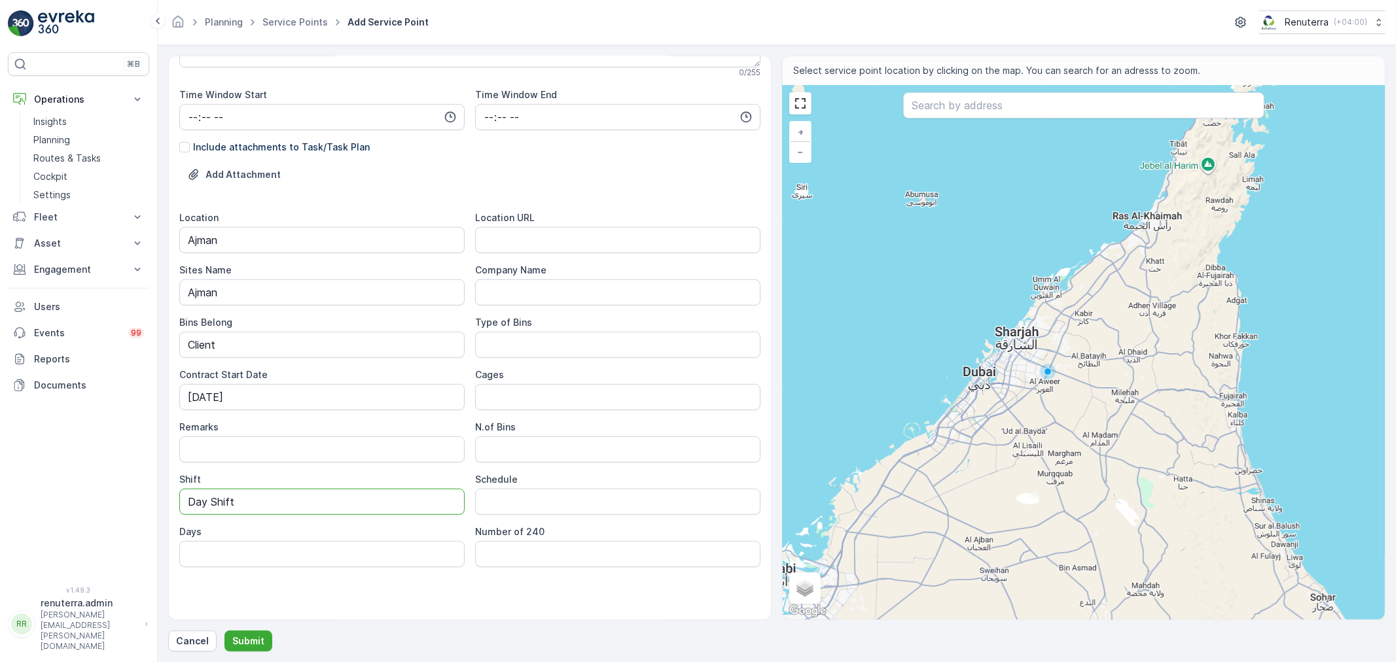
click at [463, 576] on div "Service Point Name International Indian school, [GEOGRAPHIC_DATA] This name is …" at bounding box center [469, 198] width 581 height 844
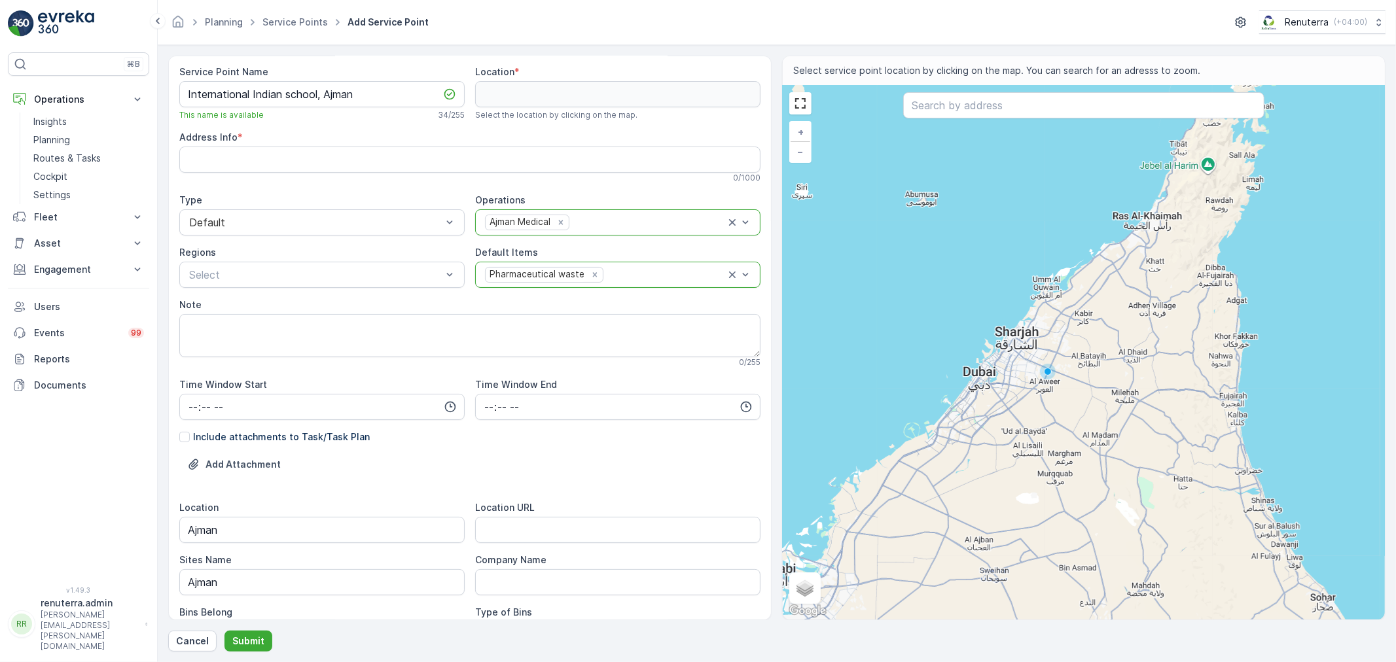
scroll to position [0, 0]
click at [1034, 120] on div at bounding box center [1083, 106] width 361 height 29
click at [1010, 108] on input "text" at bounding box center [1083, 105] width 361 height 26
paste input "[GEOGRAPHIC_DATA]"
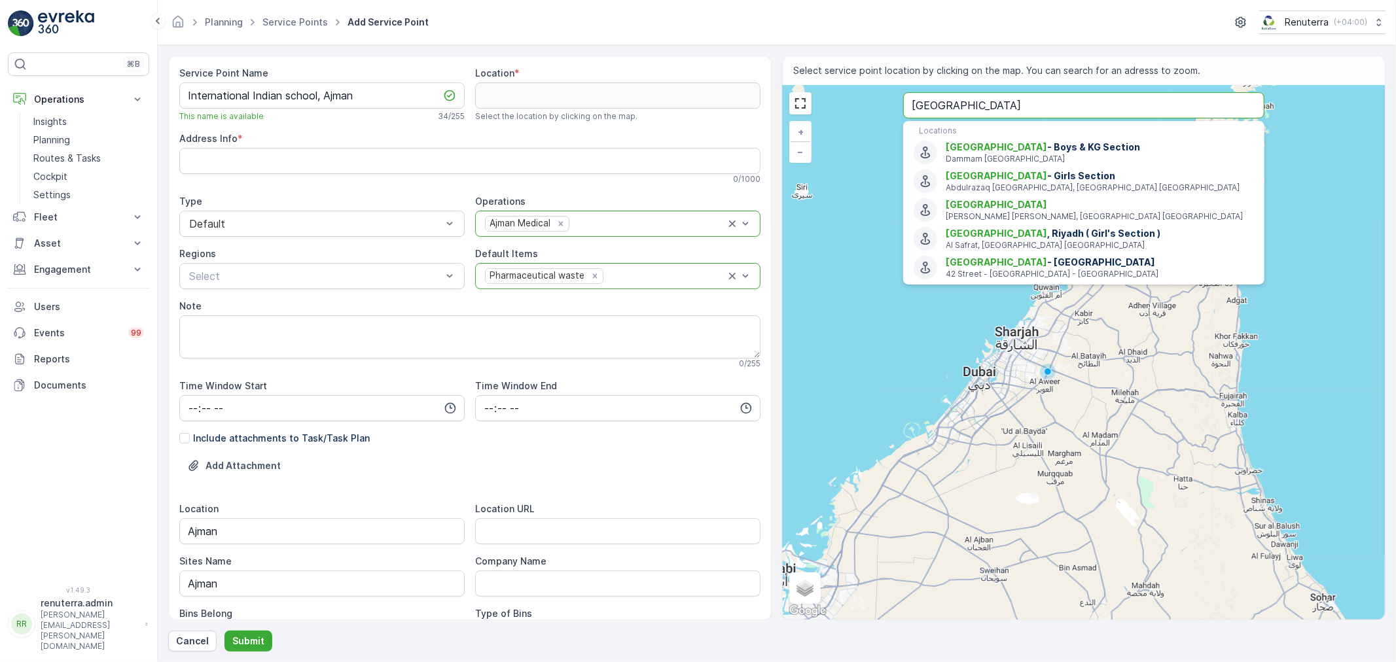
drag, startPoint x: 1076, startPoint y: 109, endPoint x: 910, endPoint y: 99, distance: 166.5
click at [910, 99] on input "[GEOGRAPHIC_DATA]" at bounding box center [1083, 105] width 361 height 26
paste input "قرية [GEOGRAPHIC_DATA]"
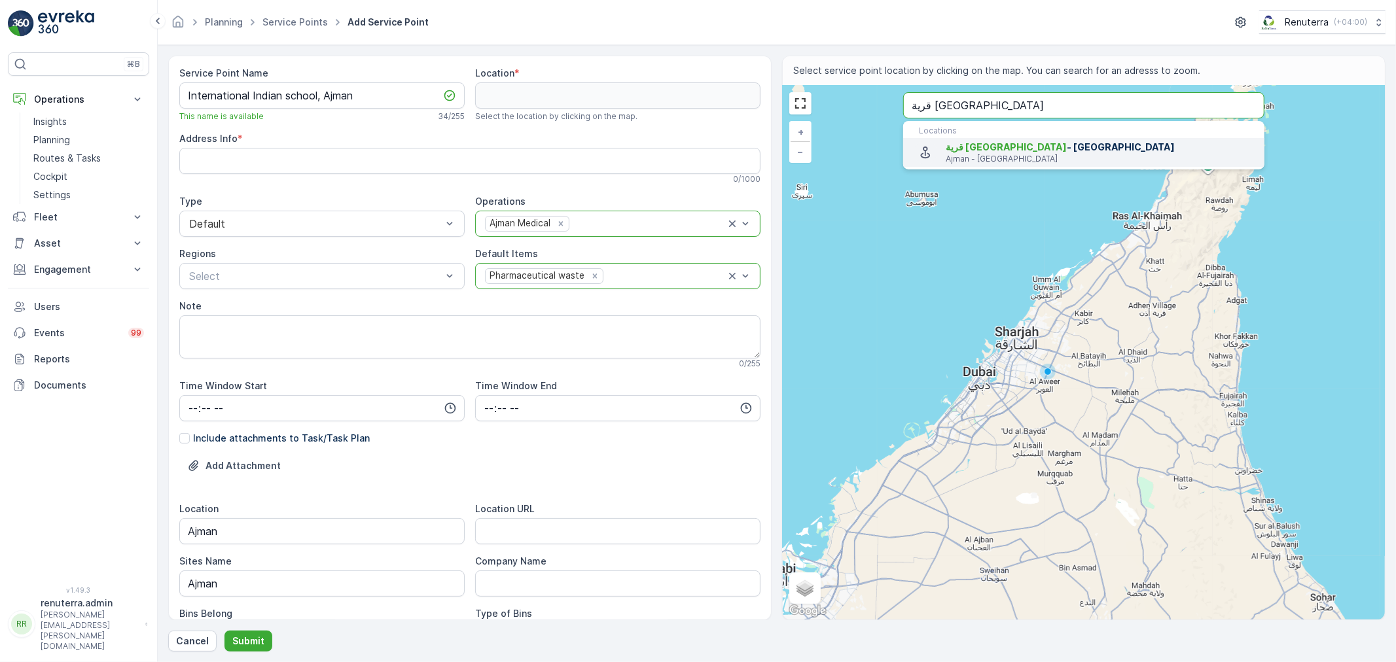
type input "قرية [GEOGRAPHIC_DATA]"
click at [998, 150] on span "قرية [GEOGRAPHIC_DATA] - [GEOGRAPHIC_DATA]" at bounding box center [1100, 147] width 308 height 13
type input "25.4000386,55.49825449999999"
type Info "CF2X+286 - Al Jerf 2 - Ajman - [GEOGRAPHIC_DATA]"
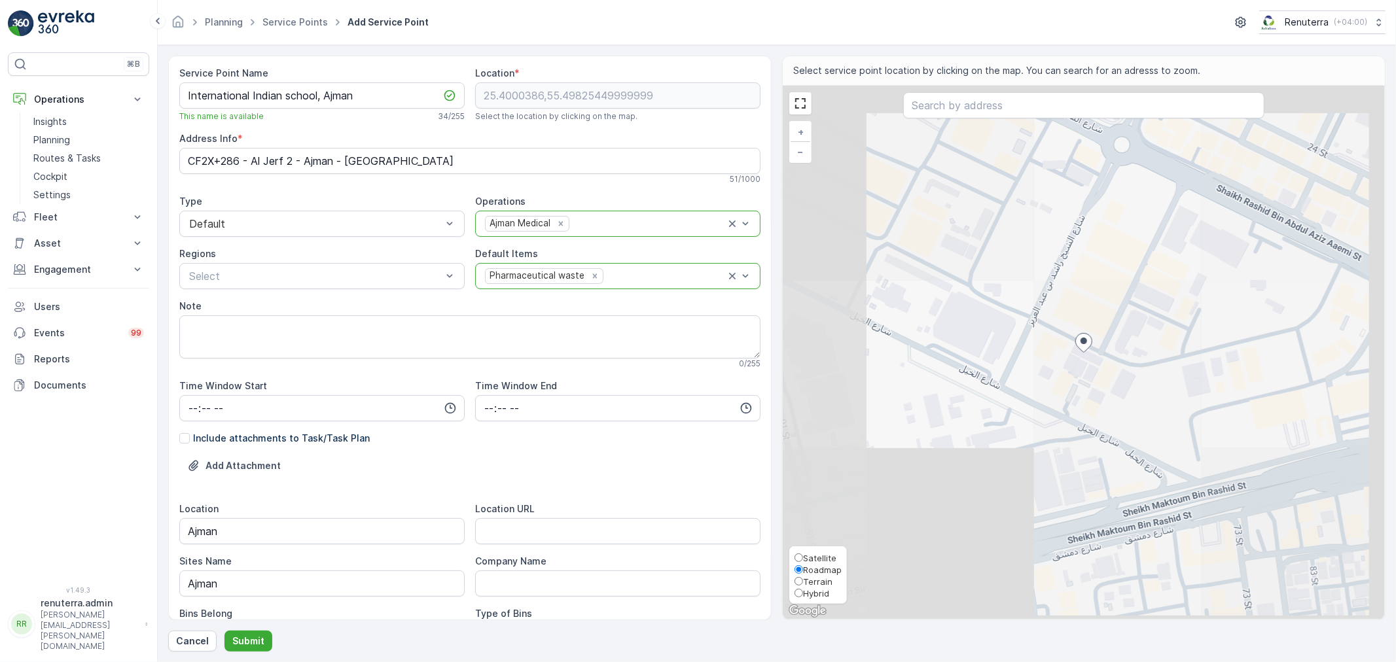
click at [815, 557] on span "Satellite" at bounding box center [819, 558] width 33 height 10
click at [803, 557] on input "Satellite" at bounding box center [798, 558] width 9 height 9
radio input "true"
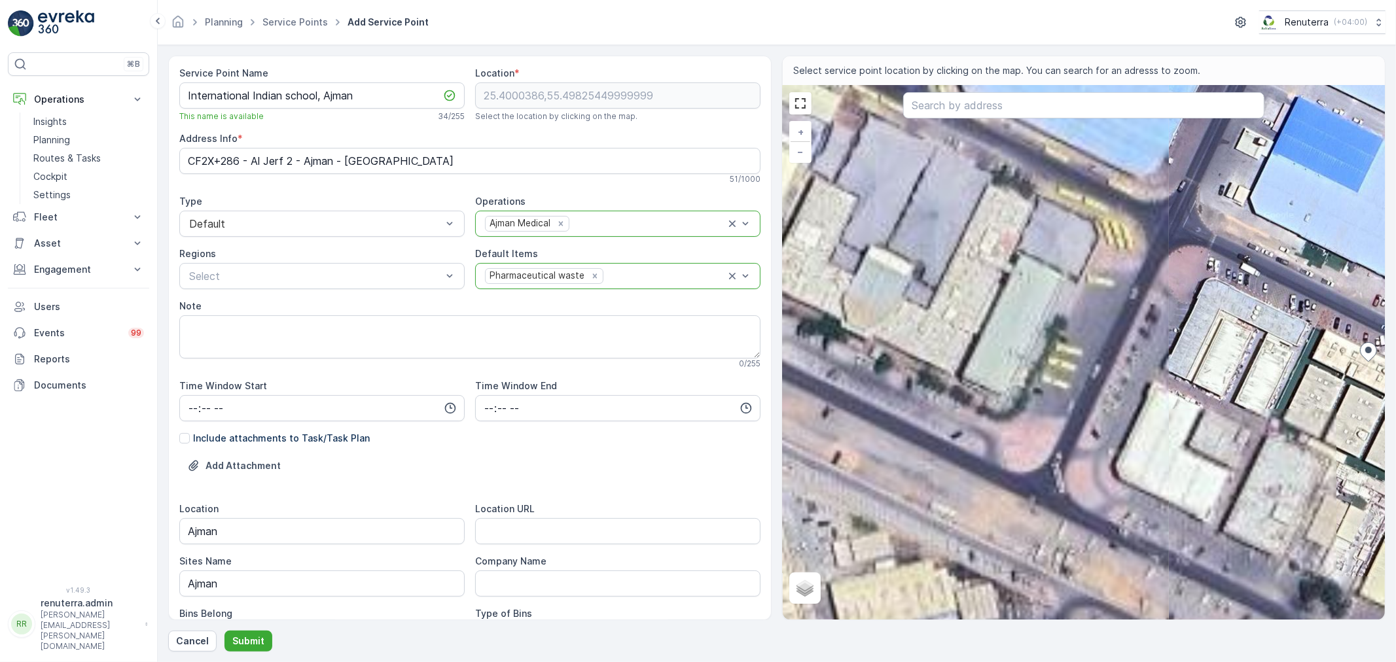
drag, startPoint x: 988, startPoint y: 430, endPoint x: 937, endPoint y: 350, distance: 94.7
click at [1254, 413] on div "+ − Satellite Roadmap Terrain Hybrid Leaflet Locations قرية [GEOGRAPHIC_DATA] -…" at bounding box center [1084, 353] width 602 height 534
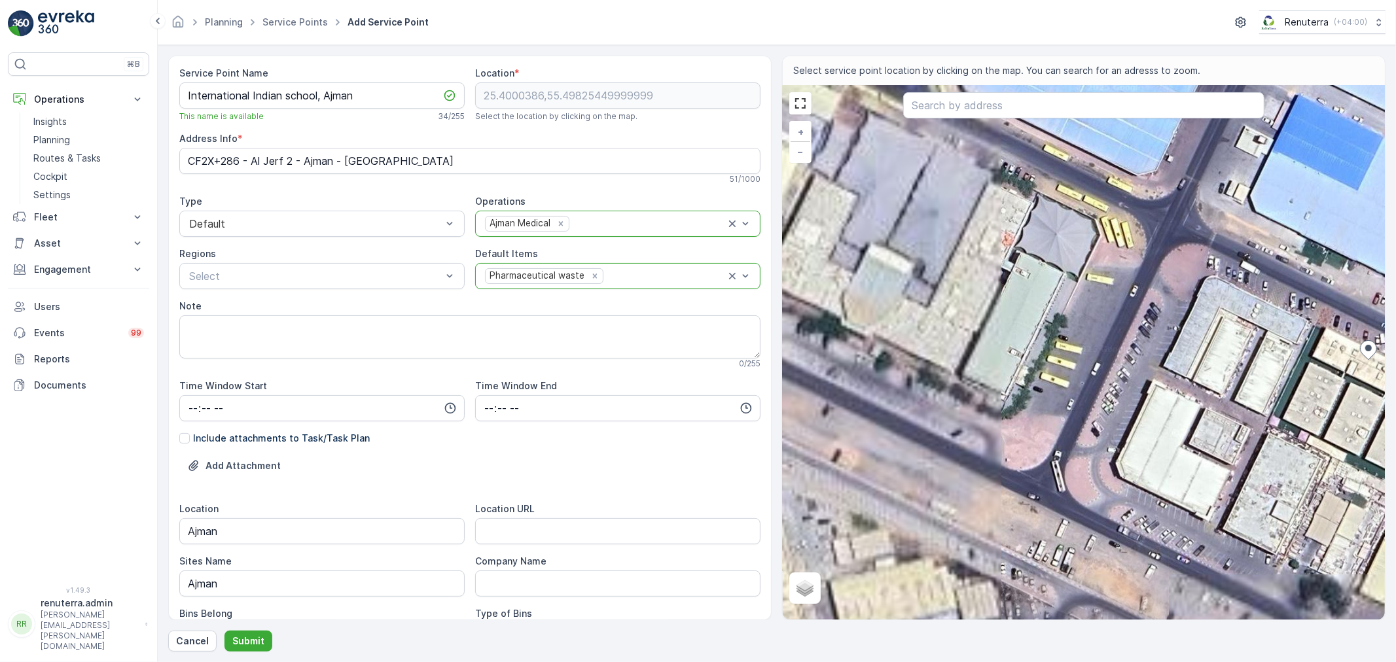
click at [885, 266] on div "+ − Satellite Roadmap Terrain Hybrid Leaflet Locations قرية [GEOGRAPHIC_DATA] -…" at bounding box center [1084, 353] width 602 height 534
type input "25.40038762827359,55.496274384365975"
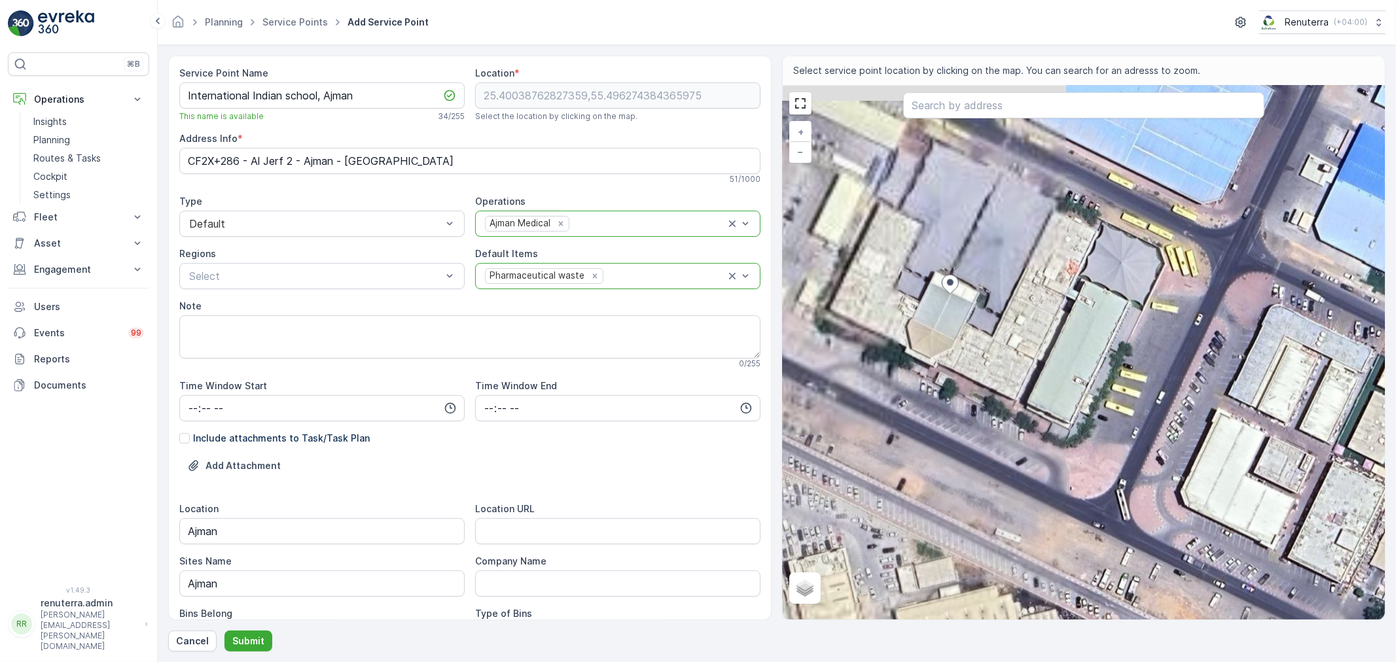
type Info "[GEOGRAPHIC_DATA] (IIS) Ajman - [PERSON_NAME] Bin [PERSON_NAME] Aaemi [GEOGRAPH…"
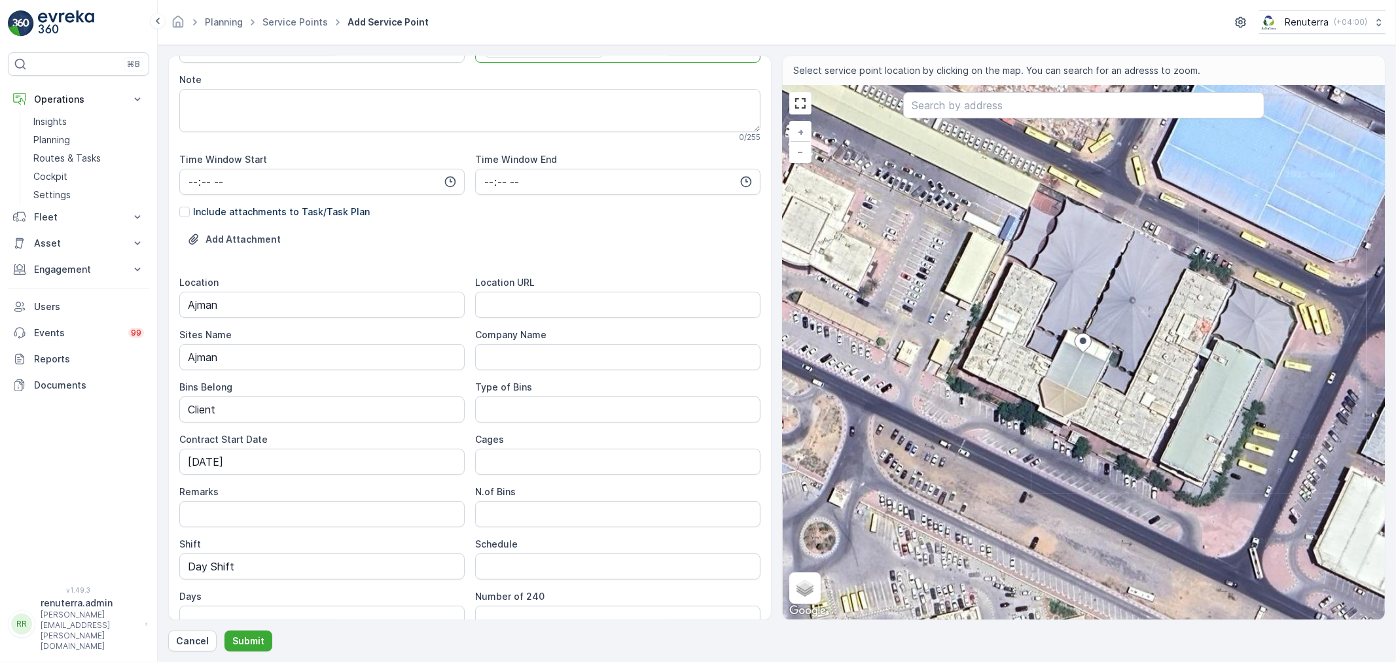
scroll to position [291, 0]
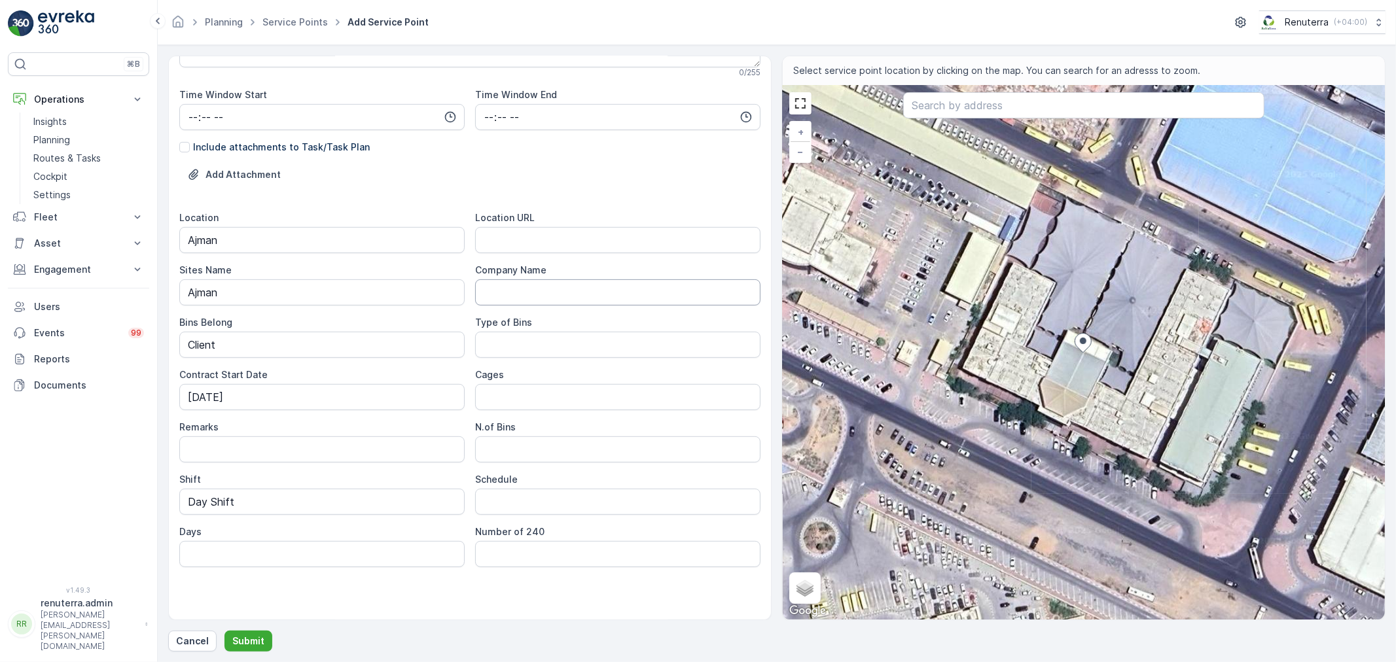
click at [517, 232] on URL "Location URL" at bounding box center [617, 240] width 285 height 26
paste URL "[URL][DOMAIN_NAME]"
type URL "[URL][DOMAIN_NAME]"
click at [242, 636] on p "Submit" at bounding box center [248, 641] width 32 height 13
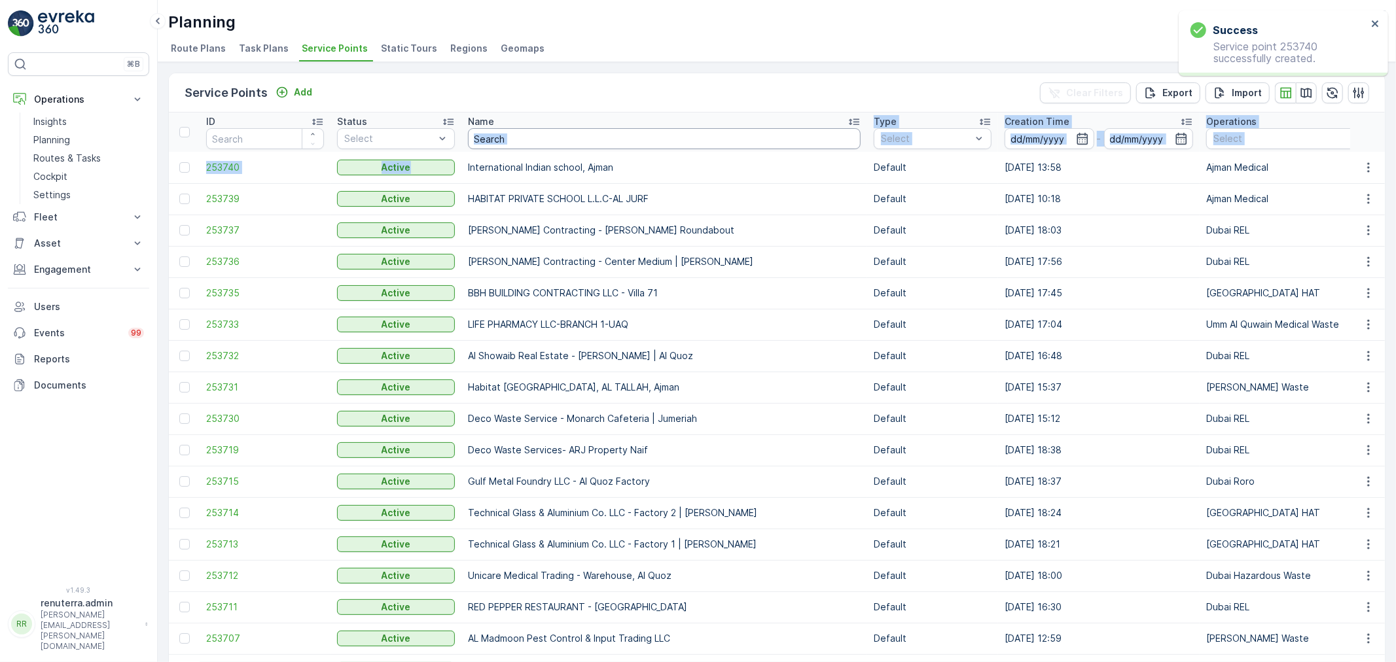
drag, startPoint x: 466, startPoint y: 166, endPoint x: 674, endPoint y: 146, distance: 209.0
click at [637, 165] on td "International Indian school, Ajman" at bounding box center [664, 167] width 406 height 31
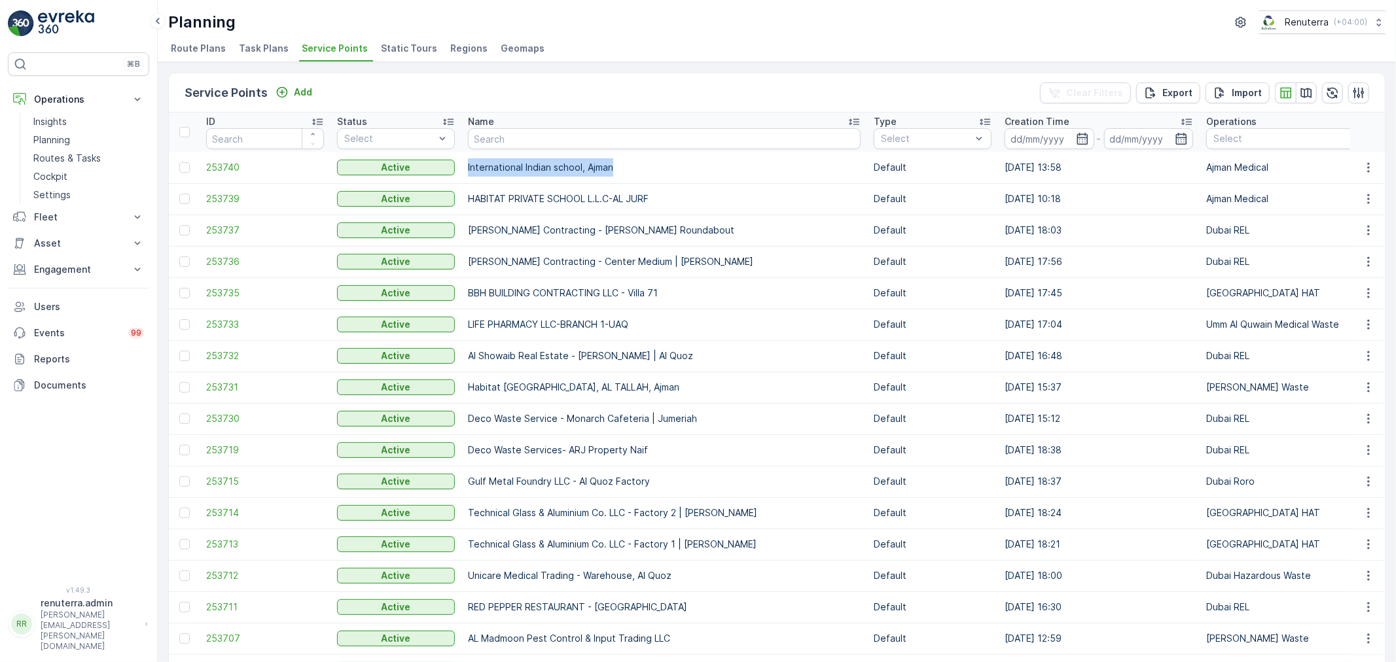
drag, startPoint x: 467, startPoint y: 166, endPoint x: 646, endPoint y: 169, distance: 178.7
click at [646, 169] on td "International Indian school, Ajman" at bounding box center [664, 167] width 406 height 31
copy td "International Indian school, Ajman"
click at [83, 210] on button "Fleet" at bounding box center [78, 217] width 141 height 26
drag, startPoint x: 67, startPoint y: 317, endPoint x: 76, endPoint y: 325, distance: 11.7
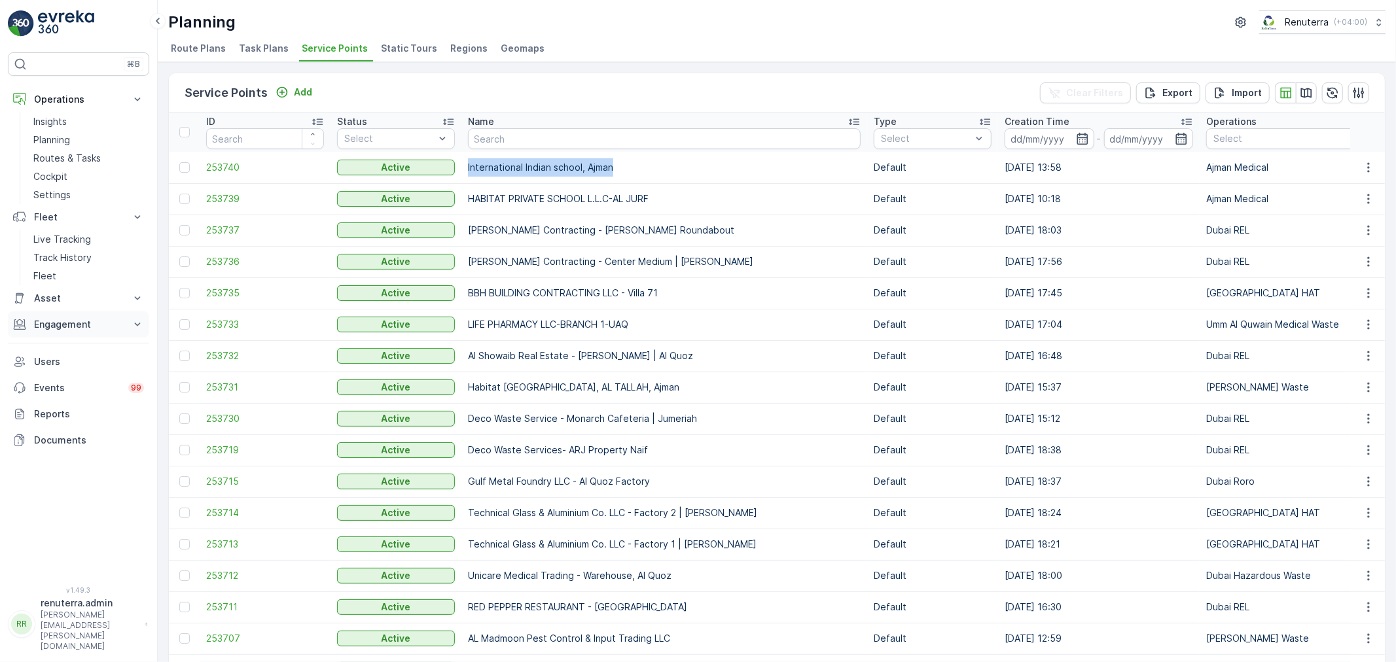
click at [69, 321] on p "Engagement" at bounding box center [78, 324] width 89 height 13
click at [259, 168] on span "253740" at bounding box center [265, 167] width 118 height 13
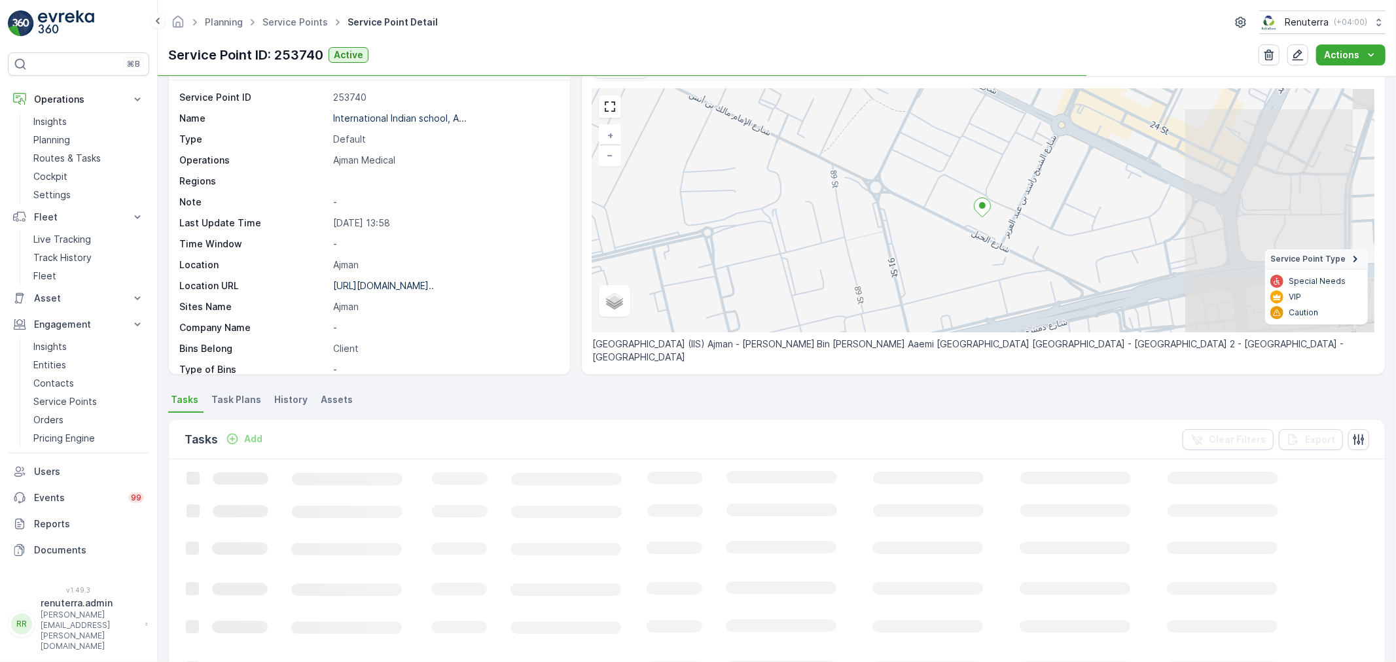
scroll to position [73, 0]
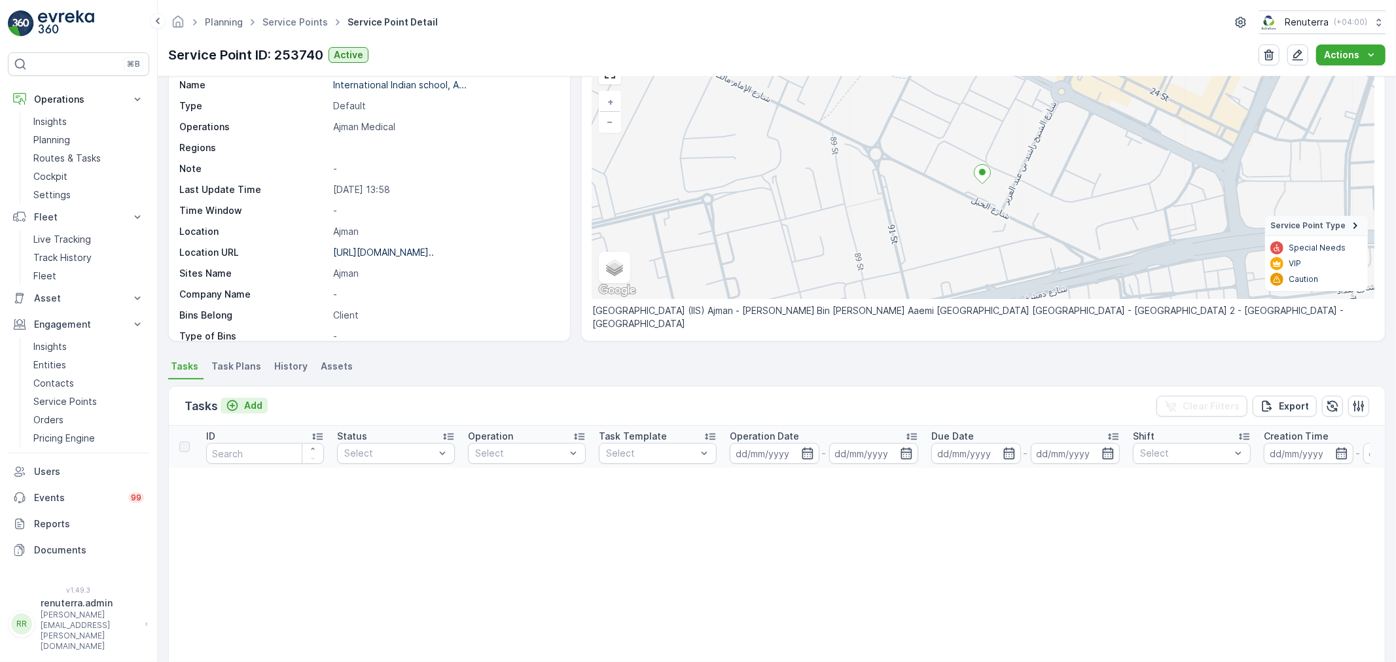
click at [242, 400] on div "Add" at bounding box center [244, 405] width 37 height 13
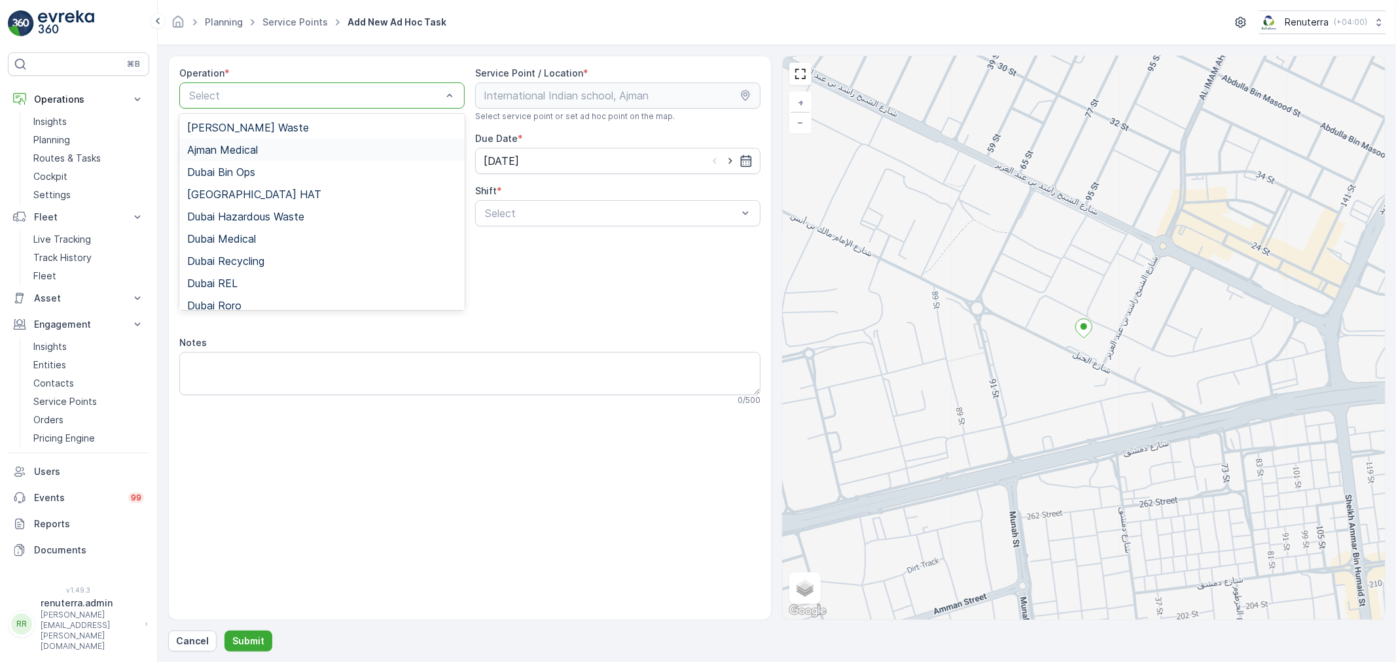
click at [242, 147] on span "Ajman Medical" at bounding box center [222, 150] width 71 height 12
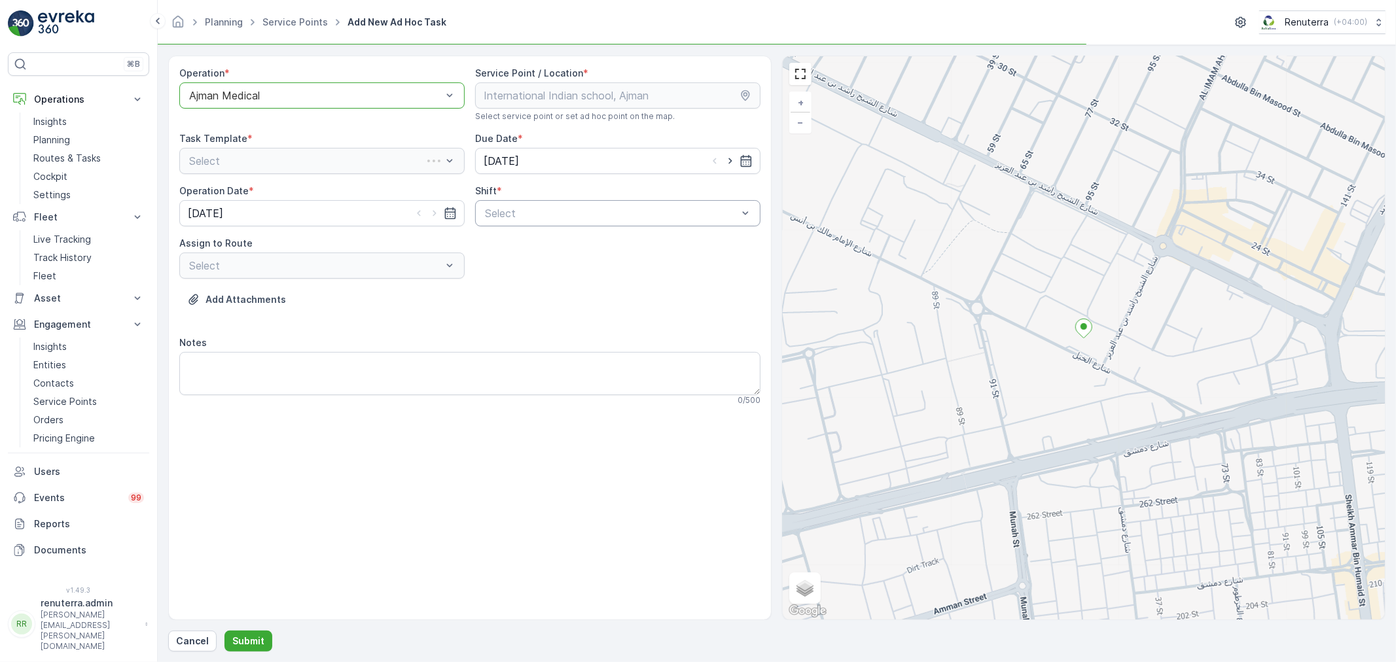
drag, startPoint x: 520, startPoint y: 188, endPoint x: 518, endPoint y: 210, distance: 21.7
click at [522, 192] on div "Shift *" at bounding box center [617, 191] width 285 height 13
click at [476, 247] on div "Day Shift" at bounding box center [617, 245] width 285 height 22
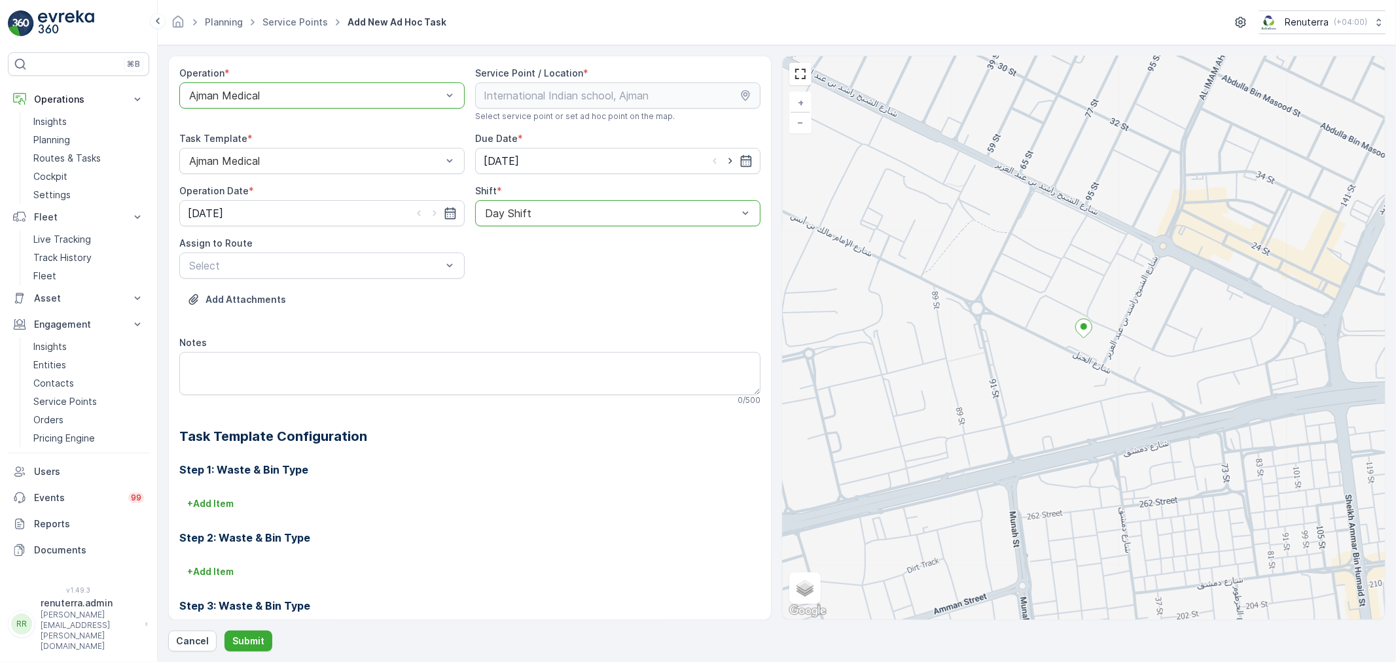
click at [330, 295] on div "Add Attachments" at bounding box center [469, 307] width 581 height 37
click at [266, 297] on span "AJMED102 (Offline) - A82571" at bounding box center [260, 298] width 146 height 12
click at [255, 277] on div "AJMED102 (Offline) - A82571" at bounding box center [321, 266] width 285 height 26
click at [255, 270] on div at bounding box center [315, 266] width 255 height 12
click at [260, 260] on div at bounding box center [315, 266] width 255 height 12
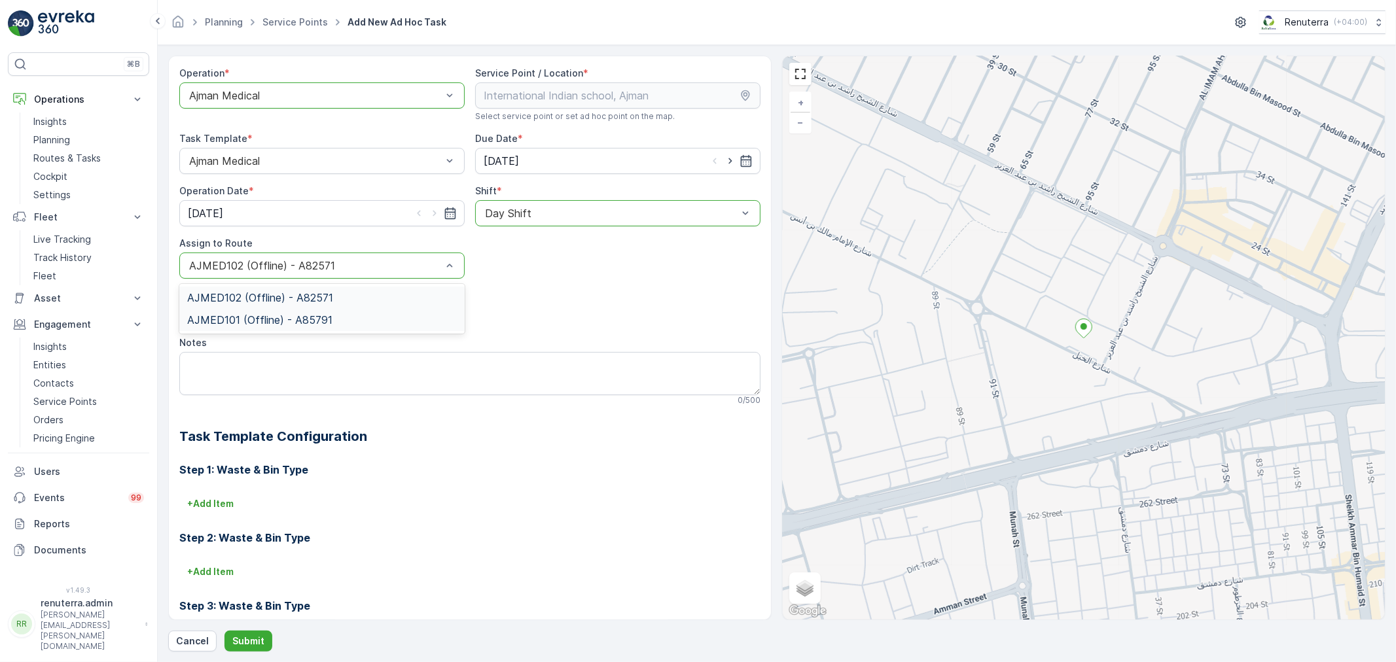
click at [252, 326] on div "AJMED101 (Offline) - A85791" at bounding box center [321, 320] width 285 height 22
click at [234, 640] on p "Submit" at bounding box center [248, 641] width 32 height 13
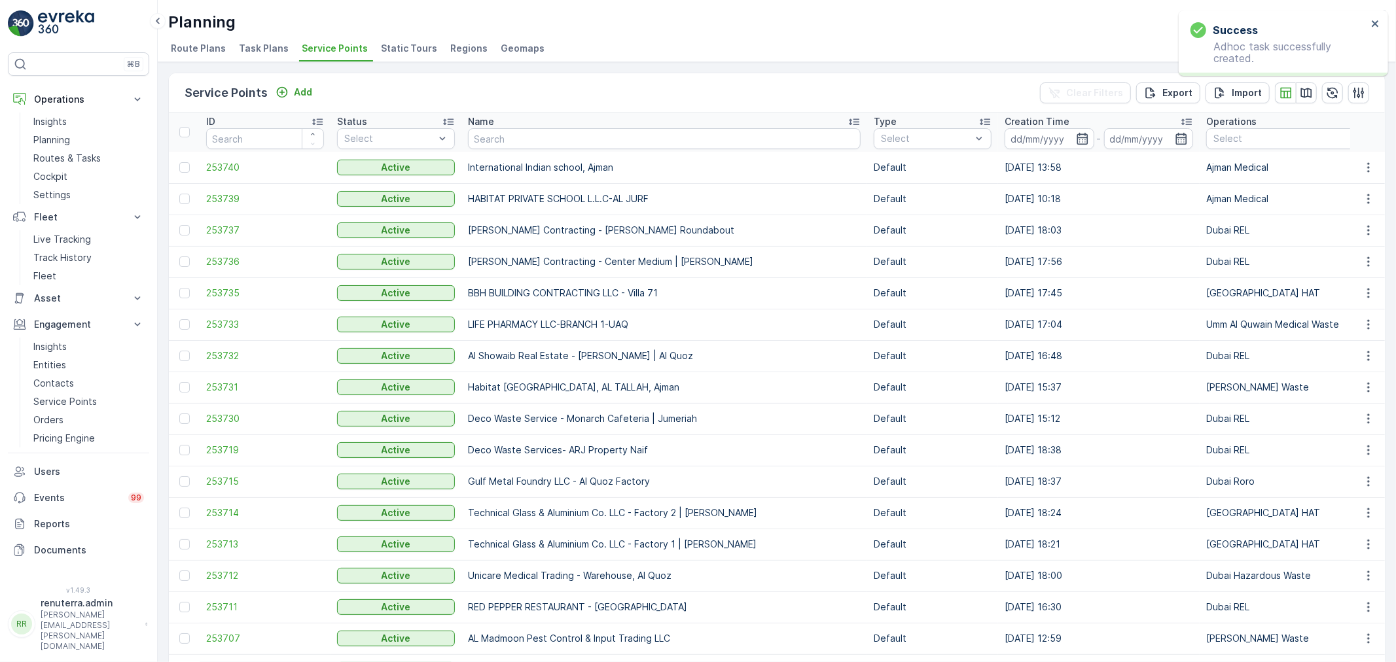
click at [506, 140] on input "text" at bounding box center [664, 138] width 393 height 21
type input "bloo"
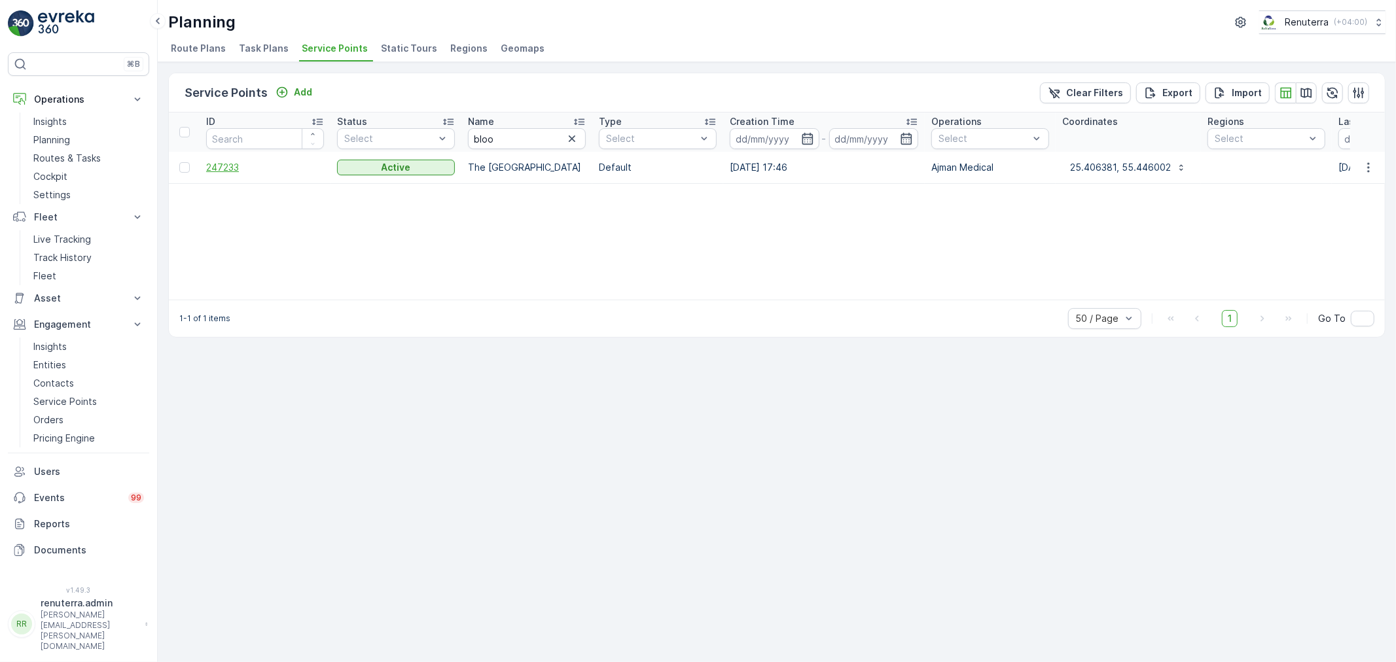
click at [245, 170] on span "247233" at bounding box center [265, 167] width 118 height 13
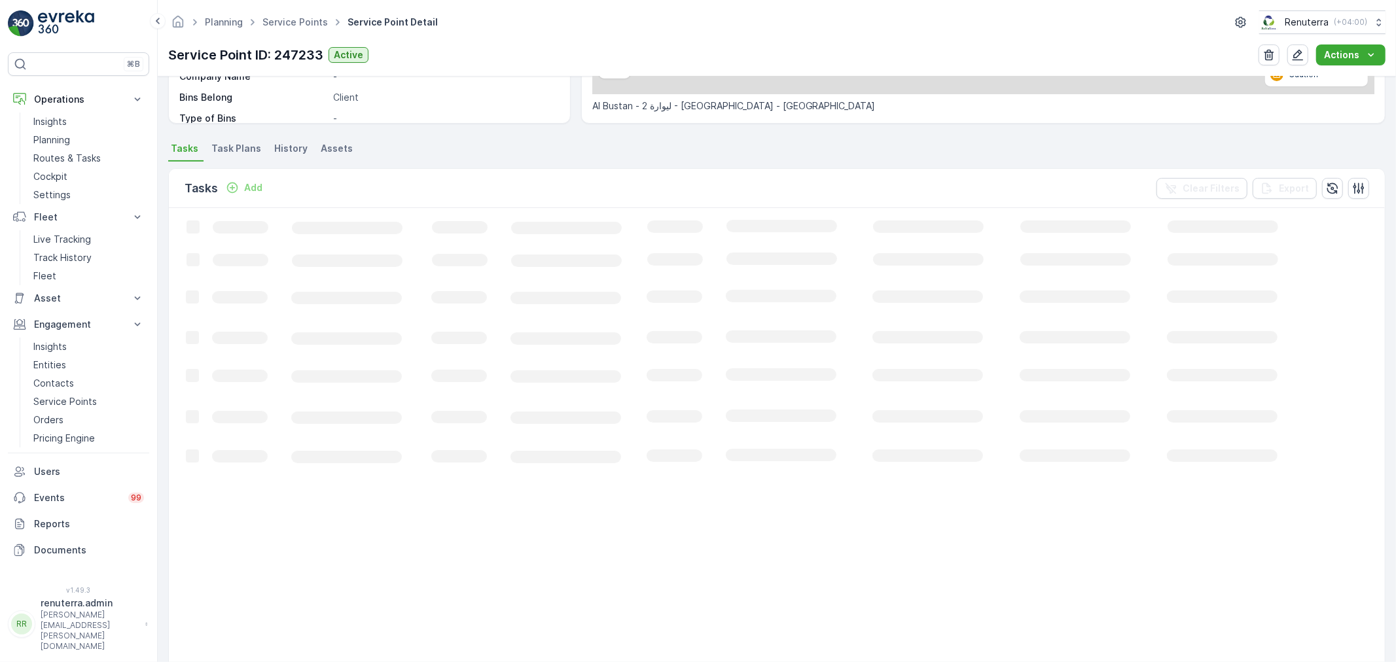
scroll to position [79, 0]
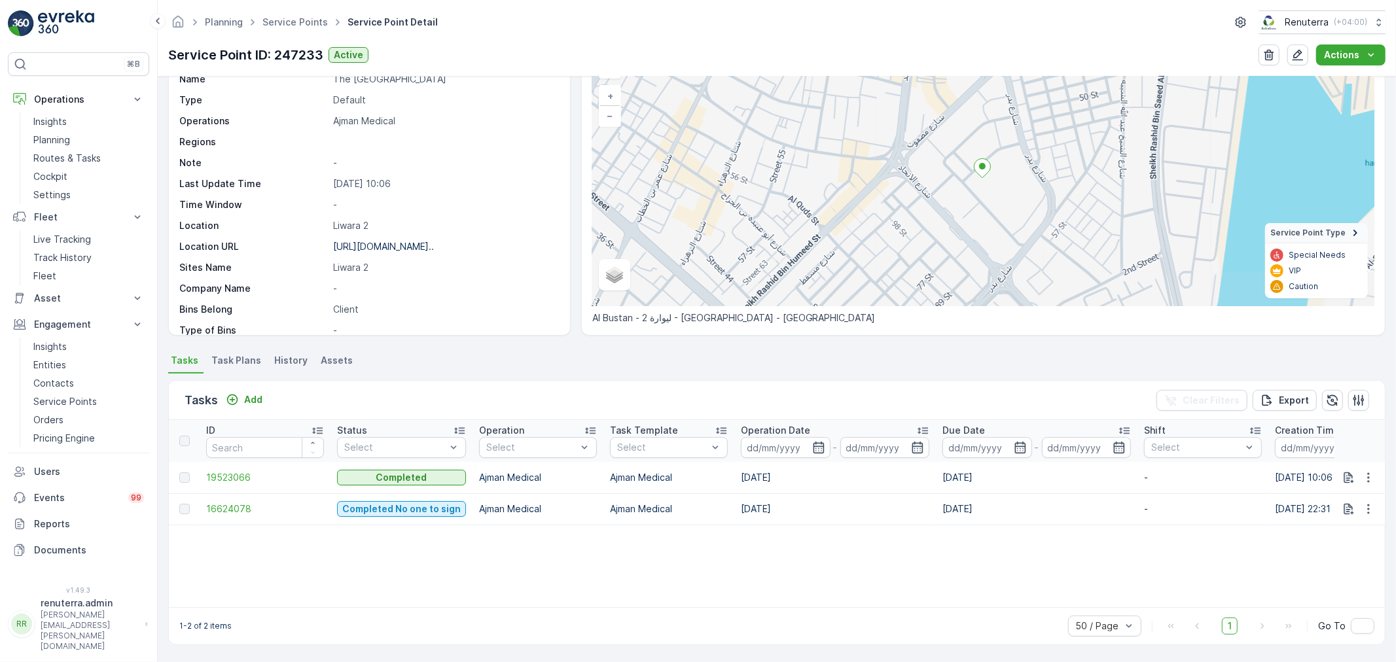
click at [241, 387] on div "Tasks Add Clear Filters Export" at bounding box center [777, 400] width 1216 height 39
click at [241, 395] on div "Add" at bounding box center [244, 399] width 37 height 13
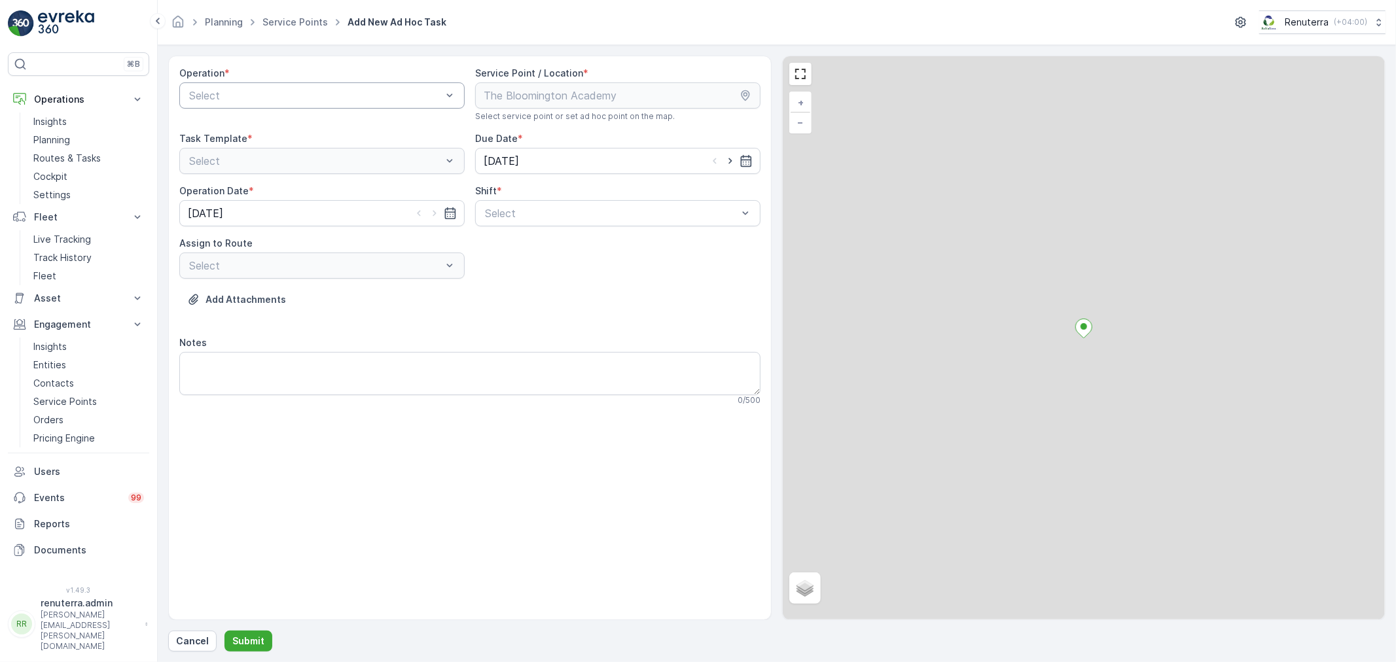
click at [252, 105] on div "Select" at bounding box center [321, 95] width 285 height 26
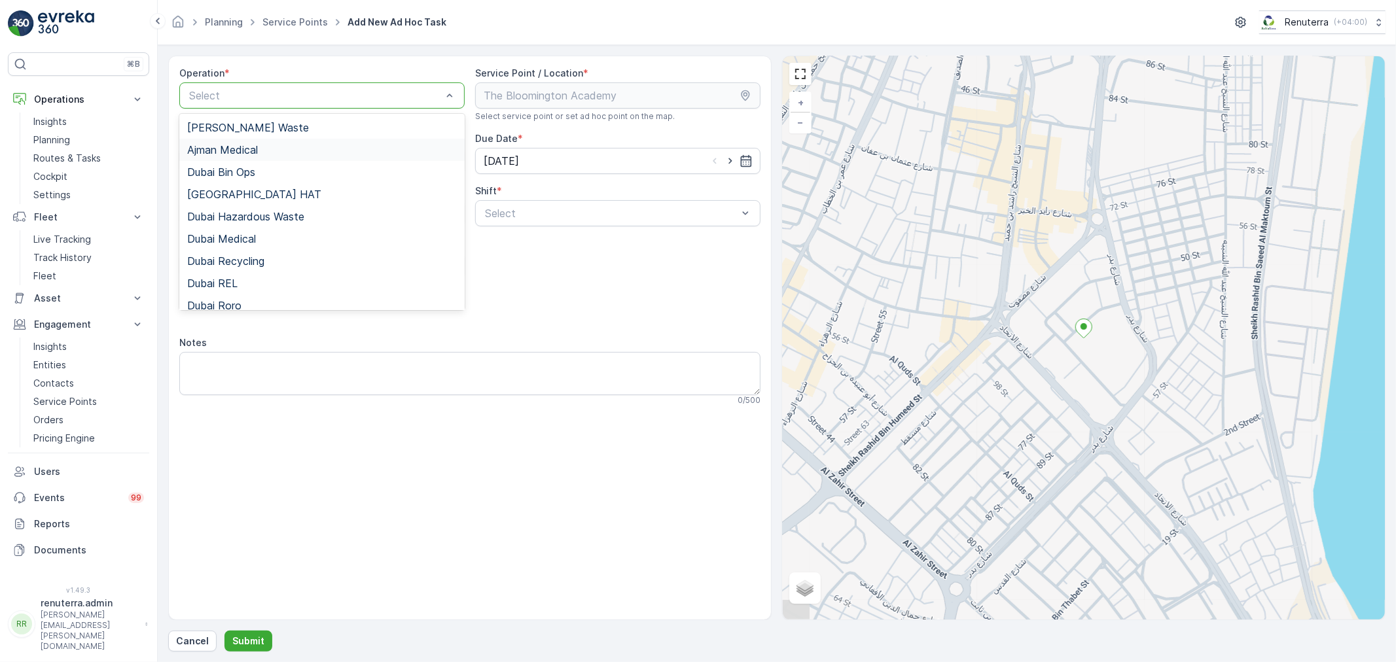
click at [264, 148] on div "Ajman Medical" at bounding box center [322, 150] width 270 height 12
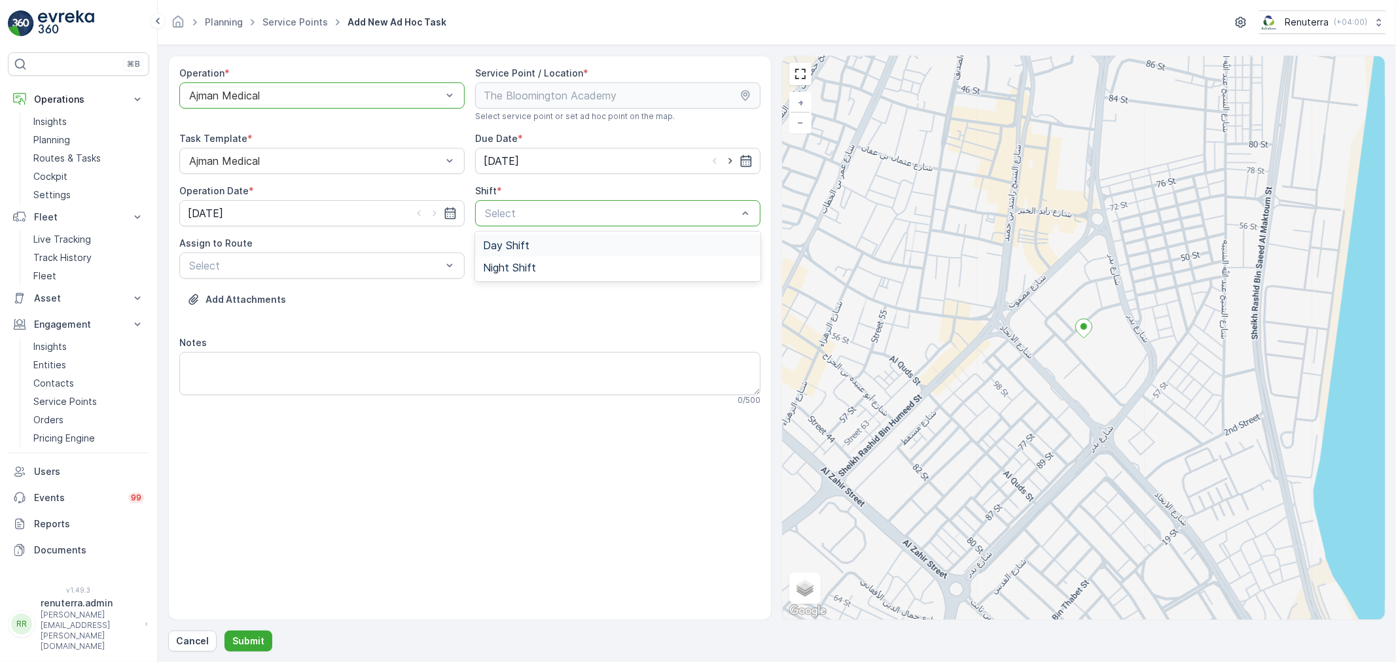
click at [545, 236] on div "Day Shift" at bounding box center [617, 245] width 285 height 22
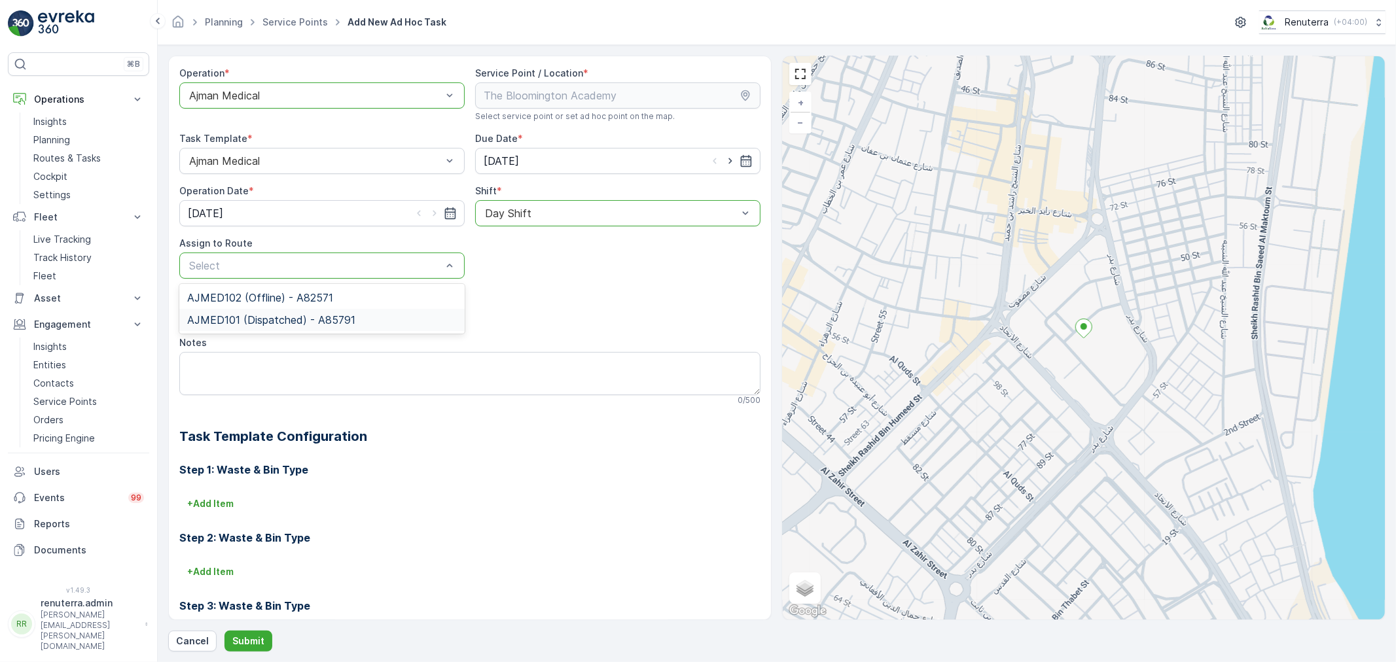
click at [315, 316] on span "AJMED101 (Dispatched) - A85791" at bounding box center [271, 320] width 168 height 12
drag, startPoint x: 255, startPoint y: 641, endPoint x: 260, endPoint y: 635, distance: 7.5
click at [260, 635] on p "Submit" at bounding box center [248, 641] width 32 height 13
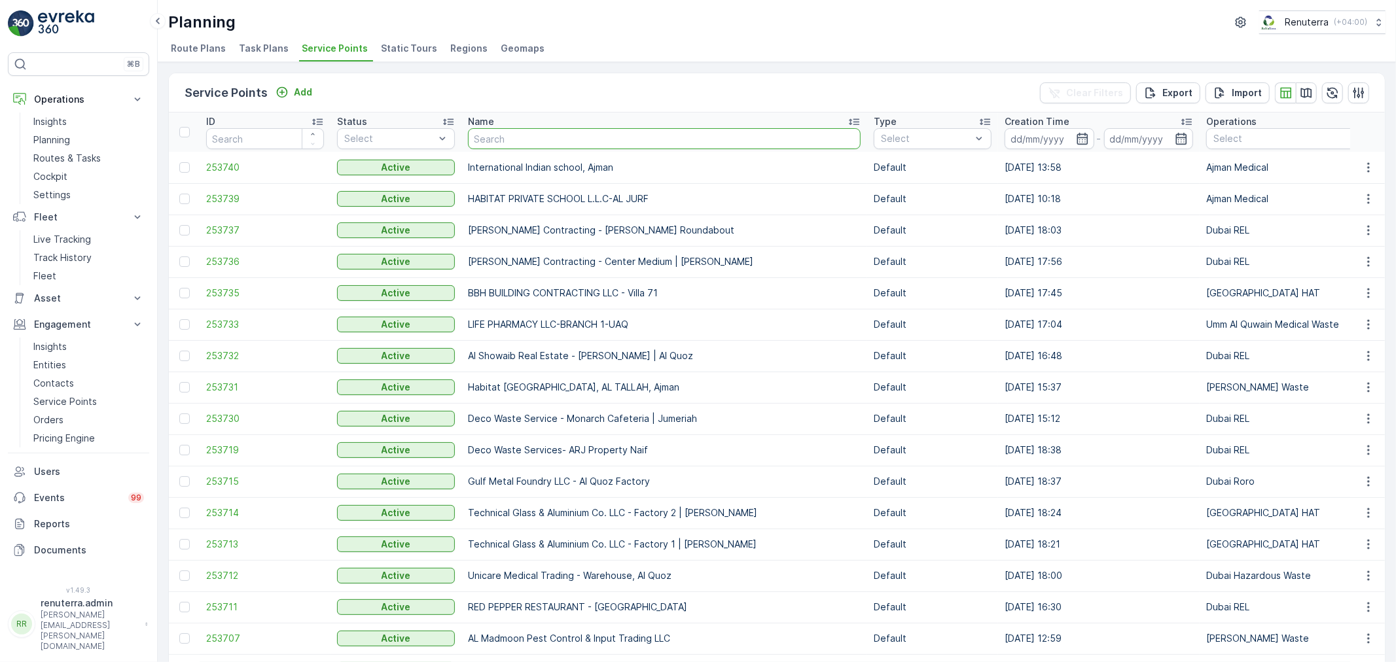
click at [508, 134] on input "text" at bounding box center [664, 138] width 393 height 21
type input "gulf"
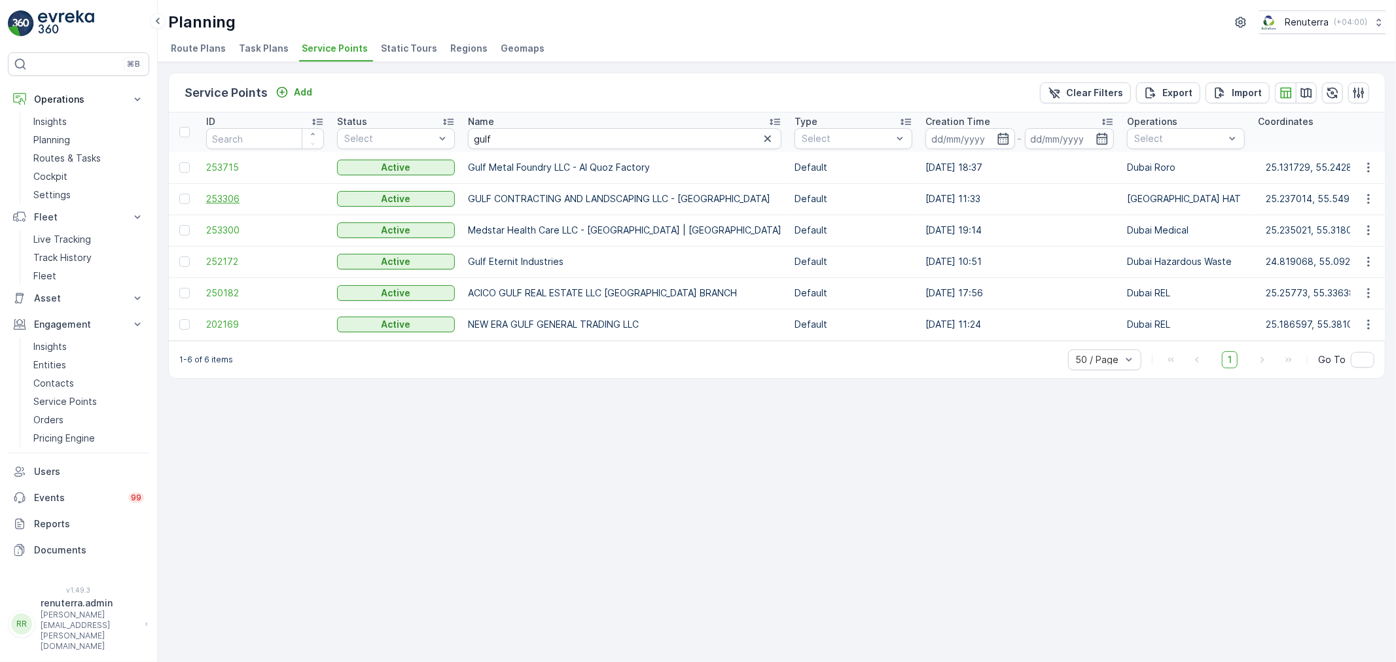
click at [238, 196] on span "253306" at bounding box center [265, 198] width 118 height 13
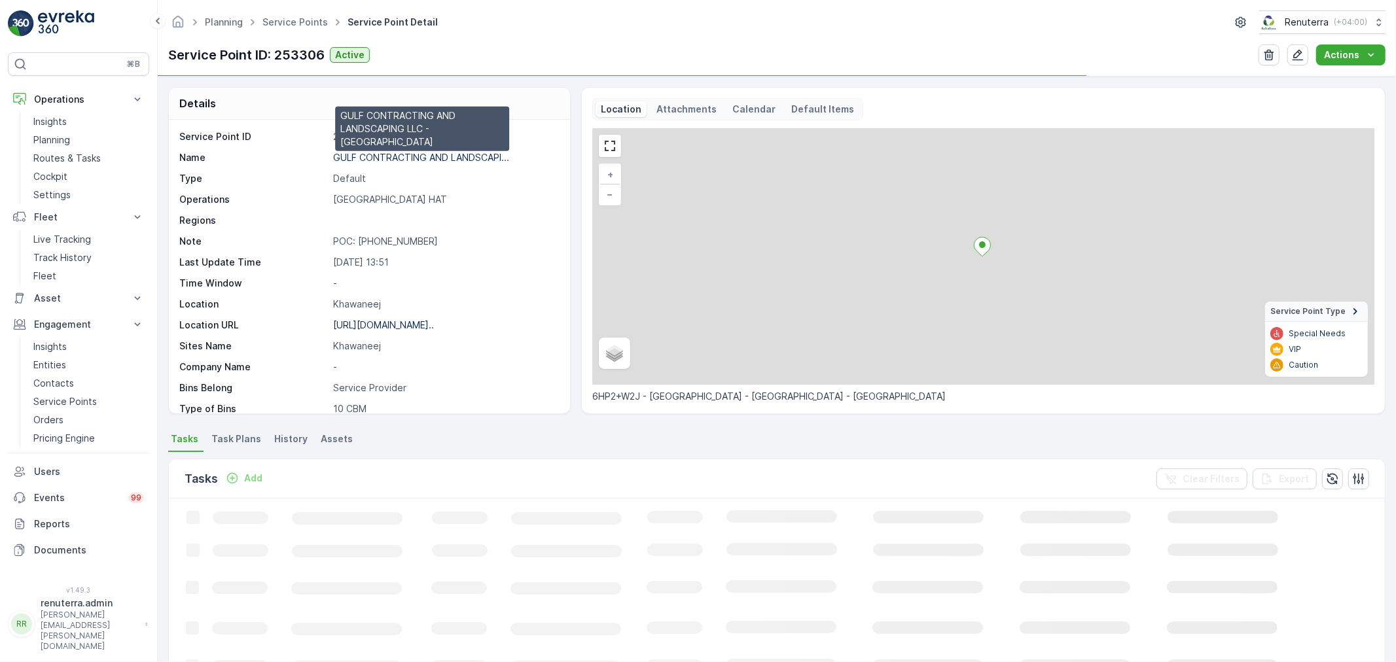
click at [386, 155] on p "GULF CONTRACTING AND LANDSCAPI..." at bounding box center [421, 157] width 176 height 11
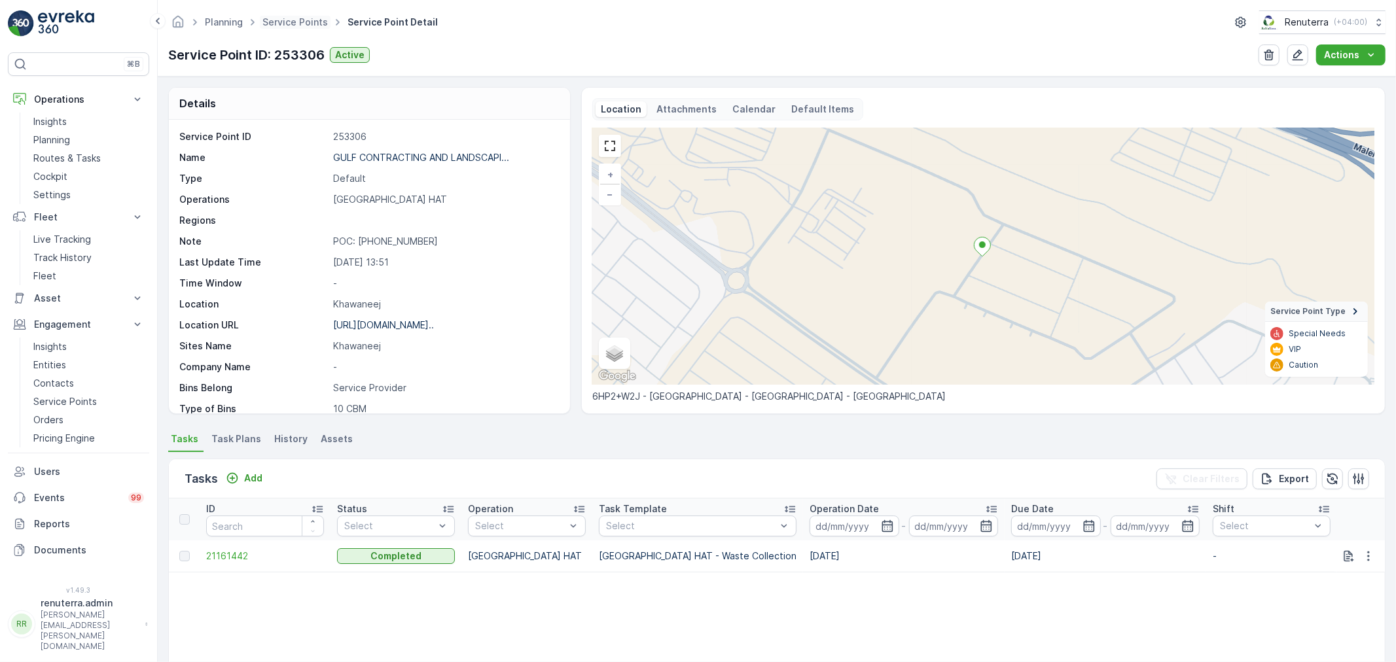
click at [289, 16] on span "Service Points" at bounding box center [295, 22] width 71 height 13
click at [291, 20] on link "Service Points" at bounding box center [294, 21] width 65 height 11
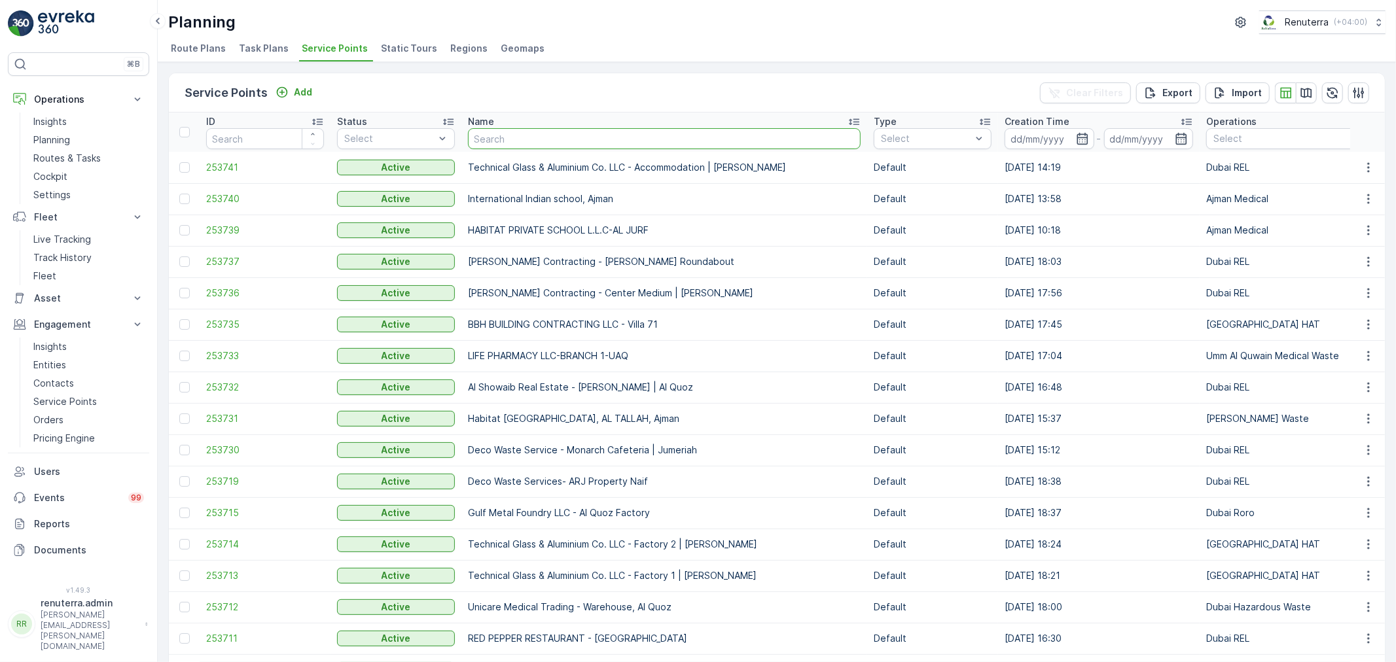
click at [522, 143] on input "text" at bounding box center [664, 138] width 393 height 21
paste input "Al Showaib Real Estate - [PERSON_NAME] | Al Quoz"
type input "Al Showaib Real Estate - [PERSON_NAME] | Al Quoz"
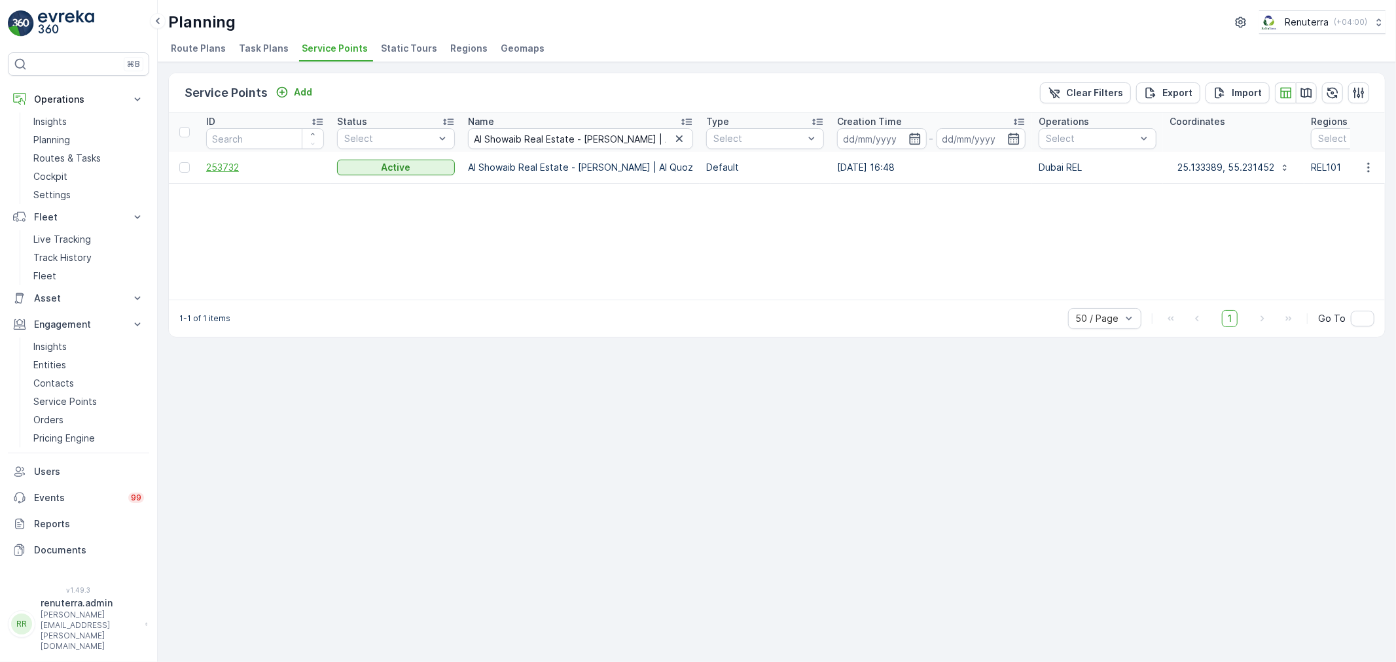
click at [224, 167] on span "253732" at bounding box center [265, 167] width 118 height 13
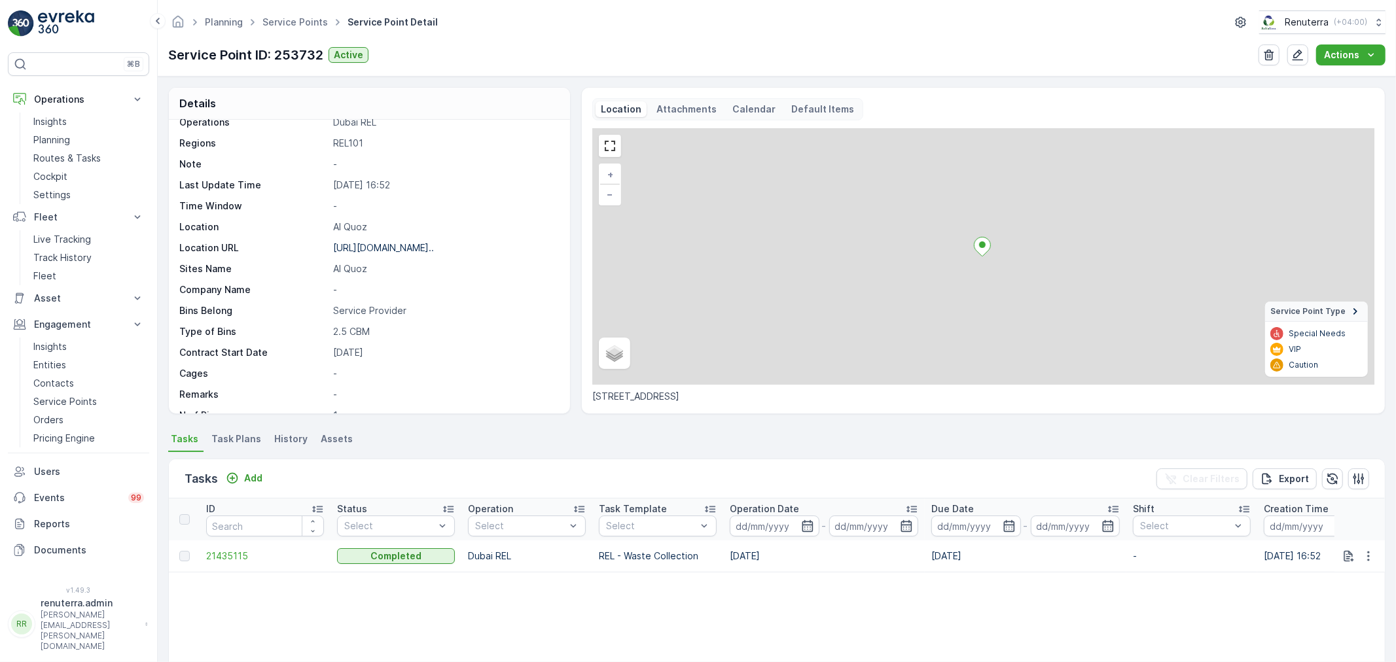
scroll to position [145, 0]
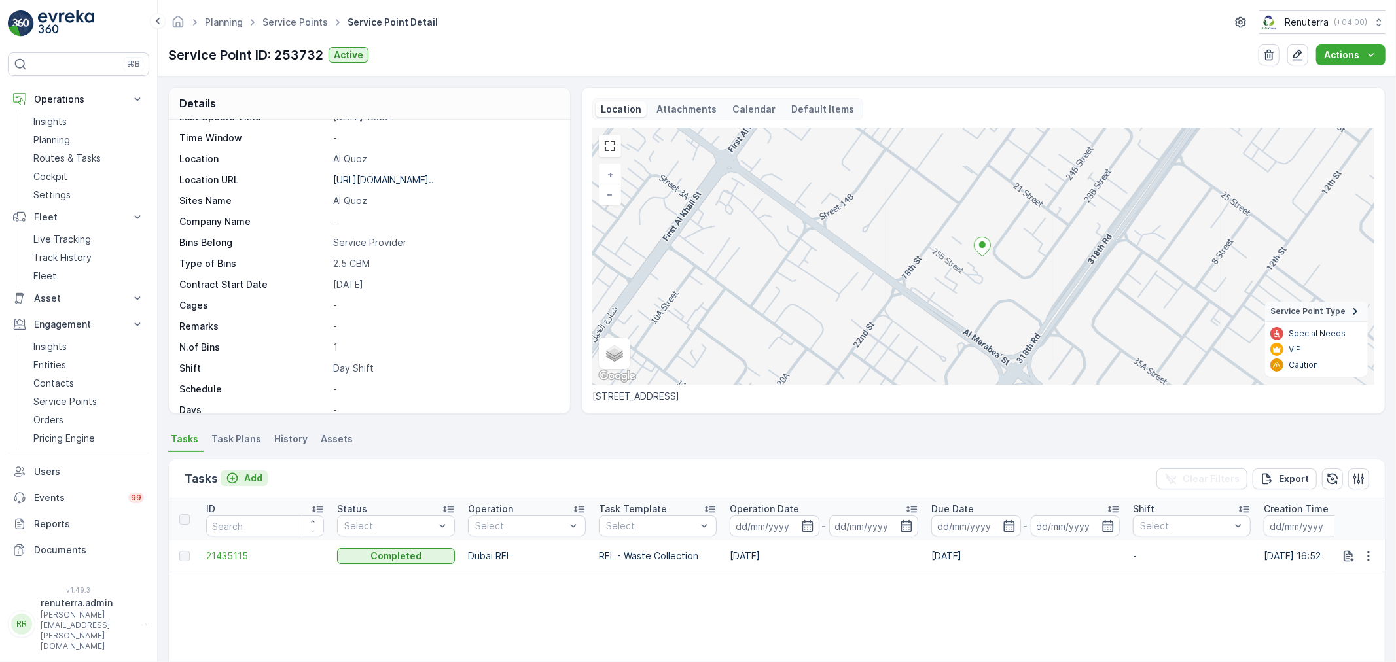
click at [258, 474] on p "Add" at bounding box center [253, 478] width 18 height 13
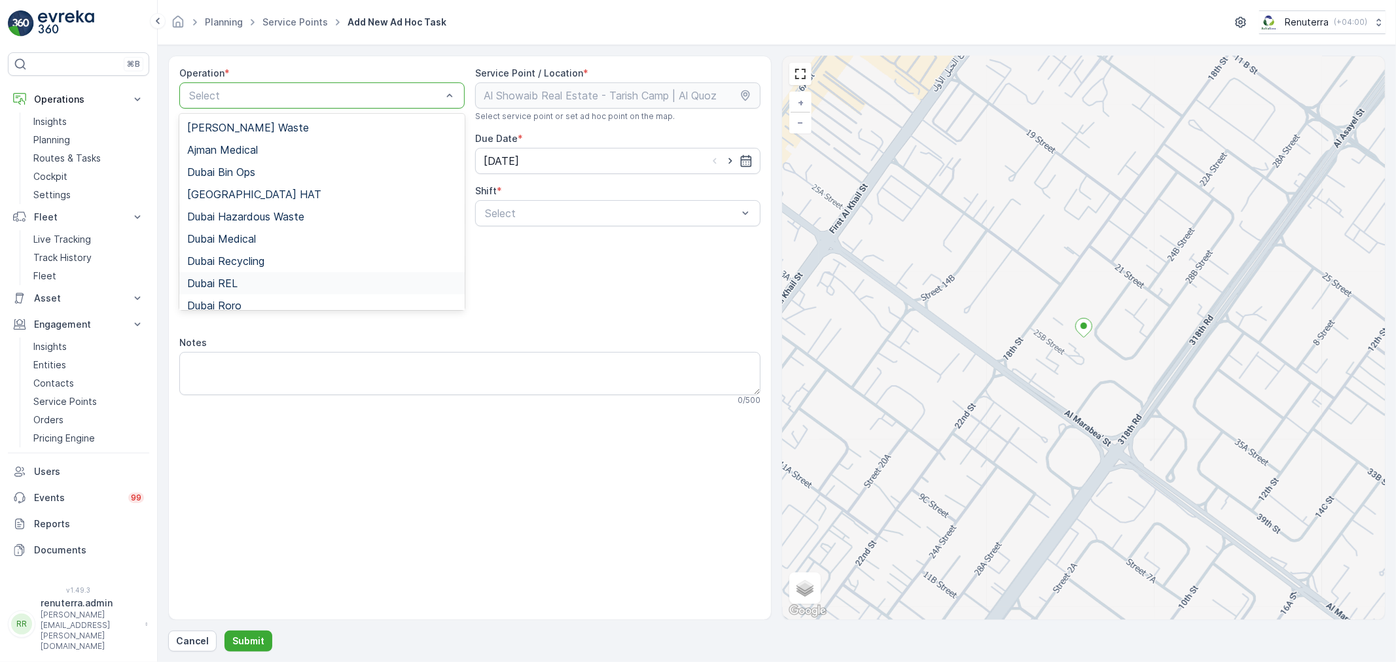
click at [244, 279] on div "Dubai REL" at bounding box center [322, 283] width 270 height 12
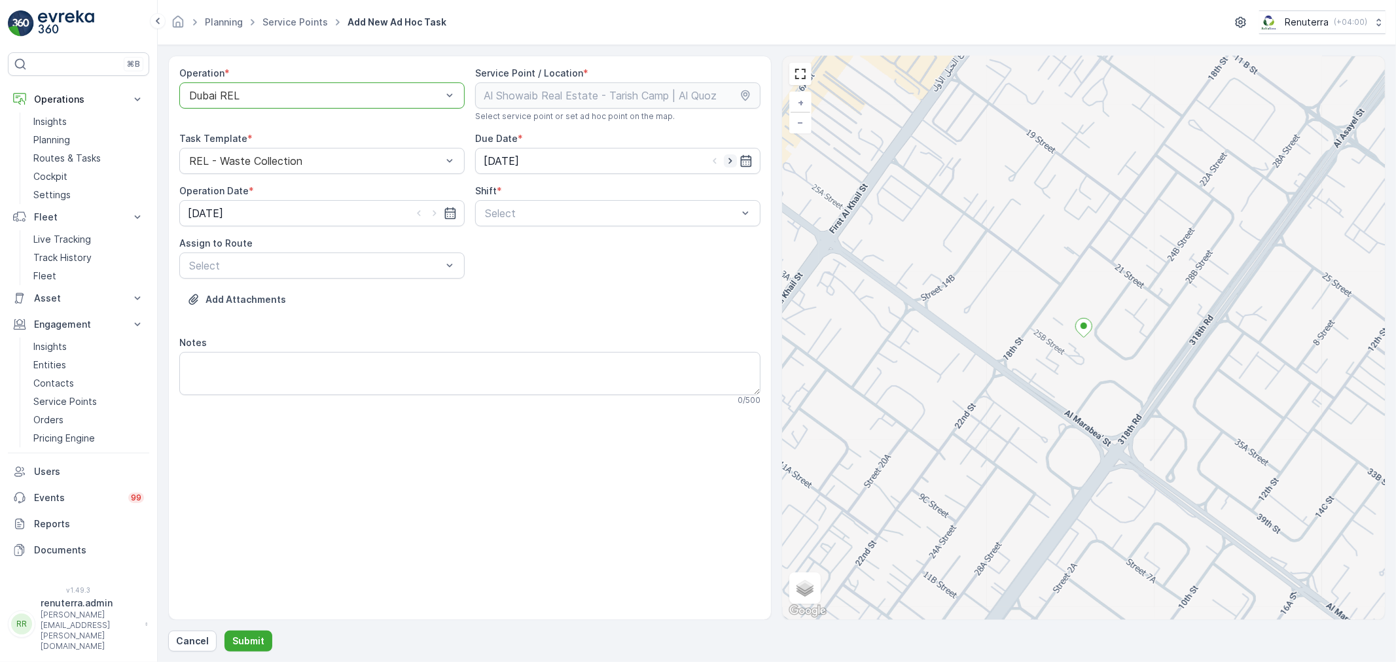
click at [734, 160] on div at bounding box center [730, 160] width 44 height 13
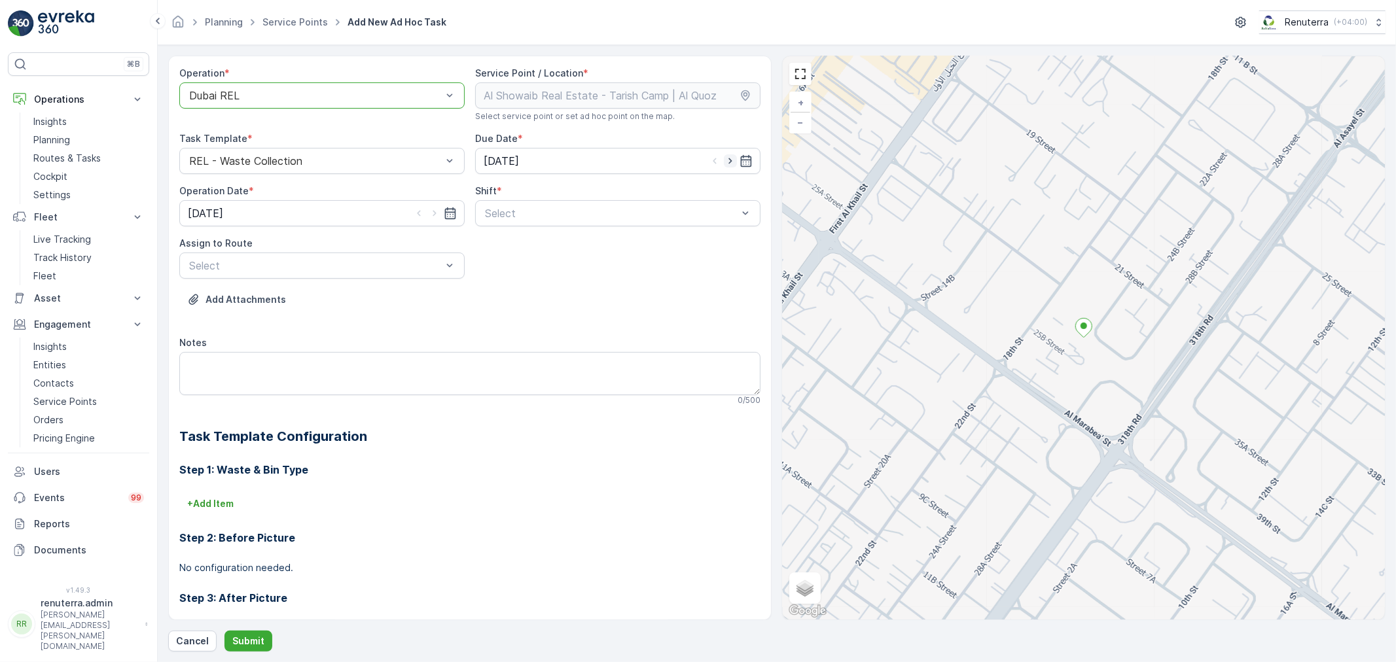
click at [728, 159] on icon "button" at bounding box center [730, 160] width 13 height 13
type input "[DATE]"
click at [433, 216] on icon "button" at bounding box center [434, 213] width 13 height 13
type input "[DATE]"
click at [510, 247] on span "Day Shift" at bounding box center [506, 245] width 46 height 12
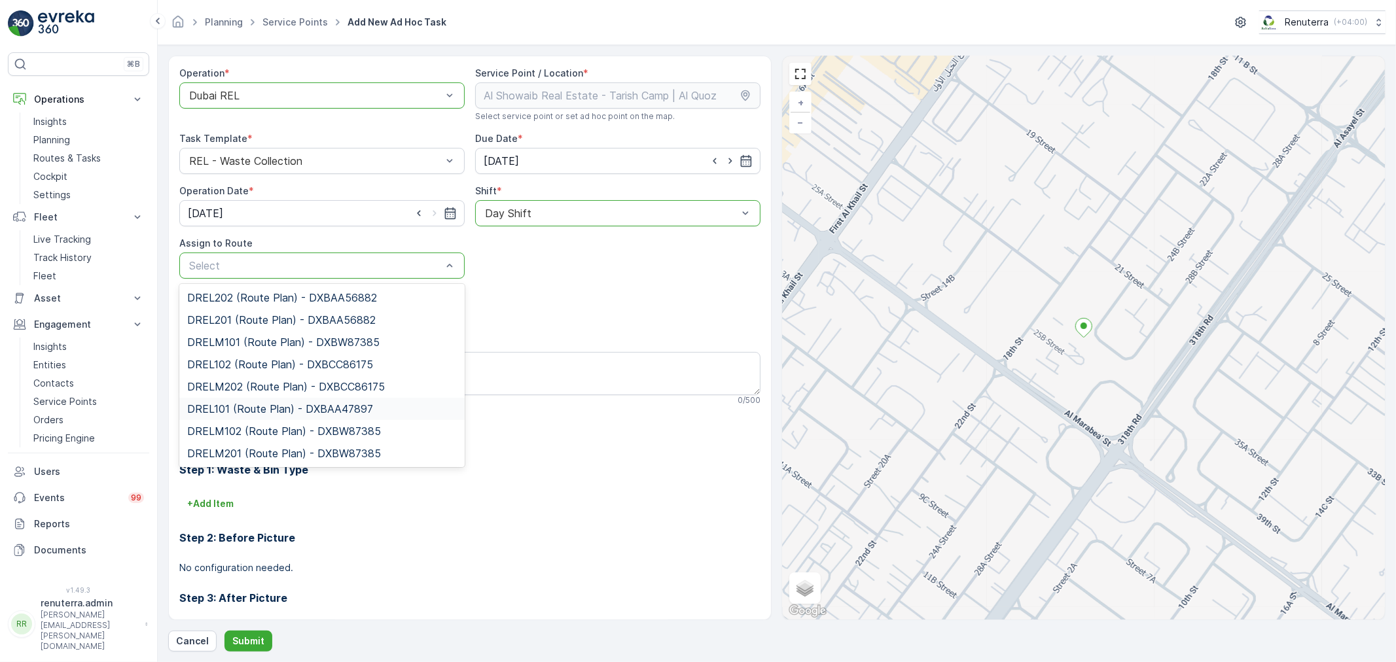
click at [241, 410] on span "DREL101 (Route Plan) - DXBAA47897" at bounding box center [280, 409] width 186 height 12
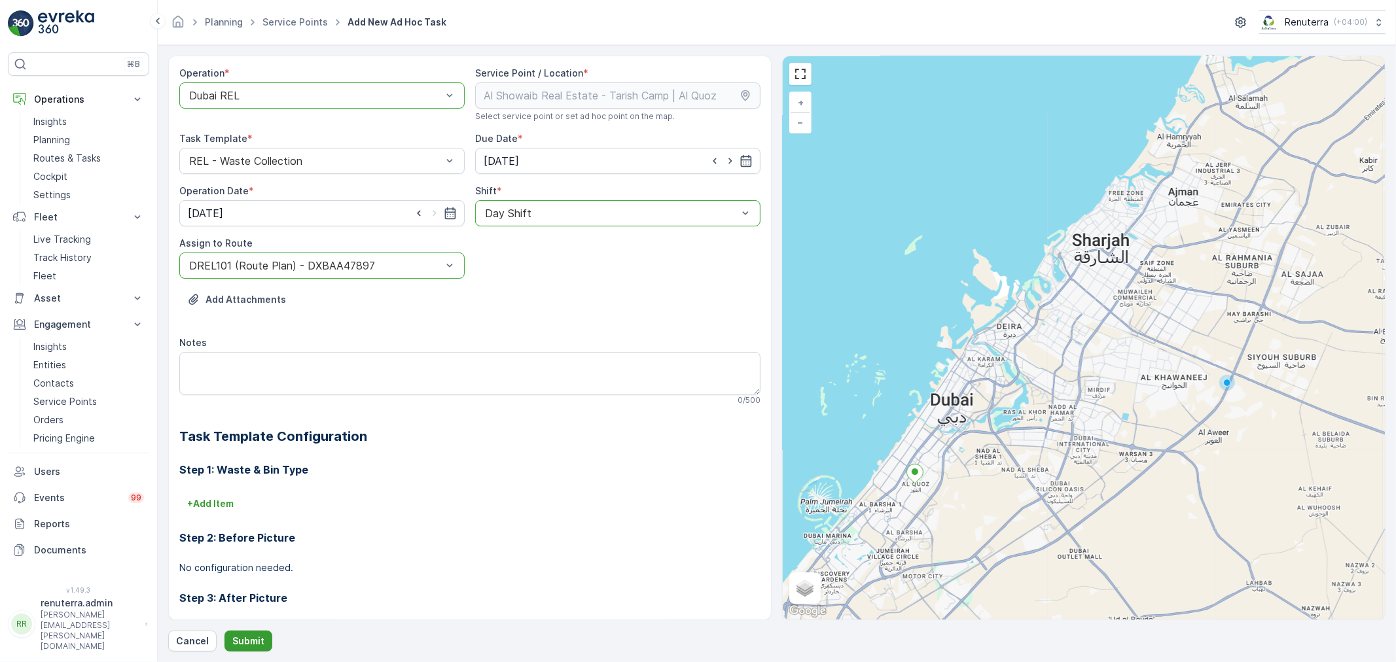
click at [245, 641] on p "Submit" at bounding box center [248, 641] width 32 height 13
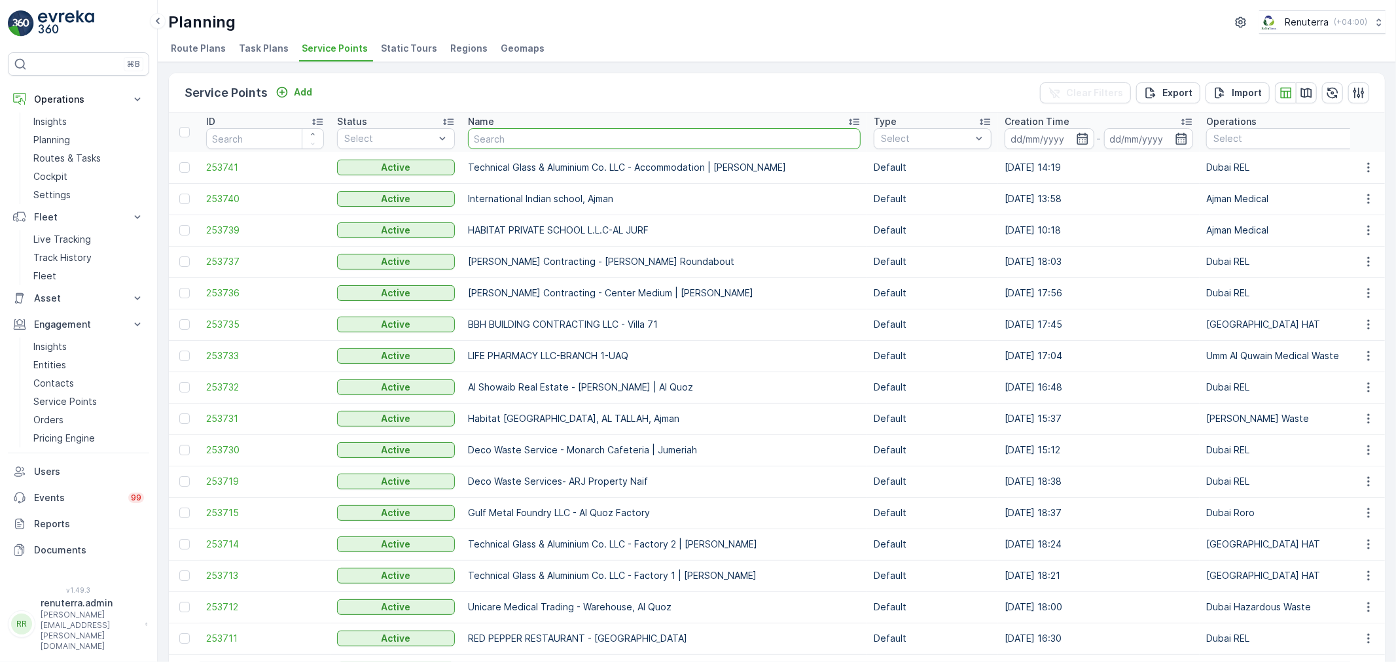
click at [489, 133] on input "text" at bounding box center [664, 138] width 393 height 21
type input "al zah"
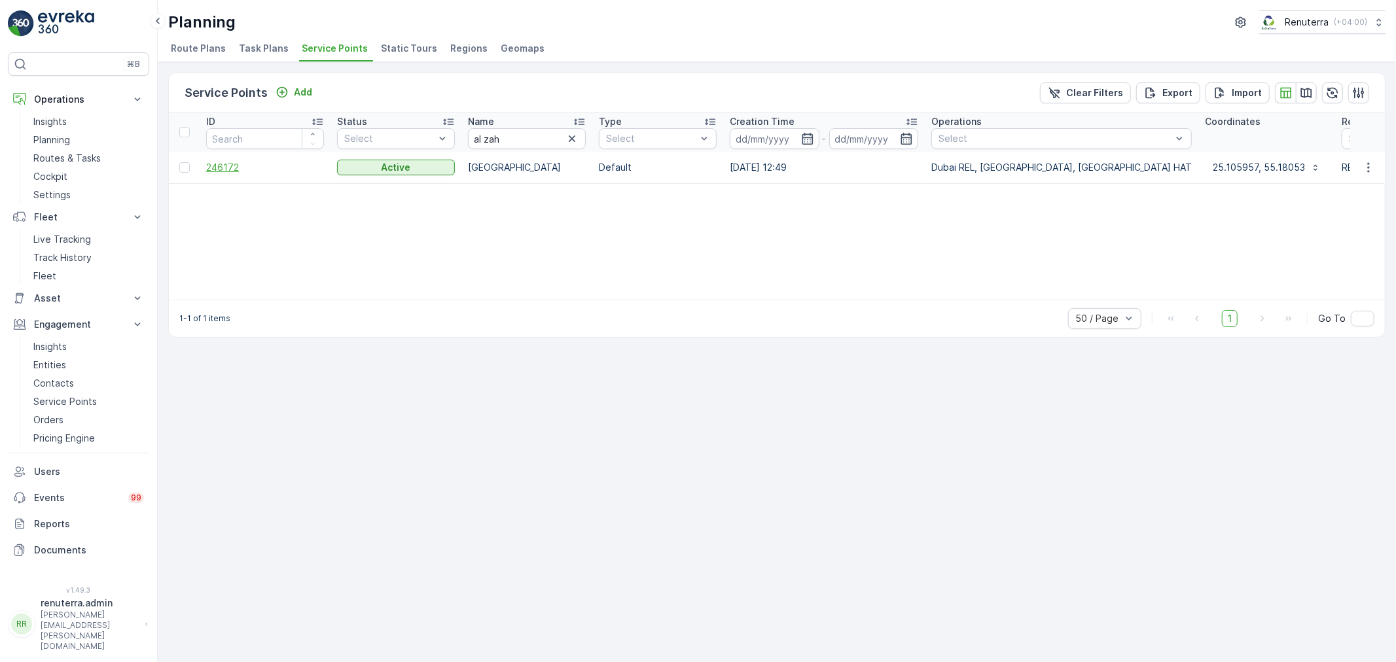
click at [227, 167] on span "246172" at bounding box center [265, 167] width 118 height 13
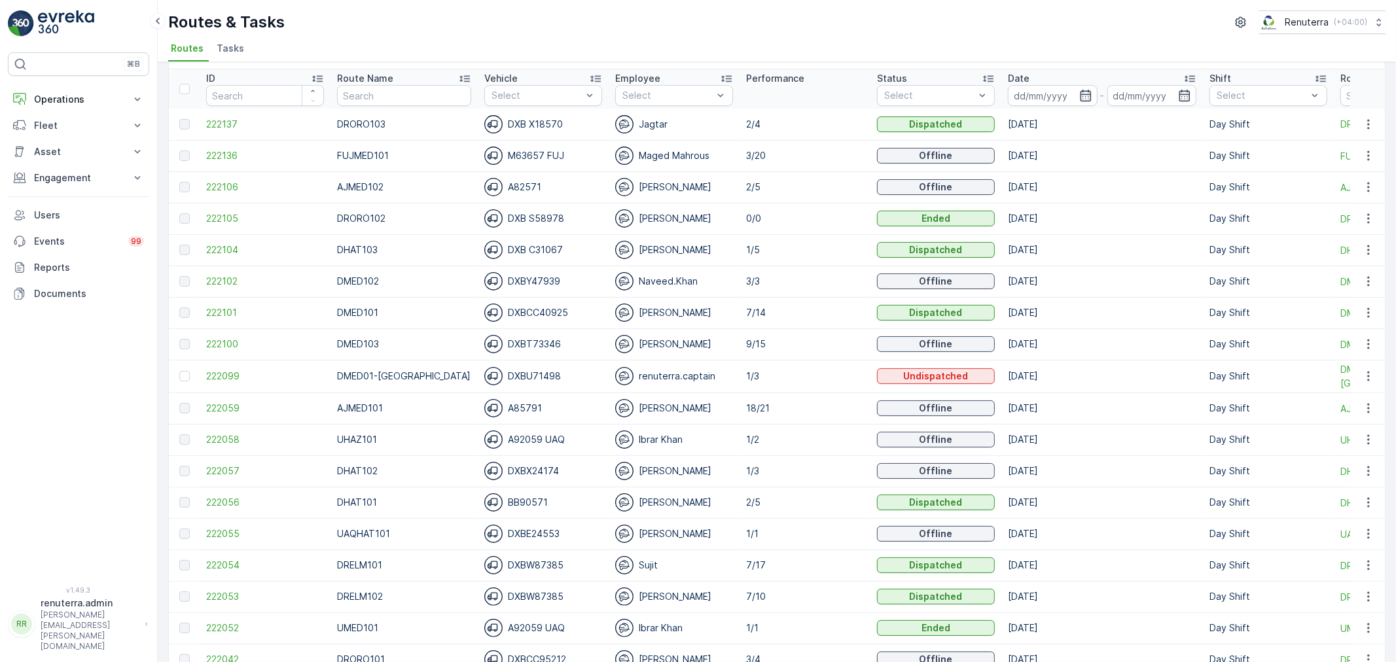
scroll to position [73, 0]
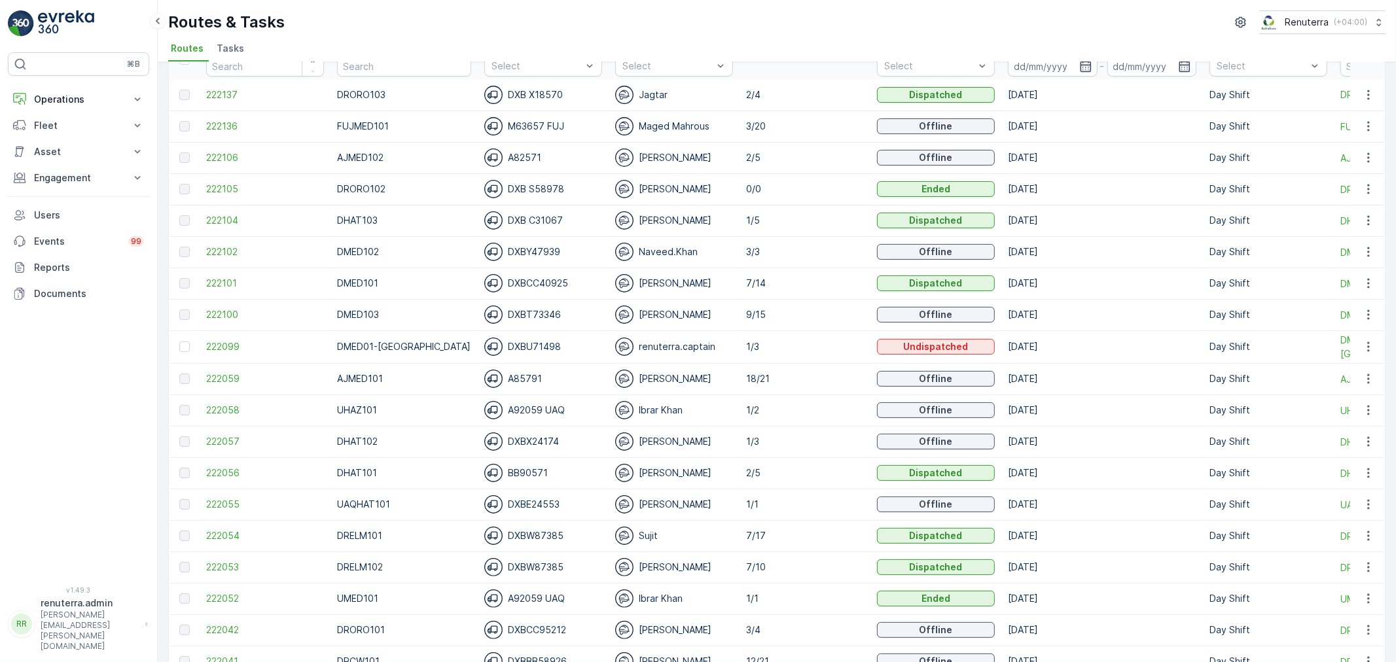
click at [239, 417] on td "222058" at bounding box center [265, 410] width 131 height 31
click at [236, 406] on span "222058" at bounding box center [265, 410] width 118 height 13
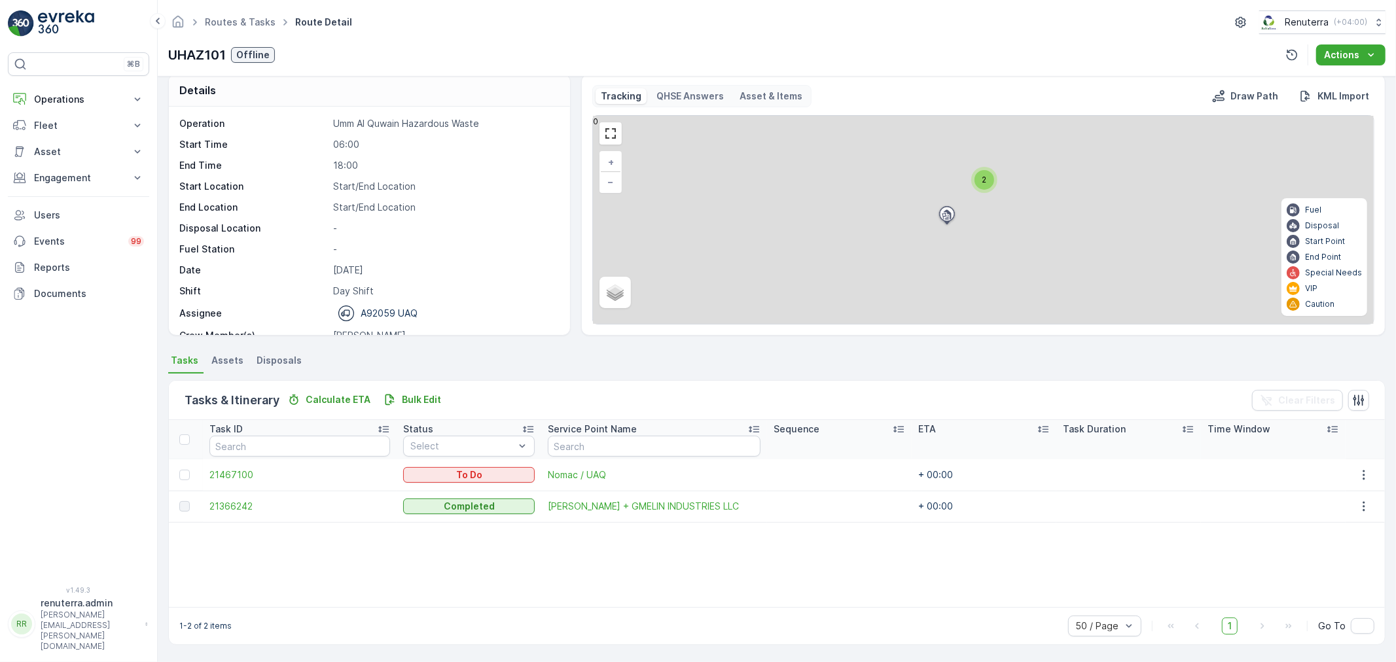
scroll to position [13, 0]
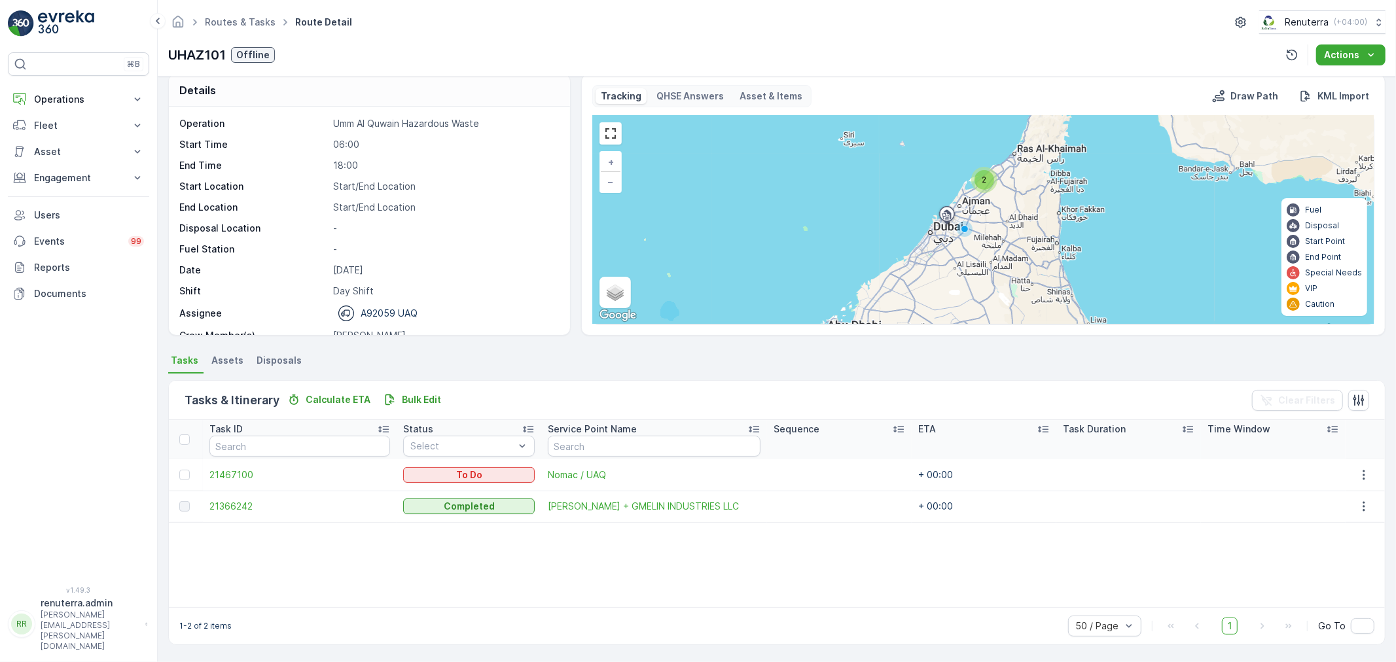
click at [256, 485] on td "21467100" at bounding box center [300, 474] width 194 height 31
click at [253, 480] on span "21467100" at bounding box center [299, 475] width 181 height 13
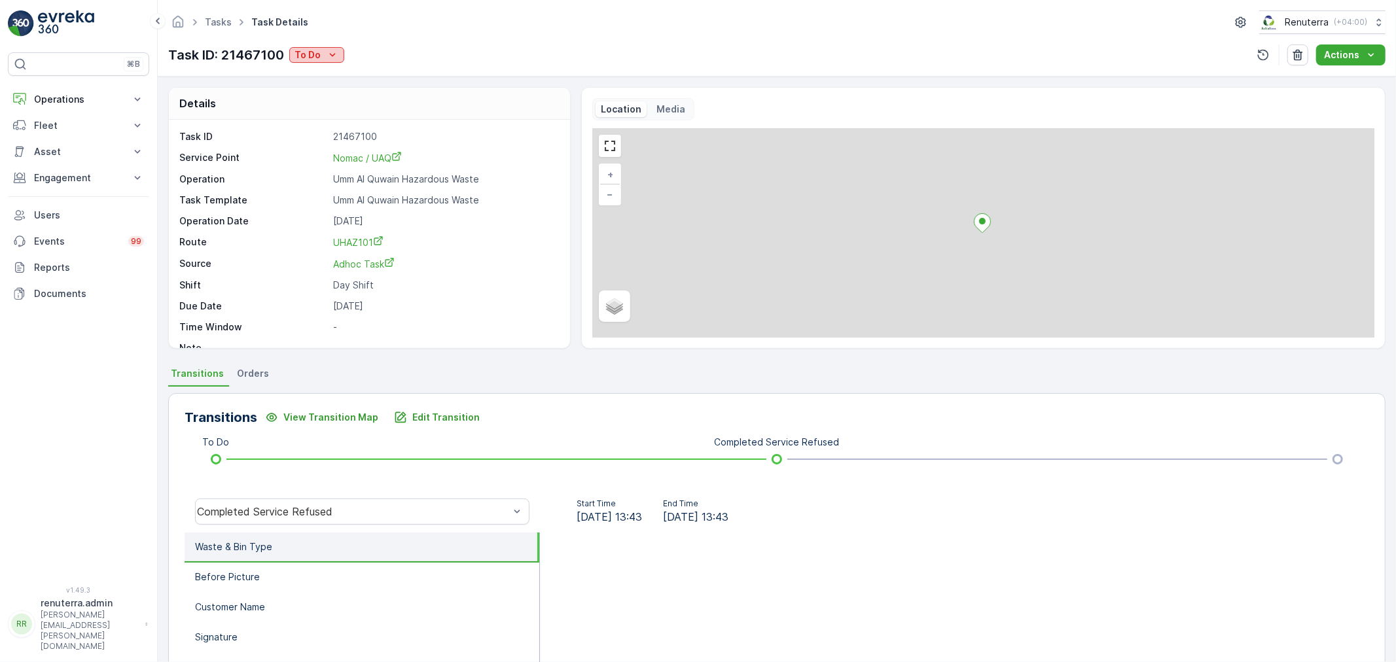
click at [321, 57] on div "To Do" at bounding box center [316, 54] width 44 height 13
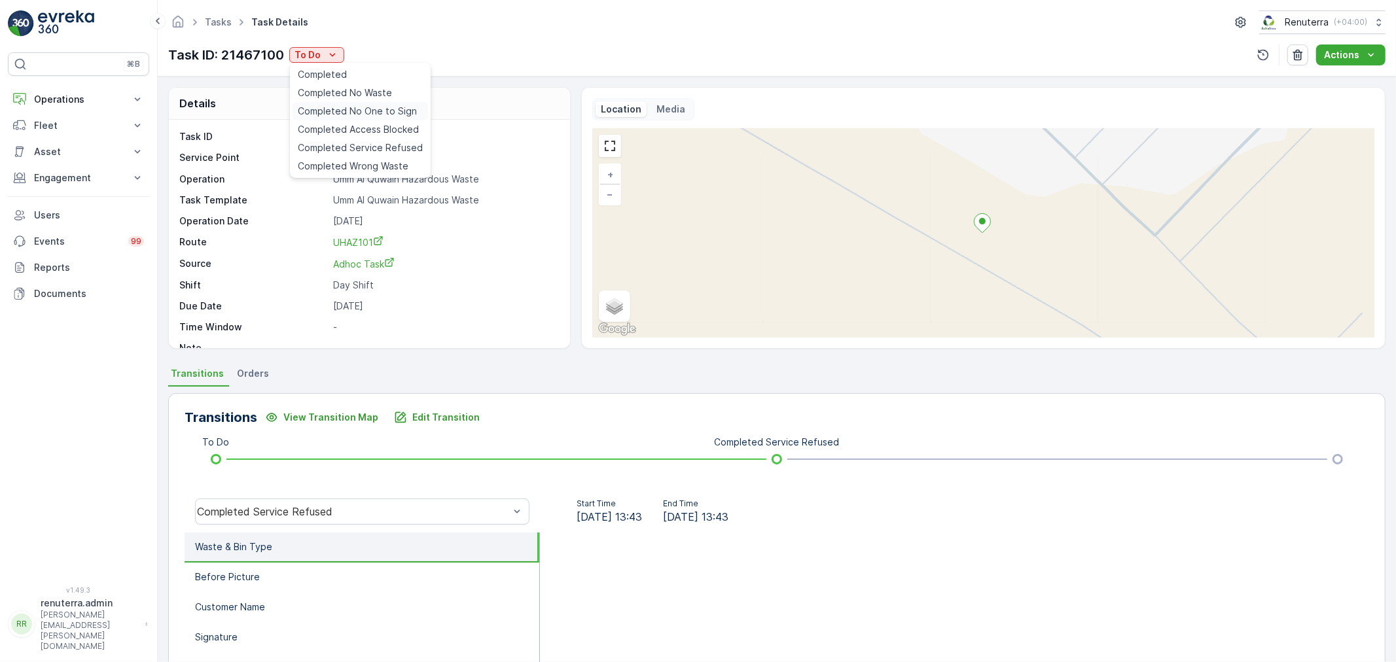
click at [347, 107] on span "Completed No One to Sign" at bounding box center [357, 111] width 119 height 13
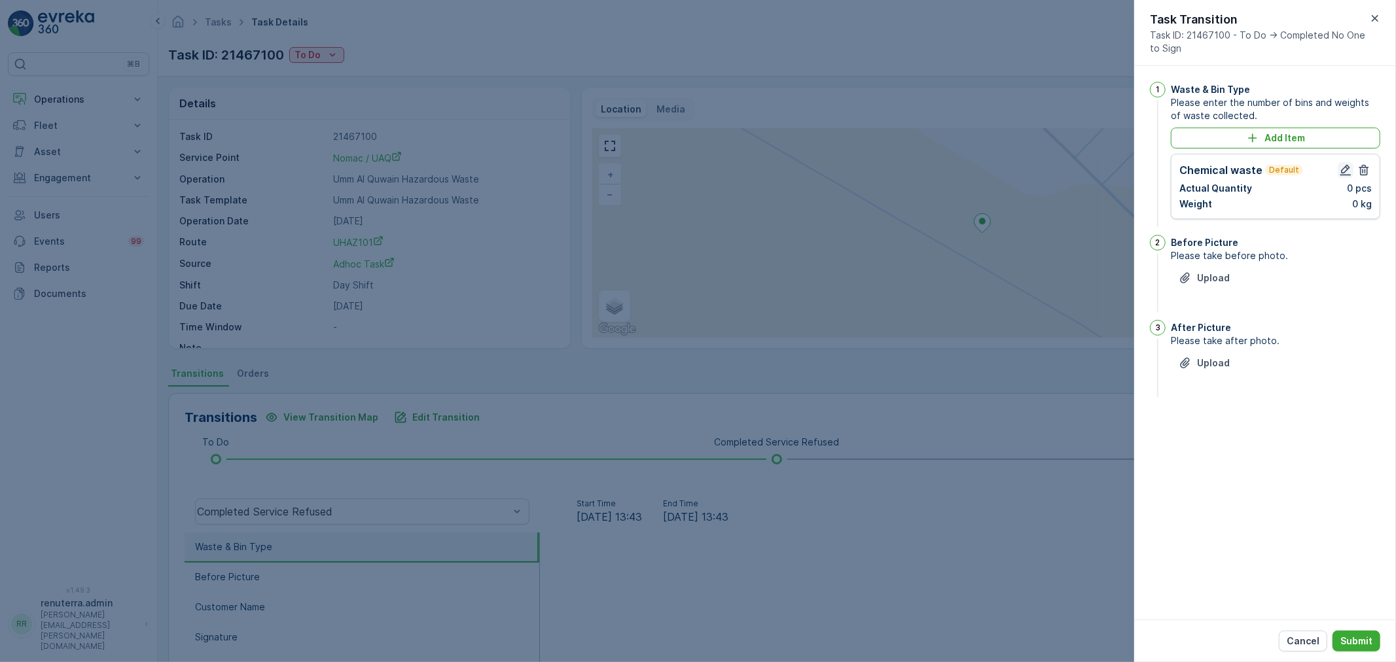
click at [1345, 172] on icon "button" at bounding box center [1345, 170] width 11 height 11
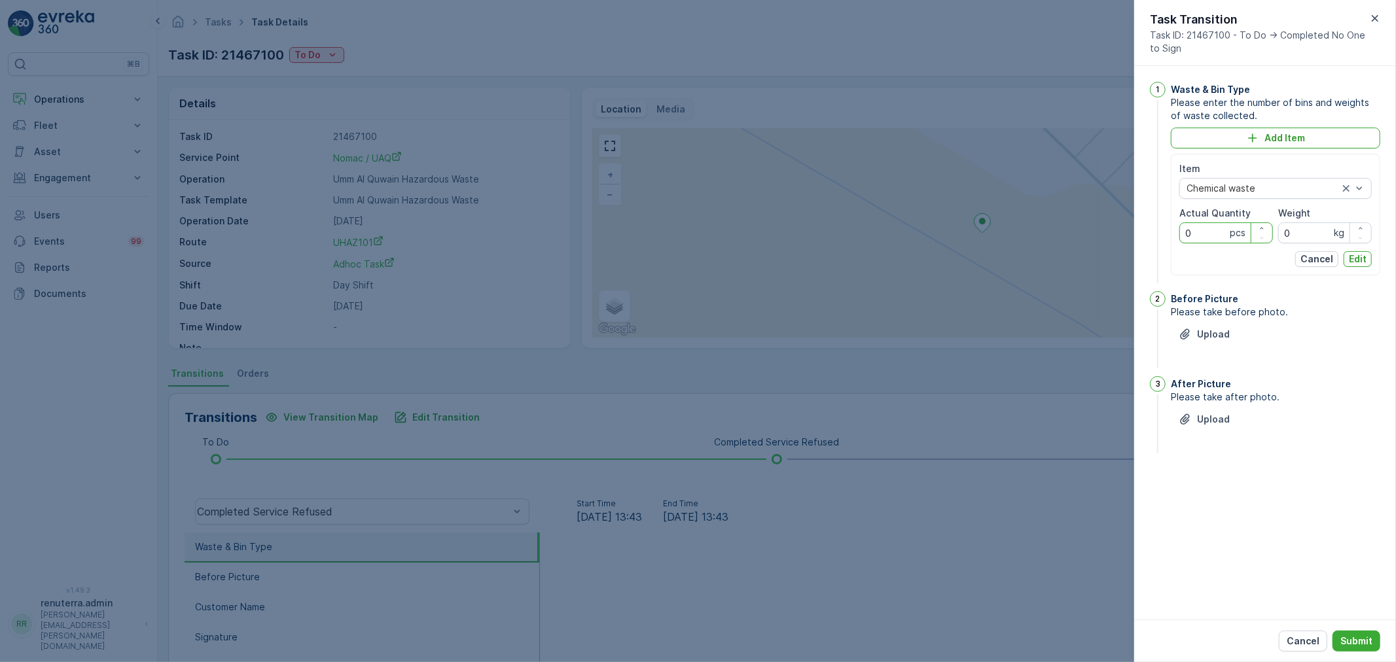
click at [1211, 232] on Quantity "0" at bounding box center [1226, 232] width 94 height 21
type Quantity "01"
click at [1363, 262] on p "Edit" at bounding box center [1358, 259] width 18 height 13
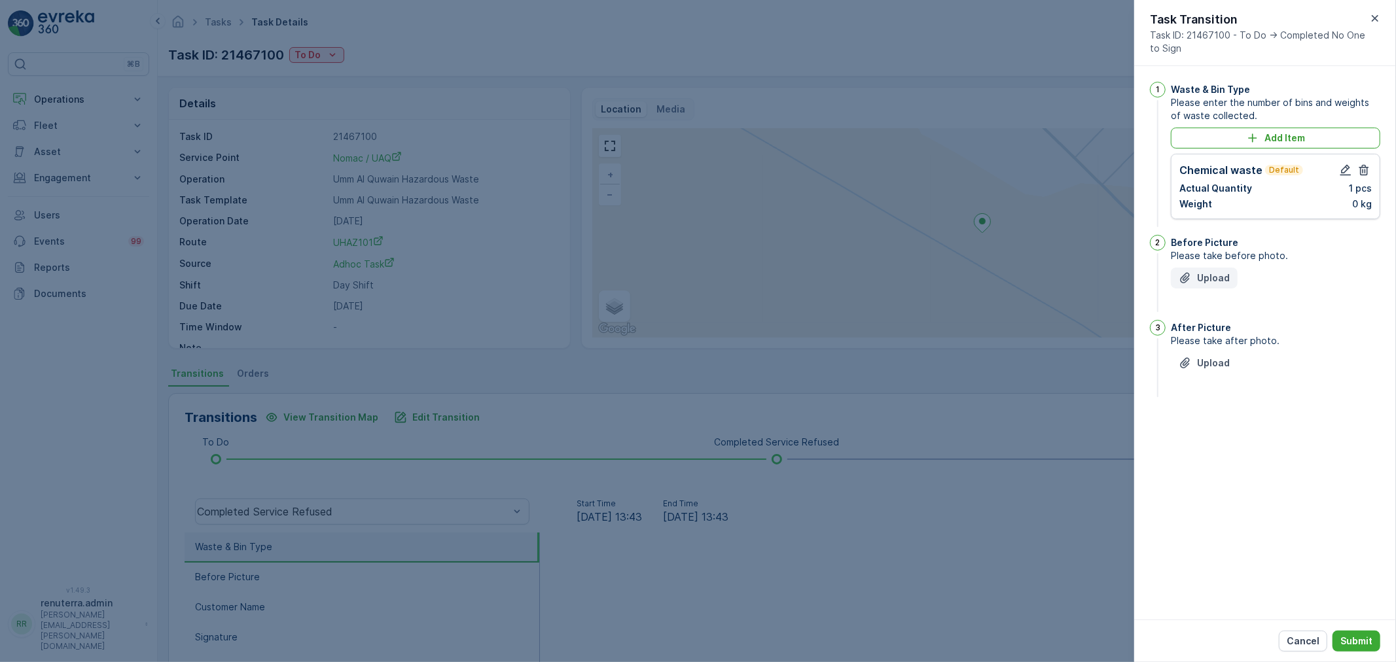
click at [1199, 273] on p "Upload" at bounding box center [1213, 278] width 33 height 13
click at [1213, 423] on p "Upload" at bounding box center [1213, 428] width 33 height 13
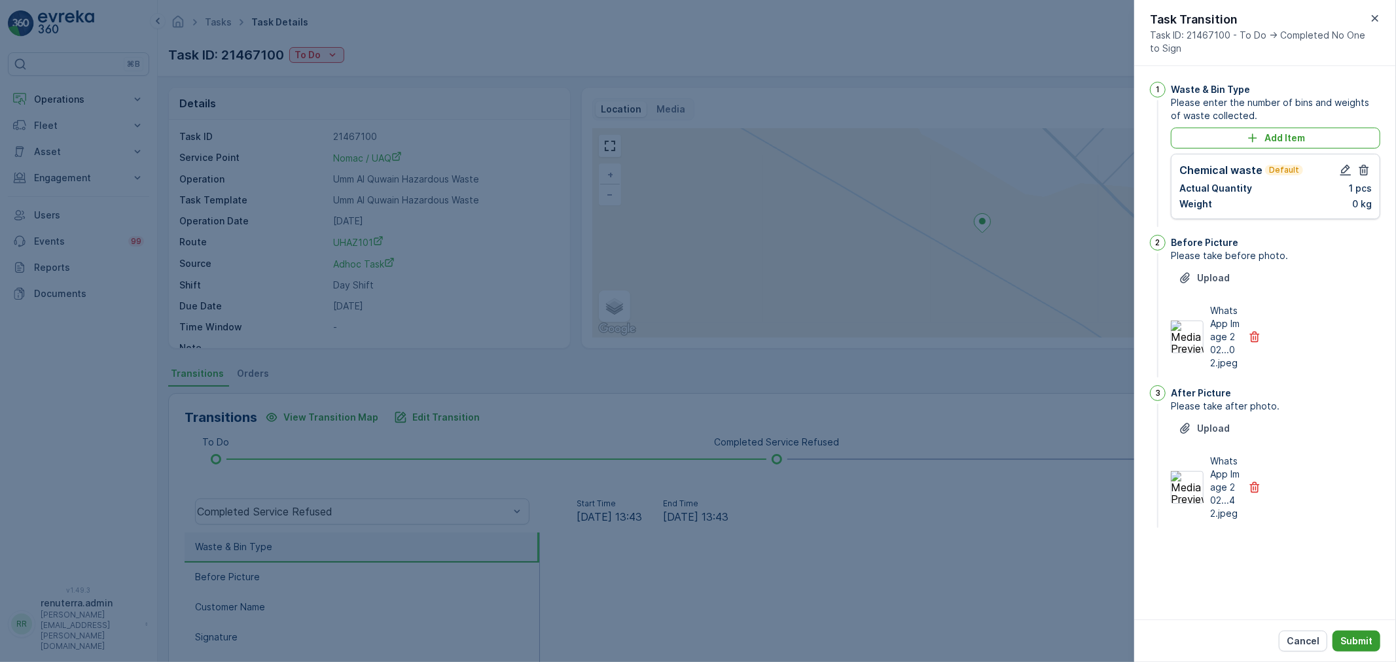
click at [1346, 631] on div "Cancel Submit" at bounding box center [1265, 641] width 262 height 43
click at [1346, 631] on button "Submit" at bounding box center [1356, 641] width 48 height 21
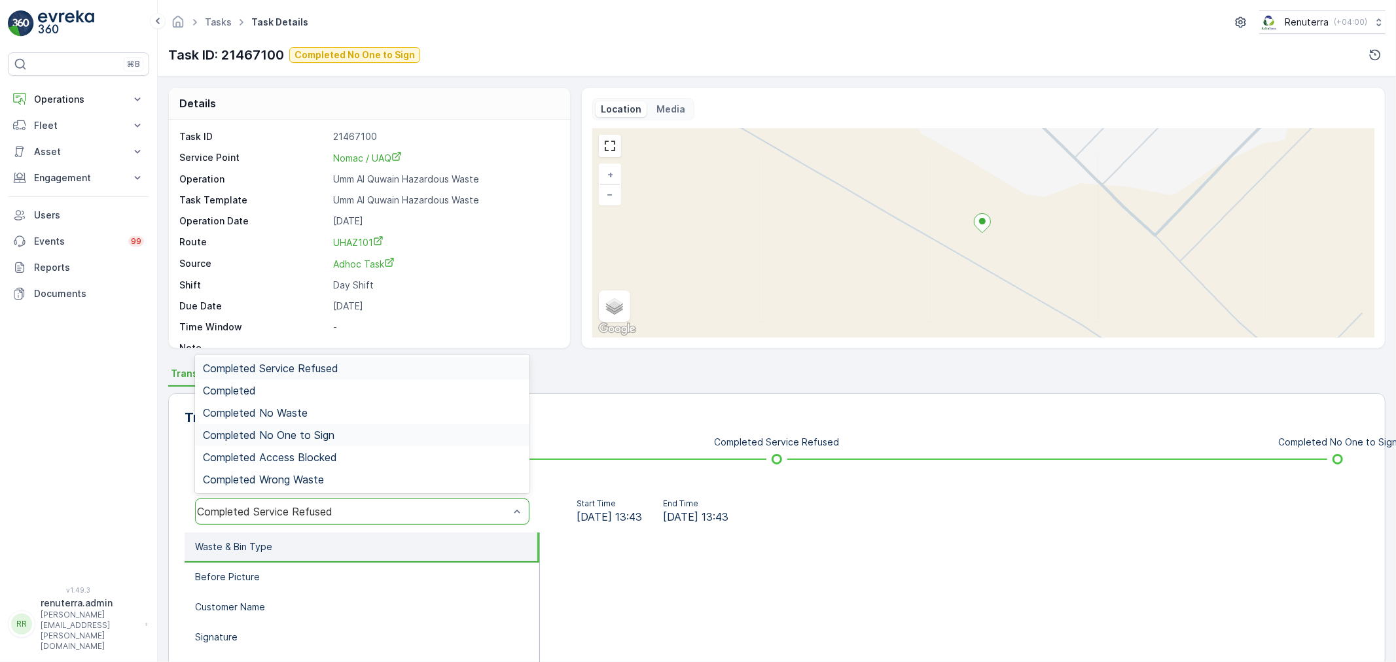
click at [285, 427] on div "Completed No One to Sign" at bounding box center [362, 435] width 334 height 22
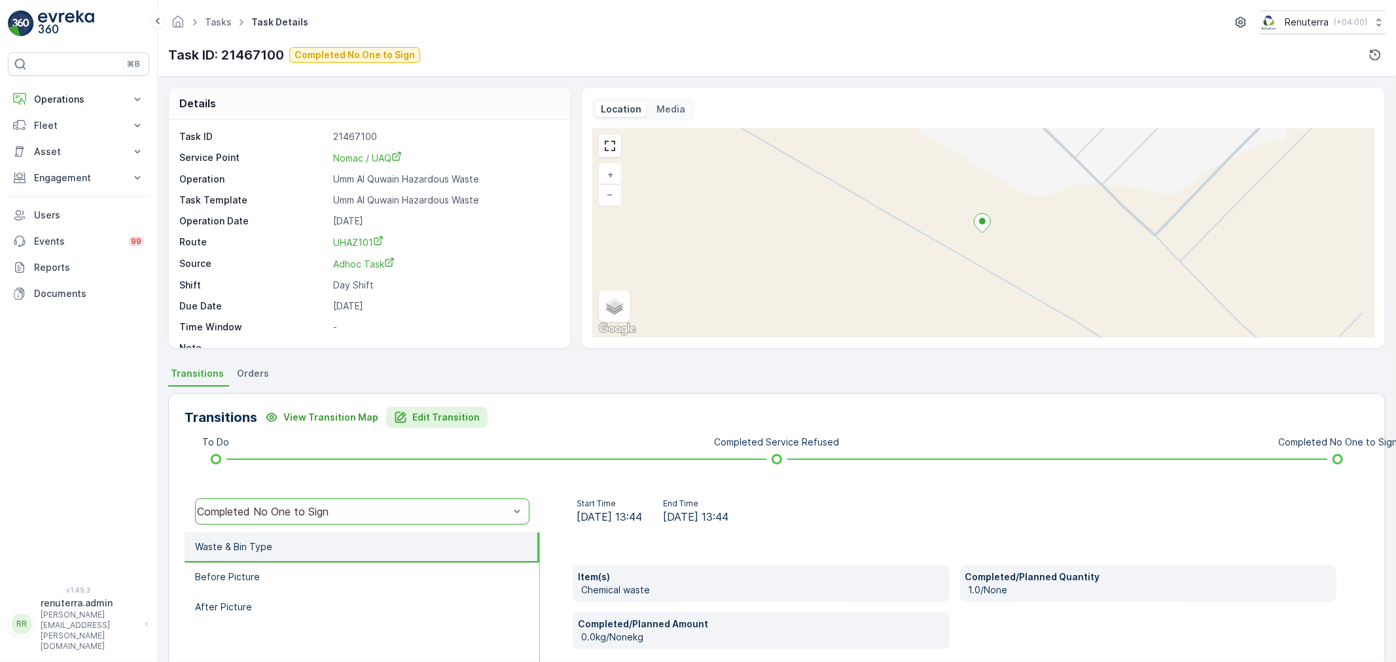
click at [469, 416] on p "Edit Transition" at bounding box center [445, 417] width 67 height 13
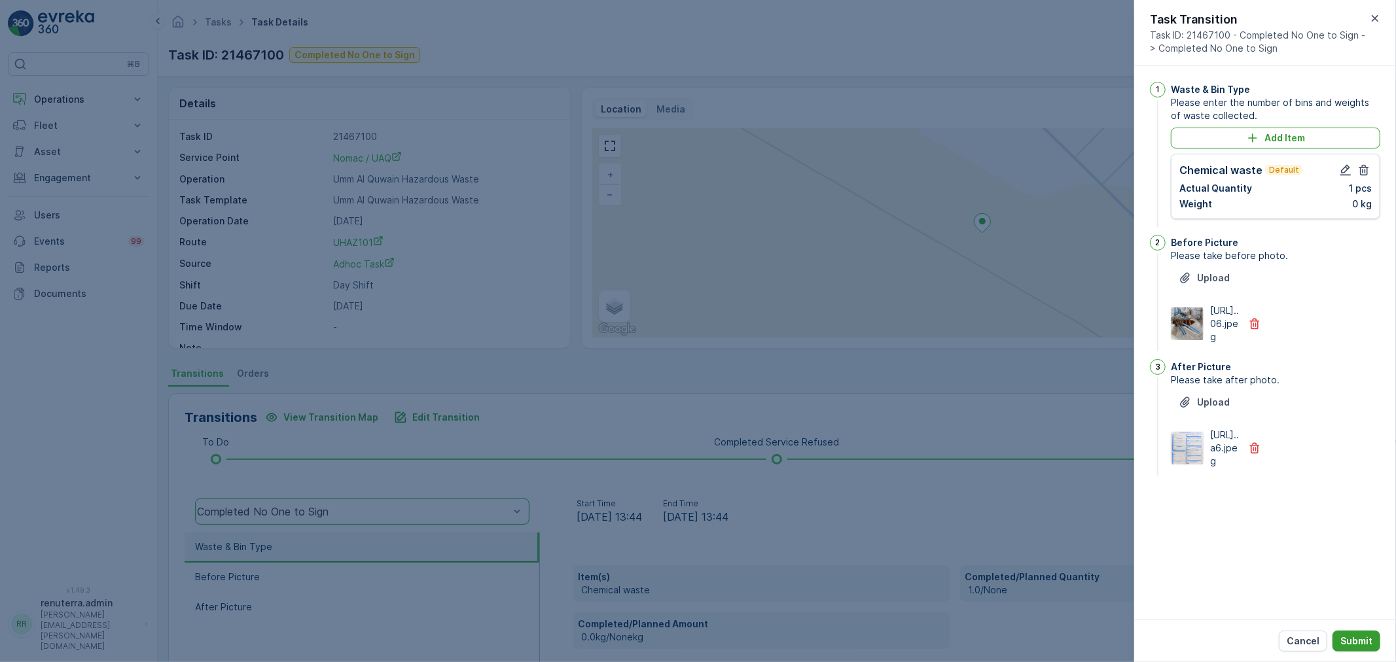
click at [1368, 631] on button "Submit" at bounding box center [1356, 641] width 48 height 21
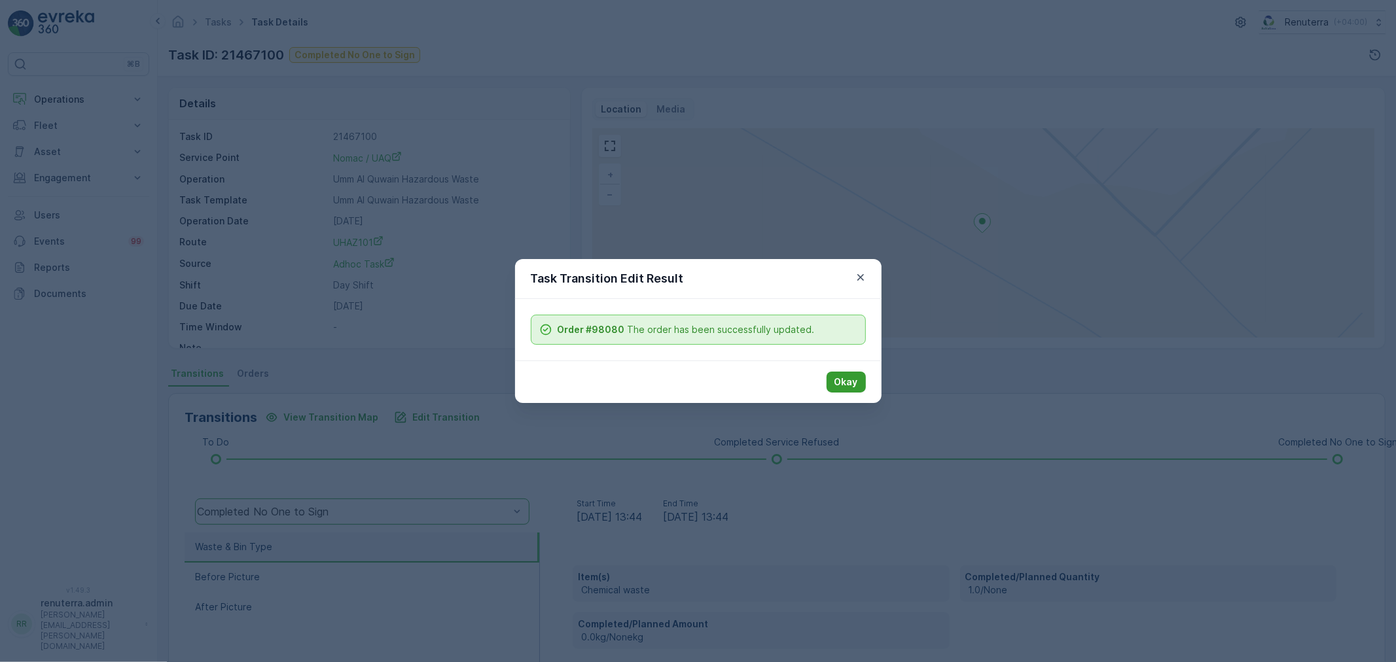
click at [846, 393] on button "Okay" at bounding box center [845, 382] width 39 height 21
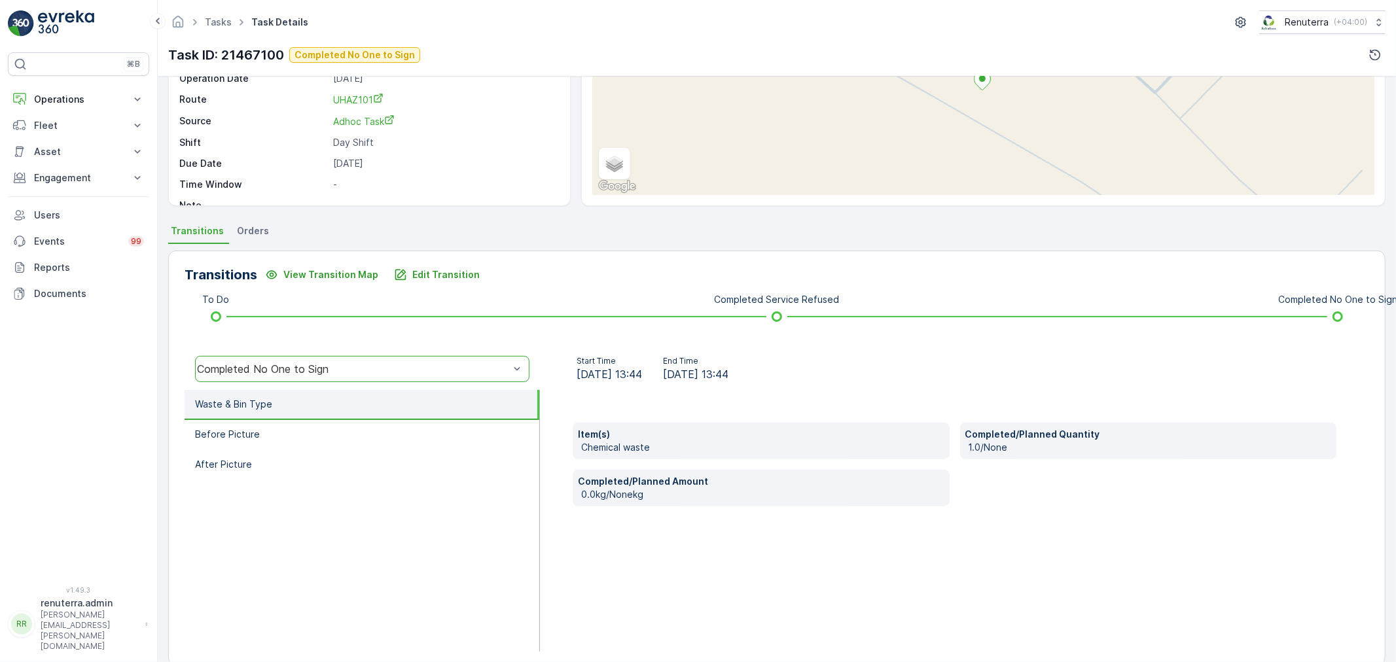
scroll to position [162, 0]
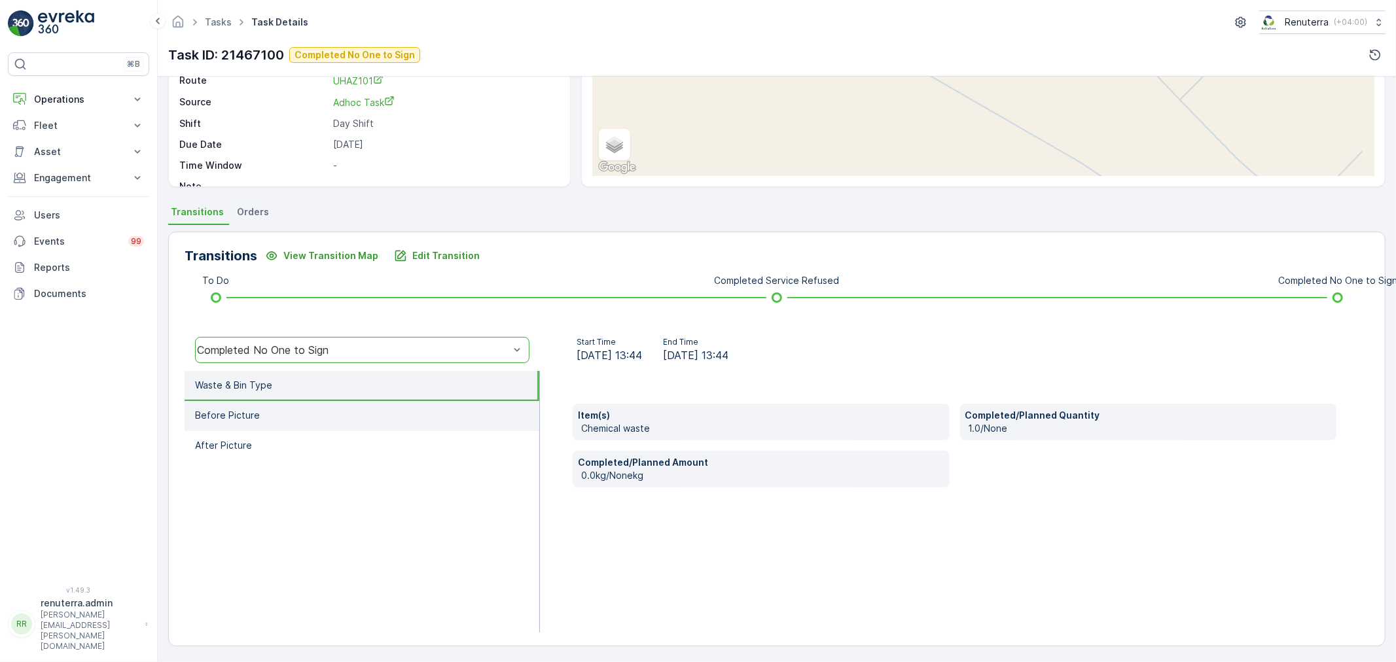
click at [335, 406] on li "Before Picture" at bounding box center [362, 416] width 355 height 30
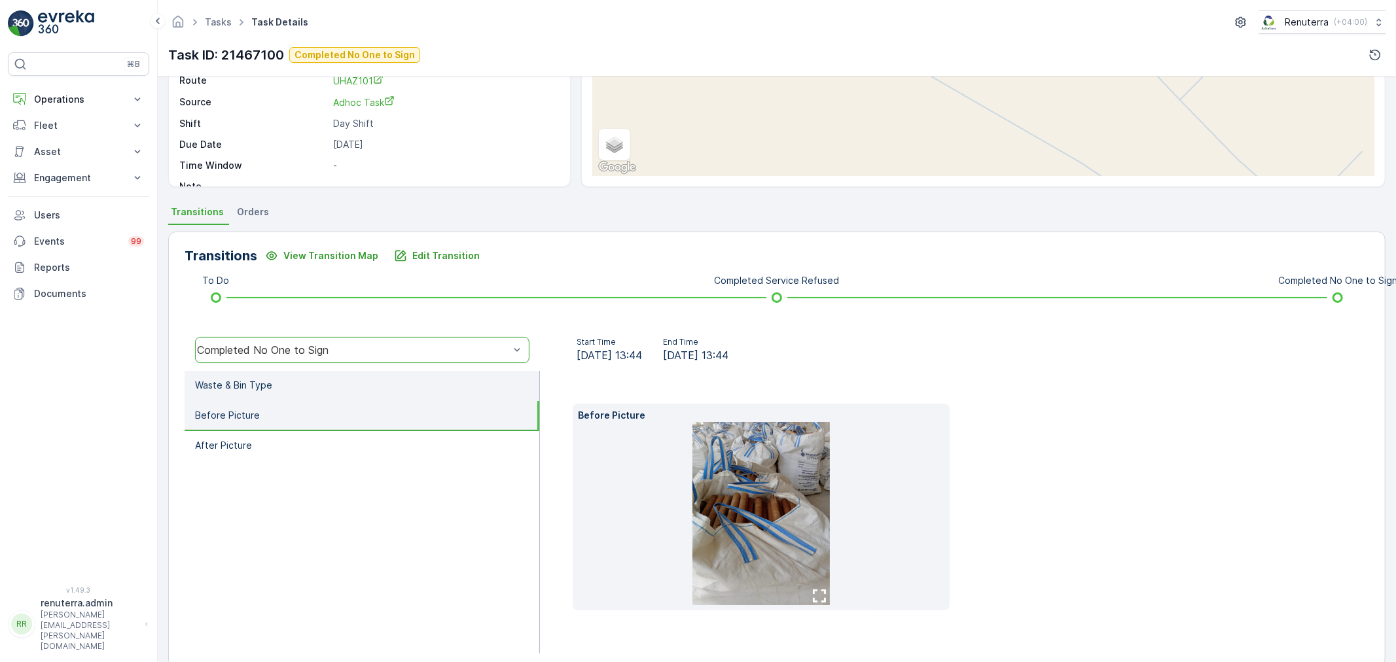
click at [355, 383] on li "Waste & Bin Type" at bounding box center [362, 386] width 355 height 30
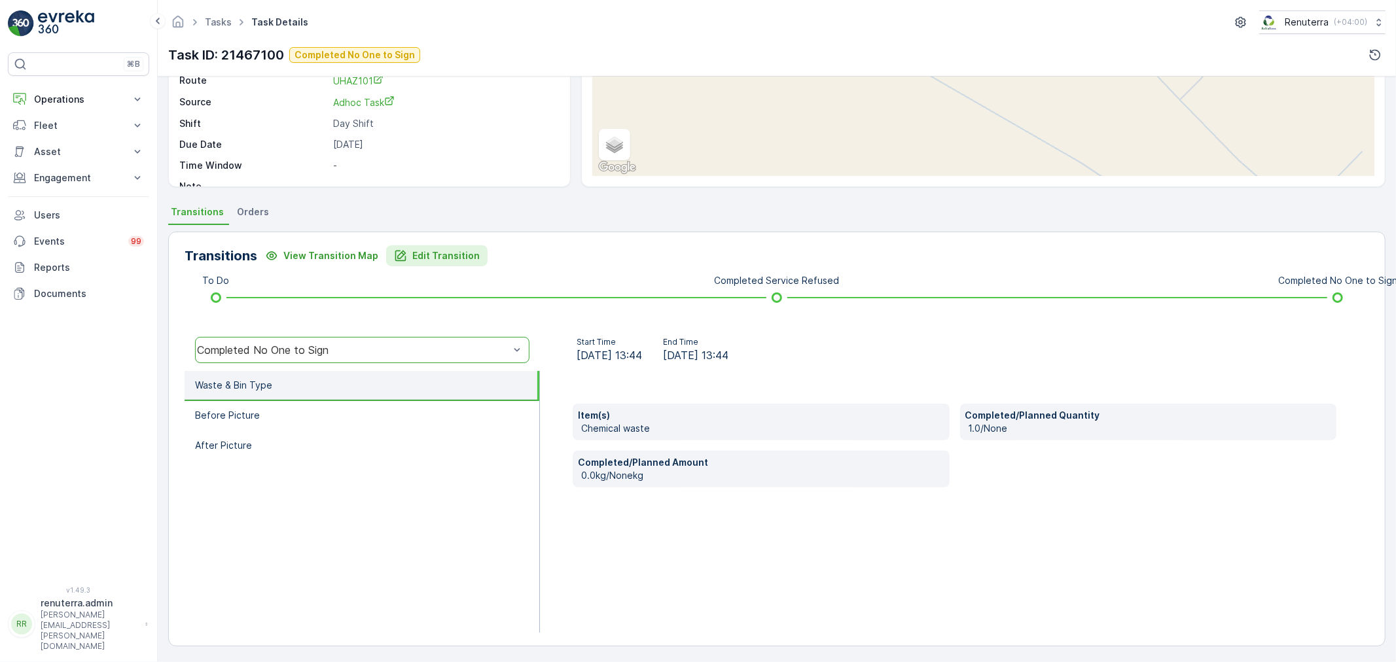
click at [437, 258] on p "Edit Transition" at bounding box center [445, 255] width 67 height 13
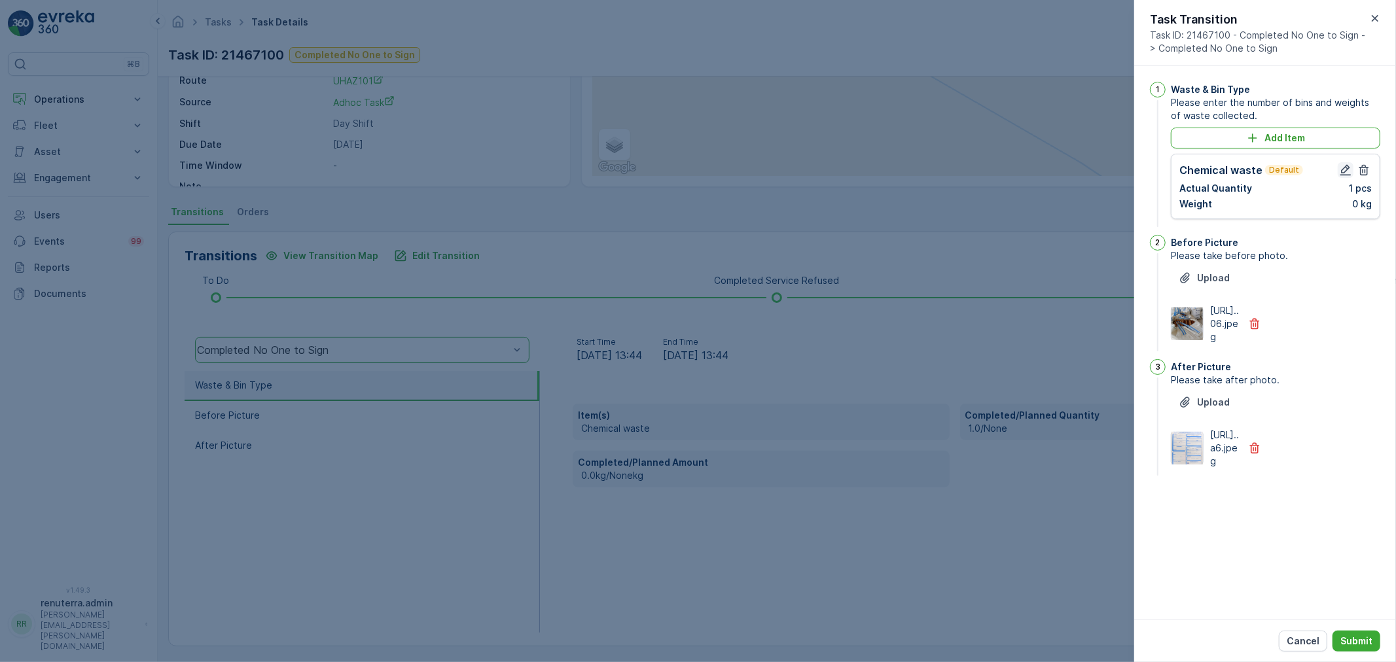
click at [1343, 166] on icon "button" at bounding box center [1345, 170] width 13 height 13
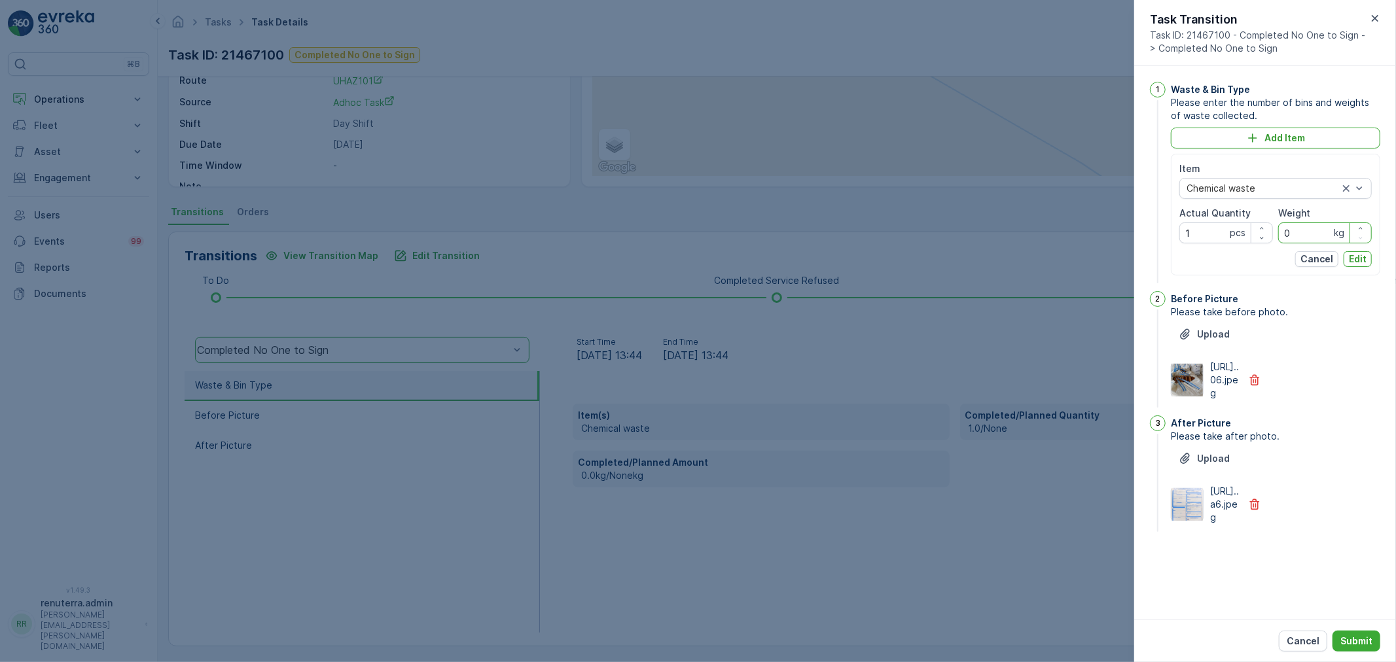
drag, startPoint x: 1332, startPoint y: 232, endPoint x: 1279, endPoint y: 229, distance: 52.4
click at [1279, 229] on input "0" at bounding box center [1325, 232] width 94 height 21
type input "5740"
click at [1358, 259] on p "Edit" at bounding box center [1358, 259] width 18 height 13
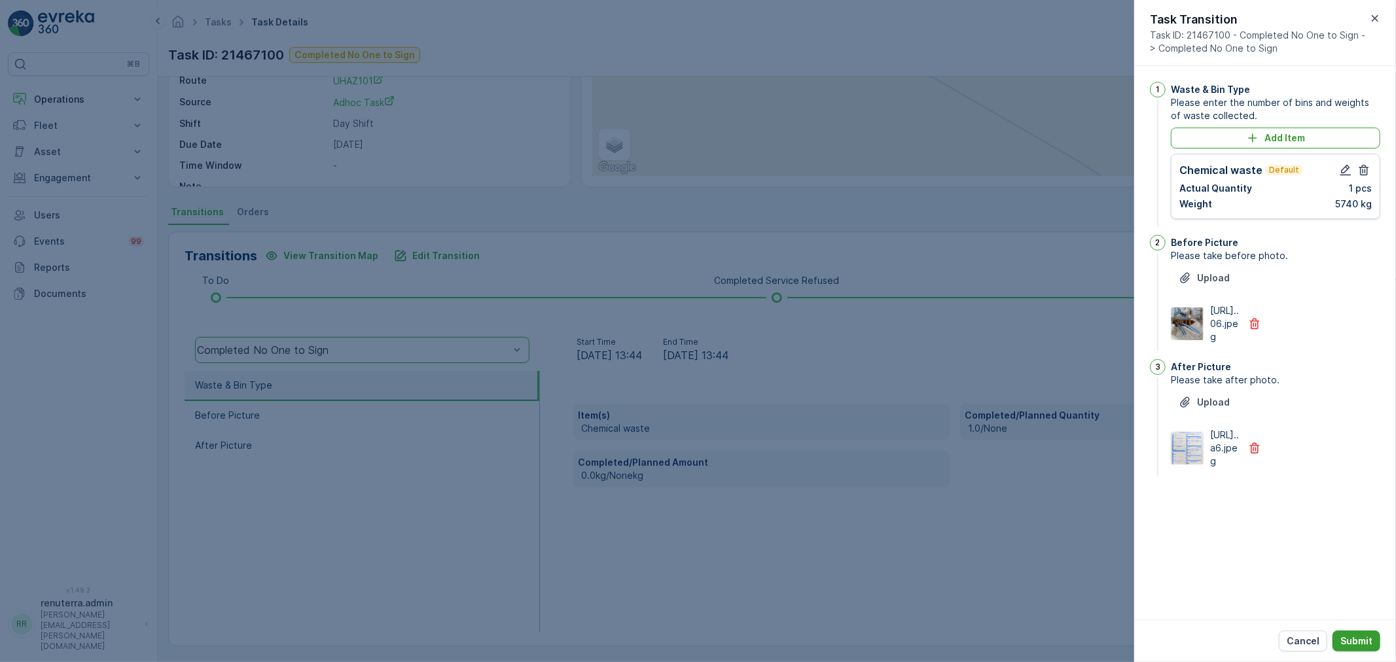
click at [1353, 643] on p "Submit" at bounding box center [1356, 641] width 32 height 13
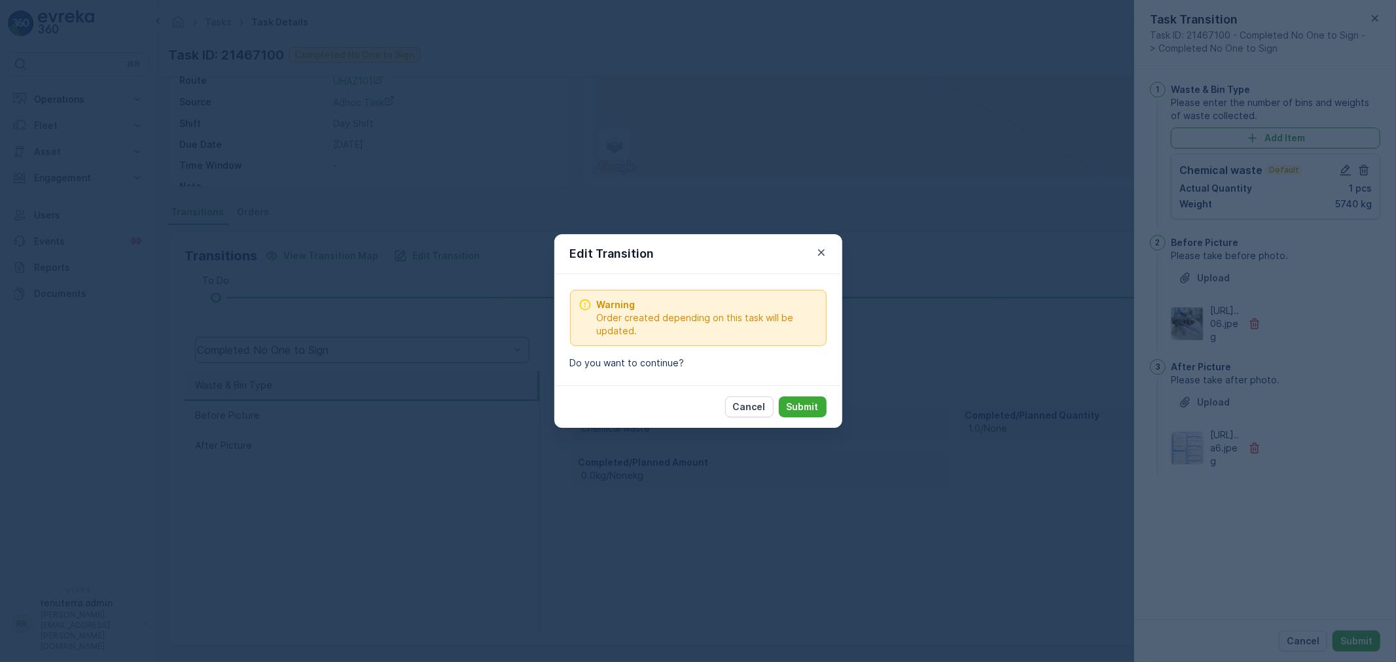
click at [800, 410] on p "Submit" at bounding box center [803, 406] width 32 height 13
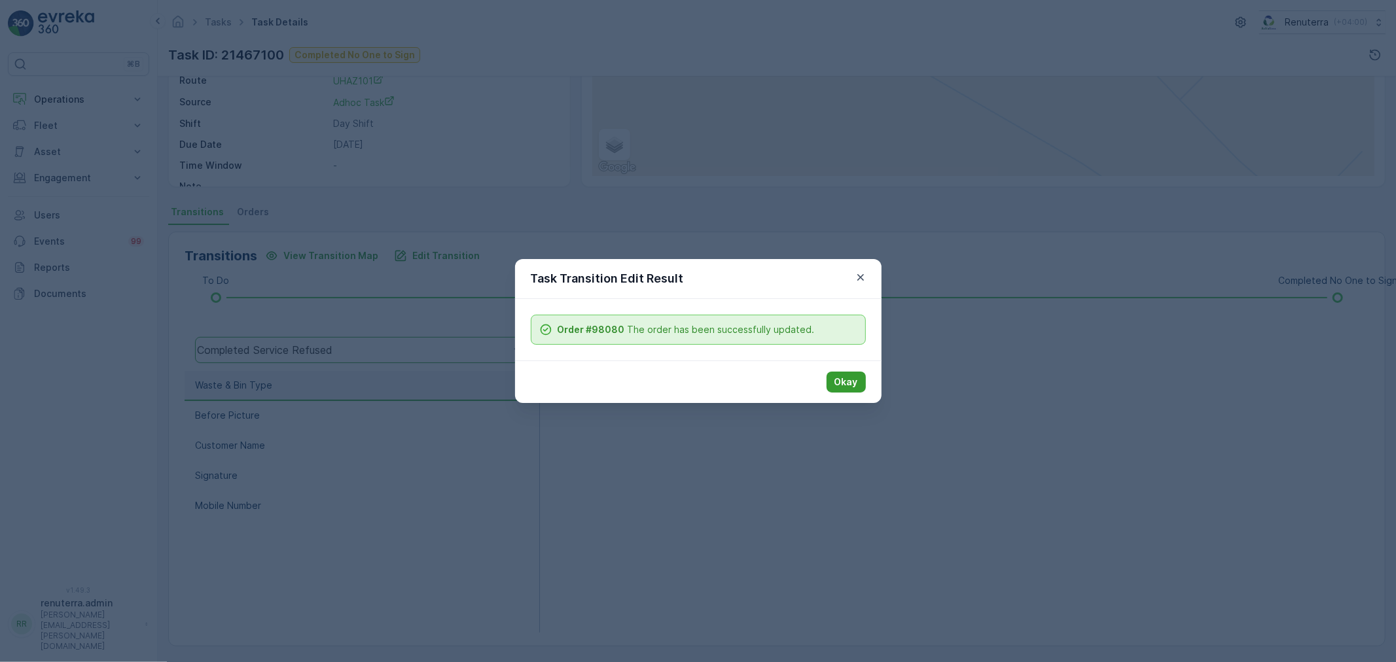
click at [851, 388] on p "Okay" at bounding box center [846, 382] width 24 height 13
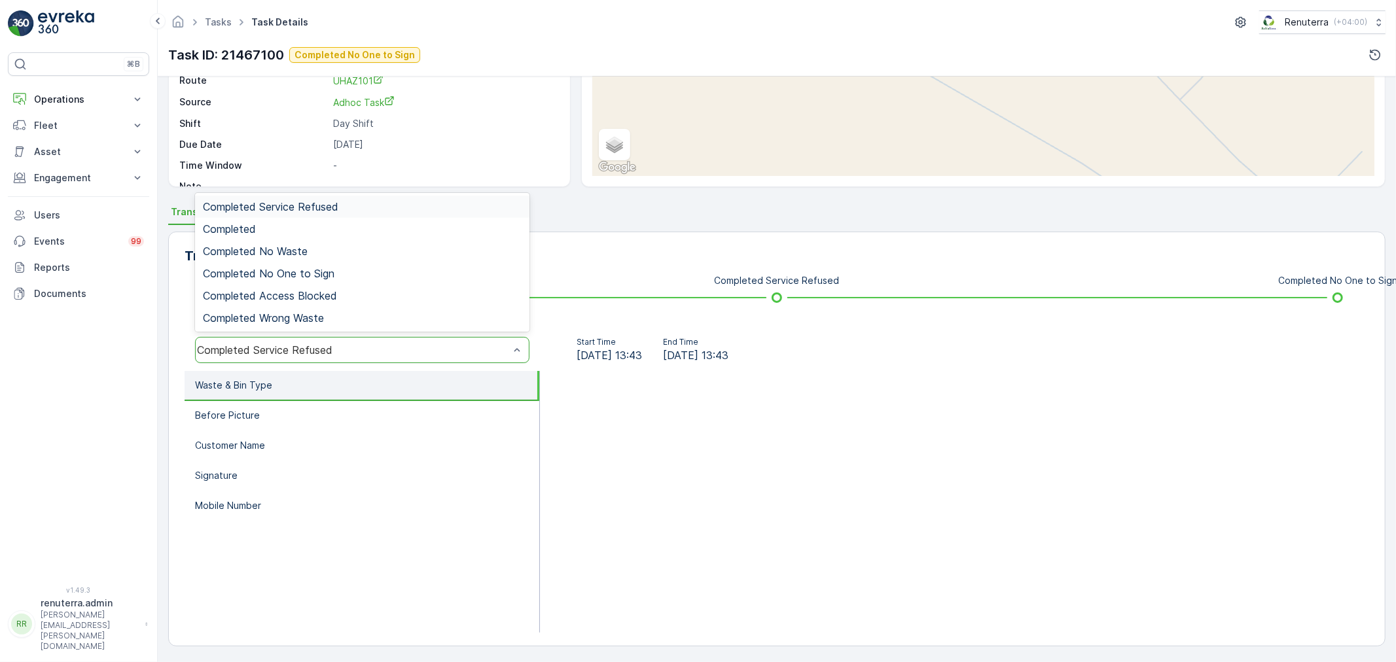
drag, startPoint x: 403, startPoint y: 361, endPoint x: 376, endPoint y: 344, distance: 31.8
click at [403, 361] on div "Completed Service Refused" at bounding box center [362, 350] width 334 height 26
click at [335, 272] on div "Completed No One to Sign" at bounding box center [362, 274] width 319 height 12
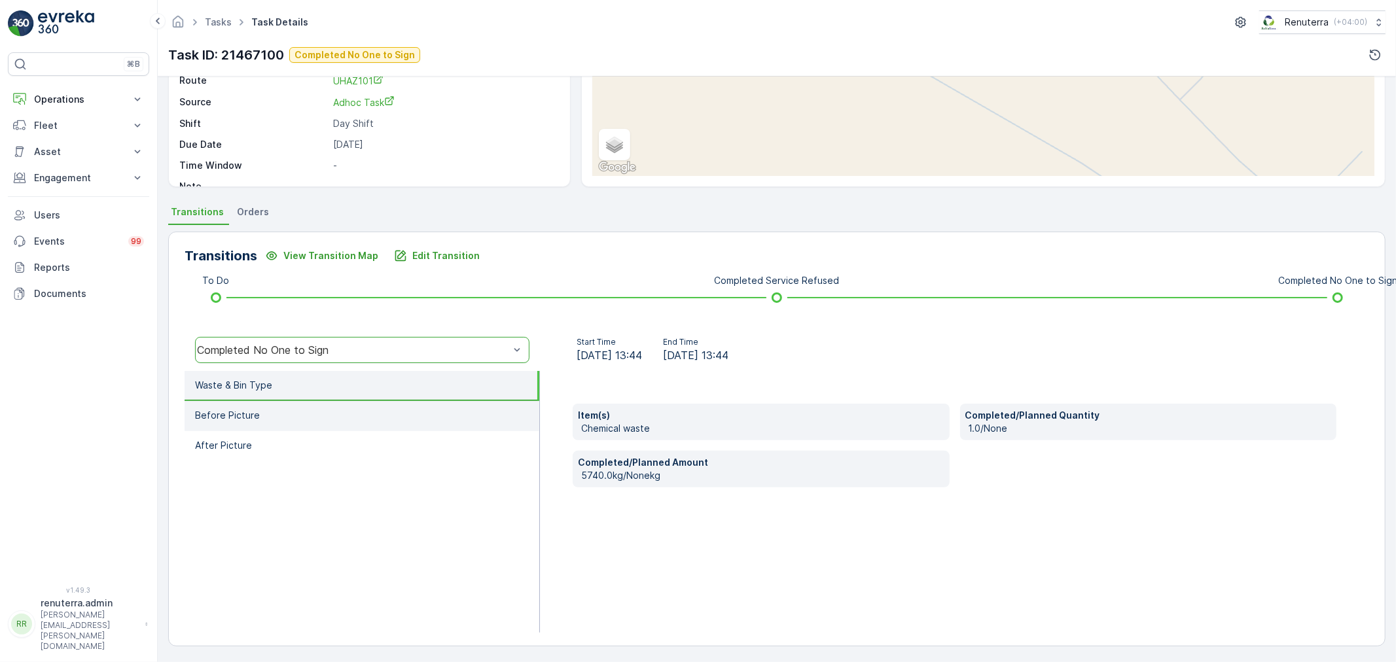
click at [335, 401] on li "Before Picture" at bounding box center [362, 416] width 355 height 30
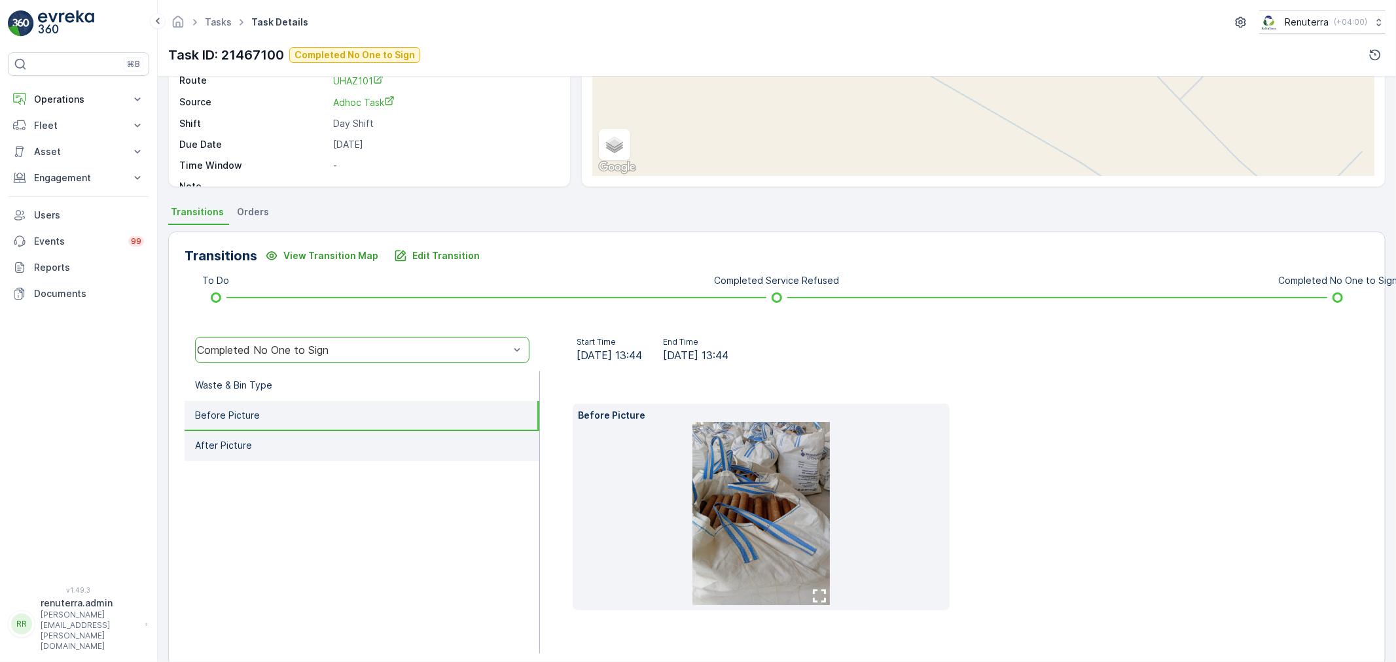
click at [368, 434] on li "After Picture" at bounding box center [362, 446] width 355 height 30
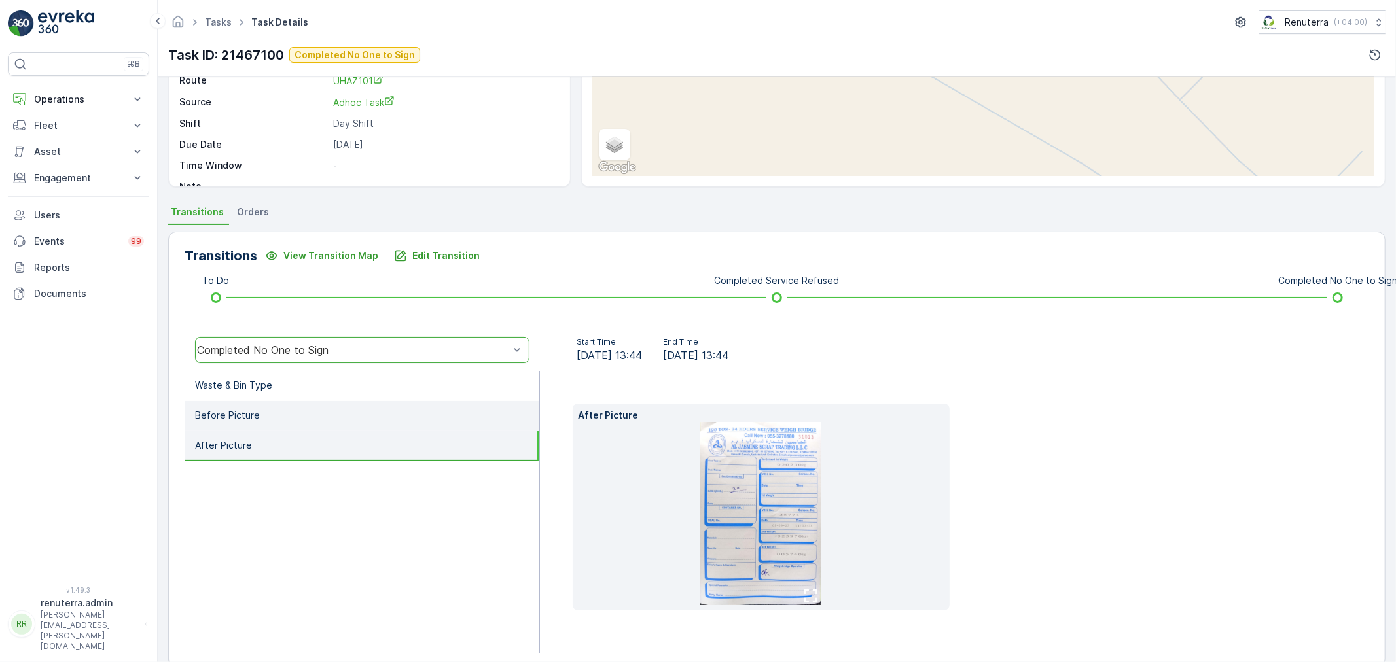
click at [359, 404] on li "Before Picture" at bounding box center [362, 416] width 355 height 30
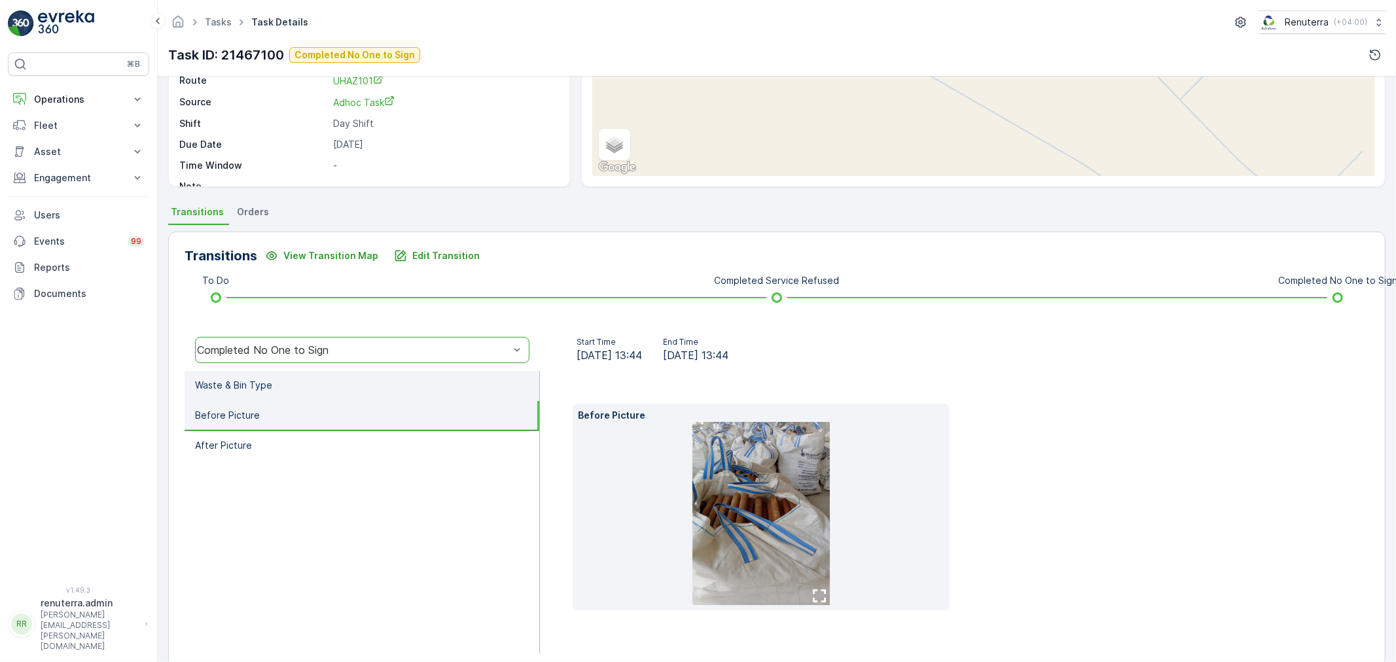
click at [343, 385] on li "Waste & Bin Type" at bounding box center [362, 386] width 355 height 30
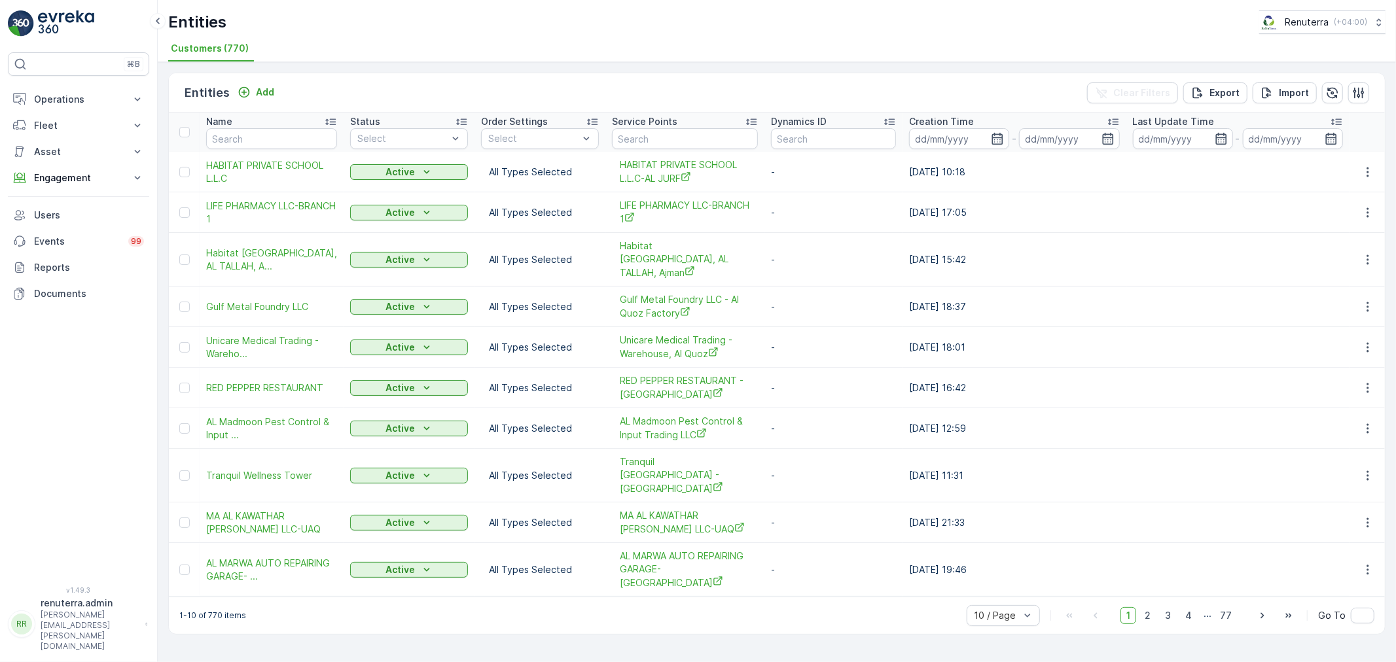
click at [264, 81] on div "Entities Add Clear Filters Export Import" at bounding box center [777, 92] width 1216 height 39
click at [256, 89] on p "Add" at bounding box center [265, 92] width 18 height 13
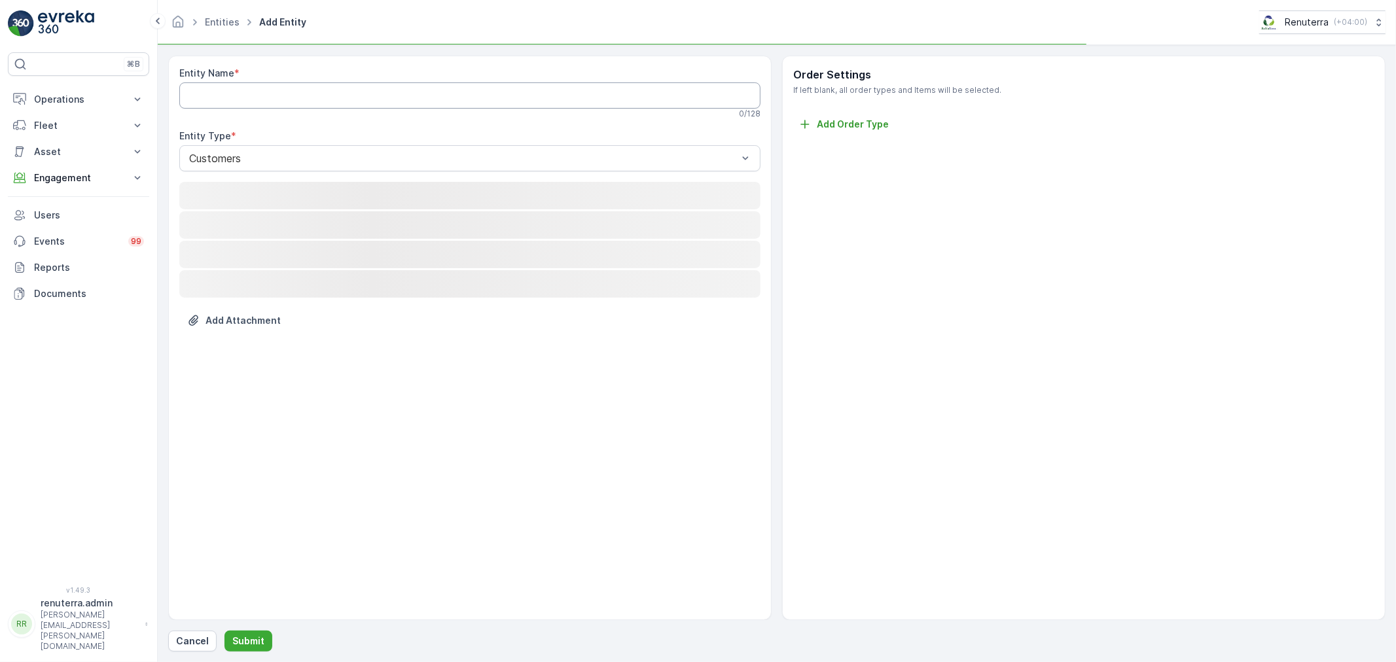
click at [251, 88] on Name "Entity Name" at bounding box center [469, 95] width 581 height 26
paste Name "International Indian school, Ajman"
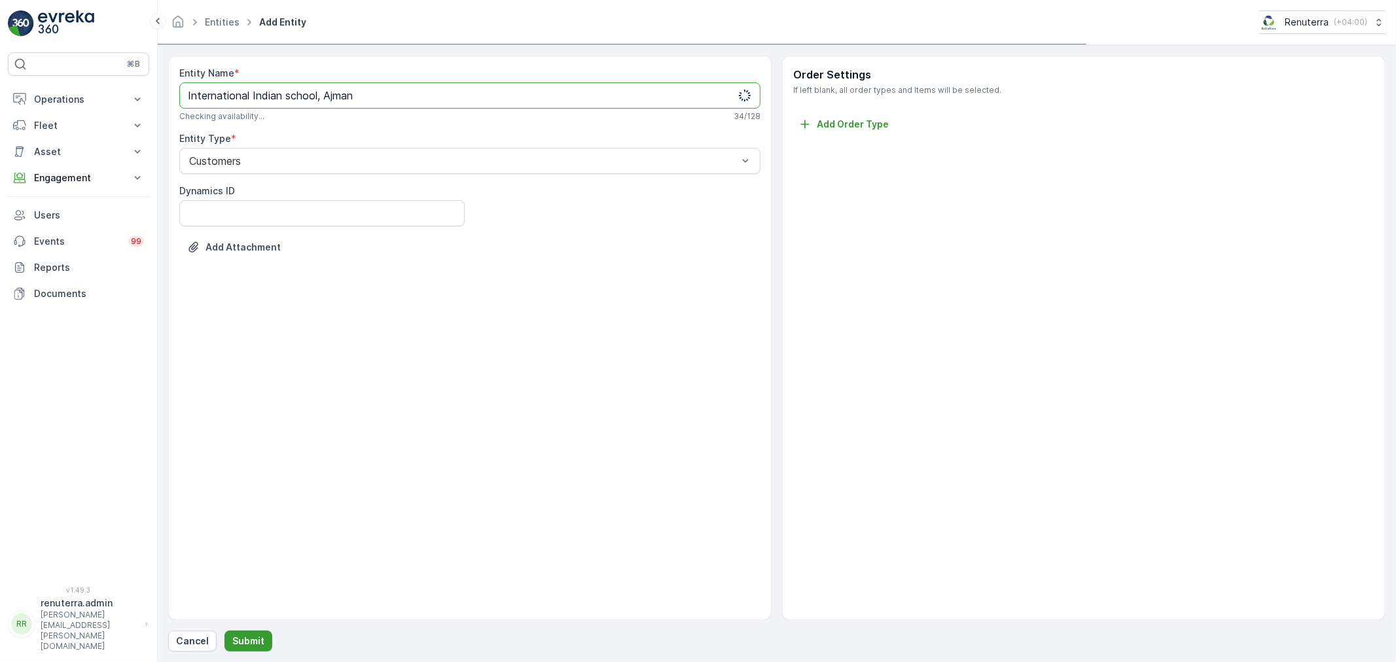
type Name "International Indian school, Ajman"
click at [238, 642] on p "Submit" at bounding box center [248, 641] width 32 height 13
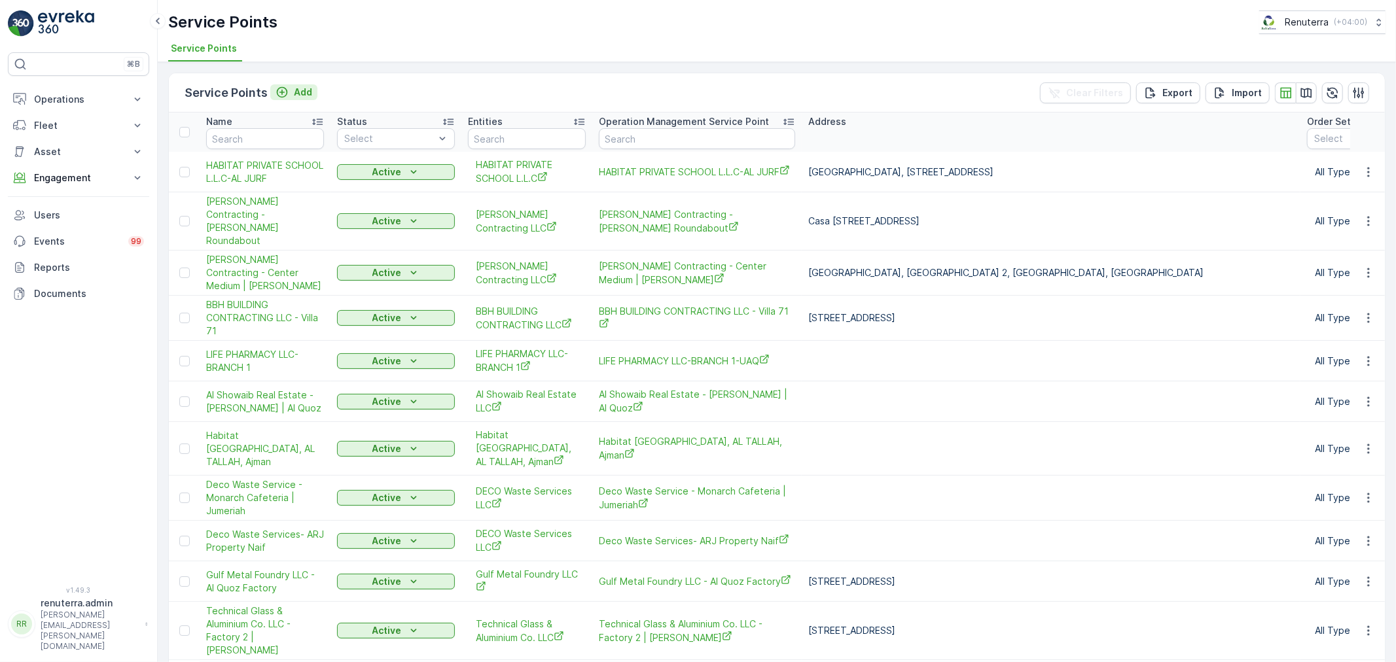
click at [315, 94] on button "Add" at bounding box center [293, 92] width 47 height 16
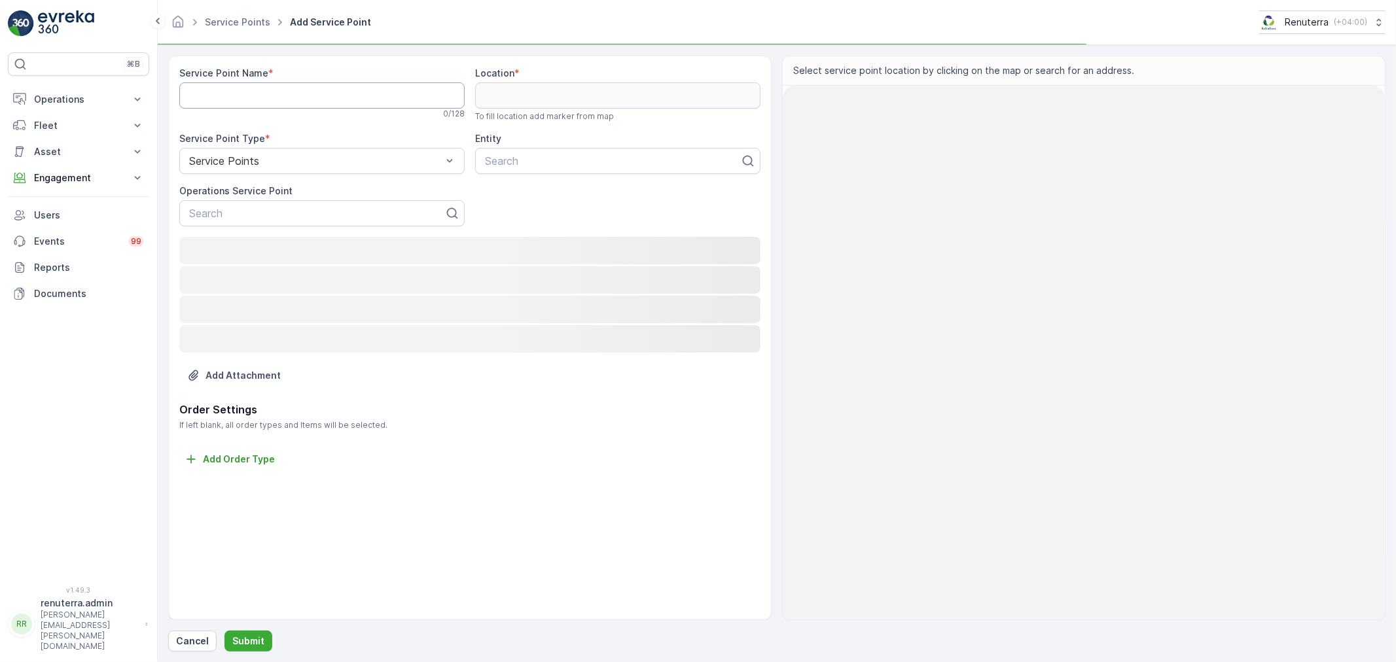
click at [303, 96] on Name "Service Point Name" at bounding box center [321, 95] width 285 height 26
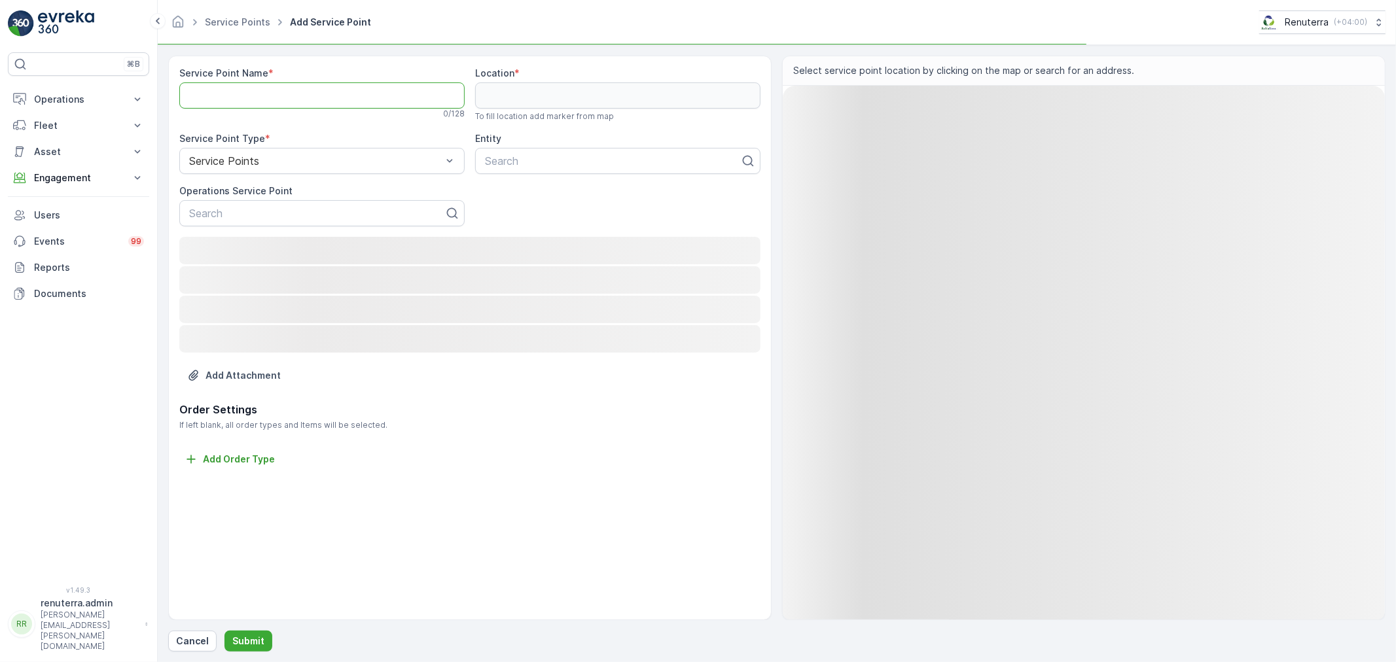
paste Name "International Indian school, Ajman"
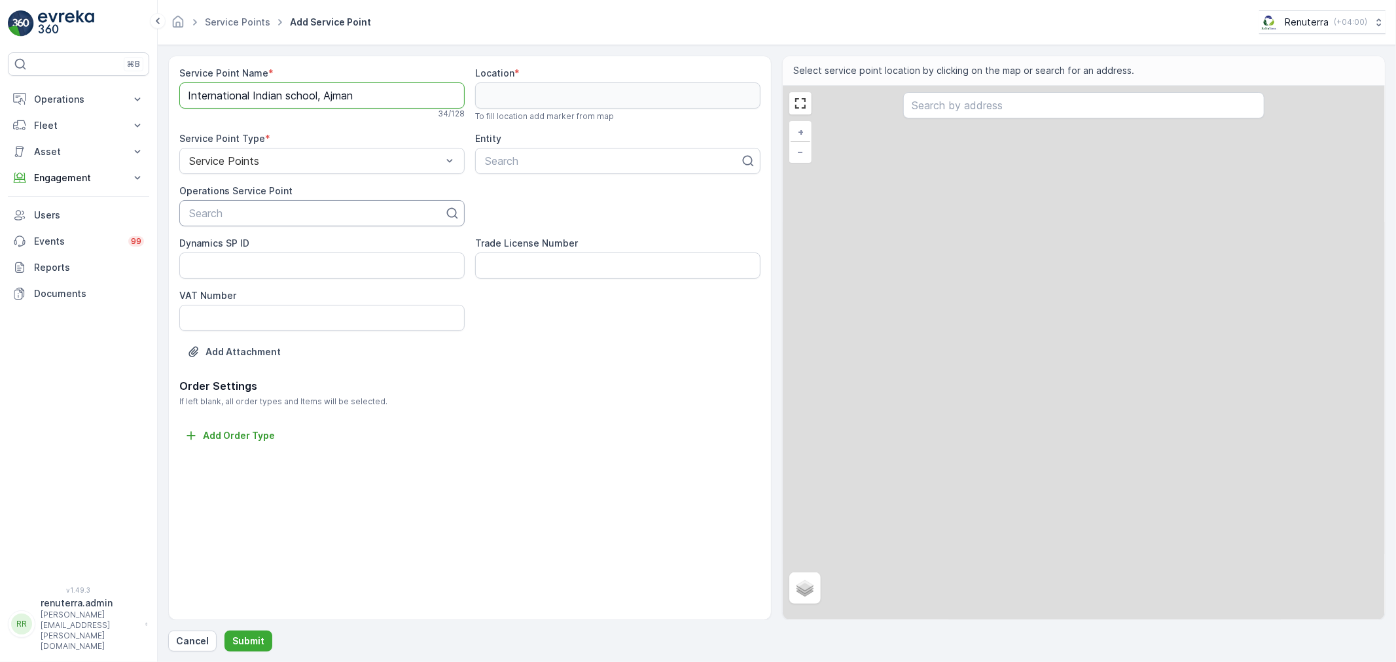
type Name "International Indian school, Ajman"
click at [251, 226] on div "Search" at bounding box center [321, 213] width 285 height 26
paste input "International Indian school, Ajman"
type input "International Indian school, Ajman"
click at [526, 161] on div at bounding box center [613, 161] width 258 height 12
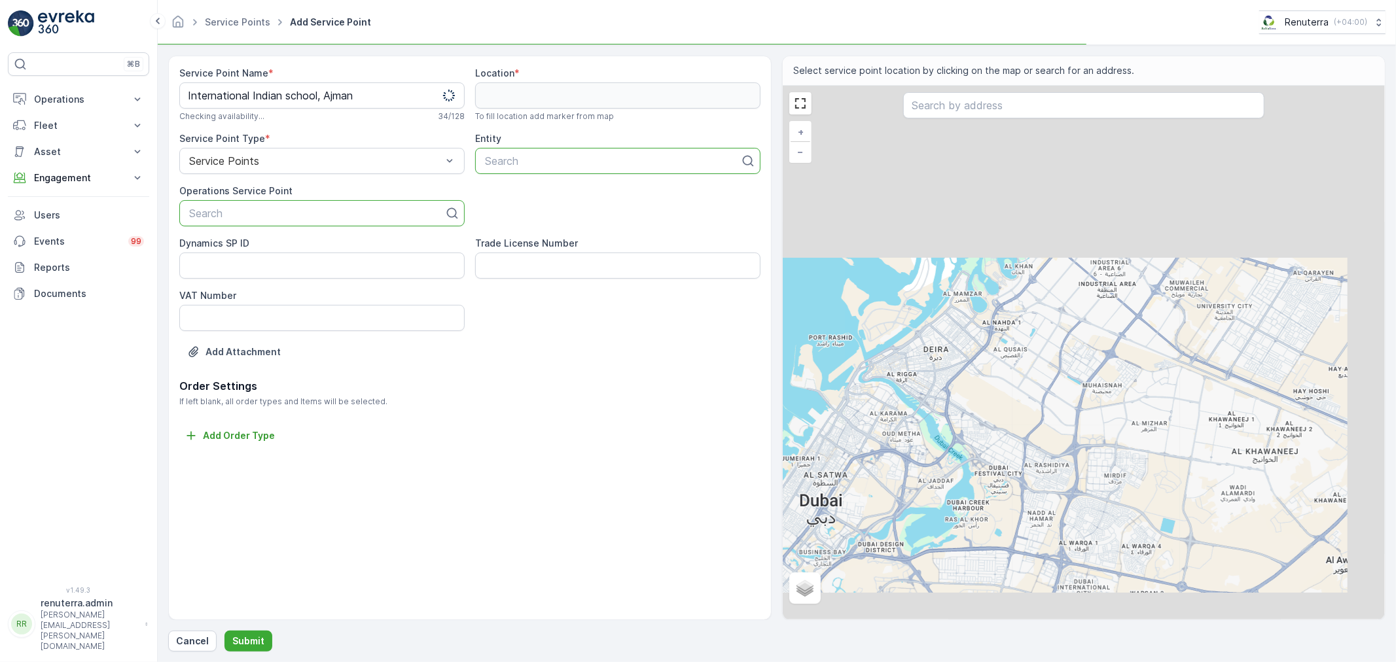
paste input "International Indian school, Ajman"
type input "International Indian school, Ajman"
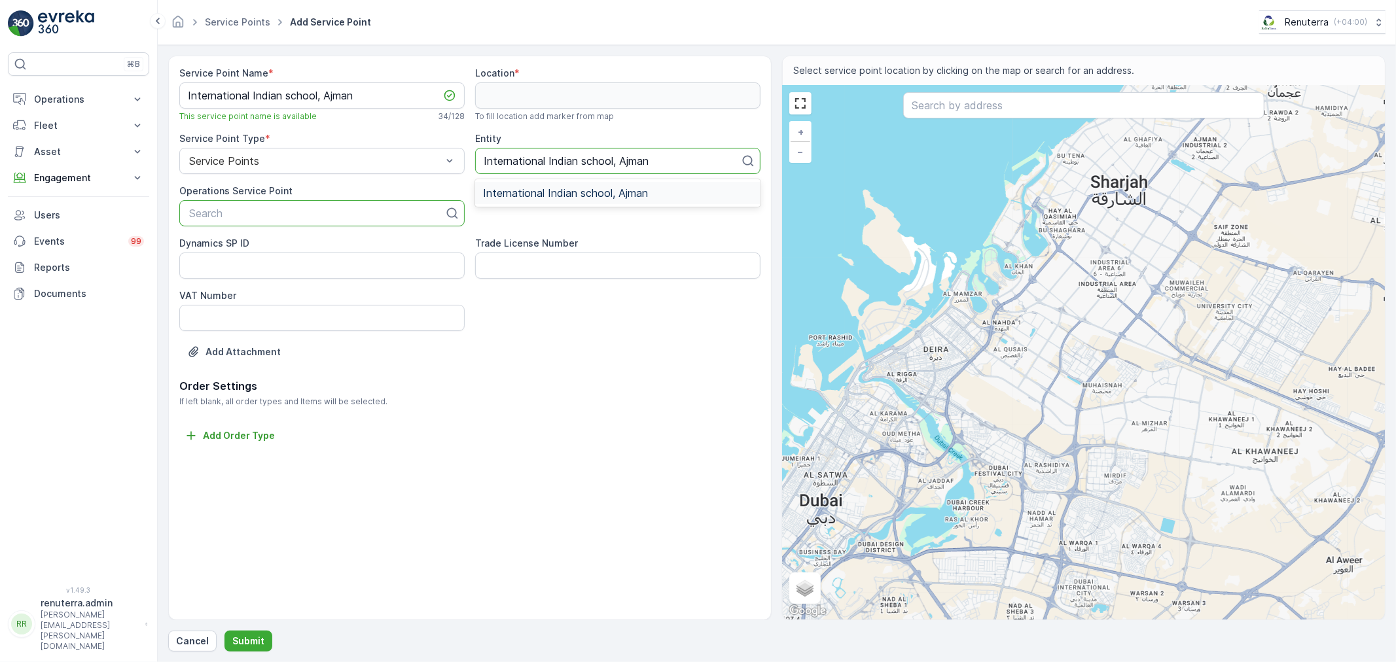
click at [523, 196] on span "International Indian school, Ajman" at bounding box center [565, 193] width 165 height 12
click at [372, 216] on div at bounding box center [317, 213] width 258 height 12
paste input "International Indian school, Ajman"
type input "International Indian school, Ajman"
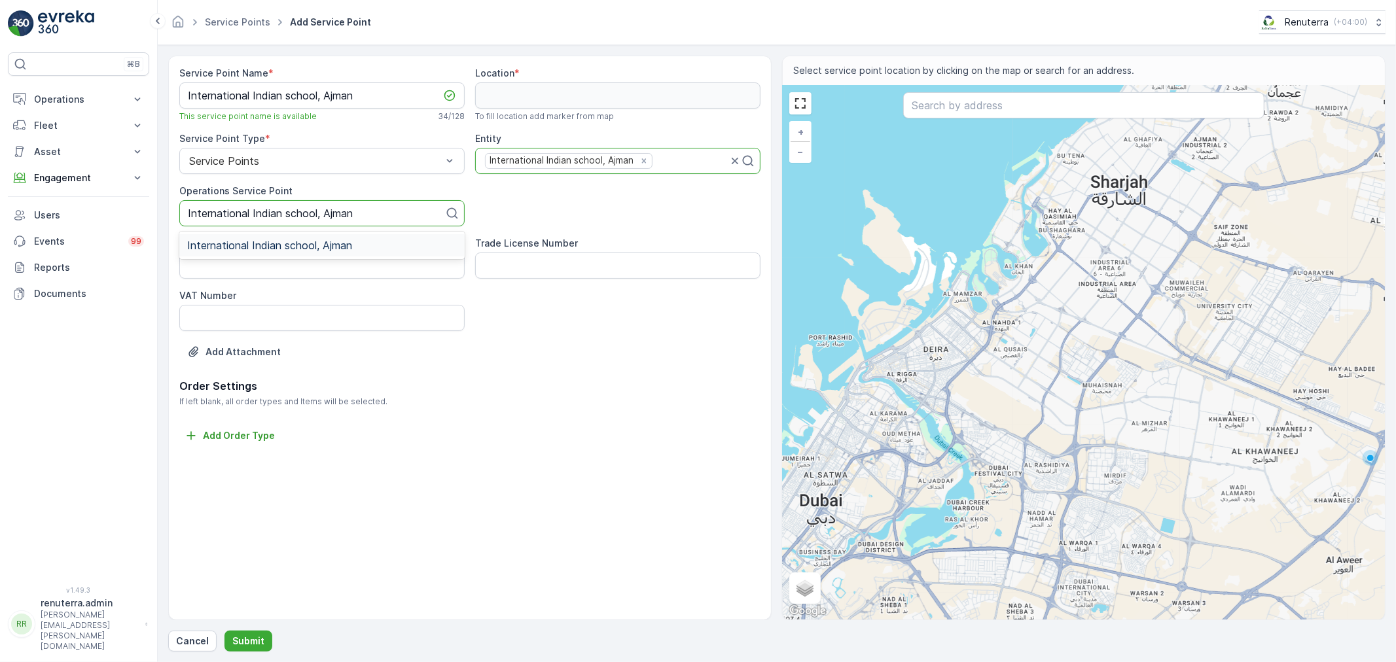
click at [347, 244] on span "International Indian school, Ajman" at bounding box center [269, 245] width 165 height 12
click at [972, 118] on input "text" at bounding box center [1083, 105] width 361 height 26
paste input "International Indian school, Ajman"
type input "International Indian school, Ajman"
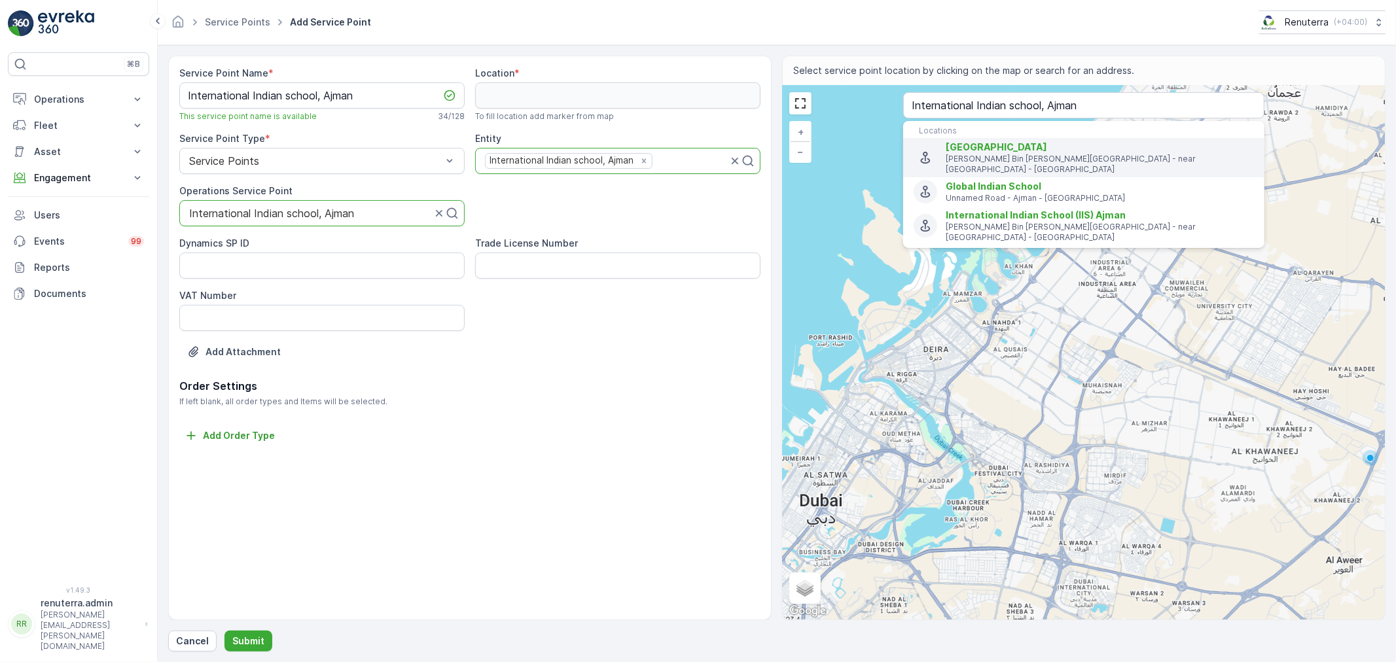
click at [1017, 165] on p "[PERSON_NAME] Bin [PERSON_NAME][GEOGRAPHIC_DATA] - near [GEOGRAPHIC_DATA] - [GE…" at bounding box center [1100, 164] width 308 height 21
type input "25.4004188,55.4964442"
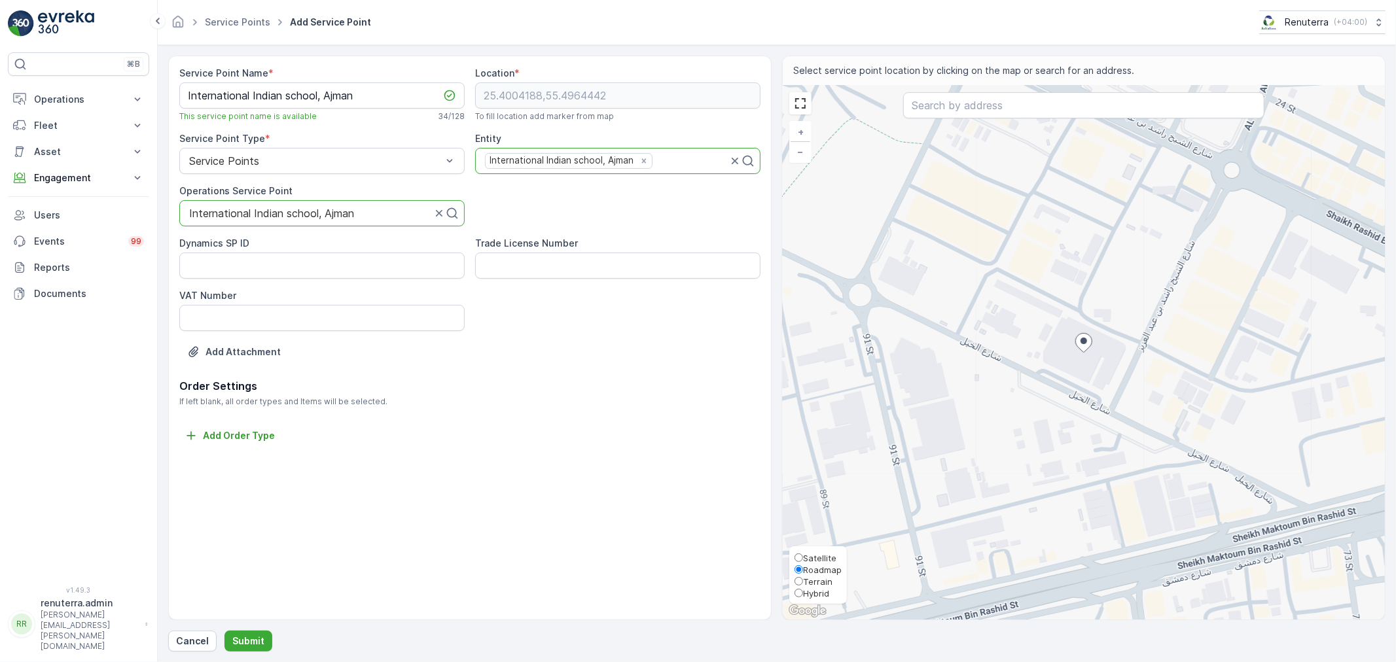
click at [811, 554] on span "Satellite" at bounding box center [819, 558] width 33 height 10
click at [803, 554] on input "Satellite" at bounding box center [798, 558] width 9 height 9
radio input "true"
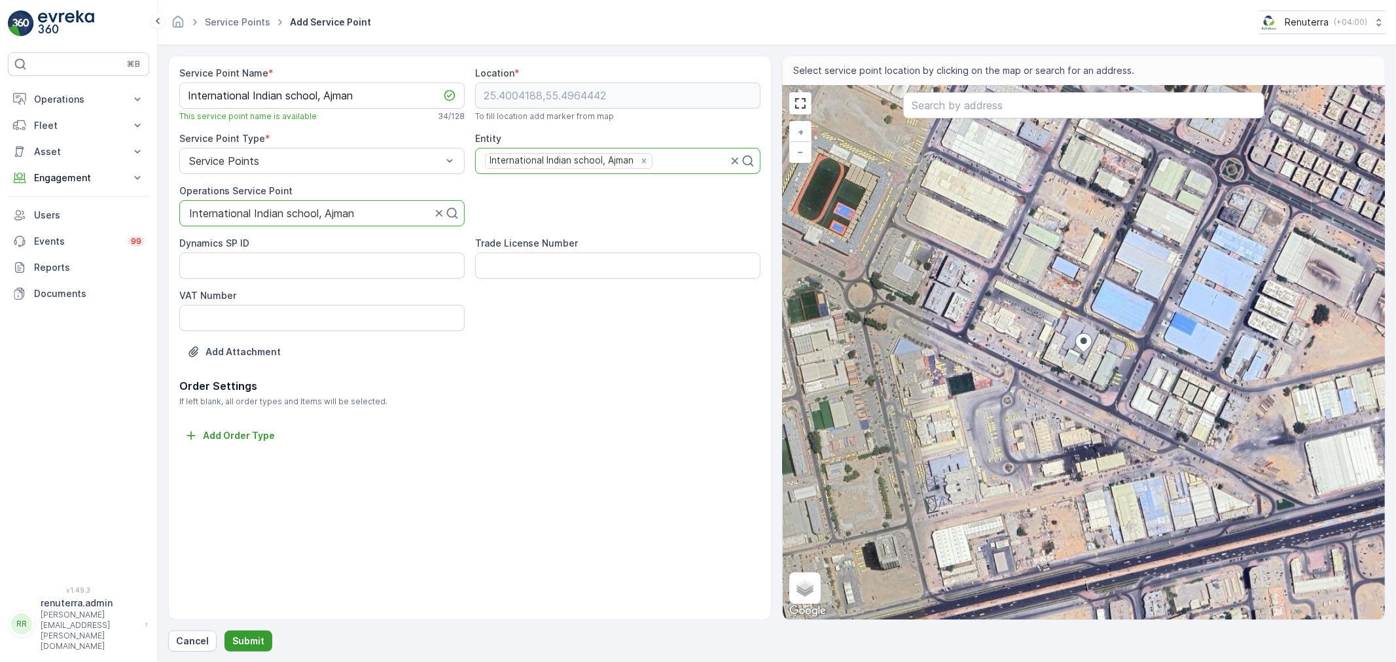
click at [243, 650] on button "Submit" at bounding box center [248, 641] width 48 height 21
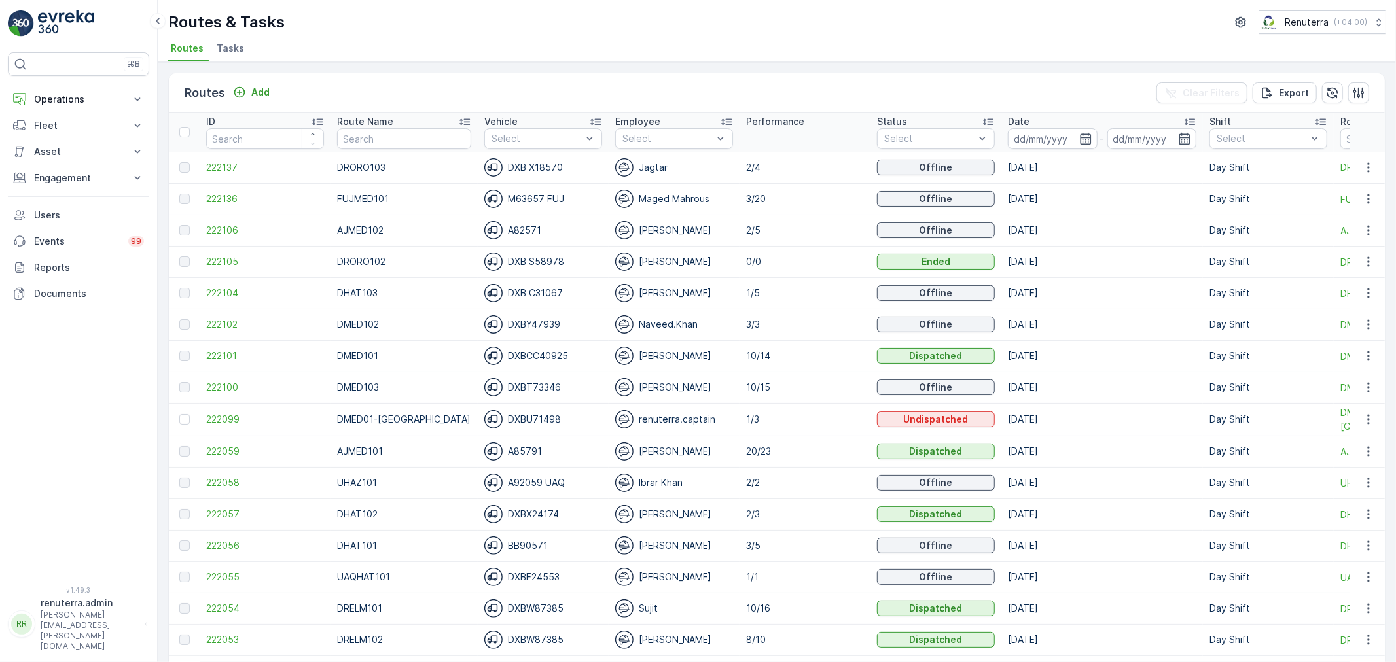
click at [590, 50] on ul "Routes Tasks" at bounding box center [771, 50] width 1207 height 22
click at [1080, 137] on icon "button" at bounding box center [1085, 139] width 11 height 12
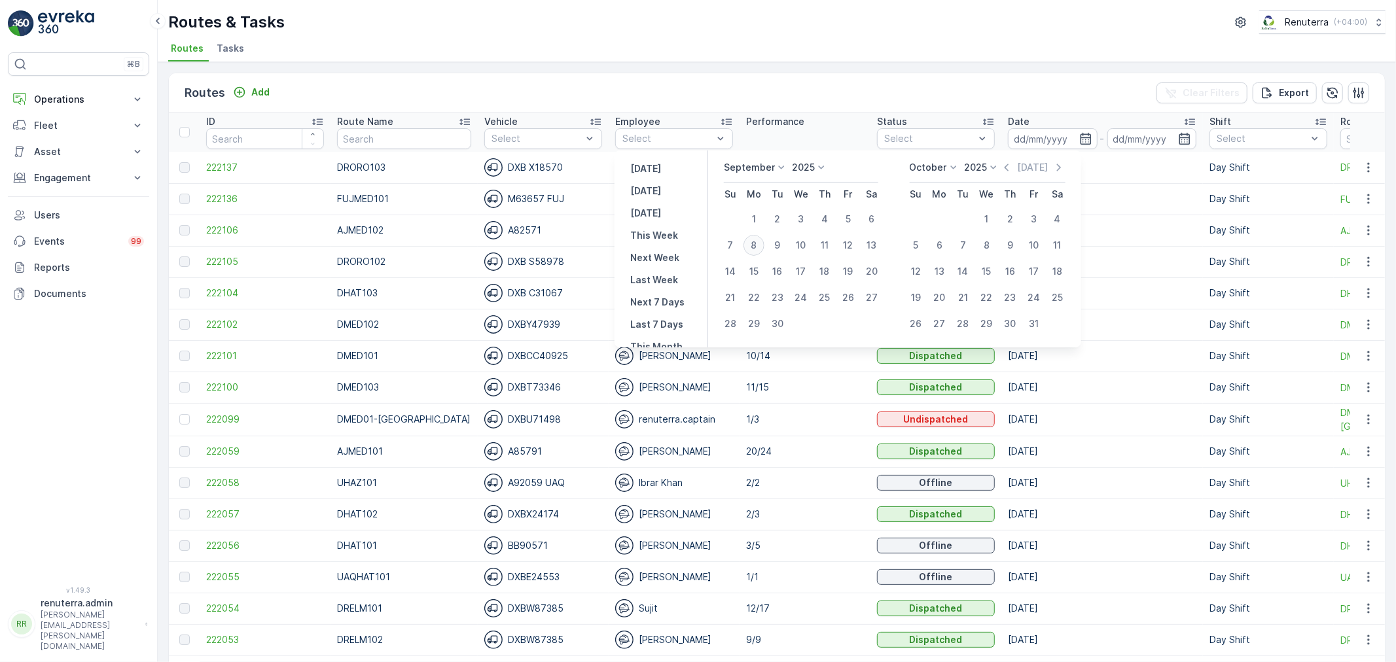
click at [753, 242] on div "8" at bounding box center [753, 245] width 21 height 21
type input "[DATE]"
click at [753, 242] on div "8" at bounding box center [753, 245] width 21 height 21
type input "[DATE]"
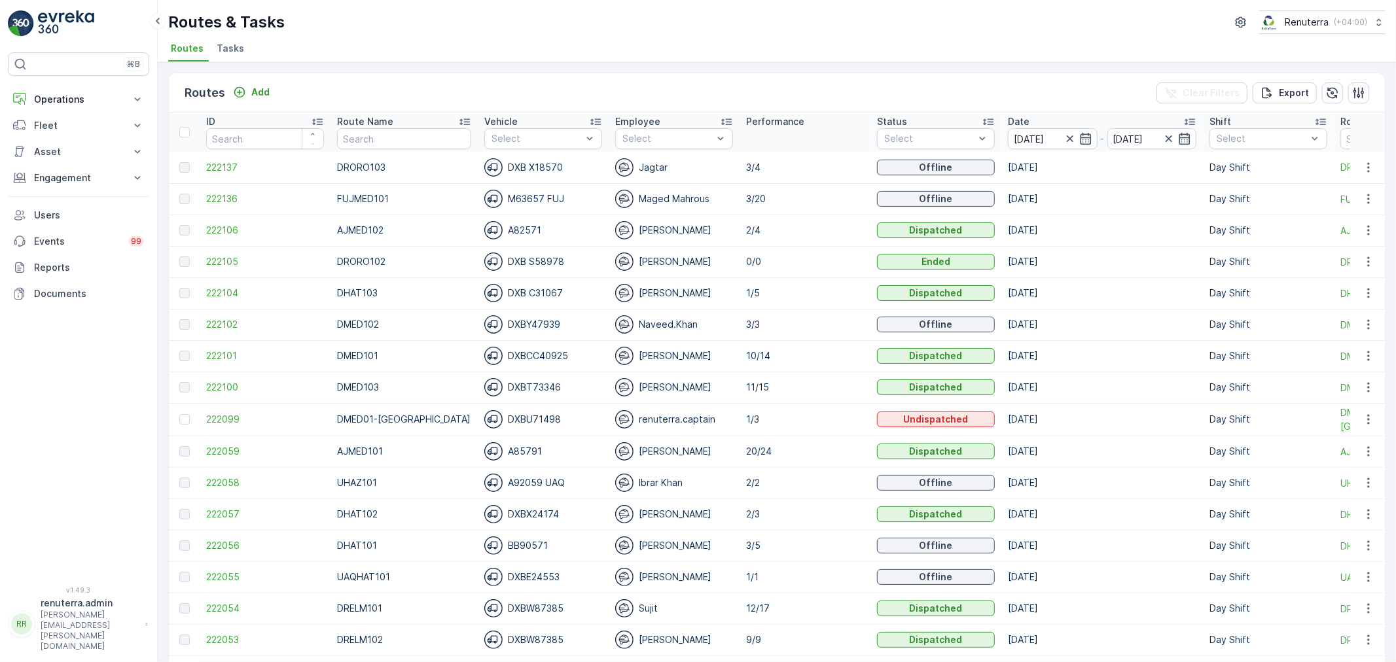
click at [720, 22] on div "Routes & Tasks Renuterra ( +04:00 )" at bounding box center [776, 22] width 1217 height 24
click at [386, 138] on input "text" at bounding box center [403, 138] width 133 height 21
type input "roro"
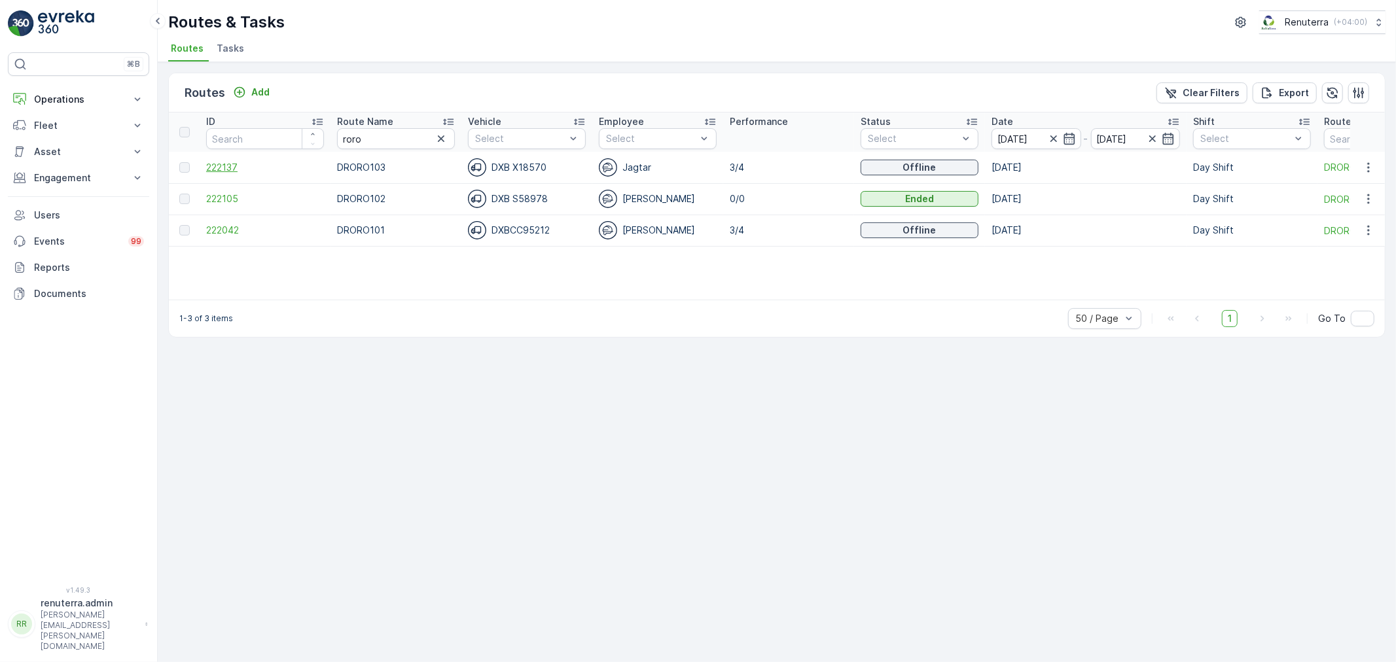
click at [227, 168] on span "222137" at bounding box center [265, 167] width 118 height 13
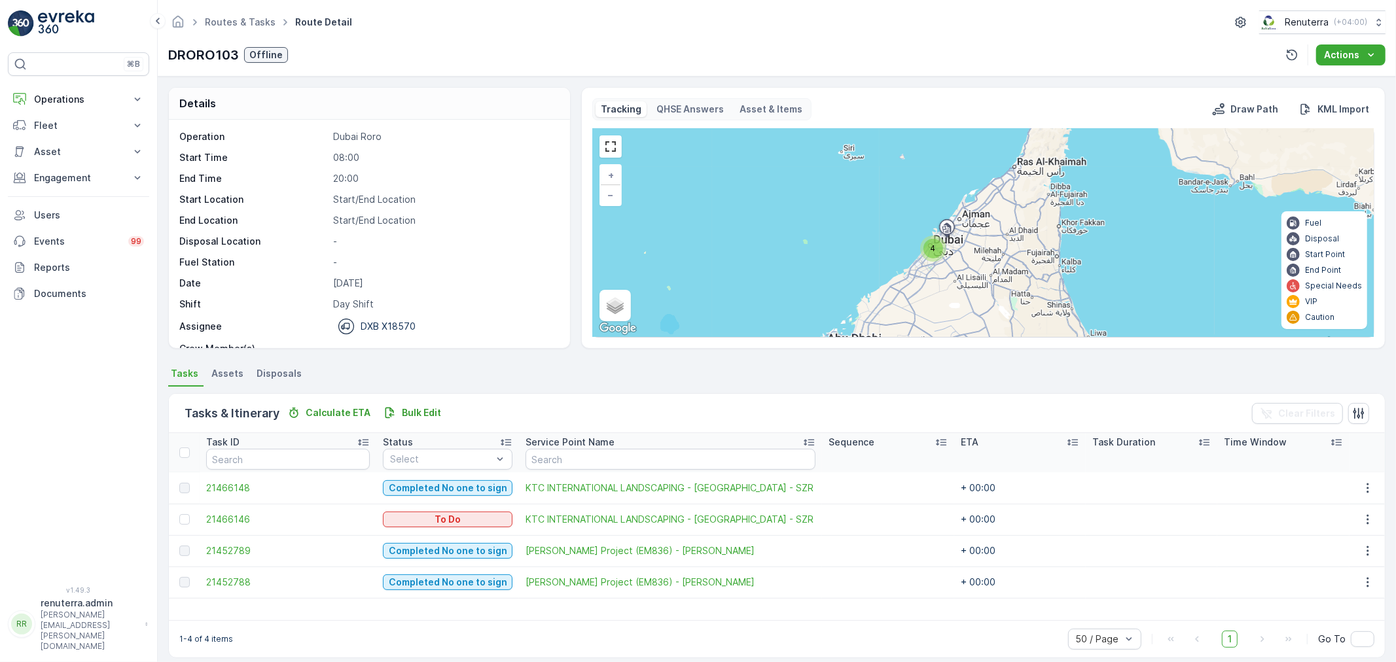
click at [571, 624] on div "1-4 of 4 items 50 / Page 1 Go To" at bounding box center [777, 638] width 1216 height 37
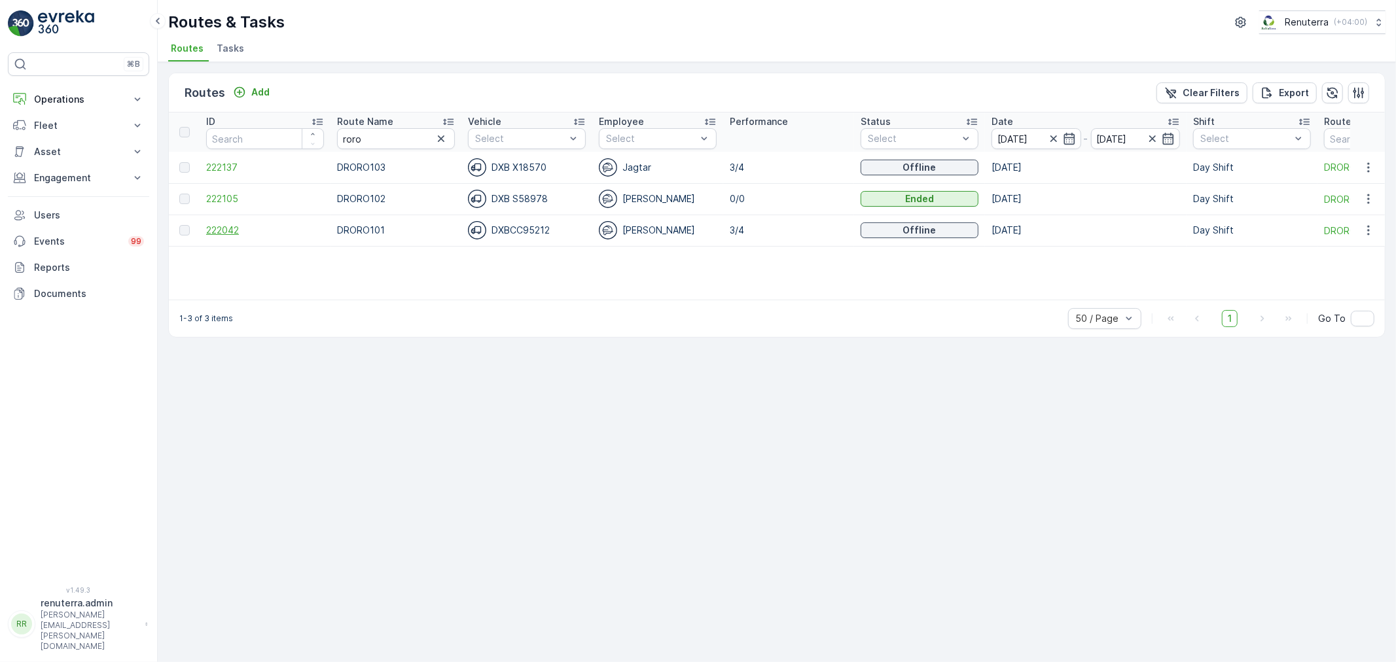
click at [227, 226] on span "222042" at bounding box center [265, 230] width 118 height 13
